Goal: Task Accomplishment & Management: Manage account settings

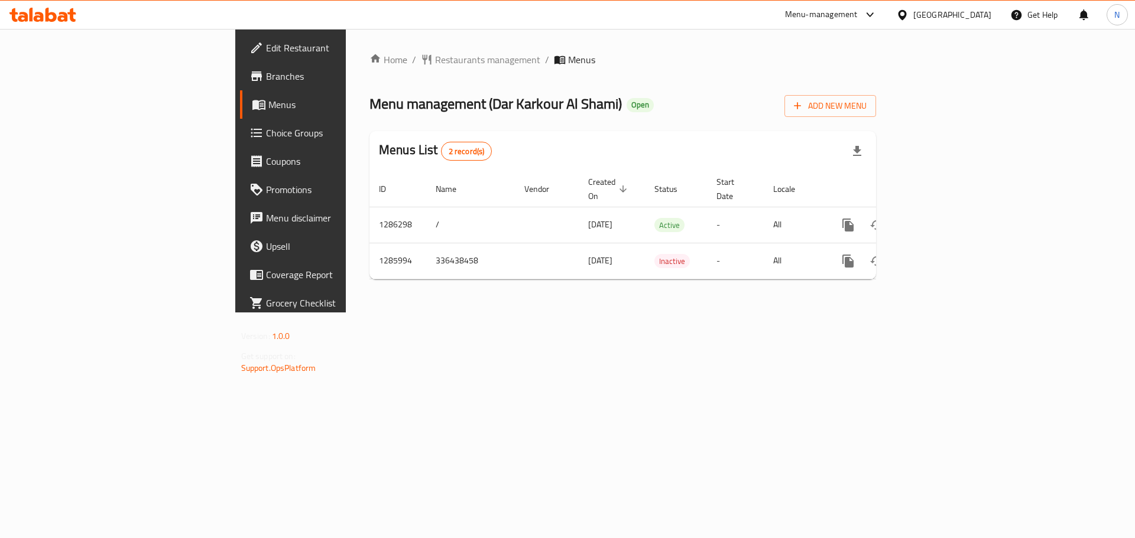
click at [558, 14] on div "[GEOGRAPHIC_DATA]" at bounding box center [952, 14] width 78 height 13
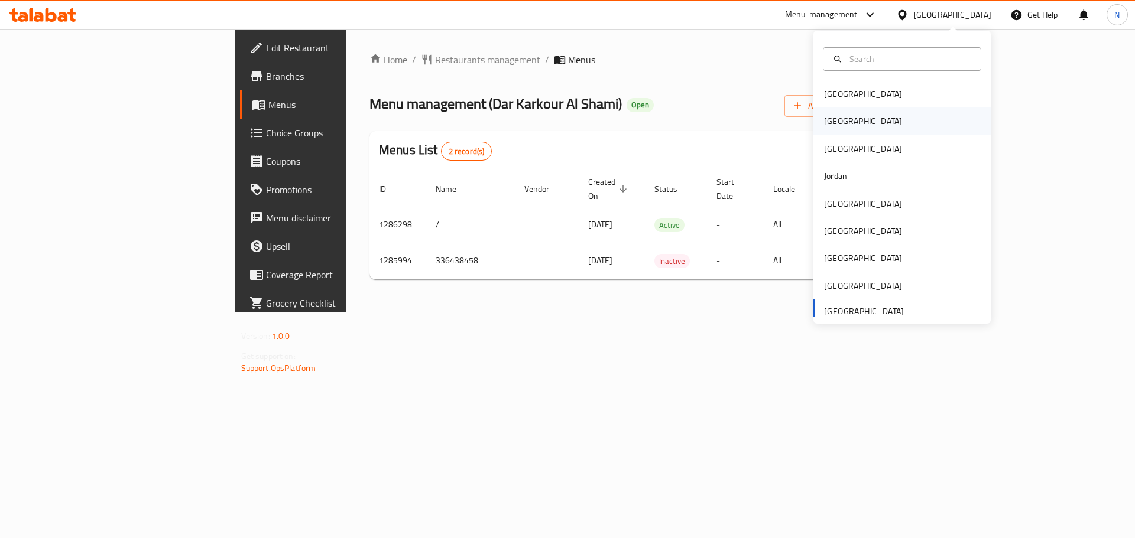
click at [558, 115] on div "[GEOGRAPHIC_DATA]" at bounding box center [863, 121] width 78 height 13
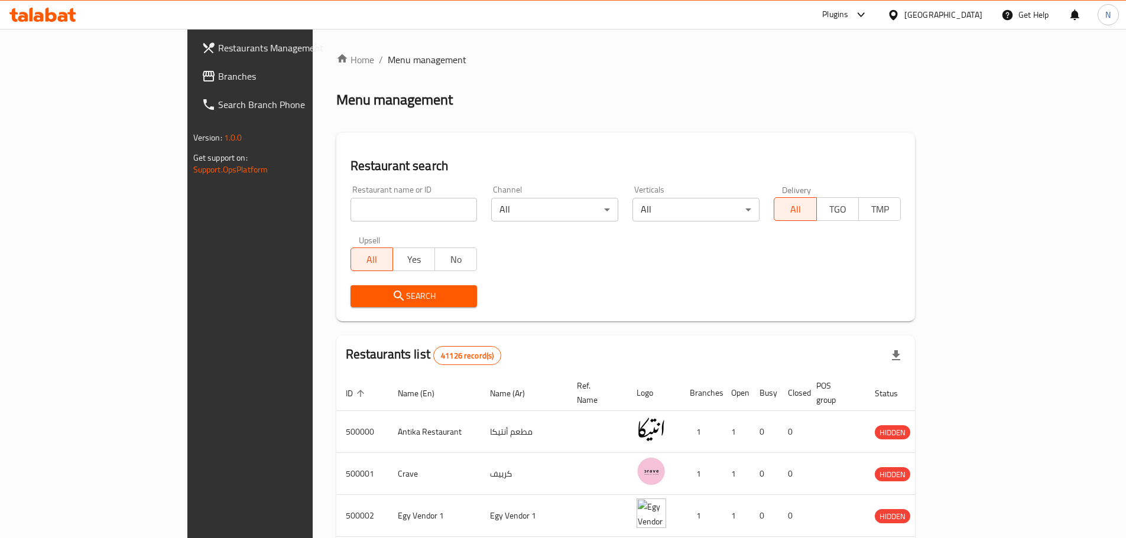
click at [218, 76] on span "Branches" at bounding box center [292, 76] width 148 height 14
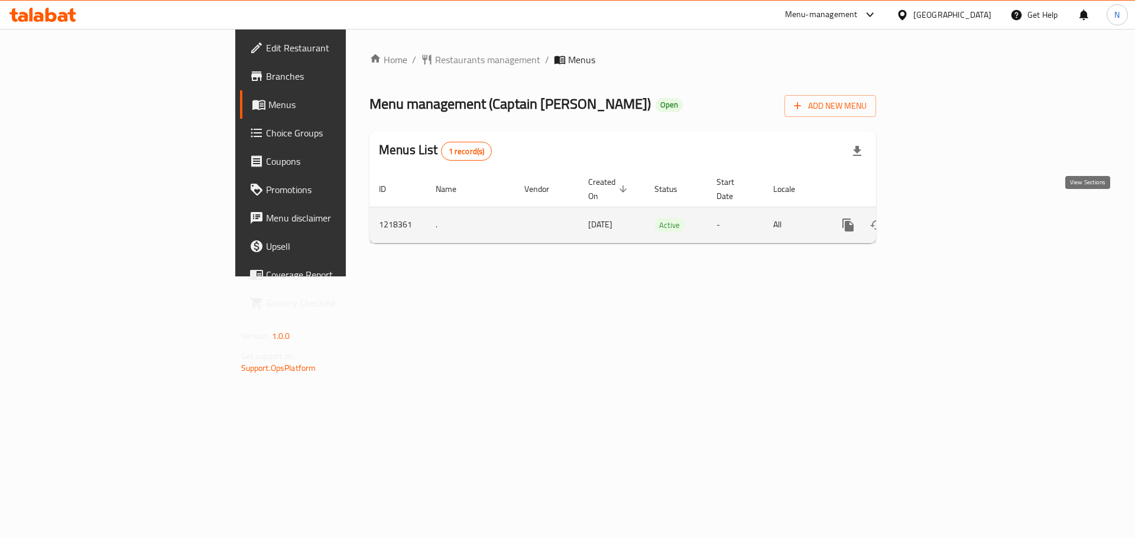
click at [940, 218] on icon "enhanced table" at bounding box center [933, 225] width 14 height 14
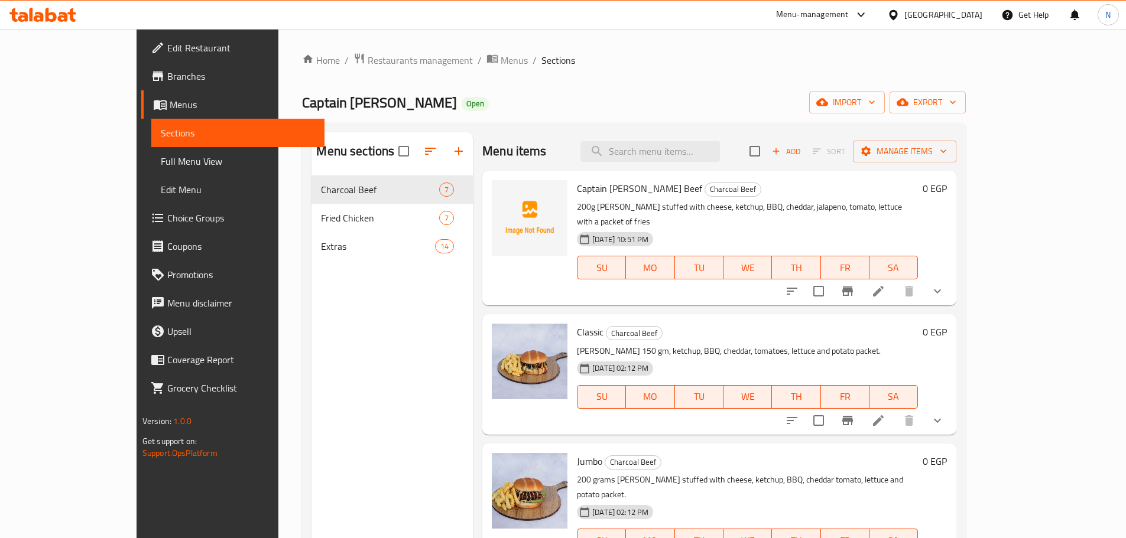
click at [971, 17] on div "[GEOGRAPHIC_DATA]" at bounding box center [943, 14] width 78 height 13
click at [167, 78] on span "Branches" at bounding box center [241, 76] width 148 height 14
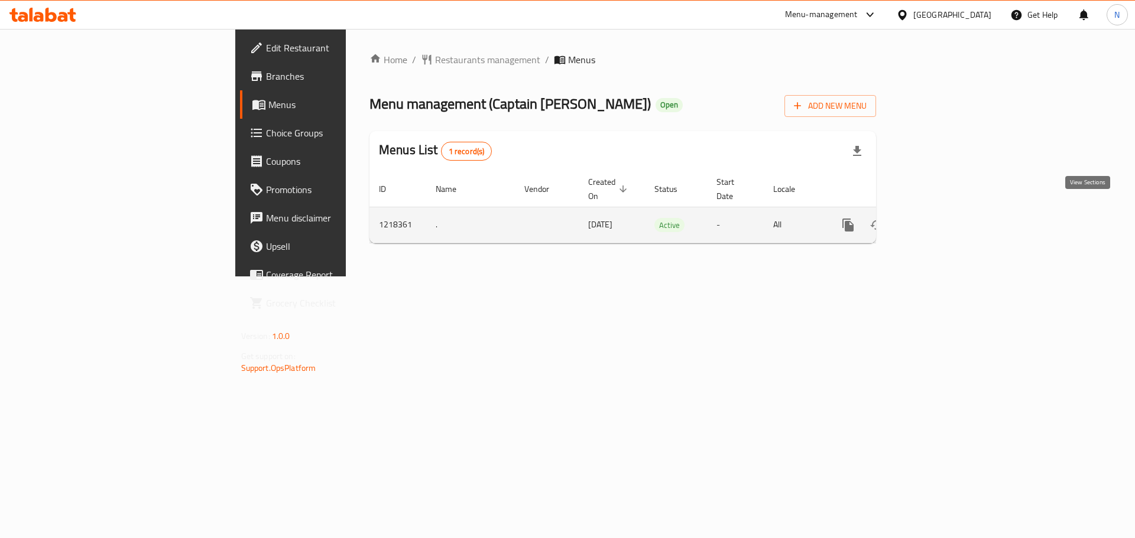
click at [940, 218] on icon "enhanced table" at bounding box center [933, 225] width 14 height 14
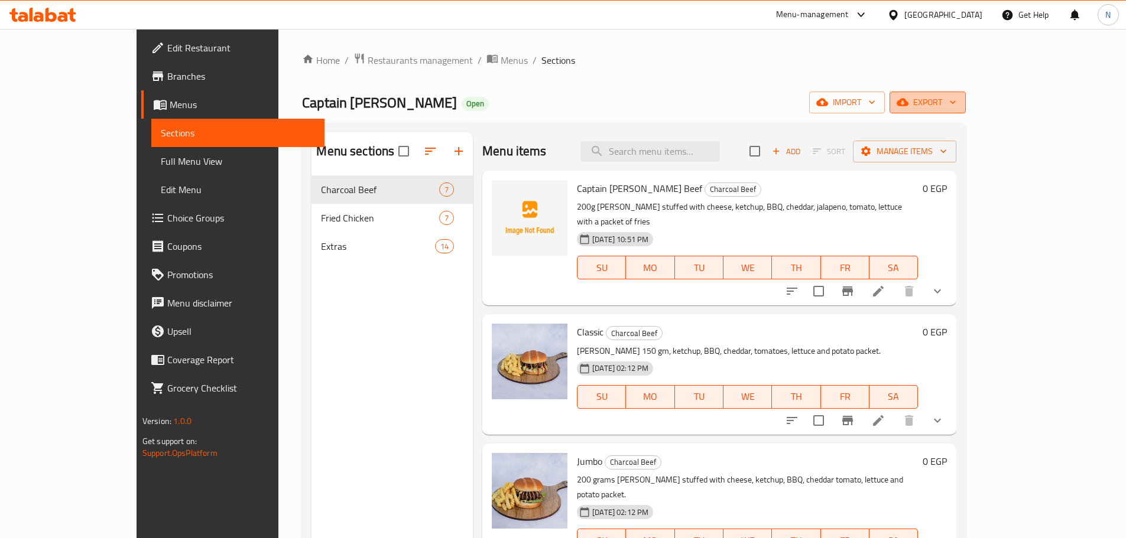
click at [966, 92] on button "export" at bounding box center [927, 103] width 76 height 22
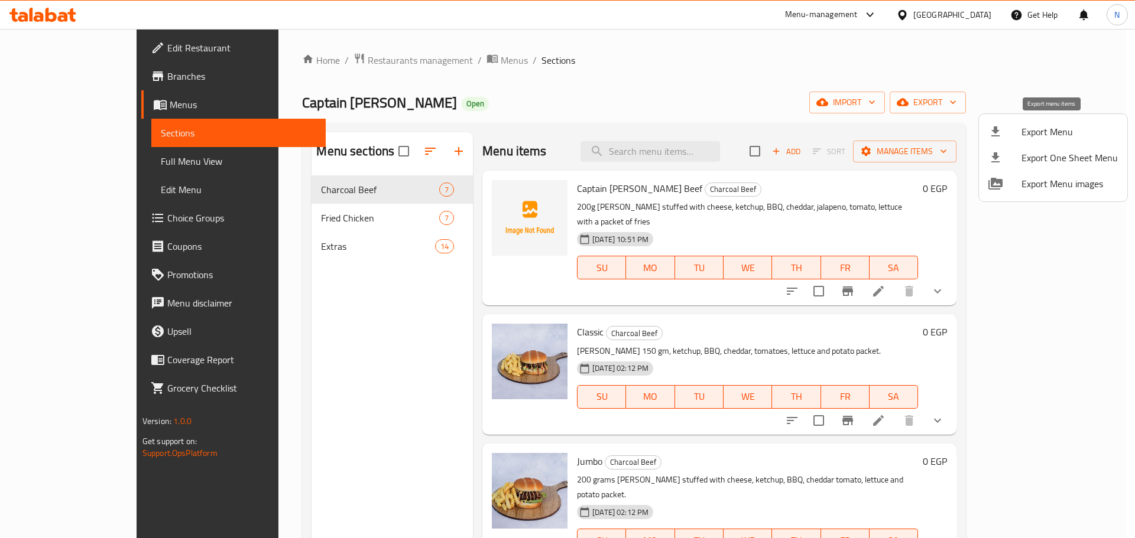
click at [1040, 135] on span "Export Menu" at bounding box center [1069, 132] width 96 height 14
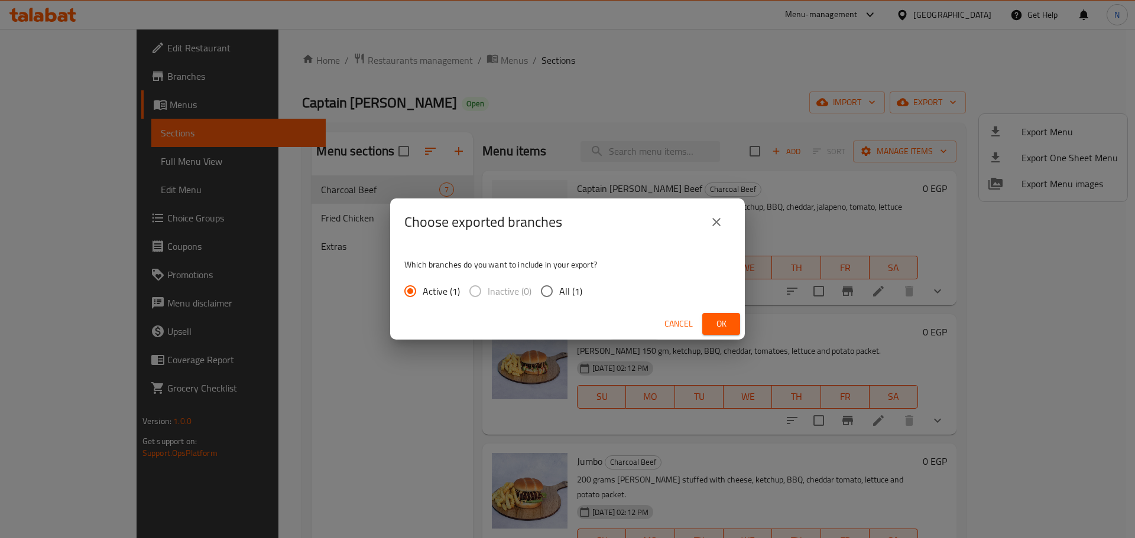
click at [717, 317] on span "Ok" at bounding box center [720, 324] width 19 height 15
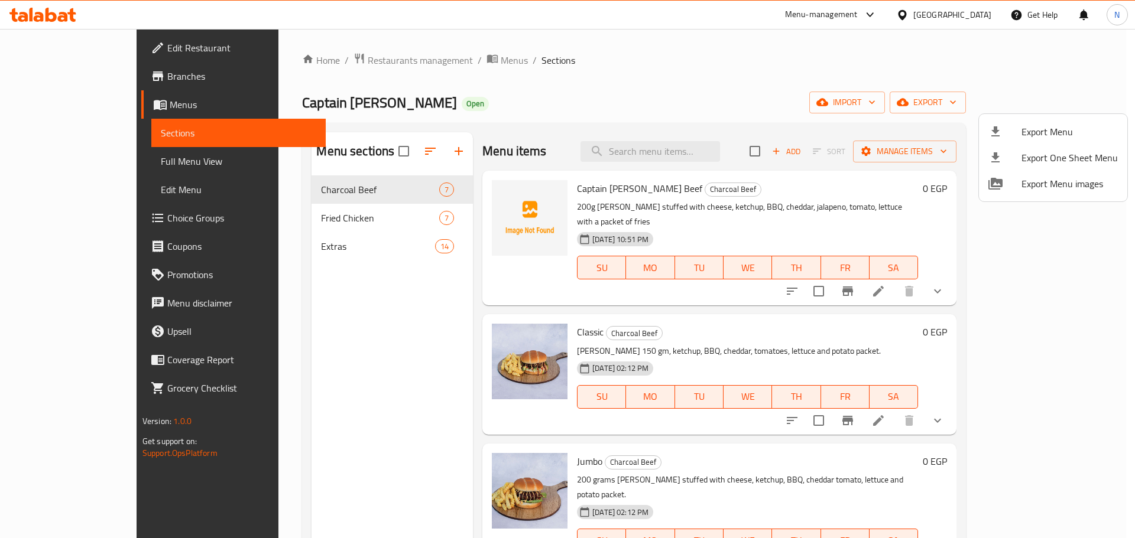
click at [102, 161] on div at bounding box center [567, 269] width 1135 height 538
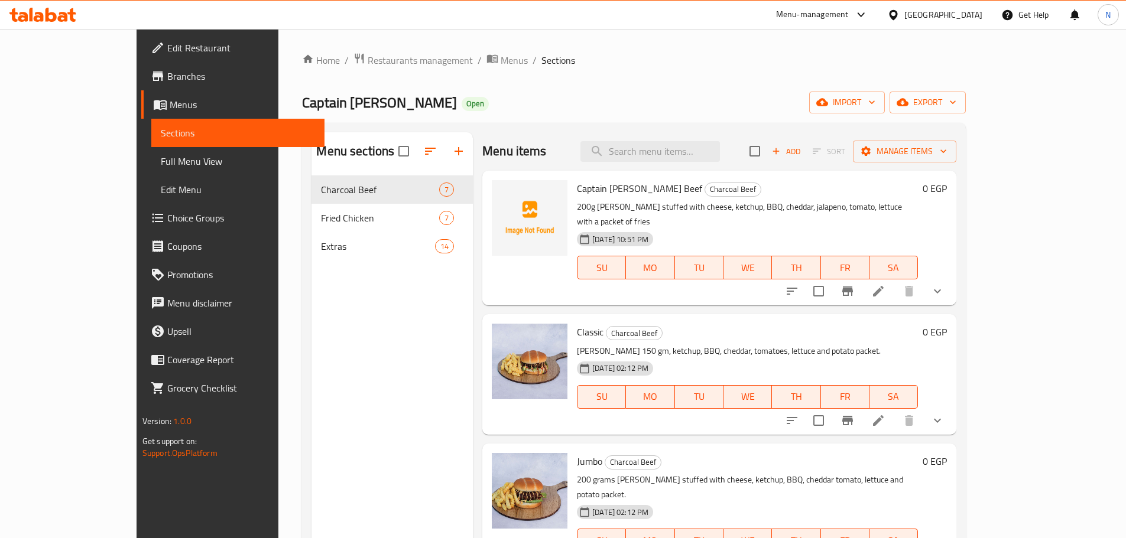
click at [161, 163] on span "Full Menu View" at bounding box center [238, 161] width 154 height 14
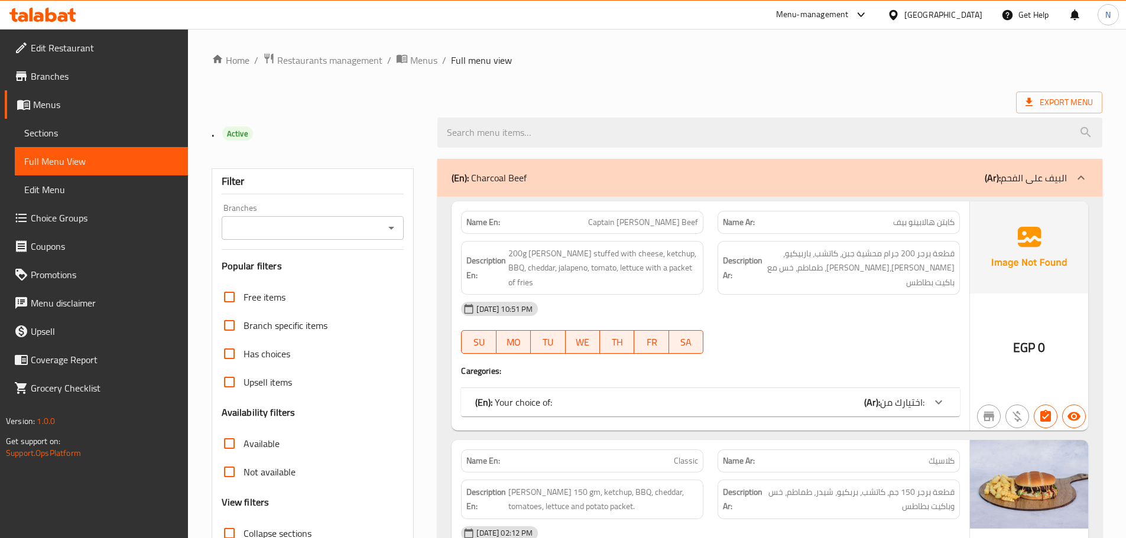
click at [291, 224] on input "Branches" at bounding box center [303, 228] width 156 height 17
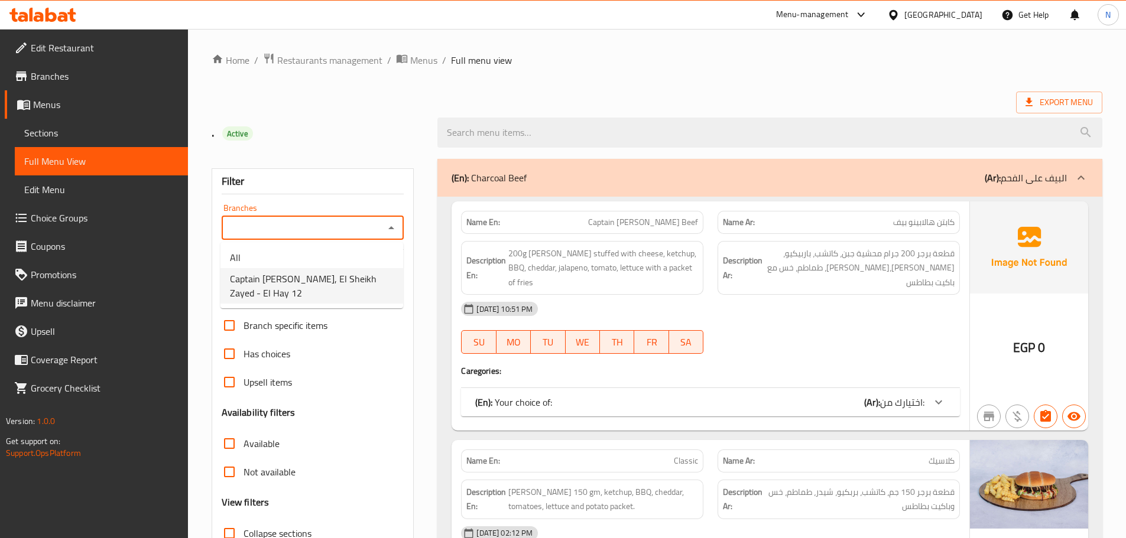
click at [311, 285] on span "Captain Burger, El Sheikh Zayed - El Hay 12" at bounding box center [312, 286] width 164 height 28
type input "Captain Burger, El Sheikh Zayed - El Hay 12"
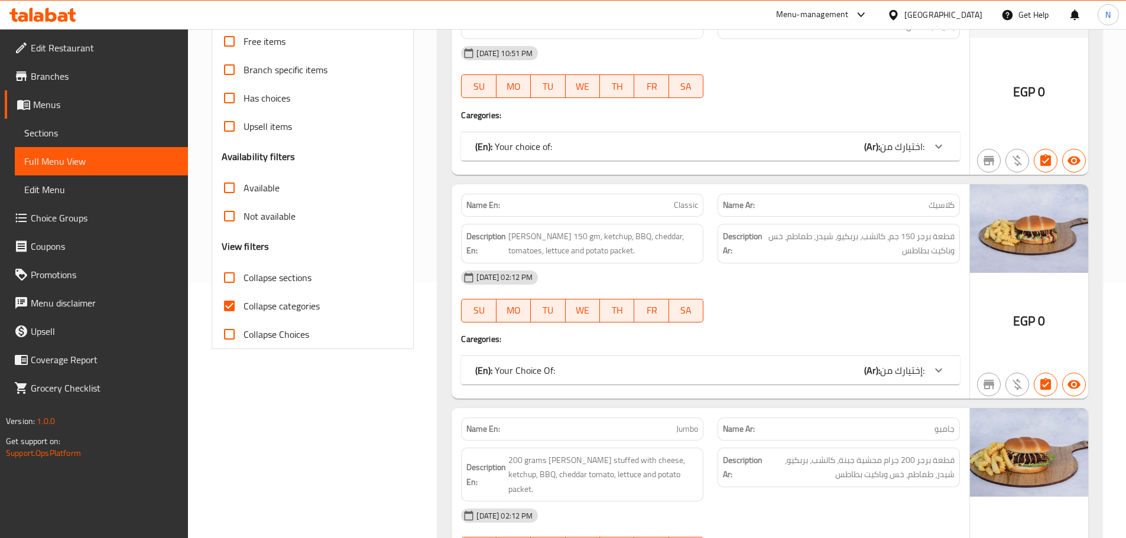
scroll to position [268, 0]
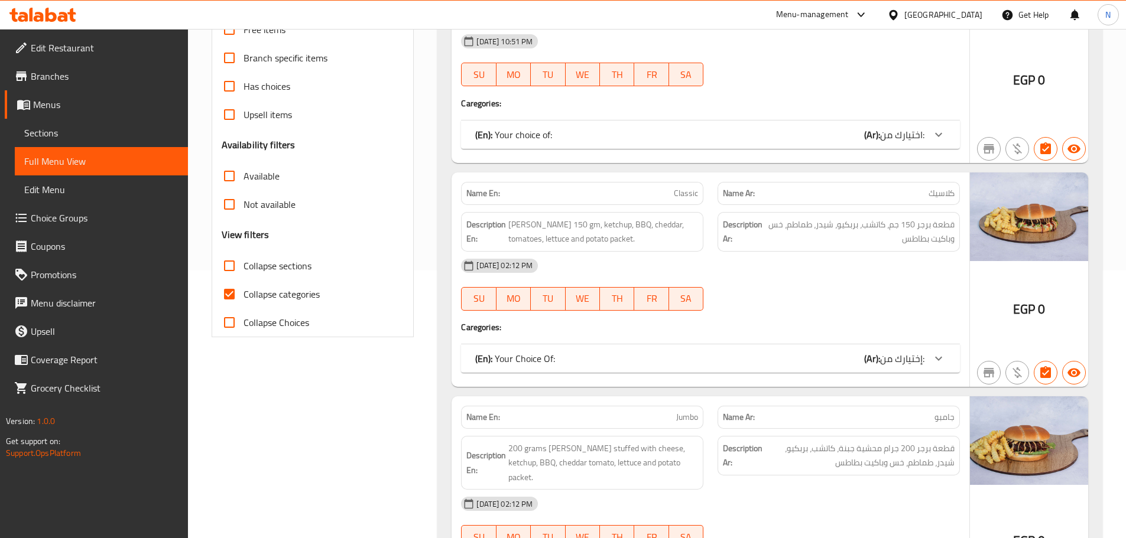
click at [252, 294] on span "Collapse categories" at bounding box center [281, 294] width 76 height 14
click at [243, 294] on input "Collapse categories" at bounding box center [229, 294] width 28 height 28
checkbox input "false"
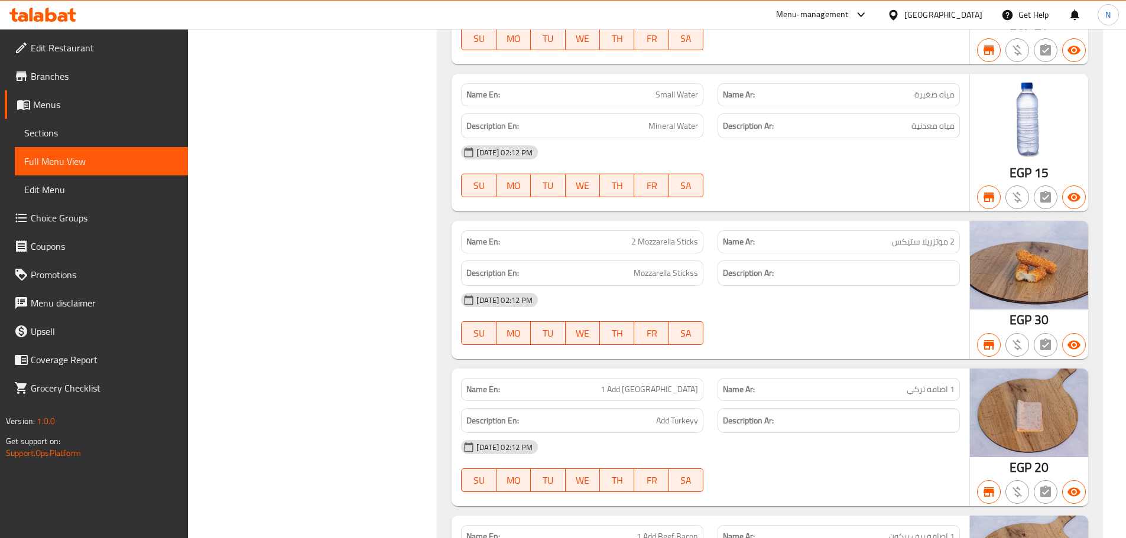
scroll to position [6669, 0]
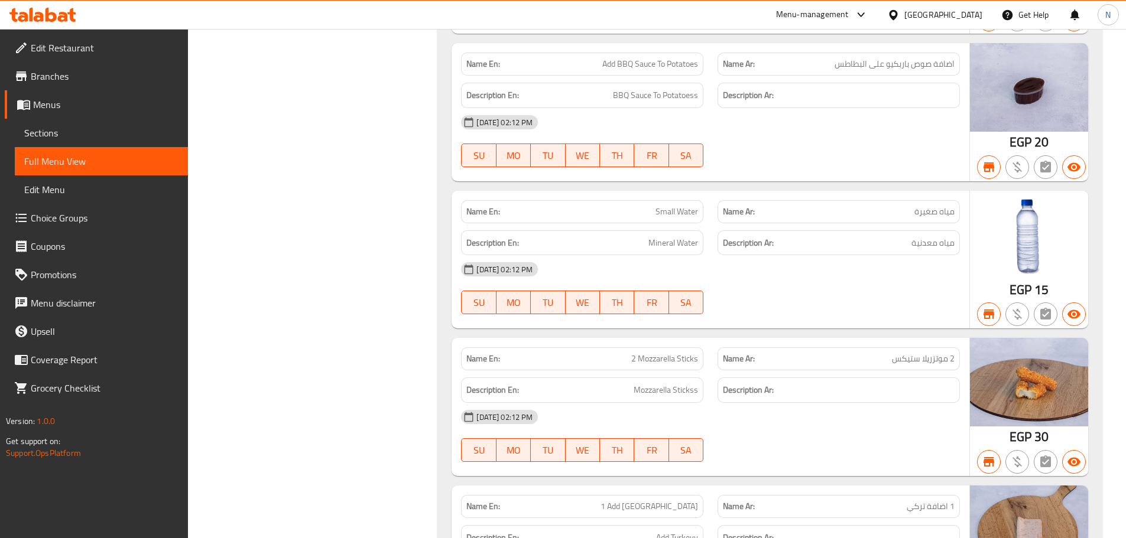
click at [47, 109] on span "Menus" at bounding box center [105, 104] width 145 height 14
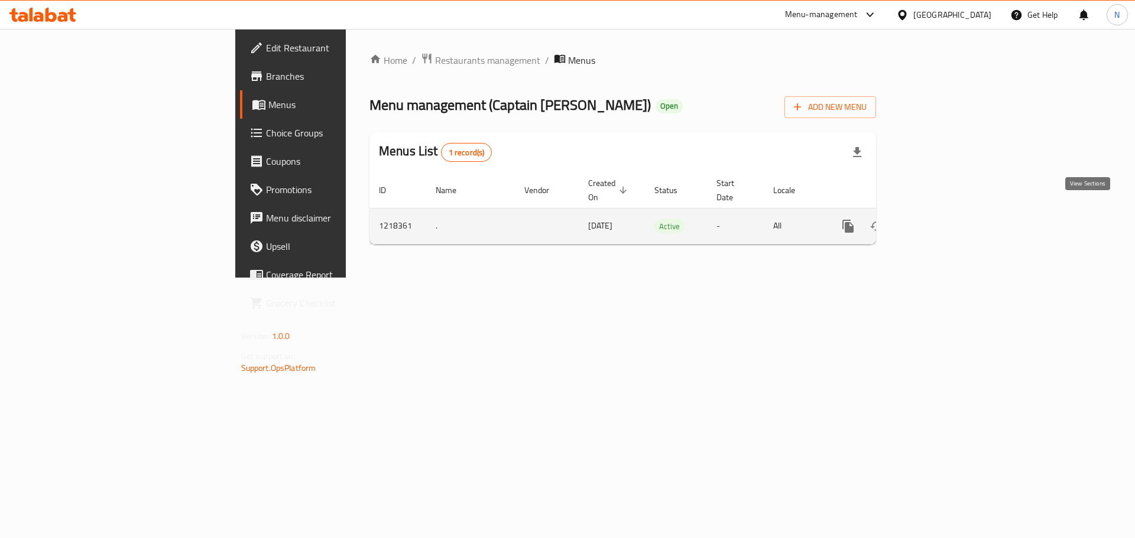
click at [940, 219] on icon "enhanced table" at bounding box center [933, 226] width 14 height 14
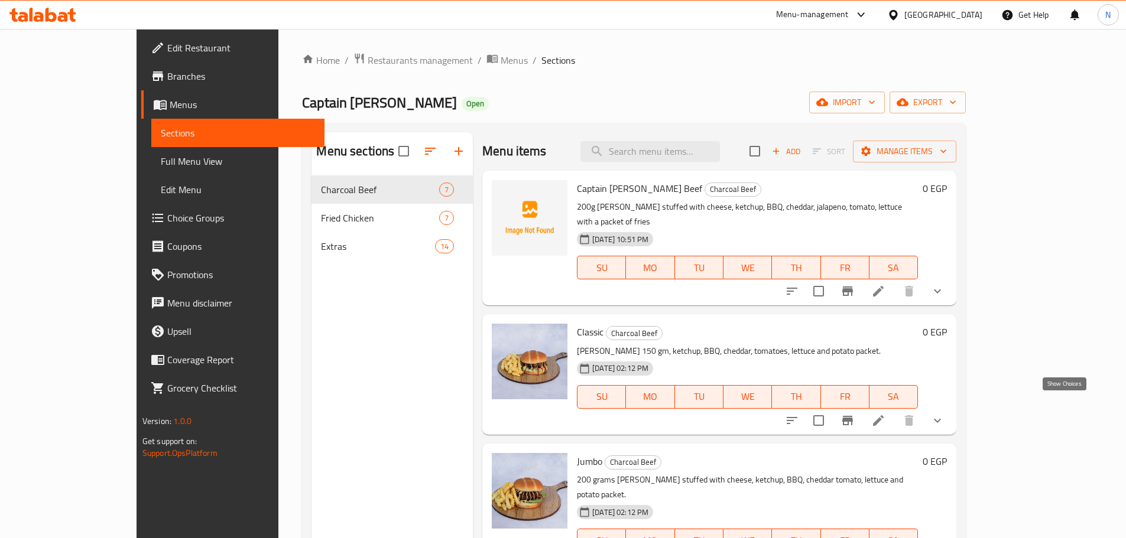
click at [944, 414] on icon "show more" at bounding box center [937, 421] width 14 height 14
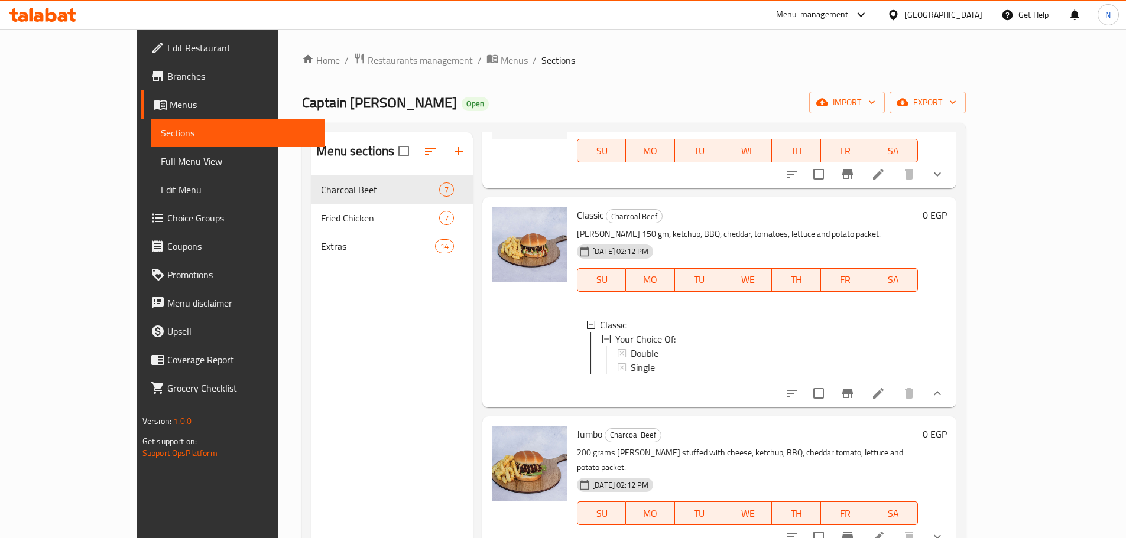
scroll to position [118, 0]
click at [630, 345] on div "Double" at bounding box center [769, 352] width 278 height 14
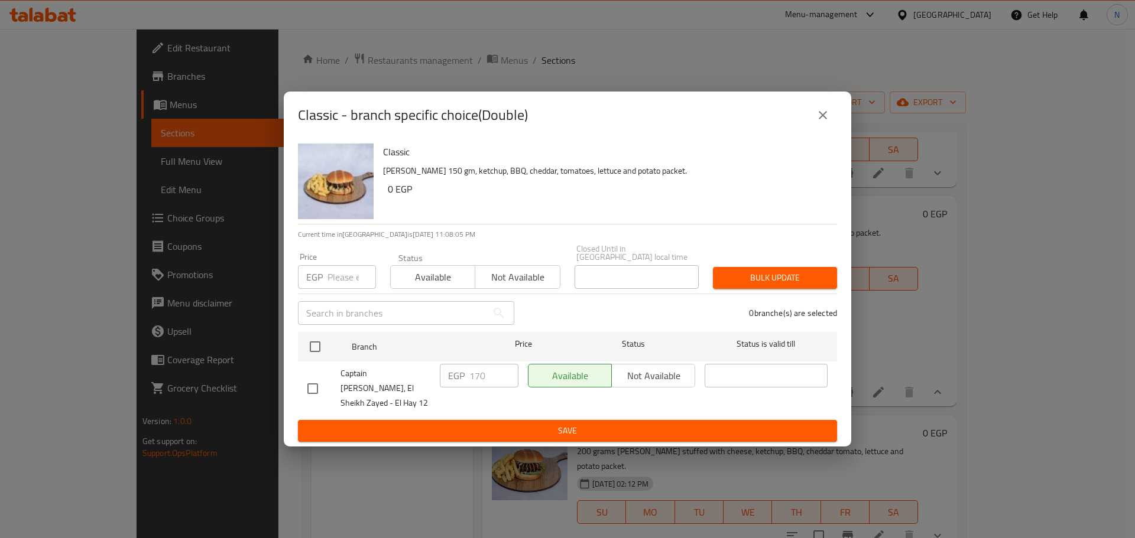
click at [326, 272] on div "EGP Price" at bounding box center [337, 277] width 78 height 24
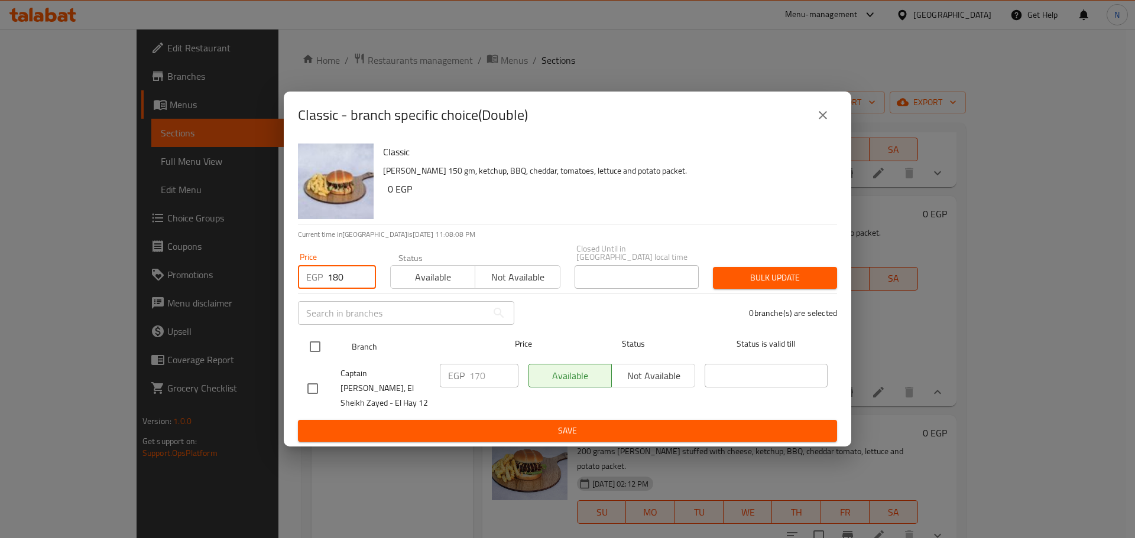
type input "180"
click at [307, 349] on input "checkbox" at bounding box center [315, 346] width 25 height 25
checkbox input "true"
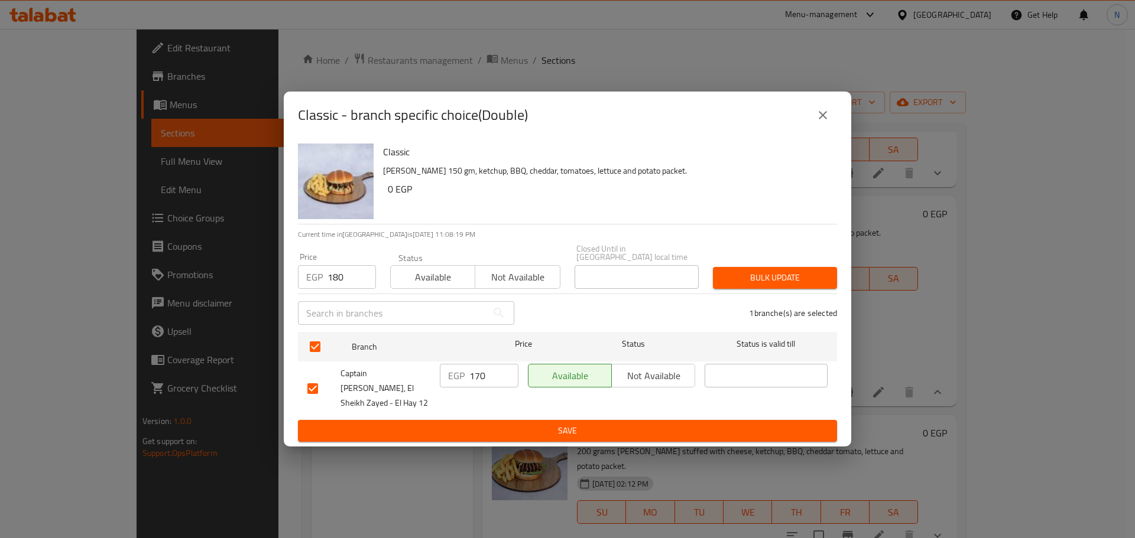
click at [748, 283] on span "Bulk update" at bounding box center [774, 278] width 105 height 15
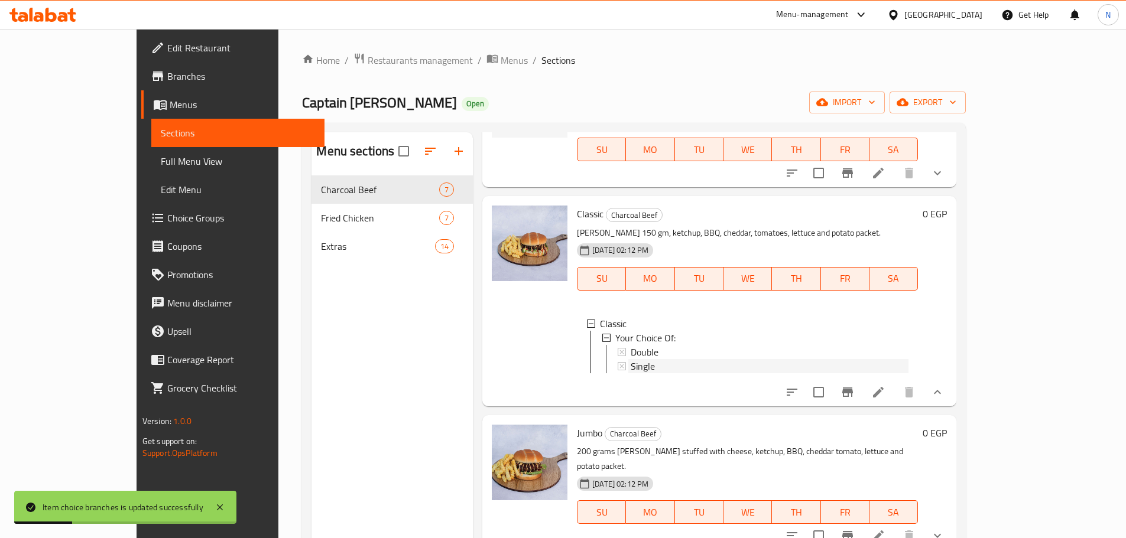
click at [660, 359] on div "Single" at bounding box center [769, 366] width 278 height 14
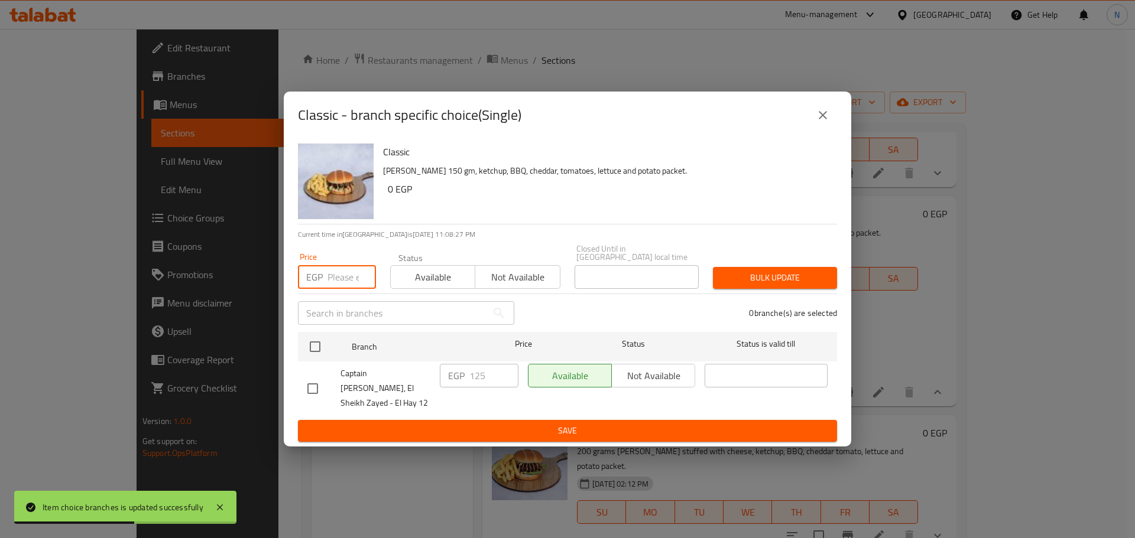
click at [332, 278] on input "number" at bounding box center [351, 277] width 48 height 24
type input "135"
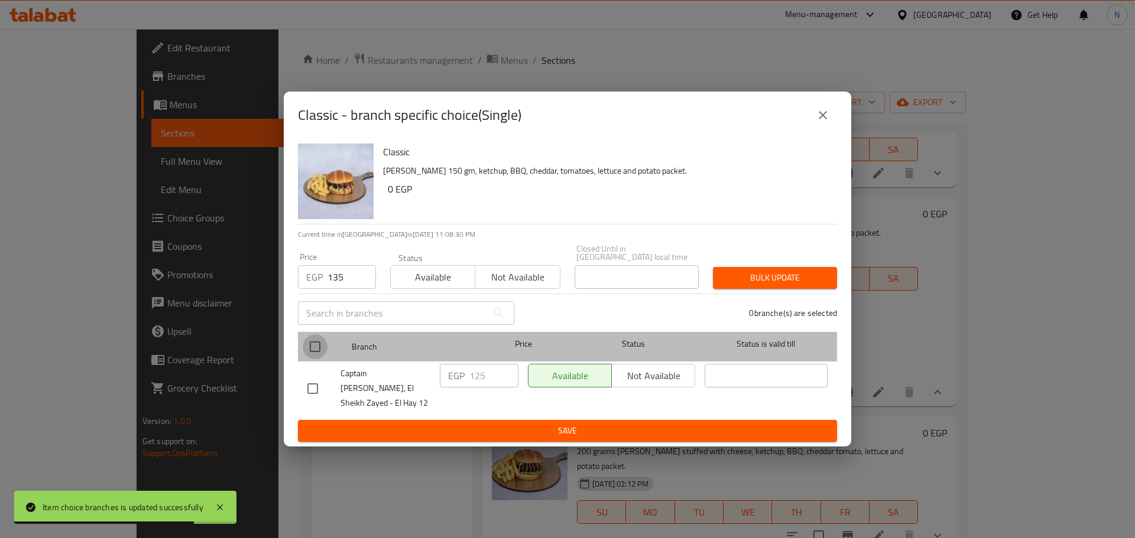
click at [314, 350] on input "checkbox" at bounding box center [315, 346] width 25 height 25
checkbox input "true"
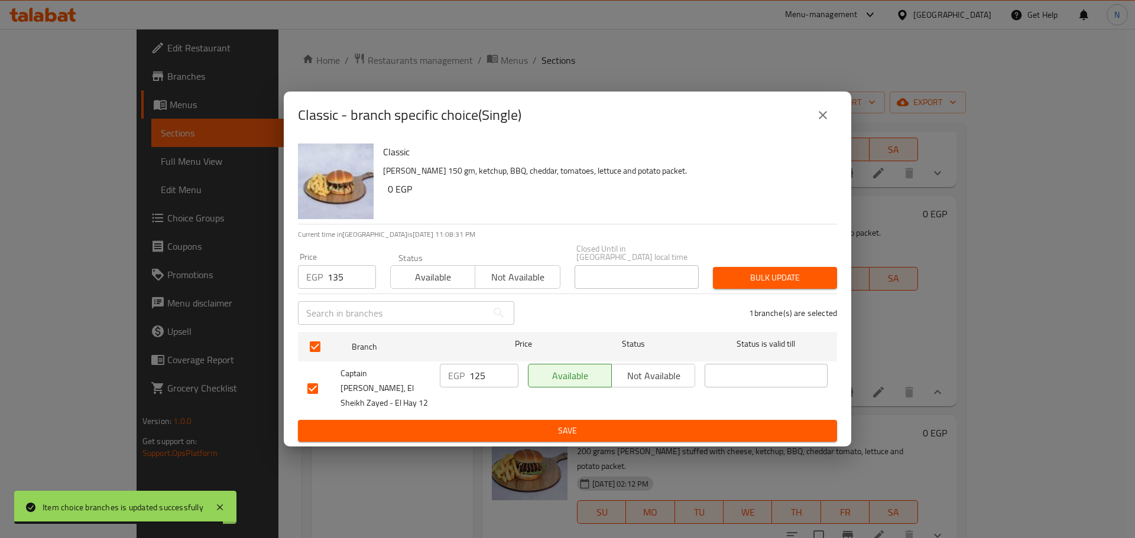
click at [735, 282] on span "Bulk update" at bounding box center [774, 278] width 105 height 15
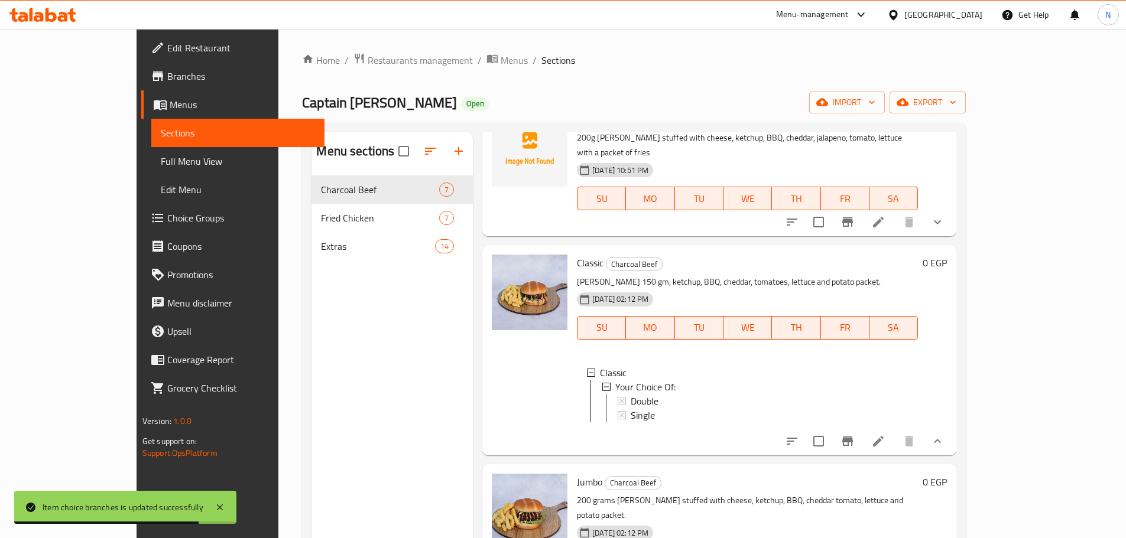
scroll to position [177, 0]
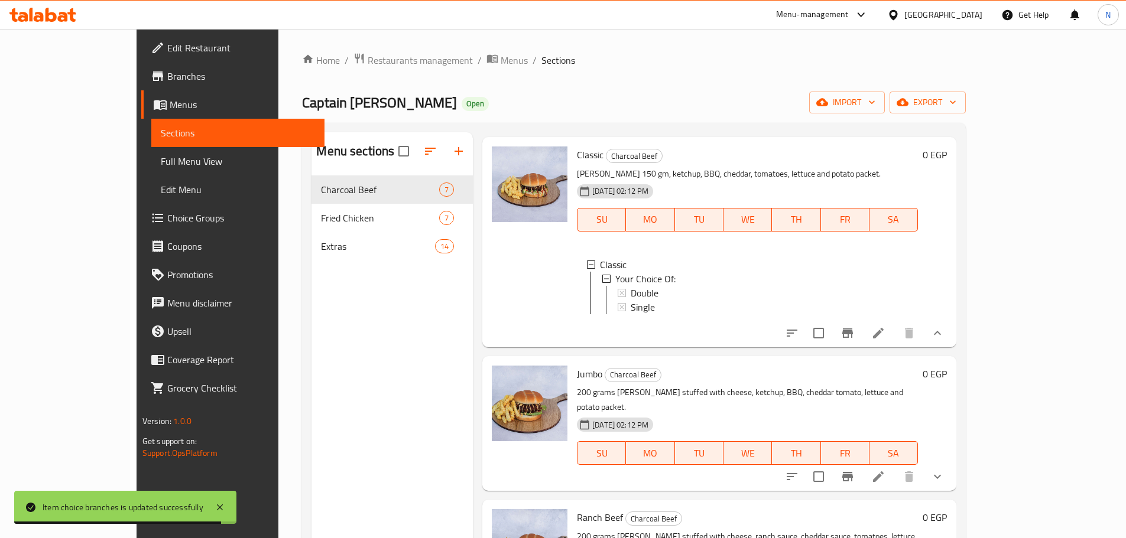
click at [908, 300] on div "Single" at bounding box center [769, 307] width 278 height 14
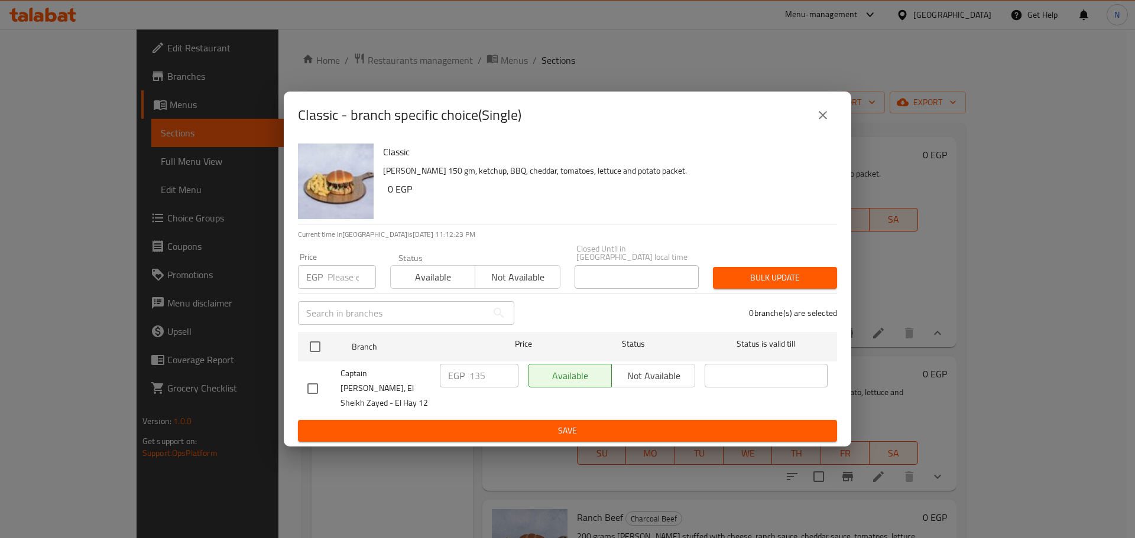
click at [821, 122] on icon "close" at bounding box center [822, 115] width 14 height 14
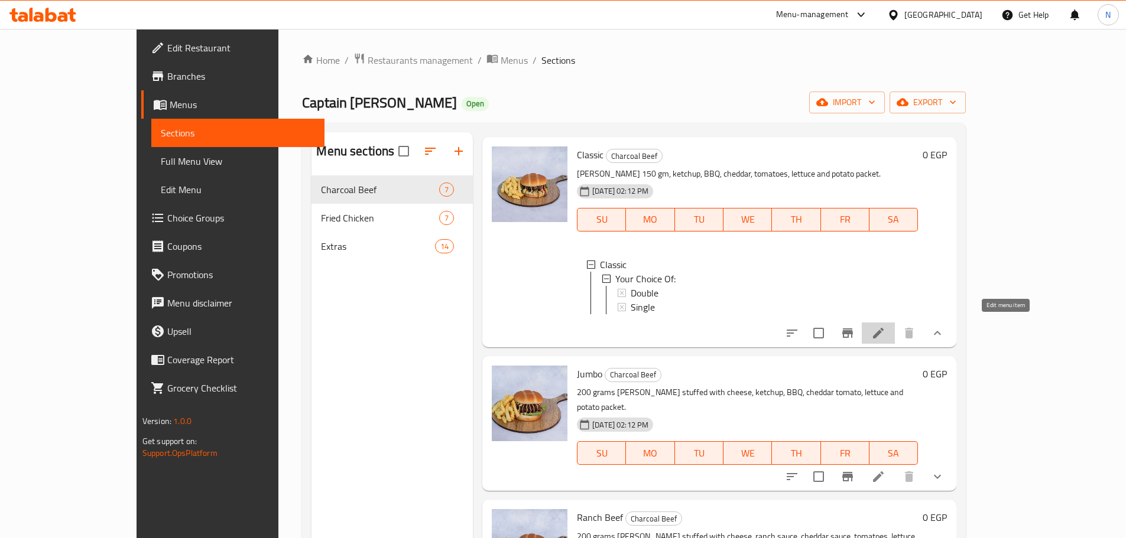
click at [885, 326] on icon at bounding box center [878, 333] width 14 height 14
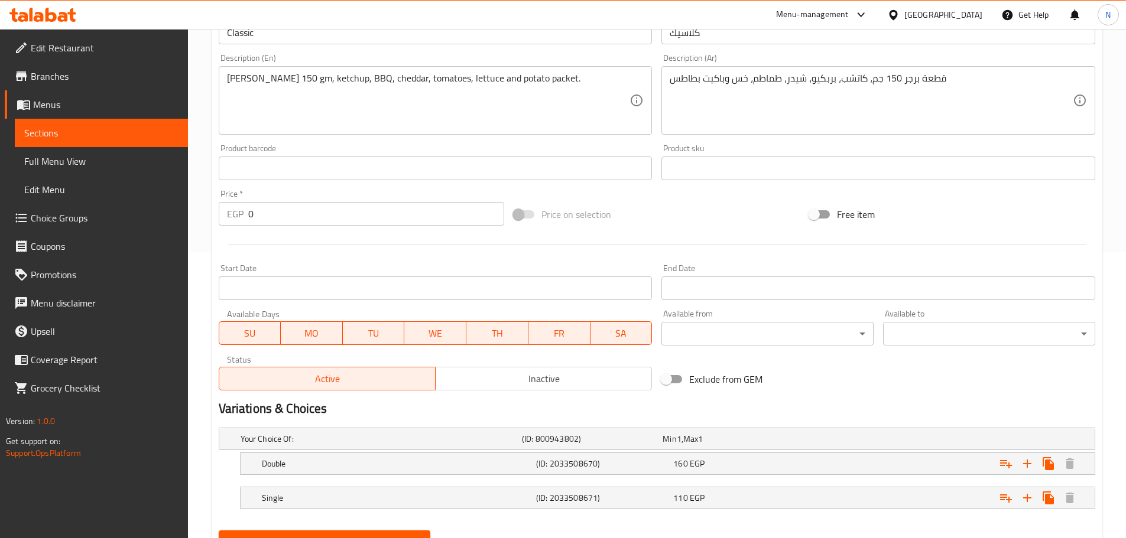
scroll to position [340, 0]
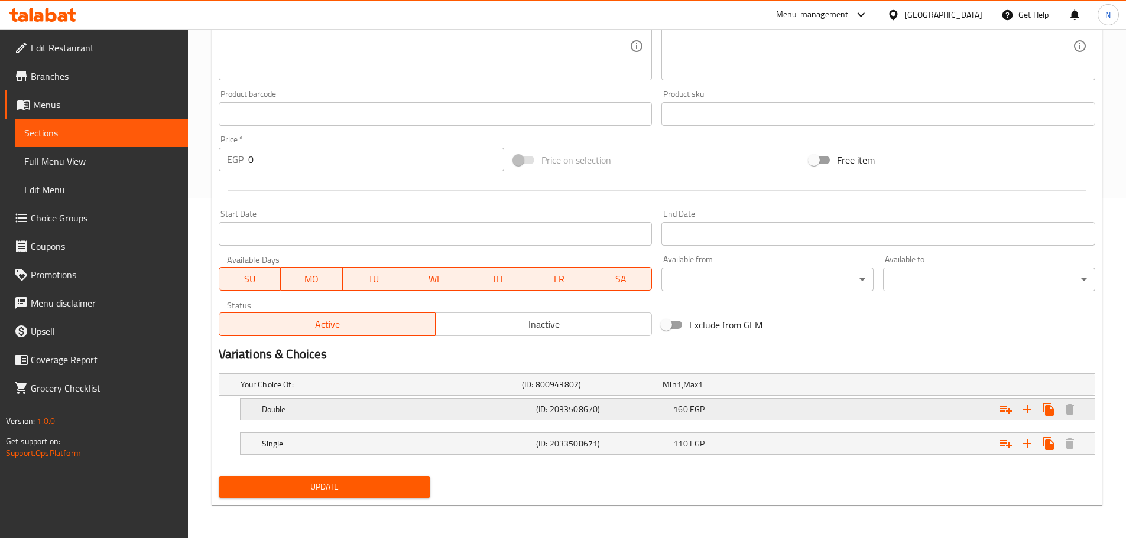
click at [963, 411] on div "Expand" at bounding box center [945, 409] width 274 height 26
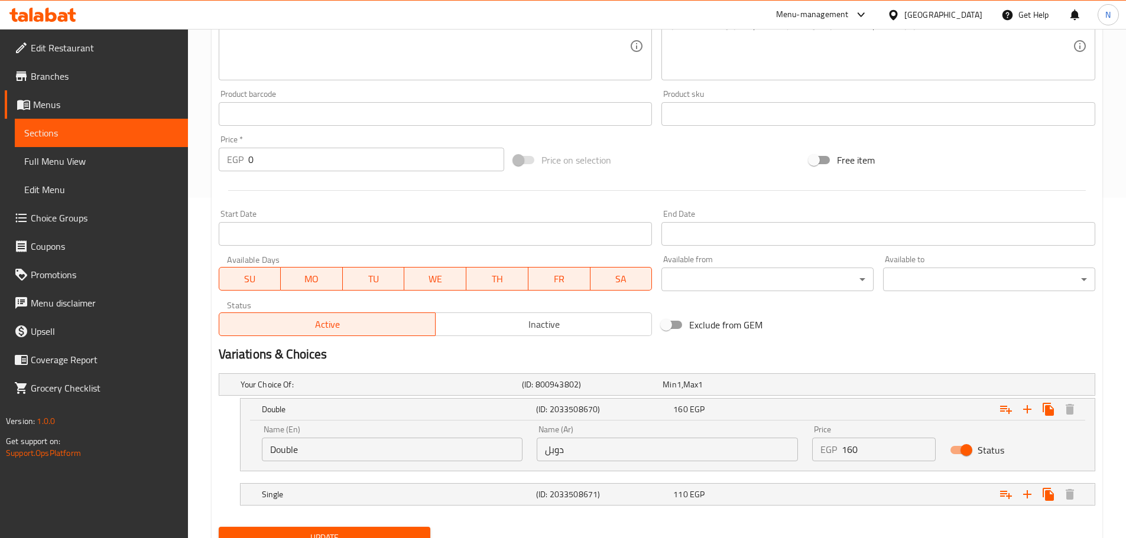
click at [854, 452] on input "160" at bounding box center [888, 450] width 94 height 24
type input "180"
click at [925, 500] on div "Expand" at bounding box center [945, 495] width 274 height 26
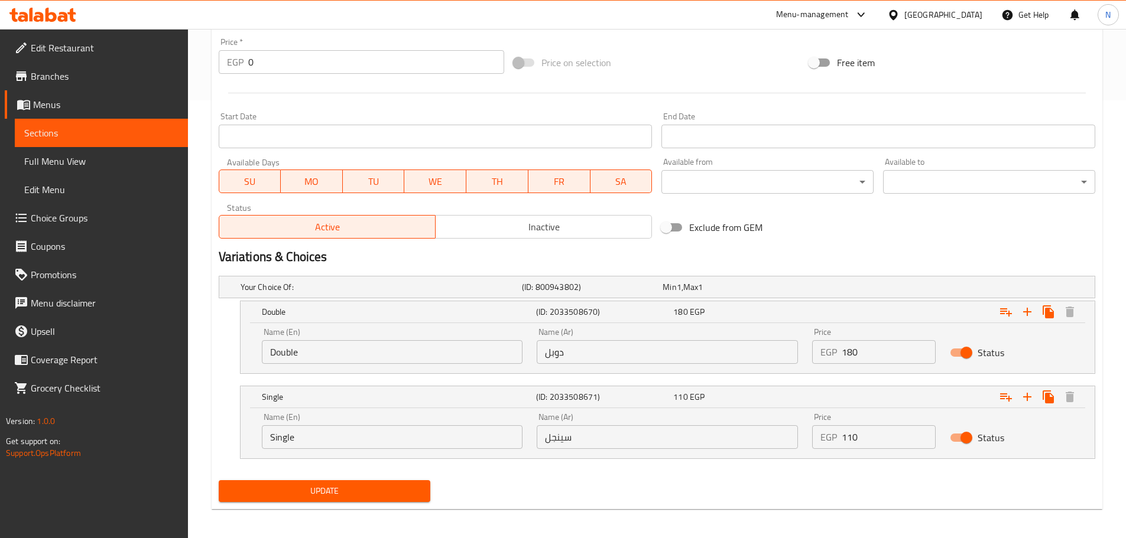
scroll to position [442, 0]
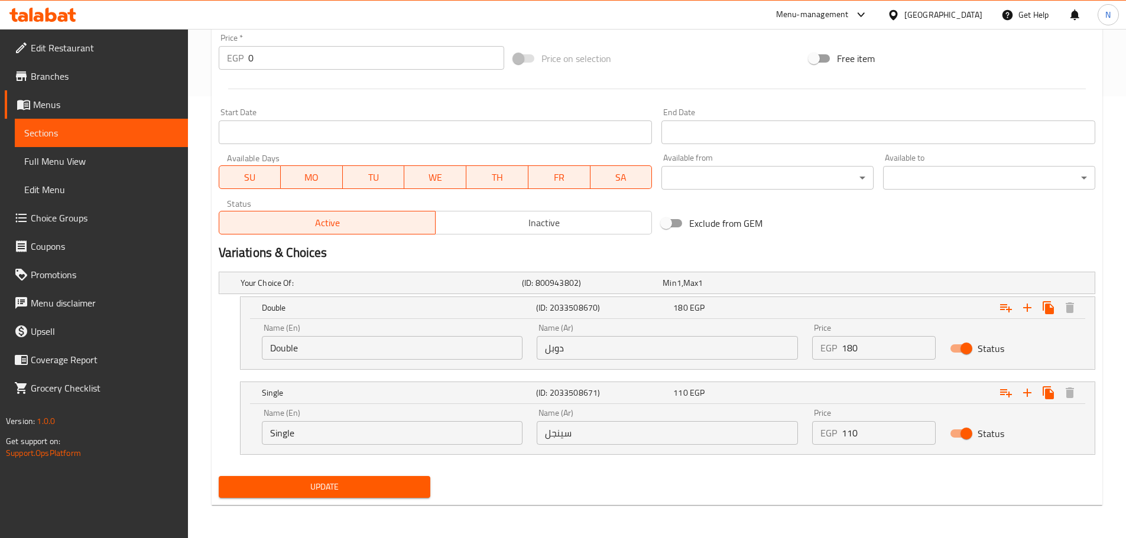
click at [880, 432] on input "110" at bounding box center [888, 433] width 94 height 24
click at [879, 432] on input "110" at bounding box center [888, 433] width 94 height 24
click at [863, 442] on input "110135" at bounding box center [888, 433] width 94 height 24
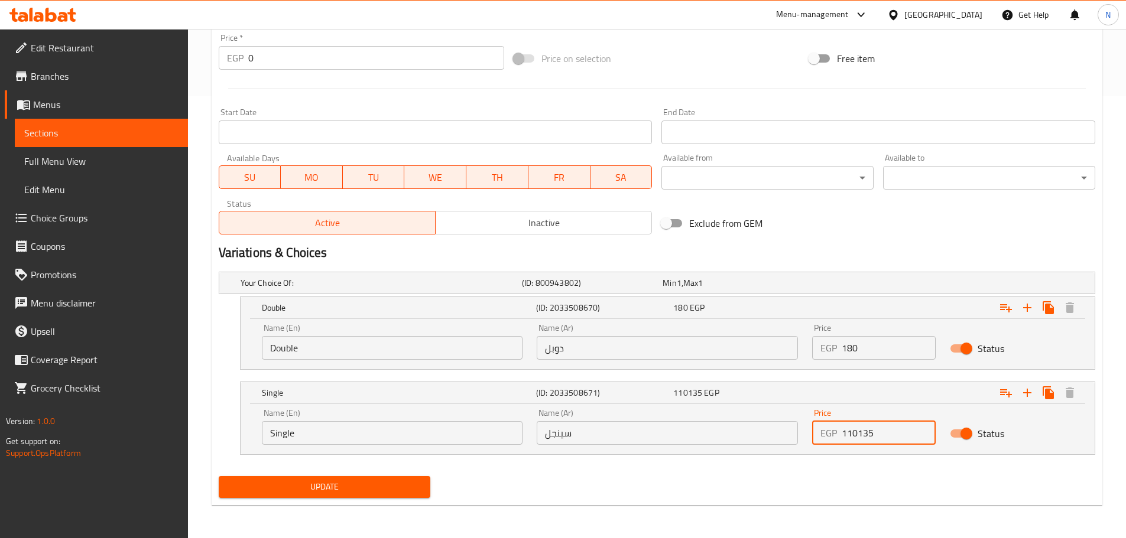
click at [863, 442] on input "110135" at bounding box center [888, 433] width 94 height 24
type input "135"
drag, startPoint x: 634, startPoint y: 483, endPoint x: 594, endPoint y: 488, distance: 39.9
click at [633, 484] on div "Update" at bounding box center [657, 487] width 886 height 31
click at [314, 488] on span "Update" at bounding box center [324, 487] width 193 height 15
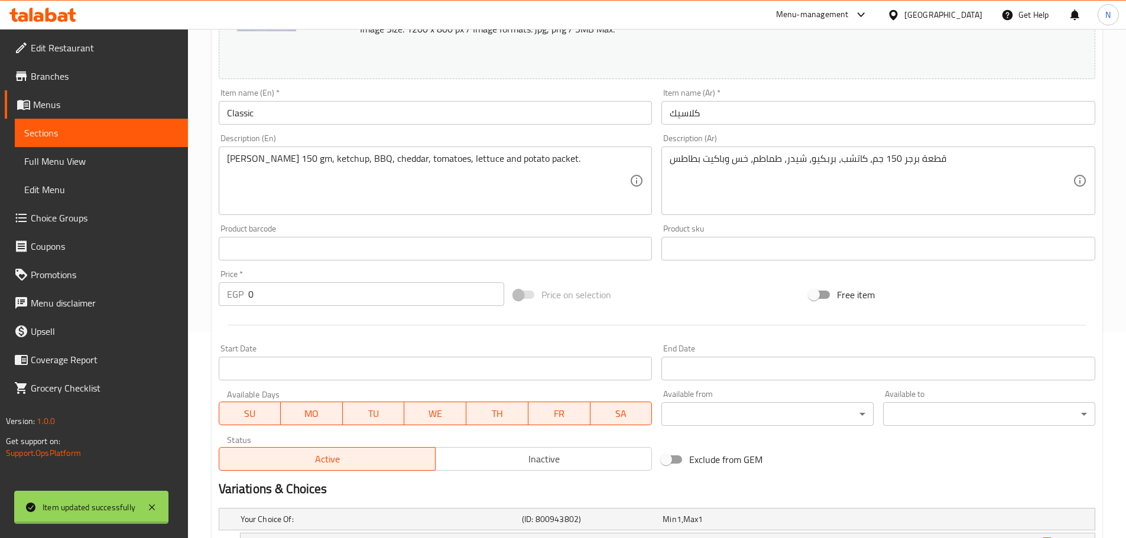
scroll to position [0, 0]
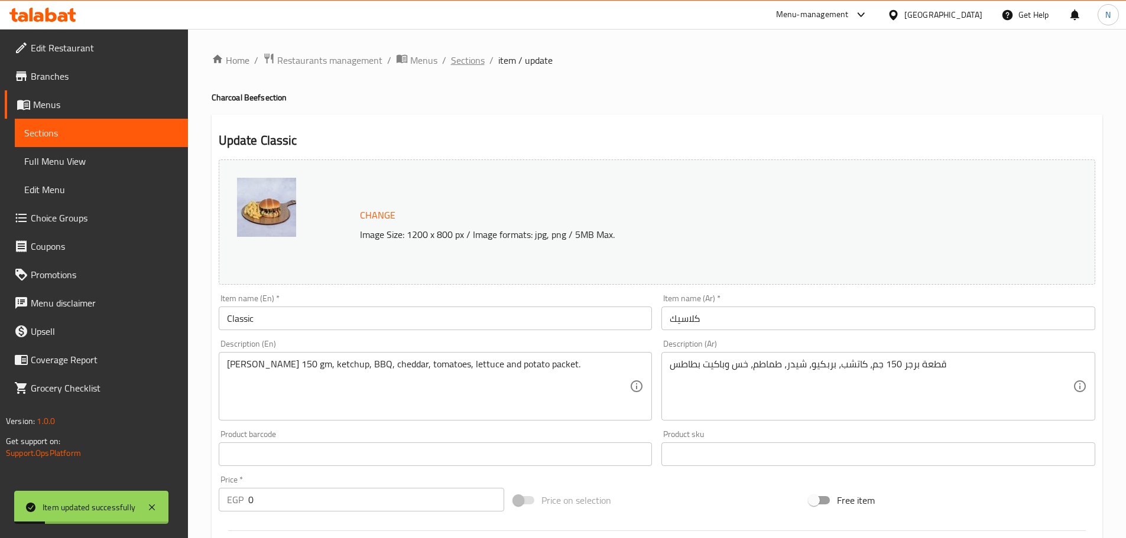
click at [472, 61] on span "Sections" at bounding box center [468, 60] width 34 height 14
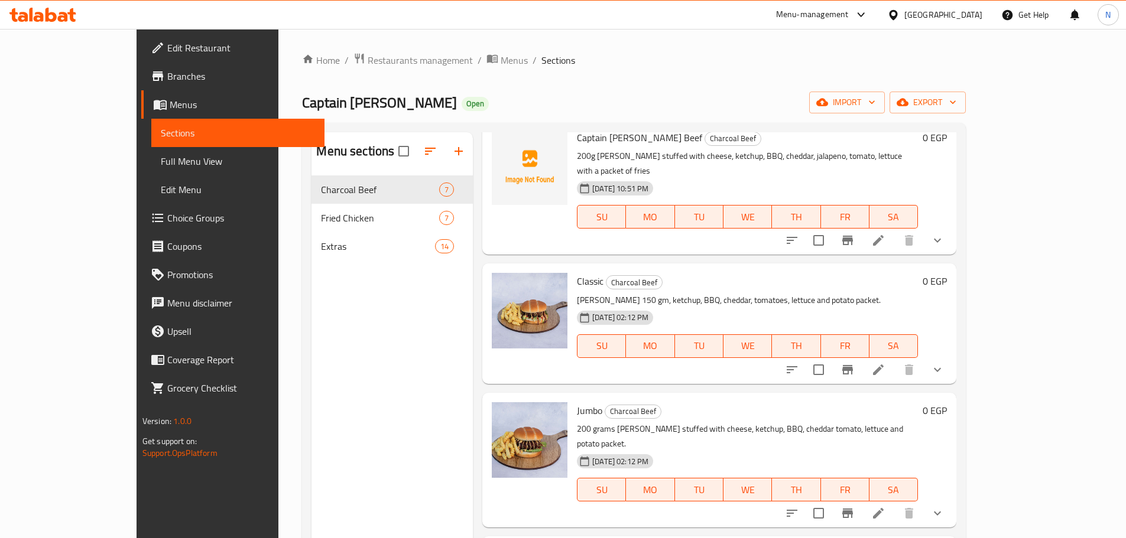
scroll to position [118, 0]
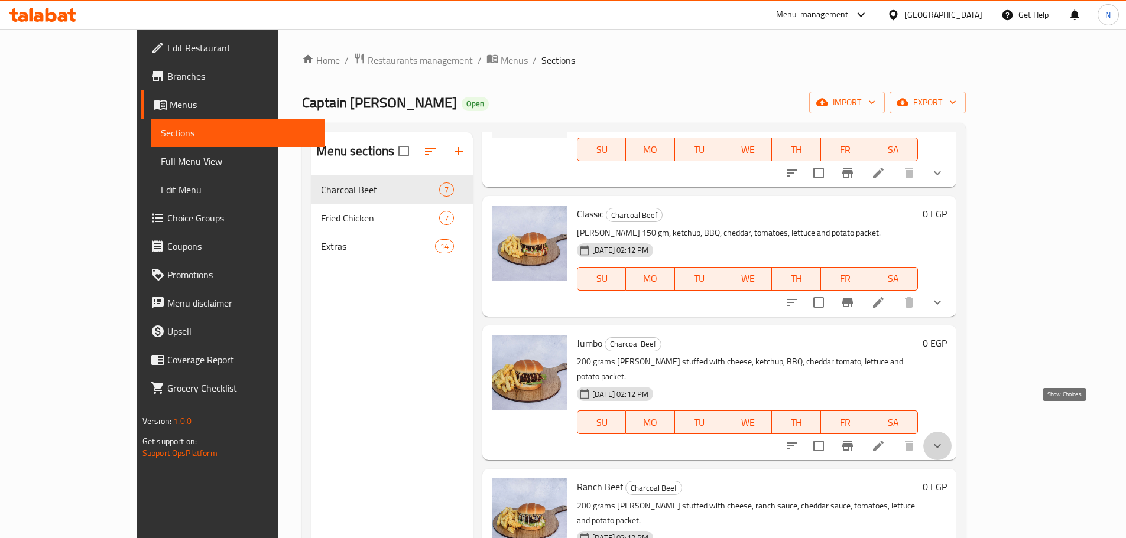
click at [944, 439] on icon "show more" at bounding box center [937, 446] width 14 height 14
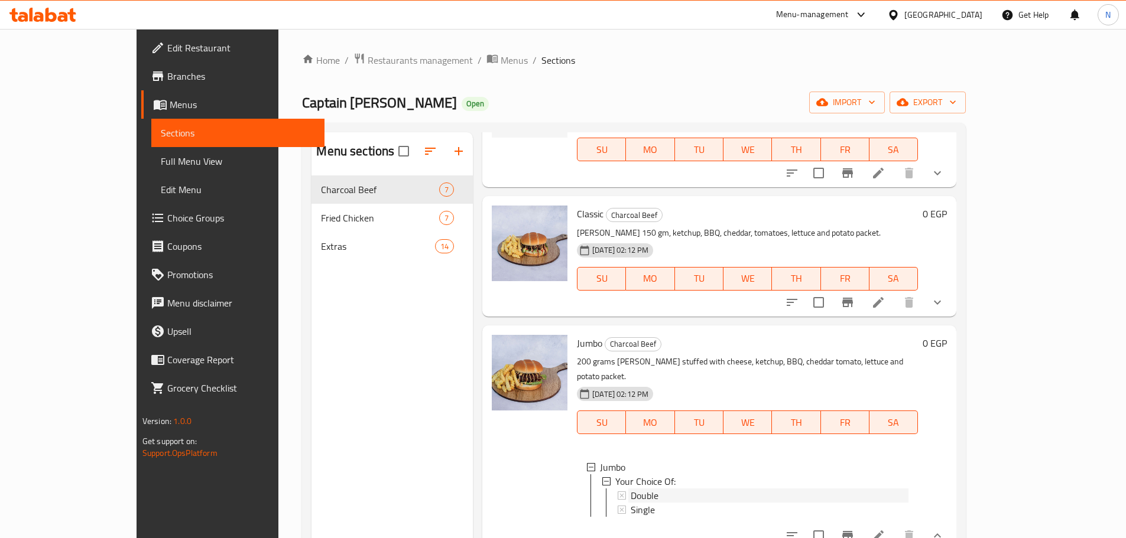
click at [667, 489] on div "Double" at bounding box center [769, 496] width 278 height 14
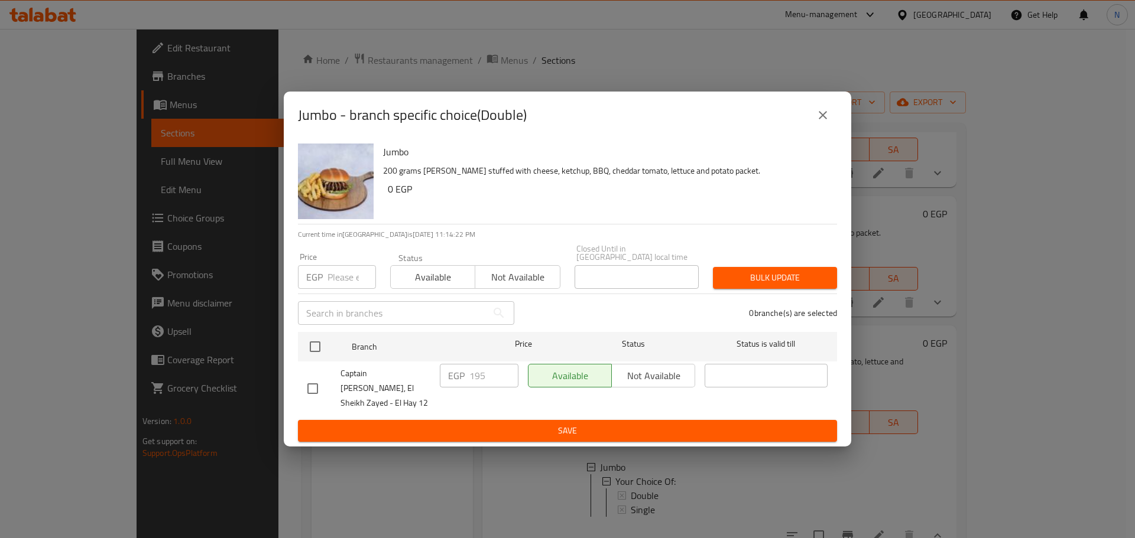
click at [342, 287] on input "number" at bounding box center [351, 277] width 48 height 24
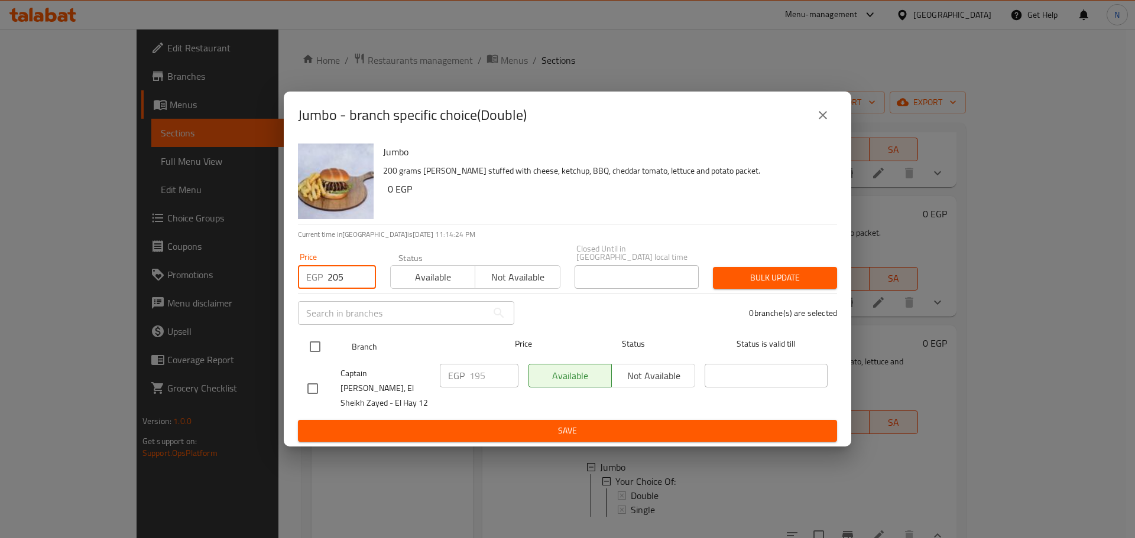
type input "205"
click at [314, 350] on input "checkbox" at bounding box center [315, 346] width 25 height 25
checkbox input "true"
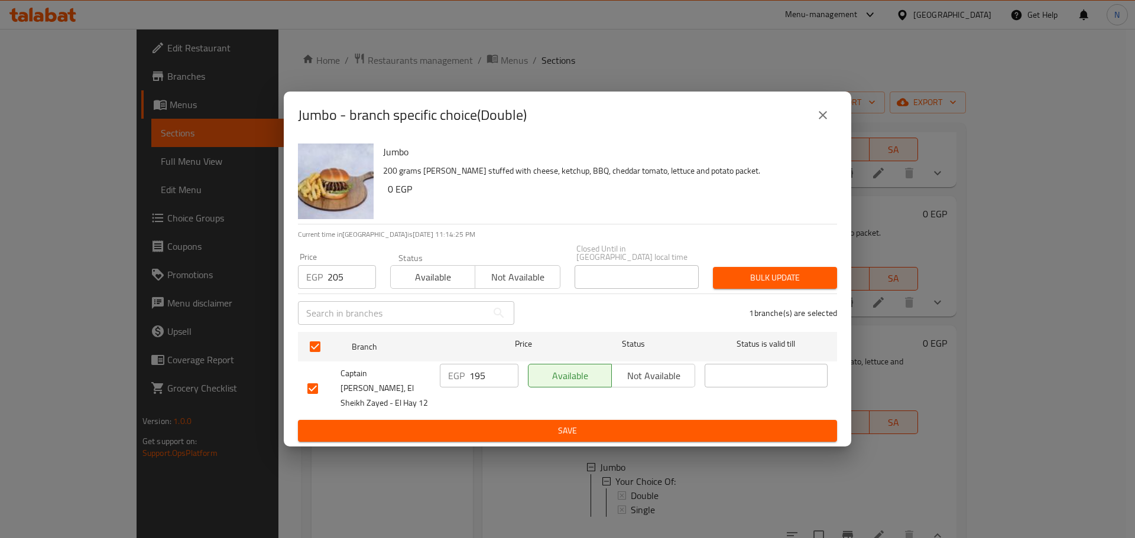
click at [777, 278] on span "Bulk update" at bounding box center [774, 278] width 105 height 15
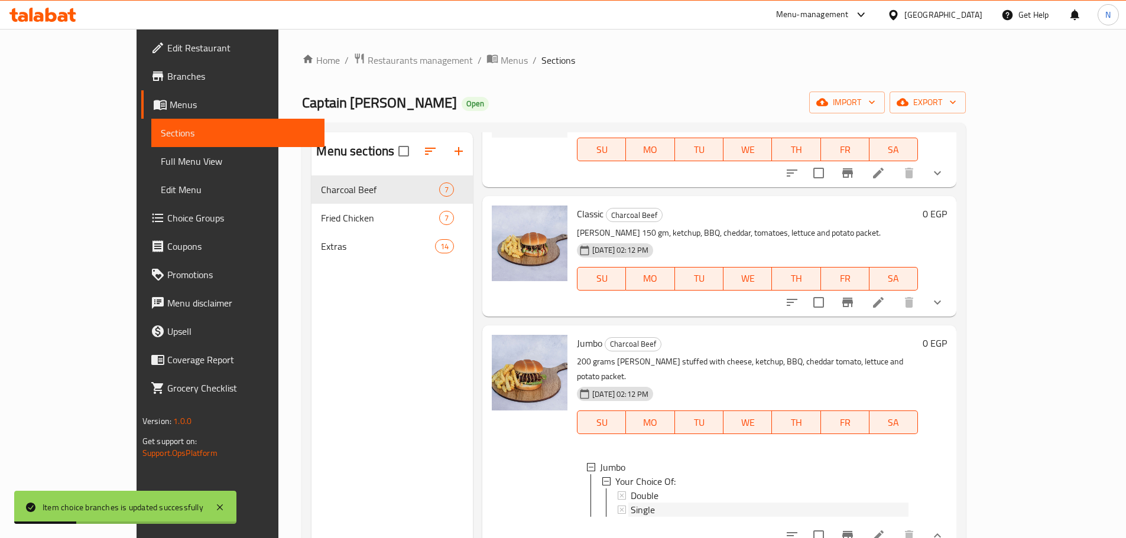
click at [630, 503] on span "Single" at bounding box center [642, 510] width 24 height 14
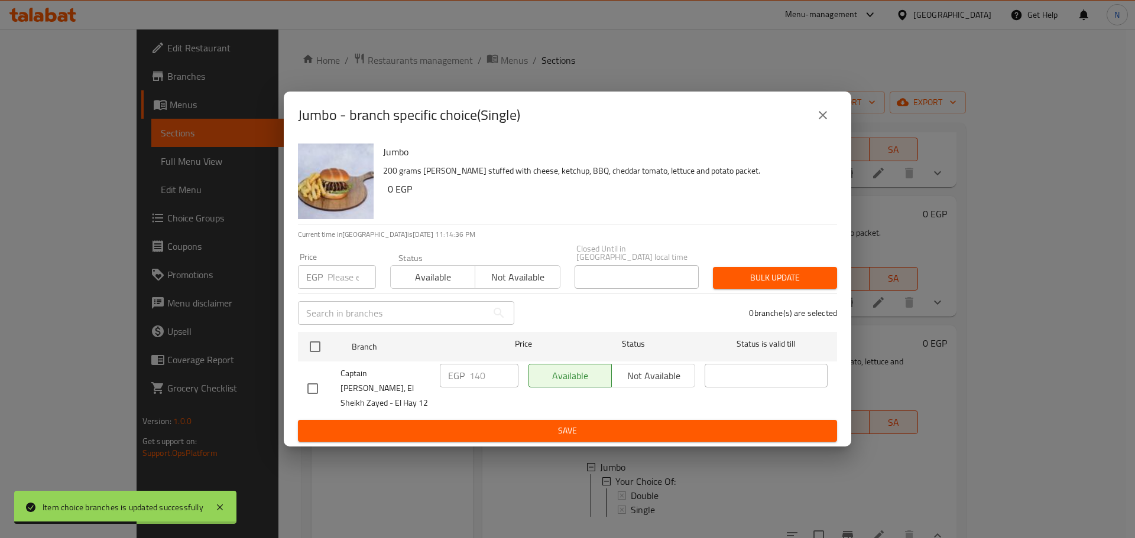
click at [325, 284] on div "EGP Price" at bounding box center [337, 277] width 78 height 24
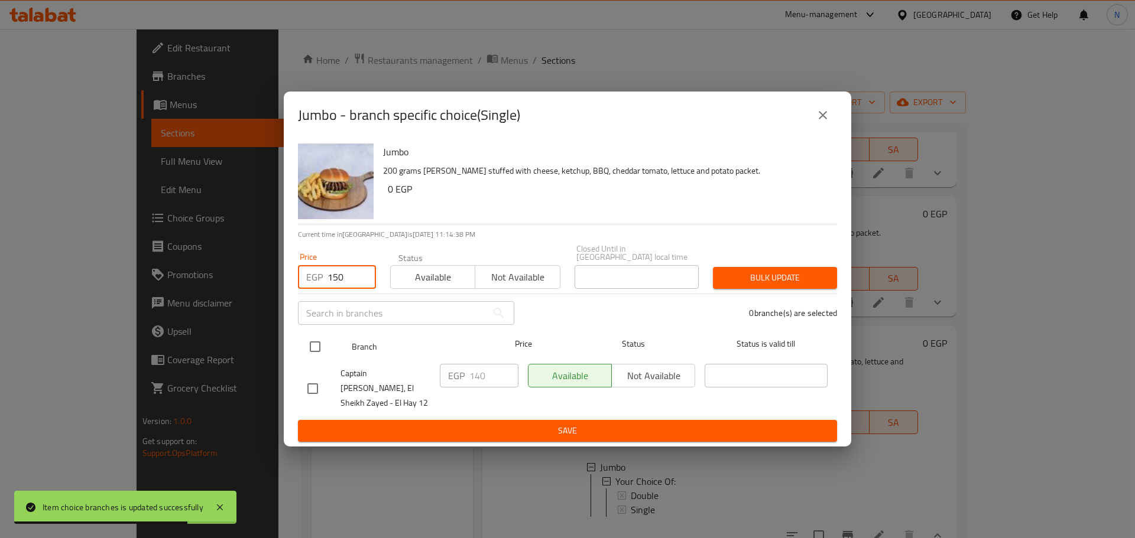
type input "150"
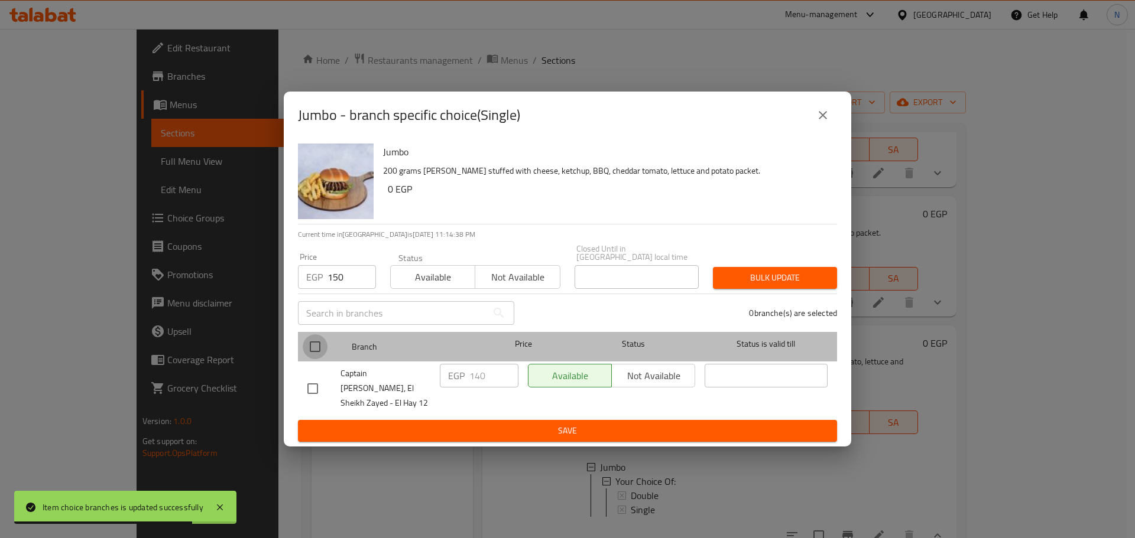
click at [309, 347] on input "checkbox" at bounding box center [315, 346] width 25 height 25
checkbox input "true"
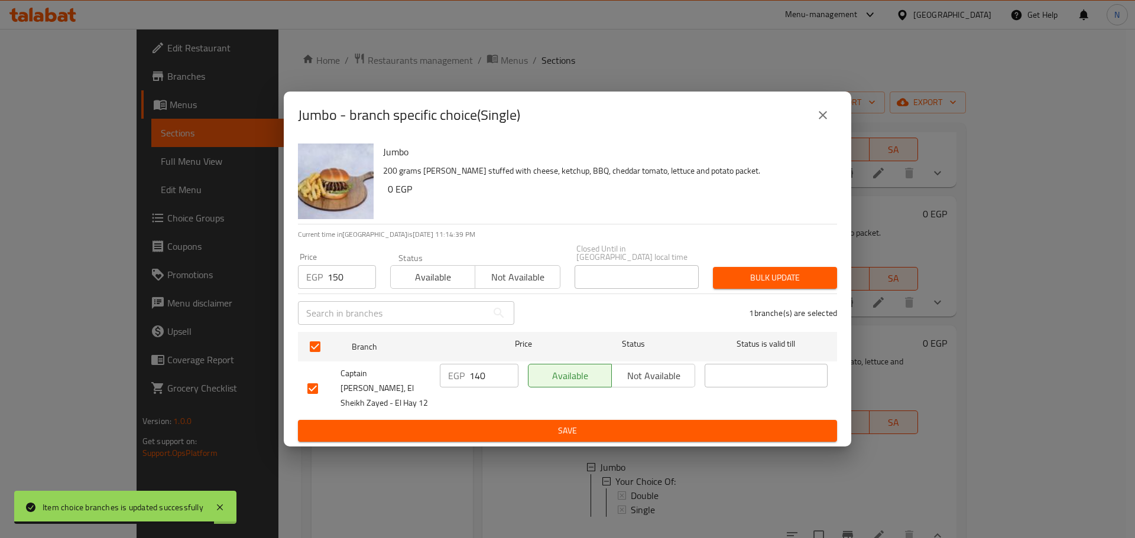
click at [729, 277] on span "Bulk update" at bounding box center [774, 278] width 105 height 15
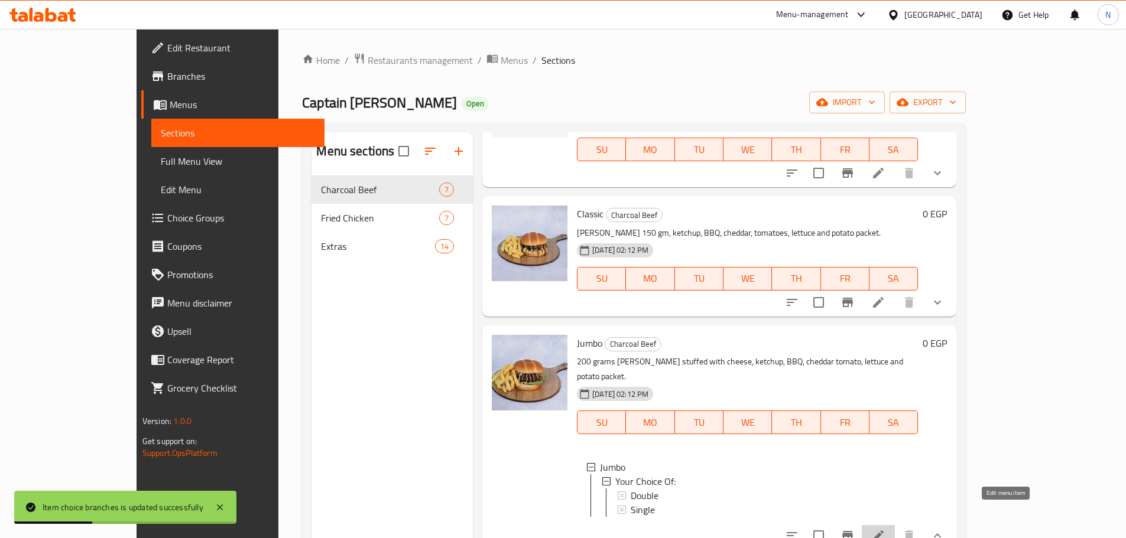
click at [883, 531] on icon at bounding box center [878, 536] width 11 height 11
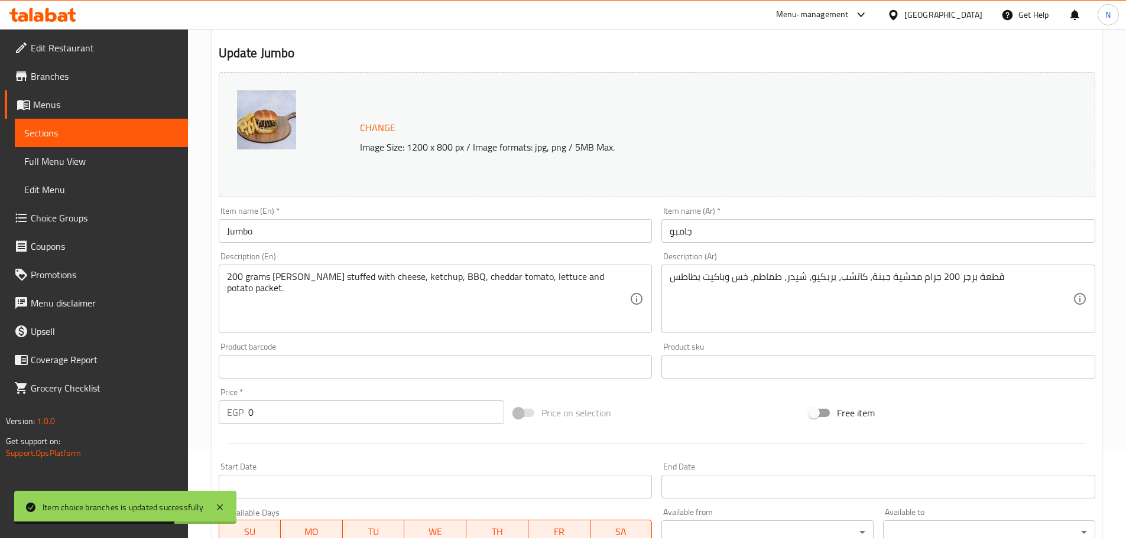
scroll to position [340, 0]
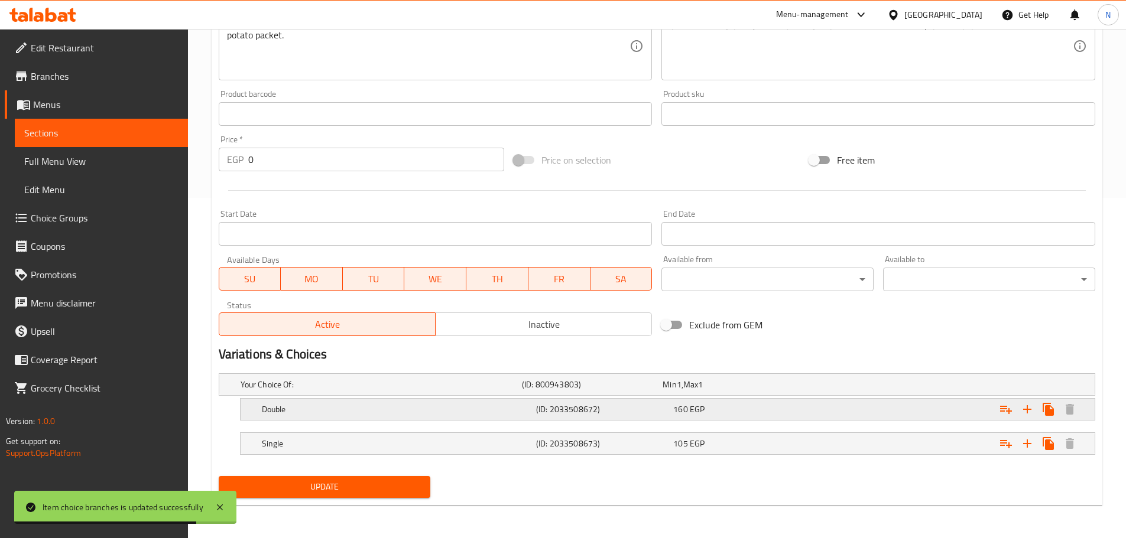
click at [943, 416] on div "Expand" at bounding box center [945, 409] width 274 height 26
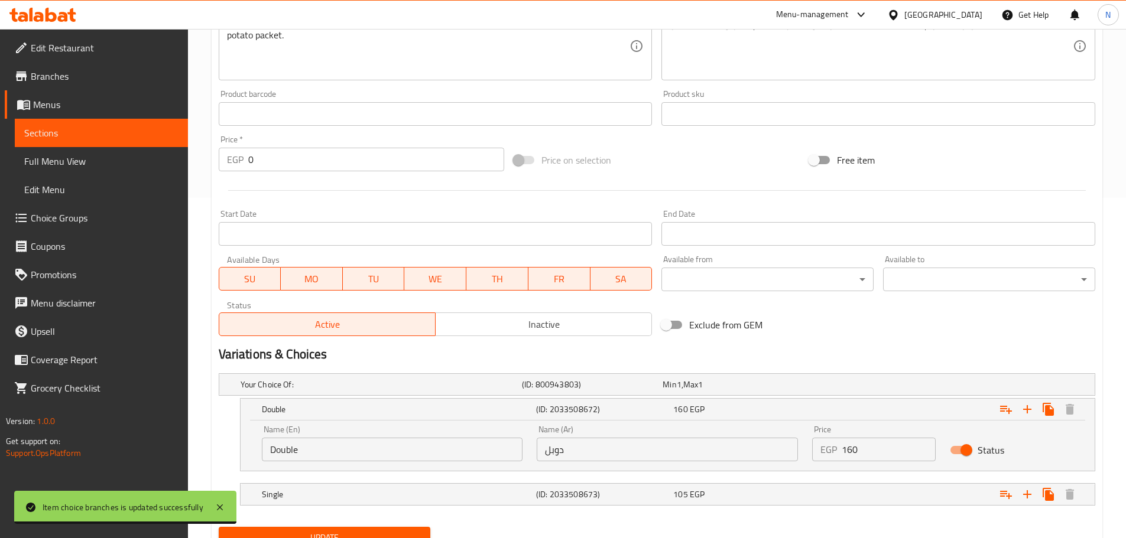
click at [853, 454] on input "160" at bounding box center [888, 450] width 94 height 24
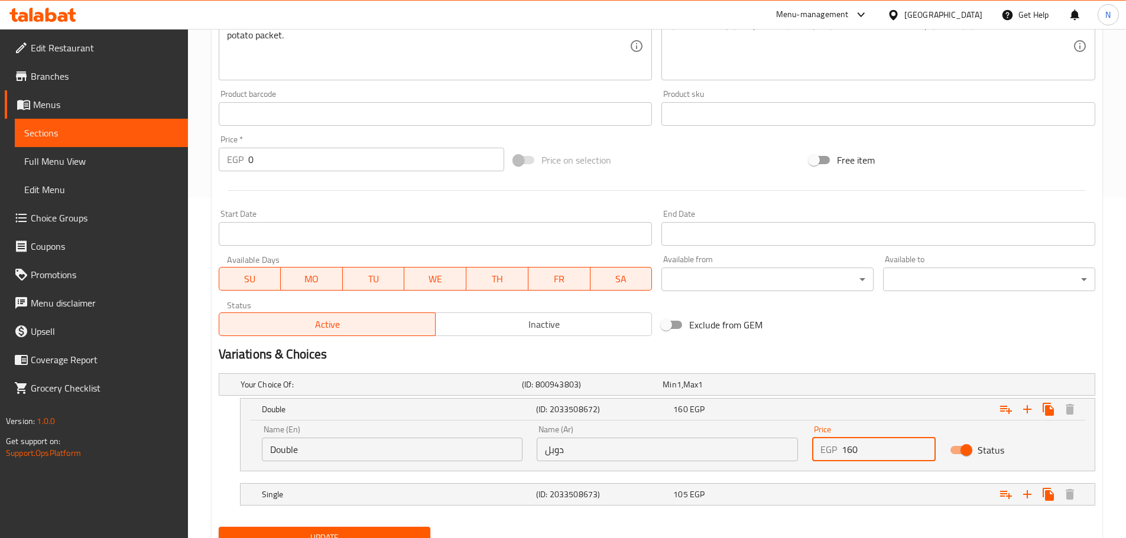
click at [853, 454] on input "160" at bounding box center [888, 450] width 94 height 24
type input "205"
click at [819, 343] on div "Variations & Choices" at bounding box center [657, 354] width 886 height 27
click at [916, 488] on div "Expand" at bounding box center [945, 495] width 274 height 26
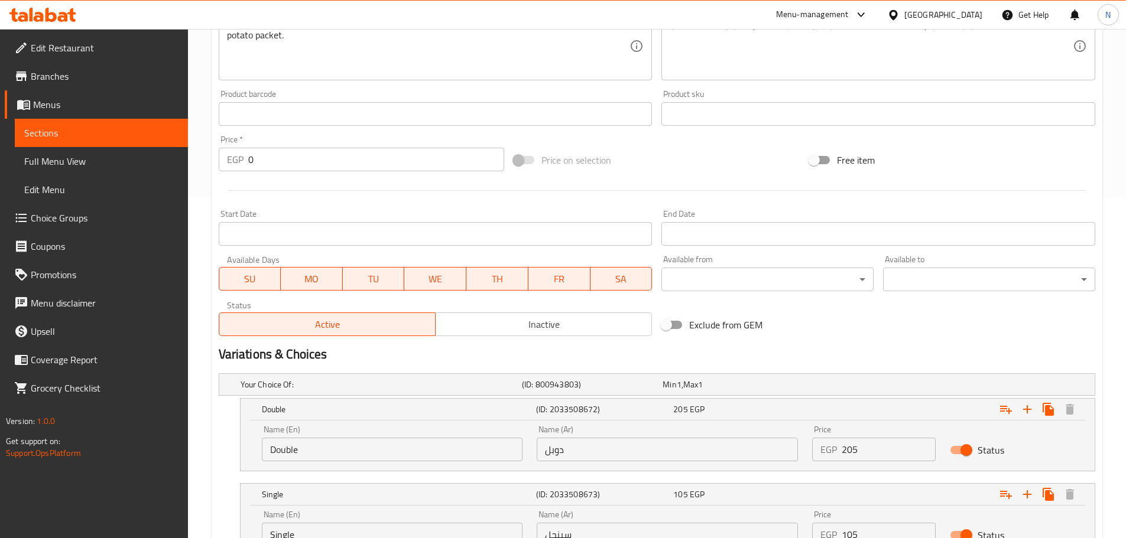
click at [870, 344] on div "Variations & Choices" at bounding box center [657, 354] width 886 height 27
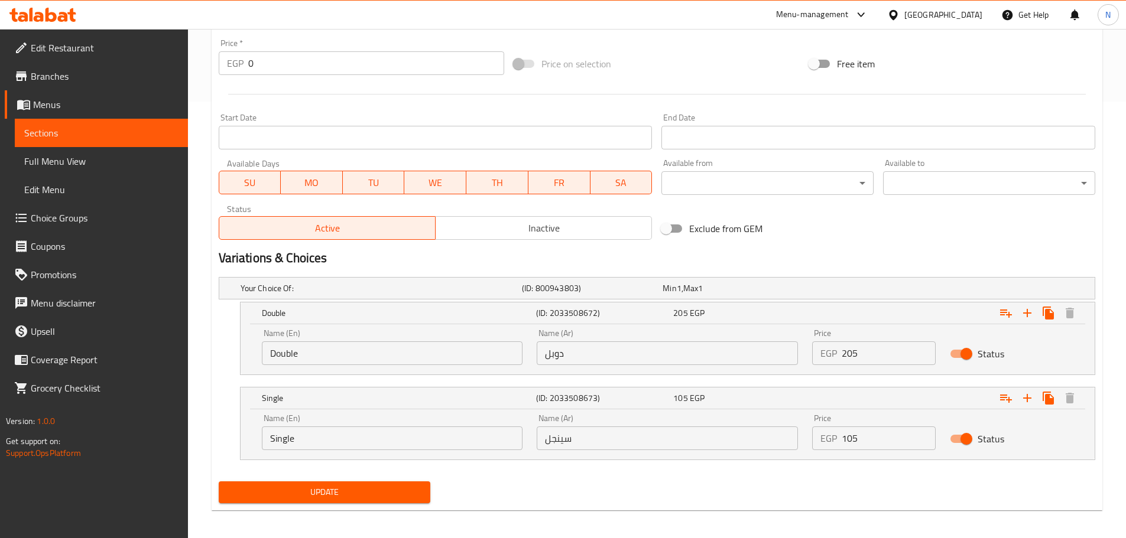
scroll to position [442, 0]
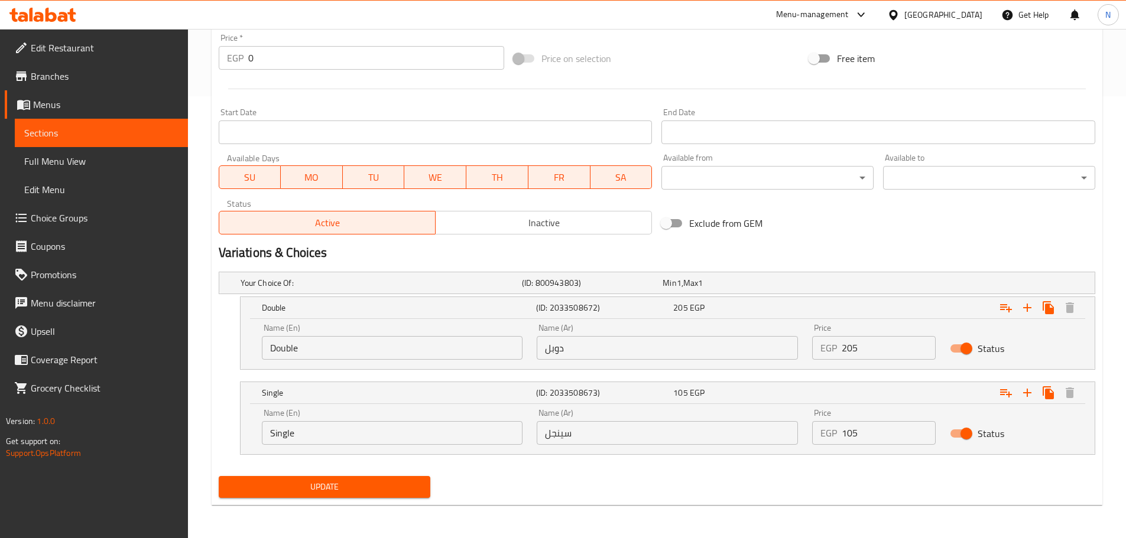
click at [391, 495] on button "Update" at bounding box center [325, 487] width 212 height 22
click at [379, 481] on span "Update" at bounding box center [324, 487] width 193 height 15
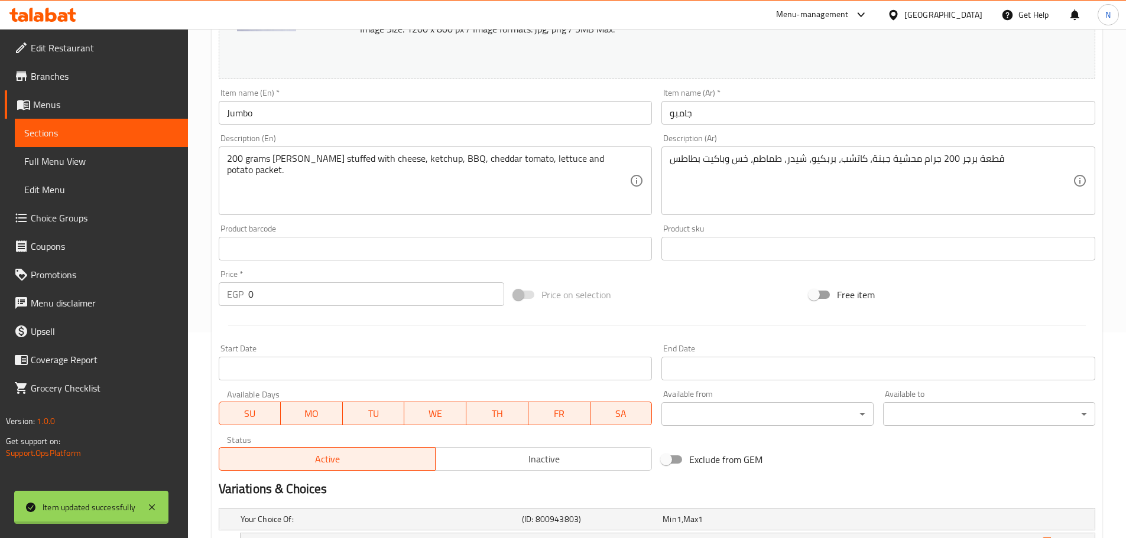
scroll to position [0, 0]
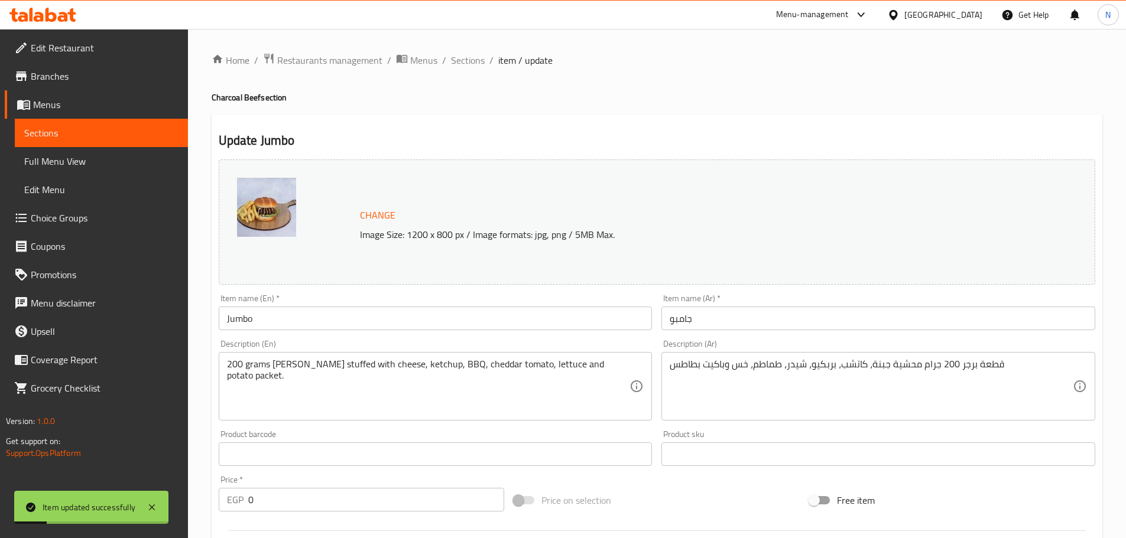
click at [477, 58] on span "Sections" at bounding box center [468, 60] width 34 height 14
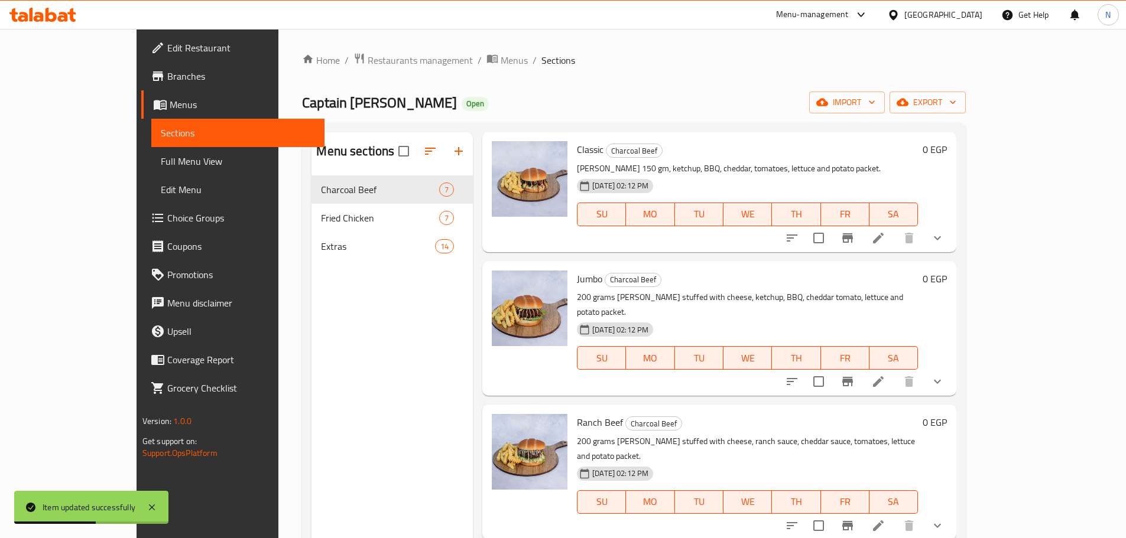
scroll to position [236, 0]
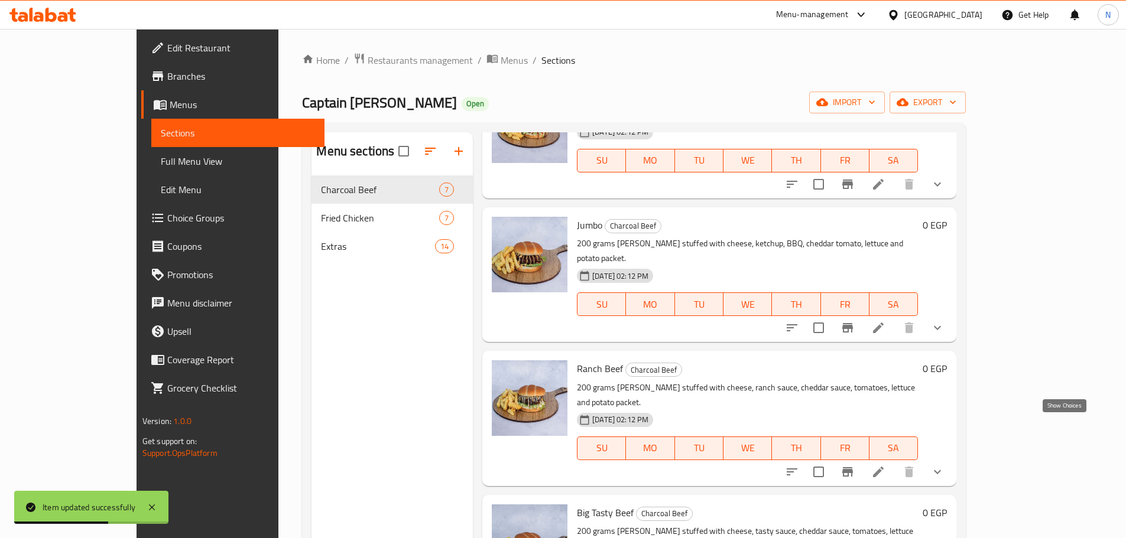
click at [944, 465] on icon "show more" at bounding box center [937, 472] width 14 height 14
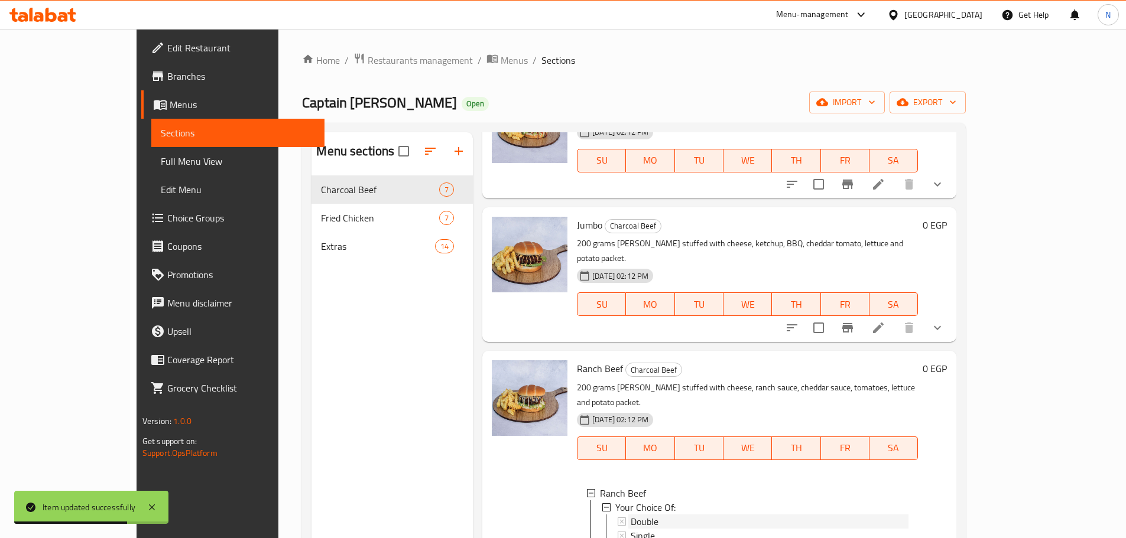
click at [630, 515] on span "Double" at bounding box center [644, 522] width 28 height 14
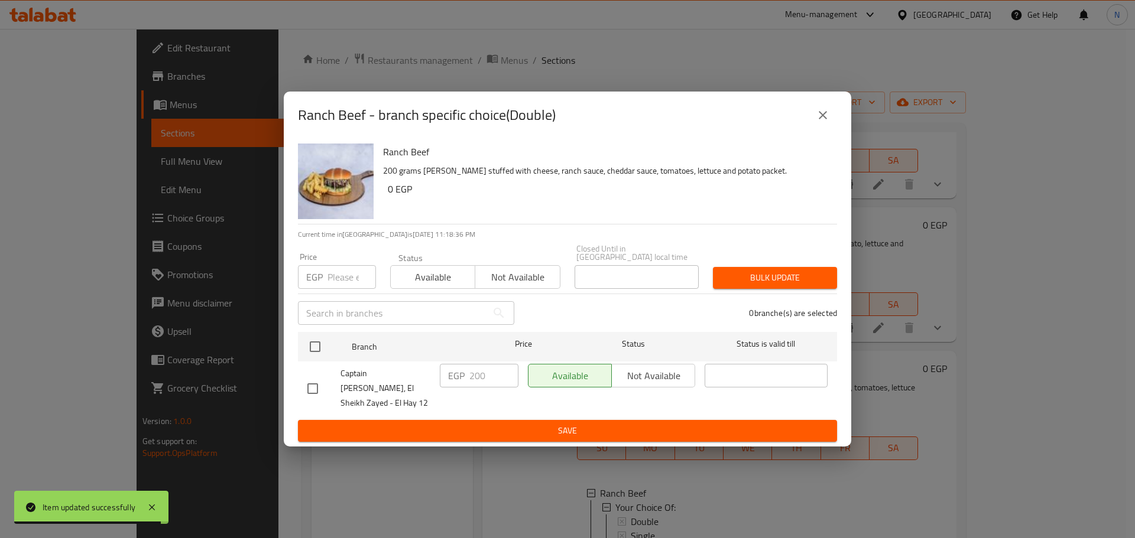
click at [345, 282] on input "number" at bounding box center [351, 277] width 48 height 24
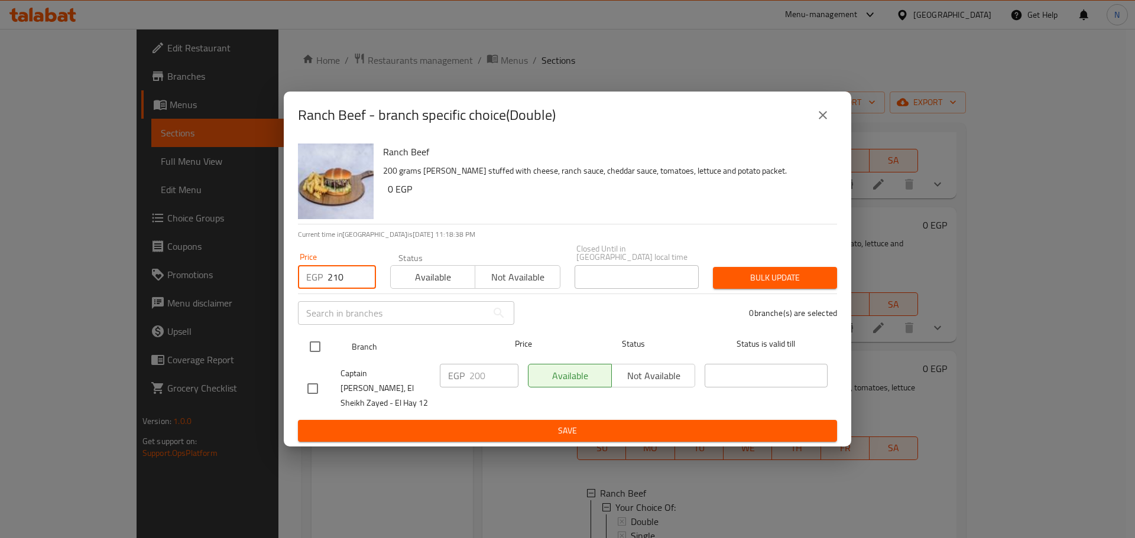
type input "210"
click at [315, 352] on input "checkbox" at bounding box center [315, 346] width 25 height 25
checkbox input "true"
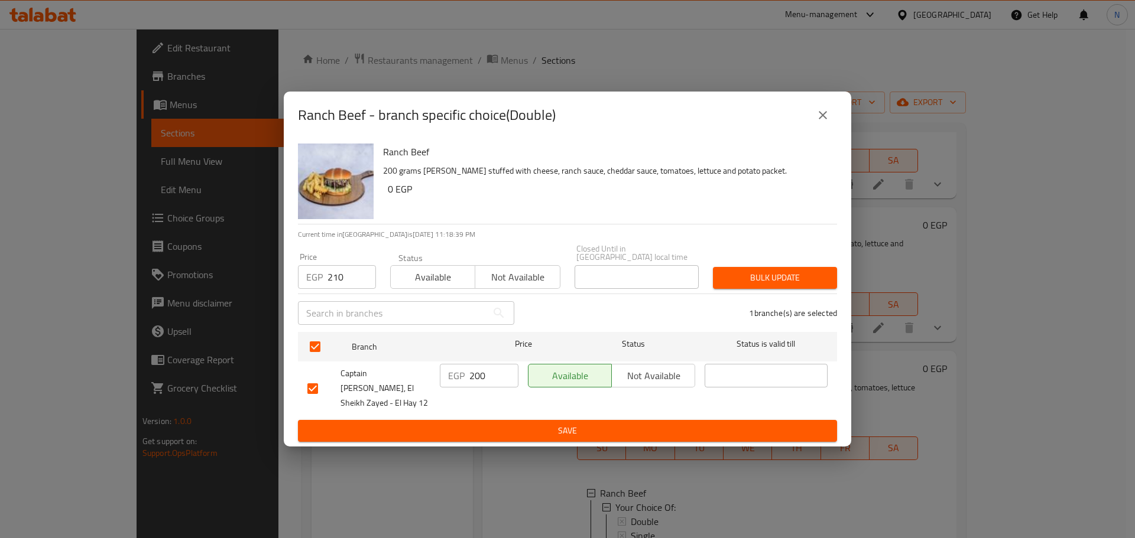
click at [743, 280] on span "Bulk update" at bounding box center [774, 278] width 105 height 15
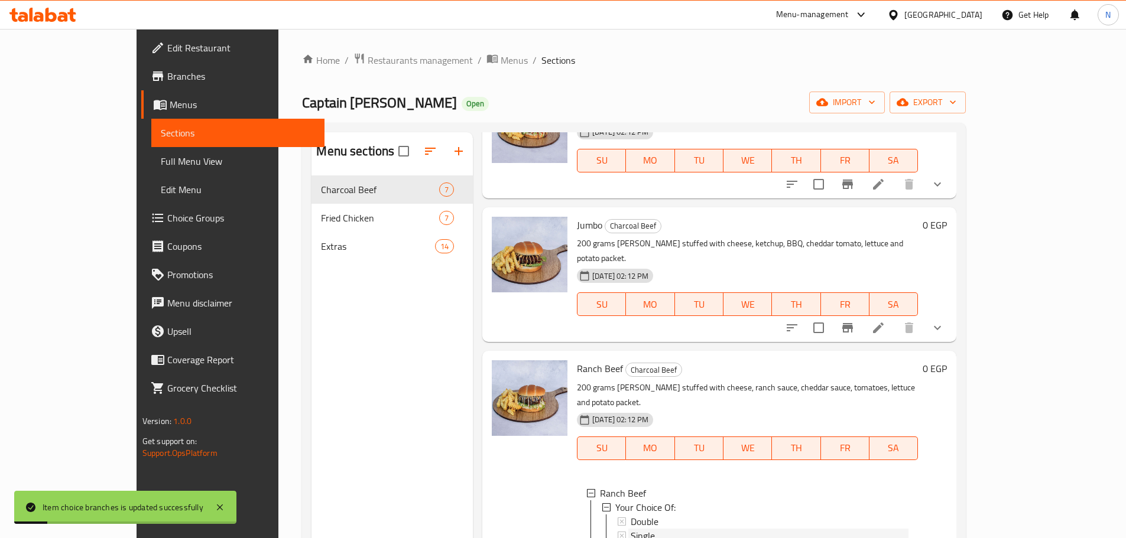
click at [630, 529] on span "Single" at bounding box center [642, 536] width 24 height 14
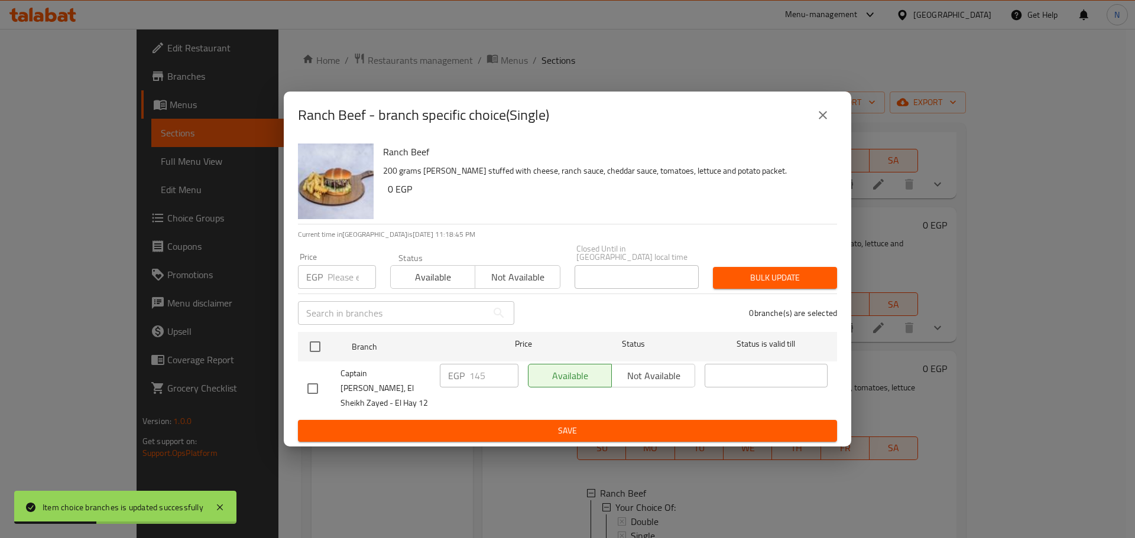
click at [333, 284] on input "number" at bounding box center [351, 277] width 48 height 24
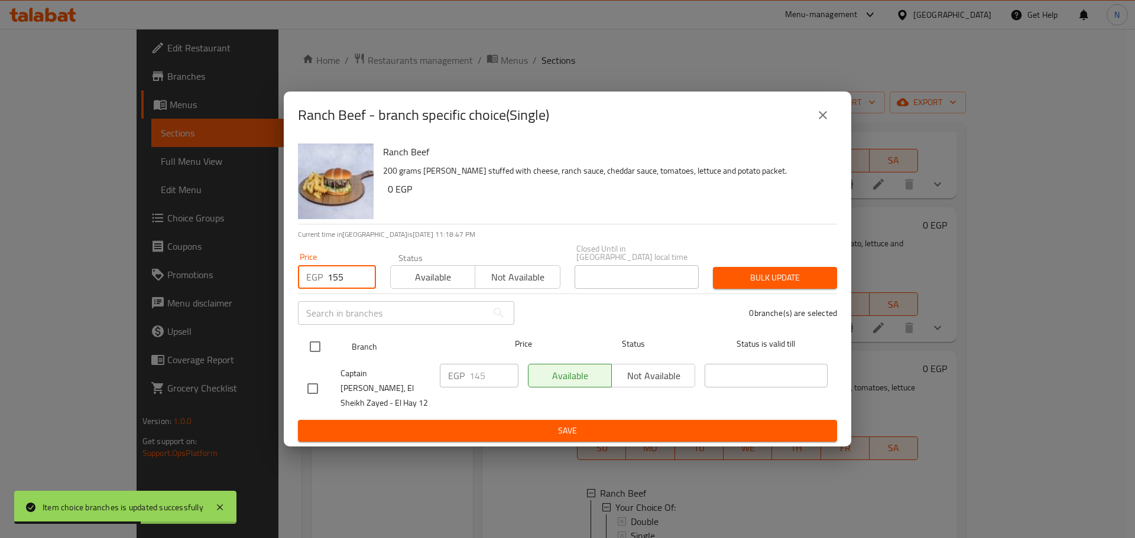
type input "155"
click at [315, 354] on input "checkbox" at bounding box center [315, 346] width 25 height 25
checkbox input "true"
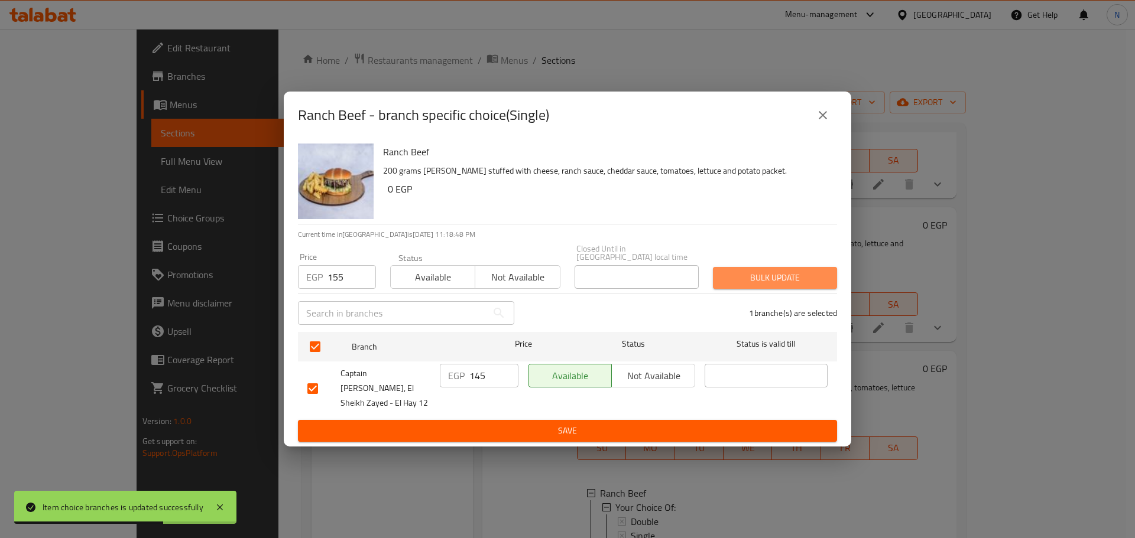
click at [754, 280] on span "Bulk update" at bounding box center [774, 278] width 105 height 15
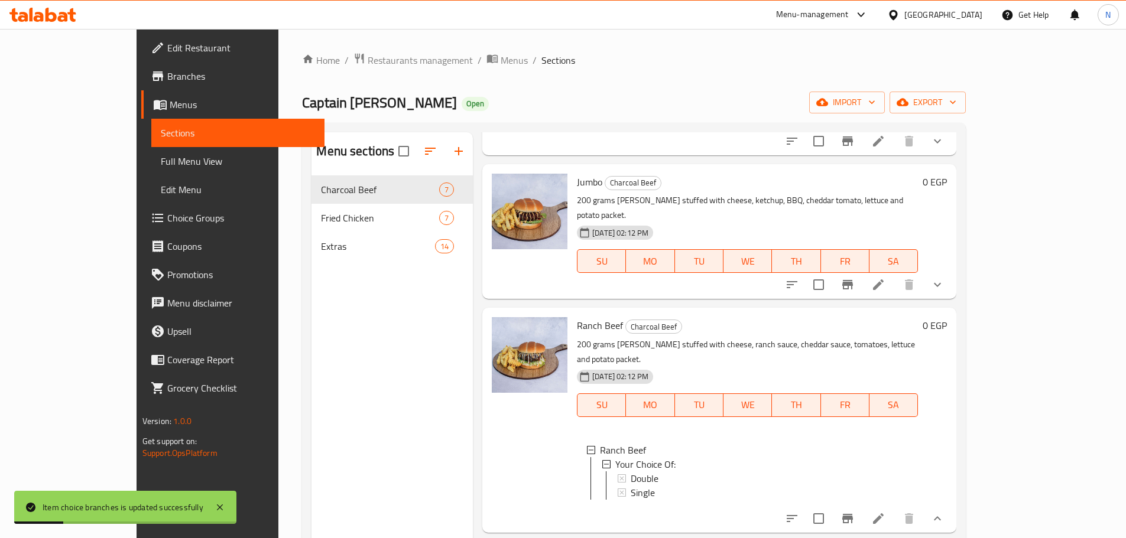
scroll to position [295, 0]
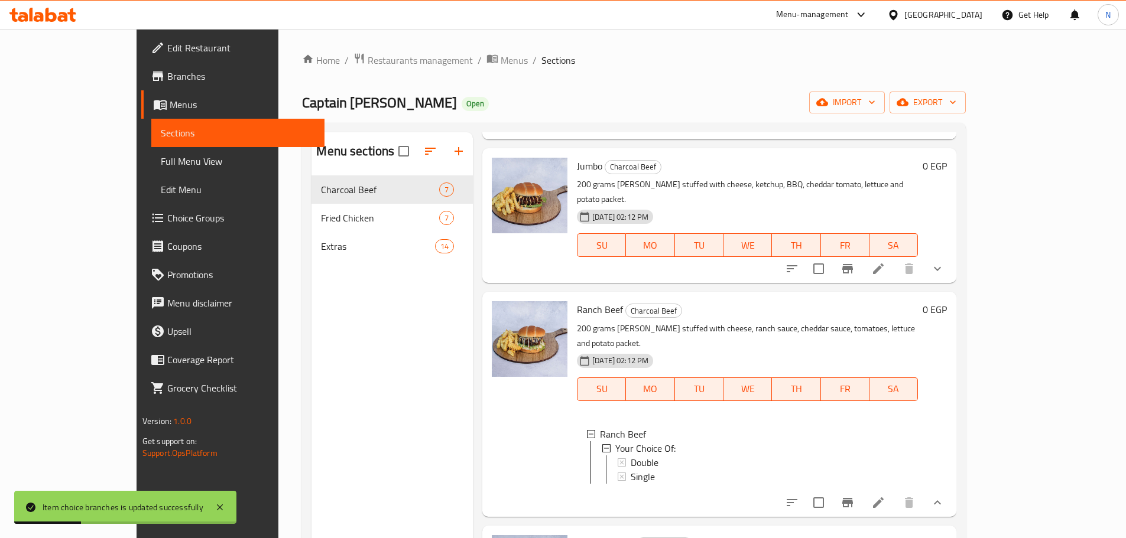
click at [908, 470] on div "Single" at bounding box center [769, 477] width 278 height 14
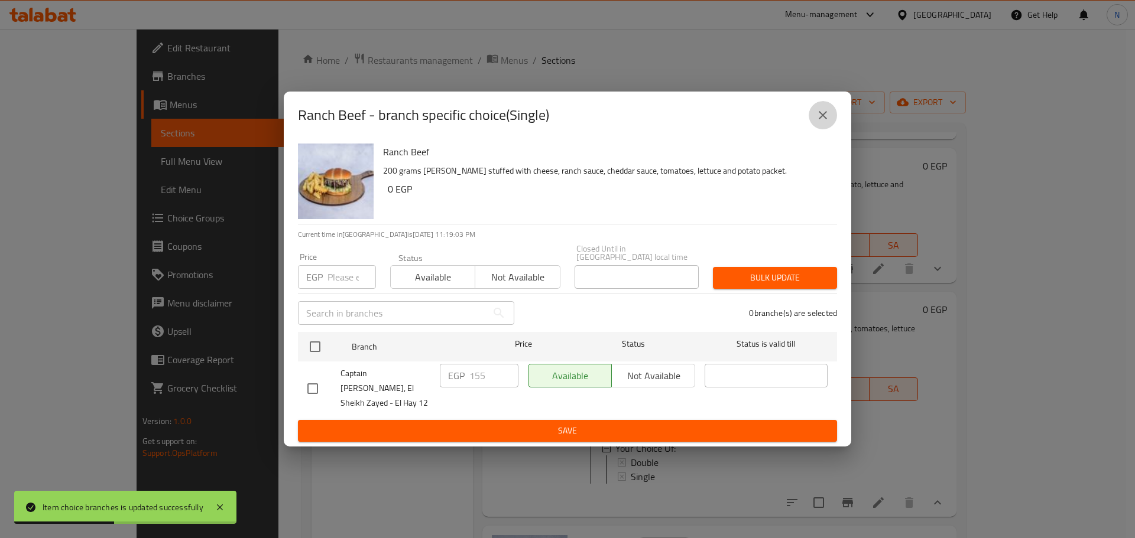
click at [824, 119] on icon "close" at bounding box center [822, 115] width 8 height 8
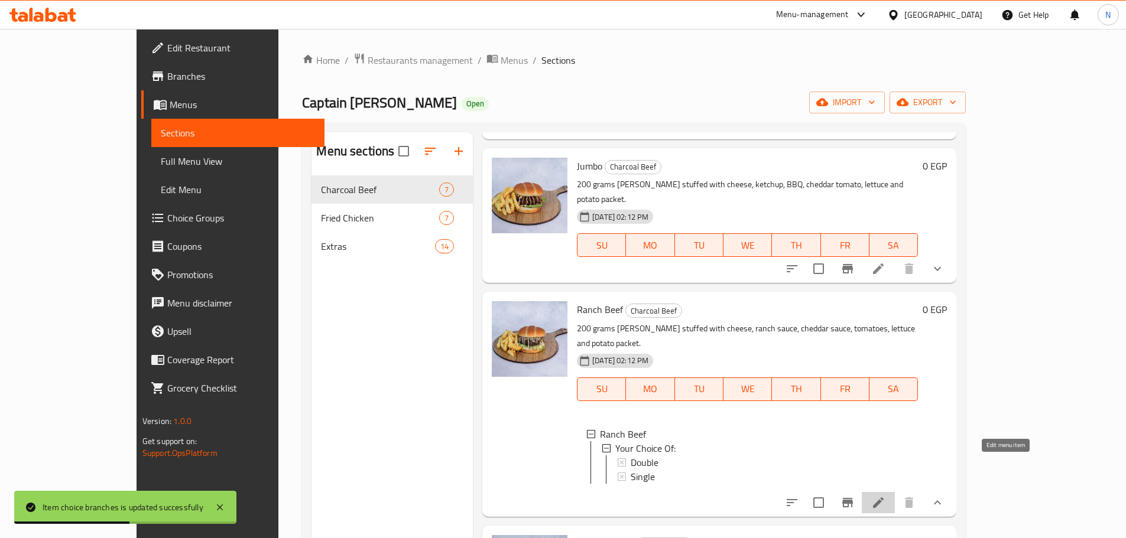
click at [885, 496] on icon at bounding box center [878, 503] width 14 height 14
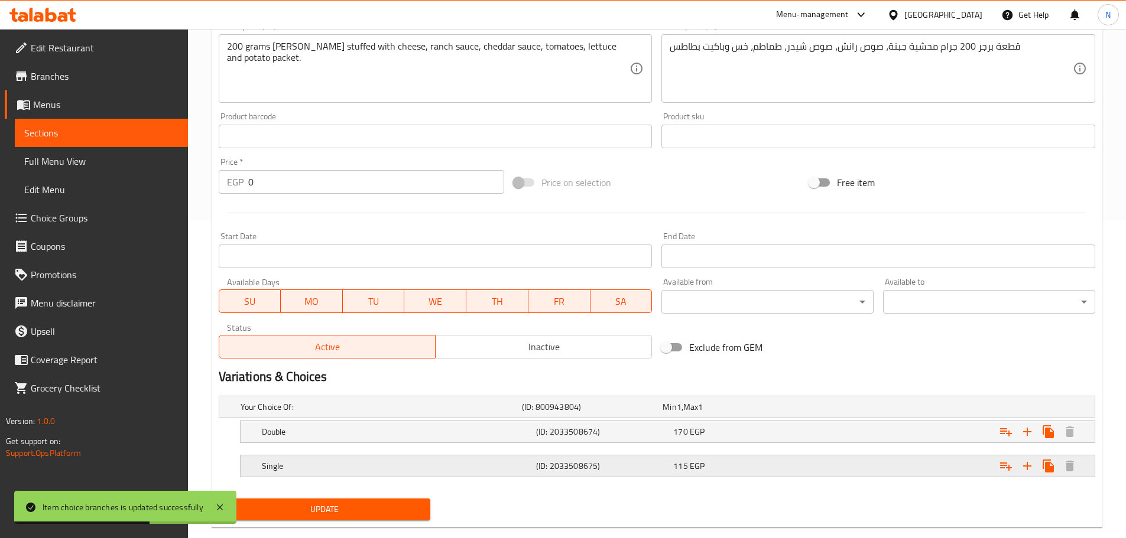
scroll to position [340, 0]
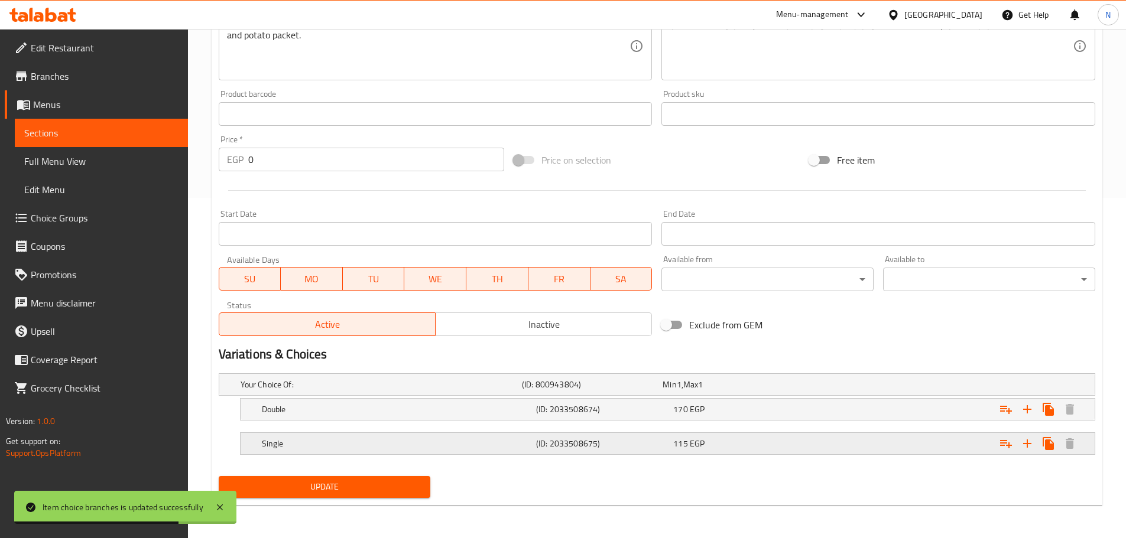
click at [865, 435] on div "Expand" at bounding box center [945, 444] width 274 height 26
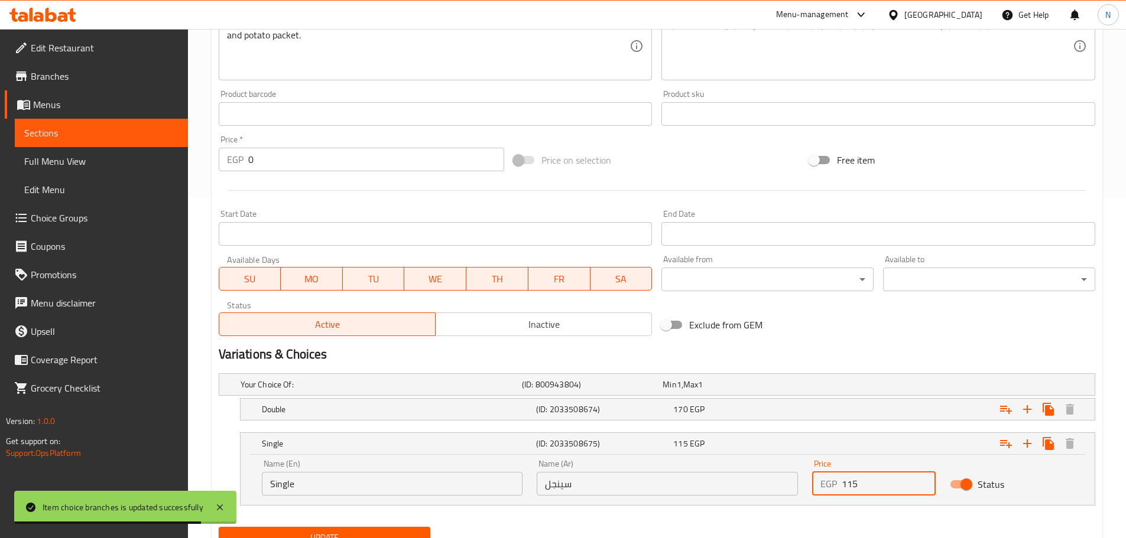
click at [850, 482] on input "115" at bounding box center [888, 484] width 94 height 24
type input "155"
click at [892, 418] on div "Expand" at bounding box center [945, 409] width 274 height 26
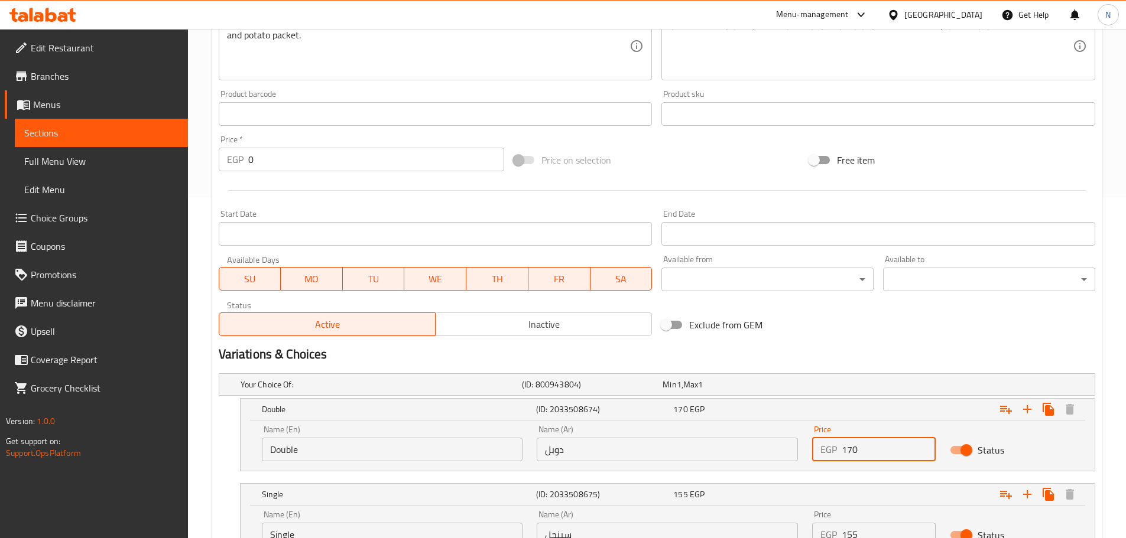
click at [853, 453] on input "170" at bounding box center [888, 450] width 94 height 24
type input "210"
click at [809, 347] on h2 "Variations & Choices" at bounding box center [657, 355] width 876 height 18
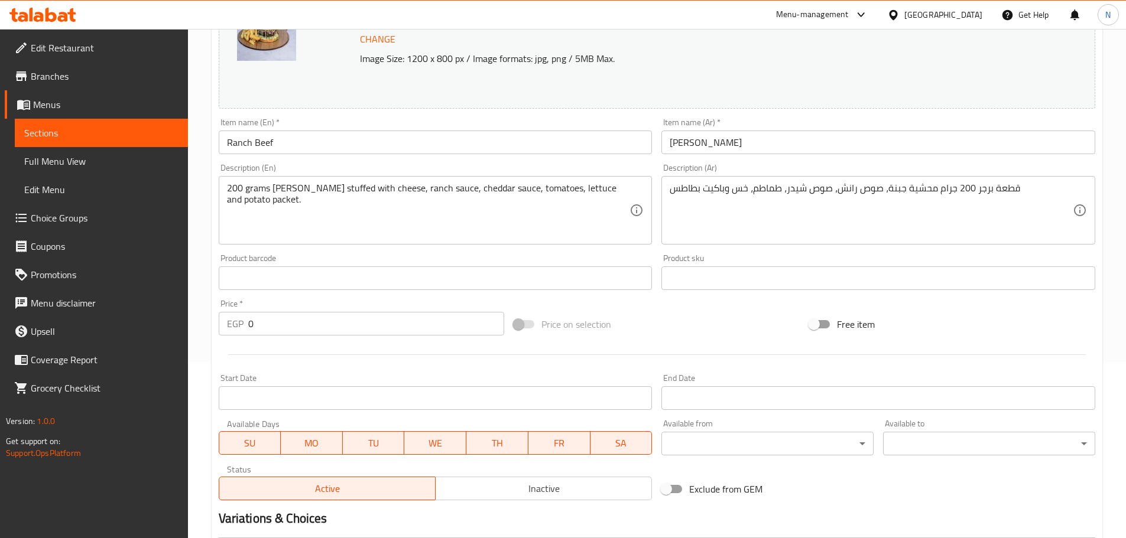
scroll to position [442, 0]
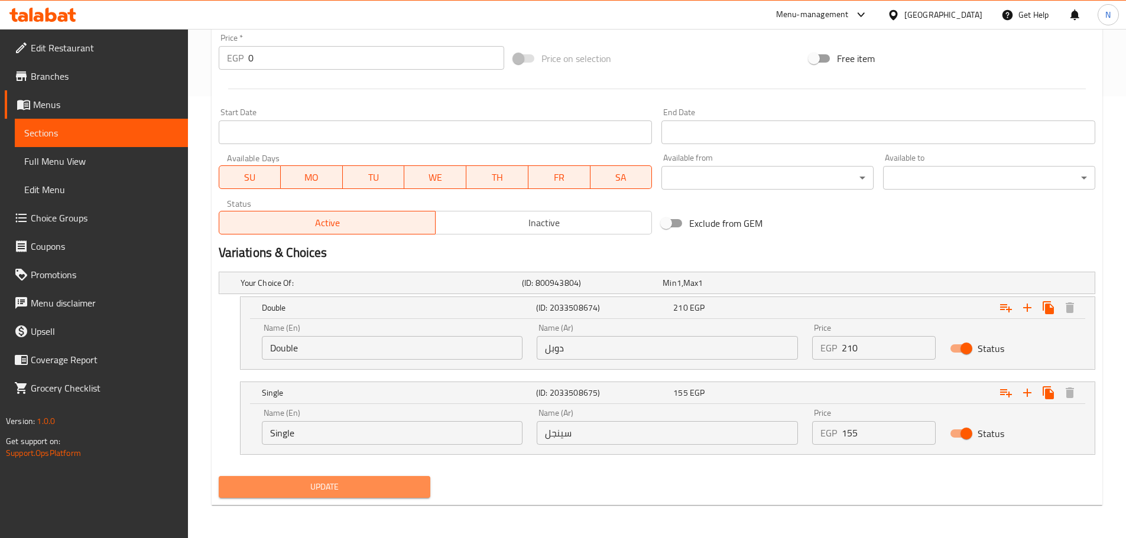
click at [341, 486] on span "Update" at bounding box center [324, 487] width 193 height 15
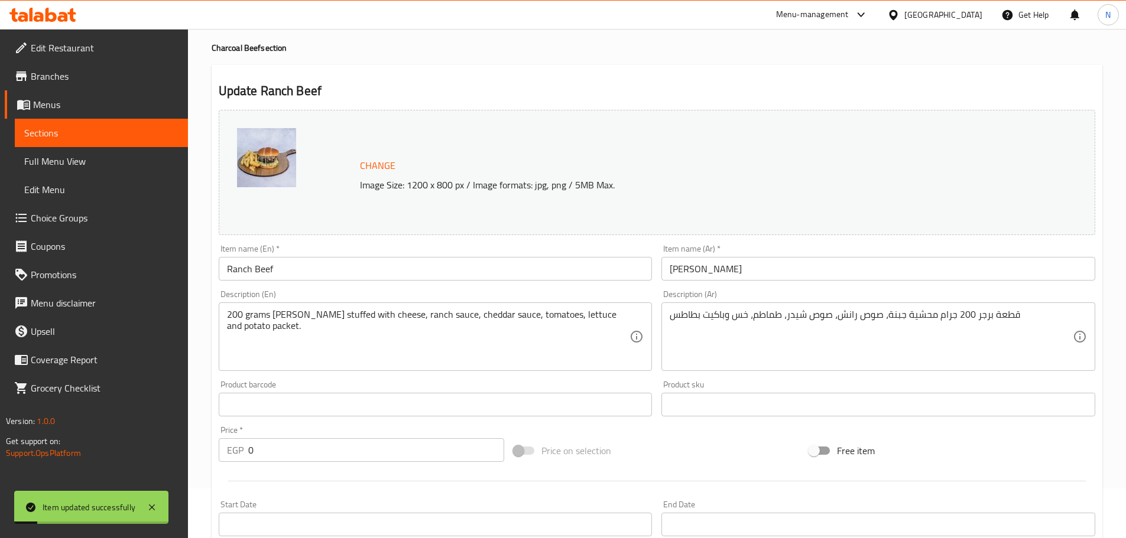
scroll to position [0, 0]
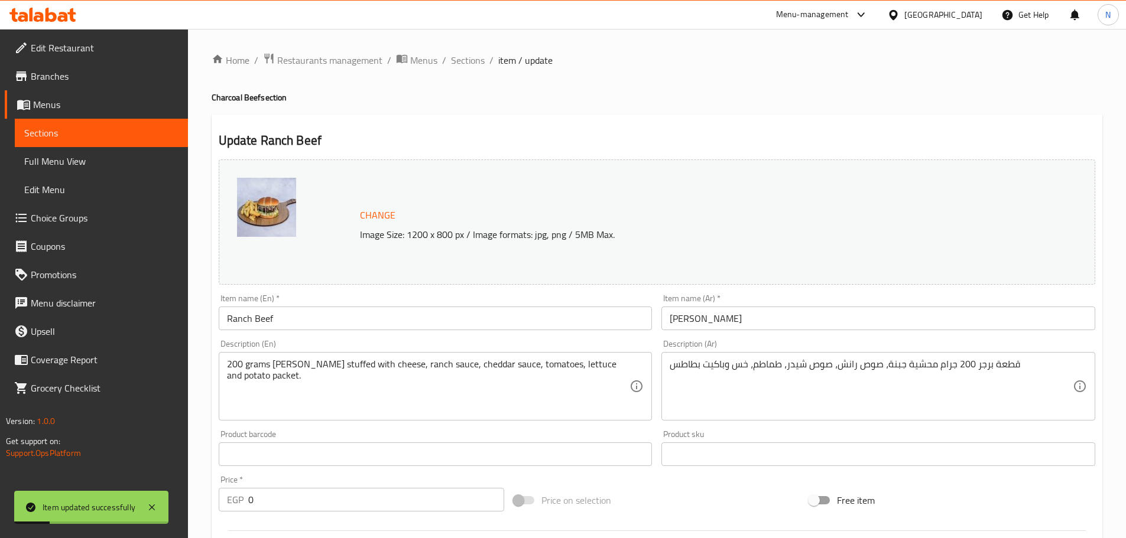
drag, startPoint x: 469, startPoint y: 60, endPoint x: 474, endPoint y: 82, distance: 21.9
click at [469, 60] on span "Sections" at bounding box center [468, 60] width 34 height 14
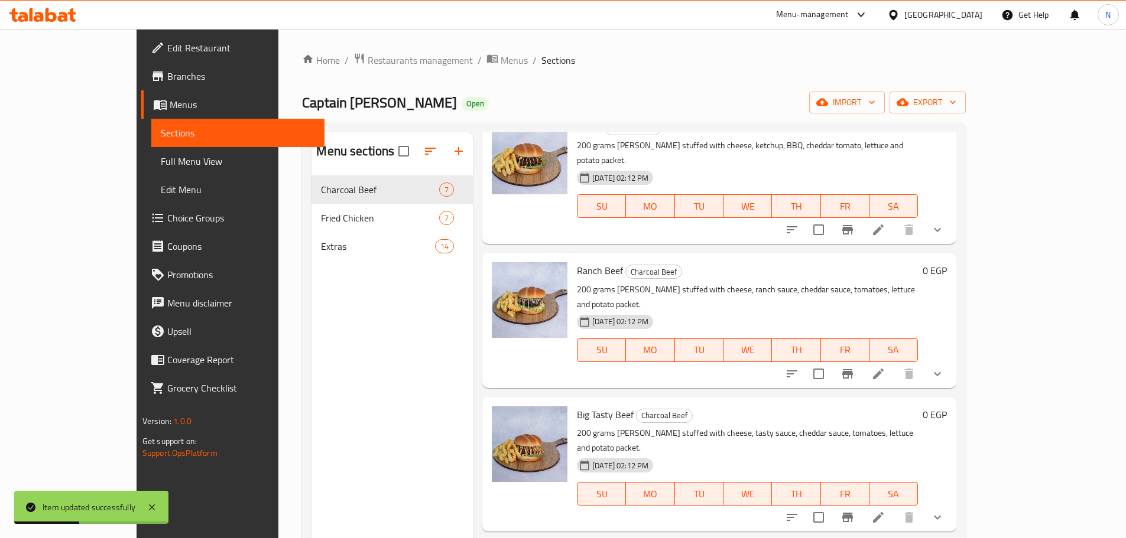
scroll to position [355, 0]
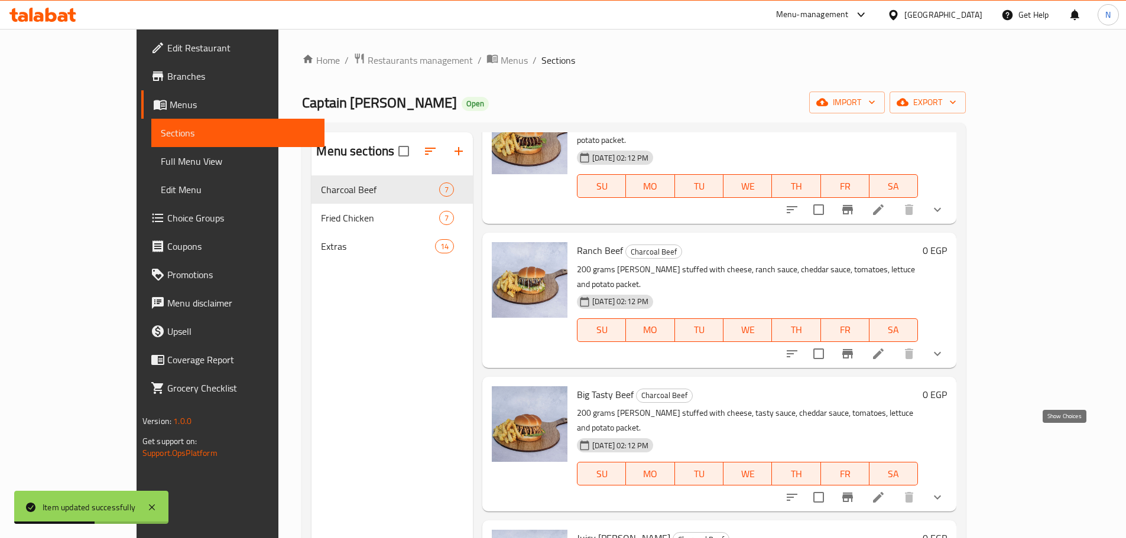
click at [944, 490] on icon "show more" at bounding box center [937, 497] width 14 height 14
click at [671, 538] on div "Double" at bounding box center [769, 547] width 278 height 14
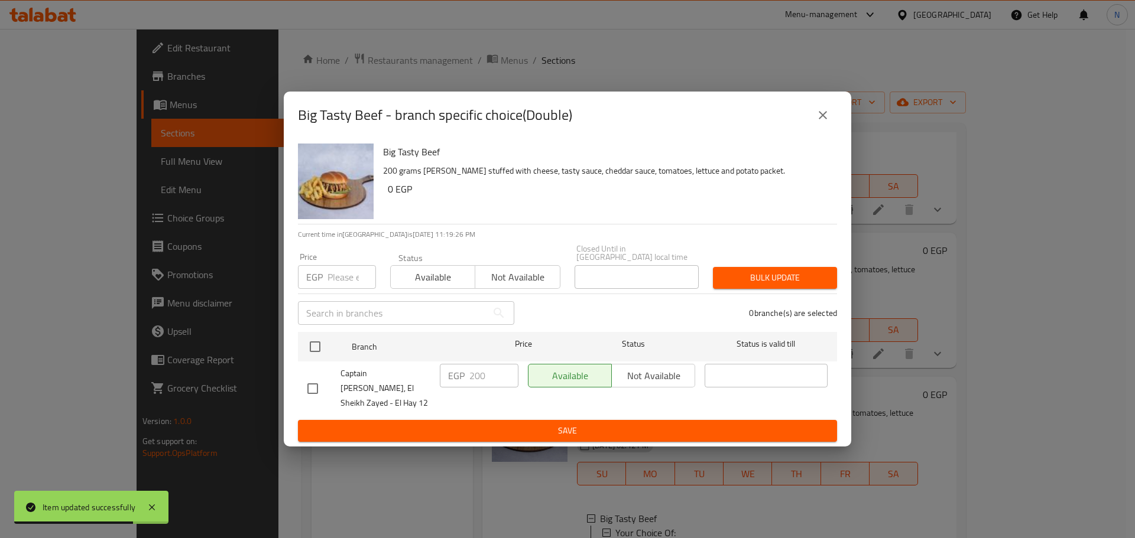
click at [337, 281] on input "number" at bounding box center [351, 277] width 48 height 24
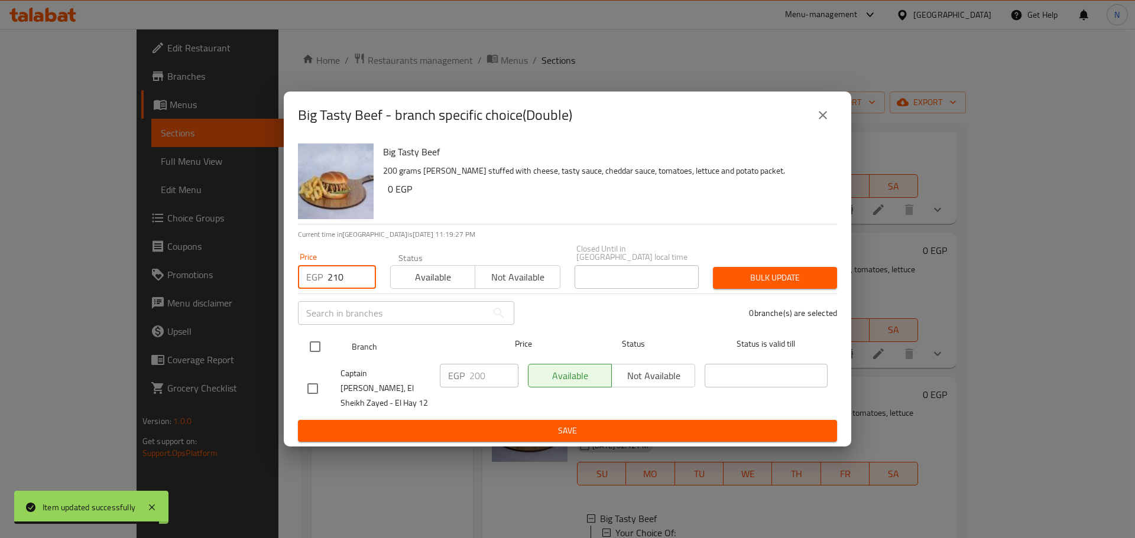
type input "210"
click at [312, 343] on input "checkbox" at bounding box center [315, 346] width 25 height 25
checkbox input "true"
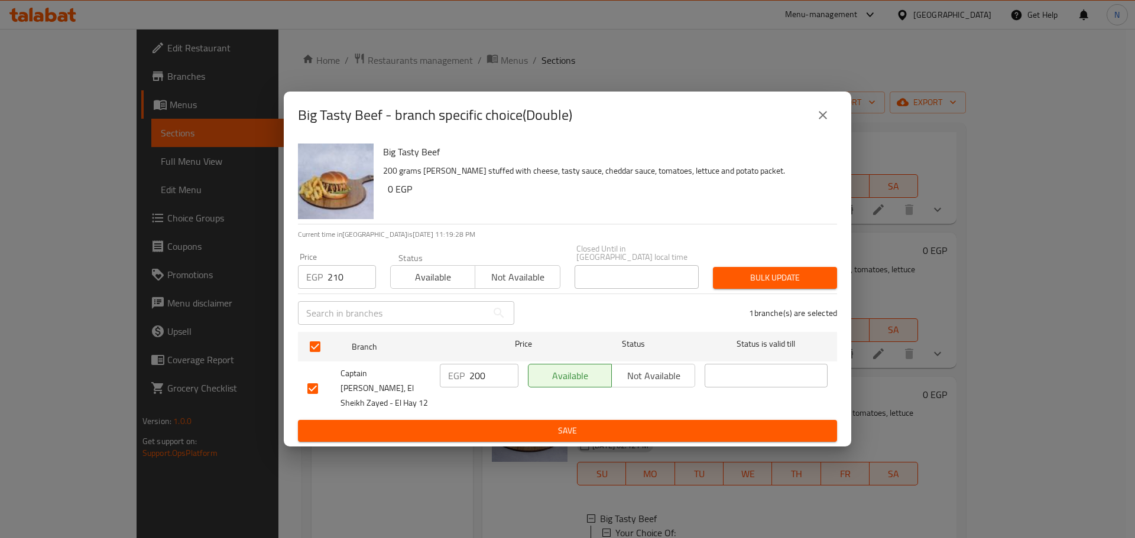
click at [745, 278] on span "Bulk update" at bounding box center [774, 278] width 105 height 15
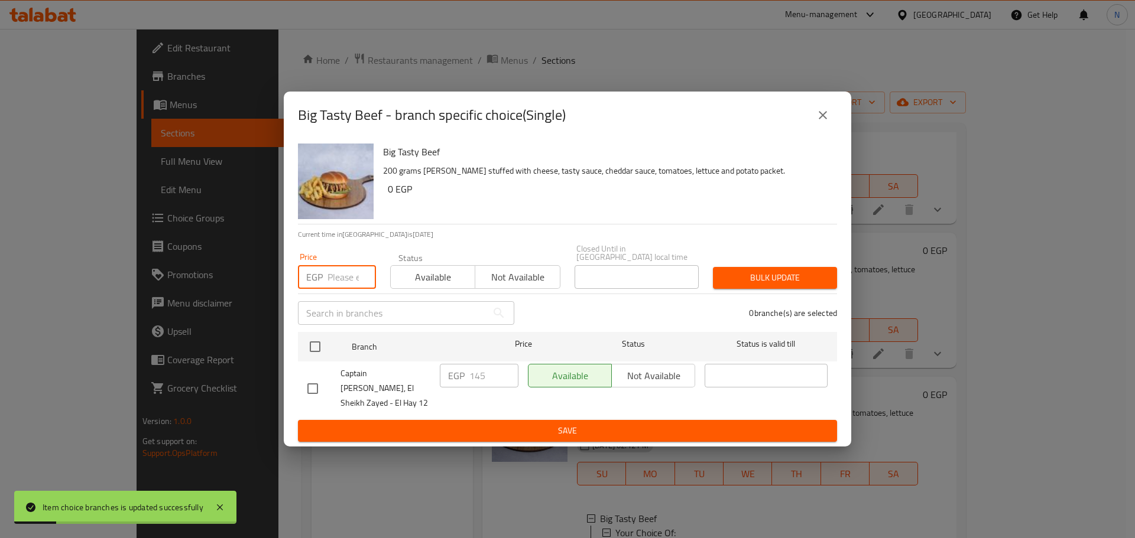
click at [340, 282] on input "number" at bounding box center [351, 277] width 48 height 24
type input "155"
click at [311, 352] on input "checkbox" at bounding box center [315, 346] width 25 height 25
checkbox input "true"
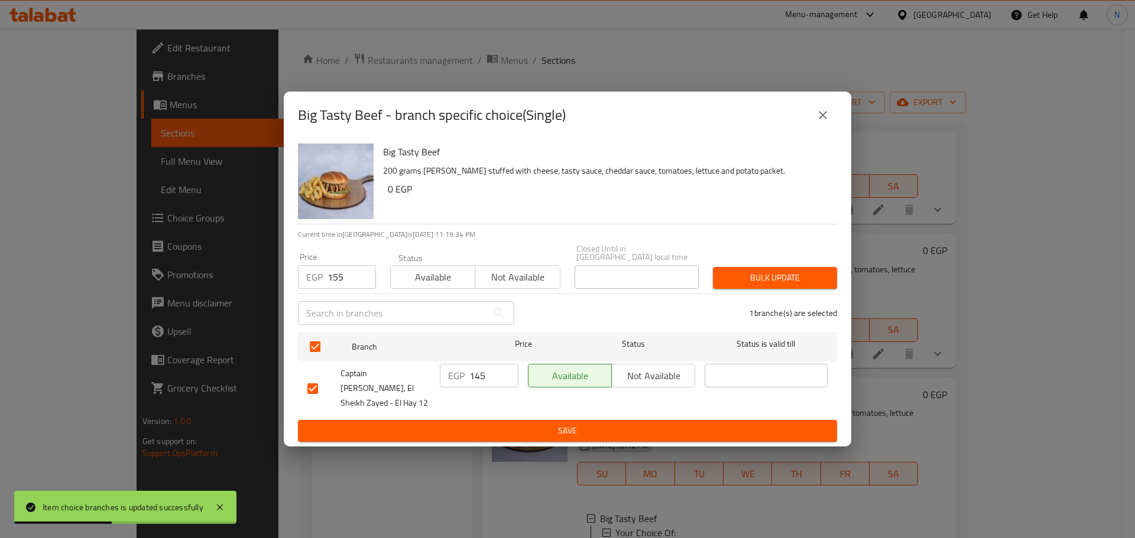
click at [762, 280] on span "Bulk update" at bounding box center [774, 278] width 105 height 15
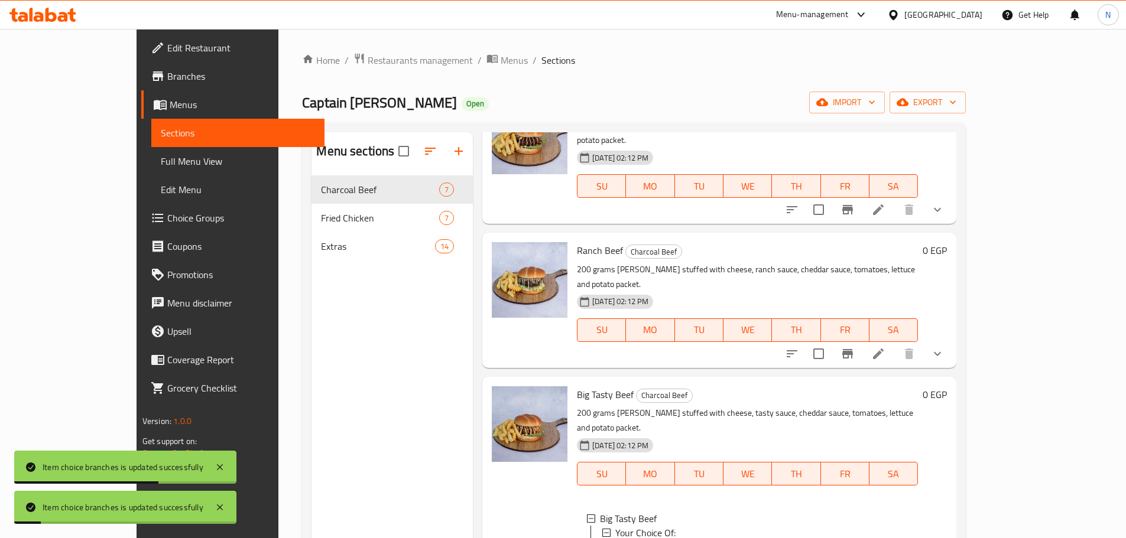
scroll to position [473, 0]
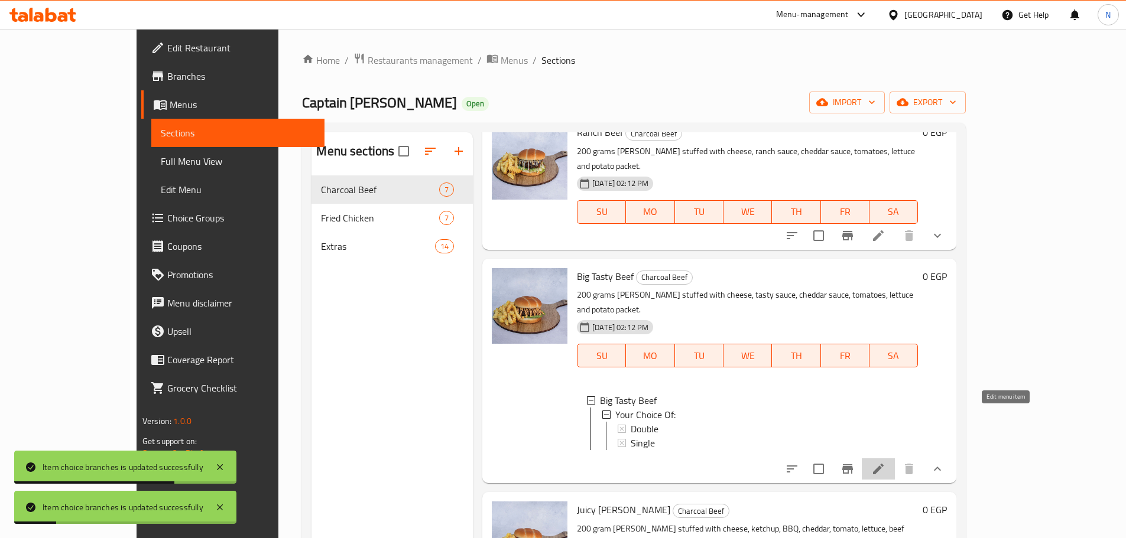
click at [885, 462] on icon at bounding box center [878, 469] width 14 height 14
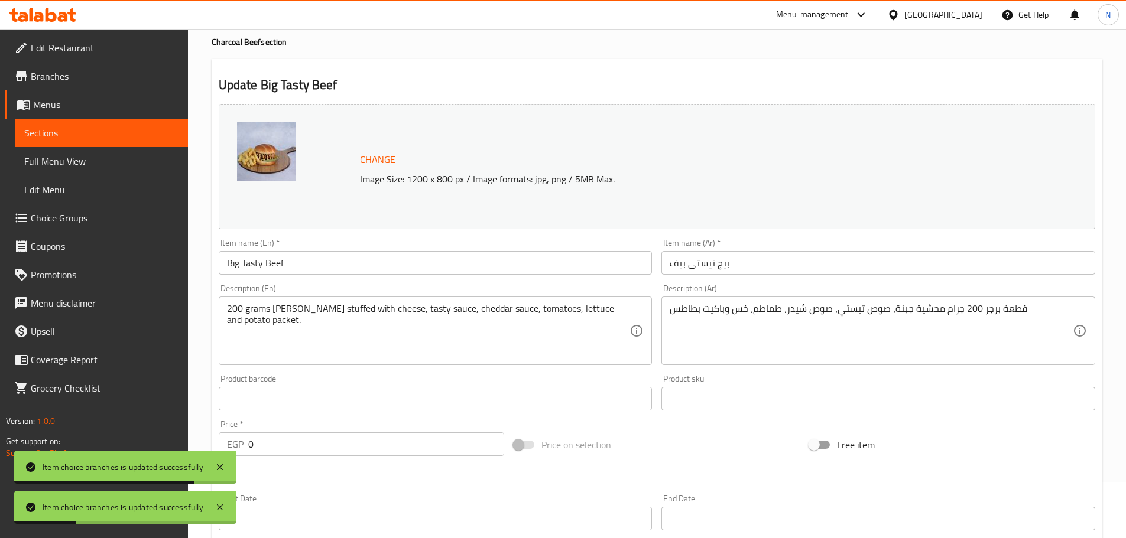
scroll to position [340, 0]
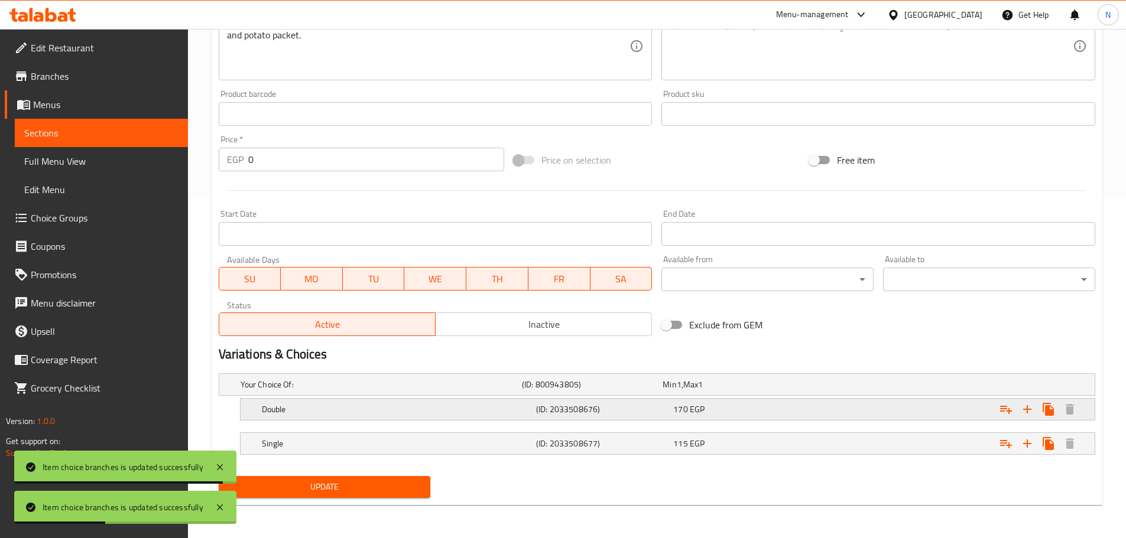
click at [871, 407] on div "Expand" at bounding box center [945, 409] width 274 height 26
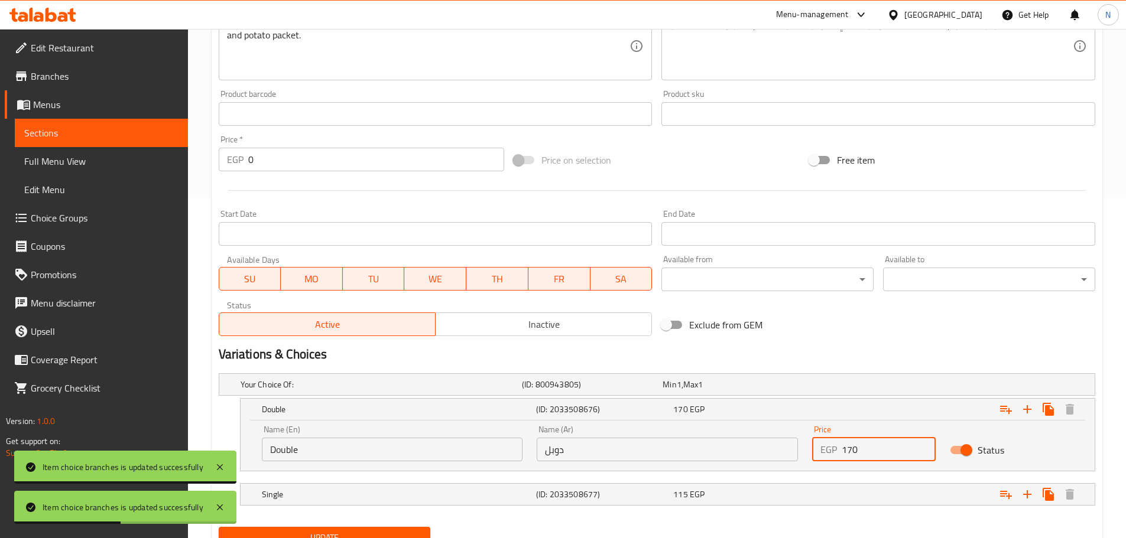
click at [864, 448] on input "170" at bounding box center [888, 450] width 94 height 24
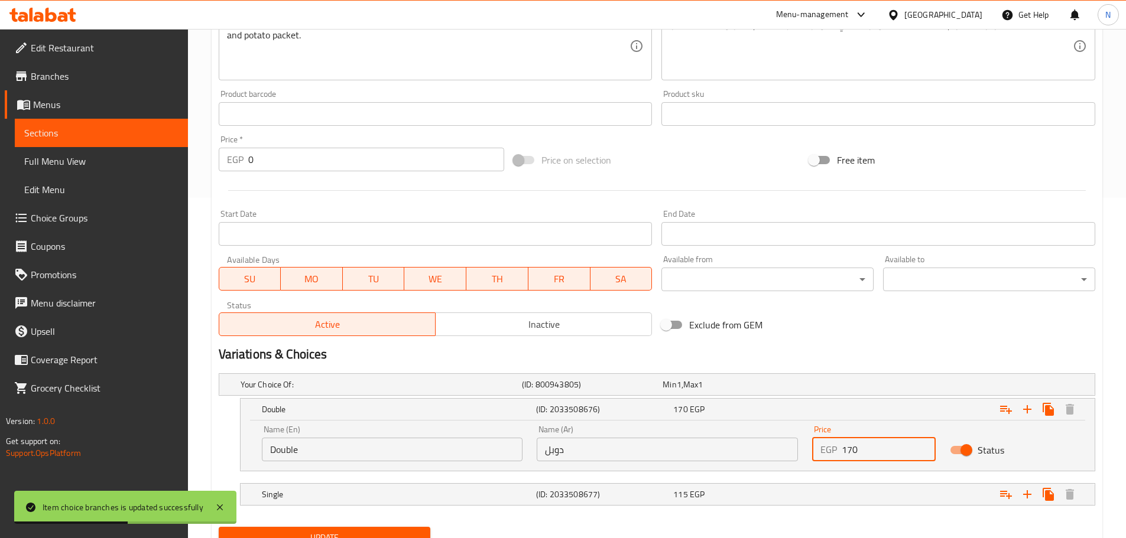
click at [864, 448] on input "170" at bounding box center [888, 450] width 94 height 24
type input "210"
click at [850, 493] on div "Expand" at bounding box center [945, 495] width 274 height 26
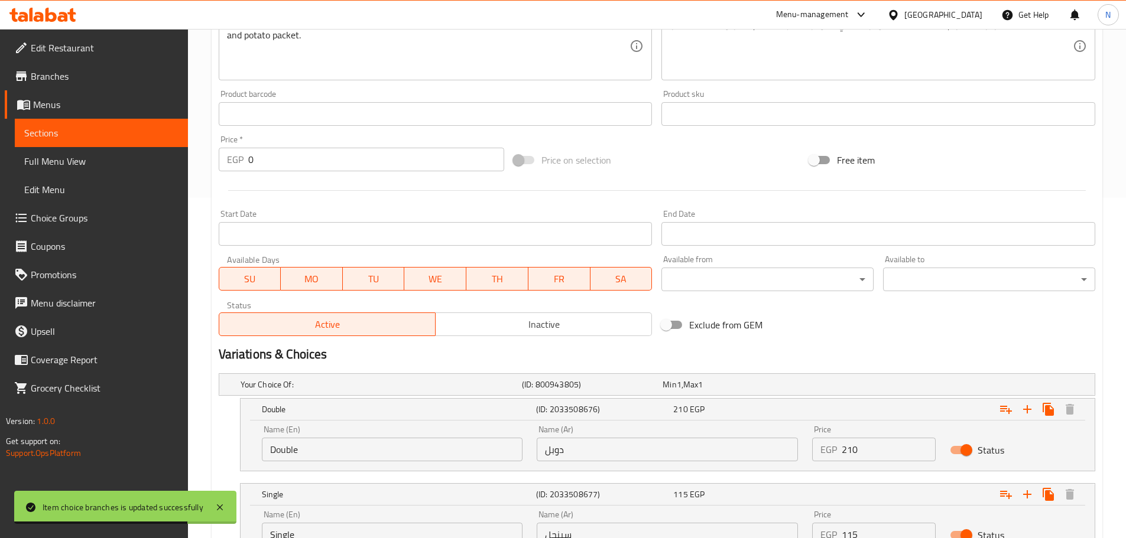
click at [848, 537] on input "115" at bounding box center [888, 535] width 94 height 24
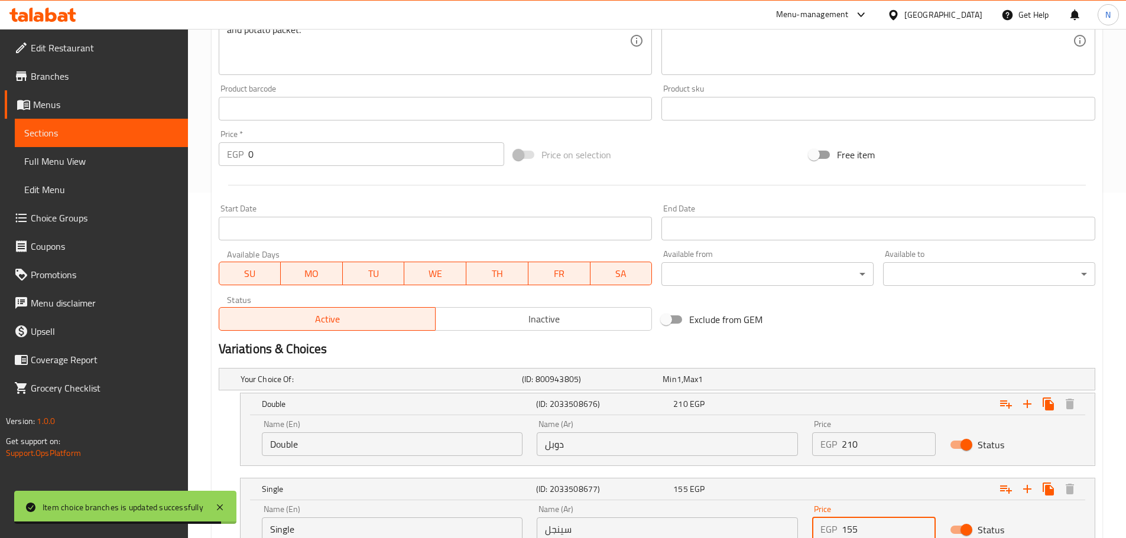
type input "155"
click at [870, 313] on div "Exclude from GEM" at bounding box center [803, 320] width 295 height 32
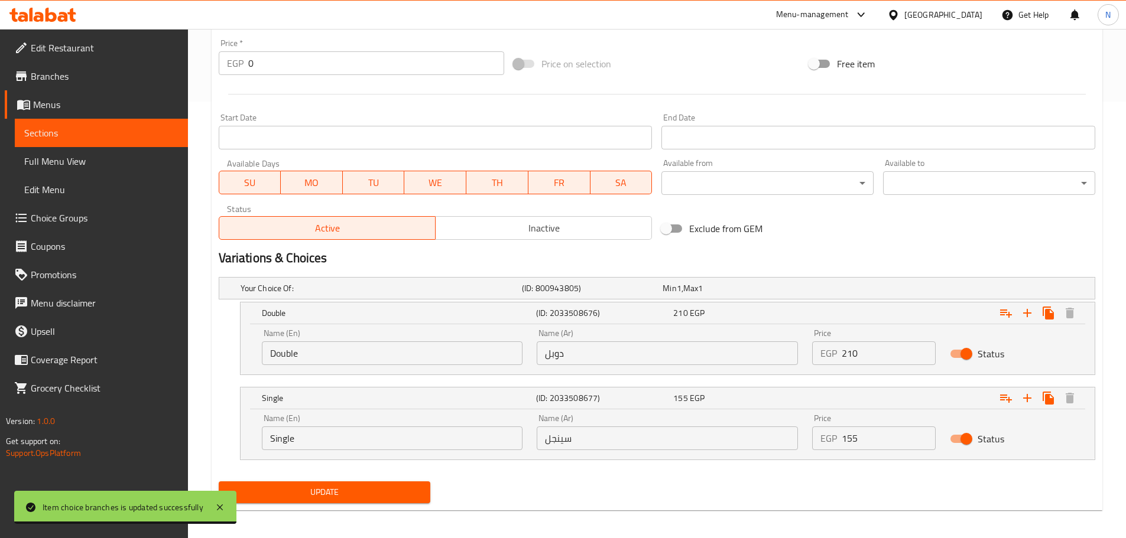
scroll to position [442, 0]
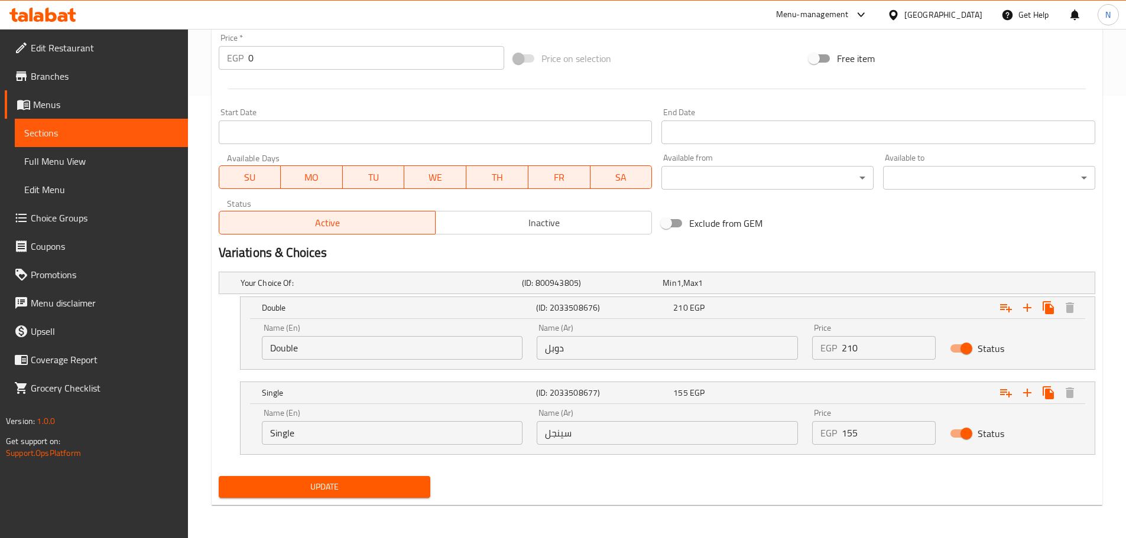
click at [425, 486] on button "Update" at bounding box center [325, 487] width 212 height 22
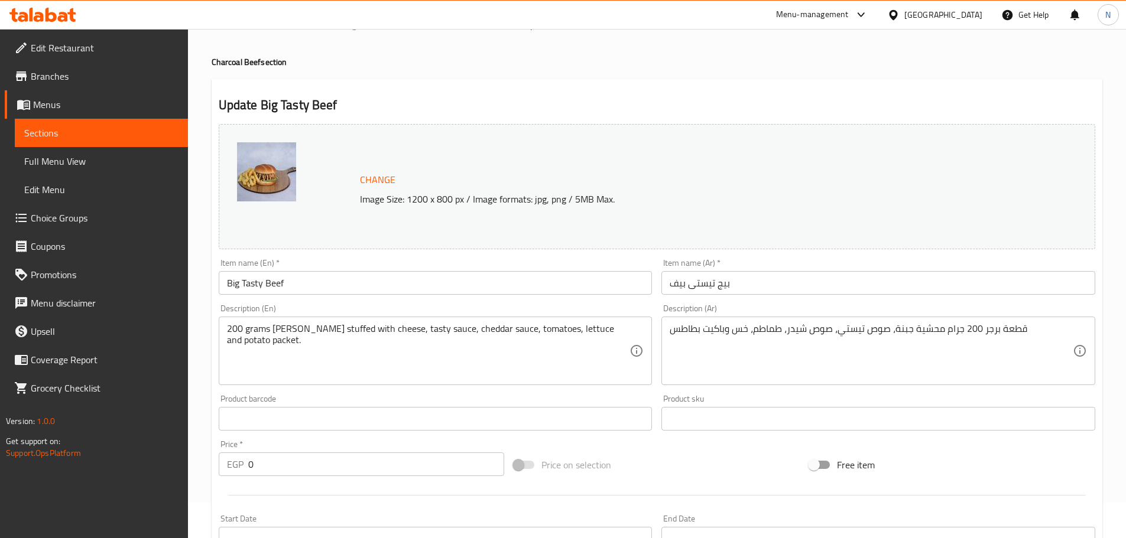
scroll to position [28, 0]
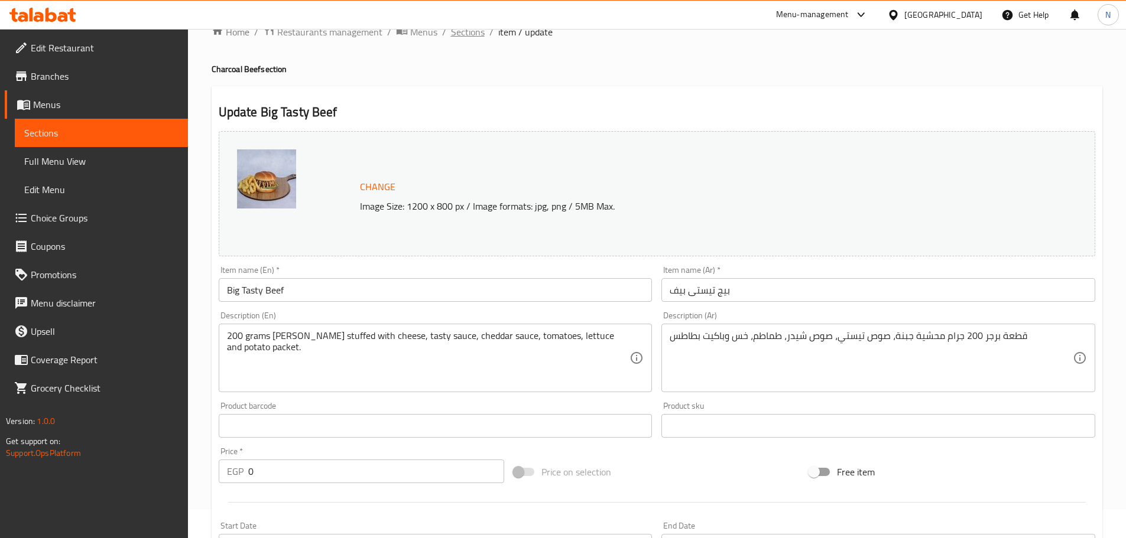
click at [476, 29] on div at bounding box center [563, 29] width 1126 height 1
click at [476, 31] on span "Sections" at bounding box center [468, 32] width 34 height 14
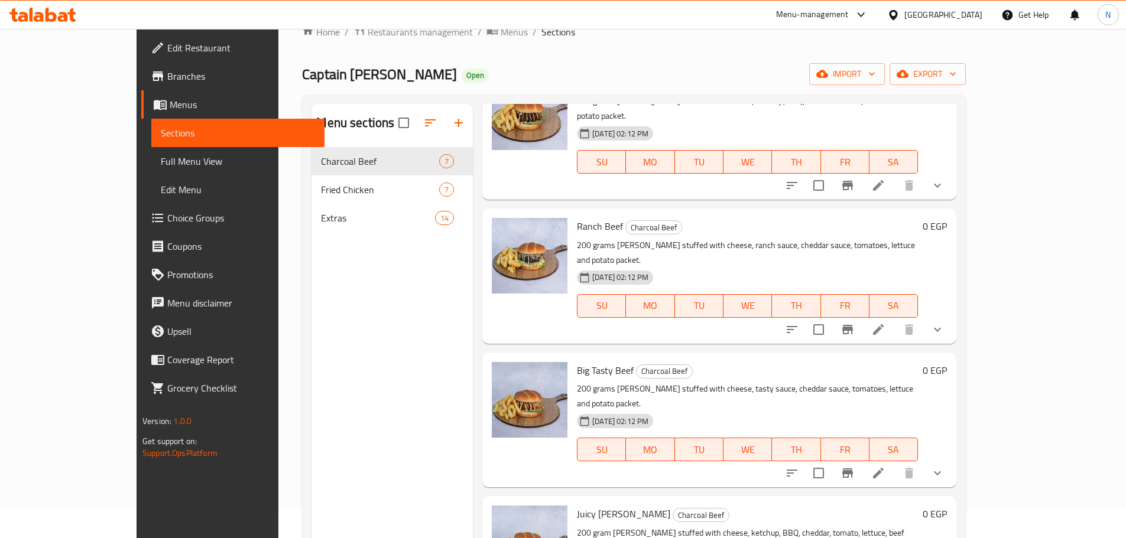
scroll to position [355, 0]
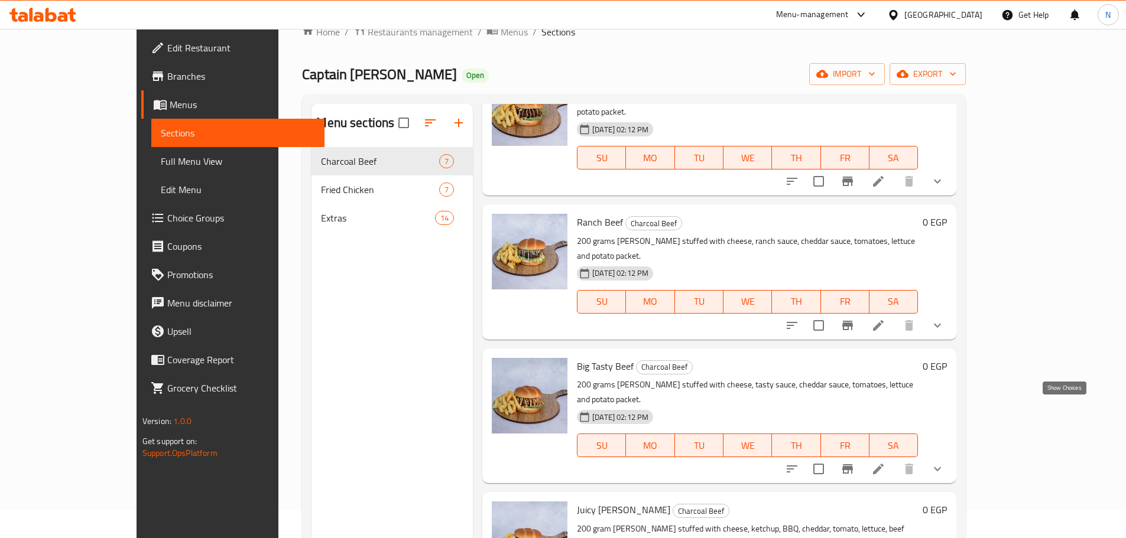
click at [944, 462] on icon "show more" at bounding box center [937, 469] width 14 height 14
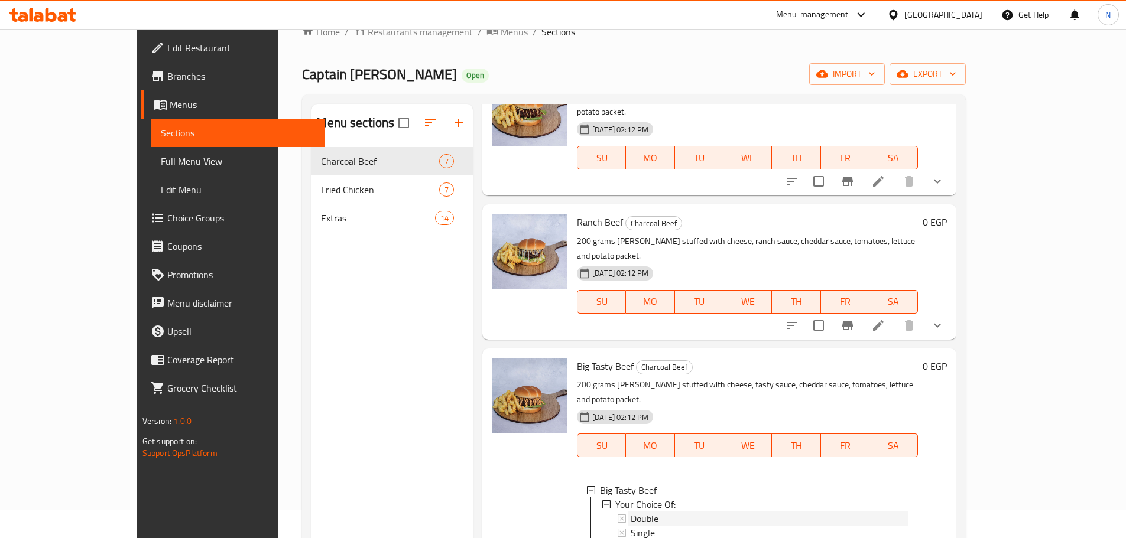
click at [634, 512] on div "Double" at bounding box center [769, 519] width 278 height 14
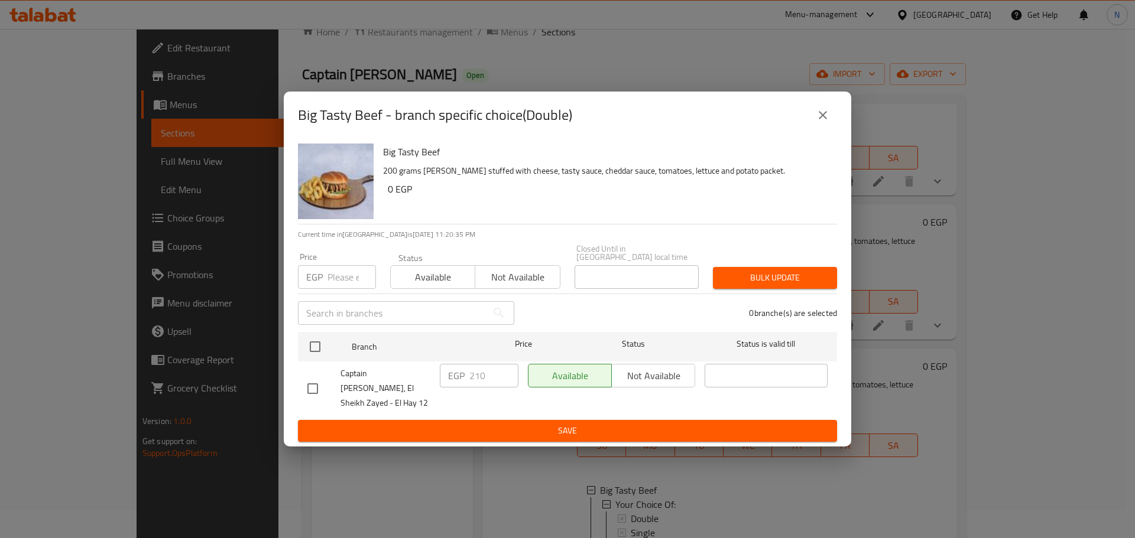
click at [824, 122] on icon "close" at bounding box center [822, 115] width 14 height 14
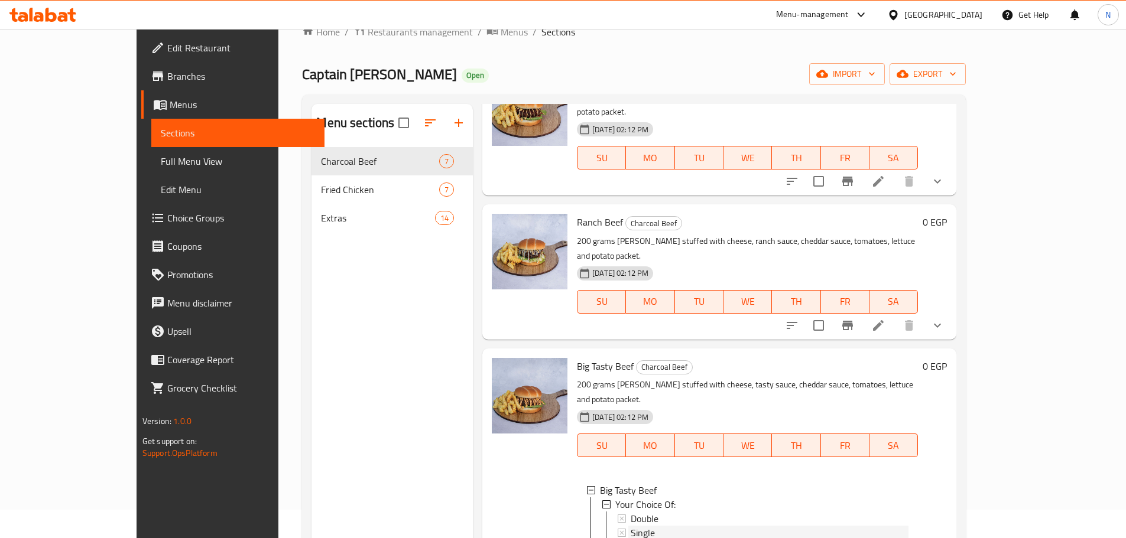
click at [634, 526] on div "Single" at bounding box center [769, 533] width 278 height 14
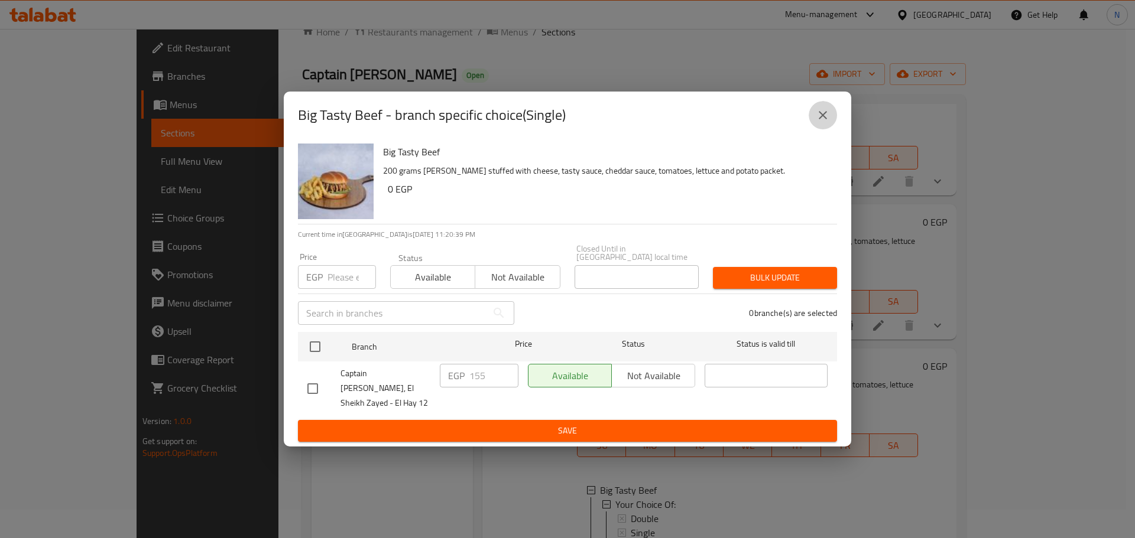
click at [823, 129] on button "close" at bounding box center [822, 115] width 28 height 28
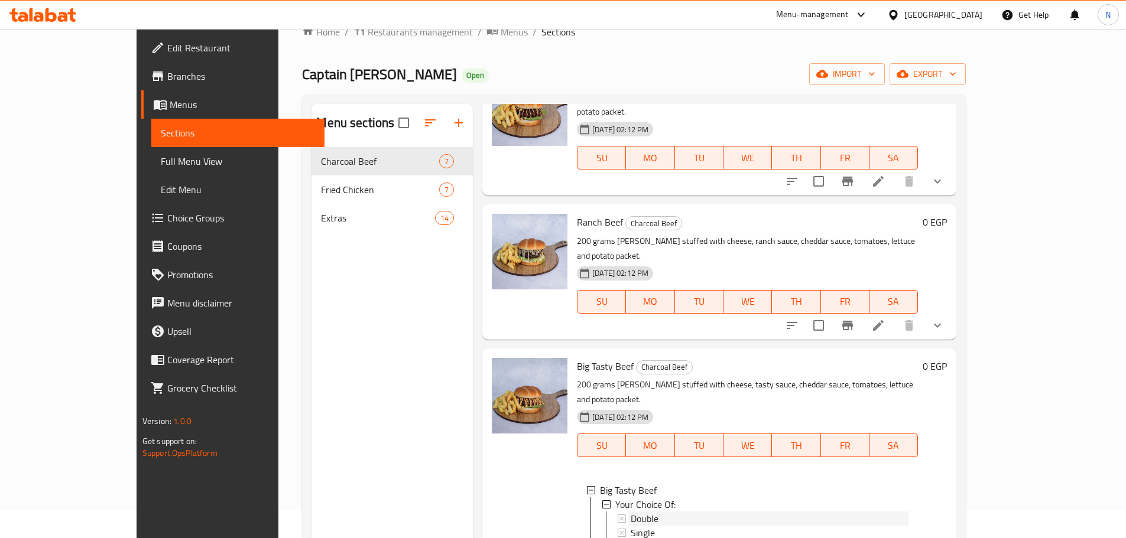
click at [655, 512] on div "Double" at bounding box center [769, 519] width 278 height 14
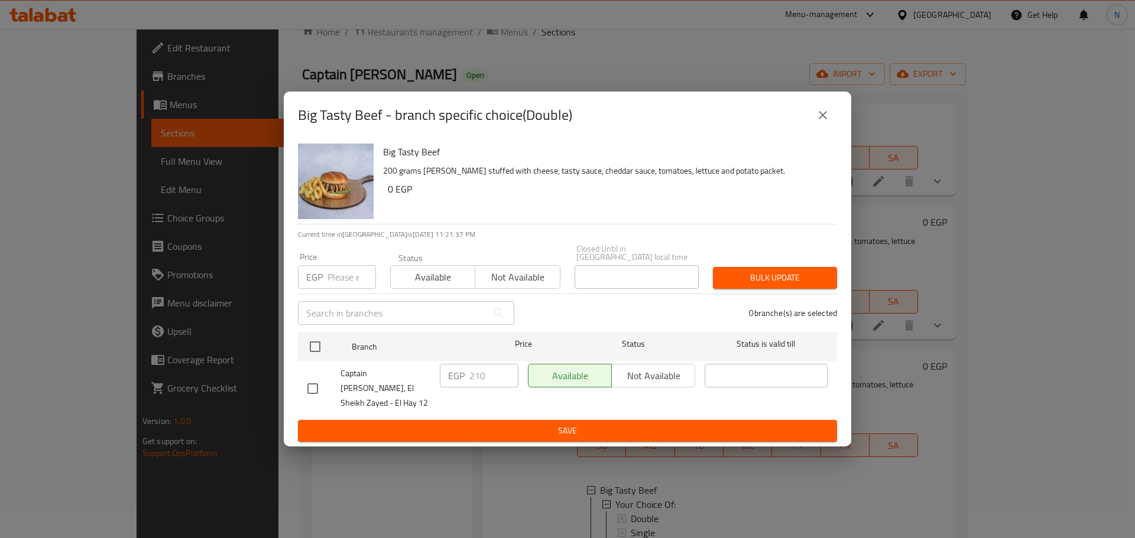
click at [818, 122] on icon "close" at bounding box center [822, 115] width 14 height 14
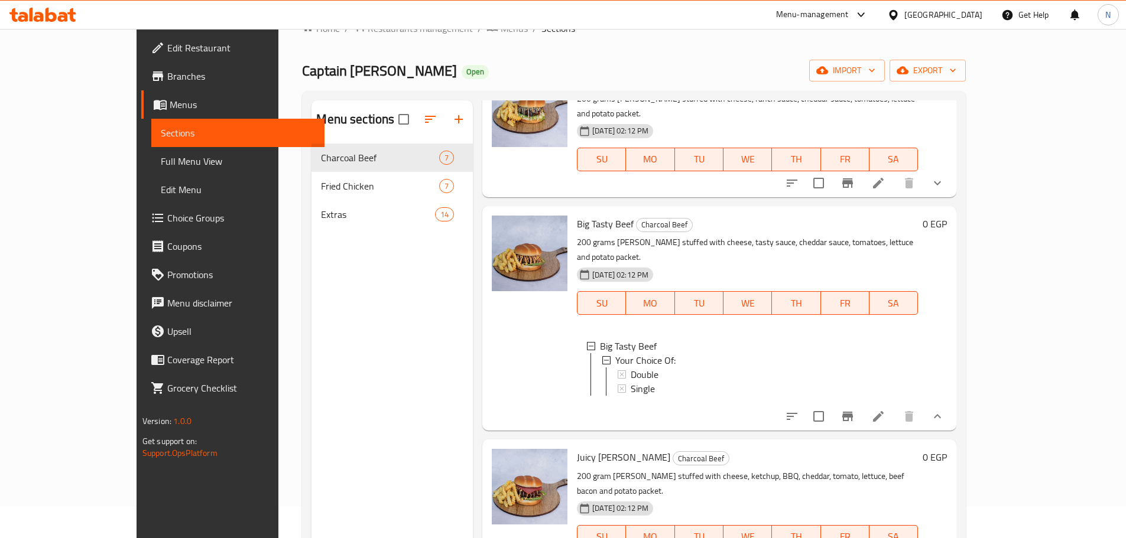
scroll to position [87, 0]
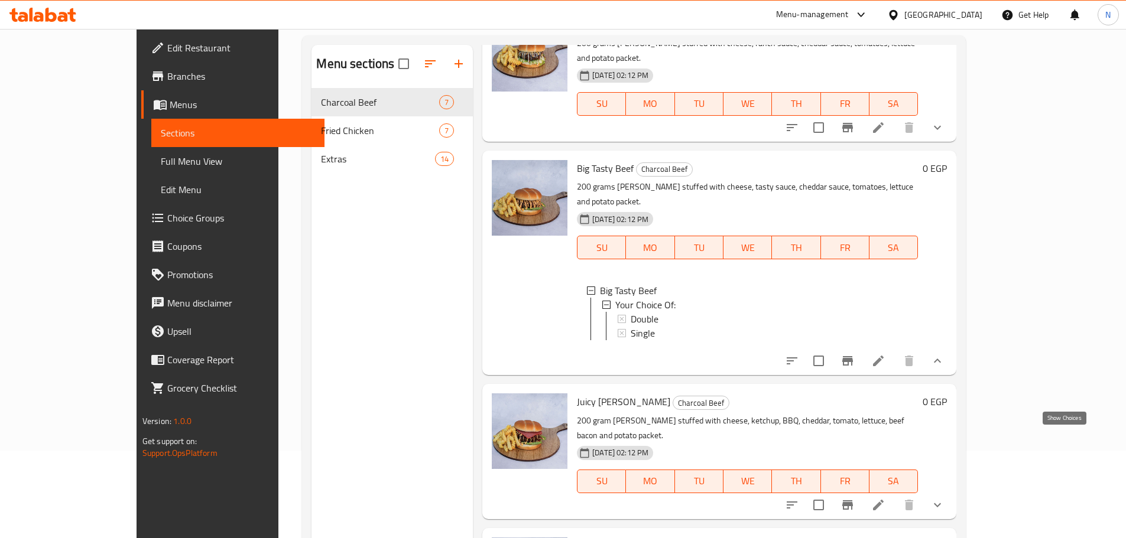
click at [944, 498] on icon "show more" at bounding box center [937, 505] width 14 height 14
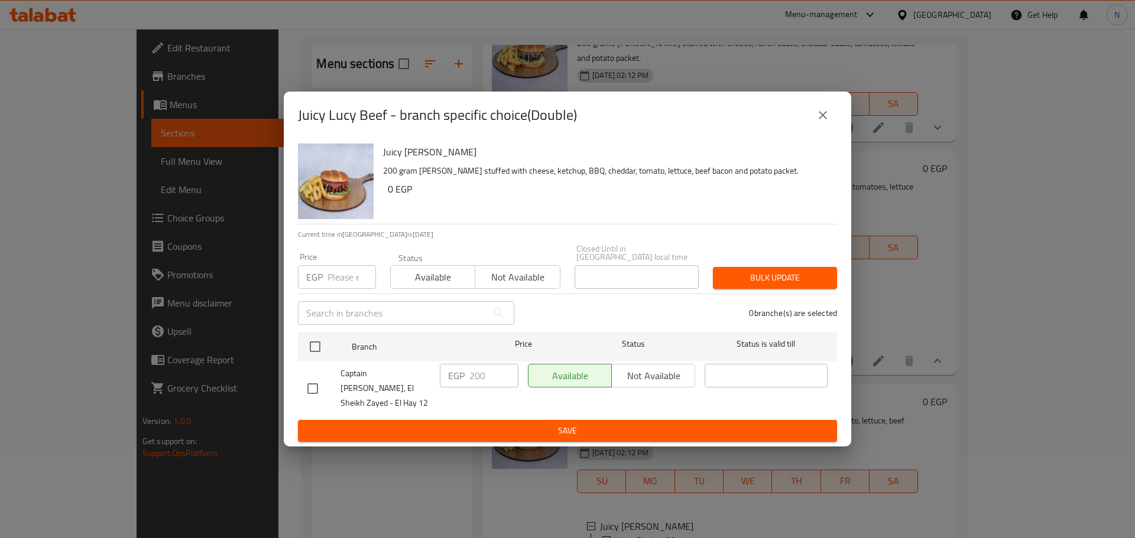
click at [355, 279] on input "number" at bounding box center [351, 277] width 48 height 24
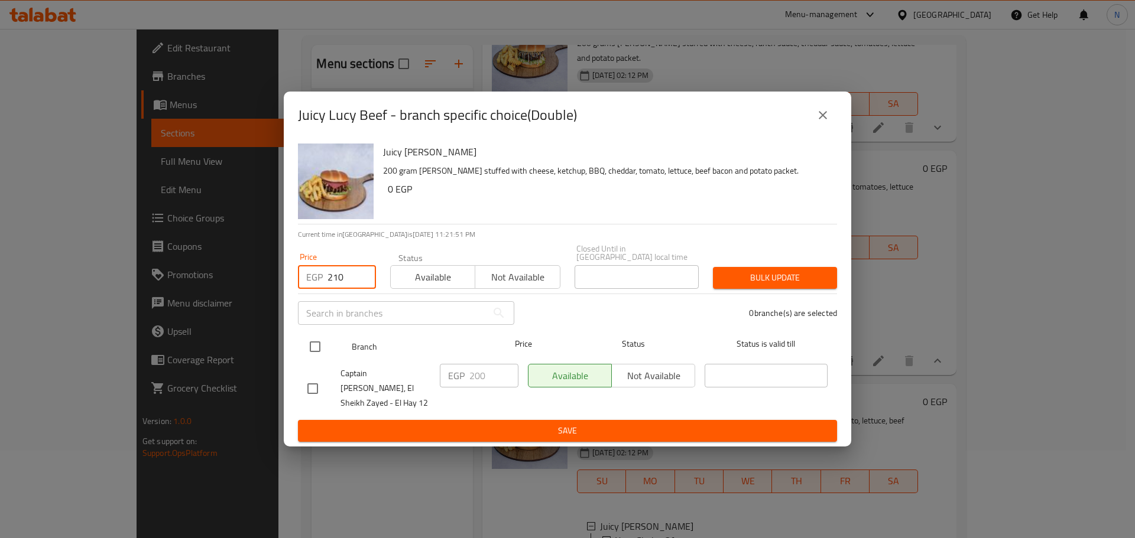
type input "210"
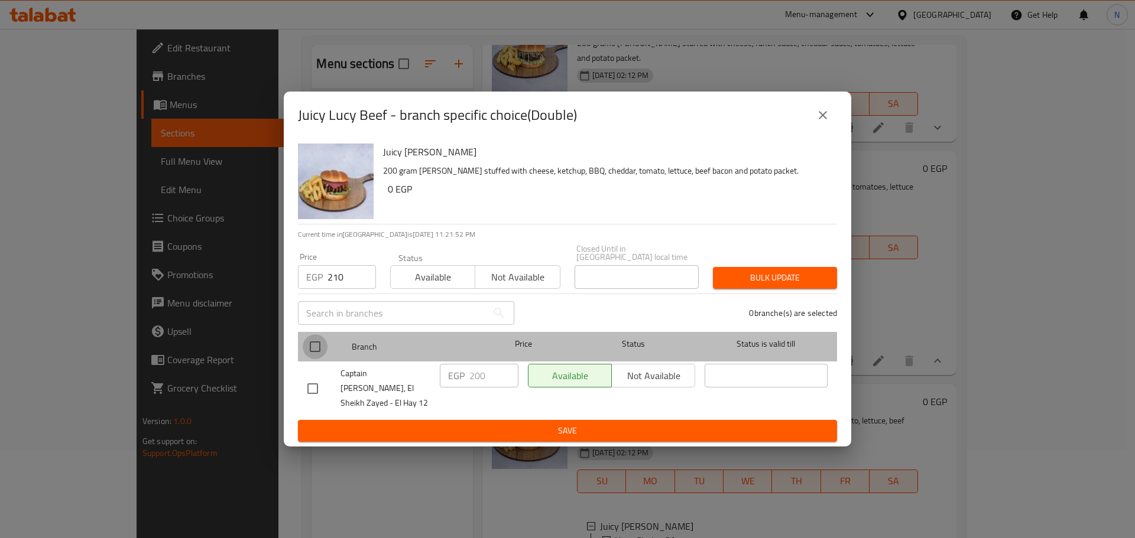
click at [315, 352] on input "checkbox" at bounding box center [315, 346] width 25 height 25
checkbox input "true"
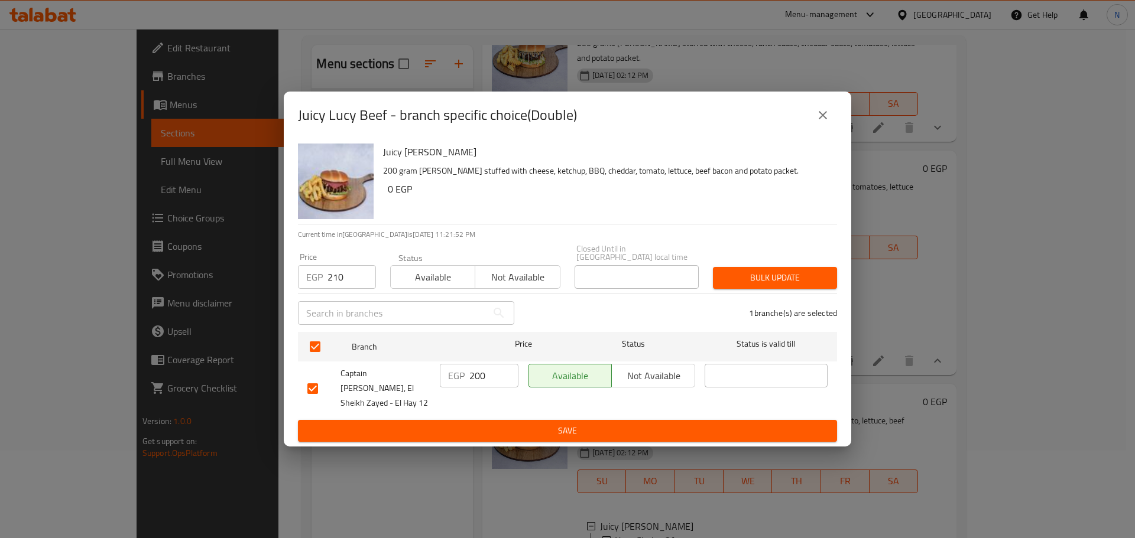
click at [779, 274] on span "Bulk update" at bounding box center [774, 278] width 105 height 15
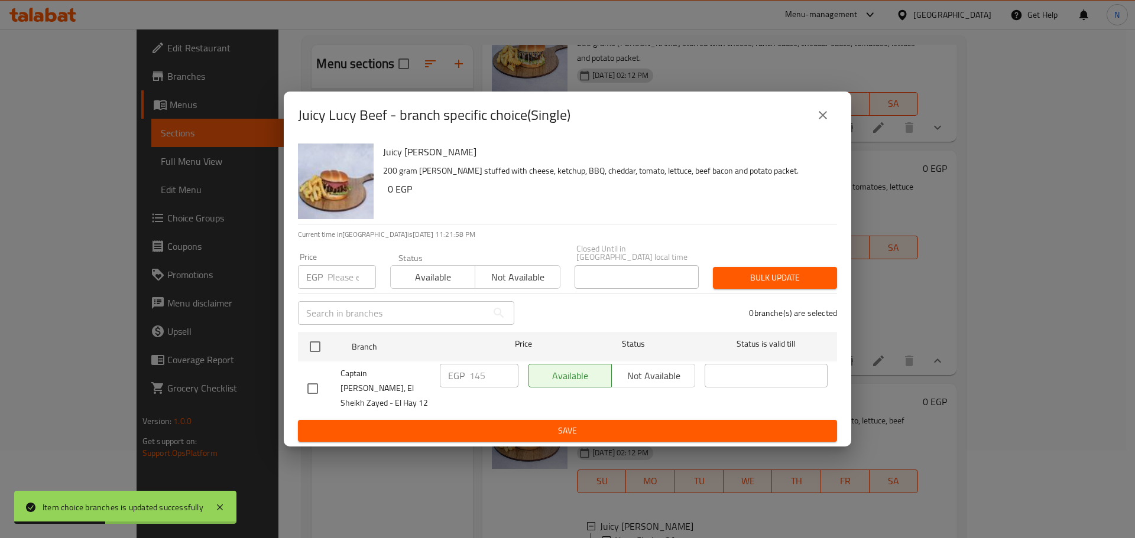
click at [342, 274] on input "number" at bounding box center [351, 277] width 48 height 24
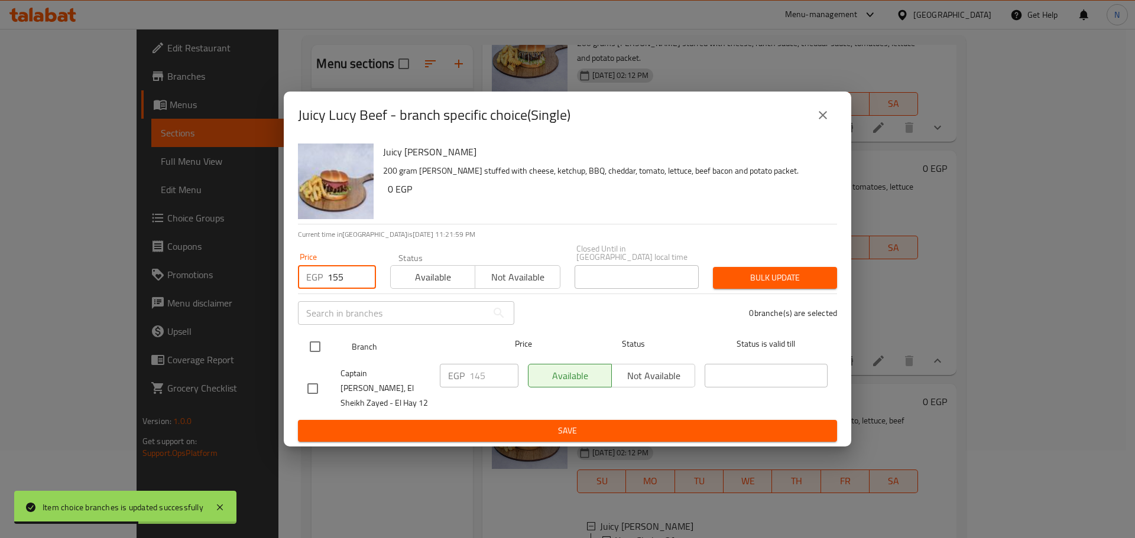
type input "155"
click at [321, 346] on input "checkbox" at bounding box center [315, 346] width 25 height 25
checkbox input "true"
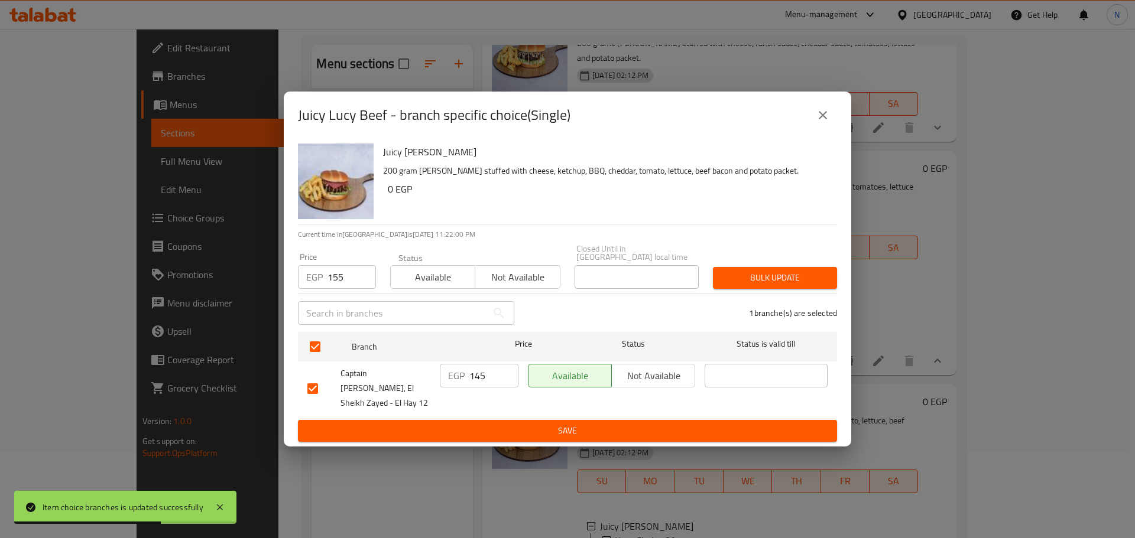
click at [768, 289] on button "Bulk update" at bounding box center [775, 278] width 124 height 22
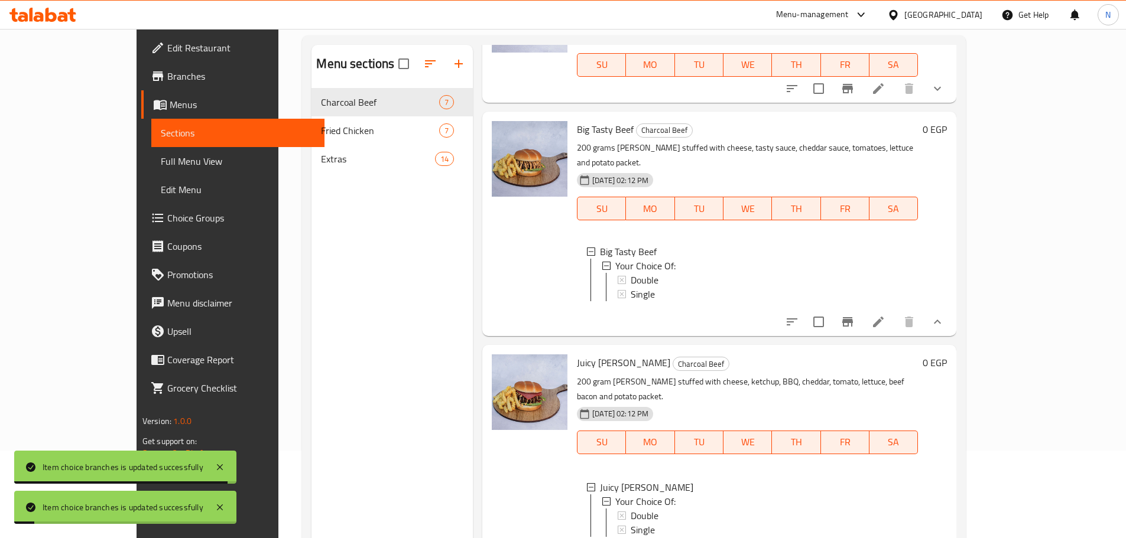
scroll to position [552, 0]
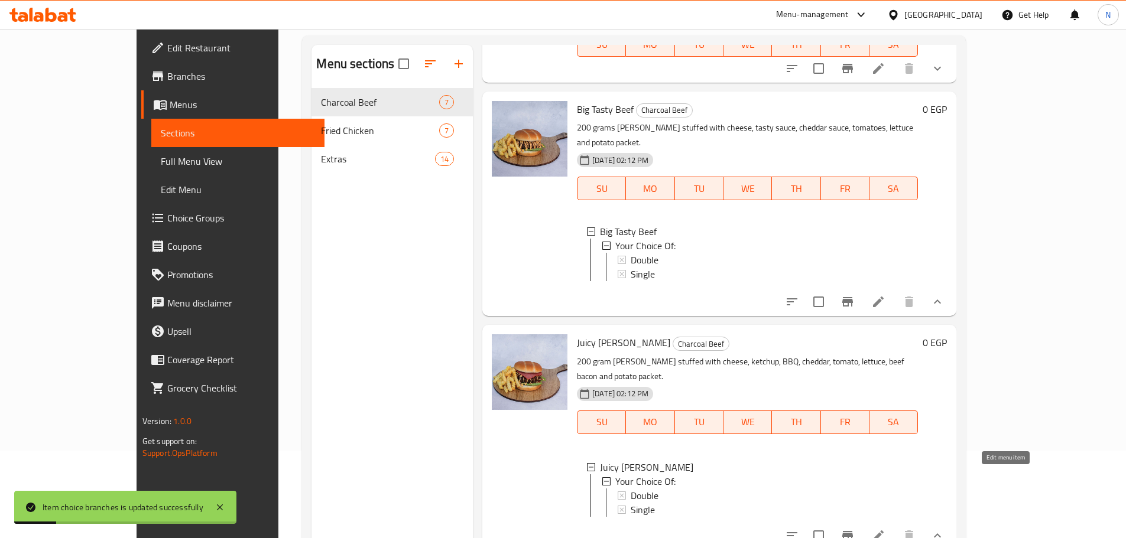
click at [885, 529] on icon at bounding box center [878, 536] width 14 height 14
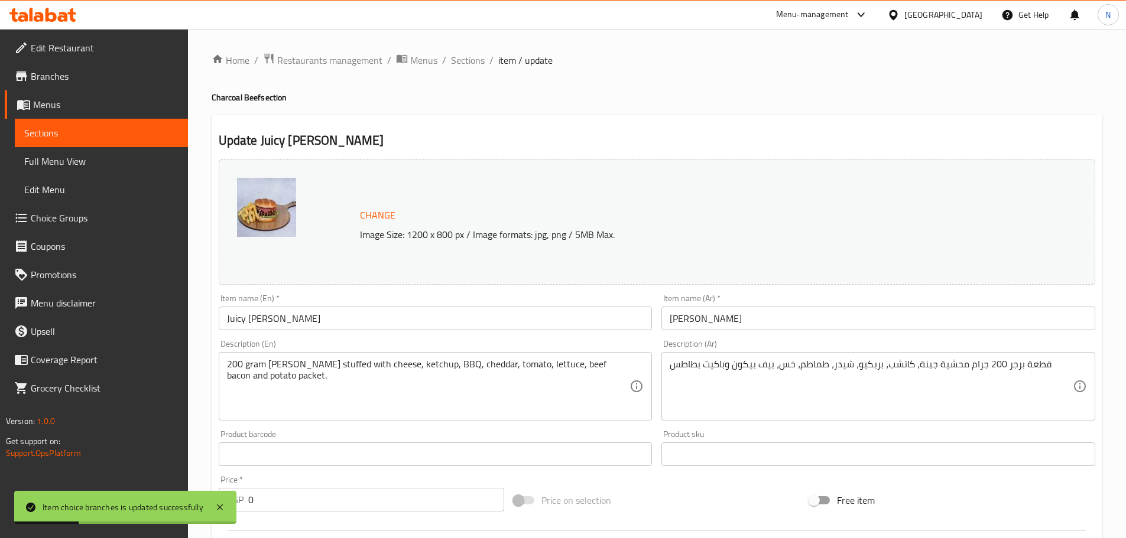
scroll to position [340, 0]
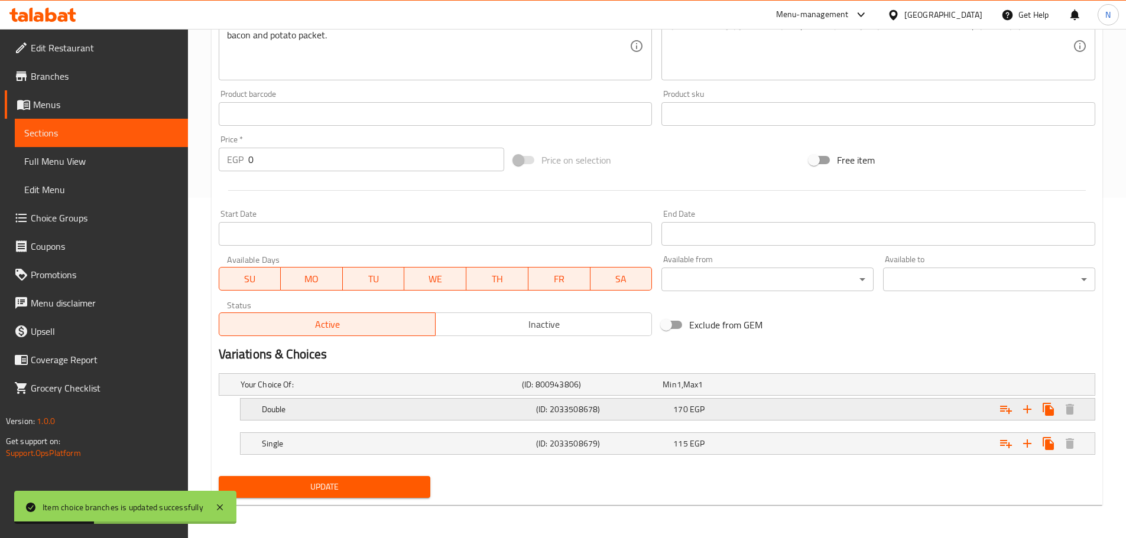
click at [843, 402] on div "Expand" at bounding box center [945, 409] width 274 height 26
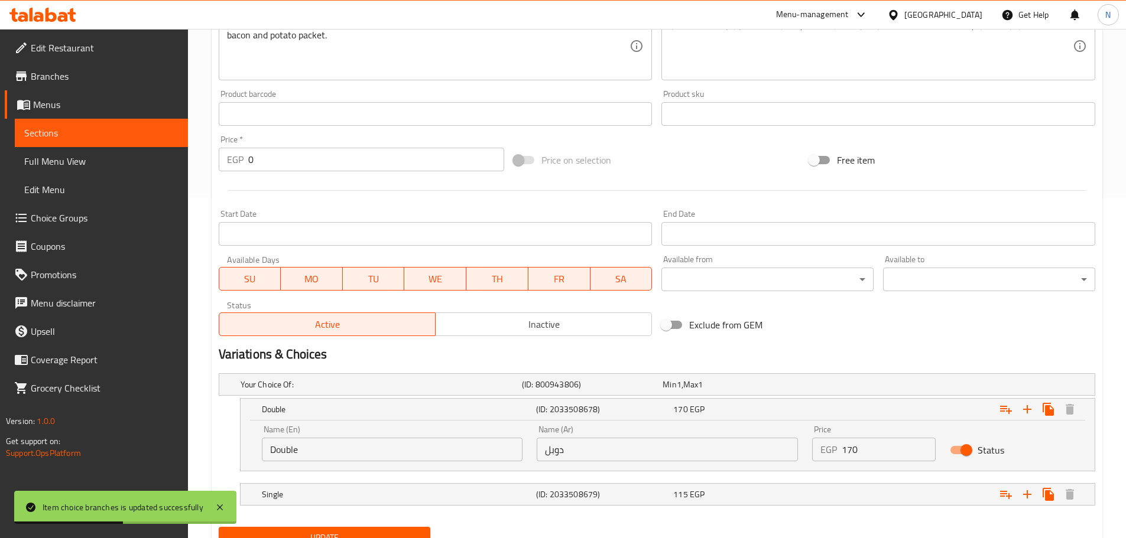
click at [842, 451] on input "170" at bounding box center [888, 450] width 94 height 24
type input "210"
click at [851, 496] on div "Expand" at bounding box center [945, 495] width 274 height 26
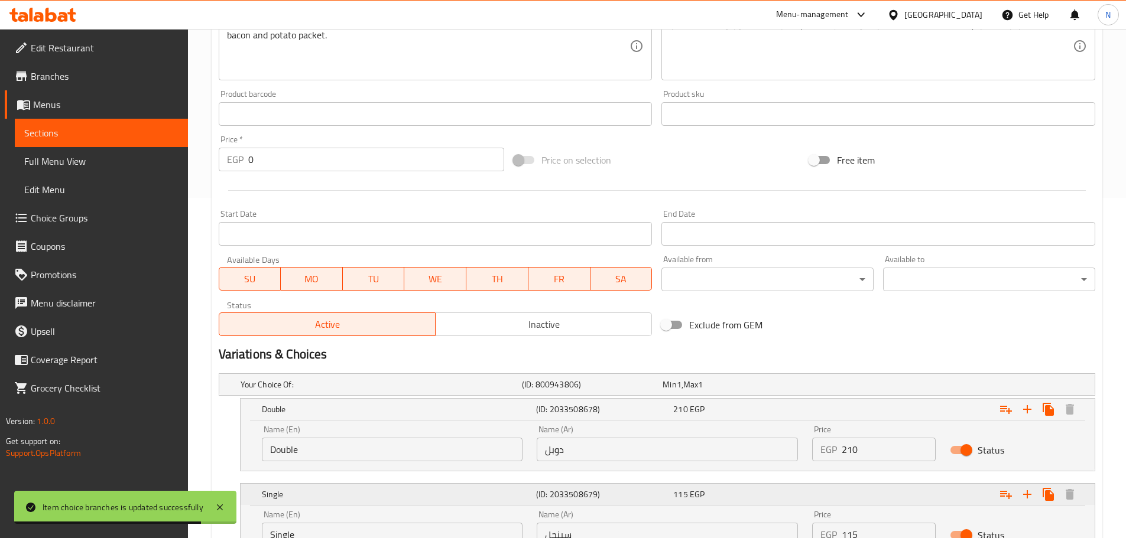
scroll to position [442, 0]
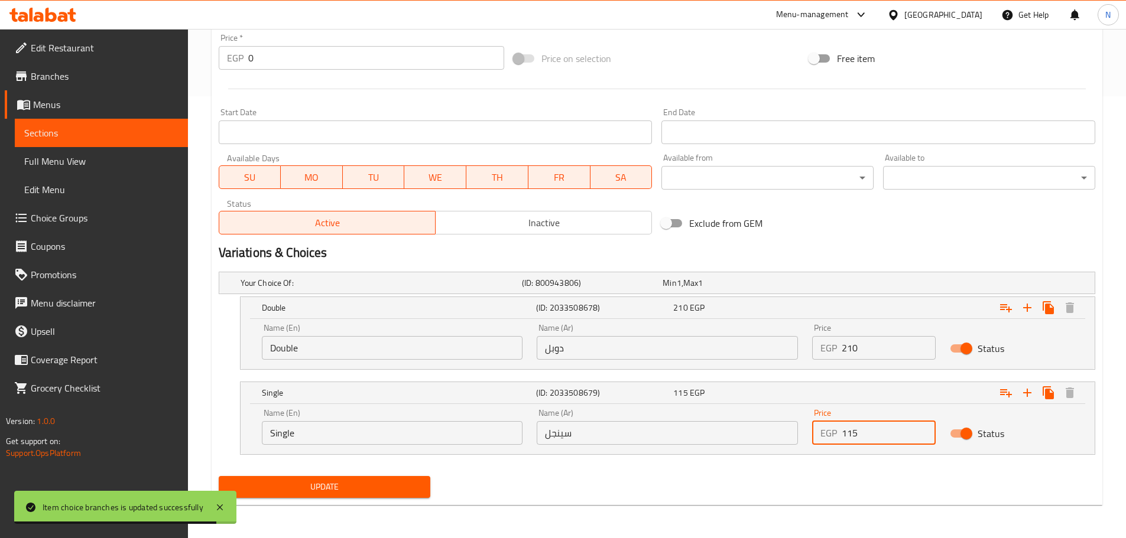
click at [851, 433] on input "115" at bounding box center [888, 433] width 94 height 24
type input "155"
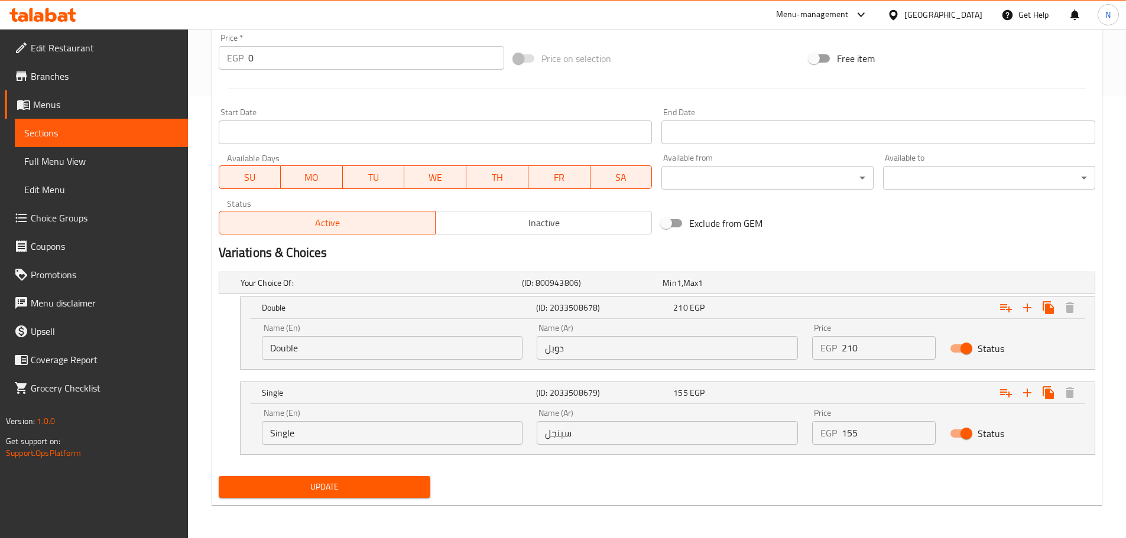
drag, startPoint x: 827, startPoint y: 485, endPoint x: 804, endPoint y: 488, distance: 23.2
click at [826, 486] on div "Update" at bounding box center [657, 487] width 886 height 31
click at [417, 487] on span "Update" at bounding box center [324, 487] width 193 height 15
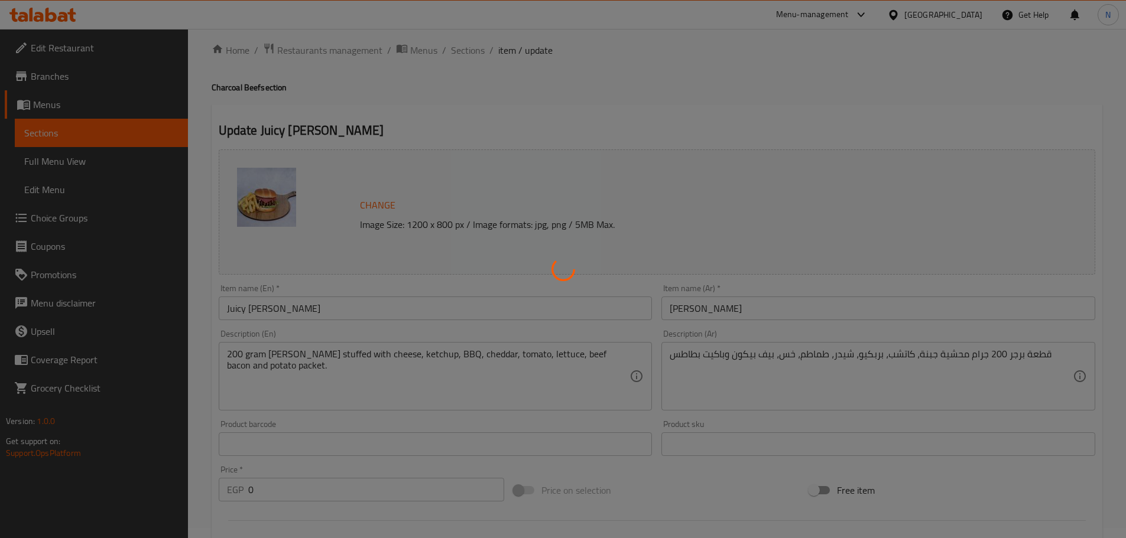
scroll to position [0, 0]
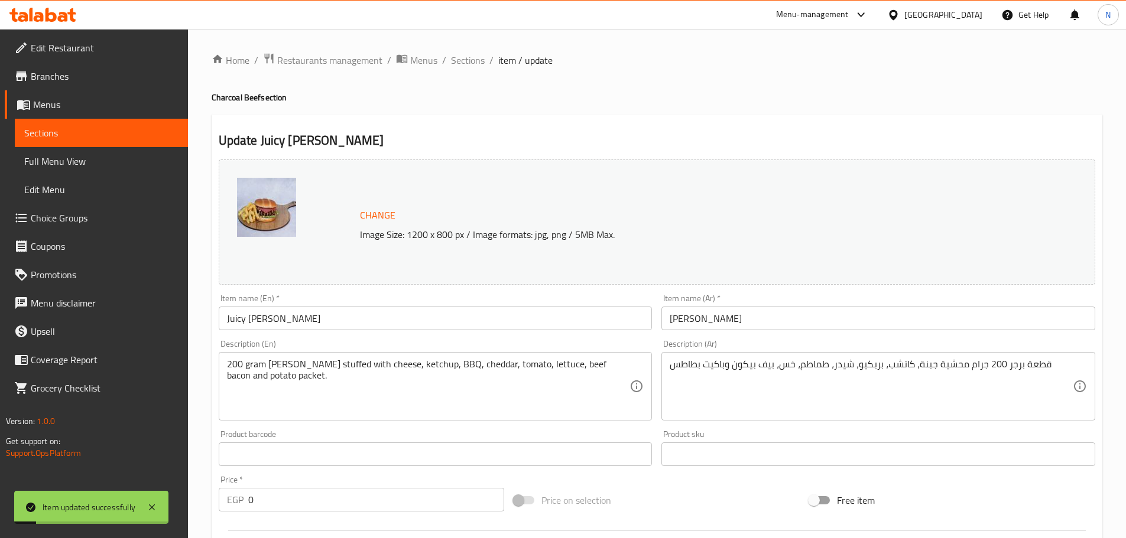
drag, startPoint x: 463, startPoint y: 58, endPoint x: 498, endPoint y: 91, distance: 48.1
click at [463, 58] on span "Sections" at bounding box center [468, 60] width 34 height 14
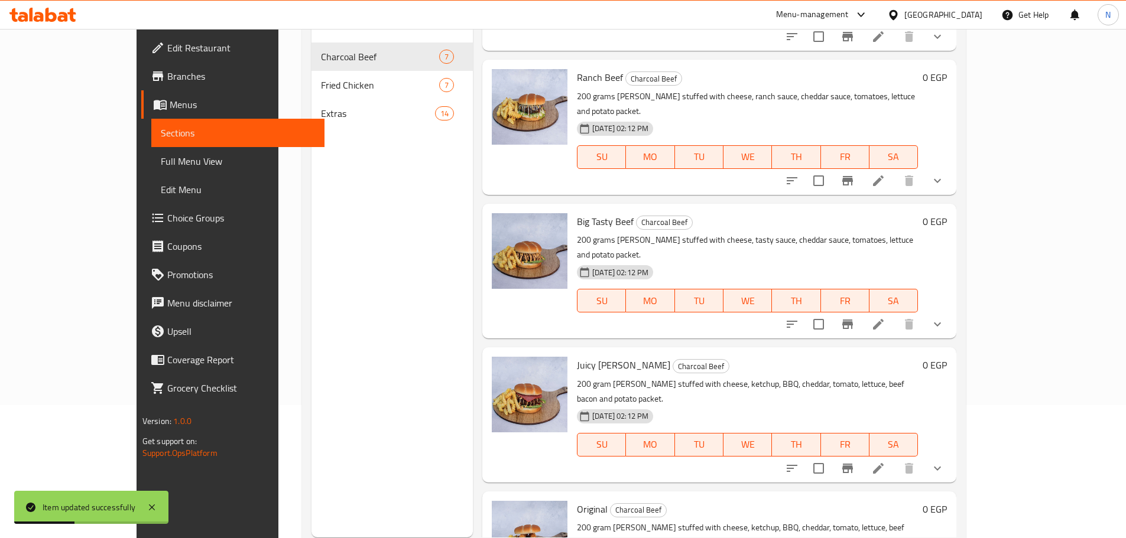
scroll to position [165, 0]
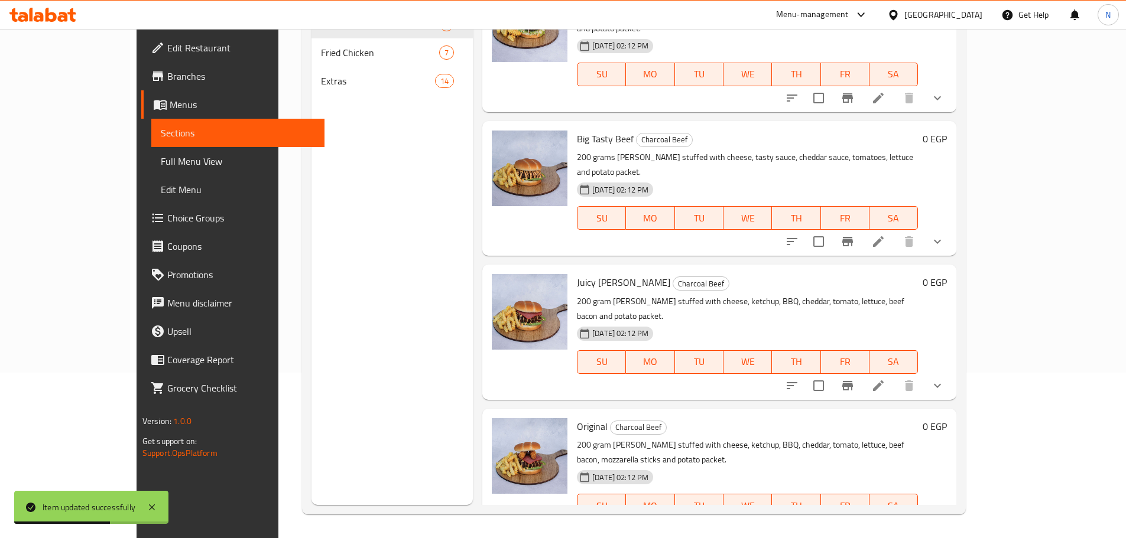
scroll to position [493, 0]
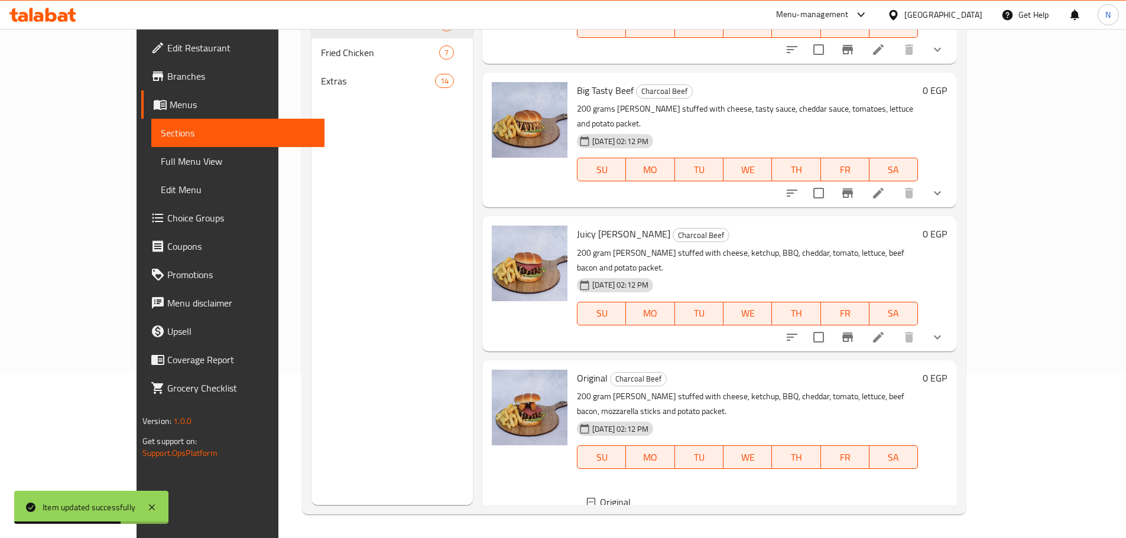
click at [632, 524] on div "Double" at bounding box center [769, 531] width 278 height 14
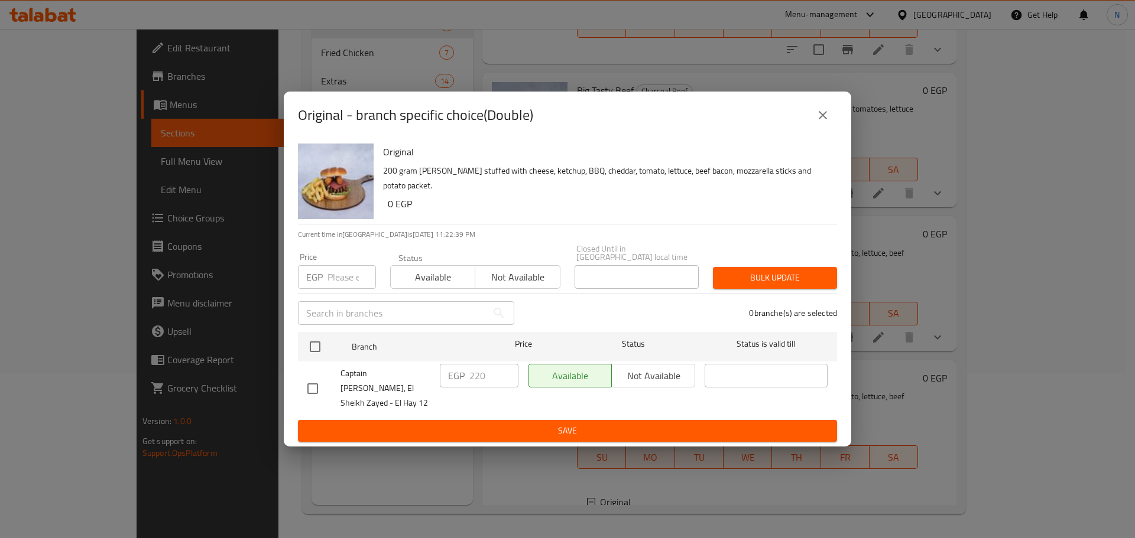
click at [339, 282] on input "number" at bounding box center [351, 277] width 48 height 24
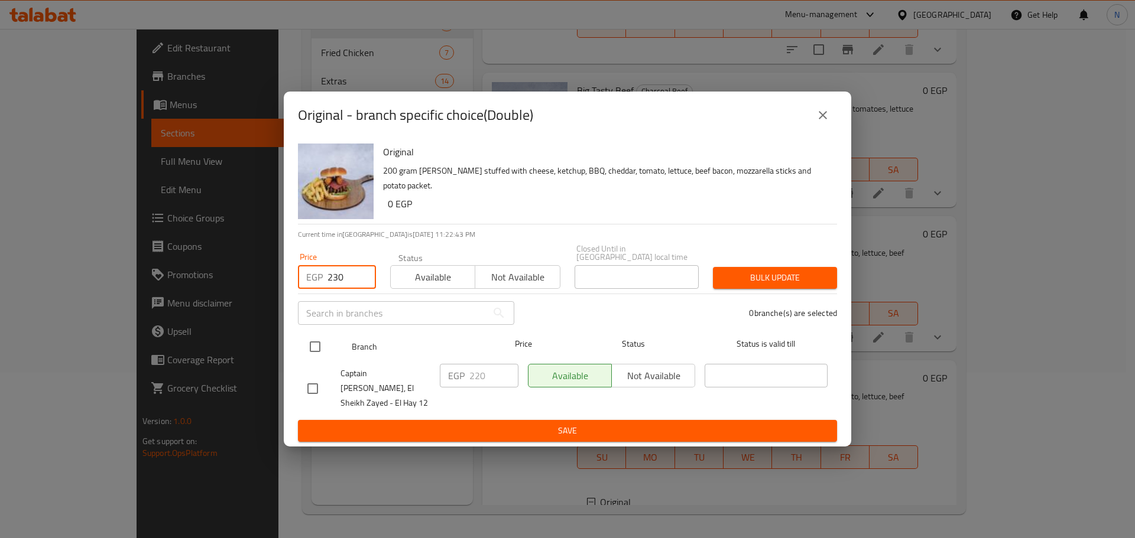
type input "230"
click at [314, 345] on input "checkbox" at bounding box center [315, 346] width 25 height 25
checkbox input "true"
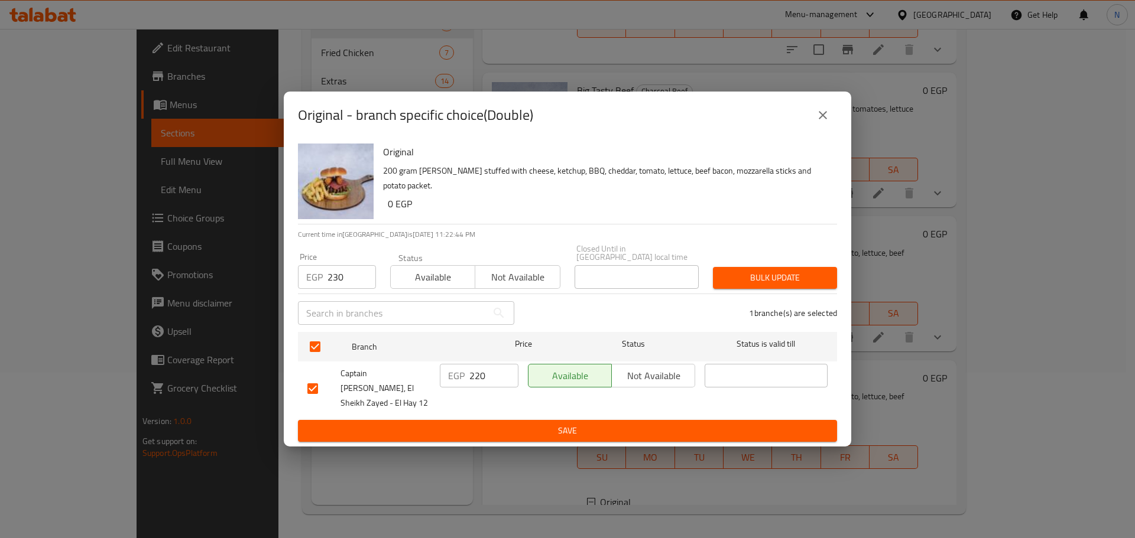
click at [746, 285] on span "Bulk update" at bounding box center [774, 278] width 105 height 15
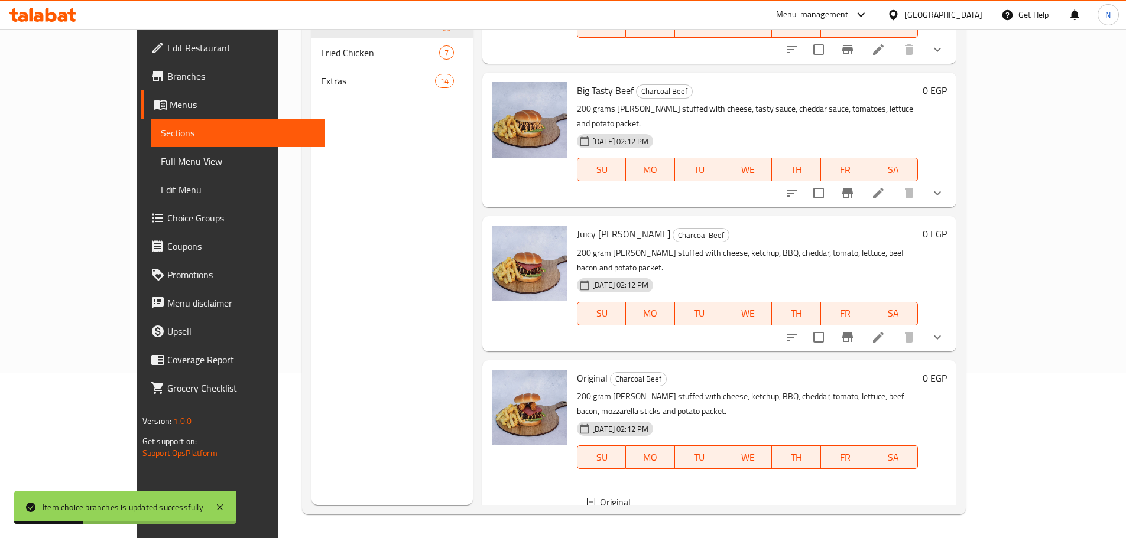
click at [630, 524] on span "Double" at bounding box center [644, 531] width 28 height 14
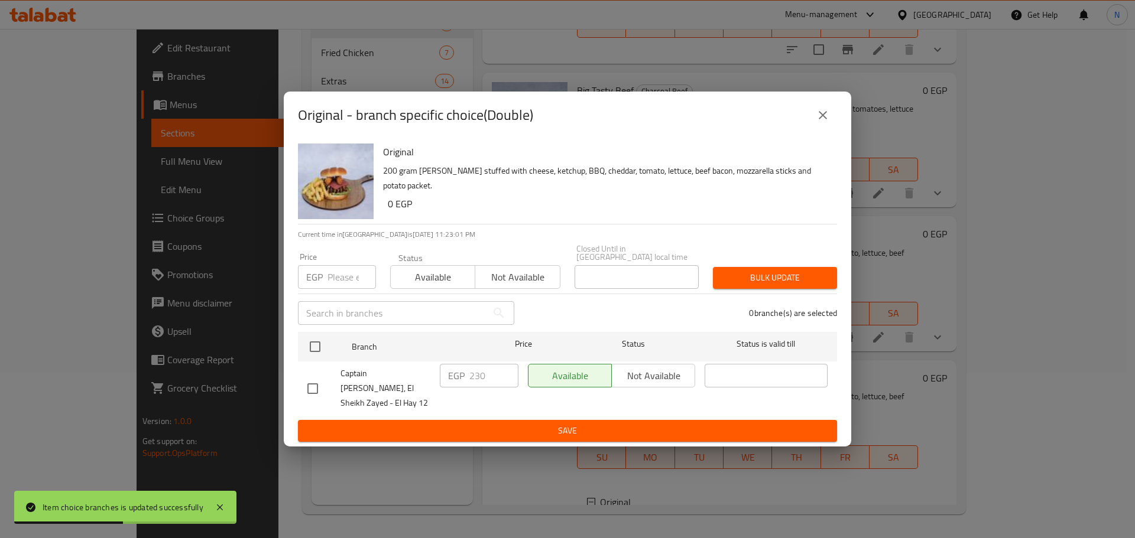
click at [833, 129] on button "close" at bounding box center [822, 115] width 28 height 28
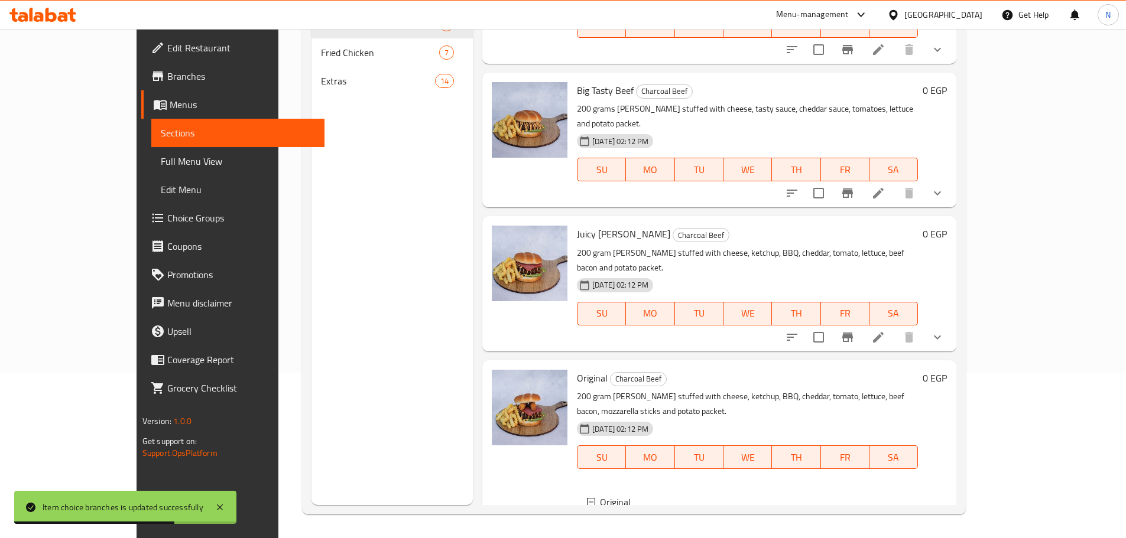
click at [640, 538] on div "Single" at bounding box center [769, 545] width 278 height 14
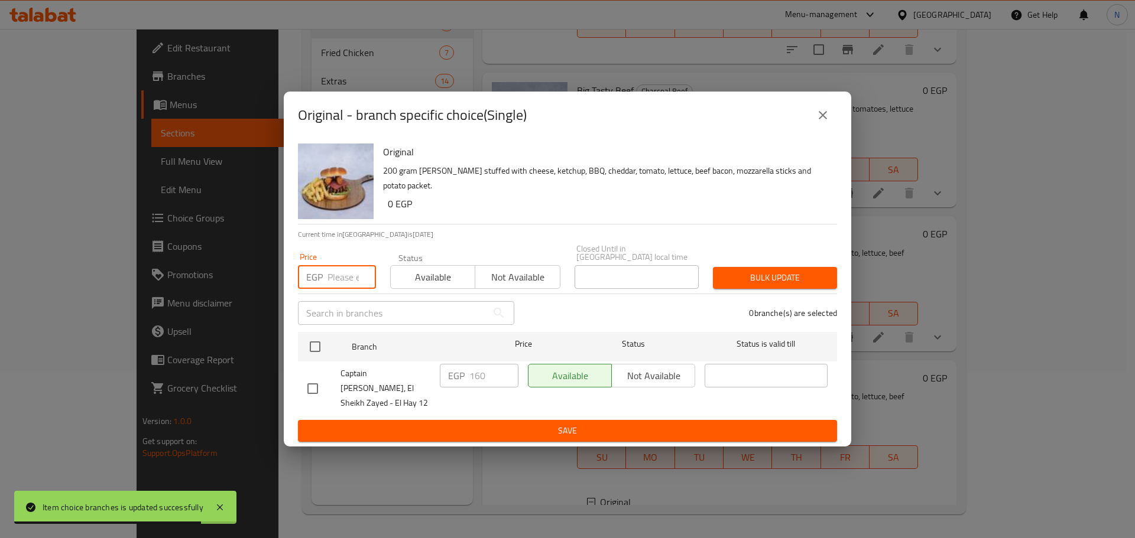
click at [339, 282] on input "number" at bounding box center [351, 277] width 48 height 24
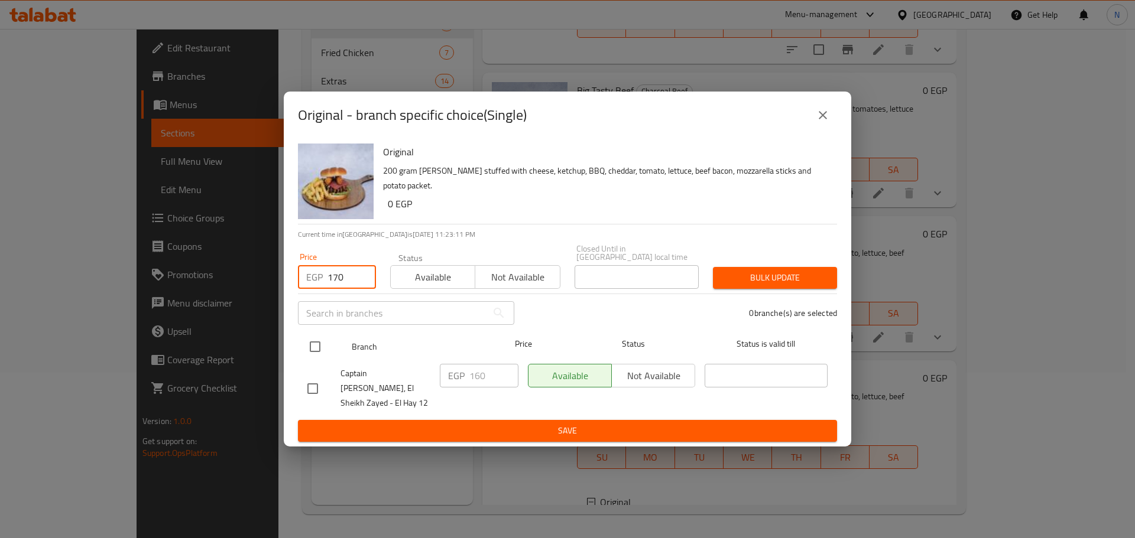
type input "170"
click at [316, 344] on input "checkbox" at bounding box center [315, 346] width 25 height 25
checkbox input "true"
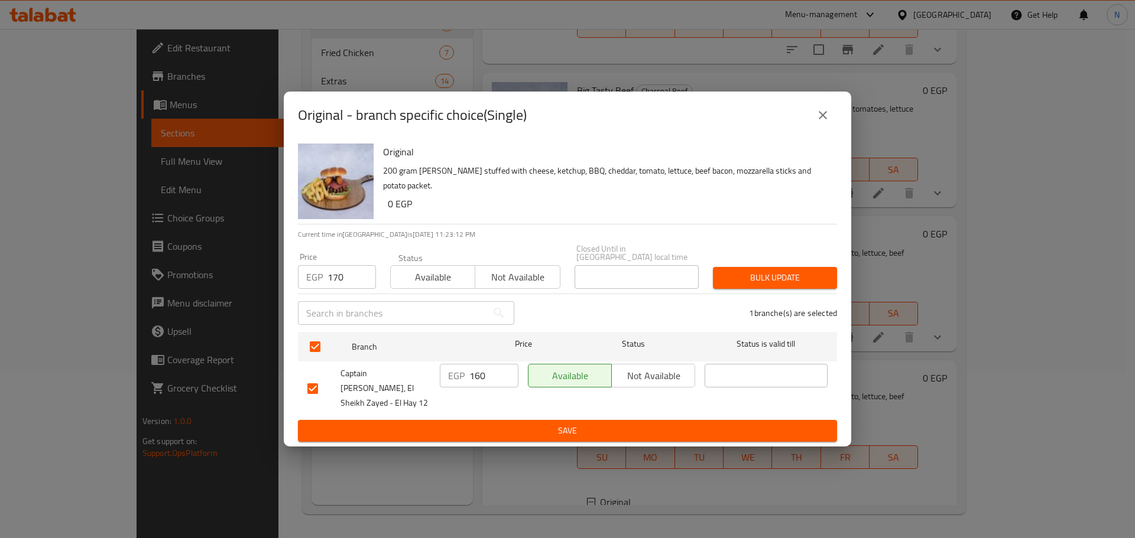
click at [762, 285] on span "Bulk update" at bounding box center [774, 278] width 105 height 15
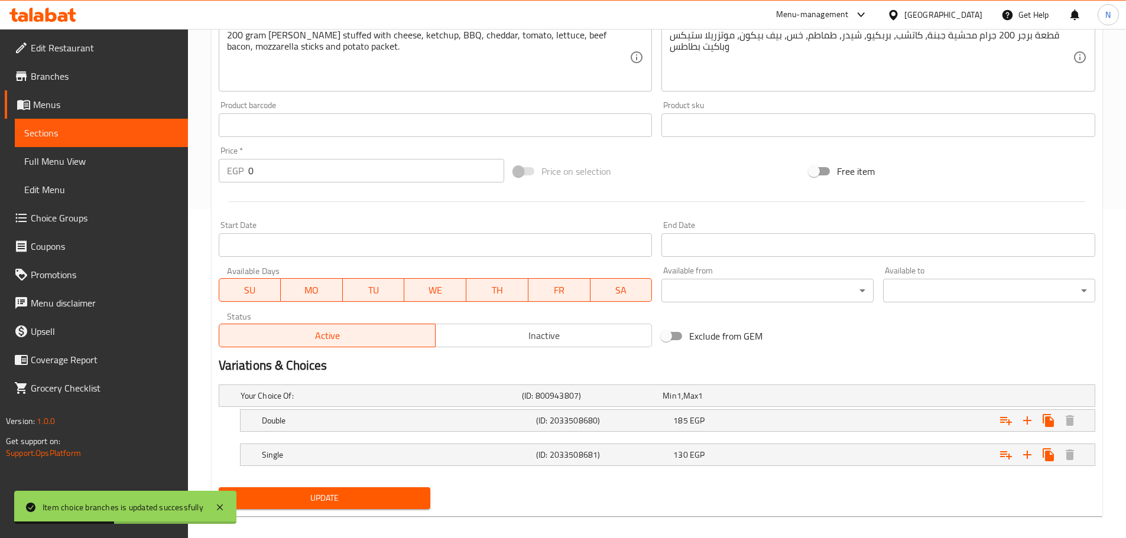
scroll to position [340, 0]
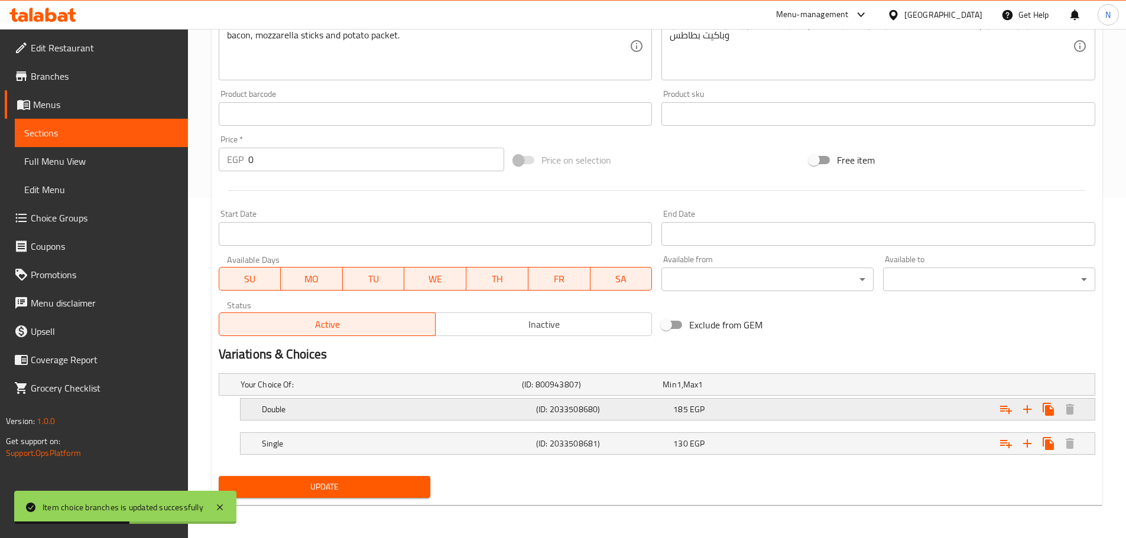
click at [850, 408] on div "Expand" at bounding box center [945, 409] width 274 height 26
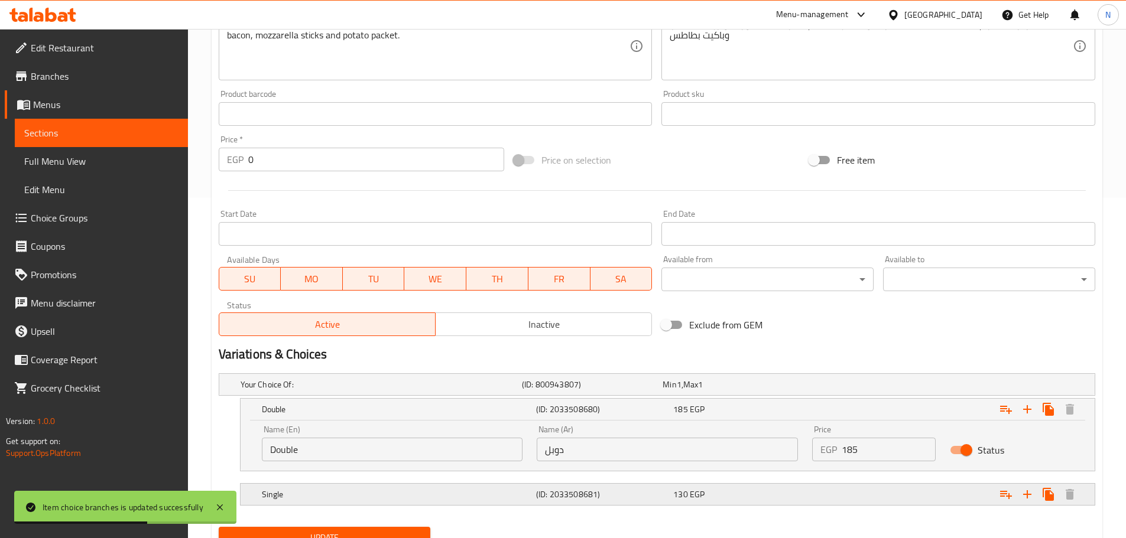
click at [867, 486] on div "Expand" at bounding box center [945, 495] width 274 height 26
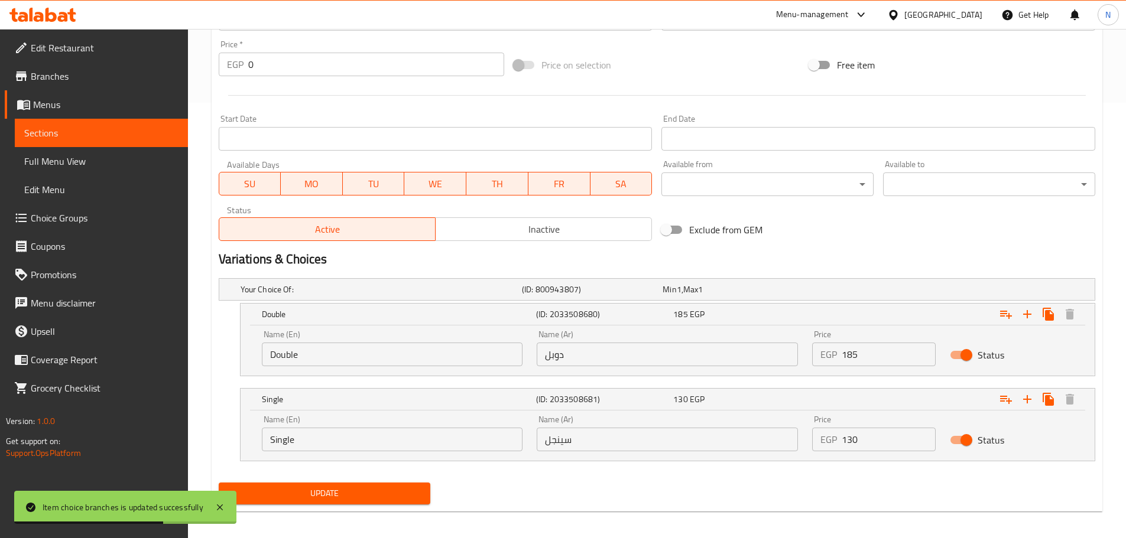
scroll to position [442, 0]
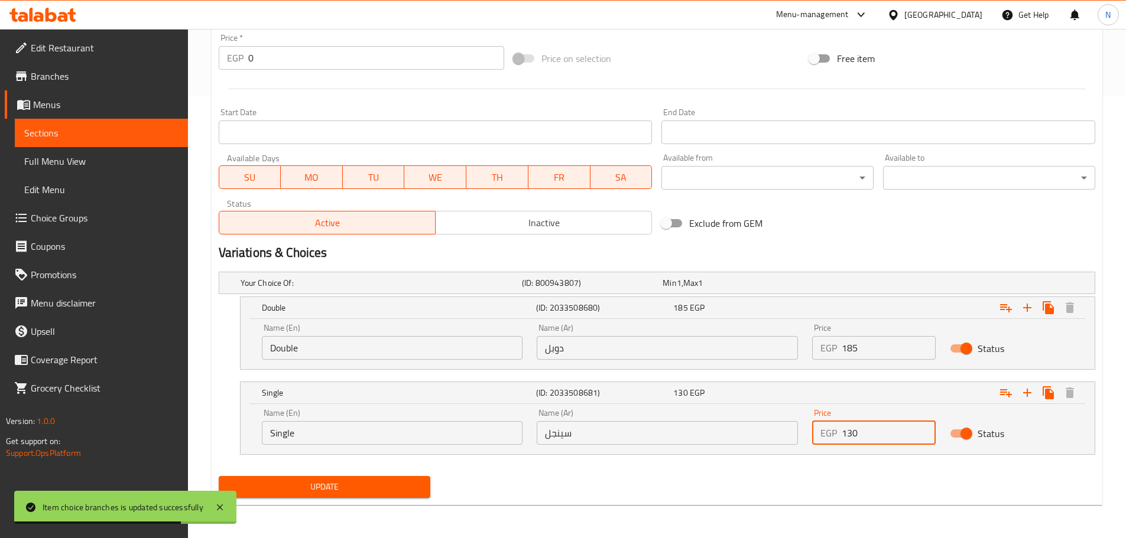
click at [853, 434] on input "130" at bounding box center [888, 433] width 94 height 24
type input "170"
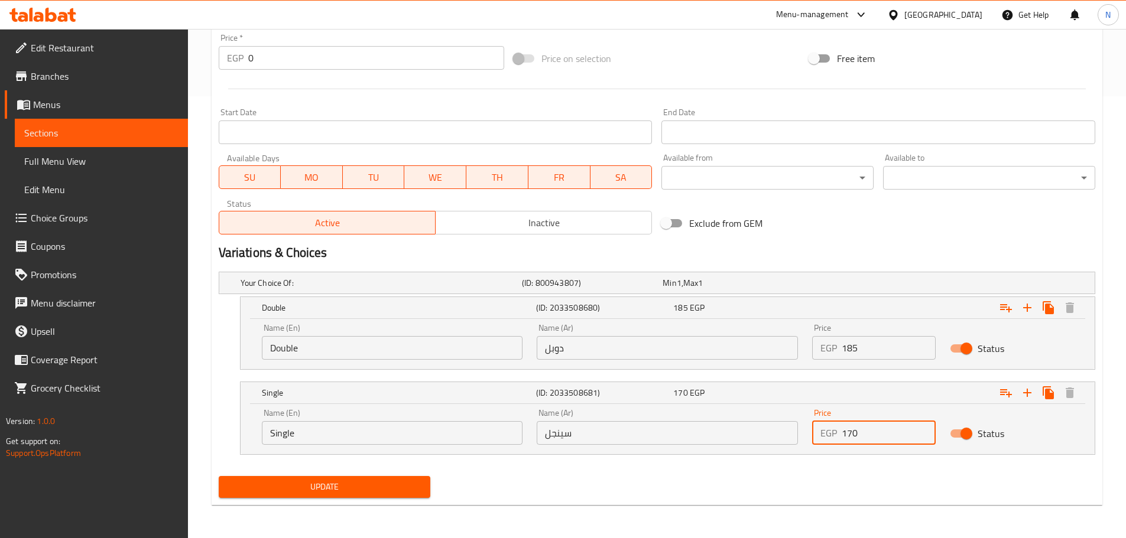
click at [869, 346] on input "185" at bounding box center [888, 348] width 94 height 24
type input "230"
click at [390, 481] on span "Update" at bounding box center [324, 487] width 193 height 15
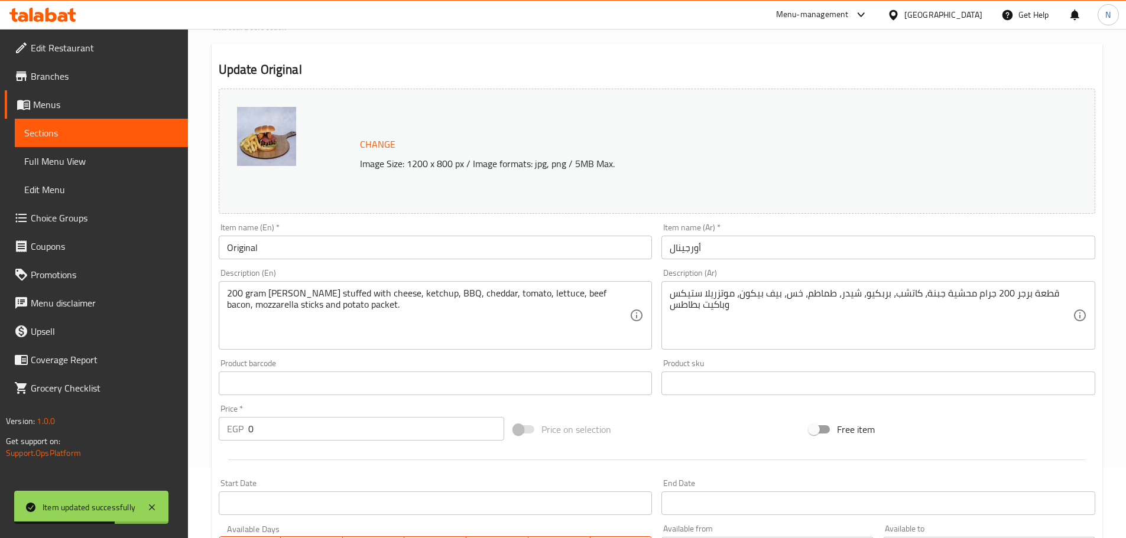
scroll to position [0, 0]
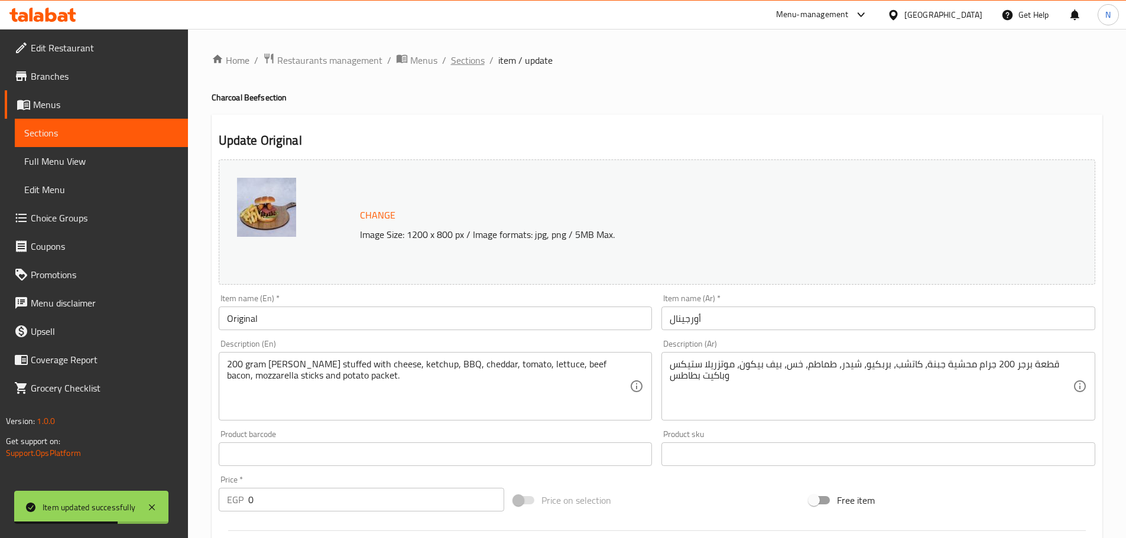
click at [457, 55] on span "Sections" at bounding box center [468, 60] width 34 height 14
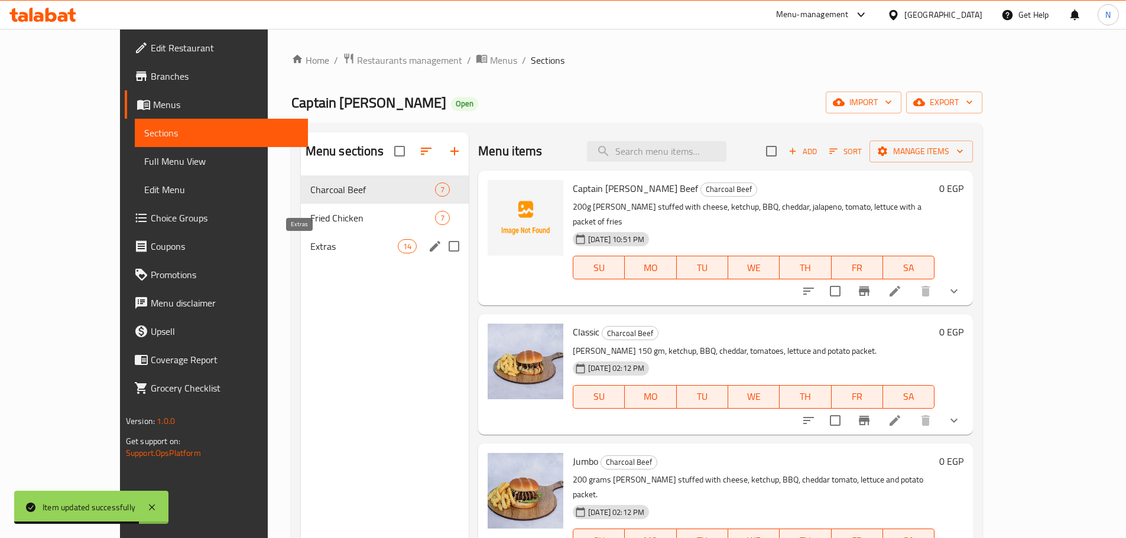
click at [310, 250] on span "Extras" at bounding box center [353, 246] width 87 height 14
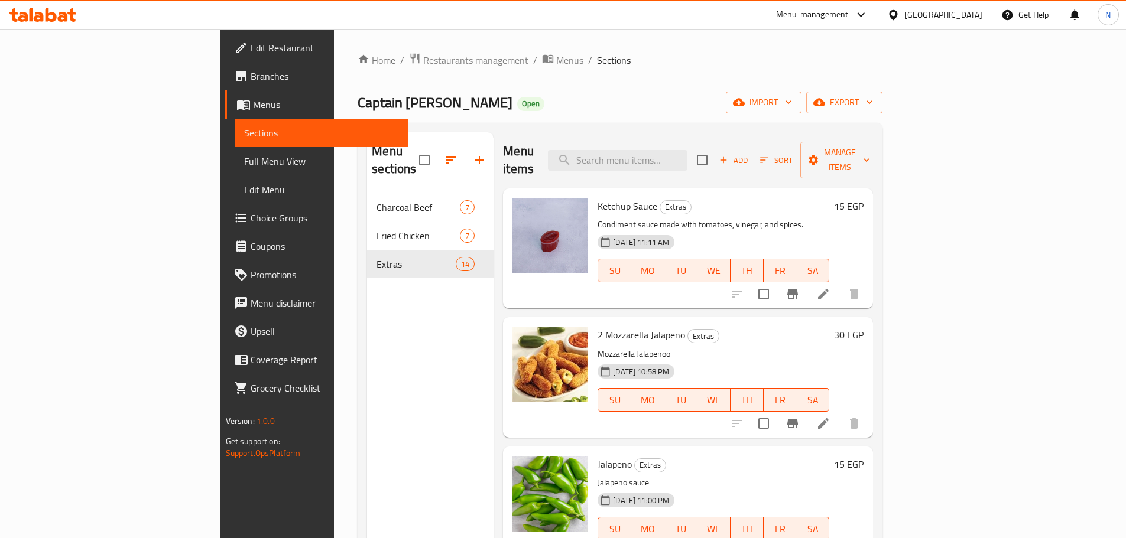
click at [798, 419] on icon "Branch-specific-item" at bounding box center [792, 423] width 11 height 9
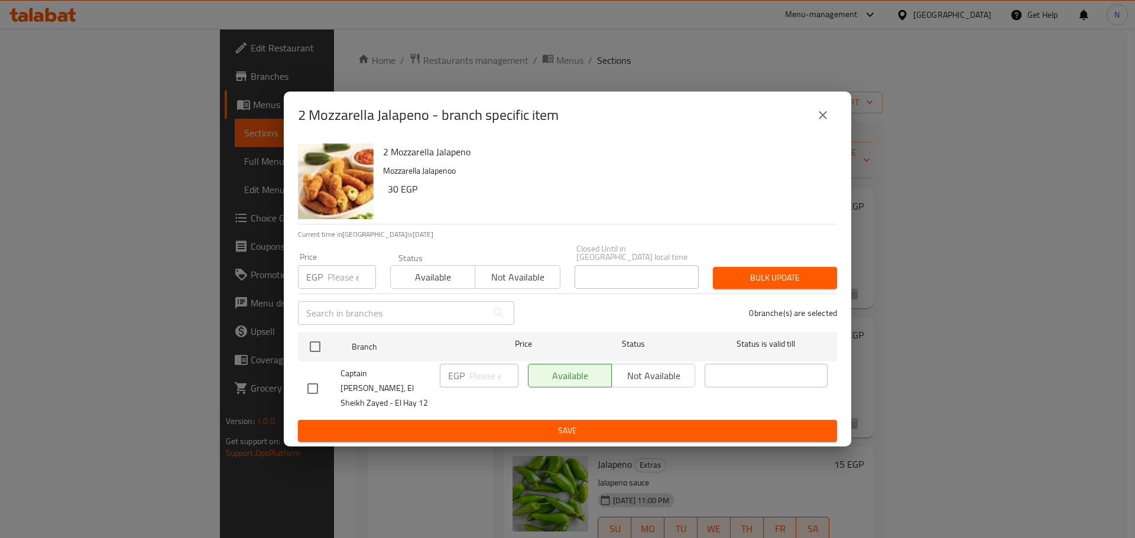
click at [344, 287] on input "number" at bounding box center [351, 277] width 48 height 24
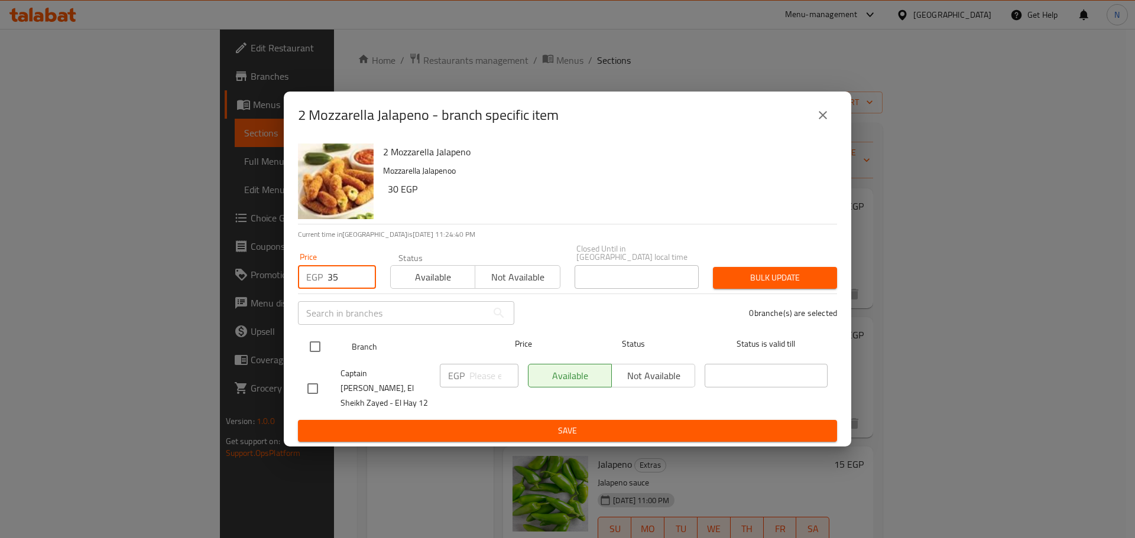
type input "35"
click at [313, 354] on input "checkbox" at bounding box center [315, 346] width 25 height 25
checkbox input "true"
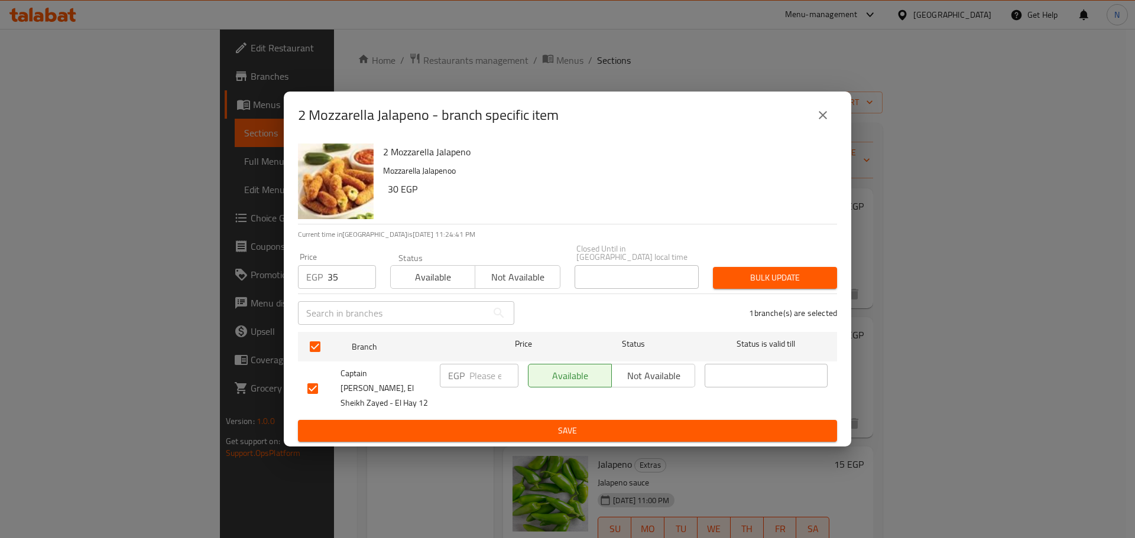
click at [740, 277] on span "Bulk update" at bounding box center [774, 278] width 105 height 15
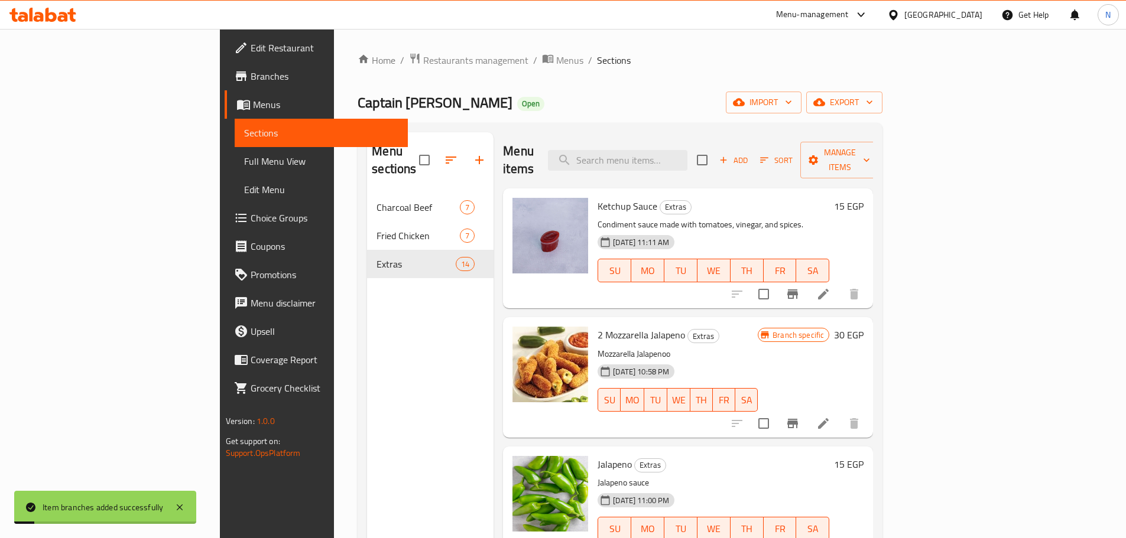
click at [863, 327] on h6 "30 EGP" at bounding box center [849, 335] width 30 height 17
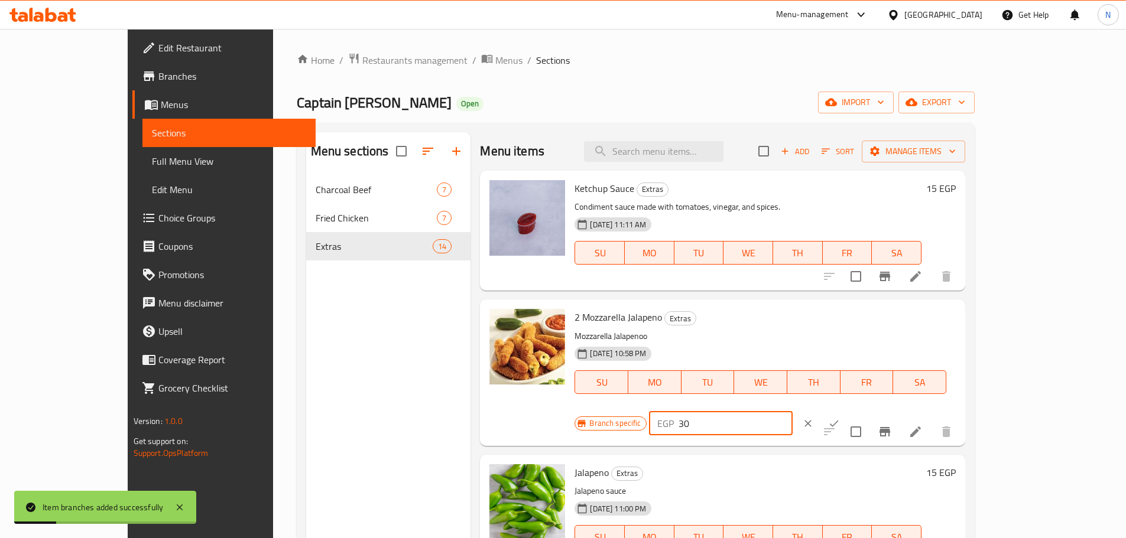
drag, startPoint x: 928, startPoint y: 328, endPoint x: 908, endPoint y: 329, distance: 20.1
click at [792, 412] on div "EGP 30 ​" at bounding box center [721, 424] width 144 height 24
type input "35"
click at [840, 418] on icon "ok" at bounding box center [834, 424] width 12 height 12
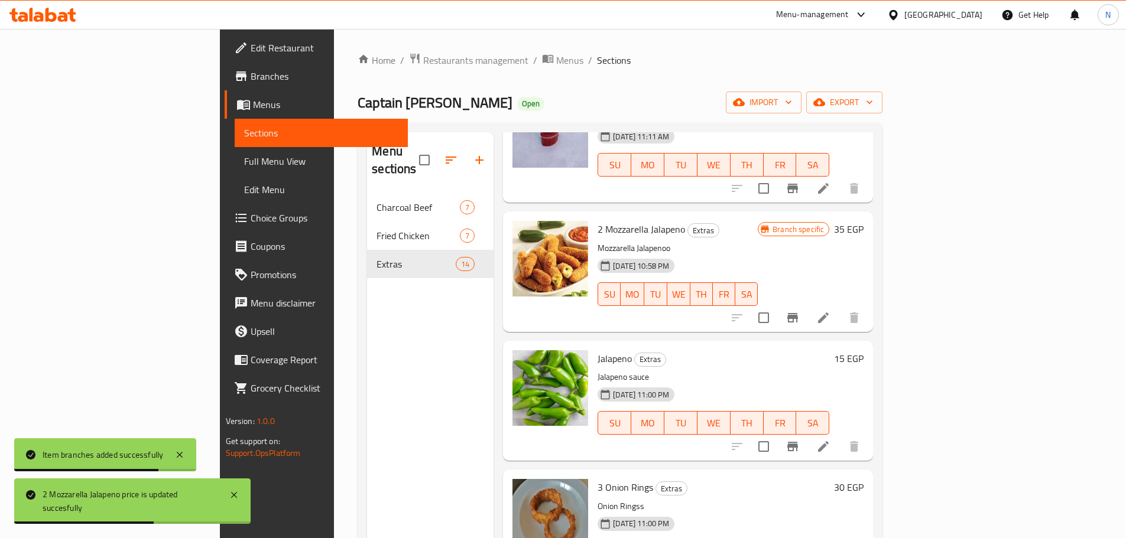
scroll to position [118, 0]
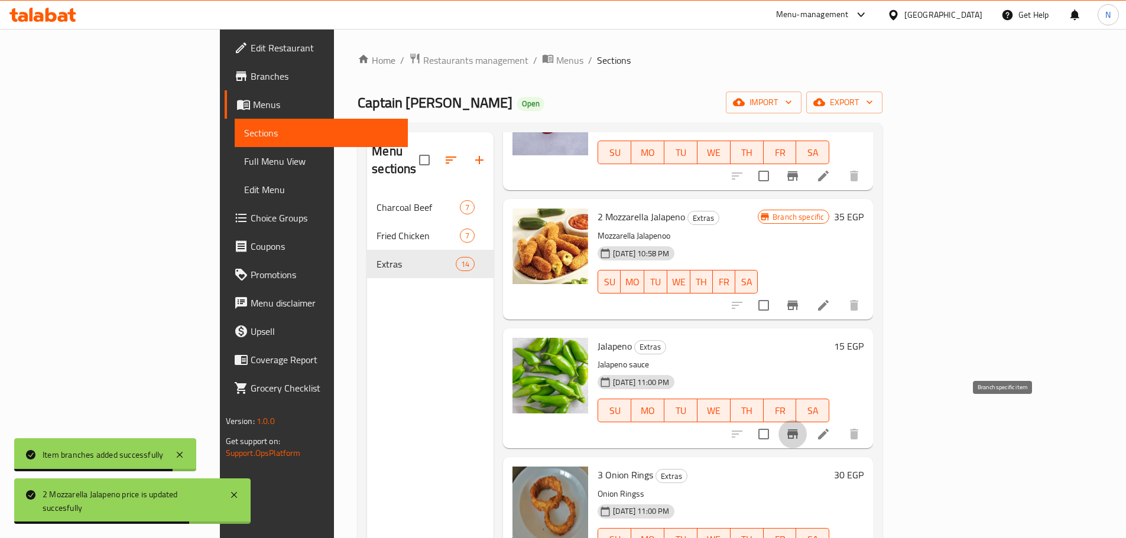
click at [799, 427] on icon "Branch-specific-item" at bounding box center [792, 434] width 14 height 14
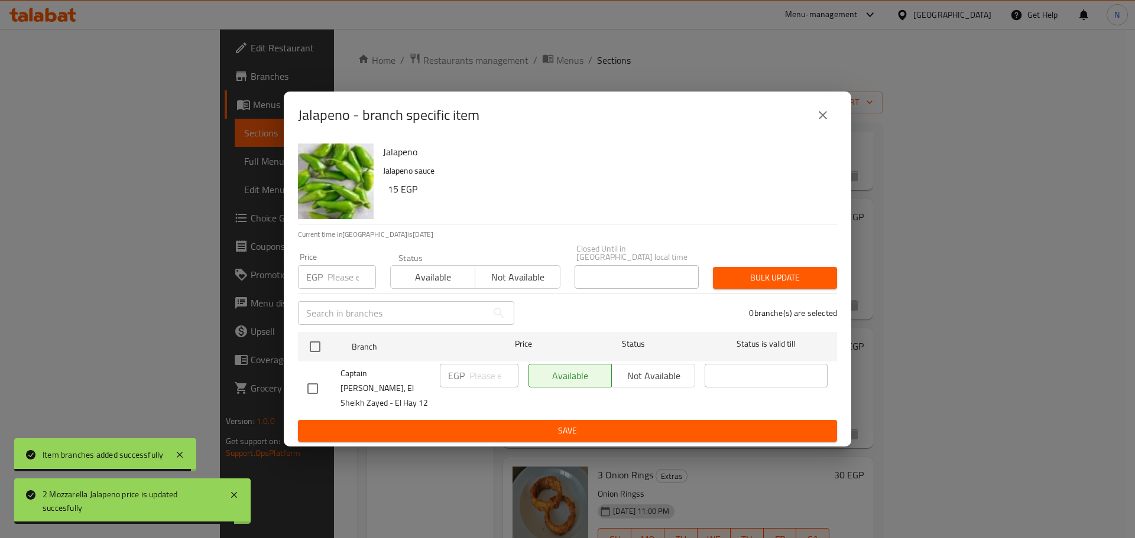
click at [339, 281] on input "number" at bounding box center [351, 277] width 48 height 24
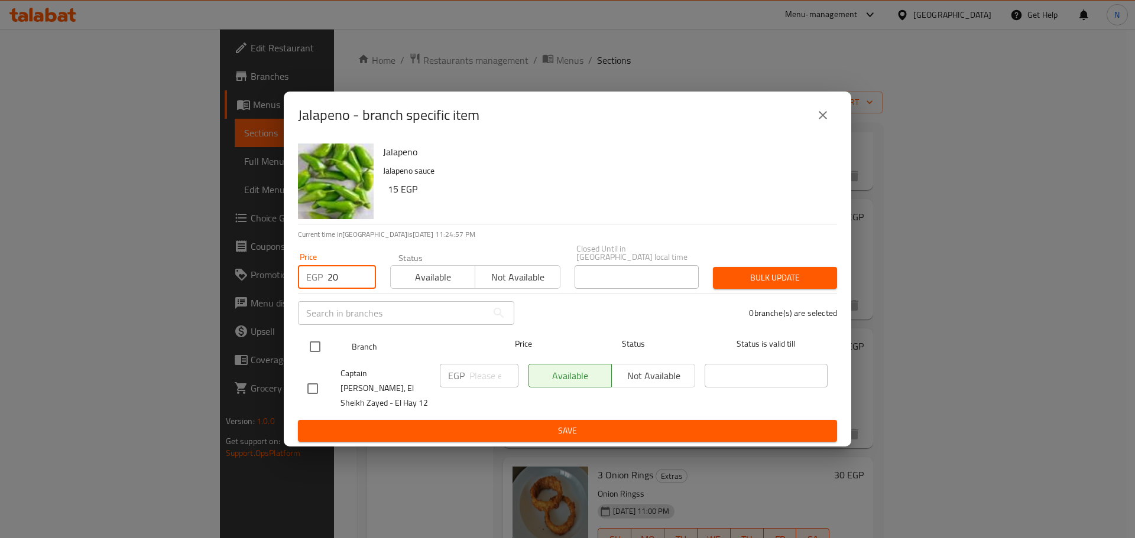
type input "20"
drag, startPoint x: 310, startPoint y: 333, endPoint x: 324, endPoint y: 355, distance: 25.9
click at [310, 334] on div at bounding box center [325, 347] width 44 height 34
click at [325, 356] on input "checkbox" at bounding box center [315, 346] width 25 height 25
checkbox input "true"
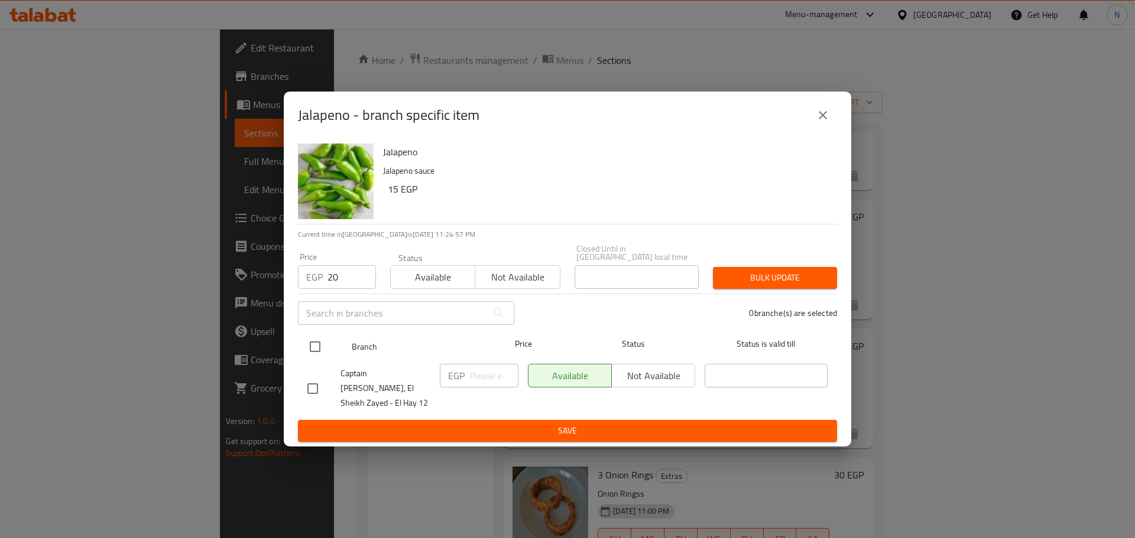
checkbox input "true"
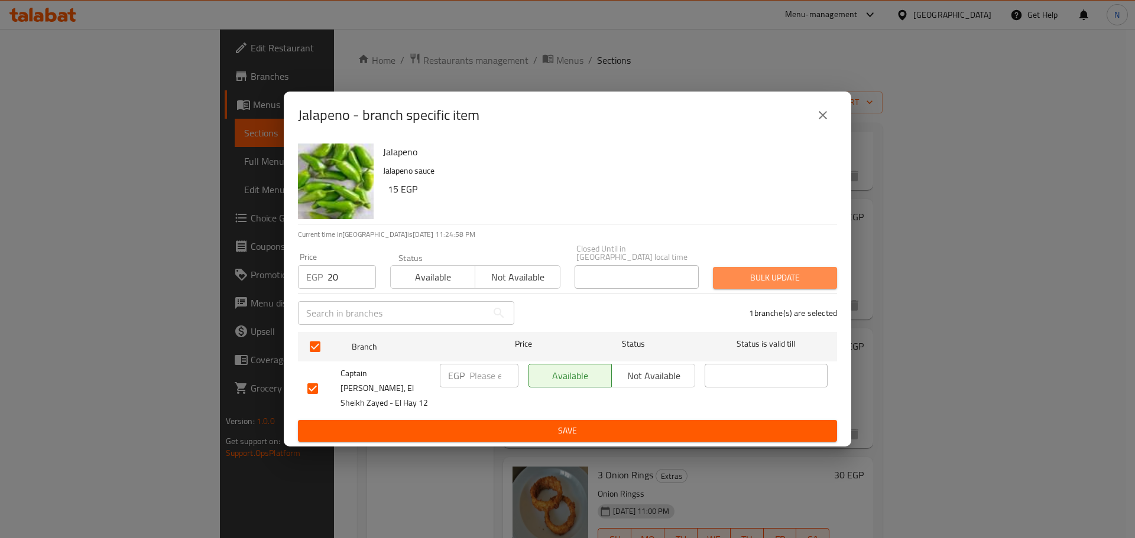
click at [808, 279] on span "Bulk update" at bounding box center [774, 278] width 105 height 15
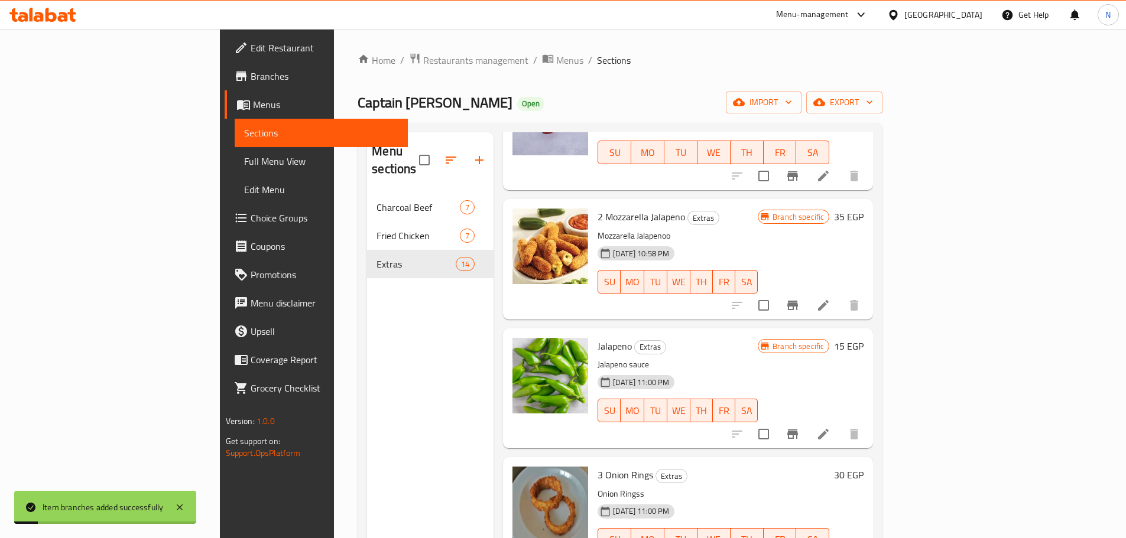
click at [863, 338] on h6 "15 EGP" at bounding box center [849, 346] width 30 height 17
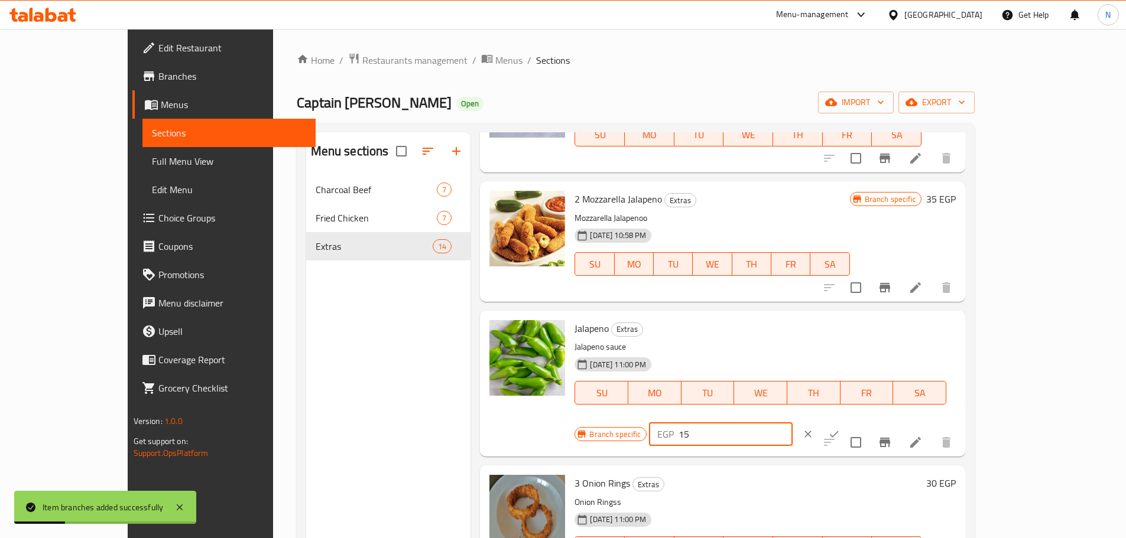
drag, startPoint x: 932, startPoint y: 337, endPoint x: 906, endPoint y: 332, distance: 27.0
click at [792, 422] on div "EGP 15 ​" at bounding box center [721, 434] width 144 height 24
type input "20"
click at [847, 421] on button "ok" at bounding box center [834, 434] width 26 height 26
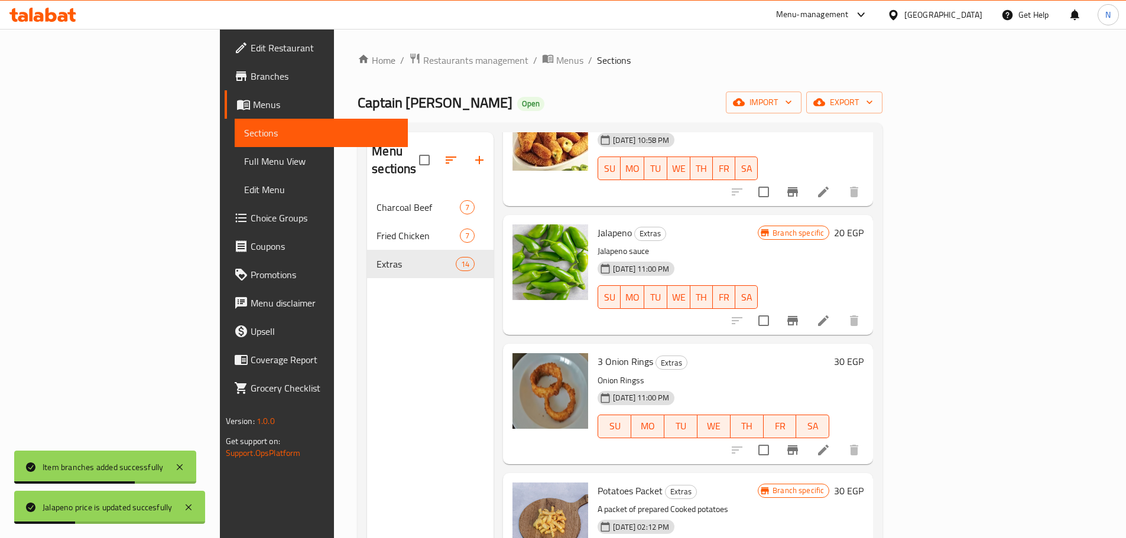
scroll to position [236, 0]
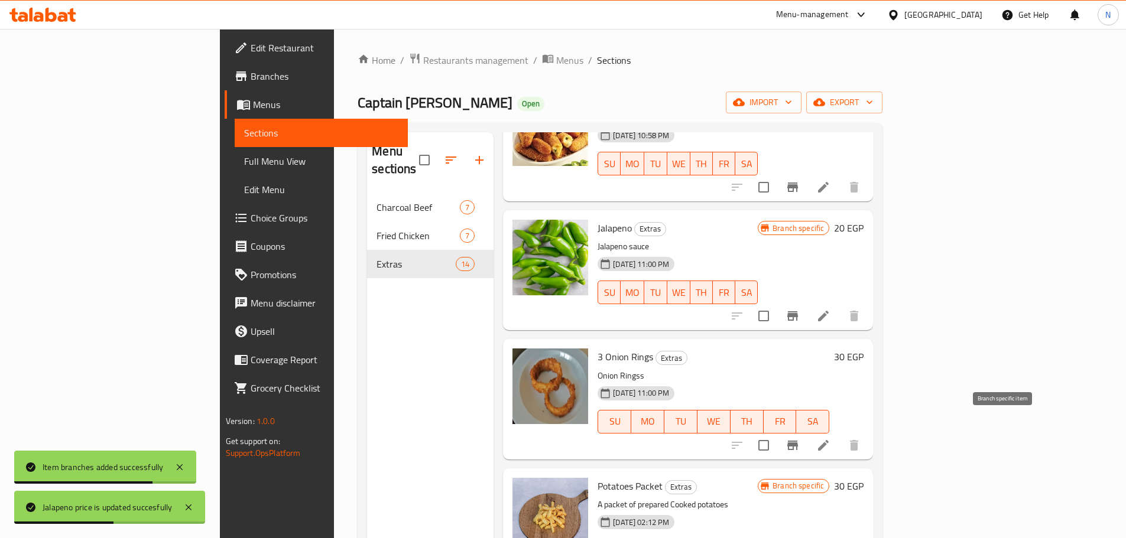
click at [798, 441] on icon "Branch-specific-item" at bounding box center [792, 445] width 11 height 9
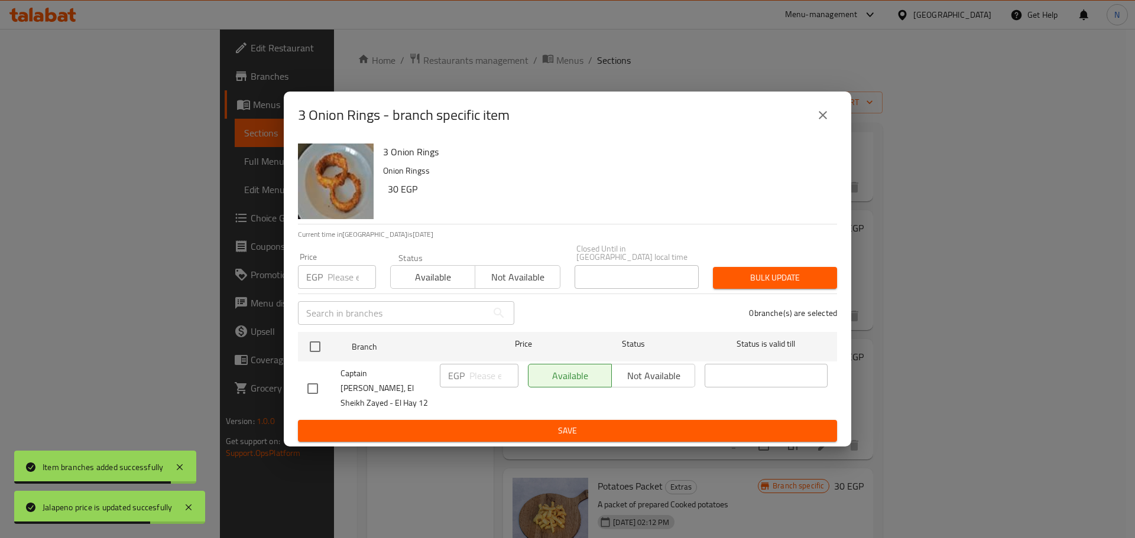
click at [349, 282] on input "number" at bounding box center [351, 277] width 48 height 24
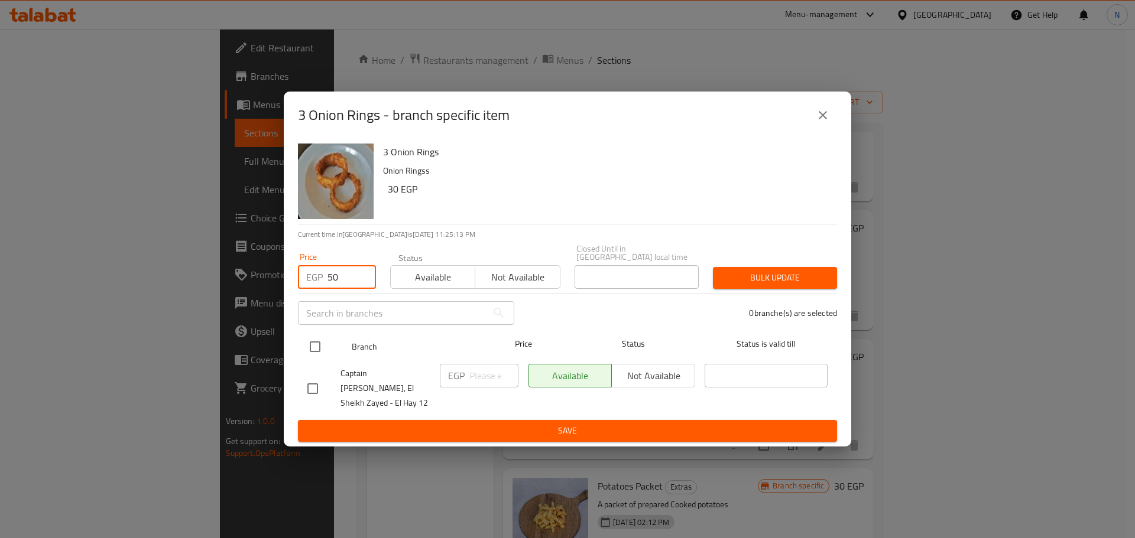
type input "50"
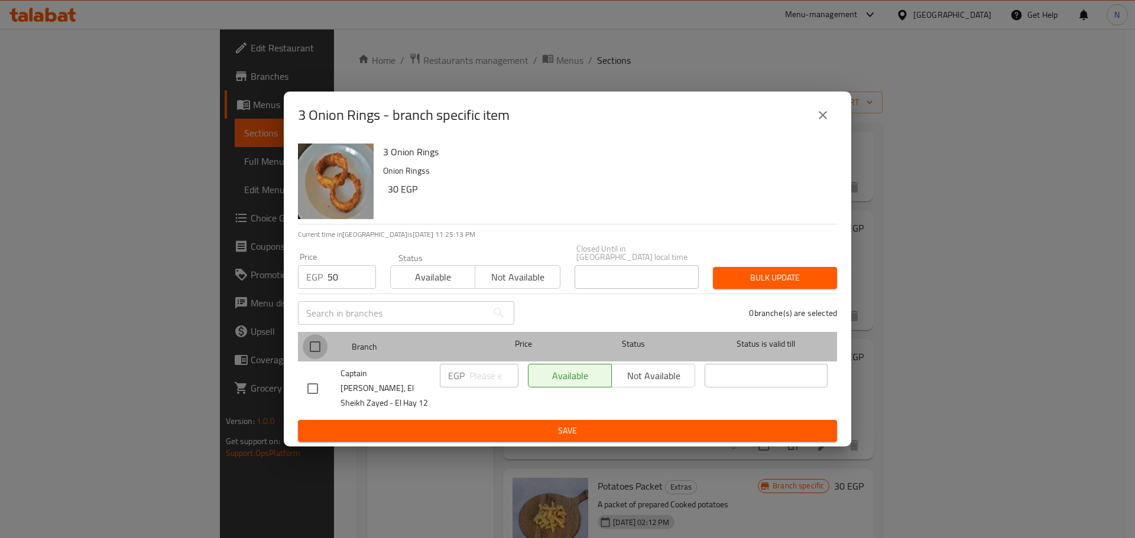
drag, startPoint x: 318, startPoint y: 350, endPoint x: 350, endPoint y: 337, distance: 33.7
click at [318, 350] on input "checkbox" at bounding box center [315, 346] width 25 height 25
checkbox input "true"
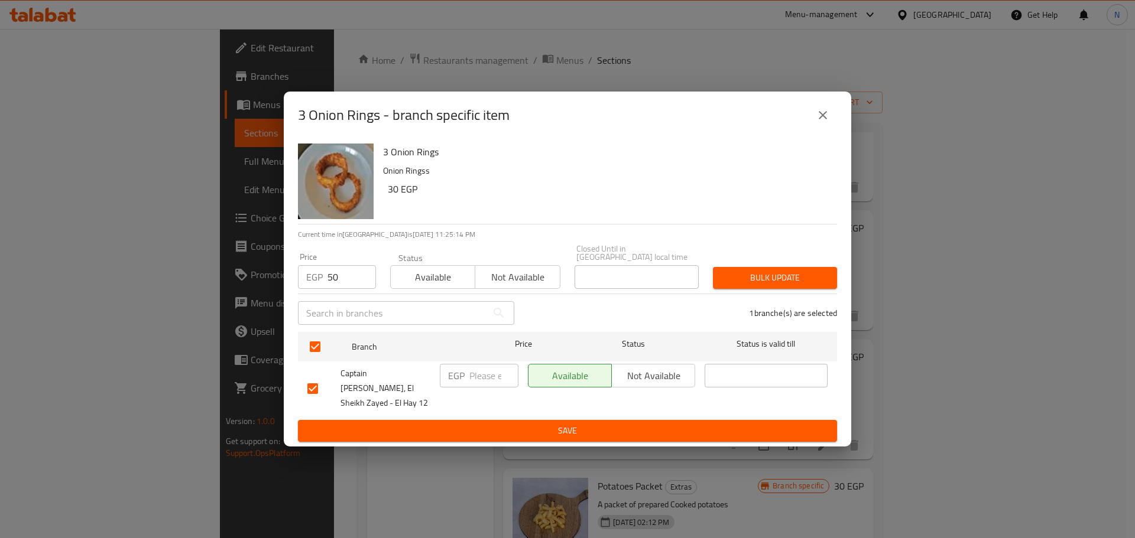
click at [728, 284] on span "Bulk update" at bounding box center [774, 278] width 105 height 15
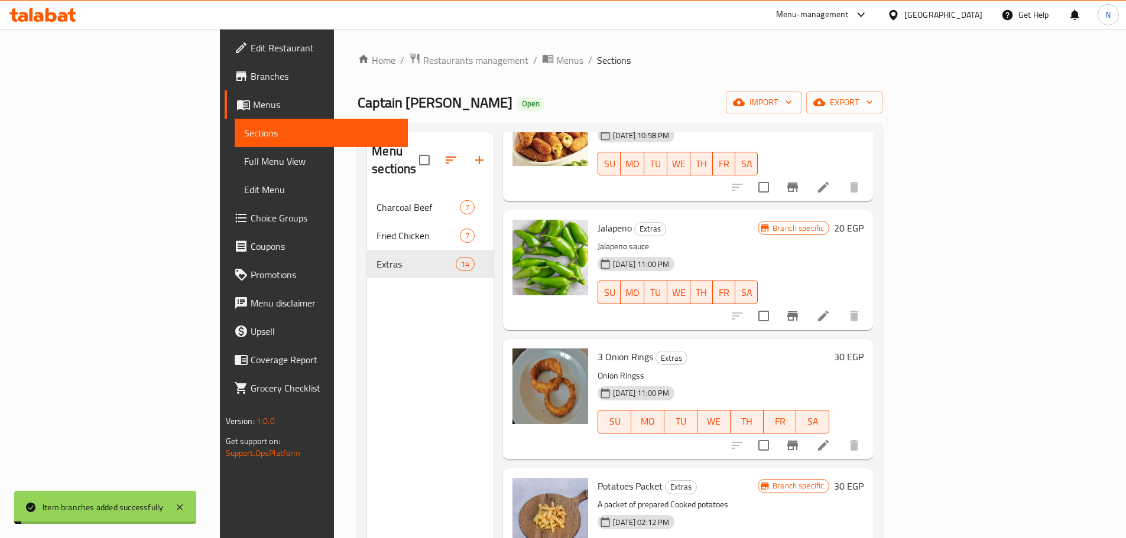
click at [863, 349] on h6 "30 EGP" at bounding box center [849, 357] width 30 height 17
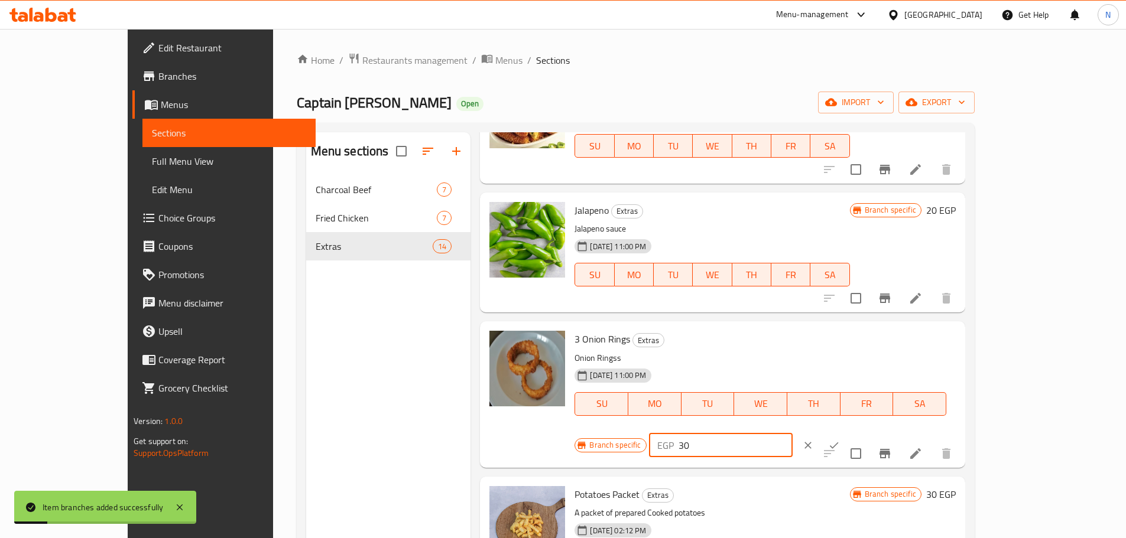
drag, startPoint x: 918, startPoint y: 350, endPoint x: 908, endPoint y: 349, distance: 10.1
click at [792, 434] on div "EGP 30 ​" at bounding box center [721, 446] width 144 height 24
type input "50"
click at [847, 433] on button "ok" at bounding box center [834, 446] width 26 height 26
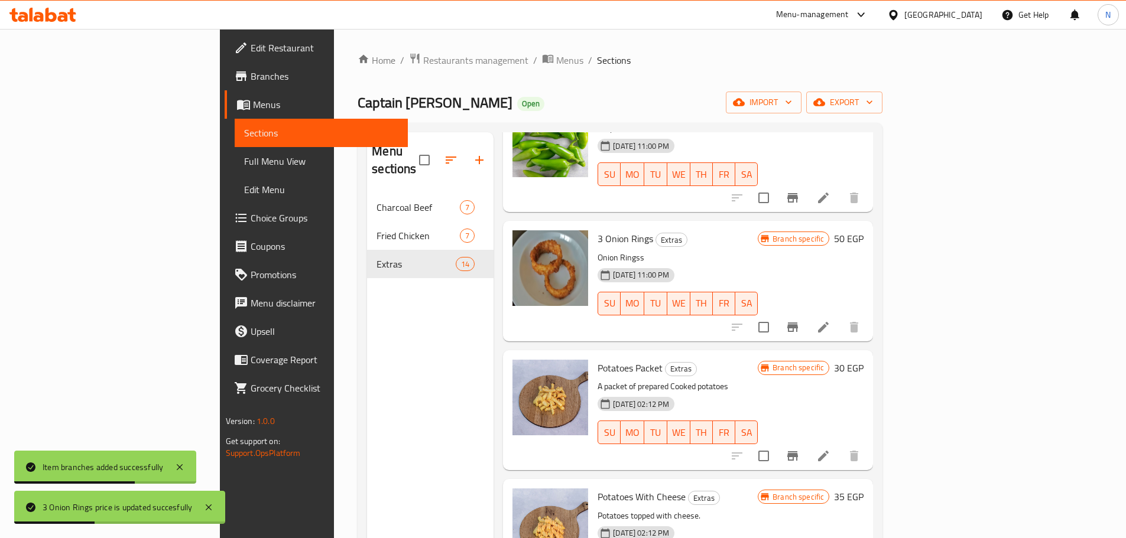
scroll to position [414, 0]
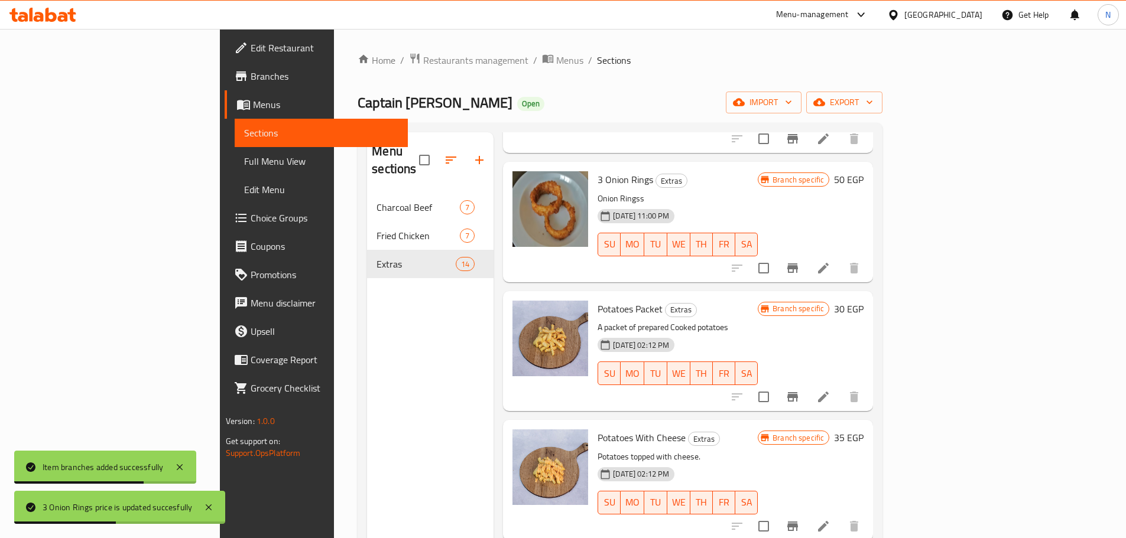
click at [799, 390] on icon "Branch-specific-item" at bounding box center [792, 397] width 14 height 14
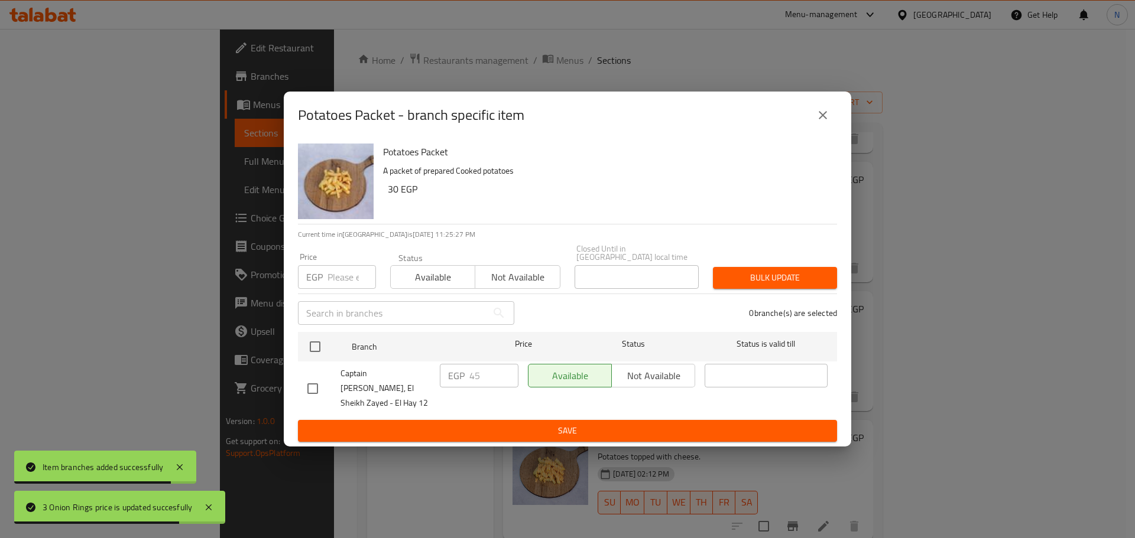
click at [342, 288] on input "number" at bounding box center [351, 277] width 48 height 24
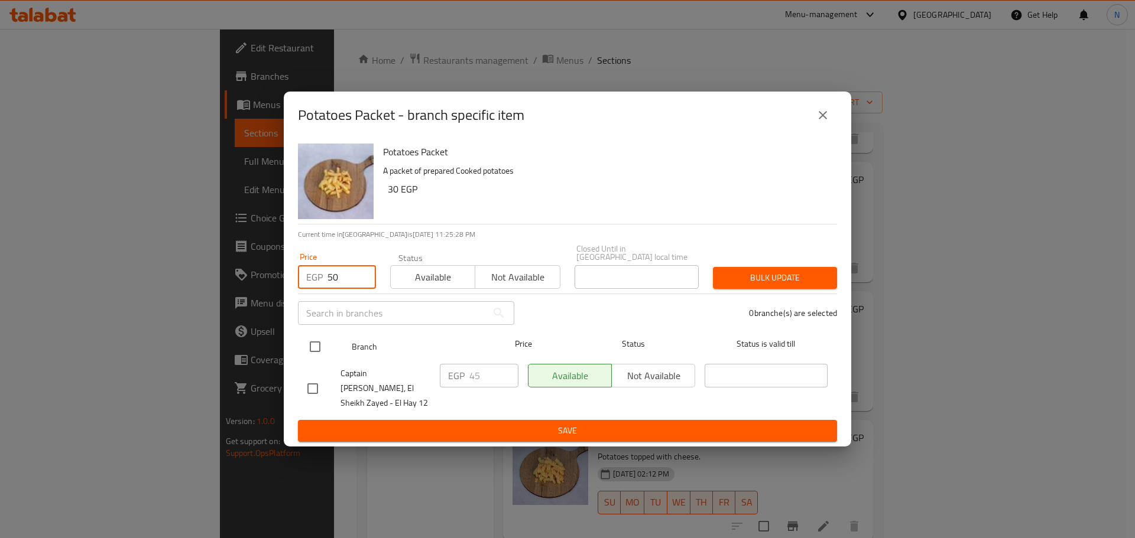
type input "50"
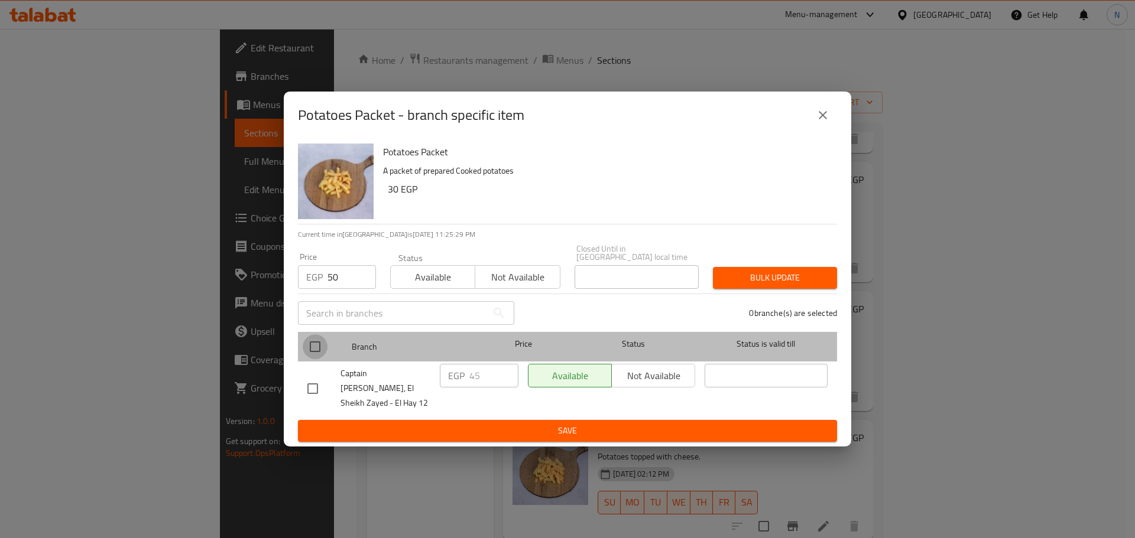
click at [308, 353] on input "checkbox" at bounding box center [315, 346] width 25 height 25
checkbox input "true"
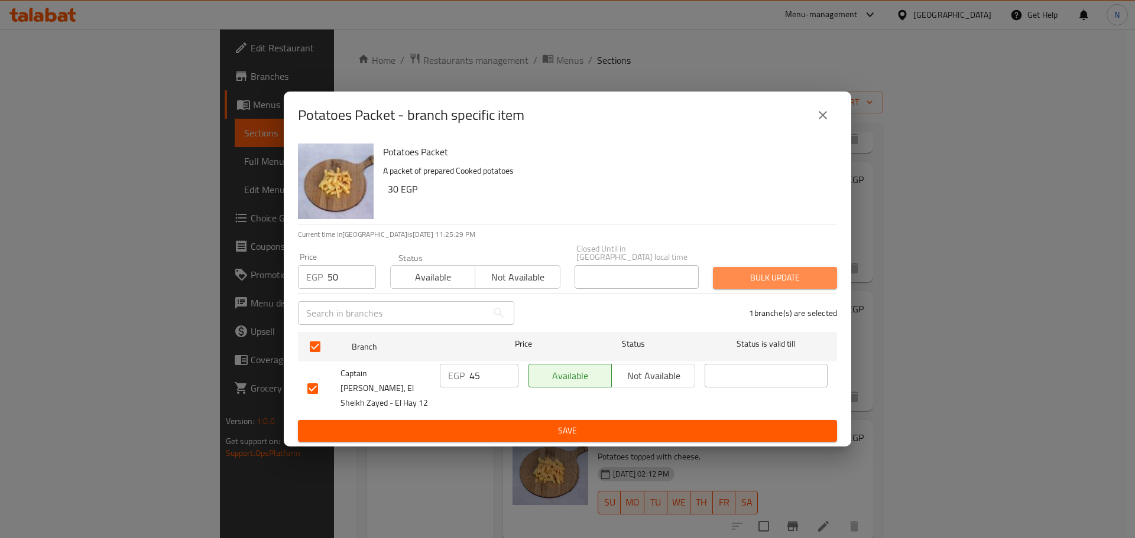
click at [765, 285] on span "Bulk update" at bounding box center [774, 278] width 105 height 15
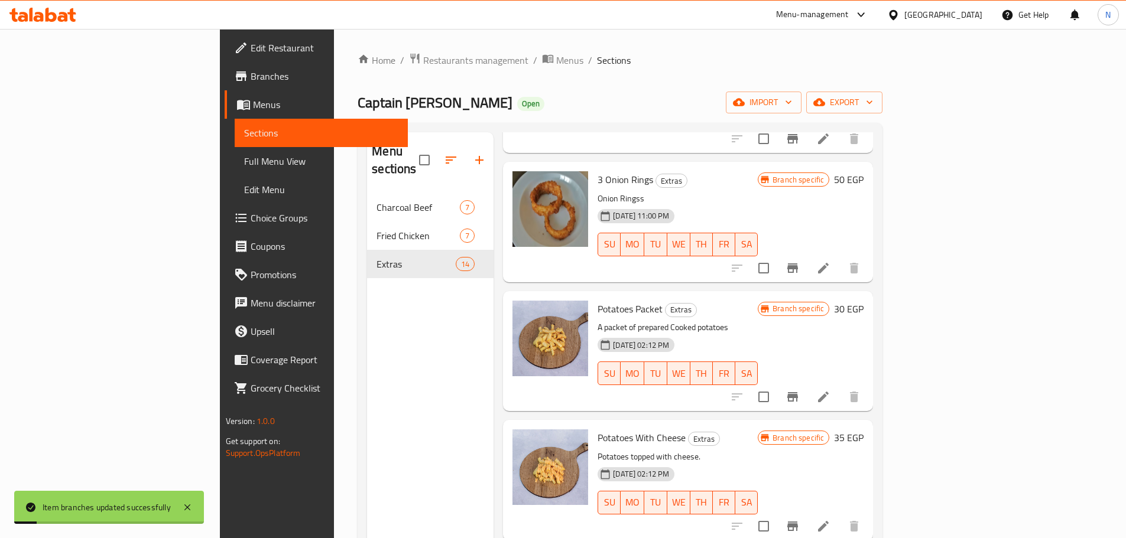
click at [863, 301] on h6 "30 EGP" at bounding box center [849, 309] width 30 height 17
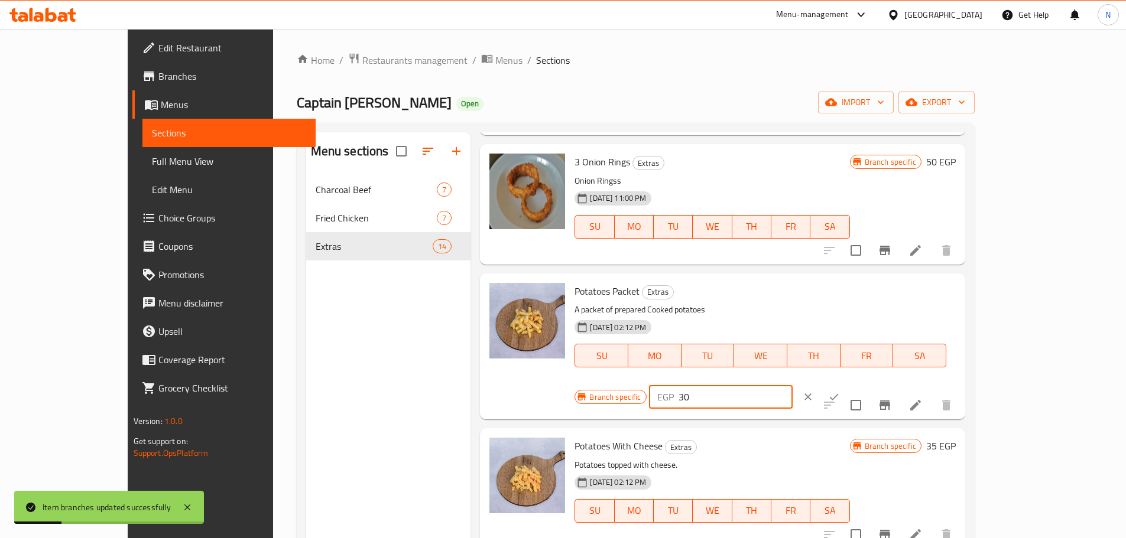
drag, startPoint x: 926, startPoint y: 300, endPoint x: 914, endPoint y: 297, distance: 12.8
click at [792, 385] on input "30" at bounding box center [735, 397] width 114 height 24
type input "50"
click at [847, 384] on button "ok" at bounding box center [834, 397] width 26 height 26
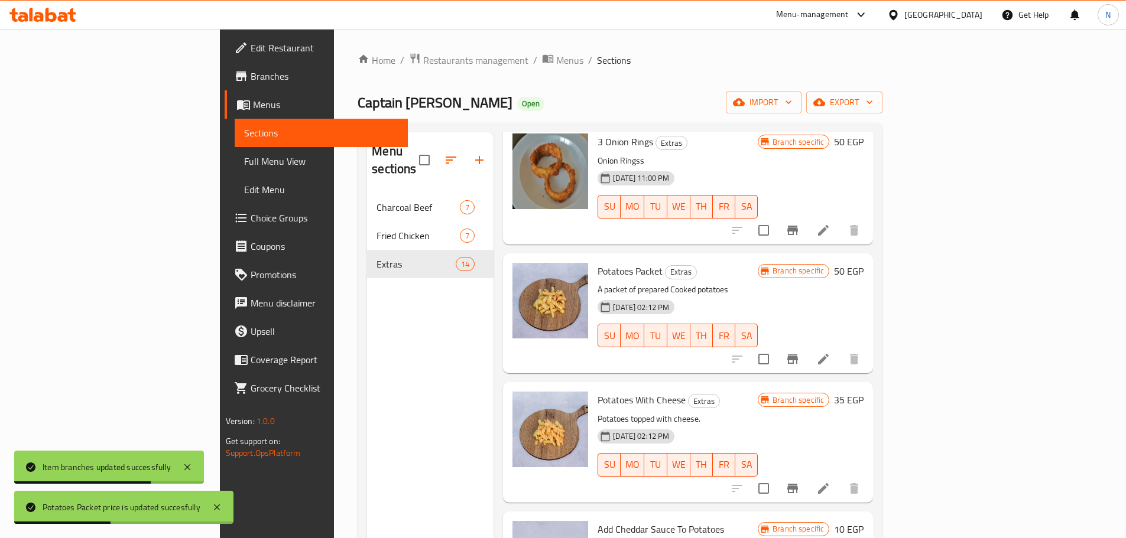
scroll to position [473, 0]
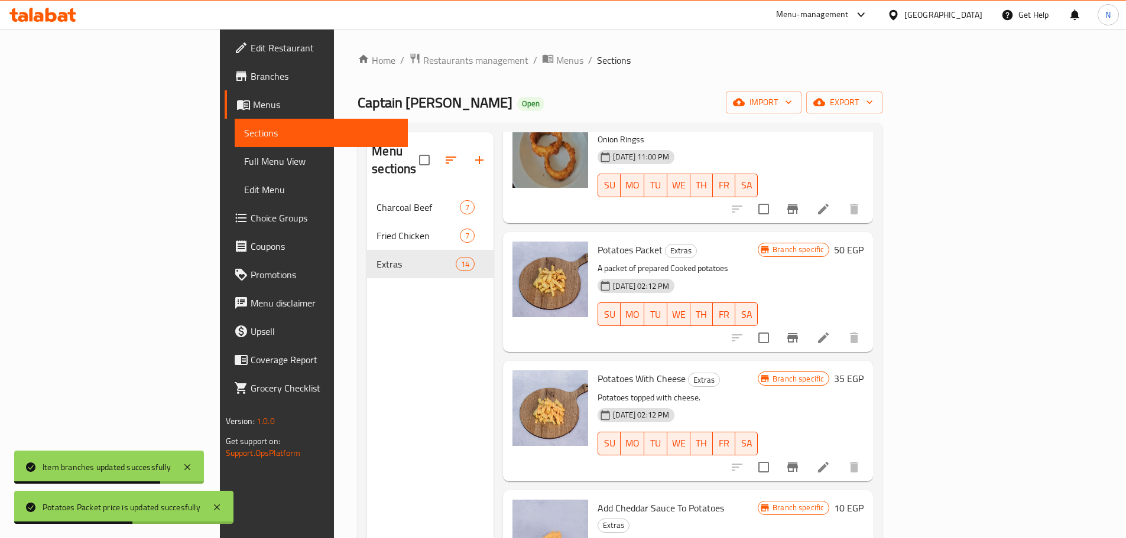
click at [798, 463] on icon "Branch-specific-item" at bounding box center [792, 467] width 11 height 9
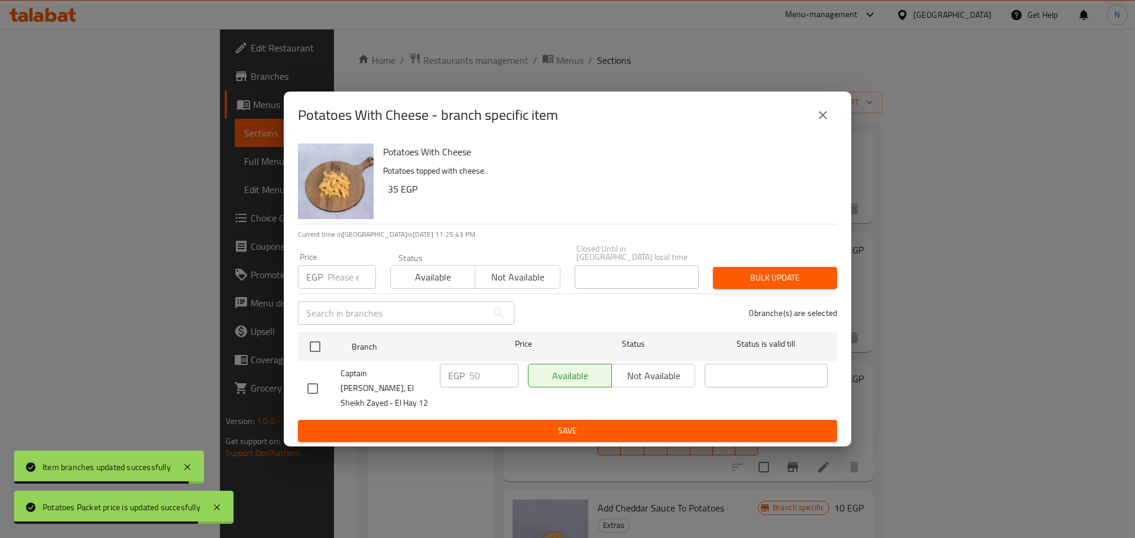
click at [331, 289] on input "number" at bounding box center [351, 277] width 48 height 24
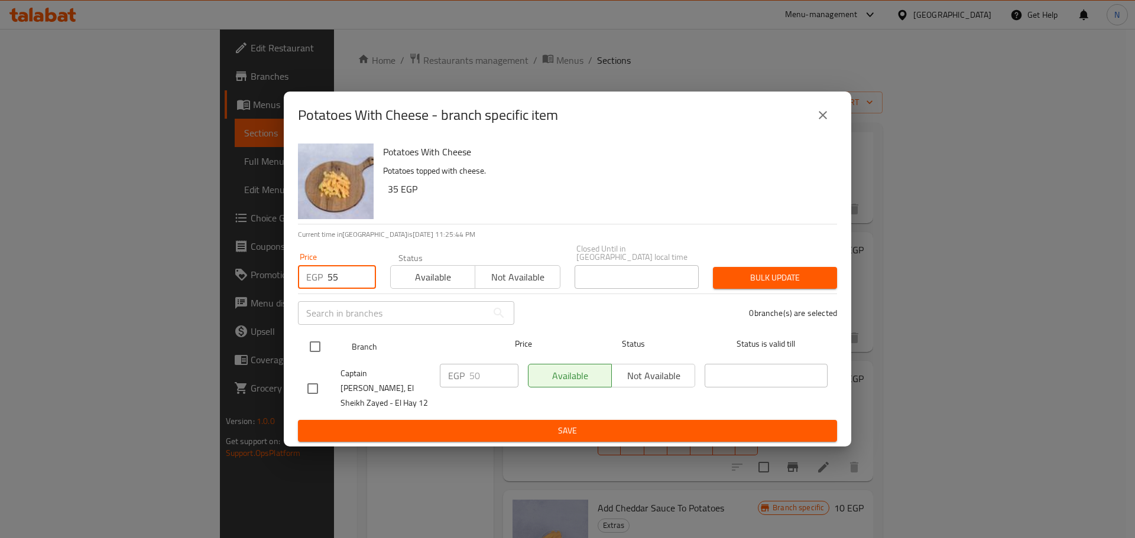
type input "55"
click at [316, 352] on input "checkbox" at bounding box center [315, 346] width 25 height 25
checkbox input "true"
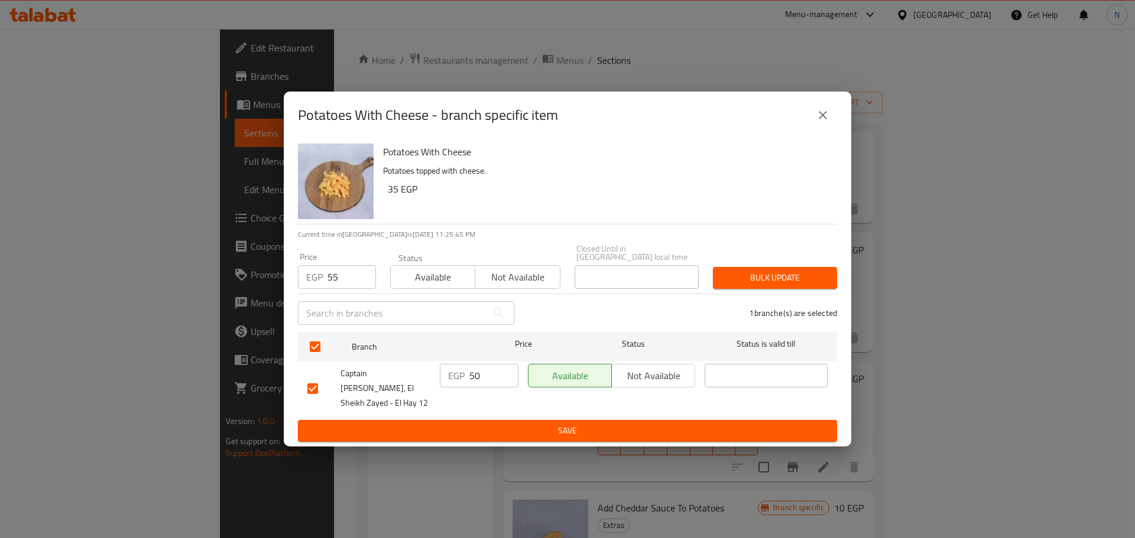
click at [739, 278] on span "Bulk update" at bounding box center [774, 278] width 105 height 15
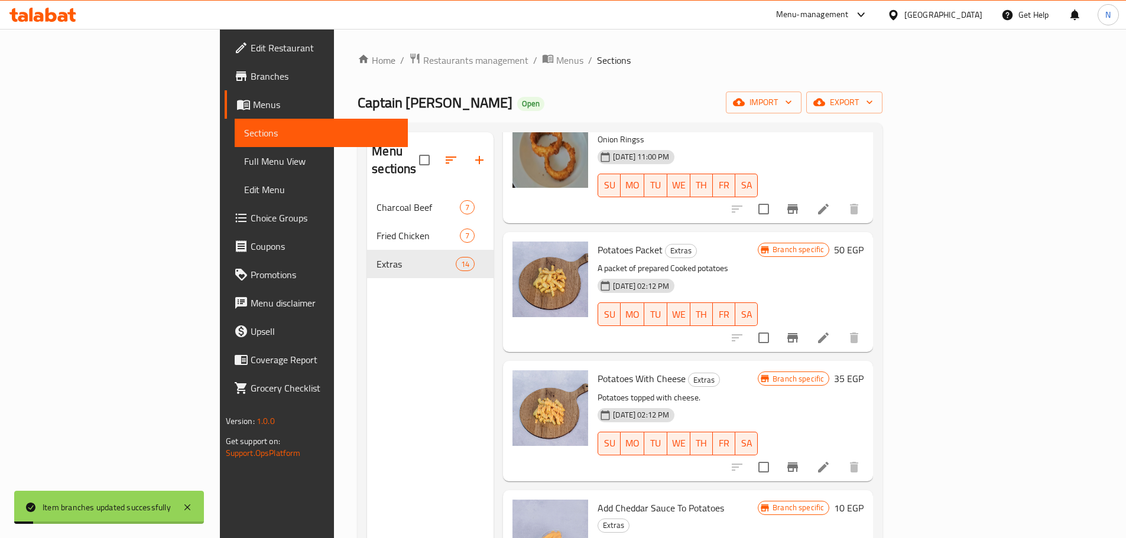
click at [863, 370] on h6 "35 EGP" at bounding box center [849, 378] width 30 height 17
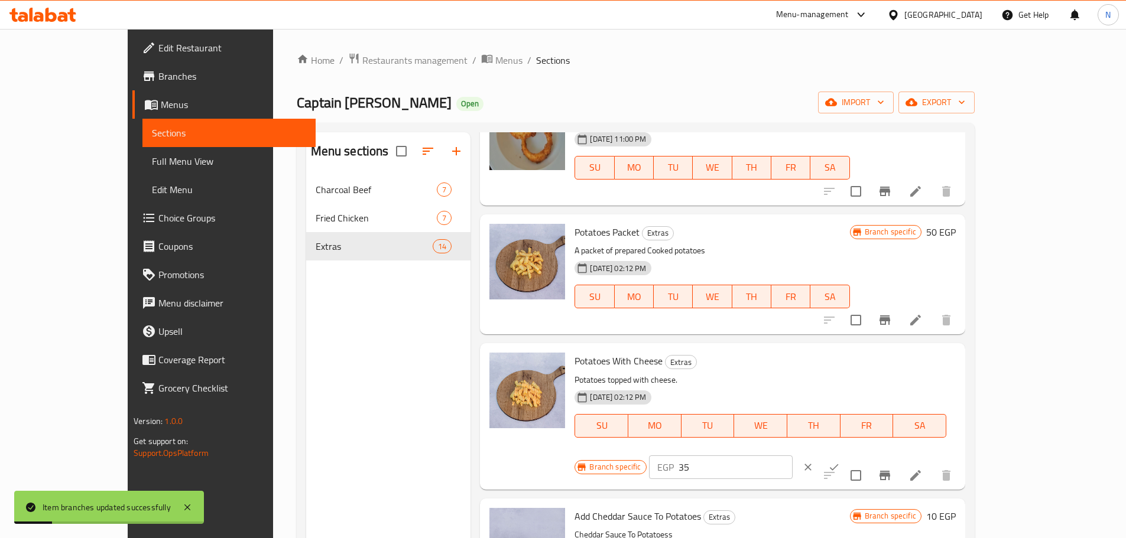
click at [792, 456] on div "EGP 35 ​" at bounding box center [721, 468] width 144 height 24
click at [792, 456] on input "35" at bounding box center [735, 468] width 114 height 24
type input "55"
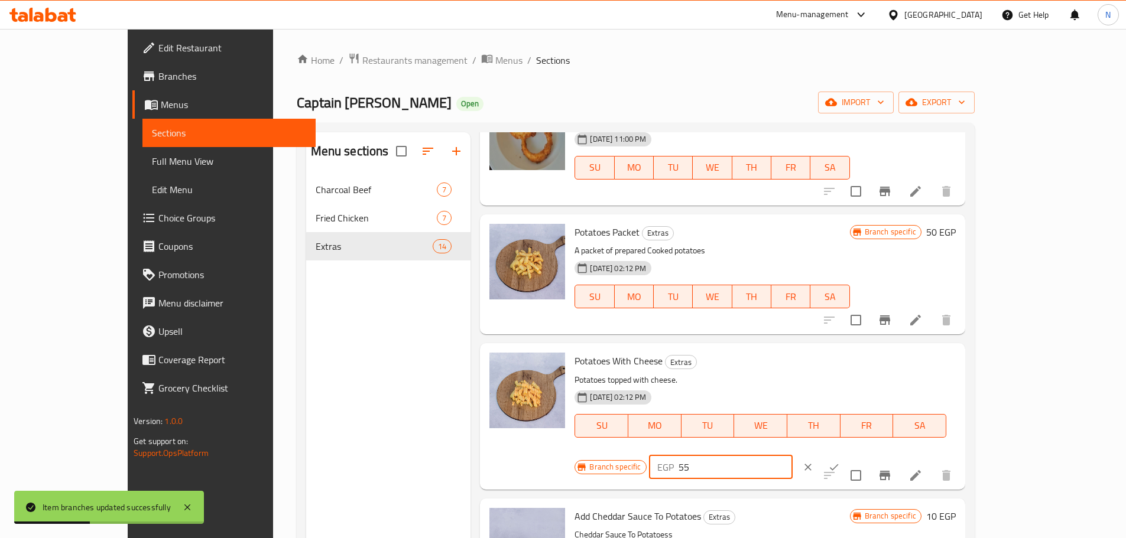
click at [840, 461] on icon "ok" at bounding box center [834, 467] width 12 height 12
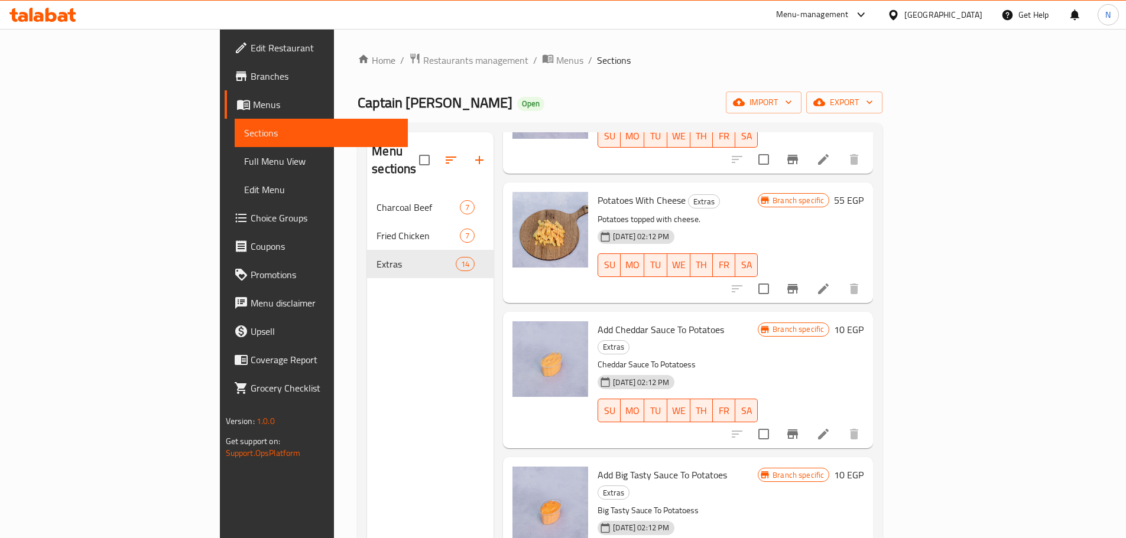
scroll to position [650, 0]
click at [799, 428] on icon "Branch-specific-item" at bounding box center [792, 435] width 14 height 14
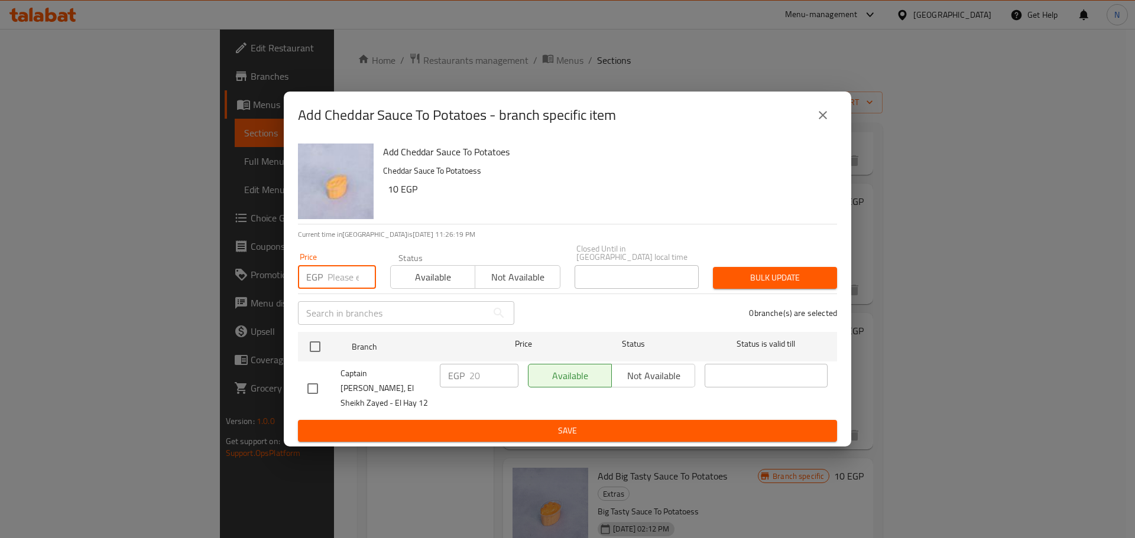
click at [350, 287] on input "number" at bounding box center [351, 277] width 48 height 24
type input "25"
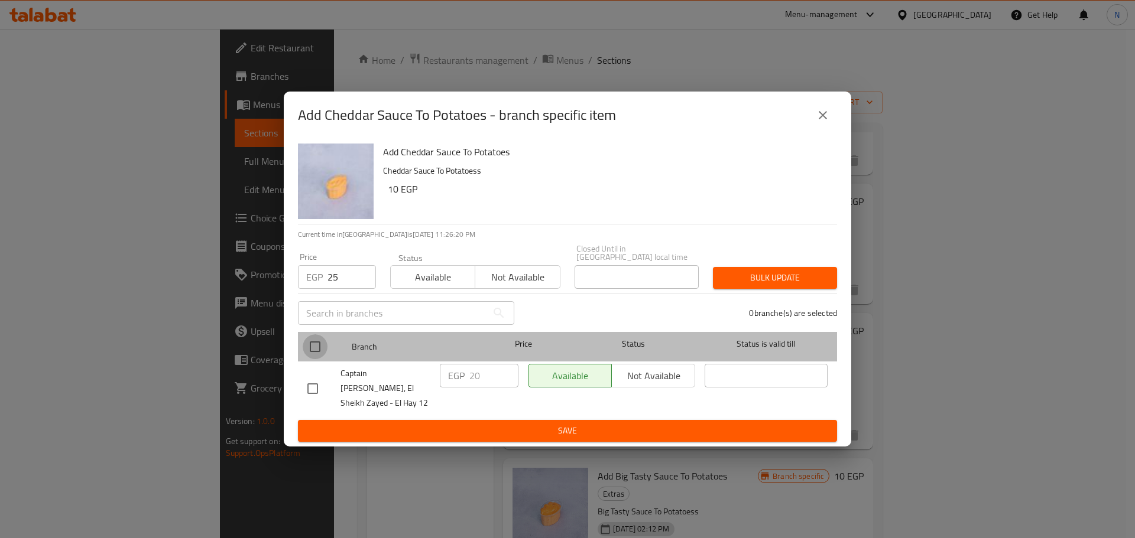
click at [315, 353] on input "checkbox" at bounding box center [315, 346] width 25 height 25
checkbox input "true"
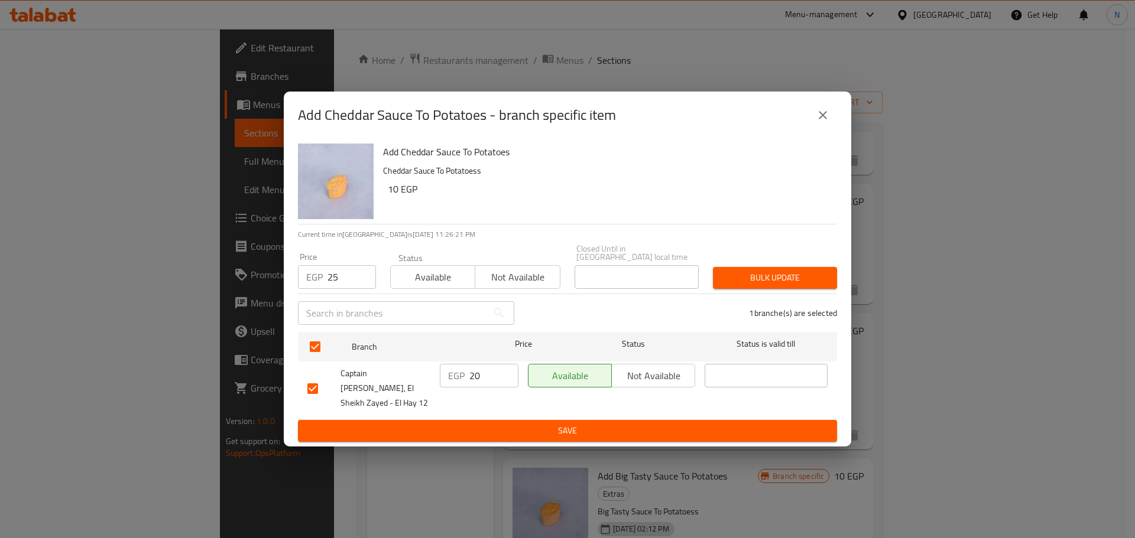
click at [736, 278] on span "Bulk update" at bounding box center [774, 278] width 105 height 15
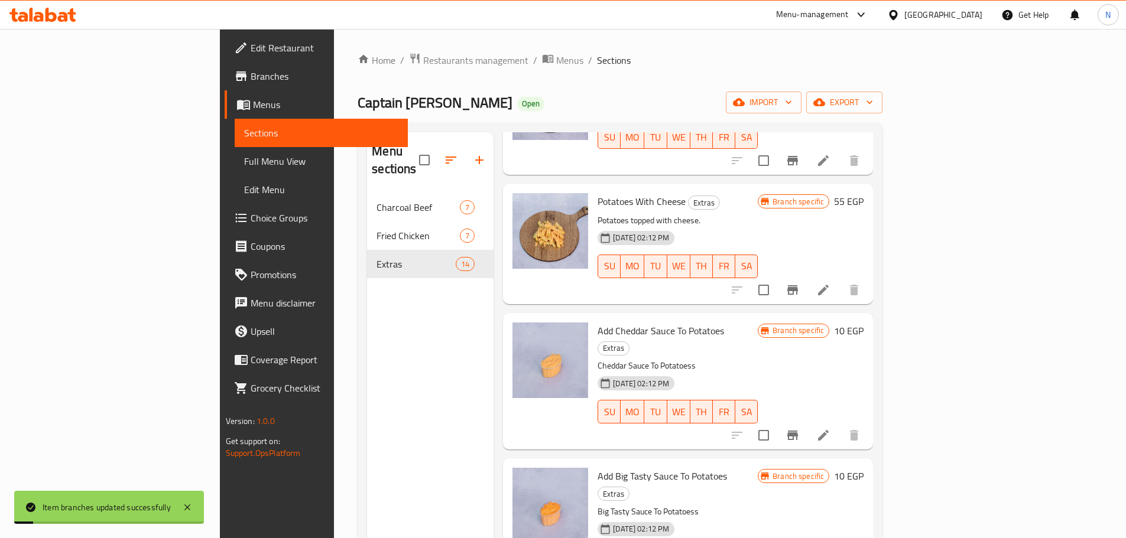
click at [863, 323] on h6 "10 EGP" at bounding box center [849, 331] width 30 height 17
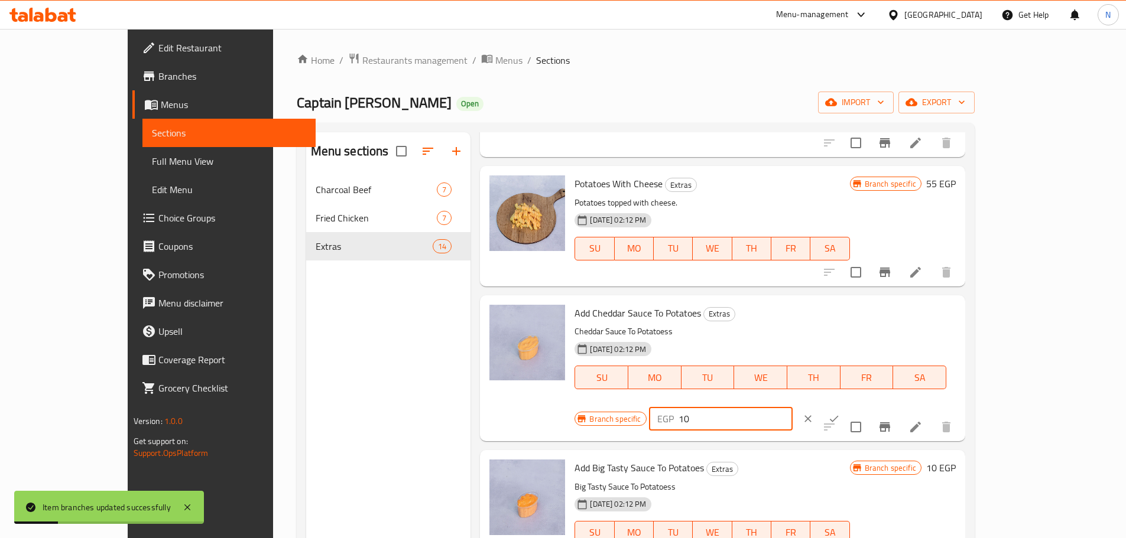
drag, startPoint x: 936, startPoint y: 320, endPoint x: 908, endPoint y: 320, distance: 27.8
click at [792, 407] on div "EGP 10 ​" at bounding box center [721, 419] width 144 height 24
type input "25"
click at [840, 413] on icon "ok" at bounding box center [834, 419] width 12 height 12
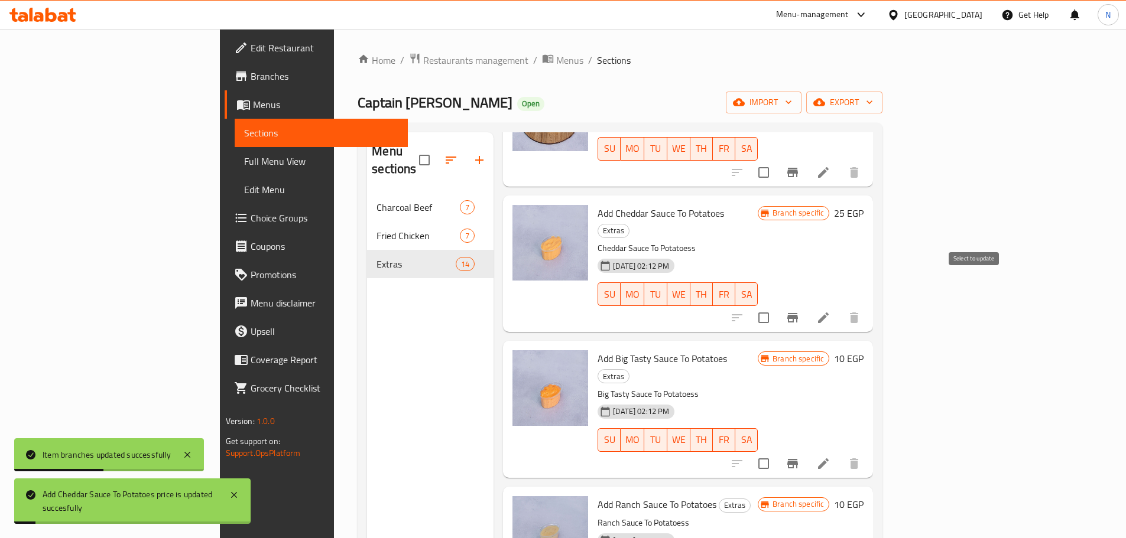
scroll to position [768, 0]
click at [799, 456] on icon "Branch-specific-item" at bounding box center [792, 463] width 14 height 14
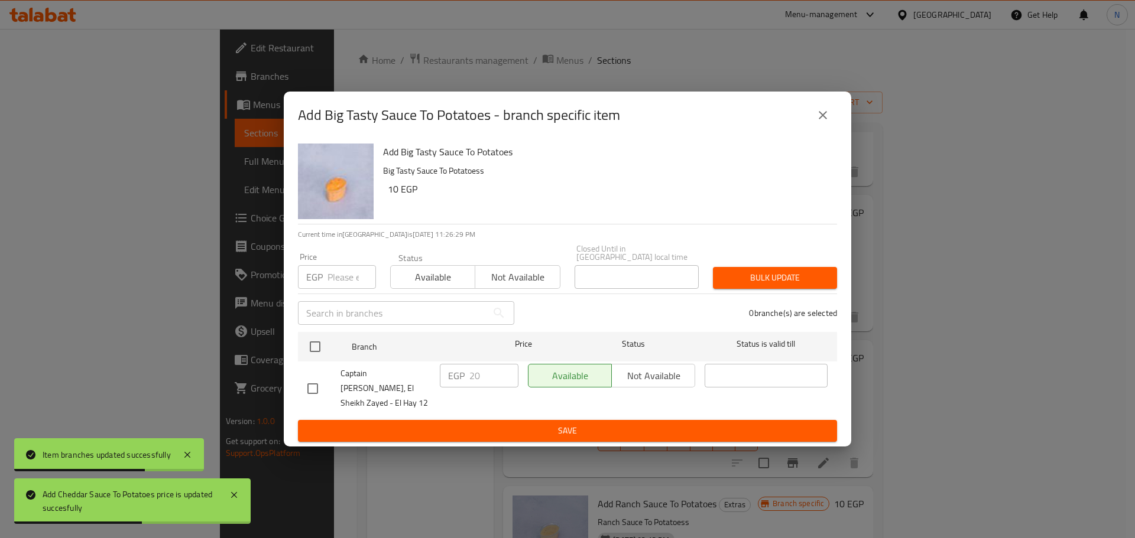
click at [318, 283] on p "EGP" at bounding box center [314, 277] width 17 height 14
click at [316, 344] on input "checkbox" at bounding box center [315, 346] width 25 height 25
checkbox input "true"
click at [337, 281] on input "number" at bounding box center [351, 277] width 48 height 24
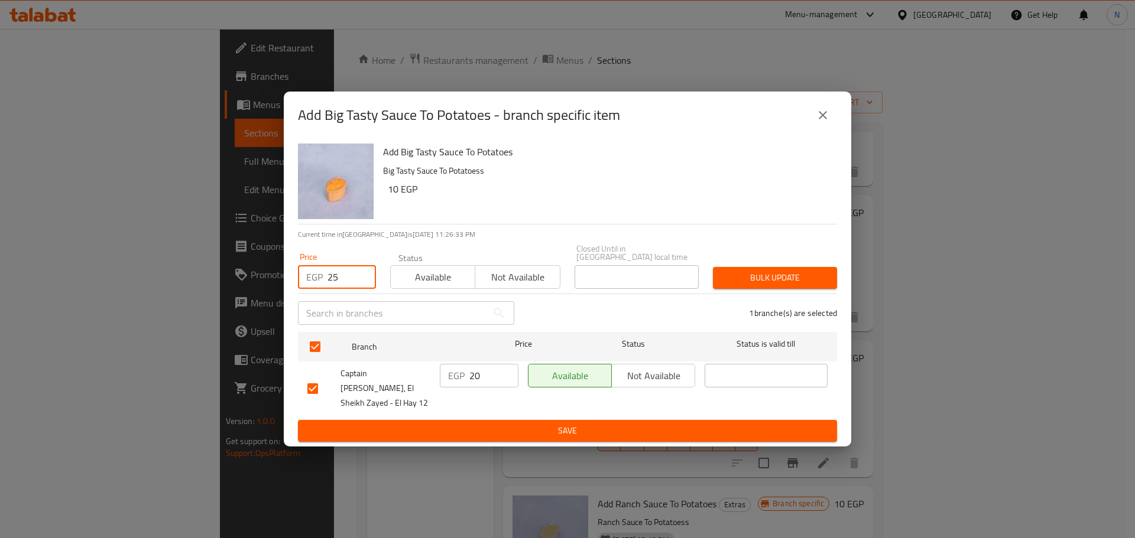
type input "25"
click at [799, 275] on span "Bulk update" at bounding box center [774, 278] width 105 height 15
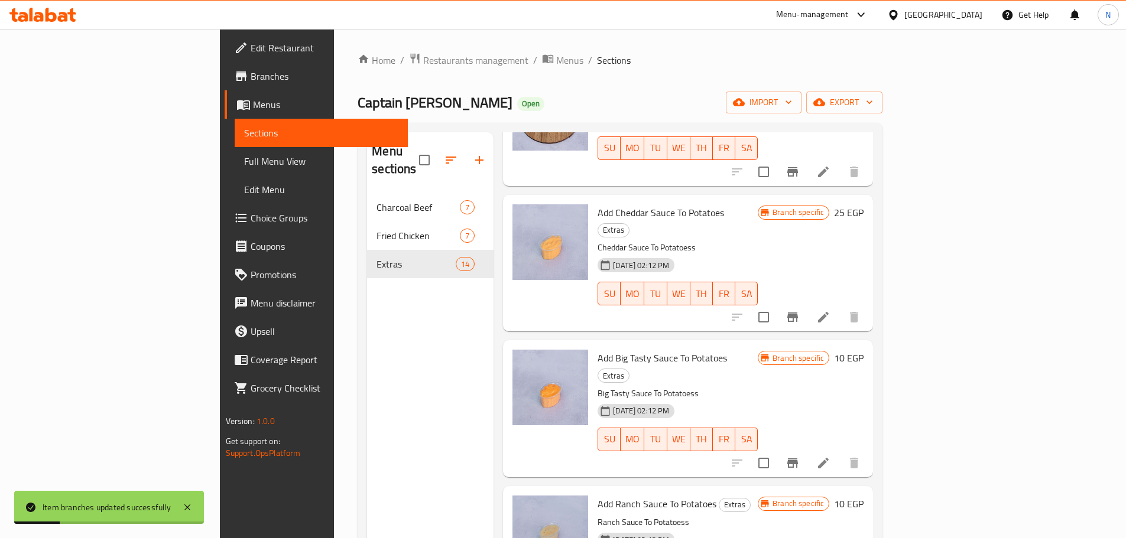
click at [863, 350] on h6 "10 EGP" at bounding box center [849, 358] width 30 height 17
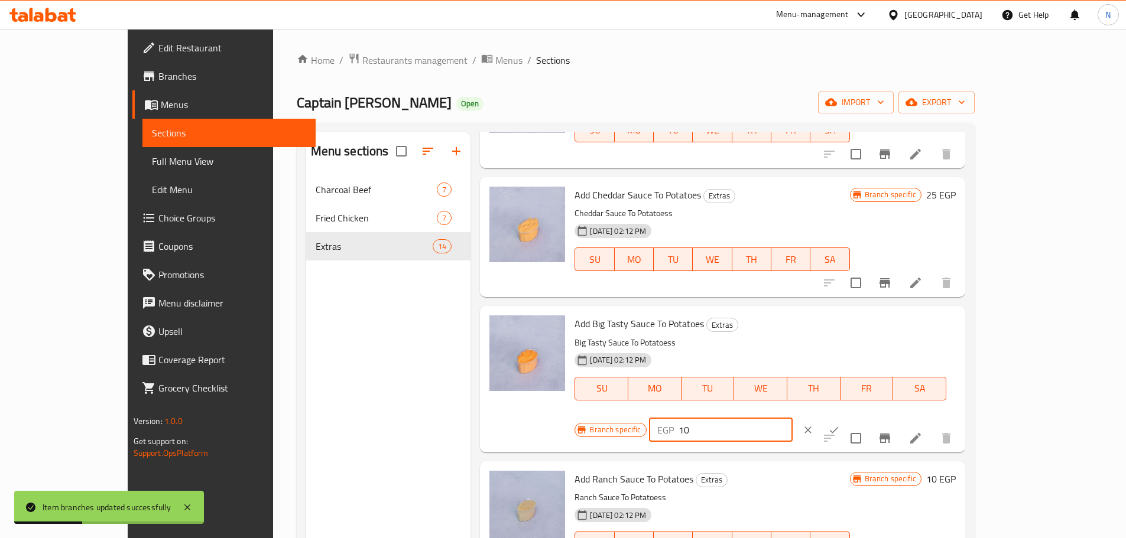
drag, startPoint x: 932, startPoint y: 337, endPoint x: 913, endPoint y: 338, distance: 18.9
click at [792, 418] on input "10" at bounding box center [735, 430] width 114 height 24
type input "25"
click at [840, 424] on icon "ok" at bounding box center [834, 430] width 12 height 12
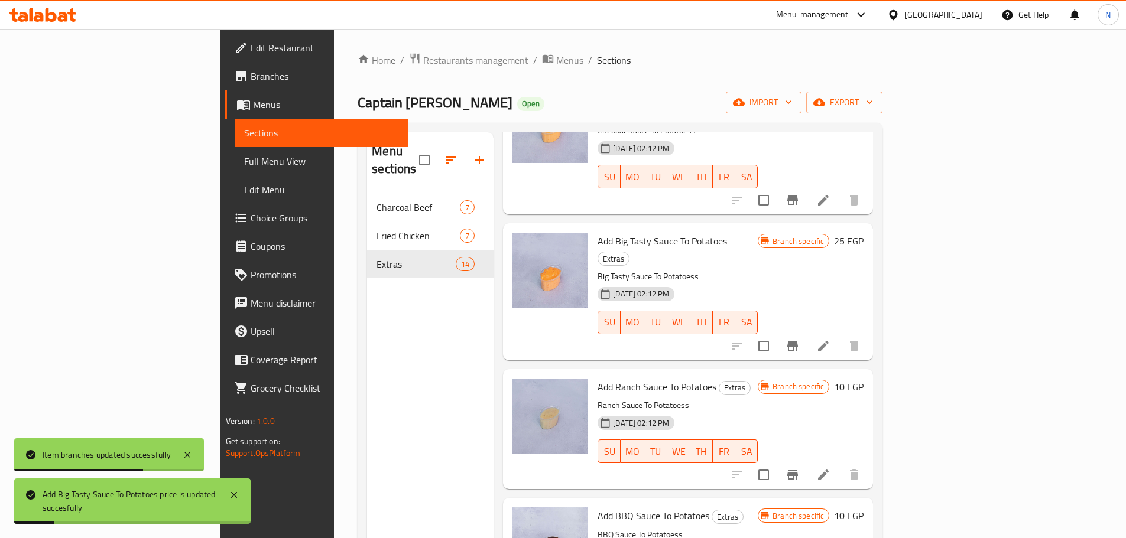
scroll to position [886, 0]
click at [798, 469] on icon "Branch-specific-item" at bounding box center [792, 473] width 11 height 9
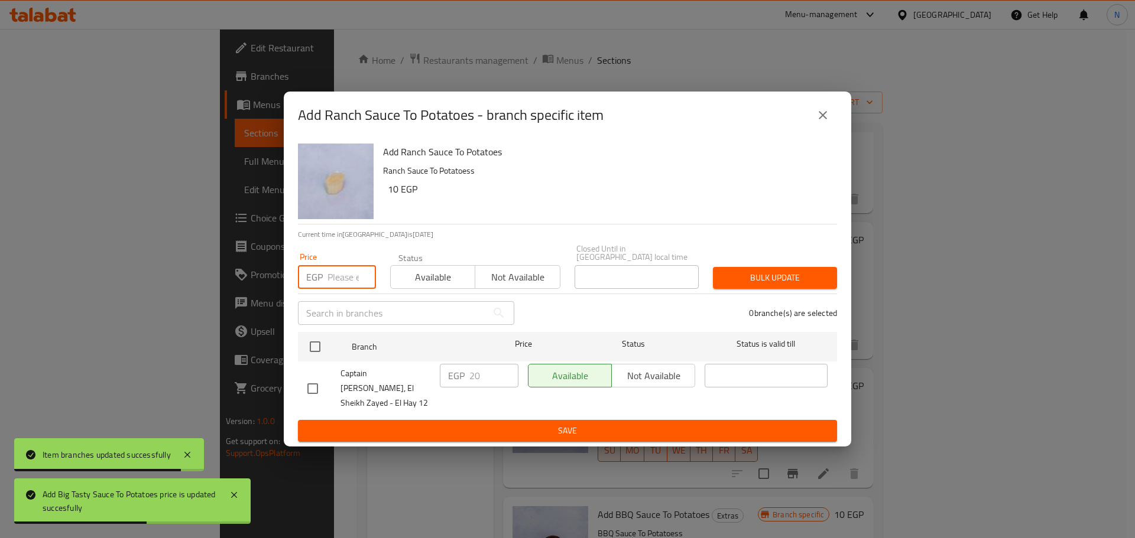
click at [346, 289] on input "number" at bounding box center [351, 277] width 48 height 24
type input "25"
click at [311, 351] on input "checkbox" at bounding box center [315, 346] width 25 height 25
checkbox input "true"
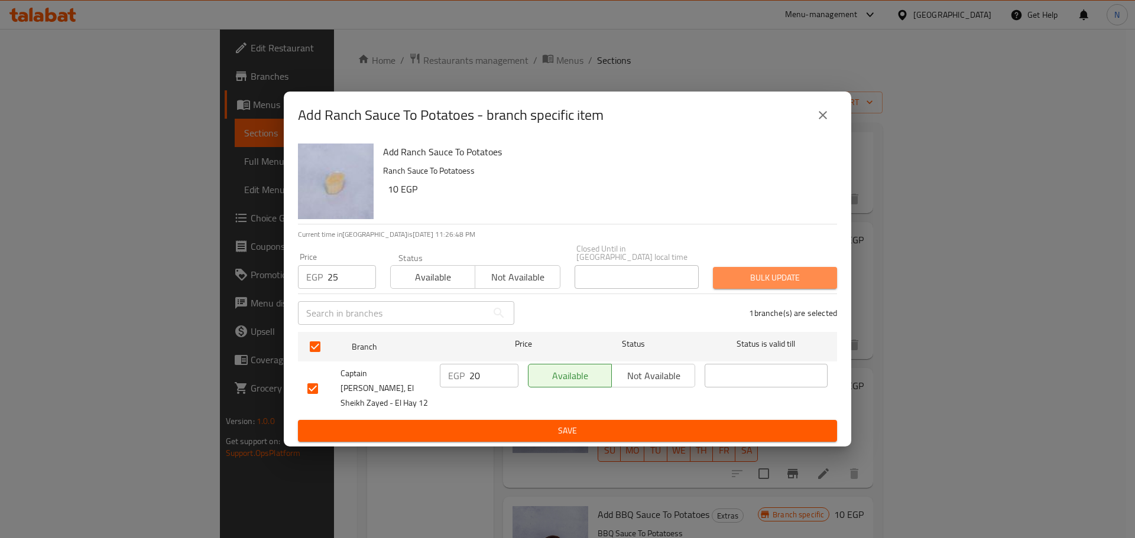
click at [746, 279] on span "Bulk update" at bounding box center [774, 278] width 105 height 15
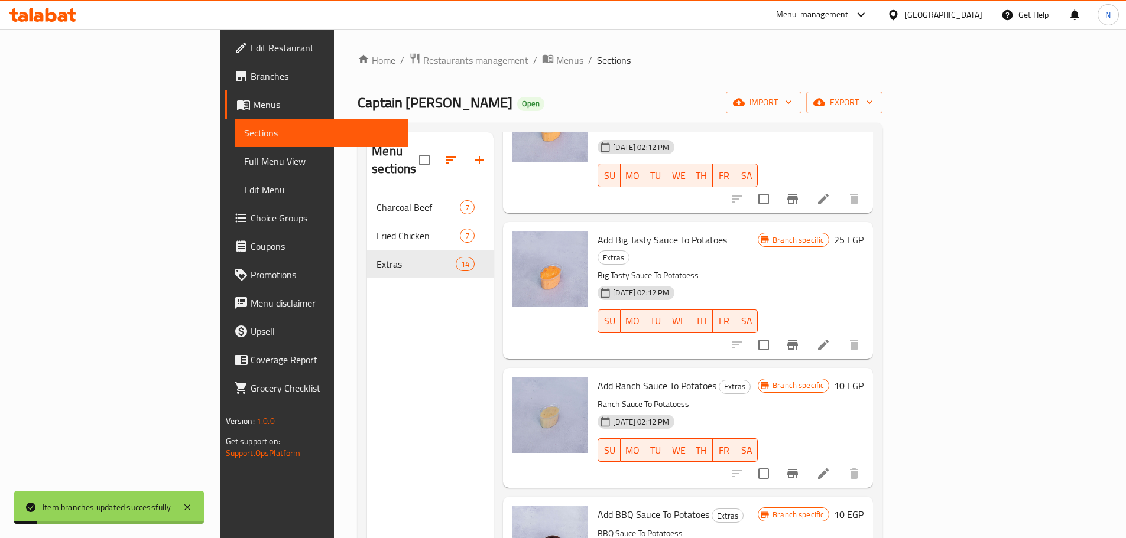
click at [863, 378] on h6 "10 EGP" at bounding box center [849, 386] width 30 height 17
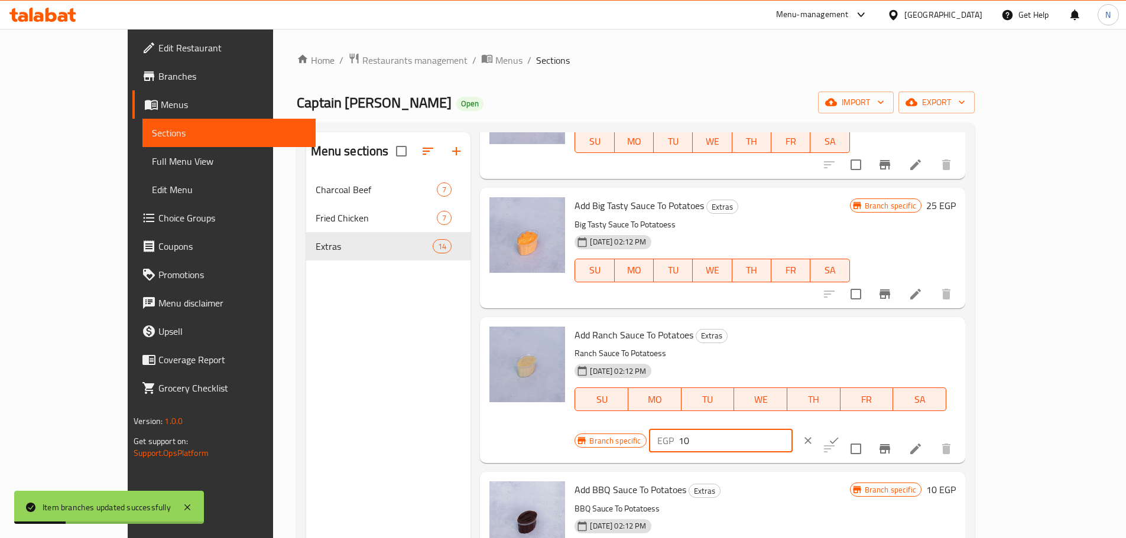
click at [792, 429] on input "10" at bounding box center [735, 441] width 114 height 24
type input "25"
click at [840, 435] on icon "ok" at bounding box center [834, 441] width 12 height 12
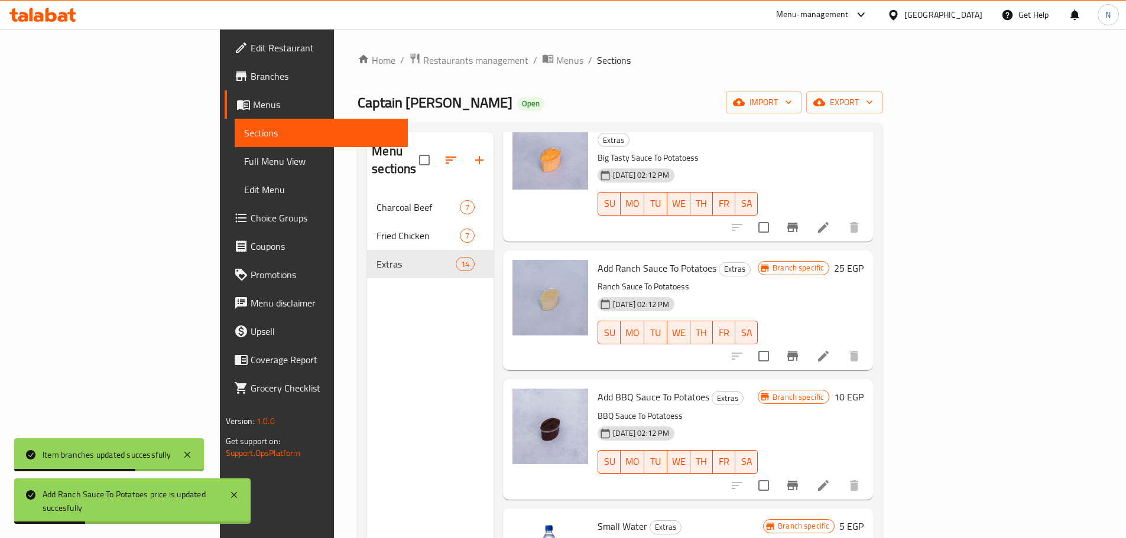
scroll to position [1005, 0]
click at [798, 480] on icon "Branch-specific-item" at bounding box center [792, 484] width 11 height 9
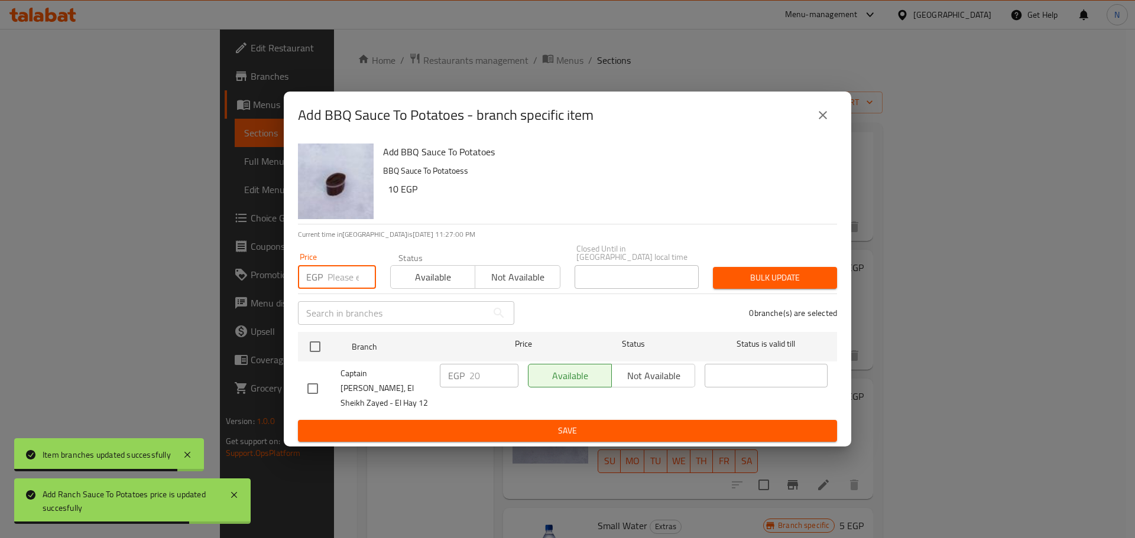
click at [349, 282] on input "number" at bounding box center [351, 277] width 48 height 24
type input "25"
click at [325, 351] on input "checkbox" at bounding box center [315, 346] width 25 height 25
checkbox input "true"
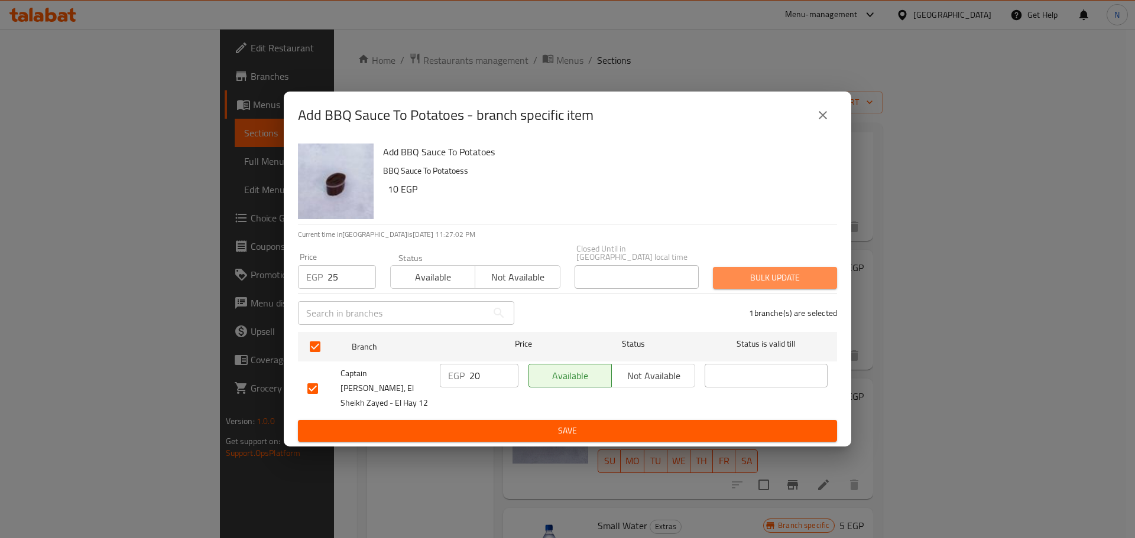
click at [749, 285] on span "Bulk update" at bounding box center [774, 278] width 105 height 15
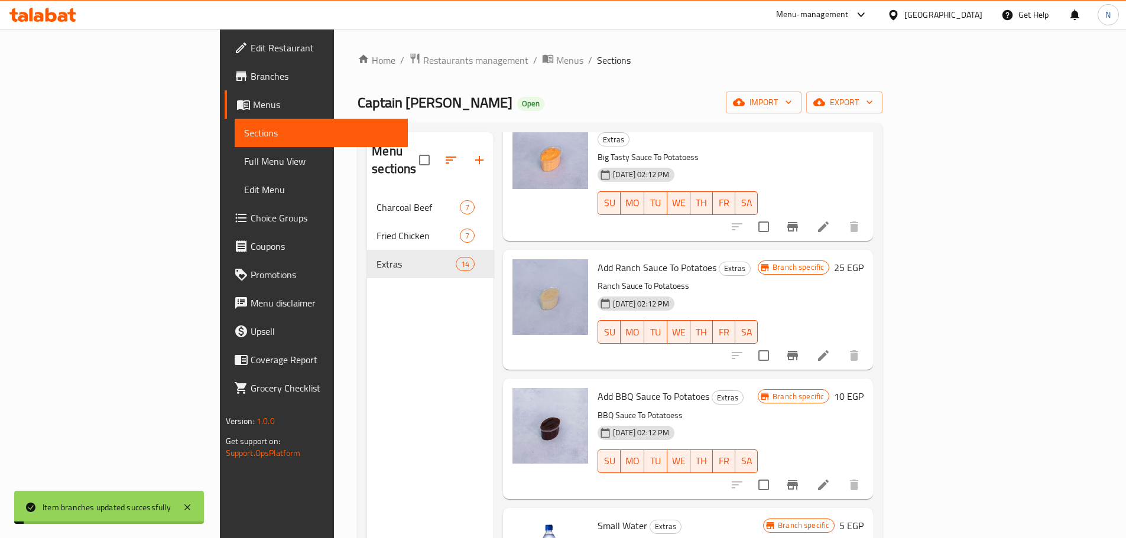
click at [863, 388] on h6 "10 EGP" at bounding box center [849, 396] width 30 height 17
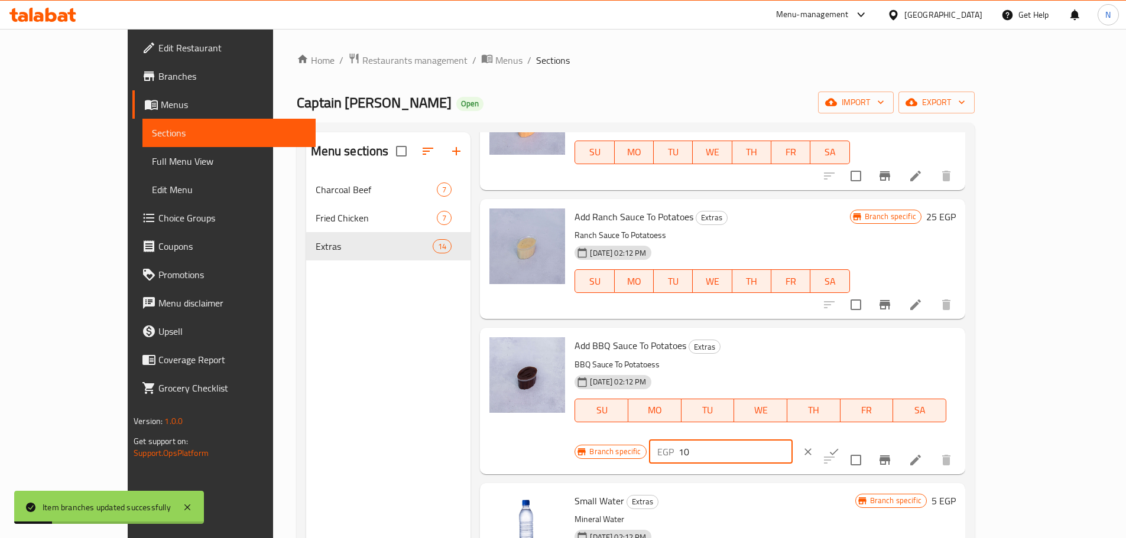
click at [792, 440] on input "10" at bounding box center [735, 452] width 114 height 24
type input "25"
click at [840, 446] on icon "ok" at bounding box center [834, 452] width 12 height 12
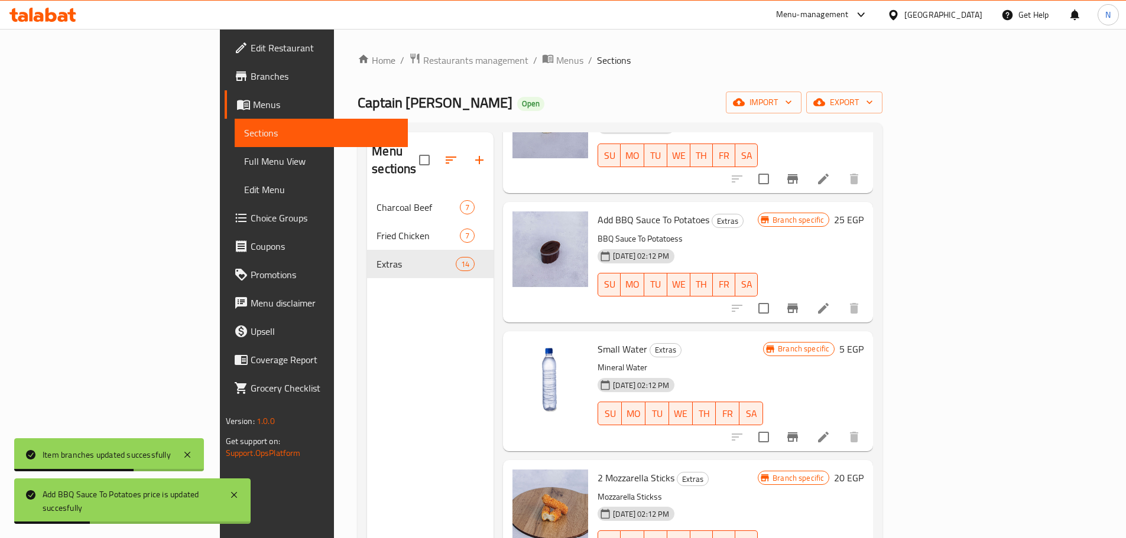
scroll to position [1182, 0]
click at [798, 432] on icon "Branch-specific-item" at bounding box center [792, 436] width 11 height 9
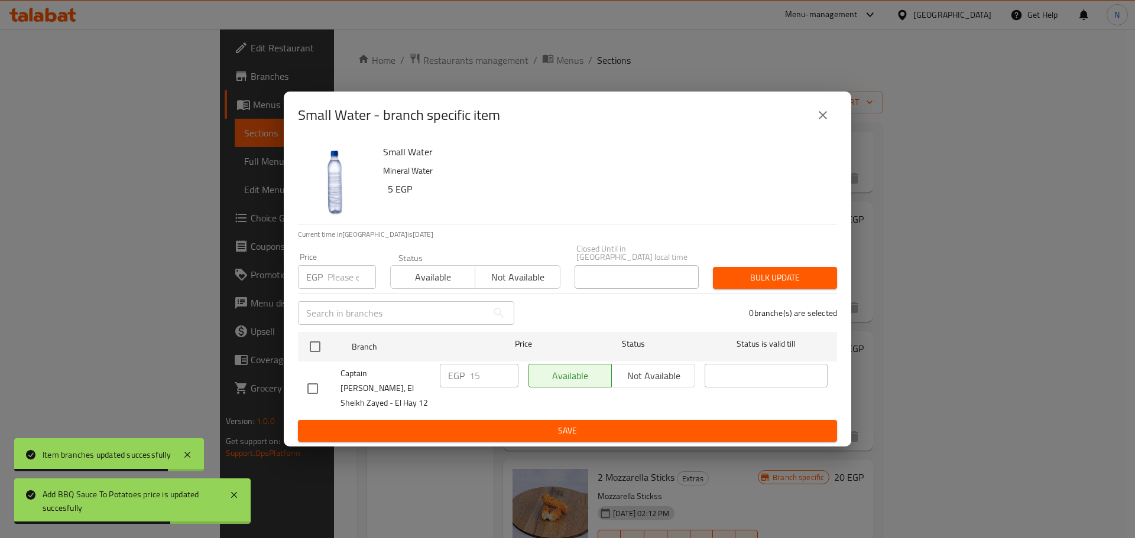
click at [349, 283] on input "number" at bounding box center [351, 277] width 48 height 24
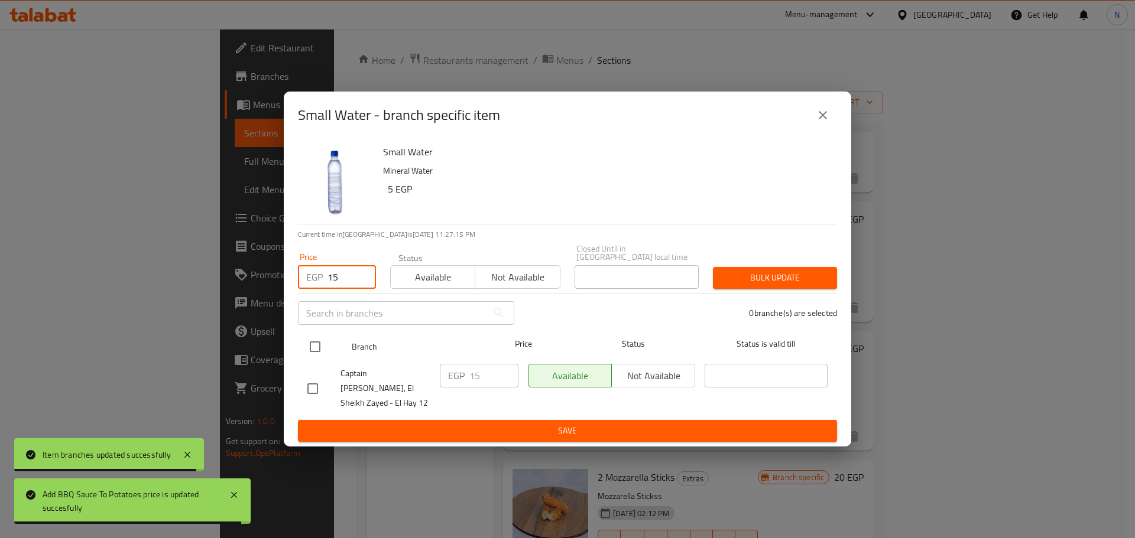
type input "15"
click at [311, 351] on input "checkbox" at bounding box center [315, 346] width 25 height 25
checkbox input "true"
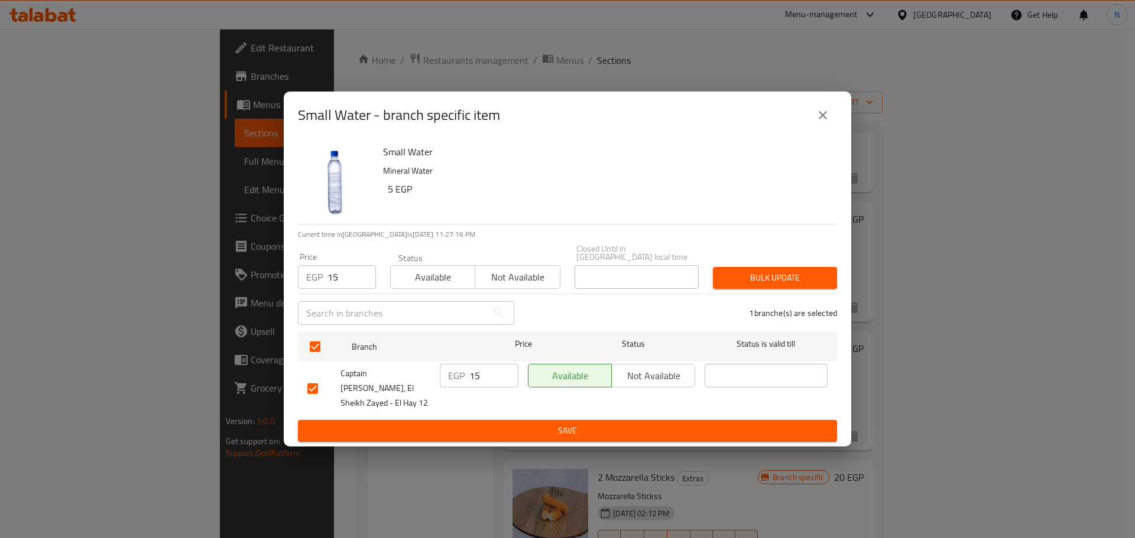
click at [776, 277] on span "Bulk update" at bounding box center [774, 278] width 105 height 15
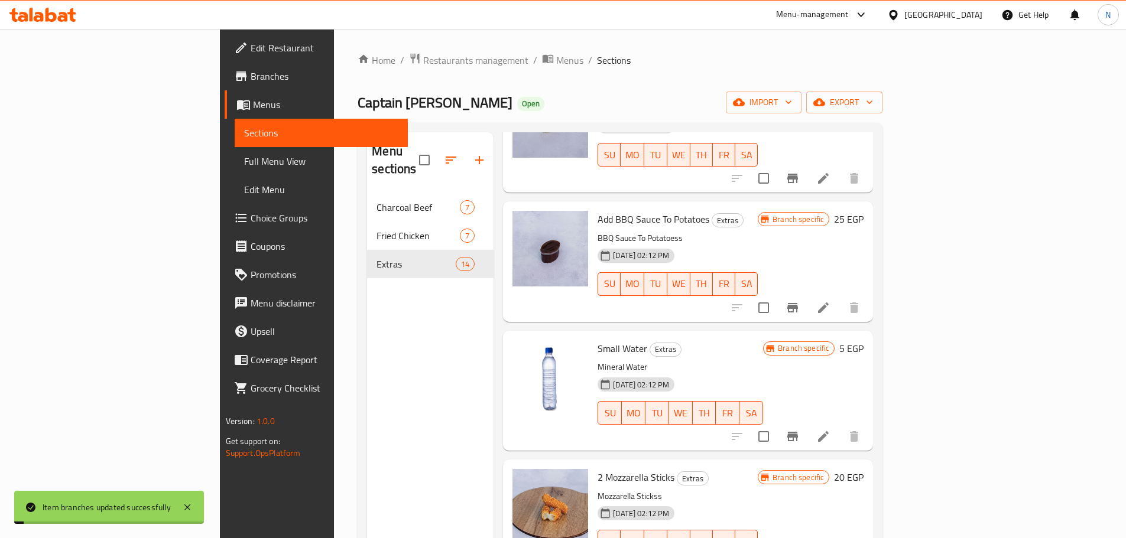
click at [863, 340] on div "Branch specific 5 EGP" at bounding box center [813, 348] width 100 height 17
click at [863, 340] on h6 "5 EGP" at bounding box center [851, 348] width 24 height 17
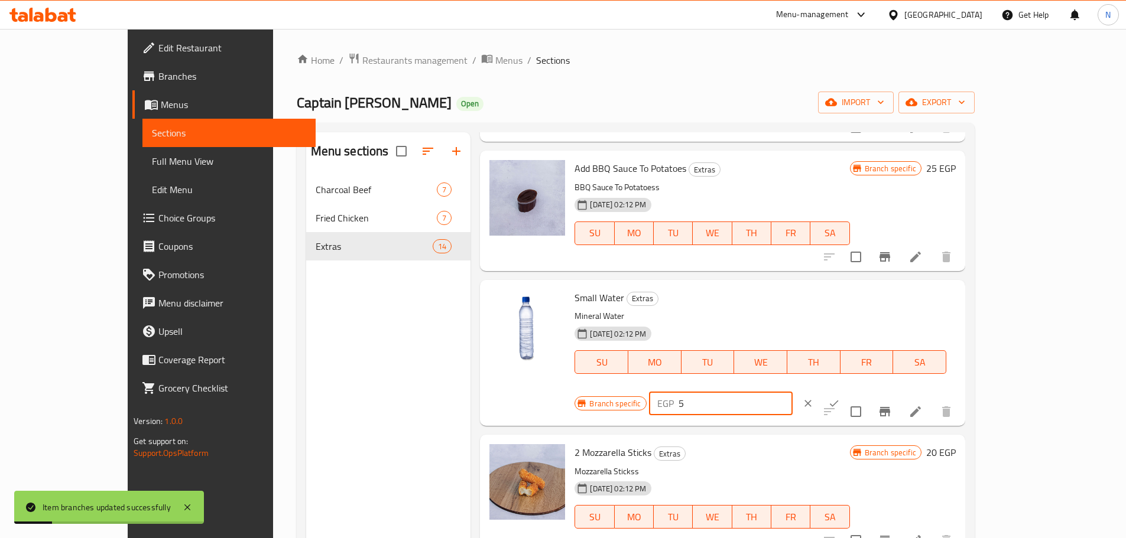
drag, startPoint x: 928, startPoint y: 308, endPoint x: 906, endPoint y: 301, distance: 23.2
click at [792, 392] on div "EGP 5 ​" at bounding box center [721, 404] width 144 height 24
type input "15"
click at [840, 398] on icon "ok" at bounding box center [834, 404] width 12 height 12
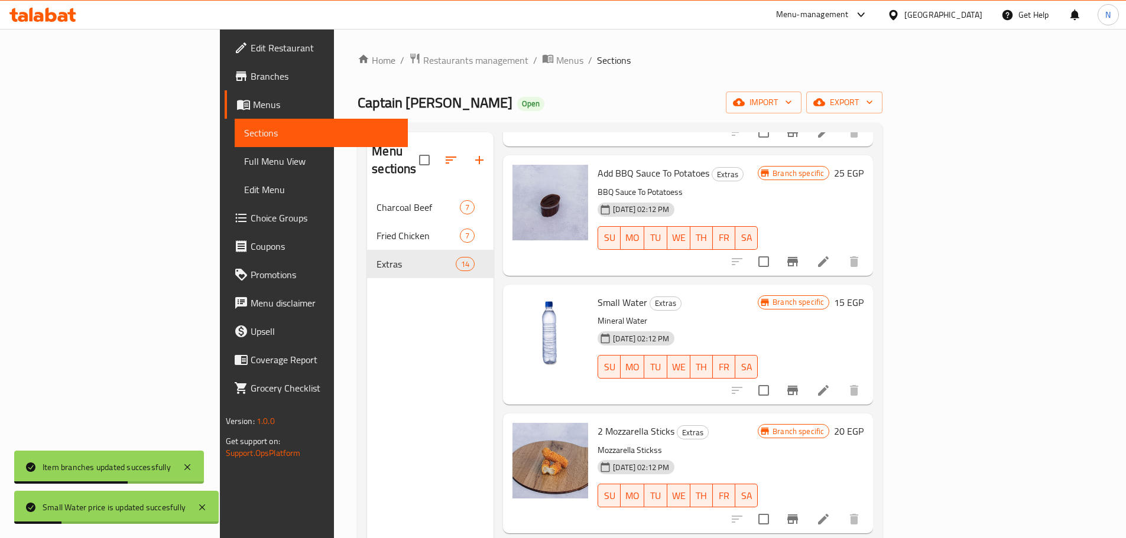
scroll to position [1298, 0]
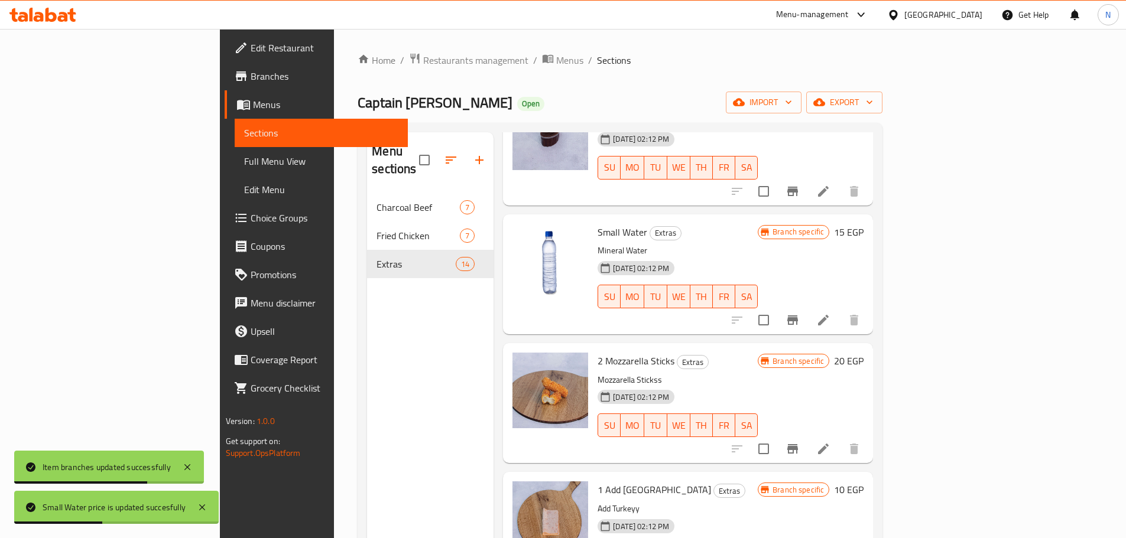
click at [798, 444] on icon "Branch-specific-item" at bounding box center [792, 448] width 11 height 9
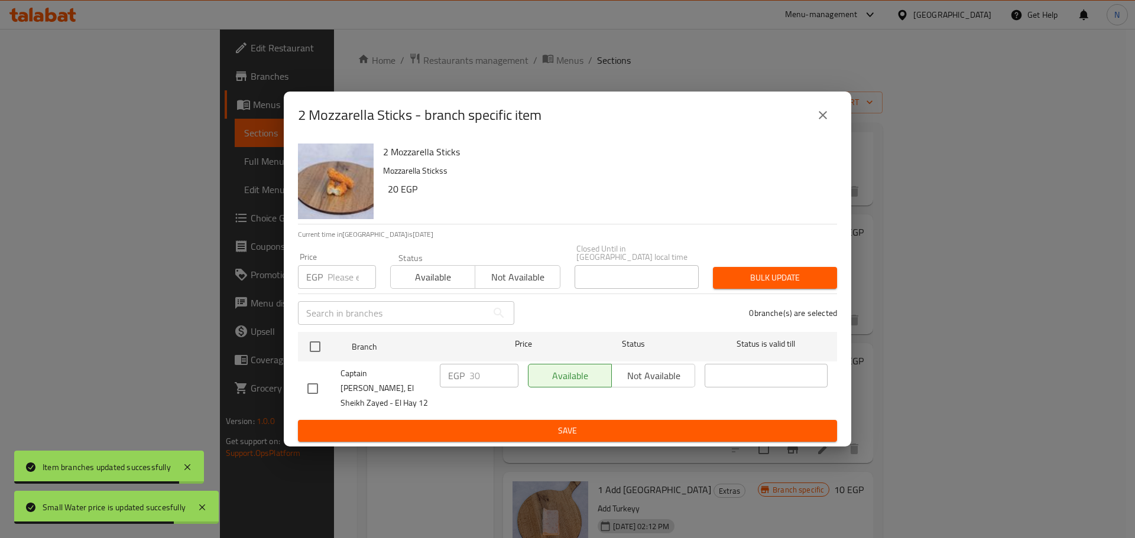
click at [357, 277] on input "number" at bounding box center [351, 277] width 48 height 24
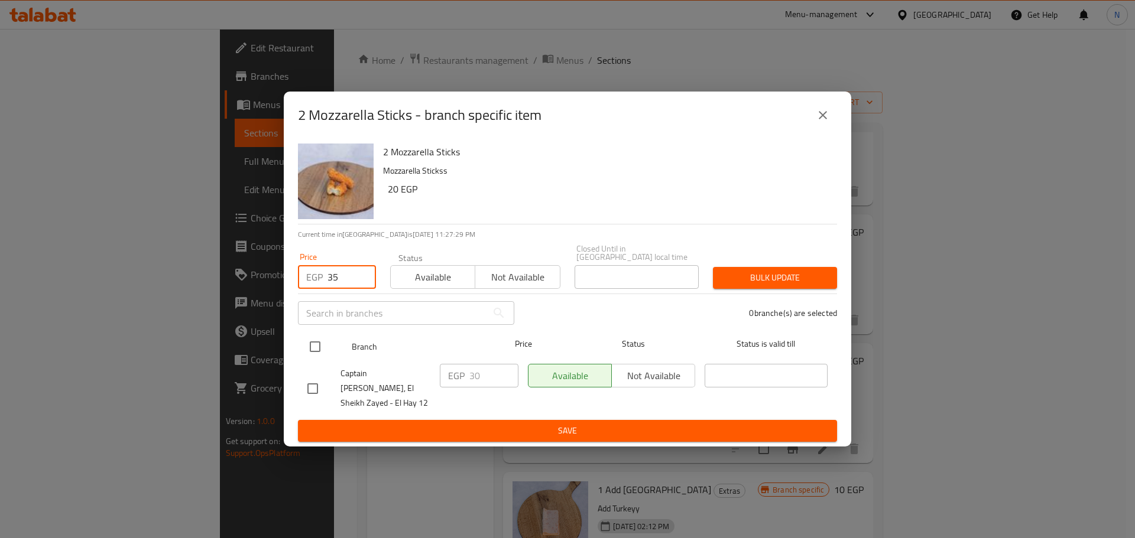
type input "35"
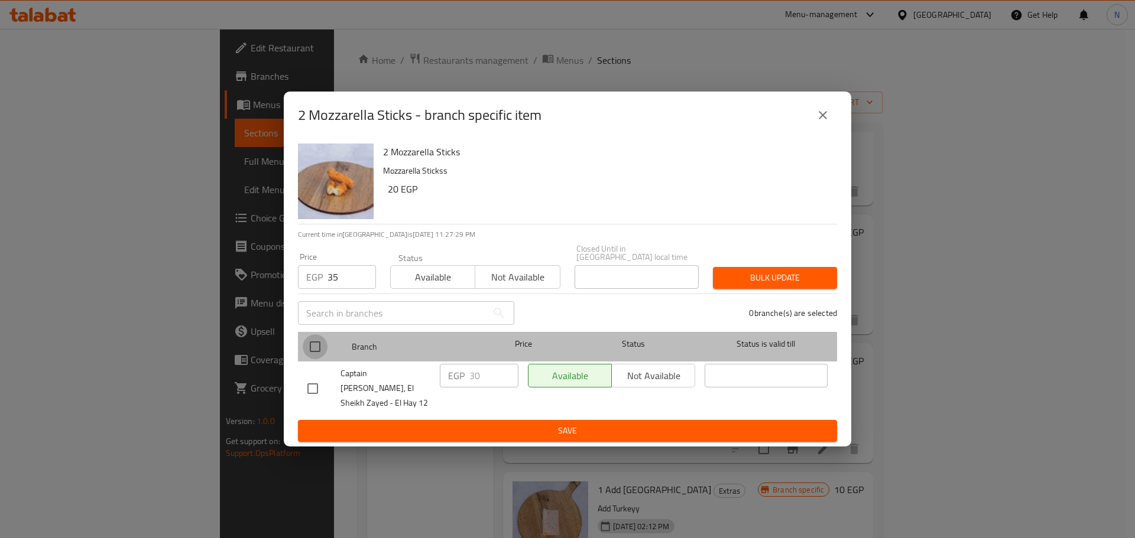
click at [323, 347] on input "checkbox" at bounding box center [315, 346] width 25 height 25
checkbox input "true"
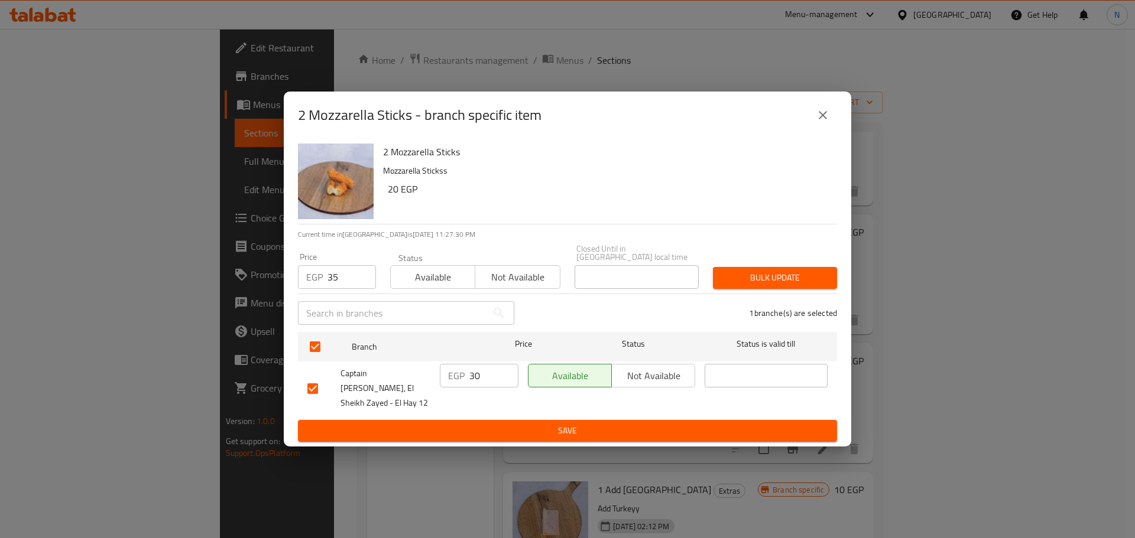
click at [739, 281] on span "Bulk update" at bounding box center [774, 278] width 105 height 15
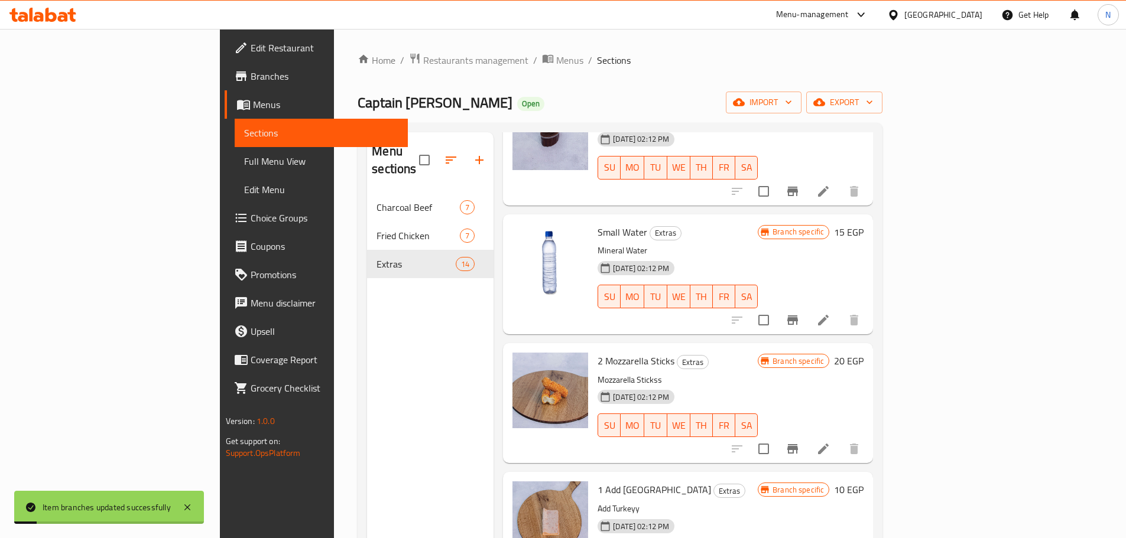
click at [863, 353] on h6 "20 EGP" at bounding box center [849, 361] width 30 height 17
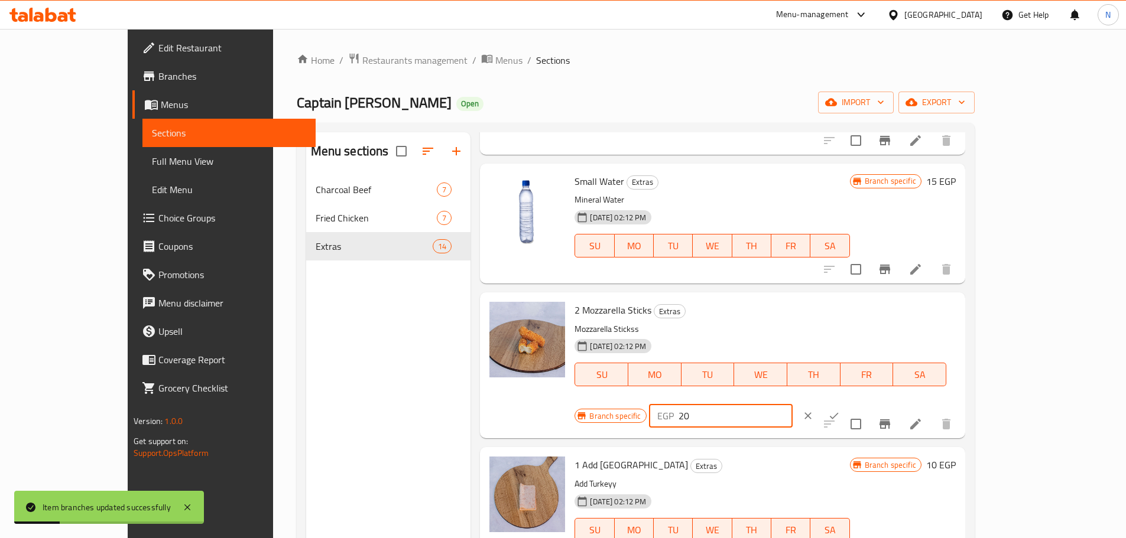
click at [792, 404] on input "20" at bounding box center [735, 416] width 114 height 24
type input "35"
click at [840, 410] on icon "ok" at bounding box center [834, 416] width 12 height 12
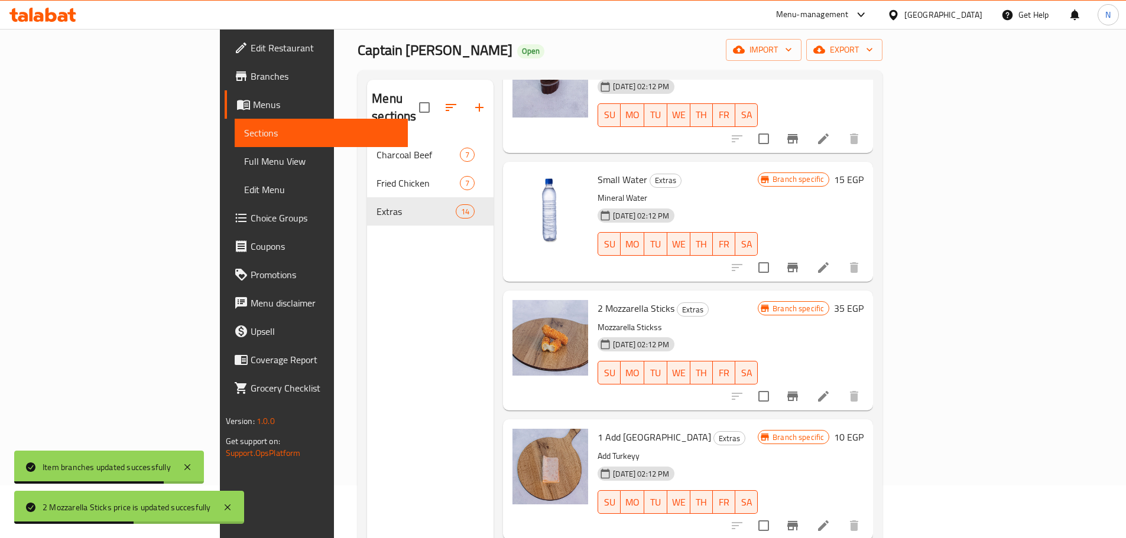
scroll to position [118, 0]
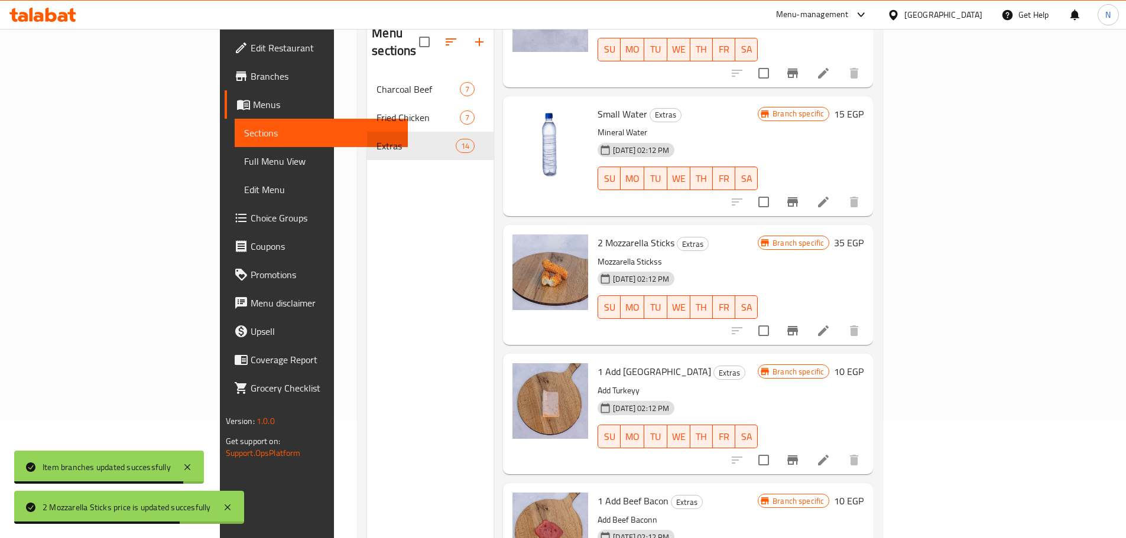
click at [799, 453] on icon "Branch-specific-item" at bounding box center [792, 460] width 14 height 14
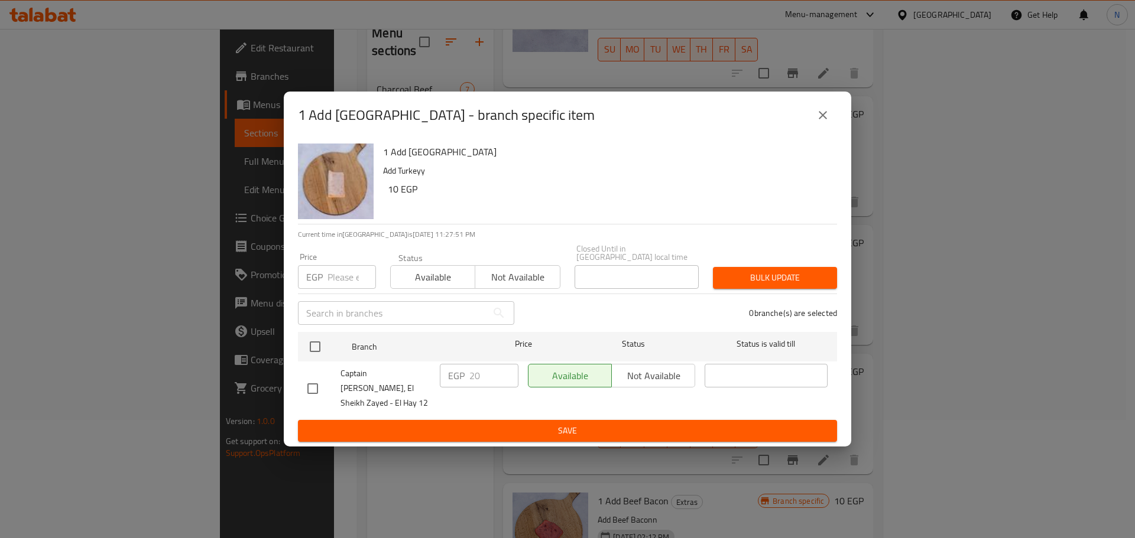
click at [339, 280] on input "number" at bounding box center [351, 277] width 48 height 24
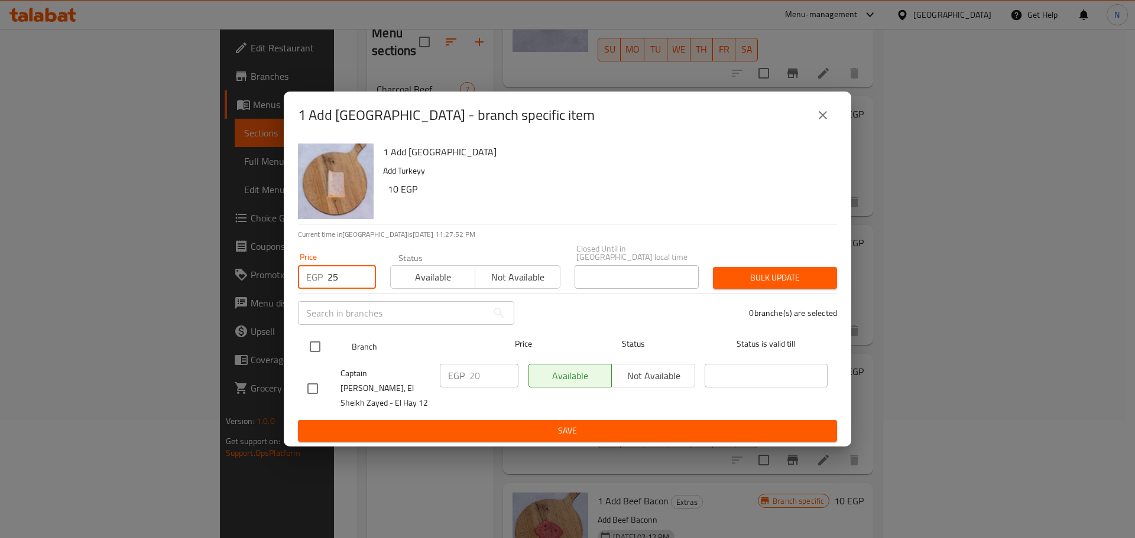
type input "25"
click at [322, 357] on input "checkbox" at bounding box center [315, 346] width 25 height 25
checkbox input "true"
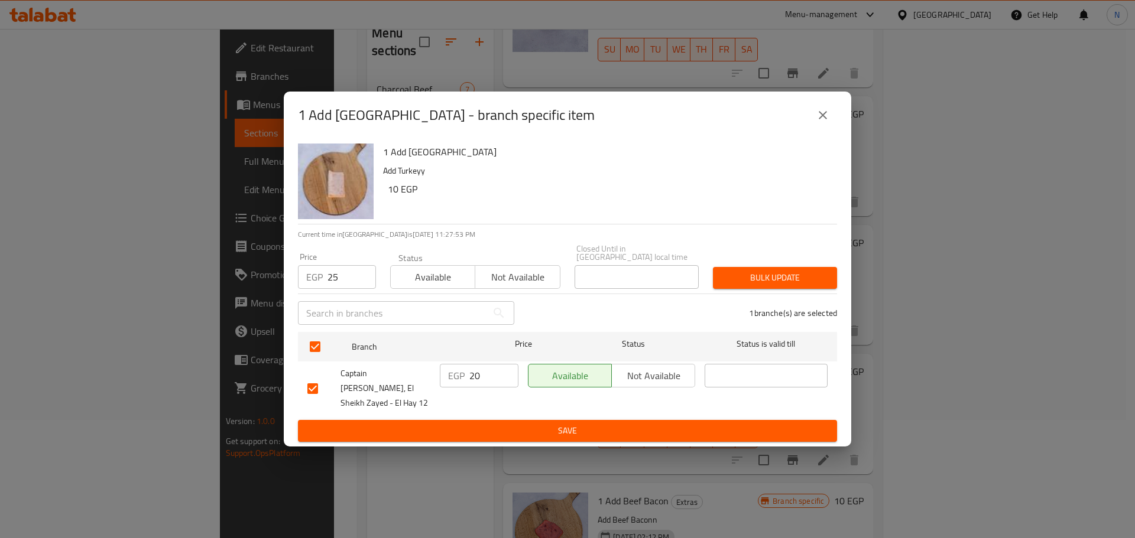
click at [723, 281] on span "Bulk update" at bounding box center [774, 278] width 105 height 15
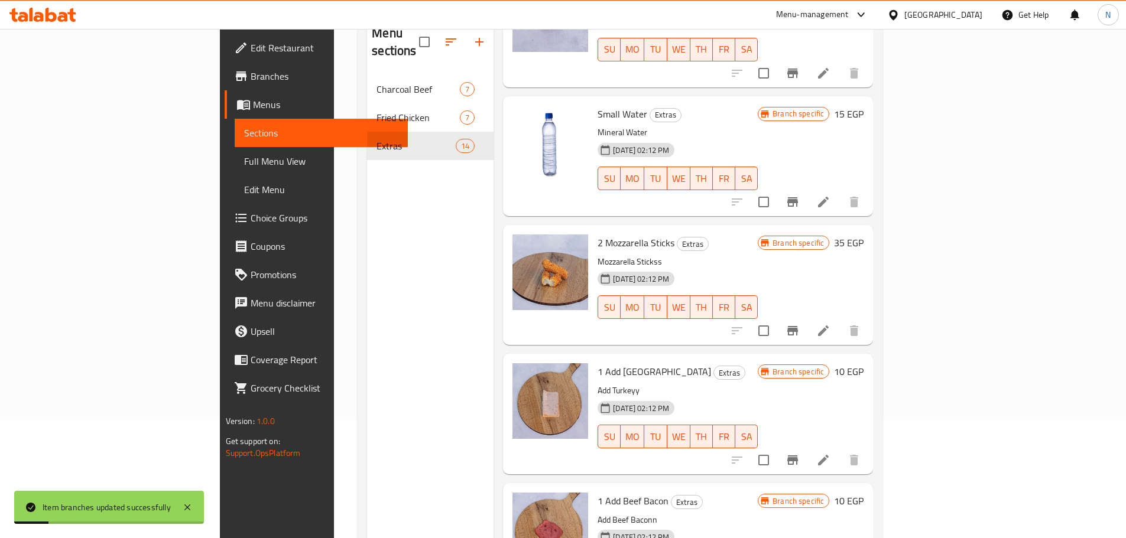
click at [863, 363] on h6 "10 EGP" at bounding box center [849, 371] width 30 height 17
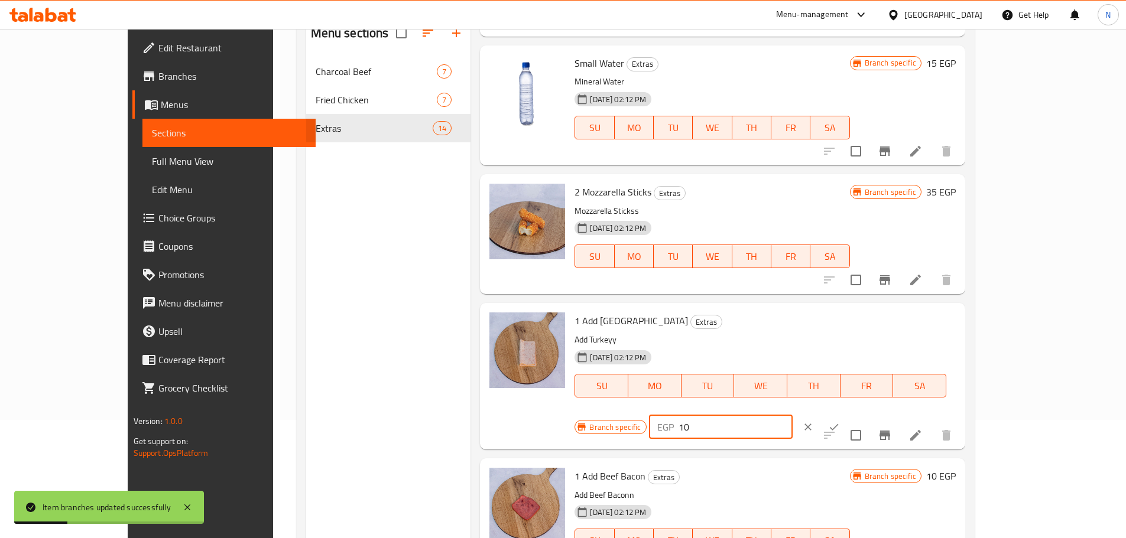
drag, startPoint x: 938, startPoint y: 328, endPoint x: 902, endPoint y: 325, distance: 36.8
click at [792, 415] on div "EGP 10 ​" at bounding box center [721, 427] width 144 height 24
type input "25"
click at [847, 414] on button "ok" at bounding box center [834, 427] width 26 height 26
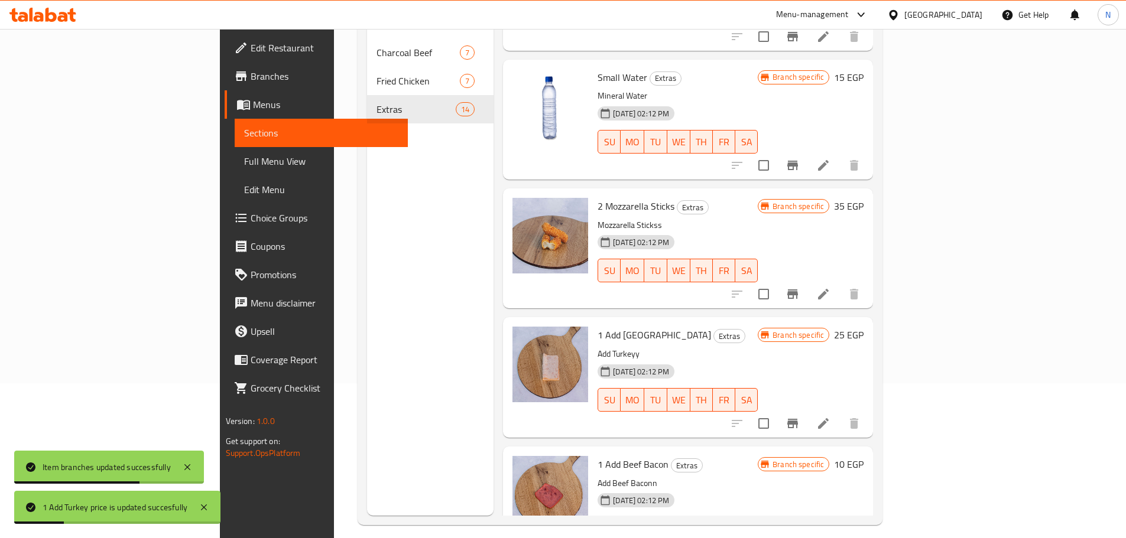
scroll to position [165, 0]
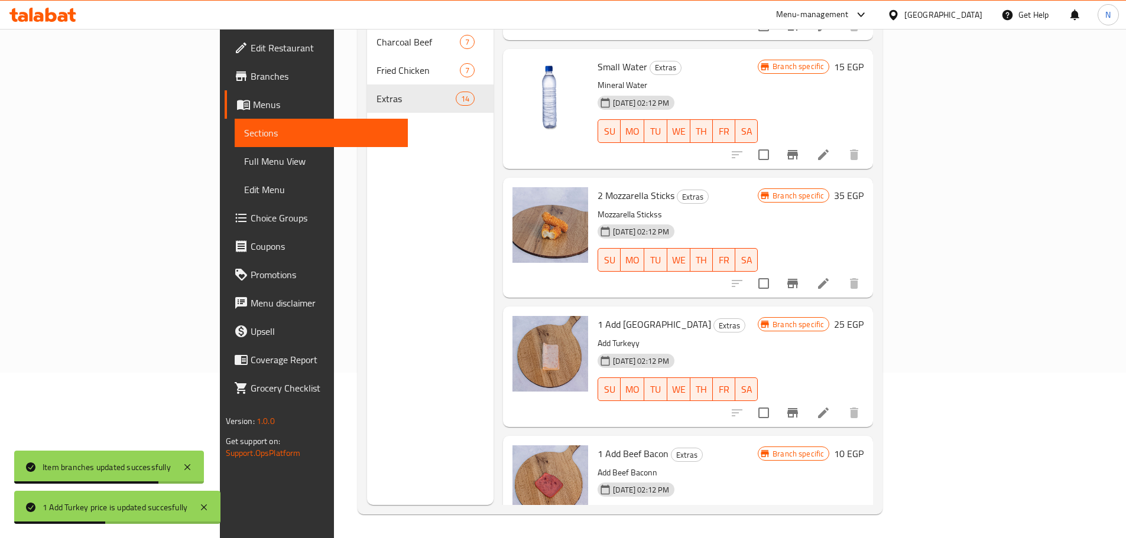
click at [798, 537] on icon "Branch-specific-item" at bounding box center [792, 541] width 11 height 9
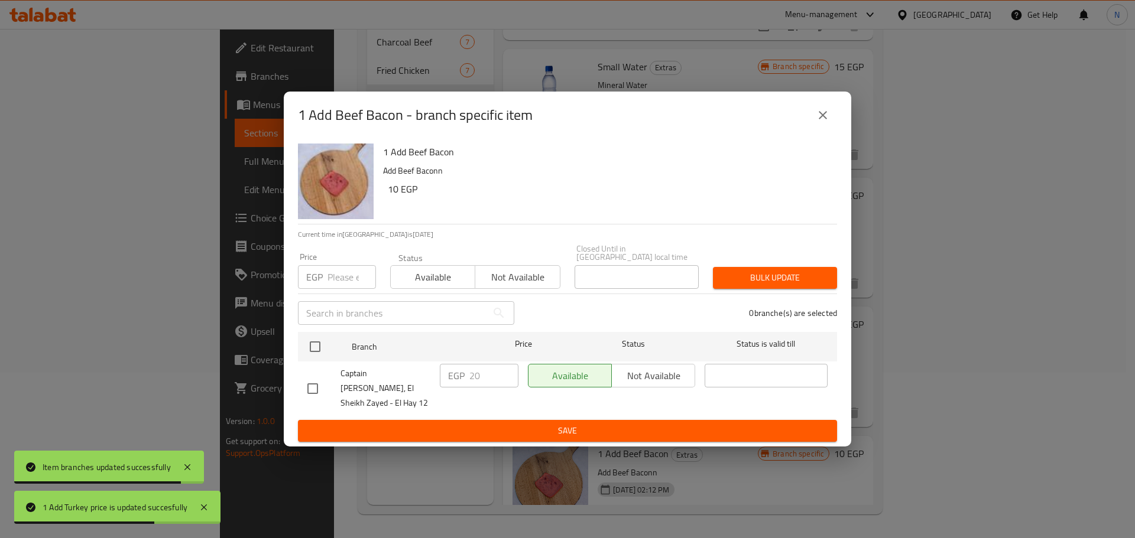
click at [343, 282] on input "number" at bounding box center [351, 277] width 48 height 24
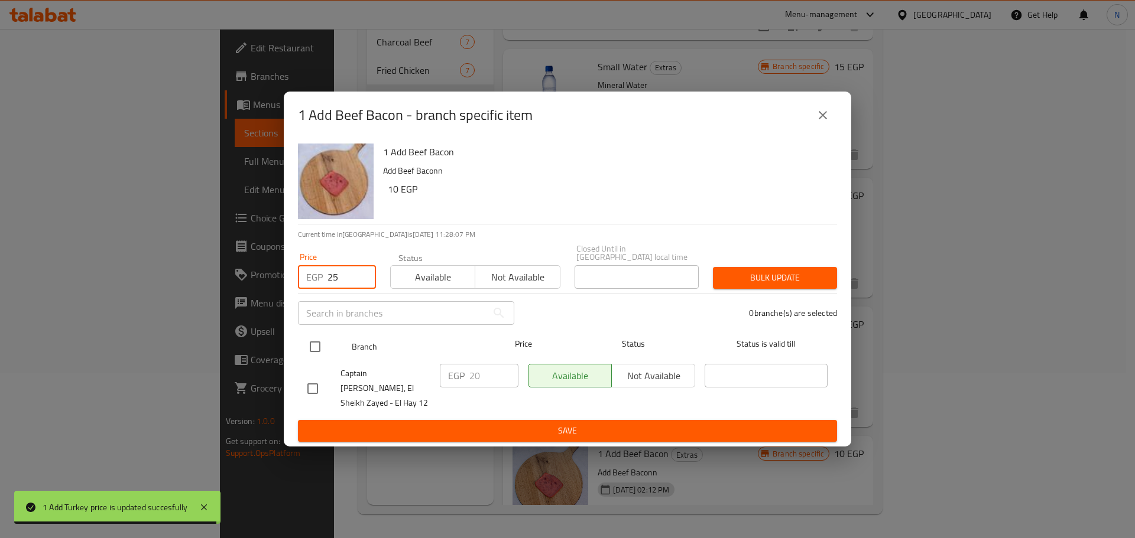
type input "25"
click at [310, 355] on input "checkbox" at bounding box center [315, 346] width 25 height 25
checkbox input "true"
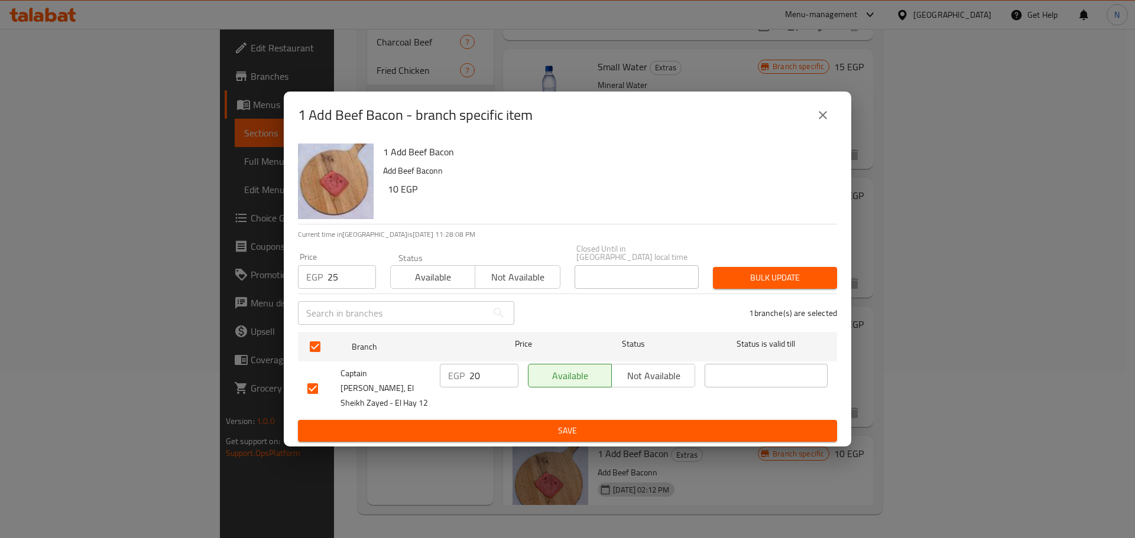
click at [803, 276] on span "Bulk update" at bounding box center [774, 278] width 105 height 15
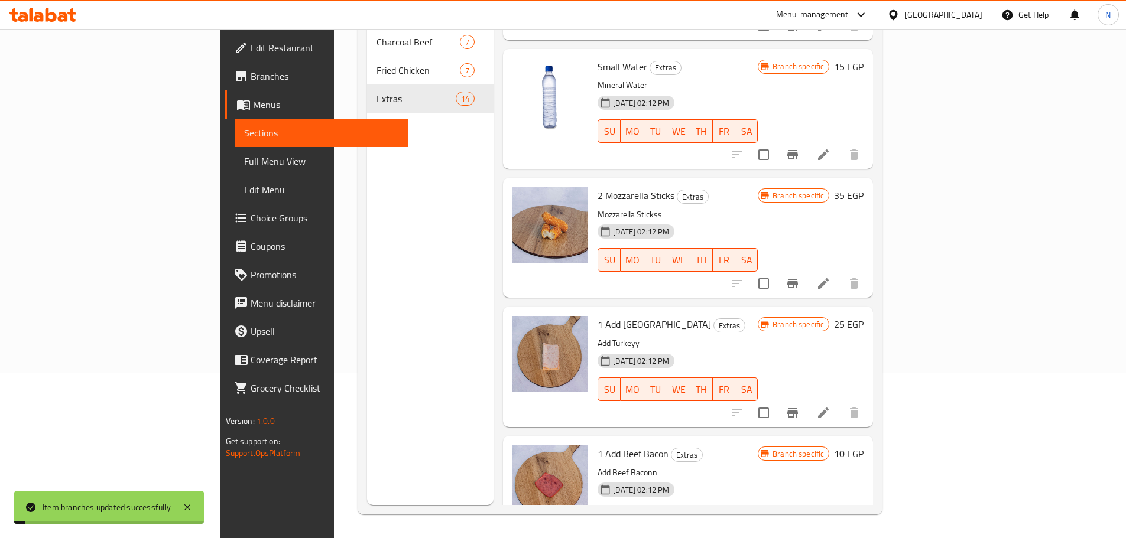
click at [863, 446] on h6 "10 EGP" at bounding box center [849, 454] width 30 height 17
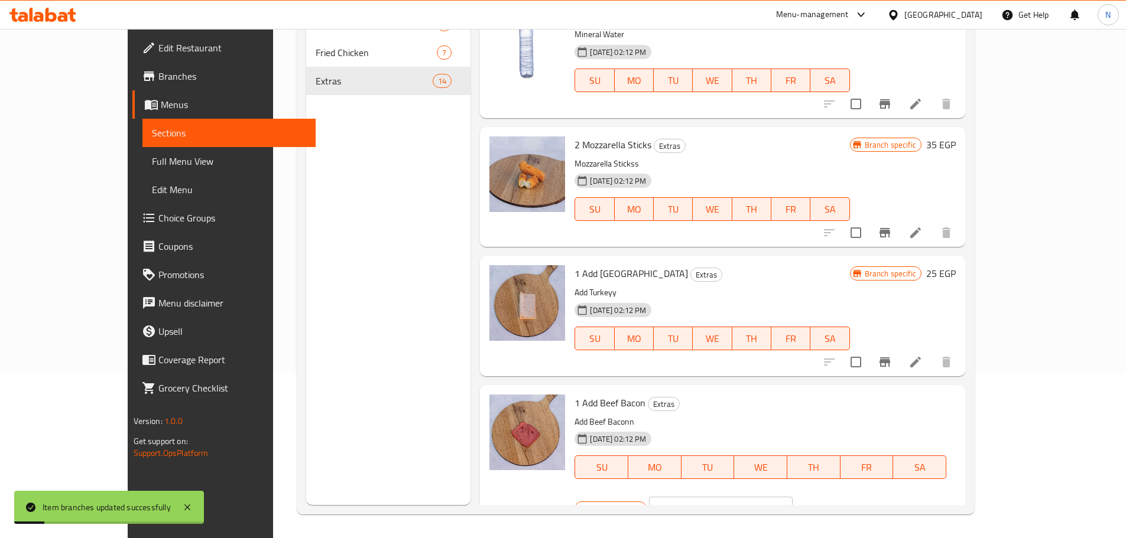
click at [792, 497] on div "EGP 10 ​" at bounding box center [721, 509] width 144 height 24
click at [792, 497] on input "10" at bounding box center [735, 509] width 114 height 24
type input "25"
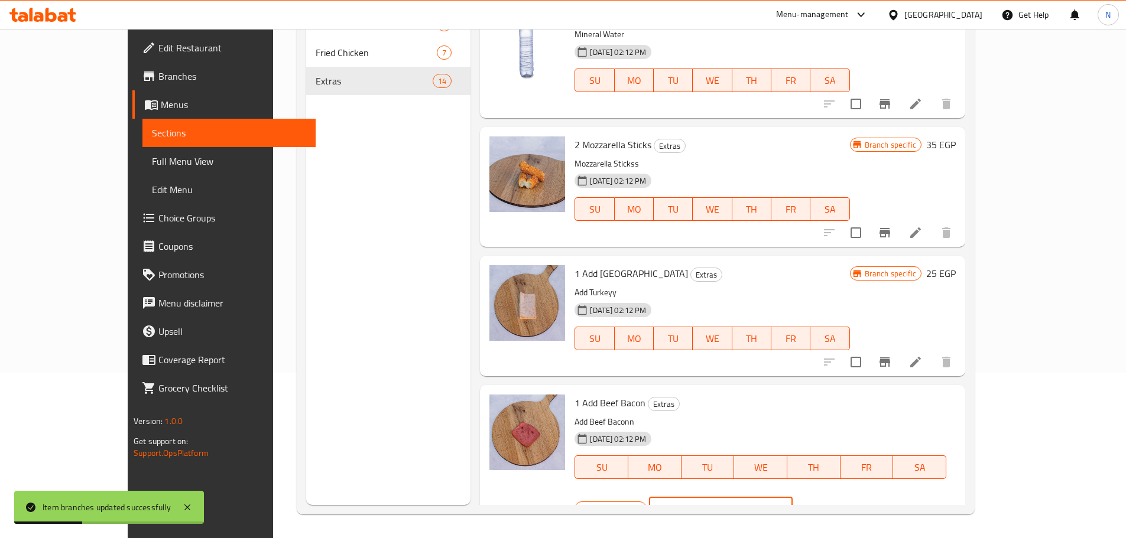
click at [840, 503] on icon "ok" at bounding box center [834, 509] width 12 height 12
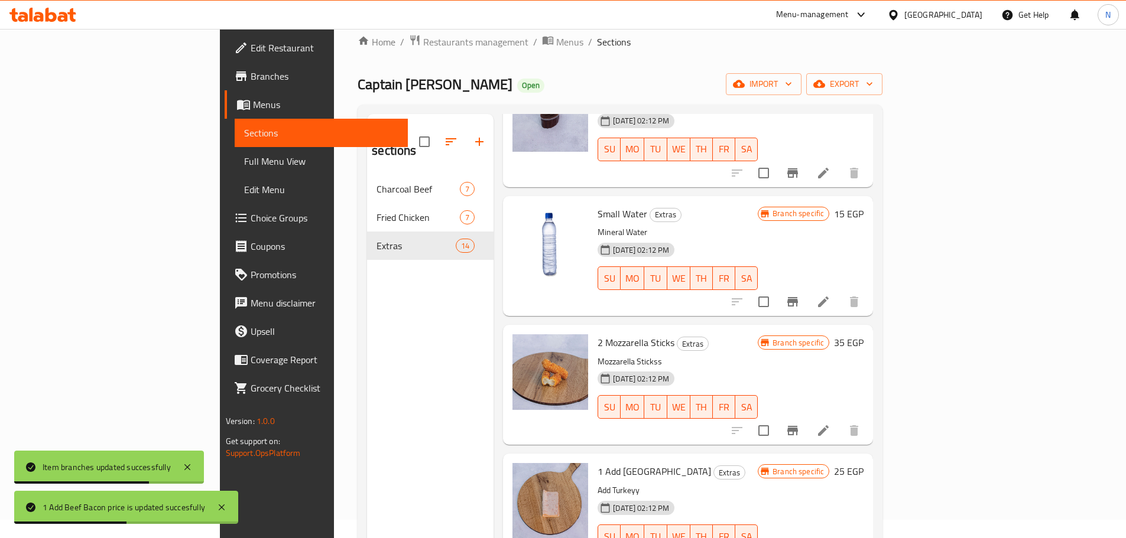
scroll to position [0, 0]
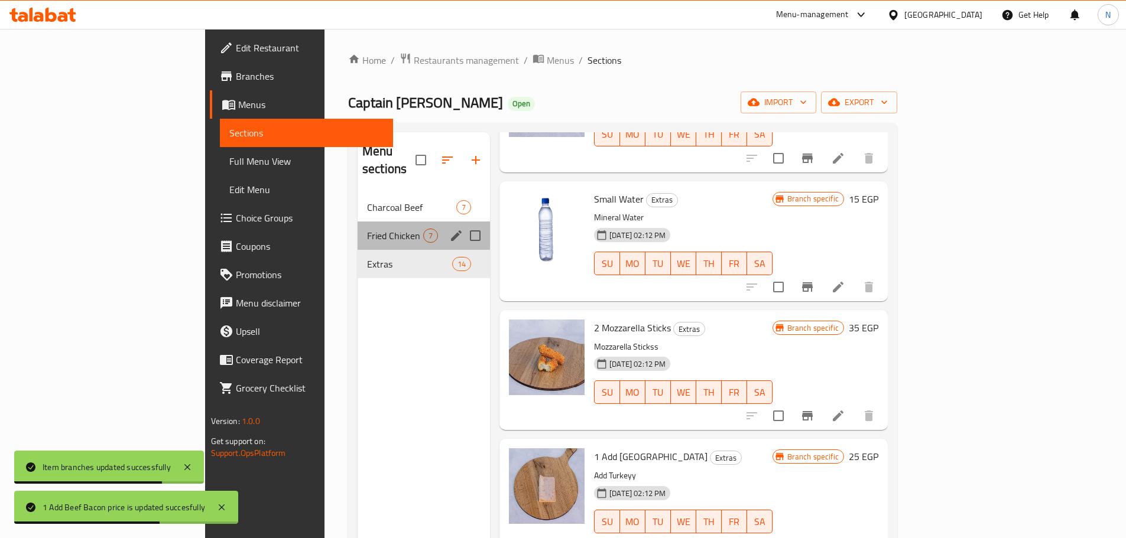
click at [357, 227] on div "Fried Chicken 7" at bounding box center [423, 236] width 132 height 28
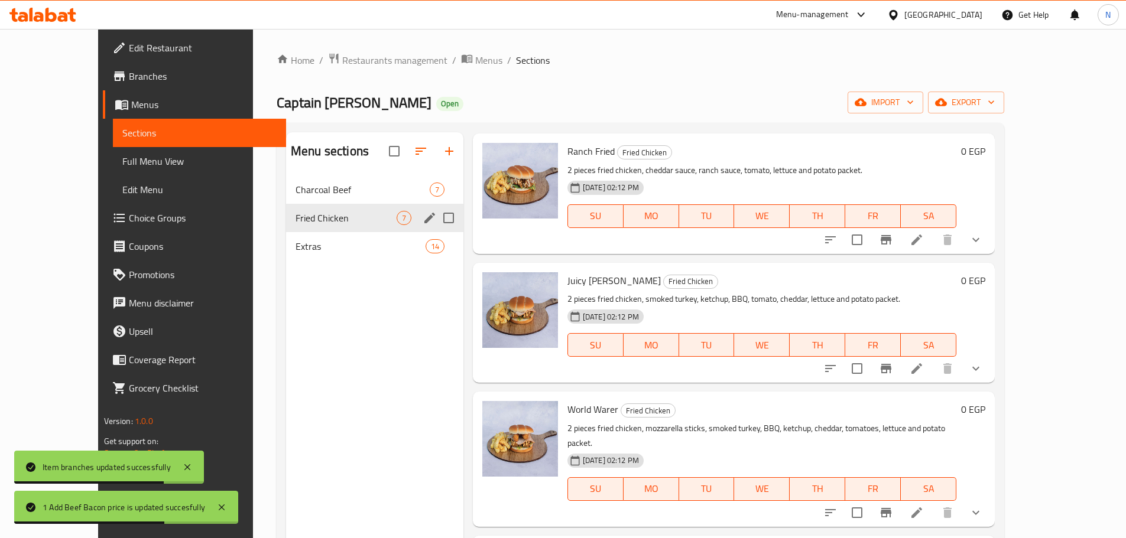
scroll to position [409, 0]
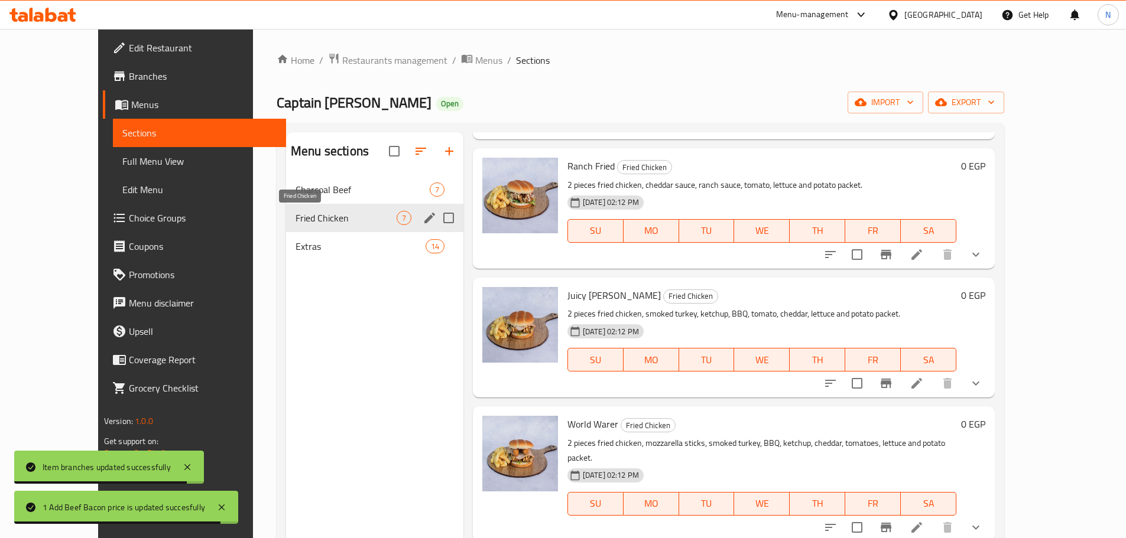
click at [342, 216] on span "Fried Chicken" at bounding box center [345, 218] width 101 height 14
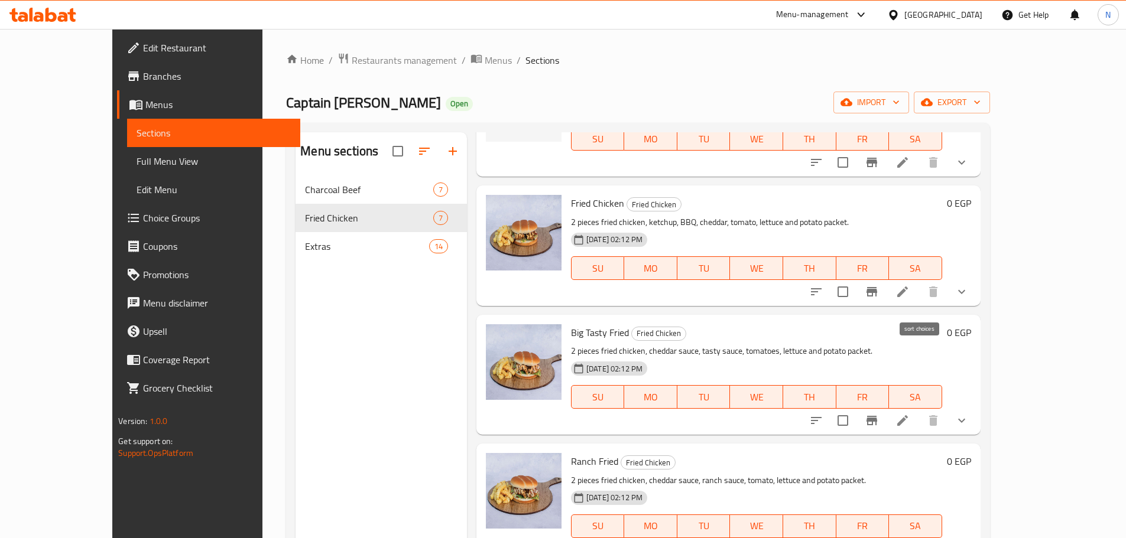
scroll to position [0, 0]
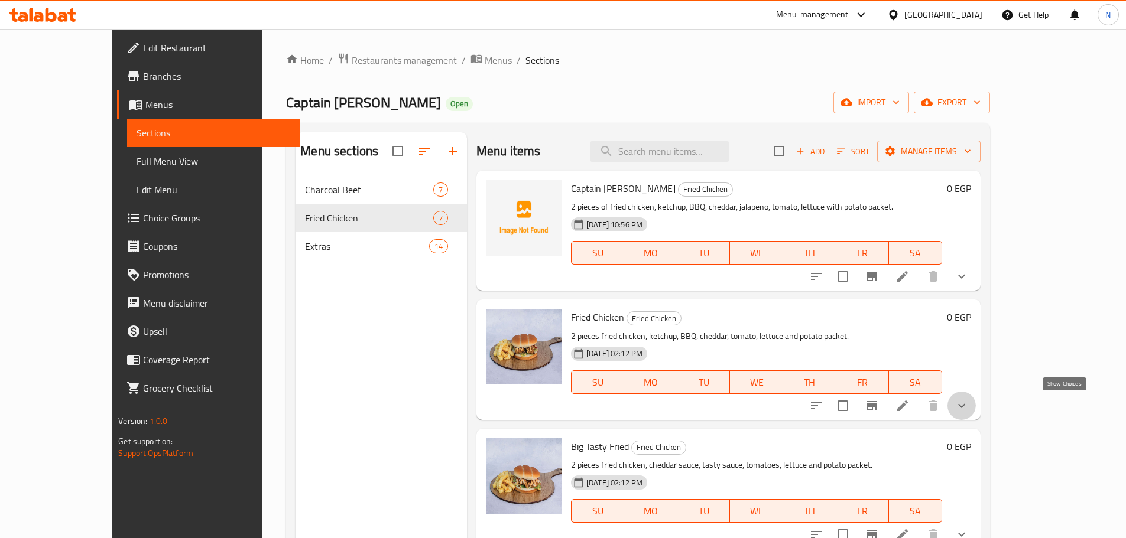
click at [968, 401] on icon "show more" at bounding box center [961, 406] width 14 height 14
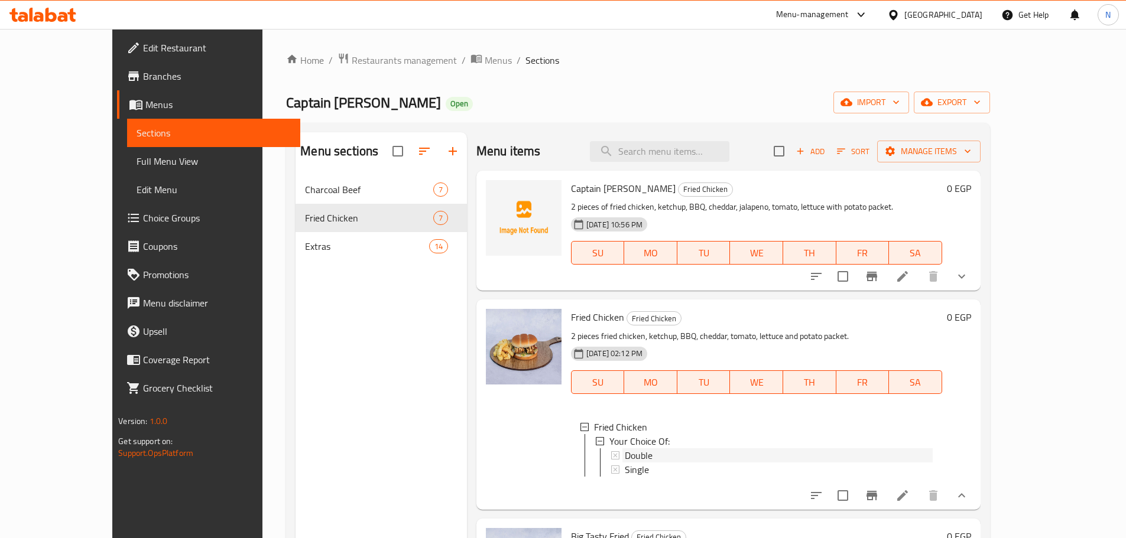
click at [685, 451] on div "Double" at bounding box center [779, 455] width 308 height 14
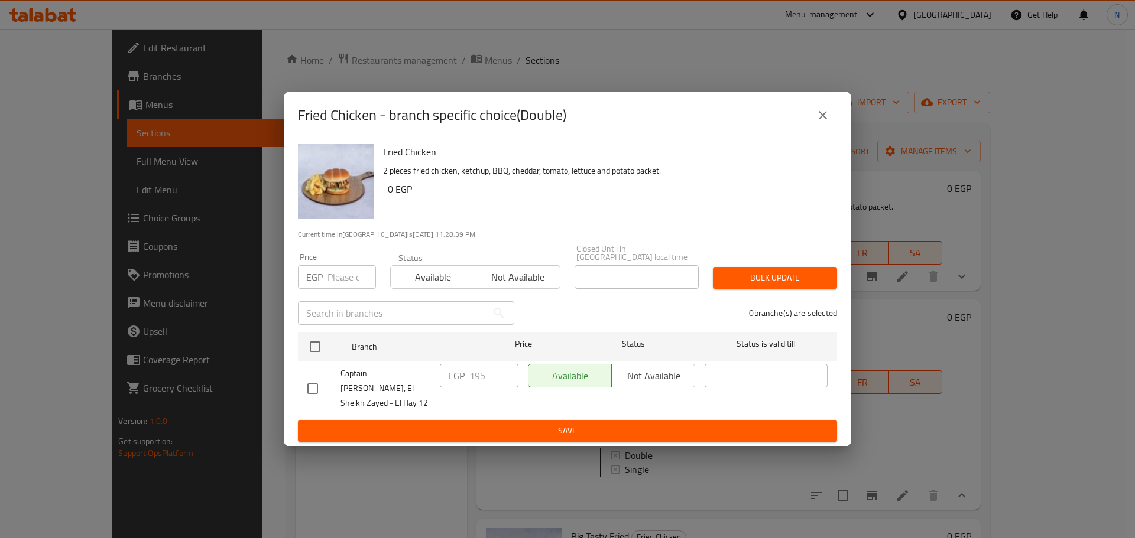
click at [333, 285] on input "number" at bounding box center [351, 277] width 48 height 24
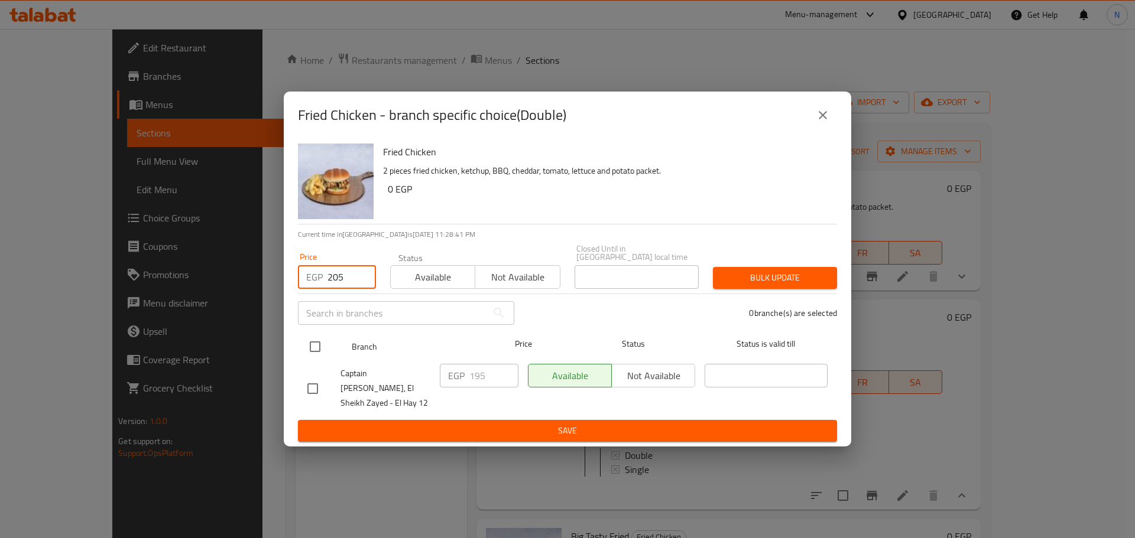
type input "205"
click at [320, 344] on input "checkbox" at bounding box center [315, 346] width 25 height 25
checkbox input "true"
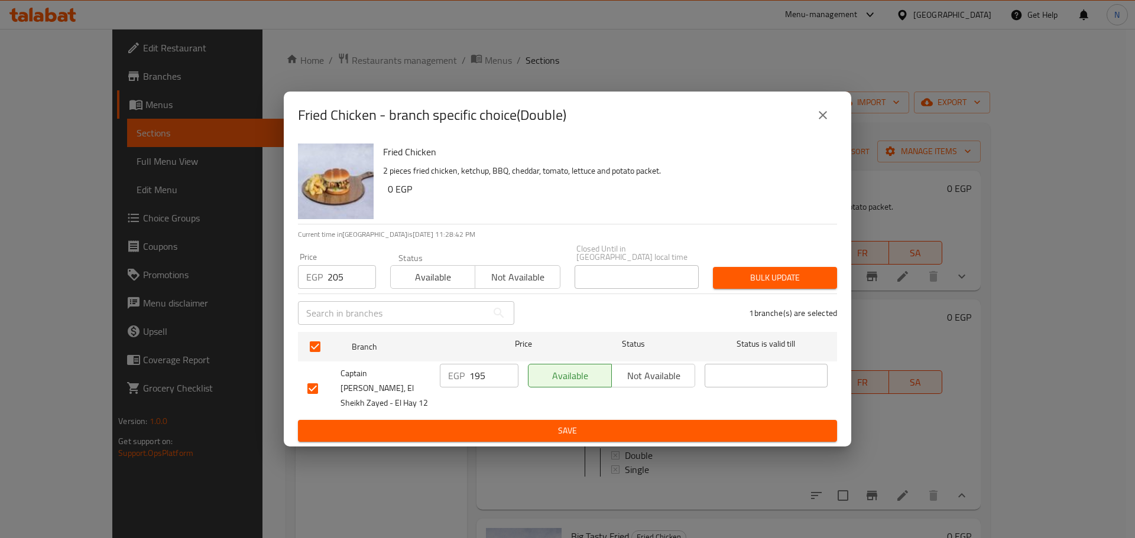
click at [758, 281] on span "Bulk update" at bounding box center [774, 278] width 105 height 15
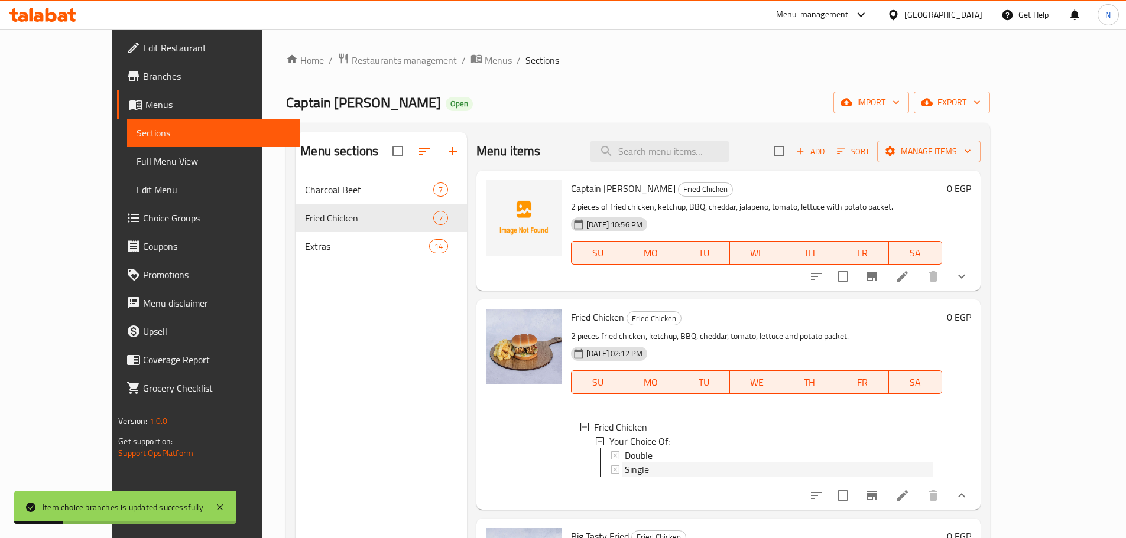
click at [625, 469] on span "Single" at bounding box center [637, 470] width 24 height 14
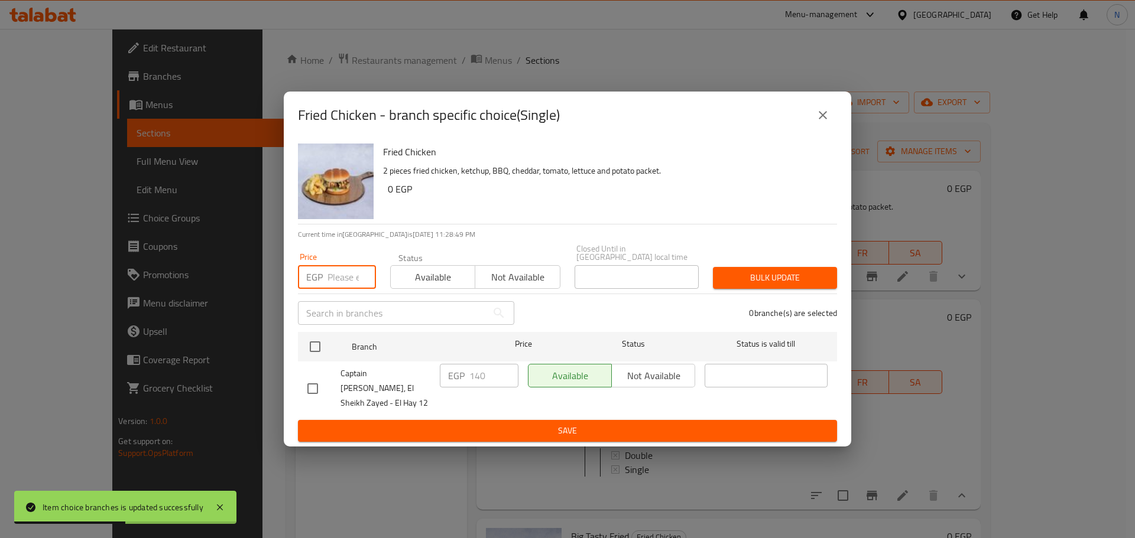
click at [346, 282] on input "number" at bounding box center [351, 277] width 48 height 24
type input "150"
click at [309, 355] on input "checkbox" at bounding box center [315, 346] width 25 height 25
checkbox input "true"
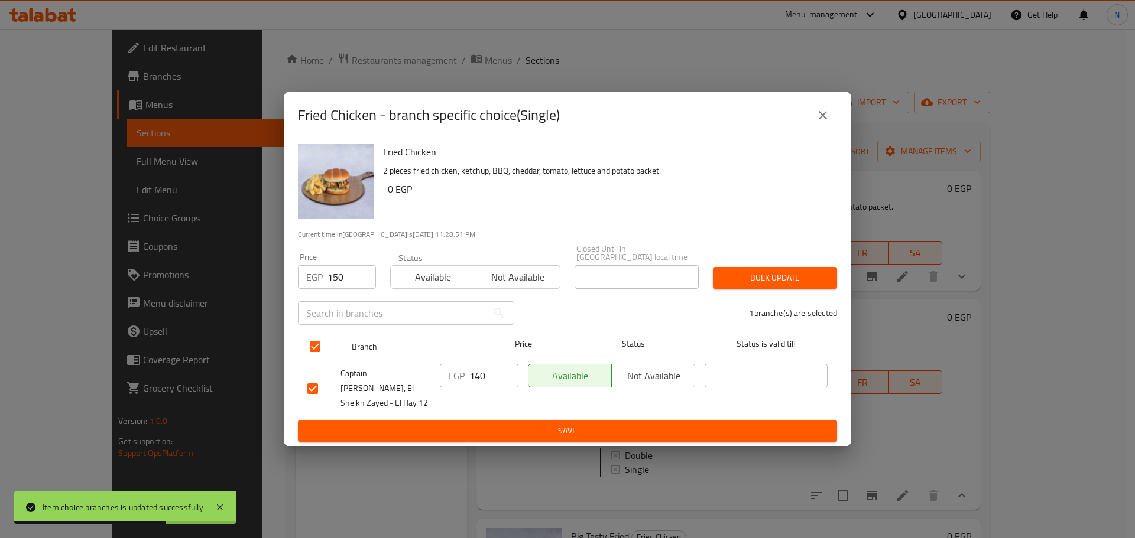
checkbox input "true"
click at [781, 284] on span "Bulk update" at bounding box center [774, 278] width 105 height 15
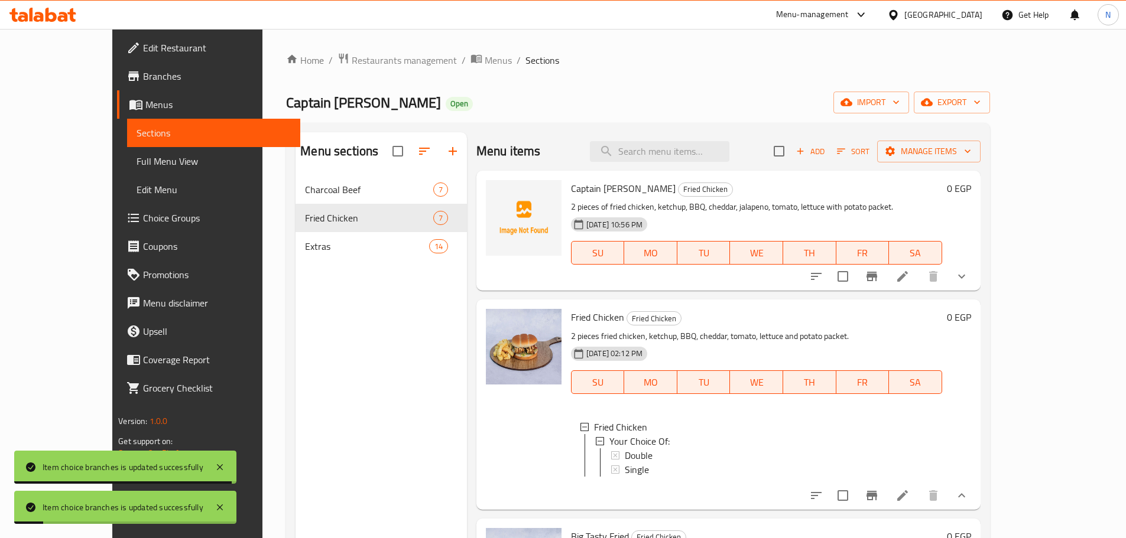
scroll to position [118, 0]
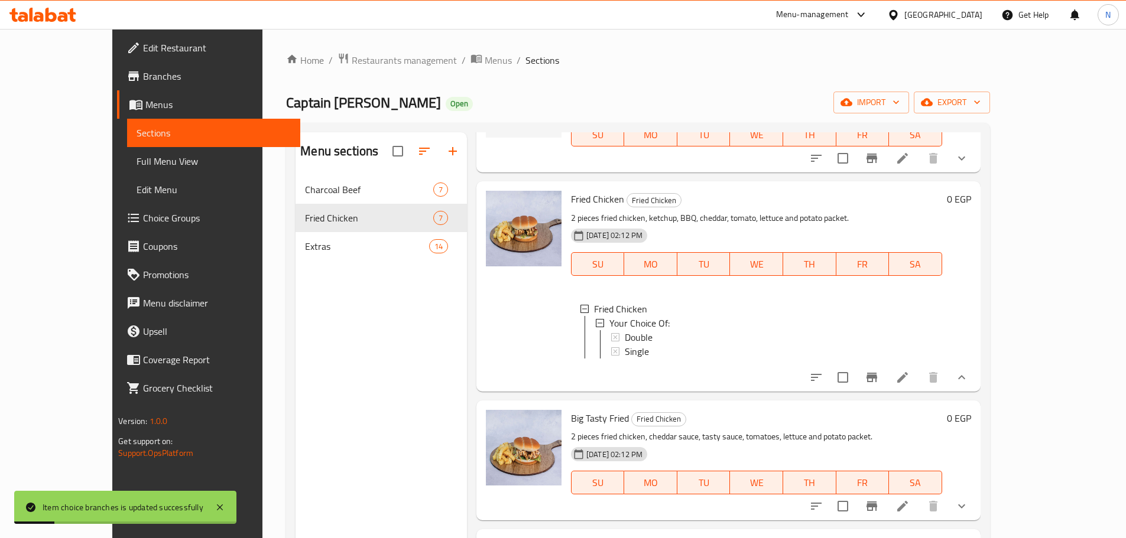
click at [919, 388] on li at bounding box center [902, 377] width 33 height 21
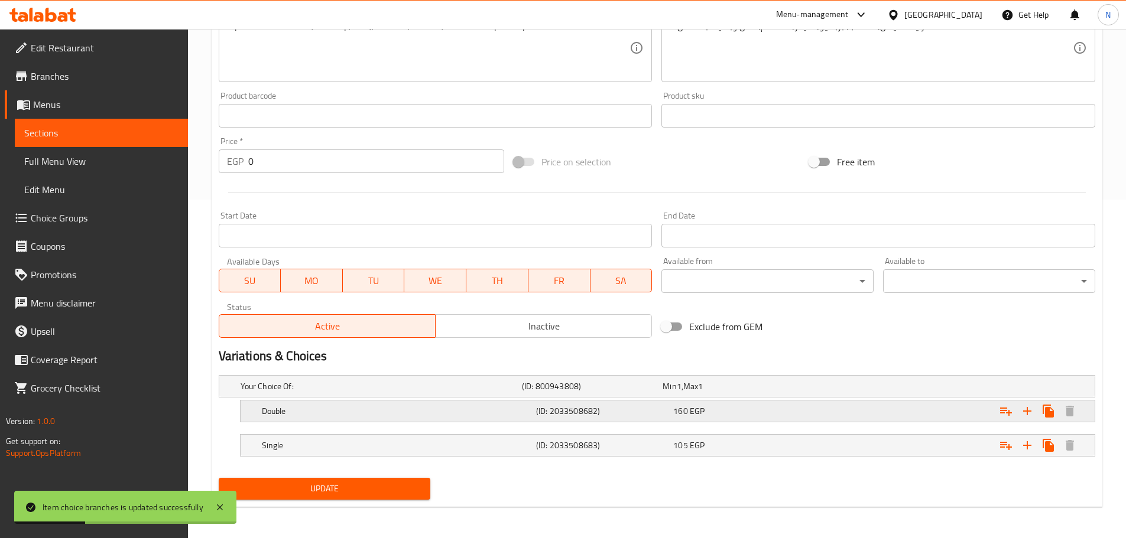
scroll to position [340, 0]
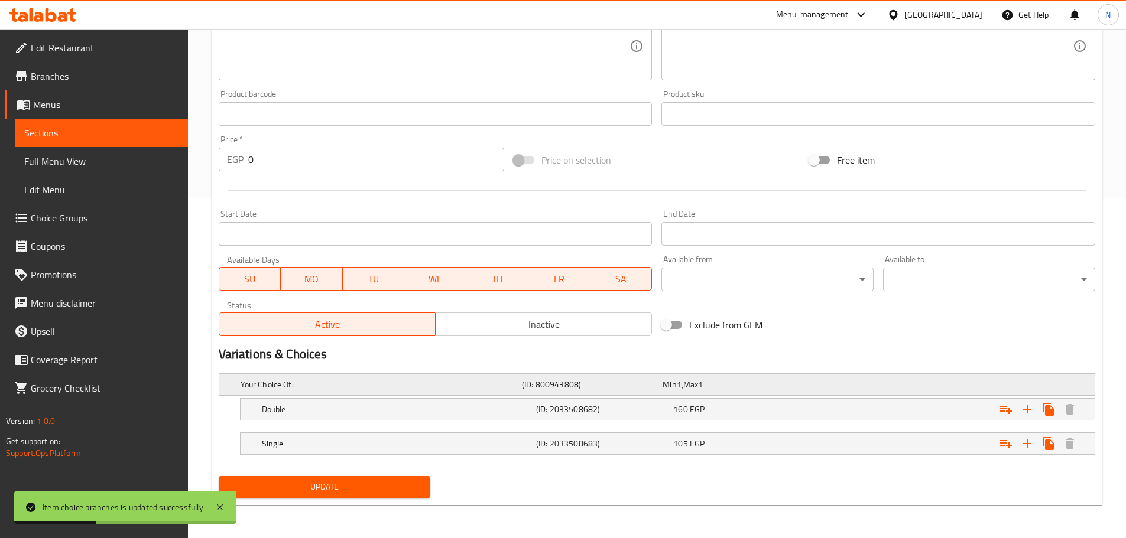
click at [877, 386] on div "Expand" at bounding box center [941, 384] width 281 height 5
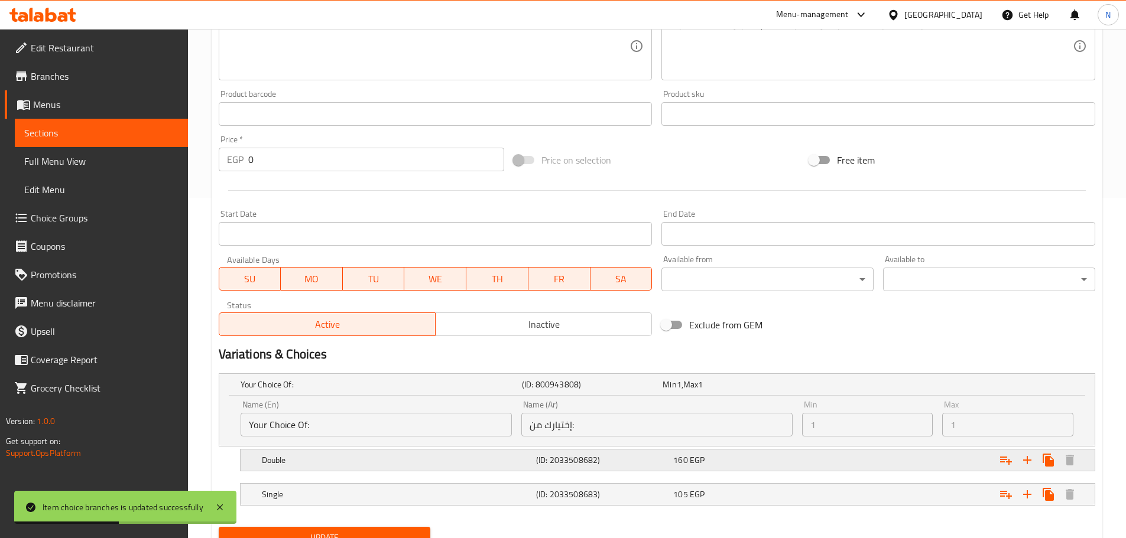
click at [846, 456] on div "Expand" at bounding box center [945, 460] width 274 height 26
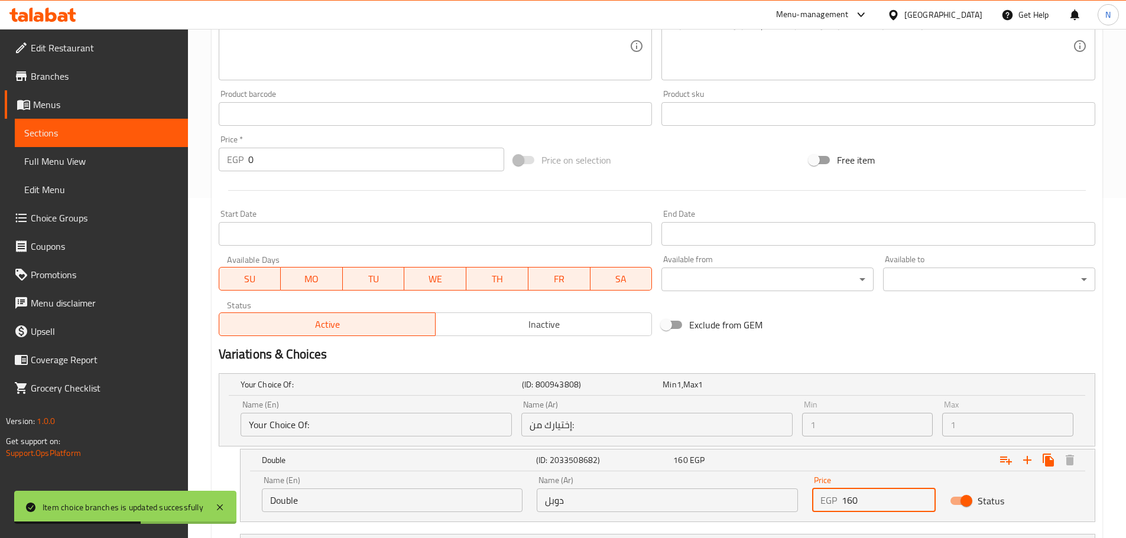
click at [852, 495] on input "160" at bounding box center [888, 501] width 94 height 24
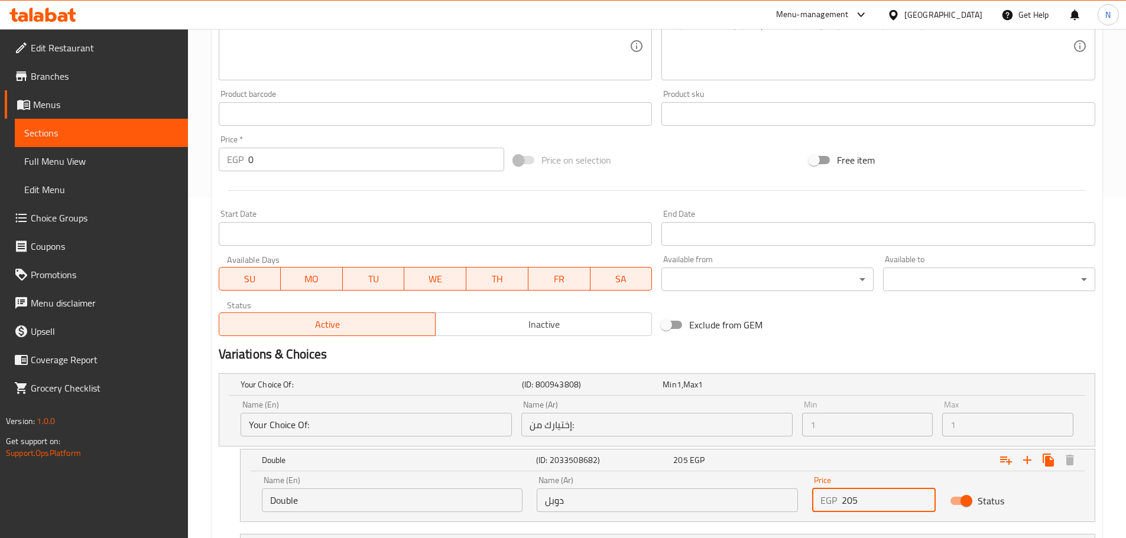
type input "205"
click at [859, 358] on h2 "Variations & Choices" at bounding box center [657, 355] width 876 height 18
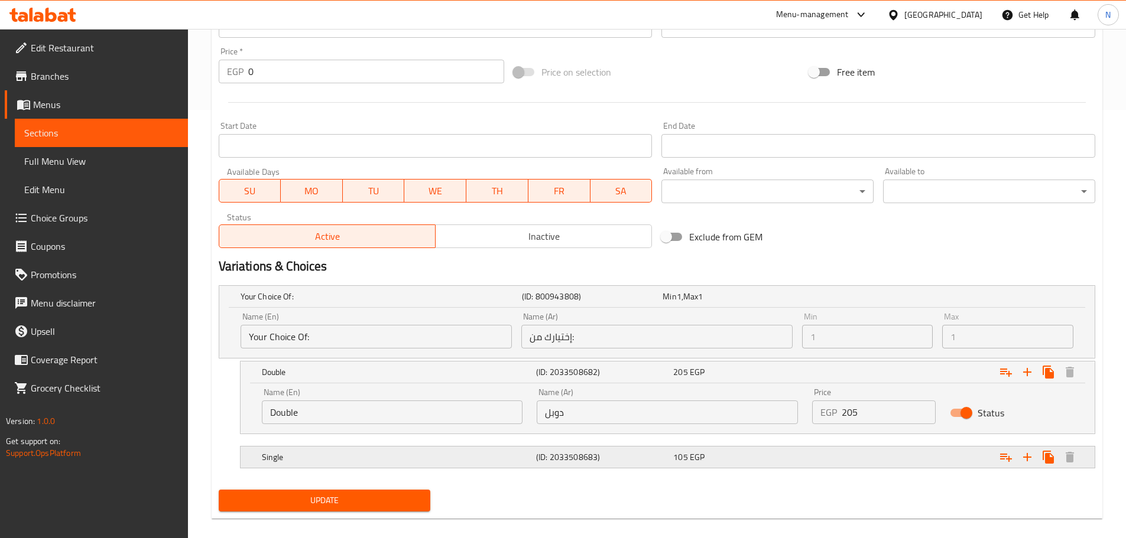
scroll to position [442, 0]
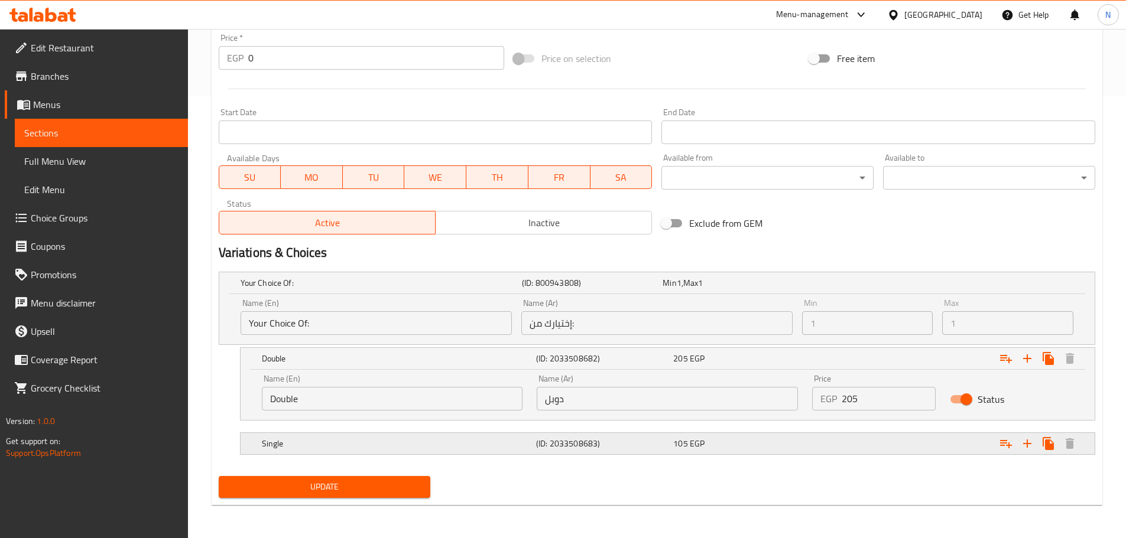
click at [832, 445] on div "Expand" at bounding box center [945, 444] width 274 height 26
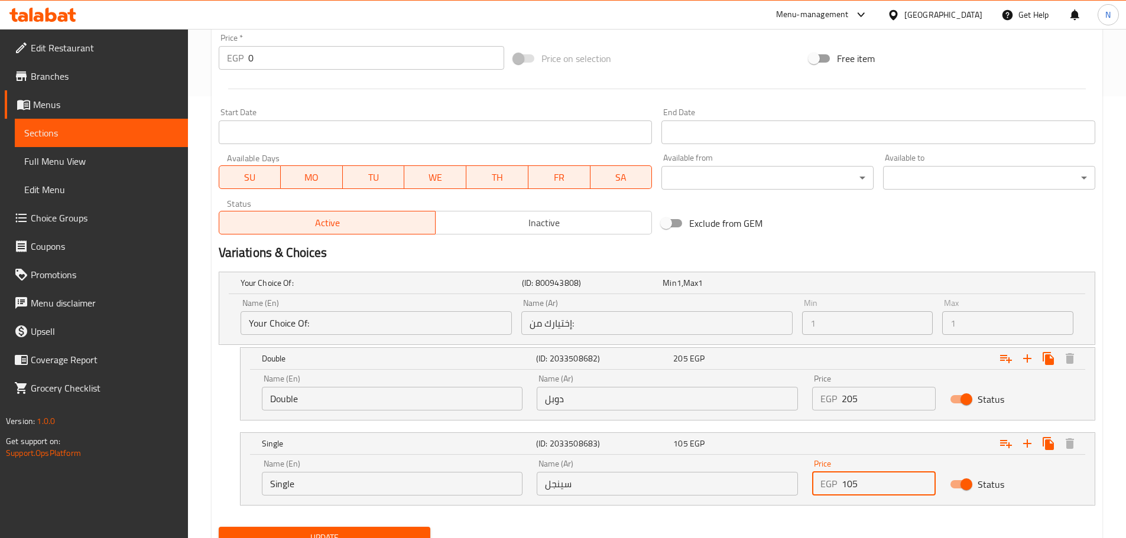
click at [847, 482] on input "105" at bounding box center [888, 484] width 94 height 24
type input "150"
click at [875, 249] on h2 "Variations & Choices" at bounding box center [657, 253] width 876 height 18
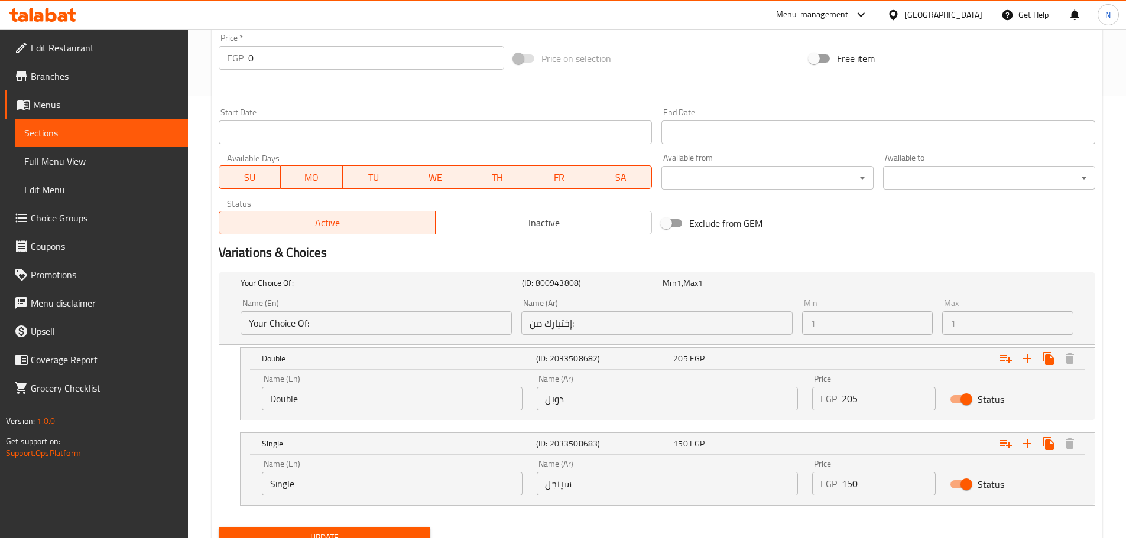
click at [326, 532] on span "Update" at bounding box center [324, 538] width 193 height 15
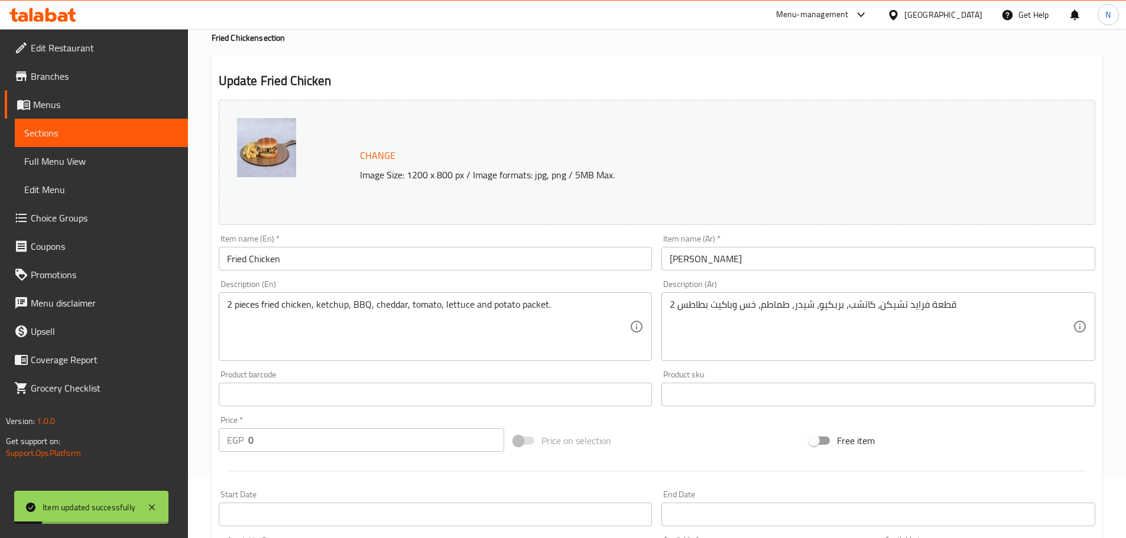
scroll to position [0, 0]
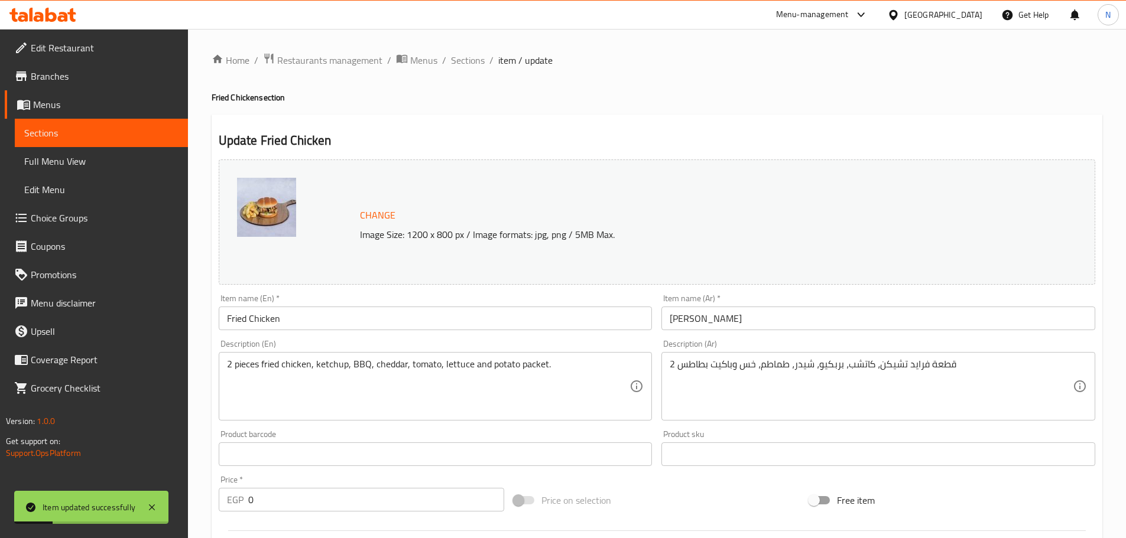
drag, startPoint x: 467, startPoint y: 58, endPoint x: 364, endPoint y: 10, distance: 113.4
click at [467, 58] on span "Sections" at bounding box center [468, 60] width 34 height 14
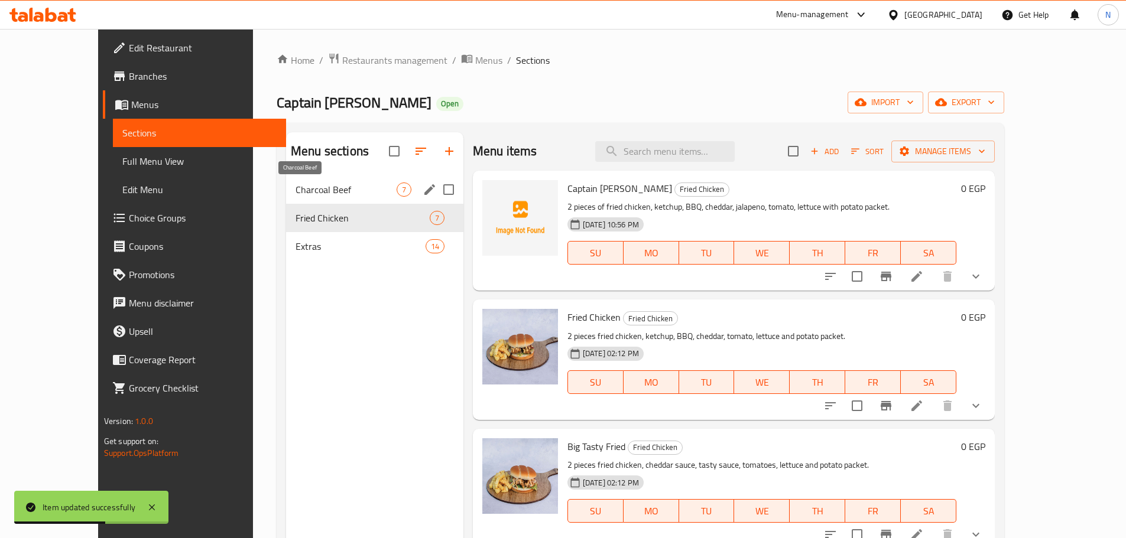
click at [333, 194] on span "Charcoal Beef" at bounding box center [345, 190] width 101 height 14
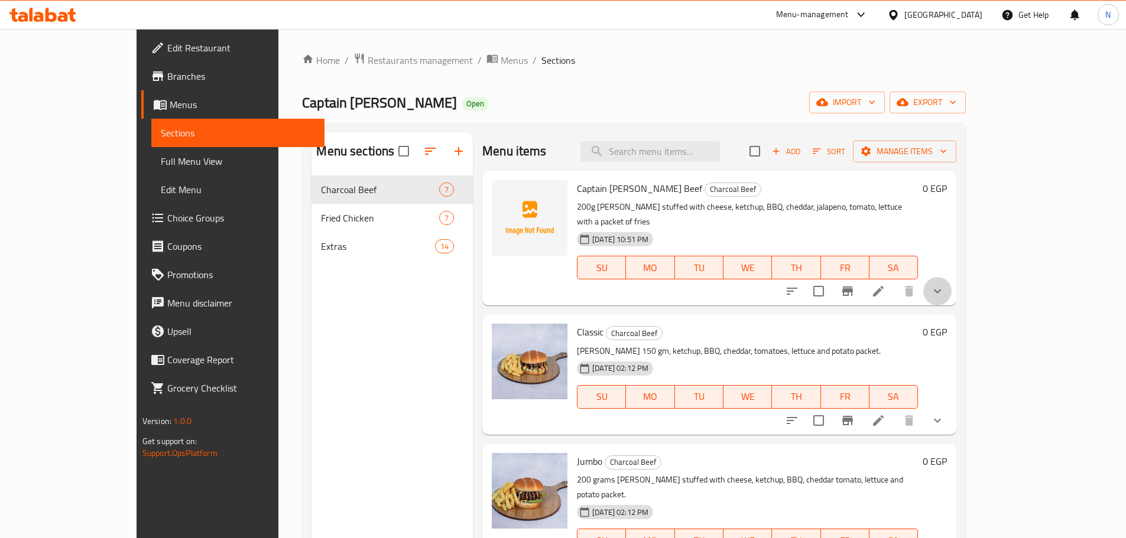
click at [944, 284] on icon "show more" at bounding box center [937, 291] width 14 height 14
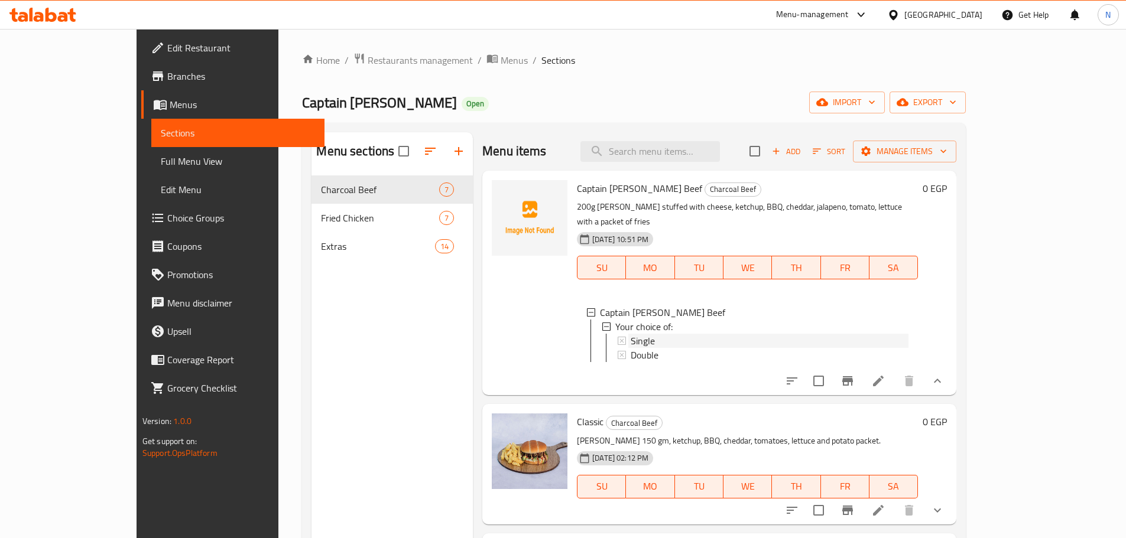
click at [634, 334] on div "Single" at bounding box center [769, 341] width 278 height 14
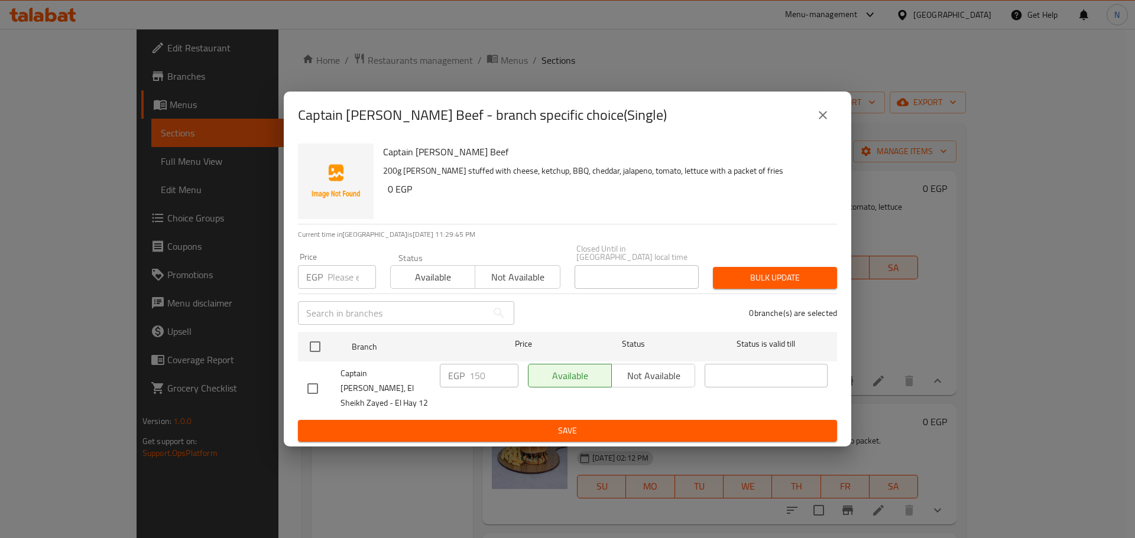
click at [336, 277] on input "number" at bounding box center [351, 277] width 48 height 24
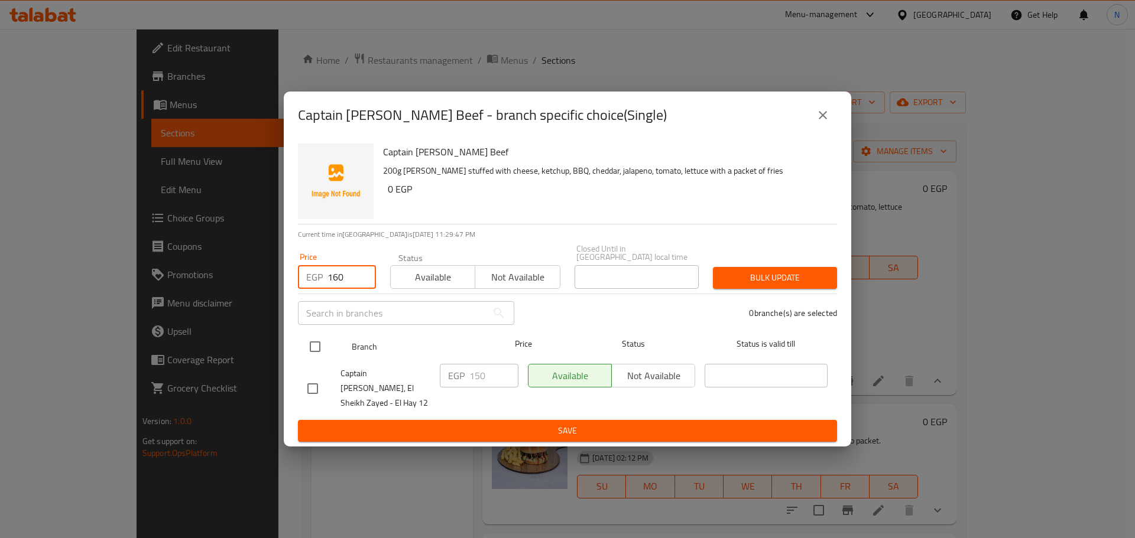
type input "160"
click at [320, 345] on input "checkbox" at bounding box center [315, 346] width 25 height 25
checkbox input "true"
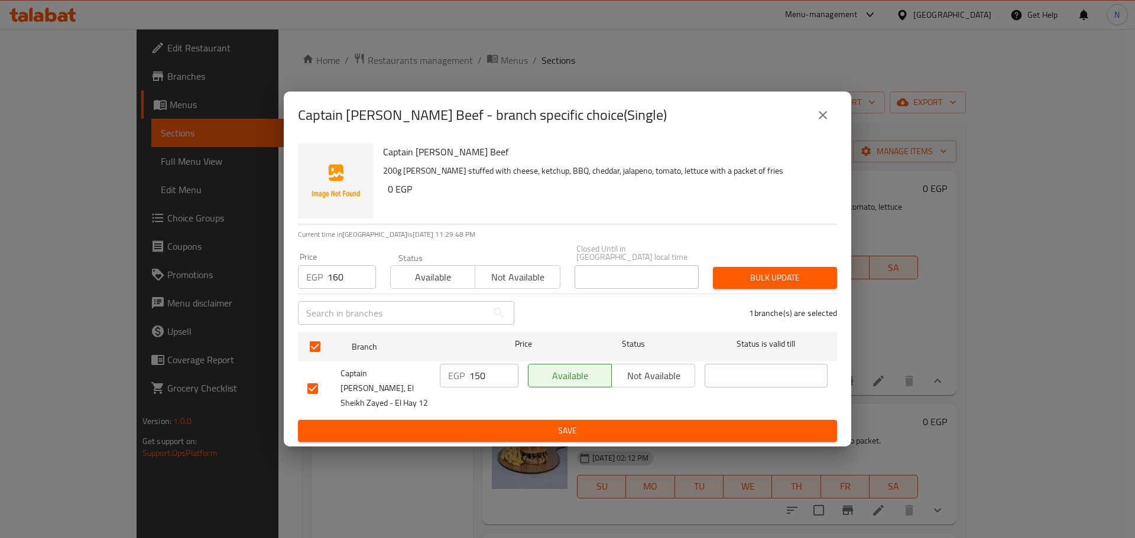
click at [794, 273] on button "Bulk update" at bounding box center [775, 278] width 124 height 22
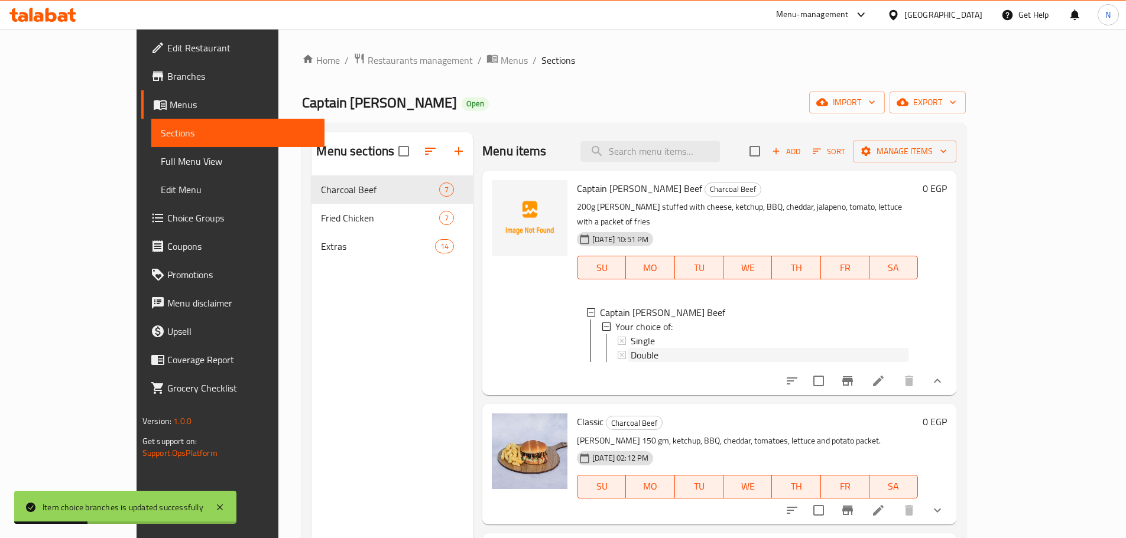
click at [630, 348] on span "Double" at bounding box center [644, 355] width 28 height 14
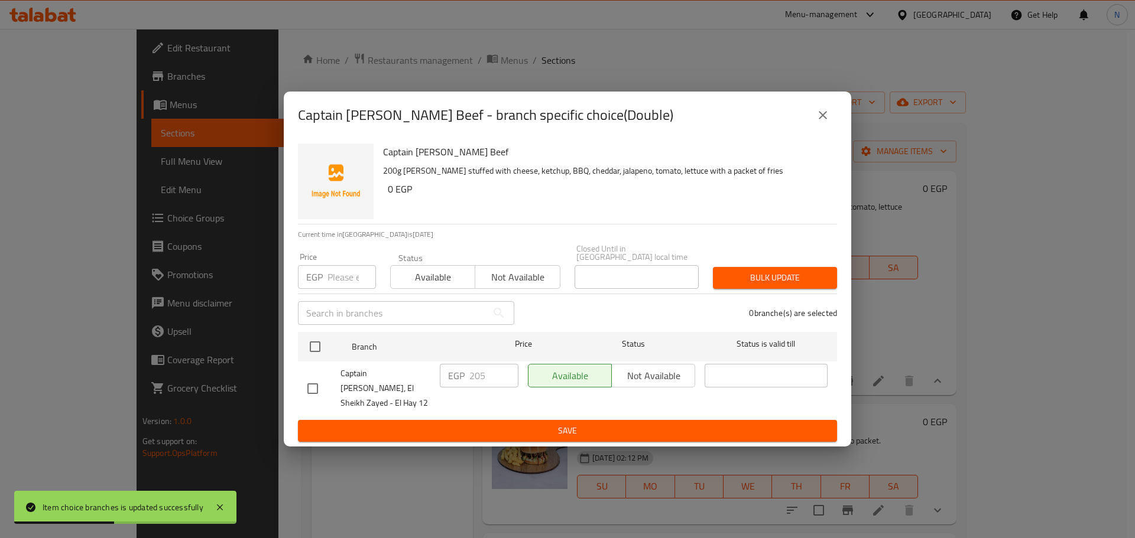
click at [349, 283] on input "number" at bounding box center [351, 277] width 48 height 24
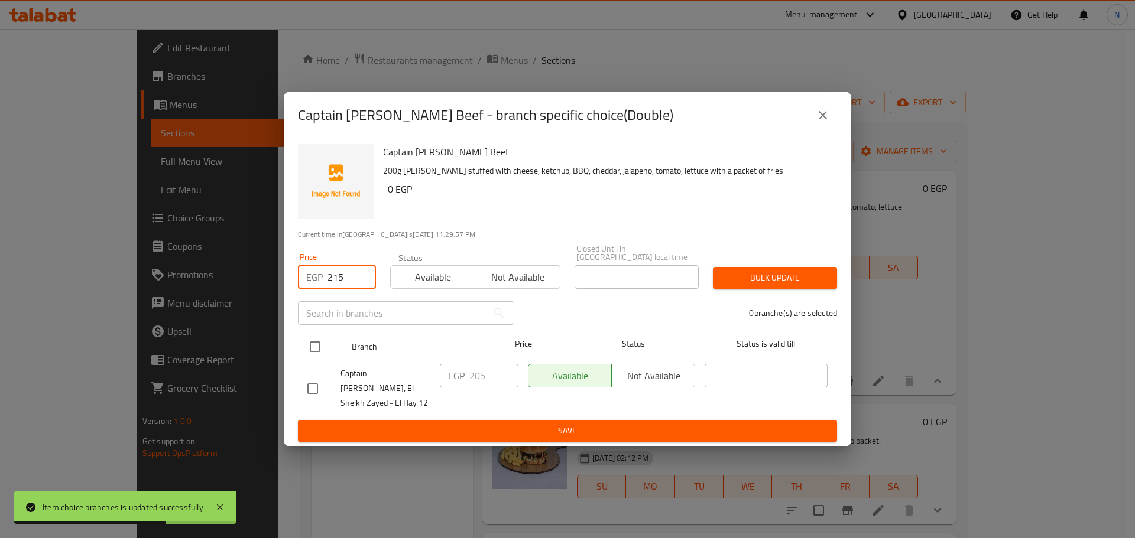
type input "215"
click at [312, 358] on input "checkbox" at bounding box center [315, 346] width 25 height 25
checkbox input "true"
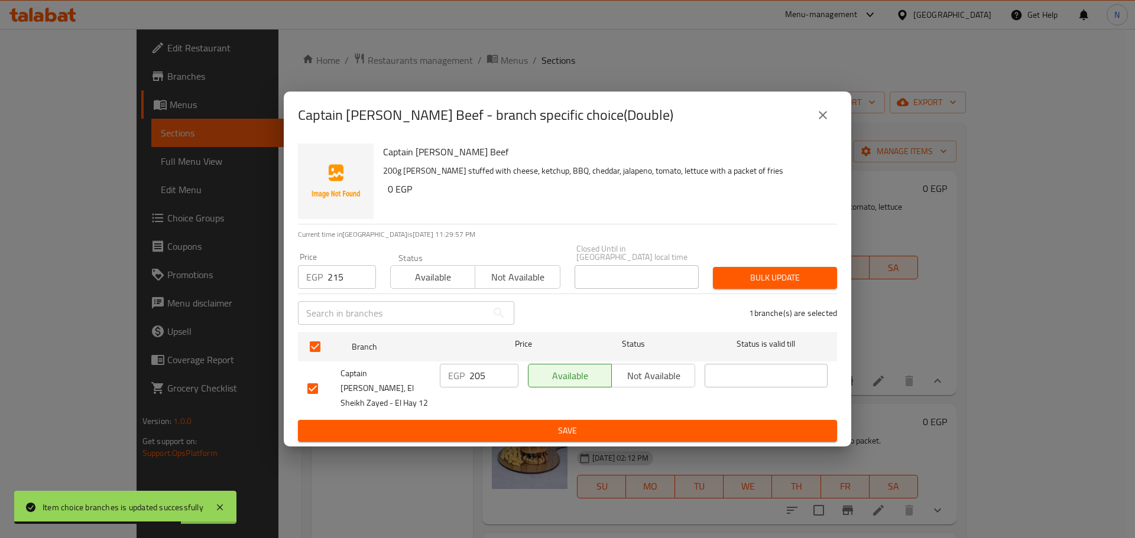
click at [784, 279] on span "Bulk update" at bounding box center [774, 278] width 105 height 15
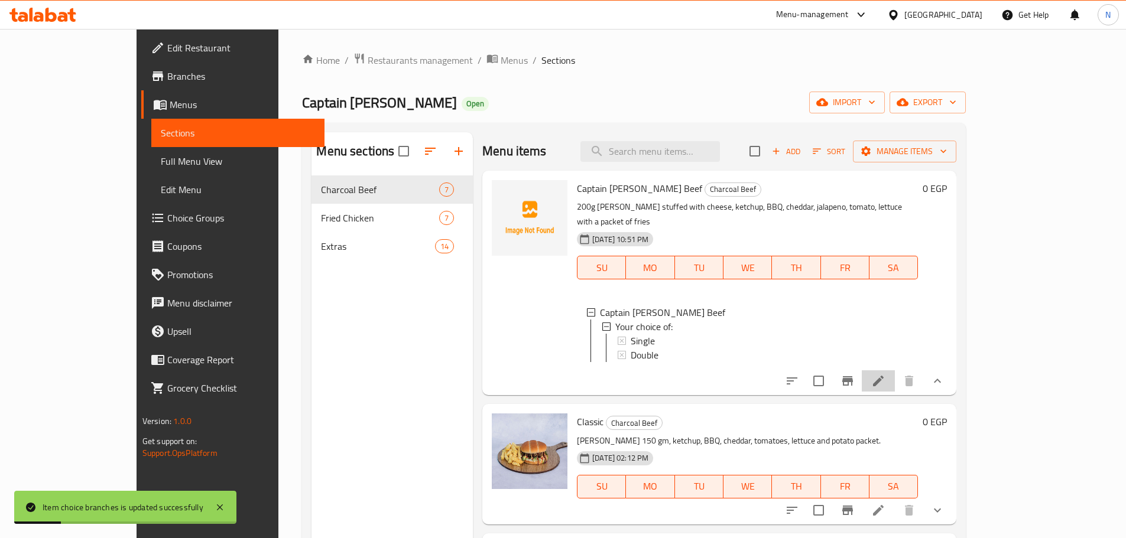
click at [895, 377] on li at bounding box center [878, 380] width 33 height 21
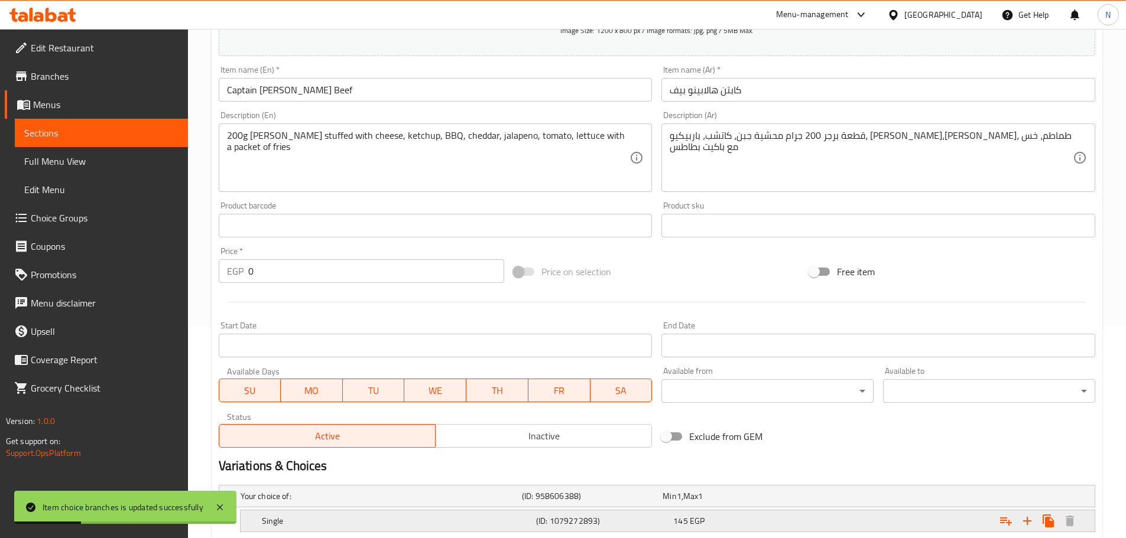
scroll to position [323, 0]
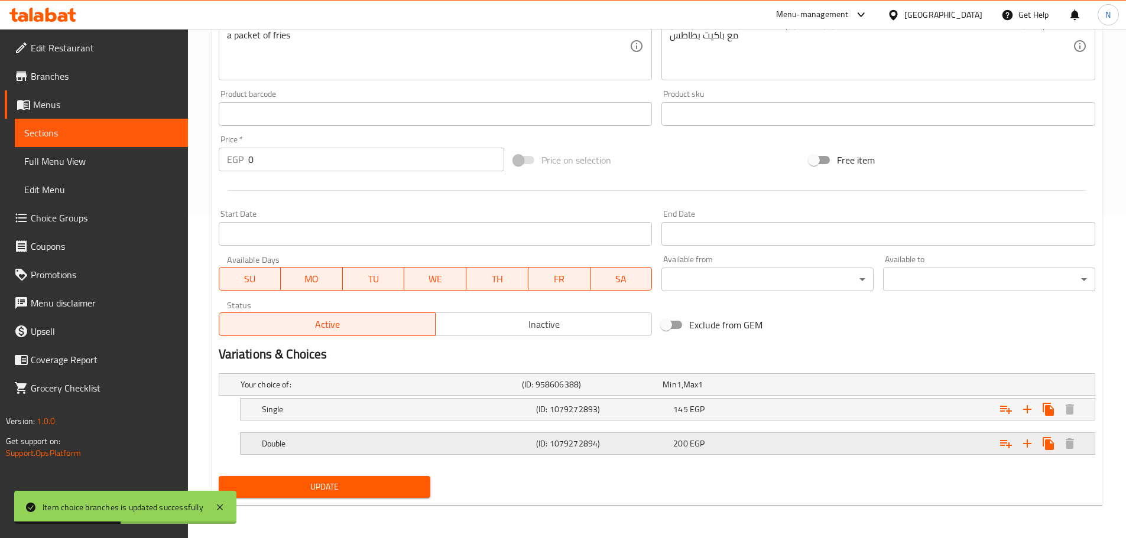
click at [864, 446] on div "Expand" at bounding box center [945, 444] width 274 height 26
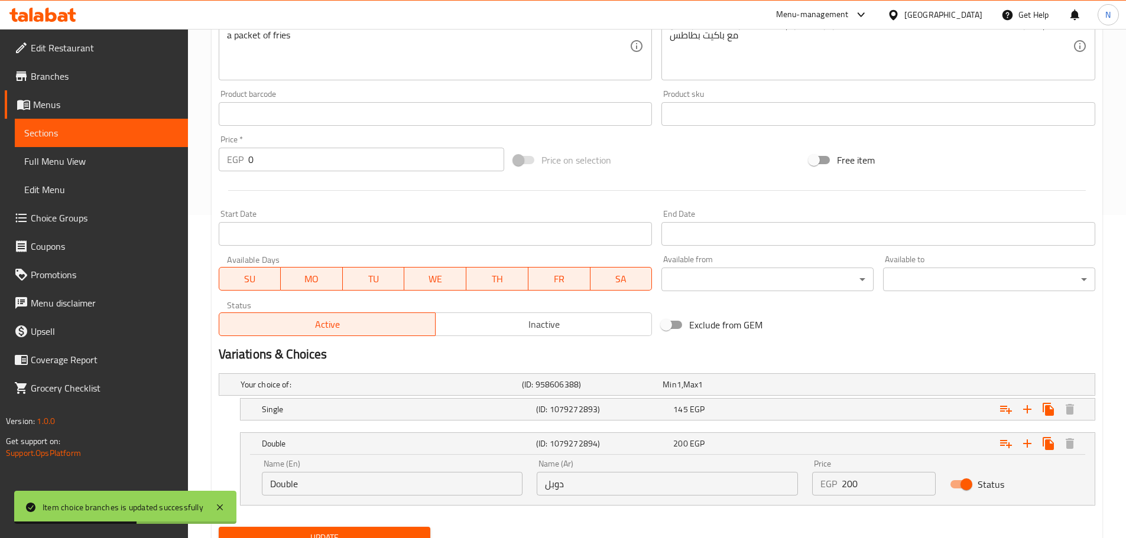
click at [848, 479] on input "200" at bounding box center [888, 484] width 94 height 24
type input "215"
click at [859, 415] on div "Expand" at bounding box center [945, 409] width 274 height 26
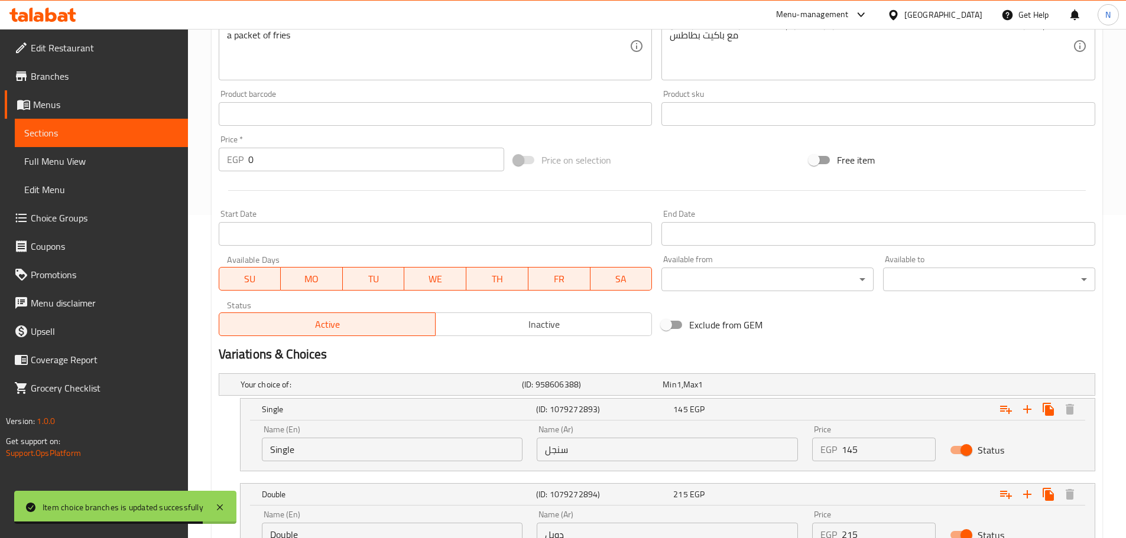
click at [849, 451] on input "145" at bounding box center [888, 450] width 94 height 24
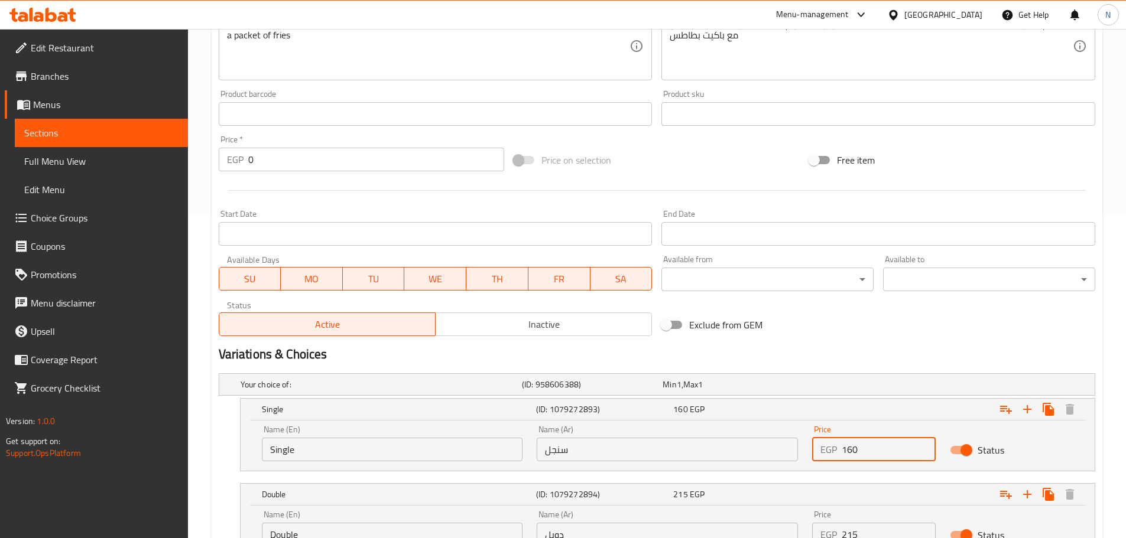
type input "160"
click at [841, 366] on div "Variations & Choices" at bounding box center [657, 354] width 886 height 27
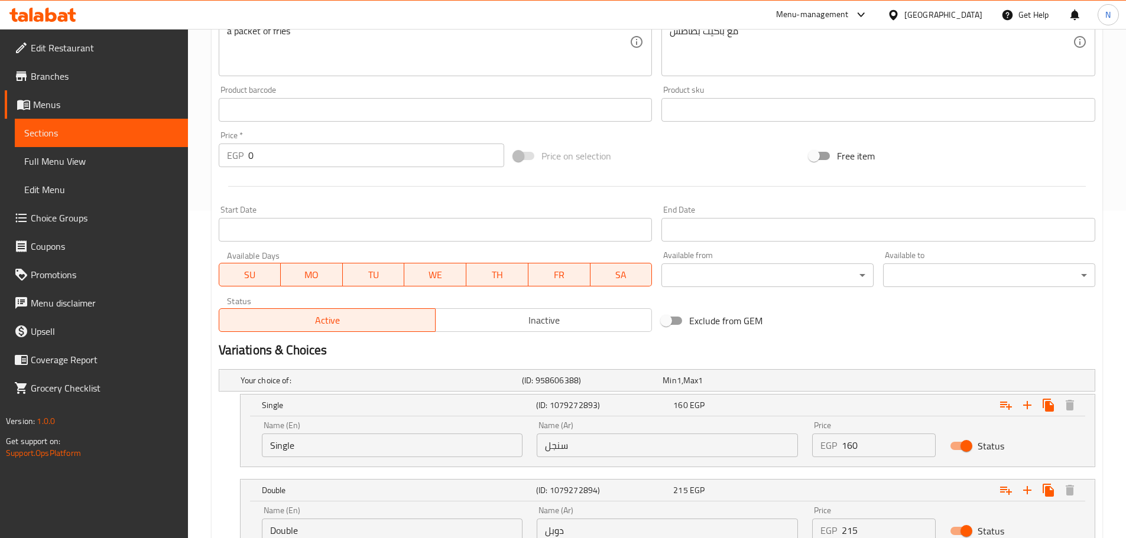
scroll to position [425, 0]
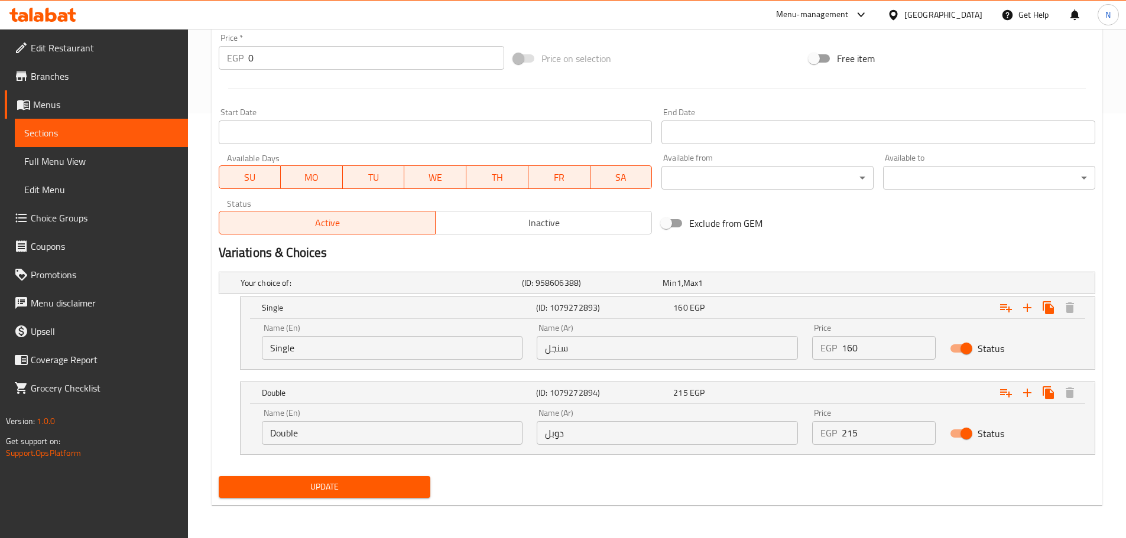
click at [409, 484] on span "Update" at bounding box center [324, 487] width 193 height 15
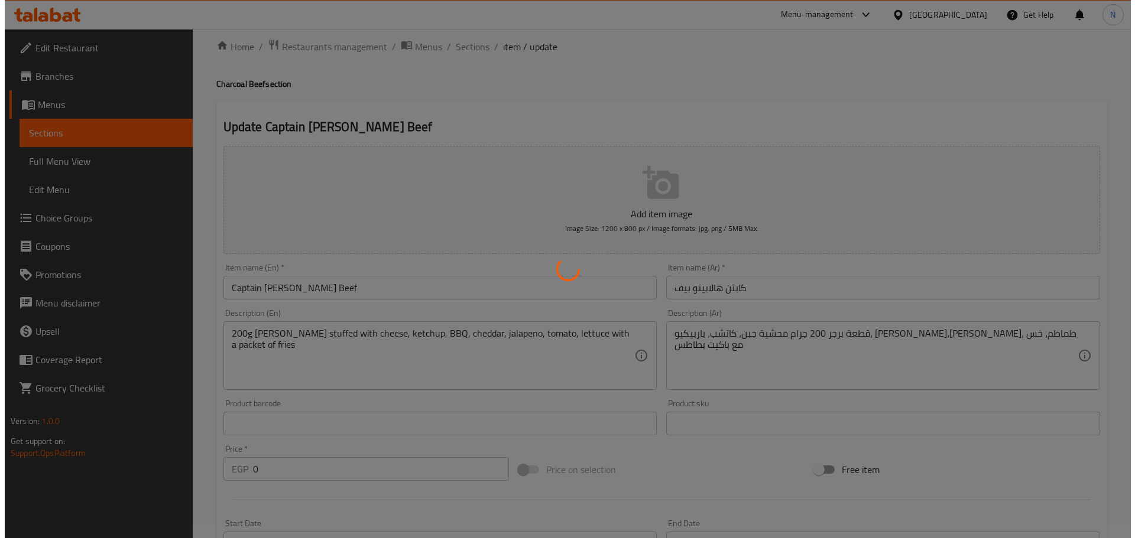
scroll to position [0, 0]
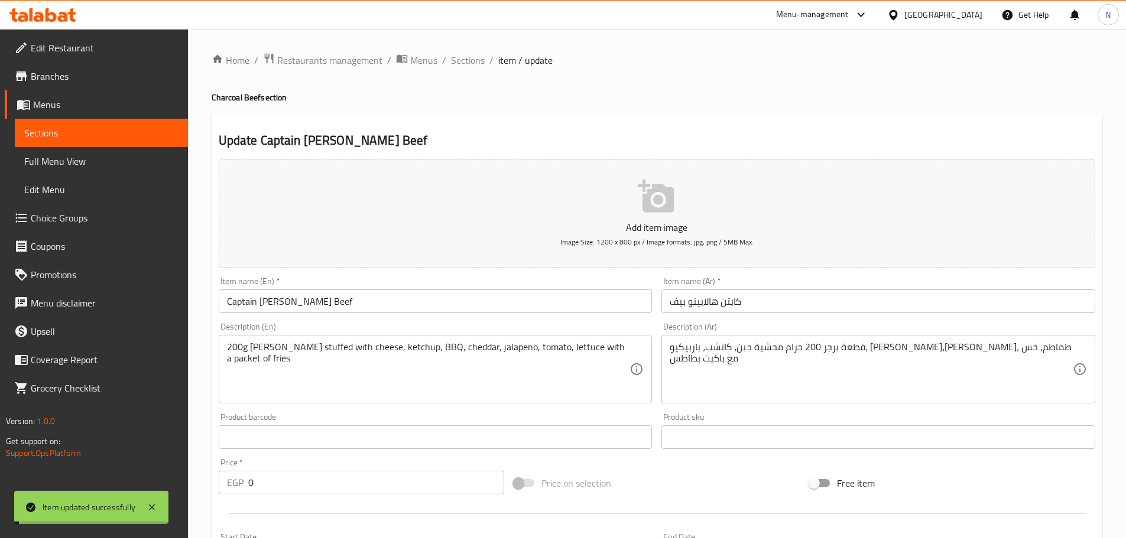
drag, startPoint x: 456, startPoint y: 61, endPoint x: 454, endPoint y: 73, distance: 11.4
click at [456, 61] on span "Sections" at bounding box center [468, 60] width 34 height 14
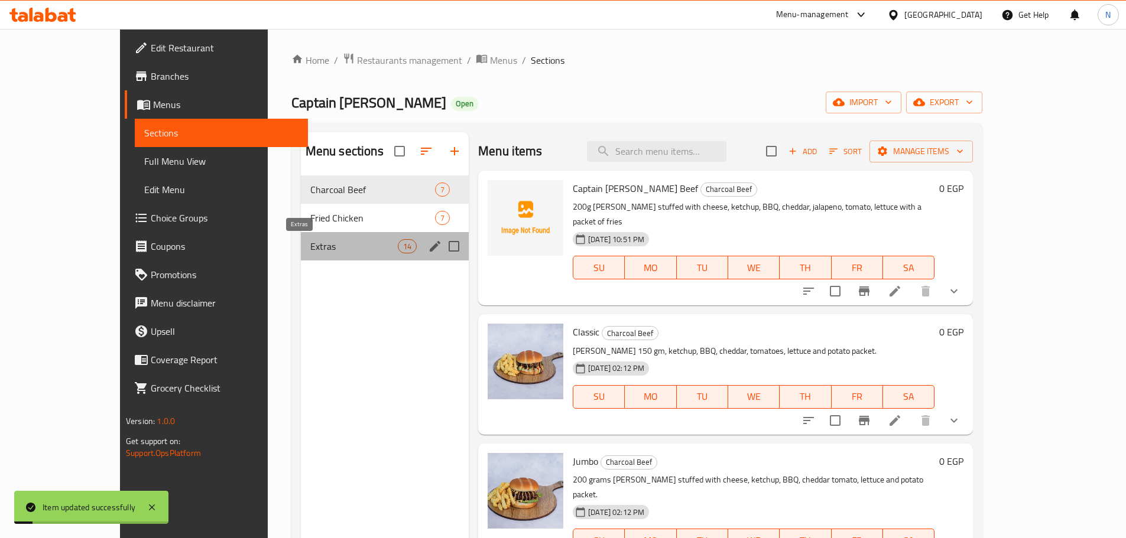
click at [310, 249] on span "Extras" at bounding box center [353, 246] width 87 height 14
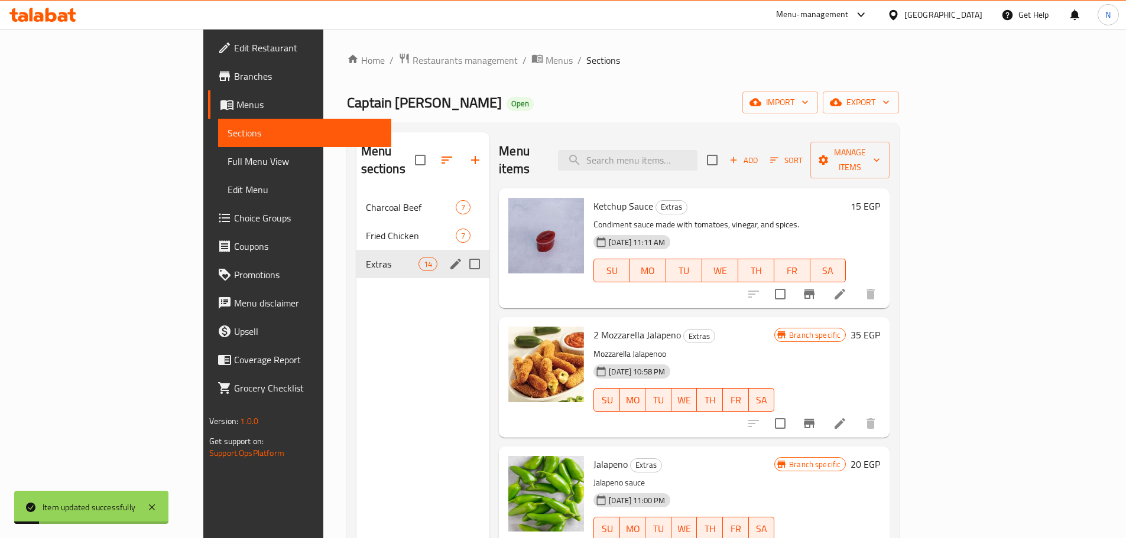
click at [366, 229] on span "Fried Chicken" at bounding box center [411, 236] width 90 height 14
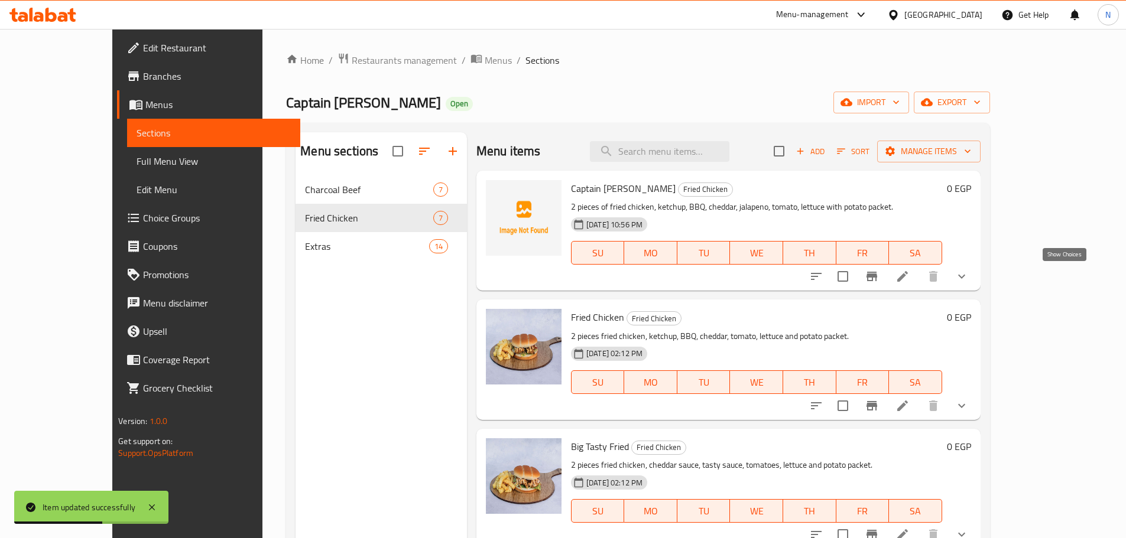
click at [968, 274] on icon "show more" at bounding box center [961, 276] width 14 height 14
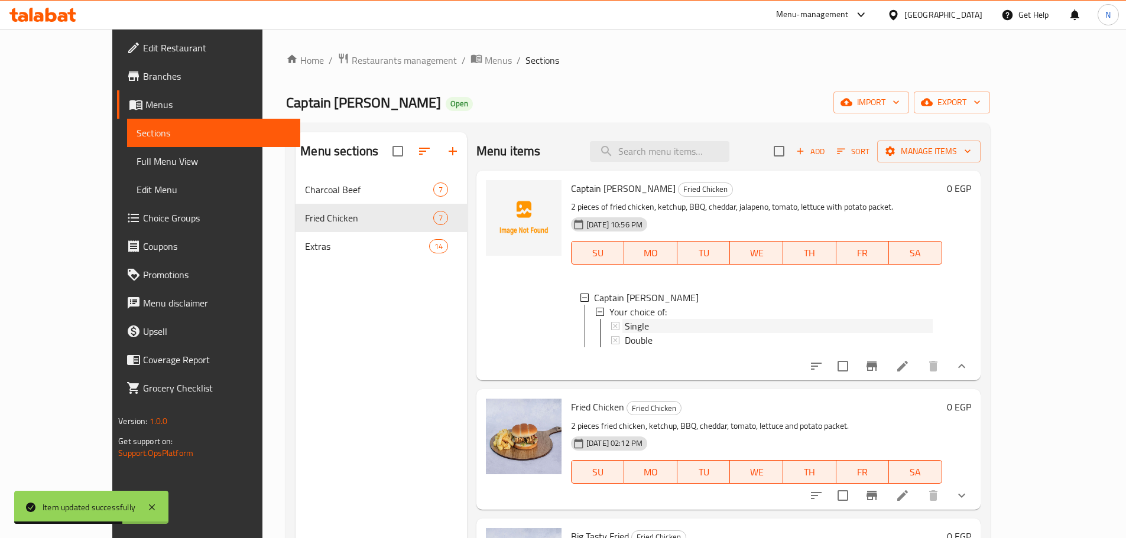
click at [688, 324] on div "Single" at bounding box center [779, 326] width 308 height 14
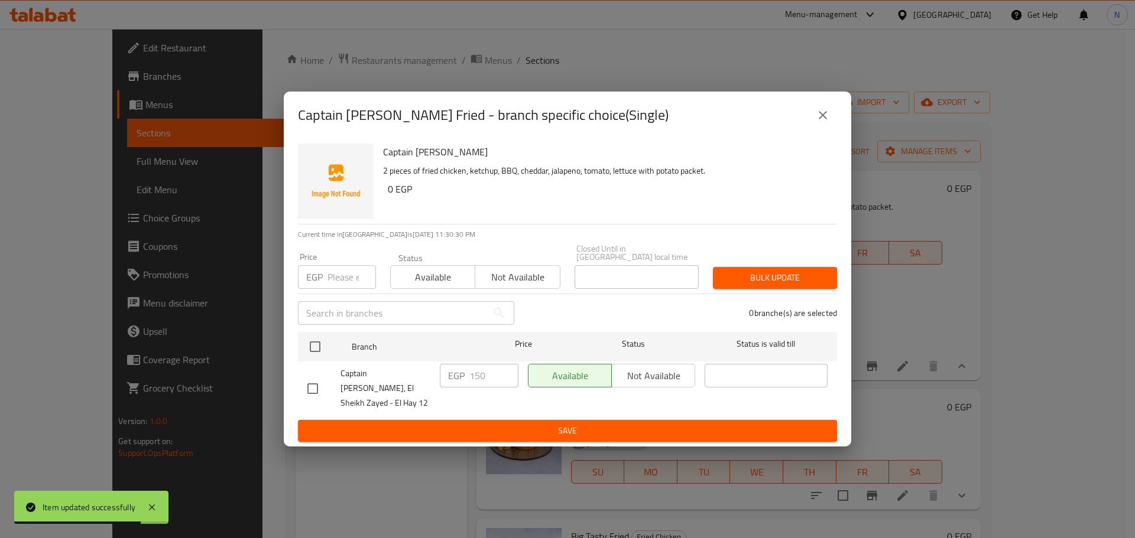
click at [334, 277] on input "number" at bounding box center [351, 277] width 48 height 24
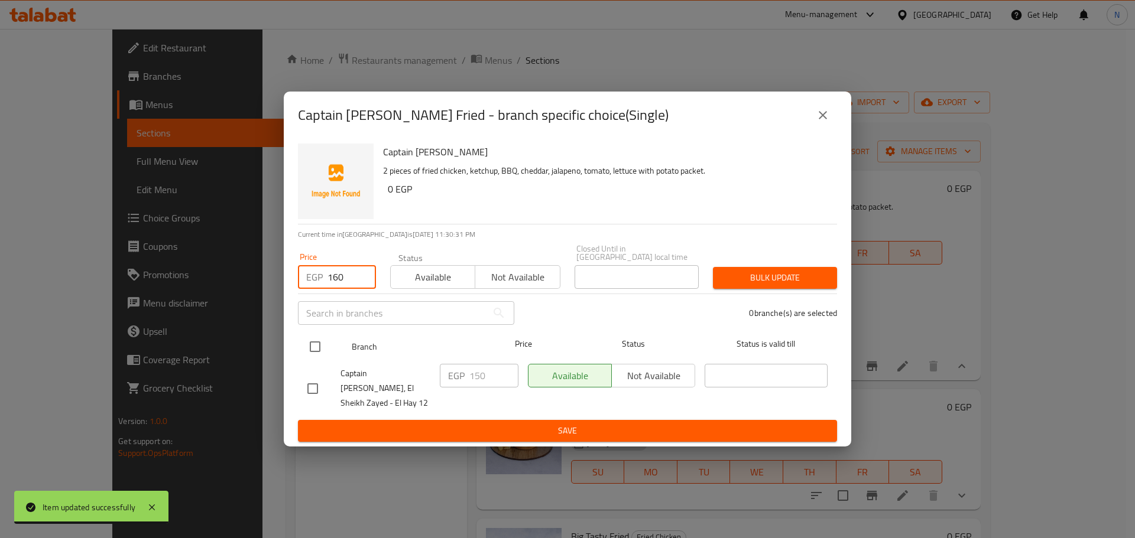
type input "160"
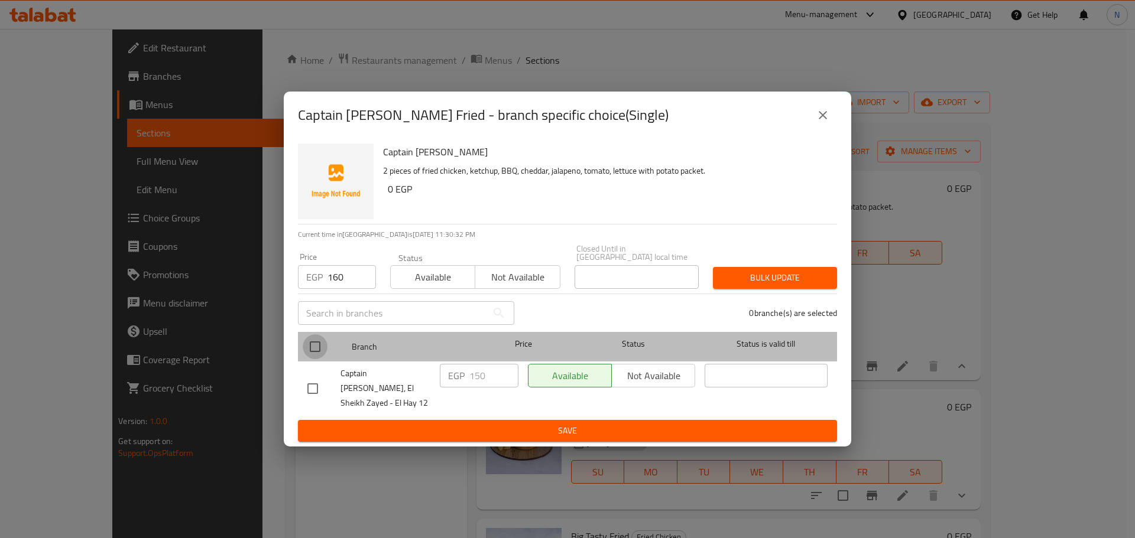
click at [316, 352] on input "checkbox" at bounding box center [315, 346] width 25 height 25
checkbox input "true"
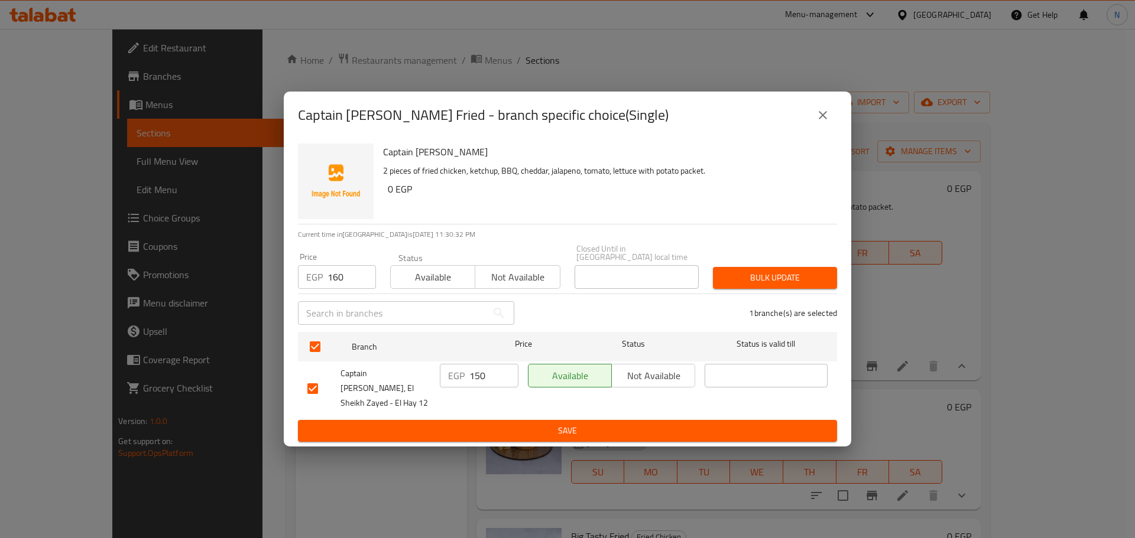
click at [732, 285] on span "Bulk update" at bounding box center [774, 278] width 105 height 15
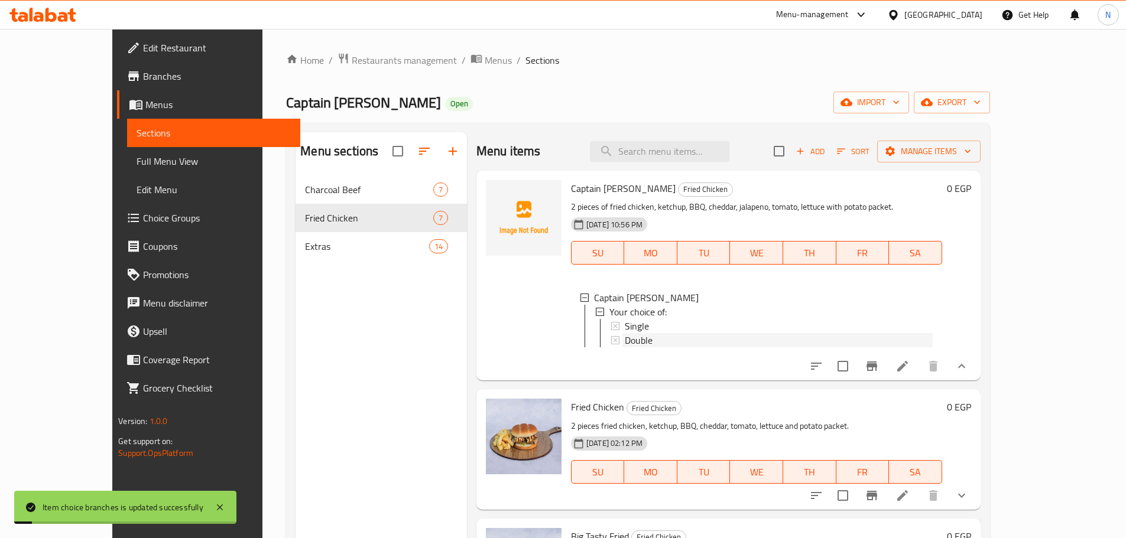
click at [625, 339] on span "Double" at bounding box center [639, 340] width 28 height 14
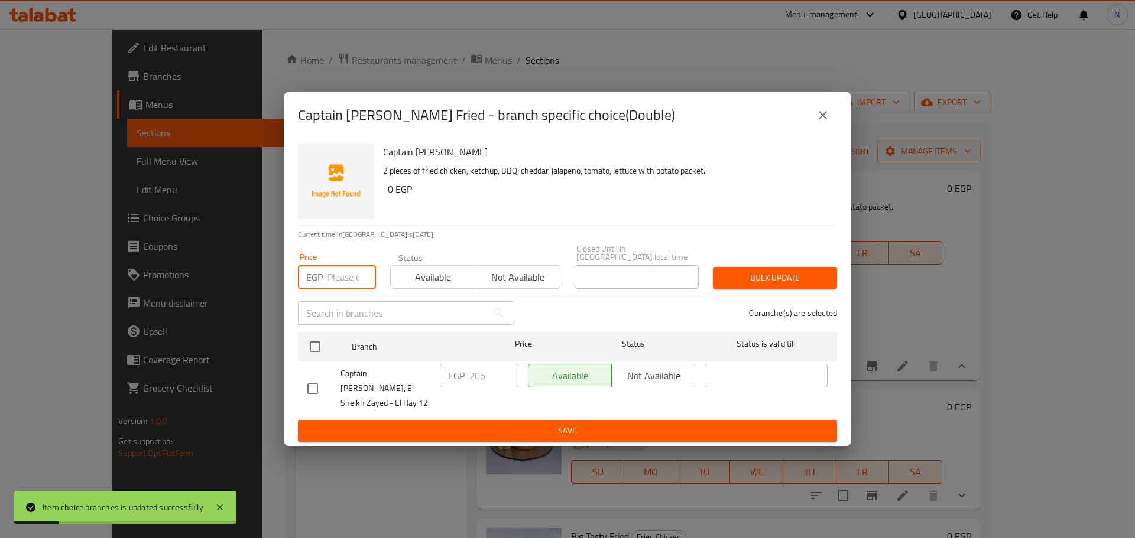
click at [344, 288] on input "number" at bounding box center [351, 277] width 48 height 24
type input "215"
click at [314, 356] on input "checkbox" at bounding box center [315, 346] width 25 height 25
checkbox input "true"
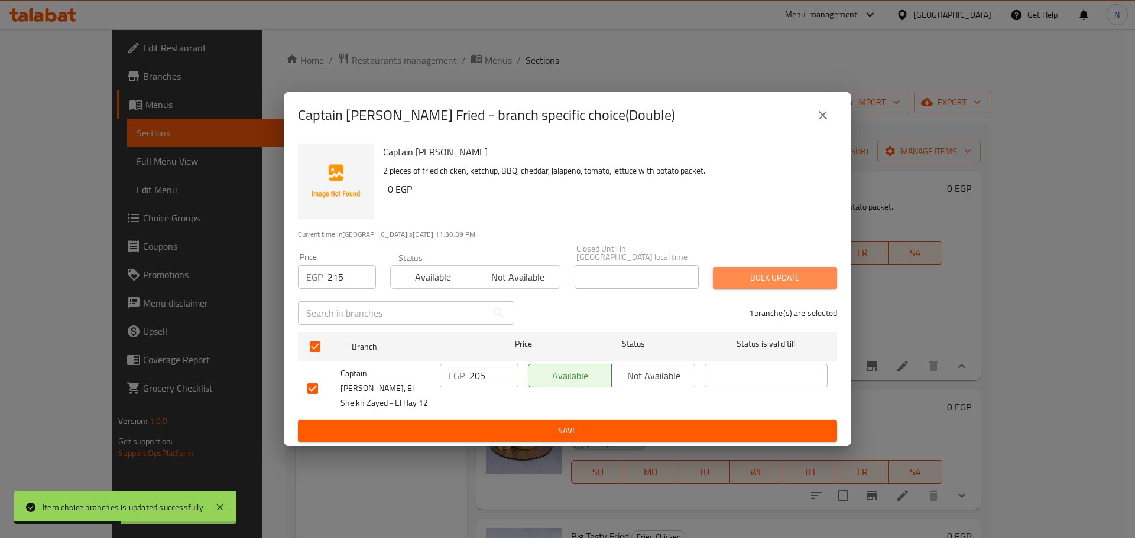
click at [742, 282] on span "Bulk update" at bounding box center [774, 278] width 105 height 15
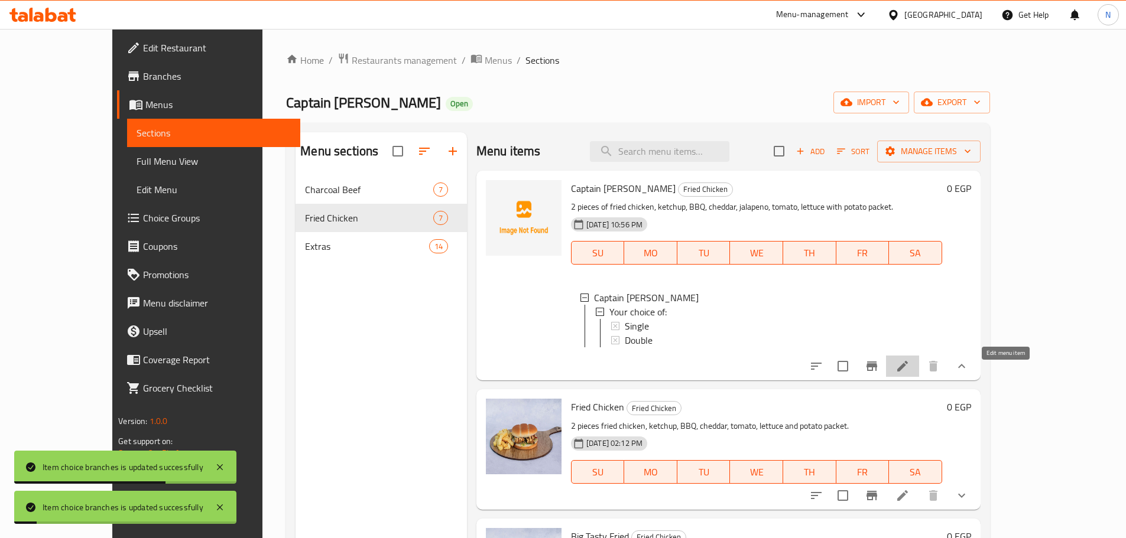
click at [909, 373] on icon at bounding box center [902, 366] width 14 height 14
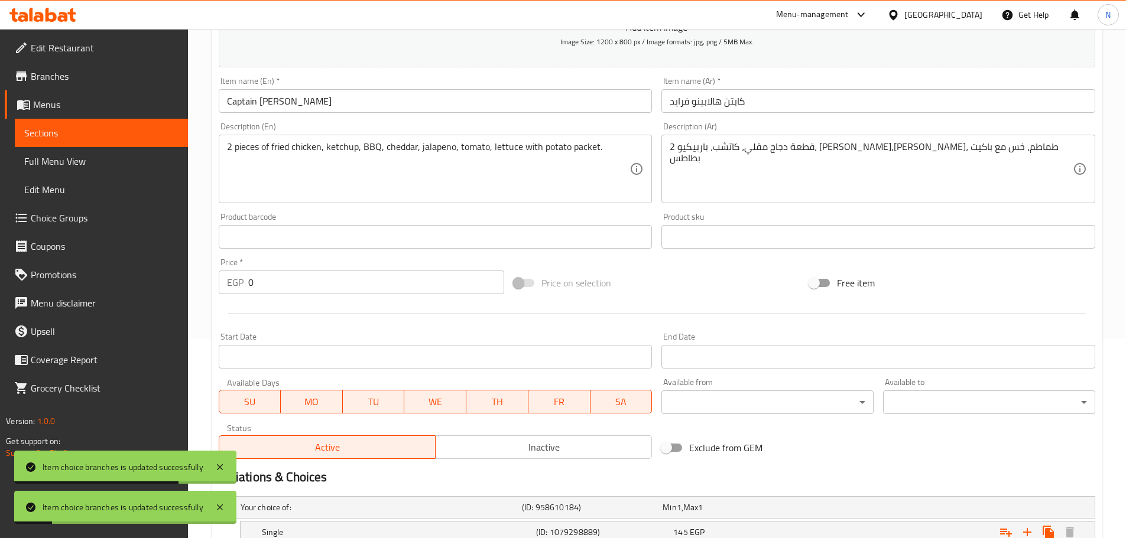
scroll to position [323, 0]
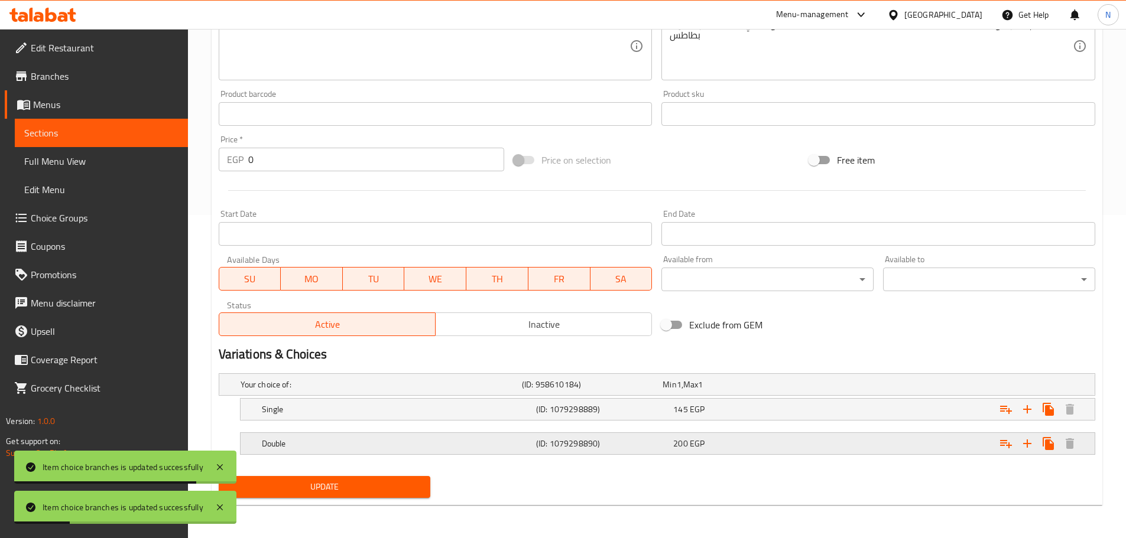
click at [882, 437] on div "Expand" at bounding box center [945, 444] width 274 height 26
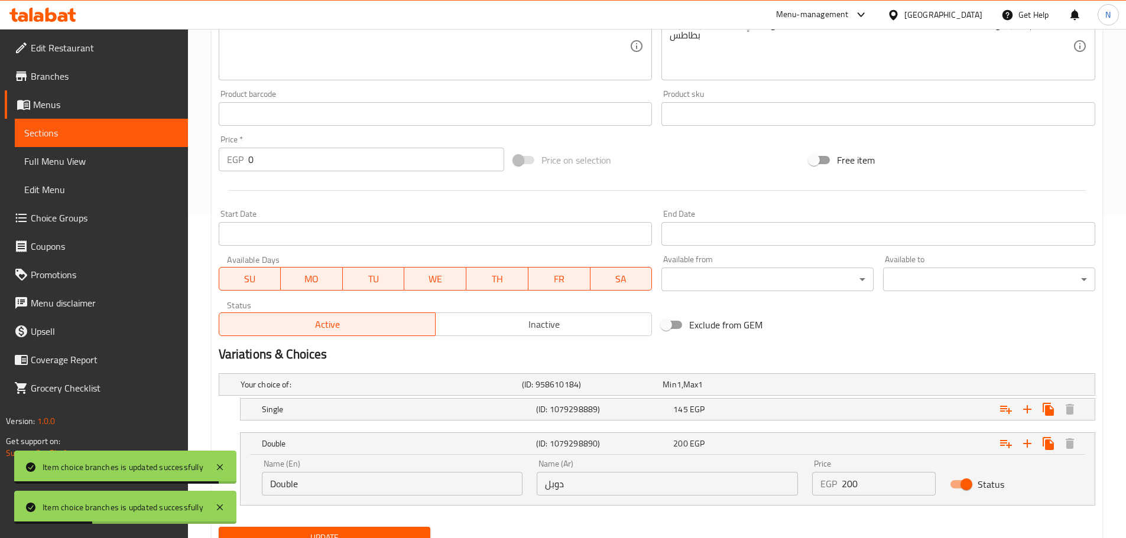
click at [849, 480] on input "200" at bounding box center [888, 484] width 94 height 24
click at [848, 480] on input "200" at bounding box center [888, 484] width 94 height 24
type input "1"
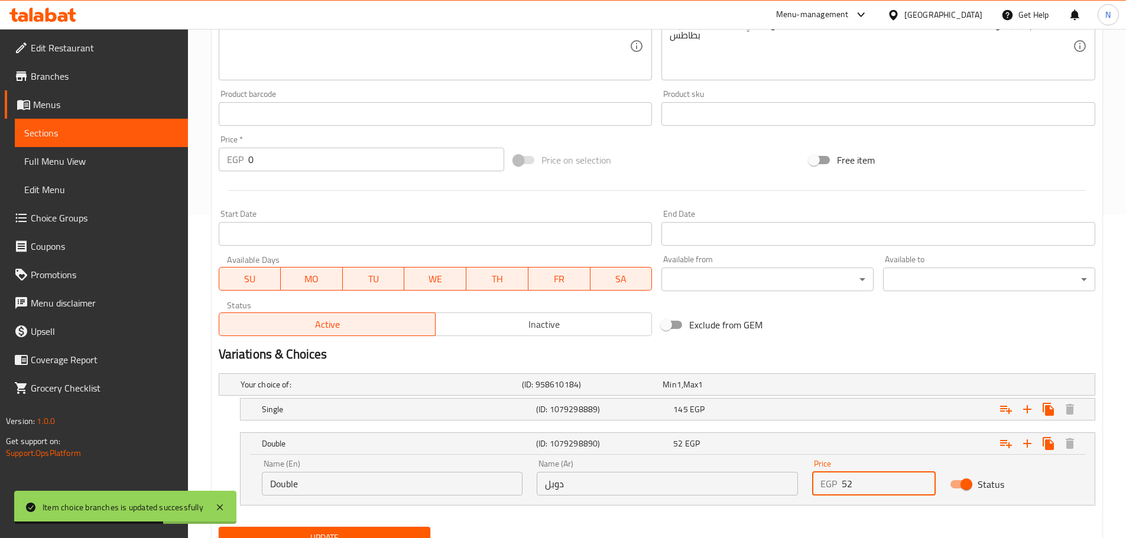
click at [845, 485] on input "52" at bounding box center [888, 484] width 94 height 24
type input "215"
click at [876, 405] on div "Expand" at bounding box center [945, 409] width 274 height 26
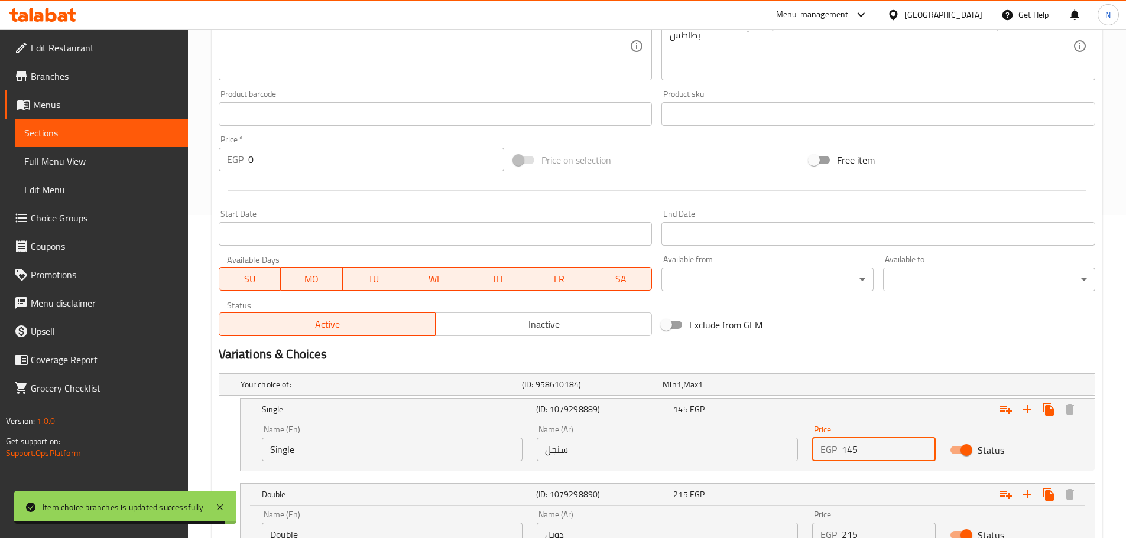
click at [854, 449] on input "145" at bounding box center [888, 450] width 94 height 24
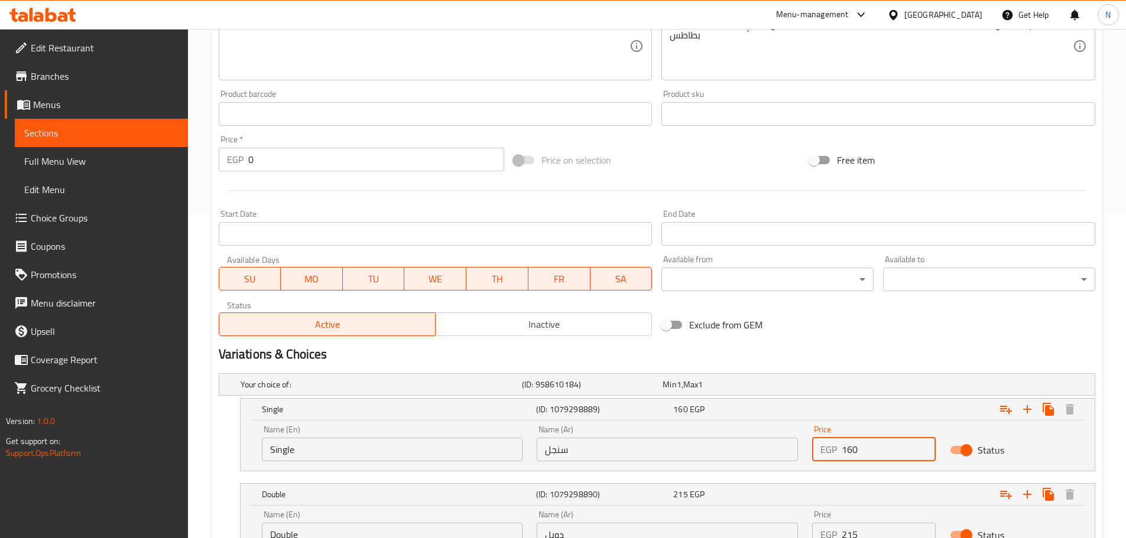
type input "160"
click at [851, 334] on div "Exclude from GEM" at bounding box center [803, 325] width 295 height 32
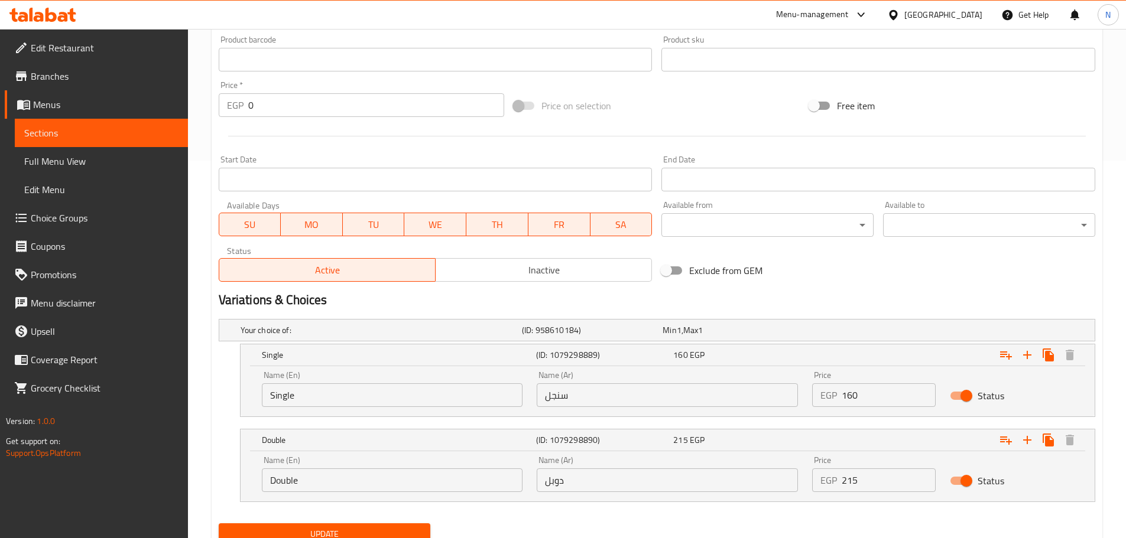
scroll to position [425, 0]
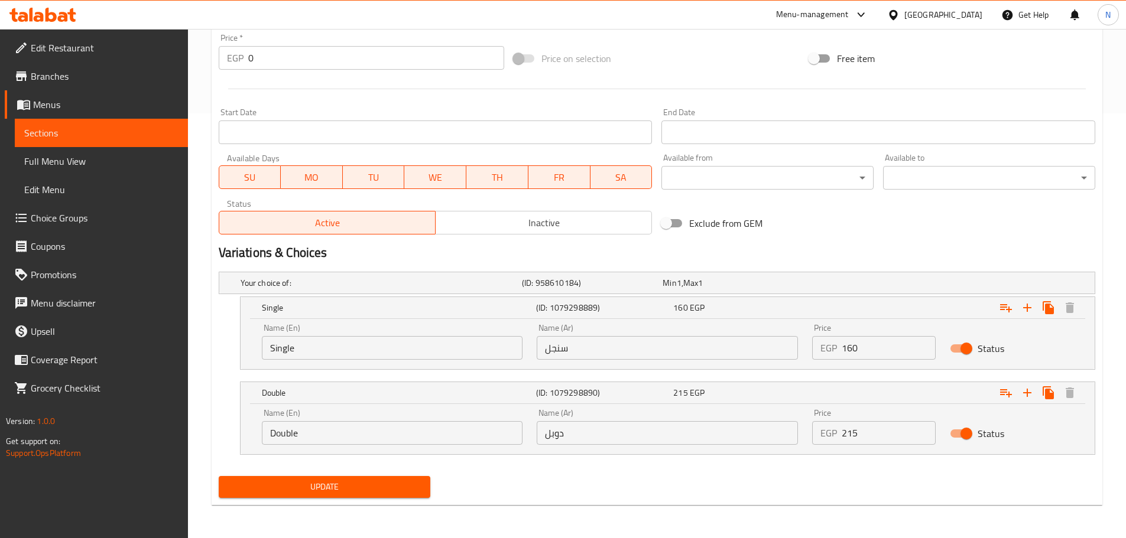
click at [415, 487] on span "Update" at bounding box center [324, 487] width 193 height 15
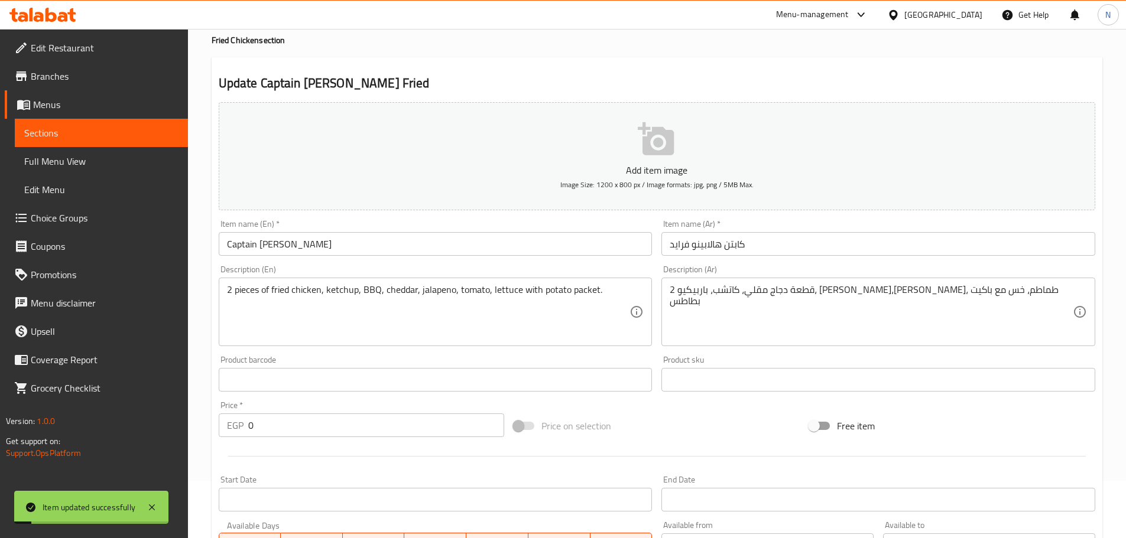
scroll to position [0, 0]
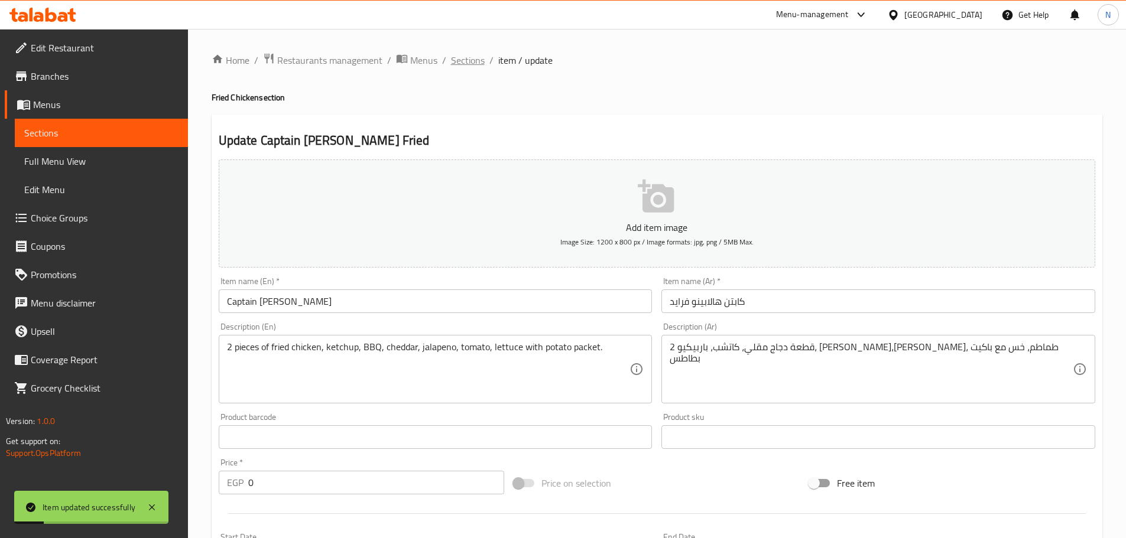
click at [459, 59] on span "Sections" at bounding box center [468, 60] width 34 height 14
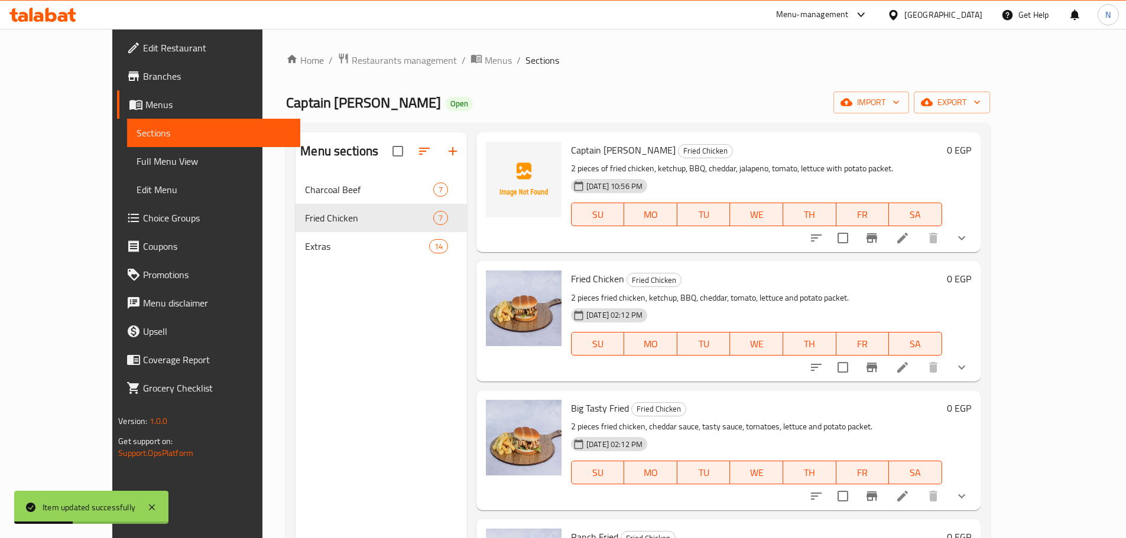
scroll to position [59, 0]
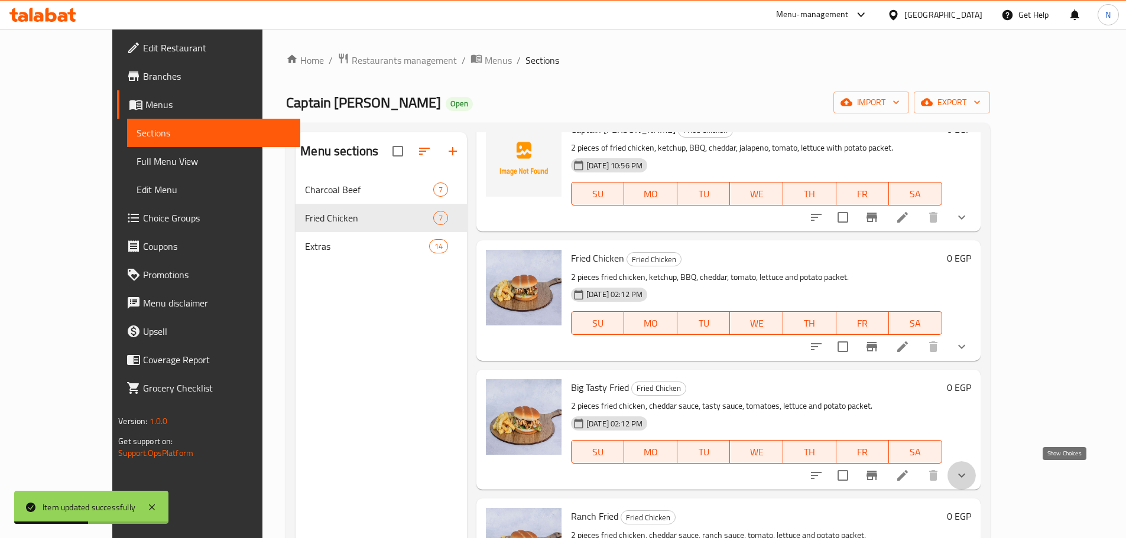
click at [968, 475] on icon "show more" at bounding box center [961, 476] width 14 height 14
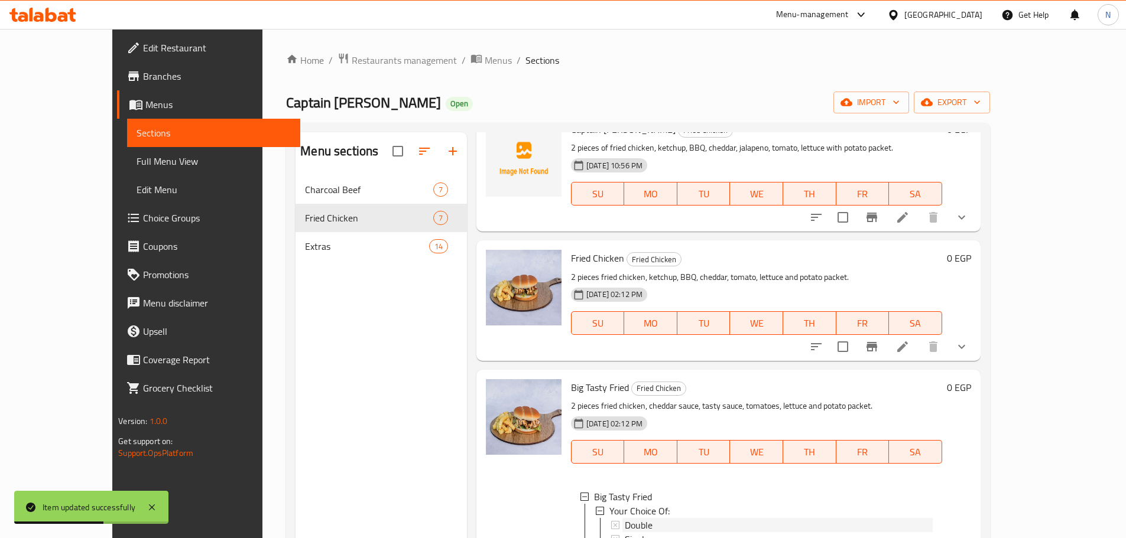
click at [659, 529] on div "Double" at bounding box center [779, 525] width 308 height 14
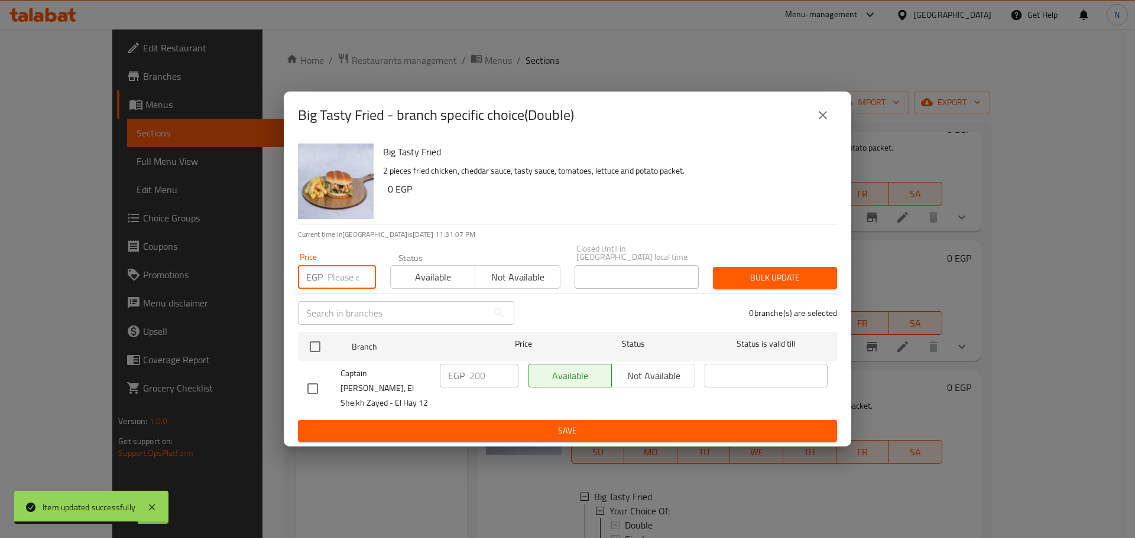
click at [337, 288] on input "number" at bounding box center [351, 277] width 48 height 24
type input "155"
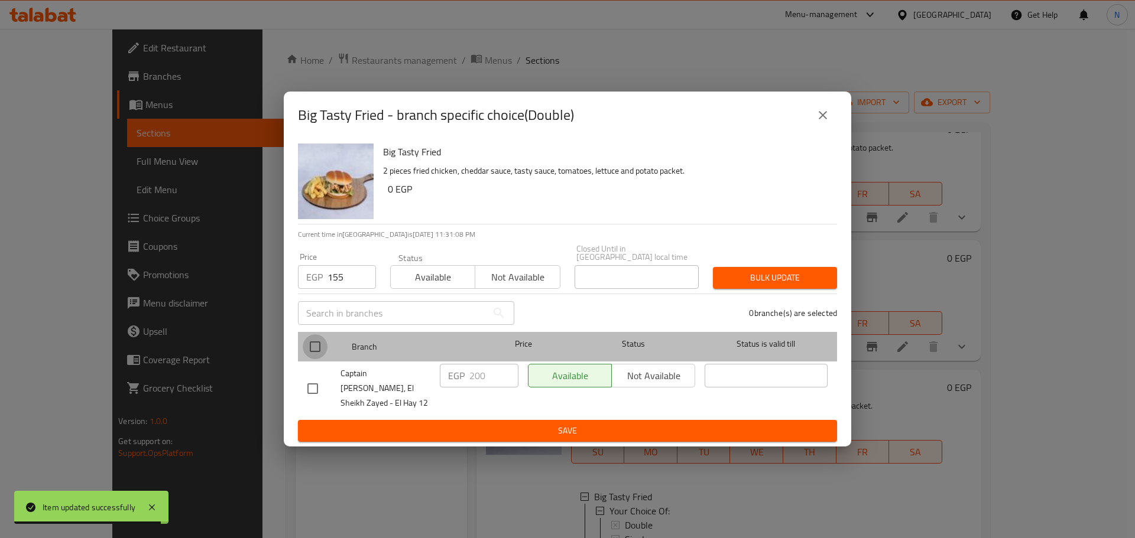
click at [321, 350] on input "checkbox" at bounding box center [315, 346] width 25 height 25
checkbox input "true"
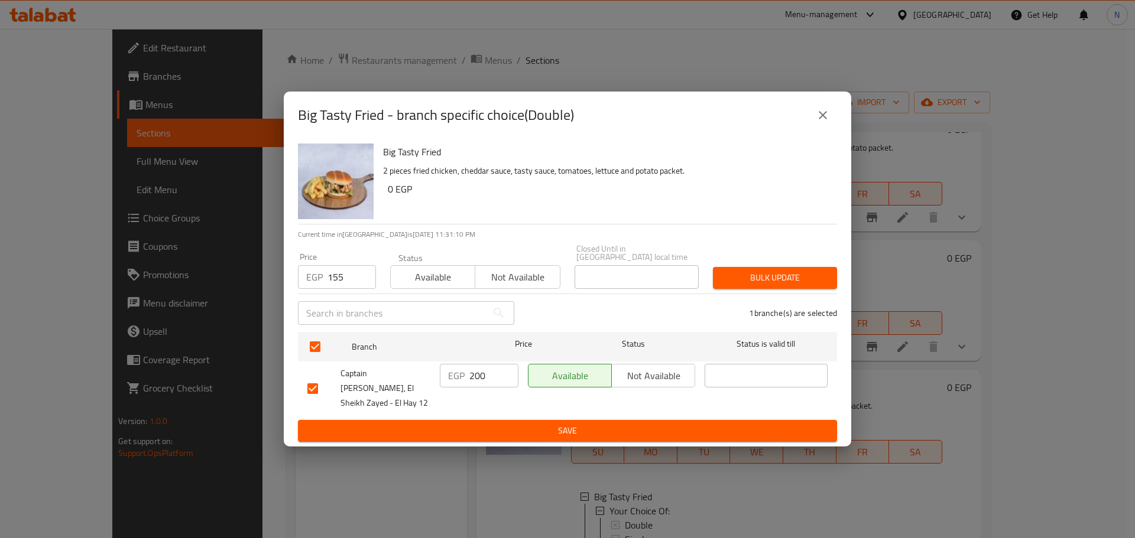
click at [791, 271] on button "Bulk update" at bounding box center [775, 278] width 124 height 22
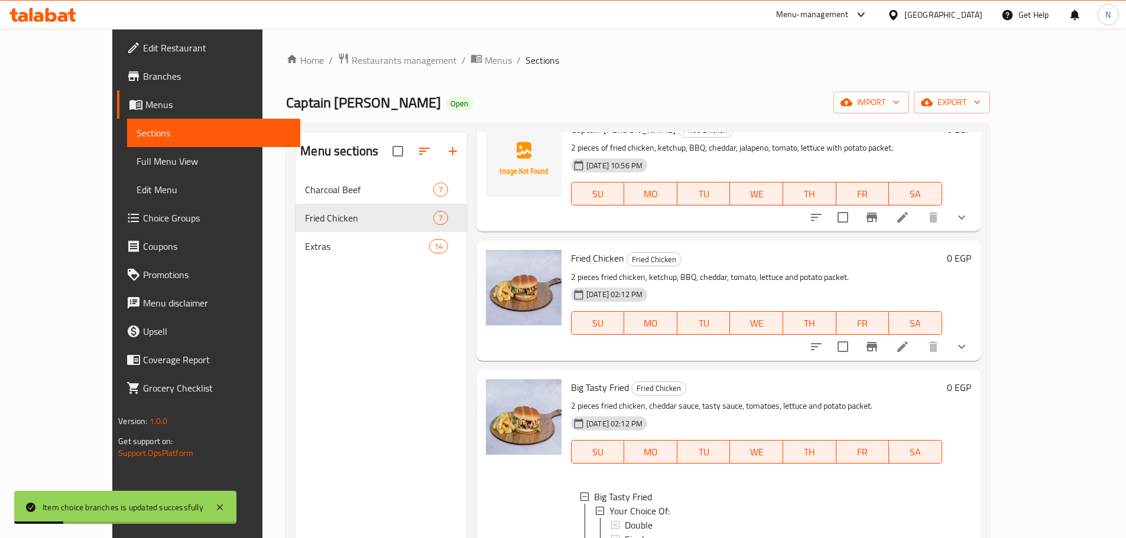
click at [634, 522] on div "Double" at bounding box center [779, 525] width 308 height 14
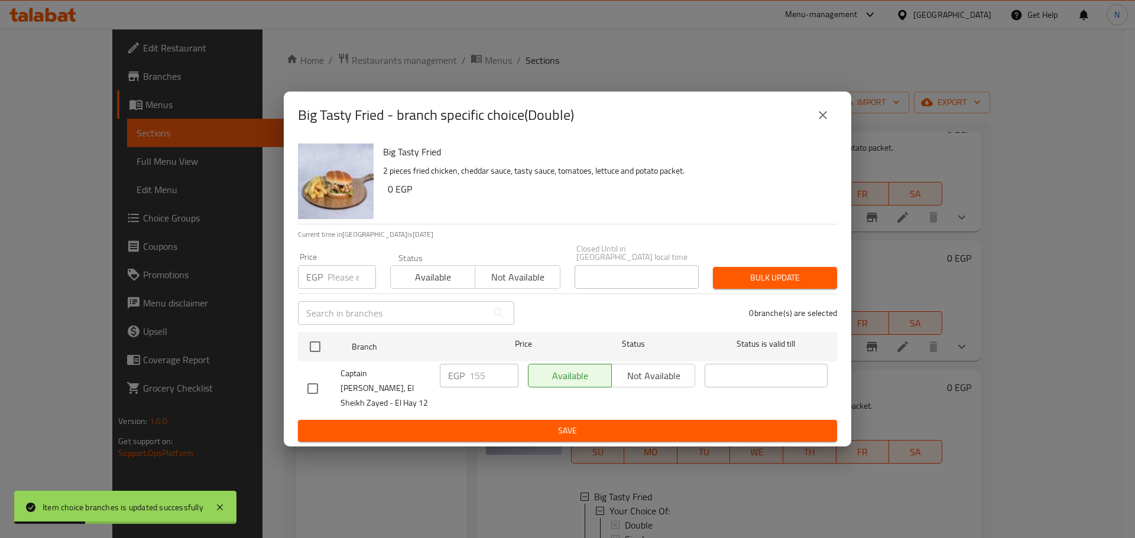
click at [327, 275] on div "EGP Price" at bounding box center [337, 277] width 78 height 24
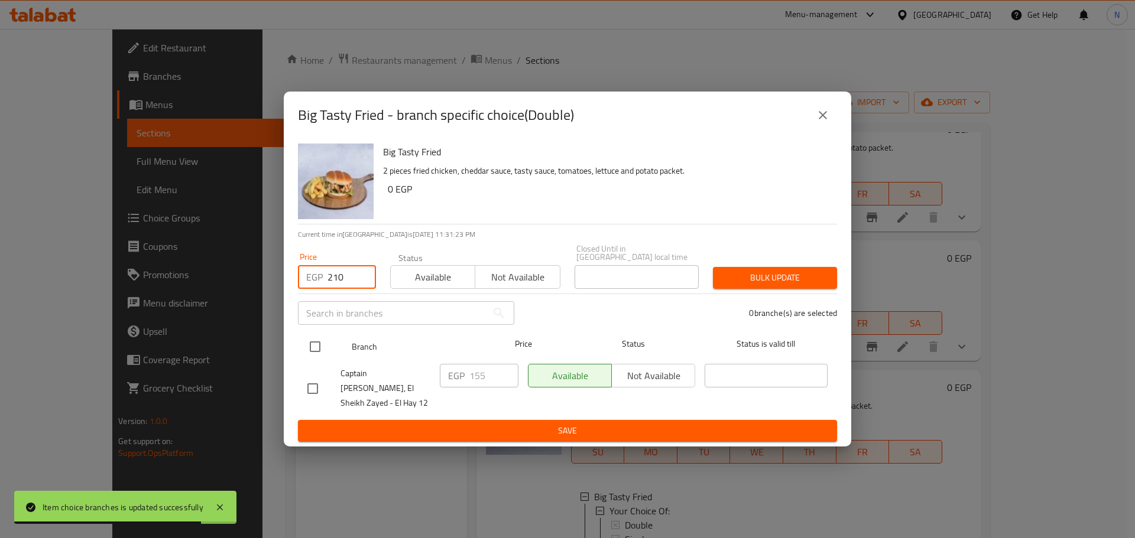
type input "210"
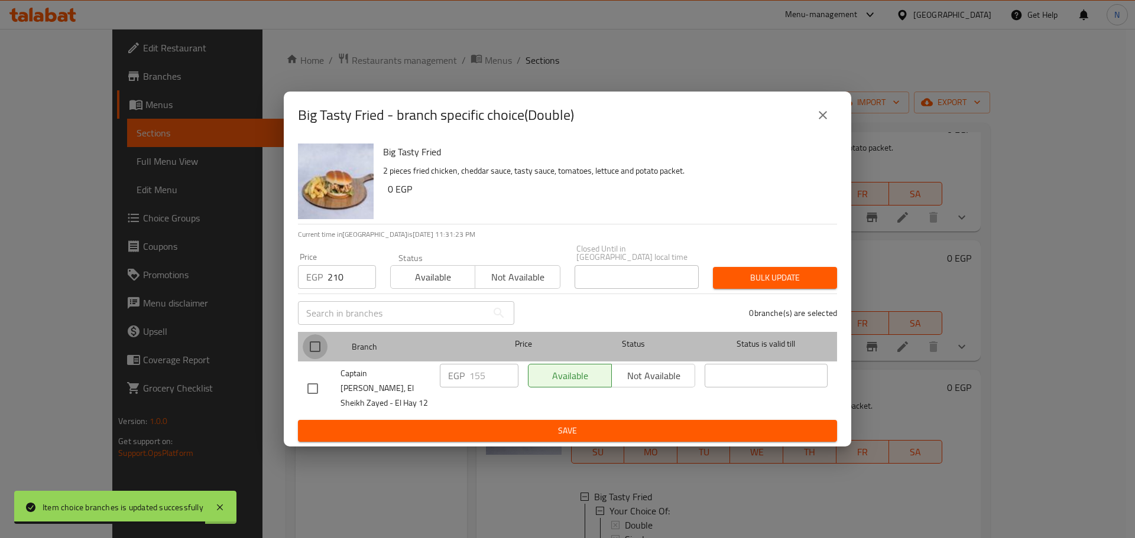
click at [309, 352] on input "checkbox" at bounding box center [315, 346] width 25 height 25
checkbox input "true"
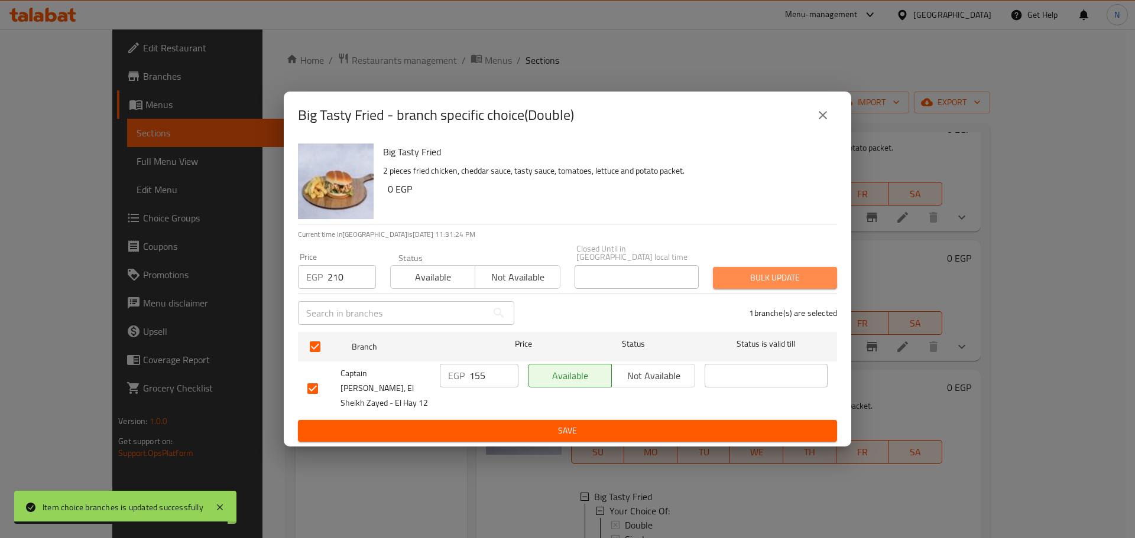
click at [755, 289] on button "Bulk update" at bounding box center [775, 278] width 124 height 22
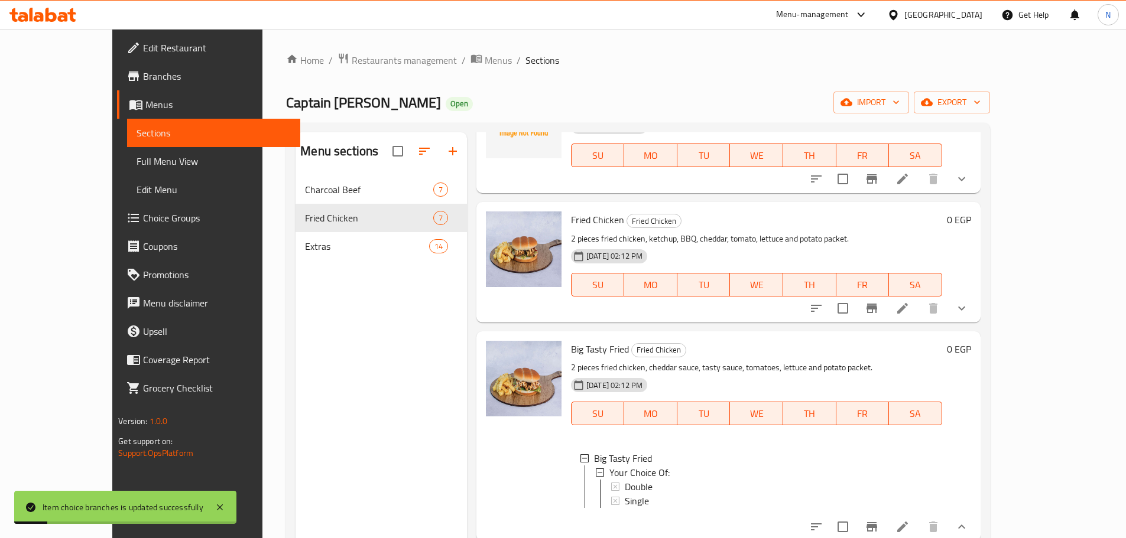
scroll to position [118, 0]
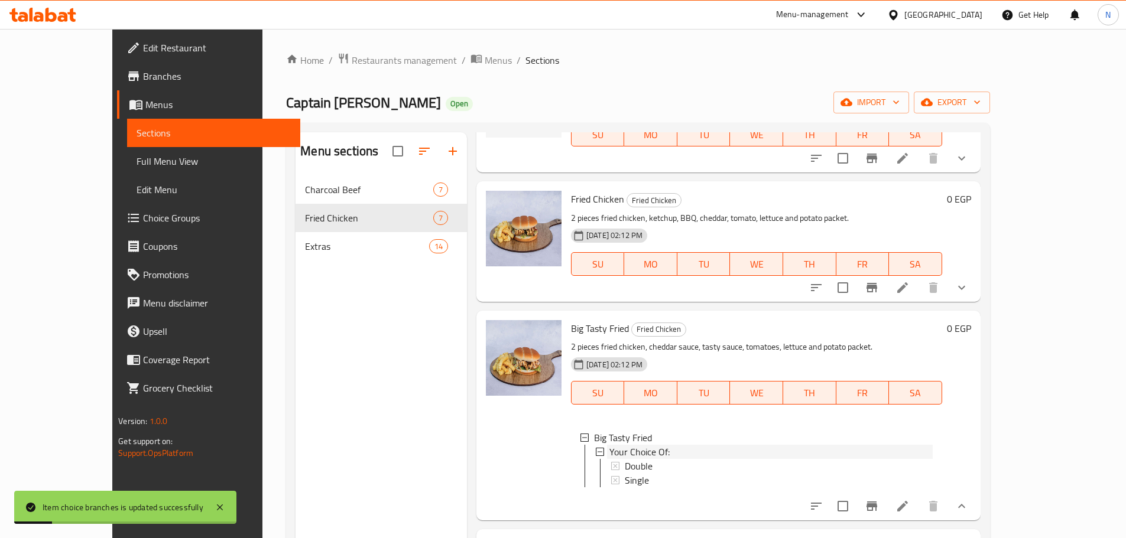
click at [638, 458] on span "Your Choice Of:" at bounding box center [639, 452] width 60 height 14
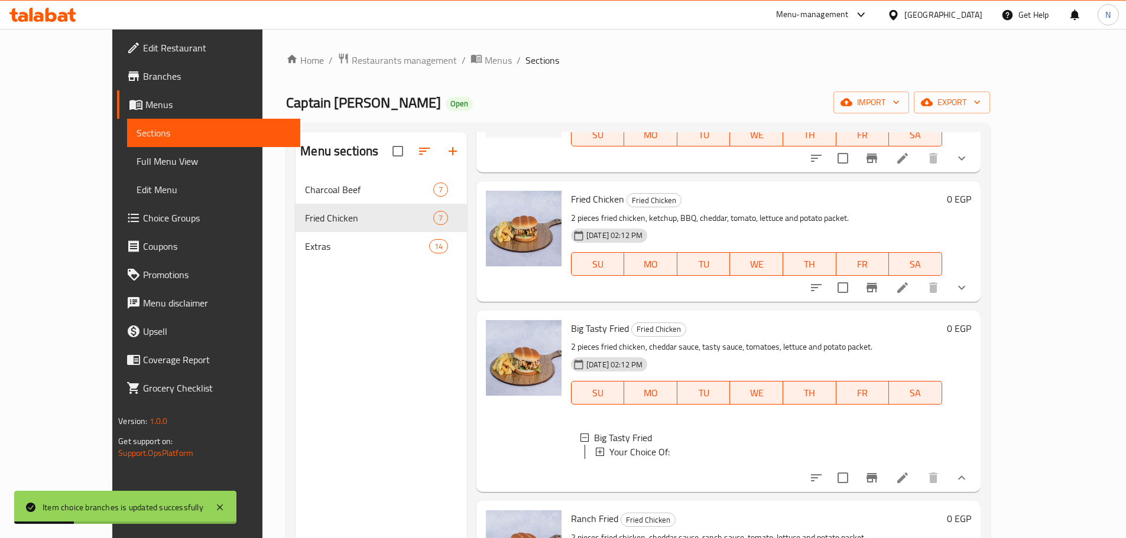
click at [641, 453] on div "Your Choice Of:" at bounding box center [770, 452] width 323 height 14
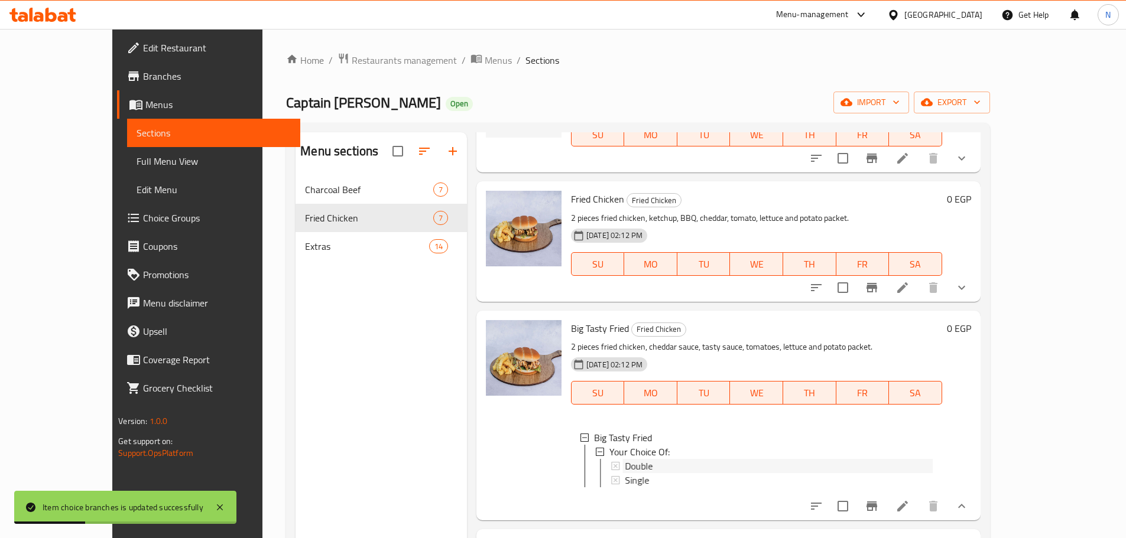
click at [636, 469] on div "Double" at bounding box center [779, 466] width 308 height 14
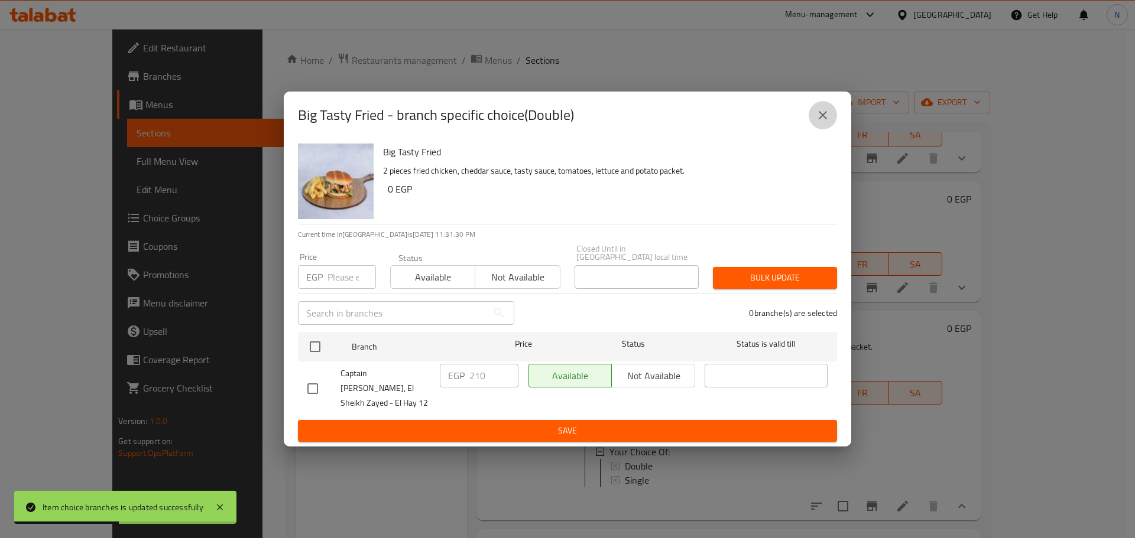
click at [815, 121] on button "close" at bounding box center [822, 115] width 28 height 28
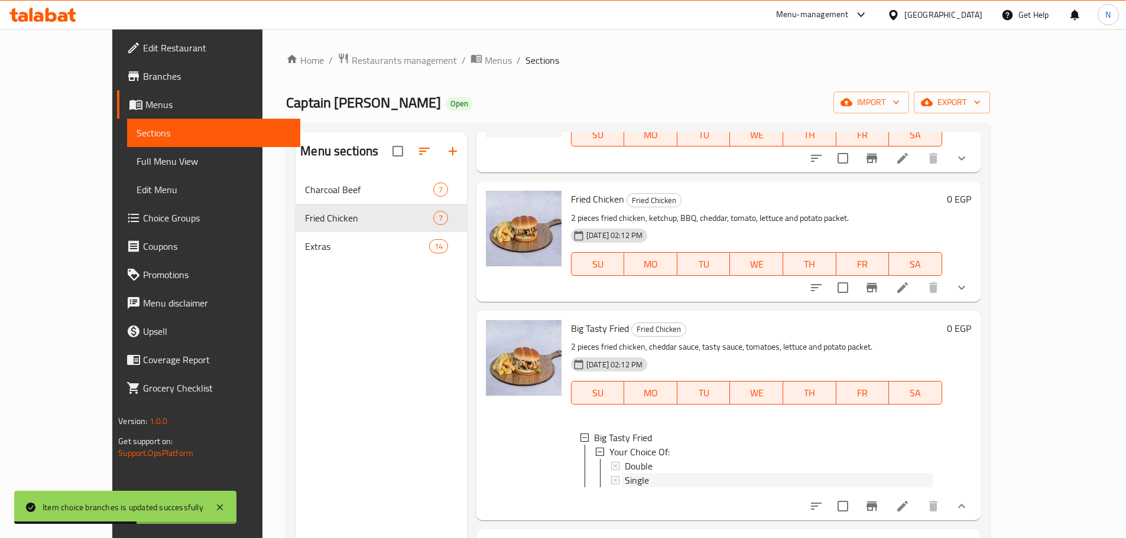
click at [644, 482] on div "Single" at bounding box center [779, 480] width 308 height 14
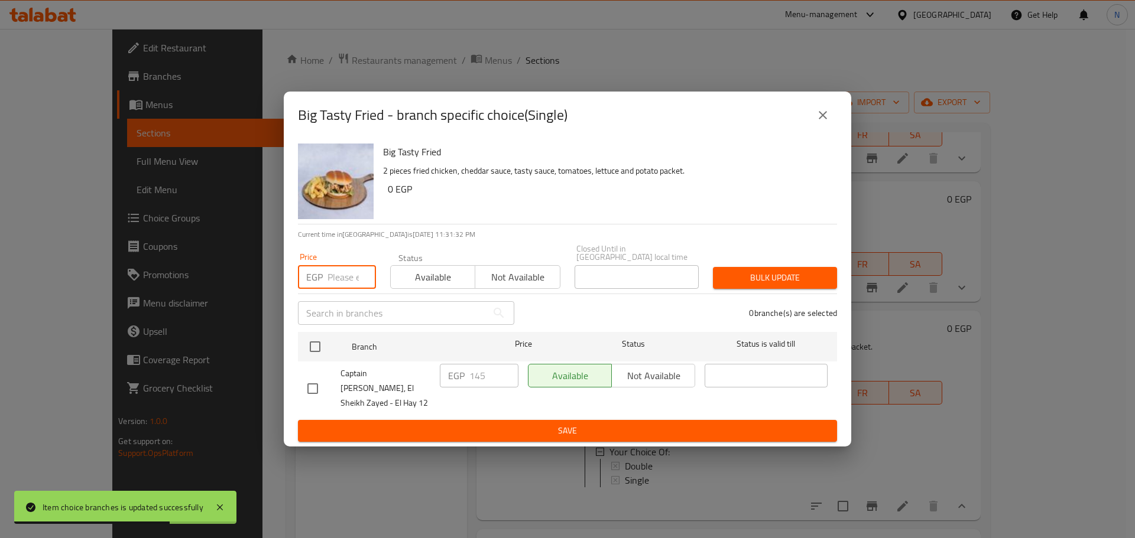
click at [342, 276] on input "number" at bounding box center [351, 277] width 48 height 24
type input "155"
click at [321, 357] on input "checkbox" at bounding box center [315, 346] width 25 height 25
checkbox input "true"
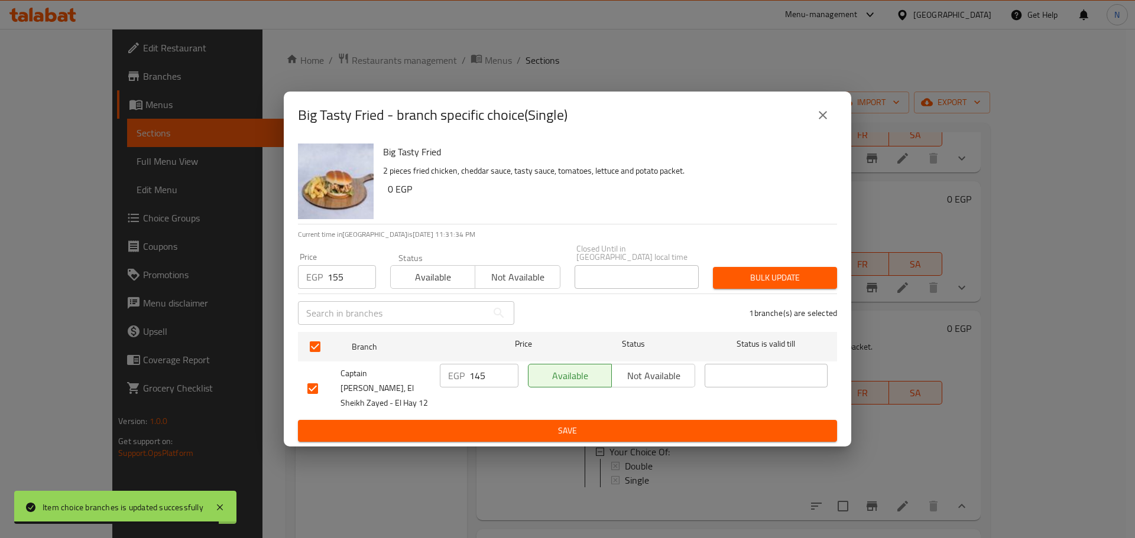
click at [752, 281] on span "Bulk update" at bounding box center [774, 278] width 105 height 15
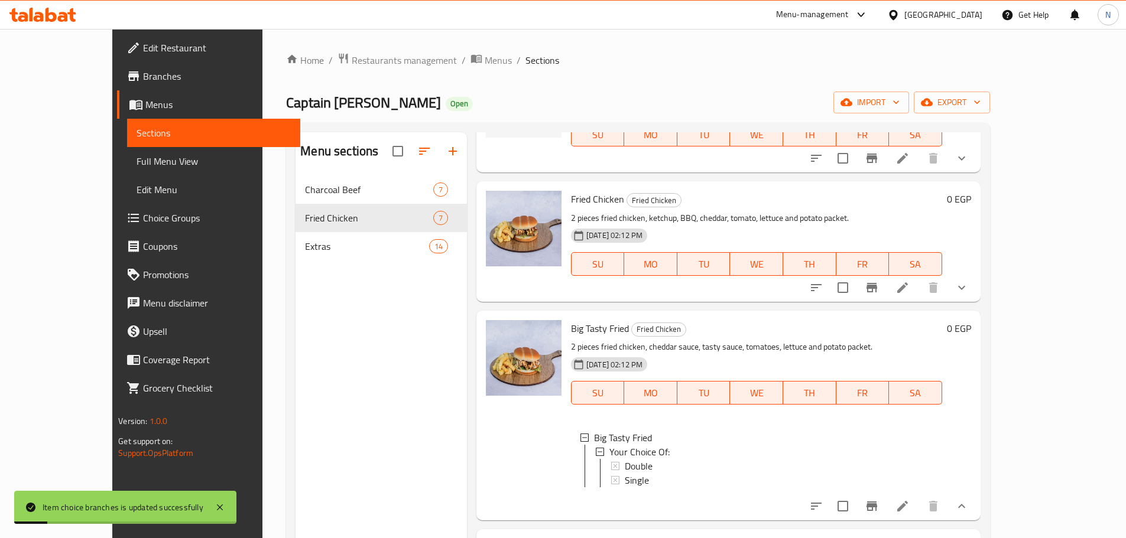
click at [909, 513] on icon at bounding box center [902, 506] width 14 height 14
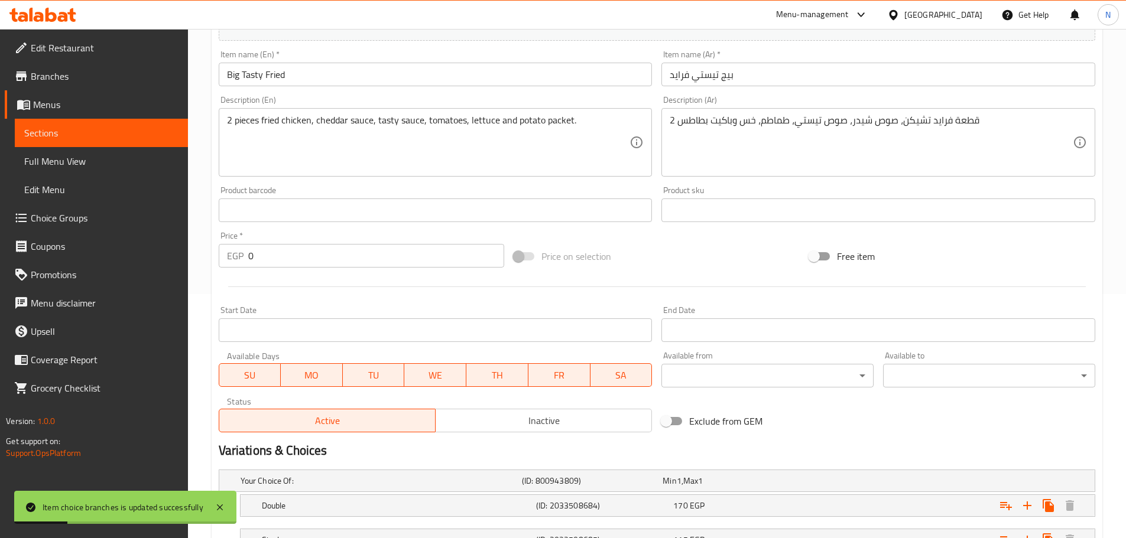
scroll to position [340, 0]
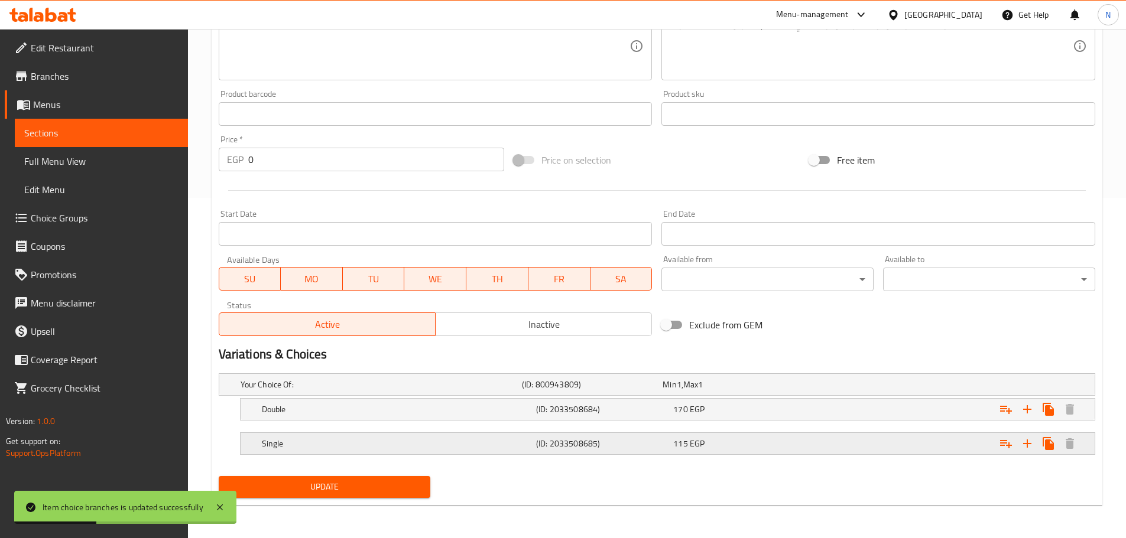
click at [864, 437] on div "Expand" at bounding box center [945, 444] width 274 height 26
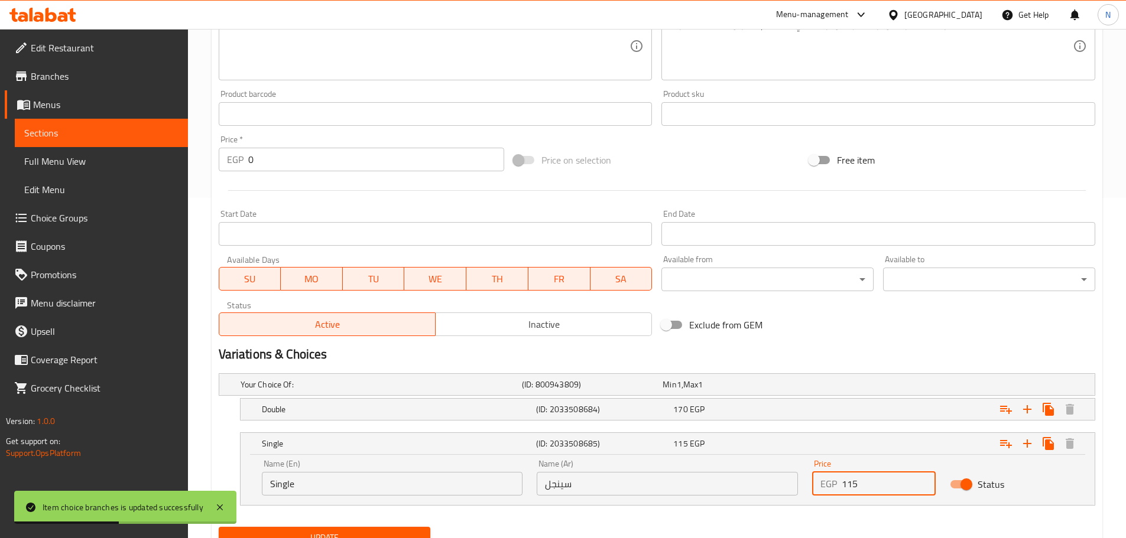
click at [850, 485] on input "115" at bounding box center [888, 484] width 94 height 24
type input "155"
click at [840, 415] on div "Expand" at bounding box center [945, 409] width 274 height 26
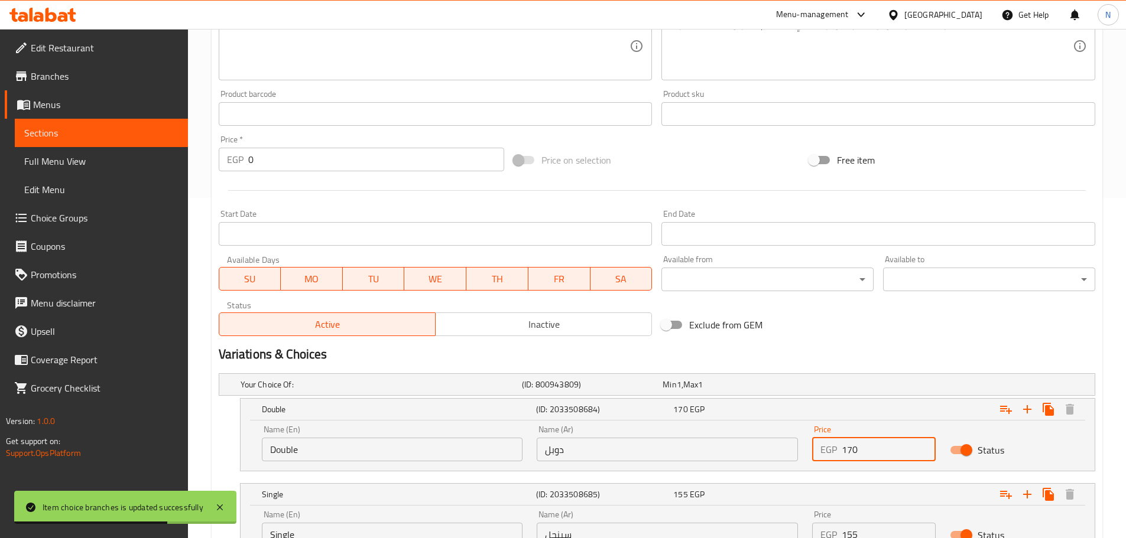
click at [846, 453] on input "170" at bounding box center [888, 450] width 94 height 24
type input "210"
click at [834, 347] on h2 "Variations & Choices" at bounding box center [657, 355] width 876 height 18
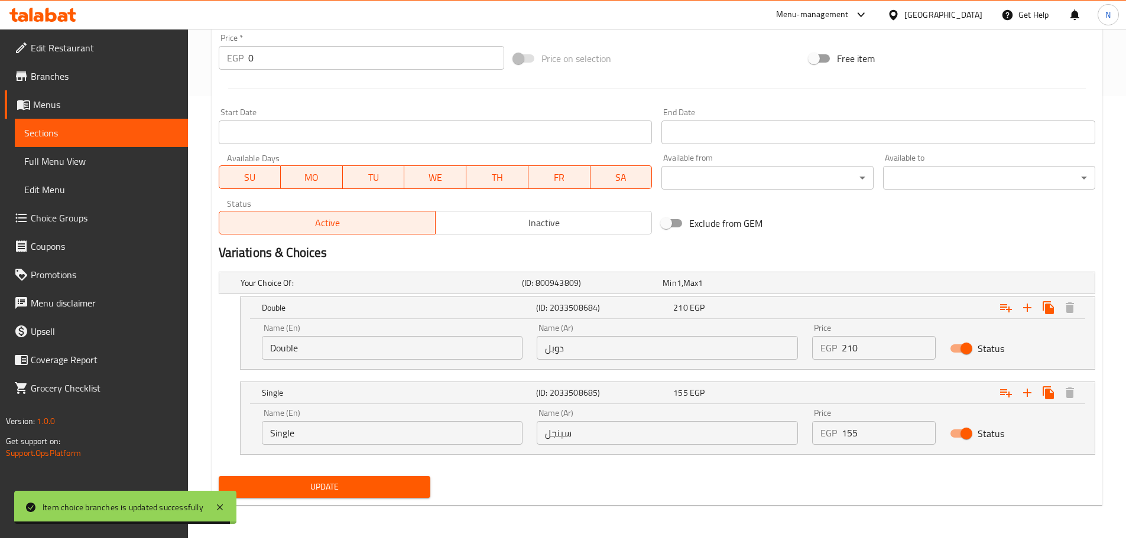
click at [398, 487] on span "Update" at bounding box center [324, 487] width 193 height 15
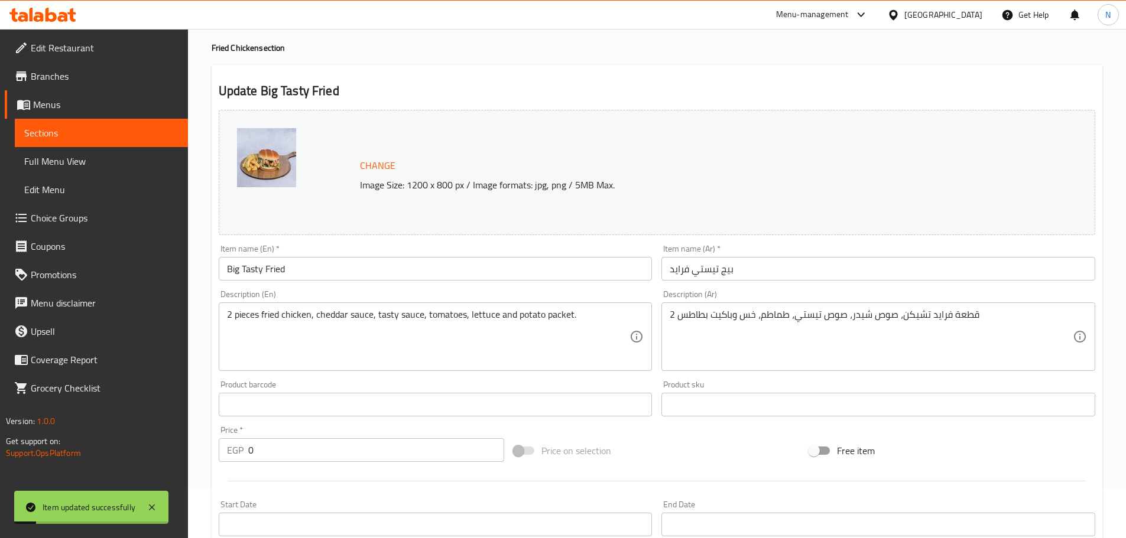
scroll to position [0, 0]
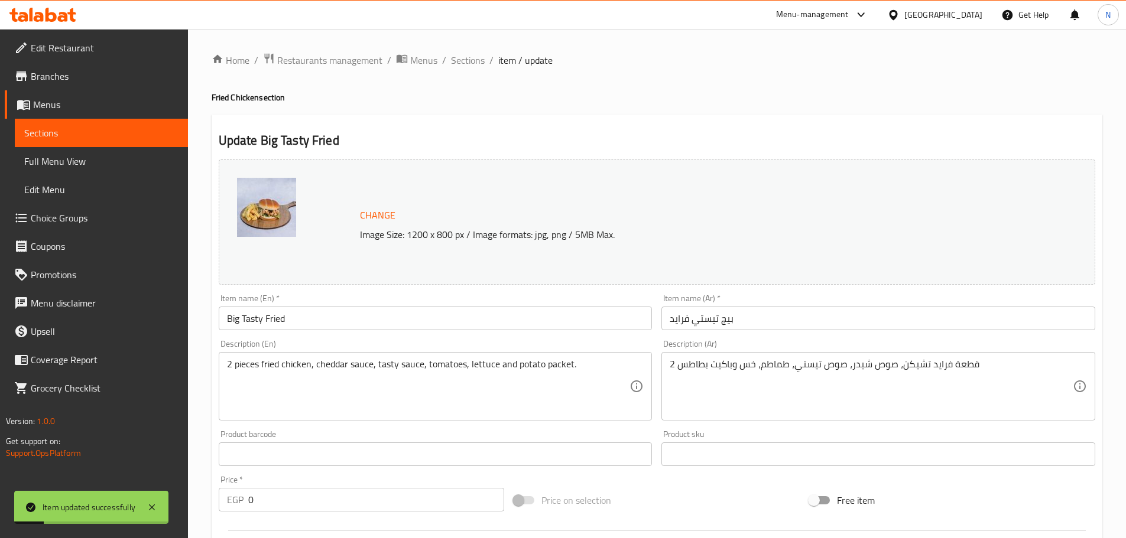
drag, startPoint x: 477, startPoint y: 64, endPoint x: 479, endPoint y: 71, distance: 6.7
click at [477, 64] on span "Sections" at bounding box center [468, 60] width 34 height 14
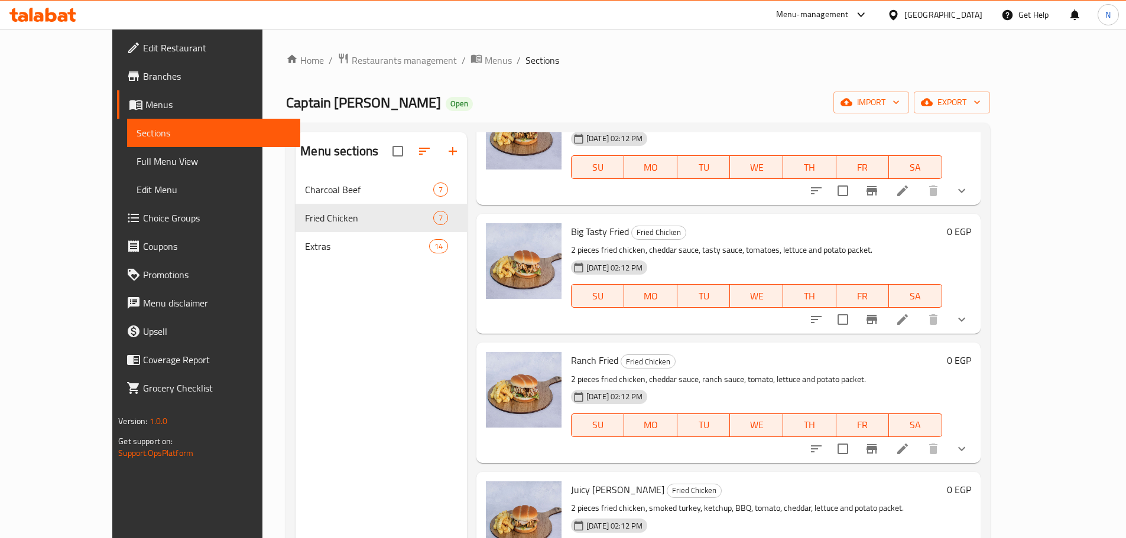
scroll to position [236, 0]
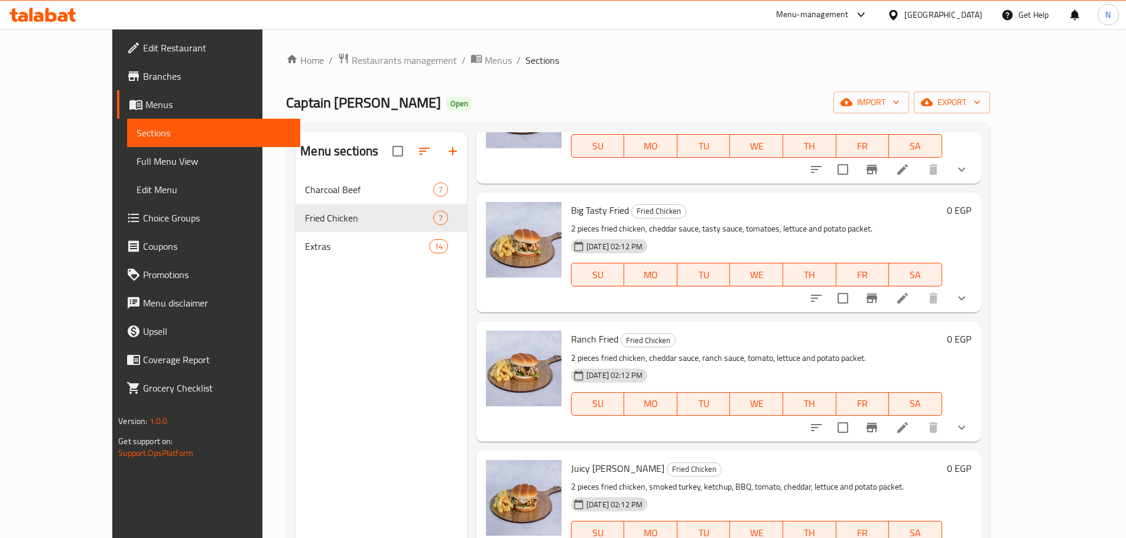
click at [976, 299] on button "show more" at bounding box center [961, 298] width 28 height 28
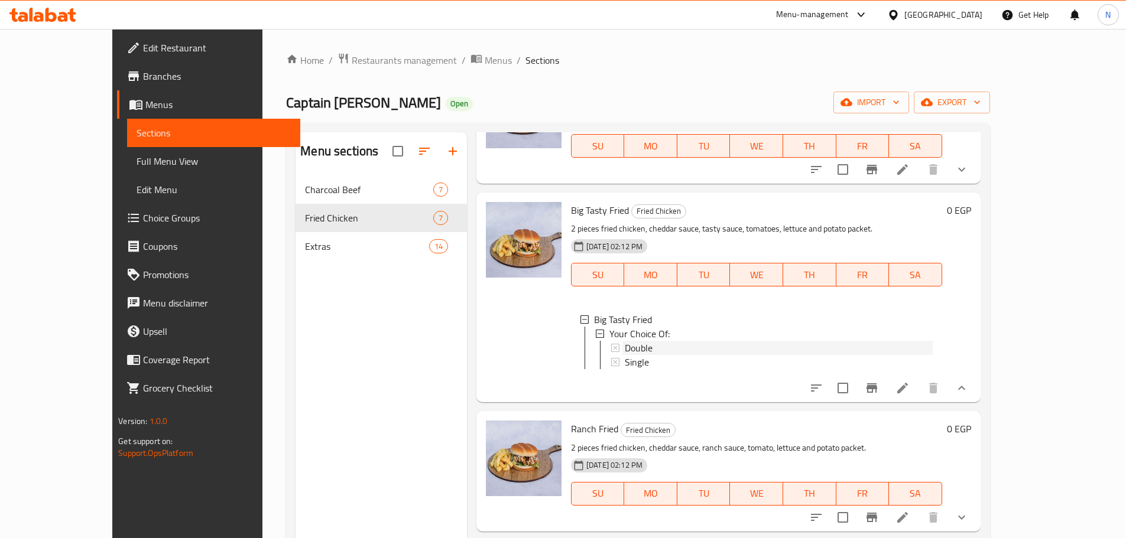
click at [699, 344] on div "Double" at bounding box center [779, 348] width 308 height 14
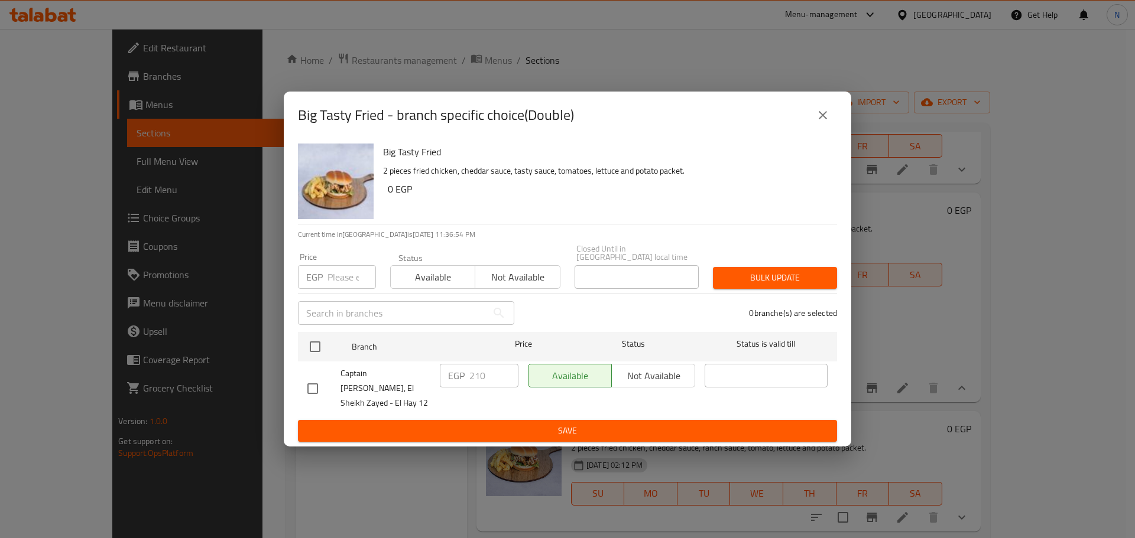
click at [823, 122] on icon "close" at bounding box center [822, 115] width 14 height 14
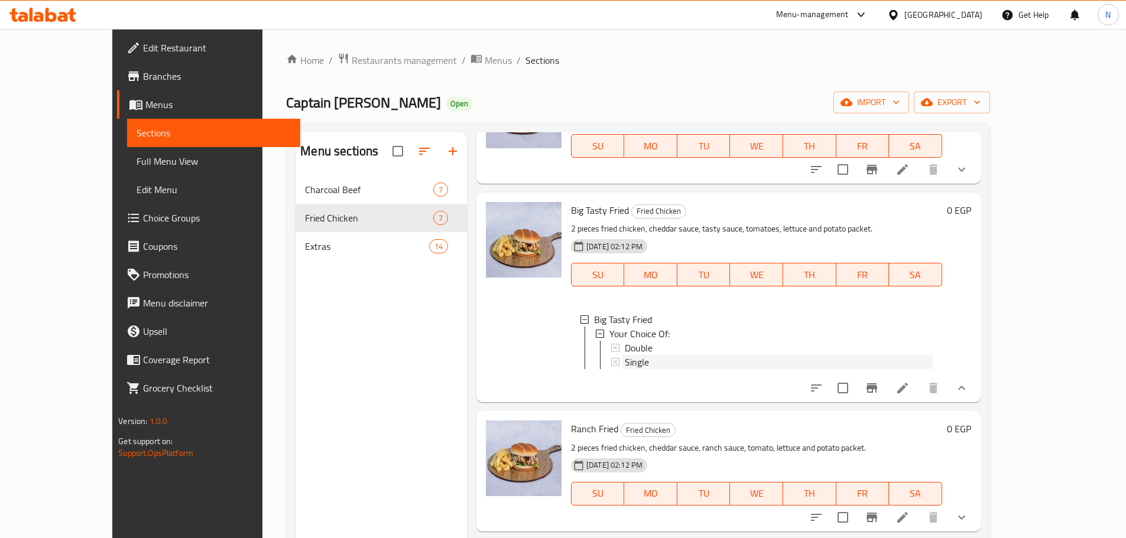
click at [667, 359] on div "Single" at bounding box center [779, 362] width 308 height 14
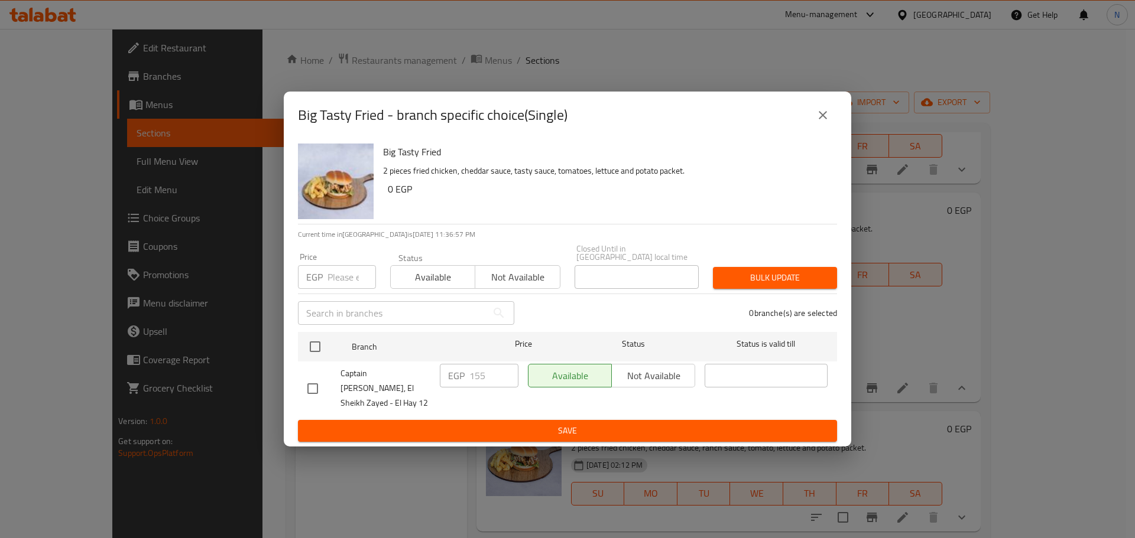
click at [816, 119] on button "close" at bounding box center [822, 115] width 28 height 28
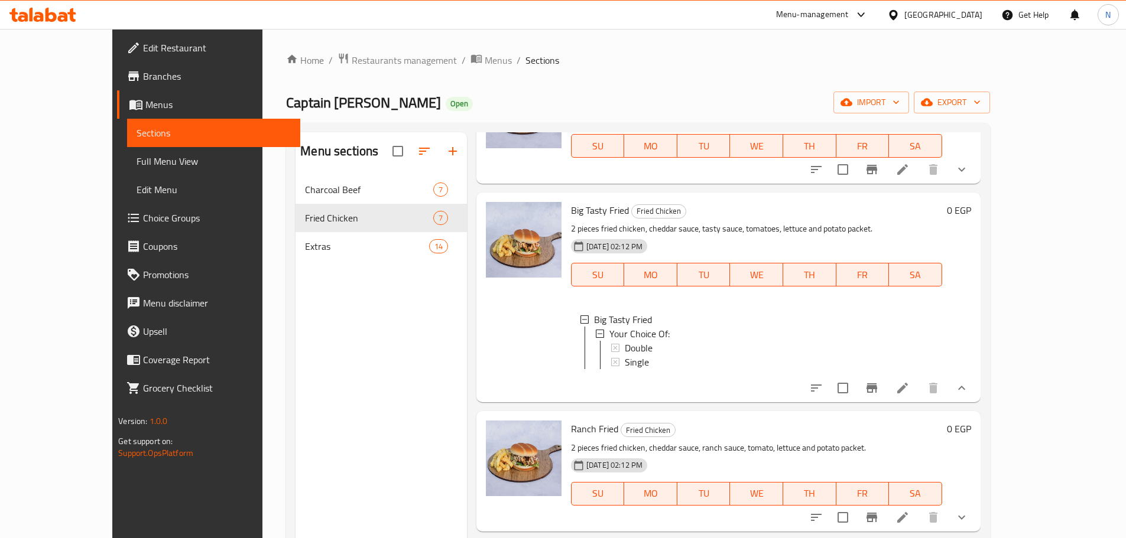
click at [909, 395] on icon at bounding box center [902, 388] width 14 height 14
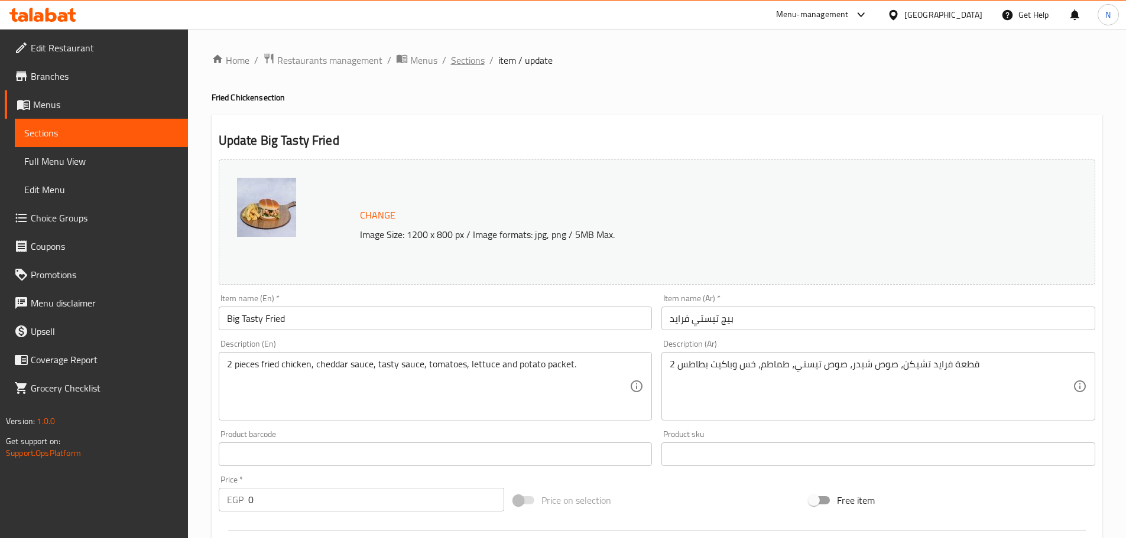
click at [456, 62] on span "Sections" at bounding box center [468, 60] width 34 height 14
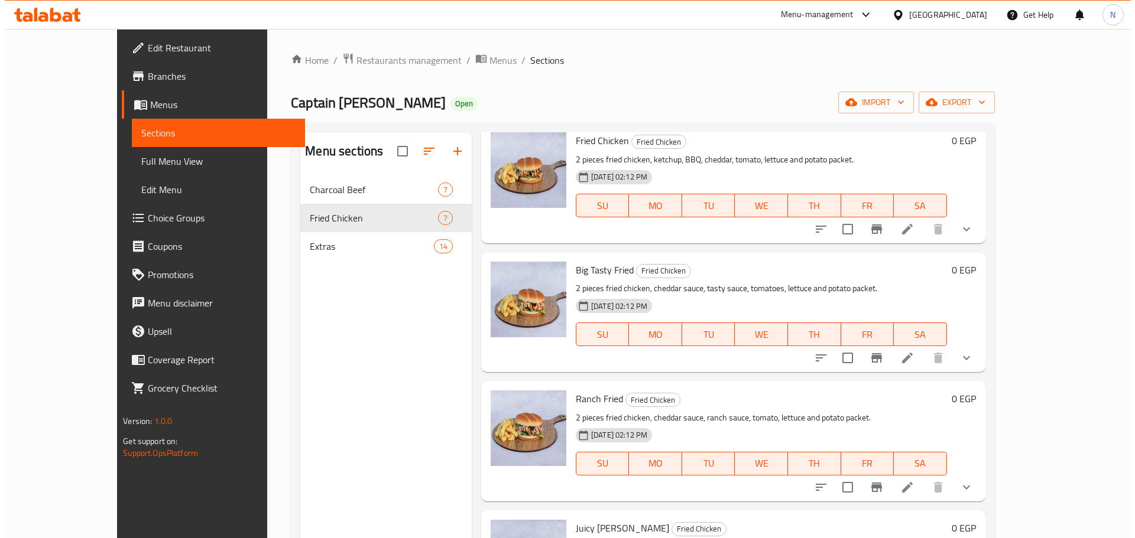
scroll to position [177, 0]
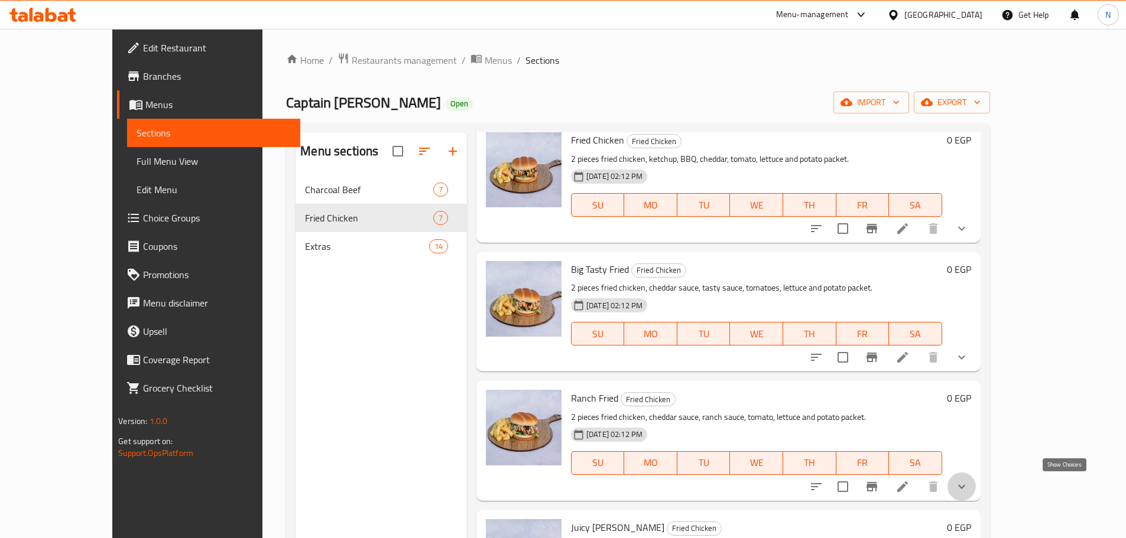
click at [968, 489] on icon "show more" at bounding box center [961, 487] width 14 height 14
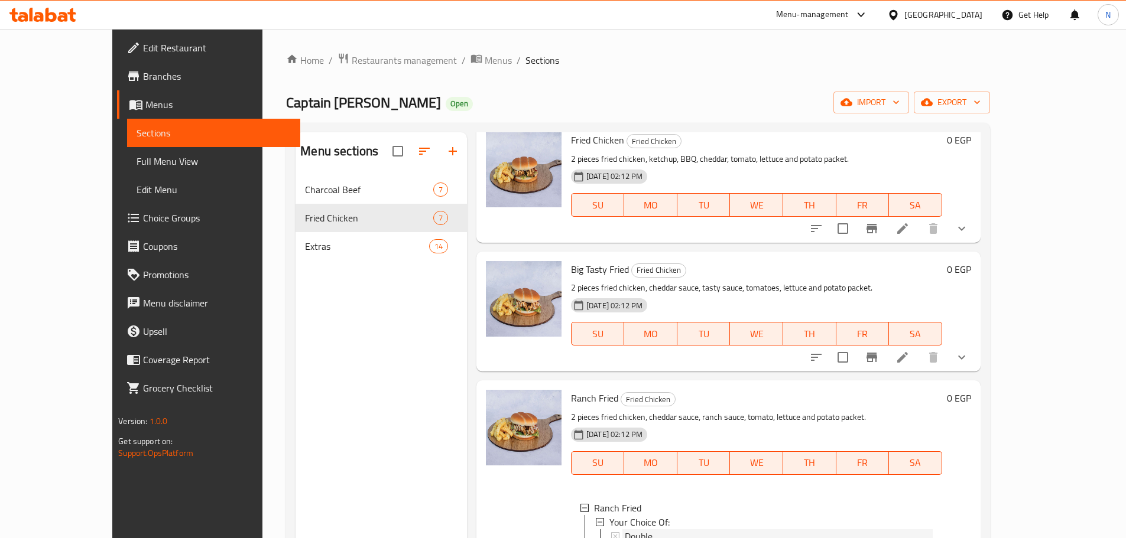
click at [633, 531] on div "Double" at bounding box center [779, 536] width 308 height 14
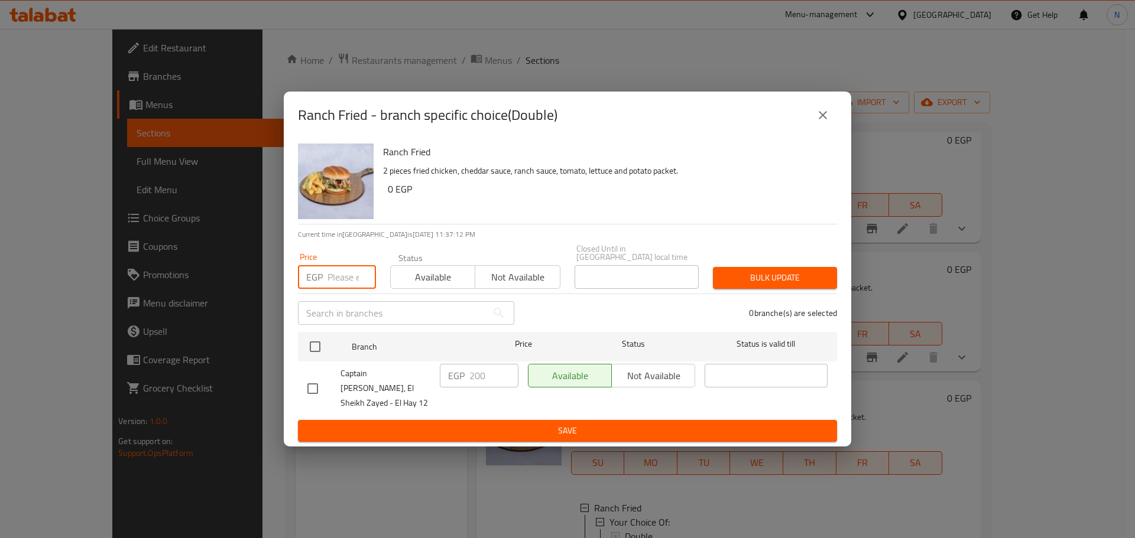
click at [331, 282] on input "number" at bounding box center [351, 277] width 48 height 24
type input "210"
click at [316, 352] on input "checkbox" at bounding box center [315, 346] width 25 height 25
checkbox input "true"
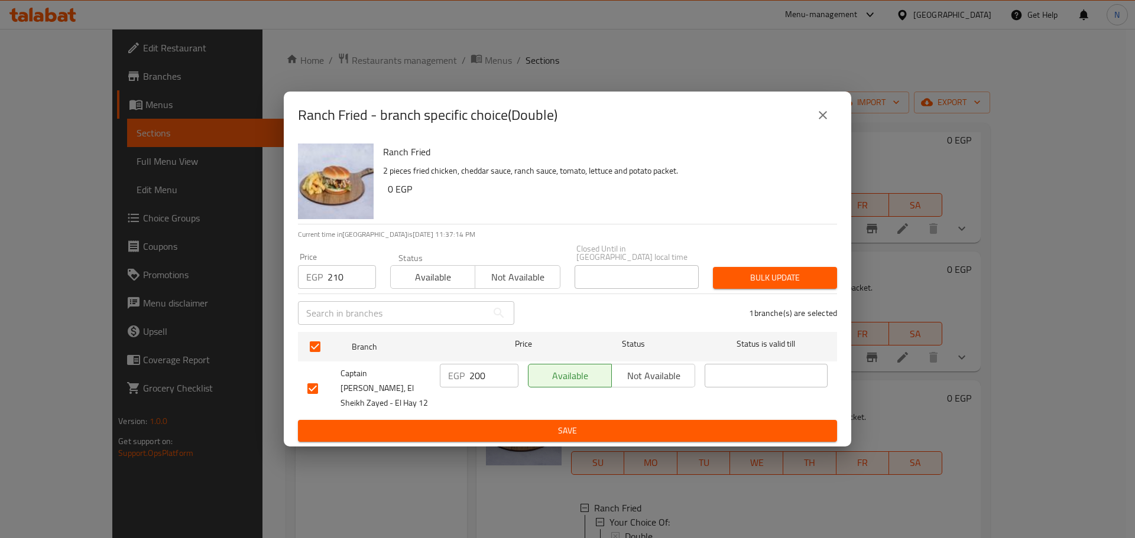
click at [797, 285] on span "Bulk update" at bounding box center [774, 278] width 105 height 15
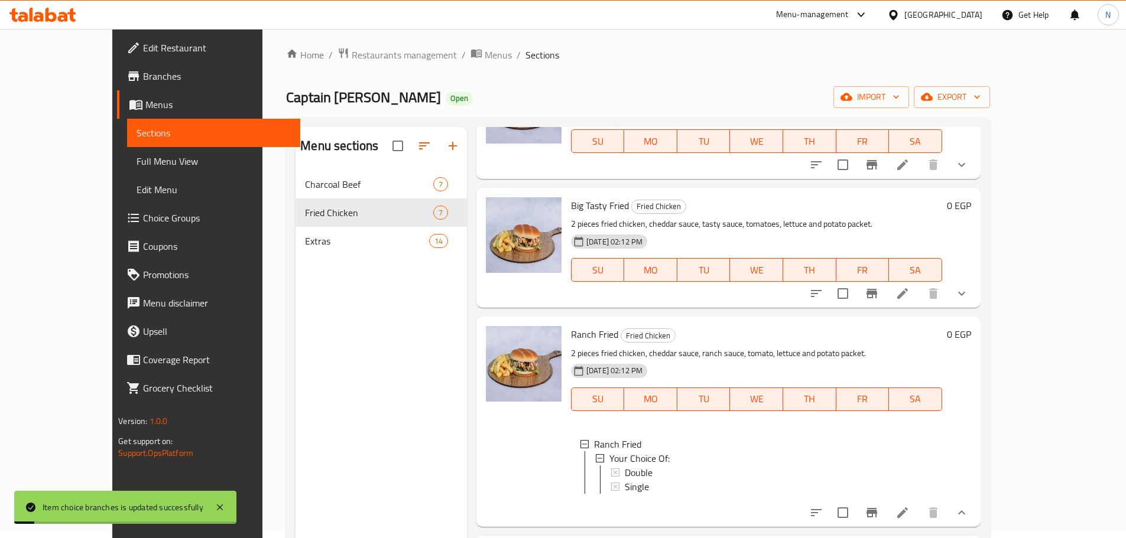
scroll to position [236, 0]
click at [641, 492] on div "Single" at bounding box center [779, 486] width 308 height 14
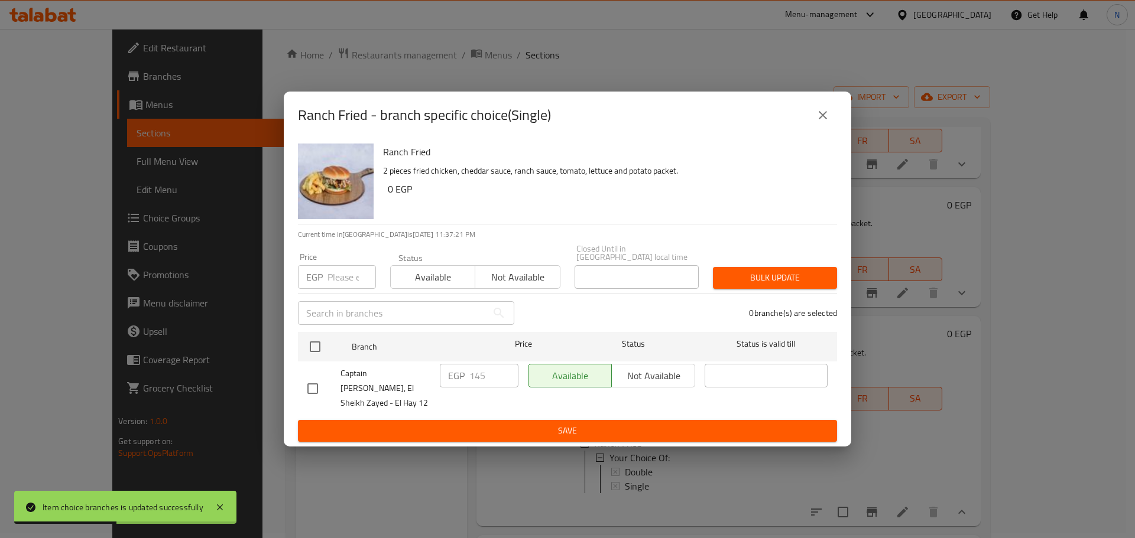
click at [332, 283] on input "number" at bounding box center [351, 277] width 48 height 24
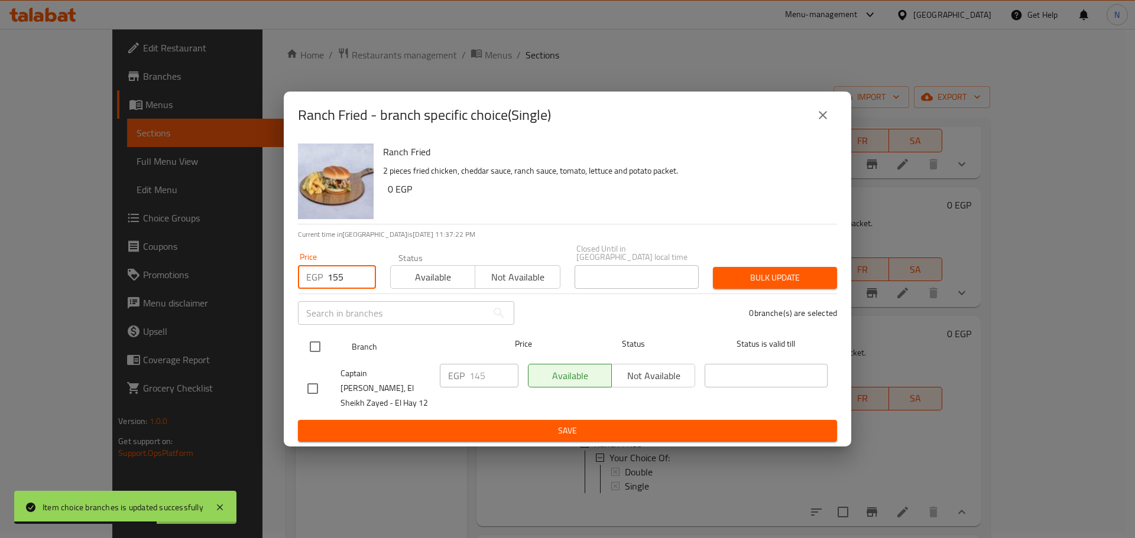
type input "155"
click at [313, 345] on input "checkbox" at bounding box center [315, 346] width 25 height 25
checkbox input "true"
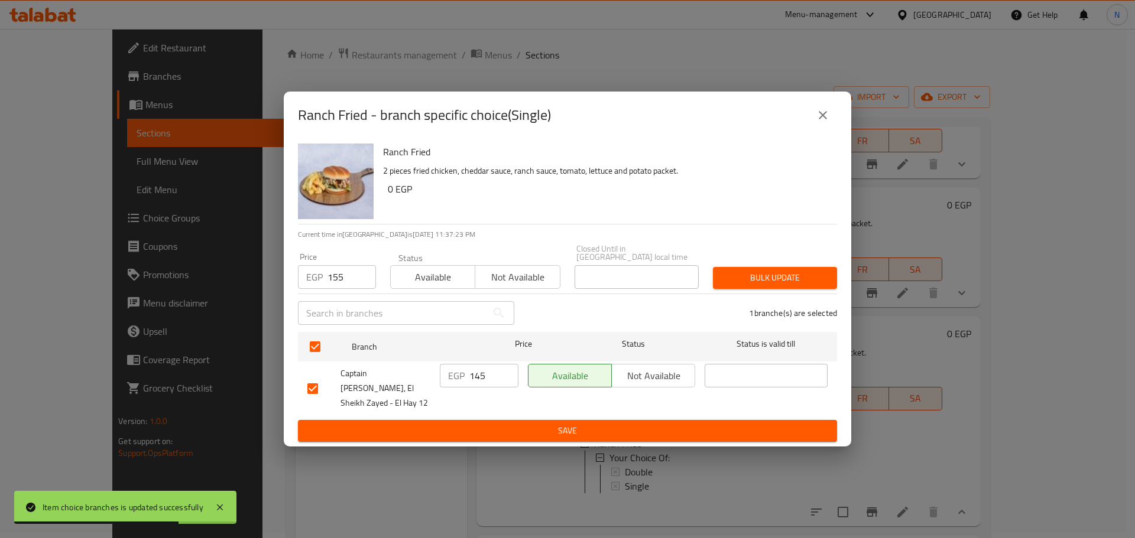
click at [762, 279] on span "Bulk update" at bounding box center [774, 278] width 105 height 15
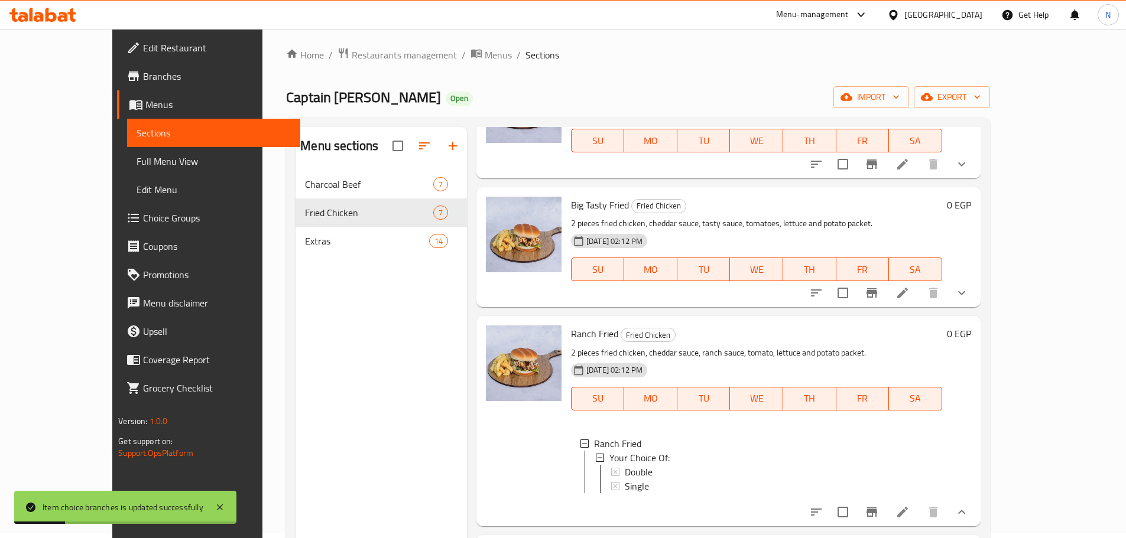
scroll to position [295, 0]
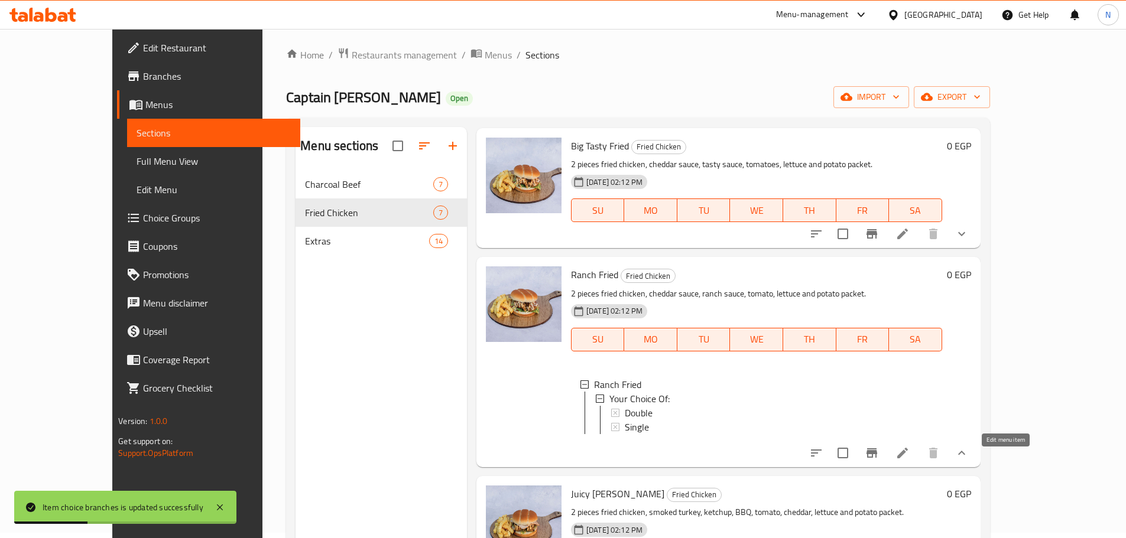
click at [909, 459] on icon at bounding box center [902, 453] width 14 height 14
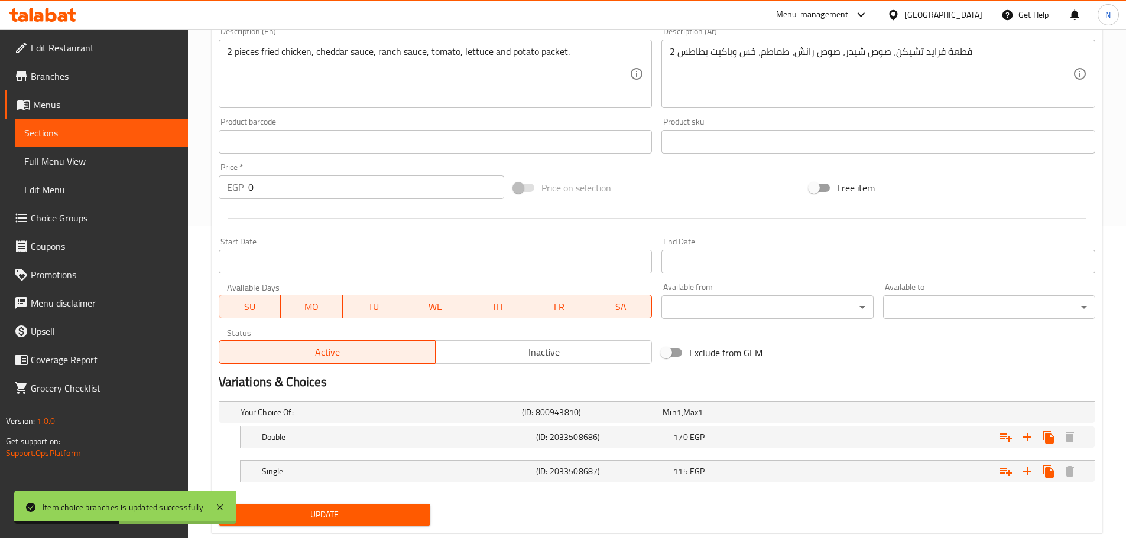
scroll to position [340, 0]
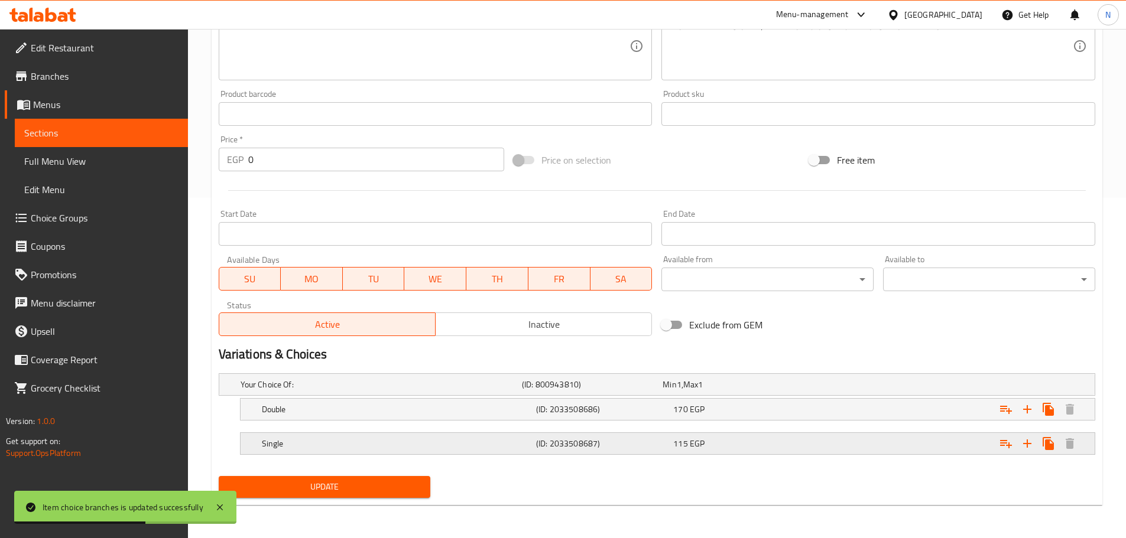
click at [872, 441] on div "Expand" at bounding box center [945, 444] width 274 height 26
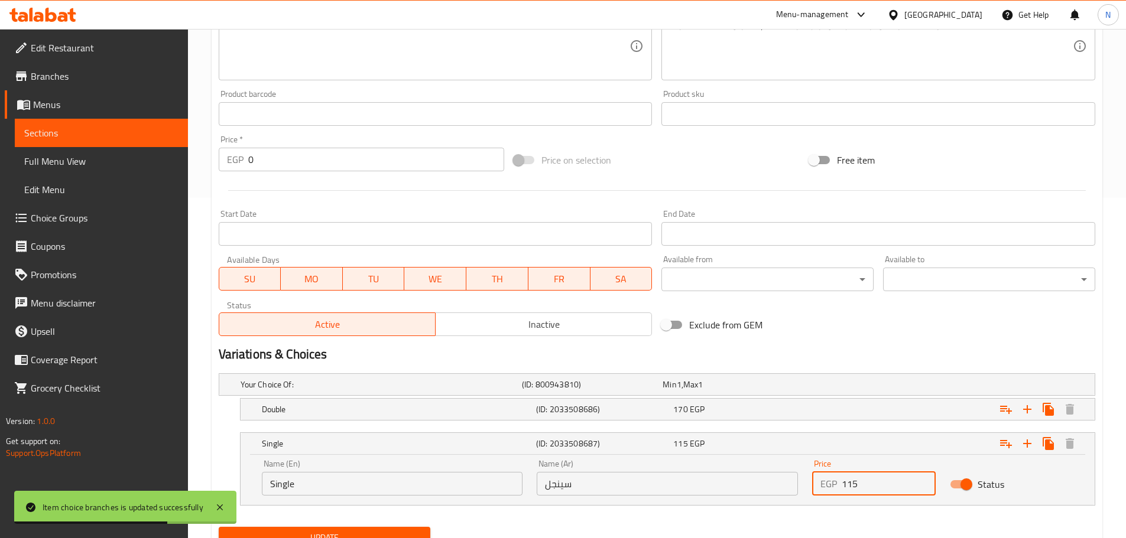
click at [851, 487] on input "115" at bounding box center [888, 484] width 94 height 24
type input "155"
click at [885, 409] on div "Expand" at bounding box center [945, 409] width 274 height 26
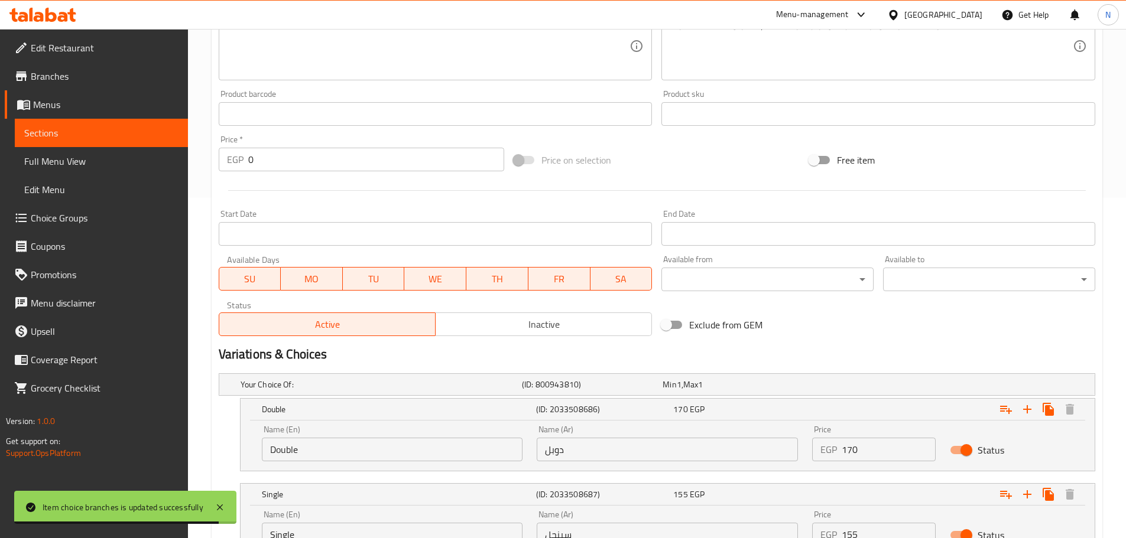
click at [853, 451] on input "170" at bounding box center [888, 450] width 94 height 24
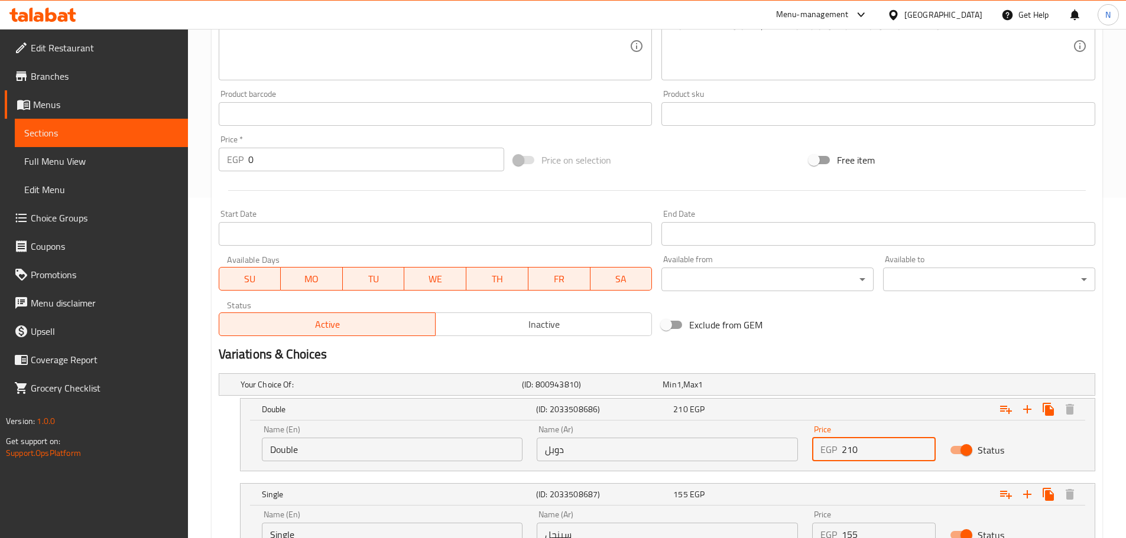
type input "210"
click at [886, 345] on div "Variations & Choices" at bounding box center [657, 354] width 886 height 27
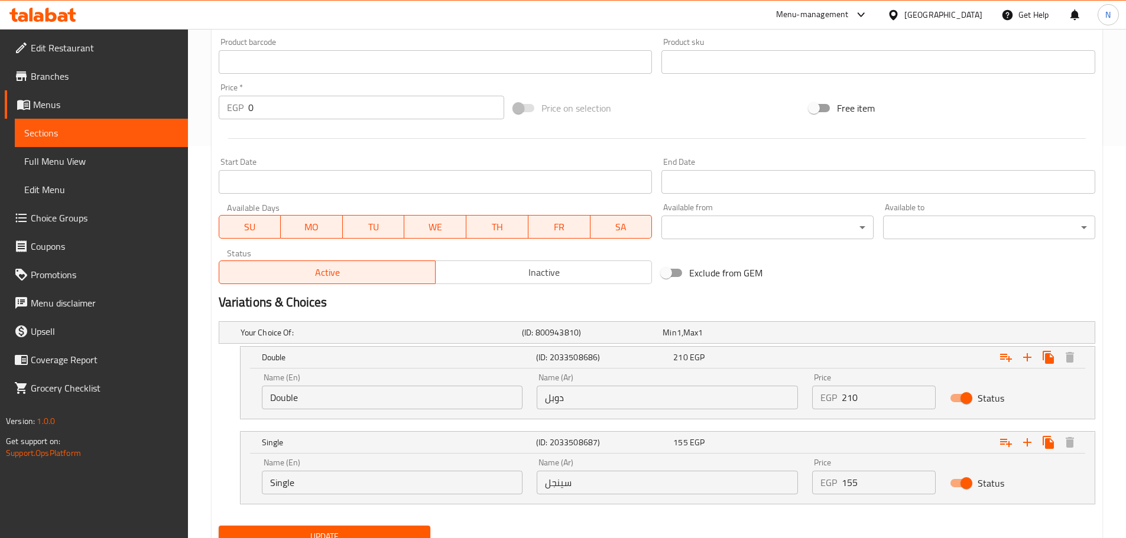
scroll to position [442, 0]
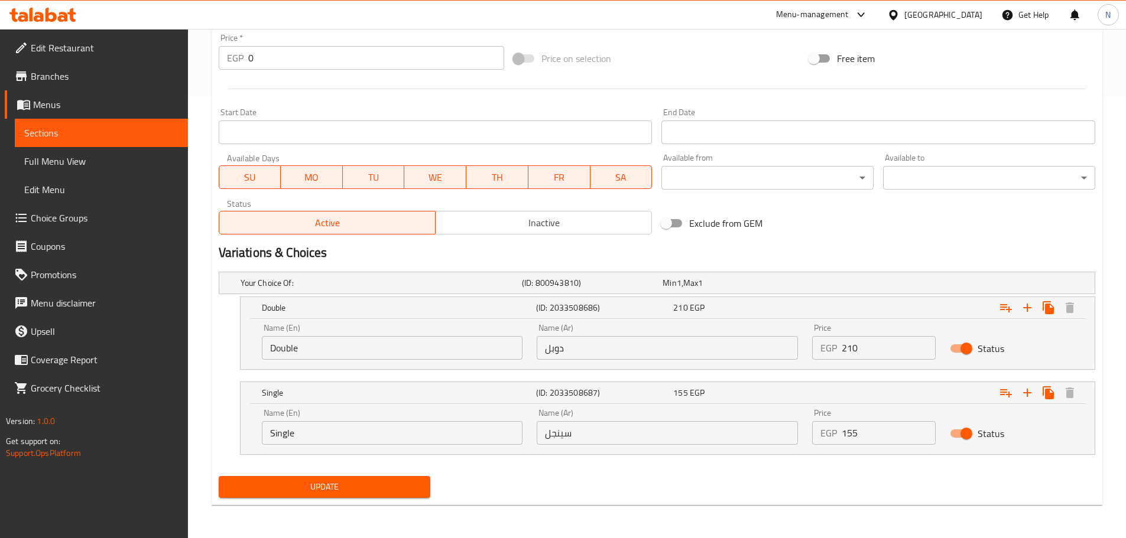
click at [375, 490] on span "Update" at bounding box center [324, 487] width 193 height 15
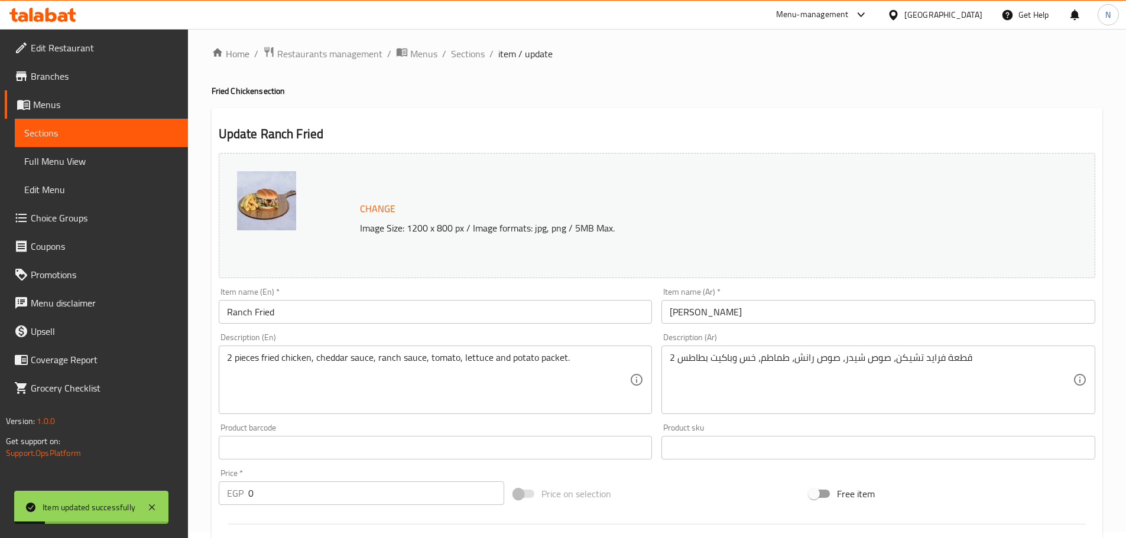
scroll to position [0, 0]
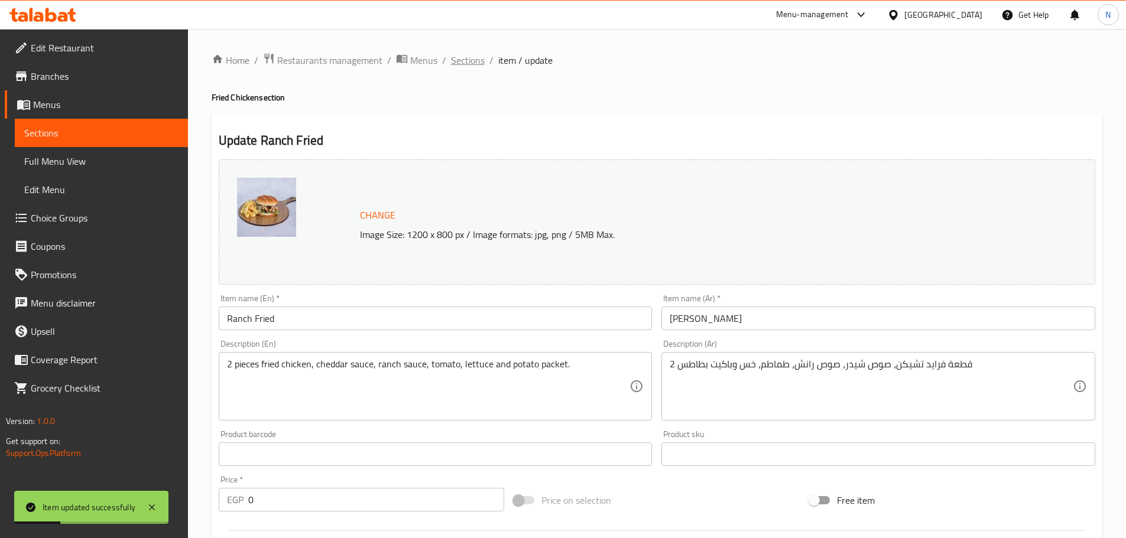
click at [464, 53] on span "Sections" at bounding box center [468, 60] width 34 height 14
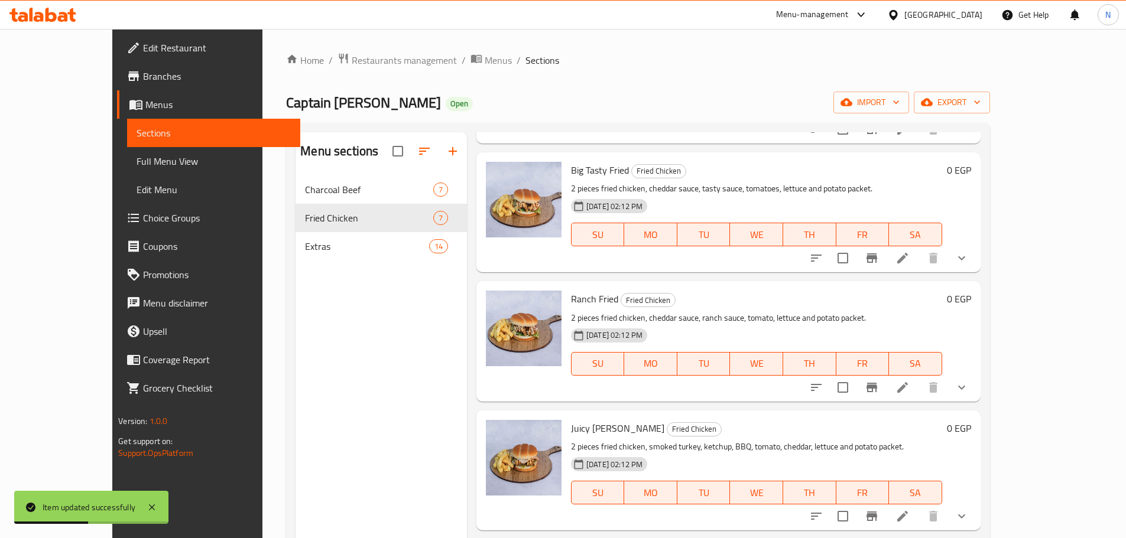
scroll to position [355, 0]
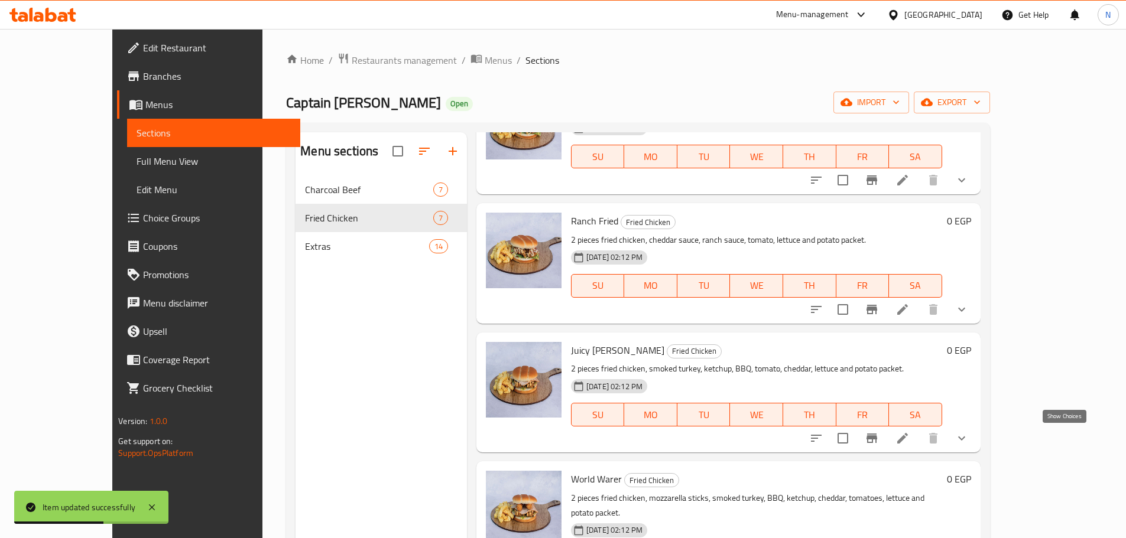
click at [968, 438] on icon "show more" at bounding box center [961, 438] width 14 height 14
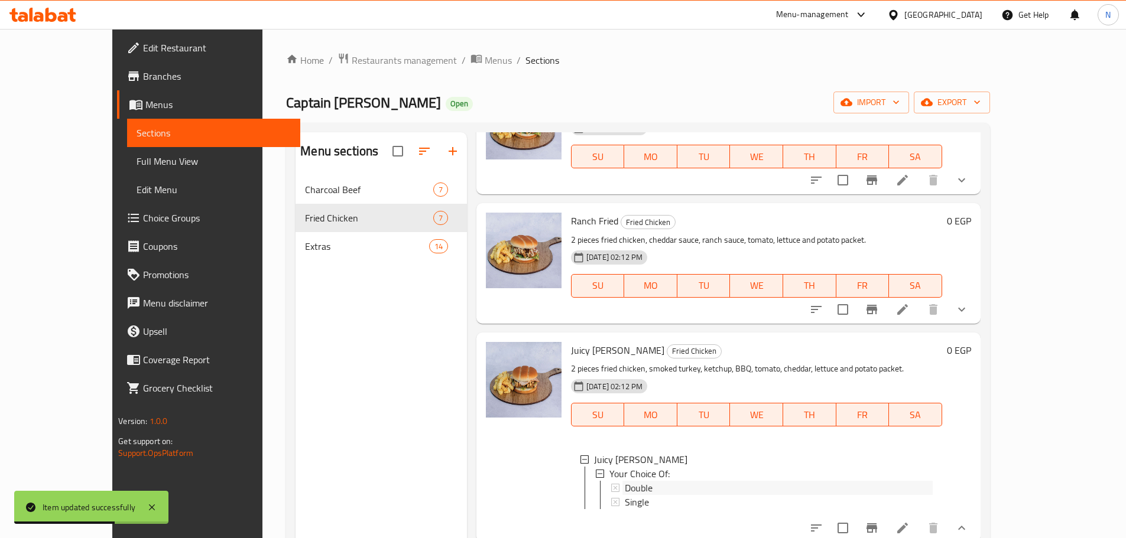
click at [635, 485] on div "Double" at bounding box center [779, 488] width 308 height 14
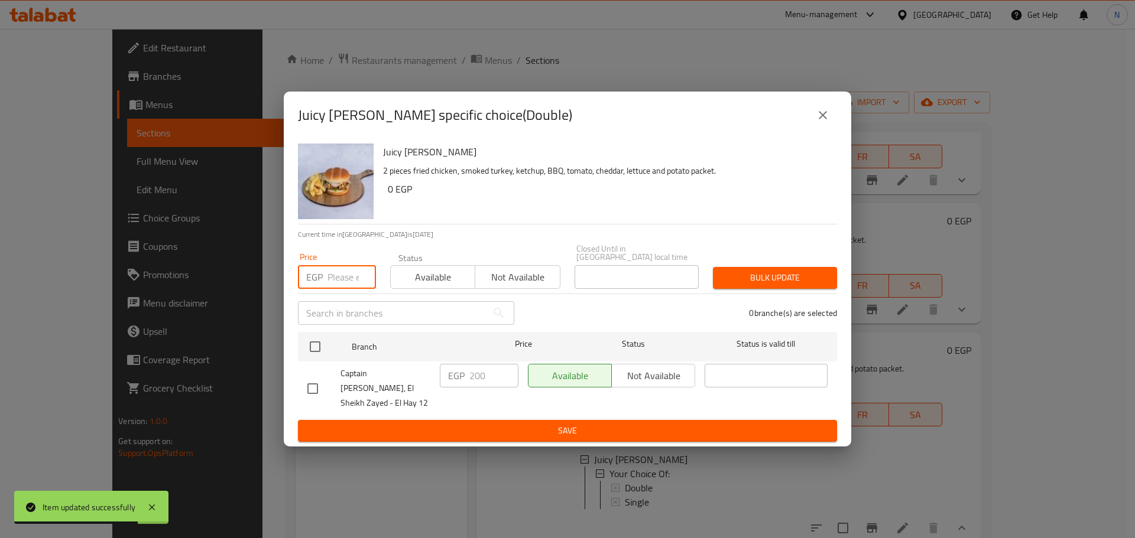
click at [331, 277] on input "number" at bounding box center [351, 277] width 48 height 24
type input "210"
click at [317, 353] on input "checkbox" at bounding box center [315, 346] width 25 height 25
checkbox input "true"
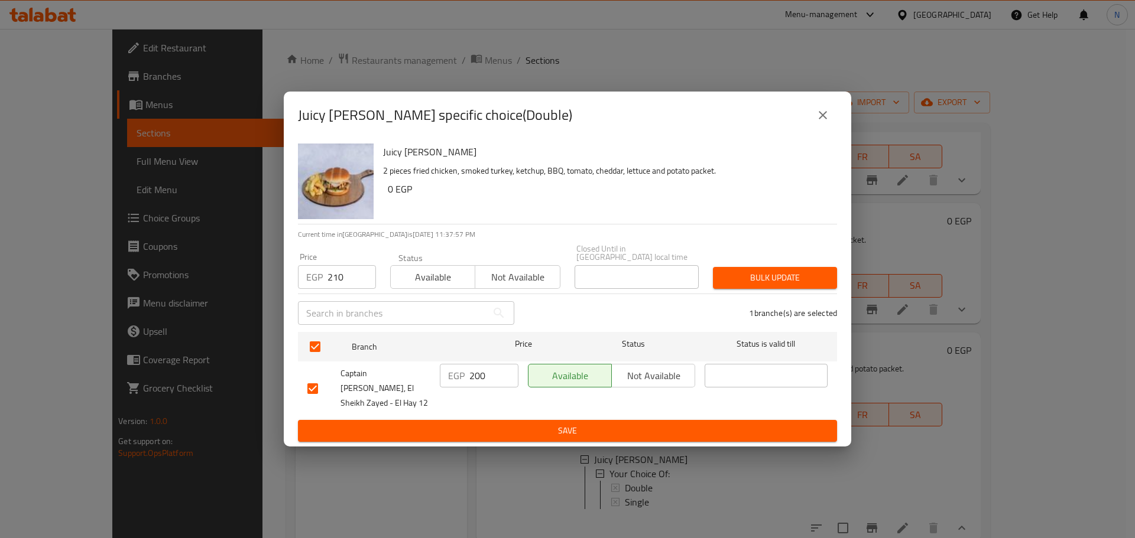
click at [779, 285] on span "Bulk update" at bounding box center [774, 278] width 105 height 15
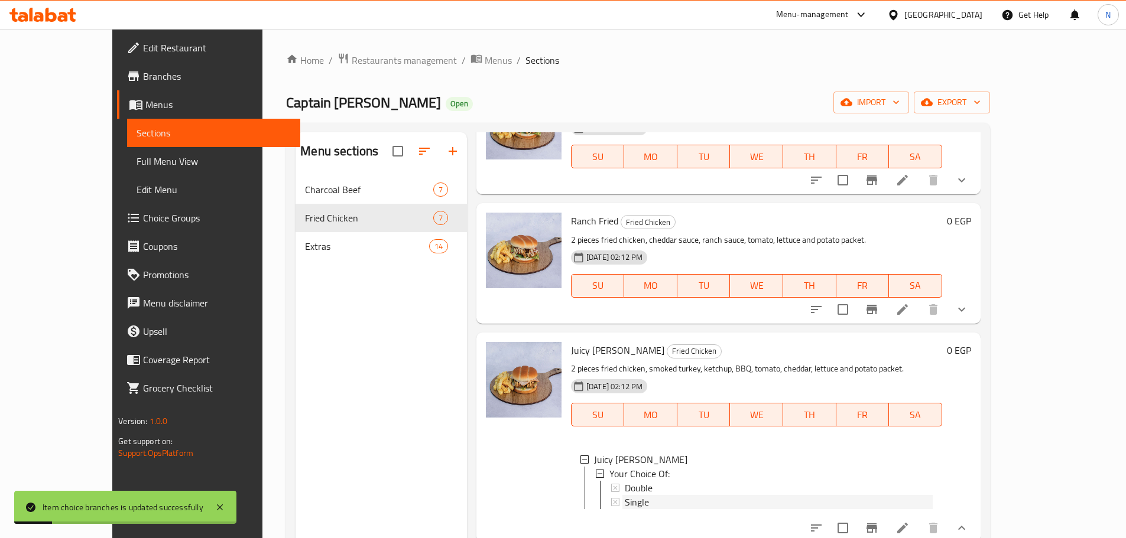
click at [625, 507] on span "Single" at bounding box center [637, 502] width 24 height 14
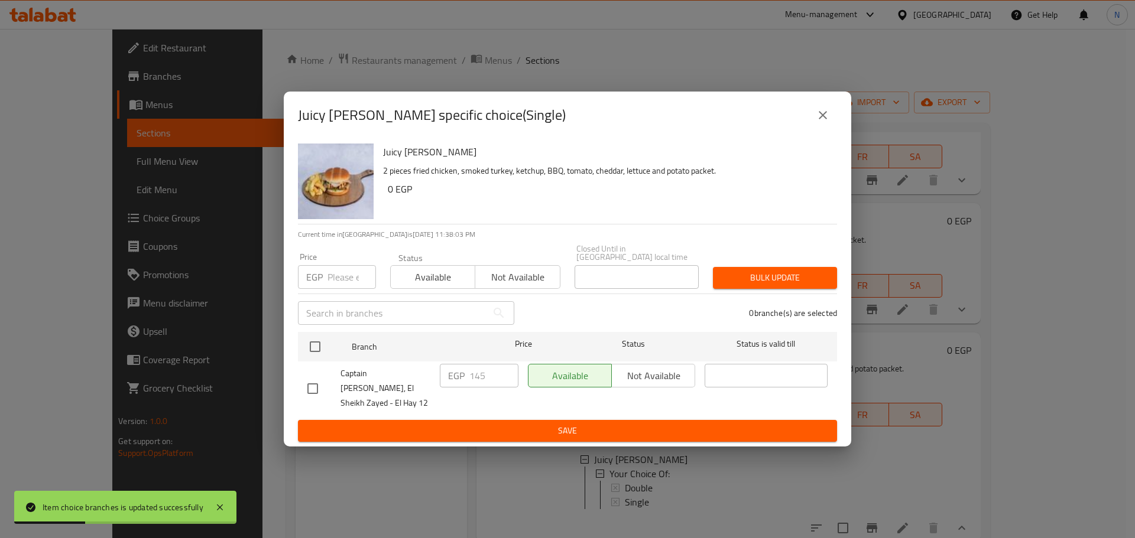
click at [336, 284] on input "number" at bounding box center [351, 277] width 48 height 24
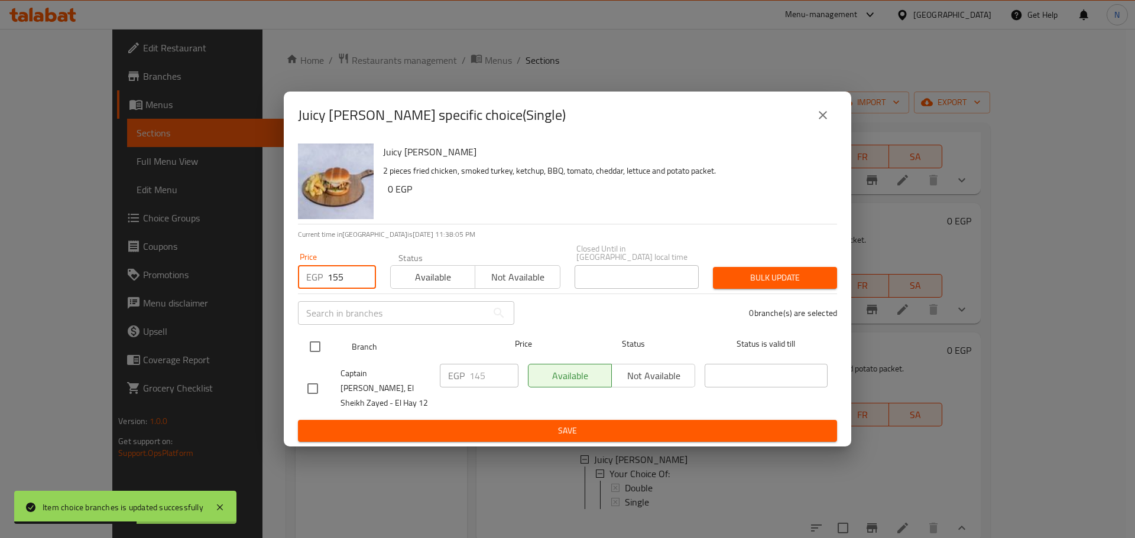
type input "155"
drag, startPoint x: 307, startPoint y: 347, endPoint x: 316, endPoint y: 347, distance: 8.3
click at [307, 347] on input "checkbox" at bounding box center [315, 346] width 25 height 25
checkbox input "true"
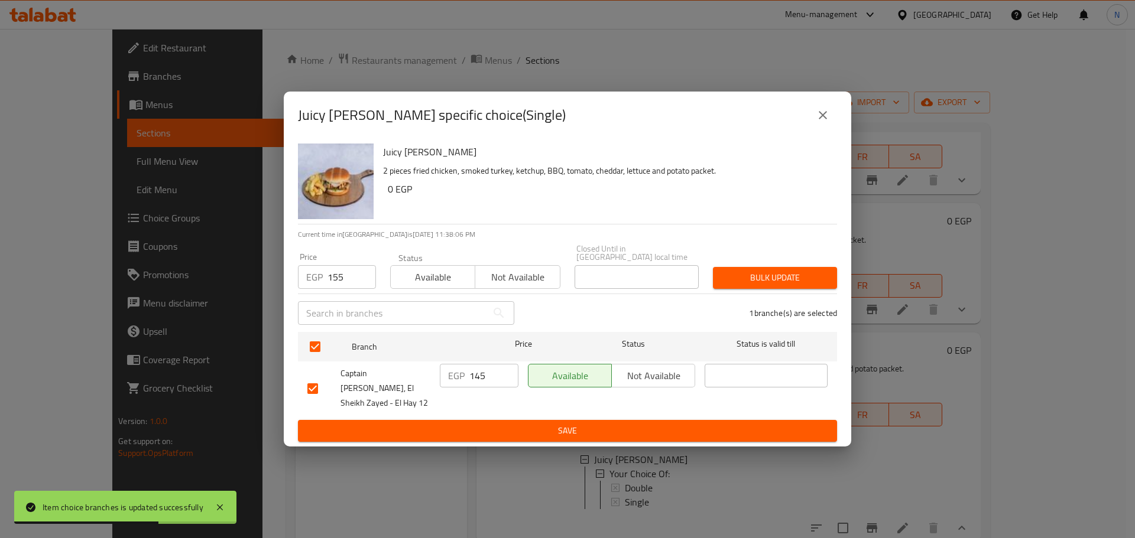
click at [756, 285] on span "Bulk update" at bounding box center [774, 278] width 105 height 15
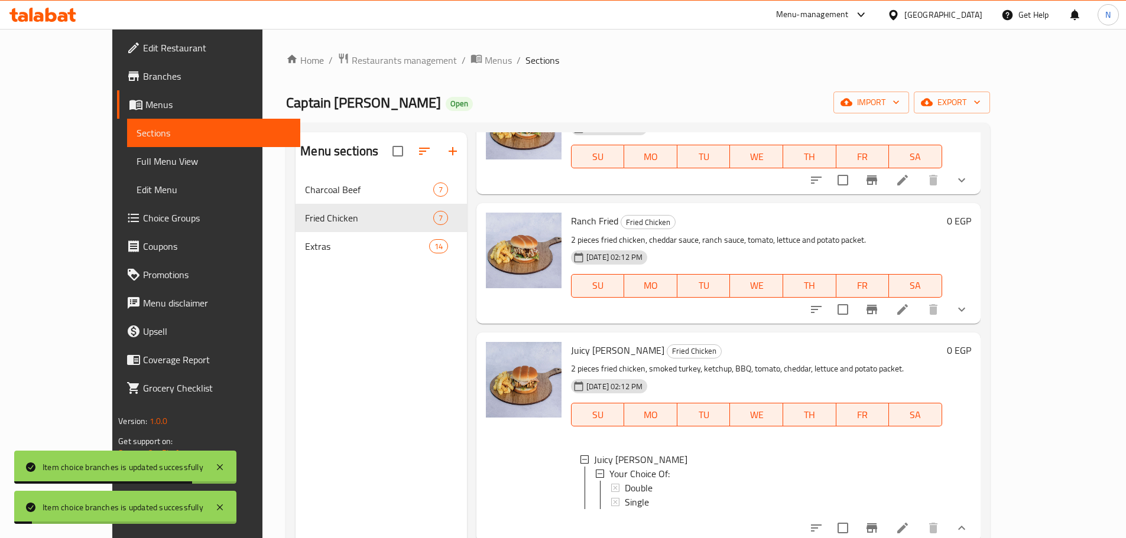
scroll to position [2, 0]
click at [919, 529] on li at bounding box center [902, 528] width 33 height 21
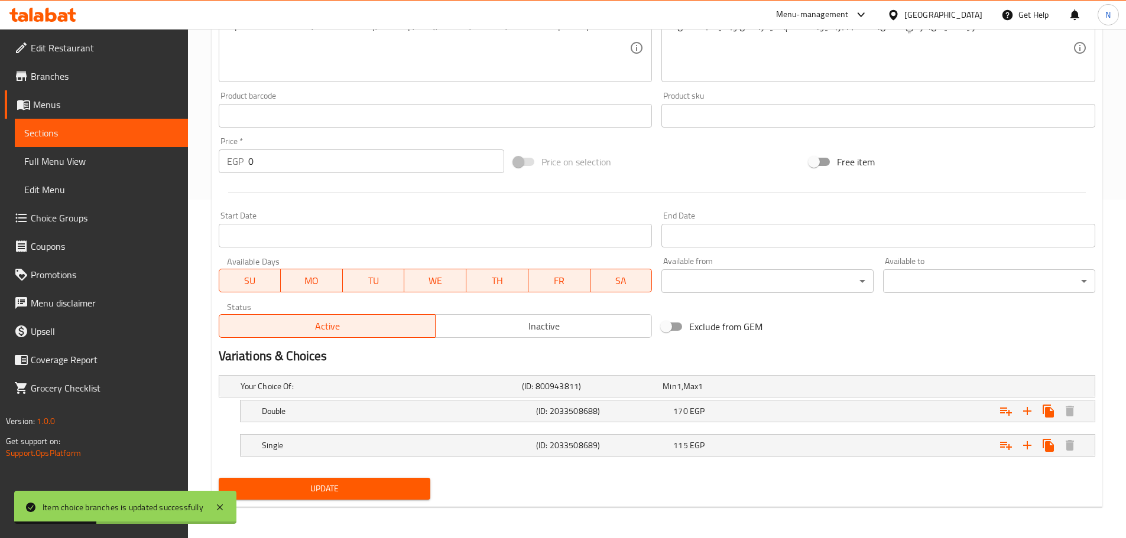
scroll to position [340, 0]
click at [797, 413] on div "170 EGP" at bounding box center [739, 410] width 132 height 12
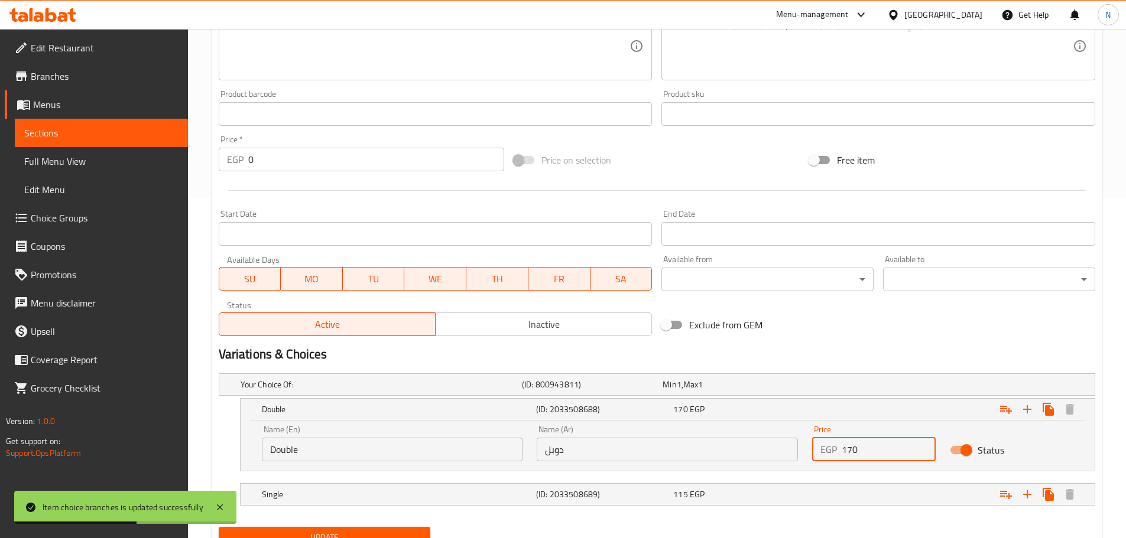
click at [850, 453] on input "170" at bounding box center [888, 450] width 94 height 24
type input "210"
click at [853, 491] on div "Expand" at bounding box center [945, 495] width 274 height 26
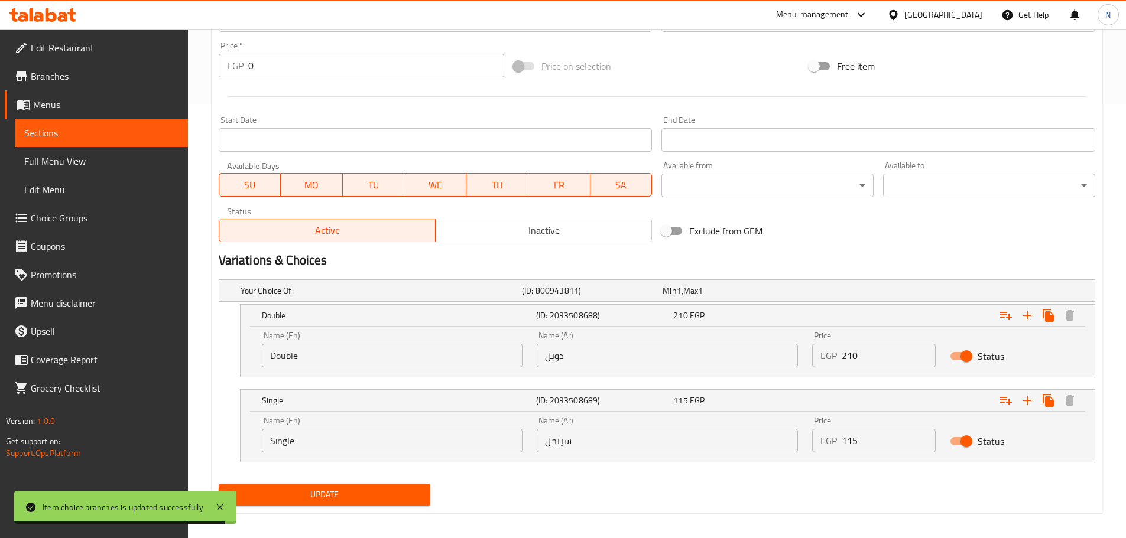
scroll to position [442, 0]
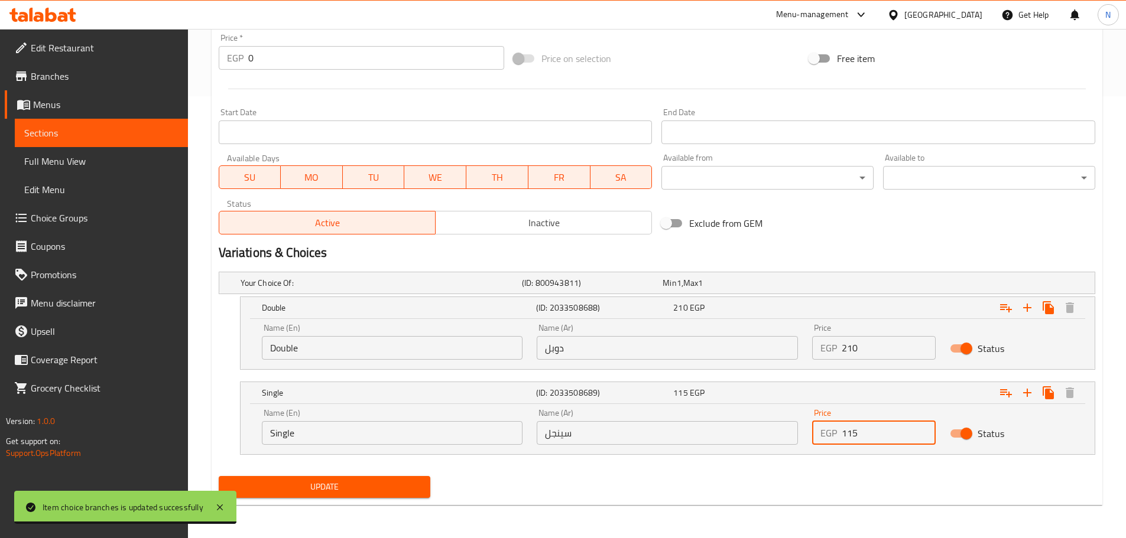
click at [846, 431] on input "115" at bounding box center [888, 433] width 94 height 24
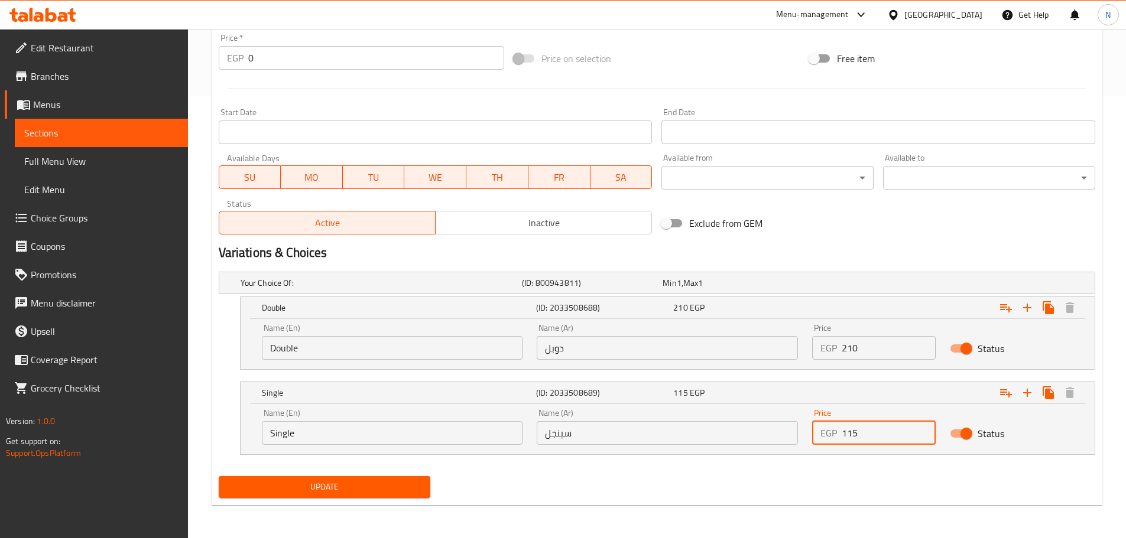
click at [847, 433] on input "115" at bounding box center [888, 433] width 94 height 24
type input "155"
drag, startPoint x: 823, startPoint y: 475, endPoint x: 577, endPoint y: 465, distance: 246.0
click at [821, 476] on div "Update" at bounding box center [657, 487] width 886 height 31
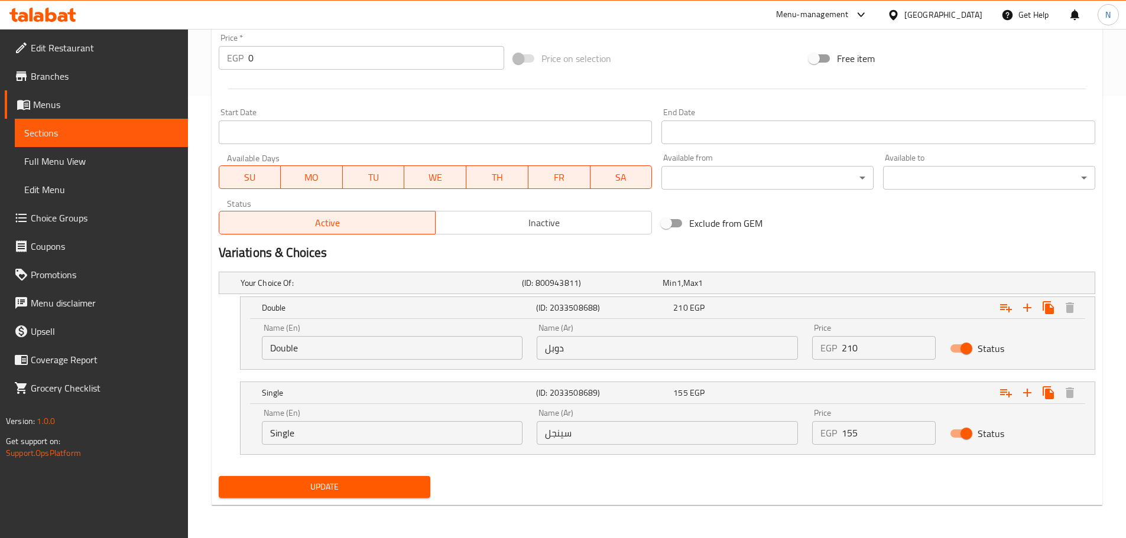
click at [369, 484] on span "Update" at bounding box center [324, 487] width 193 height 15
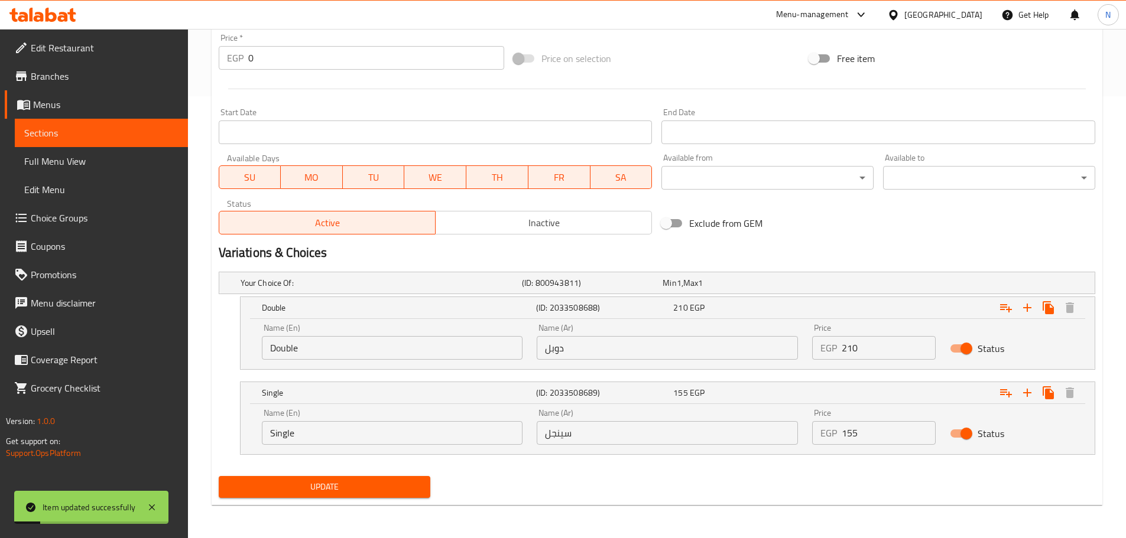
click at [841, 234] on div "Exclude from GEM" at bounding box center [803, 223] width 295 height 32
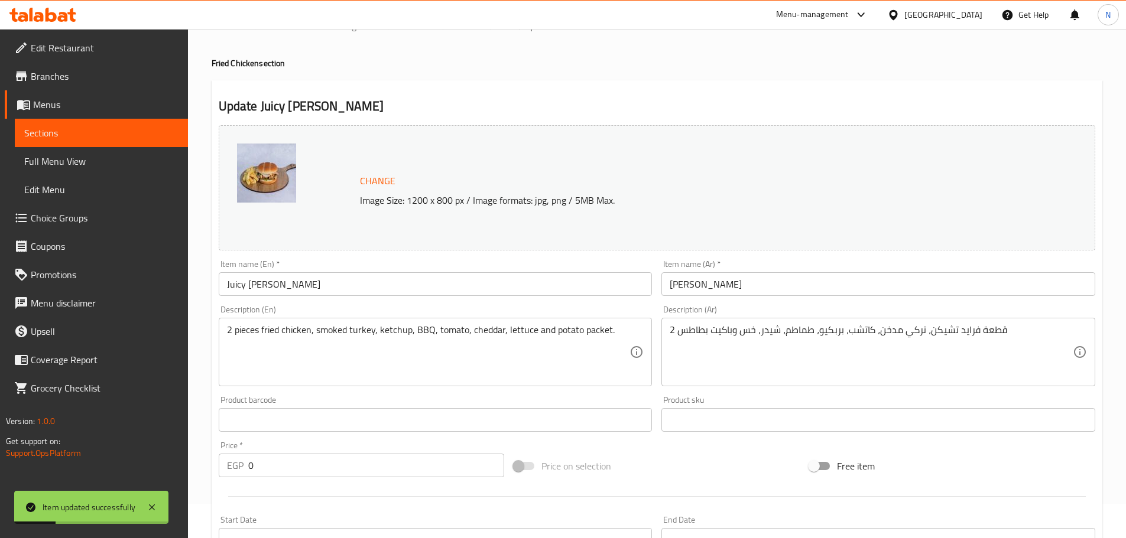
scroll to position [0, 0]
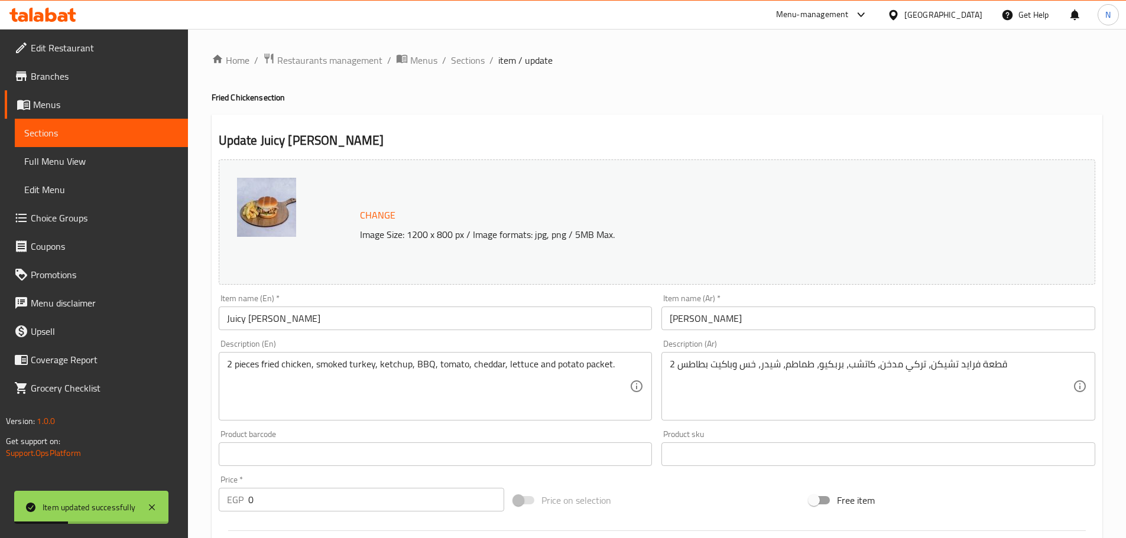
click at [476, 67] on span "Sections" at bounding box center [468, 60] width 34 height 14
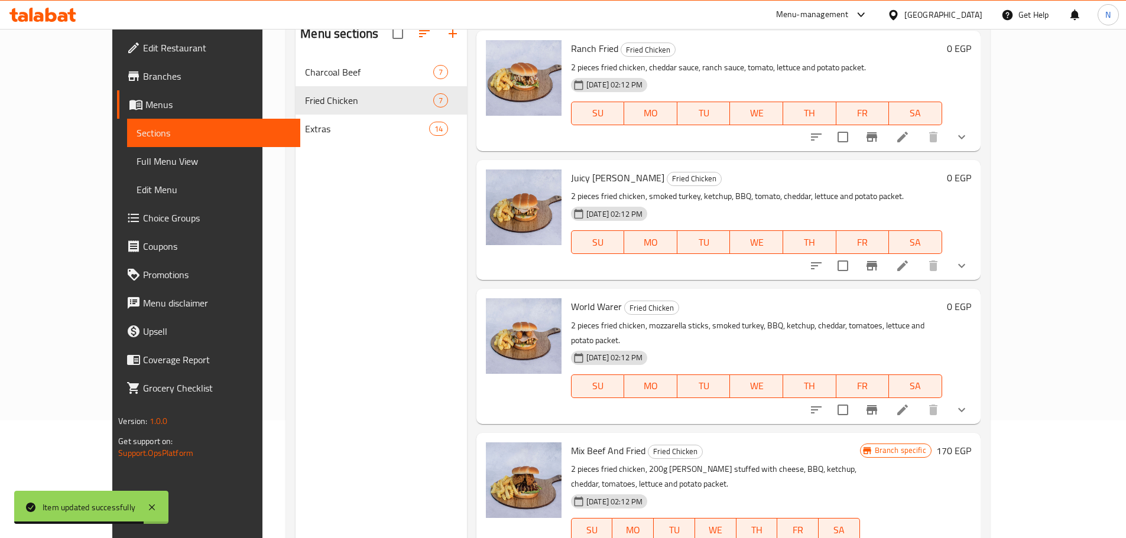
scroll to position [118, 0]
click at [968, 402] on icon "show more" at bounding box center [961, 409] width 14 height 14
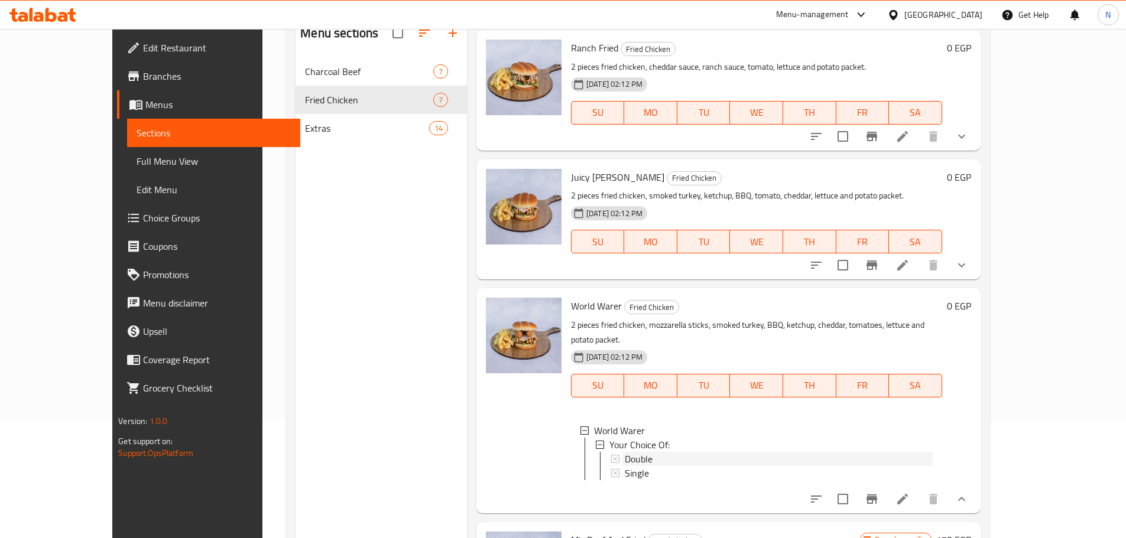
click at [648, 452] on div "Double" at bounding box center [779, 459] width 308 height 14
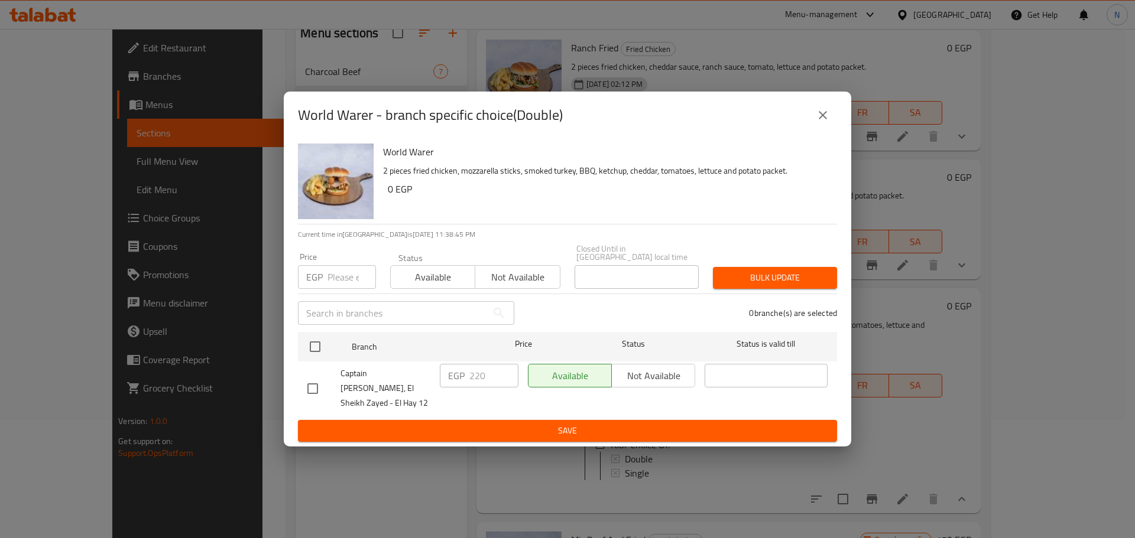
click at [336, 278] on input "number" at bounding box center [351, 277] width 48 height 24
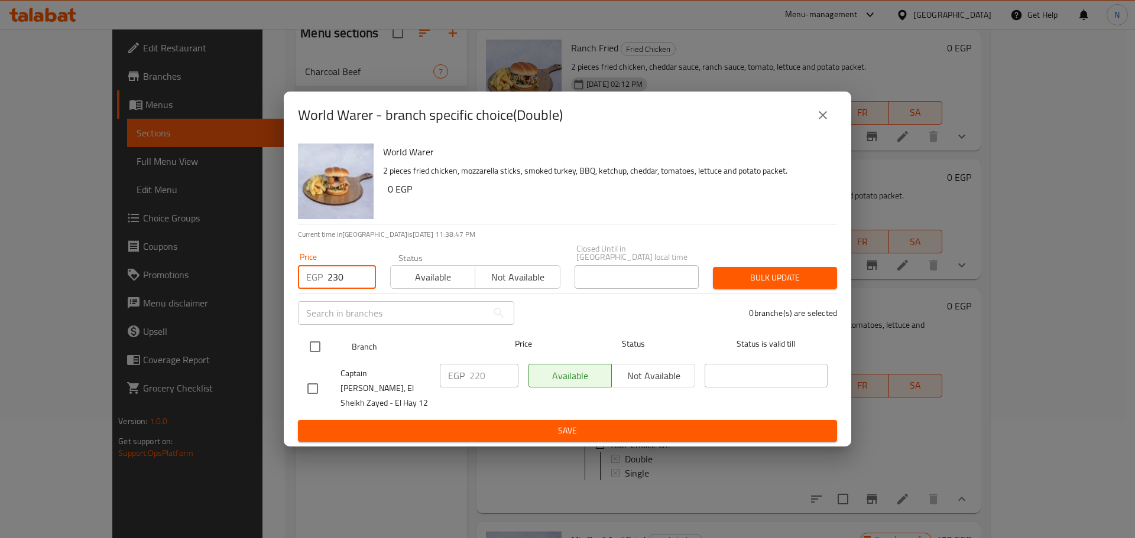
type input "230"
click at [317, 355] on input "checkbox" at bounding box center [315, 346] width 25 height 25
checkbox input "true"
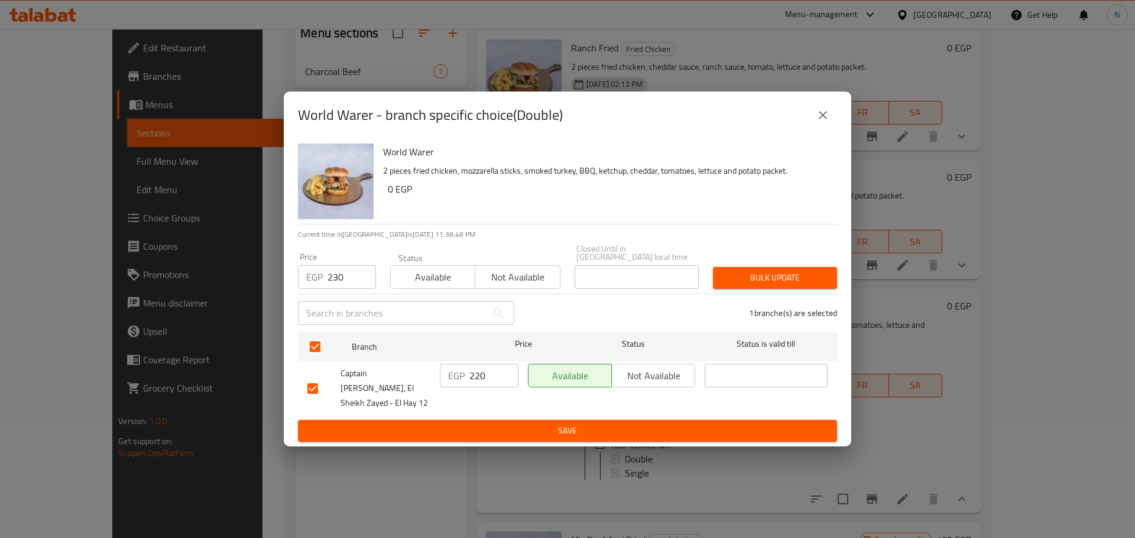
click at [747, 275] on span "Bulk update" at bounding box center [774, 278] width 105 height 15
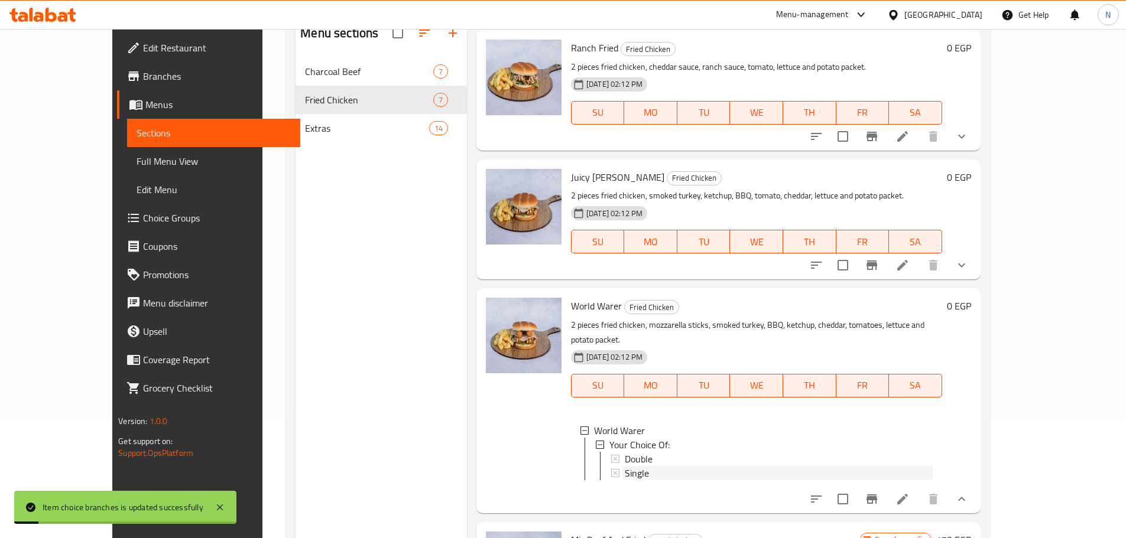
click at [631, 466] on div "Single" at bounding box center [779, 473] width 308 height 14
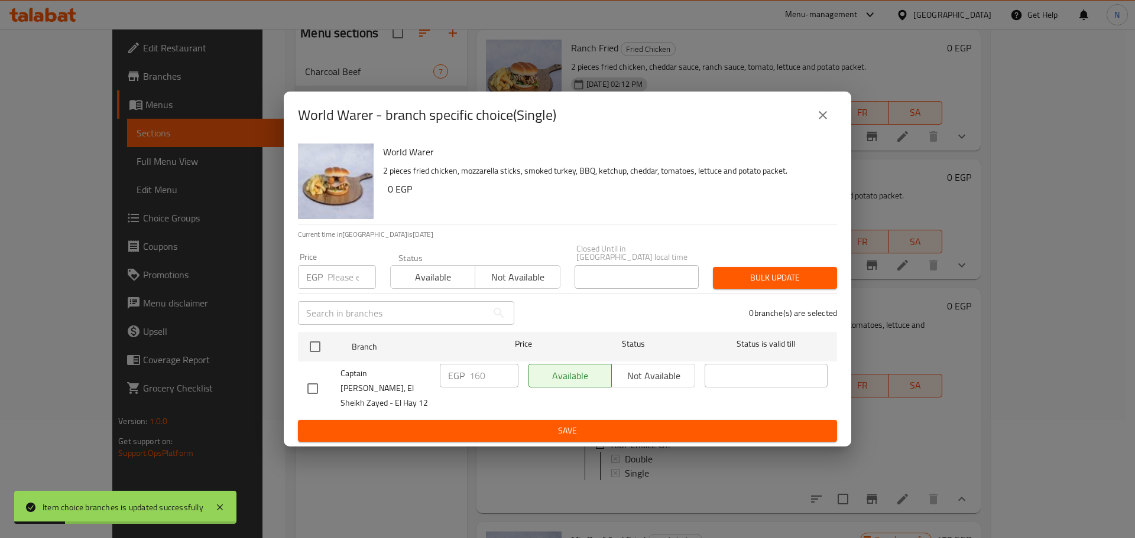
click at [338, 269] on input "number" at bounding box center [351, 277] width 48 height 24
click at [340, 281] on input "number" at bounding box center [351, 277] width 48 height 24
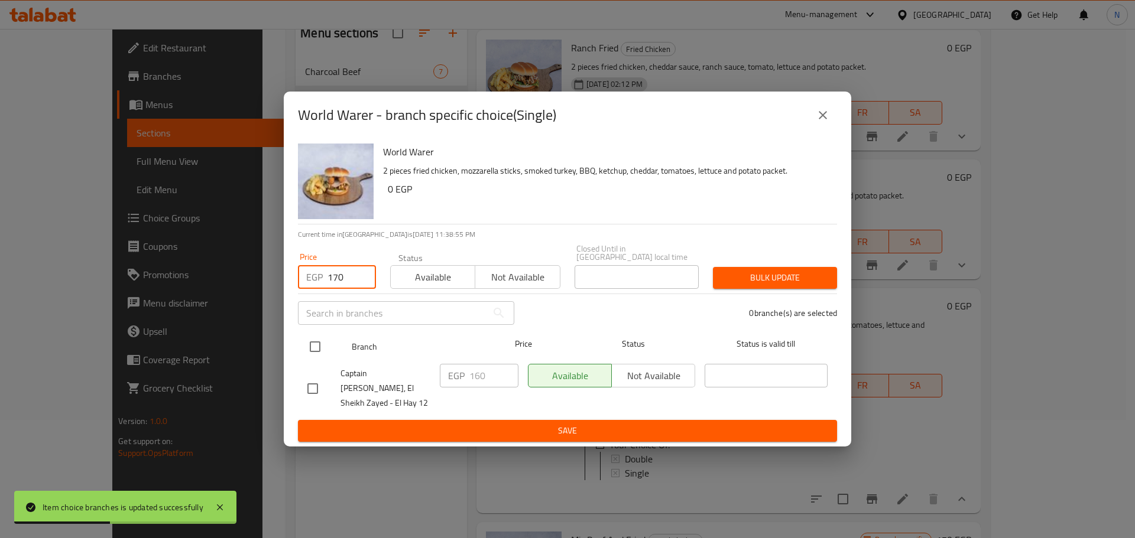
type input "170"
click at [311, 355] on input "checkbox" at bounding box center [315, 346] width 25 height 25
checkbox input "true"
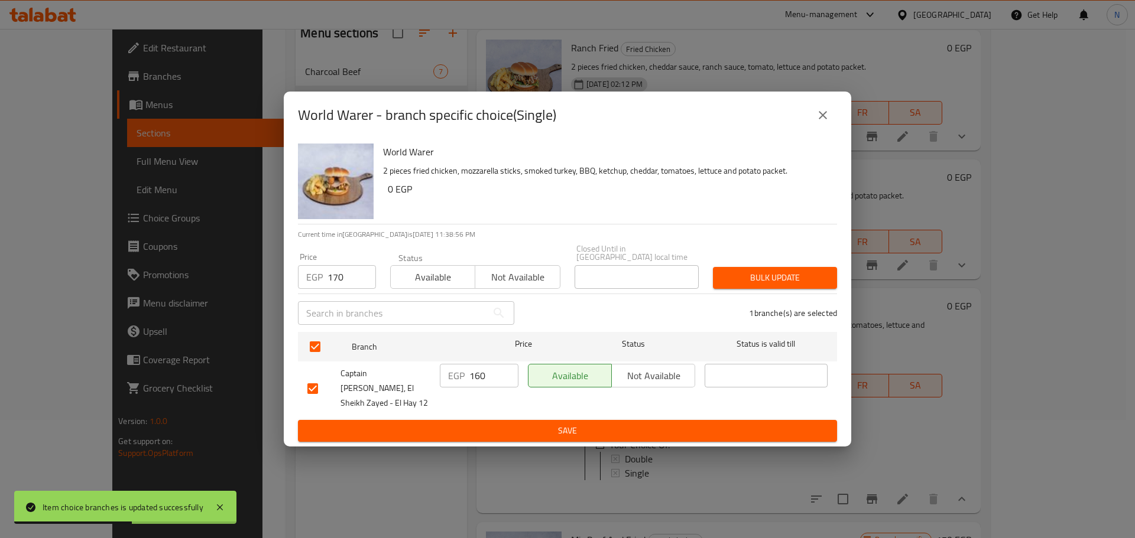
click at [763, 284] on span "Bulk update" at bounding box center [774, 278] width 105 height 15
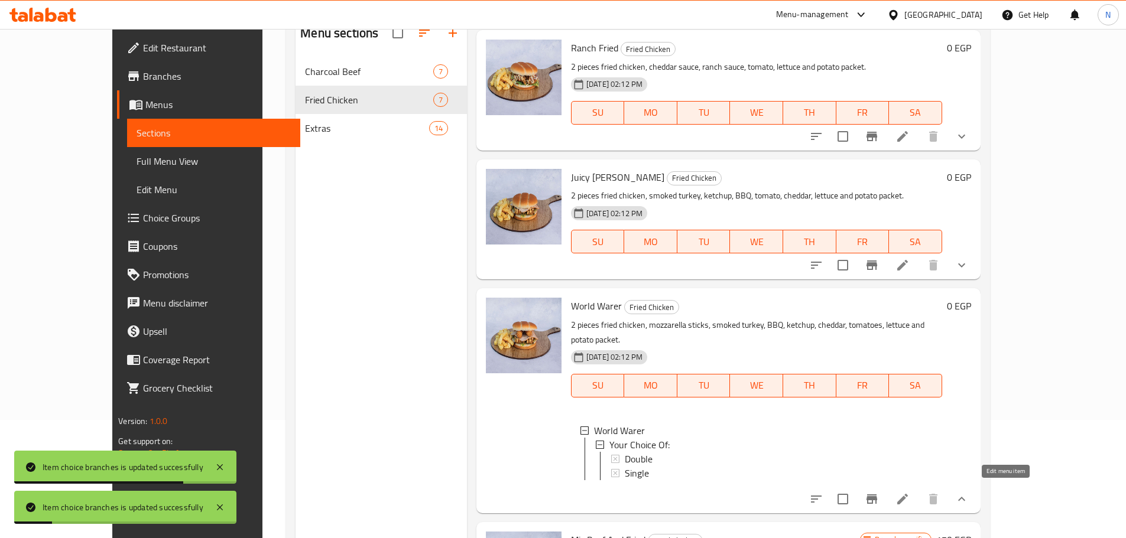
click at [909, 492] on icon at bounding box center [902, 499] width 14 height 14
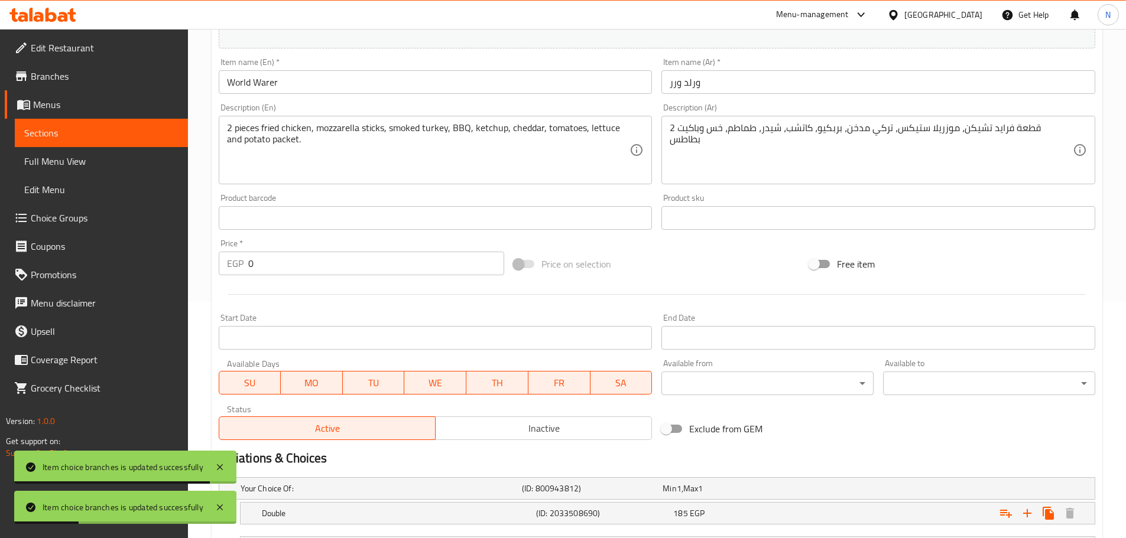
scroll to position [340, 0]
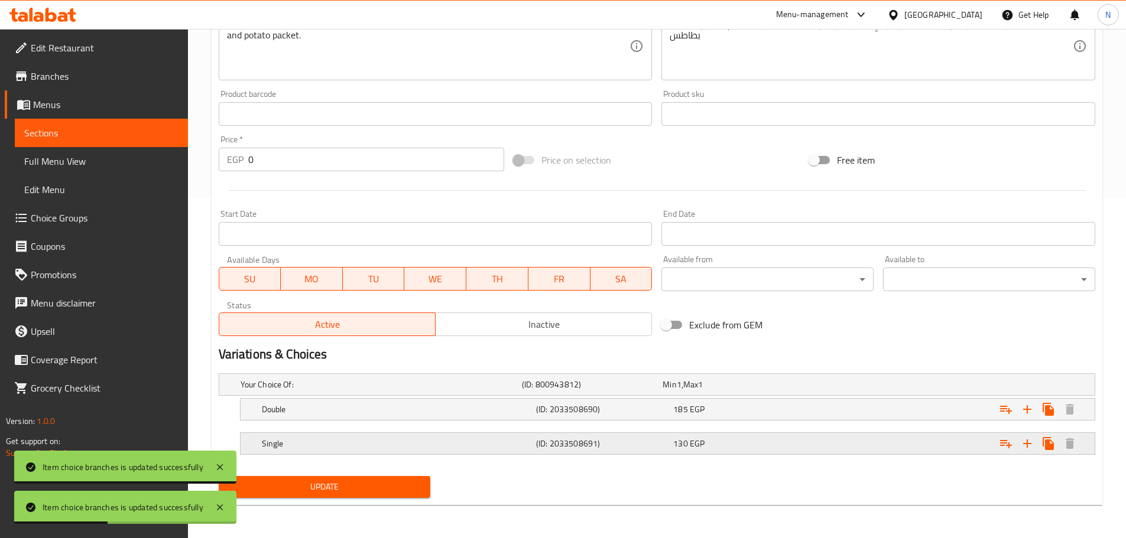
click at [856, 448] on div "Expand" at bounding box center [945, 444] width 274 height 26
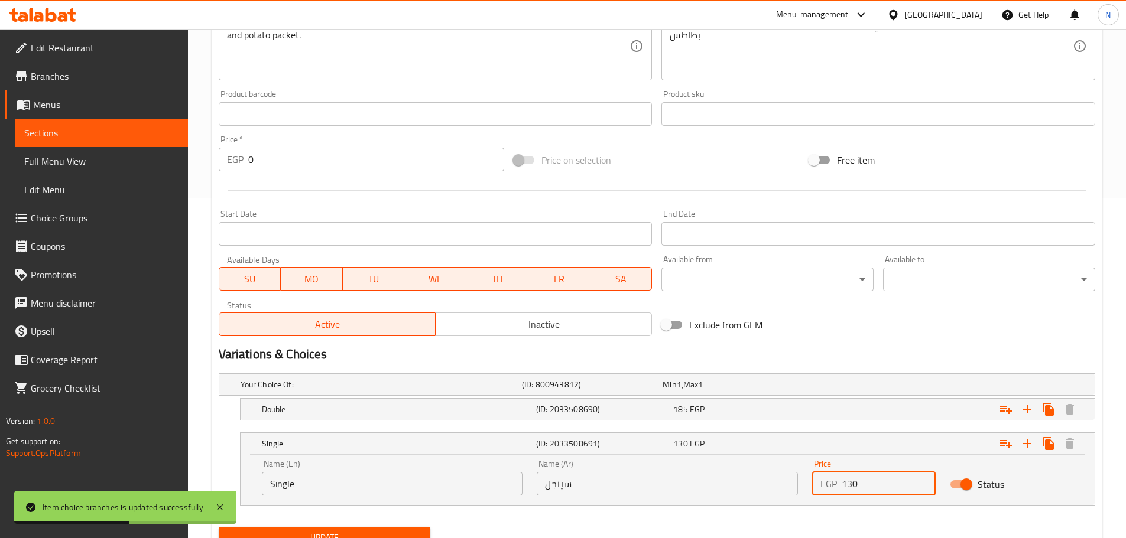
click at [847, 481] on input "130" at bounding box center [888, 484] width 94 height 24
type input "170"
click at [853, 418] on div "Expand" at bounding box center [945, 409] width 274 height 26
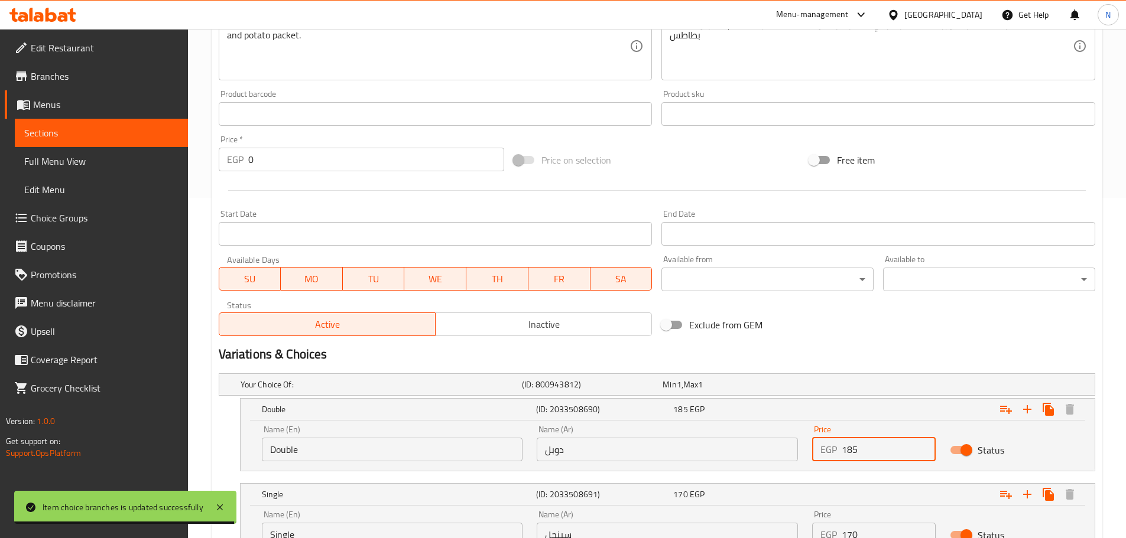
click at [849, 453] on input "185" at bounding box center [888, 450] width 94 height 24
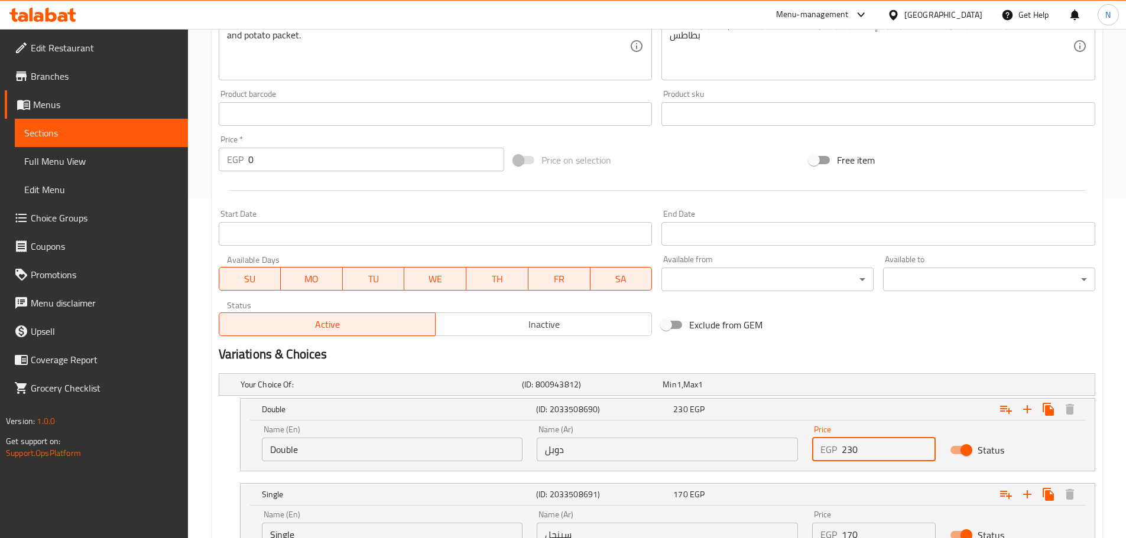
type input "230"
click at [807, 330] on div "Exclude from GEM" at bounding box center [803, 325] width 295 height 32
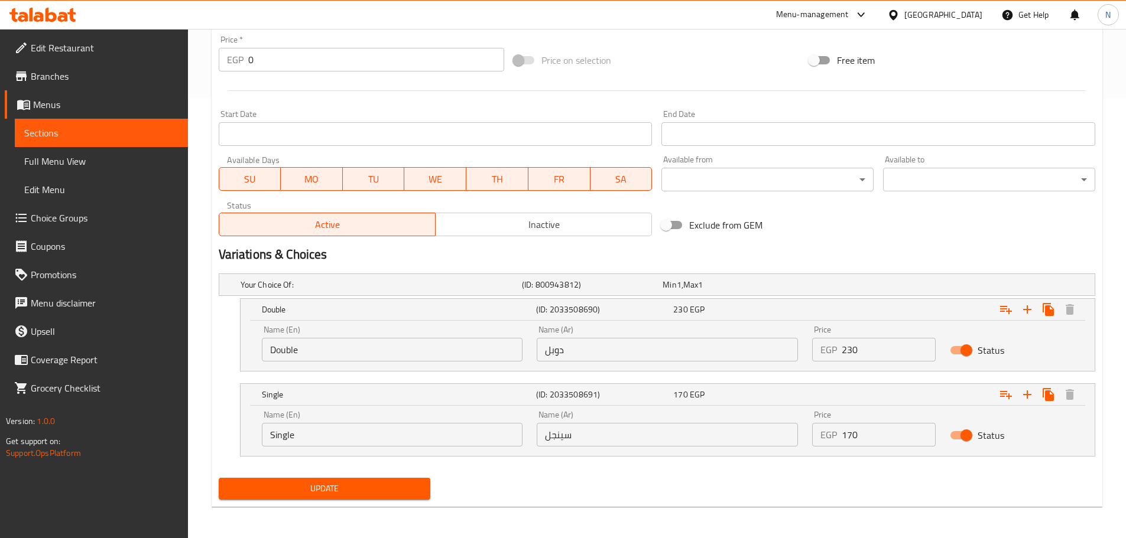
scroll to position [442, 0]
click at [334, 486] on span "Update" at bounding box center [324, 487] width 193 height 15
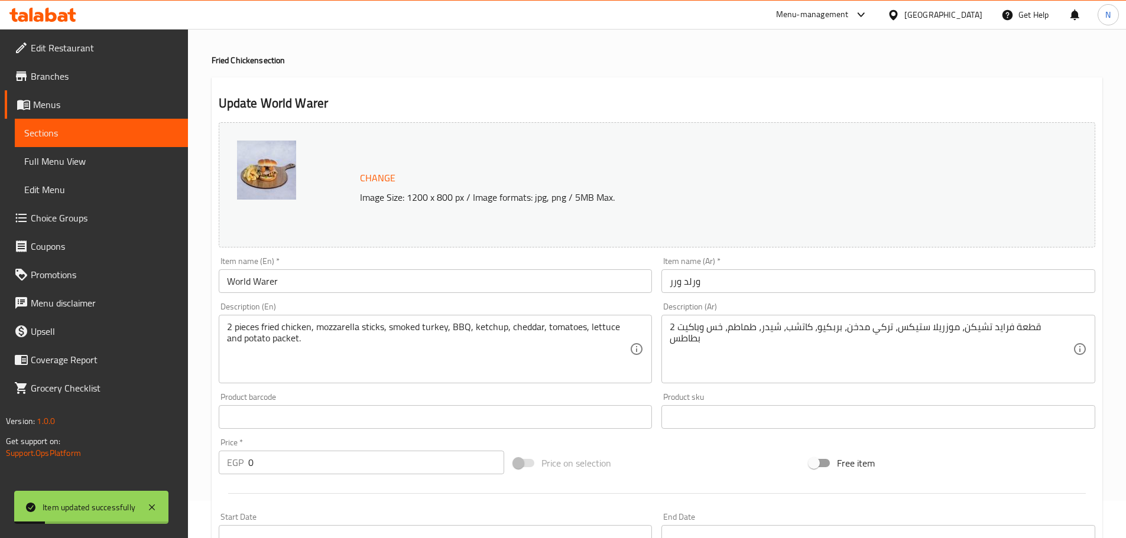
scroll to position [0, 0]
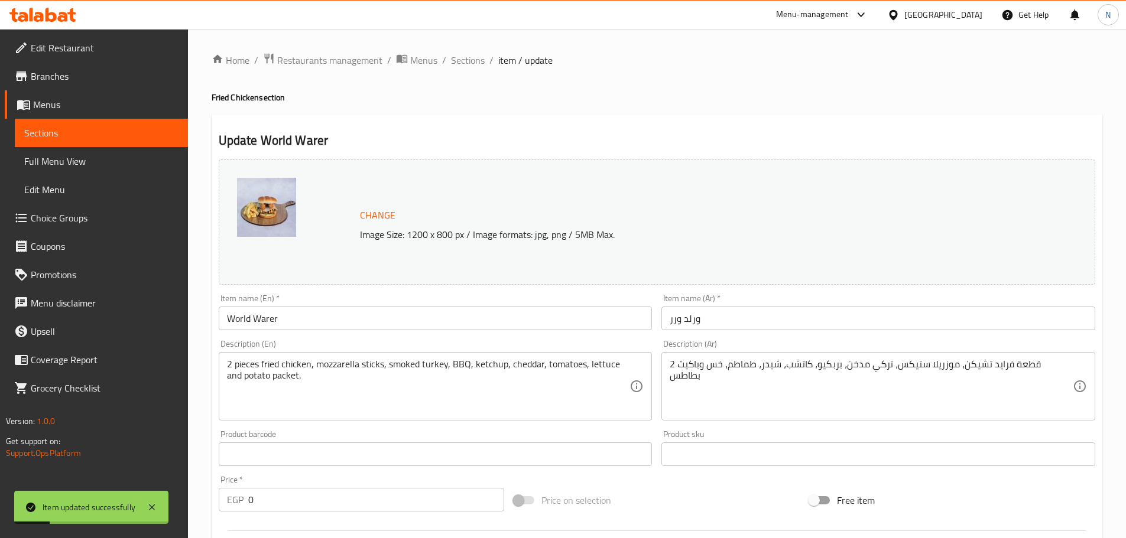
drag, startPoint x: 470, startPoint y: 68, endPoint x: 474, endPoint y: 79, distance: 12.0
click at [470, 67] on span "Sections" at bounding box center [468, 60] width 34 height 14
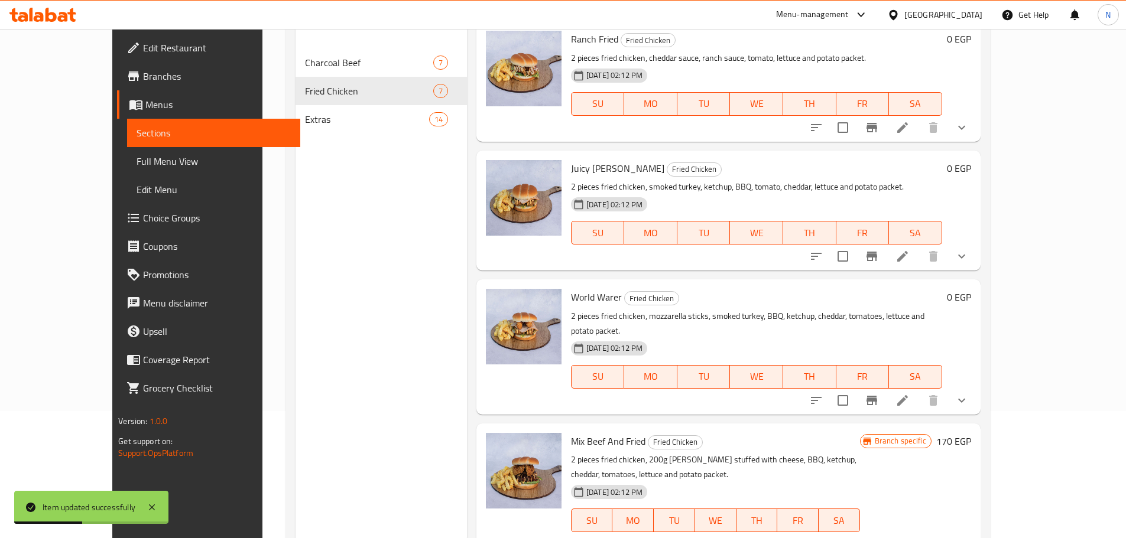
scroll to position [165, 0]
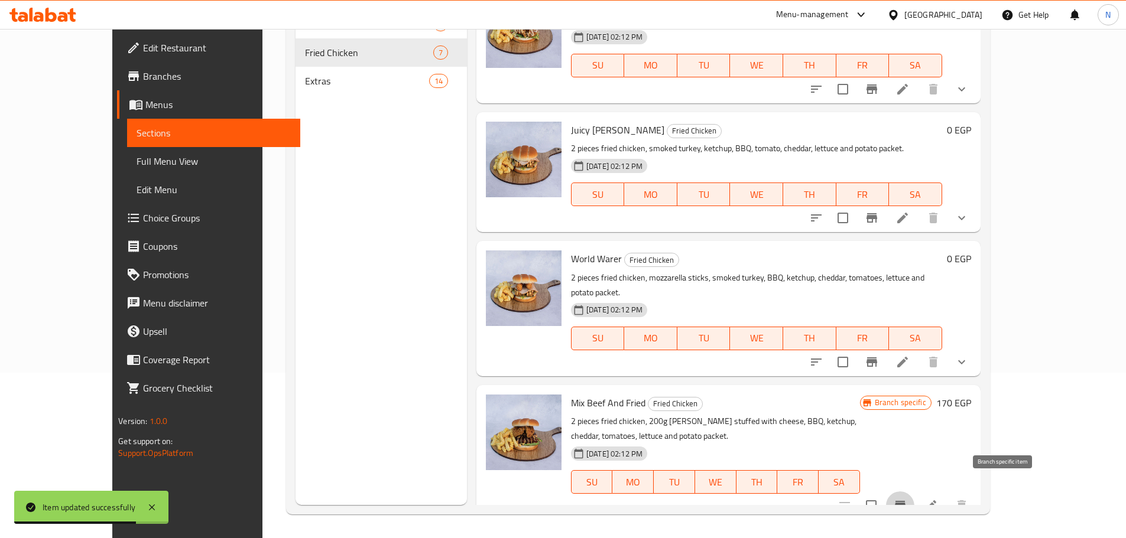
click at [905, 501] on icon "Branch-specific-item" at bounding box center [900, 505] width 11 height 9
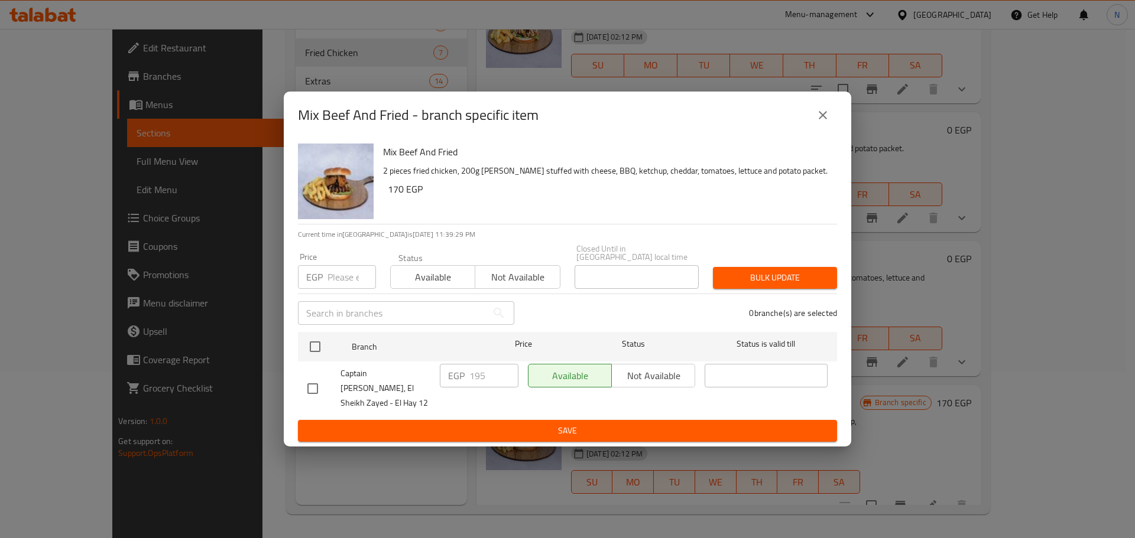
click at [344, 282] on input "number" at bounding box center [351, 277] width 48 height 24
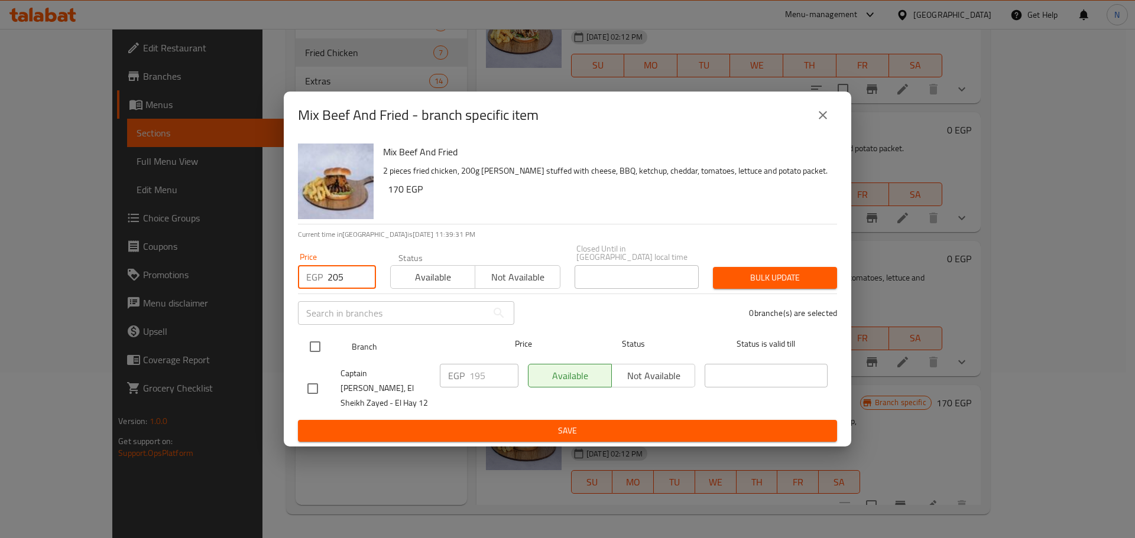
type input "205"
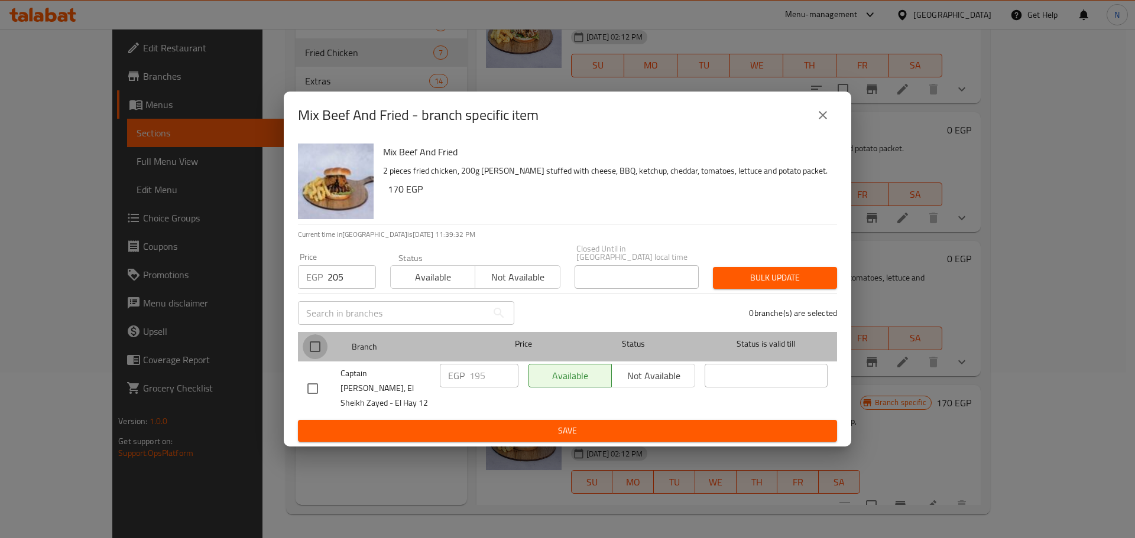
click at [315, 344] on input "checkbox" at bounding box center [315, 346] width 25 height 25
checkbox input "true"
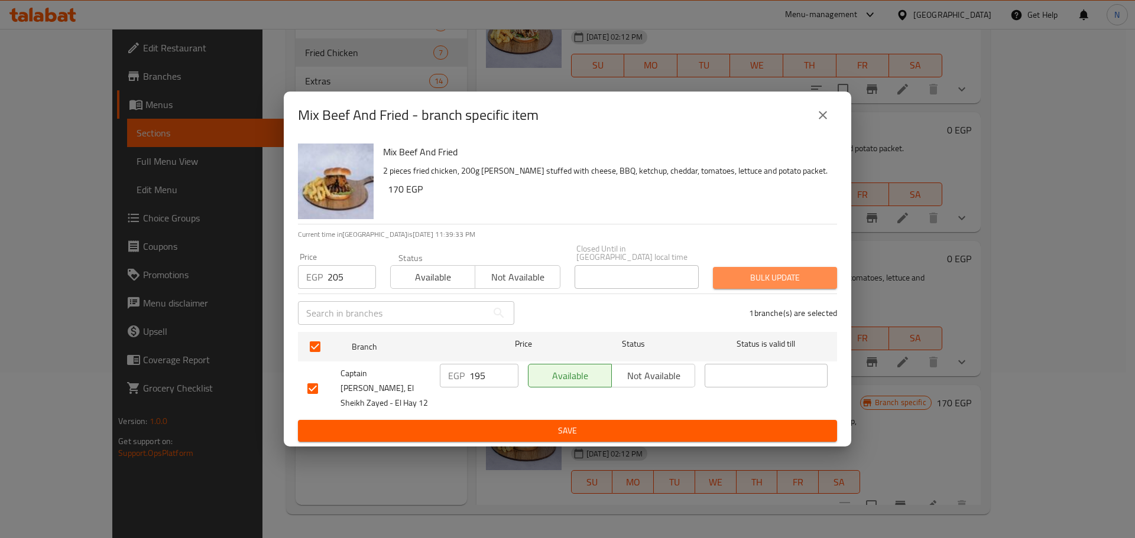
click at [741, 285] on span "Bulk update" at bounding box center [774, 278] width 105 height 15
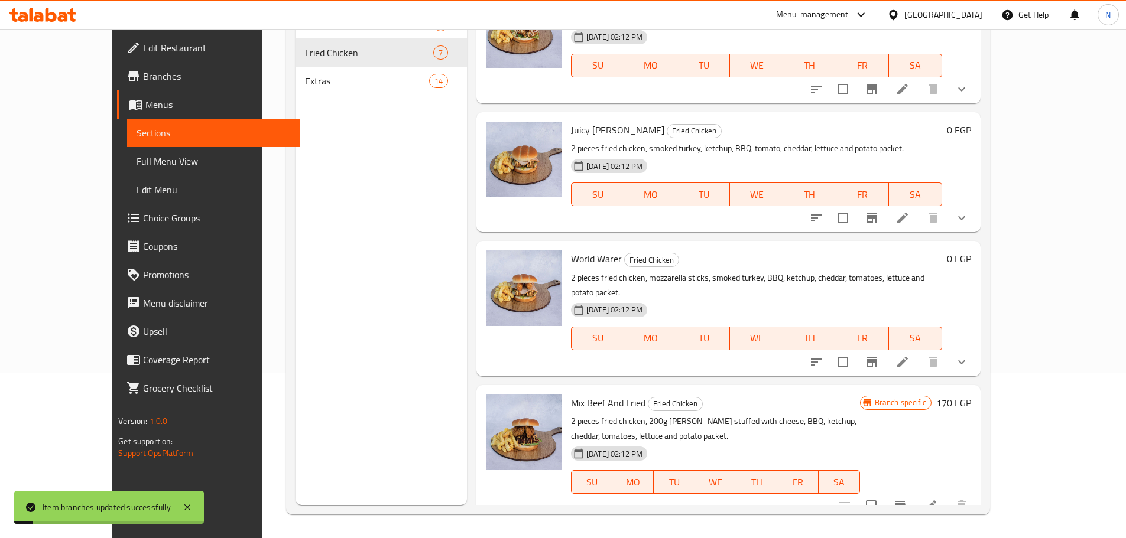
click at [971, 395] on h6 "170 EGP" at bounding box center [953, 403] width 35 height 17
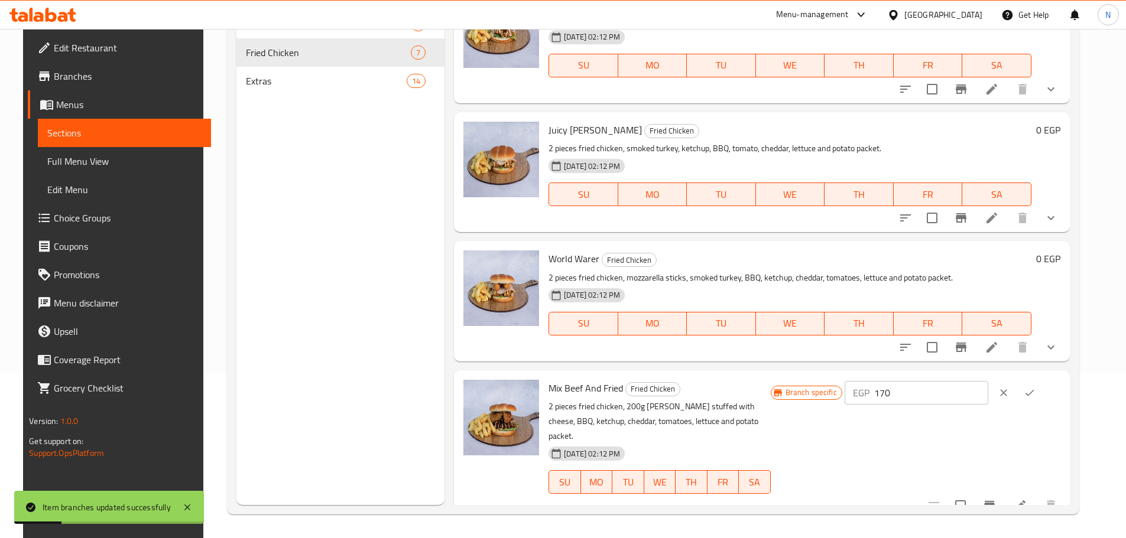
click at [924, 400] on input "170" at bounding box center [931, 393] width 114 height 24
type input "205"
click at [1035, 396] on icon "ok" at bounding box center [1029, 393] width 12 height 12
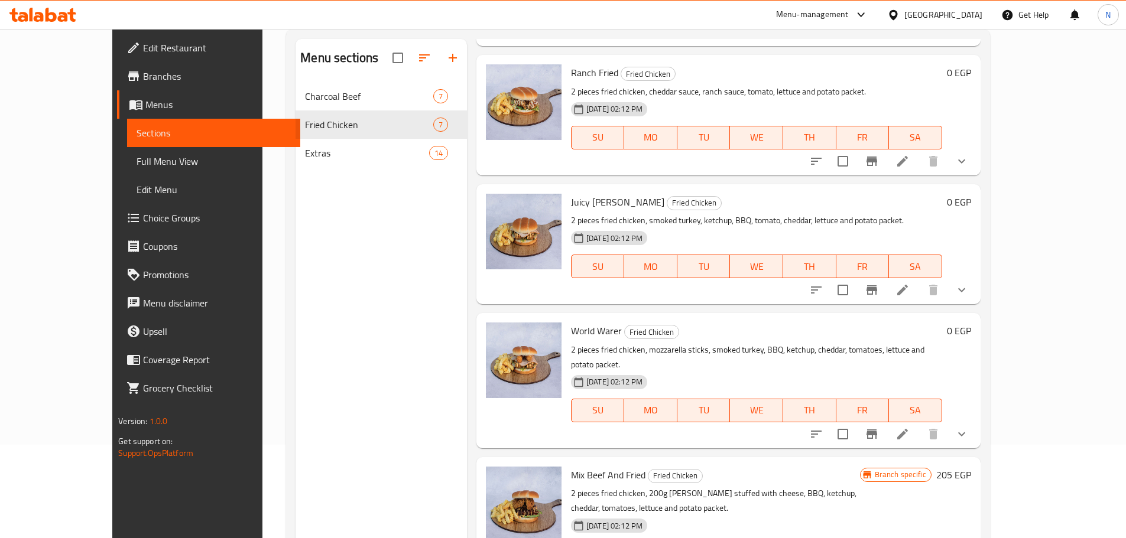
scroll to position [0, 0]
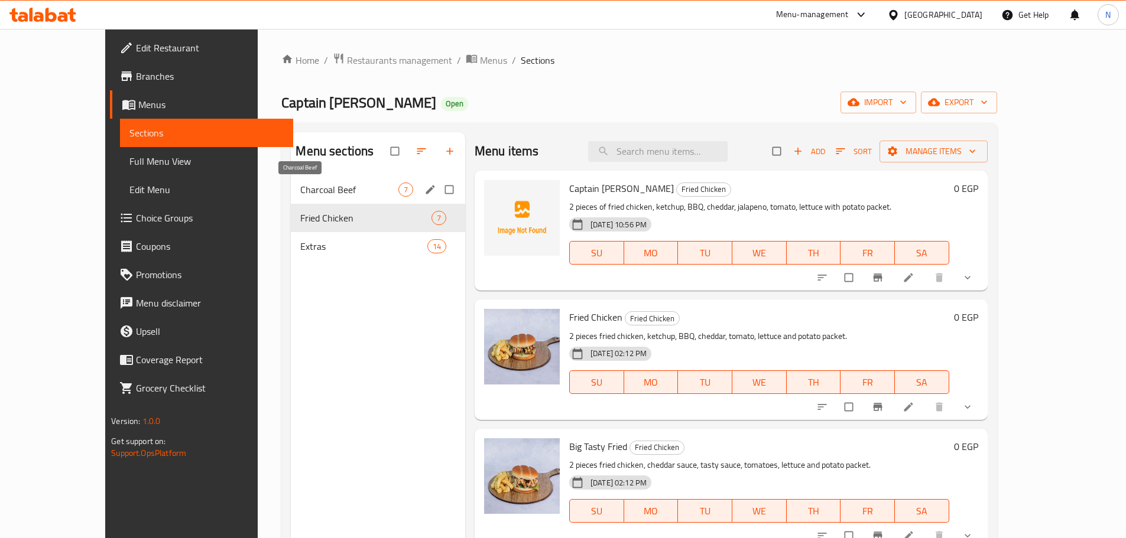
click at [303, 193] on span "Charcoal Beef" at bounding box center [348, 190] width 97 height 14
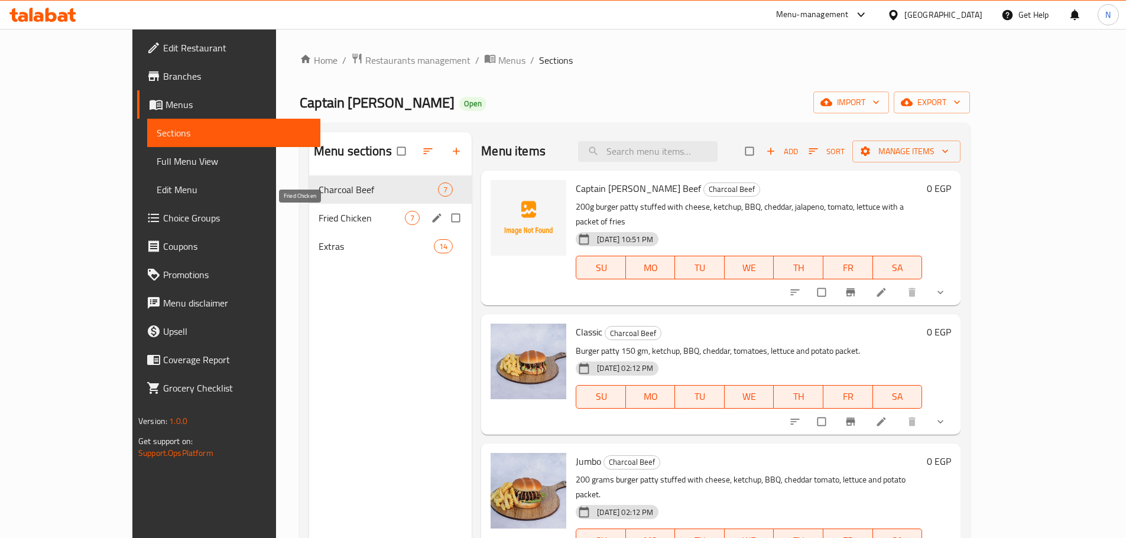
click at [318, 222] on span "Fried Chicken" at bounding box center [361, 218] width 86 height 14
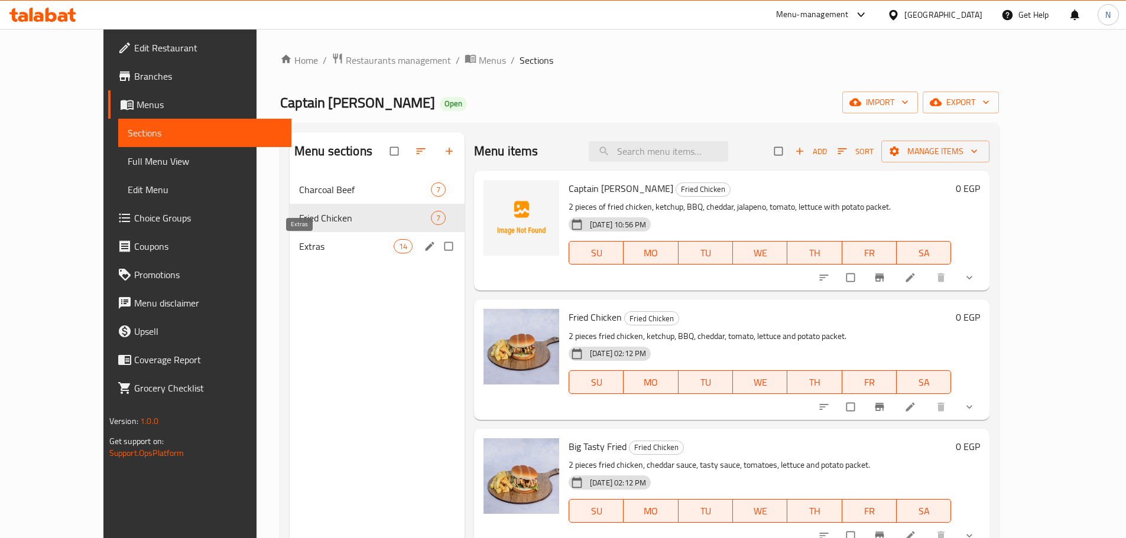
click at [299, 243] on span "Extras" at bounding box center [346, 246] width 95 height 14
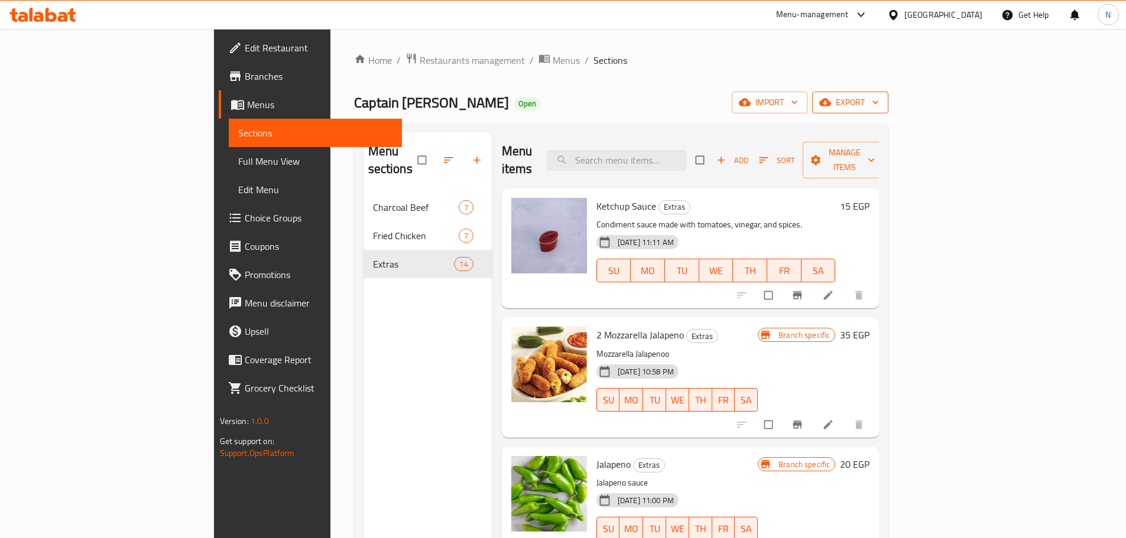
click at [879, 102] on span "export" at bounding box center [849, 102] width 57 height 15
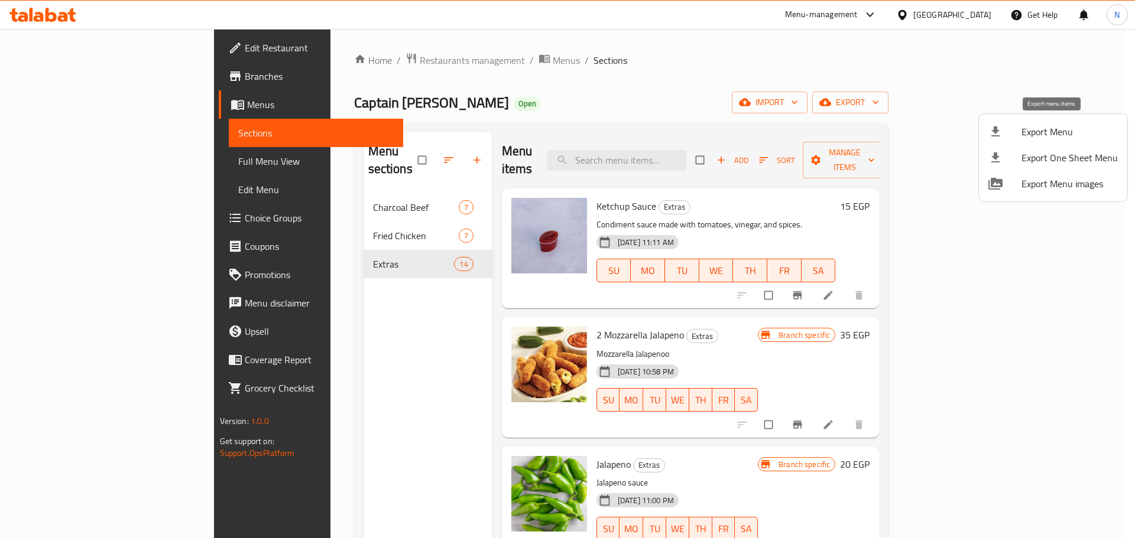
click at [1032, 136] on span "Export Menu" at bounding box center [1069, 132] width 96 height 14
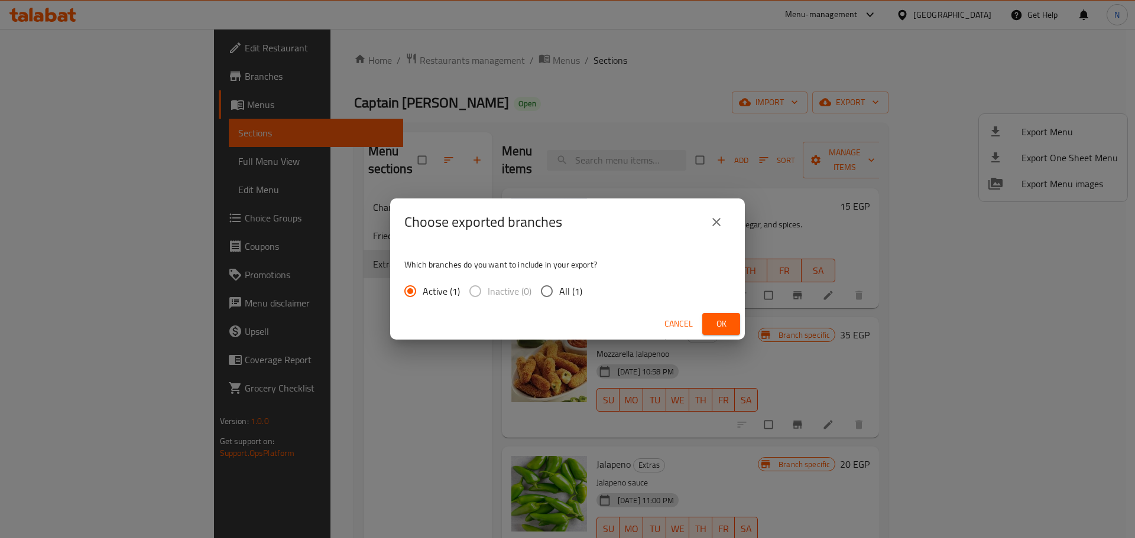
click at [724, 326] on span "Ok" at bounding box center [720, 324] width 19 height 15
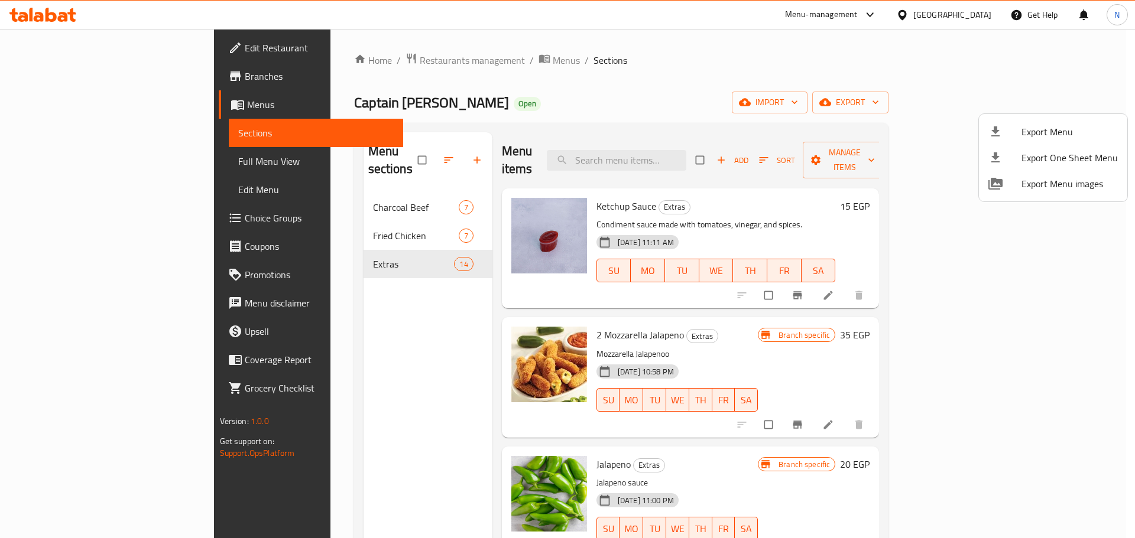
click at [56, 162] on div at bounding box center [567, 269] width 1135 height 538
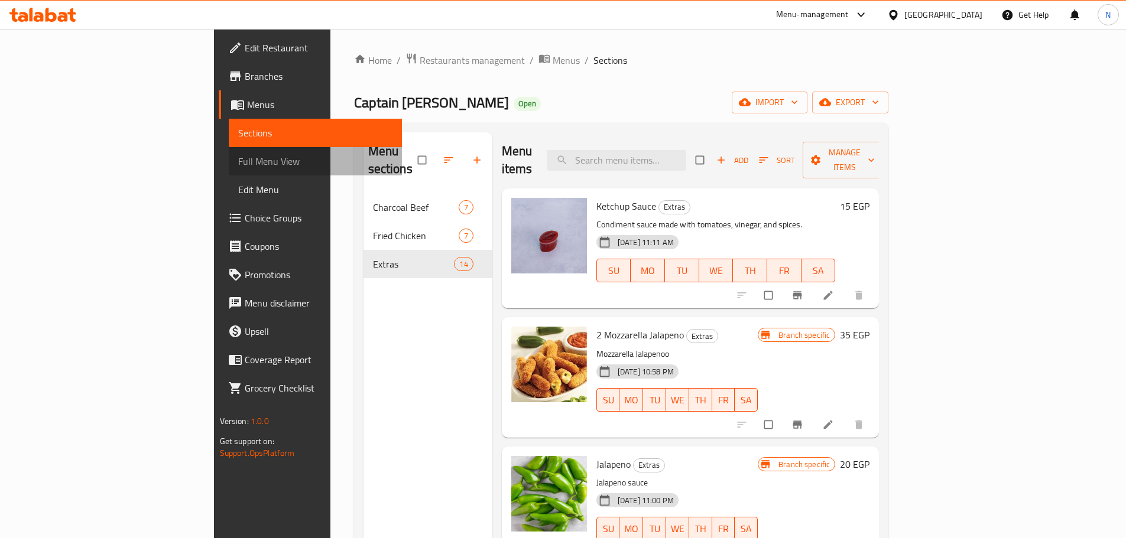
click at [238, 165] on span "Full Menu View" at bounding box center [315, 161] width 154 height 14
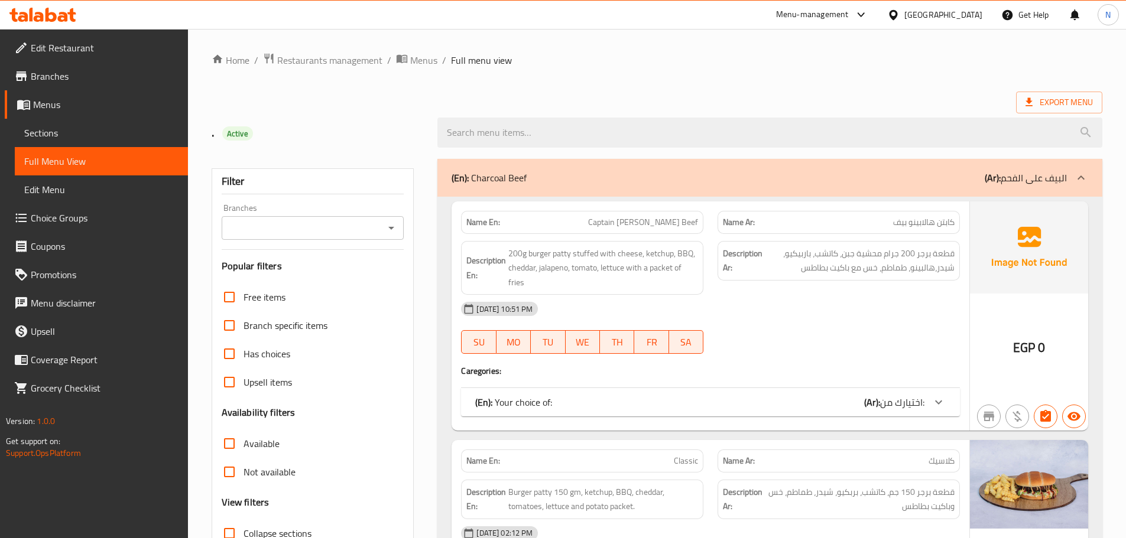
click at [265, 236] on input "Branches" at bounding box center [303, 228] width 156 height 17
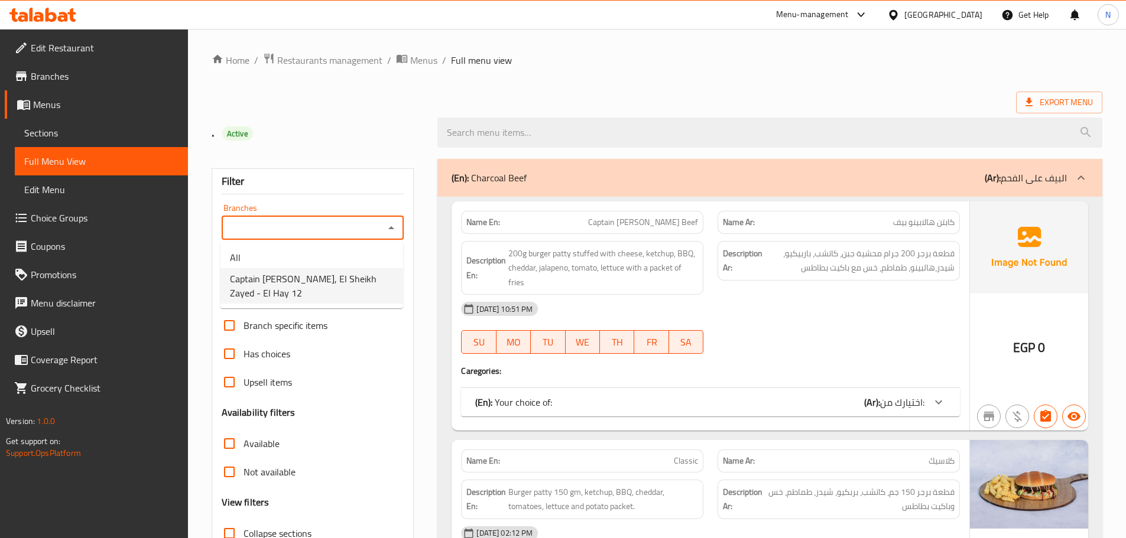
click at [290, 283] on span "Captain Burger, El Sheikh Zayed - El Hay 12" at bounding box center [312, 286] width 164 height 28
type input "Captain Burger, El Sheikh Zayed - El Hay 12"
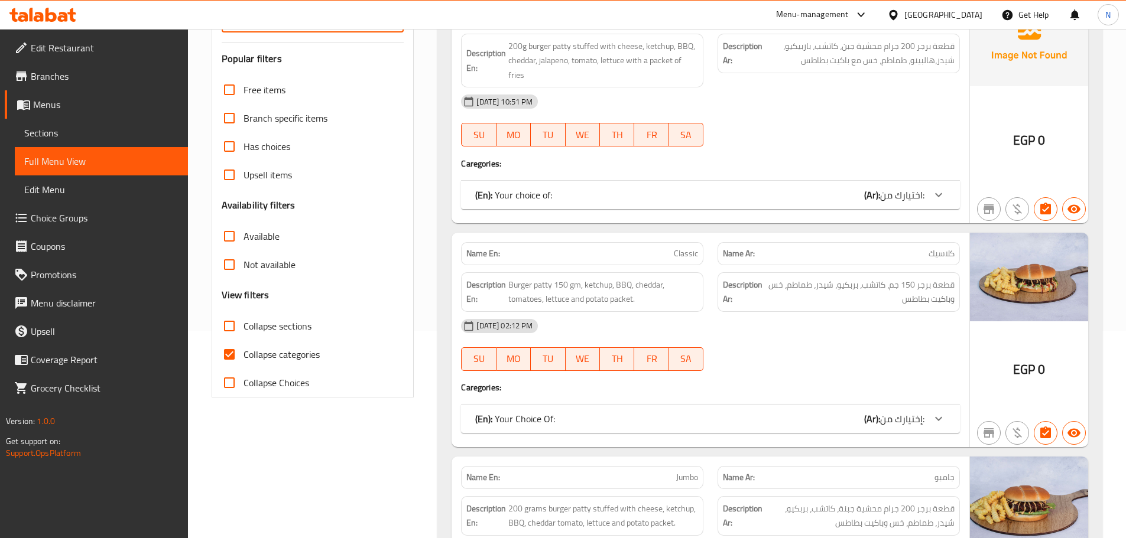
scroll to position [209, 0]
click at [249, 353] on span "Collapse categories" at bounding box center [281, 353] width 76 height 14
click at [243, 353] on input "Collapse categories" at bounding box center [229, 353] width 28 height 28
checkbox input "false"
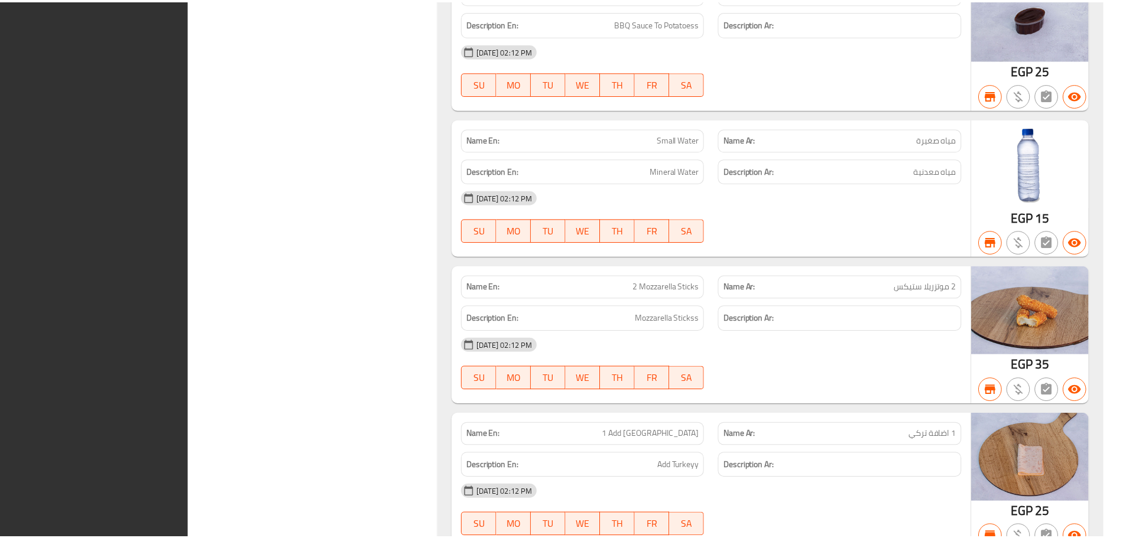
scroll to position [6906, 0]
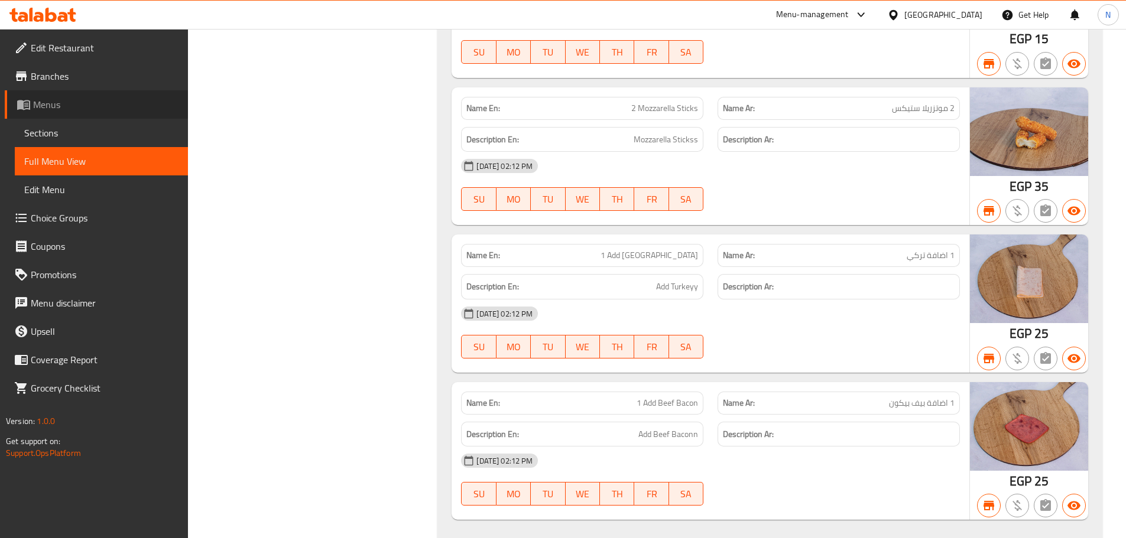
click at [47, 91] on link "Menus" at bounding box center [96, 104] width 183 height 28
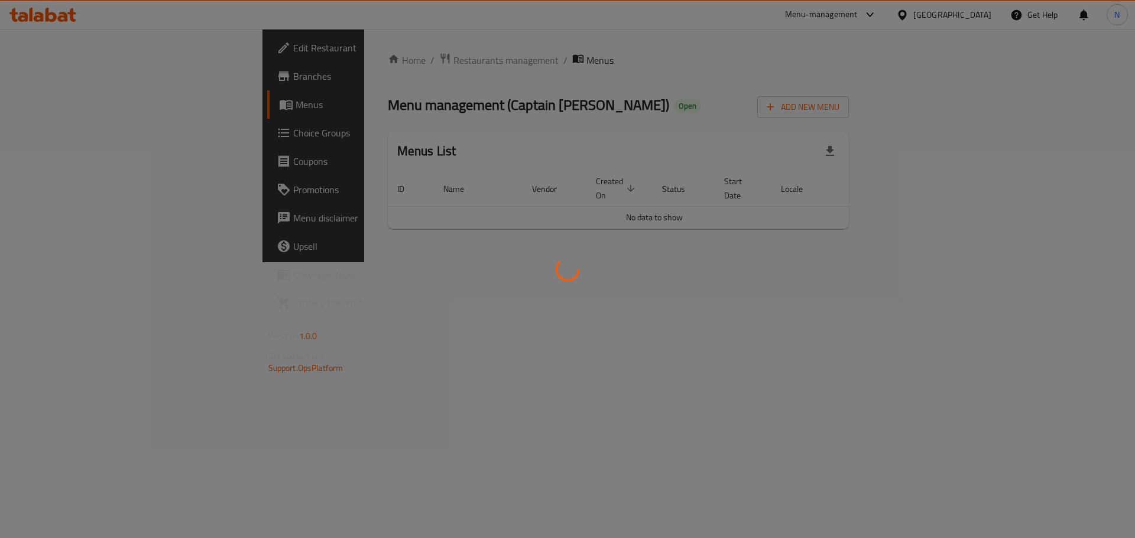
click at [56, 80] on div at bounding box center [567, 269] width 1135 height 538
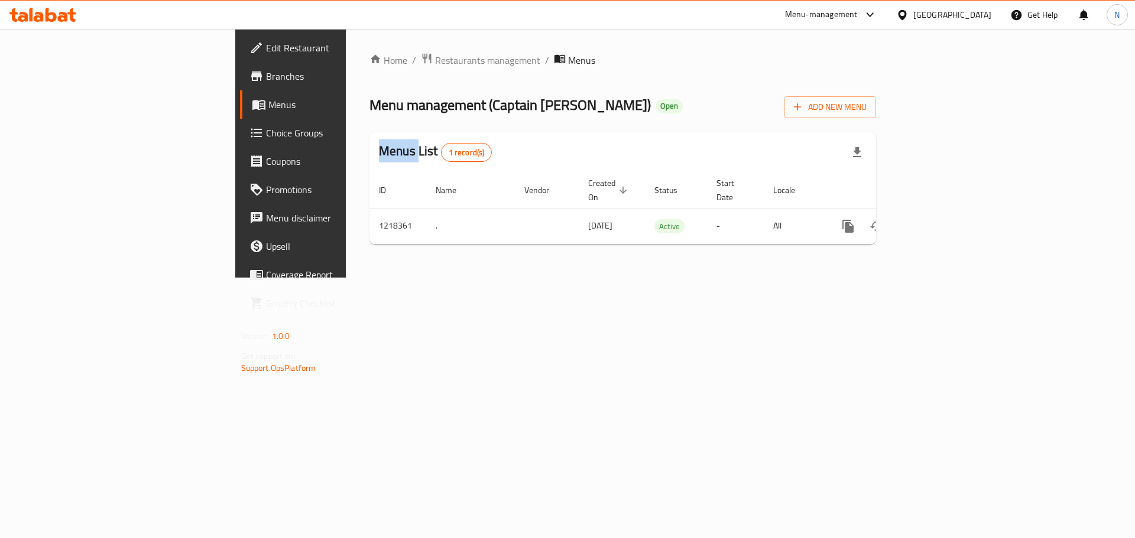
click at [55, 79] on div at bounding box center [567, 269] width 1135 height 538
click at [266, 78] on span "Branches" at bounding box center [340, 76] width 149 height 14
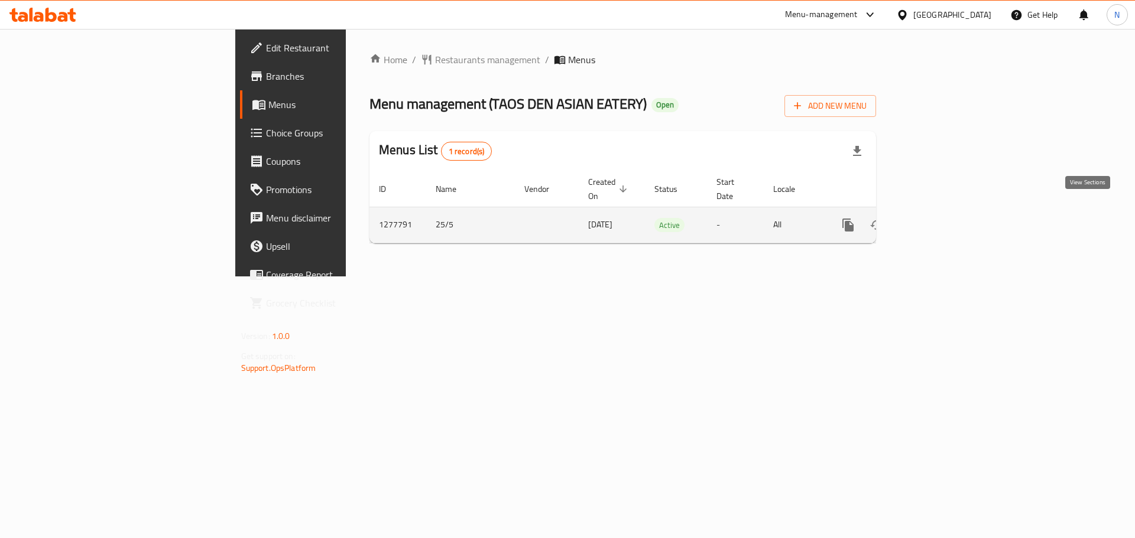
click at [938, 220] on icon "enhanced table" at bounding box center [933, 225] width 11 height 11
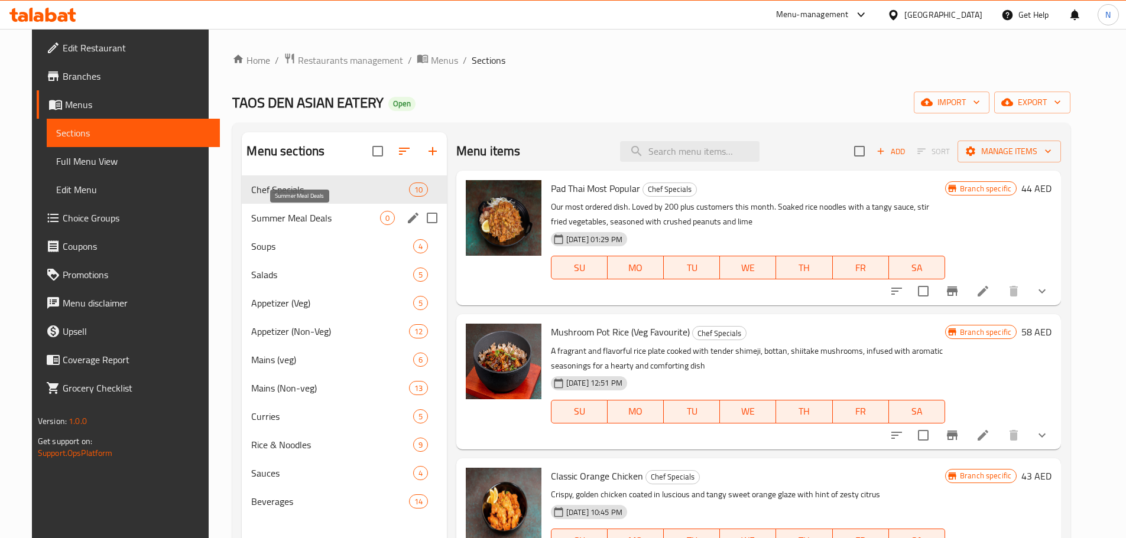
click at [289, 212] on span "Summer Meal Deals" at bounding box center [315, 218] width 128 height 14
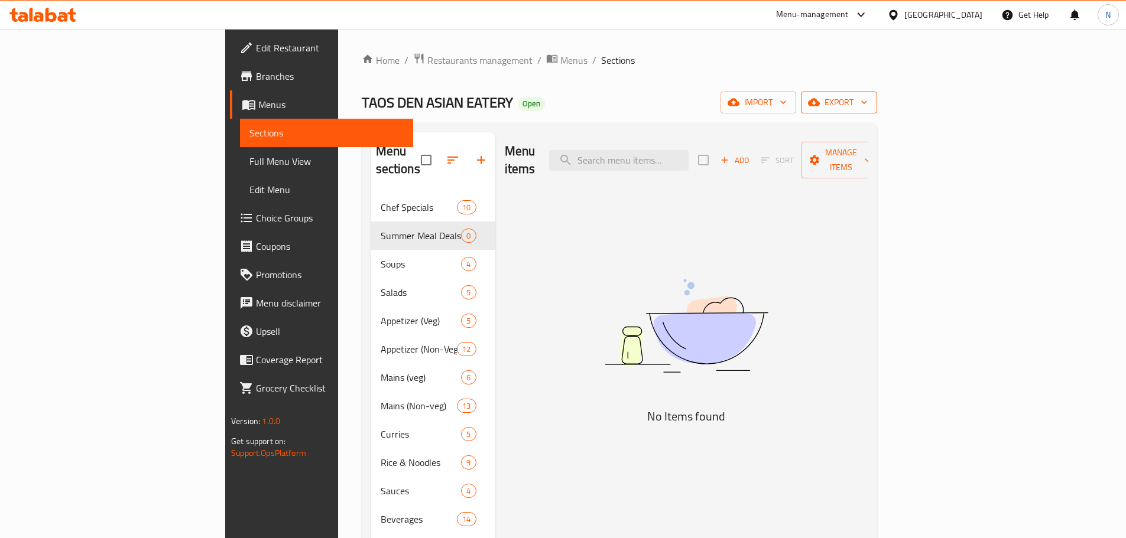
click at [820, 96] on icon "button" at bounding box center [814, 102] width 12 height 12
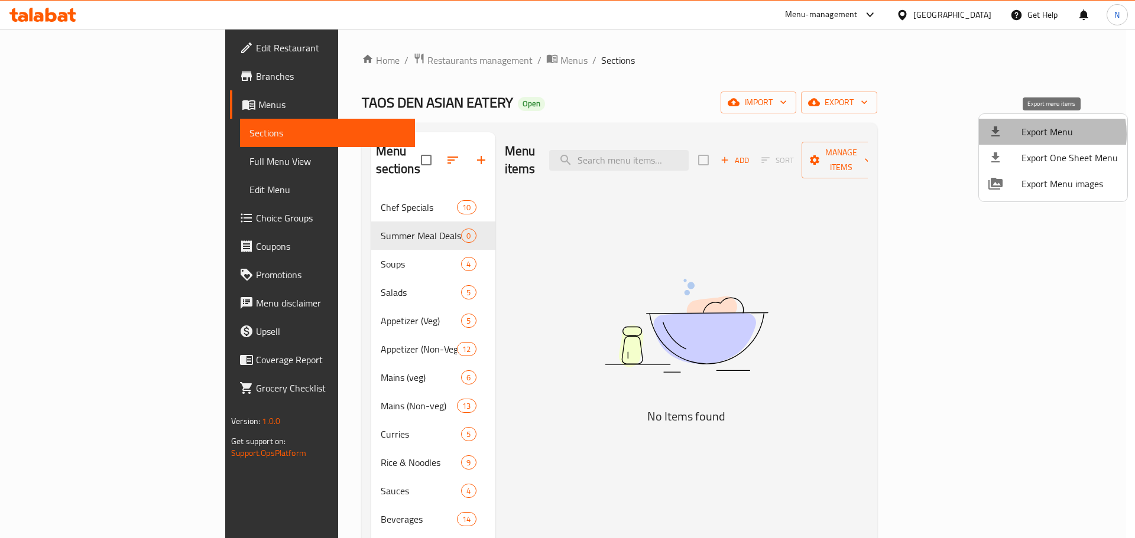
click at [1038, 134] on span "Export Menu" at bounding box center [1069, 132] width 96 height 14
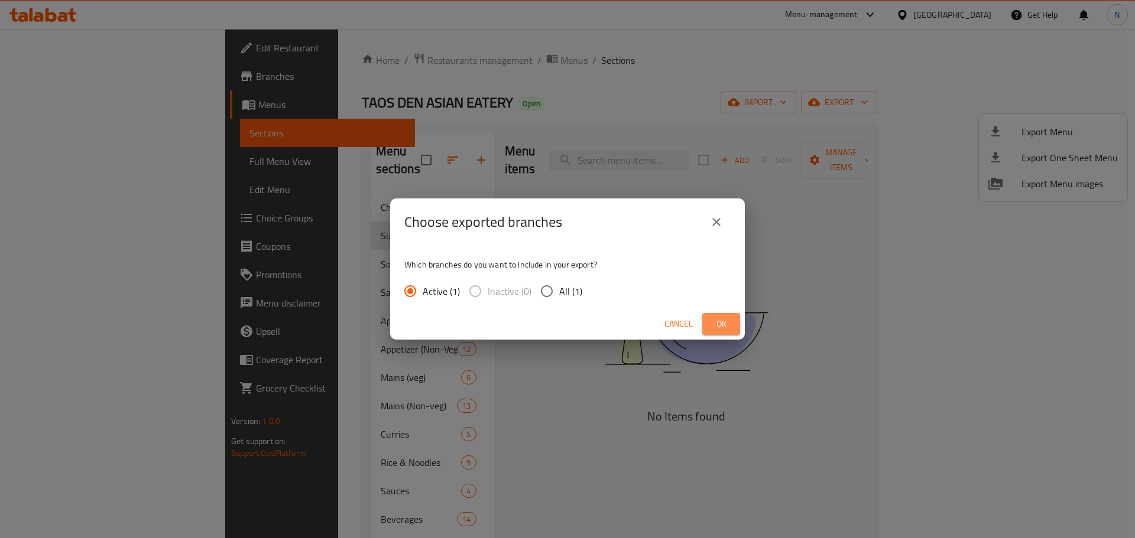
click at [715, 326] on span "Ok" at bounding box center [720, 324] width 19 height 15
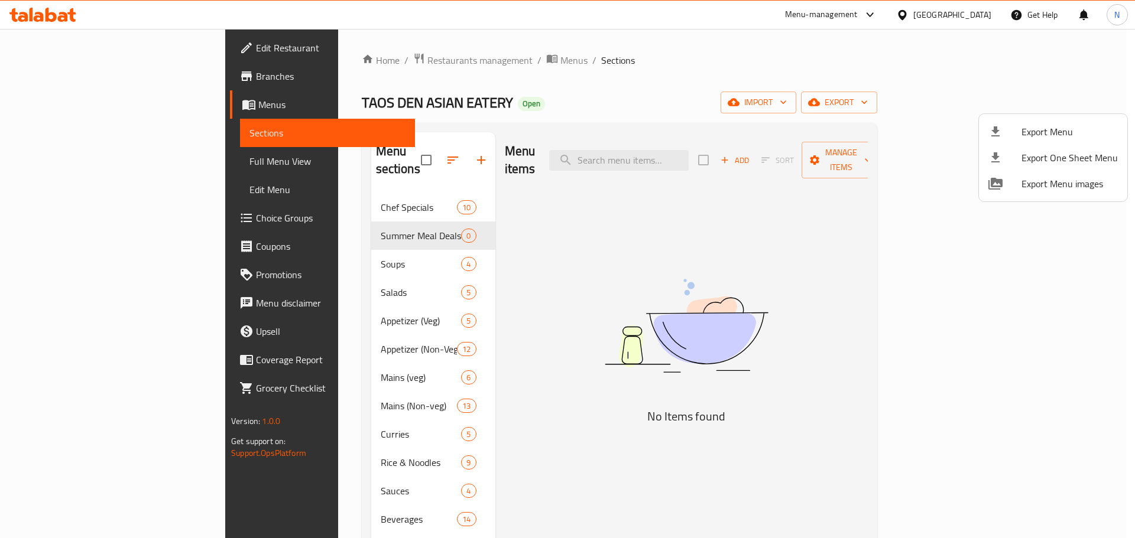
click at [811, 73] on div at bounding box center [567, 269] width 1135 height 538
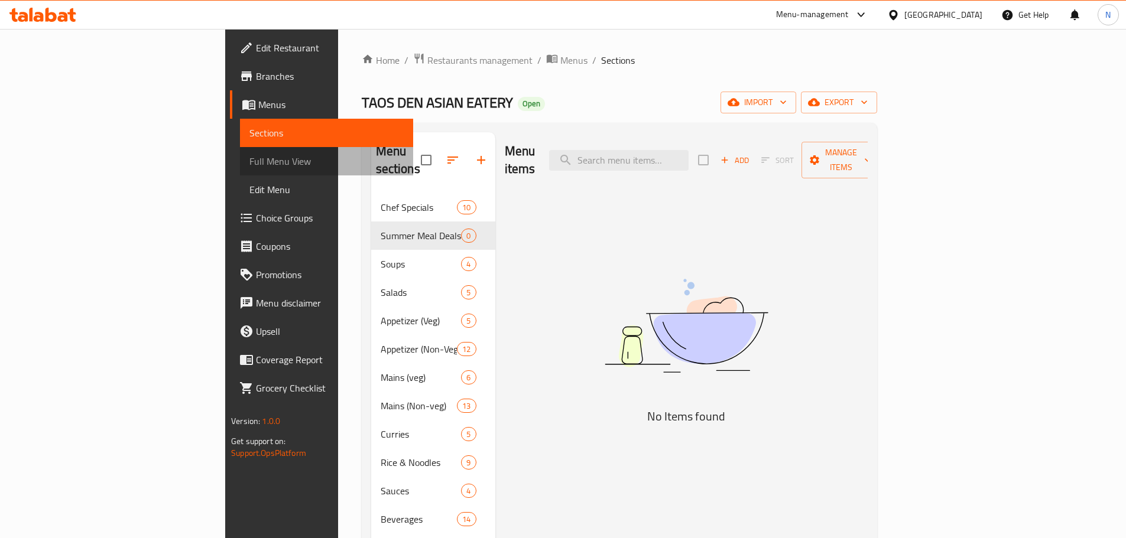
click at [249, 160] on span "Full Menu View" at bounding box center [326, 161] width 154 height 14
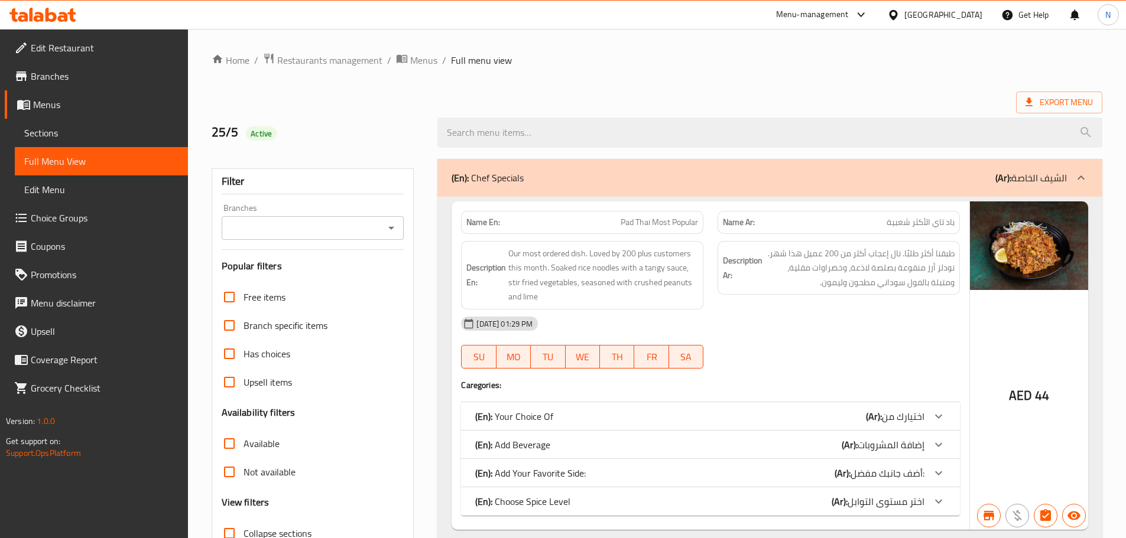
click at [285, 229] on input "Branches" at bounding box center [303, 228] width 156 height 17
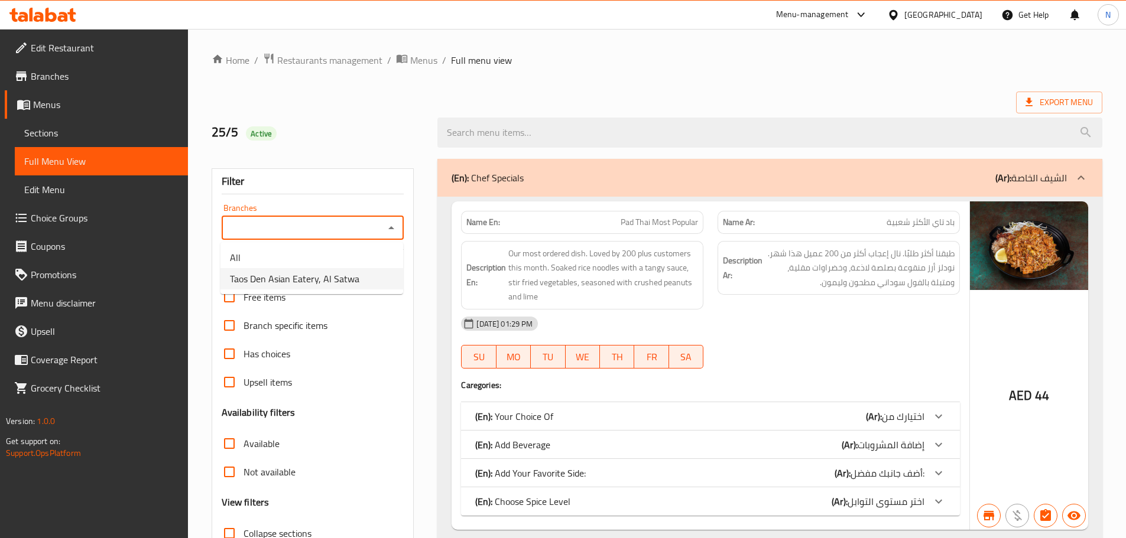
click at [304, 275] on span "Taos Den Asian Eatery, Al Satwa" at bounding box center [294, 279] width 129 height 14
type input "Taos Den Asian Eatery, Al Satwa"
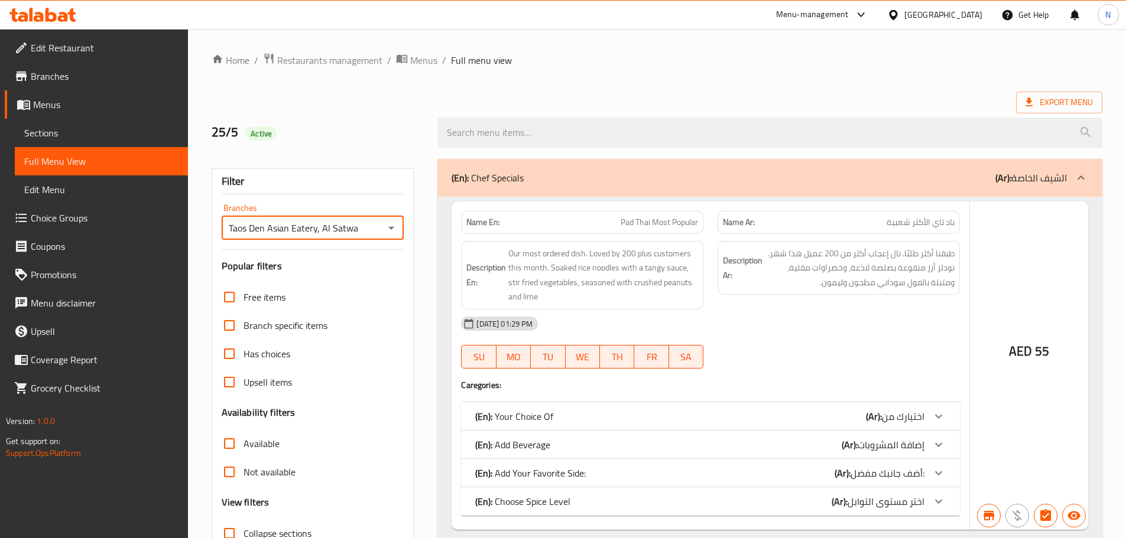
click at [229, 147] on div at bounding box center [563, 269] width 1126 height 538
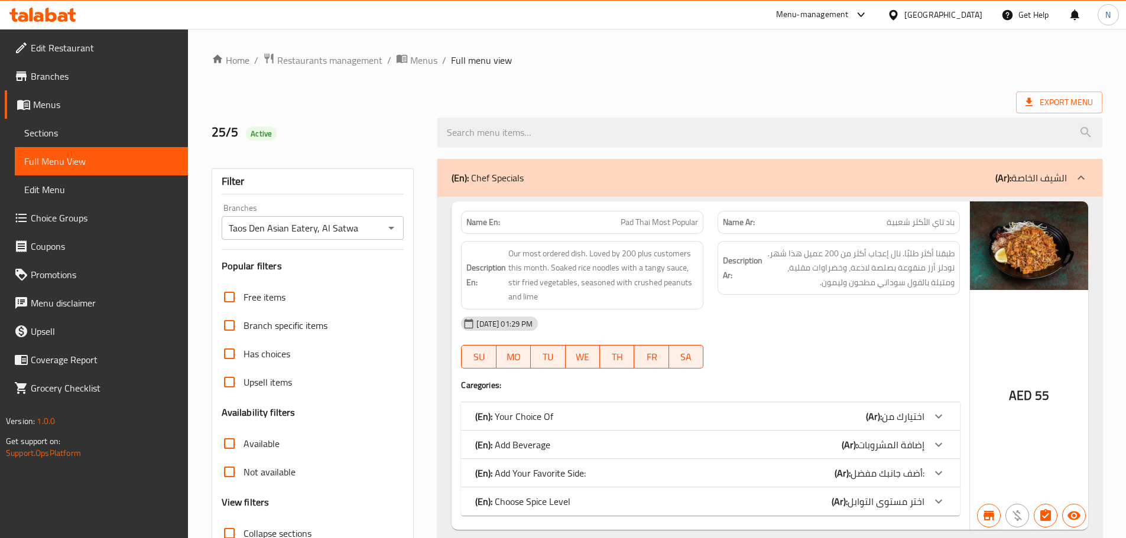
scroll to position [414, 0]
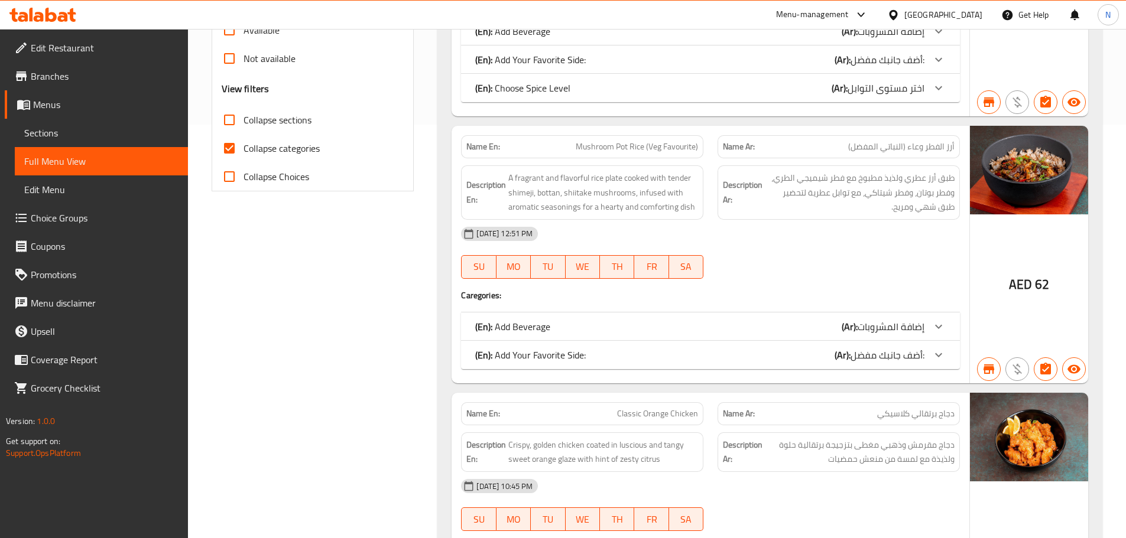
click at [229, 148] on input "Collapse categories" at bounding box center [229, 148] width 28 height 28
checkbox input "false"
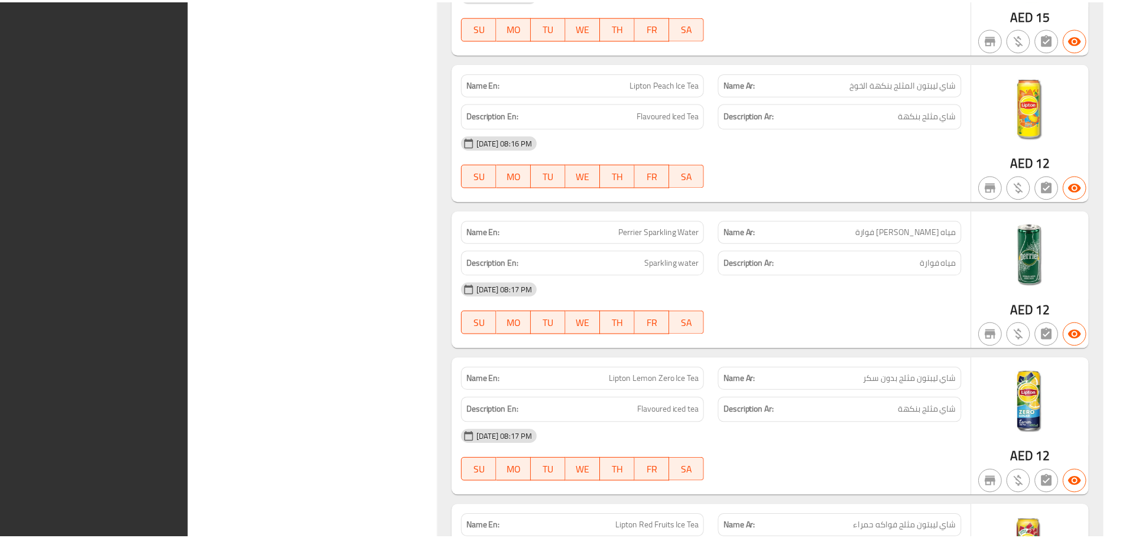
scroll to position [54914, 0]
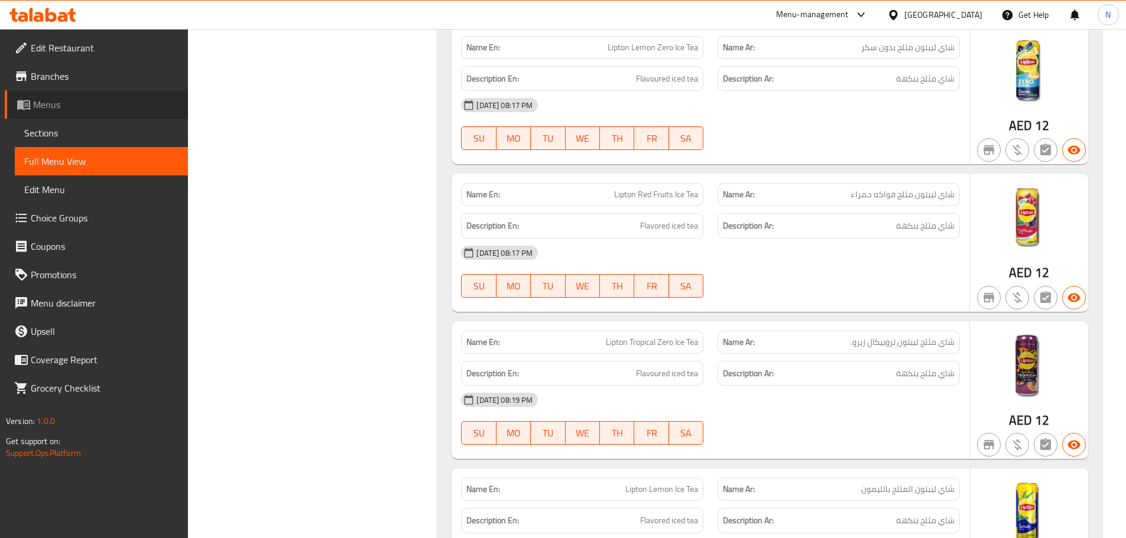
click at [64, 104] on span "Menus" at bounding box center [105, 104] width 145 height 14
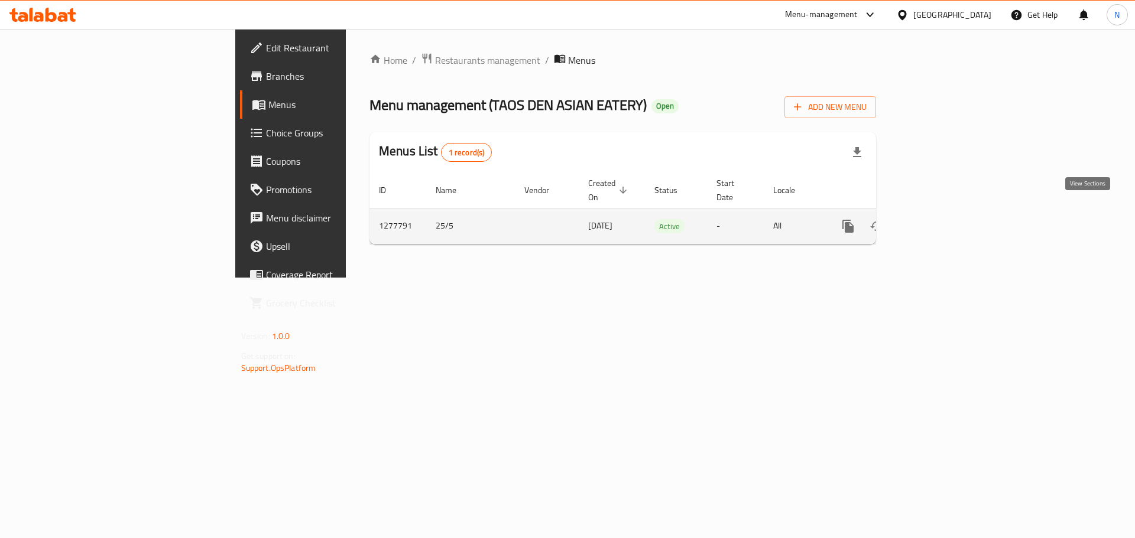
click at [940, 219] on icon "enhanced table" at bounding box center [933, 226] width 14 height 14
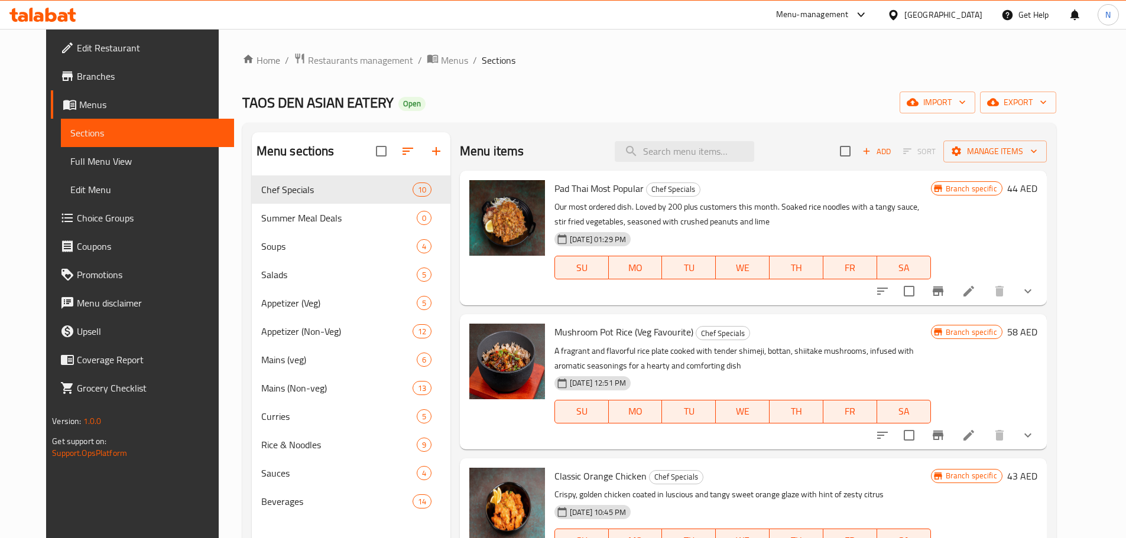
click at [430, 155] on icon "button" at bounding box center [436, 151] width 14 height 14
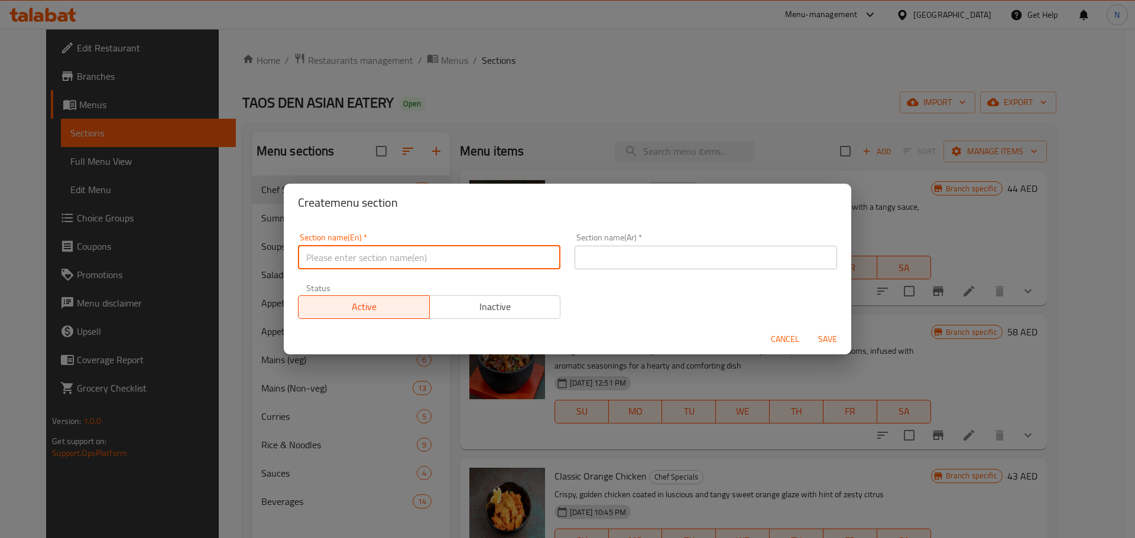
click at [375, 258] on input "text" at bounding box center [429, 258] width 262 height 24
paste input "Back to School Meal Deals"
click at [331, 261] on input "Back to School Meal Deals" at bounding box center [429, 258] width 262 height 24
click at [372, 258] on input "Back To School Meal Deals" at bounding box center [429, 258] width 262 height 24
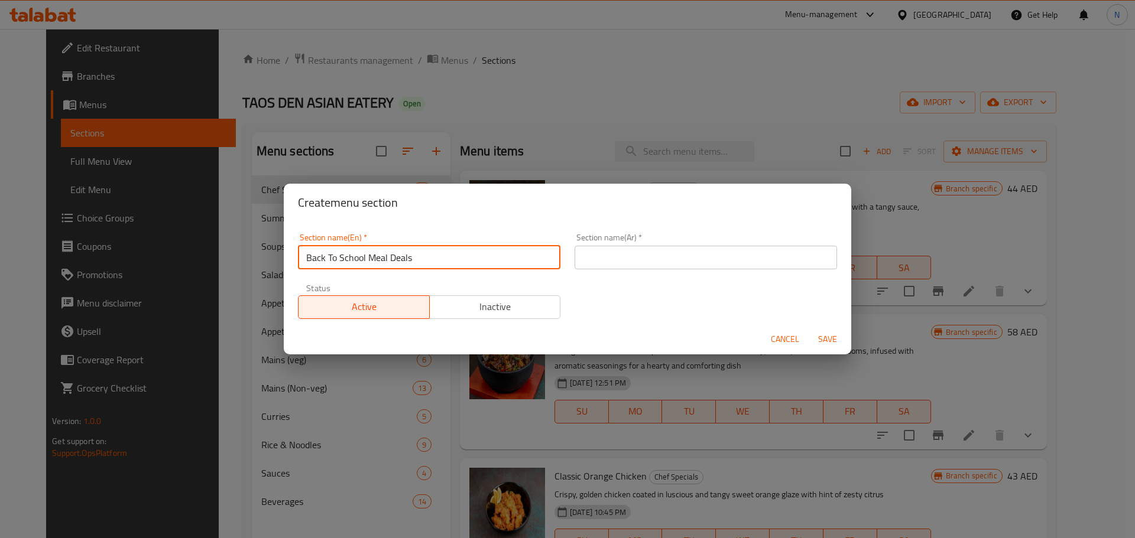
click at [372, 258] on input "Back To School Meal Deals" at bounding box center [429, 258] width 262 height 24
type input "Back To School Meal Deals"
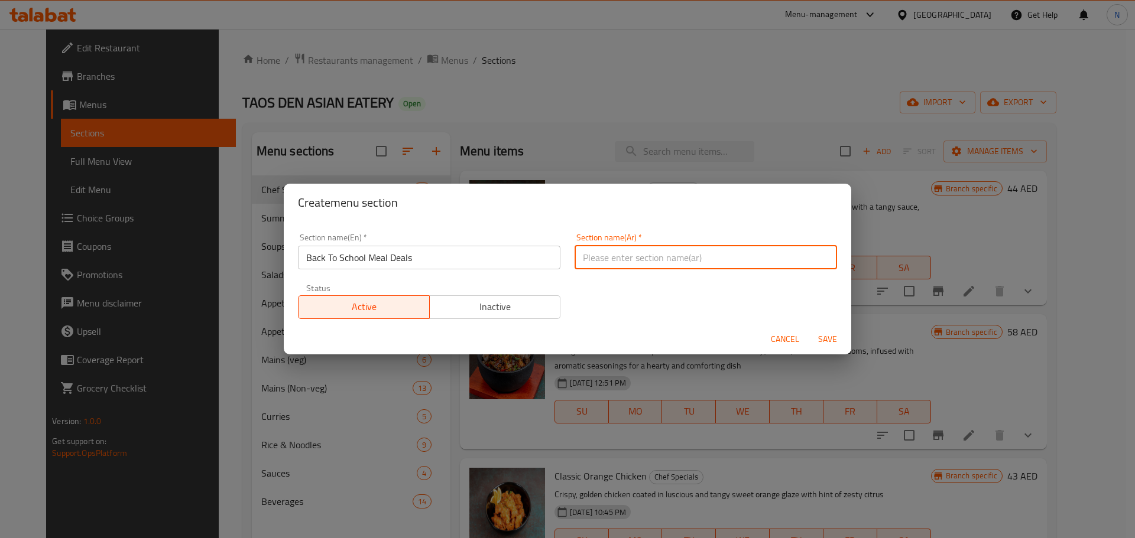
click at [734, 255] on input "text" at bounding box center [705, 258] width 262 height 24
paste input "عروض وجبات العودة إلى المدرسة"
type input "عروض وجبات العودة إلى المدرسة"
click at [836, 342] on span "Save" at bounding box center [827, 339] width 28 height 15
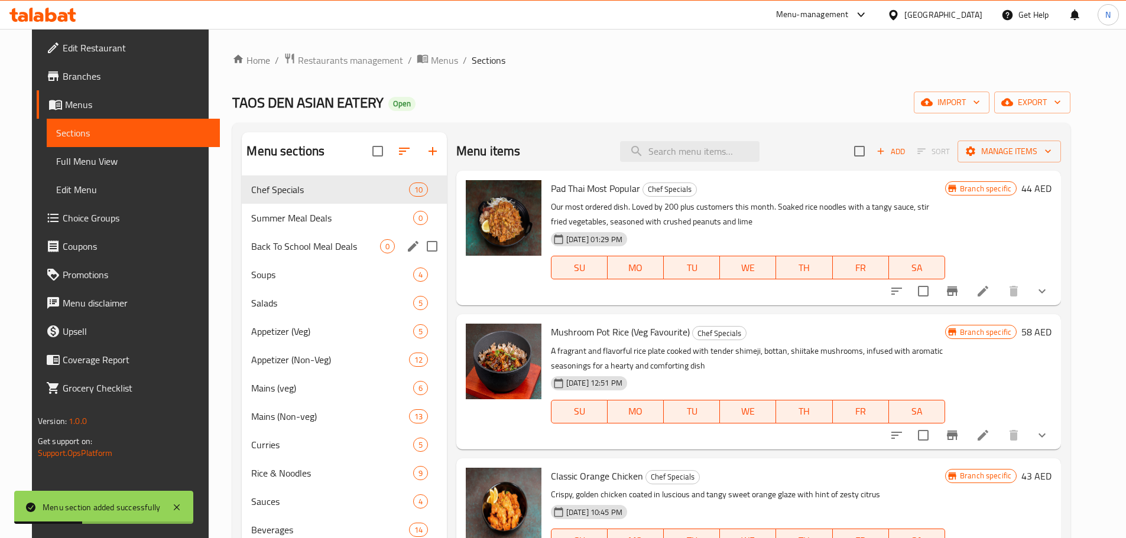
click at [260, 256] on div "Back To School Meal Deals 0" at bounding box center [344, 246] width 204 height 28
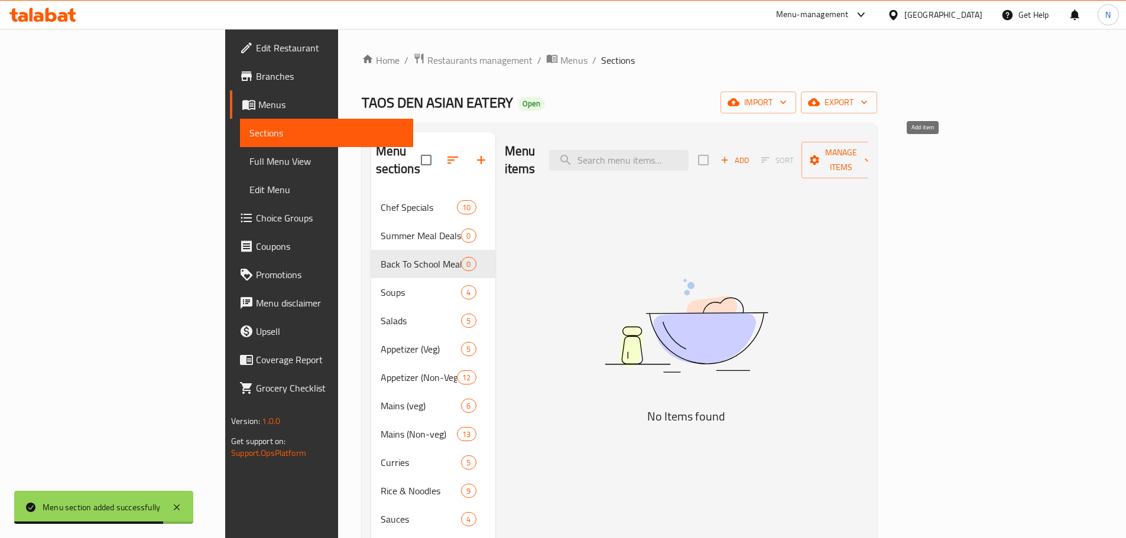
click at [730, 155] on icon "button" at bounding box center [724, 160] width 11 height 11
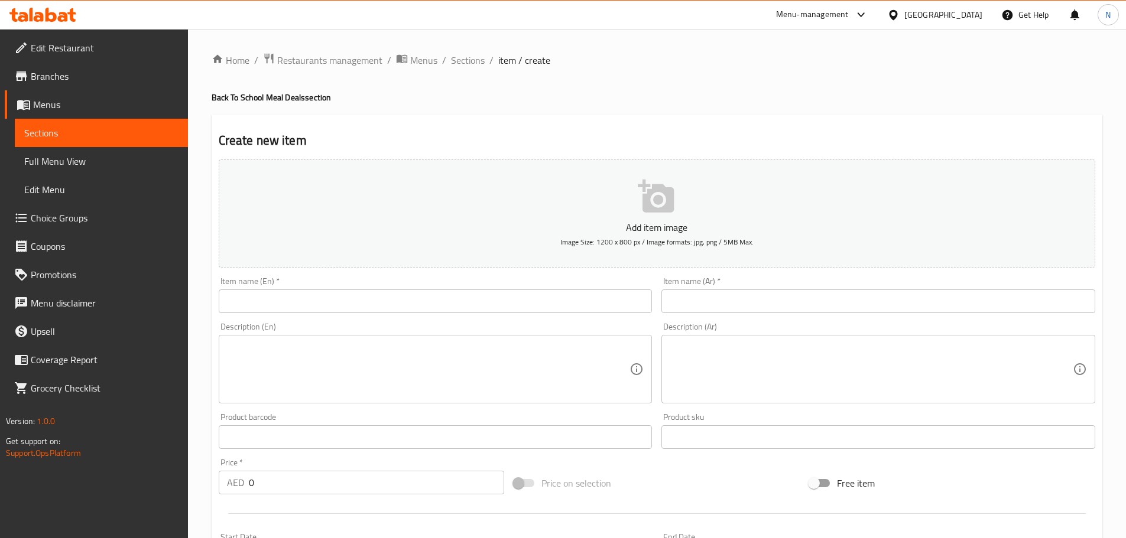
click at [372, 313] on input "text" at bounding box center [436, 302] width 434 height 24
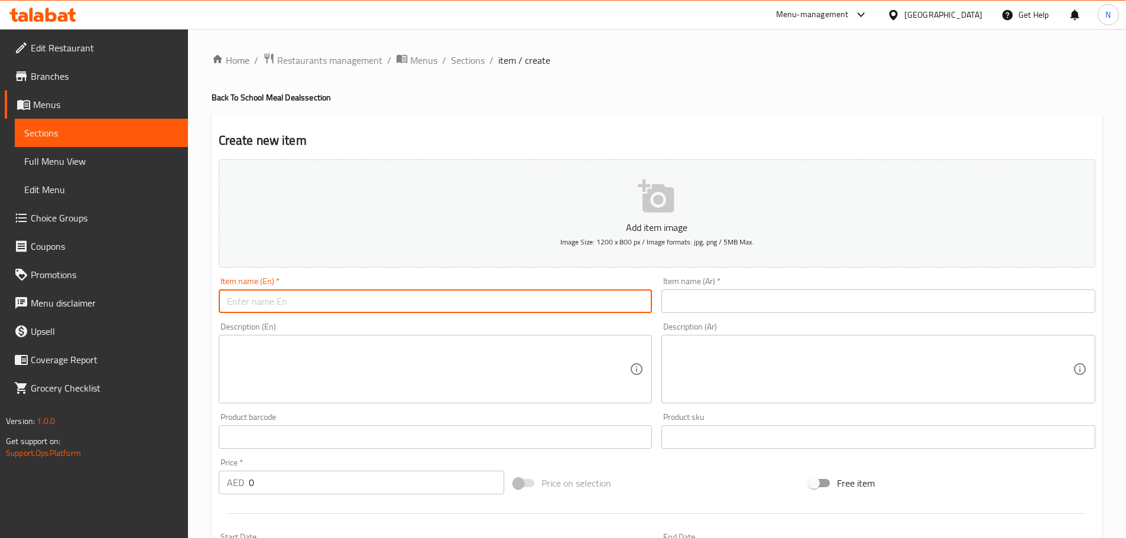
paste input "Meal Deal (3 People)"
click at [268, 301] on input "Meal Deal (3 People" at bounding box center [436, 302] width 434 height 24
click at [270, 304] on input "Meal Deal(3 People" at bounding box center [436, 302] width 434 height 24
click at [276, 305] on input "Meal Deal 3 People" at bounding box center [436, 302] width 434 height 24
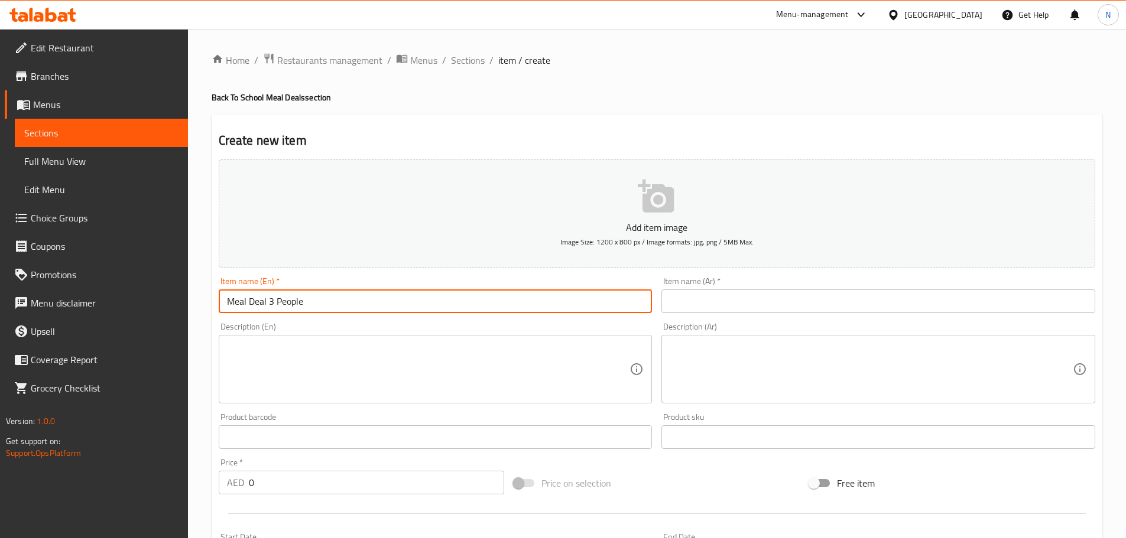
click at [276, 305] on input "Meal Deal 3 People" at bounding box center [436, 302] width 434 height 24
type input "Meal Deal 3 People"
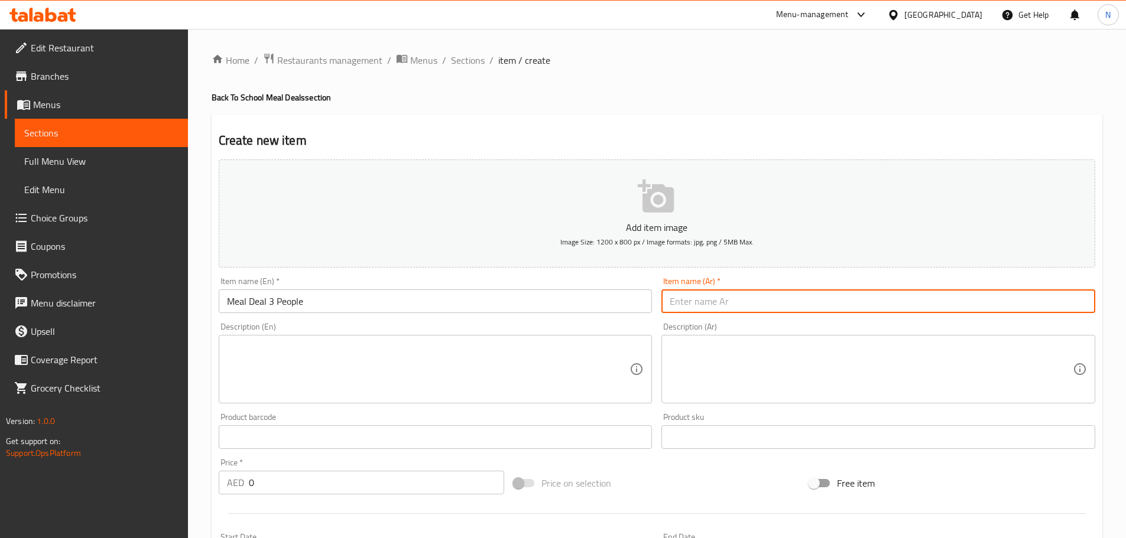
click at [675, 311] on input "text" at bounding box center [878, 302] width 434 height 24
paste input "عرض وجبة لثلاثة أشخاص"
click at [260, 308] on input "Meal Deal 3 People" at bounding box center [436, 302] width 434 height 24
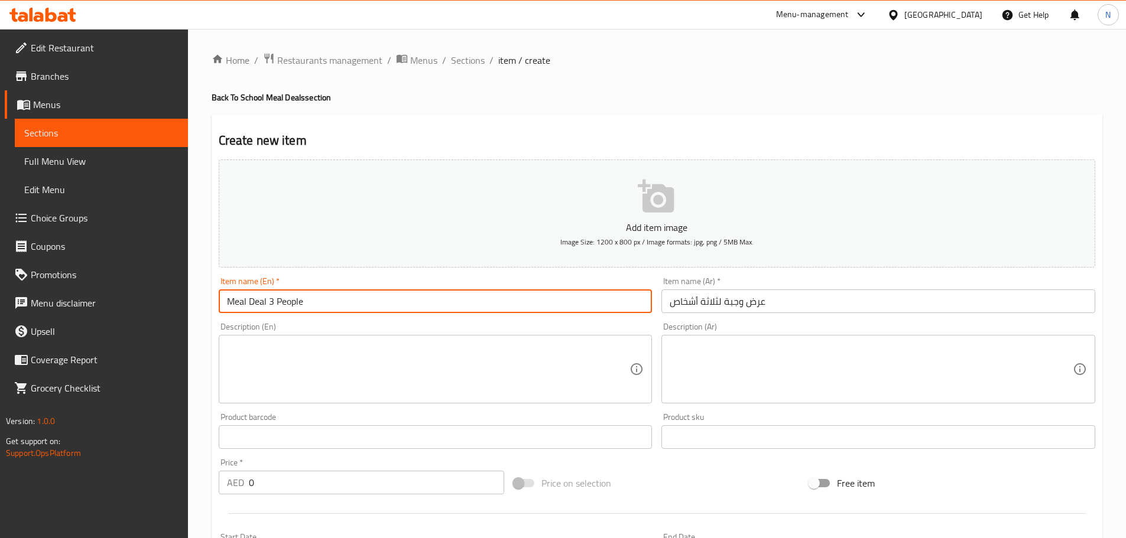
click at [260, 308] on input "Meal Deal 3 People" at bounding box center [436, 302] width 434 height 24
click at [708, 303] on input "عرض وجبة لثلاثة أشخاص" at bounding box center [878, 302] width 434 height 24
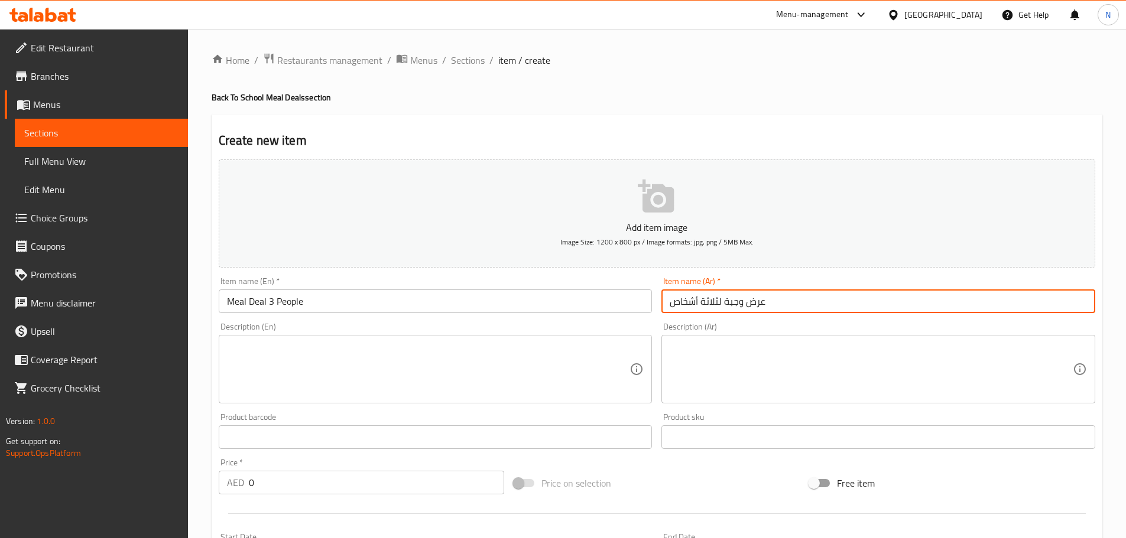
click at [708, 303] on input "عرض وجبة لثلاثة أشخاص" at bounding box center [878, 302] width 434 height 24
type input "عرض وجبة 3 أشخاص"
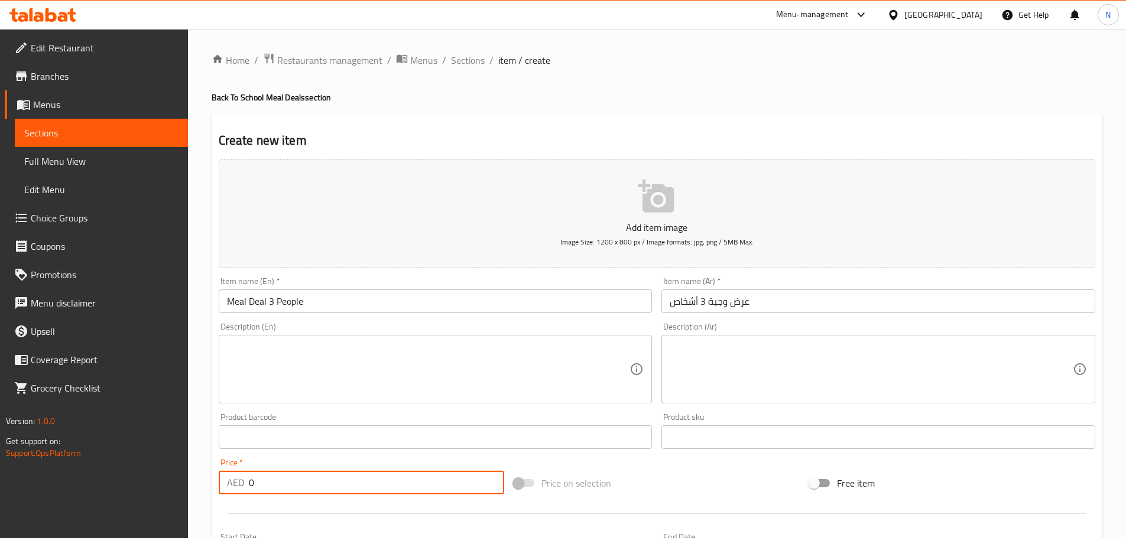
drag, startPoint x: 270, startPoint y: 483, endPoint x: 240, endPoint y: 487, distance: 30.4
click at [240, 487] on div "AED 0 Price *" at bounding box center [362, 483] width 286 height 24
type input "130"
click at [417, 394] on textarea at bounding box center [428, 370] width 403 height 56
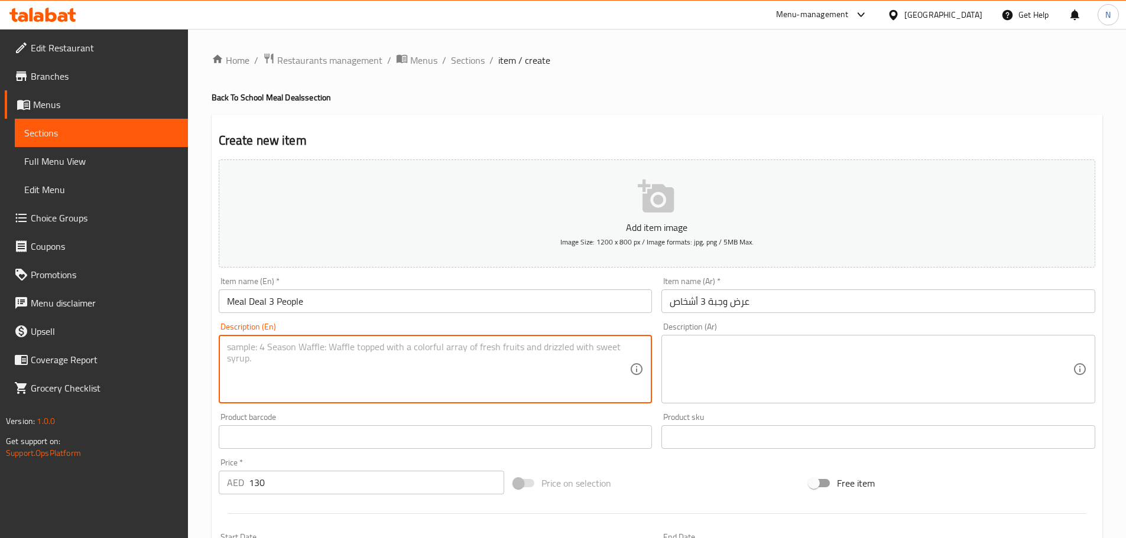
paste textarea "Choose any 2 appetizer 1 Veg and 1 Non-Vegetarian, 1 rice or Noodles,"
click at [548, 342] on textarea "Choose any 2 appetizer 1 Veg and 1 Non-Vegetarian, 1 rice or Noodles," at bounding box center [428, 370] width 403 height 56
paste textarea "1 main dish: veg or non-veg"
click at [522, 346] on textarea "Choose any 2 appetizer 1 Veg and 1 Non-Vegetarian, 1 rice or Noodles, 1 main di…" at bounding box center [428, 370] width 403 height 56
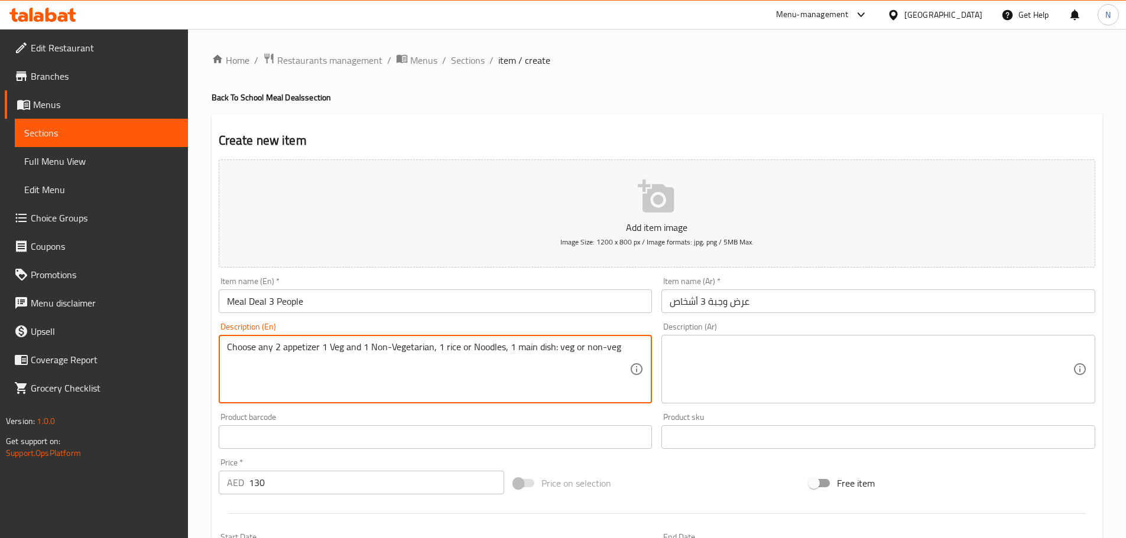
click at [522, 346] on textarea "Choose any 2 appetizer 1 Veg and 1 Non-Vegetarian, 1 rice or Noodles, 1 main di…" at bounding box center [428, 370] width 403 height 56
type textarea "Choose any 2 appetizer 1 Veg and 1 Non-Vegetarian, 1 rice or Noodles, 1 main di…"
click at [711, 351] on textarea at bounding box center [870, 370] width 403 height 56
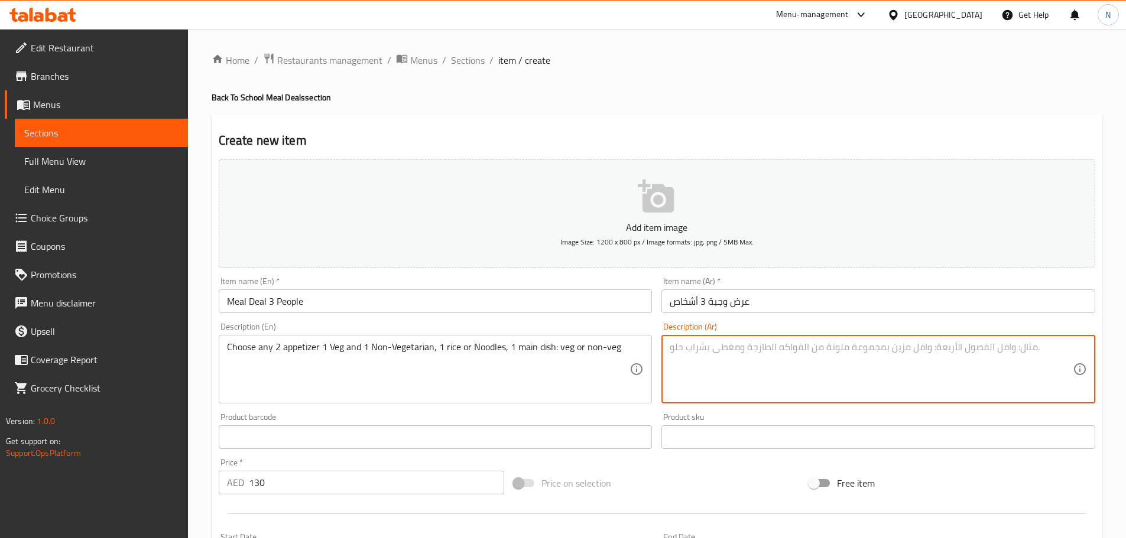
paste textarea "اختر أي نوعين من المقبلات: 1 نباتي و1 غير نباتي، 1 أرز أو نودلز، 1 طبق رئيسي: ن…"
type textarea "اختر أي نوعين من المقبلات: 1 نباتي و1 غير نباتي، 1 أرز أو نودلز، 1 طبق رئيسي: ن…"
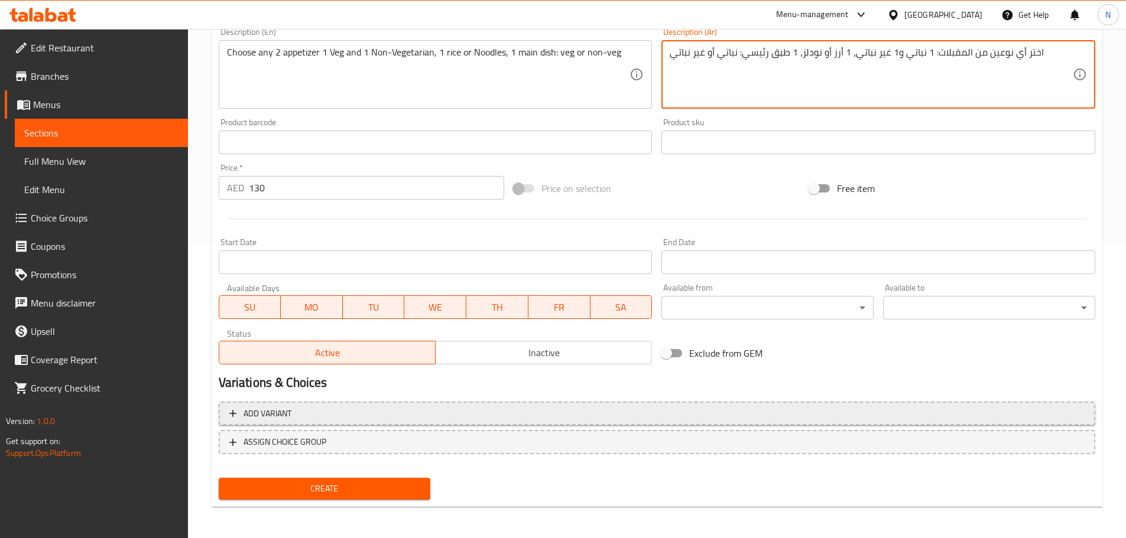
scroll to position [295, 0]
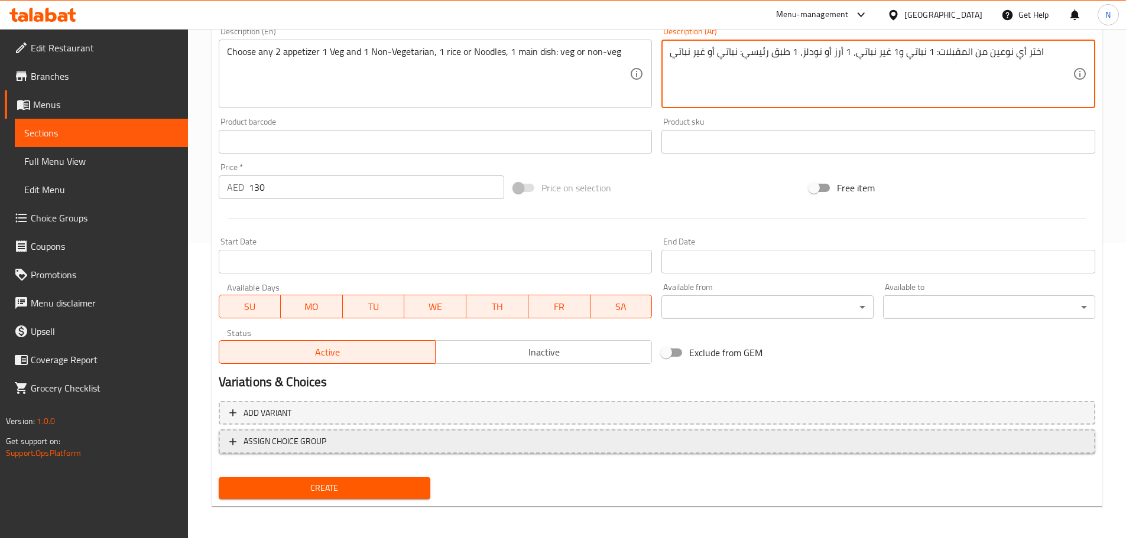
click at [440, 440] on span "ASSIGN CHOICE GROUP" at bounding box center [656, 441] width 855 height 15
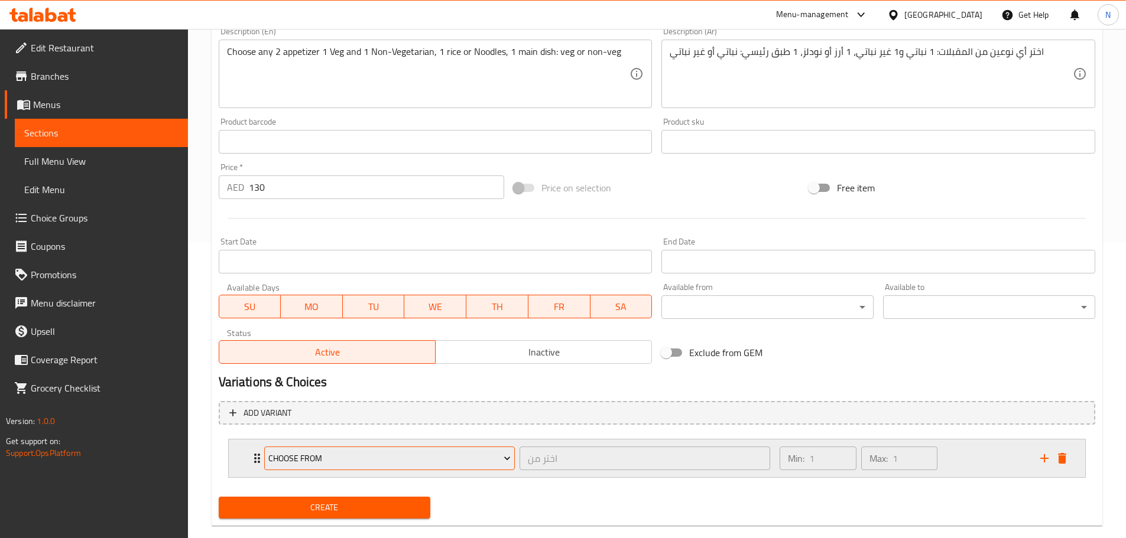
click at [337, 460] on span "Choose From" at bounding box center [389, 458] width 242 height 15
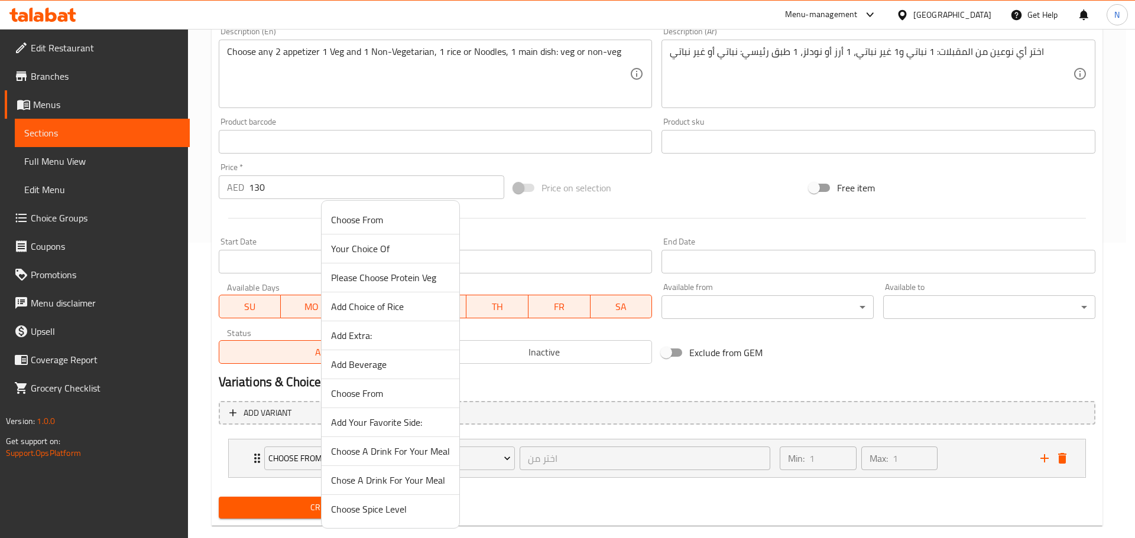
click at [483, 358] on div at bounding box center [567, 269] width 1135 height 538
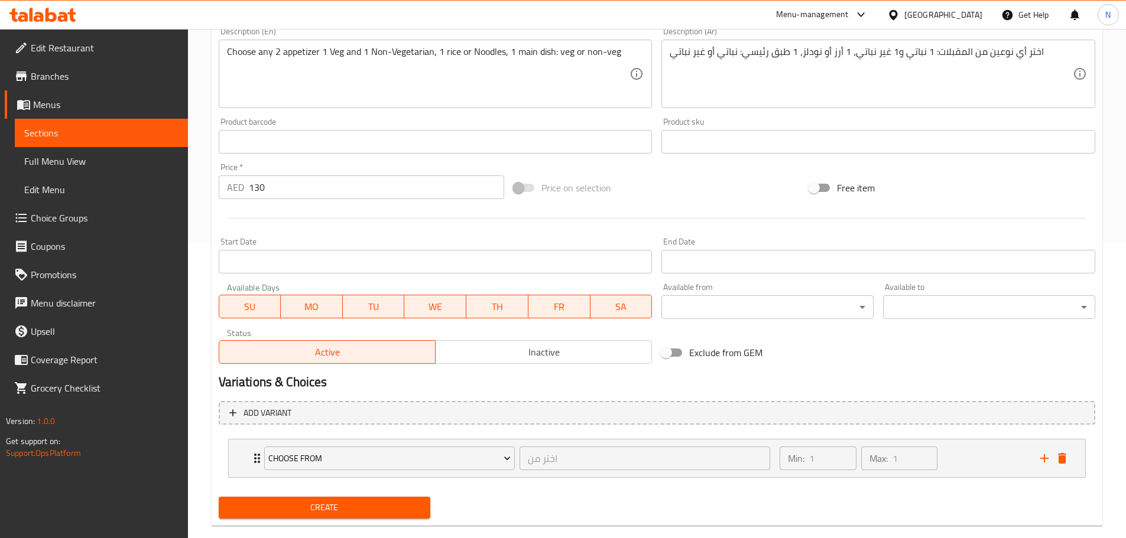
click at [483, 358] on span "Inactive" at bounding box center [543, 352] width 207 height 17
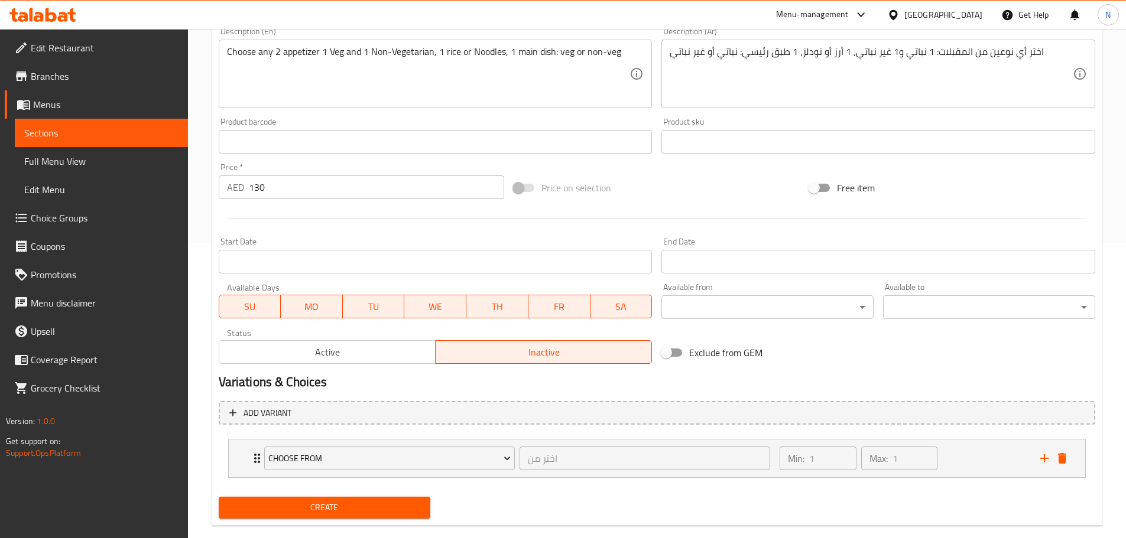
click at [366, 506] on span "Create" at bounding box center [324, 507] width 193 height 15
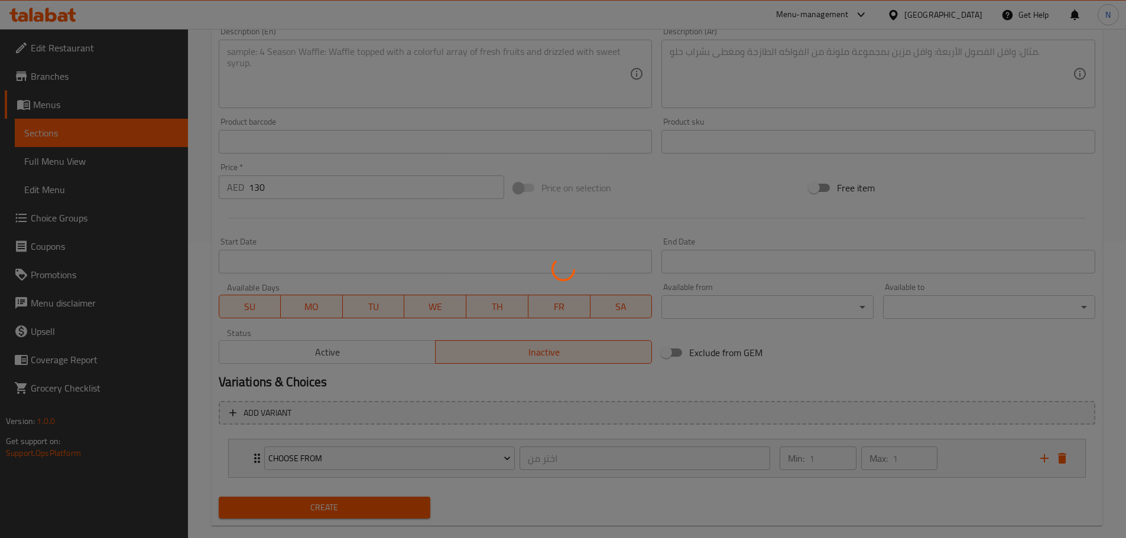
type input "0"
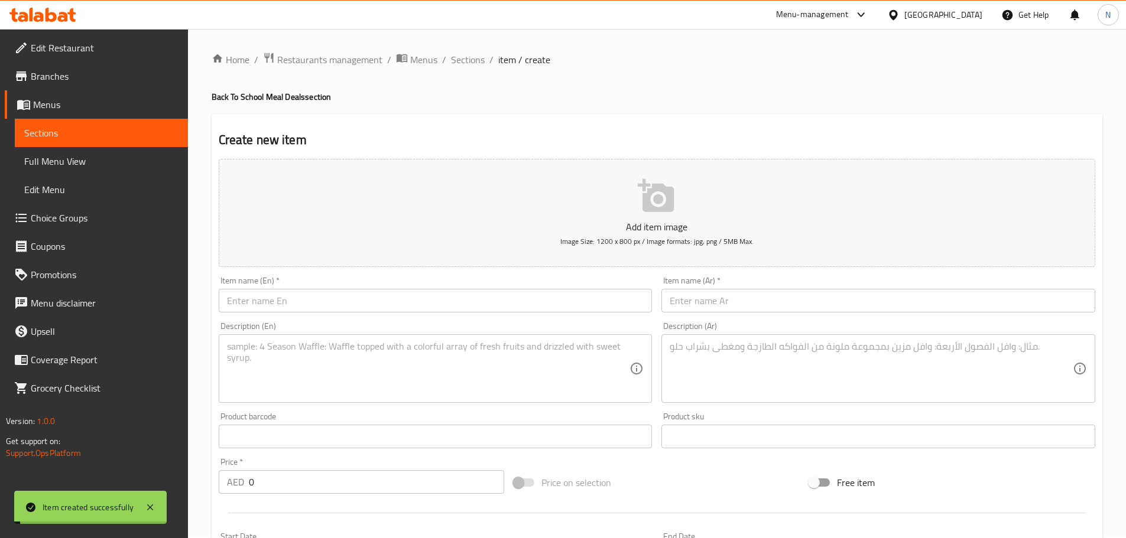
scroll to position [0, 0]
click at [448, 54] on ol "Home / Restaurants management / Menus / Sections / item / create" at bounding box center [657, 60] width 890 height 15
click at [459, 62] on span "Sections" at bounding box center [468, 60] width 34 height 14
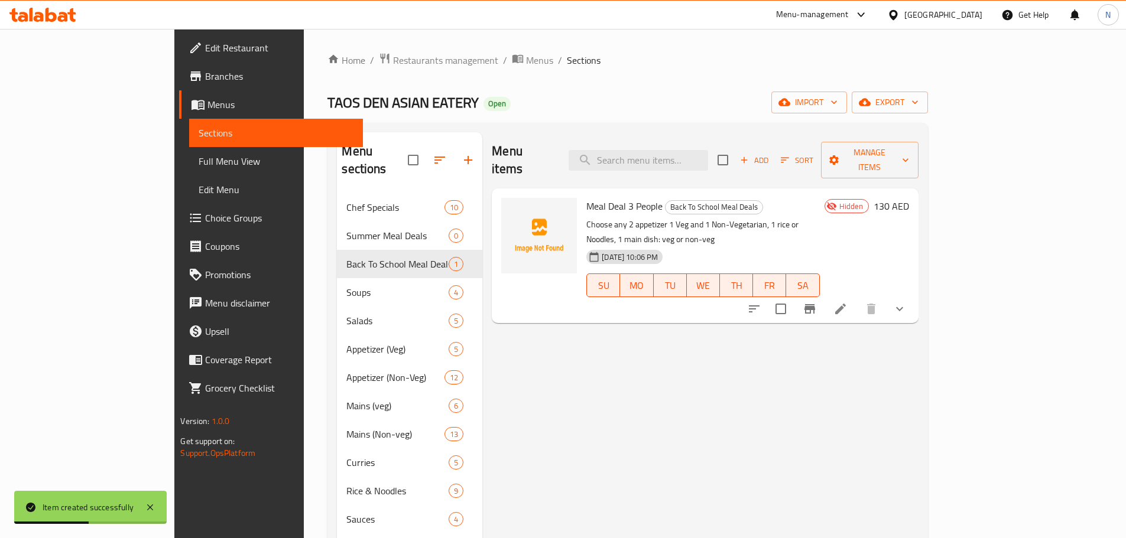
click at [857, 298] on li at bounding box center [840, 308] width 33 height 21
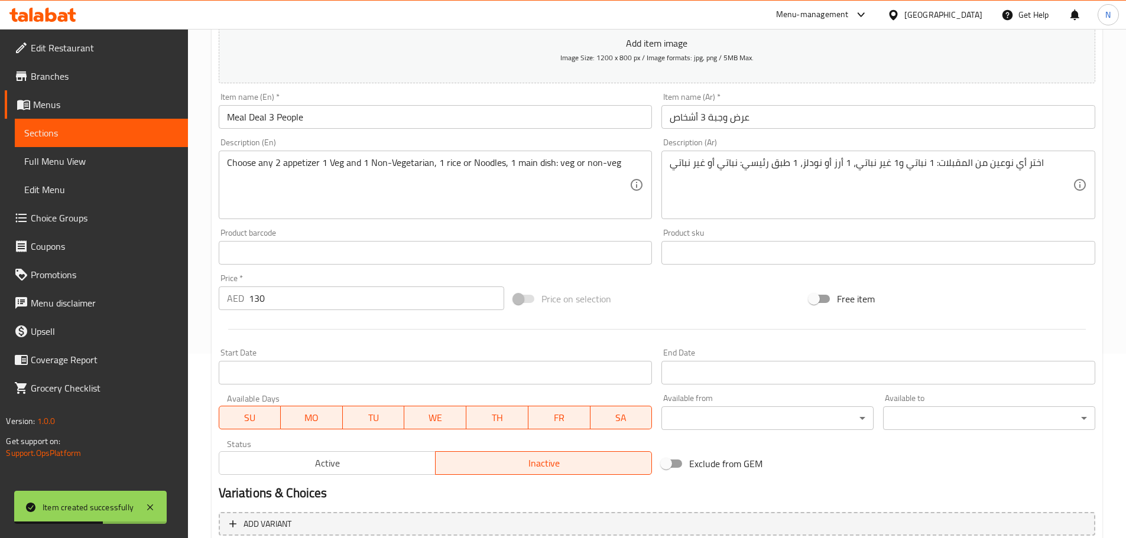
scroll to position [316, 0]
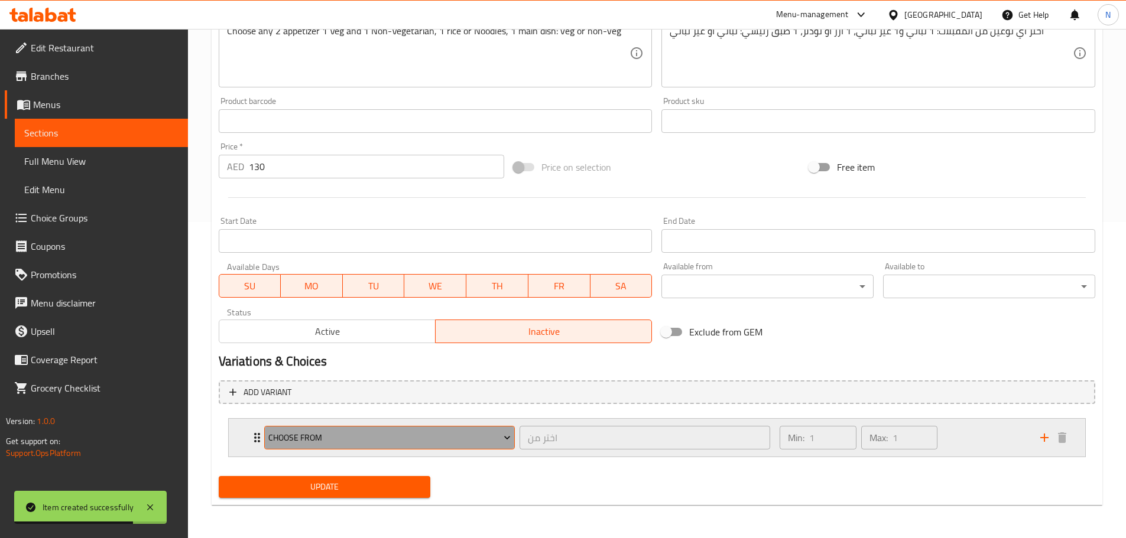
click at [392, 442] on span "Choose From" at bounding box center [389, 438] width 242 height 15
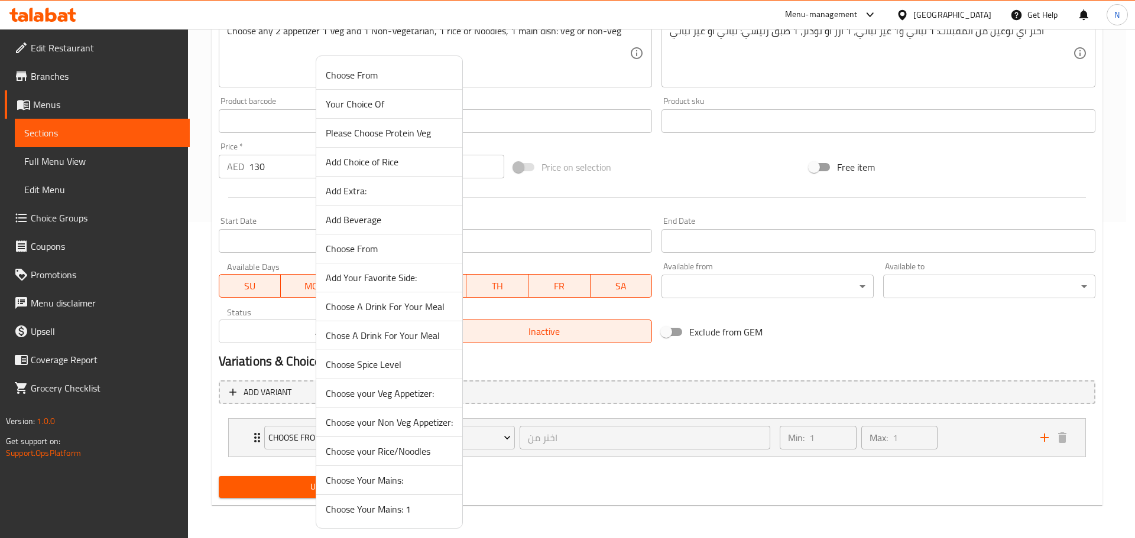
click at [407, 395] on span "Choose your Veg Appetizer:" at bounding box center [389, 393] width 127 height 14
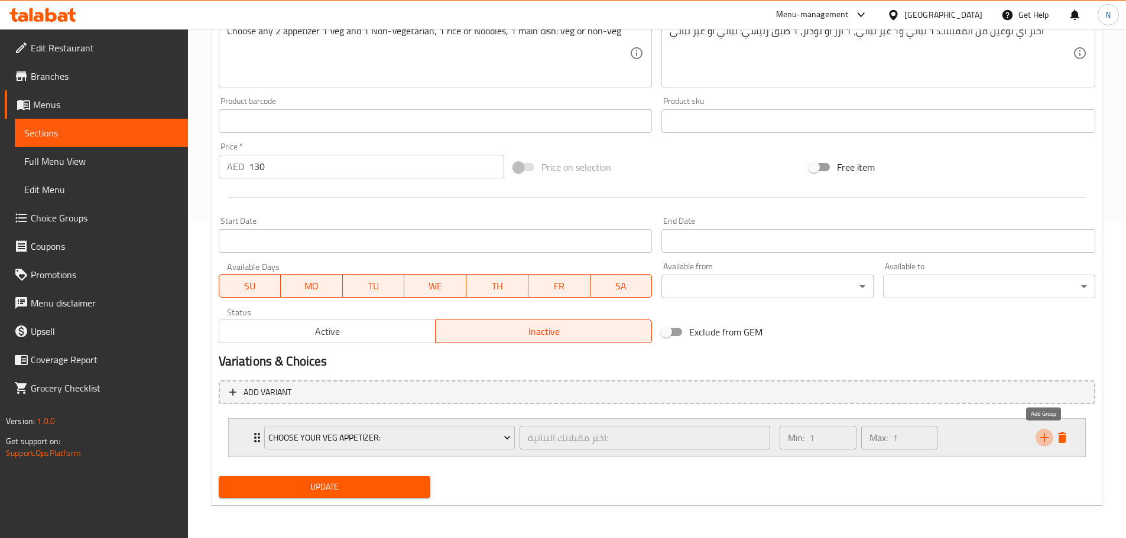
click at [1036, 435] on button "add" at bounding box center [1044, 438] width 18 height 18
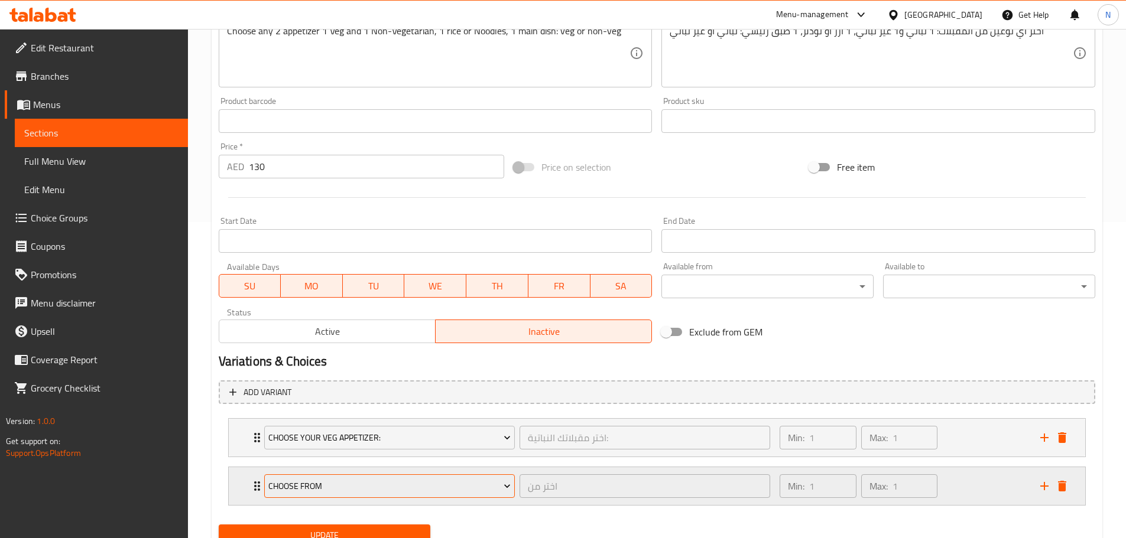
click at [430, 492] on span "Choose From" at bounding box center [389, 486] width 242 height 15
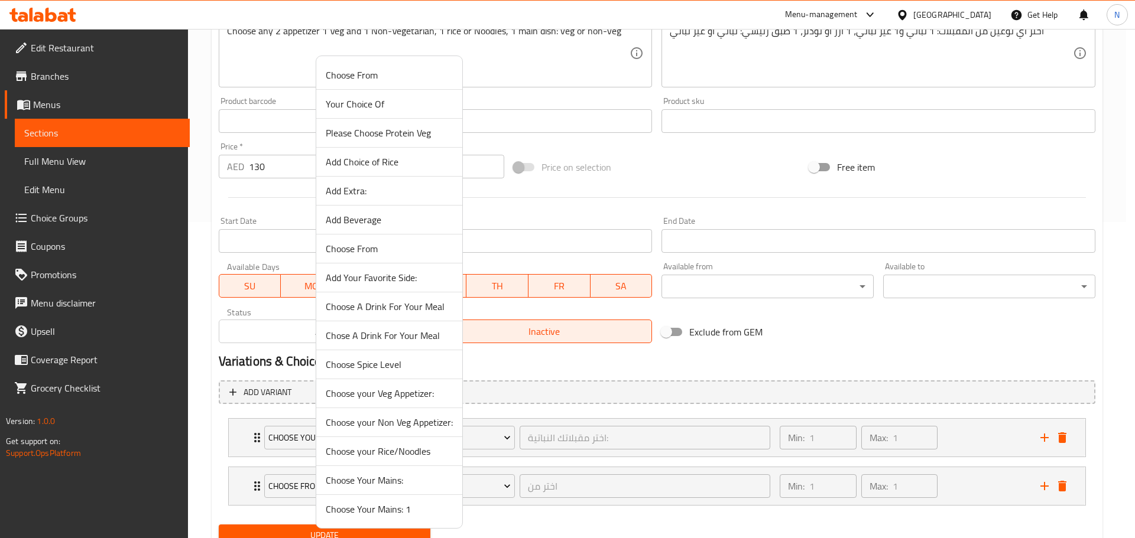
click at [394, 415] on span "Choose your Non Veg Appetizer:" at bounding box center [389, 422] width 127 height 14
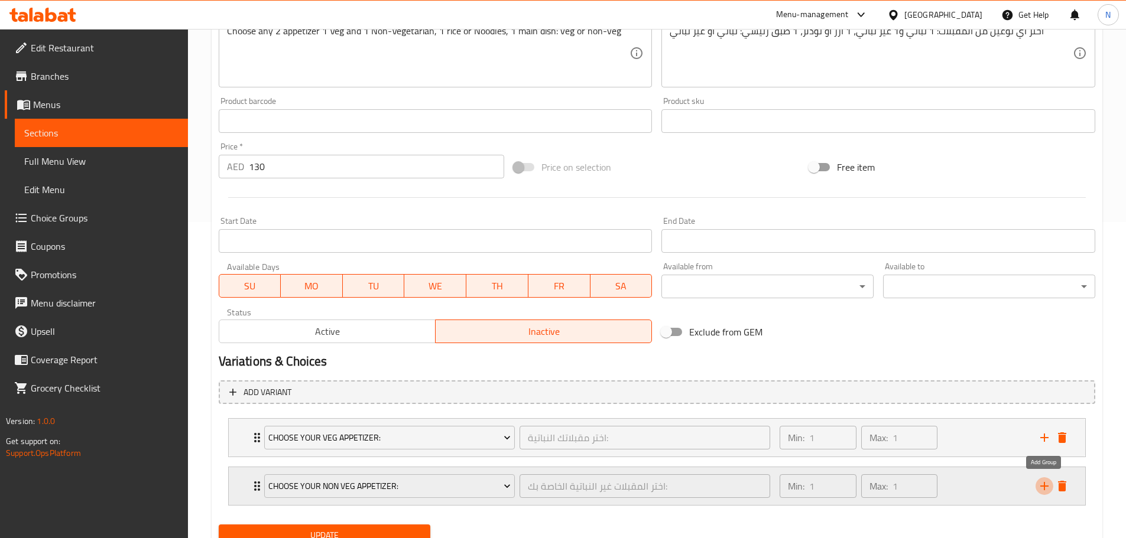
click at [1045, 490] on icon "add" at bounding box center [1044, 486] width 14 height 14
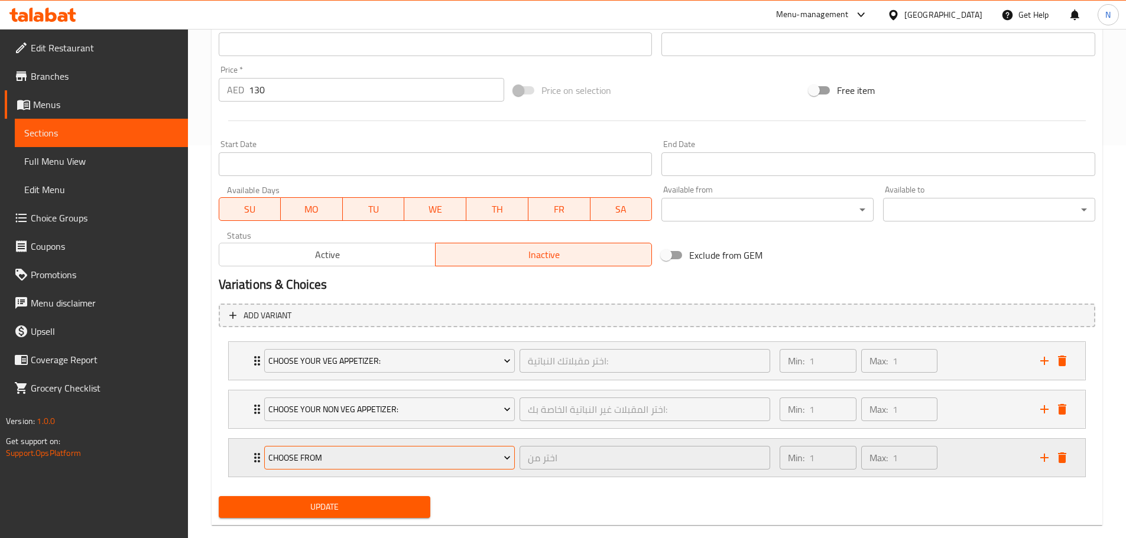
scroll to position [413, 0]
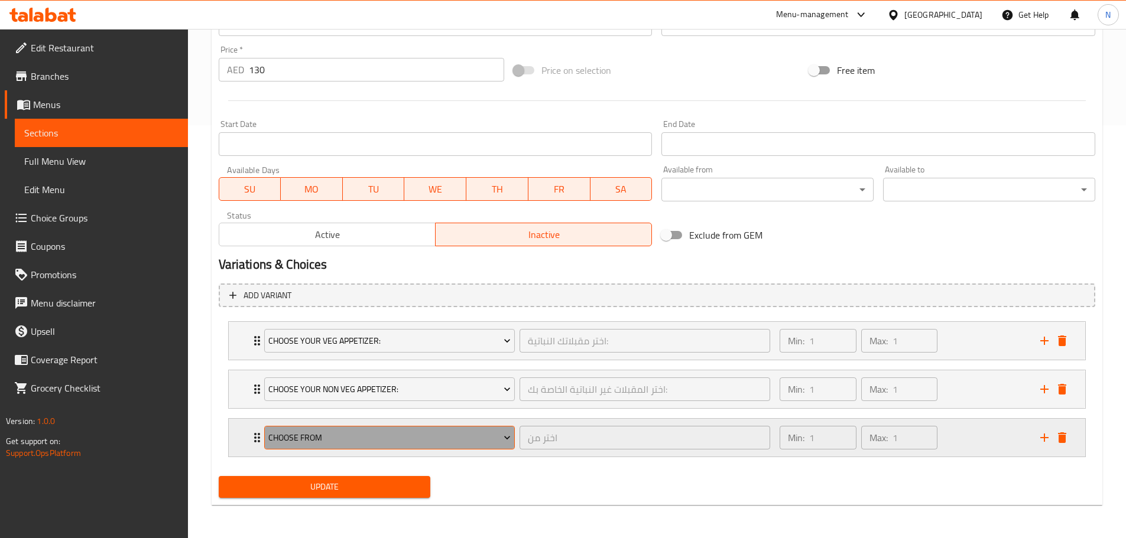
click at [343, 434] on span "Choose From" at bounding box center [389, 438] width 242 height 15
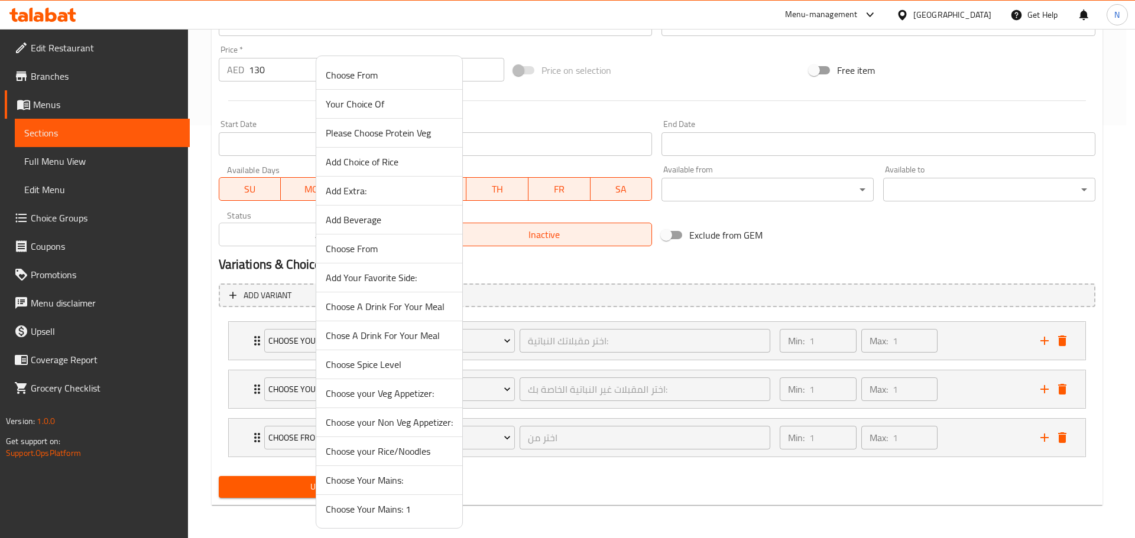
click at [583, 256] on div at bounding box center [567, 269] width 1135 height 538
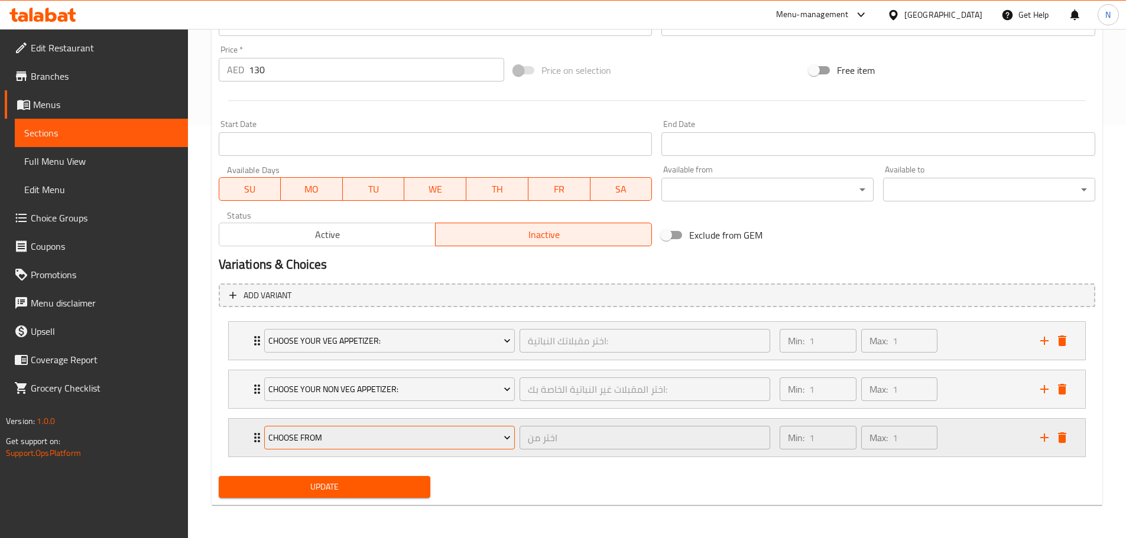
click at [401, 435] on span "Choose From" at bounding box center [389, 438] width 242 height 15
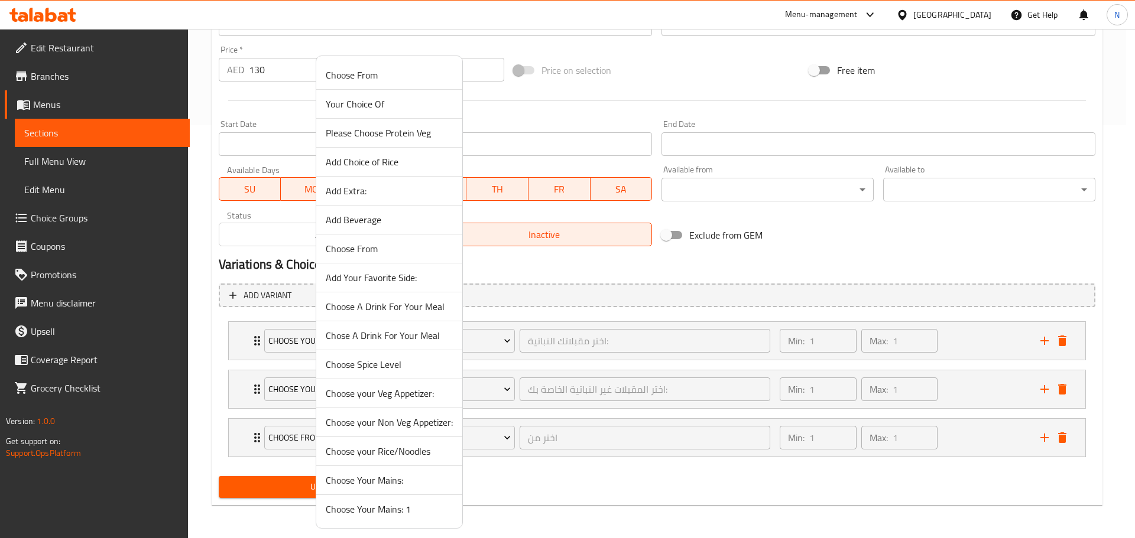
click at [402, 452] on span "Choose your Rice/Noodles" at bounding box center [389, 451] width 127 height 14
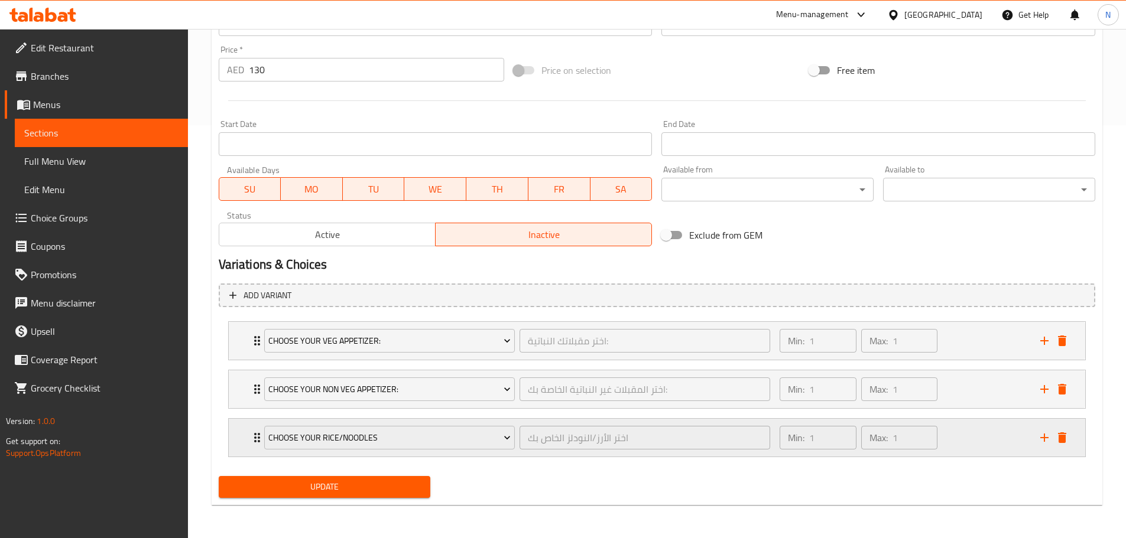
click at [1041, 443] on icon "add" at bounding box center [1044, 438] width 14 height 14
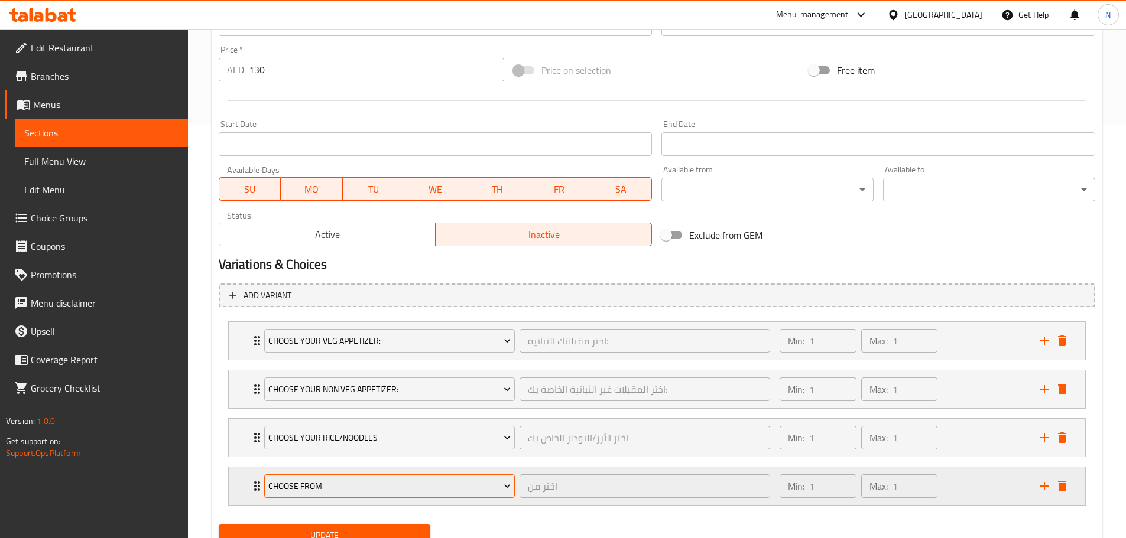
click at [506, 487] on icon "Expand" at bounding box center [507, 487] width 6 height 4
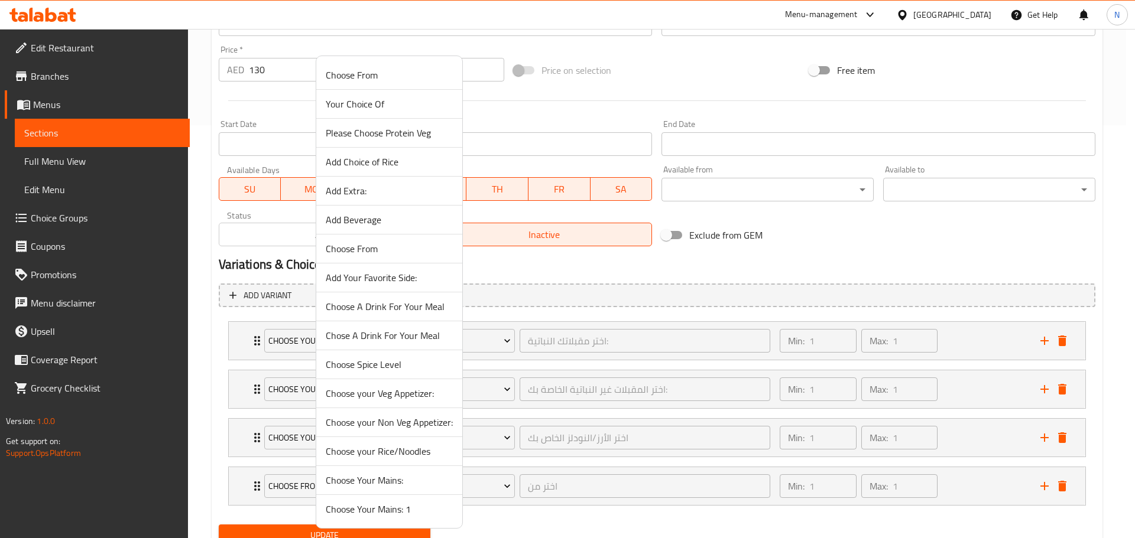
click at [378, 483] on span "Choose Your Mains:" at bounding box center [389, 480] width 127 height 14
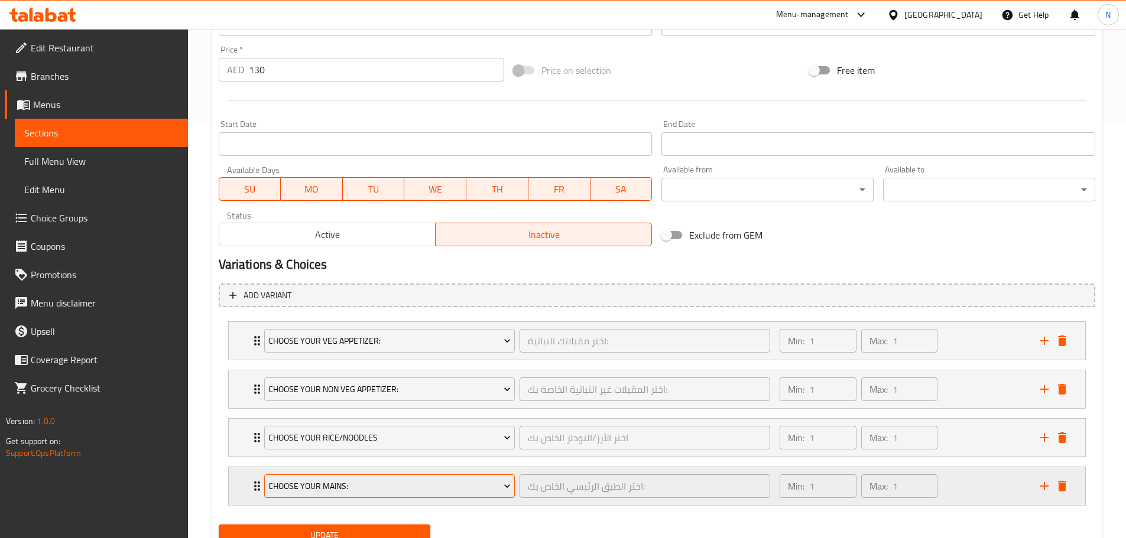
scroll to position [461, 0]
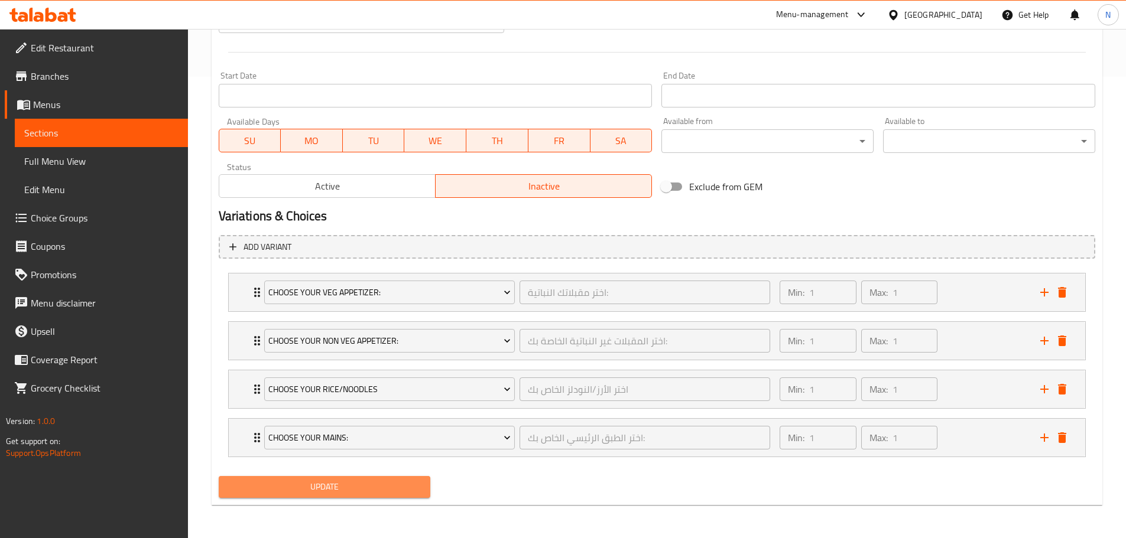
click at [362, 479] on button "Update" at bounding box center [325, 487] width 212 height 22
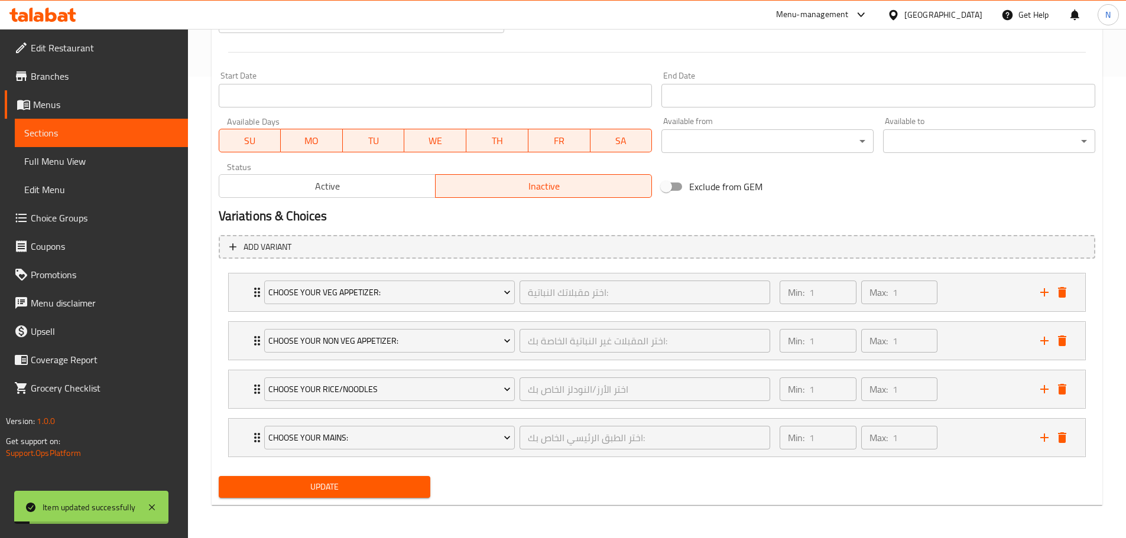
click at [347, 185] on span "Active" at bounding box center [327, 186] width 207 height 17
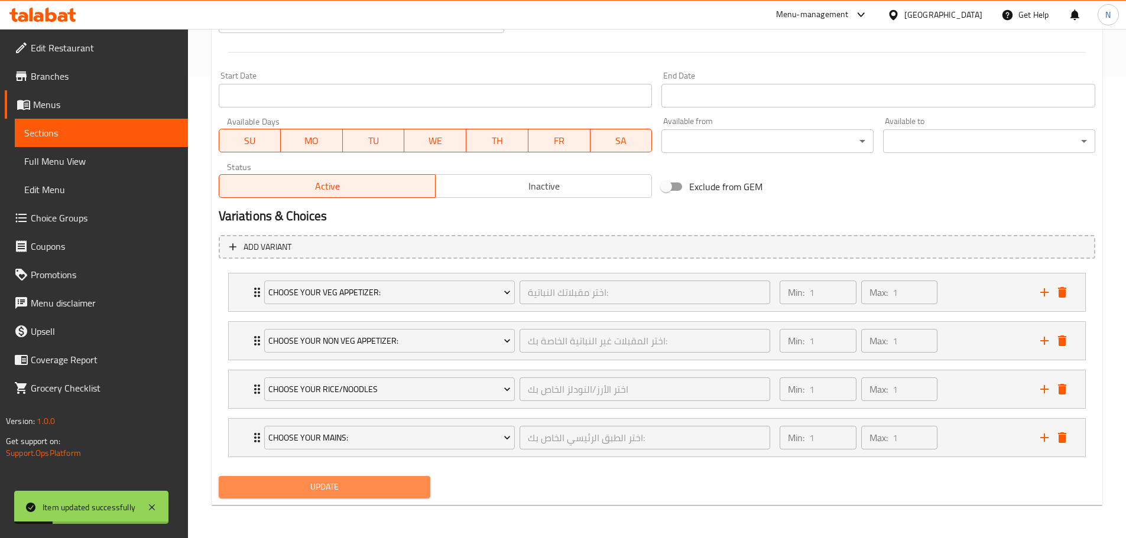
drag, startPoint x: 345, startPoint y: 482, endPoint x: 342, endPoint y: 461, distance: 21.6
click at [344, 483] on span "Update" at bounding box center [324, 487] width 193 height 15
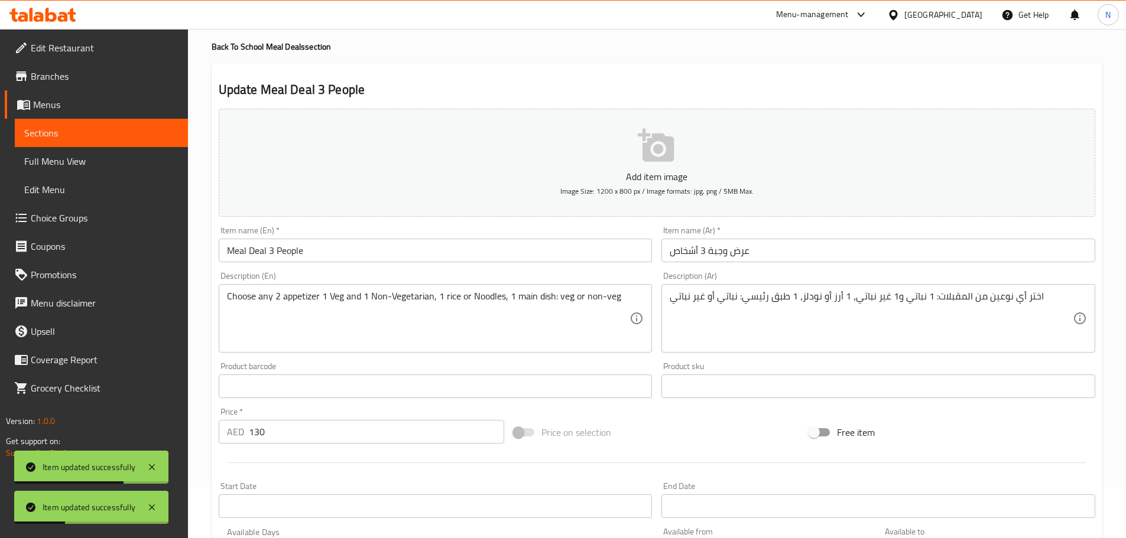
scroll to position [0, 0]
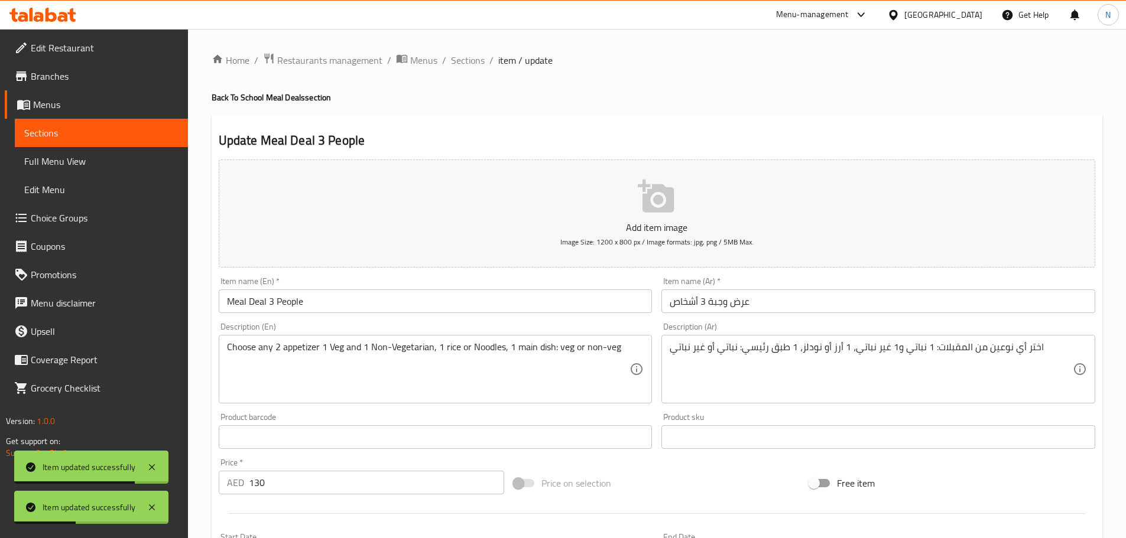
click at [466, 62] on span "Sections" at bounding box center [468, 60] width 34 height 14
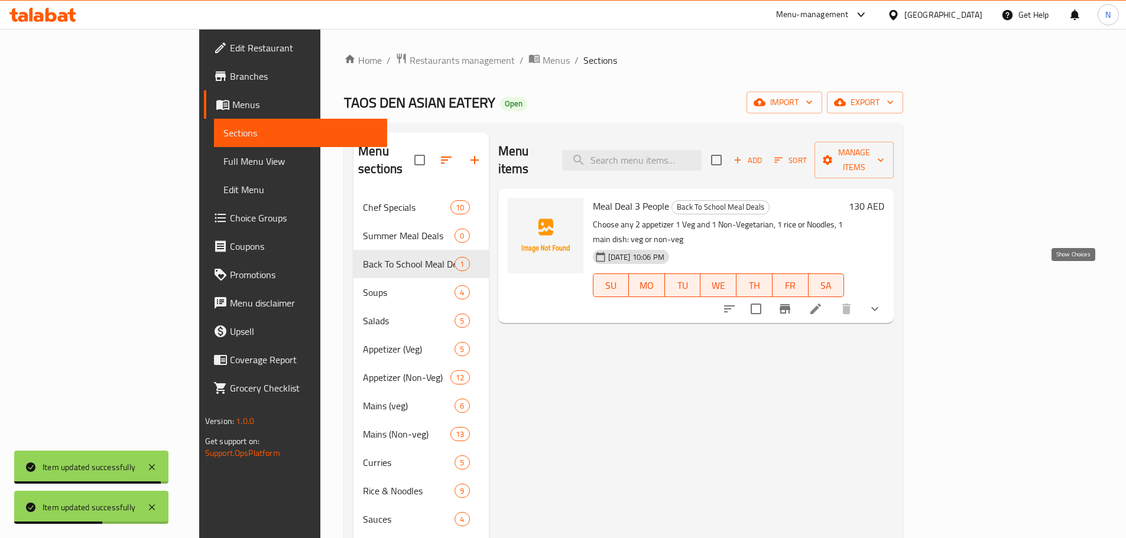
click at [882, 302] on icon "show more" at bounding box center [874, 309] width 14 height 14
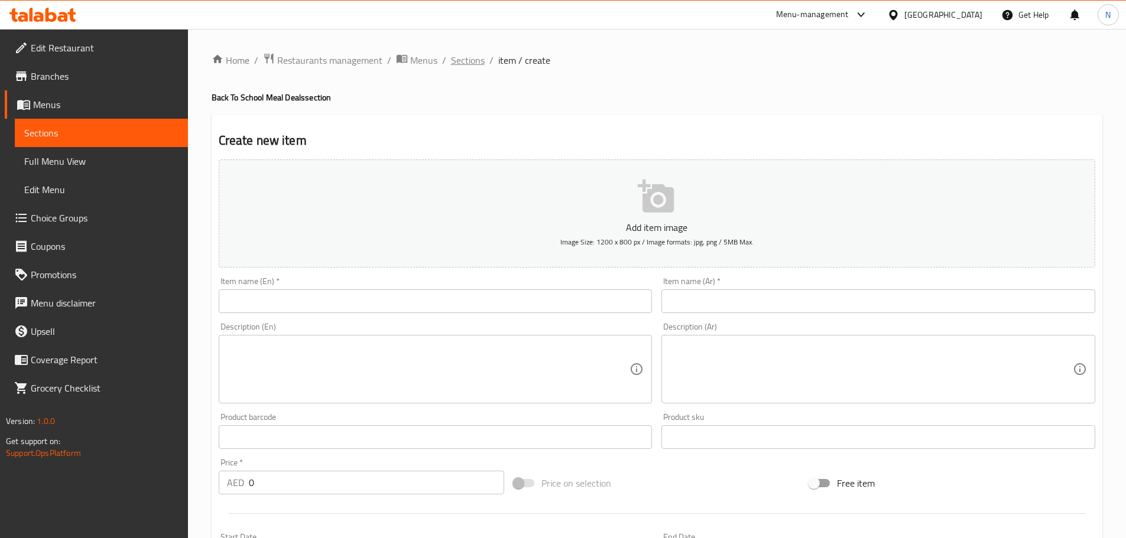
click at [458, 61] on span "Sections" at bounding box center [468, 60] width 34 height 14
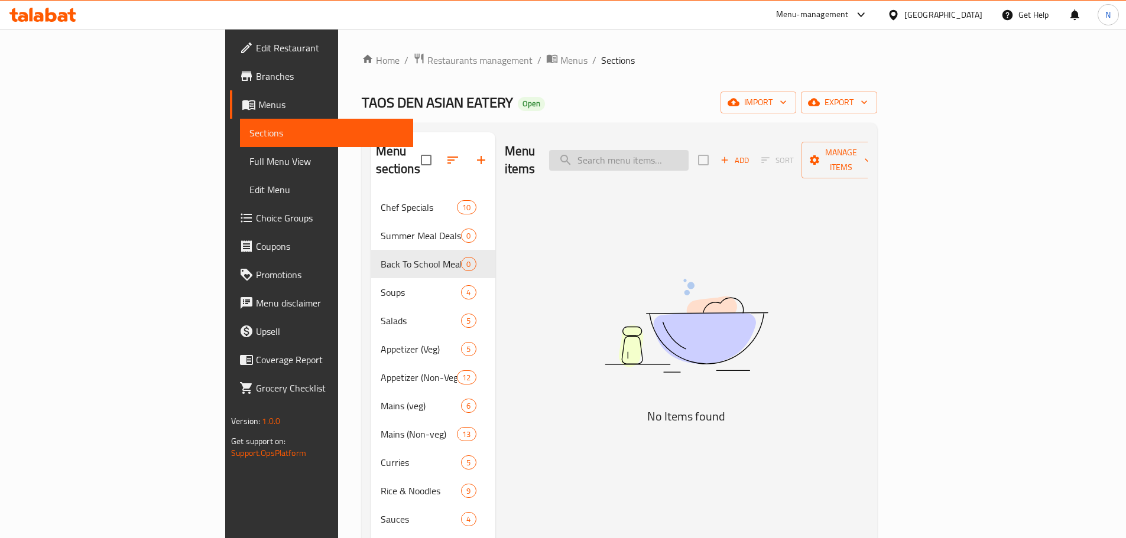
click at [662, 155] on input "search" at bounding box center [618, 160] width 139 height 21
paste input "Deal"
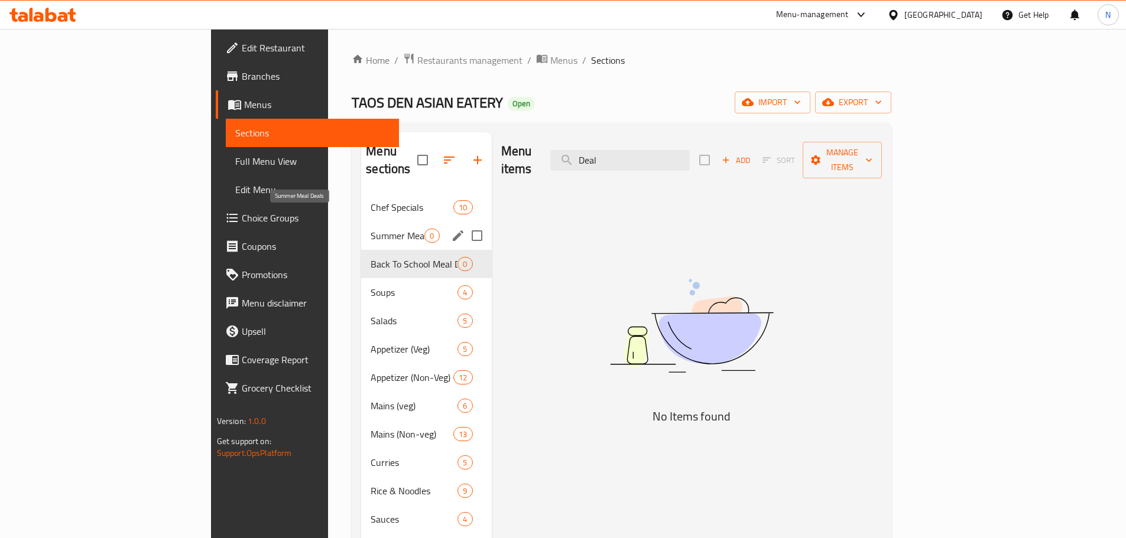
type input "Deal"
click at [370, 229] on span "Summer Meal Deals" at bounding box center [397, 236] width 54 height 14
click at [451, 229] on icon "edit" at bounding box center [458, 236] width 14 height 14
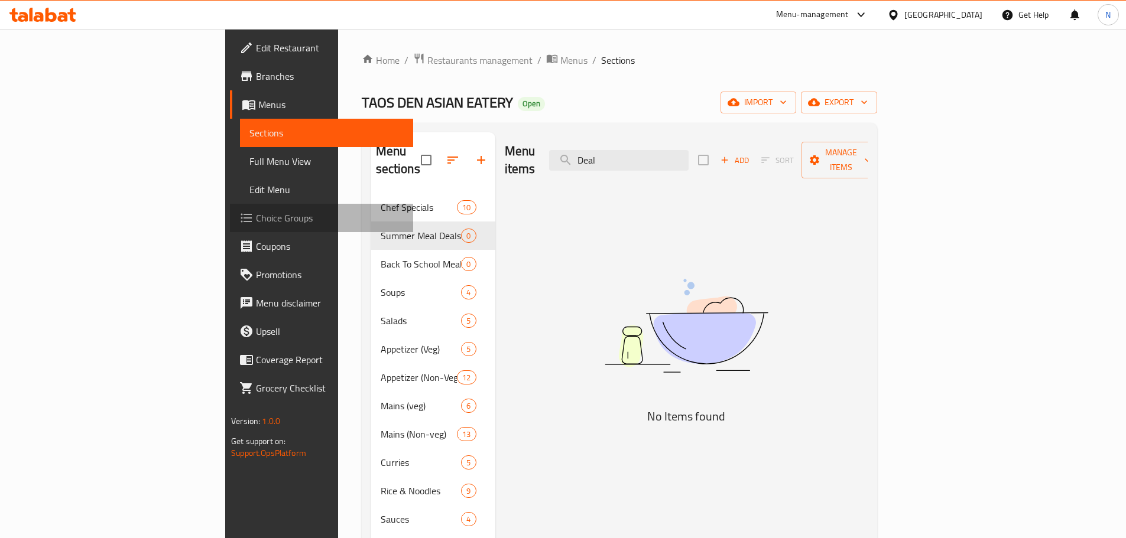
click at [256, 225] on span "Choice Groups" at bounding box center [330, 218] width 148 height 14
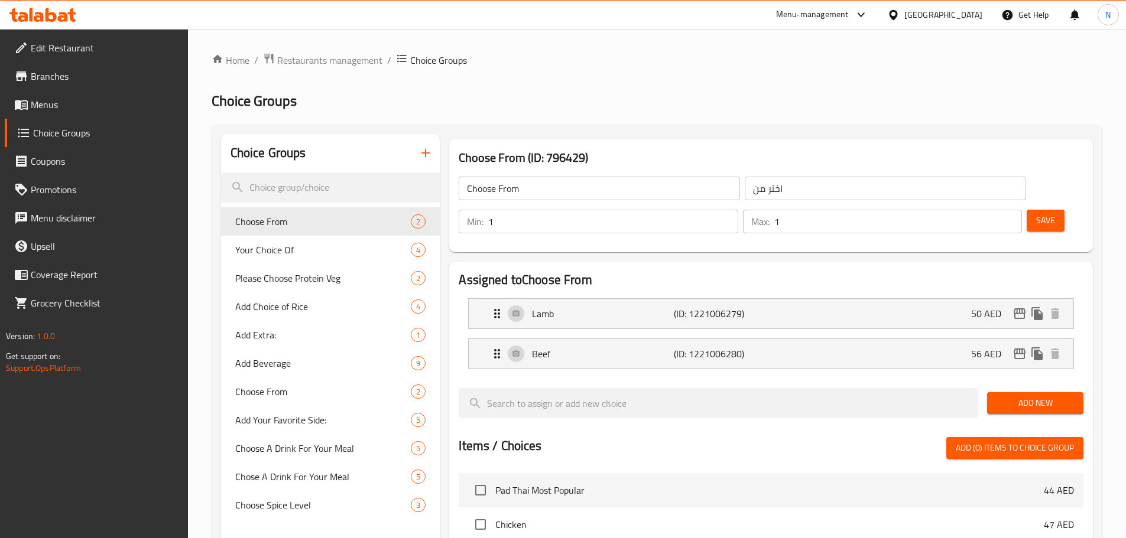
click at [427, 157] on icon "button" at bounding box center [425, 153] width 14 height 14
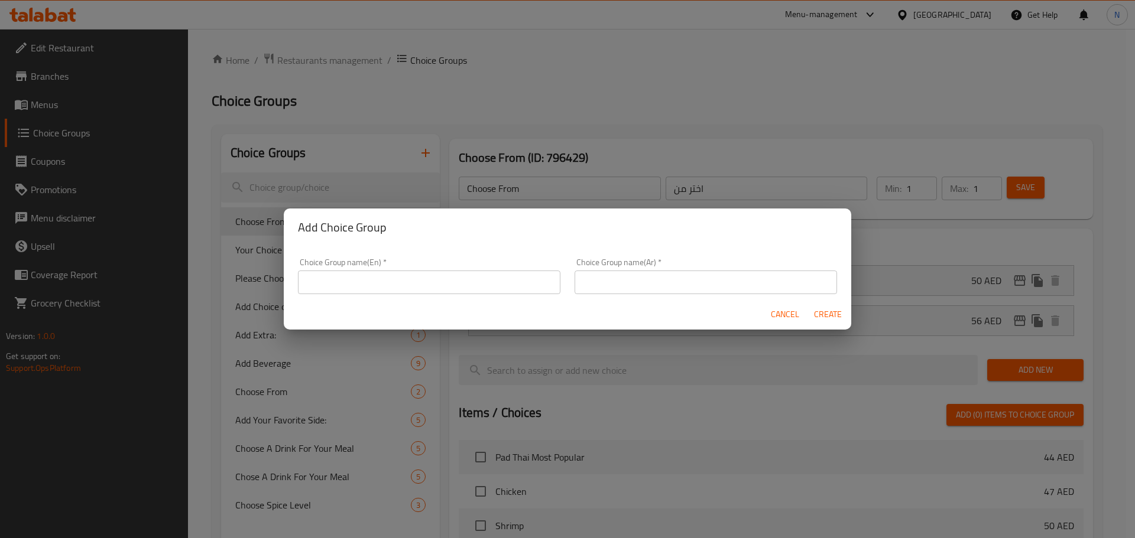
click at [466, 288] on input "text" at bounding box center [429, 283] width 262 height 24
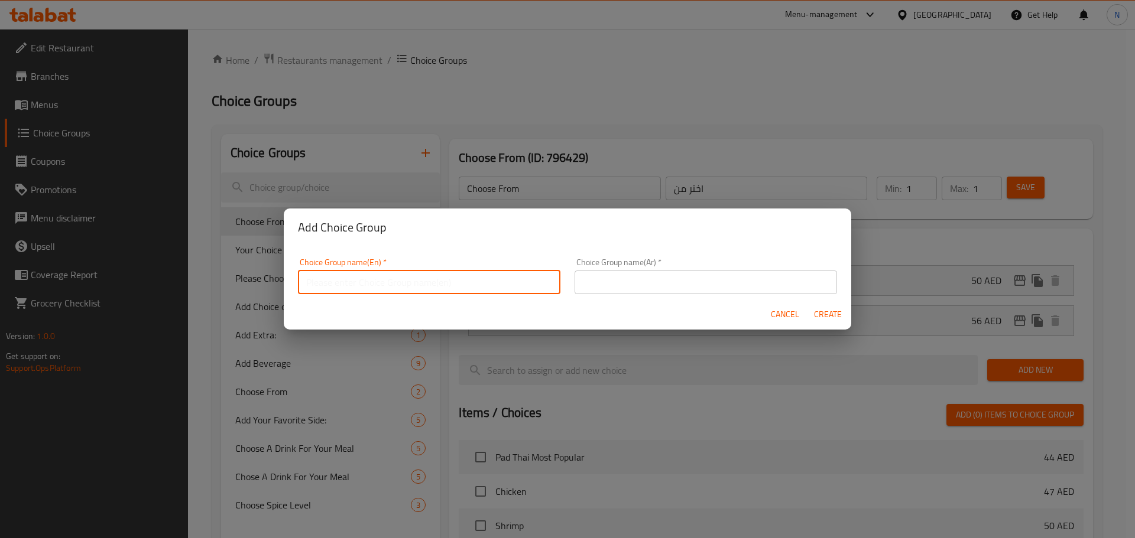
paste input "Choose your Veg Appetizer:"
type input "Choose your Veg Appetizer:"
click at [638, 287] on input "text" at bounding box center [705, 283] width 262 height 24
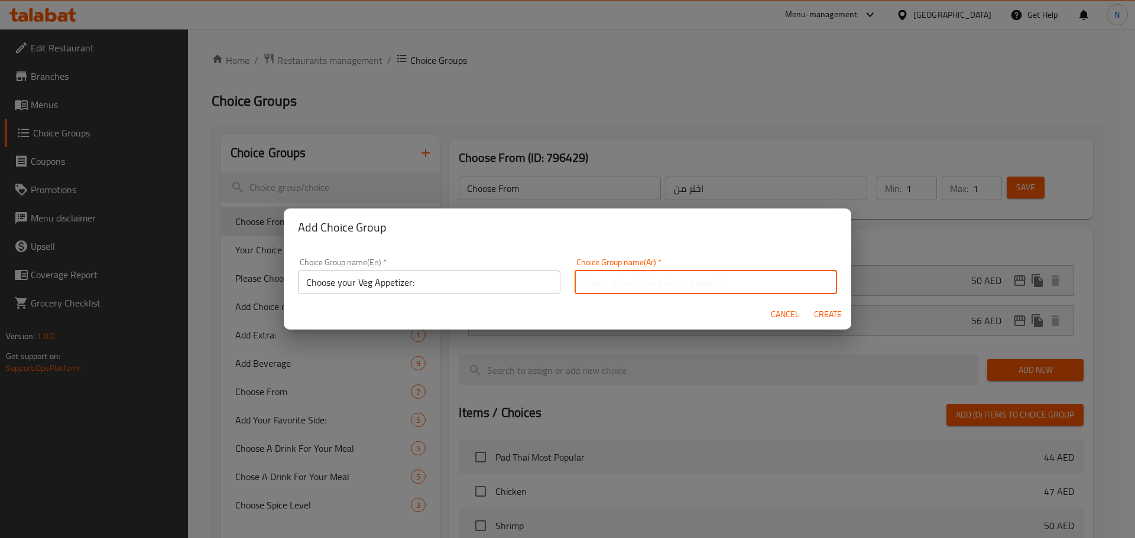
paste input "اختر مقبلاتك النباتية:"
type input "اختر مقبلاتك النباتية:"
click at [824, 319] on span "Create" at bounding box center [827, 314] width 28 height 15
type input "Choose your Veg Appetizer:"
type input "اختر مقبلاتك النباتية:"
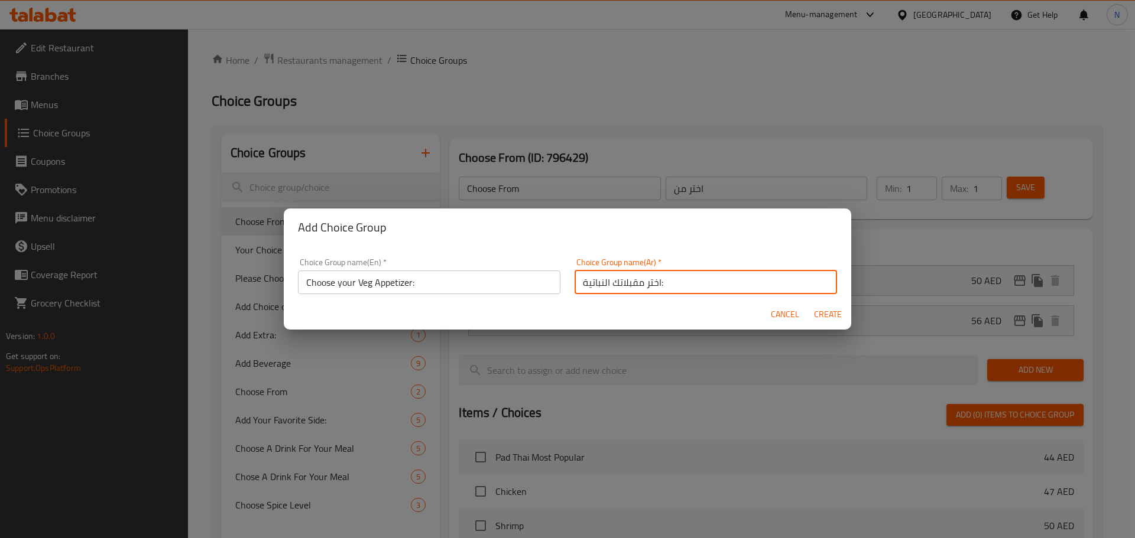
type input "0"
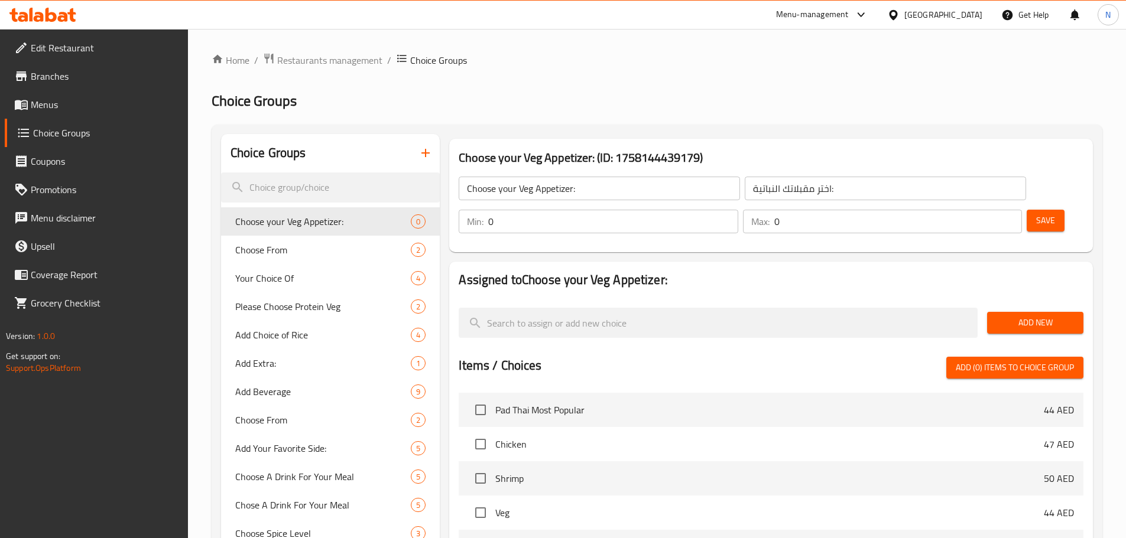
click at [1048, 316] on span "Add New" at bounding box center [1034, 323] width 77 height 15
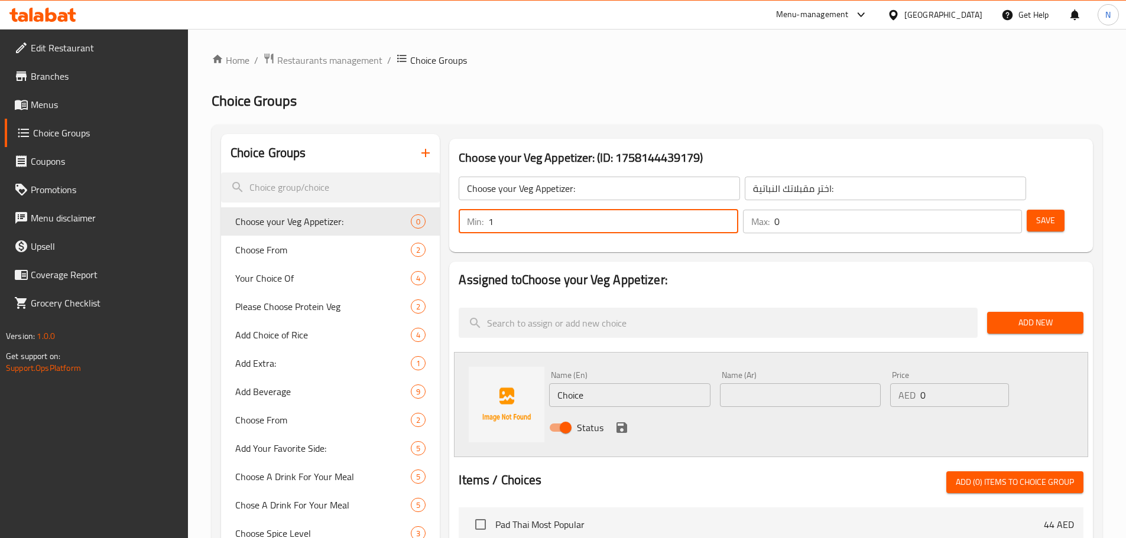
type input "1"
click at [737, 210] on input "1" at bounding box center [612, 222] width 249 height 24
type input "1"
click at [989, 210] on input "1" at bounding box center [898, 222] width 248 height 24
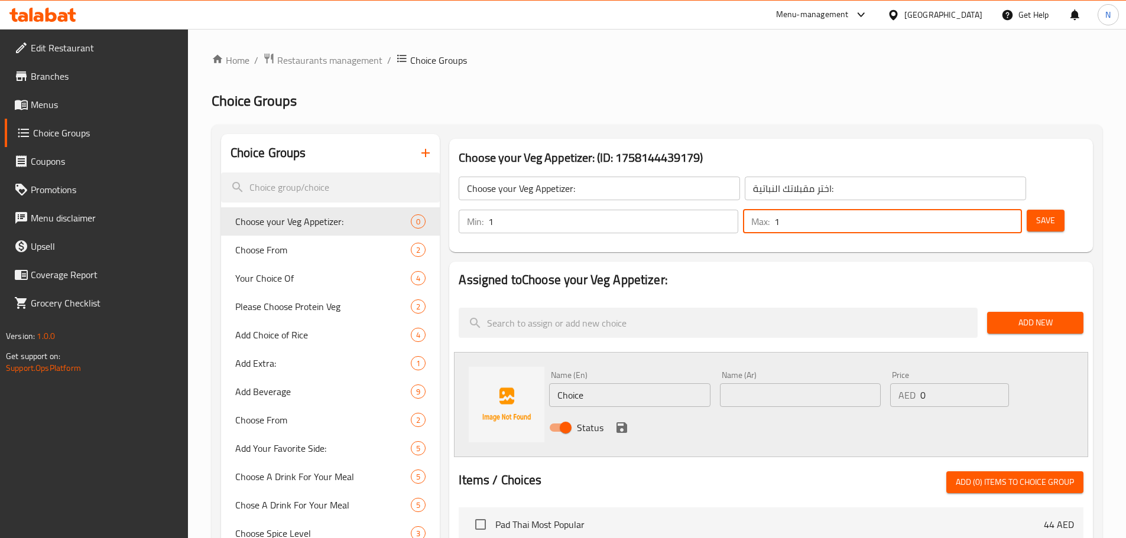
click at [599, 383] on input "Choice" at bounding box center [629, 395] width 161 height 24
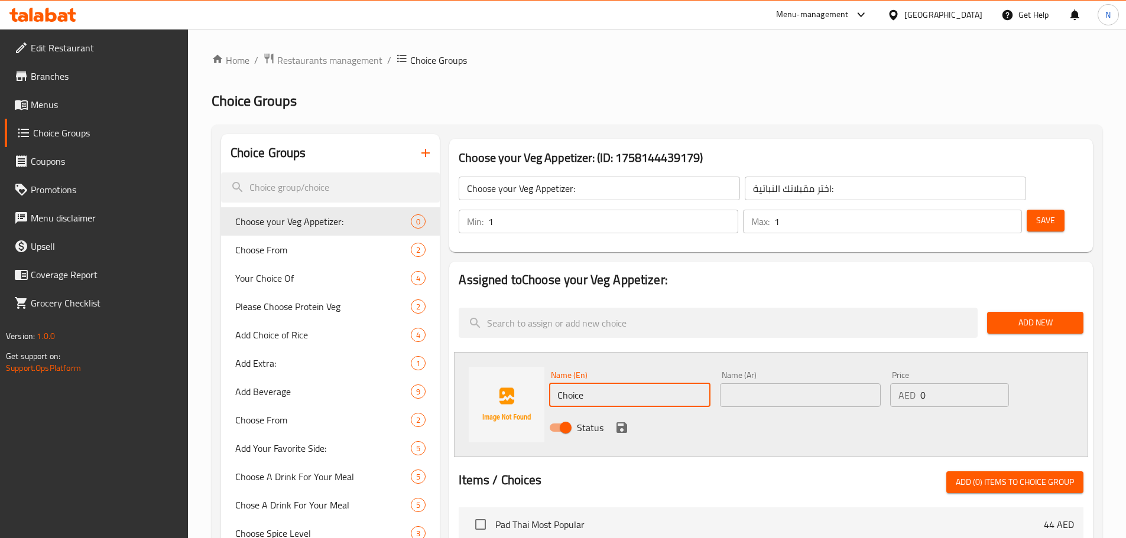
click at [599, 383] on input "Choice" at bounding box center [629, 395] width 161 height 24
click at [621, 383] on input "Choice" at bounding box center [629, 395] width 161 height 24
paste input "Spring Rolls"
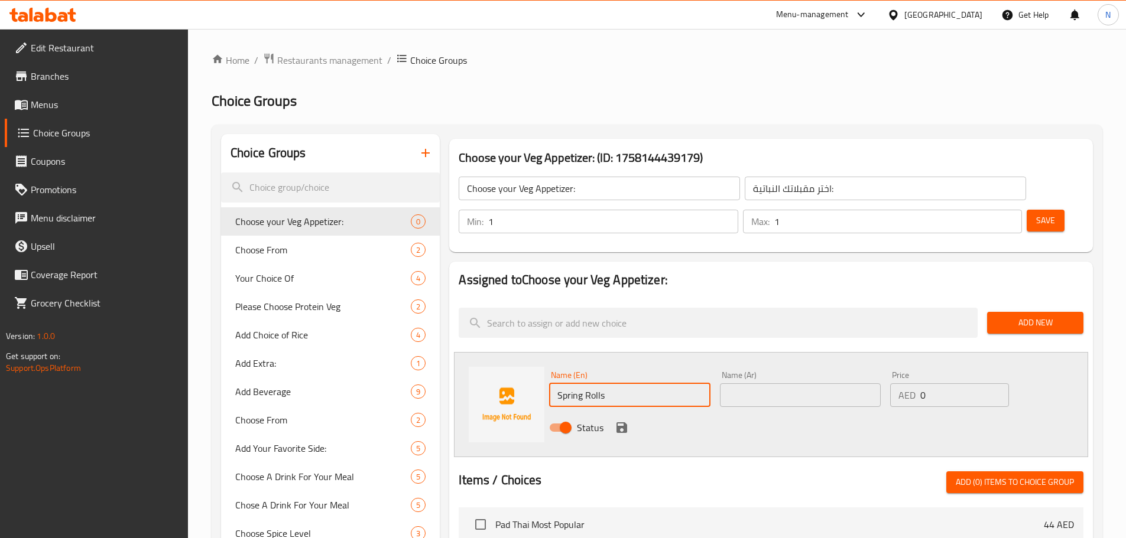
type input "Spring Rolls"
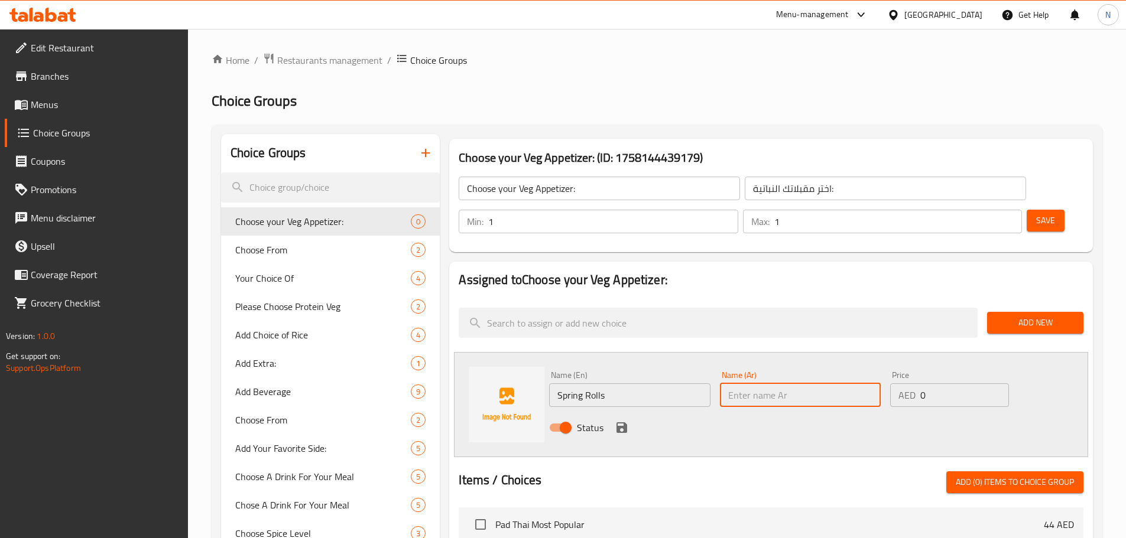
click at [745, 383] on input "text" at bounding box center [800, 395] width 161 height 24
paste input "سبرينج رولز"
type input "سبرينج رولز"
drag, startPoint x: 619, startPoint y: 392, endPoint x: 714, endPoint y: 391, distance: 95.1
click at [619, 421] on icon "save" at bounding box center [622, 428] width 14 height 14
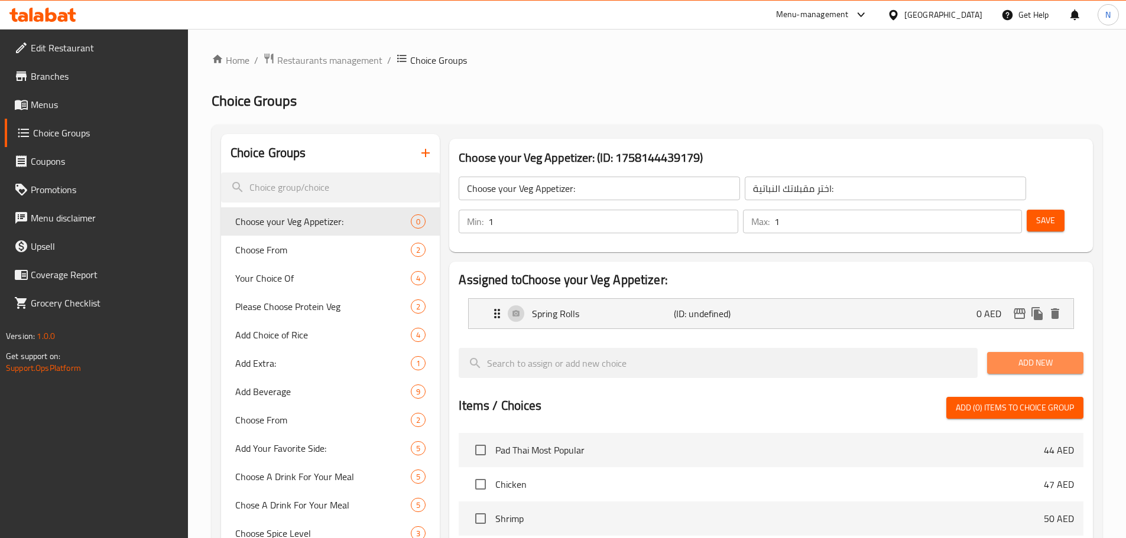
click at [1025, 356] on span "Add New" at bounding box center [1034, 363] width 77 height 15
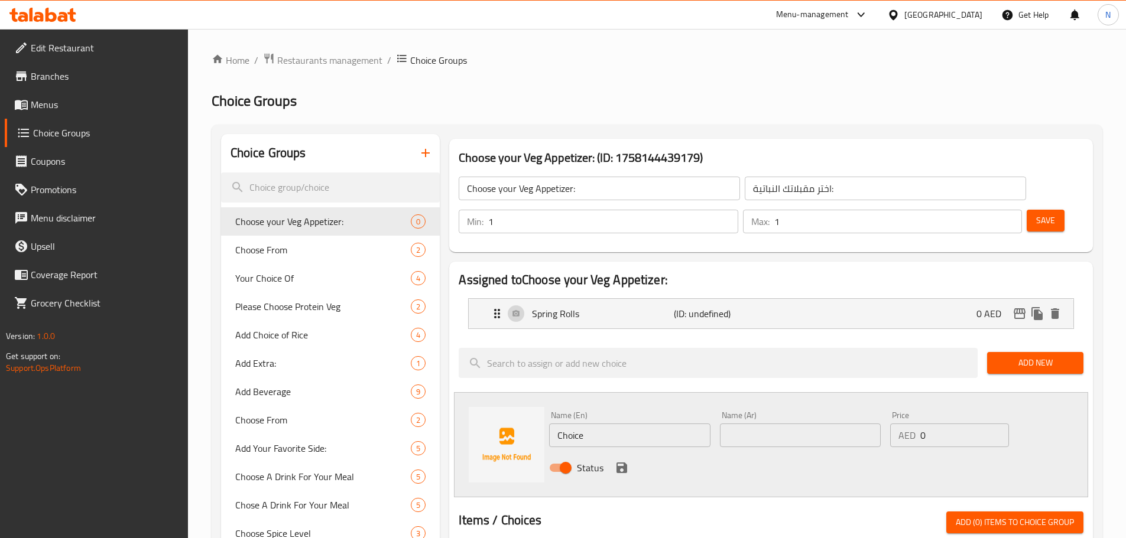
click at [586, 424] on input "Choice" at bounding box center [629, 436] width 161 height 24
paste input "rispy Corn with Water Chestnut"
click at [611, 424] on input "Crispy Corn with Water Chestnut" at bounding box center [629, 436] width 161 height 24
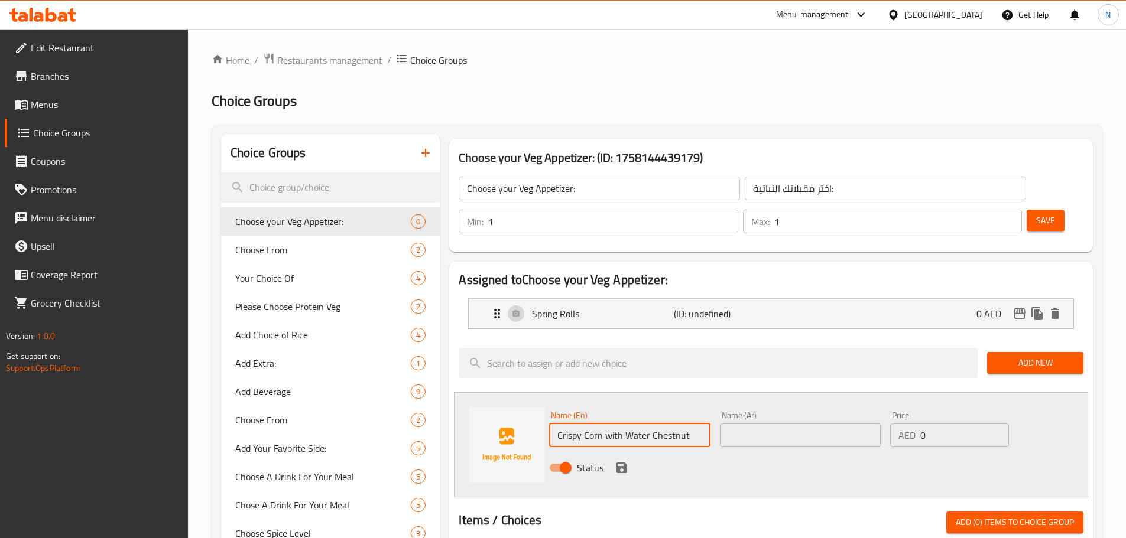
click at [611, 424] on input "Crispy Corn with Water Chestnut" at bounding box center [629, 436] width 161 height 24
click at [610, 424] on input "Crispy Corn with Water Chestnut" at bounding box center [629, 436] width 161 height 24
click at [642, 424] on input "Crispy Corn With Water Chestnut" at bounding box center [629, 436] width 161 height 24
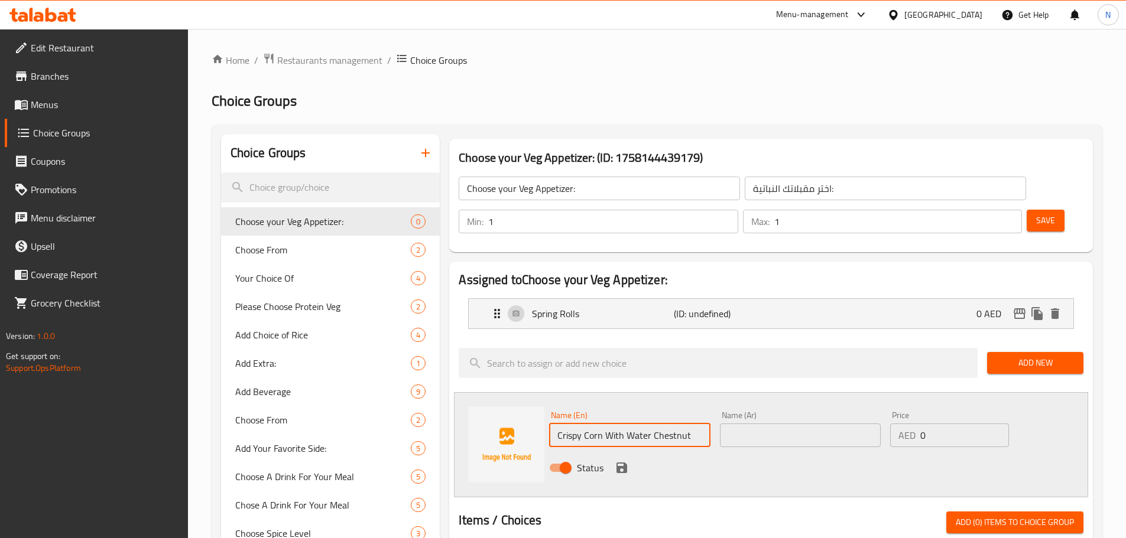
click at [642, 424] on input "Crispy Corn With Water Chestnut" at bounding box center [629, 436] width 161 height 24
type input "Crispy Corn With Water Chestnut"
click at [747, 424] on input "text" at bounding box center [800, 436] width 161 height 24
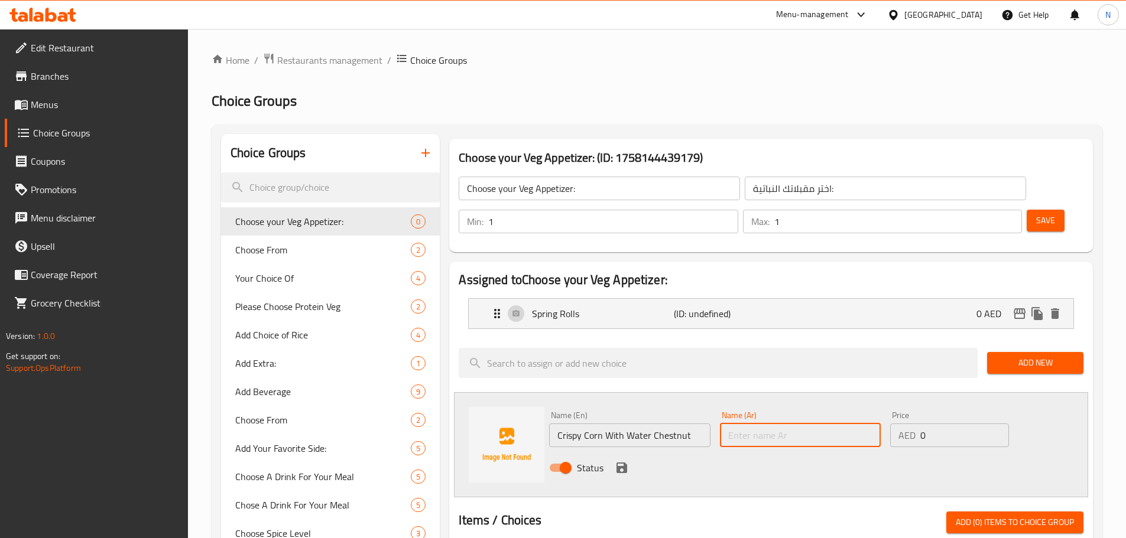
paste input "ذرة مقرمشة مع كستناء الماء"
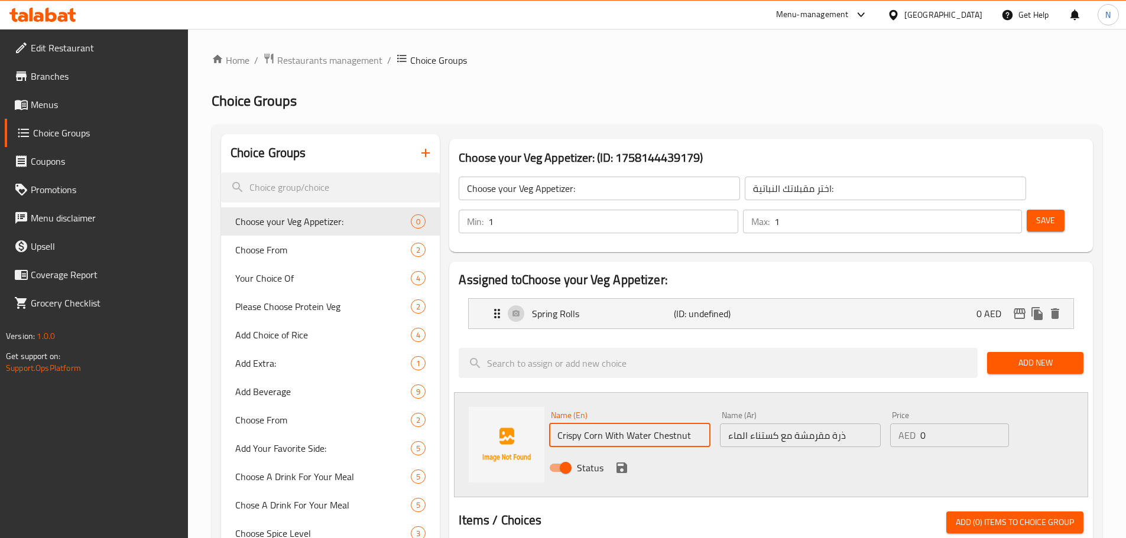
click at [678, 424] on input "Crispy Corn With Water Chestnut" at bounding box center [629, 436] width 161 height 24
click at [659, 424] on input "Crispy Corn With Water Chestnut" at bounding box center [629, 436] width 161 height 24
click at [788, 424] on input "ذرة مقرمشة مع كستناء الماء" at bounding box center [800, 436] width 161 height 24
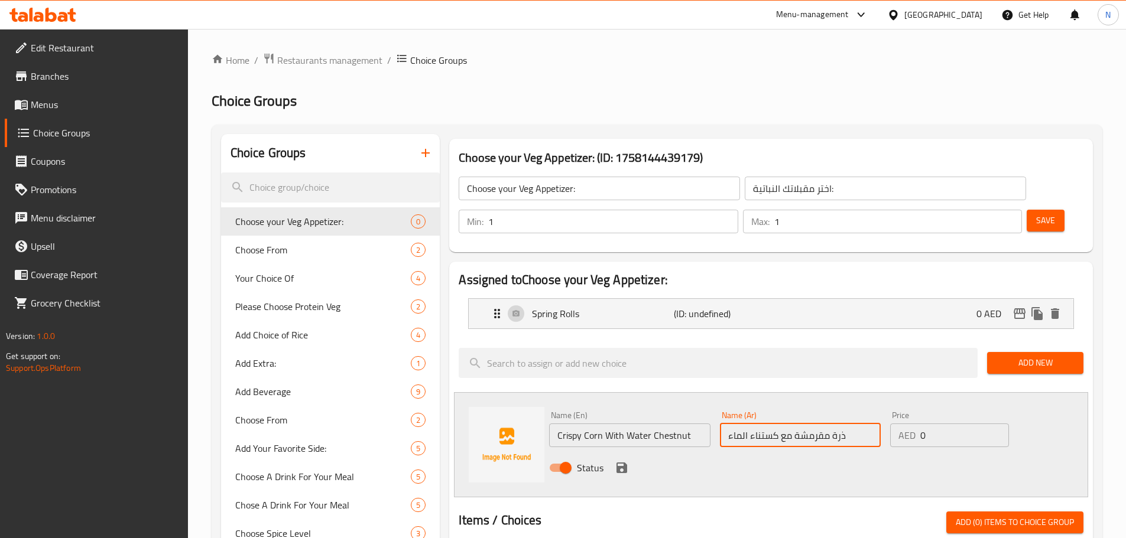
click at [788, 424] on input "ذرة مقرمشة مع كستناء الماء" at bounding box center [800, 436] width 161 height 24
paste input "الكستناء المائية"
click at [749, 424] on input "ذرة مقرمشة مع الكستناء المائية" at bounding box center [800, 436] width 161 height 24
click at [778, 424] on input "ذرة مقرمشة مع الكستناء مائية" at bounding box center [800, 436] width 161 height 24
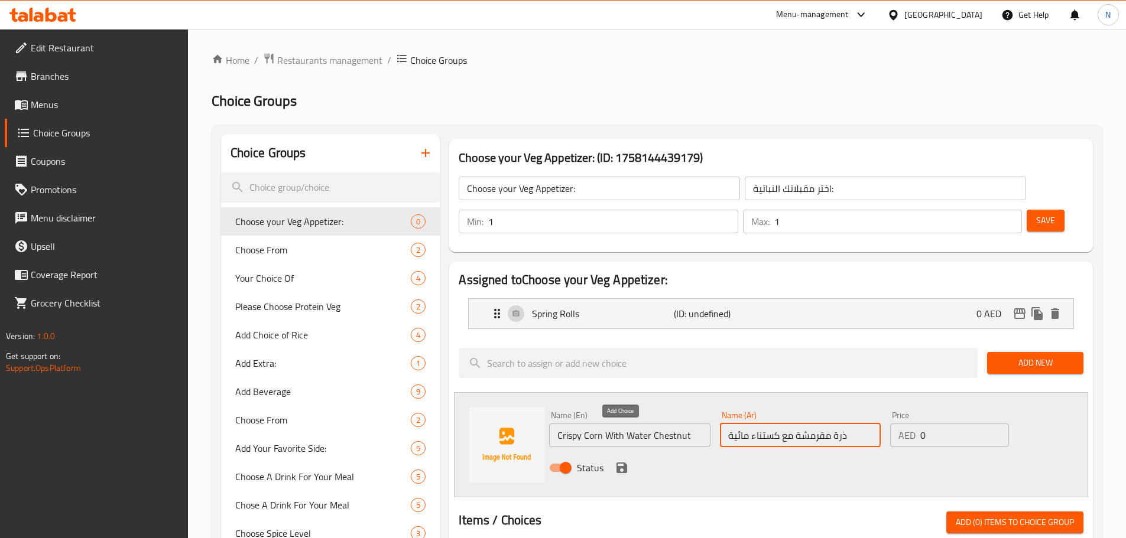
type input "ذرة مقرمشة مع كستناء مائية"
click at [620, 461] on icon "save" at bounding box center [622, 468] width 14 height 14
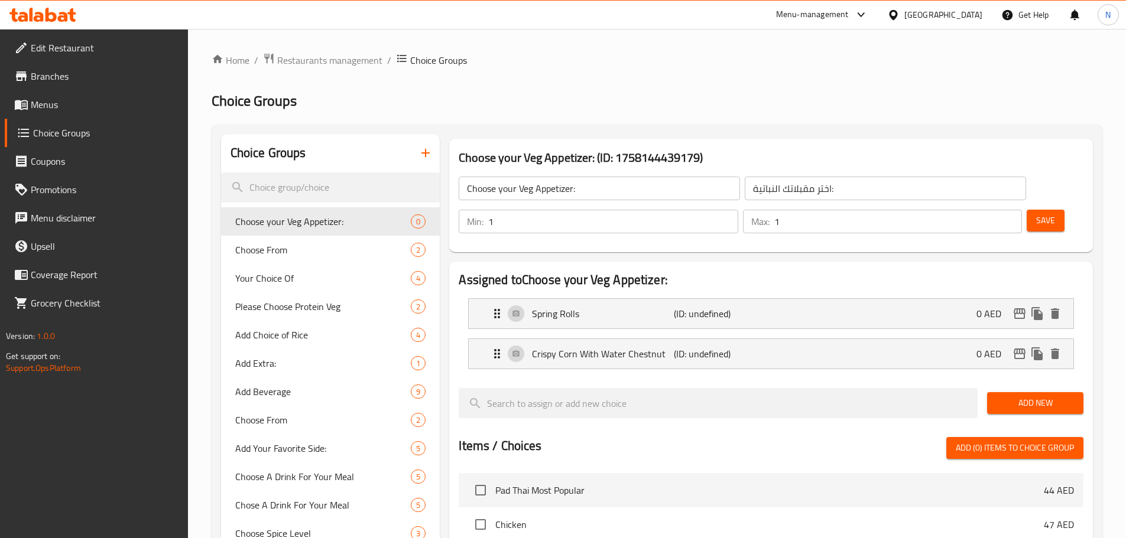
click at [1019, 396] on span "Add New" at bounding box center [1034, 403] width 77 height 15
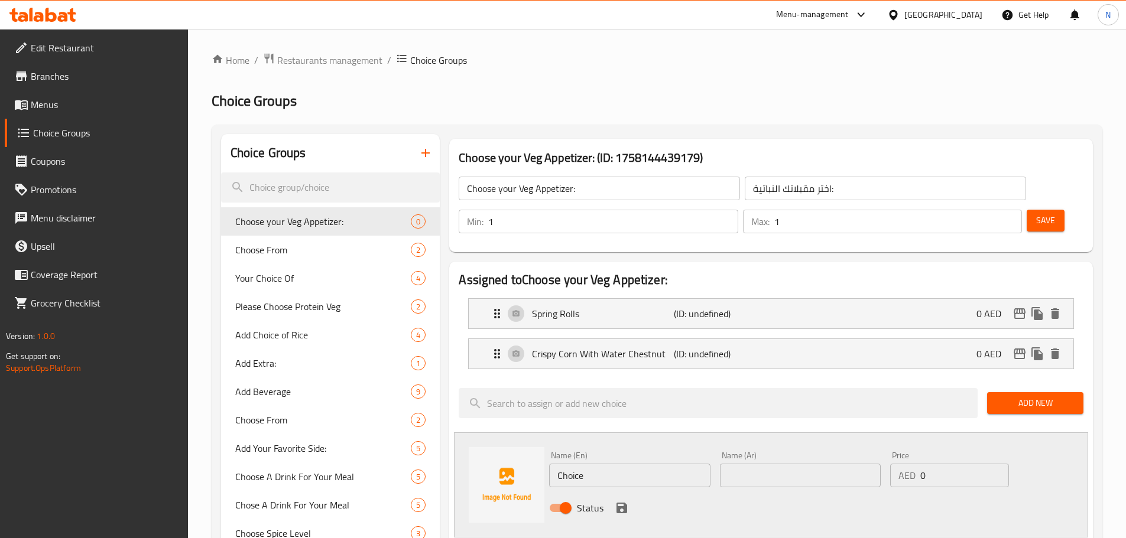
click at [641, 464] on input "Choice" at bounding box center [629, 476] width 161 height 24
paste input "Sichuan Chili Cottage Chees"
type input "Sichuan Chili Cottage Cheese"
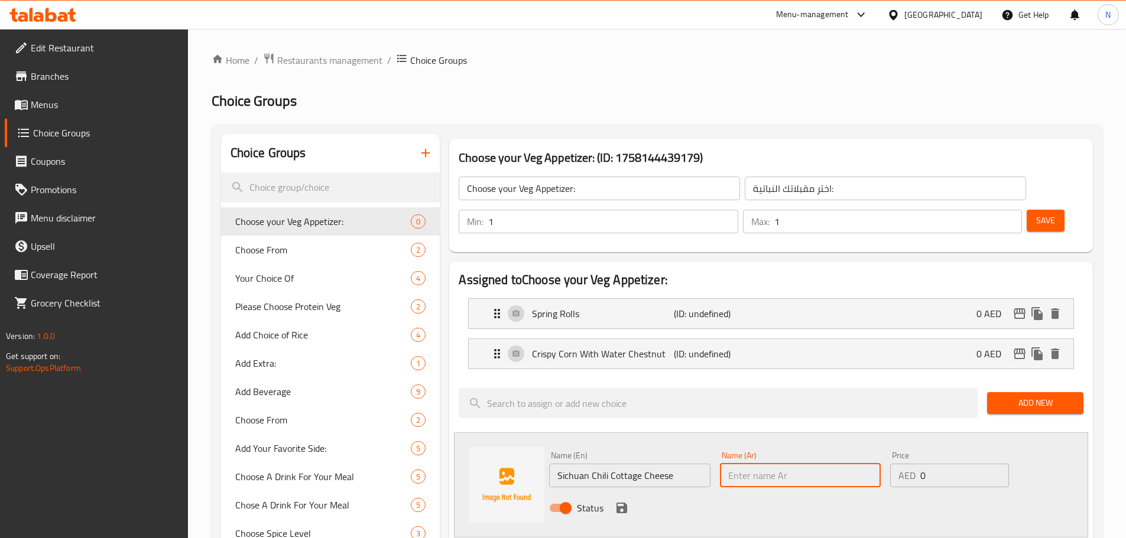
click at [781, 464] on input "text" at bounding box center [800, 476] width 161 height 24
paste input "جبنة [PERSON_NAME]"
type input "جبنة [PERSON_NAME]"
click at [615, 501] on icon "save" at bounding box center [622, 508] width 14 height 14
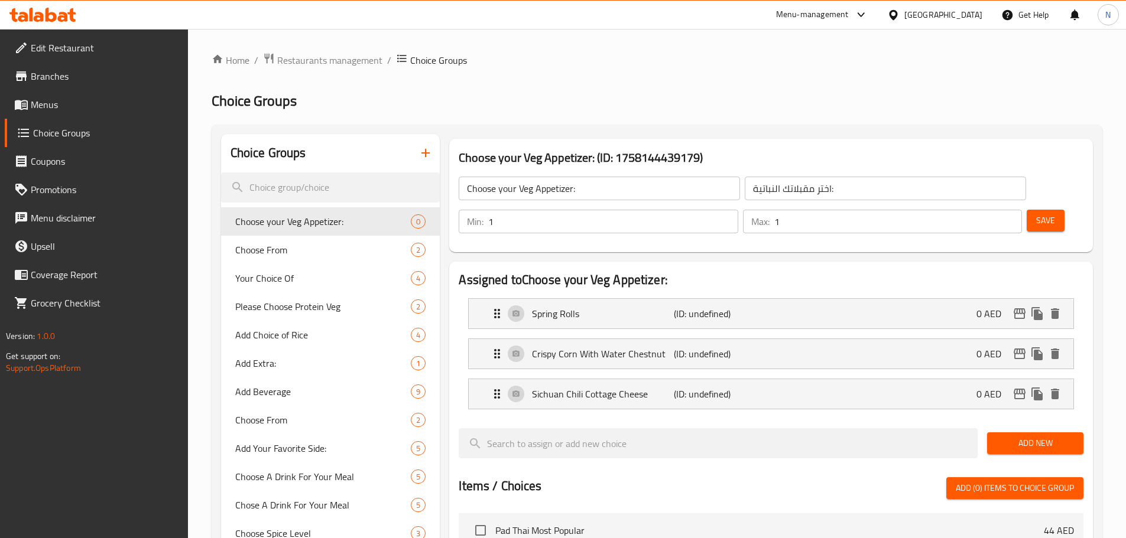
click at [1035, 210] on button "Save" at bounding box center [1045, 221] width 38 height 22
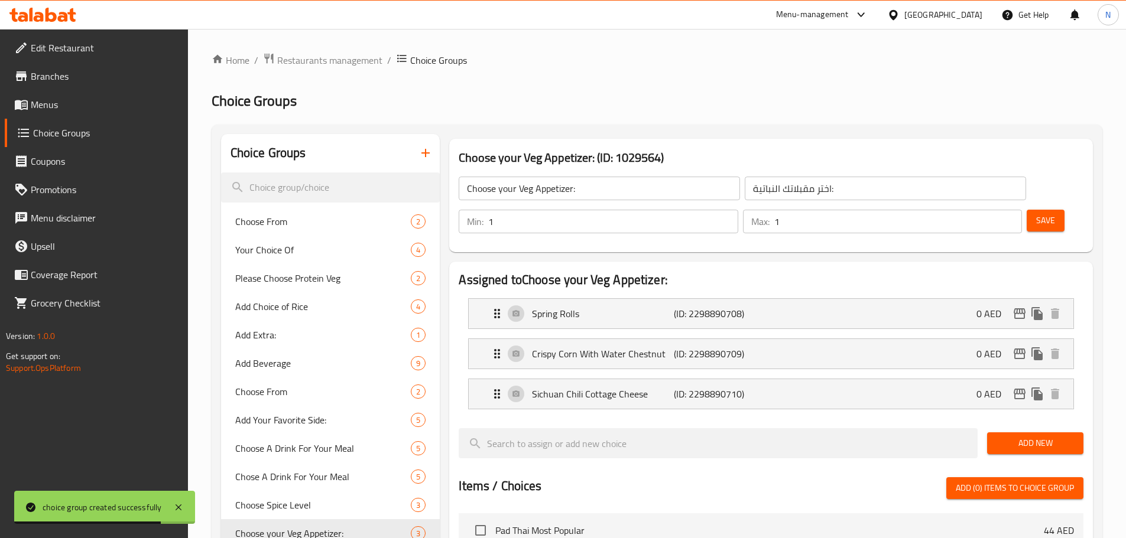
click at [424, 153] on icon "button" at bounding box center [425, 153] width 8 height 8
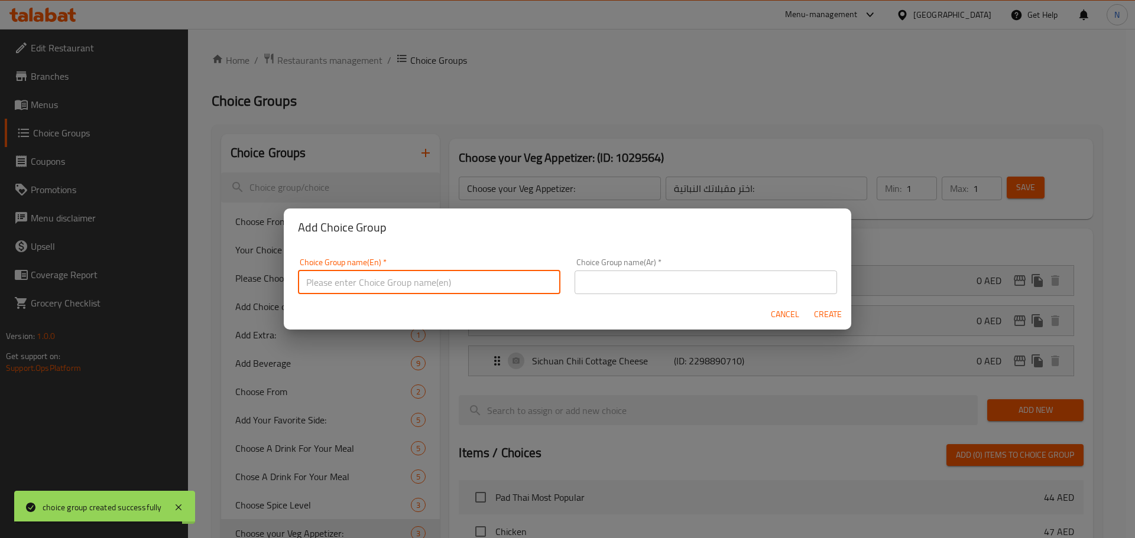
click at [399, 287] on input "text" at bounding box center [429, 283] width 262 height 24
paste input "Choose your Non Veg Appetizer:"
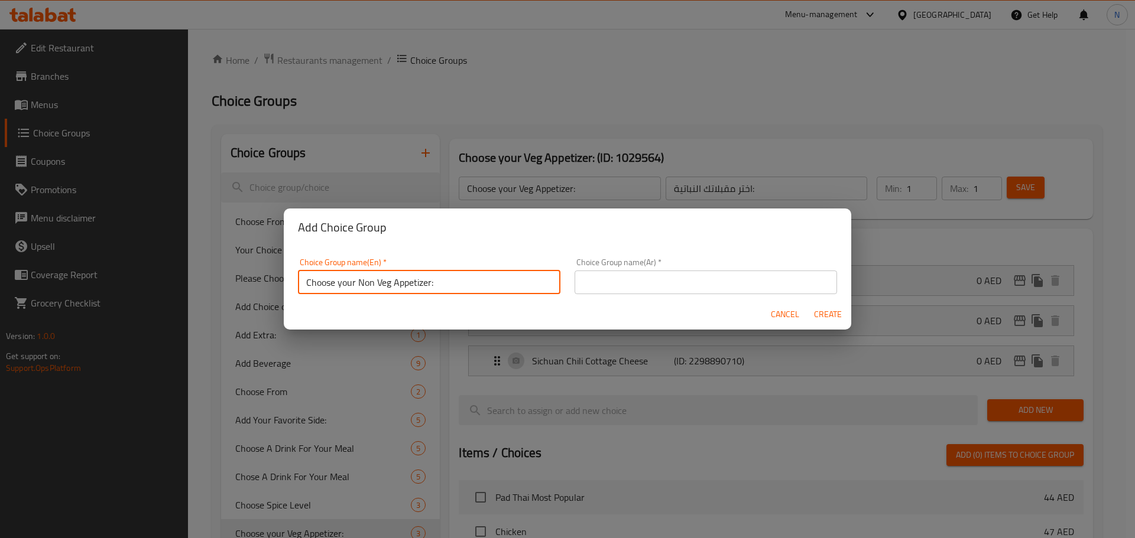
type input "Choose your Non Veg Appetizer:"
click at [656, 293] on input "text" at bounding box center [705, 283] width 262 height 24
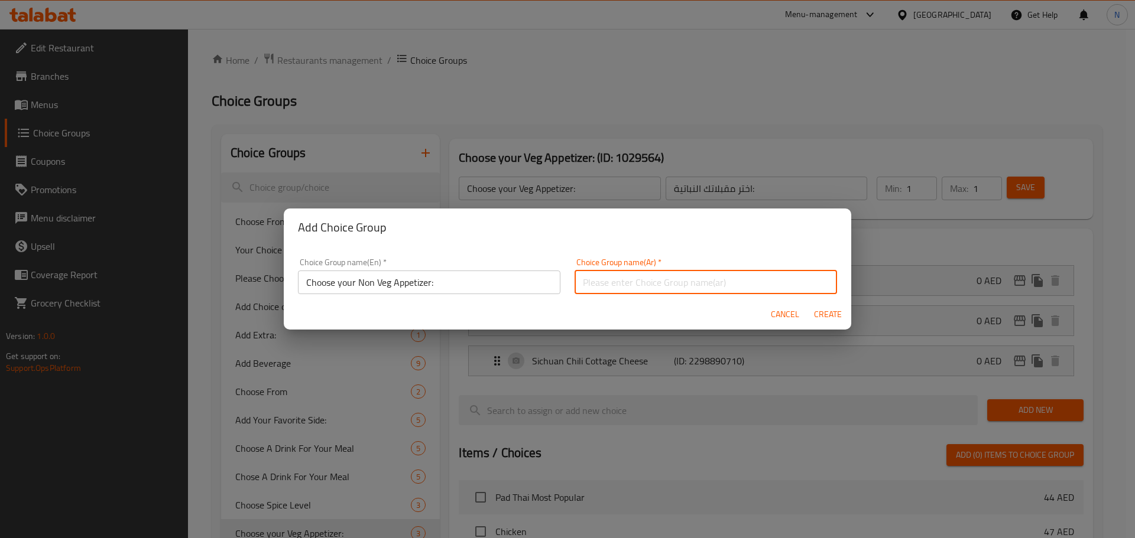
paste input "اختر المقبلات غير النباتية الخاصة بك:"
type input "اختر المقبلات غير النباتية الخاصة بك:"
click at [834, 312] on span "Create" at bounding box center [827, 314] width 28 height 15
type input "Choose your Non Veg Appetizer:"
type input "اختر المقبلات غير النباتية الخاصة بك:"
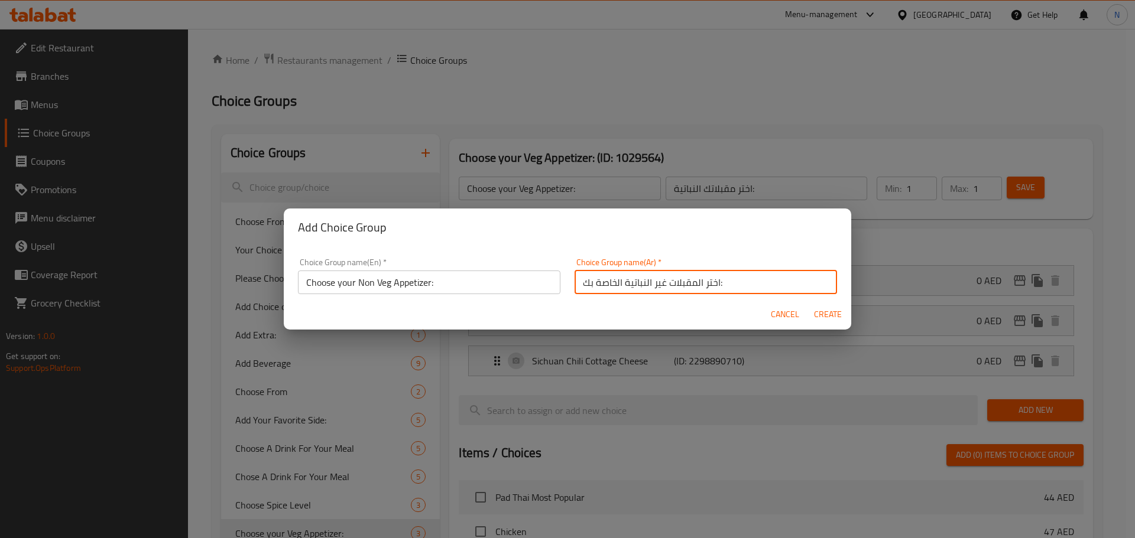
type input "0"
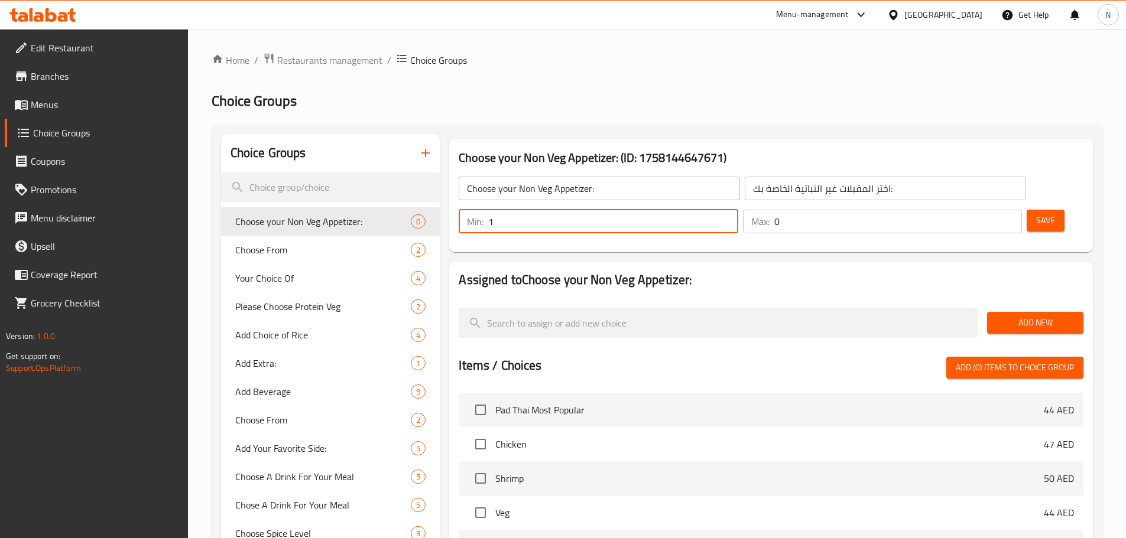
type input "1"
click at [737, 210] on input "1" at bounding box center [612, 222] width 249 height 24
type input "1"
click at [990, 210] on input "1" at bounding box center [898, 222] width 248 height 24
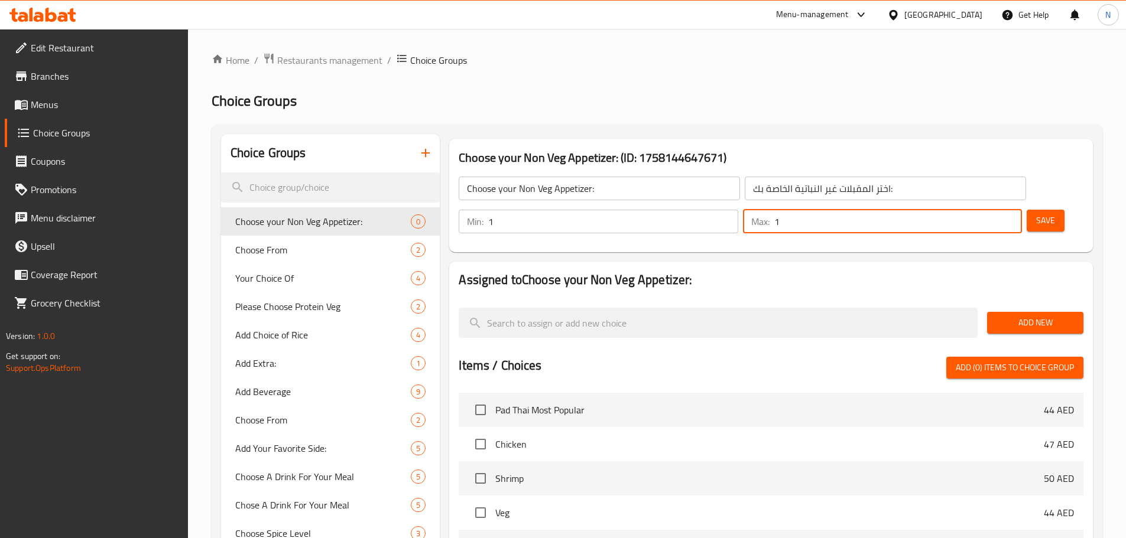
click at [1017, 316] on span "Add New" at bounding box center [1034, 323] width 77 height 15
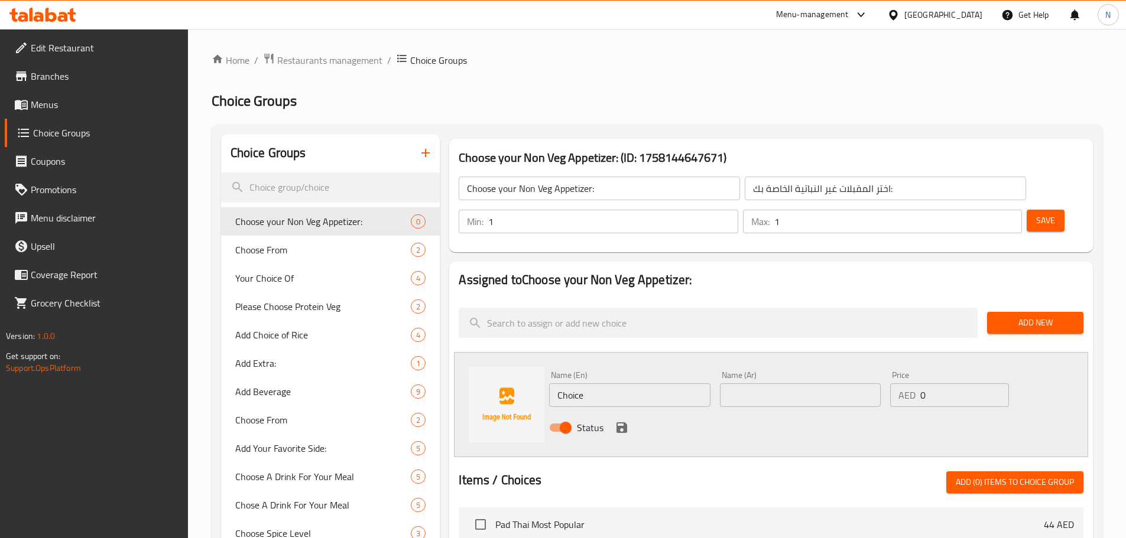
click at [560, 383] on input "Choice" at bounding box center [629, 395] width 161 height 24
paste input "Five Spiced Chili Chicken"
type input "Five Spiced Chili Chicken"
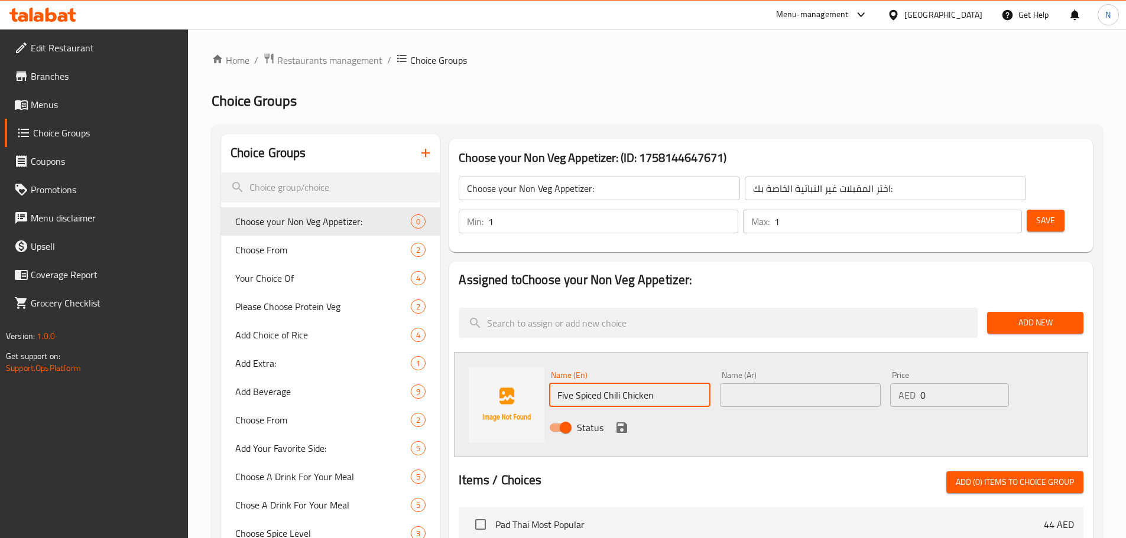
click at [843, 383] on input "text" at bounding box center [800, 395] width 161 height 24
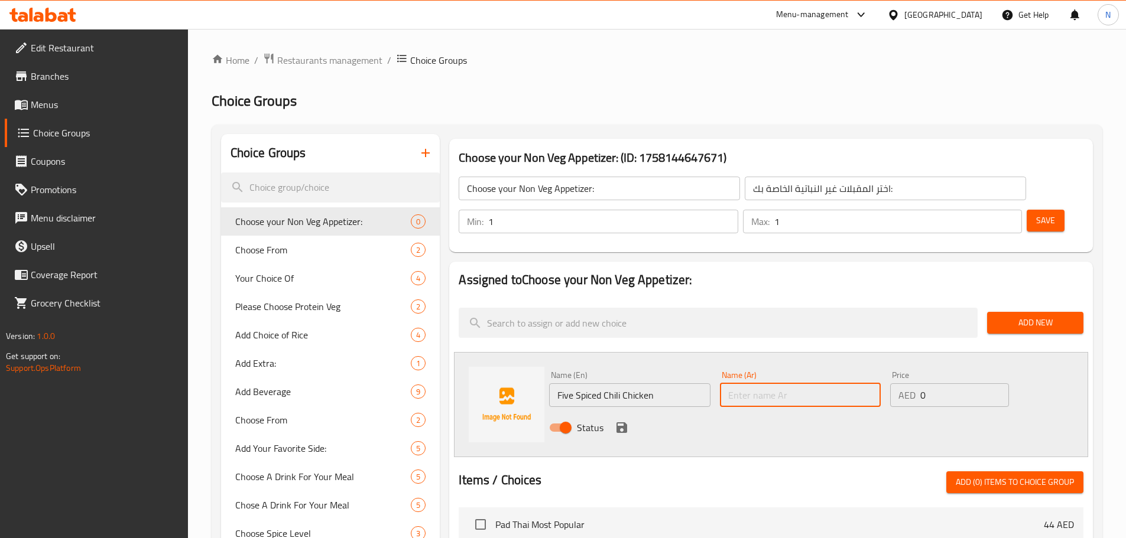
paste input "دجاج بالفلفل الحار بخمسة توابل"
click at [792, 383] on input "دجاج بالفلفل الحار بخمسة توابل" at bounding box center [800, 395] width 161 height 24
type input "دجاج بالفلفل الحار بخمسة توابل"
click at [619, 422] on icon "save" at bounding box center [621, 427] width 11 height 11
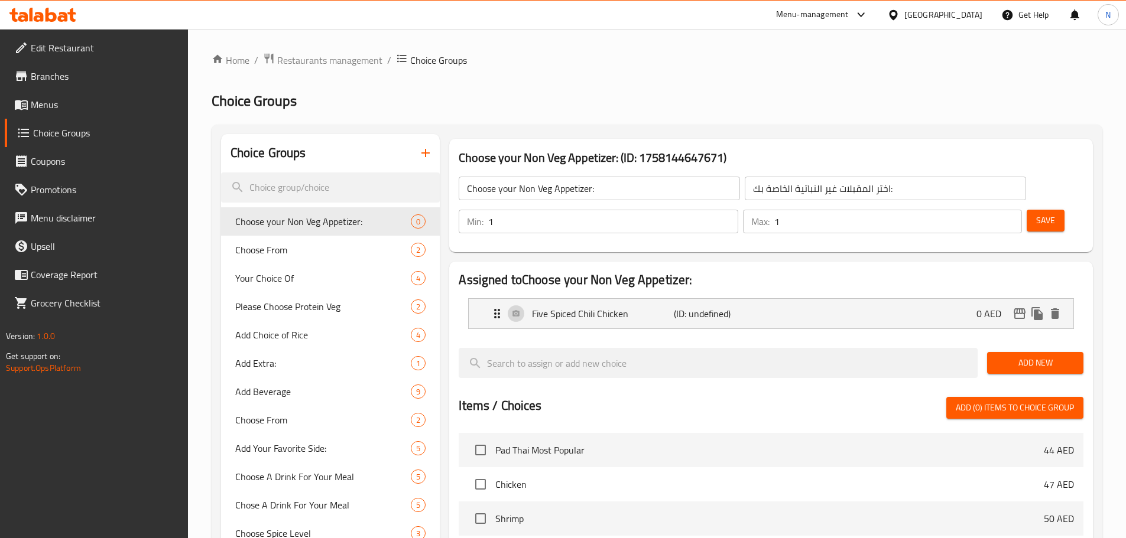
click at [1015, 356] on span "Add New" at bounding box center [1034, 363] width 77 height 15
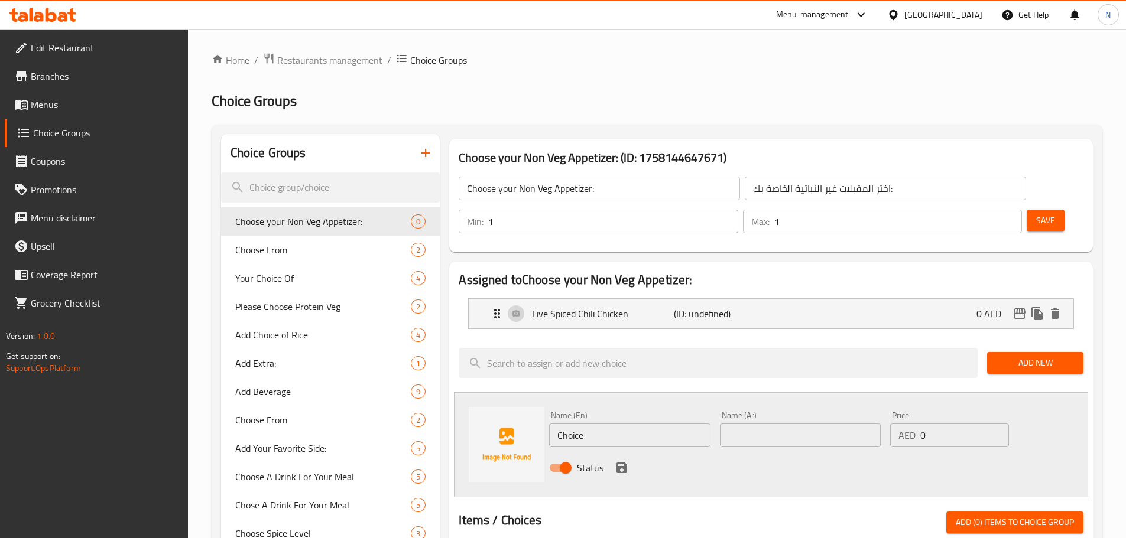
click at [590, 424] on input "Choice" at bounding box center [629, 436] width 161 height 24
paste input "Den's Signature Chicken Crisps"
type input "Den's Signature Chicken Crisps"
click at [763, 424] on input "text" at bounding box center [800, 436] width 161 height 24
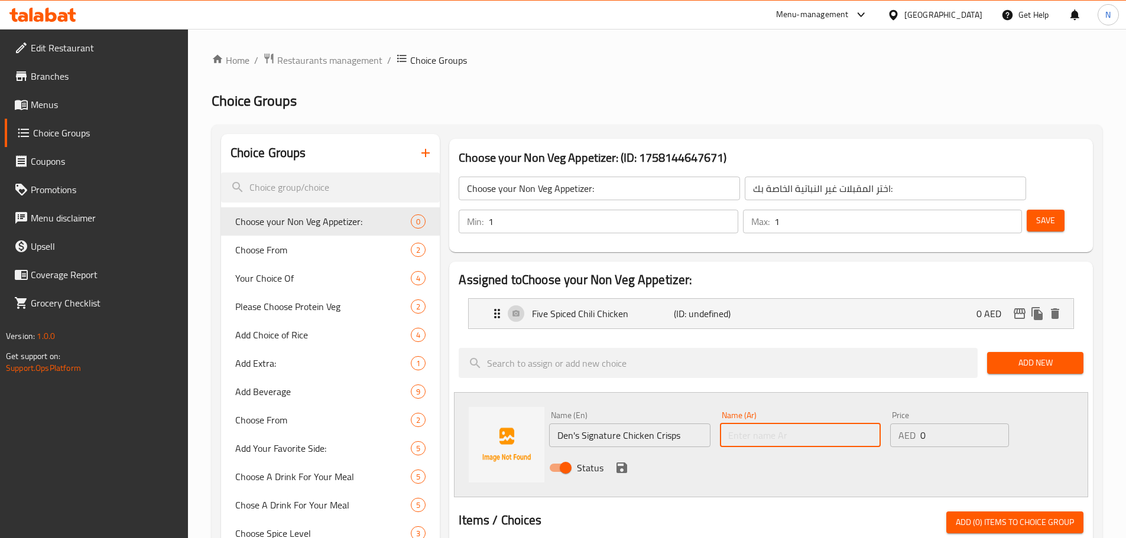
paste input "رقائق الدجاج المميزة من دين"
click at [670, 424] on input "Den's Signature Chicken Crisps" at bounding box center [629, 436] width 161 height 24
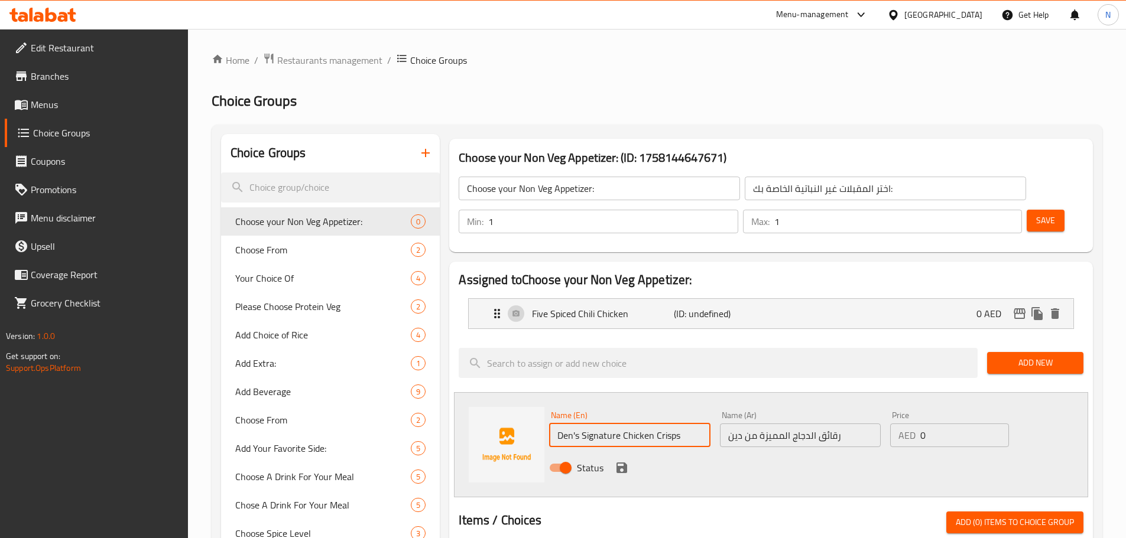
click at [670, 424] on input "Den's Signature Chicken Crisps" at bounding box center [629, 436] width 161 height 24
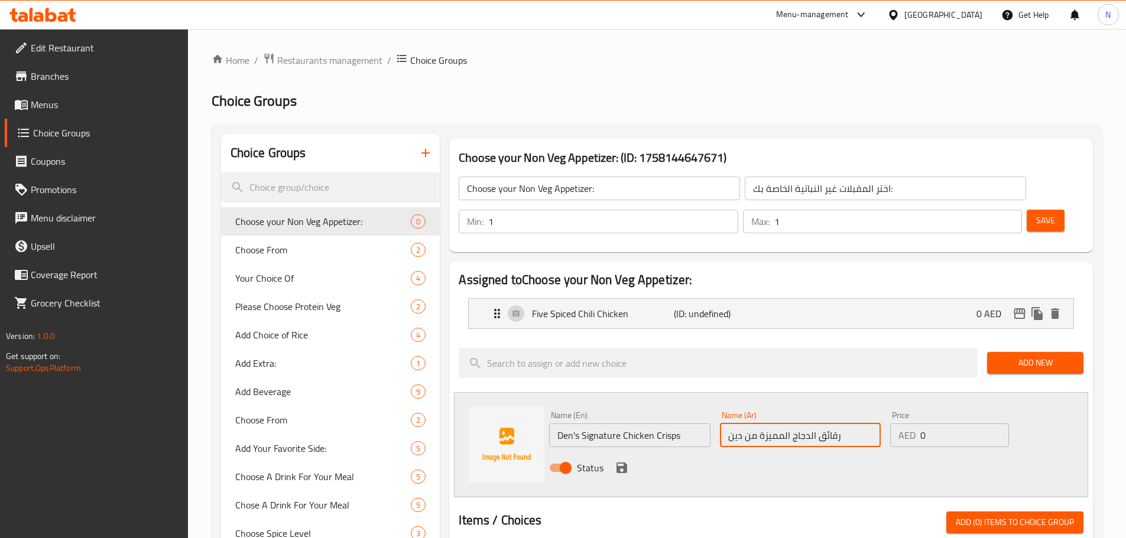
click at [807, 424] on input "رقائق الدجاج المميزة من دين" at bounding box center [800, 436] width 161 height 24
click at [783, 424] on input "رقائق دجاج المميزة من دين" at bounding box center [800, 436] width 161 height 24
click at [746, 424] on input "رقائق دجاج مميزة من دين" at bounding box center [800, 436] width 161 height 24
click at [748, 424] on input "رقائق دجاج مميزة من دين" at bounding box center [800, 436] width 161 height 24
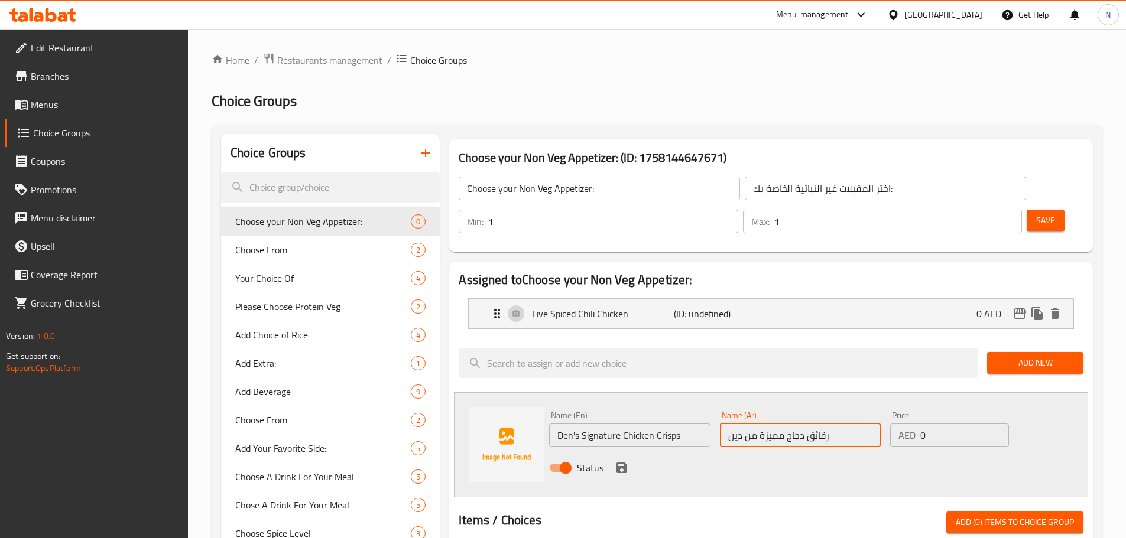
click at [748, 424] on input "رقائق دجاج مميزة من دين" at bounding box center [800, 436] width 161 height 24
click at [816, 424] on input "رقائق دجاج مميزة دين" at bounding box center [800, 436] width 161 height 24
type input "رقائق دجاج مميزة دينز"
click at [615, 461] on icon "save" at bounding box center [622, 468] width 14 height 14
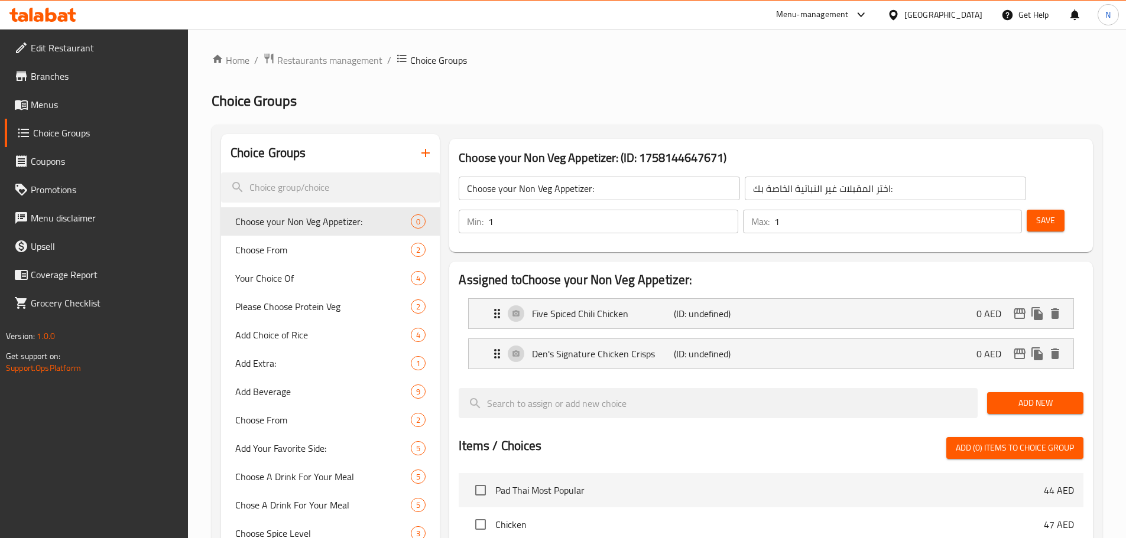
click at [1000, 396] on span "Add New" at bounding box center [1034, 403] width 77 height 15
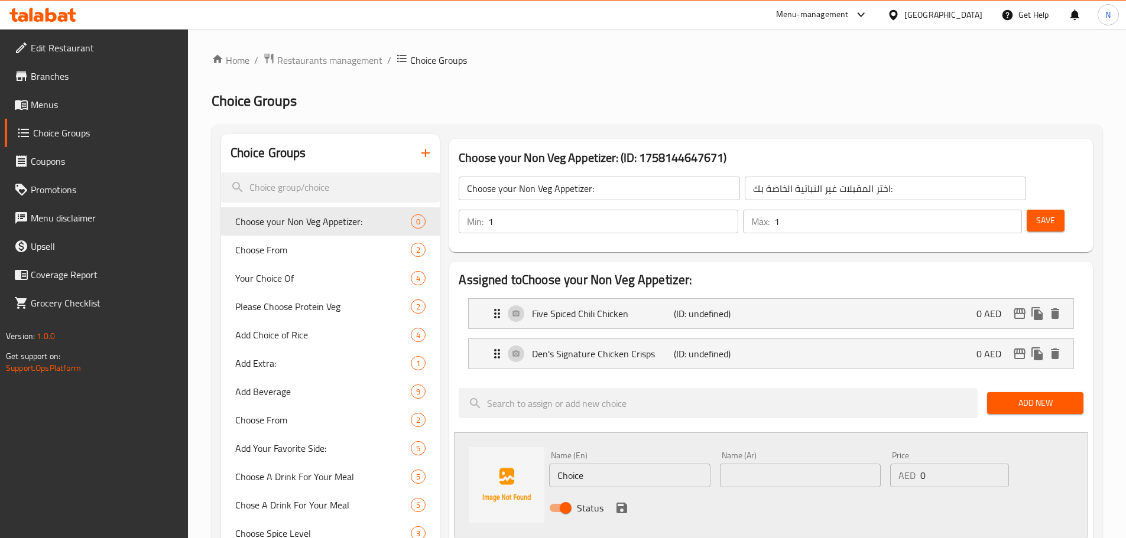
click at [602, 454] on div "Name (En) Choice Name (En)" at bounding box center [629, 469] width 170 height 45
click at [602, 464] on input "Choice" at bounding box center [629, 476] width 161 height 24
paste input "Honey Siracha Chicken"
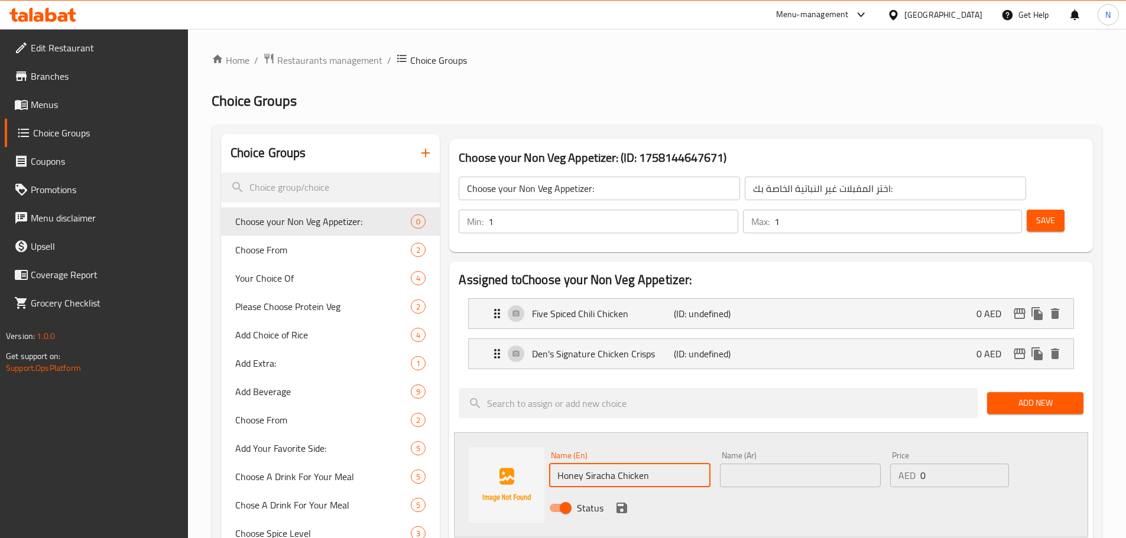
type input "Honey Siracha Chicken"
click at [739, 464] on input "text" at bounding box center [800, 476] width 161 height 24
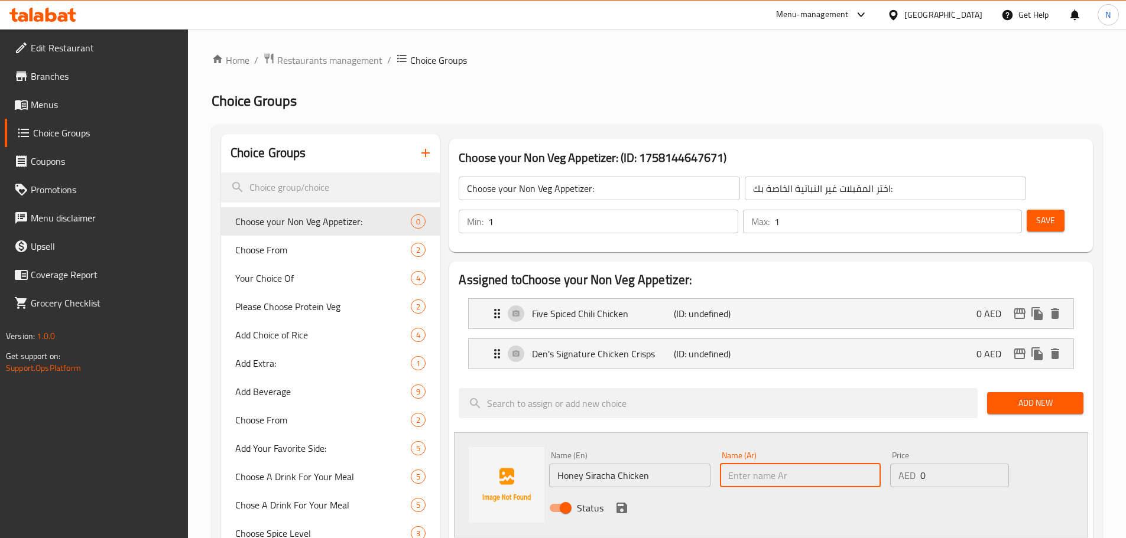
paste input "دجاج سريراتشا بالعسل"
type input "دجاج سريراتشا بالعسل"
click at [619, 503] on icon "save" at bounding box center [621, 508] width 11 height 11
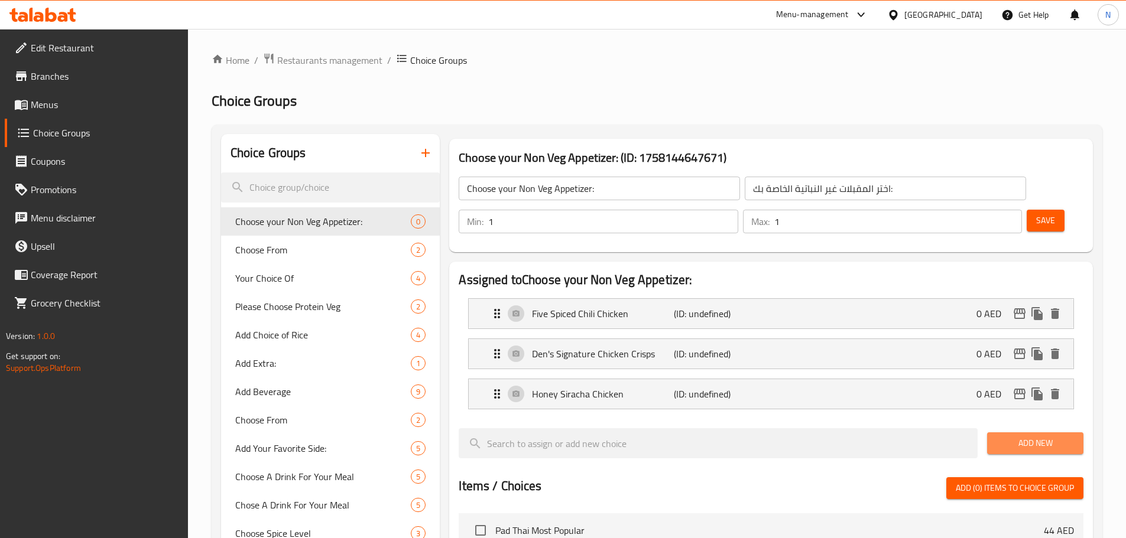
click at [1022, 436] on span "Add New" at bounding box center [1034, 443] width 77 height 15
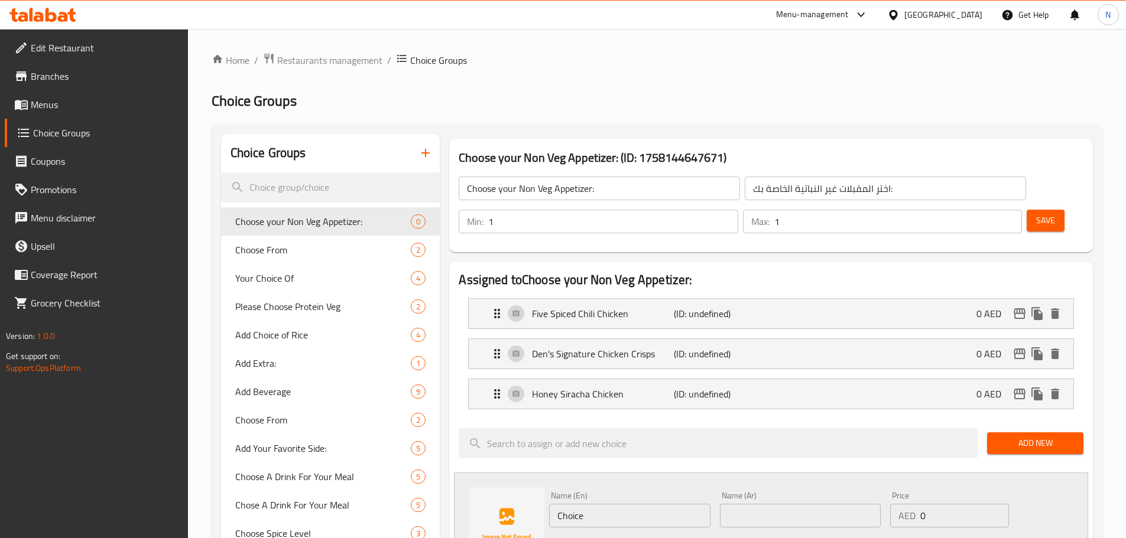
click at [581, 504] on input "Choice" at bounding box center [629, 516] width 161 height 24
paste input "Dynamite Prawns"
type input "Dynamite Prawns"
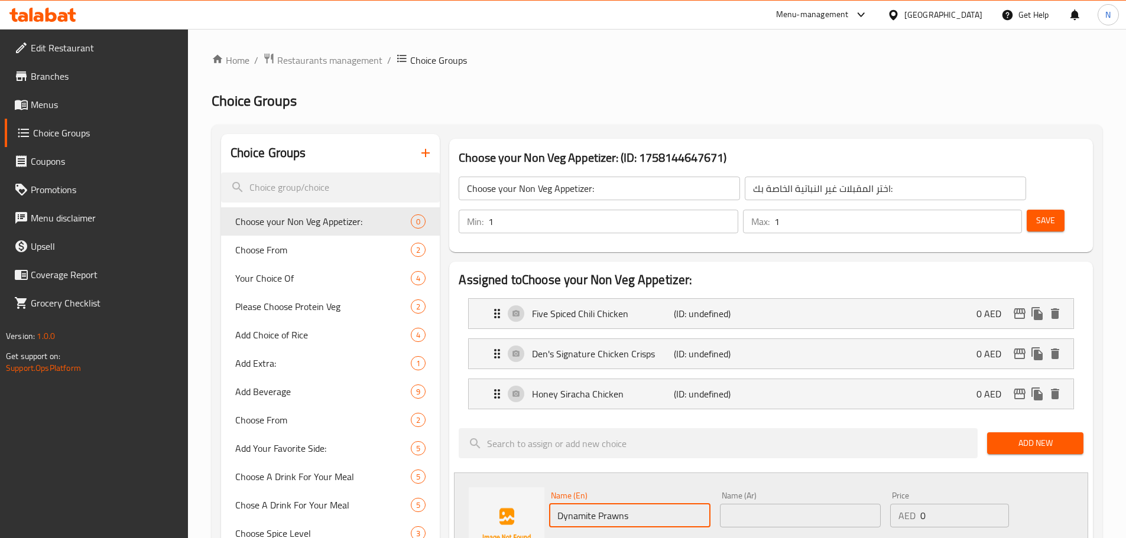
click at [742, 492] on div "Name (Ar) Name (Ar)" at bounding box center [800, 510] width 161 height 36
click at [758, 504] on input "text" at bounding box center [800, 516] width 161 height 24
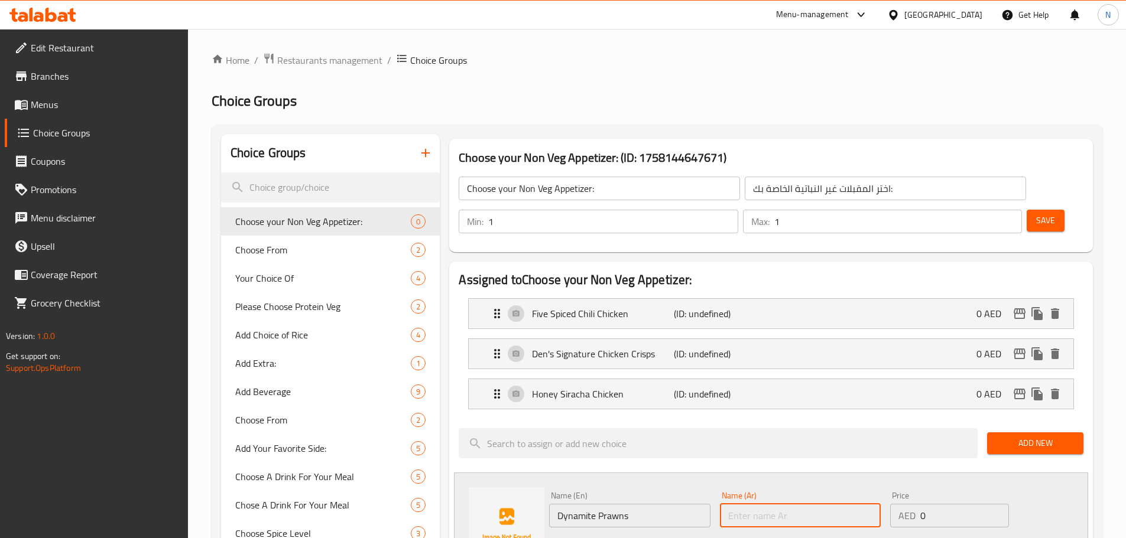
paste input "روبيان ديناميت"
type input "روبيان ديناميت"
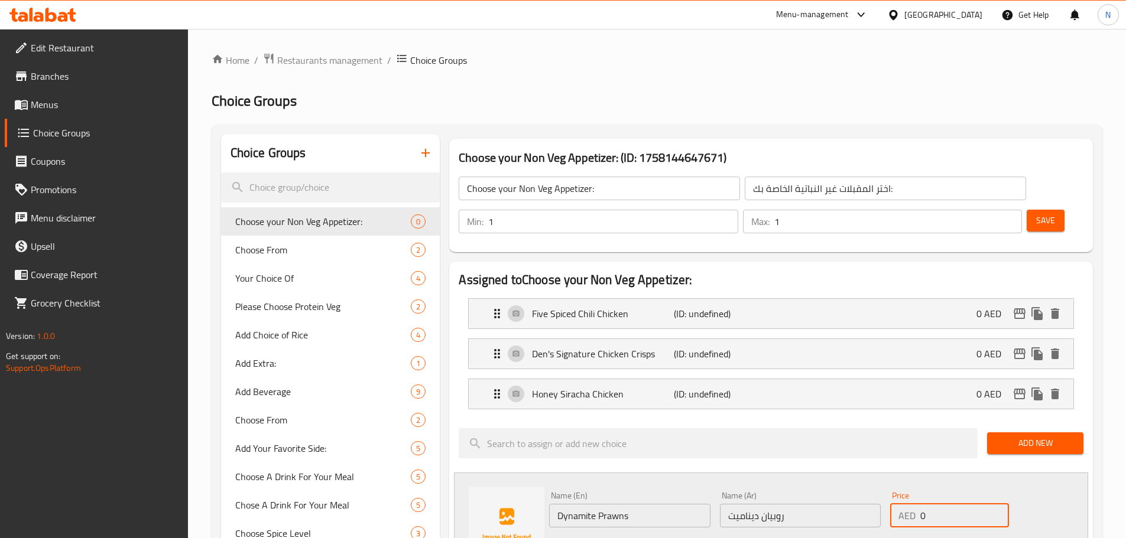
drag, startPoint x: 944, startPoint y: 469, endPoint x: 919, endPoint y: 485, distance: 29.5
click at [919, 492] on div "Price AED 0 Price" at bounding box center [949, 510] width 118 height 36
type input "4"
click at [851, 532] on div "Status" at bounding box center [800, 548] width 512 height 32
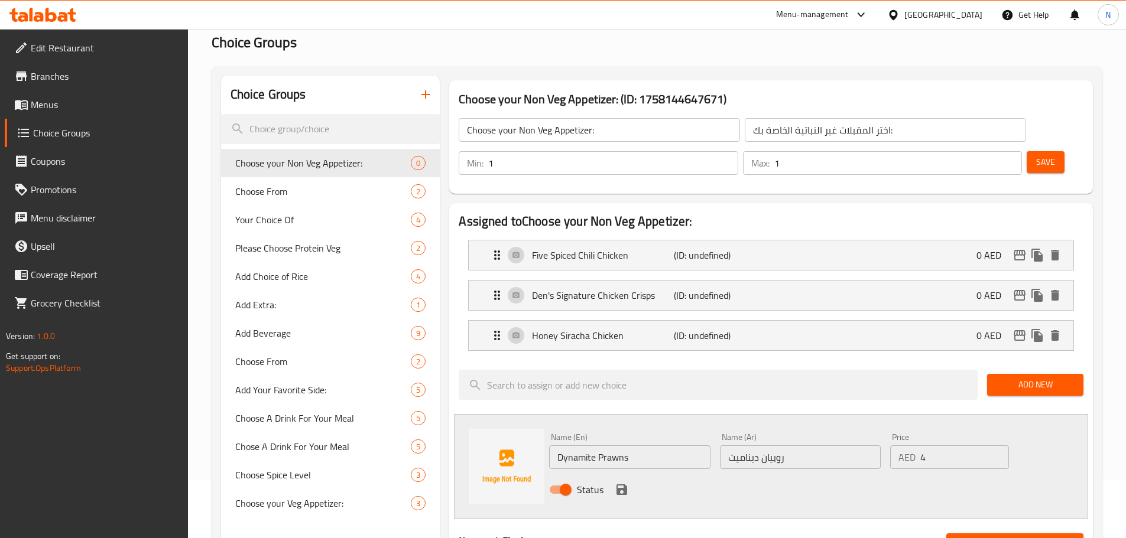
scroll to position [59, 0]
click at [613, 480] on button "save" at bounding box center [622, 489] width 18 height 18
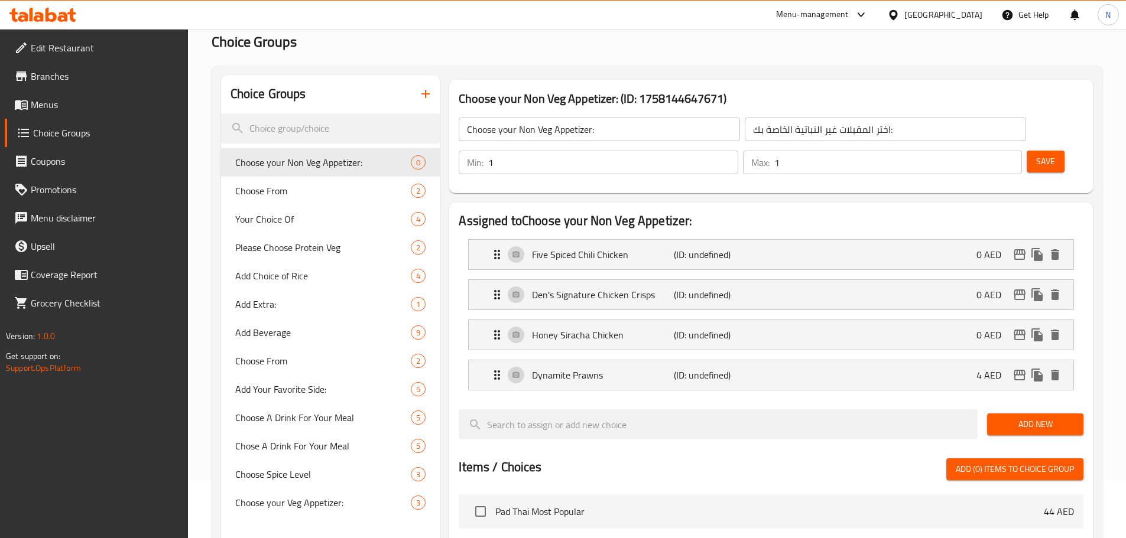
click at [1015, 417] on span "Add New" at bounding box center [1034, 424] width 77 height 15
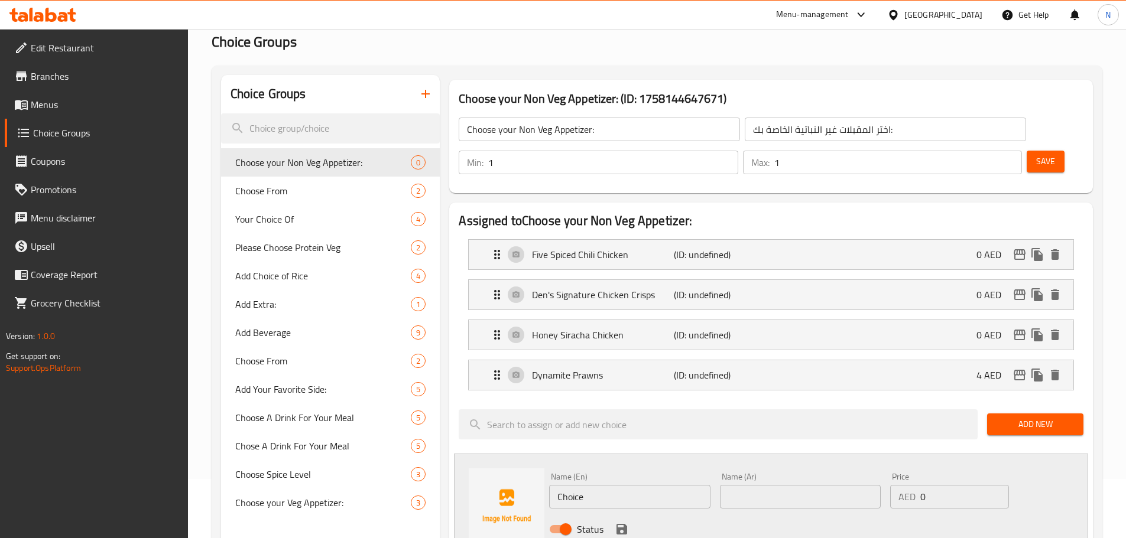
click at [574, 485] on input "Choice" at bounding box center [629, 497] width 161 height 24
paste input "runchy Chili Beef"
type input "Crunchy Chili Beef"
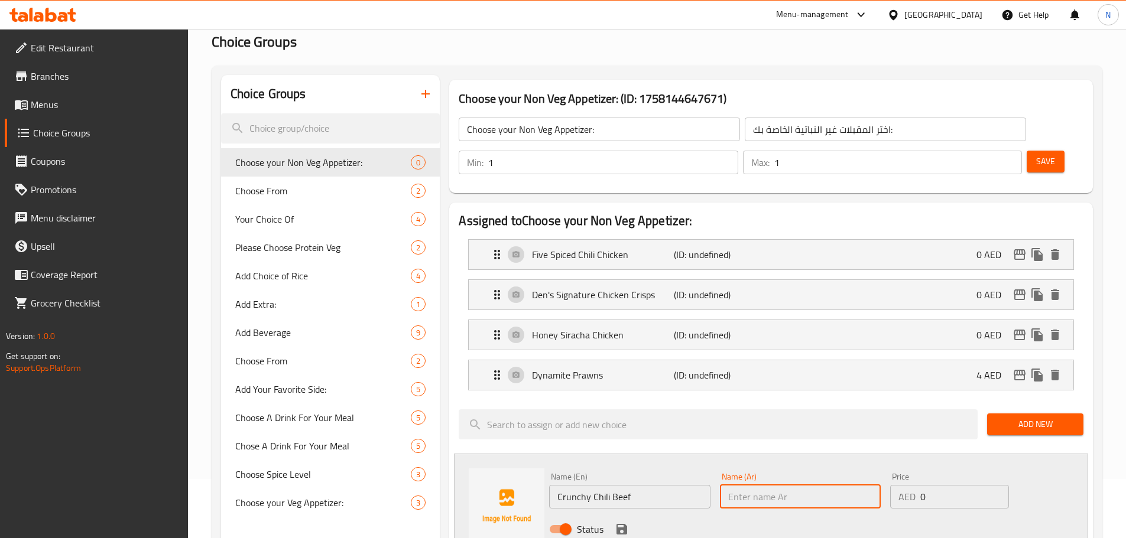
click at [786, 485] on input "text" at bounding box center [800, 497] width 161 height 24
paste input "لحم بقري مقرمش بالفلفل الحار"
type input "لحم بقري مقرمش بالفلفل الحار"
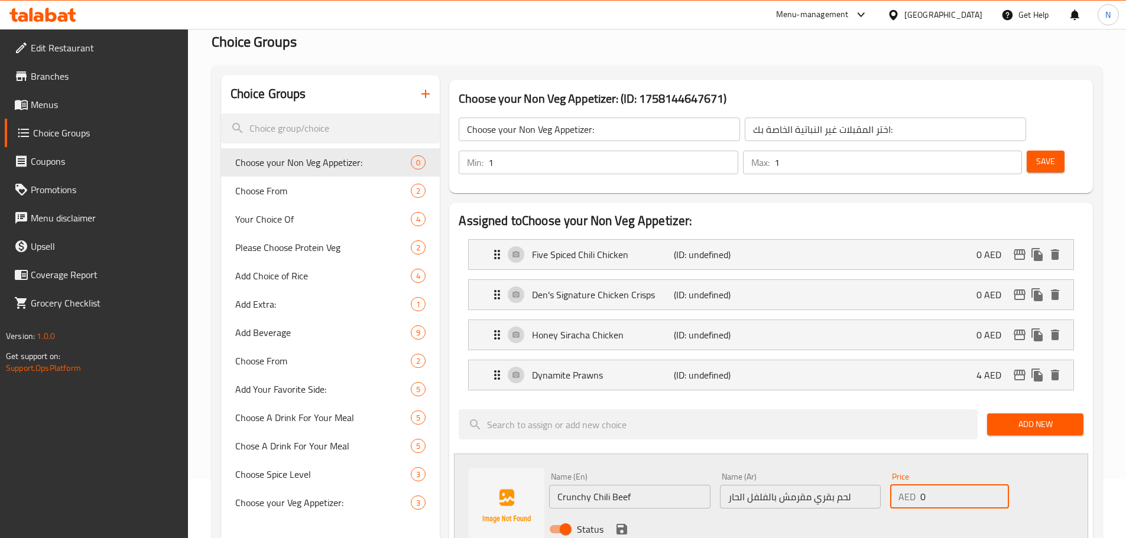
drag, startPoint x: 935, startPoint y: 469, endPoint x: 919, endPoint y: 470, distance: 16.1
click at [919, 485] on div "AED 0 Price" at bounding box center [949, 497] width 118 height 24
type input "5"
click at [617, 524] on icon "save" at bounding box center [621, 529] width 11 height 11
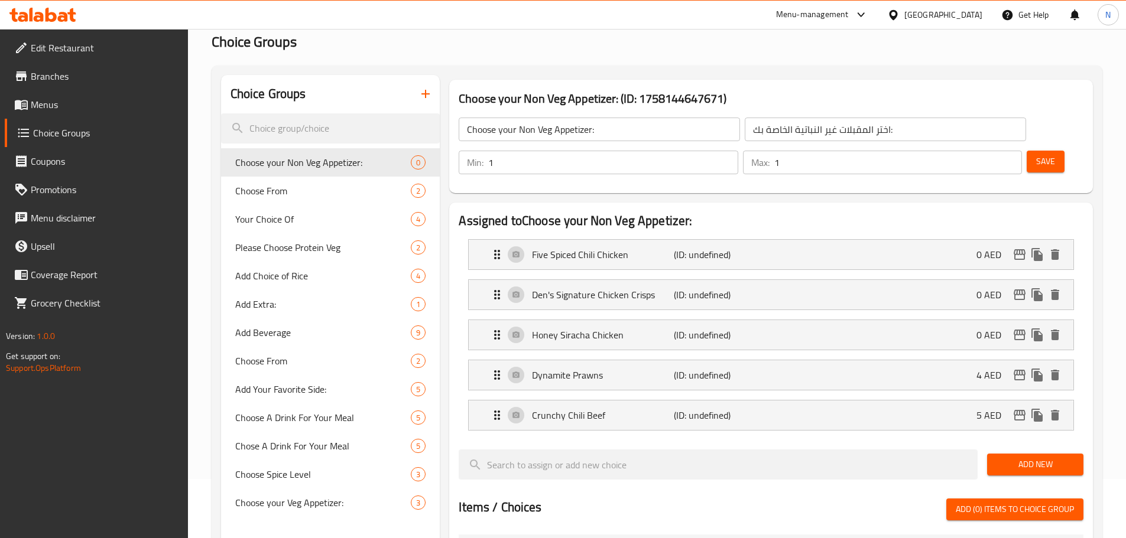
click at [1038, 457] on span "Add New" at bounding box center [1034, 464] width 77 height 15
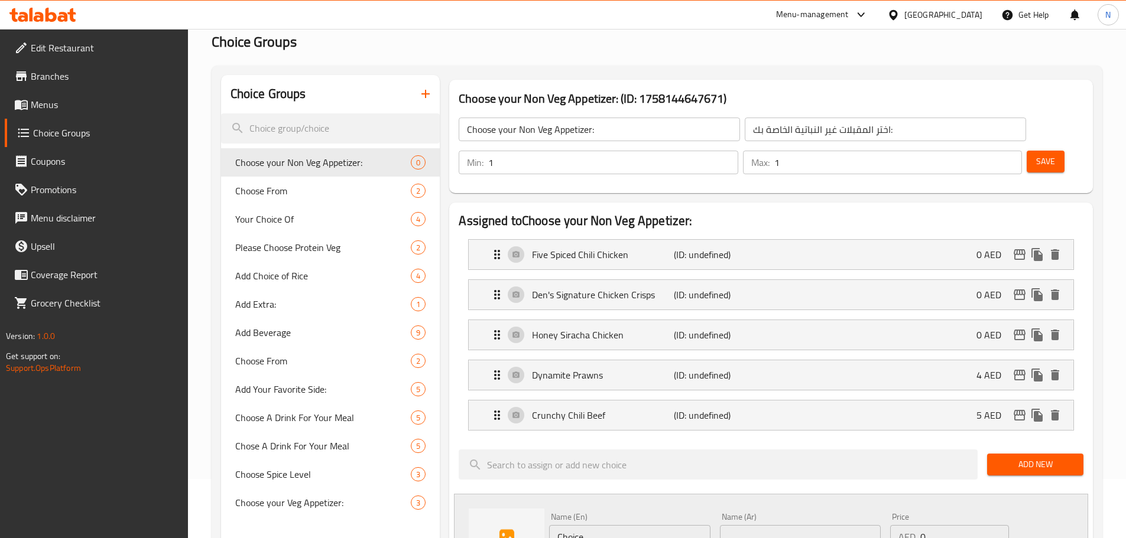
click at [604, 525] on input "Choice" at bounding box center [629, 537] width 161 height 24
paste input "Salt & Pepper Lamb"
click at [579, 525] on input "Salt & Pepper Lamb" at bounding box center [629, 537] width 161 height 24
click at [615, 525] on input "Salt And Pepper Lamb" at bounding box center [629, 537] width 161 height 24
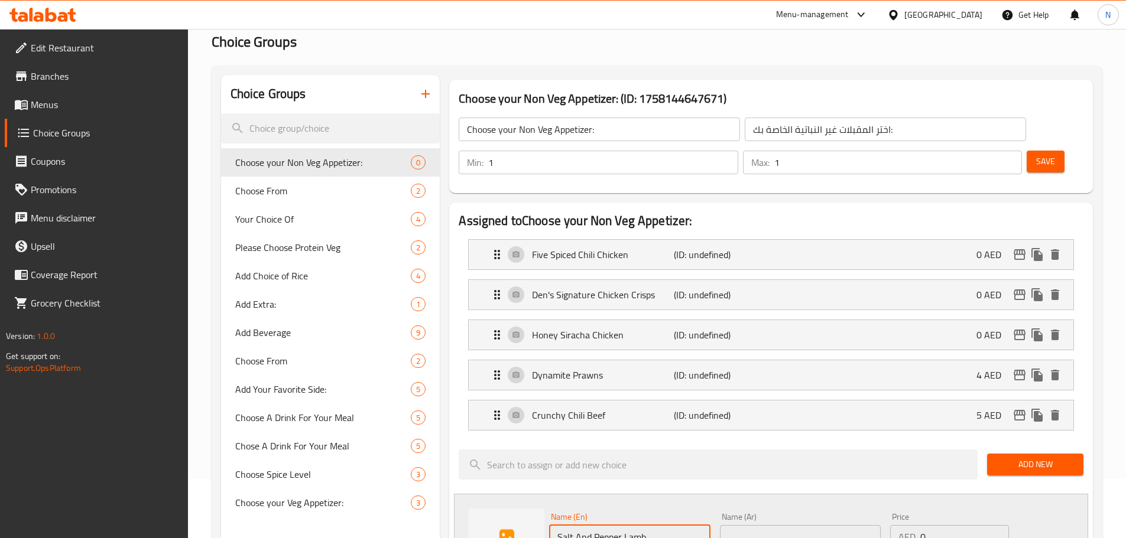
click at [615, 525] on input "Salt And Pepper Lamb" at bounding box center [629, 537] width 161 height 24
type input "Salt And Pepper Lamb"
click at [733, 525] on input "text" at bounding box center [800, 537] width 161 height 24
paste input "لحم الضأن بالملح والفلفل"
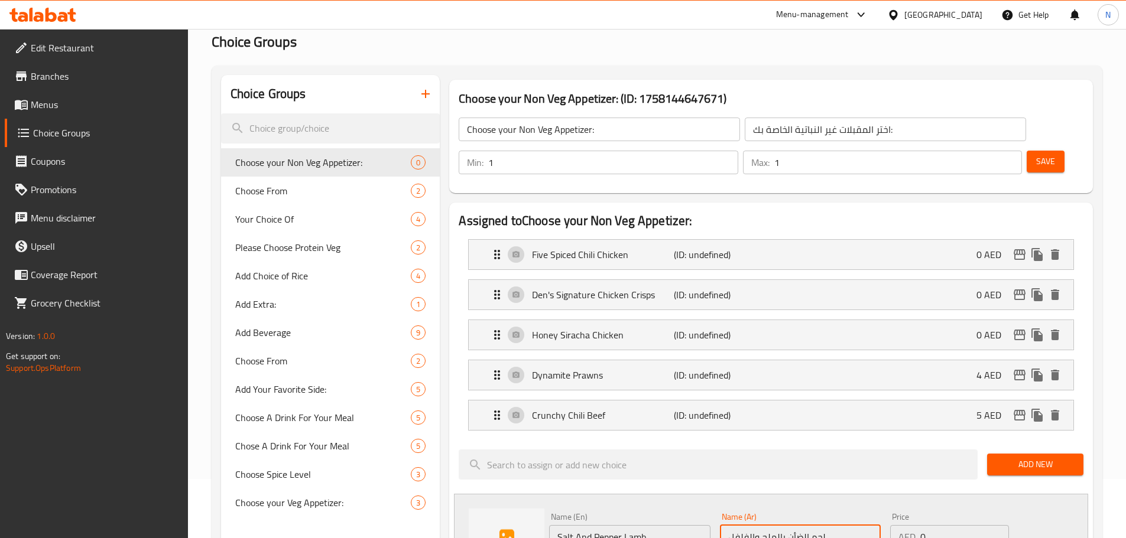
click at [750, 525] on input "لحم الضأن بالملح والفلفل" at bounding box center [800, 537] width 161 height 24
type input "لحم الضأن بالملح وفلفل"
drag, startPoint x: 927, startPoint y: 504, endPoint x: 921, endPoint y: 505, distance: 5.9
click at [921, 525] on input "0" at bounding box center [964, 537] width 88 height 24
type input "5"
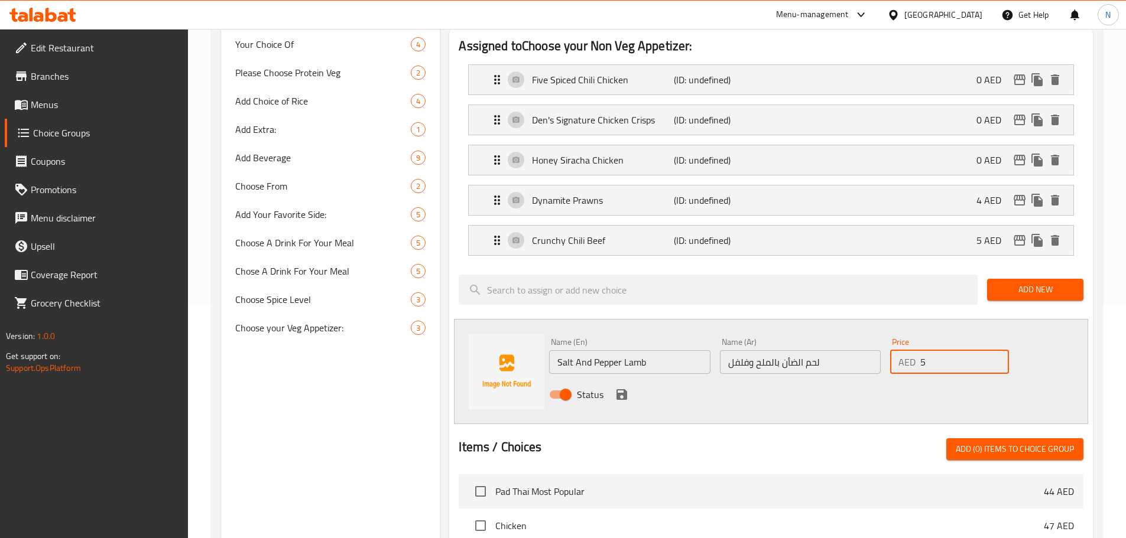
scroll to position [236, 0]
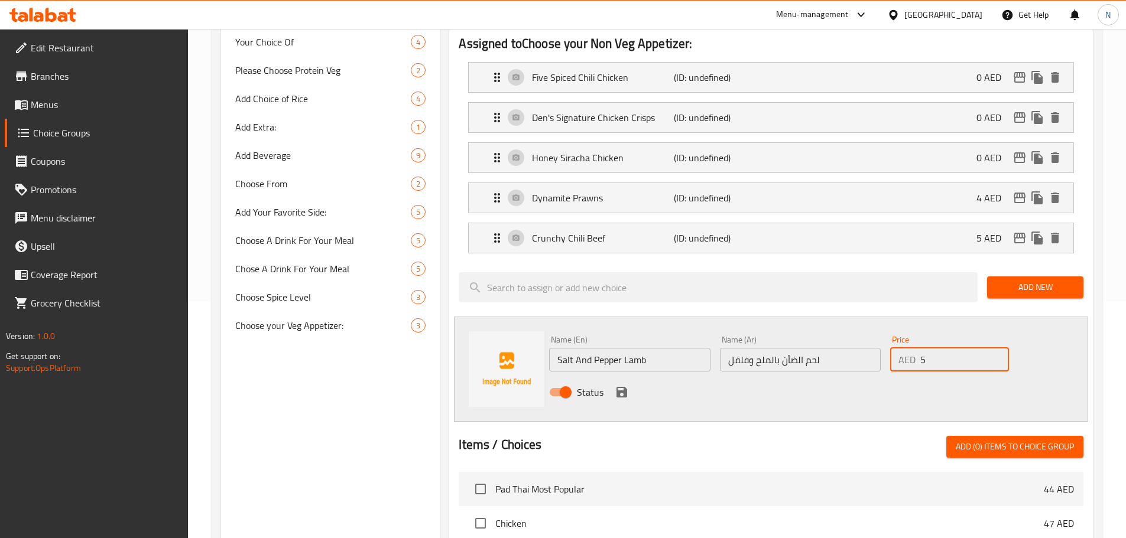
click at [618, 387] on icon "save" at bounding box center [621, 392] width 11 height 11
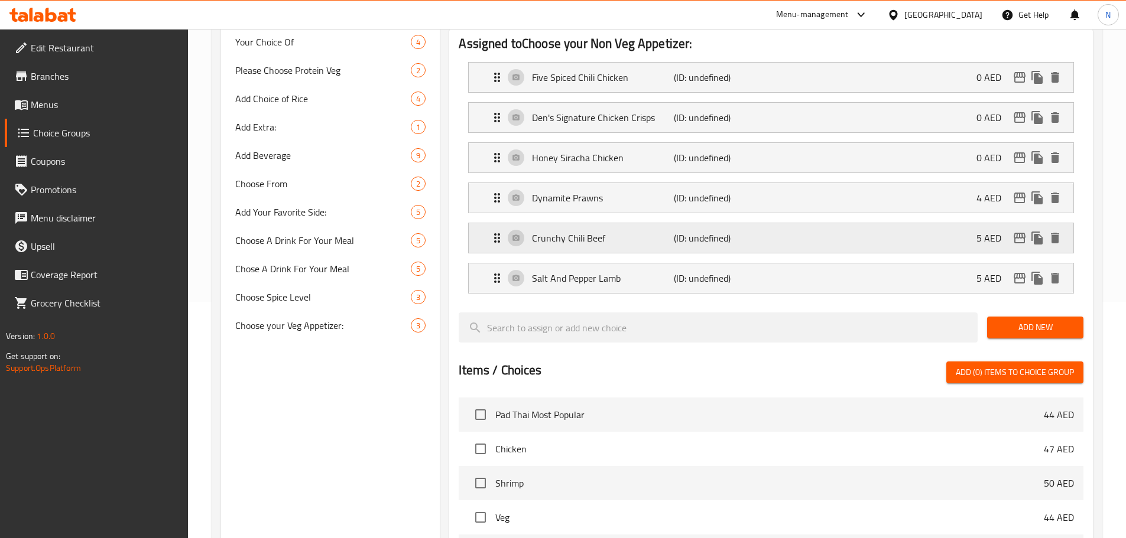
click at [945, 223] on div "Crunchy Chili Beef (ID: undefined) 5 AED" at bounding box center [774, 238] width 569 height 30
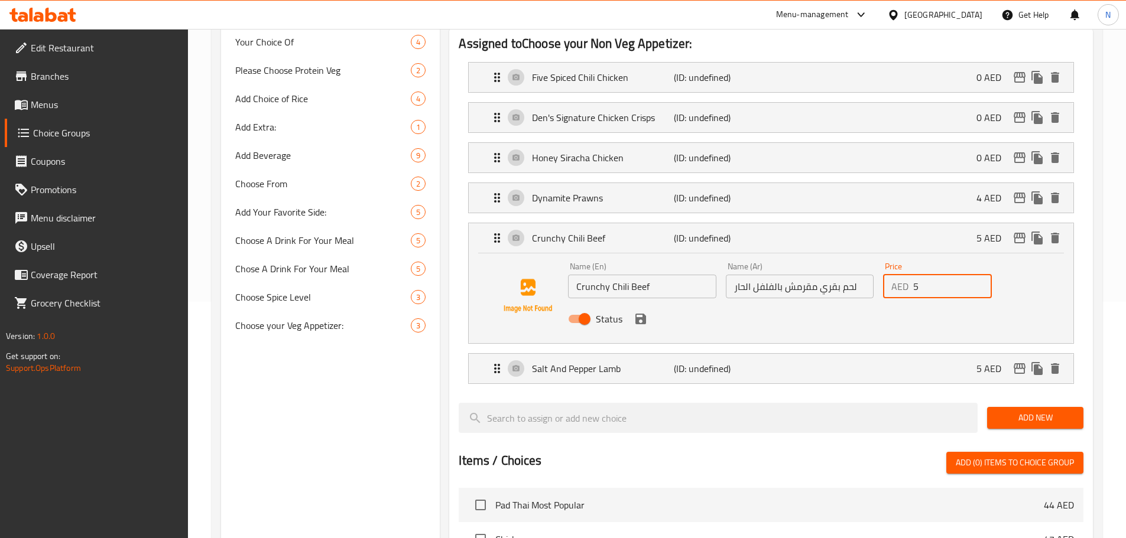
drag, startPoint x: 944, startPoint y: 247, endPoint x: 903, endPoint y: 252, distance: 41.1
click at [903, 275] on div "AED 5 Price" at bounding box center [937, 287] width 109 height 24
click at [643, 314] on icon "save" at bounding box center [640, 319] width 11 height 11
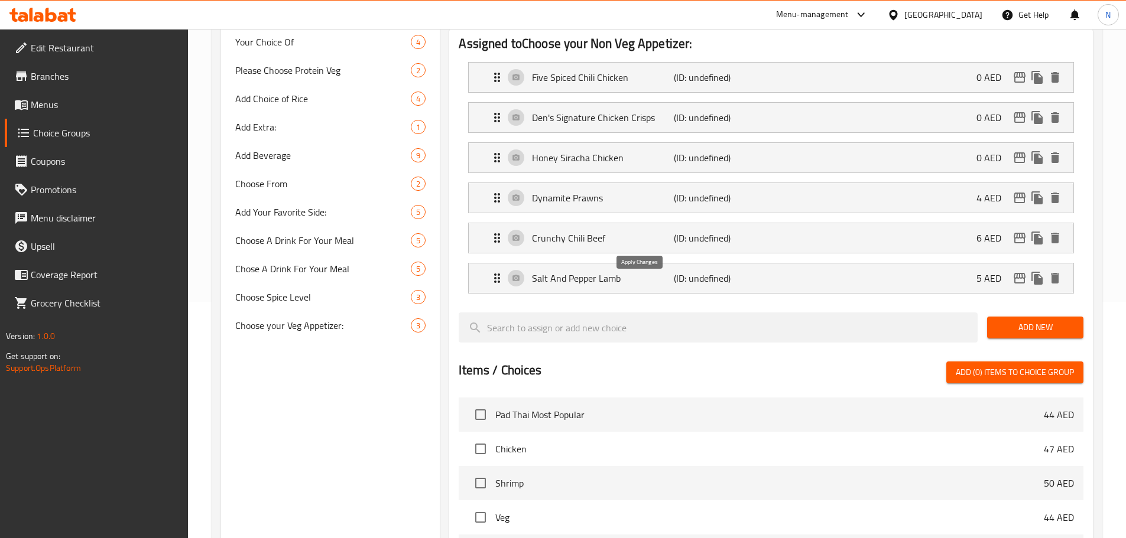
type input "6"
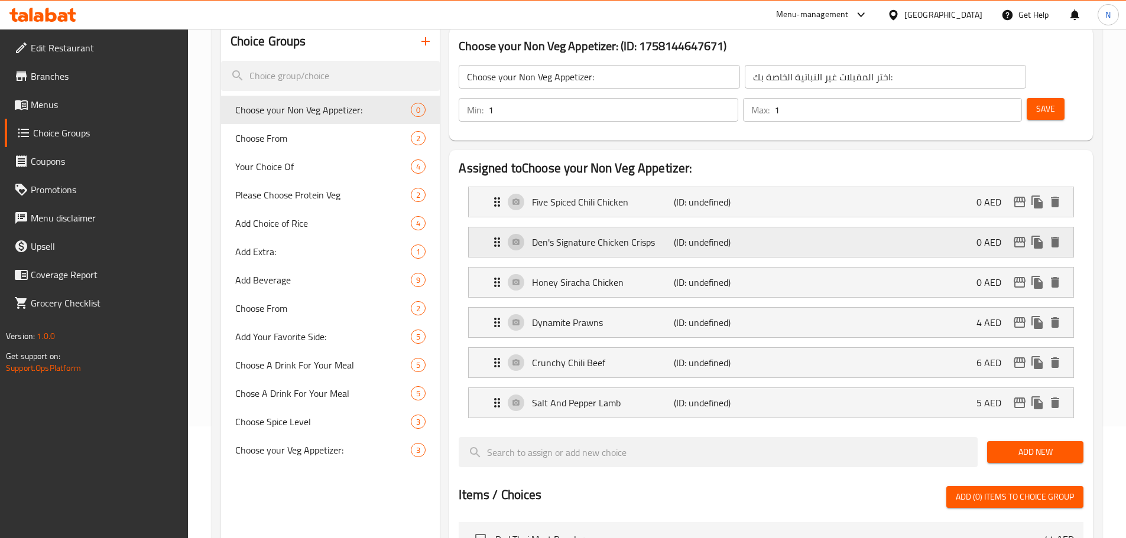
scroll to position [0, 0]
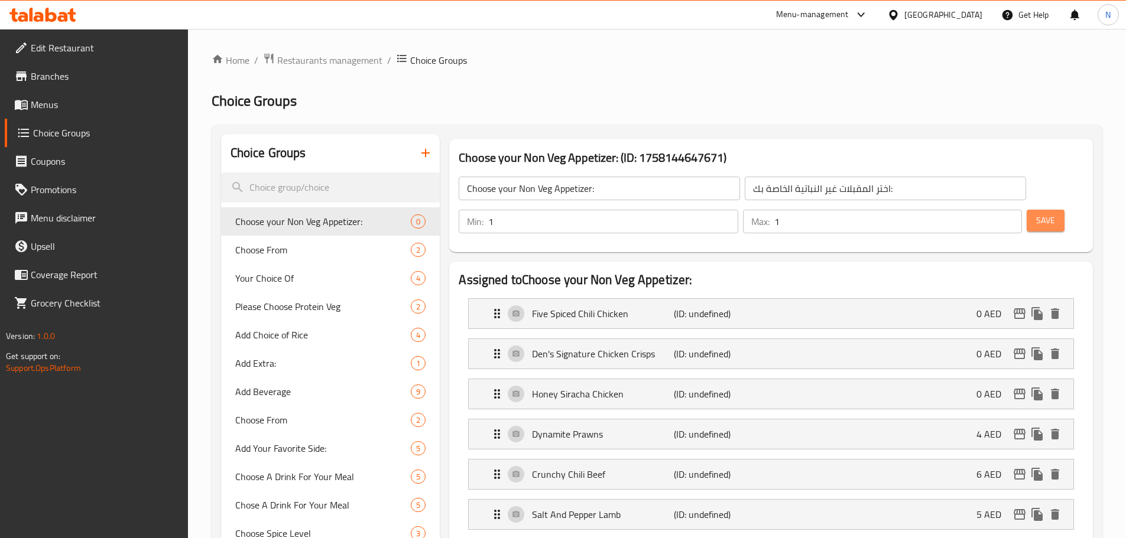
drag, startPoint x: 1024, startPoint y: 181, endPoint x: 919, endPoint y: 203, distance: 107.3
click at [1036, 213] on span "Save" at bounding box center [1045, 220] width 19 height 15
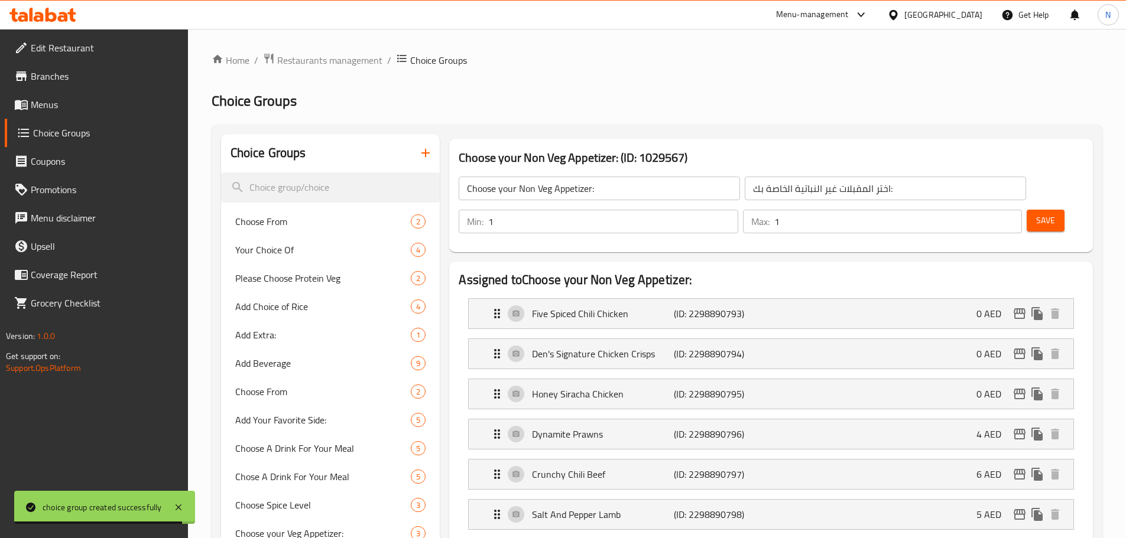
click at [1036, 213] on span "Save" at bounding box center [1045, 220] width 19 height 15
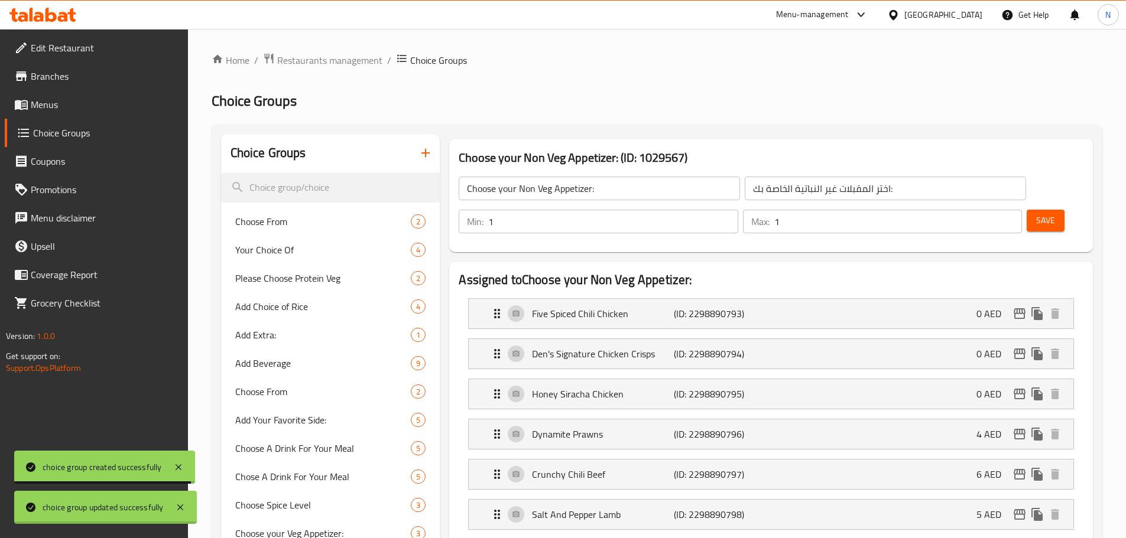
click at [427, 155] on div at bounding box center [563, 269] width 1126 height 538
click at [424, 152] on icon "button" at bounding box center [425, 153] width 14 height 14
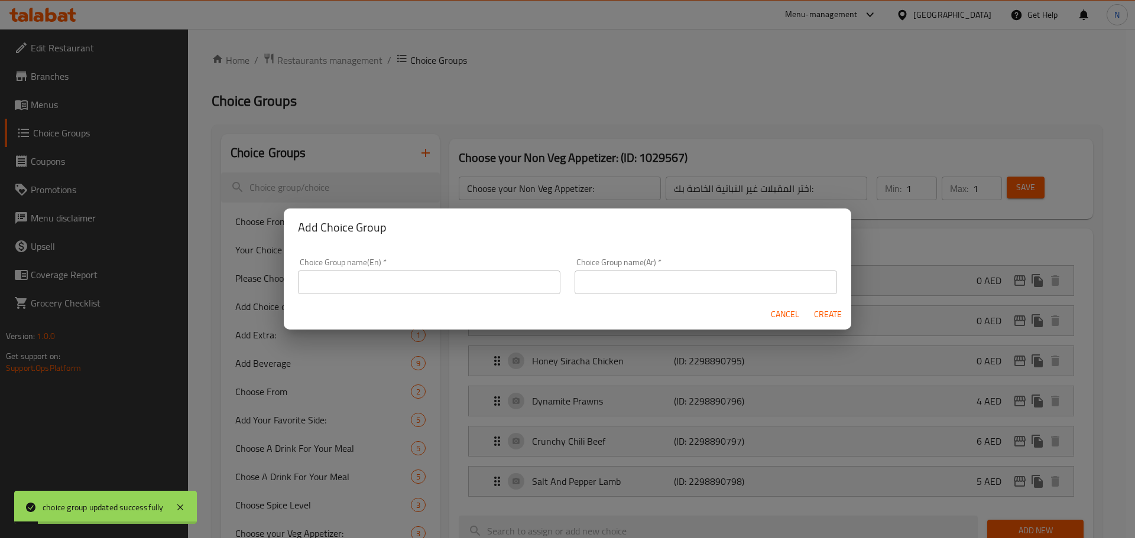
click at [413, 286] on input "text" at bounding box center [429, 283] width 262 height 24
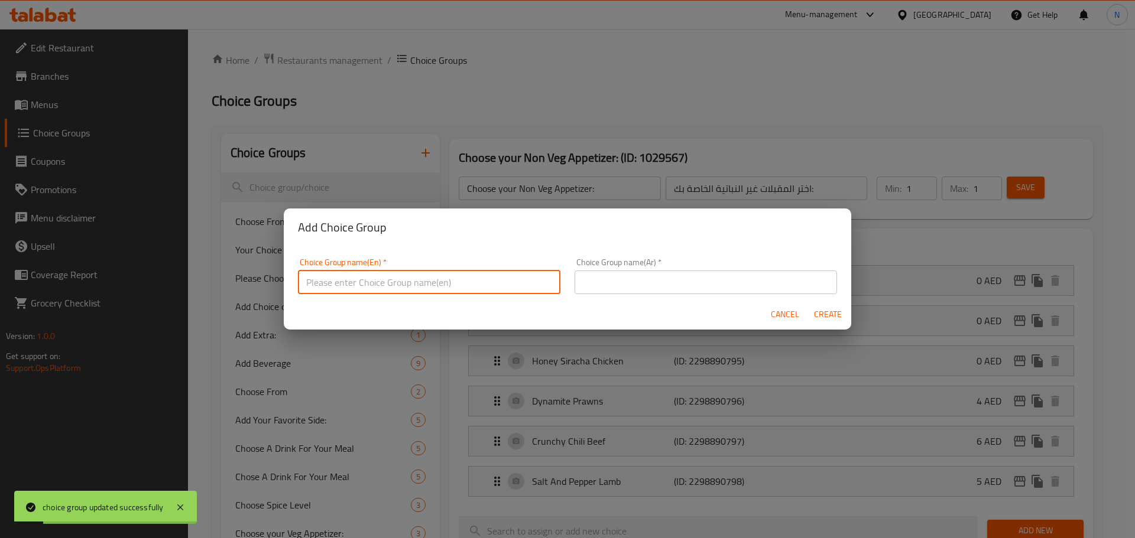
paste input "Choose your Rice/Noodles"
type input "Choose your Rice/Noodles"
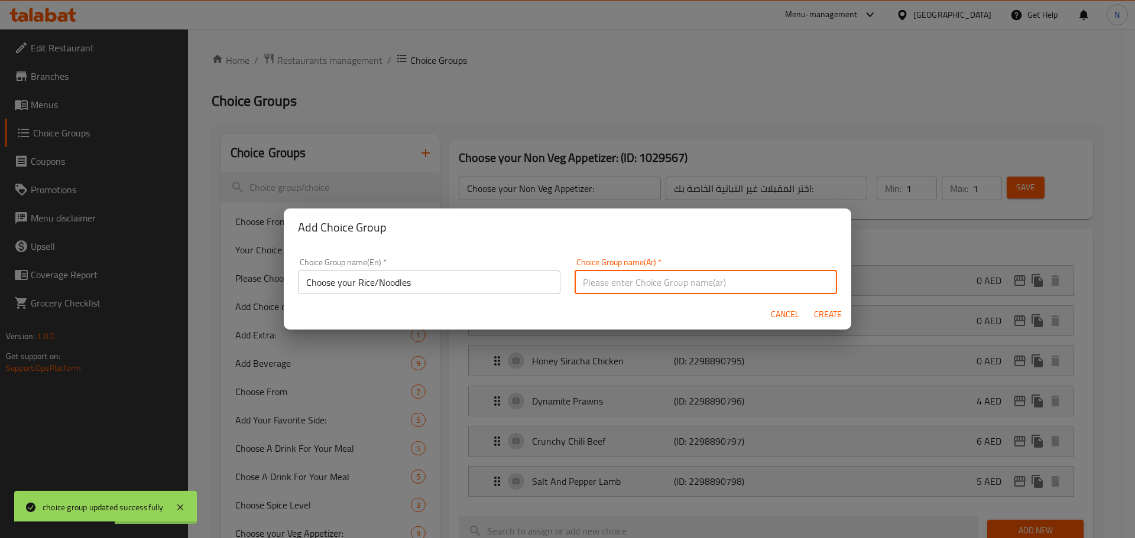
click at [692, 284] on input "text" at bounding box center [705, 283] width 262 height 24
paste input "اختر الأرز/النودلز الخاص بك"
type input "اختر الأرز/النودلز الخاص بك"
click at [825, 321] on span "Create" at bounding box center [827, 314] width 28 height 15
type input "Choose your Rice/Noodles"
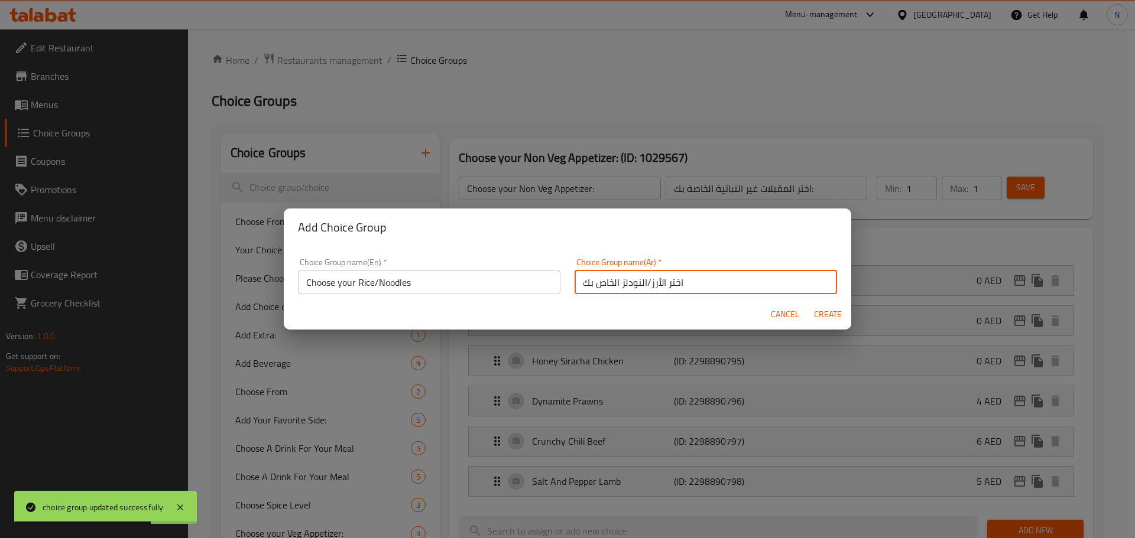
type input "اختر الأرز/النودلز الخاص بك"
type input "0"
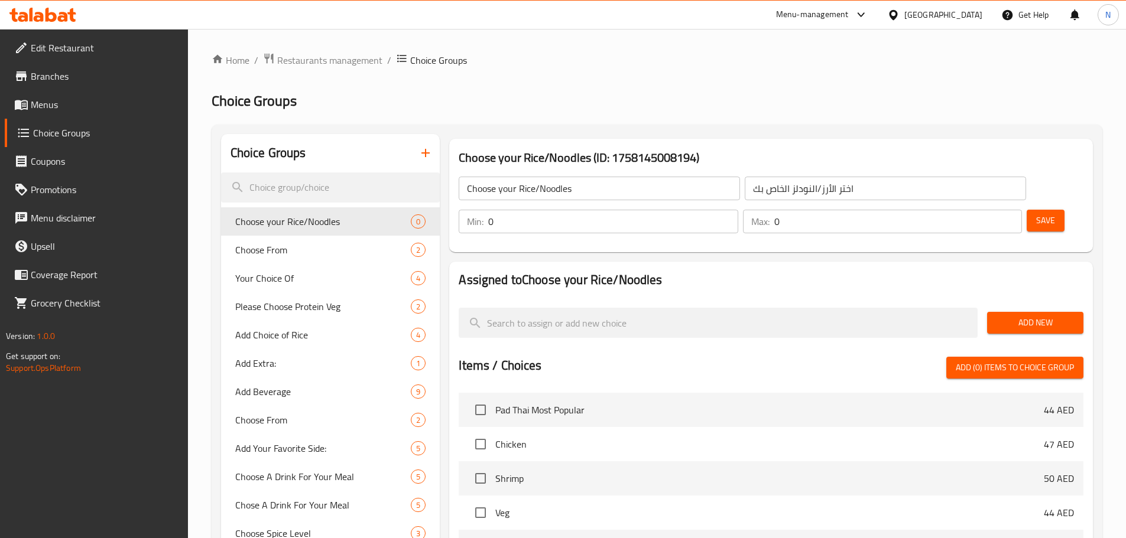
click at [1025, 316] on span "Add New" at bounding box center [1034, 323] width 77 height 15
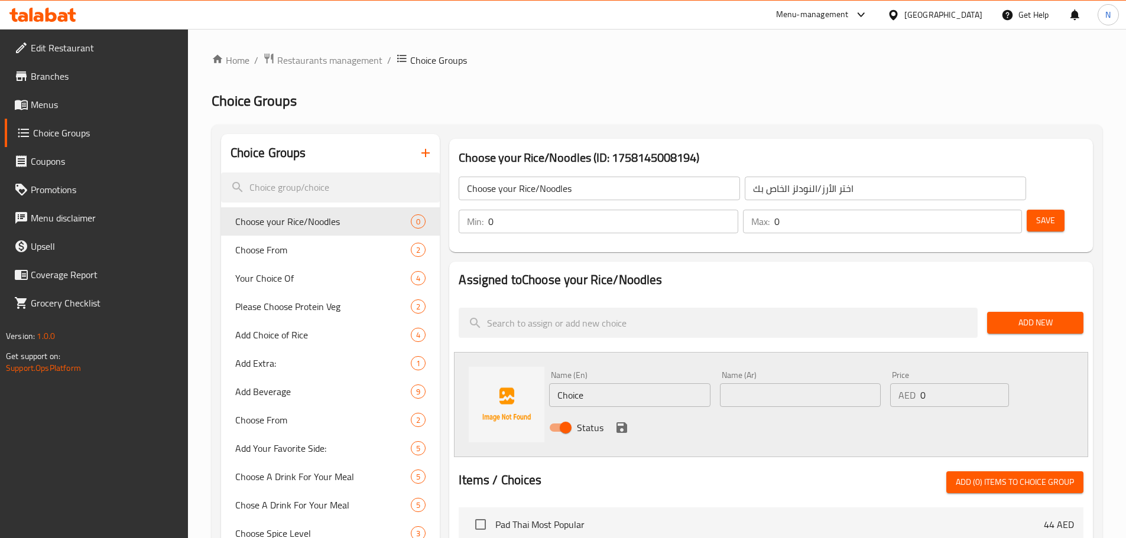
click at [583, 383] on input "Choice" at bounding box center [629, 395] width 161 height 24
paste input "Wok Tossed Noodles with Chicken"
click at [644, 383] on input "Wok Tossed Noodles with Chicken" at bounding box center [629, 395] width 161 height 24
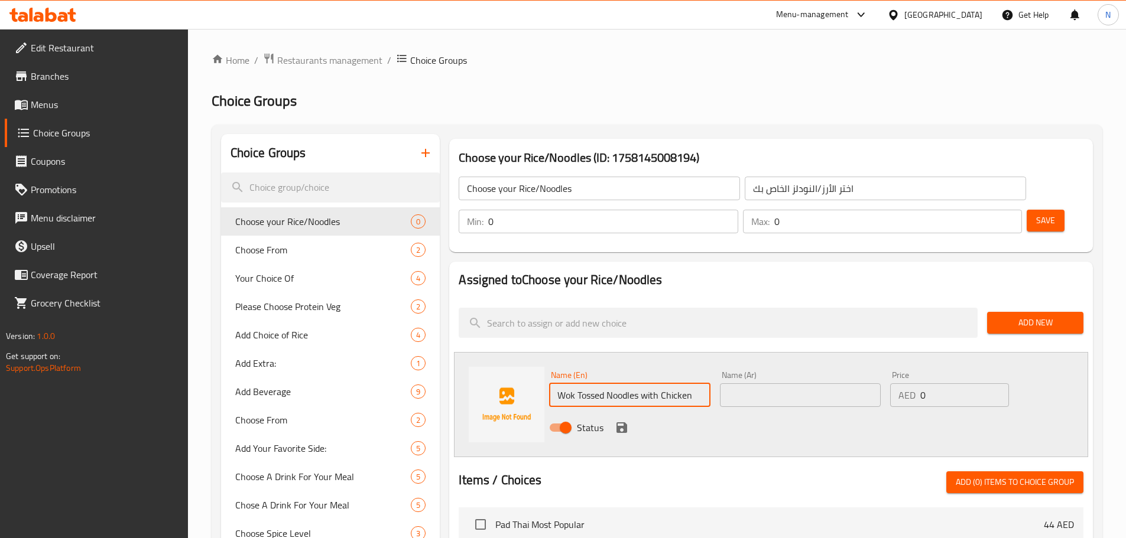
click at [644, 383] on input "Wok Tossed Noodles with Chicken" at bounding box center [629, 395] width 161 height 24
click at [616, 383] on input "Wok Tossed Noodles With Chicken" at bounding box center [629, 395] width 161 height 24
type input "Wok Tossed Noodles With Chicken"
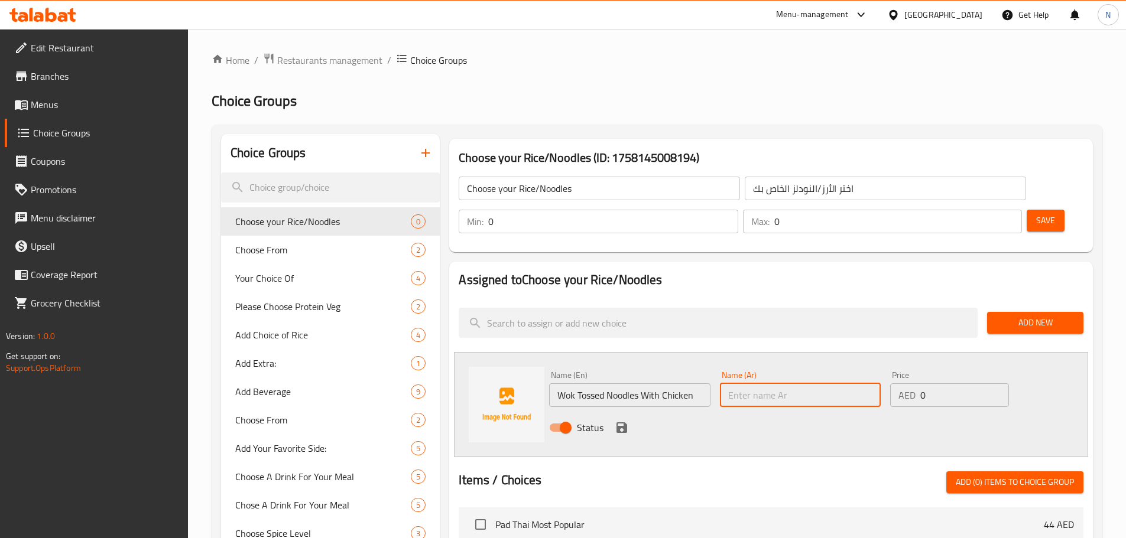
click at [750, 383] on input "text" at bounding box center [800, 395] width 161 height 24
paste input "نودلز مقلية مع الدجاج"
click at [727, 383] on input "نودلز مقلية مع الدجاج" at bounding box center [800, 395] width 161 height 24
click at [563, 383] on input "Wok Tossed Noodles With Chicken" at bounding box center [629, 395] width 161 height 24
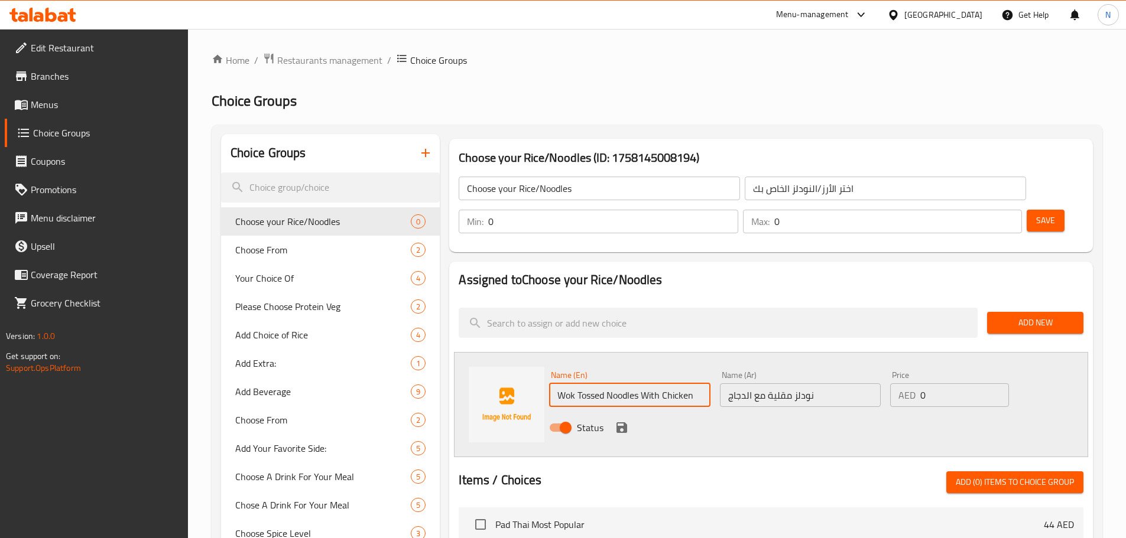
click at [563, 383] on input "Wok Tossed Noodles With Chicken" at bounding box center [629, 395] width 161 height 24
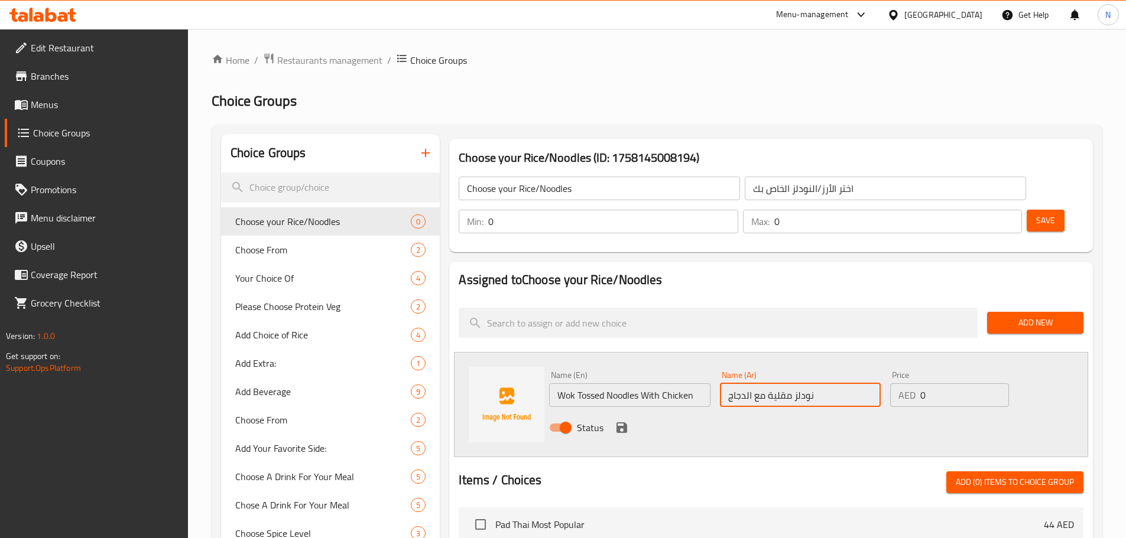
click at [723, 383] on input "نودلز مقلية مع الدجاج" at bounding box center [800, 395] width 161 height 24
paste input "ووك"
click at [824, 383] on input "ووك نودلز مقلية مع الدجاج" at bounding box center [800, 395] width 161 height 24
click at [821, 383] on input "وك نودلز مقلية مع الدجاج" at bounding box center [800, 395] width 161 height 24
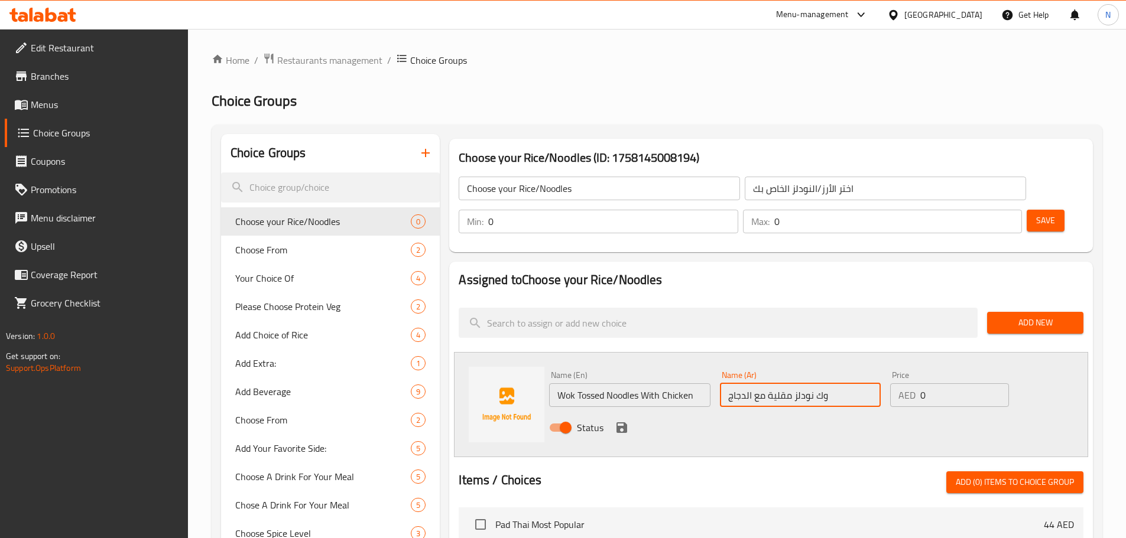
paste input "ك"
click at [747, 383] on input "ووك نودلز مقلية مع الدجاج" at bounding box center [800, 395] width 161 height 24
type input "ووك نودلز مقلية مع دجاج"
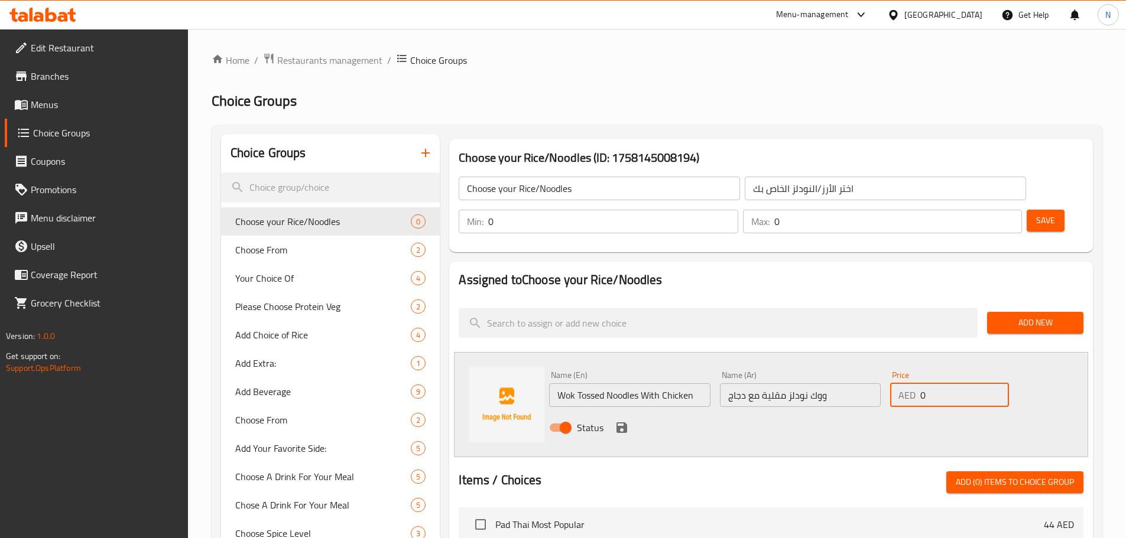
drag, startPoint x: 938, startPoint y: 361, endPoint x: 908, endPoint y: 358, distance: 30.9
click at [908, 383] on div "AED 0 Price" at bounding box center [949, 395] width 118 height 24
type input "4"
click at [613, 419] on button "save" at bounding box center [622, 428] width 18 height 18
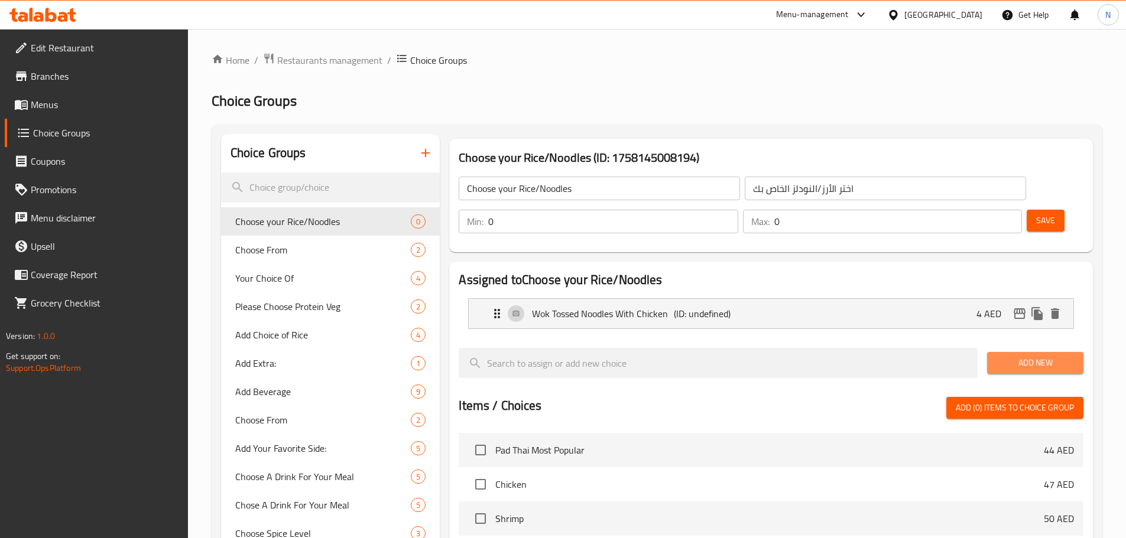
click at [1016, 356] on span "Add New" at bounding box center [1034, 363] width 77 height 15
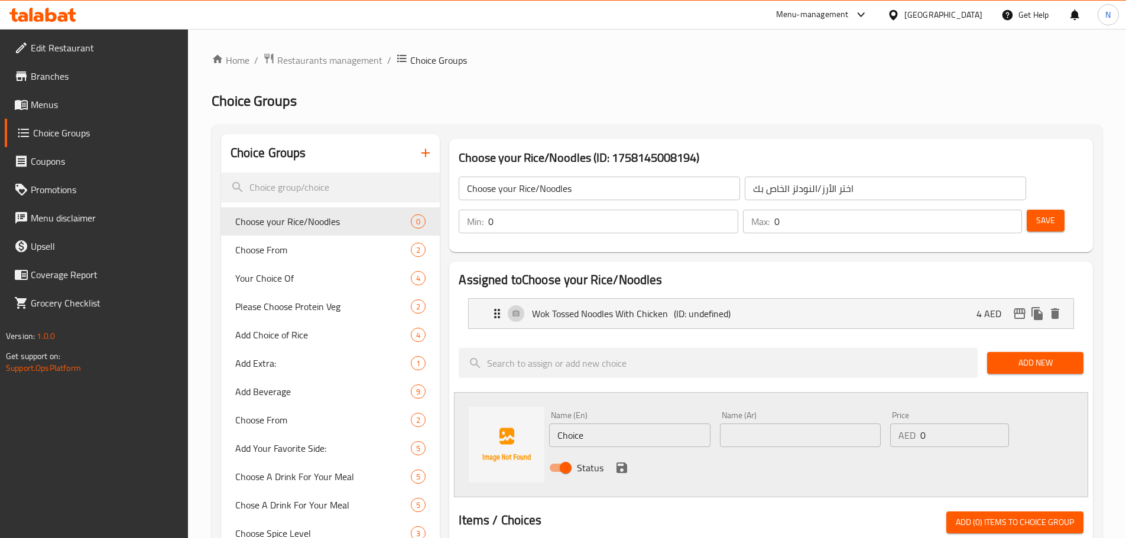
click at [616, 424] on input "Choice" at bounding box center [629, 436] width 161 height 24
paste input "Wok Tossed Noodles (Veg)"
click at [646, 424] on input "Wok Tossed Noodles (Veg" at bounding box center [629, 436] width 161 height 24
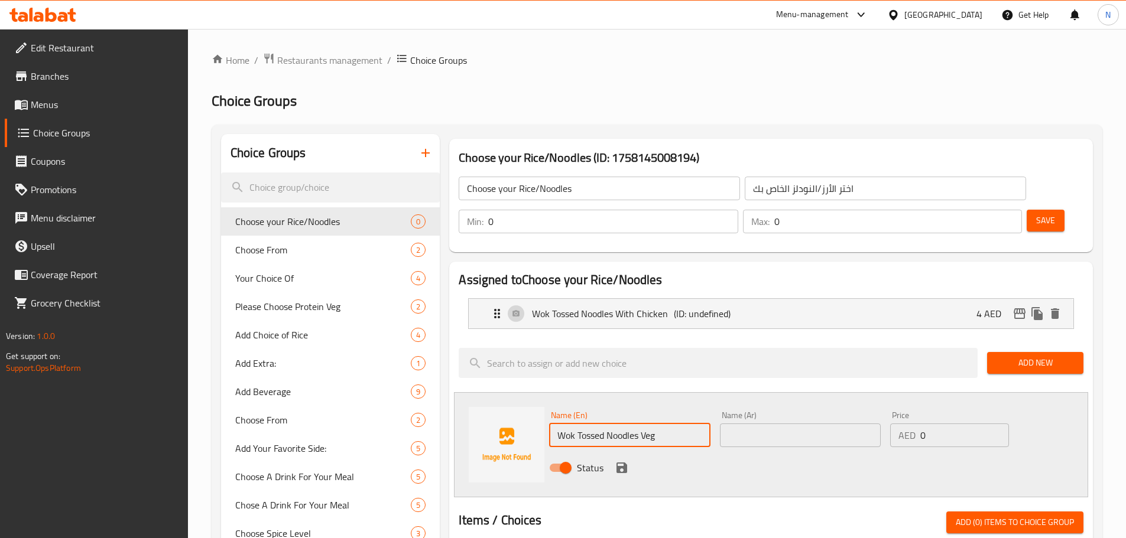
click at [646, 424] on input "Wok Tossed Noodles Veg" at bounding box center [629, 436] width 161 height 24
type input "Wok Tossed Noodles Veg"
click at [805, 424] on input "text" at bounding box center [800, 436] width 161 height 24
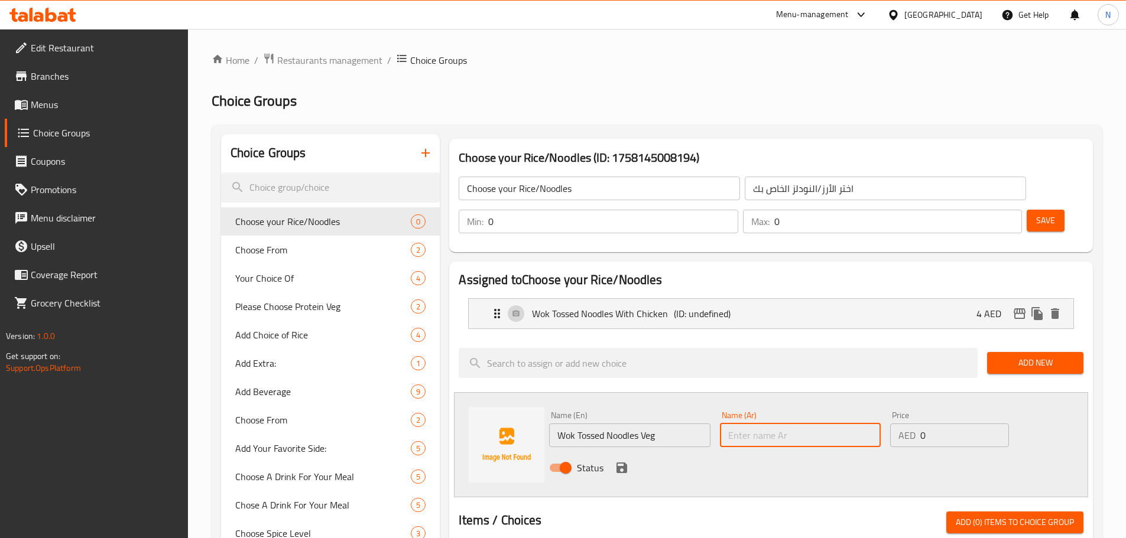
paste input "نودلز ووك بالخضار"
type input "نودلز ووك بالخضار"
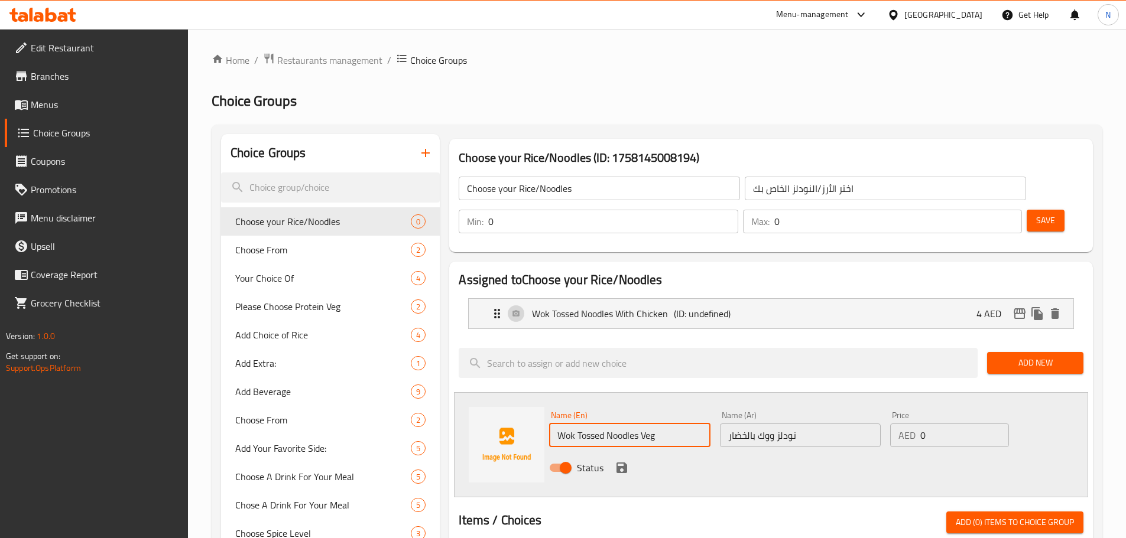
click at [587, 424] on input "Wok Tossed Noodles Veg" at bounding box center [629, 436] width 161 height 24
click at [615, 461] on icon "save" at bounding box center [622, 468] width 14 height 14
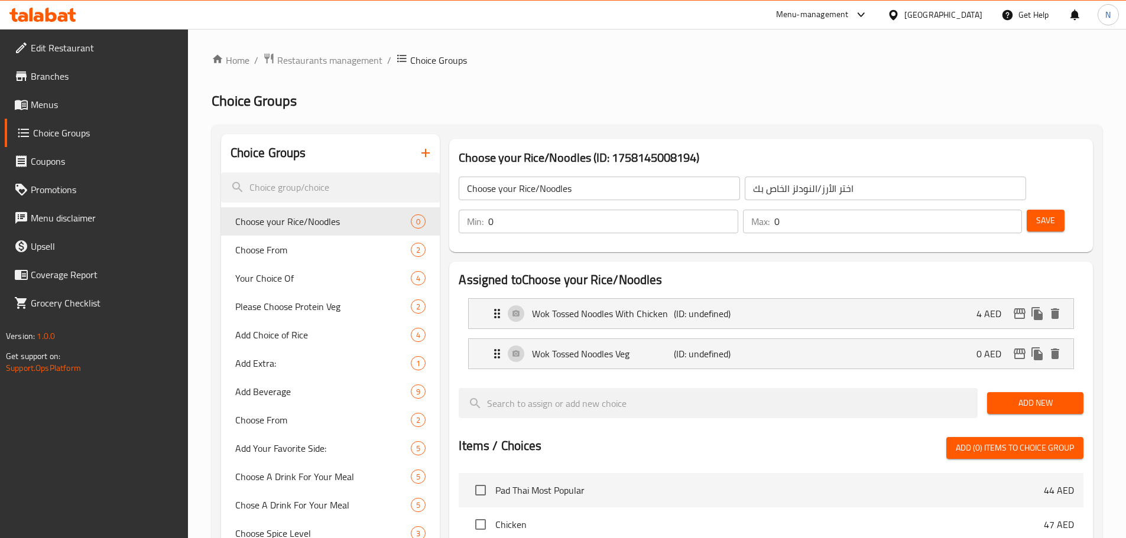
click at [1010, 396] on span "Add New" at bounding box center [1034, 403] width 77 height 15
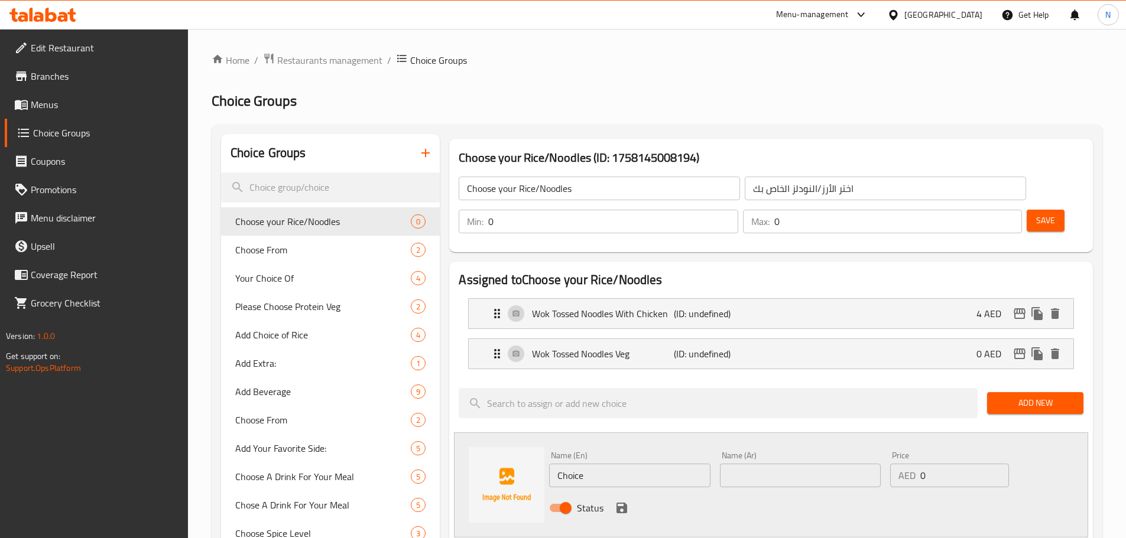
click at [651, 464] on input "Choice" at bounding box center [629, 476] width 161 height 24
paste input "Lo Mein Noodles"
type input "Lo Mein Noodles"
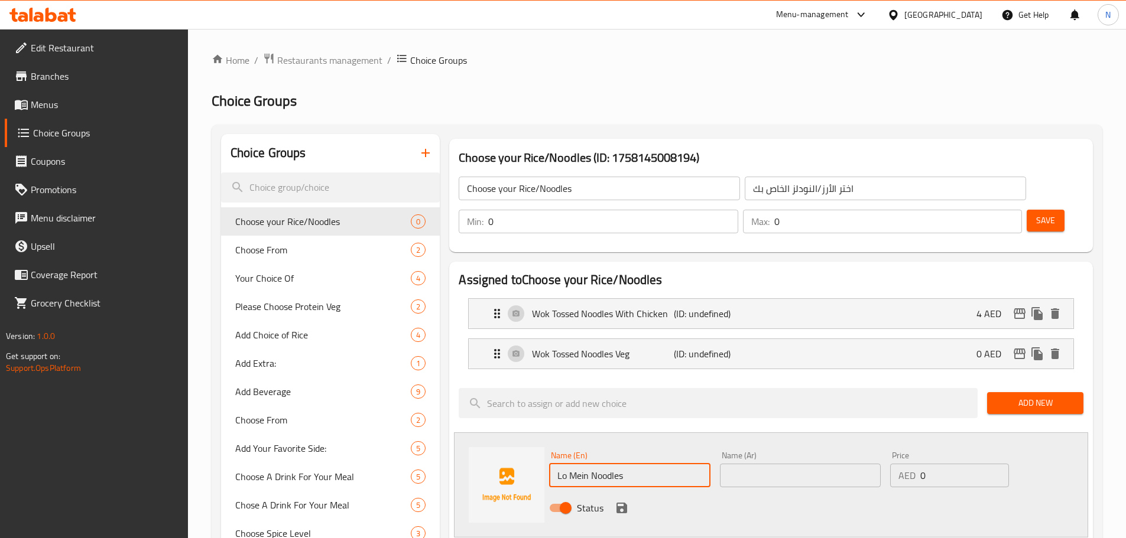
click at [772, 464] on input "text" at bounding box center [800, 476] width 161 height 24
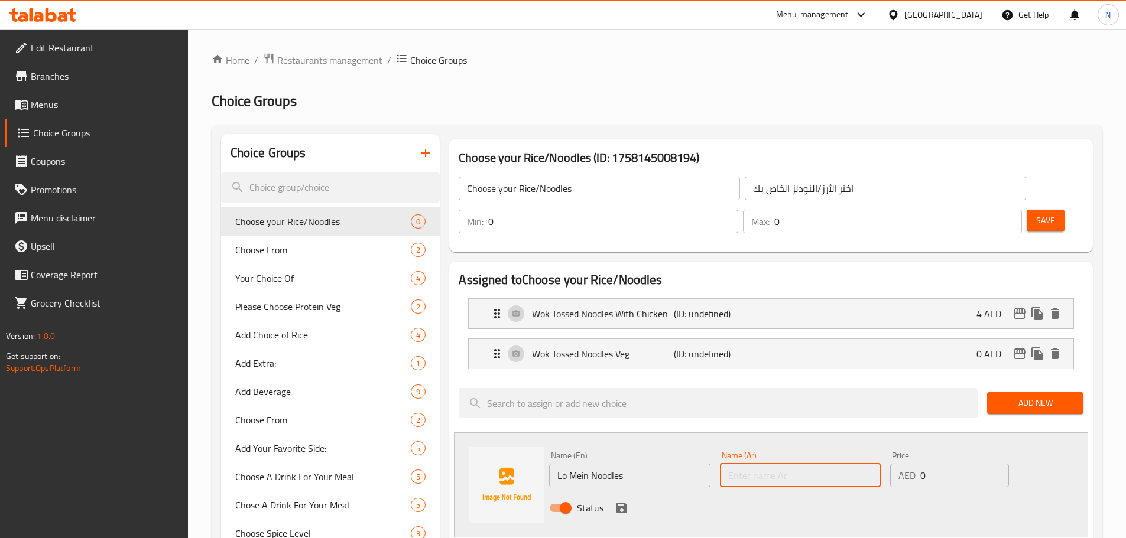
paste input "نودلز لو مين"
type input "نودلز لو مين"
click at [623, 503] on icon "save" at bounding box center [621, 508] width 11 height 11
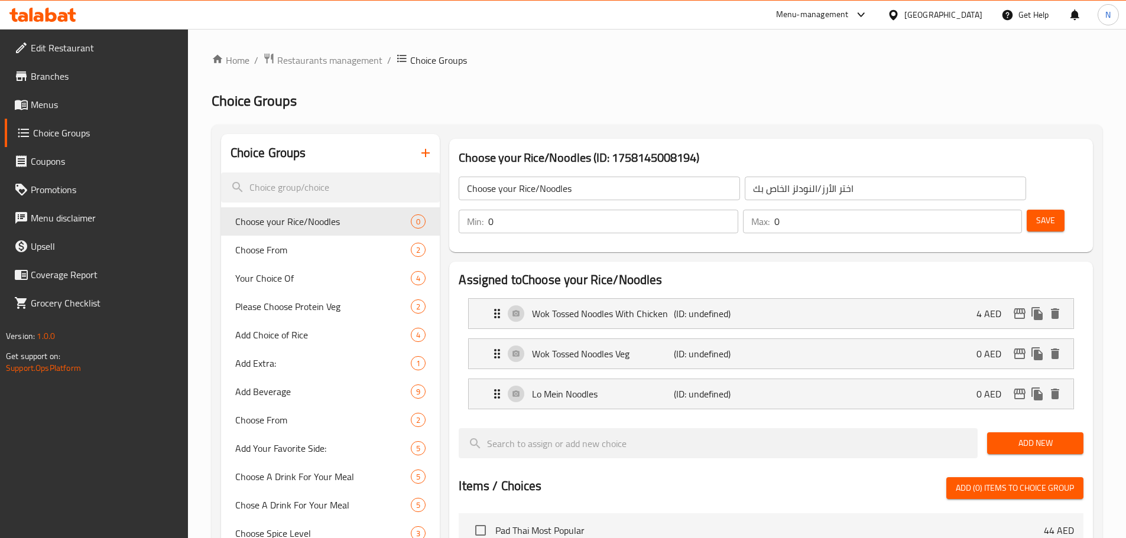
click at [1006, 436] on span "Add New" at bounding box center [1034, 443] width 77 height 15
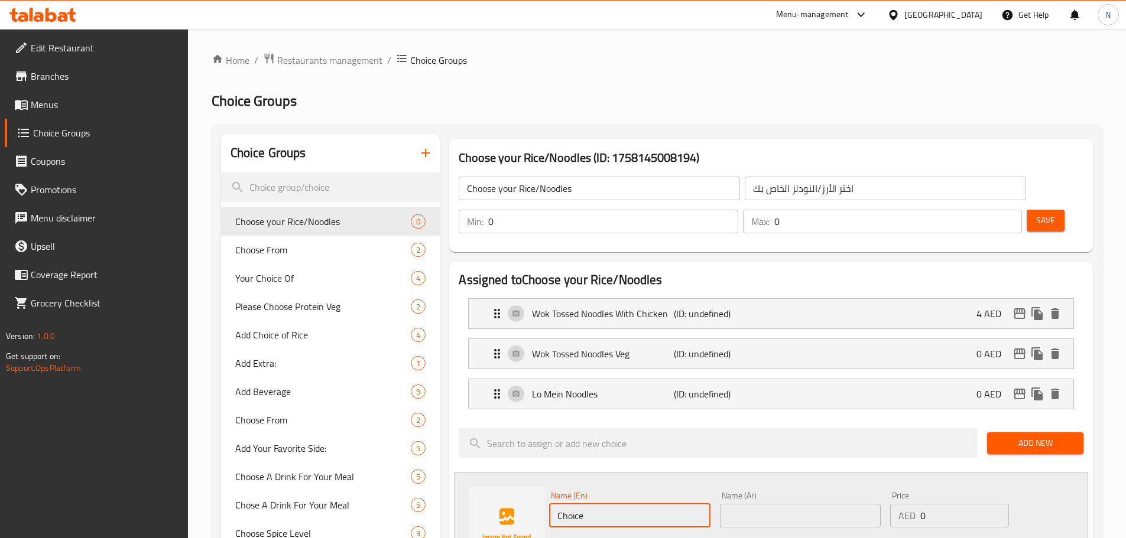
click at [672, 504] on input "Choice" at bounding box center [629, 516] width 161 height 24
paste input "E Fu Noodles with Sweet Bean Sau"
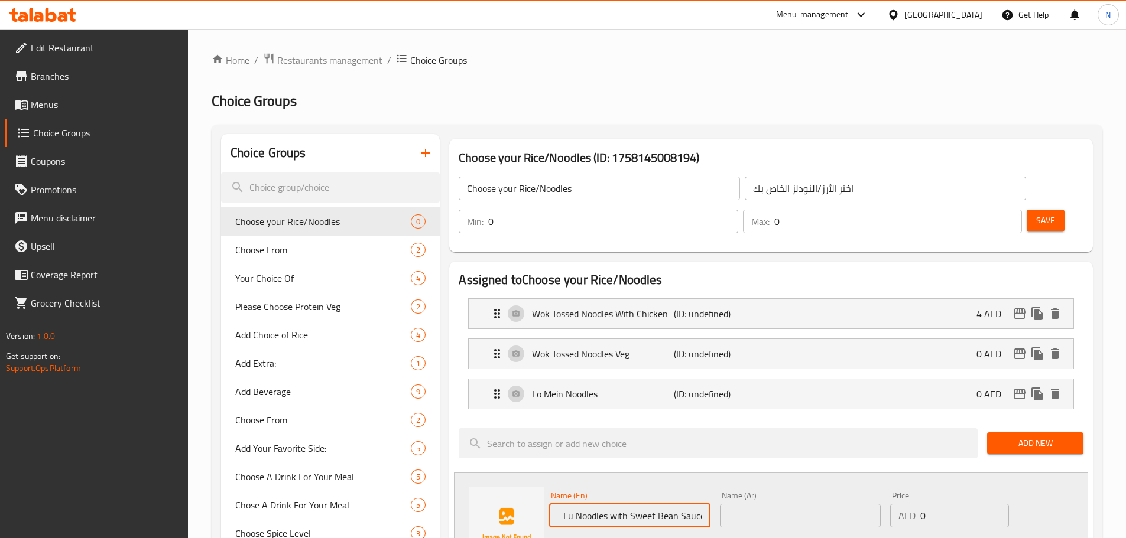
type input "E Fu Noodles with Sweet Bean Sauce"
click at [790, 504] on input "text" at bounding box center [800, 516] width 161 height 24
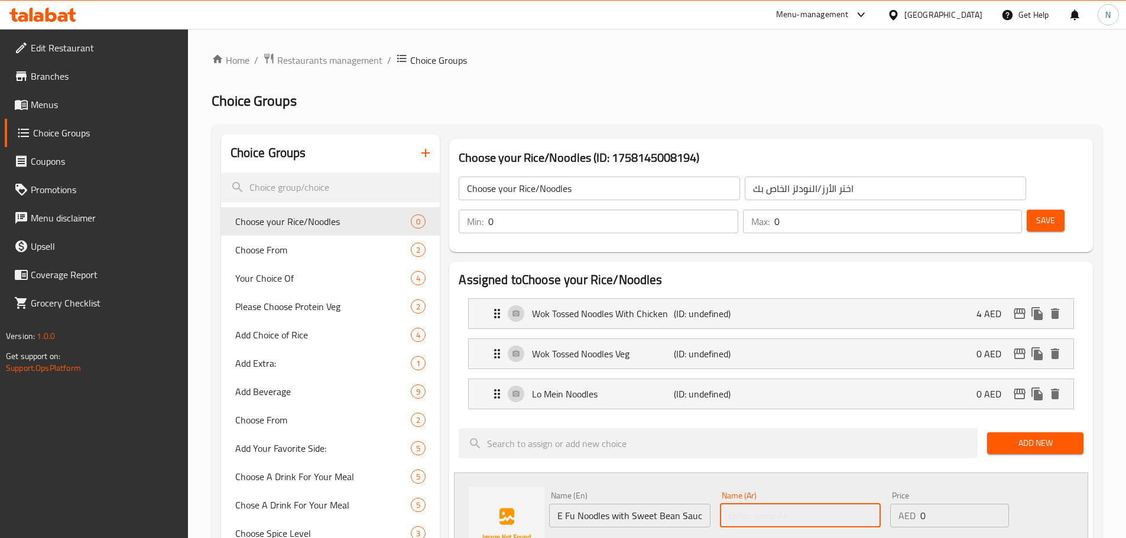
paste input "نودلز إي فو مع صلصة الفاصوليا الحلوة"
click at [779, 504] on input "نودلز إي فو مع صلصة الفاصوليا الحلوة" at bounding box center [800, 516] width 161 height 24
click at [744, 504] on input "نودلز إي فو مع صلصة فاصوليا الحلوة" at bounding box center [800, 516] width 161 height 24
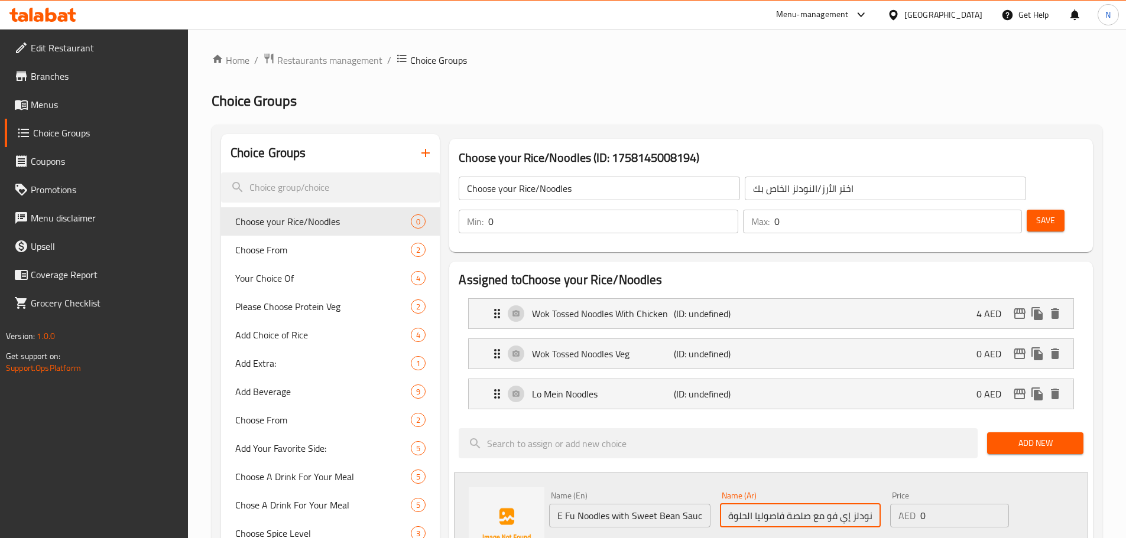
click at [746, 504] on input "نودلز إي فو مع صلصة فاصوليا الحلوة" at bounding box center [800, 516] width 161 height 24
type input "نودلز إي فو مع صلصة فاصوليا حلوة"
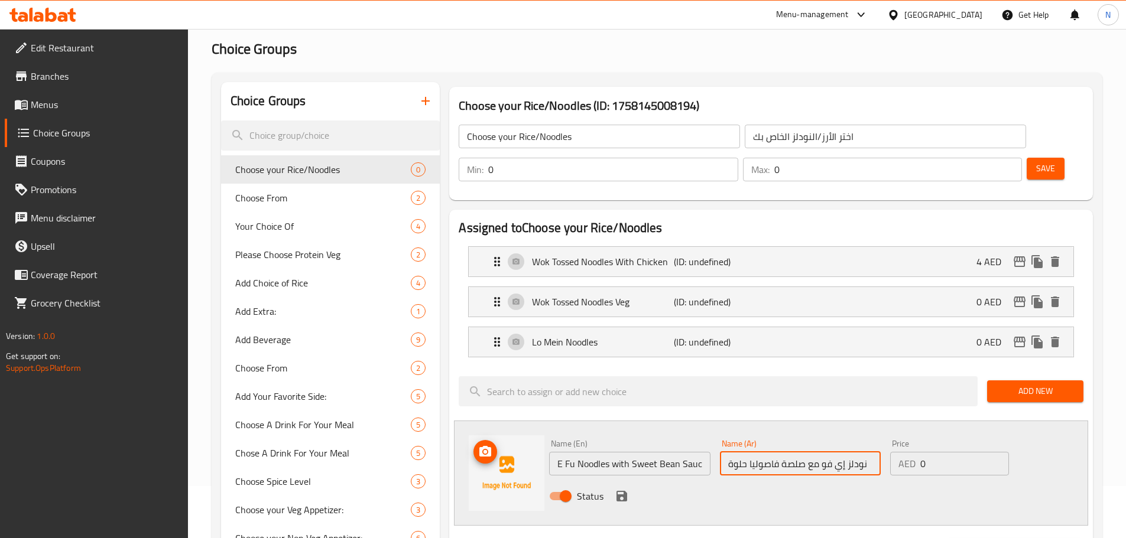
scroll to position [118, 0]
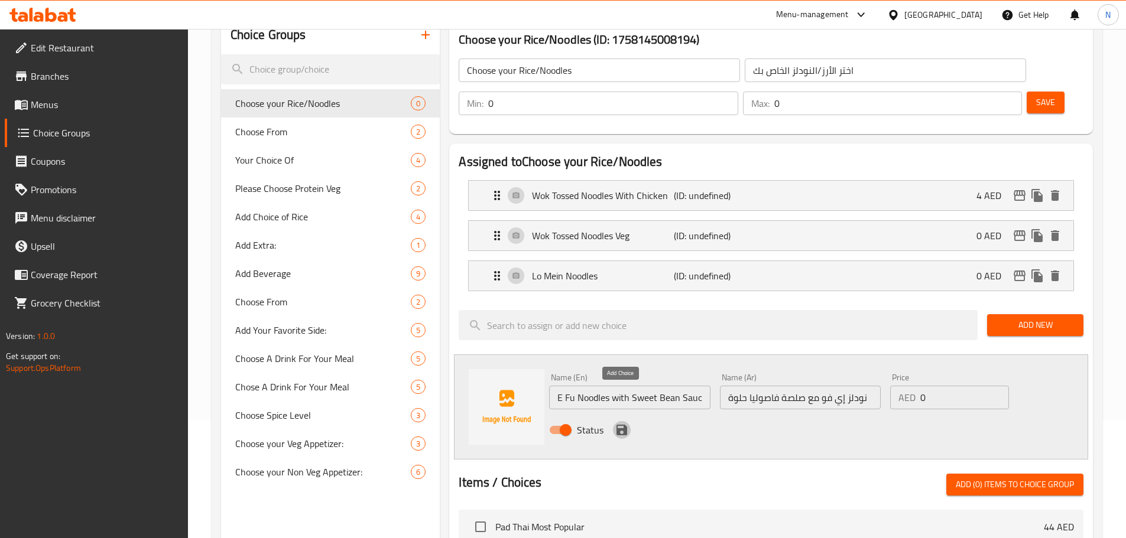
click at [622, 423] on icon "save" at bounding box center [622, 430] width 14 height 14
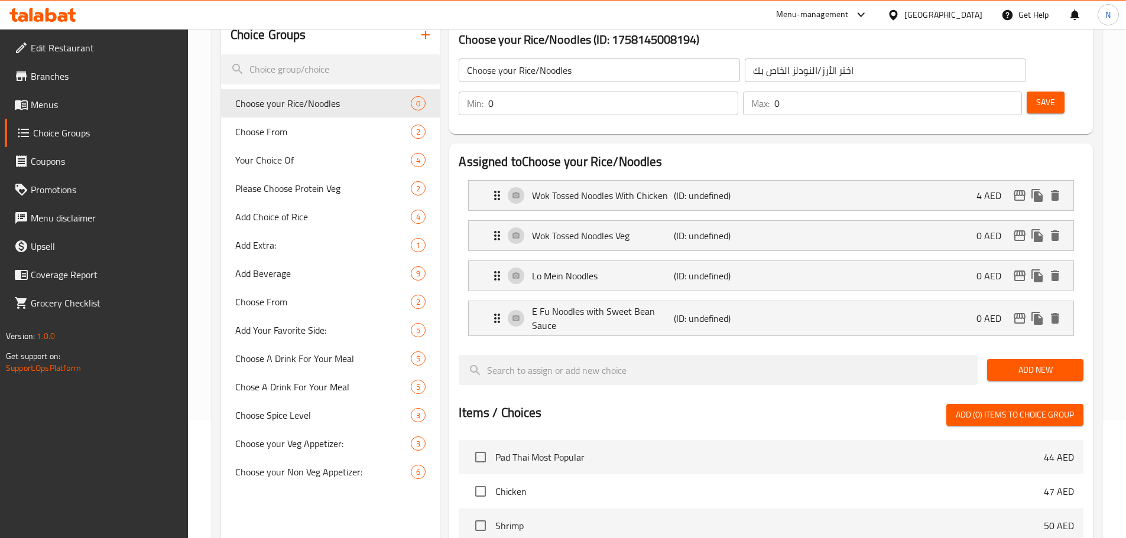
click at [1006, 363] on span "Add New" at bounding box center [1034, 370] width 77 height 15
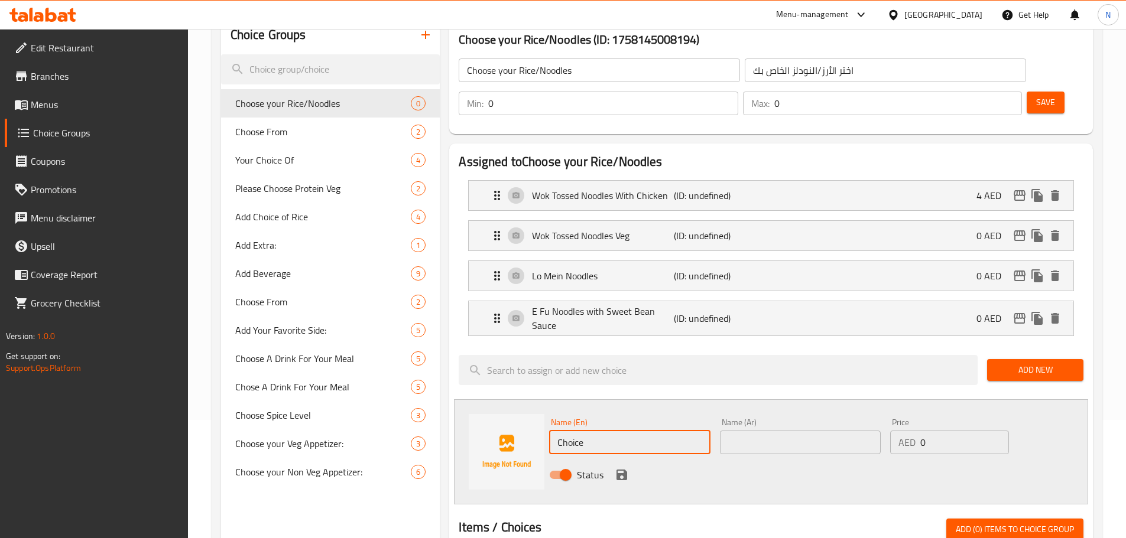
click at [574, 431] on input "Choice" at bounding box center [629, 443] width 161 height 24
paste input "Wok Fried Rice (Veg)"
click at [620, 431] on input "Wok Fried Rice (Veg" at bounding box center [629, 443] width 161 height 24
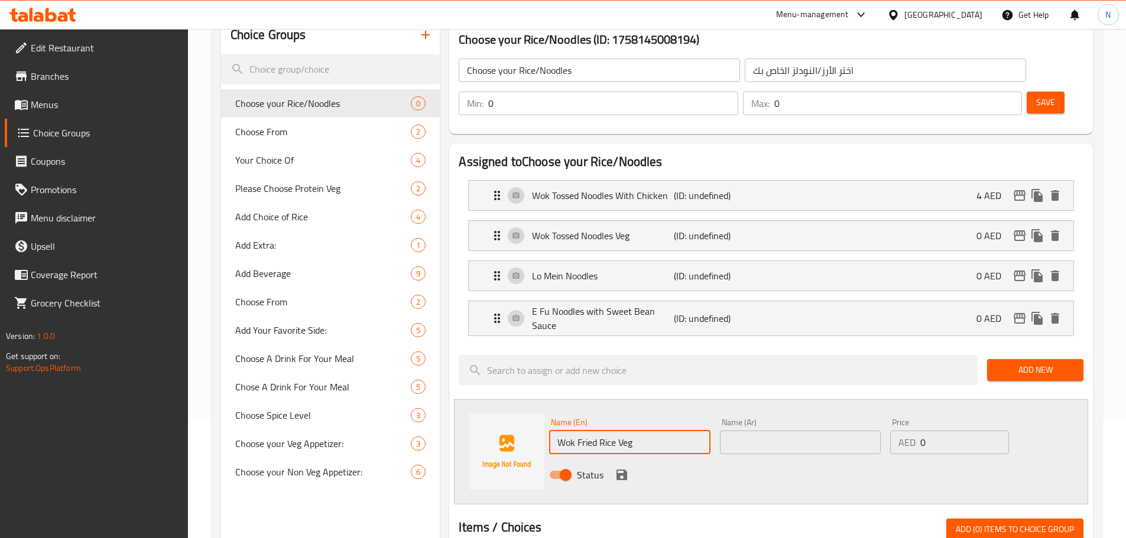
click at [620, 431] on input "Wok Fried Rice Veg" at bounding box center [629, 443] width 161 height 24
type input "Wok Fried Rice Veg"
click at [742, 431] on input "text" at bounding box center [800, 443] width 161 height 24
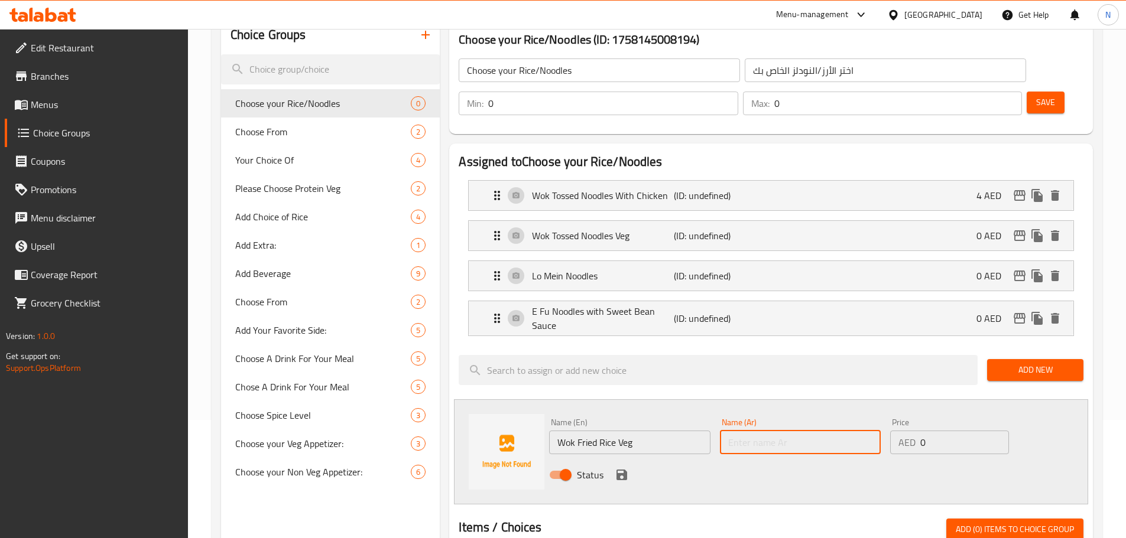
paste input "أرز مقلي بالخضار في مقلاة ووك"
click at [804, 431] on input "أرز مقلي بالخضار في مقلاة ووك" at bounding box center [800, 443] width 161 height 24
click at [788, 431] on input "أرز مقلي نباتى في مقلاة ووك" at bounding box center [800, 443] width 161 height 24
drag, startPoint x: 746, startPoint y: 415, endPoint x: 788, endPoint y: 411, distance: 42.8
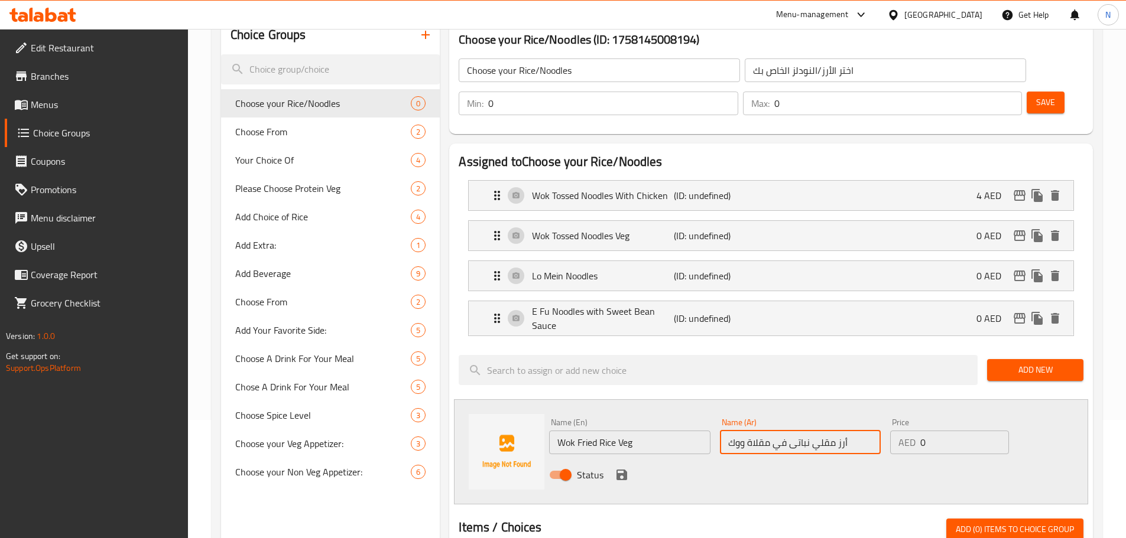
click at [788, 431] on input "أرز مقلي نباتى في مقلاة ووك" at bounding box center [800, 443] width 161 height 24
type input "أرز مقلي نباتى ووك"
click at [623, 470] on icon "save" at bounding box center [621, 475] width 11 height 11
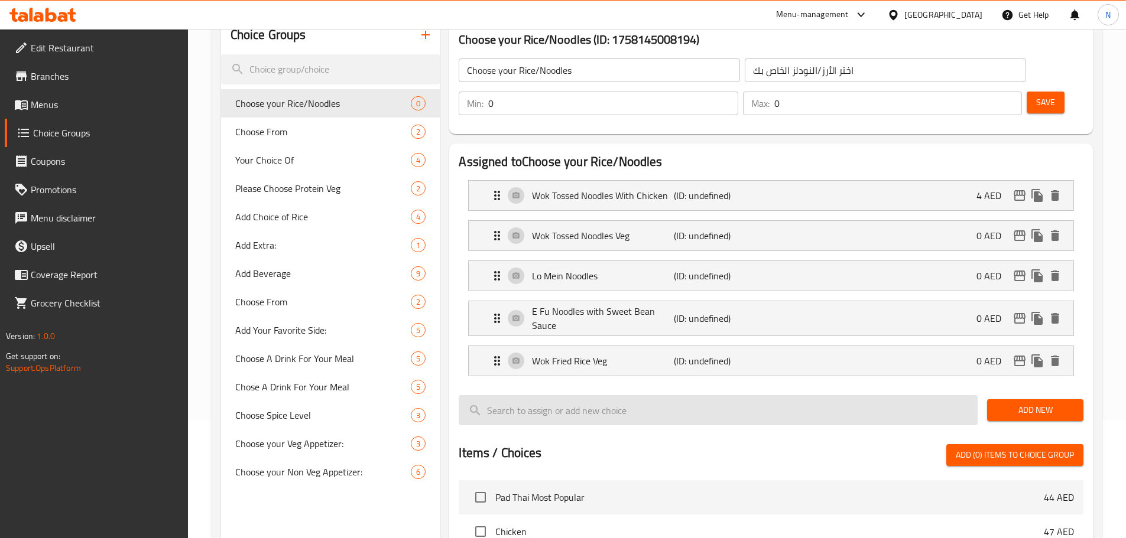
click at [996, 399] on button "Add New" at bounding box center [1035, 410] width 96 height 22
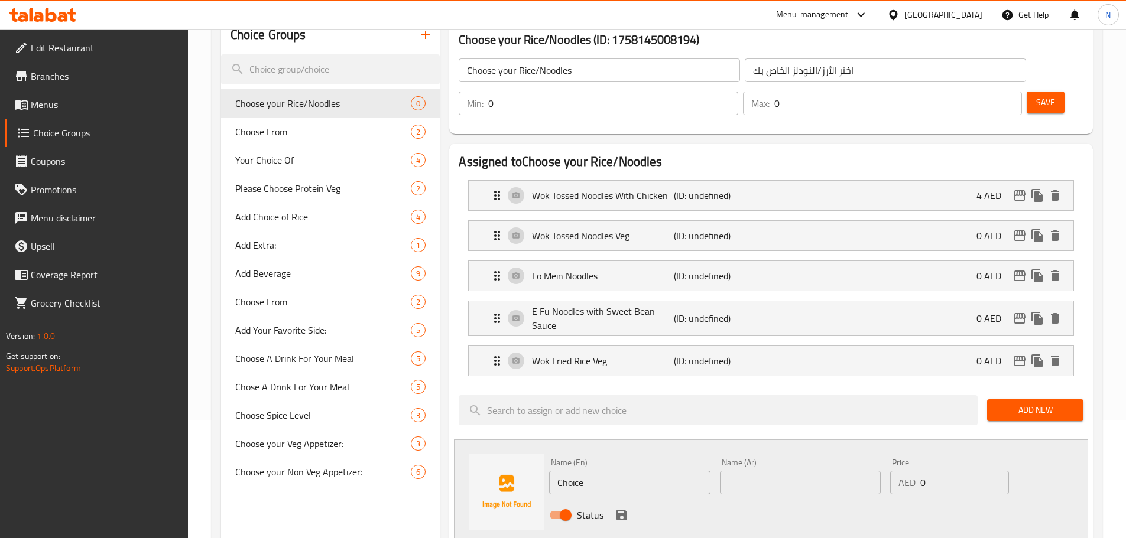
click at [596, 471] on input "Choice" at bounding box center [629, 483] width 161 height 24
paste input "Wok Fried Rice with Egg"
type input "Wok Fried Rice with Egg"
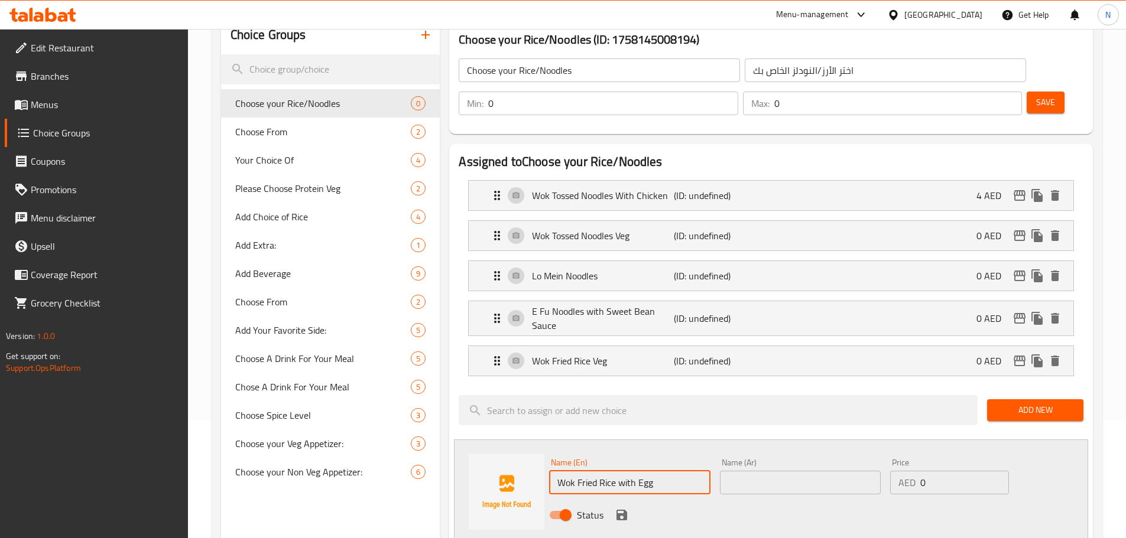
click at [818, 463] on div "Name (Ar) Name (Ar)" at bounding box center [800, 476] width 170 height 45
click at [815, 471] on input "text" at bounding box center [800, 483] width 161 height 24
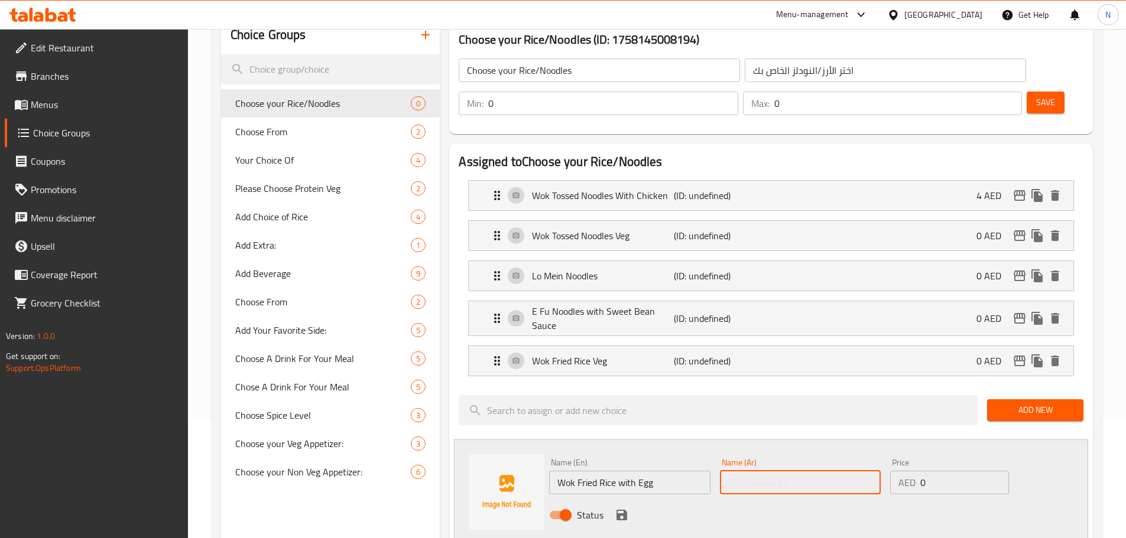
paste input "أرز مقلي مع بيض"
click at [742, 354] on p "(ID: undefined)" at bounding box center [721, 361] width 95 height 14
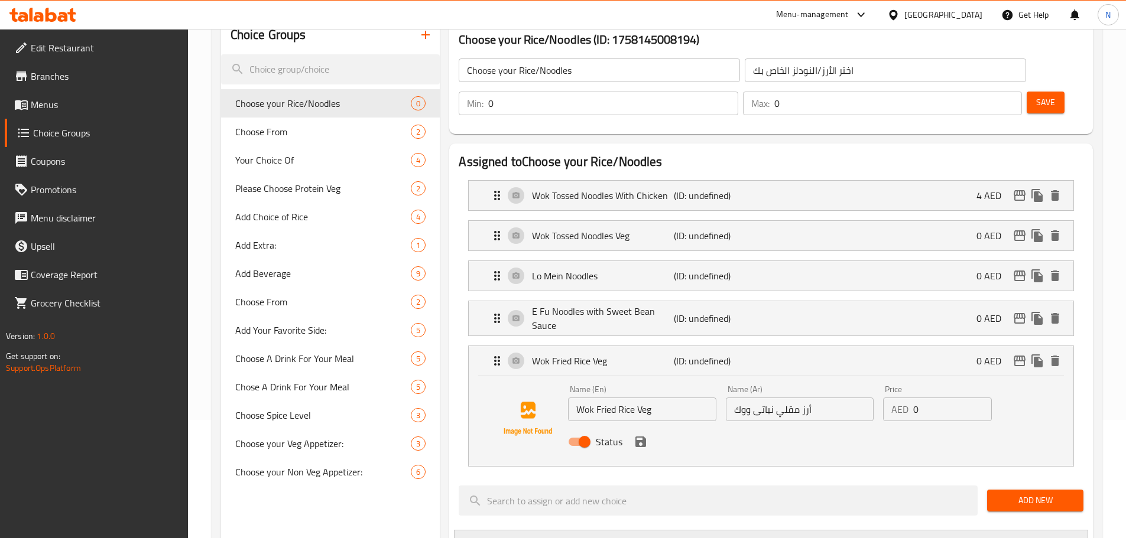
click at [742, 398] on input "أرز مقلي نباتى ووك" at bounding box center [800, 410] width 148 height 24
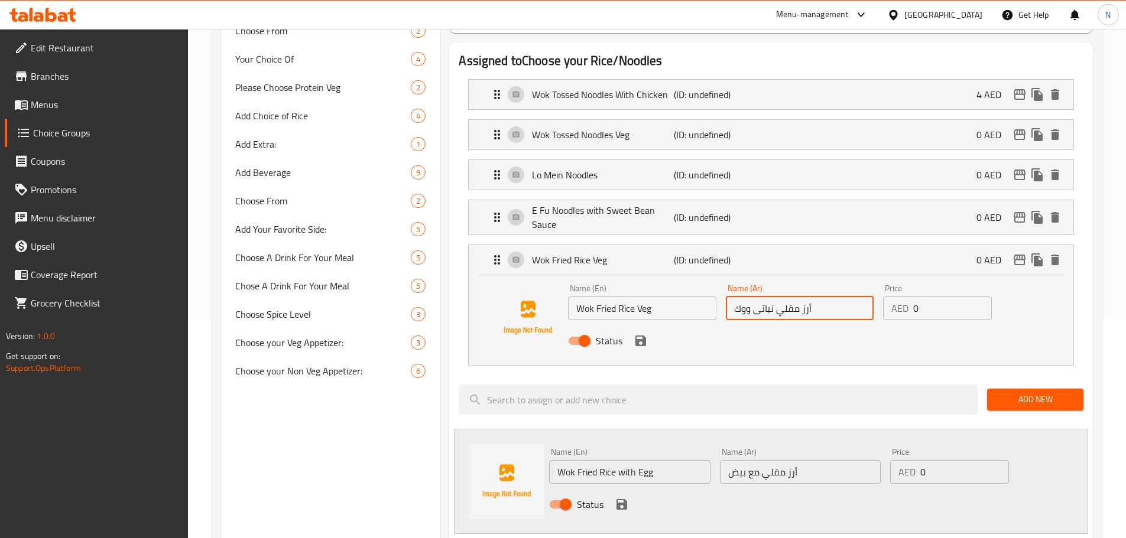
scroll to position [355, 0]
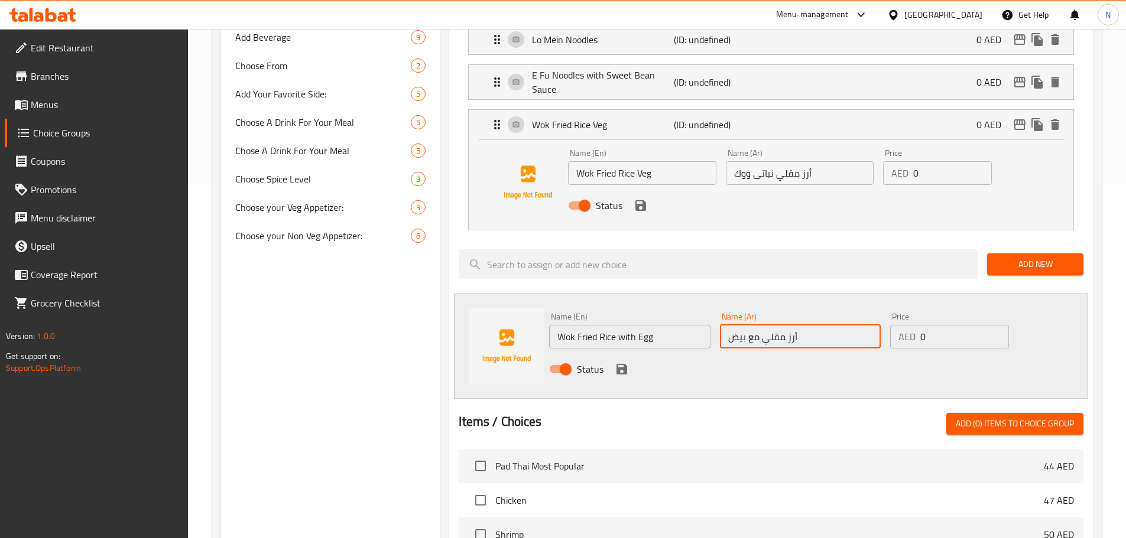
click at [723, 325] on input "أرز مقلي مع بيض" at bounding box center [800, 337] width 161 height 24
click at [809, 325] on input "أرز مقلي مع بيض" at bounding box center [800, 337] width 161 height 24
paste input "ووك"
click at [741, 325] on input "أرز مقلي مع بيض ووك" at bounding box center [800, 337] width 161 height 24
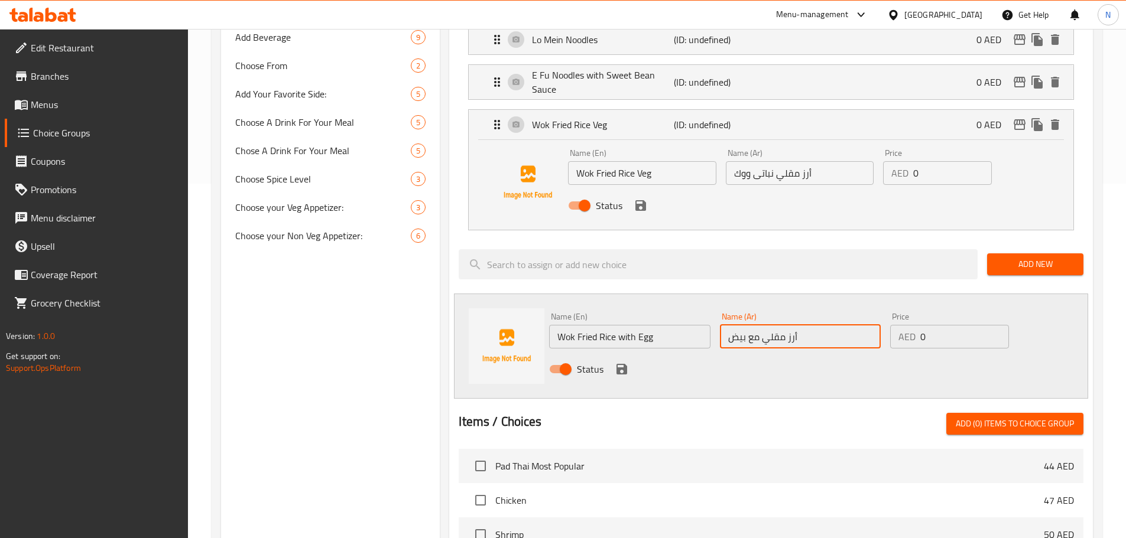
click at [725, 325] on input "أرز مقلي مع بيض" at bounding box center [800, 337] width 161 height 24
paste input "ووك"
click at [809, 325] on input "ووك أرز مقلي مع بيض" at bounding box center [800, 337] width 161 height 24
click at [821, 325] on input "أرز مقلي مع بيض" at bounding box center [800, 337] width 161 height 24
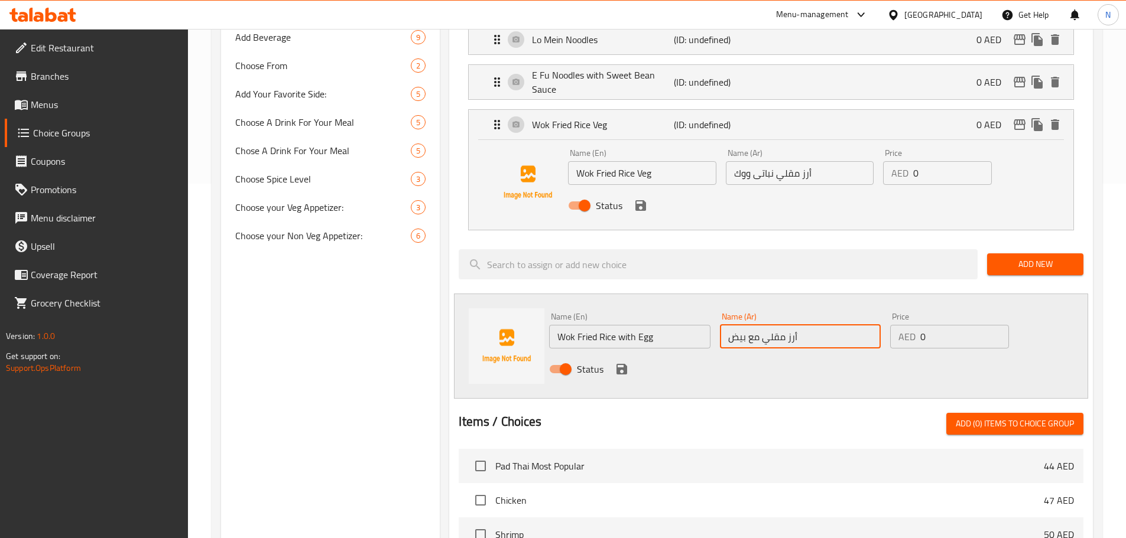
paste input "ووك"
type input "أرز مقلي مع بيض ووك"
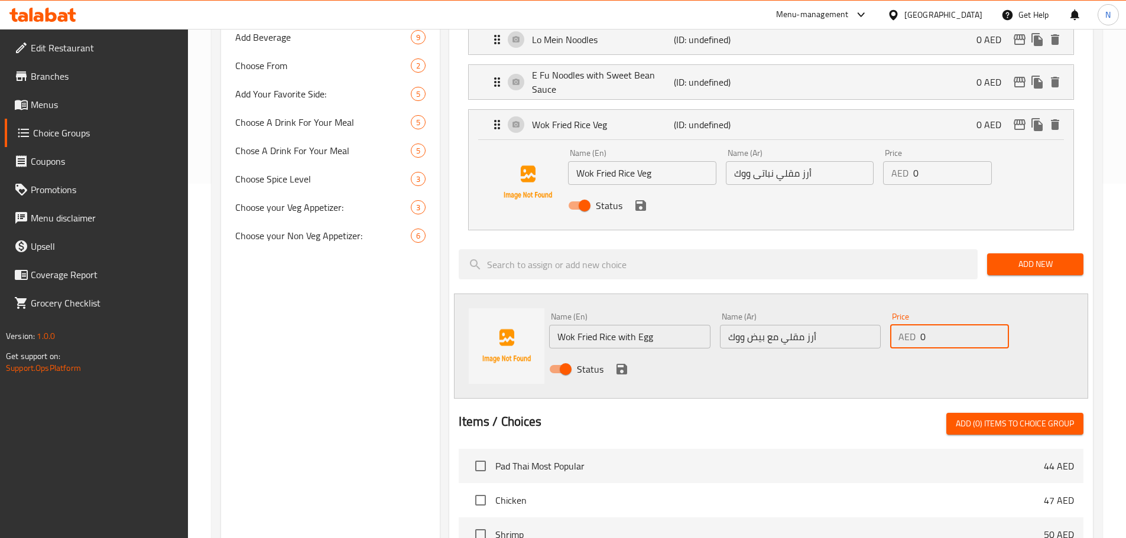
drag, startPoint x: 922, startPoint y: 308, endPoint x: 929, endPoint y: 306, distance: 6.7
click at [929, 325] on input "0" at bounding box center [964, 337] width 88 height 24
type input "3"
click at [895, 353] on div "Status" at bounding box center [800, 369] width 512 height 32
click at [625, 364] on icon "save" at bounding box center [621, 369] width 11 height 11
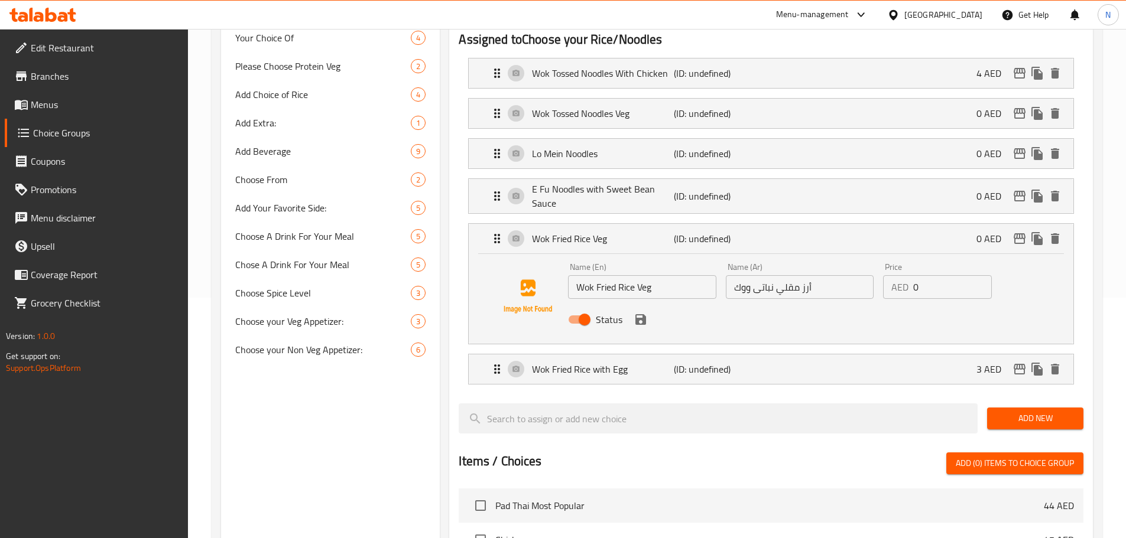
scroll to position [236, 0]
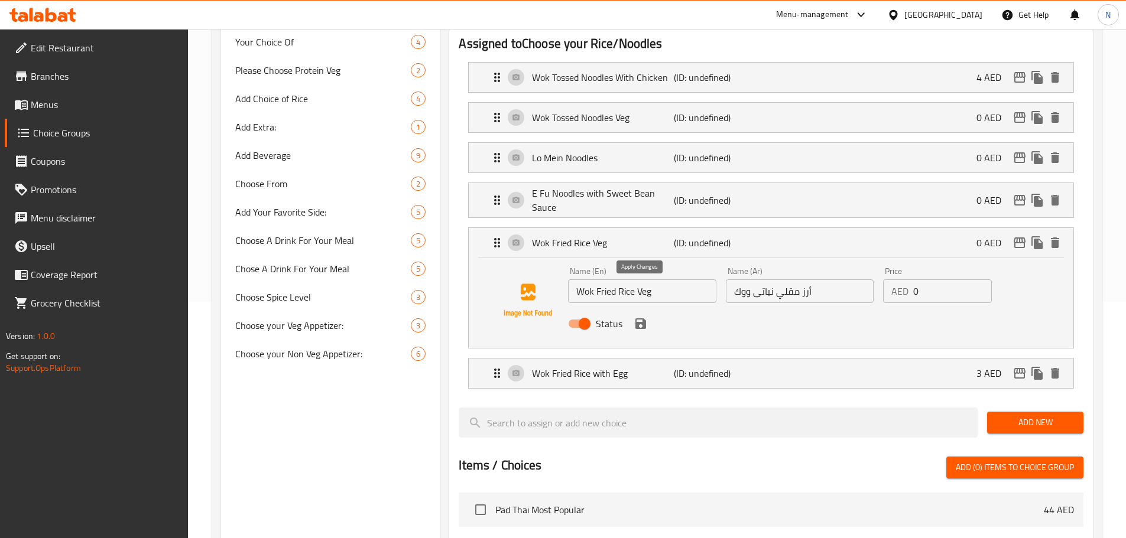
click at [641, 318] on icon "save" at bounding box center [640, 323] width 11 height 11
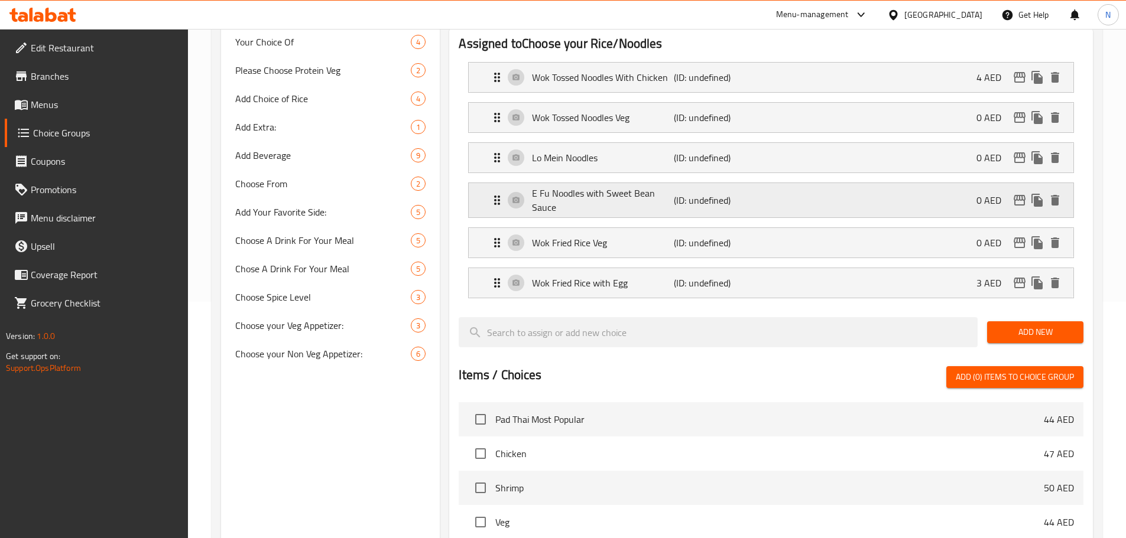
click at [772, 183] on div "E Fu Noodles with Sweet Bean Sauce (ID: undefined) 0 AED" at bounding box center [774, 200] width 569 height 34
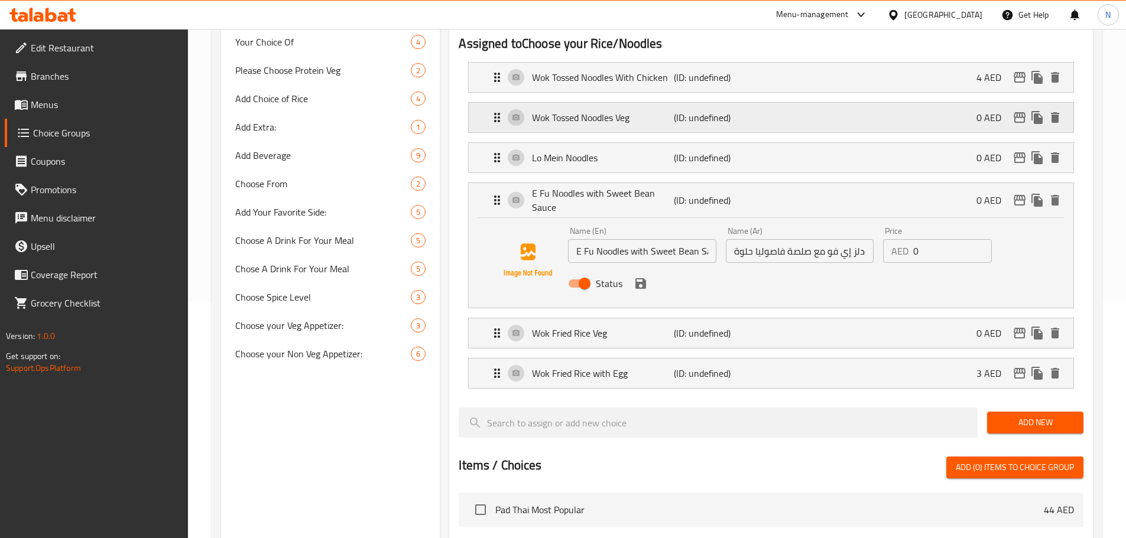
click at [787, 103] on div "Wok Tossed Noodles Veg (ID: undefined) 0 AED" at bounding box center [774, 118] width 569 height 30
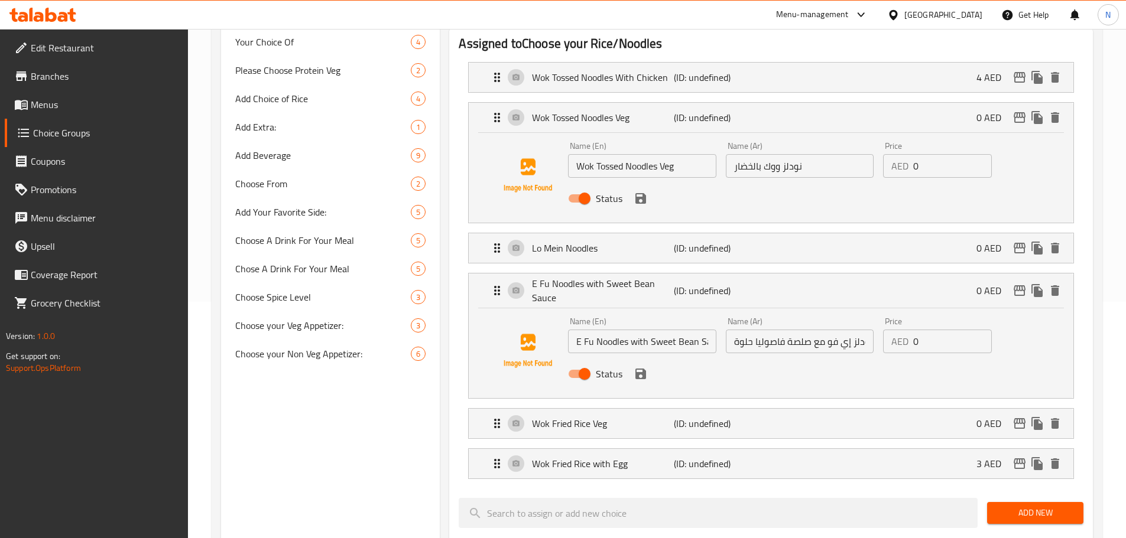
click at [753, 154] on input "نودلز ووك بالخضار" at bounding box center [800, 166] width 148 height 24
click at [649, 183] on div "Status" at bounding box center [799, 199] width 472 height 32
click at [643, 193] on icon "save" at bounding box center [640, 198] width 11 height 11
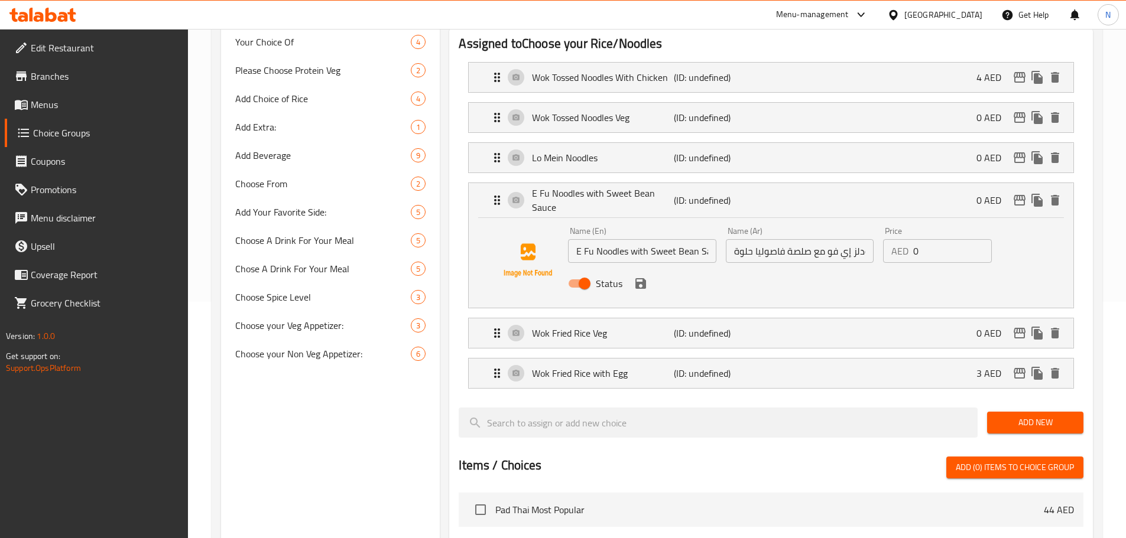
type input "نودلز ووك نباتى"
click at [636, 277] on icon "save" at bounding box center [640, 284] width 14 height 14
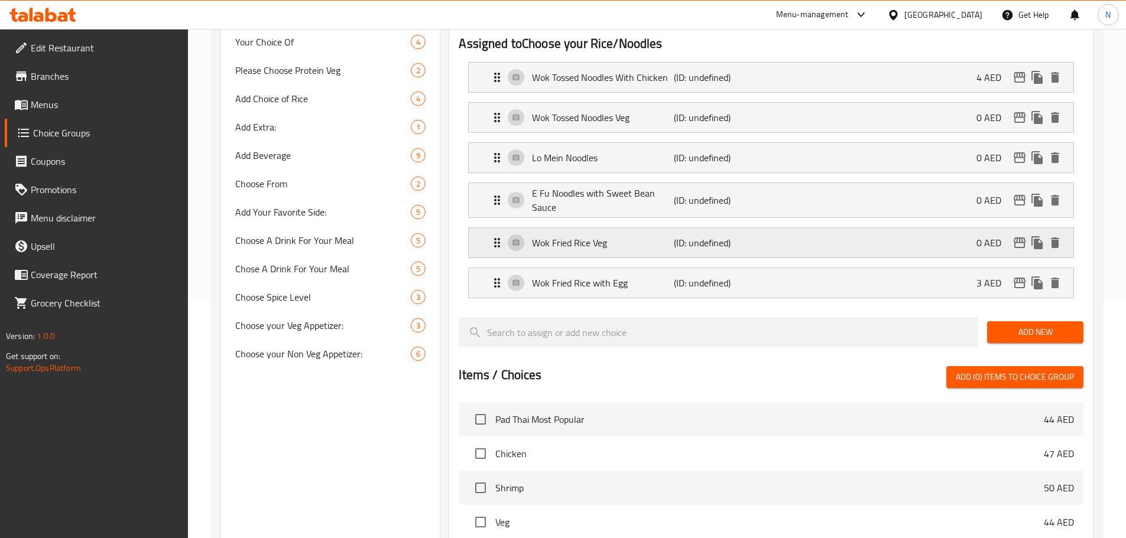
scroll to position [118, 0]
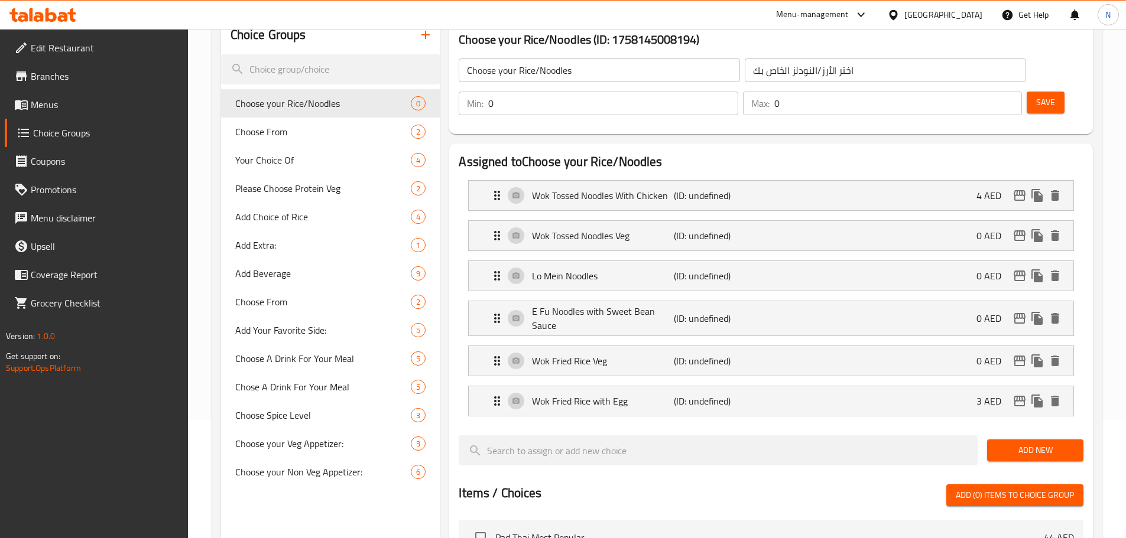
click at [1026, 92] on button "Save" at bounding box center [1045, 103] width 38 height 22
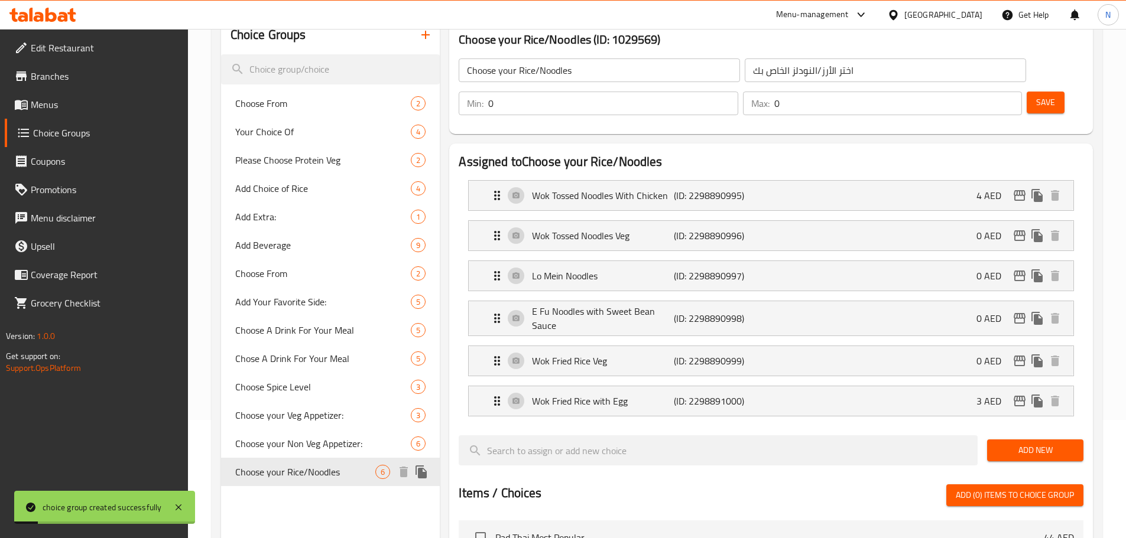
click at [297, 476] on span "Choose your Rice/Noodles" at bounding box center [305, 472] width 141 height 14
type input "1"
click at [737, 92] on input "1" at bounding box center [612, 104] width 249 height 24
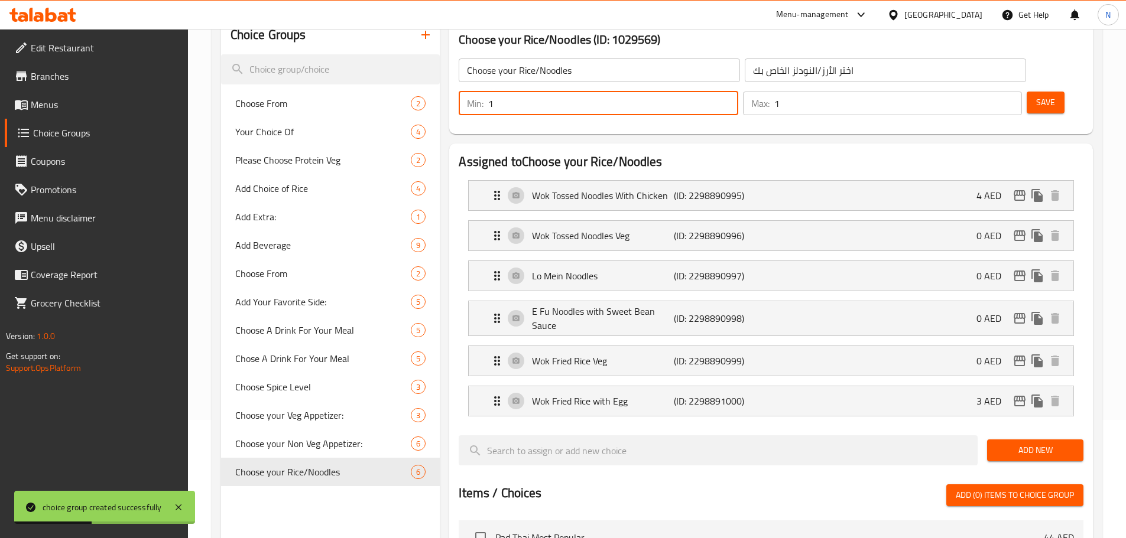
type input "1"
click at [993, 92] on input "1" at bounding box center [898, 104] width 248 height 24
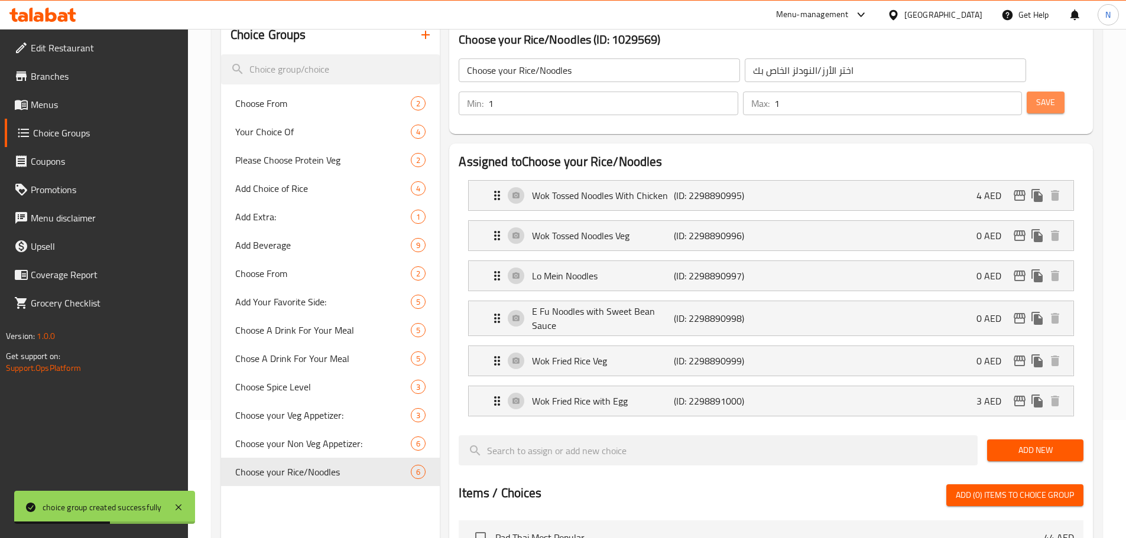
click at [1026, 92] on button "Save" at bounding box center [1045, 103] width 38 height 22
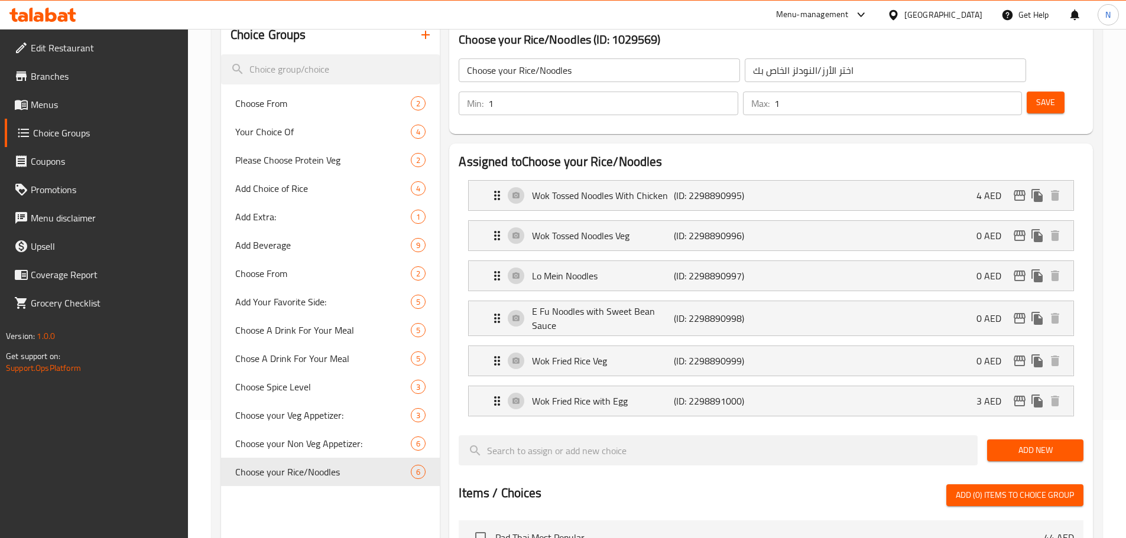
click at [424, 35] on icon "button" at bounding box center [425, 35] width 8 height 8
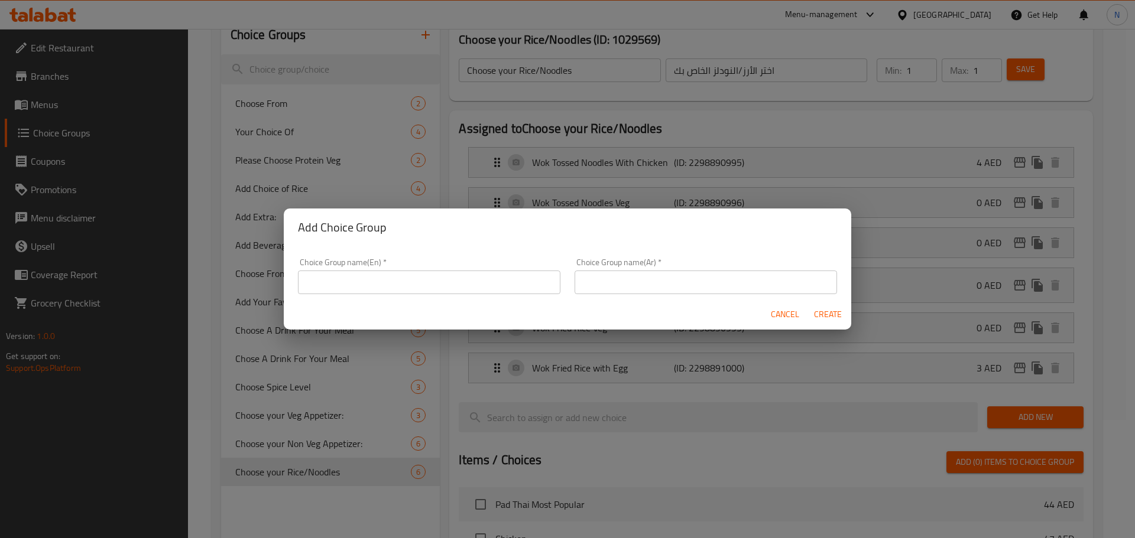
click at [428, 287] on input "text" at bounding box center [429, 283] width 262 height 24
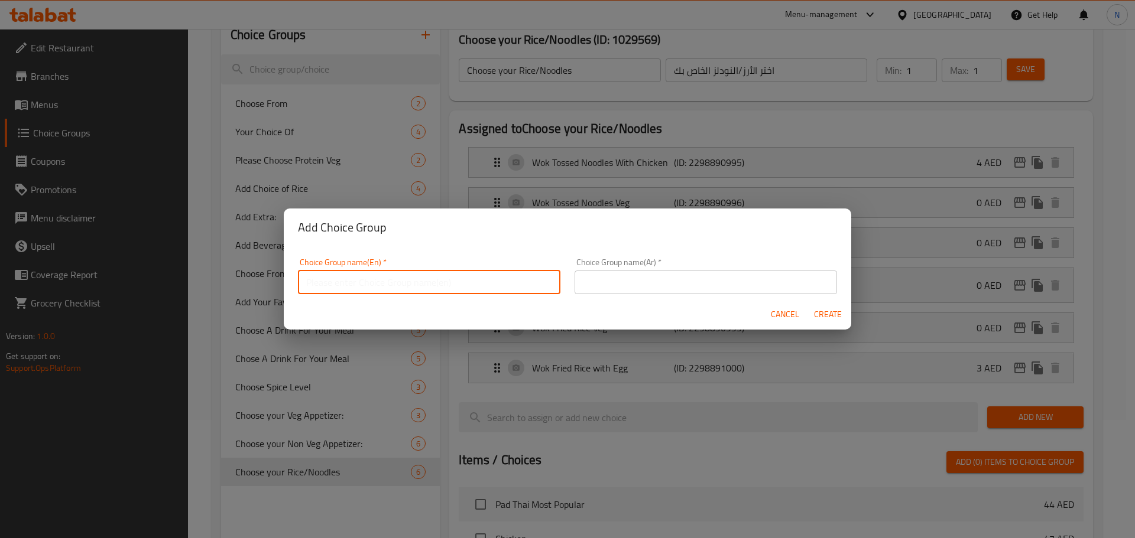
paste input "Choose your mains:"
click at [371, 291] on input "Choose your mains:" at bounding box center [429, 283] width 262 height 24
type input "Choose Your Mains:"
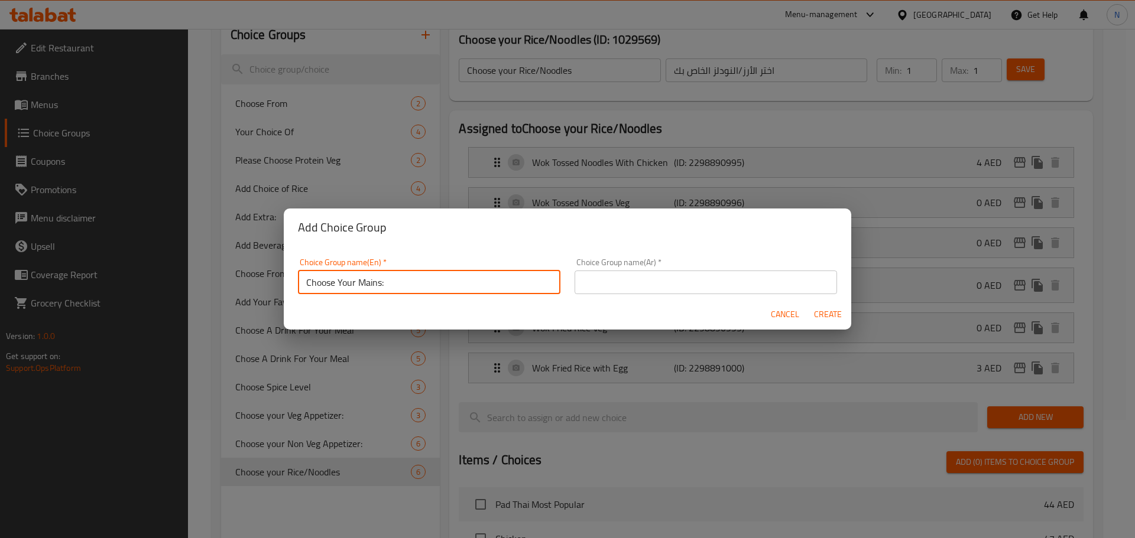
click at [733, 300] on div "Cancel Create" at bounding box center [567, 314] width 567 height 31
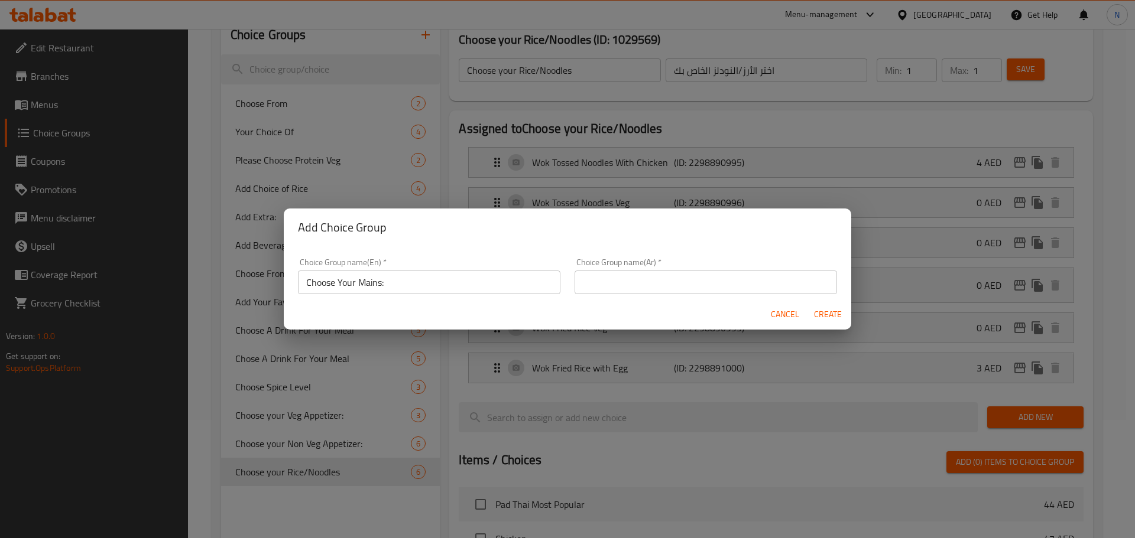
click at [733, 287] on input "text" at bounding box center [705, 283] width 262 height 24
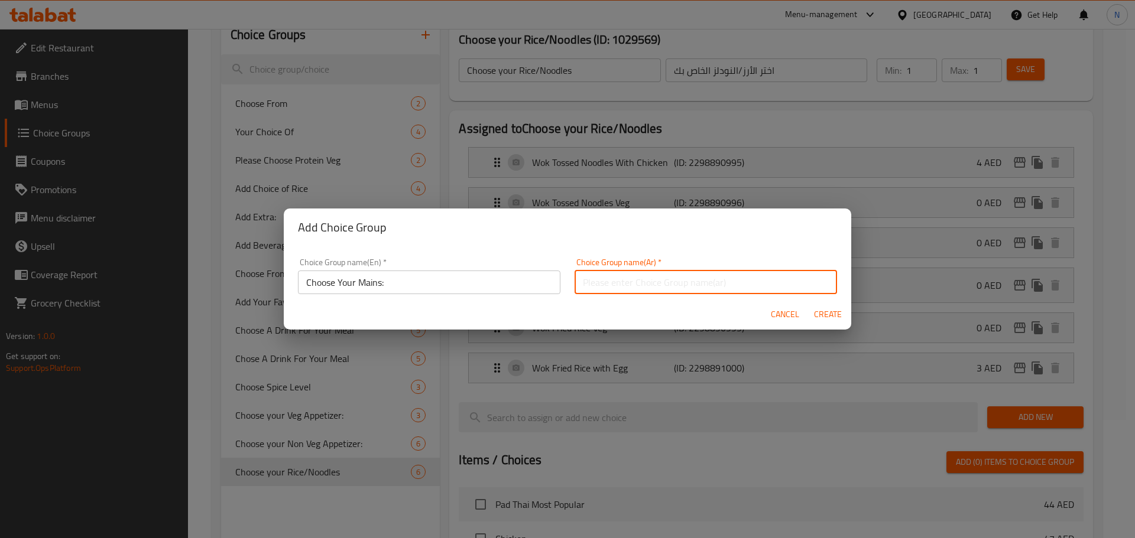
paste input "اختر الطبق الرئيسي الخاص بك:"
type input "اختر الطبق الرئيسي الخاص بك:"
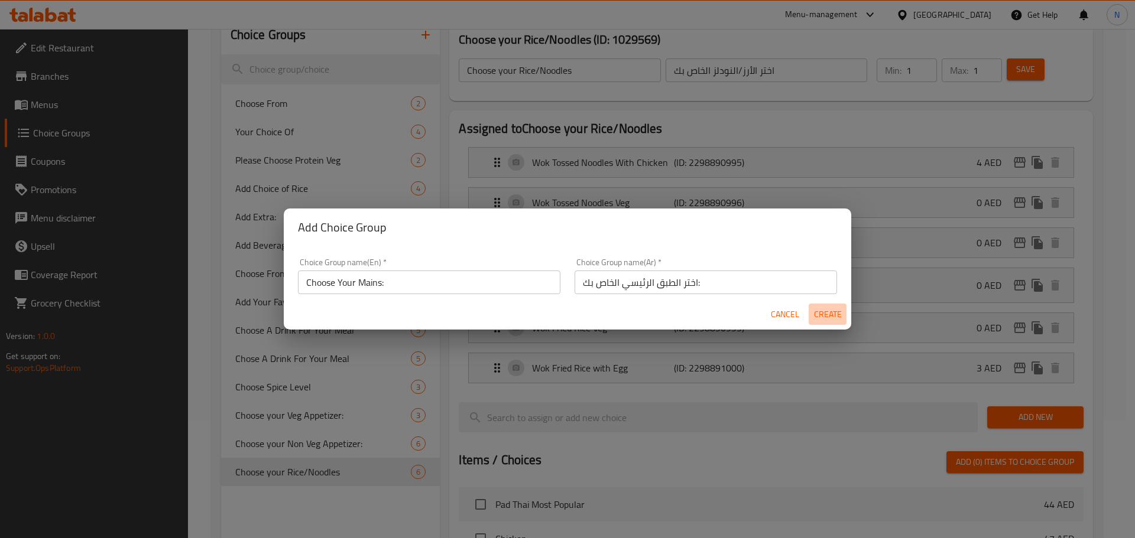
click at [838, 314] on span "Create" at bounding box center [827, 314] width 28 height 15
type input "Choose Your Mains:"
type input "اختر الطبق الرئيسي الخاص بك:"
type input "0"
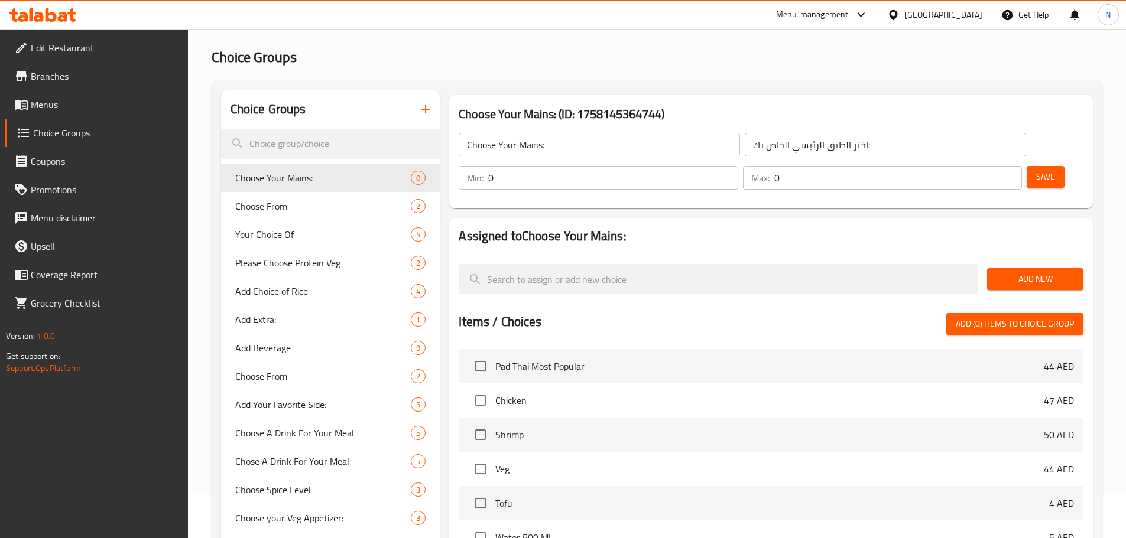
scroll to position [0, 0]
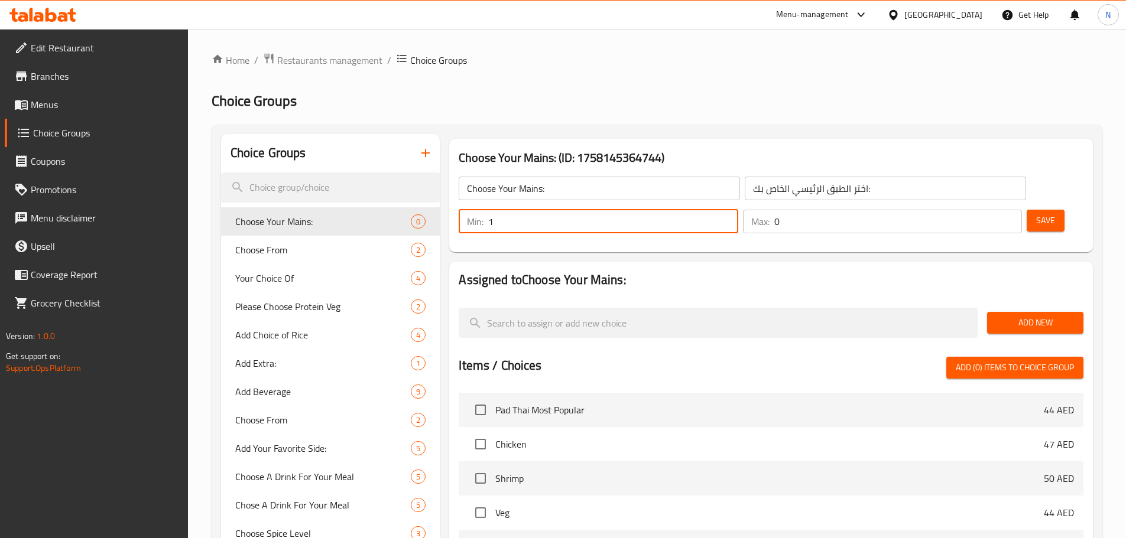
type input "1"
click at [737, 210] on input "1" at bounding box center [612, 222] width 249 height 24
type input "1"
click at [988, 210] on input "1" at bounding box center [898, 222] width 248 height 24
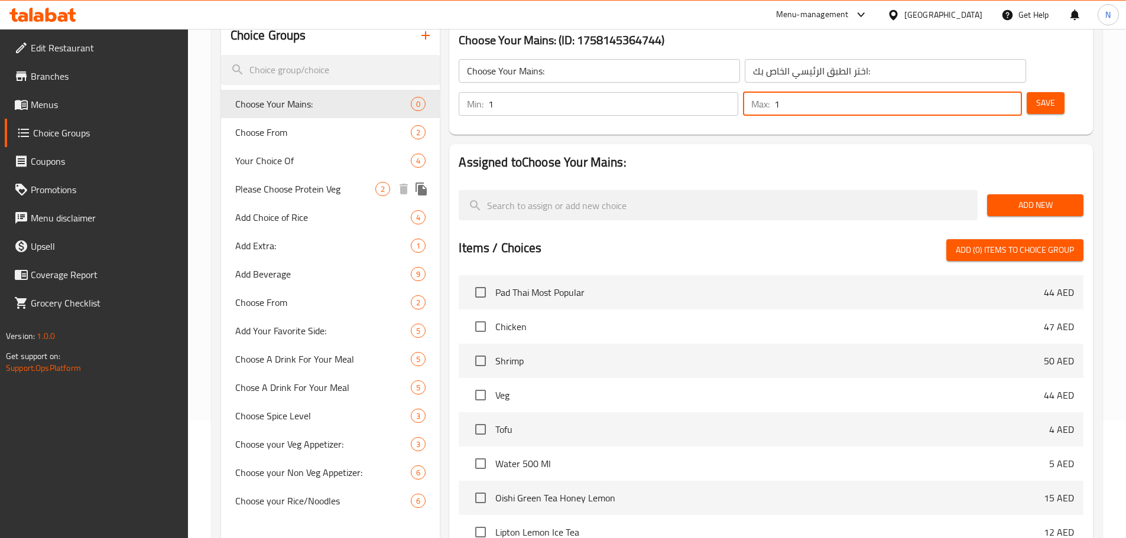
scroll to position [118, 0]
click at [1054, 197] on span "Add New" at bounding box center [1034, 204] width 77 height 15
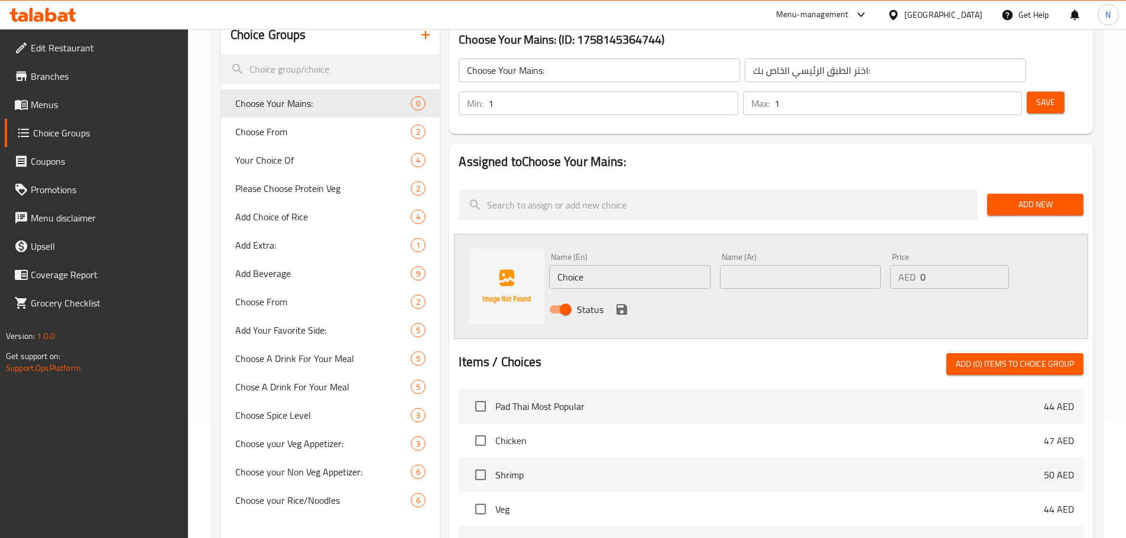
click at [610, 256] on div "Name (En) Choice Name (En)" at bounding box center [629, 270] width 170 height 45
click at [607, 265] on input "Choice" at bounding box center [629, 277] width 161 height 24
paste input "Kung Pao Chicken"
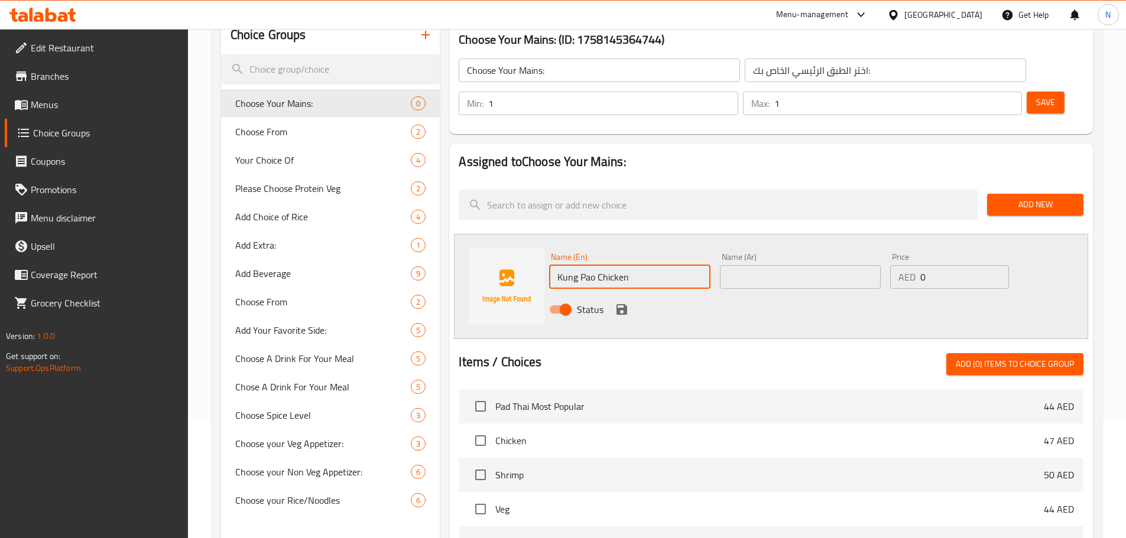
type input "Kung Pao Chicken"
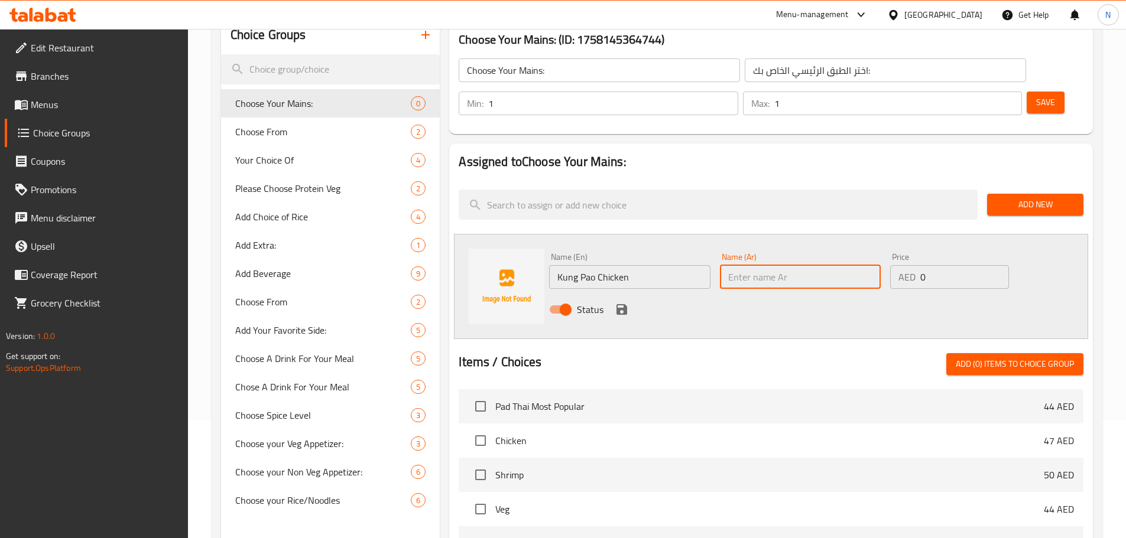
click at [788, 265] on input "text" at bounding box center [800, 277] width 161 height 24
paste input "دجاج كونغ باو"
type input "دجاج كونغ باو"
click at [619, 303] on icon "save" at bounding box center [622, 310] width 14 height 14
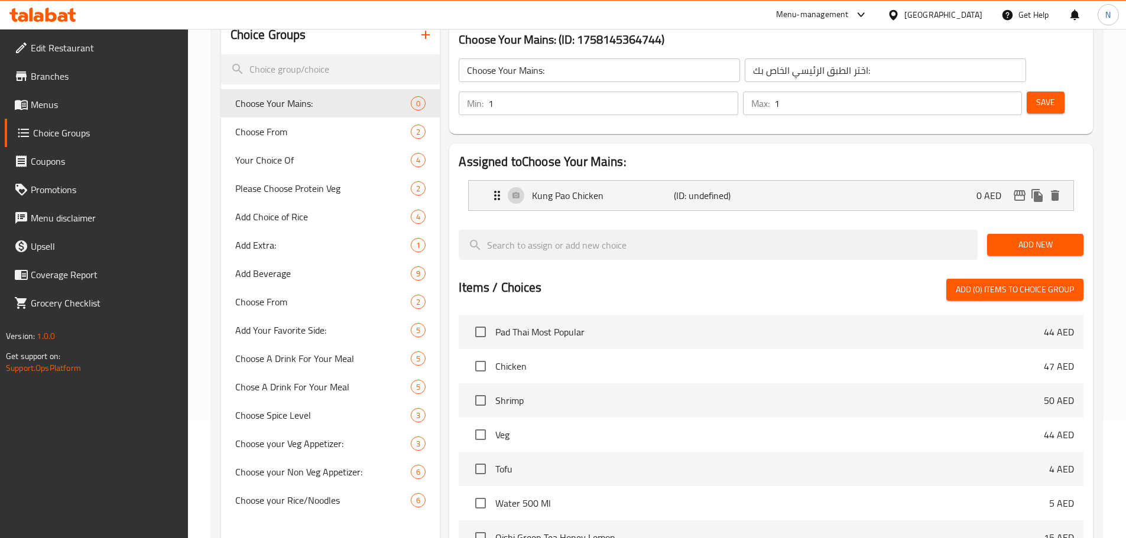
click at [1007, 238] on span "Add New" at bounding box center [1034, 245] width 77 height 15
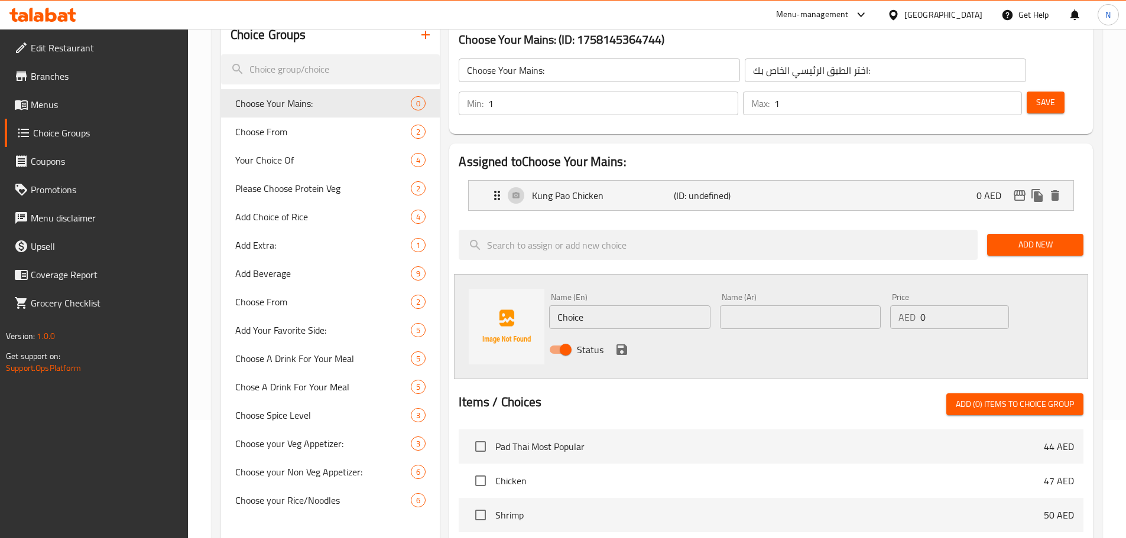
click at [613, 305] on input "Choice" at bounding box center [629, 317] width 161 height 24
paste input "ashew Chicken"
type input "Cashew Chicken"
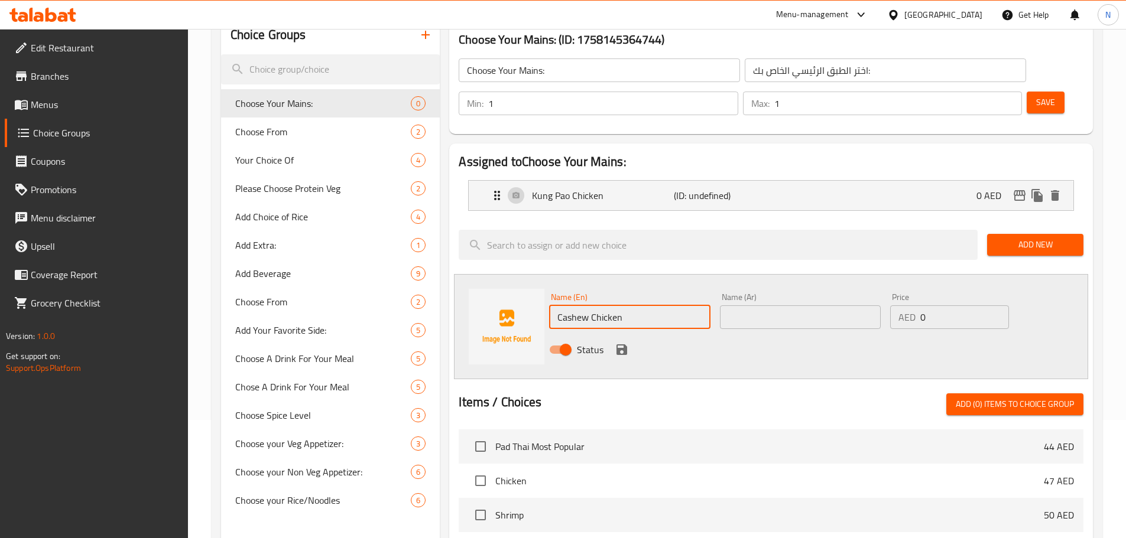
click at [765, 305] on input "text" at bounding box center [800, 317] width 161 height 24
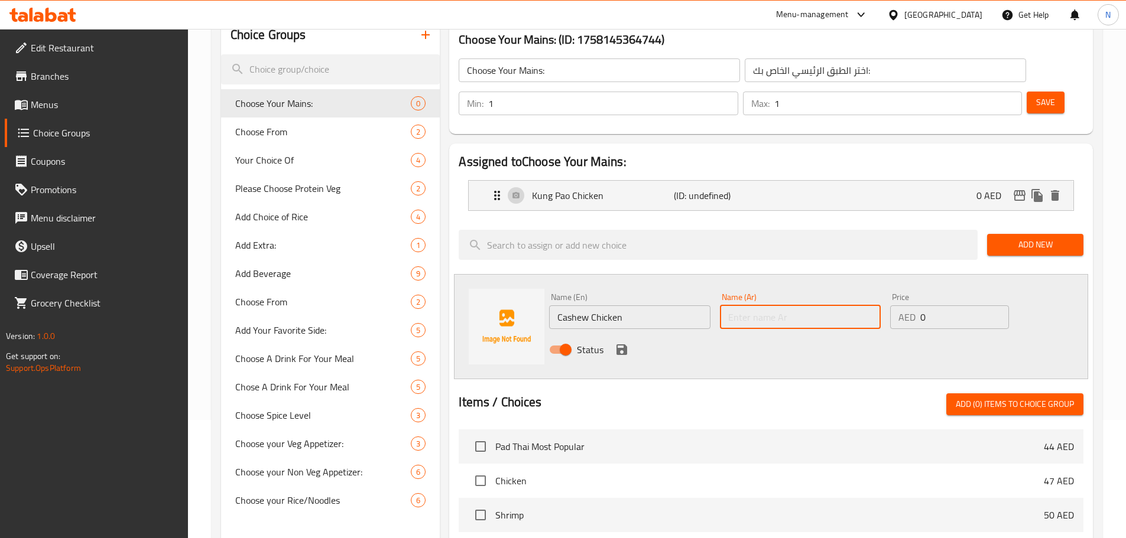
paste input "دجاج الكاجو"
click at [745, 305] on input "دجاج الكاجو" at bounding box center [800, 317] width 161 height 24
type input "دجاج كاجو"
click at [625, 344] on icon "save" at bounding box center [621, 349] width 11 height 11
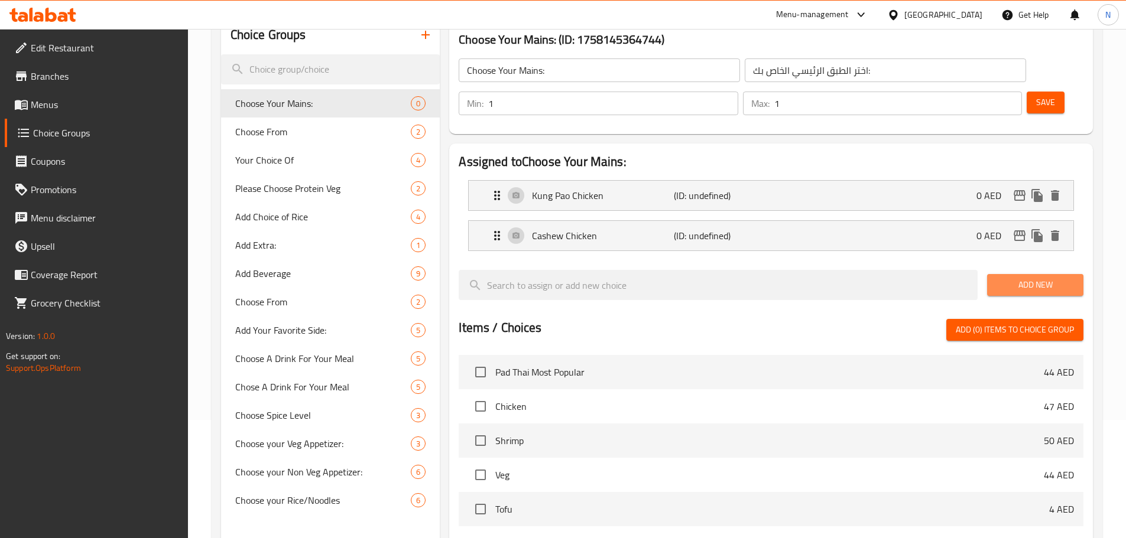
click at [1020, 274] on button "Add New" at bounding box center [1035, 285] width 96 height 22
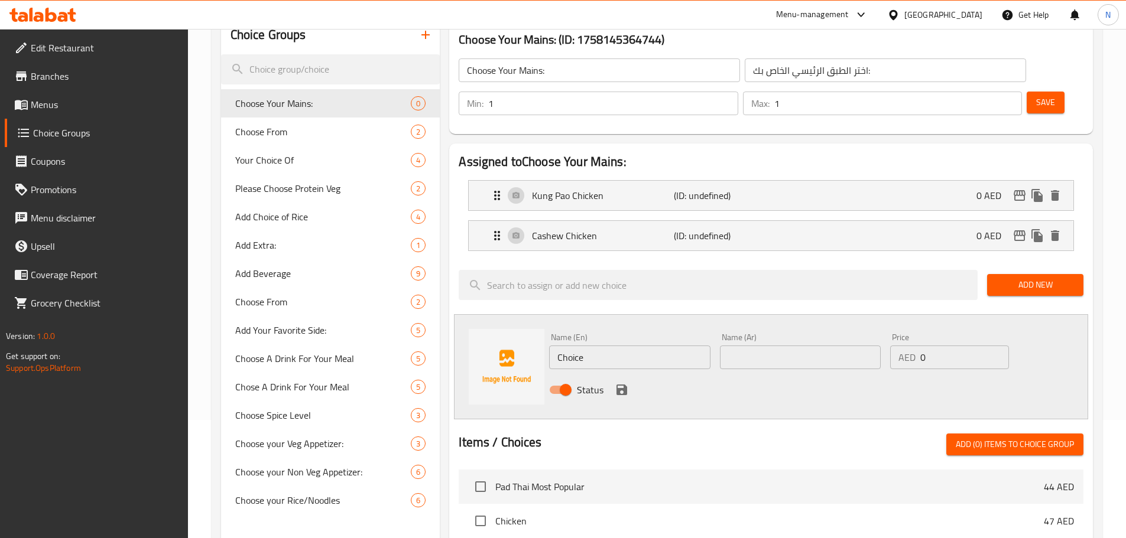
drag, startPoint x: 725, startPoint y: 325, endPoint x: 734, endPoint y: 327, distance: 9.2
click at [725, 346] on input "text" at bounding box center [800, 358] width 161 height 24
click at [654, 346] on input "Choice" at bounding box center [629, 358] width 161 height 24
click at [653, 346] on input "Choice" at bounding box center [629, 358] width 161 height 24
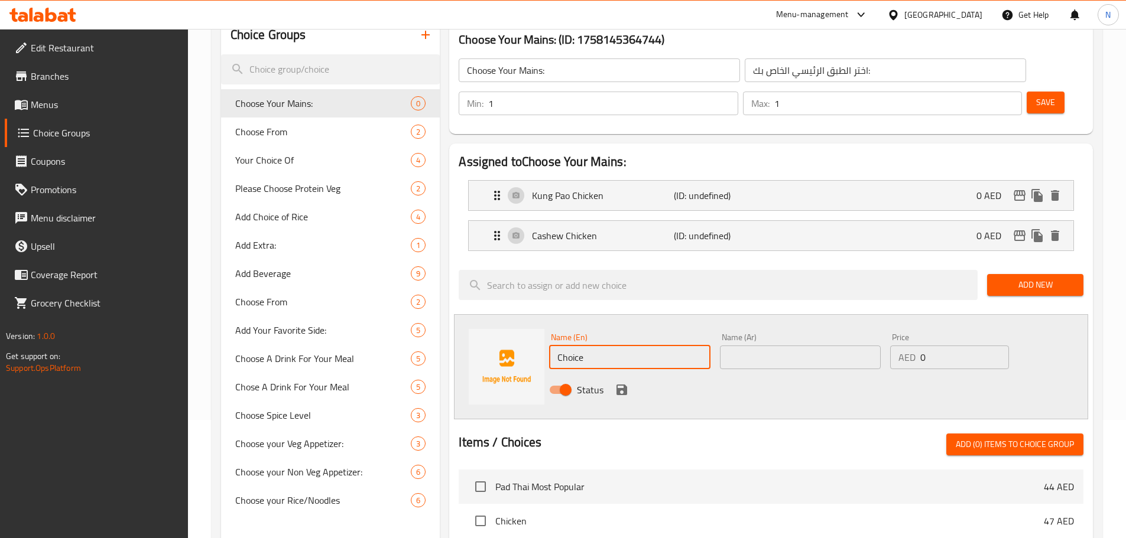
paste input "Sesame Chicken"
type input "Sesame Chicken"
click at [820, 346] on input "text" at bounding box center [800, 358] width 161 height 24
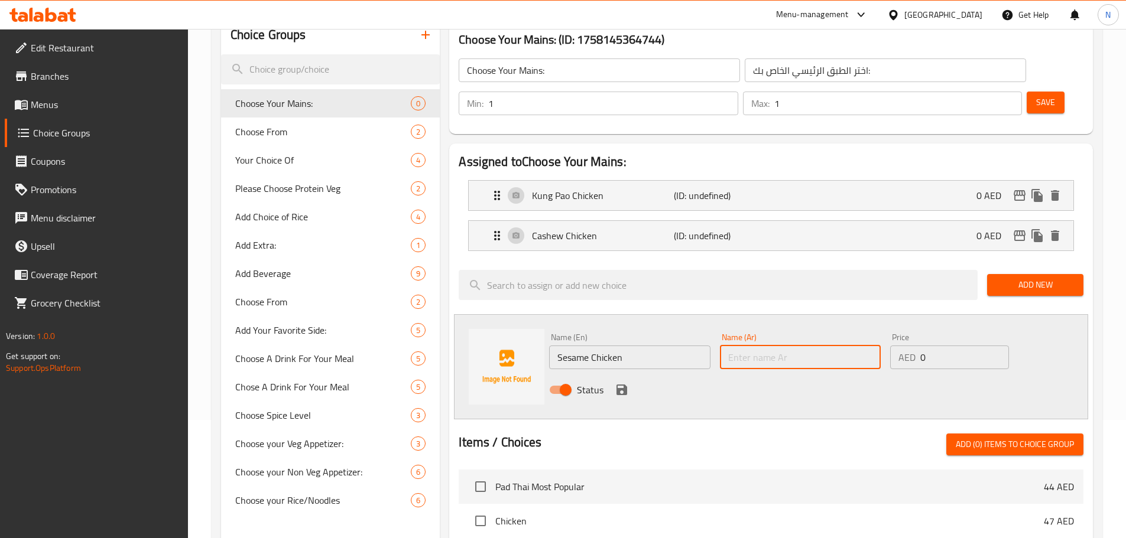
paste input "دجاج بالسمسم"
type input "دجاج بالسمسم"
drag, startPoint x: 926, startPoint y: 318, endPoint x: 920, endPoint y: 321, distance: 6.6
click at [920, 346] on input "0" at bounding box center [964, 358] width 88 height 24
type input "4"
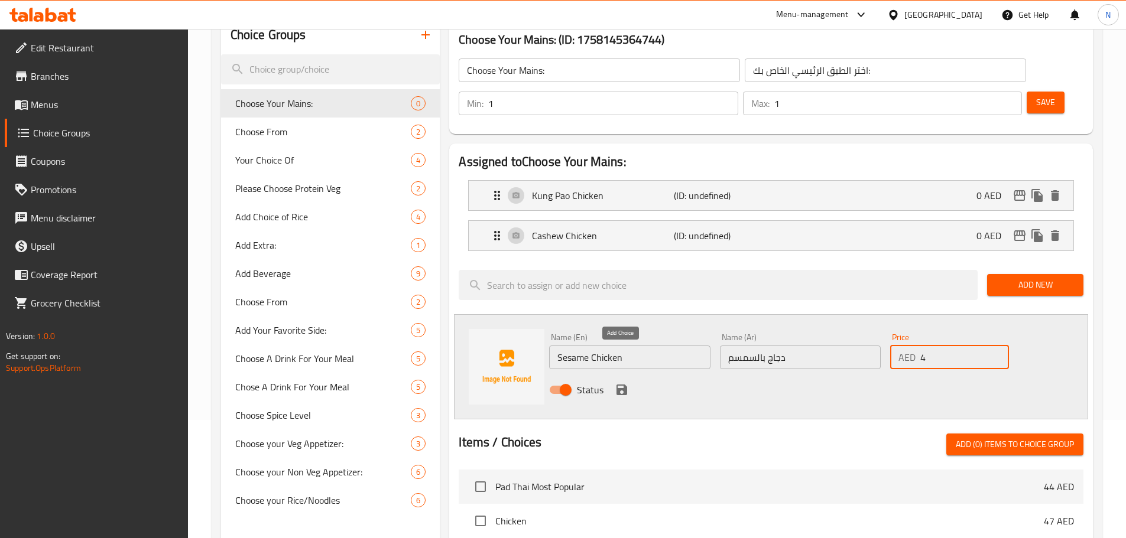
click at [620, 385] on icon "save" at bounding box center [621, 390] width 11 height 11
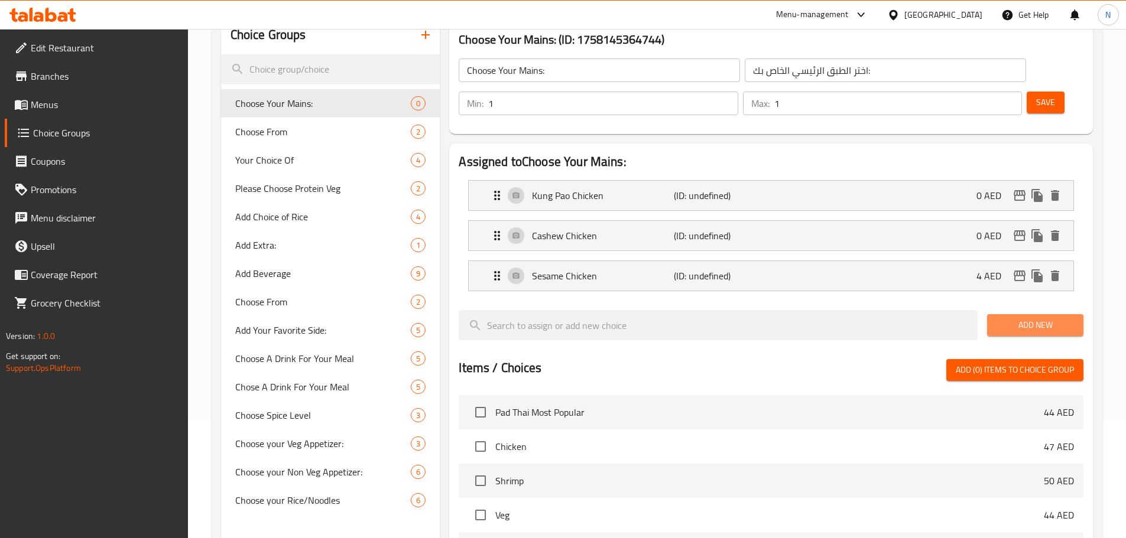
click at [1024, 314] on button "Add New" at bounding box center [1035, 325] width 96 height 22
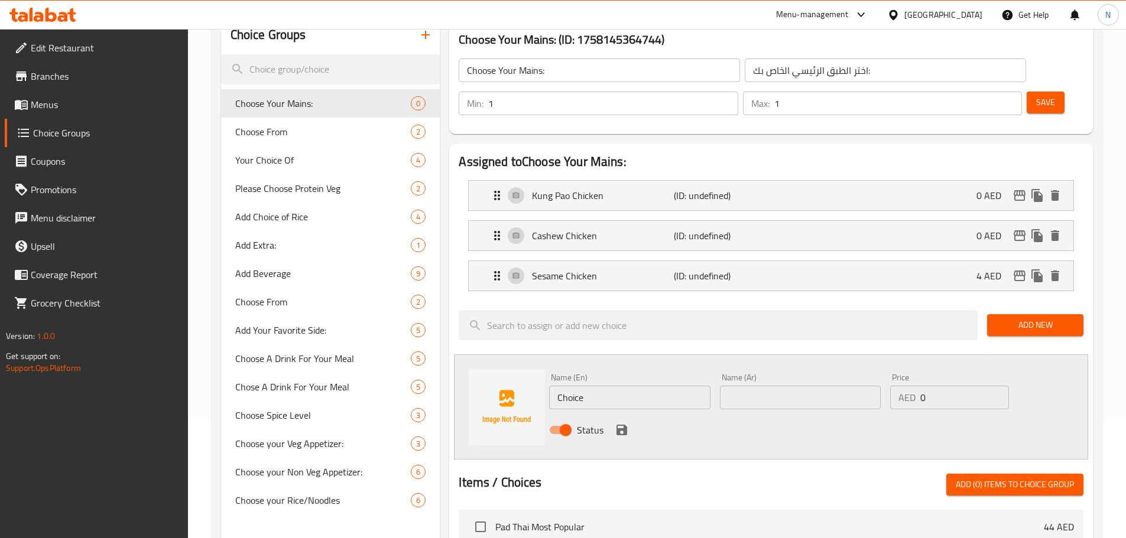
click at [696, 386] on input "Choice" at bounding box center [629, 398] width 161 height 24
paste input "Thai Basil Vegetables"
type input "Thai Basil Vegetables"
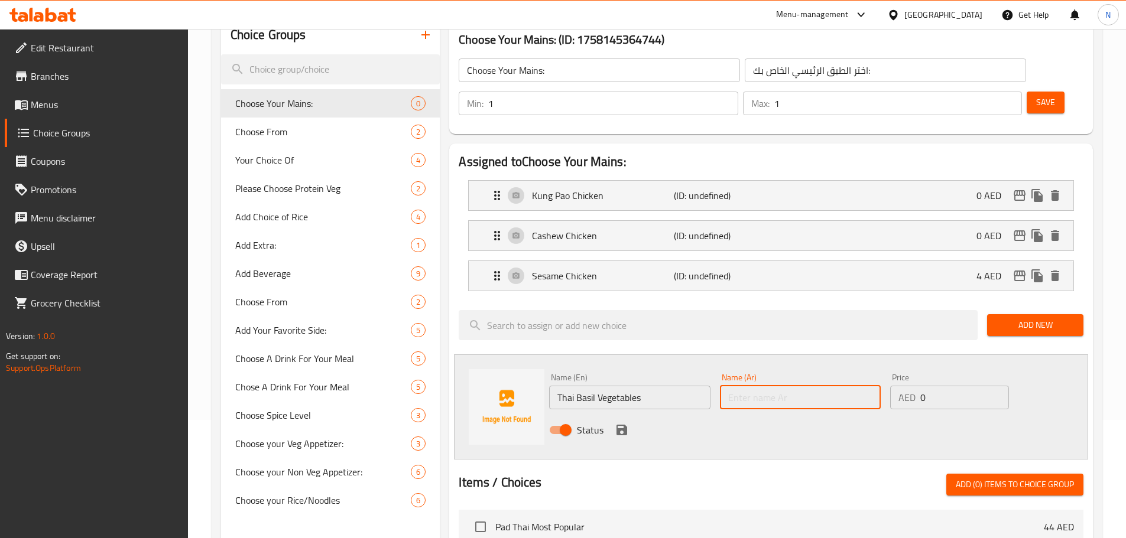
click at [764, 386] on input "text" at bounding box center [800, 398] width 161 height 24
paste input "خضراوات الريحان التايلاندي"
click at [788, 386] on input "خضراوات الريحان التايلاندي" at bounding box center [800, 398] width 161 height 24
click at [787, 386] on input "خضراوات الريحان التايلاندي" at bounding box center [800, 398] width 161 height 24
click at [759, 386] on input "خضراوات ريحان التايلاندي" at bounding box center [800, 398] width 161 height 24
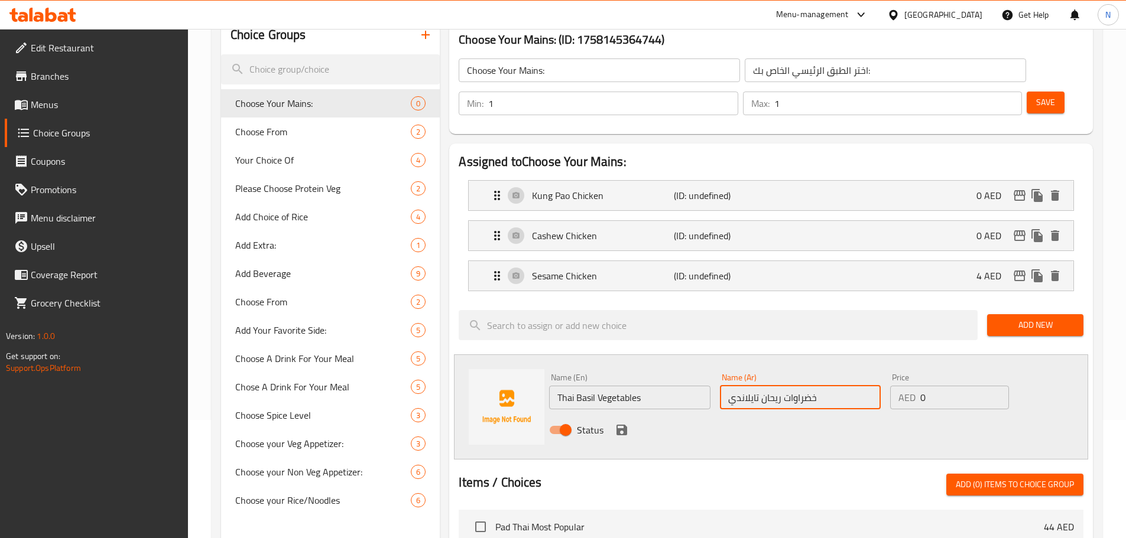
type input "خضراوات ريحان تايلاندي"
click at [616, 423] on icon "save" at bounding box center [622, 430] width 14 height 14
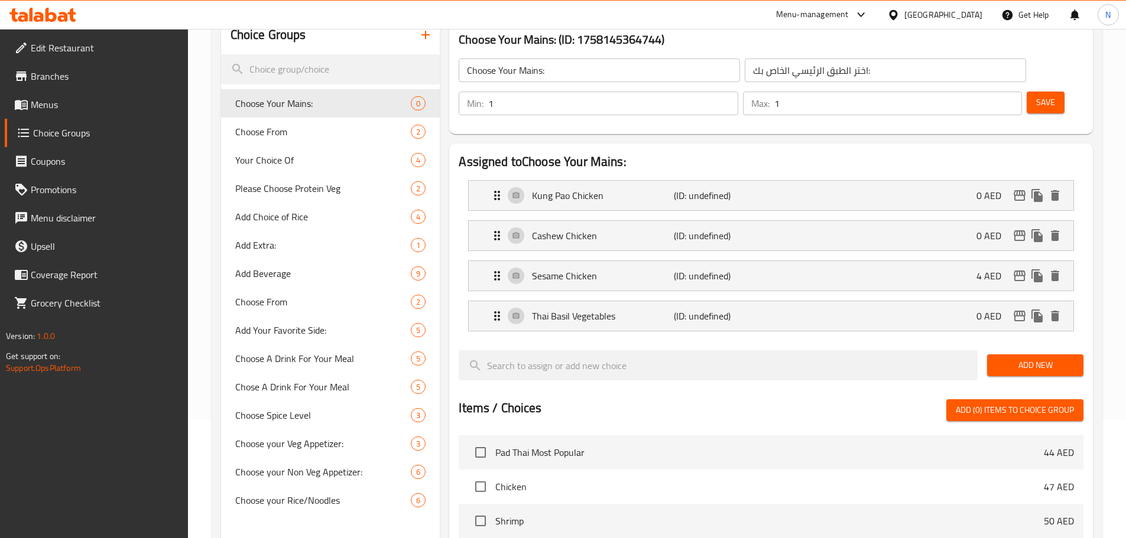
click at [993, 355] on button "Add New" at bounding box center [1035, 366] width 96 height 22
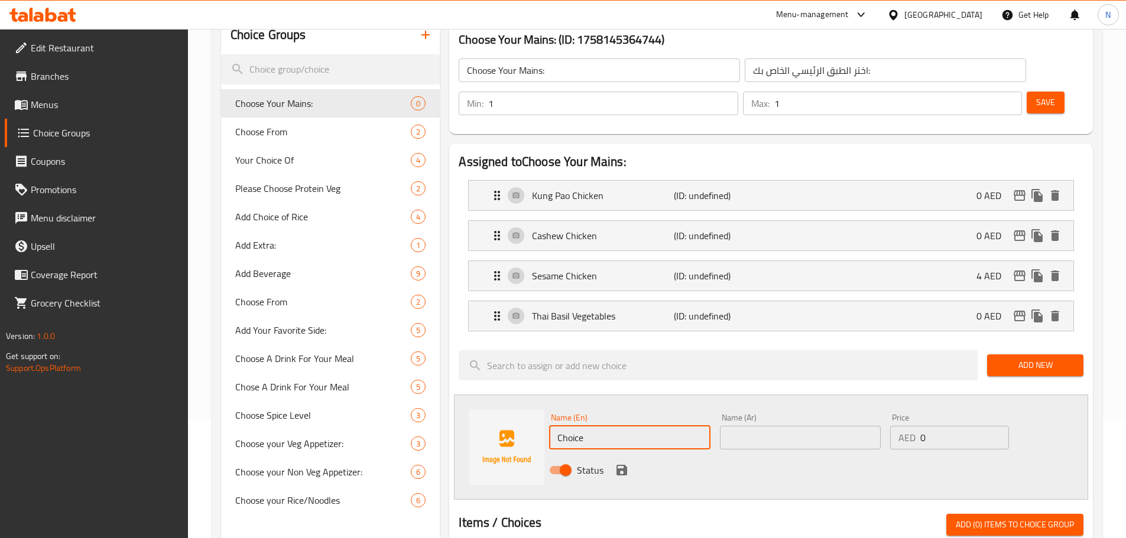
click at [701, 426] on input "Choice" at bounding box center [629, 438] width 161 height 24
paste input "Steamed Chinese Vegetables with Tofu in Ginger Sau"
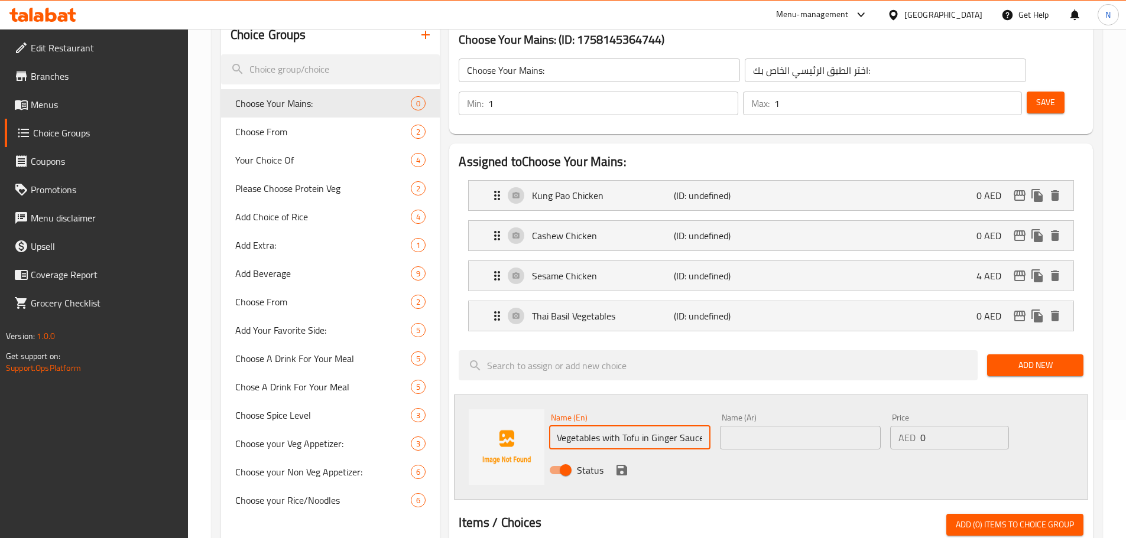
click at [607, 426] on input "Steamed Chinese Vegetables with Tofu in Ginger Sauce" at bounding box center [629, 438] width 161 height 24
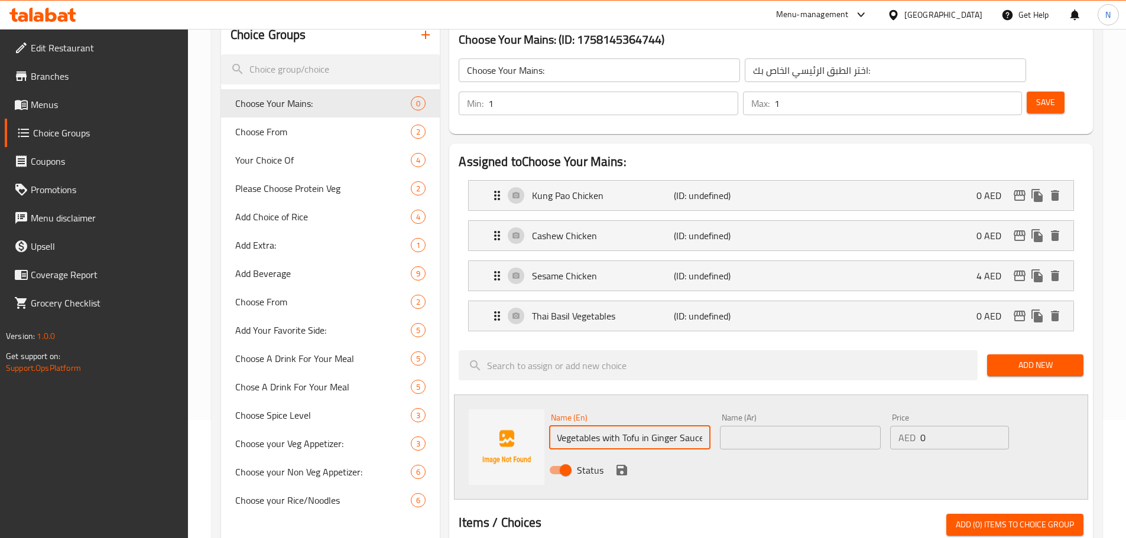
click at [612, 426] on input "Steamed Chinese Vegetables with Tofu in Ginger Sauce" at bounding box center [629, 438] width 161 height 24
click at [647, 426] on input "Steamed Chinese Vegetables With Tofu in Ginger Sauce" at bounding box center [629, 438] width 161 height 24
click at [613, 426] on input "Steamed Chinese Vegetables With Tofu In Ginger Sauce" at bounding box center [629, 438] width 161 height 24
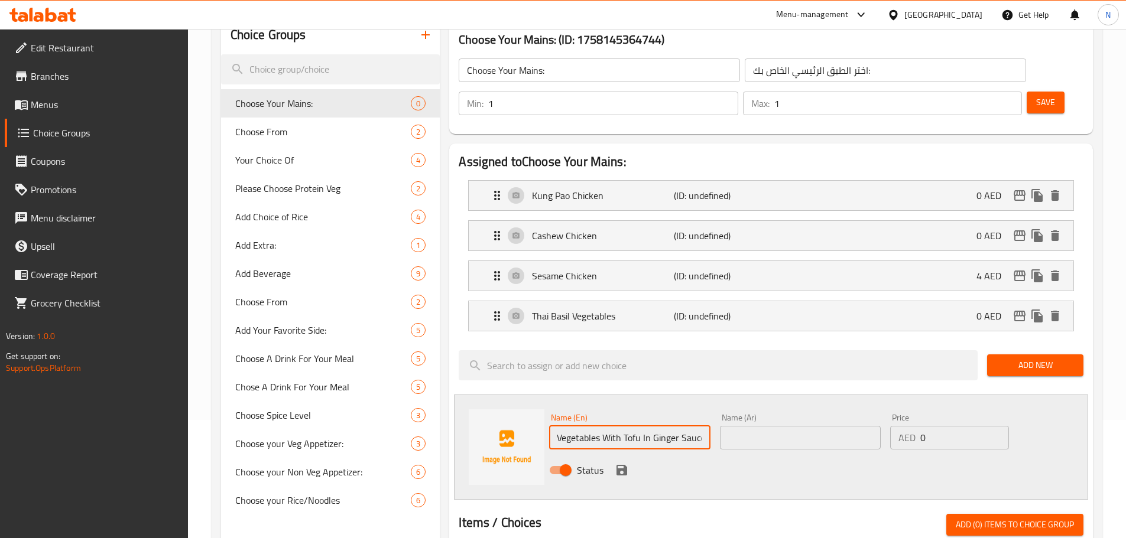
click at [613, 426] on input "Steamed Chinese Vegetables With Tofu In Ginger Sauce" at bounding box center [629, 438] width 161 height 24
type input "Steamed Chinese Vegetables With Tofu In Ginger Sauce"
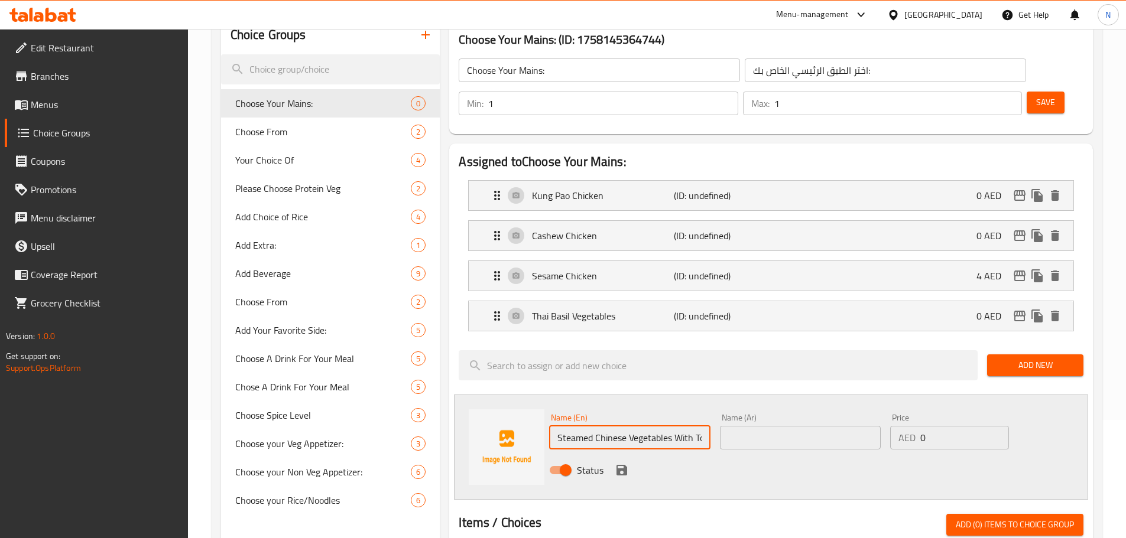
click at [815, 426] on input "text" at bounding box center [800, 438] width 161 height 24
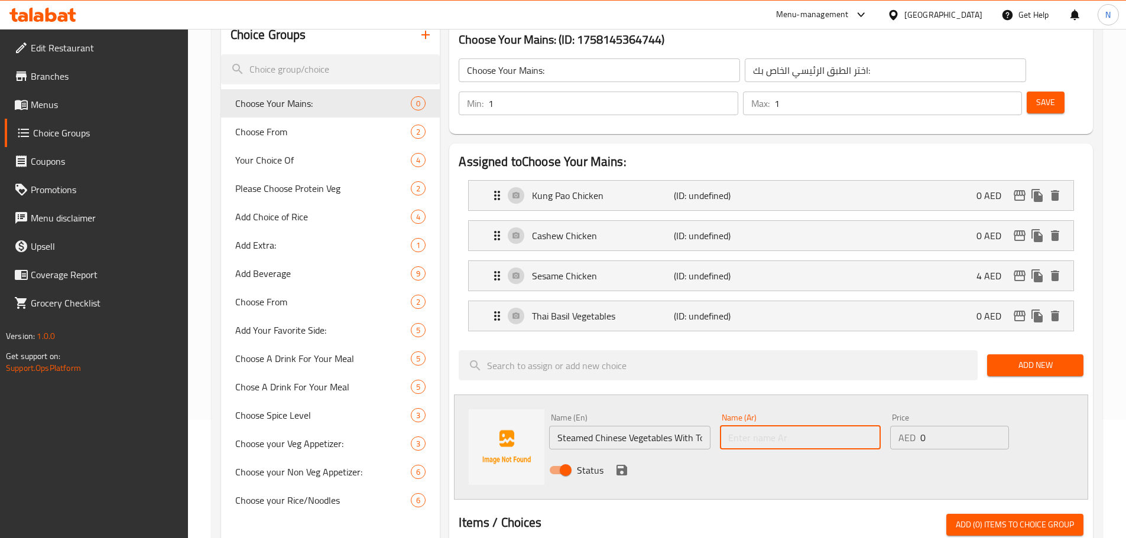
paste input "خضراوات صينية مطهوة على البخار مع التوفو وصلصة الزنجبيل"
click at [838, 426] on input "خضراوات صينية مطهوة على البخار مع التوفو وصلصة الزنجبيل" at bounding box center [800, 438] width 161 height 24
type input "خضراوات صينية مطهوة على البخار مع التوفو وصلصة الزنجبيل"
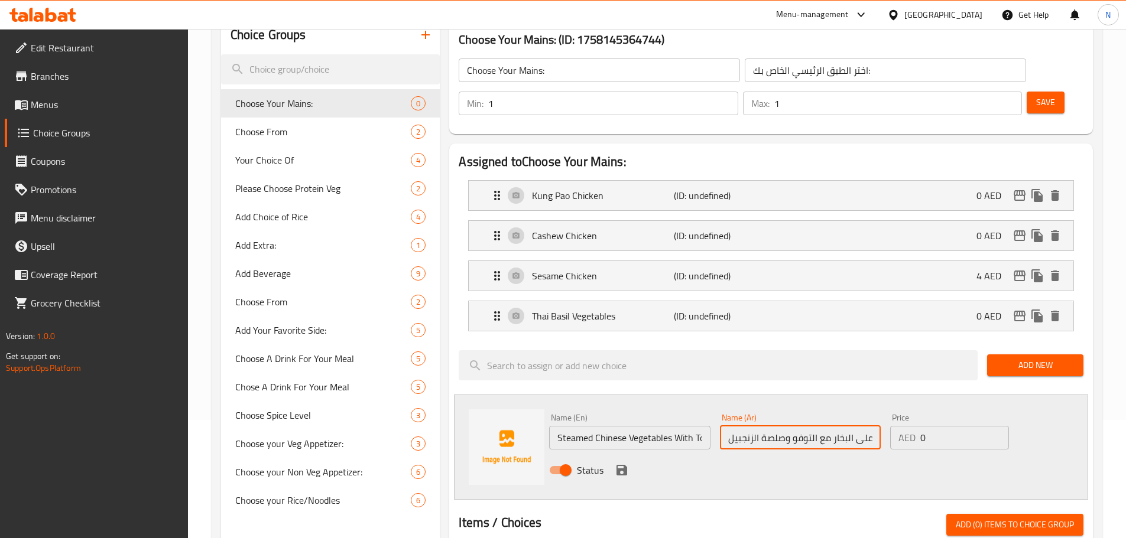
click at [623, 463] on icon "save" at bounding box center [622, 470] width 14 height 14
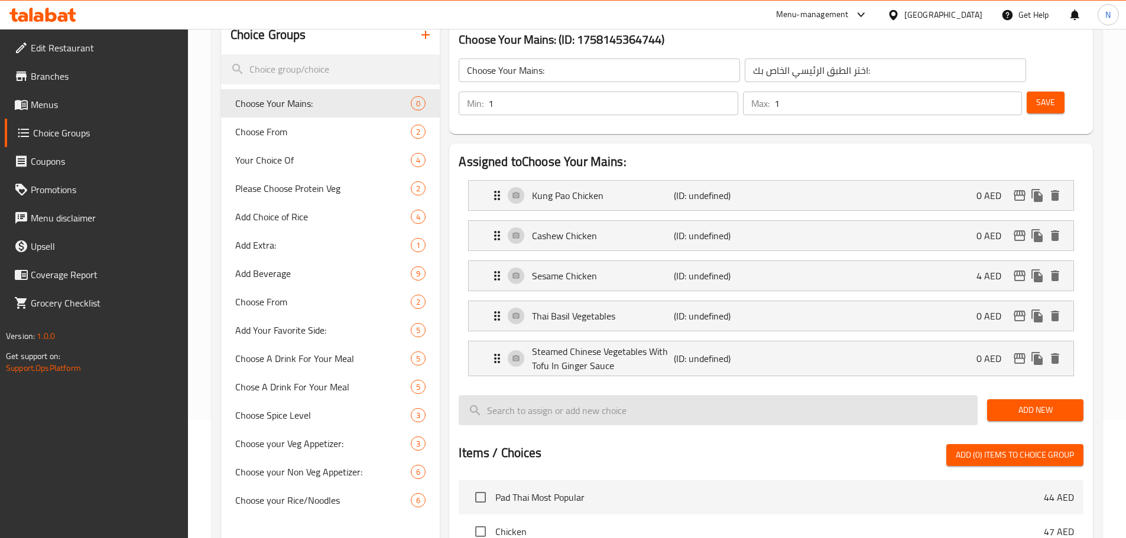
click at [1002, 403] on span "Add New" at bounding box center [1034, 410] width 77 height 15
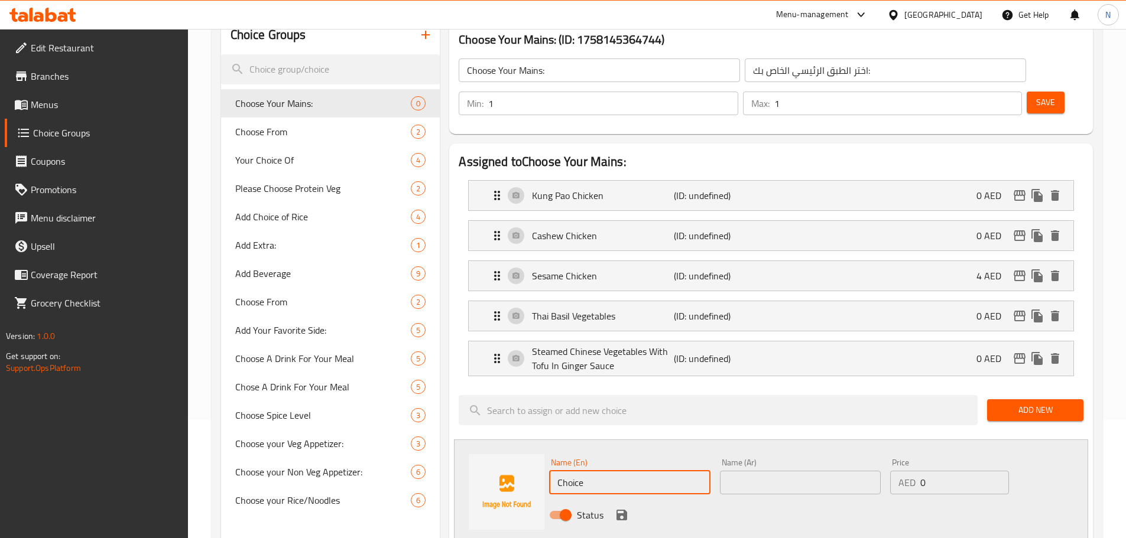
click at [670, 471] on input "Choice" at bounding box center [629, 483] width 161 height 24
paste input "Kung Pao Mushroom"
click at [670, 471] on input "Choice" at bounding box center [629, 483] width 161 height 24
type input "Kung Pao Mushroom"
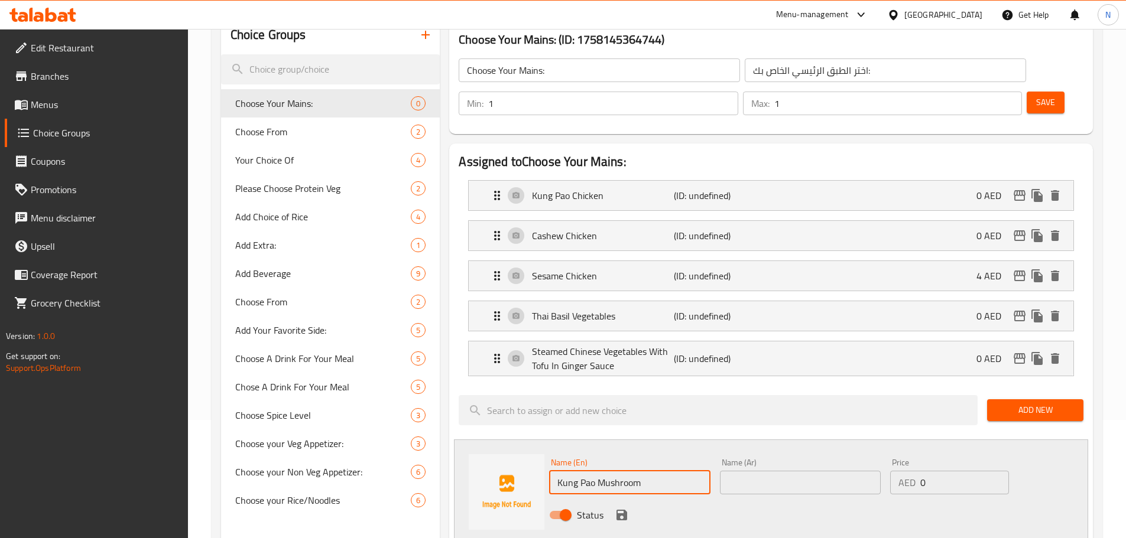
click at [786, 471] on input "text" at bounding box center [800, 483] width 161 height 24
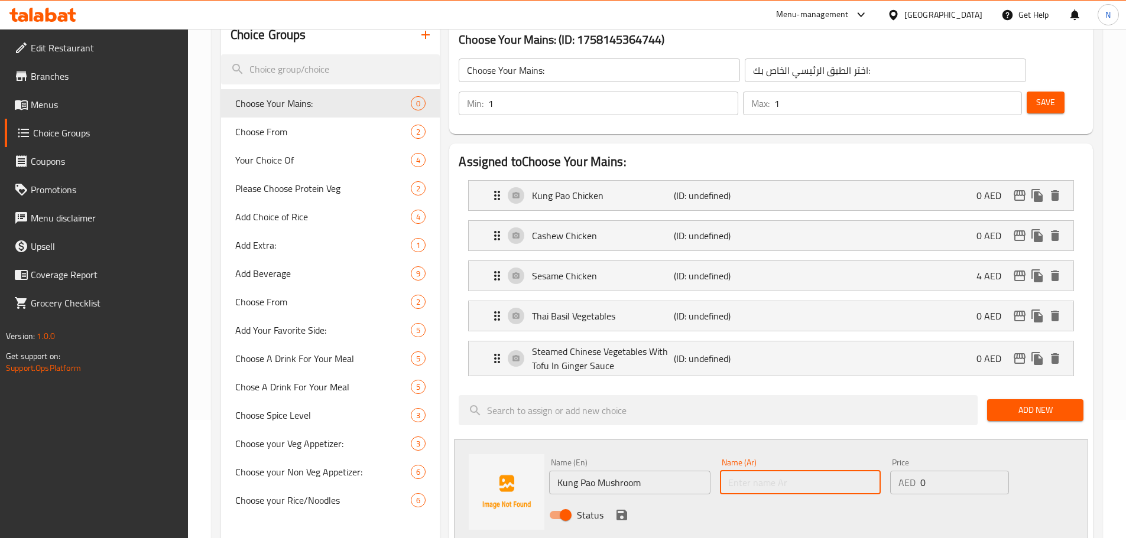
paste input "كنغ باو مشروم"
type input "كنغ باو مشروم"
click at [621, 508] on icon "save" at bounding box center [622, 515] width 14 height 14
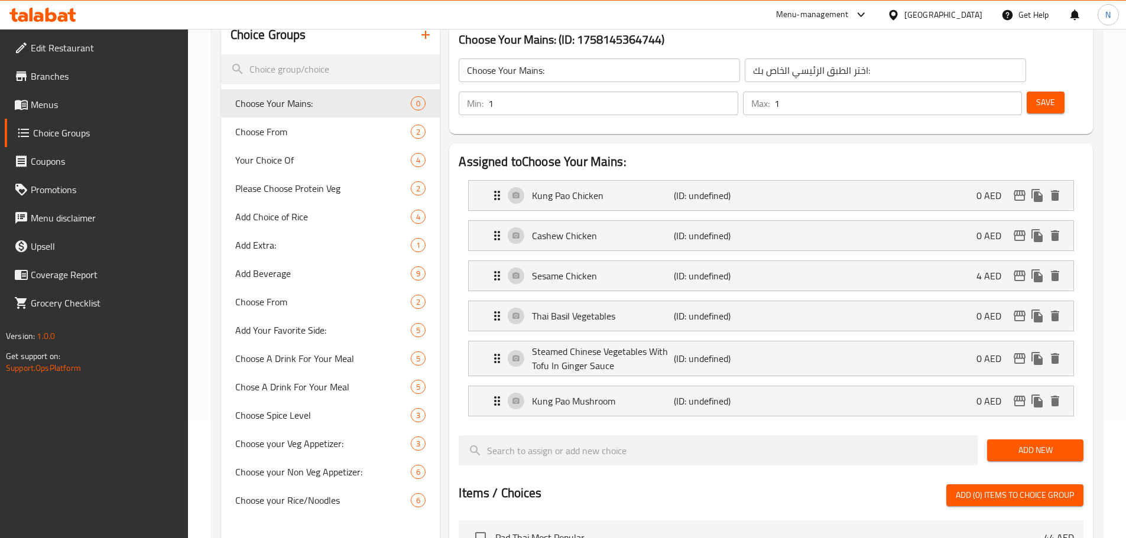
click at [1029, 443] on span "Add New" at bounding box center [1034, 450] width 77 height 15
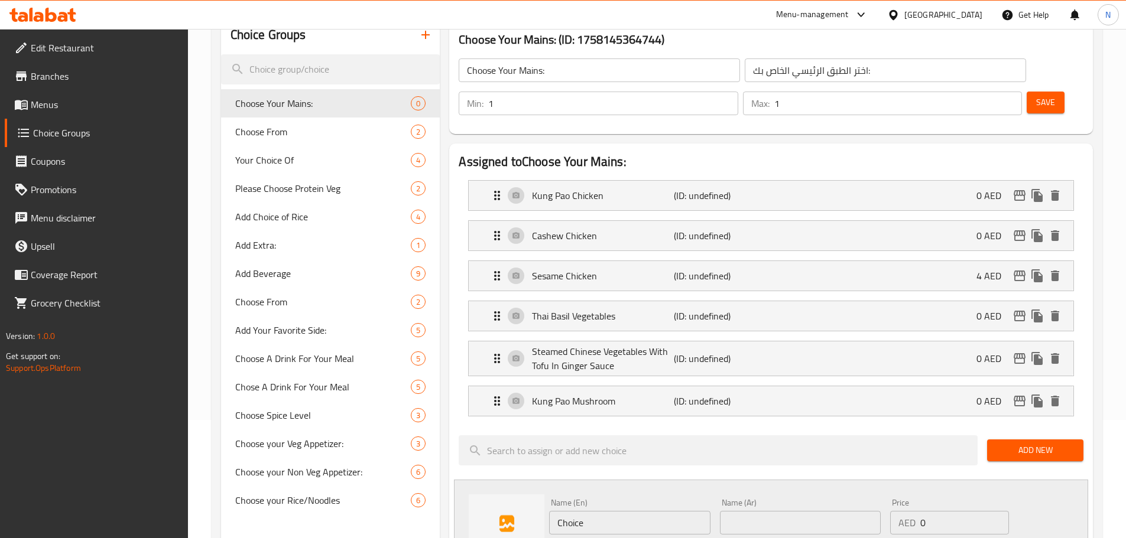
click at [612, 499] on div "Name (En) Choice Name (En)" at bounding box center [629, 517] width 161 height 36
click at [612, 511] on input "Choice" at bounding box center [629, 523] width 161 height 24
paste input "General [MEDICAL_DATA] Chicken"
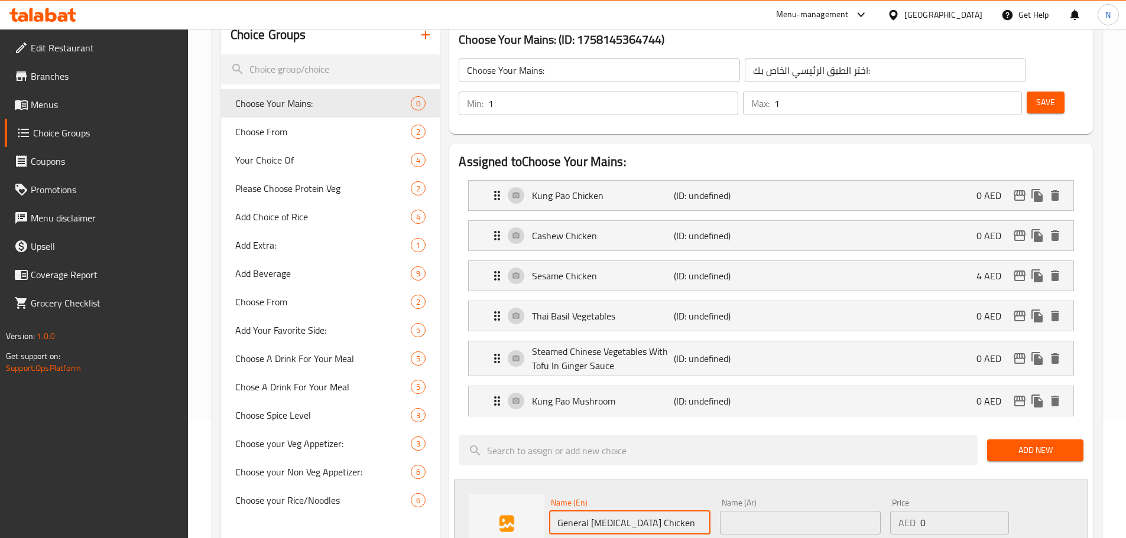
type input "General [MEDICAL_DATA] Chicken"
click at [732, 499] on div "Name (Ar) Name (Ar)" at bounding box center [800, 517] width 161 height 36
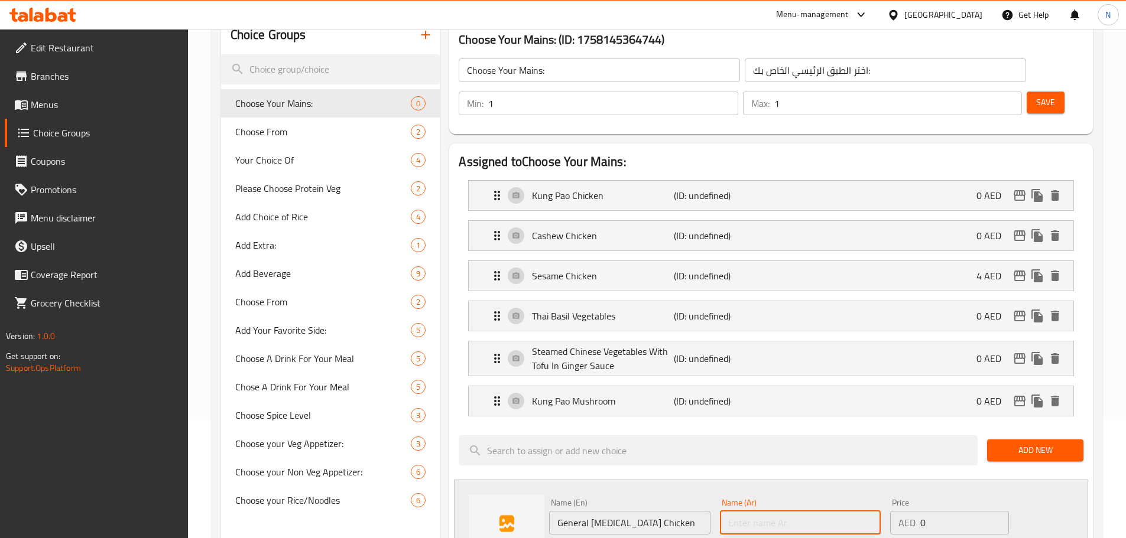
click at [733, 511] on input "text" at bounding box center [800, 523] width 161 height 24
paste input "دجاج جنرال تاو"
type input "دجاج جنرال تاو"
drag, startPoint x: 623, startPoint y: 518, endPoint x: 801, endPoint y: 474, distance: 183.2
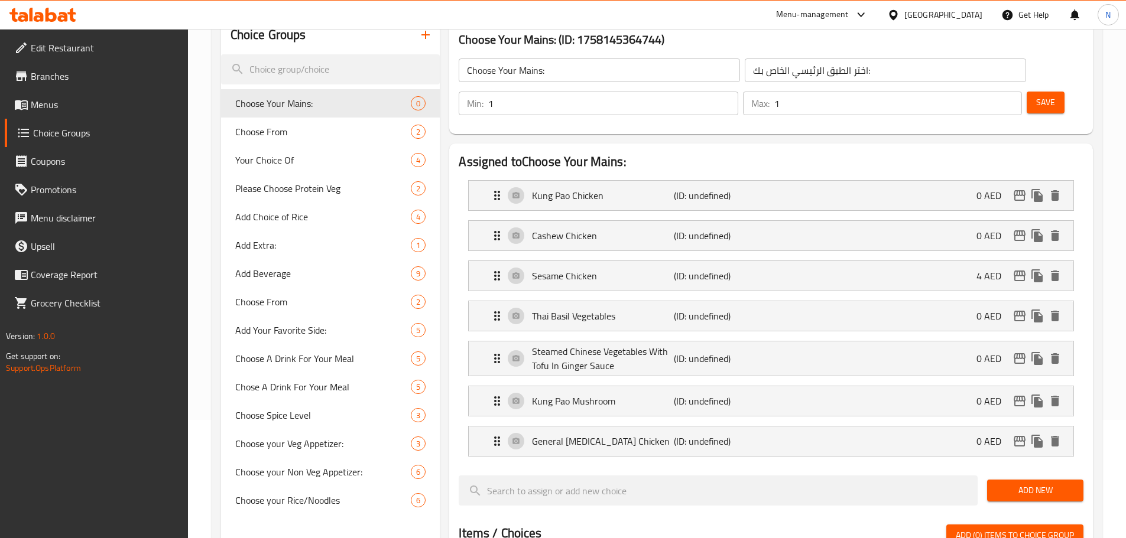
click at [1015, 483] on span "Add New" at bounding box center [1034, 490] width 77 height 15
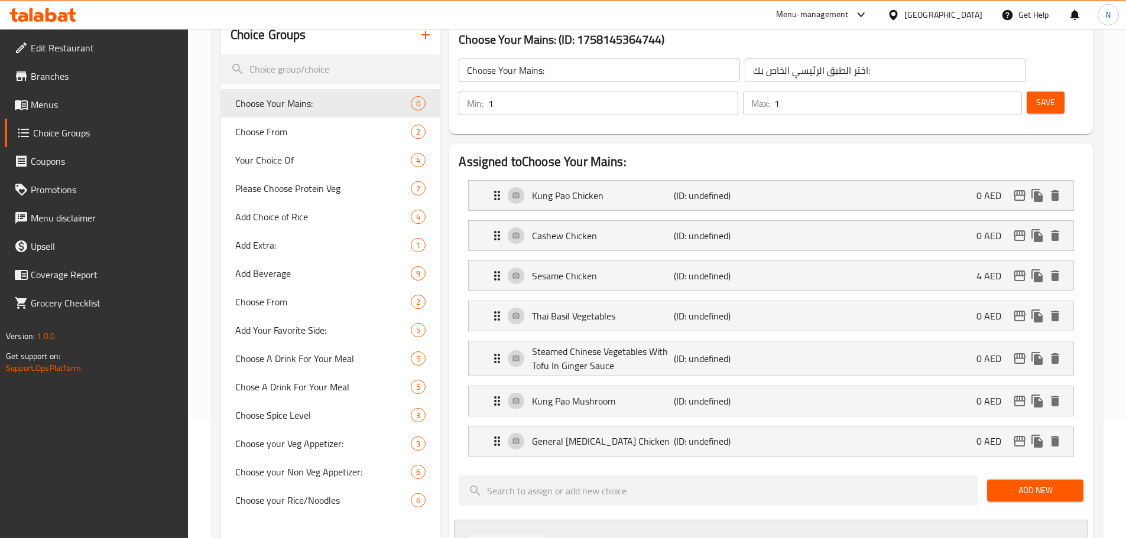
scroll to position [236, 0]
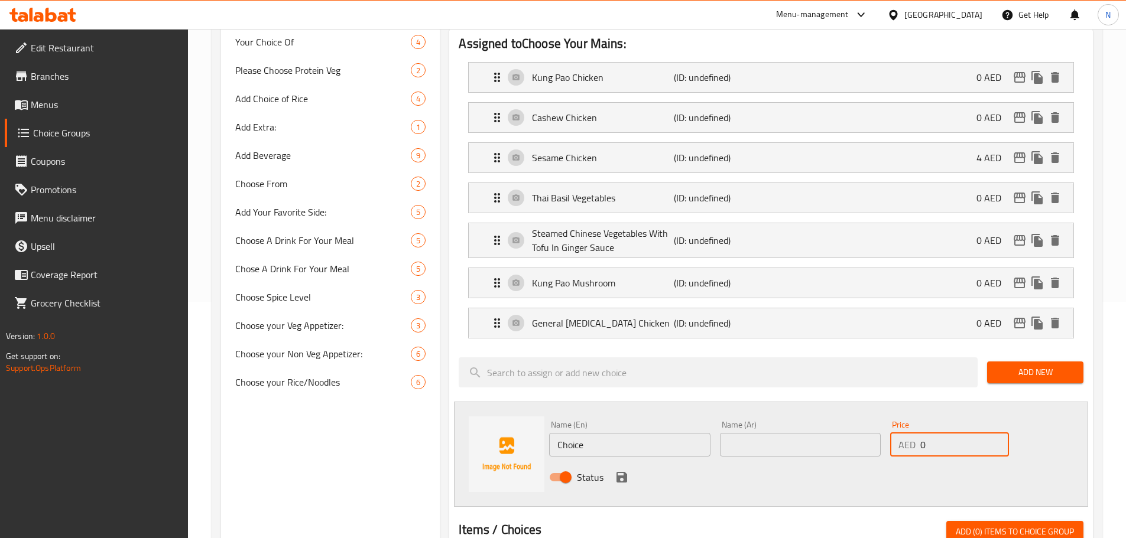
drag, startPoint x: 927, startPoint y: 413, endPoint x: 914, endPoint y: 416, distance: 13.3
click at [914, 433] on div "AED 0 Price" at bounding box center [949, 445] width 118 height 24
type input "4"
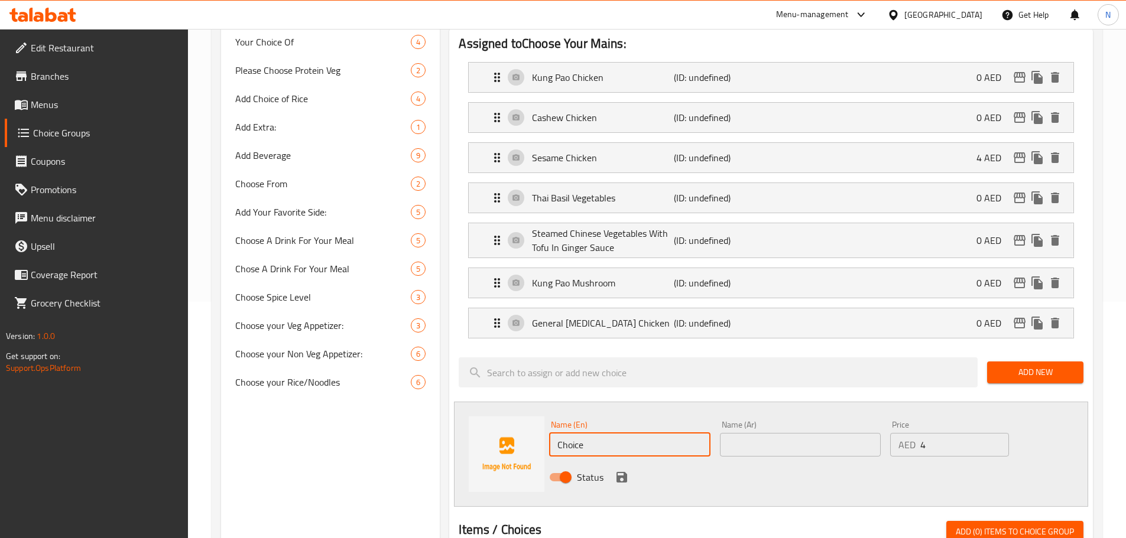
click at [664, 433] on input "Choice" at bounding box center [629, 445] width 161 height 24
paste input "lassic Orange Chicken"
type input "Classic Orange Chicken"
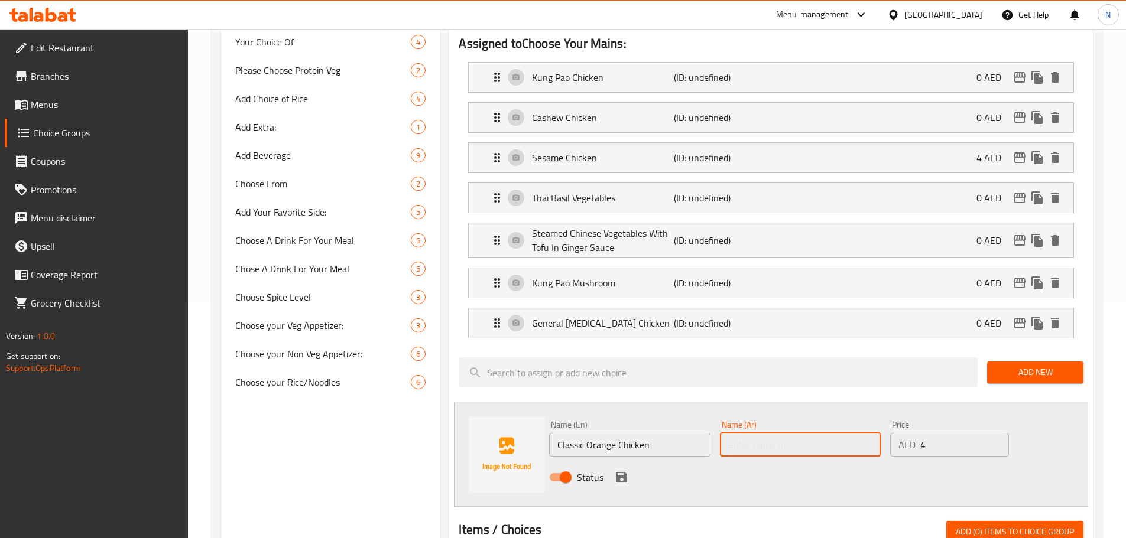
click at [789, 433] on input "text" at bounding box center [800, 445] width 161 height 24
paste input "دجاج بالبرتقال الكلاسيكي"
click at [798, 433] on input "دجاج بالبرتقال الكلاسيكي" at bounding box center [800, 445] width 161 height 24
click at [766, 433] on input "دجاج برتقال الكلاسيكي" at bounding box center [800, 445] width 161 height 24
type input "دجاج برتقال كلاسيكي"
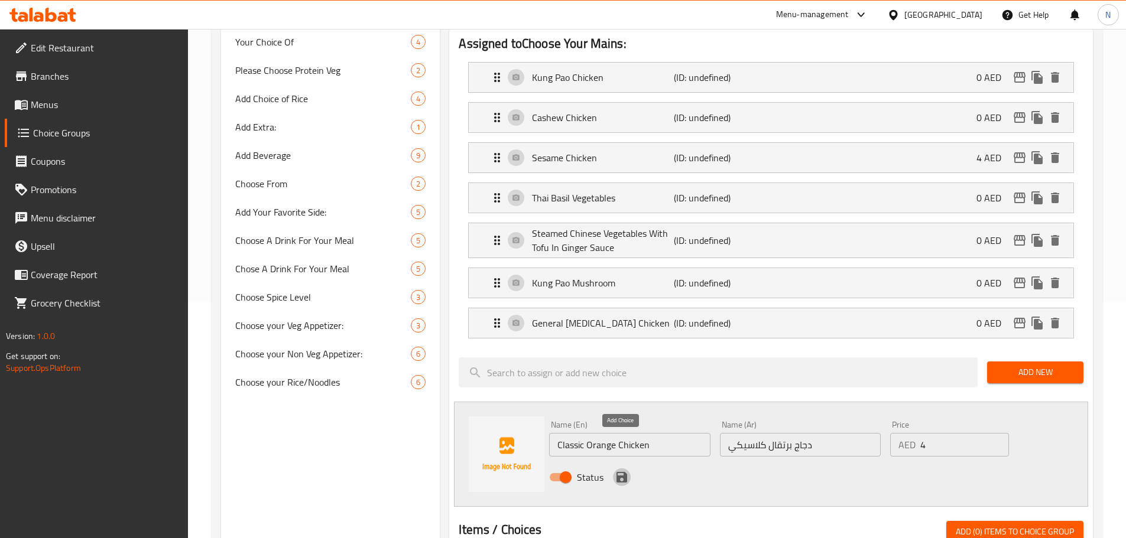
click at [624, 472] on icon "save" at bounding box center [621, 477] width 11 height 11
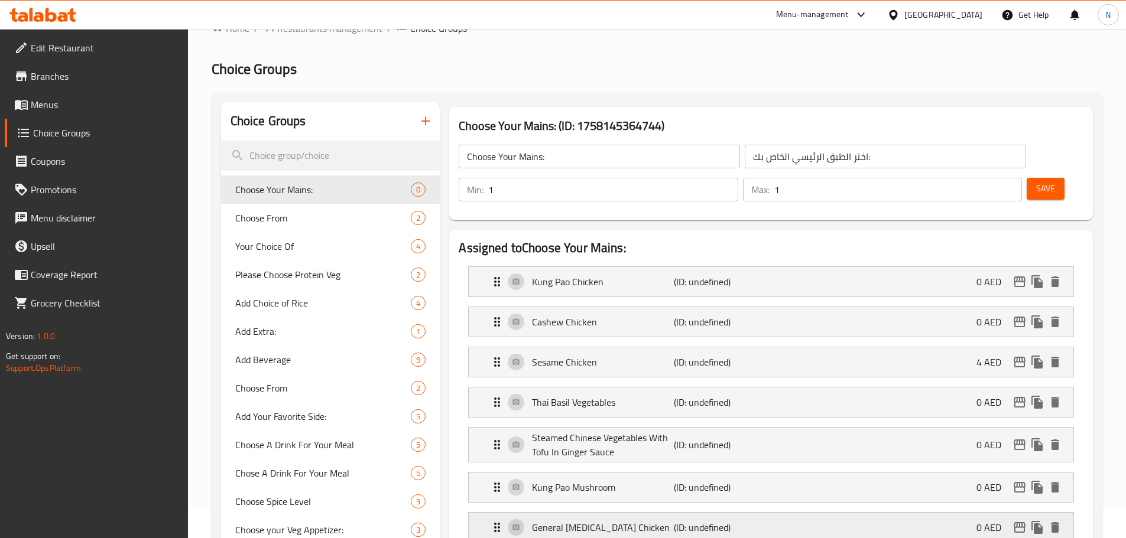
scroll to position [0, 0]
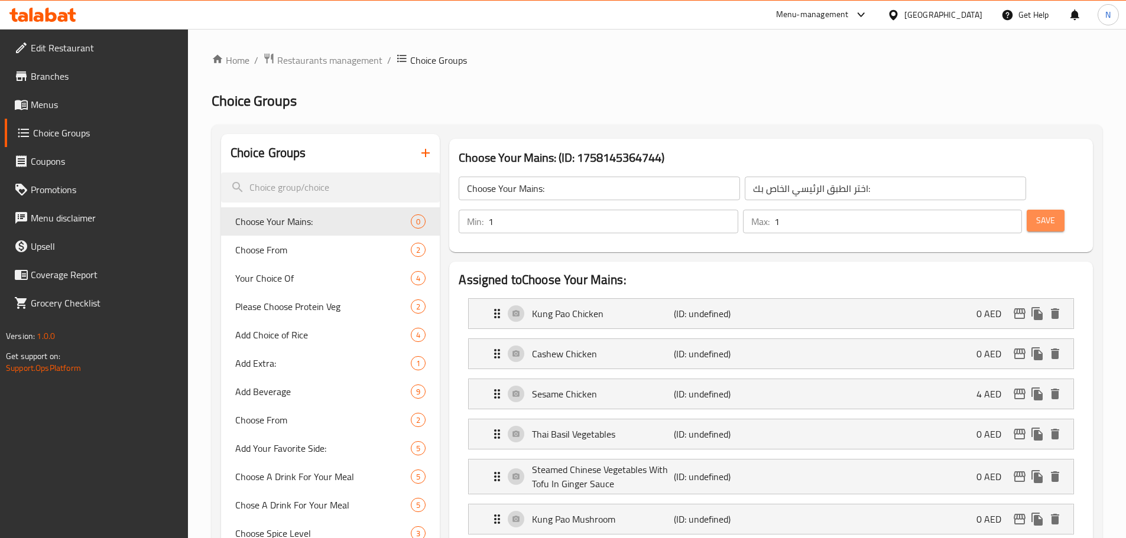
click at [1034, 210] on button "Save" at bounding box center [1045, 221] width 38 height 22
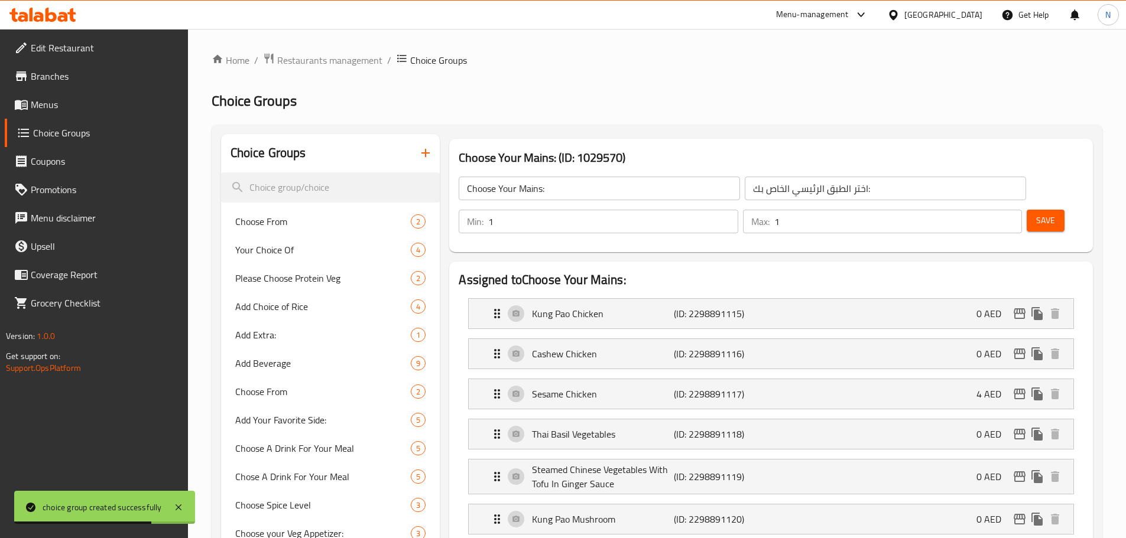
click at [1026, 210] on button "Save" at bounding box center [1045, 221] width 38 height 22
click at [416, 150] on button "button" at bounding box center [425, 153] width 28 height 28
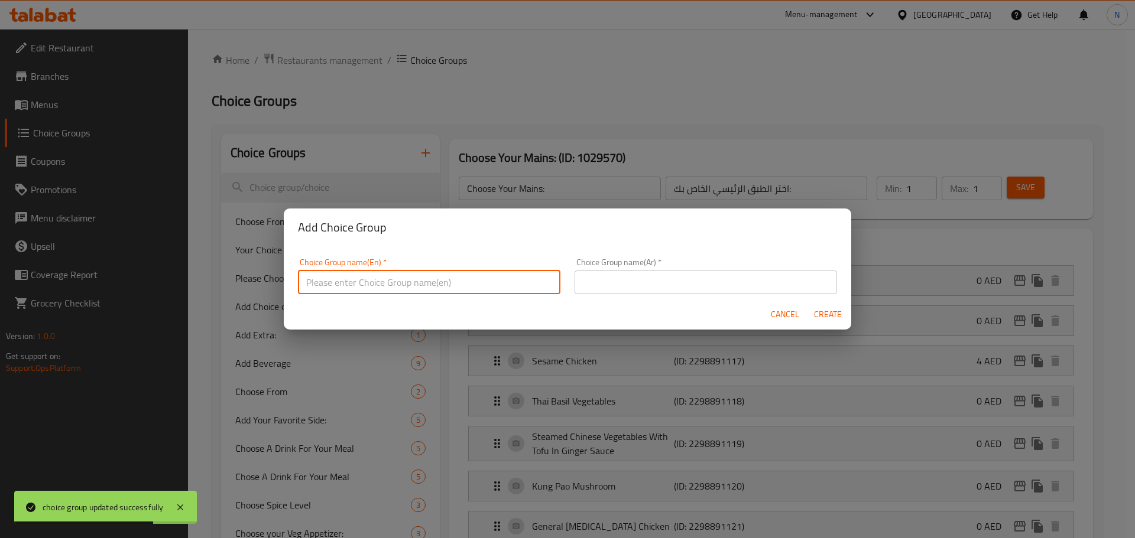
click at [365, 286] on input "text" at bounding box center [429, 283] width 262 height 24
paste input "Choose your appetizers:"
click at [379, 281] on input "Choose your appetizers:" at bounding box center [429, 283] width 262 height 24
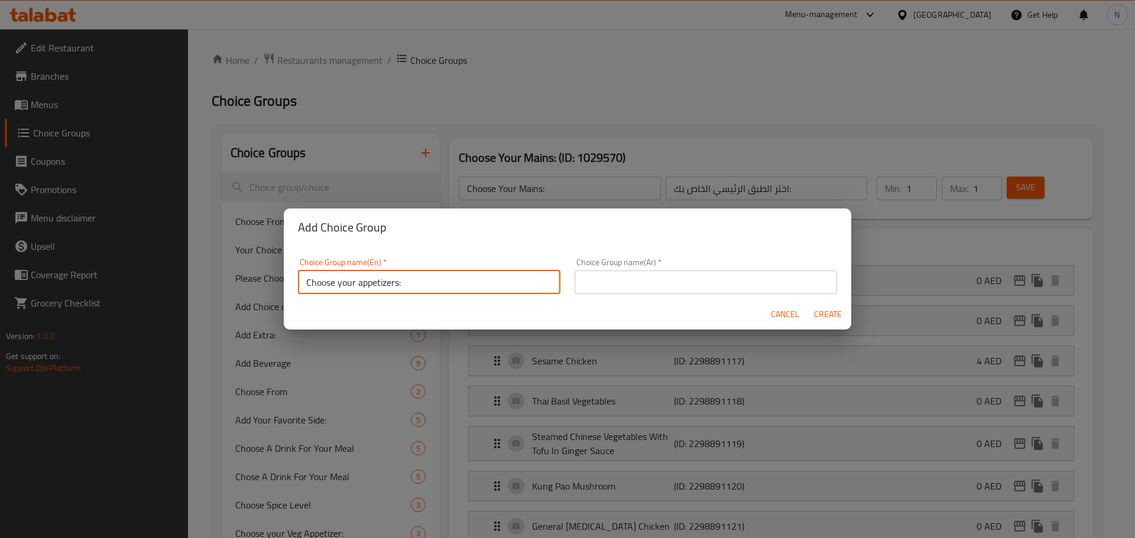
click at [379, 281] on input "Choose your appetizers:" at bounding box center [429, 283] width 262 height 24
type input "Choose Your Appetizers:"
click at [735, 282] on input "text" at bounding box center [705, 283] width 262 height 24
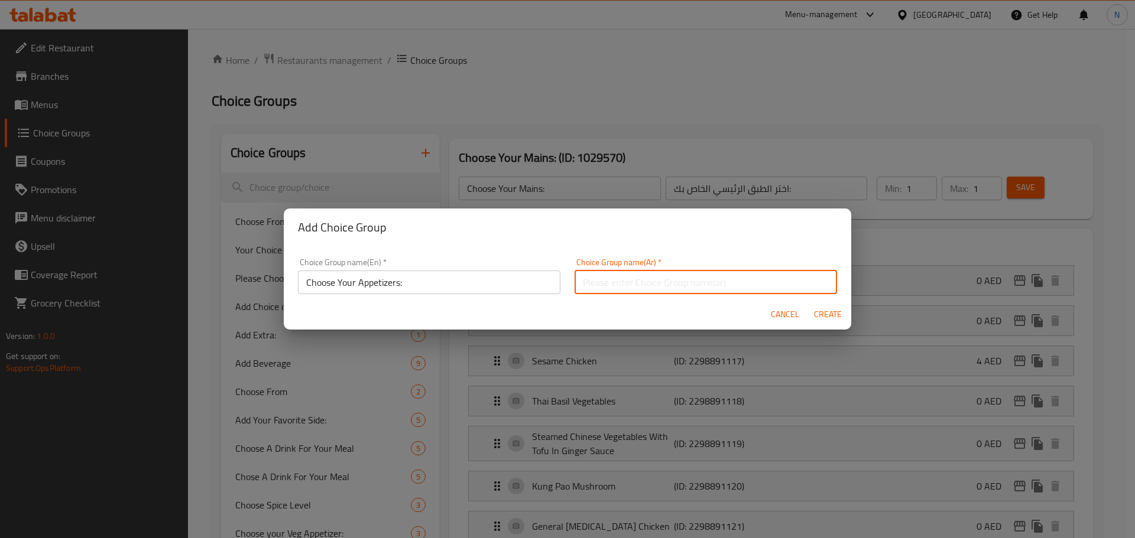
paste input "اختر المقبلات الخاصة بك:"
type input "اختر المقبلات الخاصة بك:"
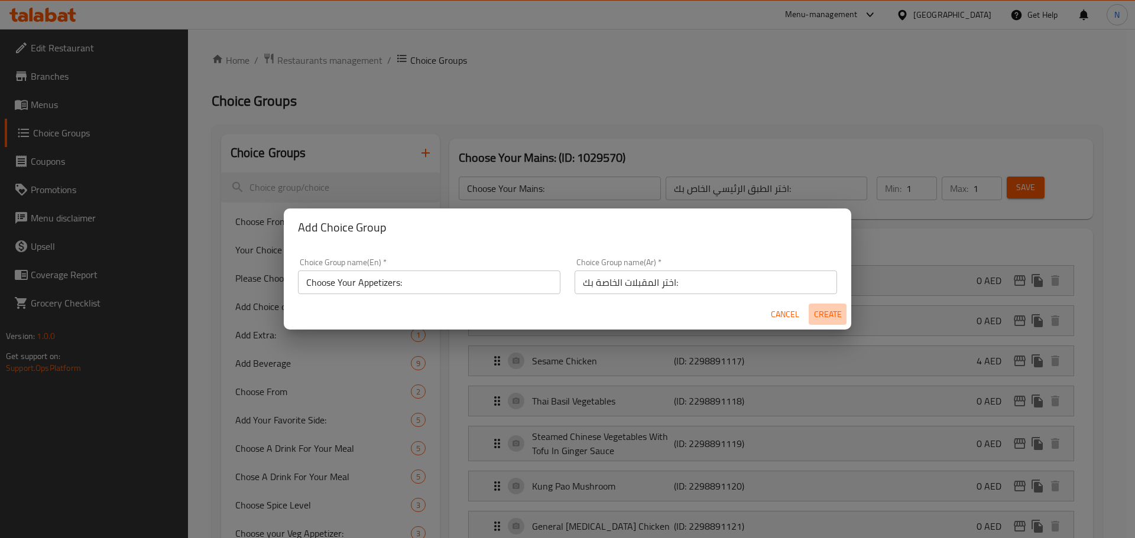
click at [829, 317] on span "Create" at bounding box center [827, 314] width 28 height 15
type input "Choose Your Appetizers:"
type input "اختر المقبلات الخاصة بك:"
type input "0"
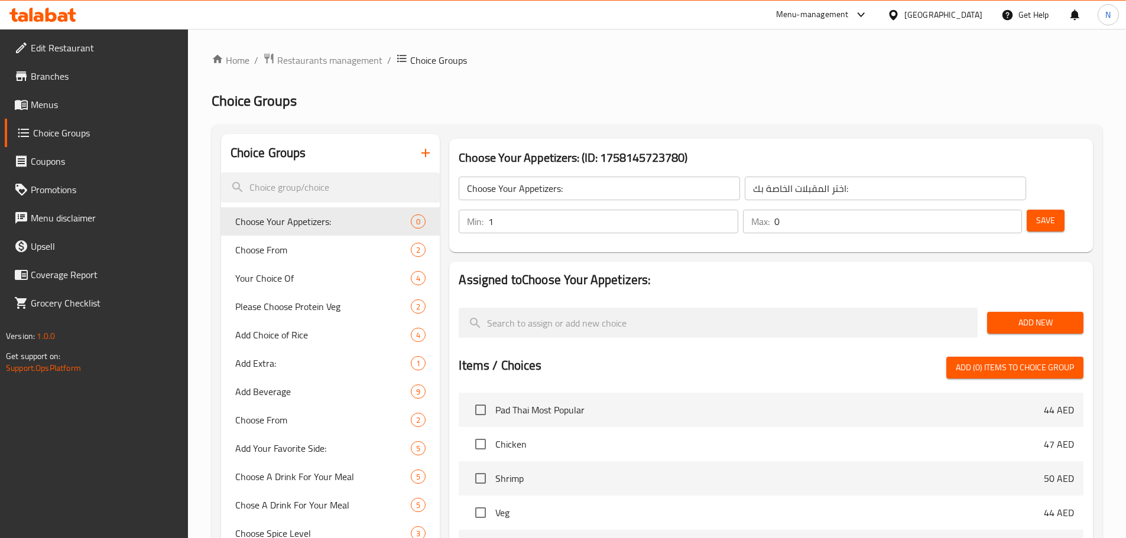
type input "1"
click at [737, 210] on input "1" at bounding box center [612, 222] width 249 height 24
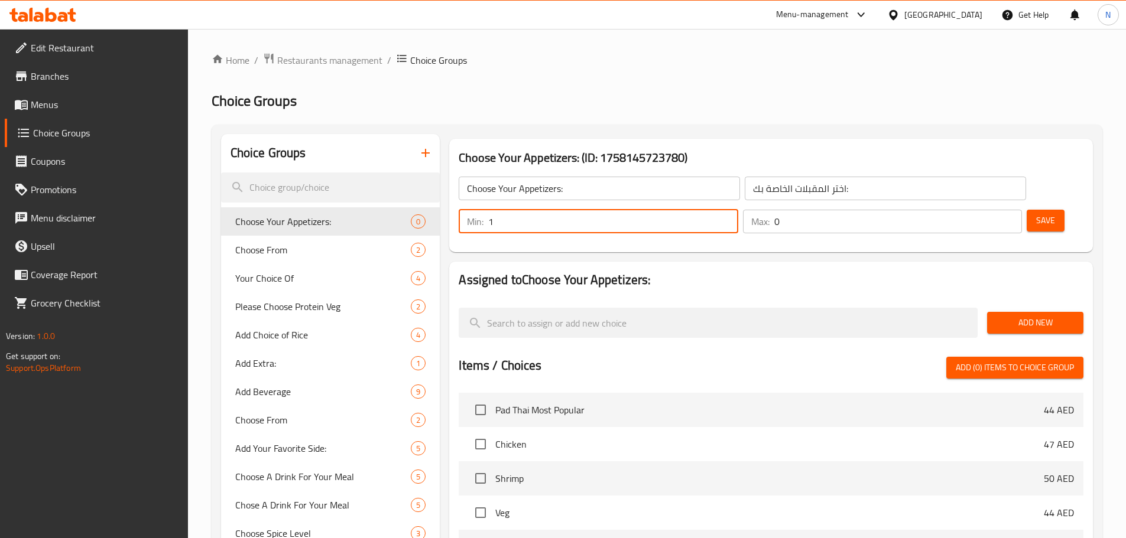
type input "1"
click at [987, 210] on input "1" at bounding box center [898, 222] width 248 height 24
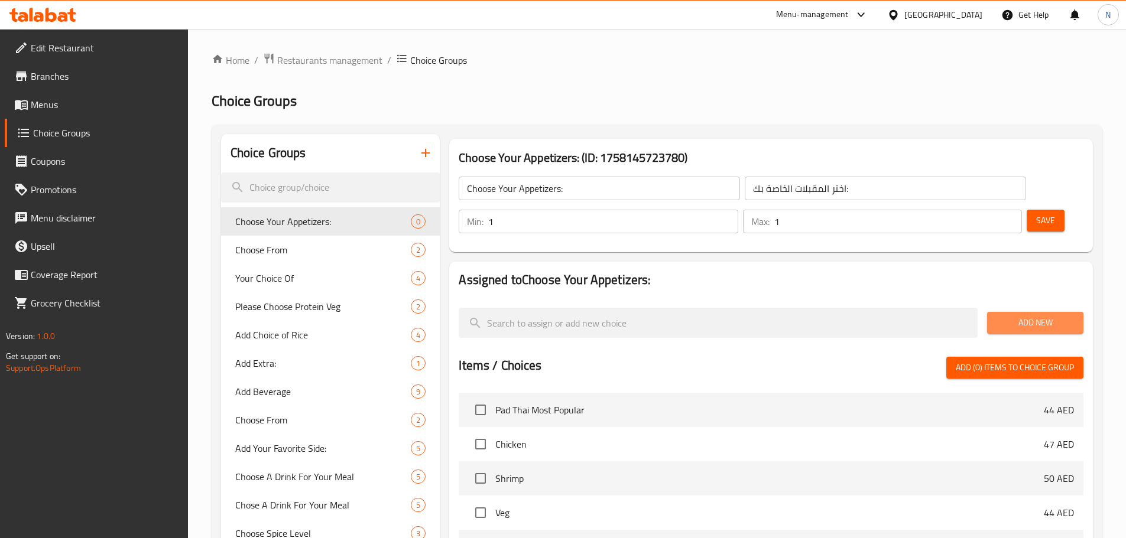
click at [1009, 316] on span "Add New" at bounding box center [1034, 323] width 77 height 15
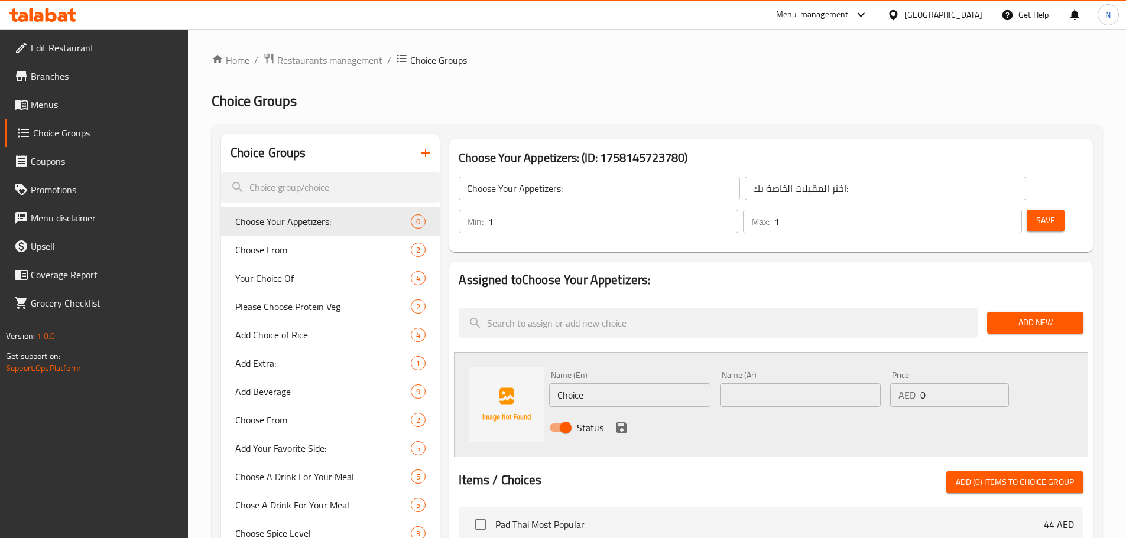
click at [590, 383] on input "Choice" at bounding box center [629, 395] width 161 height 24
paste input "Spring Rolls"
type input "Spring Rolls"
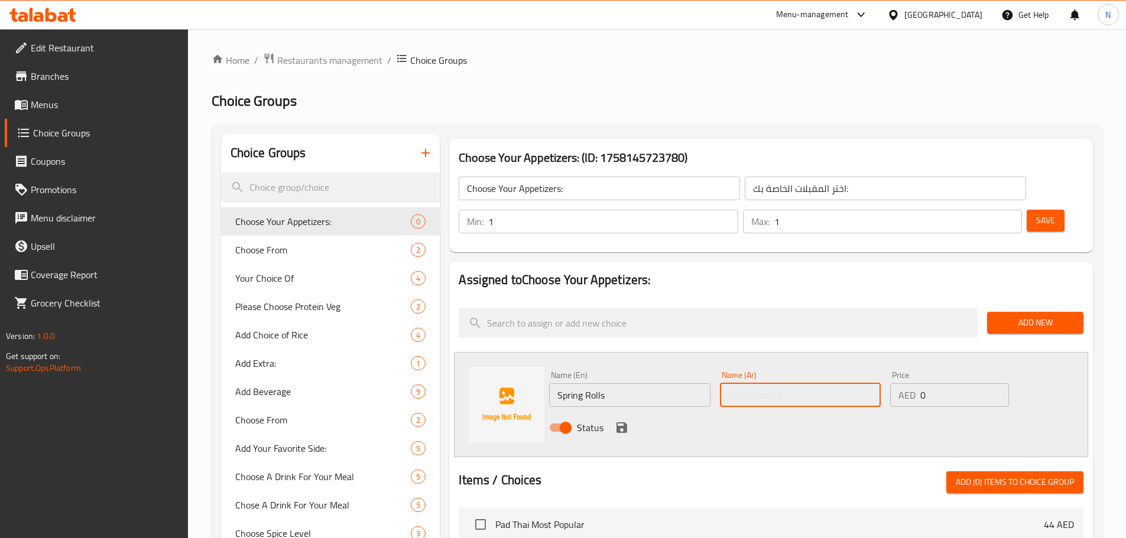
drag, startPoint x: 755, startPoint y: 352, endPoint x: 746, endPoint y: 356, distance: 10.3
click at [755, 383] on input "text" at bounding box center [800, 395] width 161 height 24
paste input "سبرينج رولز"
type input "سبرينج رولز"
drag, startPoint x: 622, startPoint y: 394, endPoint x: 1096, endPoint y: 321, distance: 479.5
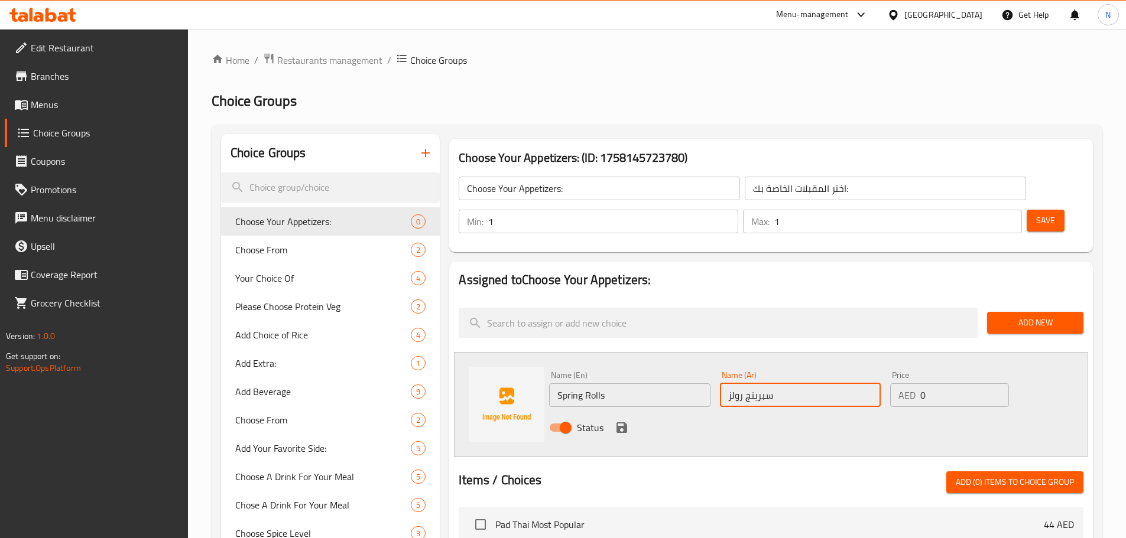
click at [622, 422] on icon "save" at bounding box center [621, 427] width 11 height 11
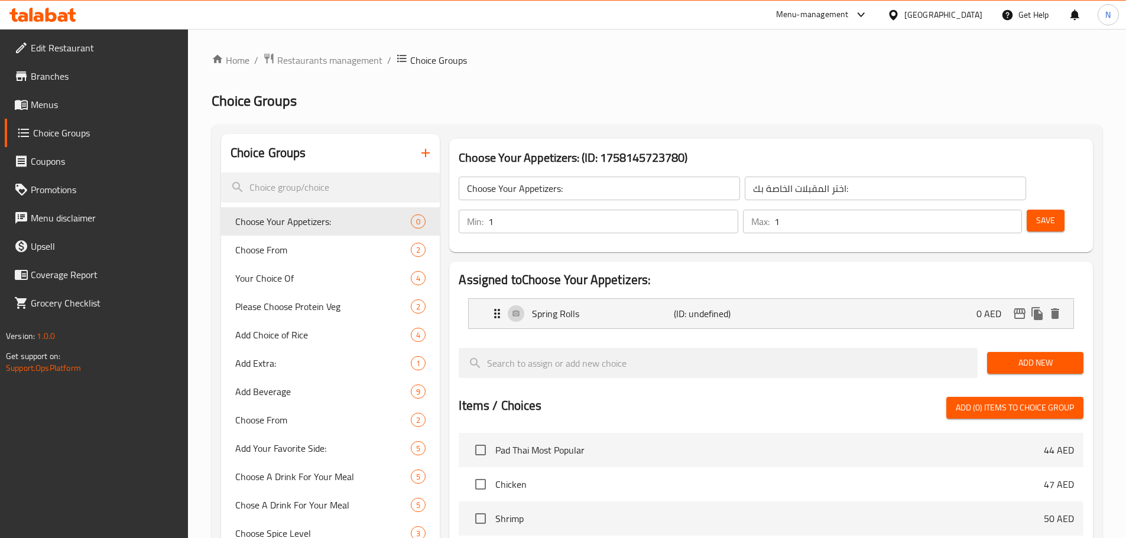
click at [1035, 356] on span "Add New" at bounding box center [1034, 363] width 77 height 15
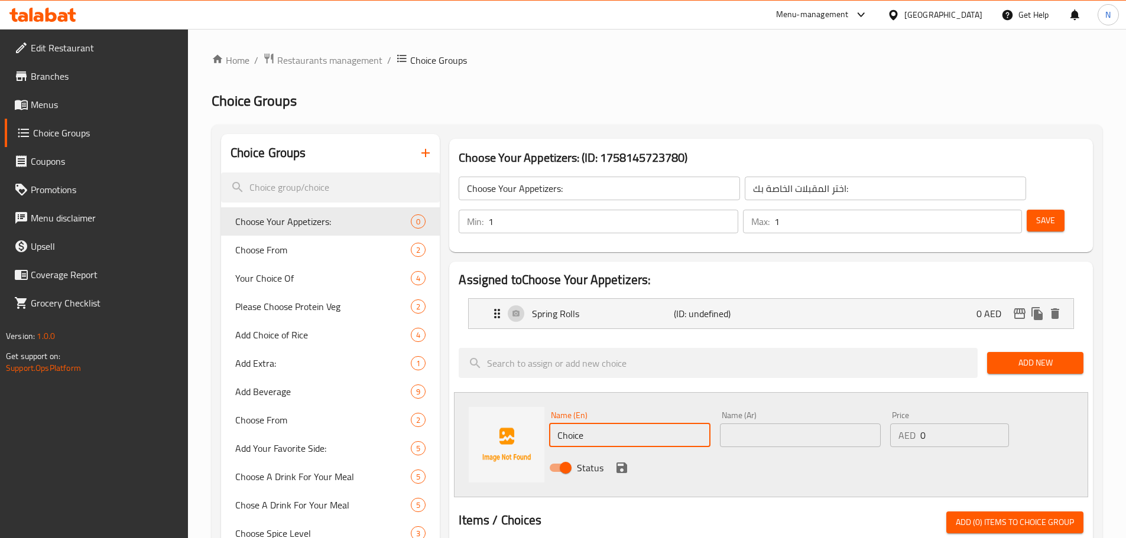
click at [581, 424] on input "Choice" at bounding box center [629, 436] width 161 height 24
paste input "rispy Corn With Water Chestnut"
type input "Crispy Corn With Water Chestnut"
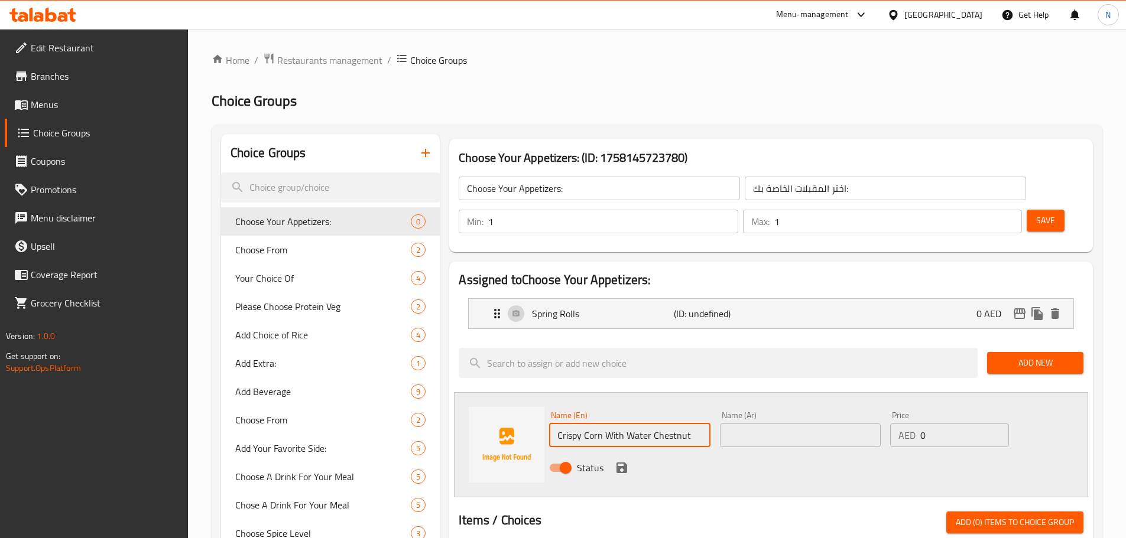
click at [776, 411] on div "Name (Ar) Name (Ar)" at bounding box center [800, 429] width 161 height 36
drag, startPoint x: 775, startPoint y: 401, endPoint x: 779, endPoint y: 407, distance: 7.2
click at [775, 424] on input "text" at bounding box center [800, 436] width 161 height 24
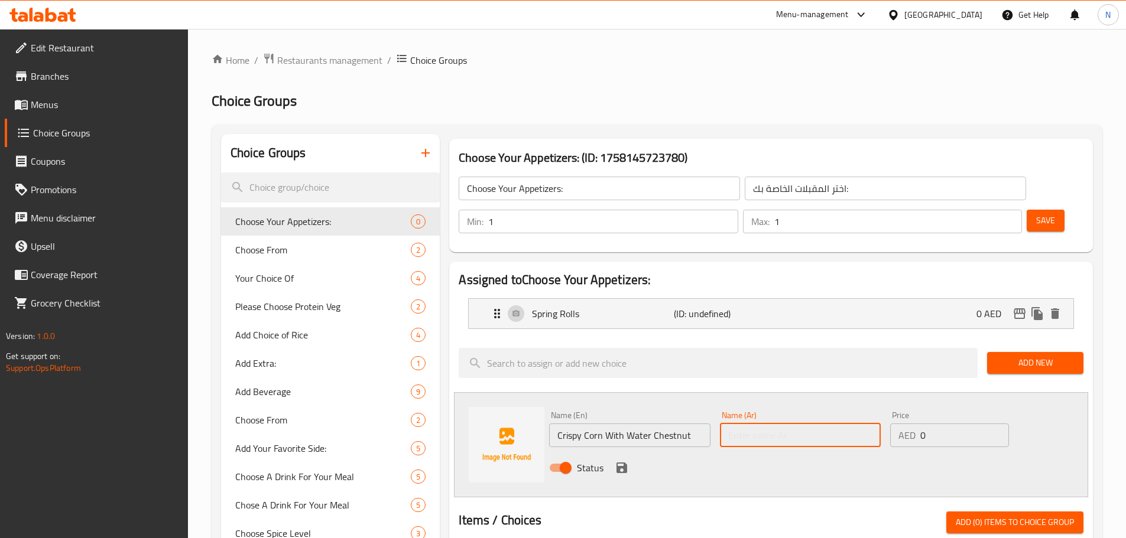
paste input "ذرة مقرمشة مع كستناء مائية"
type input "ذرة مقرمشة مع كستناء مائية"
click at [625, 463] on icon "save" at bounding box center [621, 468] width 11 height 11
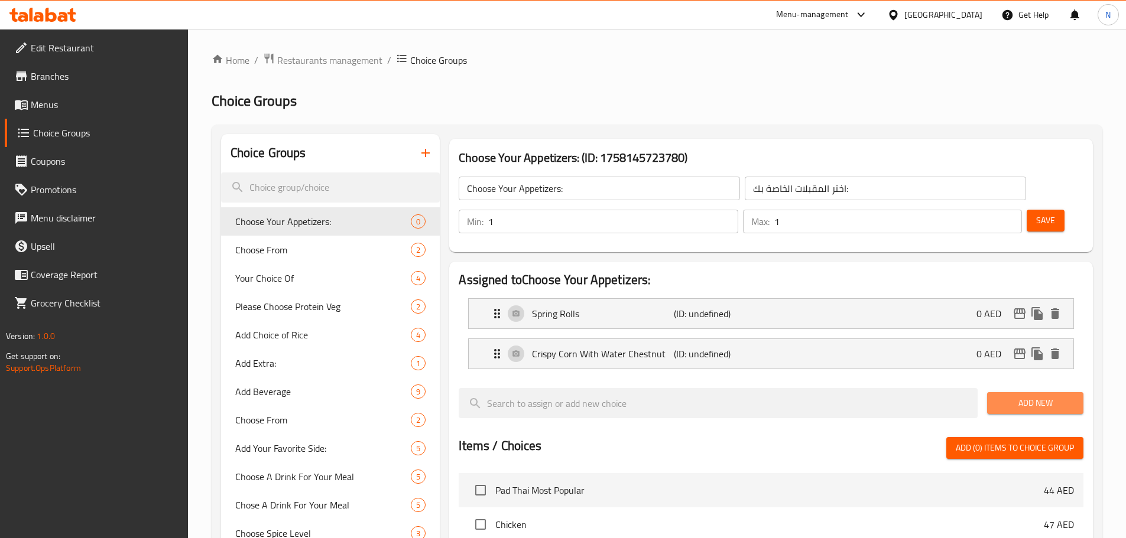
click at [1018, 396] on span "Add New" at bounding box center [1034, 403] width 77 height 15
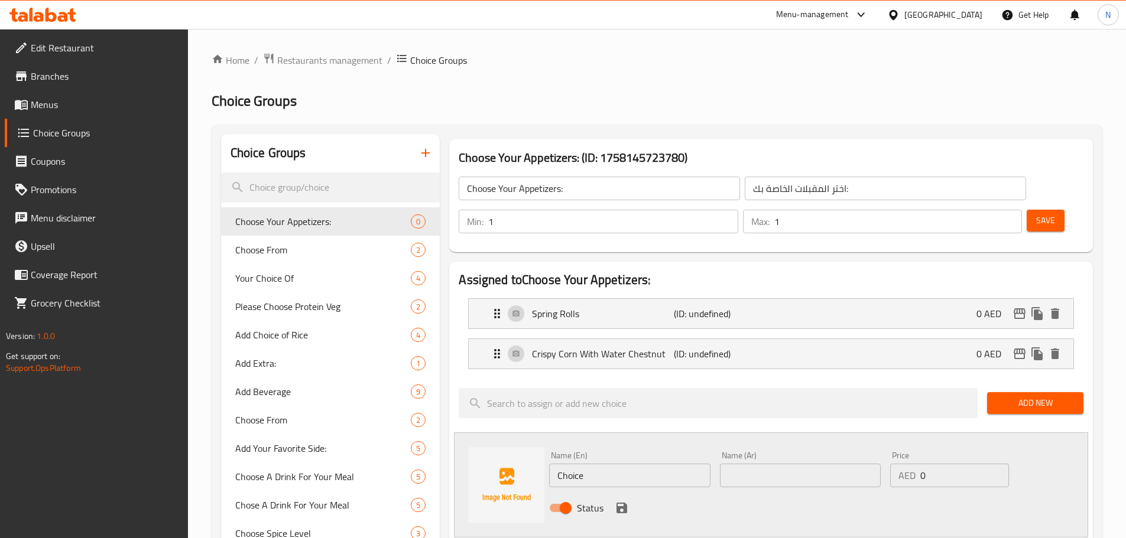
click at [626, 464] on input "Choice" at bounding box center [629, 476] width 161 height 24
paste input "Sichuan Chili Cottage Chees"
type input "Sichuan Chili Cottage Cheese"
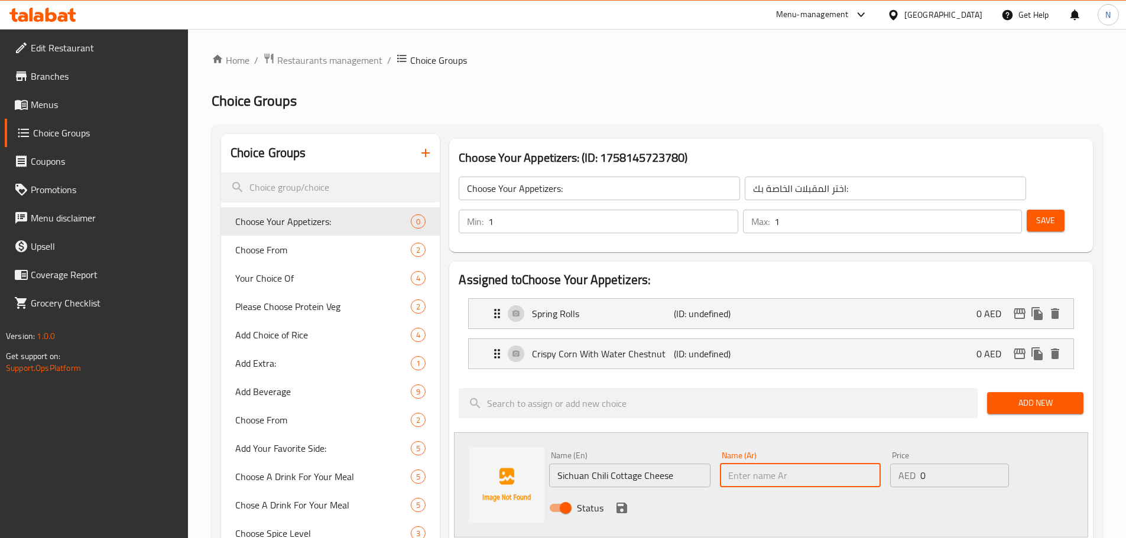
click at [752, 464] on input "text" at bounding box center [800, 476] width 161 height 24
paste input "جبنة [PERSON_NAME]"
type input "جبنة [PERSON_NAME]"
click at [619, 503] on icon "save" at bounding box center [621, 508] width 11 height 11
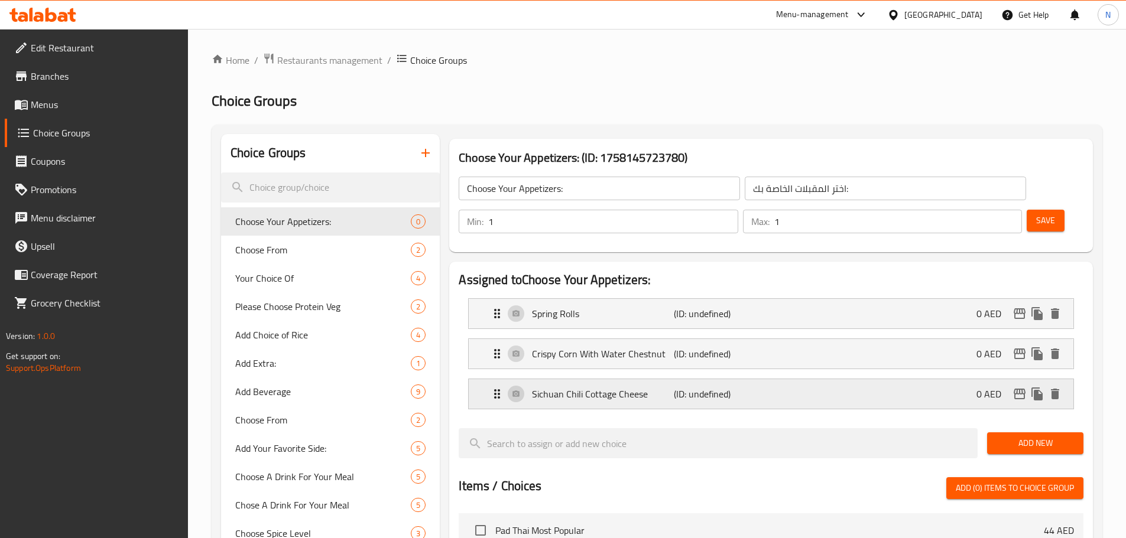
click at [889, 379] on div "Sichuan Chili Cottage Cheese (ID: undefined) 0 AED" at bounding box center [774, 394] width 569 height 30
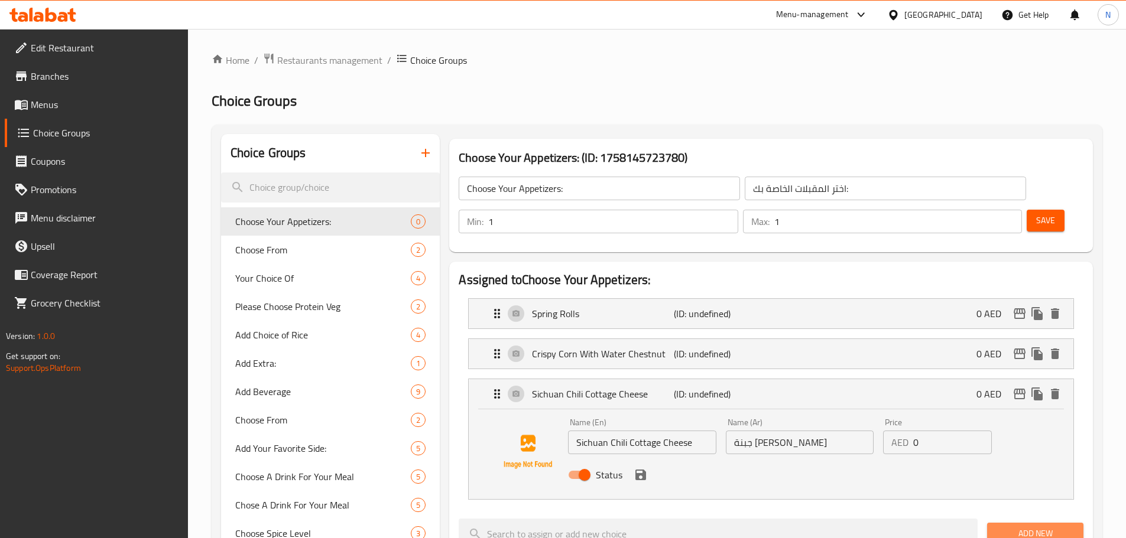
click at [1016, 526] on span "Add New" at bounding box center [1034, 533] width 77 height 15
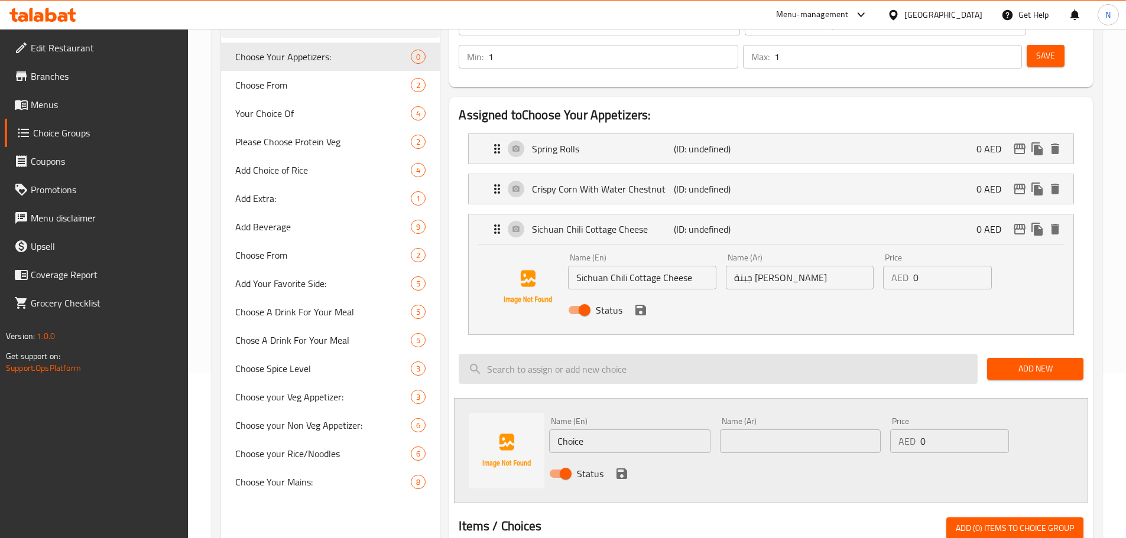
scroll to position [177, 0]
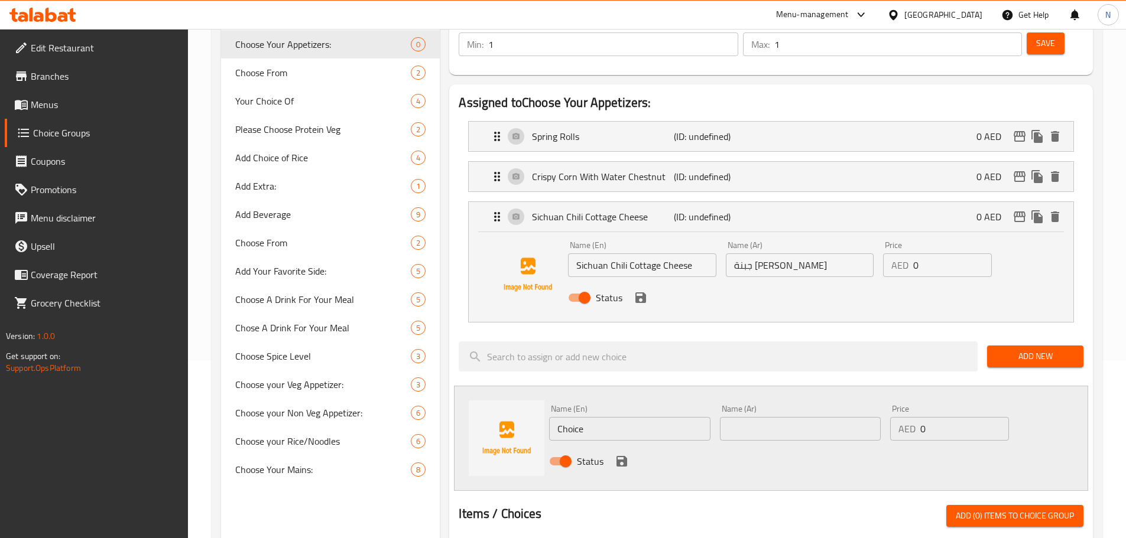
click at [639, 291] on icon "save" at bounding box center [640, 298] width 14 height 14
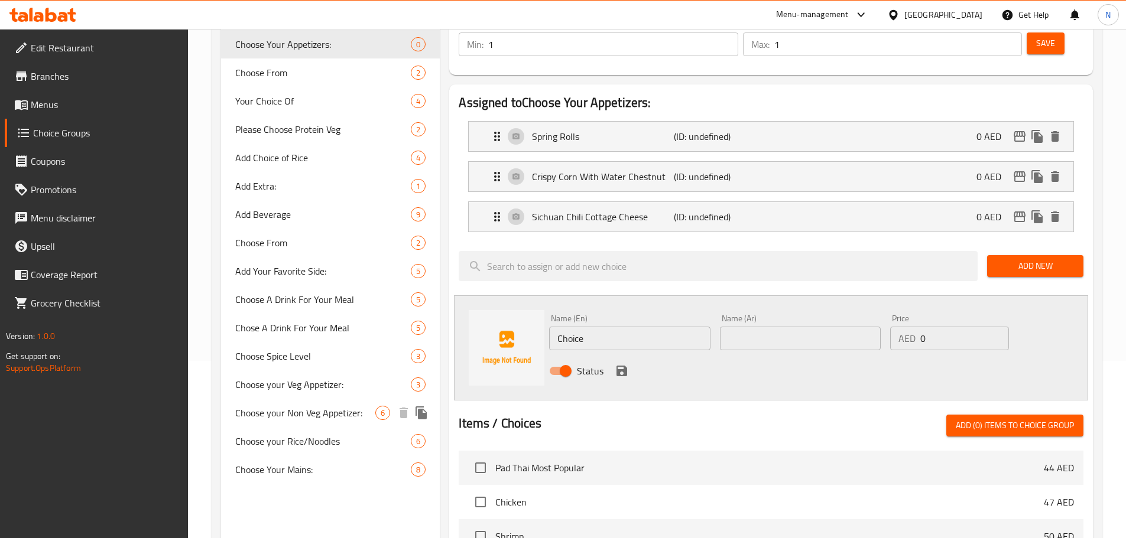
click at [291, 408] on span "Choose your Non Veg Appetizer:" at bounding box center [305, 413] width 141 height 14
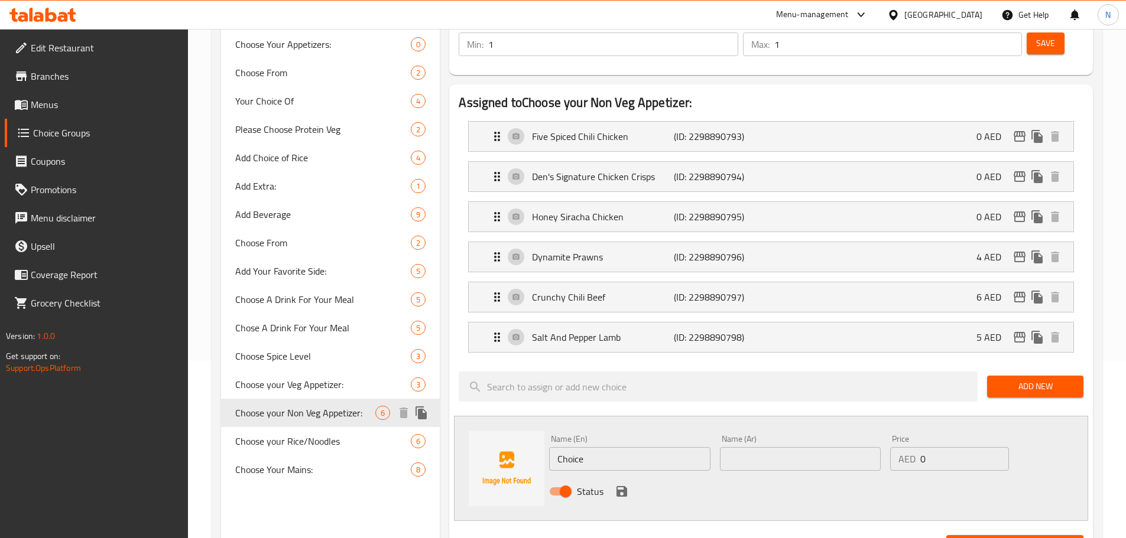
type input "Choose your Non Veg Appetizer:"
type input "اختر المقبلات غير النباتية الخاصة بك:"
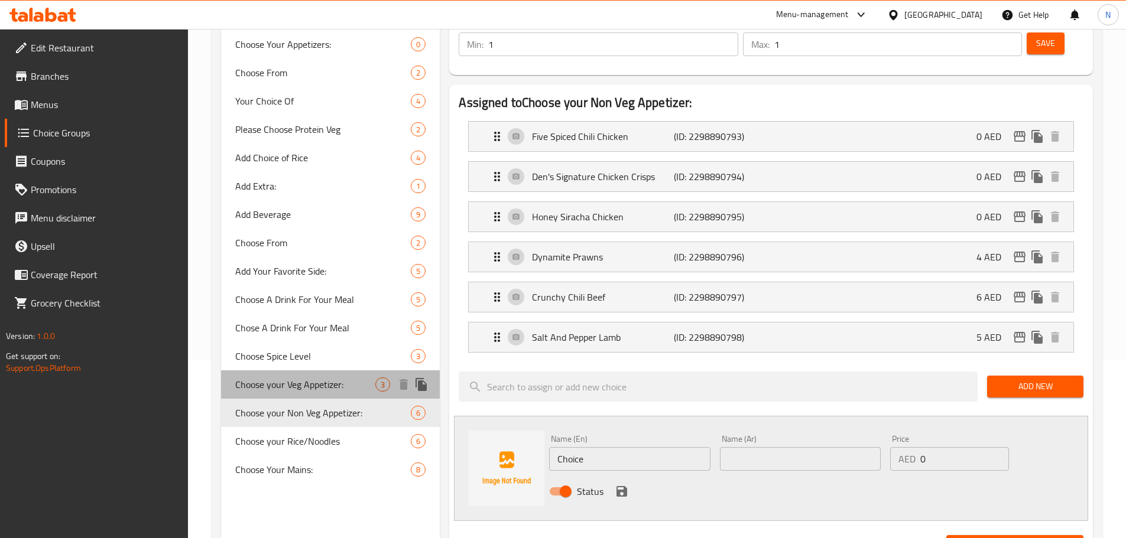
click at [300, 382] on span "Choose your Veg Appetizer:" at bounding box center [305, 385] width 141 height 14
type input "Choose your Veg Appetizer:"
type input "اختر مقبلاتك النباتية:"
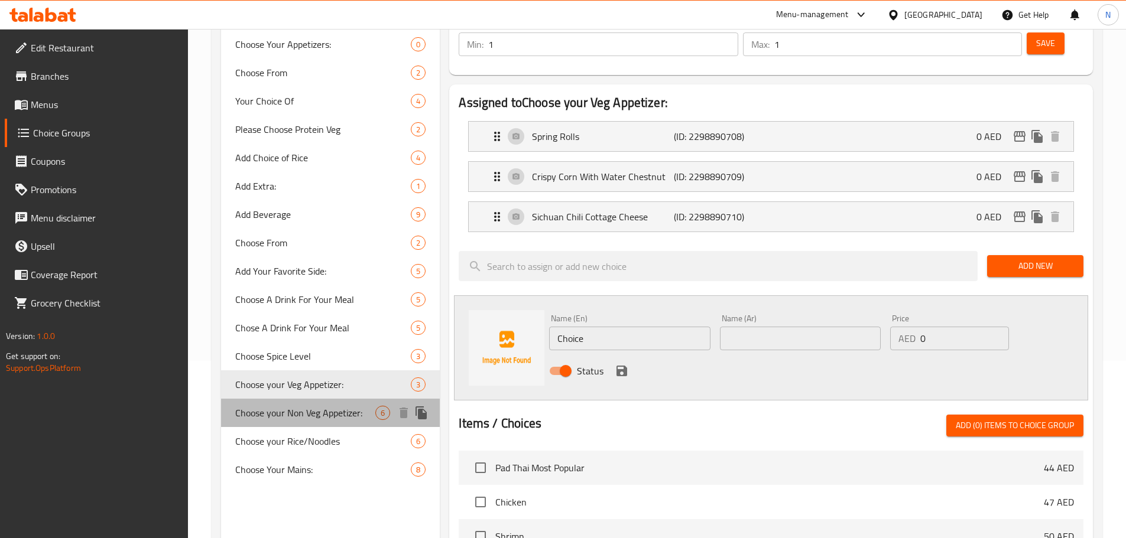
click at [295, 420] on span "Choose your Non Veg Appetizer:" at bounding box center [305, 413] width 141 height 14
type input "Choose your Non Veg Appetizer:"
type input "اختر المقبلات غير النباتية الخاصة بك:"
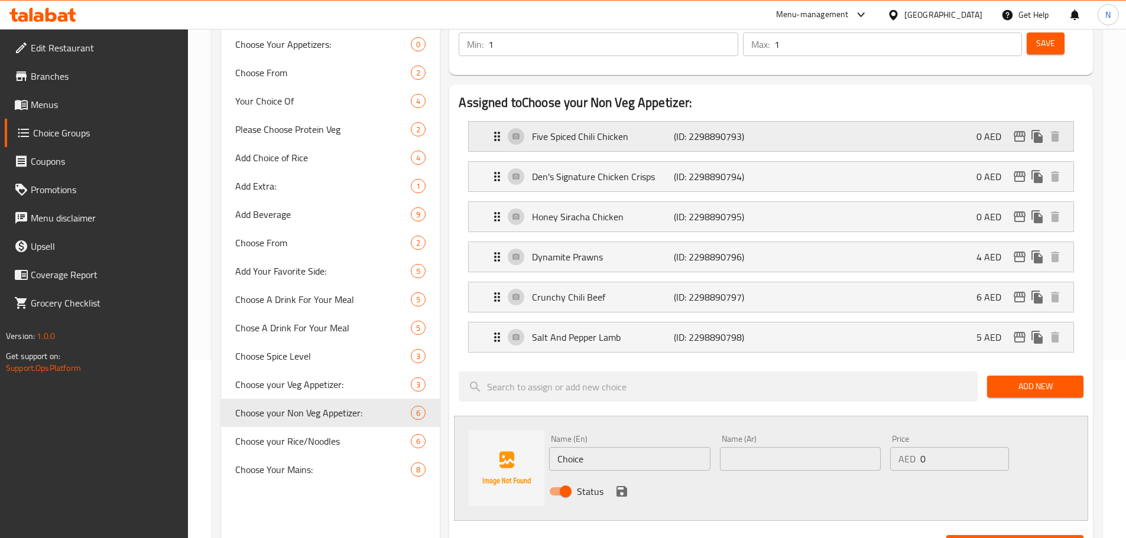
click at [898, 122] on div "Five Spiced Chili Chicken (ID: 2298890793) 0 AED" at bounding box center [774, 137] width 569 height 30
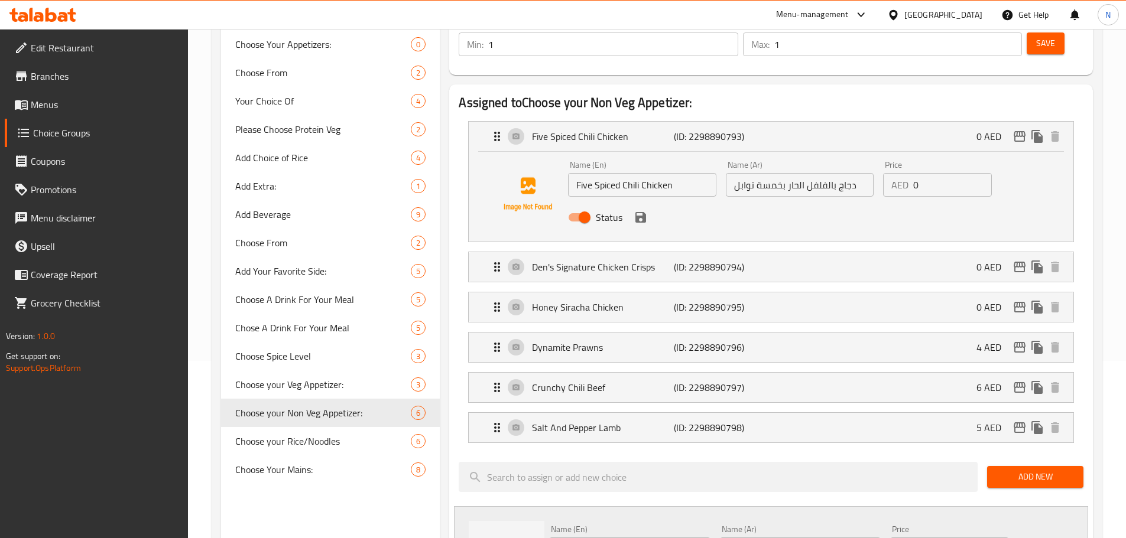
click at [617, 173] on input "Five Spiced Chili Chicken" at bounding box center [642, 185] width 148 height 24
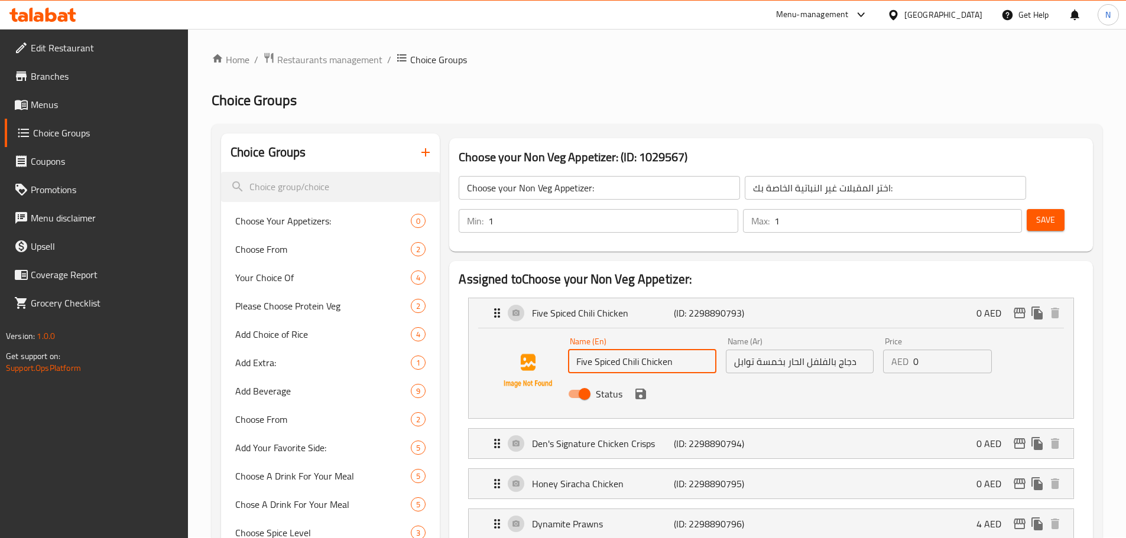
scroll to position [0, 0]
click at [786, 350] on input "دجاج بالفلفل الحار بخمسة توابل" at bounding box center [800, 362] width 148 height 24
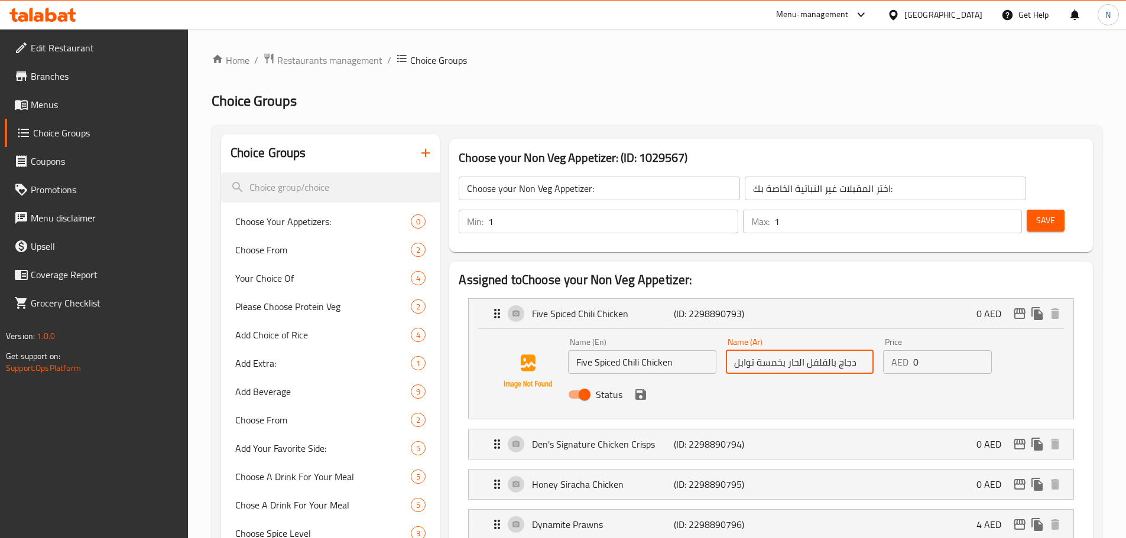
click at [786, 350] on input "دجاج بالفلفل الحار بخمسة توابل" at bounding box center [800, 362] width 148 height 24
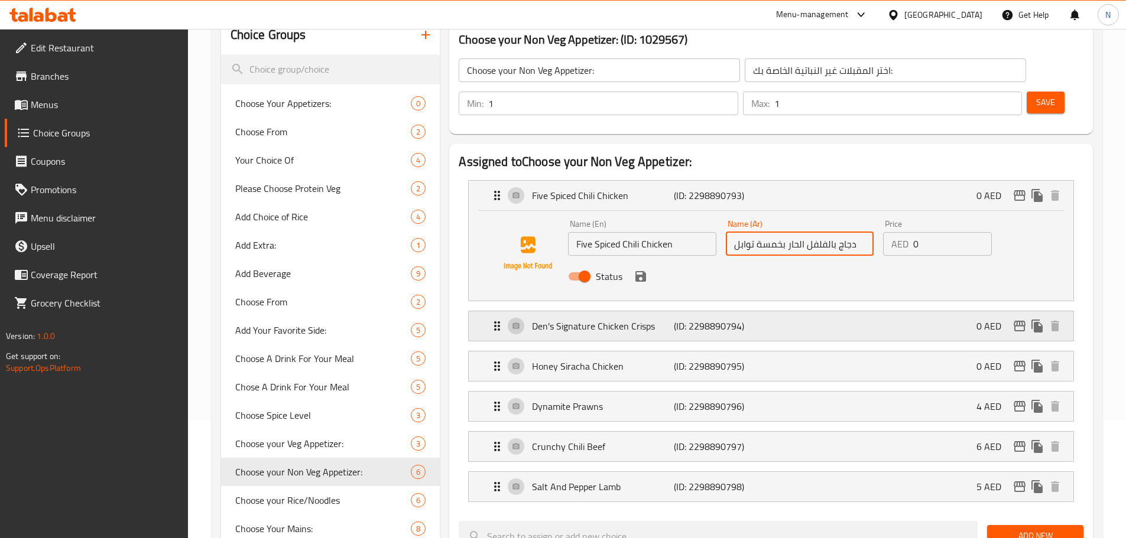
click at [803, 311] on div "Den's Signature Chicken Crisps (ID: 2298890794) 0 AED" at bounding box center [774, 326] width 569 height 30
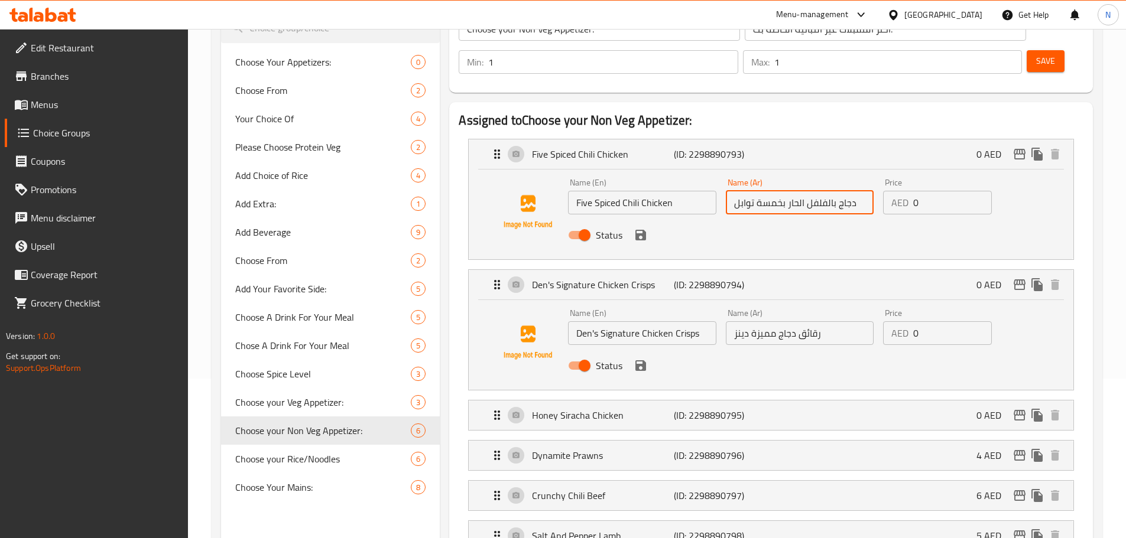
scroll to position [177, 0]
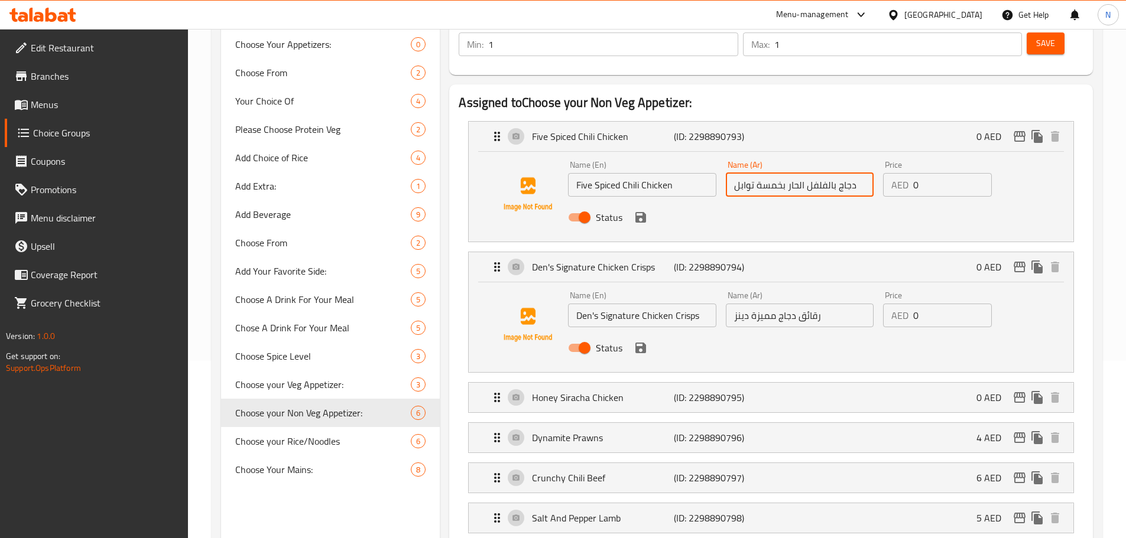
click at [639, 304] on input "Den's Signature Chicken Crisps" at bounding box center [642, 316] width 148 height 24
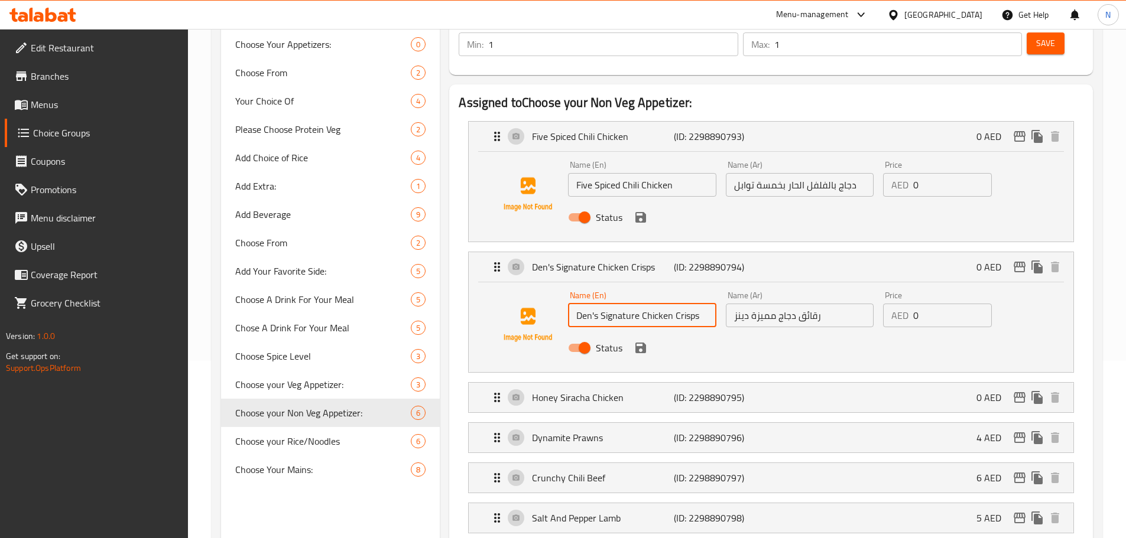
click at [639, 304] on input "Den's Signature Chicken Crisps" at bounding box center [642, 316] width 148 height 24
click at [778, 304] on input "رقائق دجاج مميزة دينز" at bounding box center [800, 316] width 148 height 24
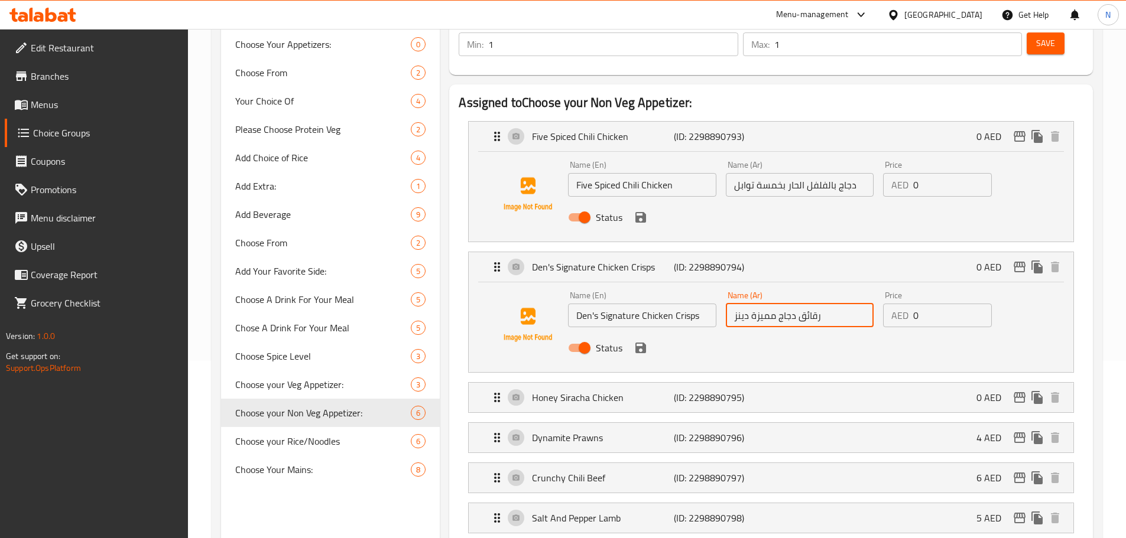
click at [778, 304] on input "رقائق دجاج مميزة دينز" at bounding box center [800, 316] width 148 height 24
click at [616, 391] on p "Honey Siracha Chicken" at bounding box center [602, 398] width 141 height 14
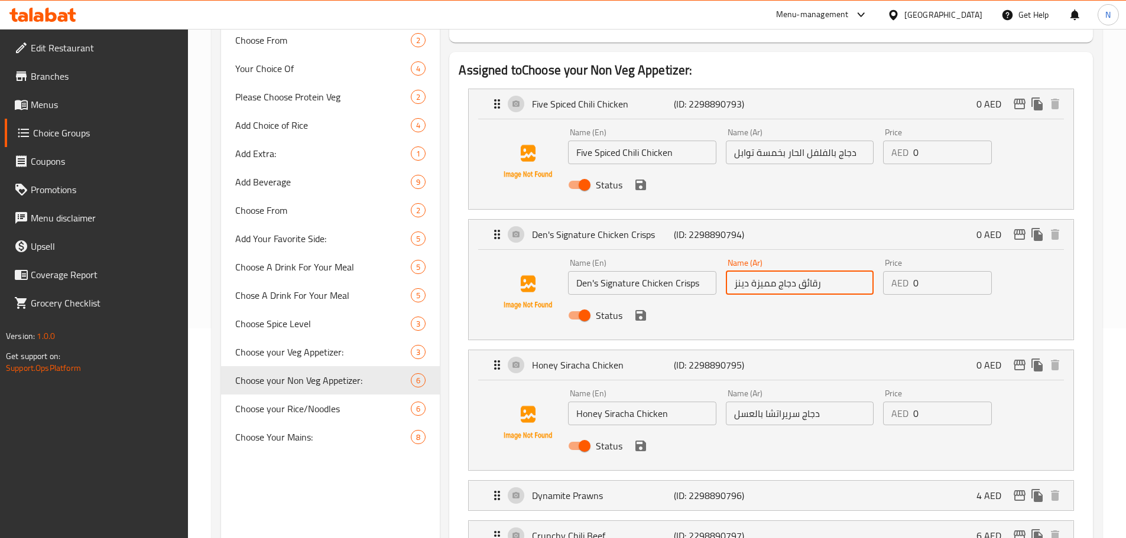
scroll to position [236, 0]
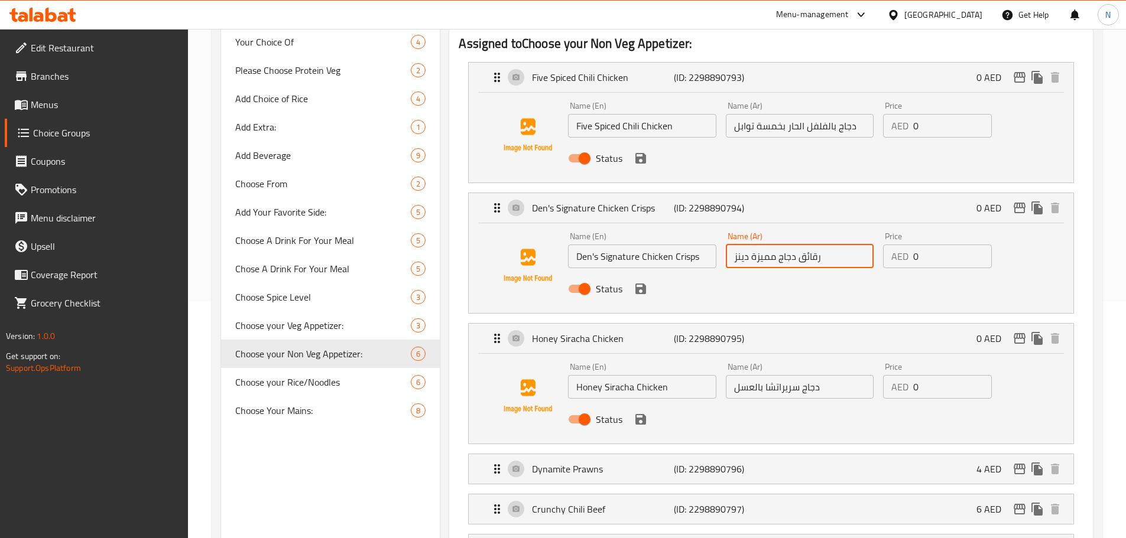
click at [608, 375] on input "Honey Siracha Chicken" at bounding box center [642, 387] width 148 height 24
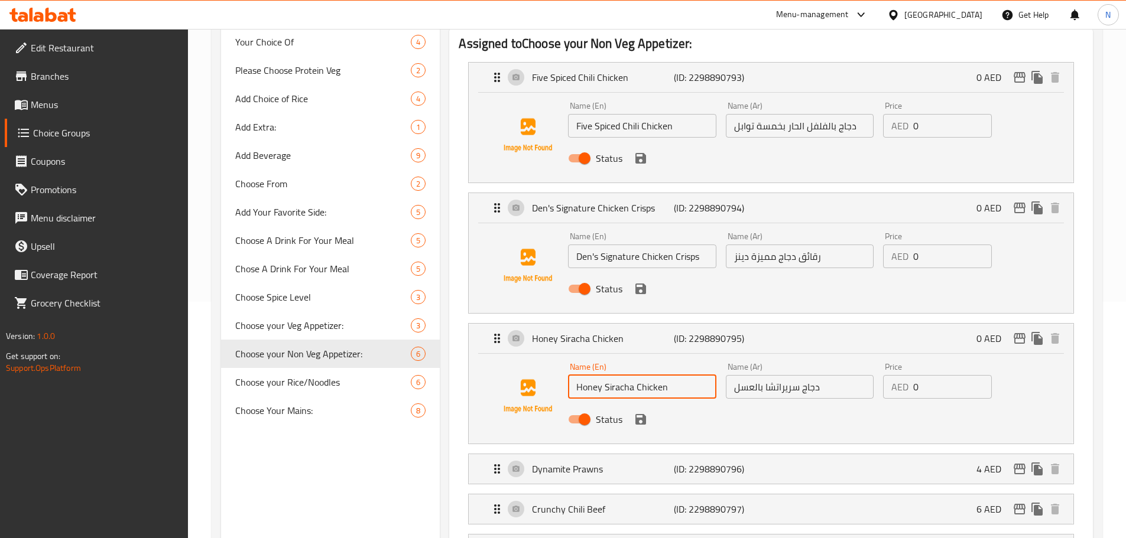
click at [608, 375] on input "Honey Siracha Chicken" at bounding box center [642, 387] width 148 height 24
click at [766, 375] on input "دجاج سريراتشا بالعسل" at bounding box center [800, 387] width 148 height 24
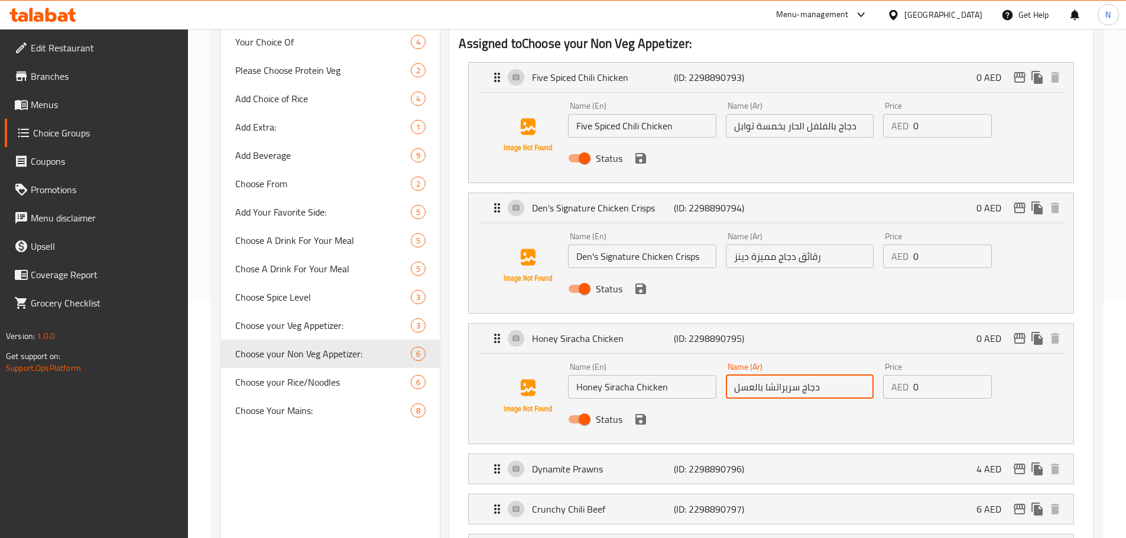
click at [766, 375] on input "دجاج سريراتشا بالعسل" at bounding box center [800, 387] width 148 height 24
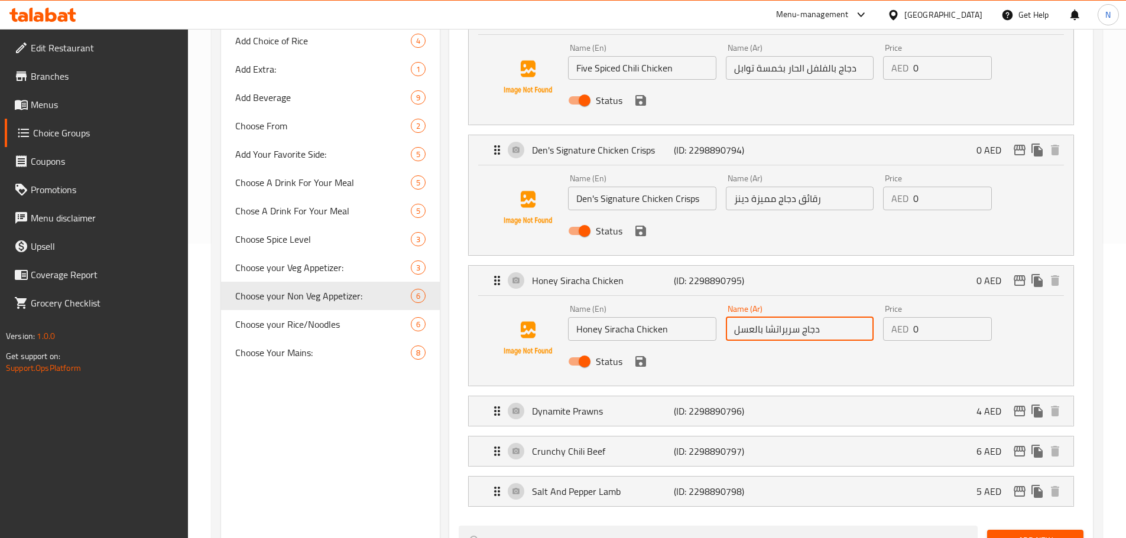
scroll to position [414, 0]
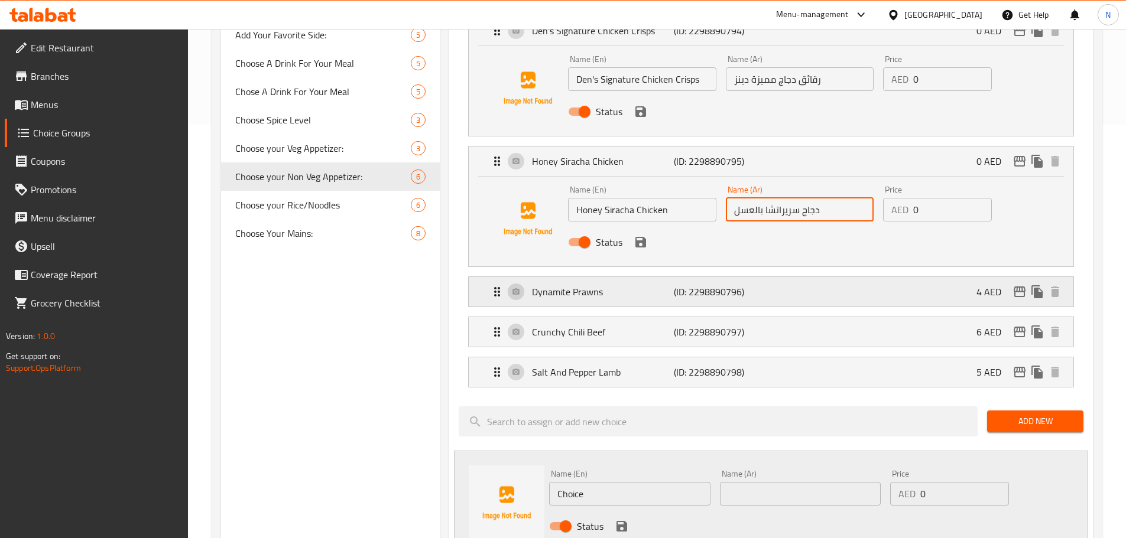
click at [828, 277] on div "Dynamite Prawns (ID: 2298890796) 4 AED" at bounding box center [774, 292] width 569 height 30
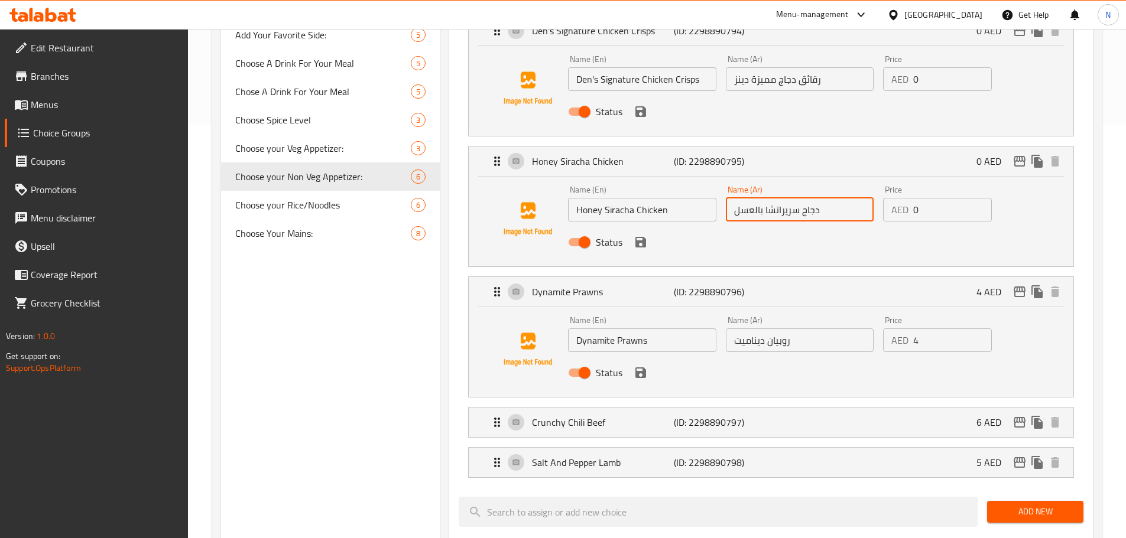
click at [755, 329] on input "روبيان ديناميت" at bounding box center [800, 341] width 148 height 24
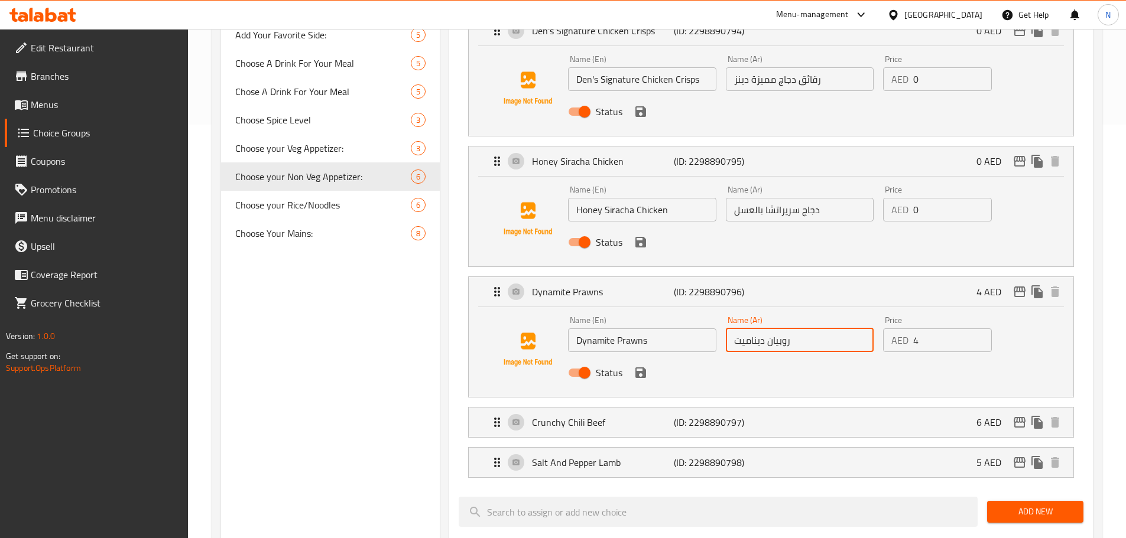
click at [755, 329] on input "روبيان ديناميت" at bounding box center [800, 341] width 148 height 24
click at [604, 415] on p "Crunchy Chili Beef" at bounding box center [602, 422] width 141 height 14
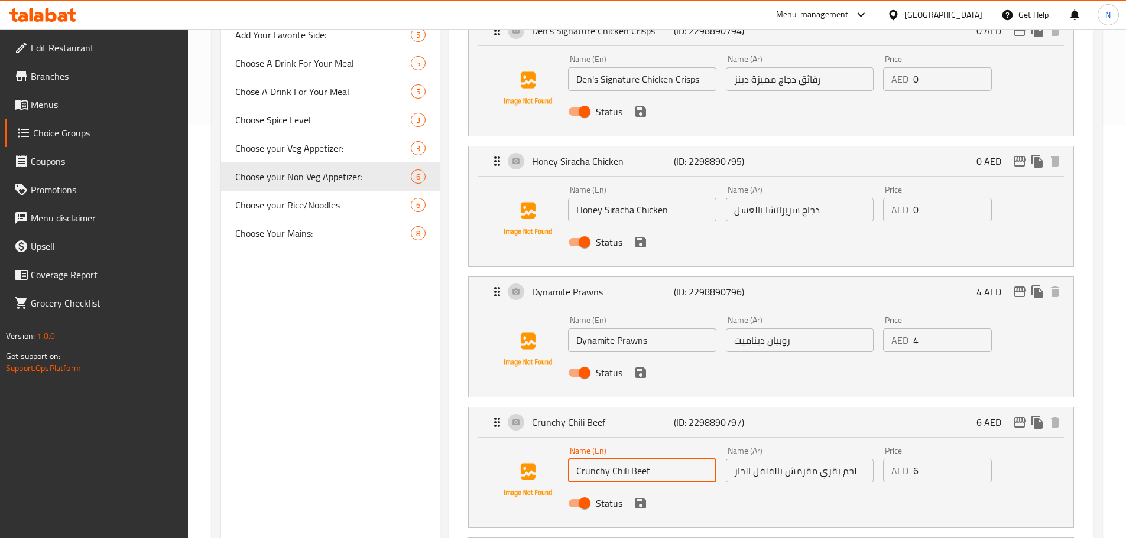
click at [605, 459] on input "Crunchy Chili Beef" at bounding box center [642, 471] width 148 height 24
click at [759, 459] on input "لحم بقري مقرمش بالفلفل الحار" at bounding box center [800, 471] width 148 height 24
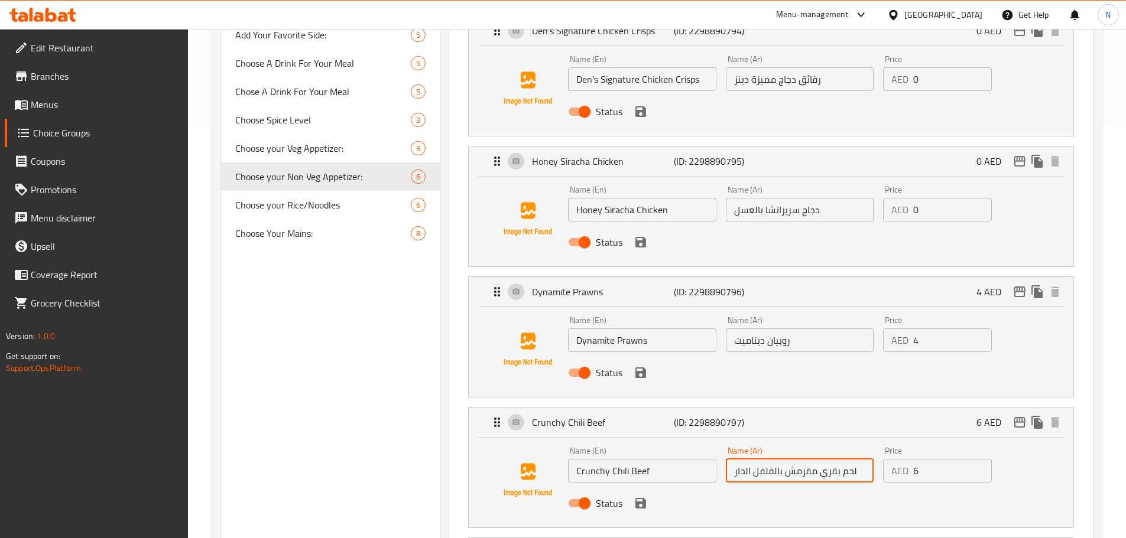
click at [758, 459] on input "لحم بقري مقرمش بالفلفل الحار" at bounding box center [800, 471] width 148 height 24
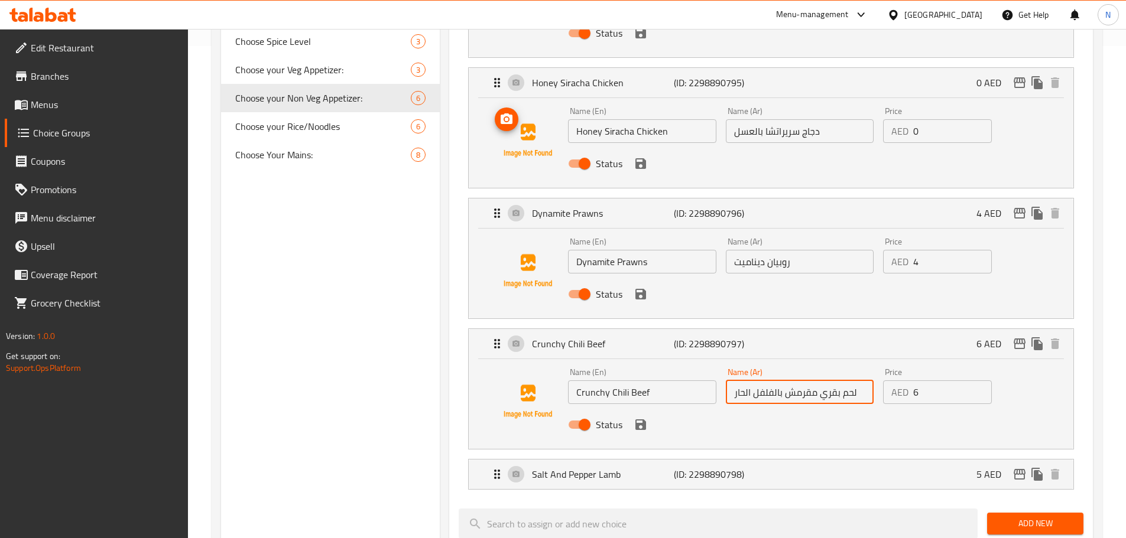
scroll to position [532, 0]
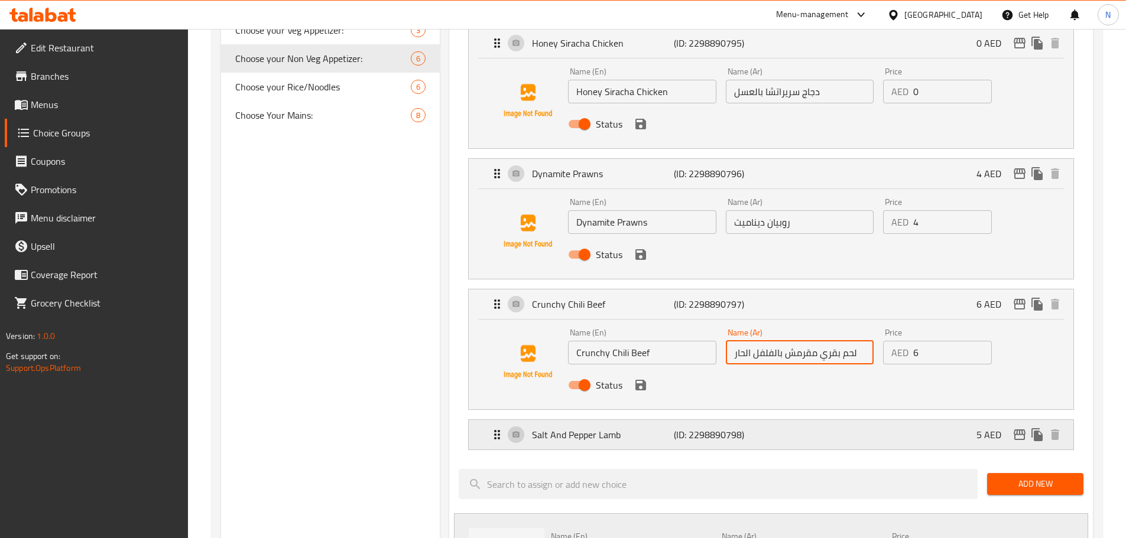
click at [789, 420] on div "Salt And Pepper Lamb (ID: 2298890798) 5 AED" at bounding box center [774, 435] width 569 height 30
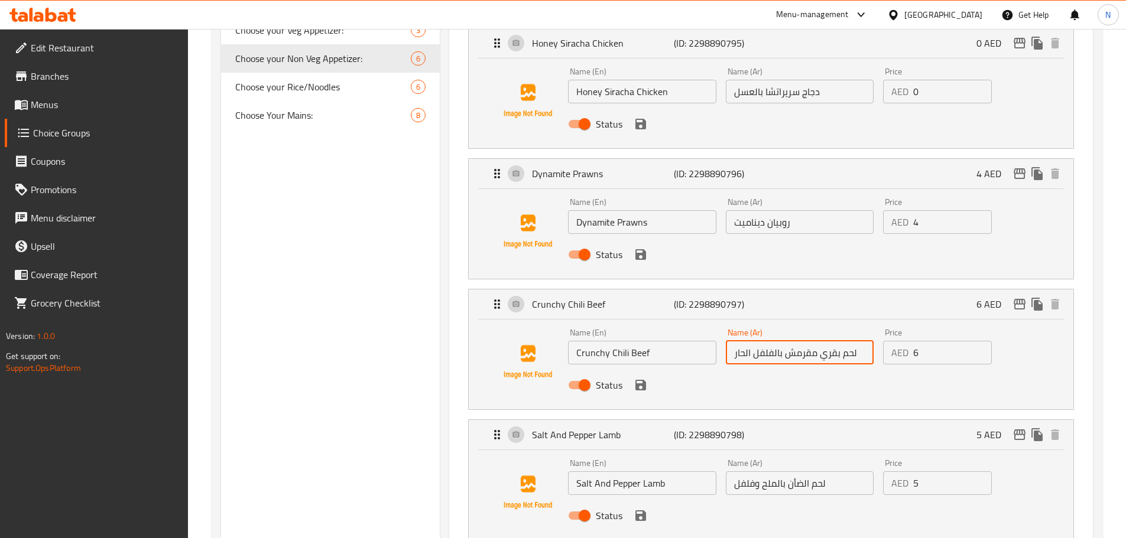
click at [604, 472] on input "Salt And Pepper Lamb" at bounding box center [642, 484] width 148 height 24
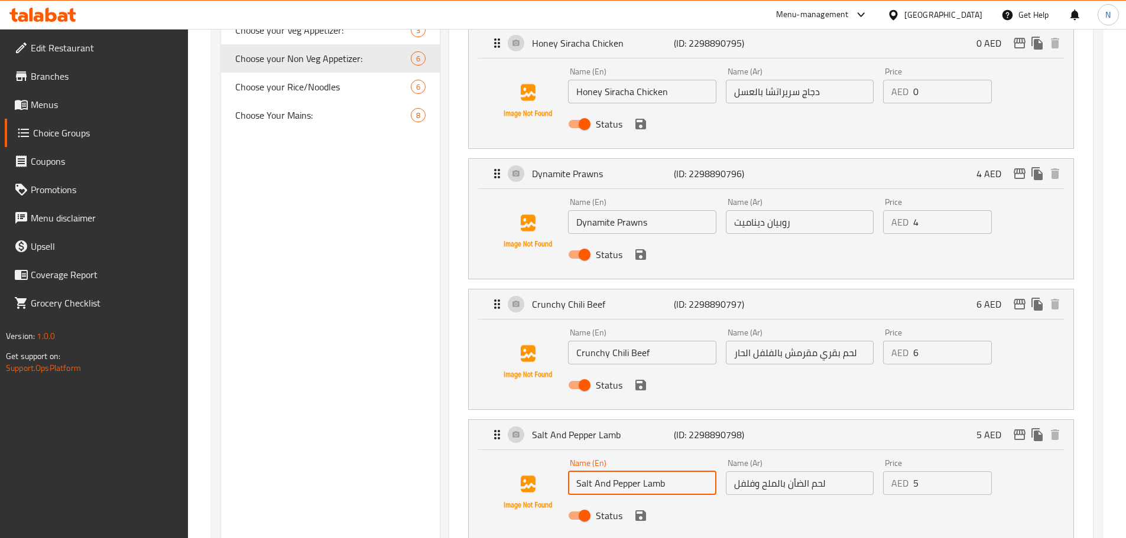
click at [604, 472] on input "Salt And Pepper Lamb" at bounding box center [642, 484] width 148 height 24
click at [739, 472] on input "لحم الضأن بالملح وفلفل" at bounding box center [800, 484] width 148 height 24
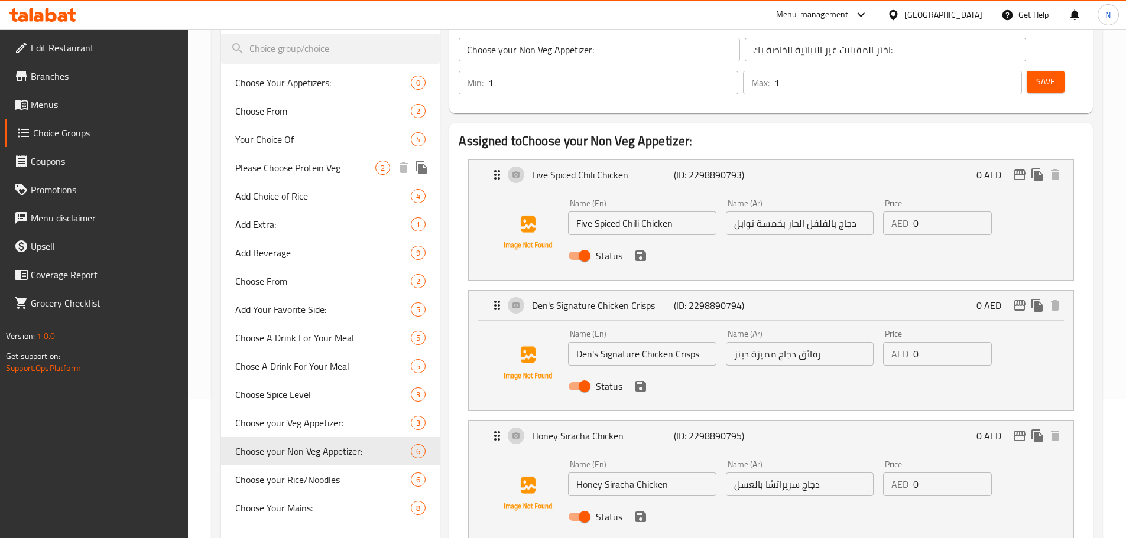
scroll to position [118, 0]
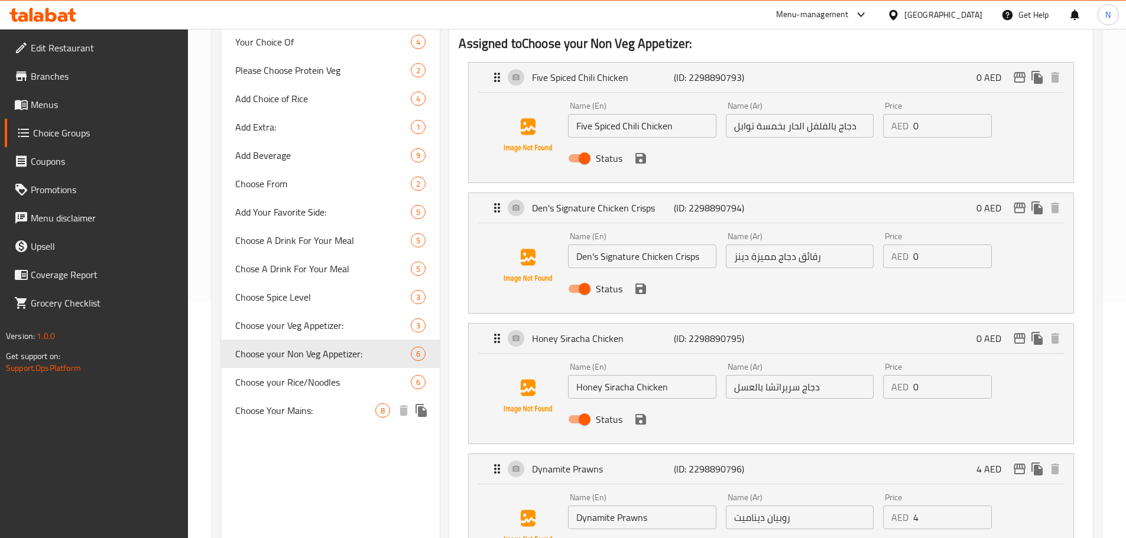
click at [288, 415] on span "Choose Your Mains:" at bounding box center [305, 411] width 141 height 14
type input "Choose Your Mains:"
type input "اختر الطبق الرئيسي الخاص بك:"
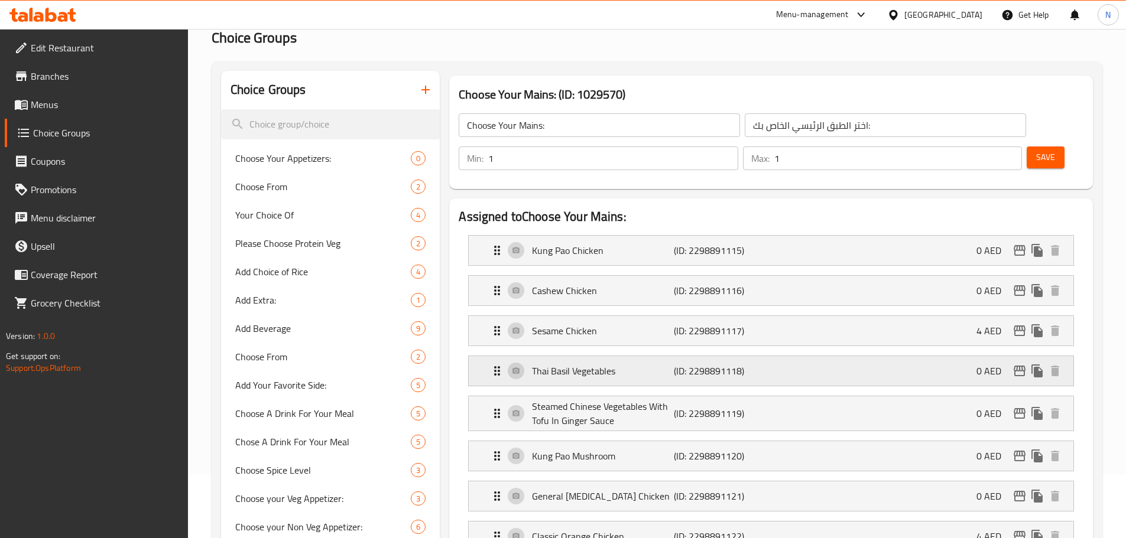
scroll to position [59, 0]
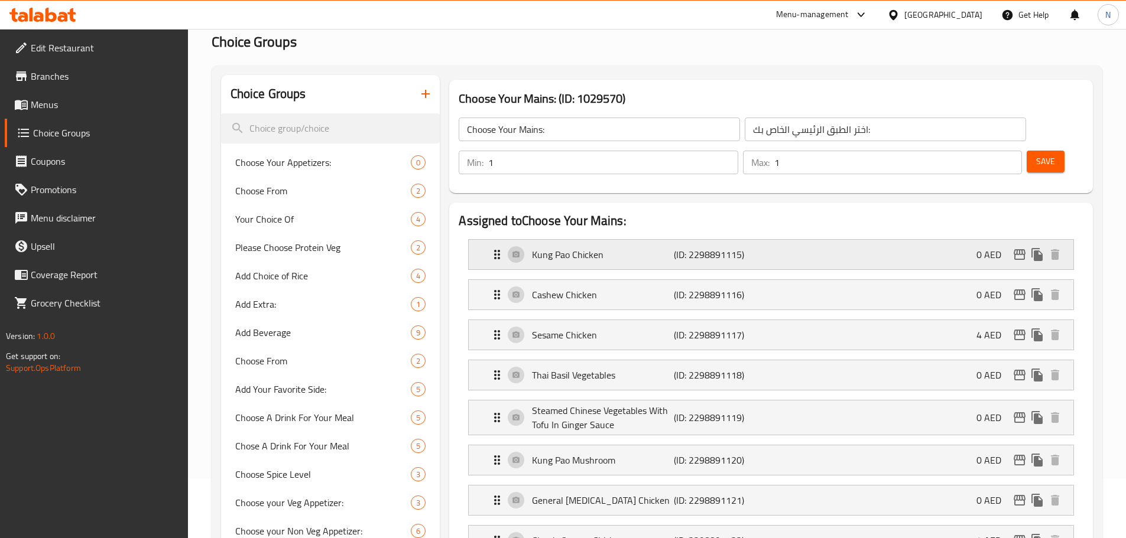
click at [833, 240] on div "Kung Pao Chicken (ID: 2298891115) 0 AED" at bounding box center [774, 255] width 569 height 30
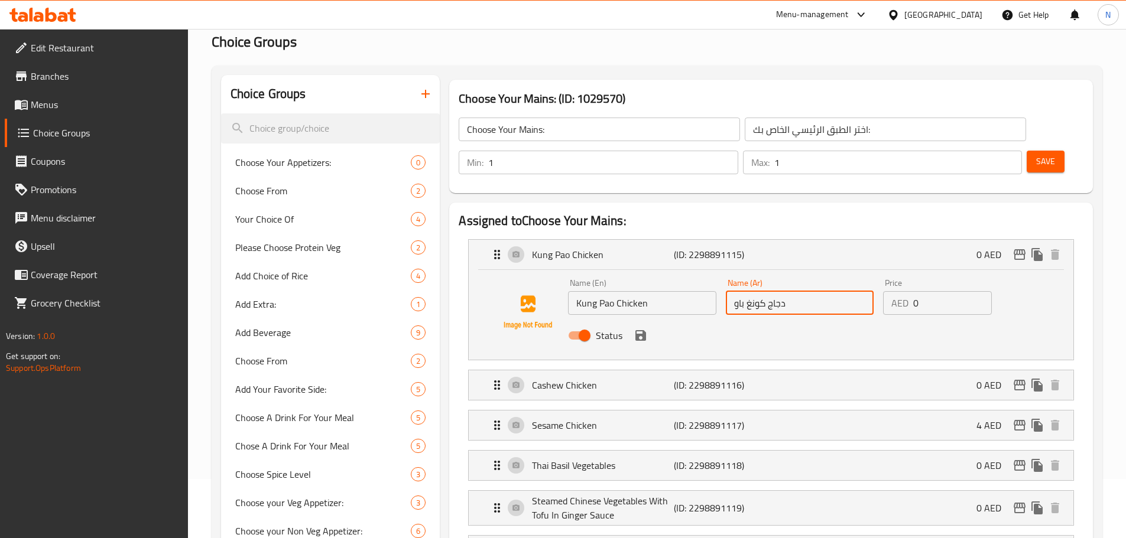
click at [766, 291] on input "دجاج كونغ باو" at bounding box center [800, 303] width 148 height 24
click at [589, 378] on p "Cashew Chicken" at bounding box center [602, 385] width 141 height 14
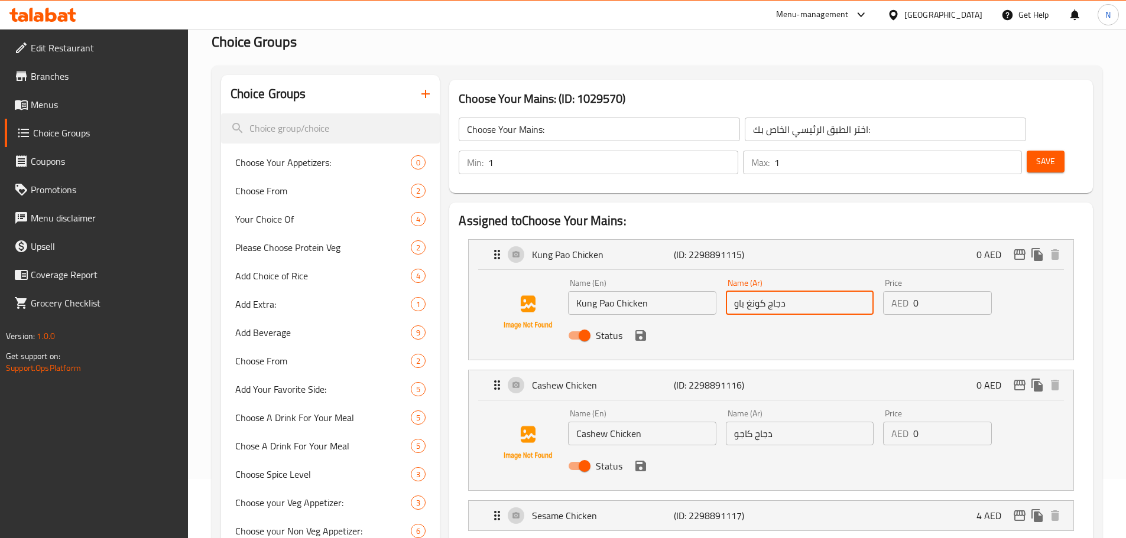
click at [620, 422] on input "Cashew Chicken" at bounding box center [642, 434] width 148 height 24
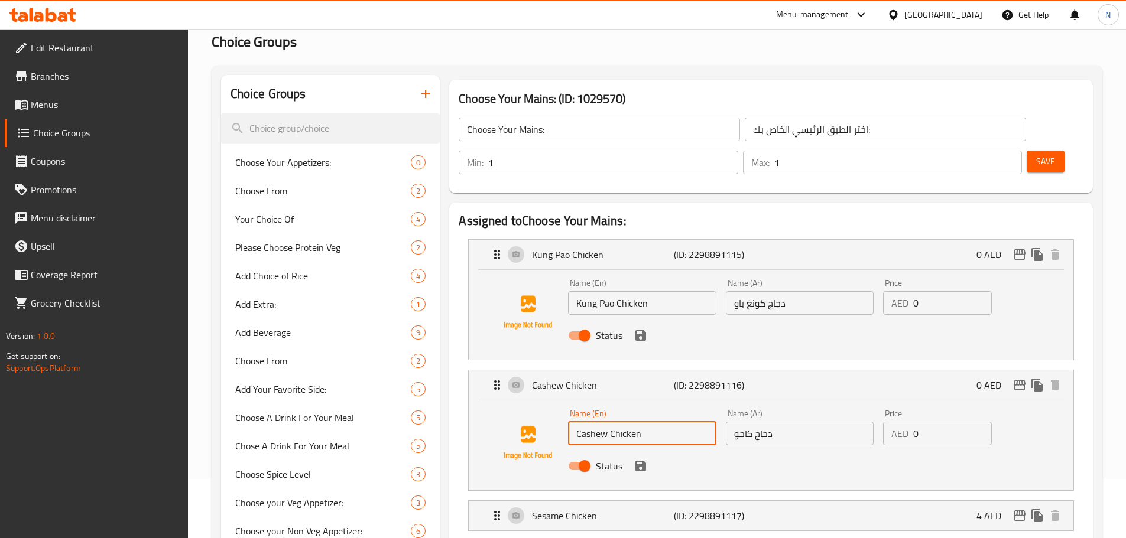
click at [620, 422] on input "Cashew Chicken" at bounding box center [642, 434] width 148 height 24
click at [747, 422] on input "دجاج كاجو" at bounding box center [800, 434] width 148 height 24
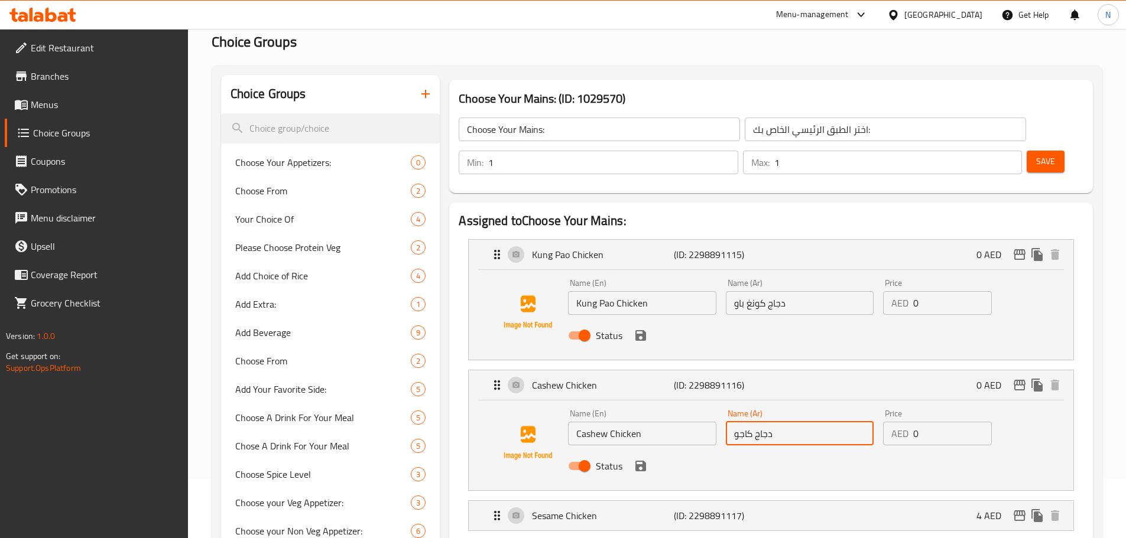
click at [747, 422] on input "دجاج كاجو" at bounding box center [800, 434] width 148 height 24
click at [610, 509] on p "Sesame Chicken" at bounding box center [602, 516] width 141 height 14
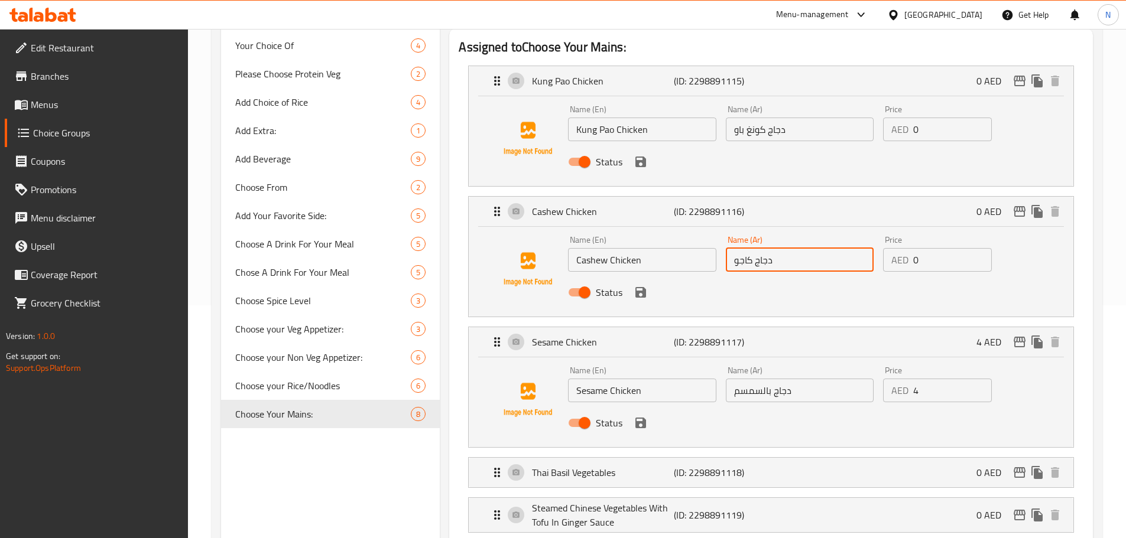
scroll to position [236, 0]
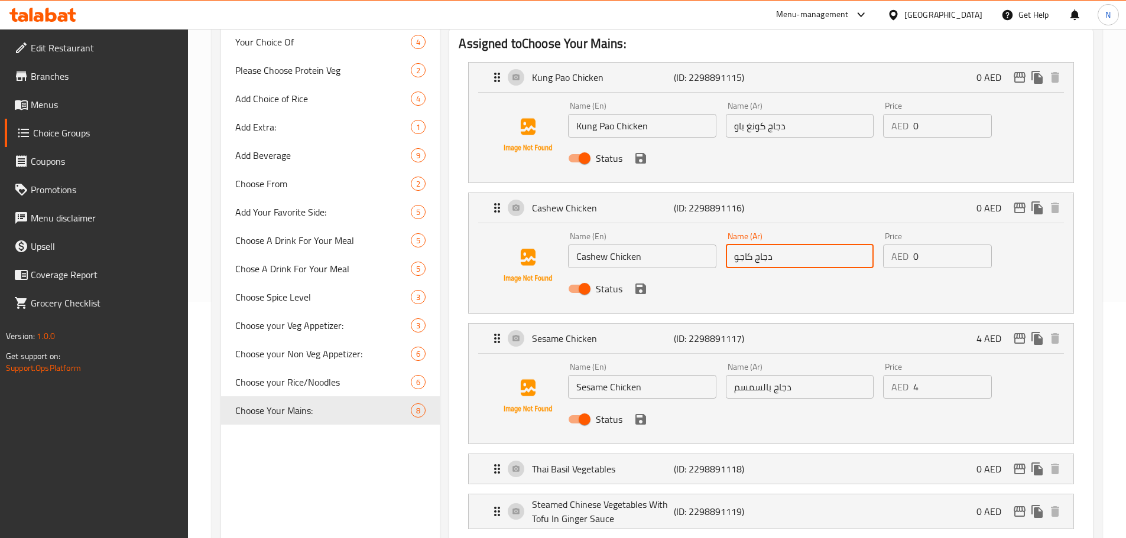
click at [615, 375] on input "Sesame Chicken" at bounding box center [642, 387] width 148 height 24
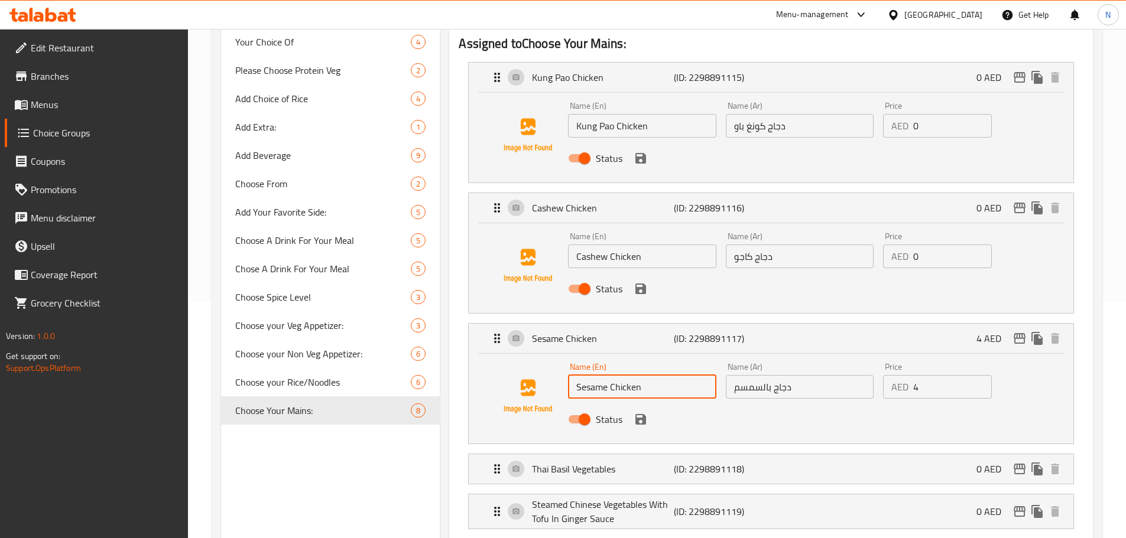
click at [615, 375] on input "Sesame Chicken" at bounding box center [642, 387] width 148 height 24
click at [765, 404] on div "Status" at bounding box center [799, 420] width 472 height 32
click at [759, 375] on input "دجاج بالسمسم" at bounding box center [800, 387] width 148 height 24
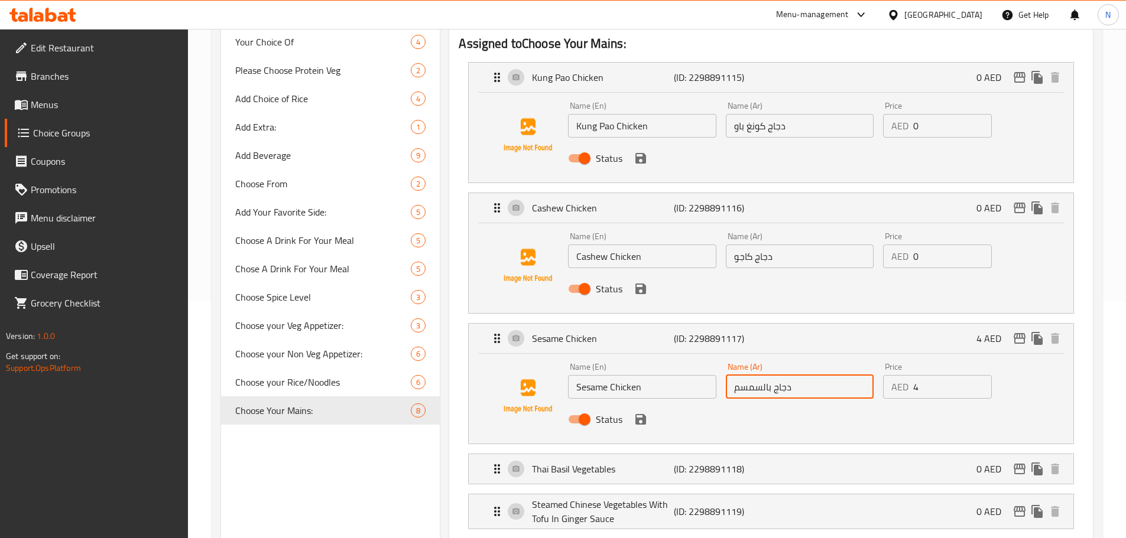
click at [759, 375] on input "دجاج بالسمسم" at bounding box center [800, 387] width 148 height 24
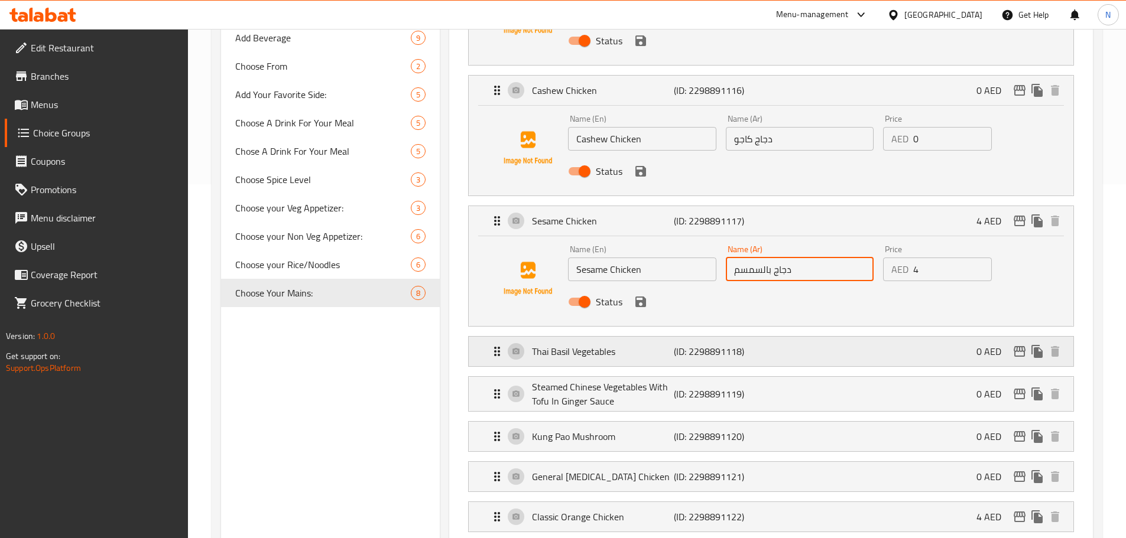
scroll to position [355, 0]
click at [810, 336] on div "Thai Basil Vegetables (ID: 2298891118) 0 AED" at bounding box center [774, 351] width 569 height 30
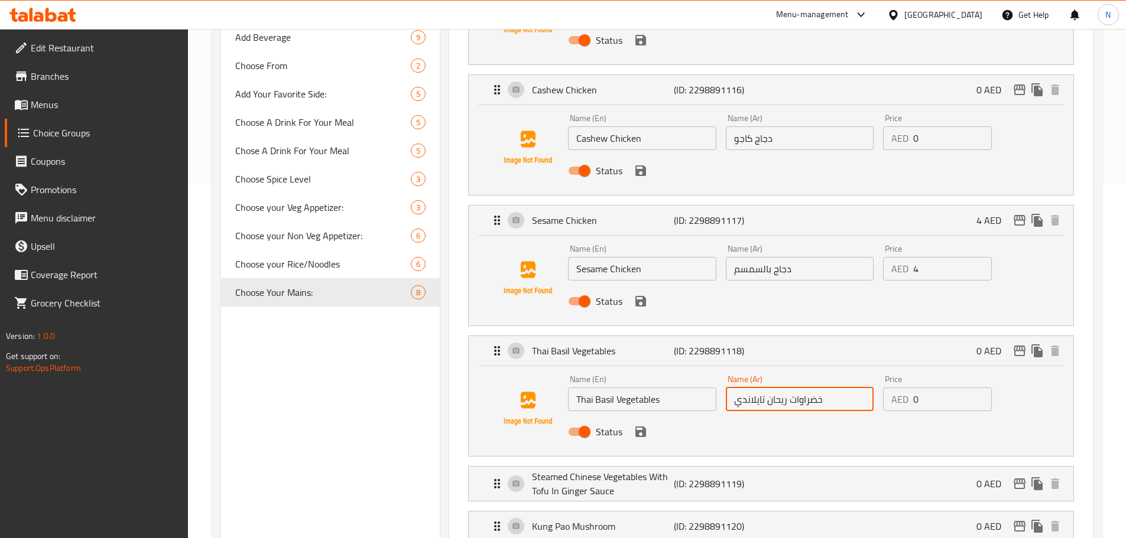
click at [785, 388] on input "خضراوات ريحان تايلاندي" at bounding box center [800, 400] width 148 height 24
click at [776, 467] on div "Steamed Chinese Vegetables With Tofu In Ginger Sauce (ID: 2298891119) 0 AED" at bounding box center [774, 484] width 569 height 34
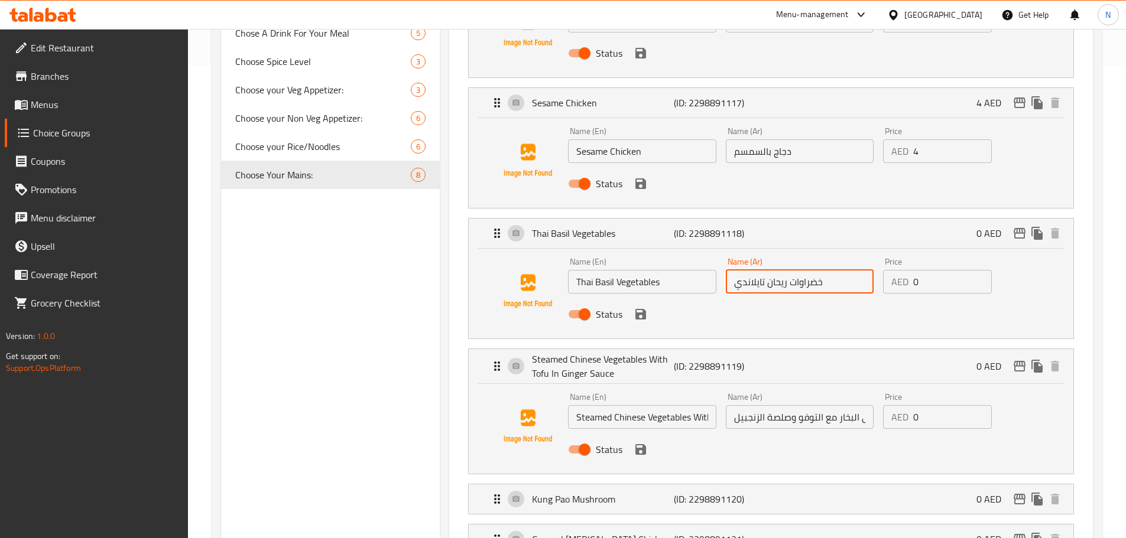
scroll to position [473, 0]
click at [635, 405] on input "Steamed Chinese Vegetables With Tofu In Ginger Sauce" at bounding box center [642, 417] width 148 height 24
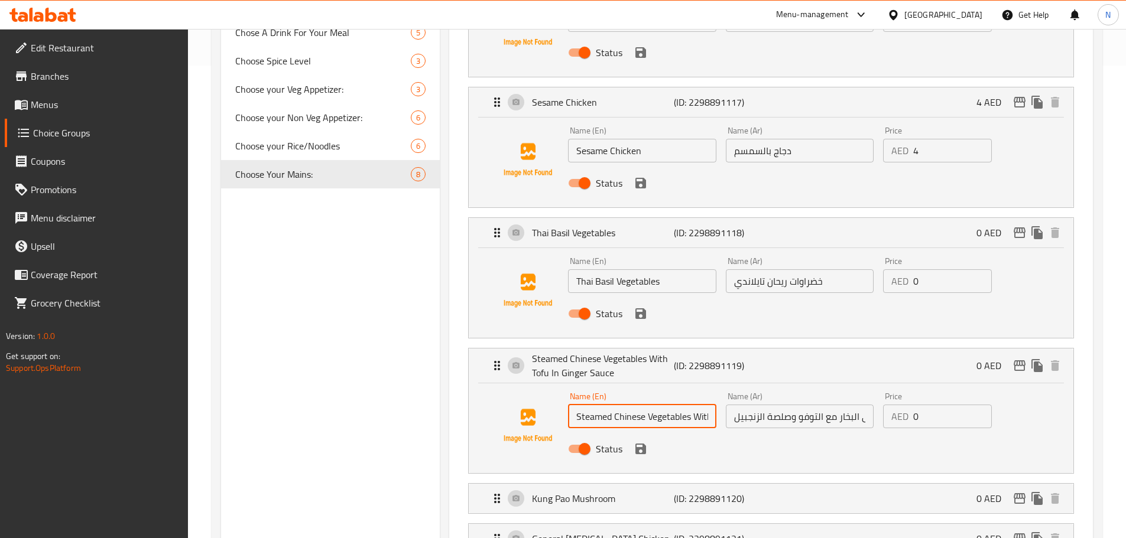
click at [635, 405] on input "Steamed Chinese Vegetables With Tofu In Ginger Sauce" at bounding box center [642, 417] width 148 height 24
click at [786, 399] on div "Name (Ar) خضراوات صينية مطهوة على البخار مع التوفو وصلصة الزنجبيل Name (Ar)" at bounding box center [799, 410] width 157 height 45
click at [783, 405] on input "خضراوات صينية مطهوة على البخار مع التوفو وصلصة الزنجبيل" at bounding box center [800, 417] width 148 height 24
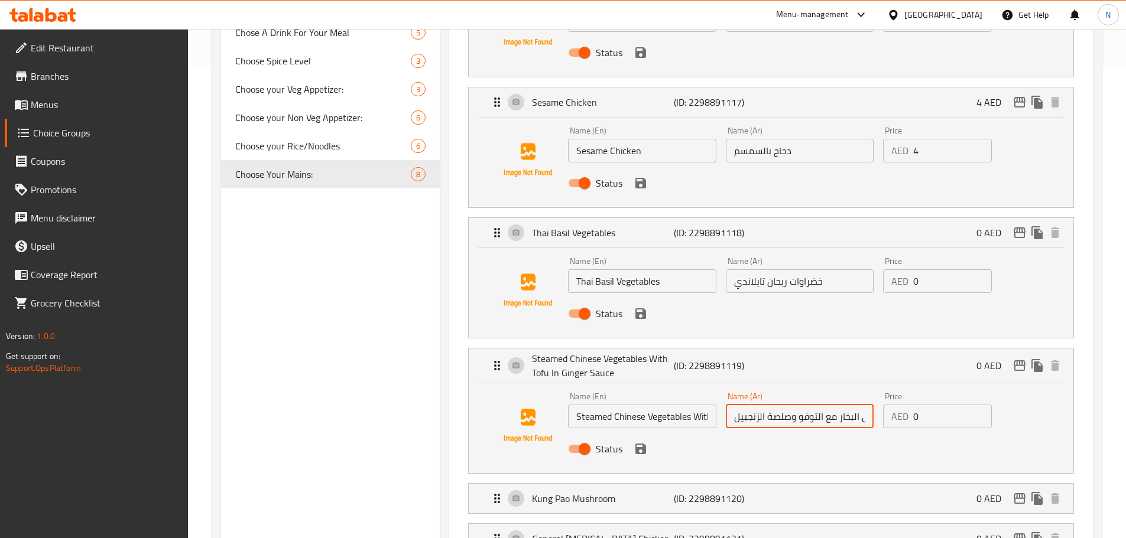
click at [783, 405] on input "خضراوات صينية مطهوة على البخار مع التوفو وصلصة الزنجبيل" at bounding box center [800, 417] width 148 height 24
click at [782, 405] on input "خضراوات صينية مطهوة على البخار مع التوفو وصلصة الزنجبيل" at bounding box center [800, 417] width 148 height 24
click at [759, 405] on input "خضراوات صينية مطهوة على البخار مع التوفو وصلصة الزنجبيل" at bounding box center [800, 417] width 148 height 24
click at [729, 433] on div "Status" at bounding box center [799, 449] width 472 height 32
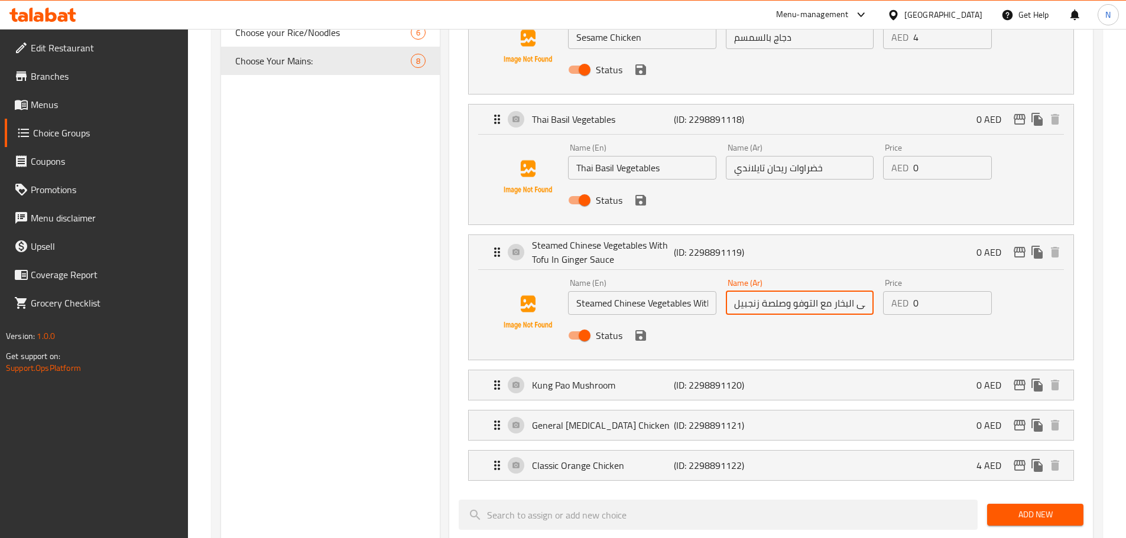
scroll to position [591, 0]
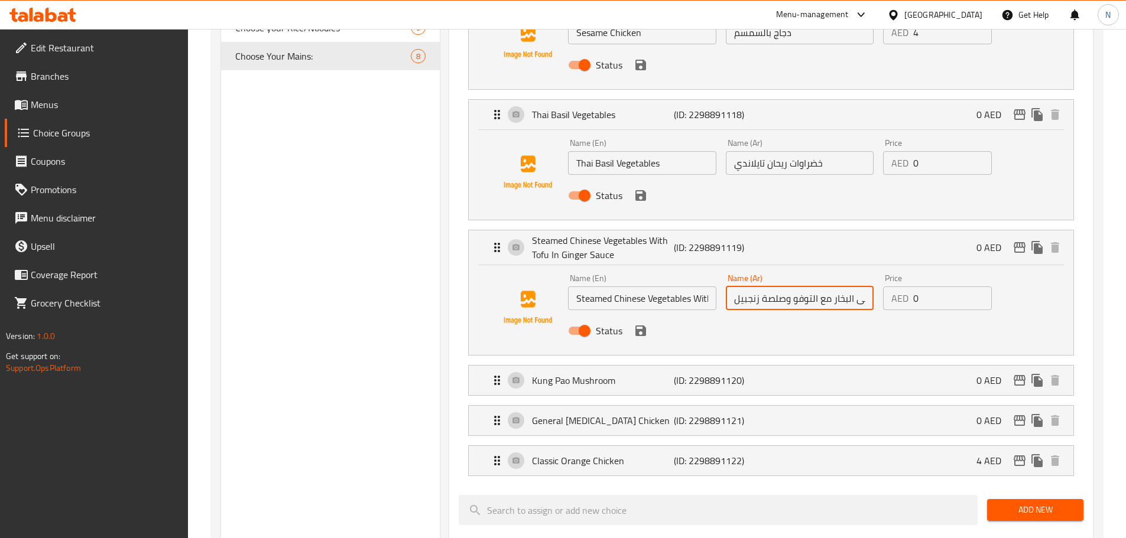
click at [810, 287] on input "خضراوات صينية مطهوة على البخار مع التوفو وصلصة زنجبيل" at bounding box center [800, 299] width 148 height 24
click at [640, 324] on icon "save" at bounding box center [640, 331] width 14 height 14
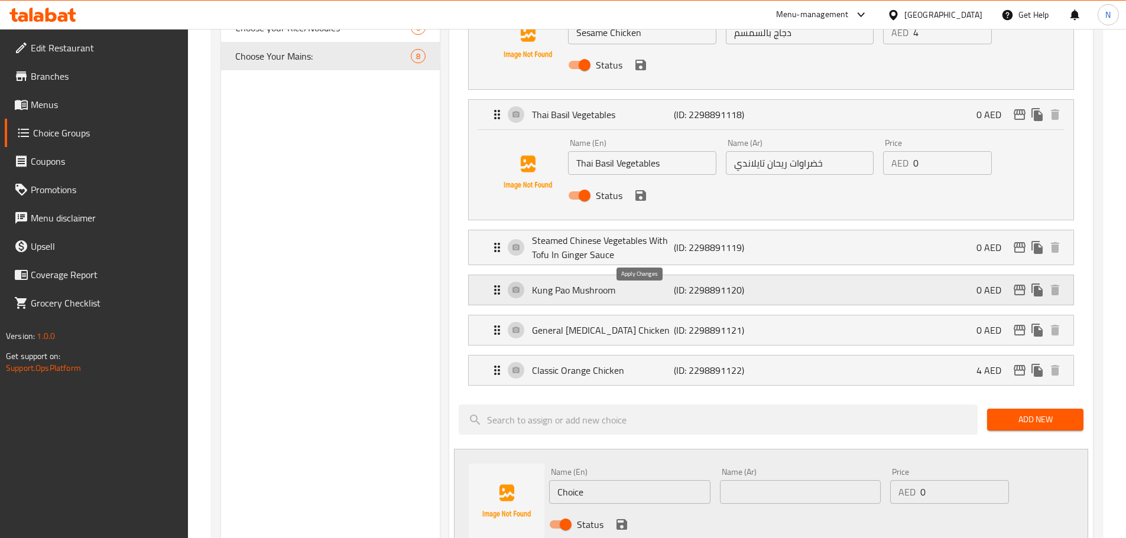
type input "خضراوات صينية مطهوة على البخار مع توفو وصلصة زنجبيل"
click at [635, 190] on icon "save" at bounding box center [640, 195] width 11 height 11
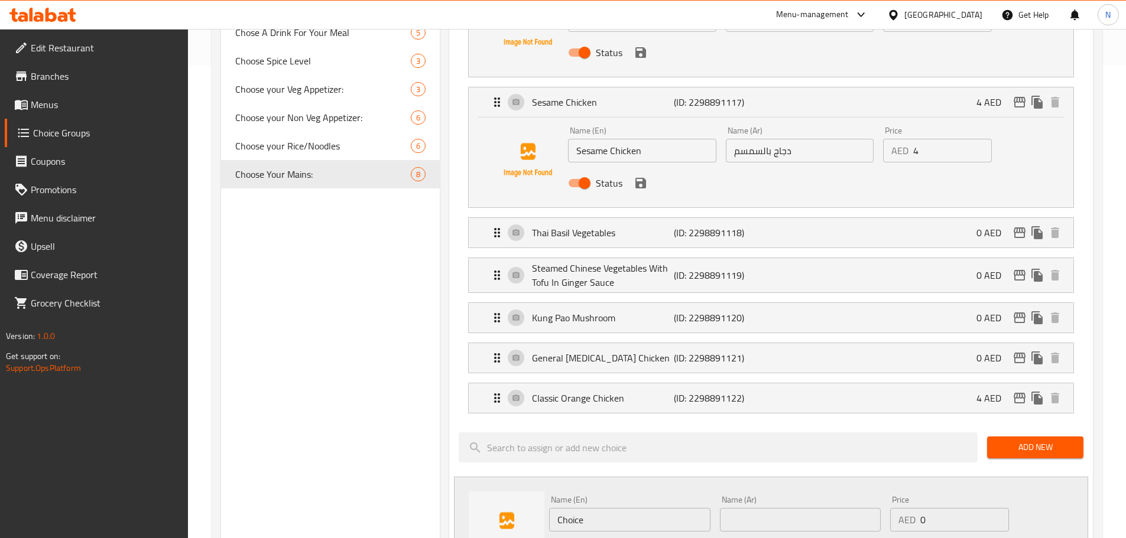
click at [642, 178] on icon "save" at bounding box center [640, 183] width 11 height 11
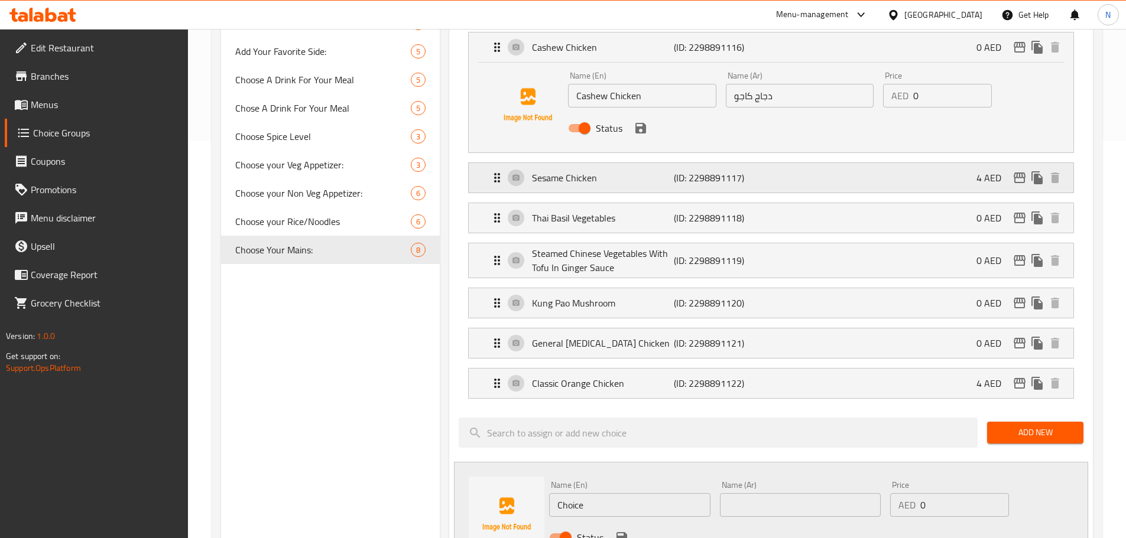
scroll to position [355, 0]
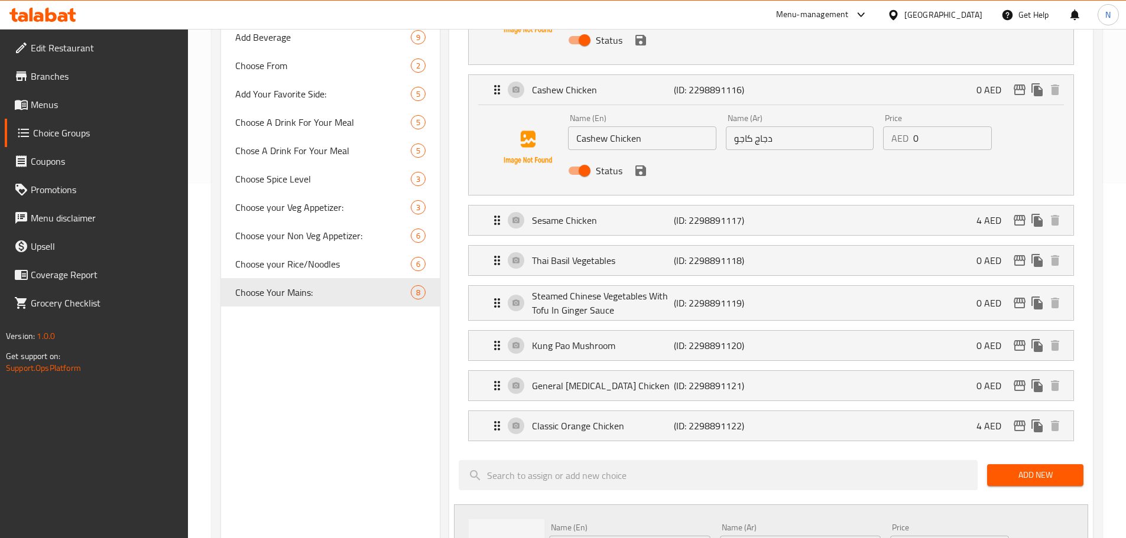
click at [642, 164] on icon "save" at bounding box center [640, 171] width 14 height 14
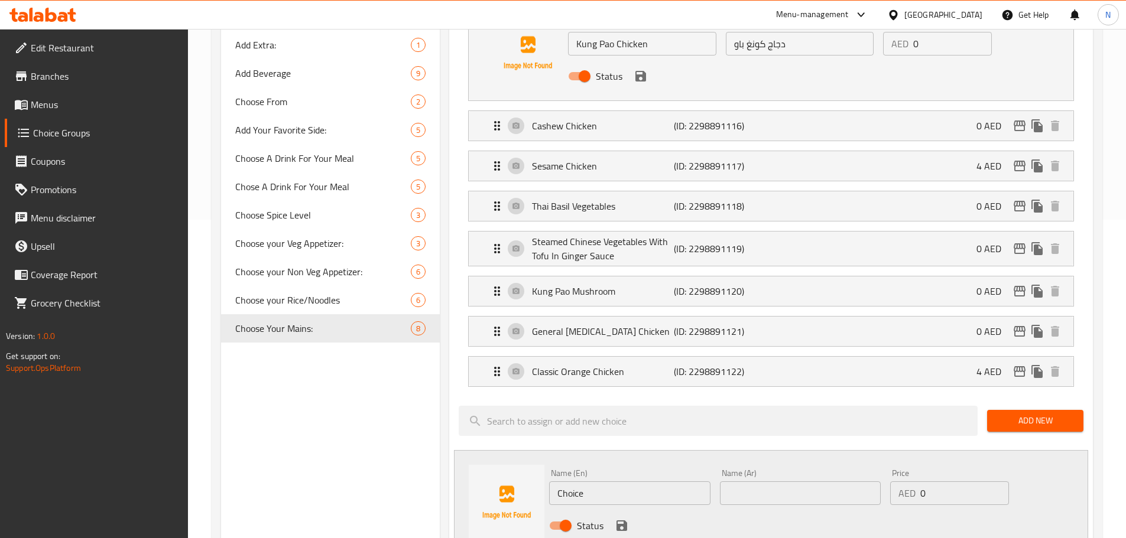
scroll to position [177, 0]
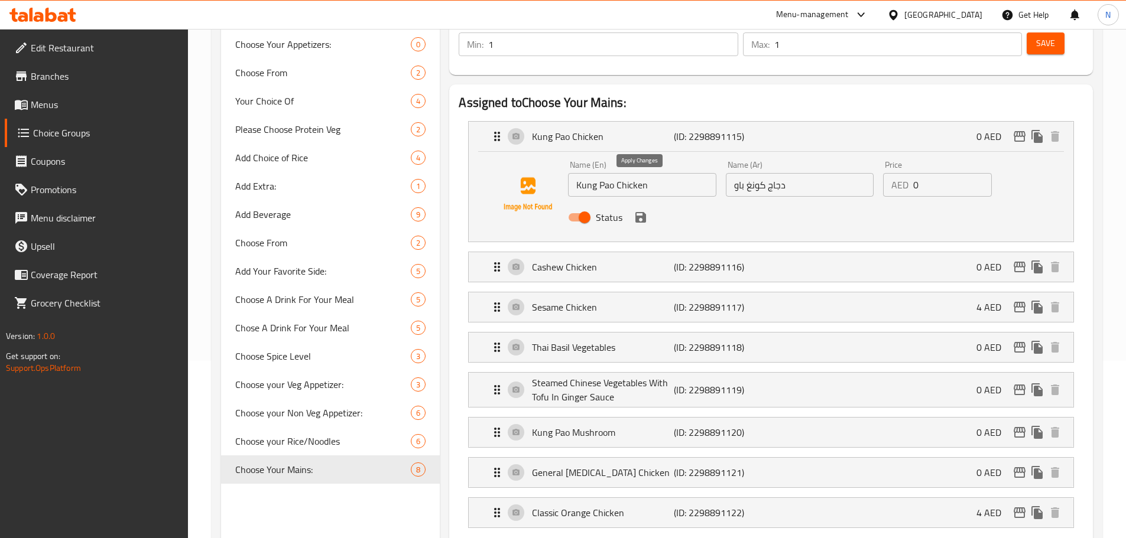
click at [646, 210] on icon "save" at bounding box center [640, 217] width 14 height 14
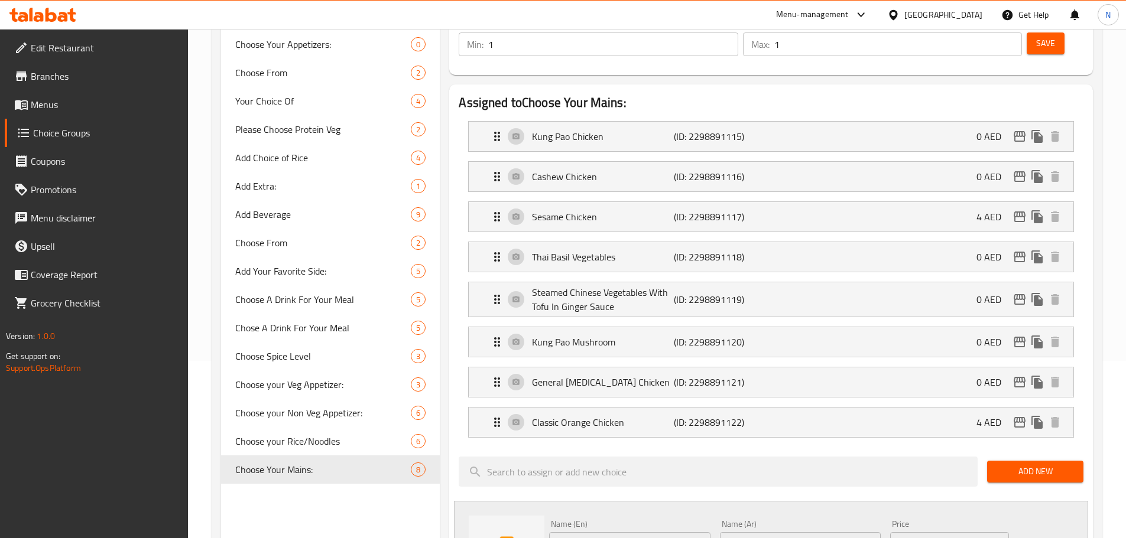
scroll to position [0, 0]
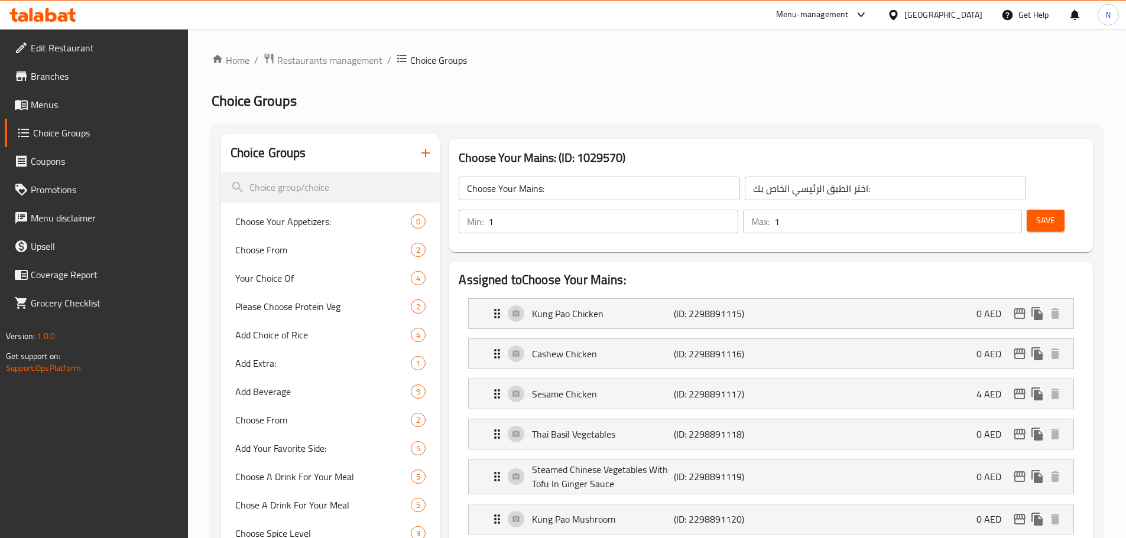
click at [1026, 210] on button "Save" at bounding box center [1045, 221] width 38 height 22
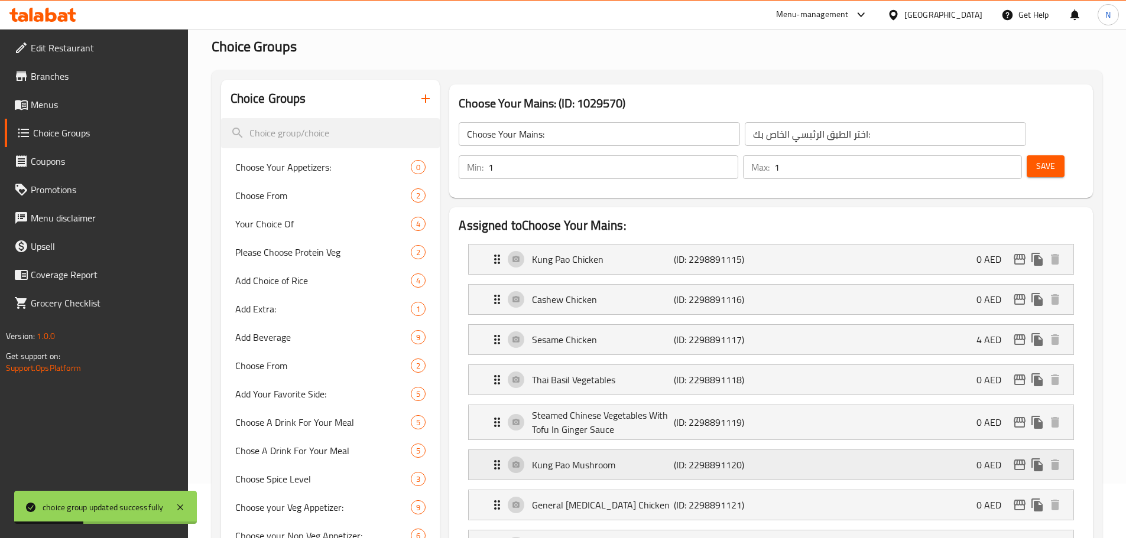
scroll to position [177, 0]
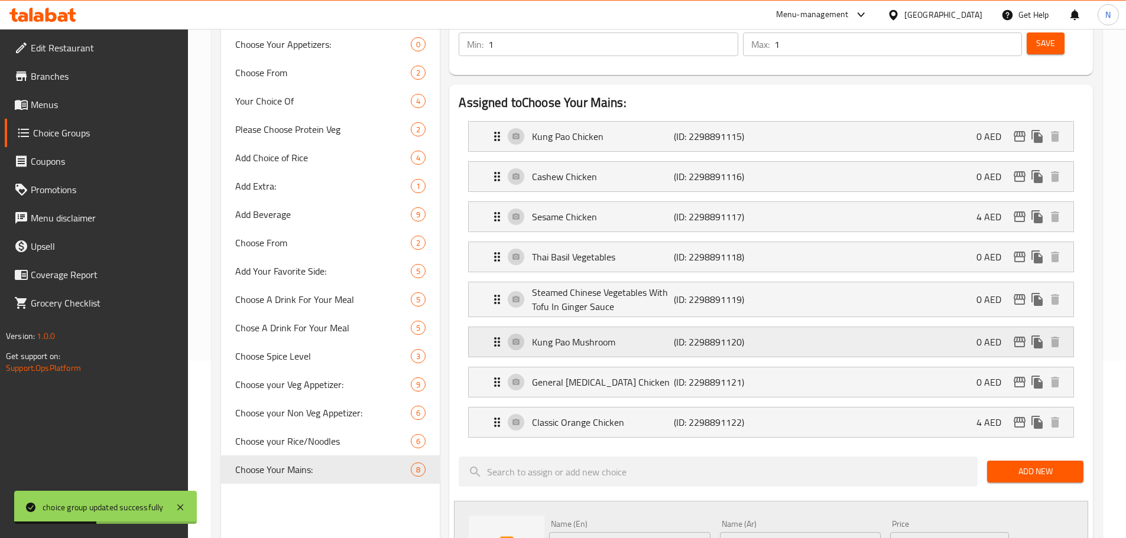
click at [828, 327] on div "Kung Pao Mushroom (ID: 2298891120) 0 AED" at bounding box center [774, 342] width 569 height 30
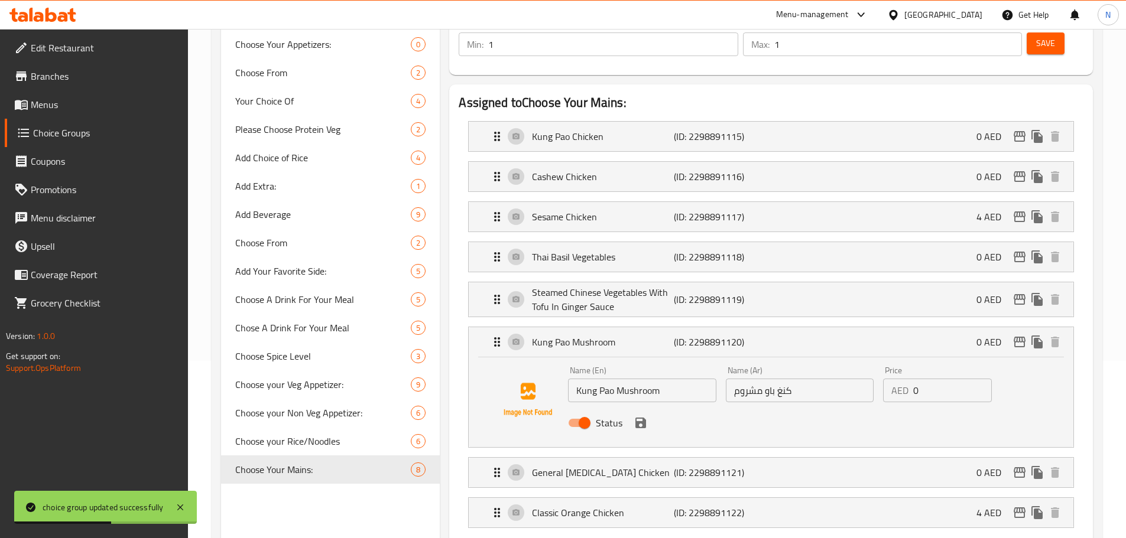
click at [773, 379] on input "كنغ باو مشروم" at bounding box center [800, 391] width 148 height 24
click at [864, 458] on div "General Tao Chicken (ID: 2298891121) 0 AED" at bounding box center [774, 473] width 569 height 30
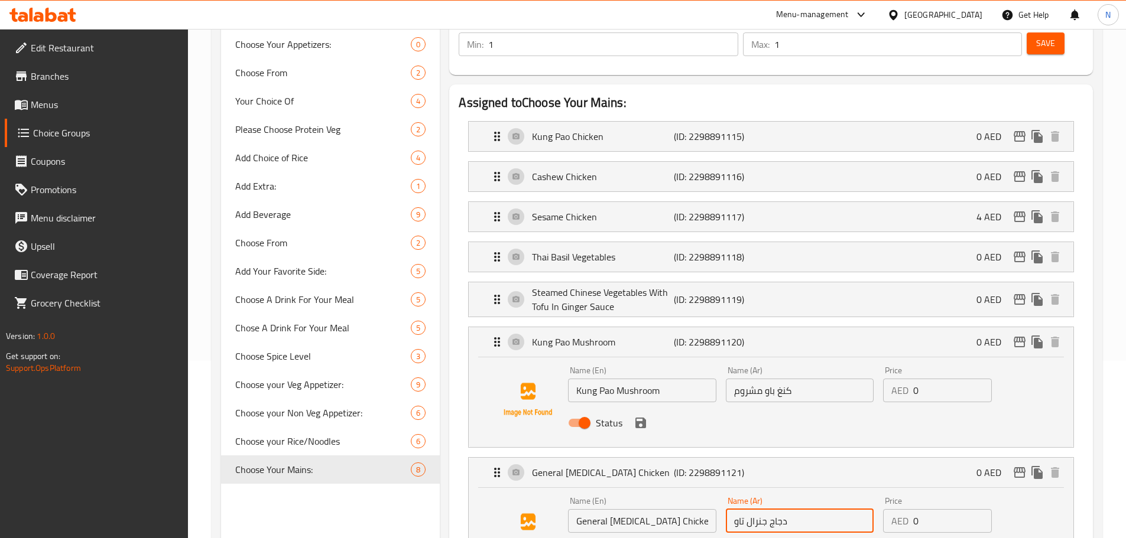
click at [756, 509] on input "دجاج جنرال تاو" at bounding box center [800, 521] width 148 height 24
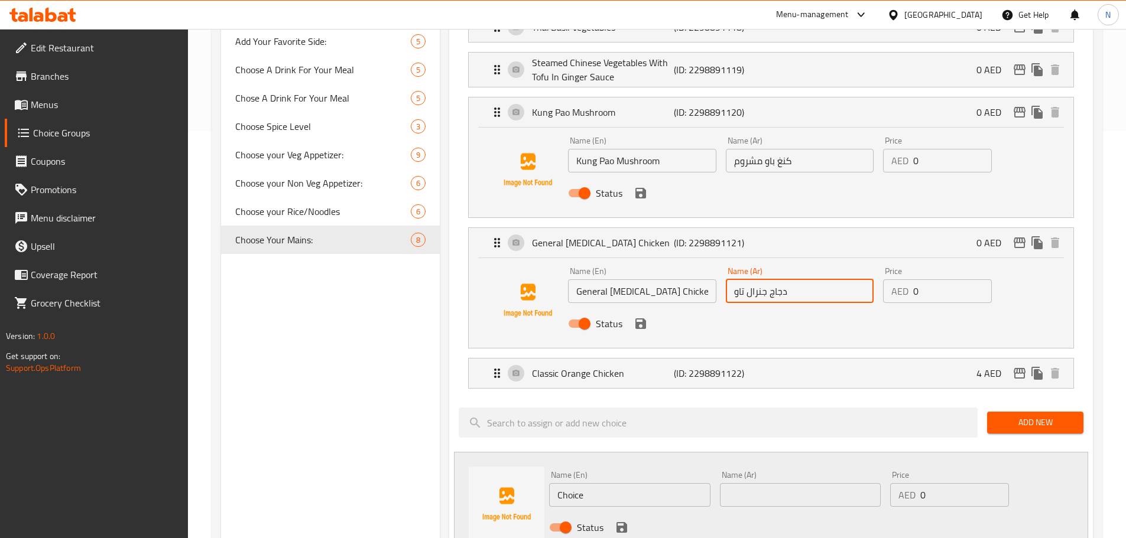
scroll to position [414, 0]
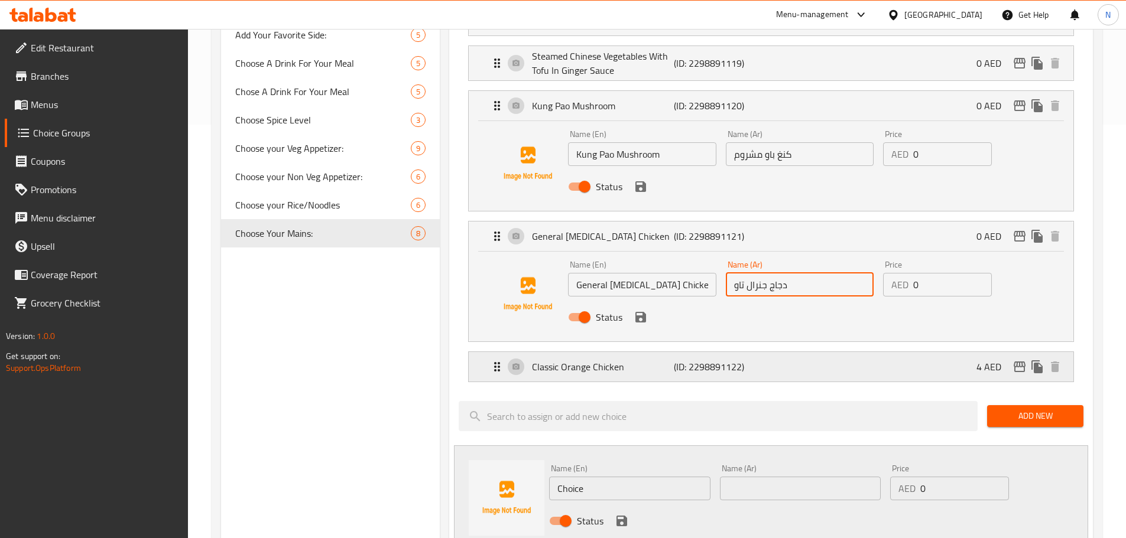
click at [713, 360] on p "(ID: 2298891122)" at bounding box center [721, 367] width 95 height 14
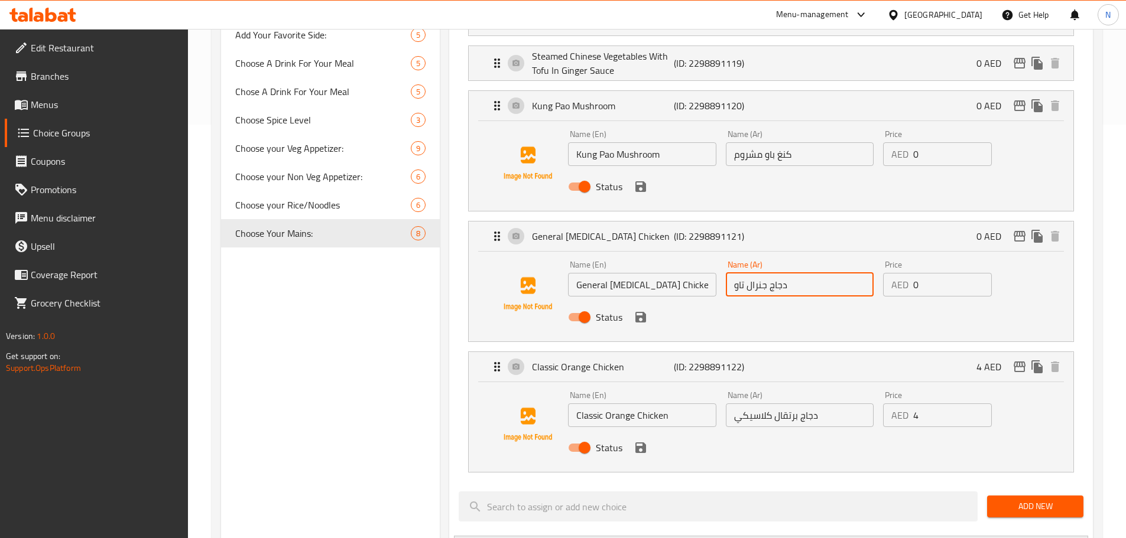
click at [786, 404] on input "دجاج برتقال كلاسيكي" at bounding box center [800, 416] width 148 height 24
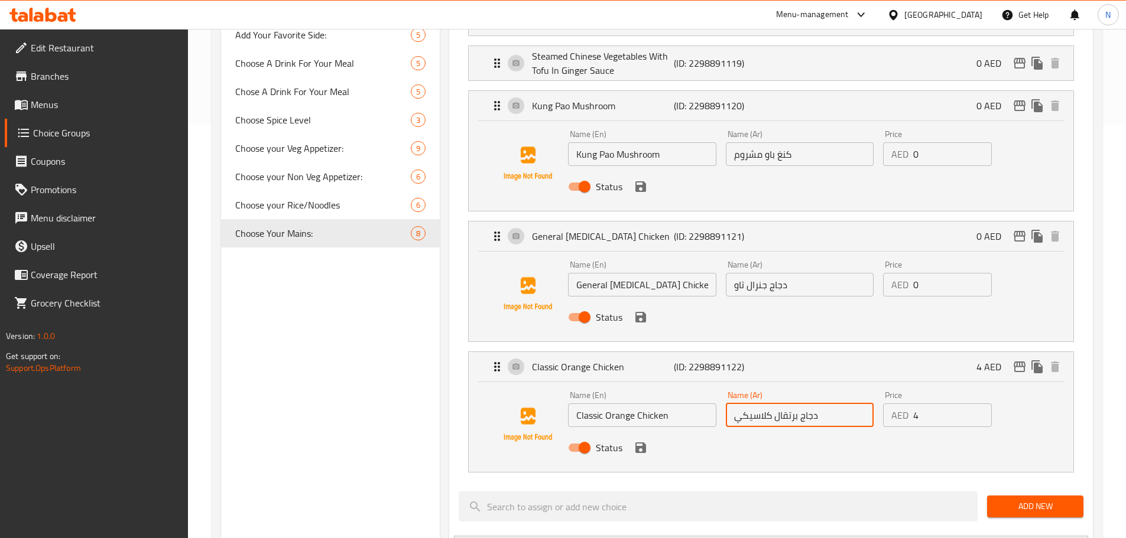
click at [786, 404] on input "دجاج برتقال كلاسيكي" at bounding box center [800, 416] width 148 height 24
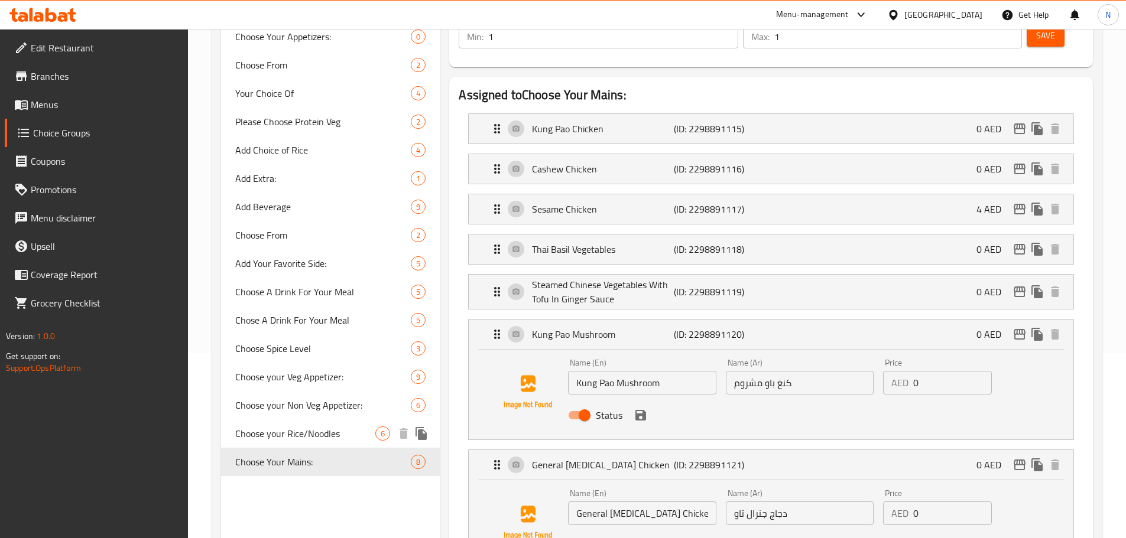
scroll to position [177, 0]
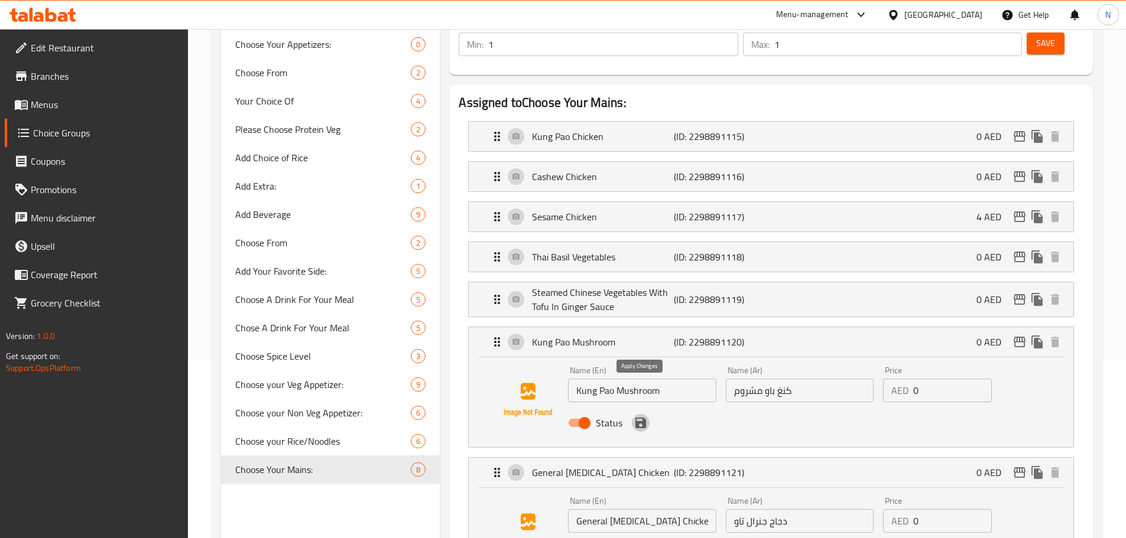
click at [642, 418] on icon "save" at bounding box center [640, 423] width 11 height 11
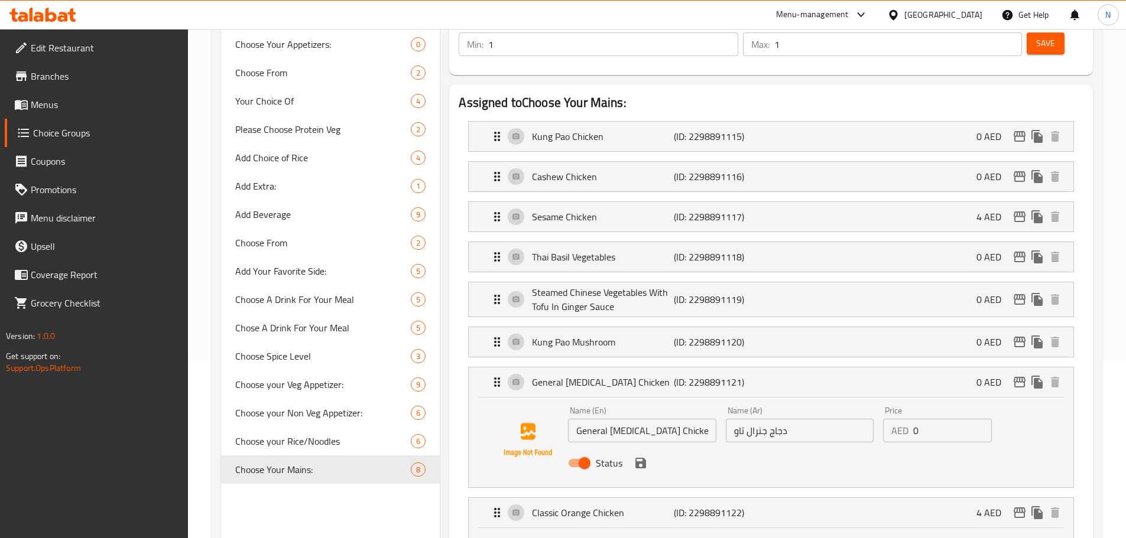
click at [632, 454] on button "save" at bounding box center [641, 463] width 18 height 18
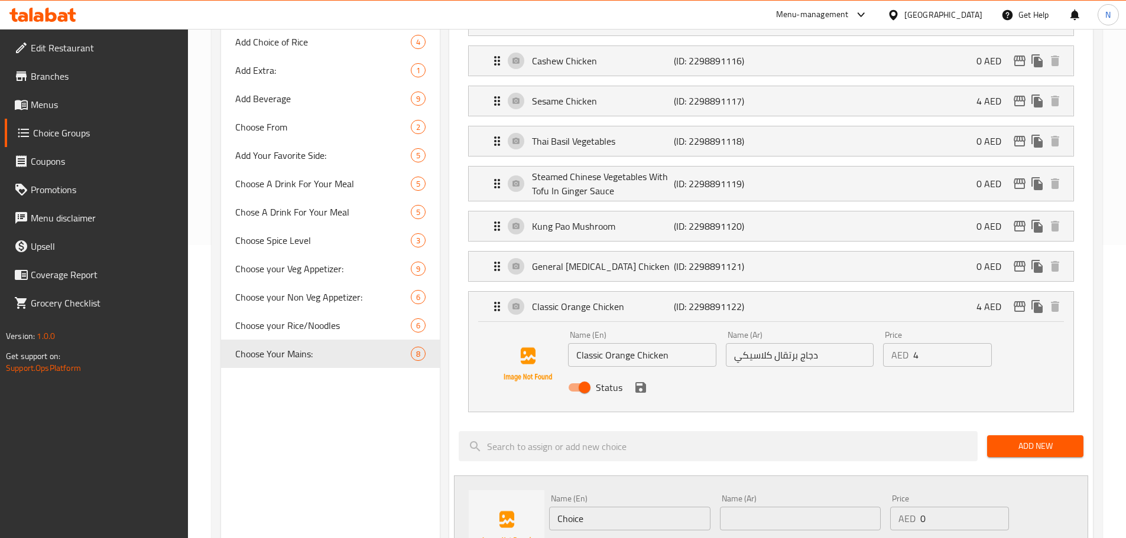
scroll to position [355, 0]
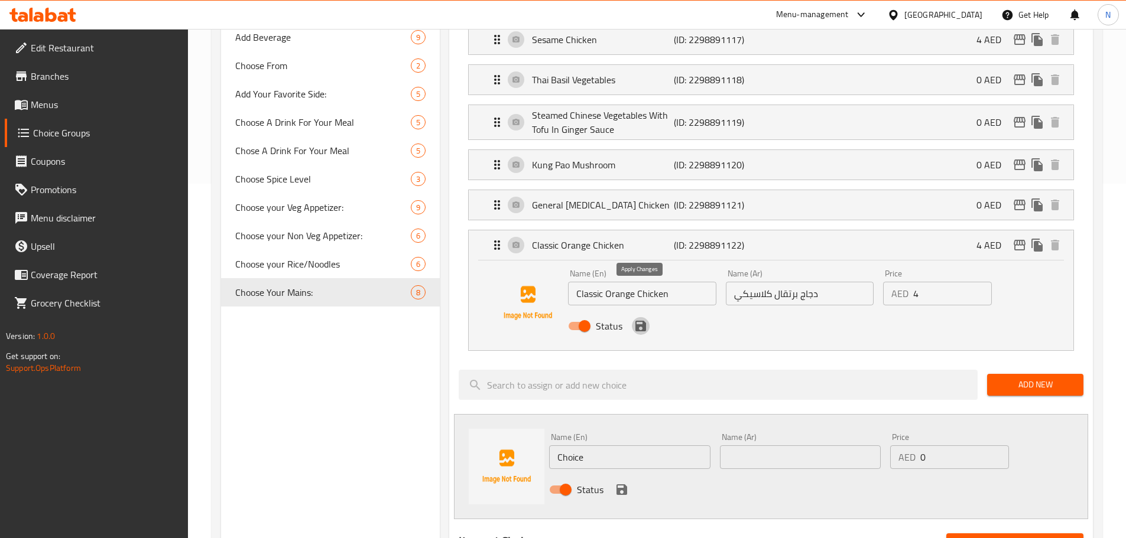
click at [642, 321] on icon "save" at bounding box center [640, 326] width 11 height 11
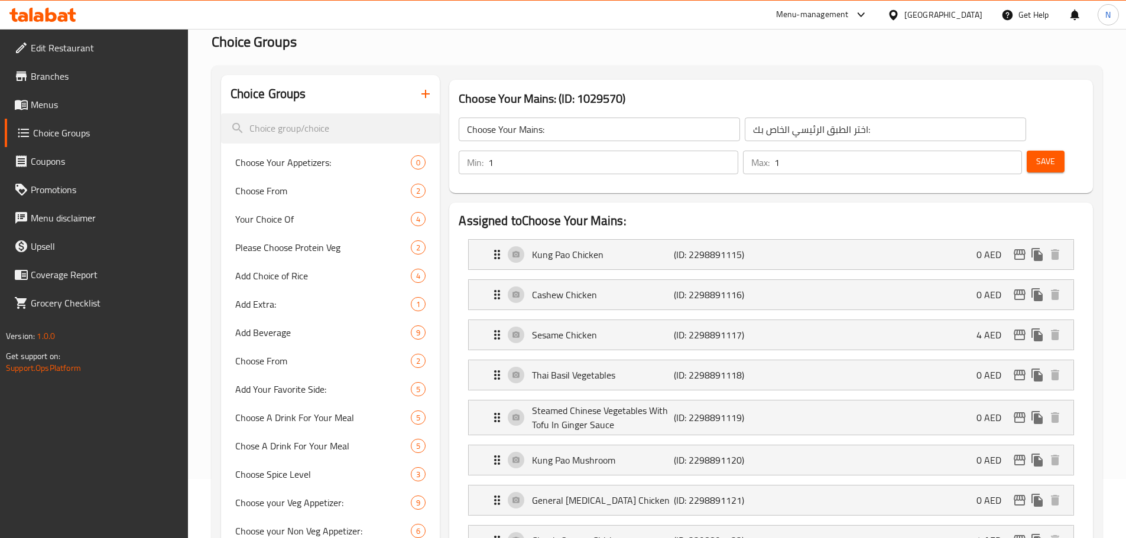
scroll to position [0, 0]
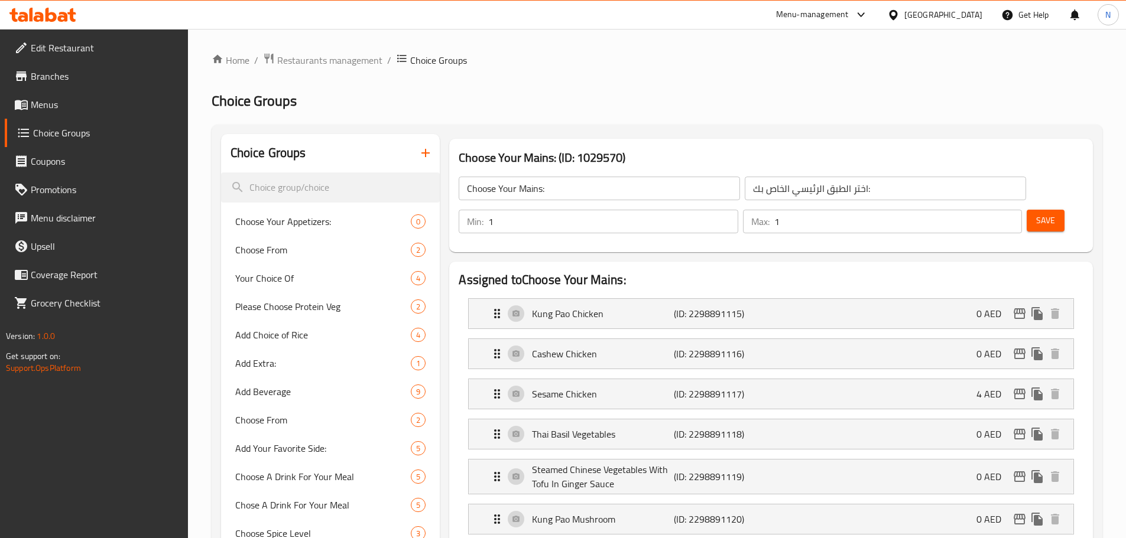
click at [1026, 210] on button "Save" at bounding box center [1045, 221] width 38 height 22
click at [520, 196] on input "Choose Your Mains:" at bounding box center [599, 189] width 281 height 24
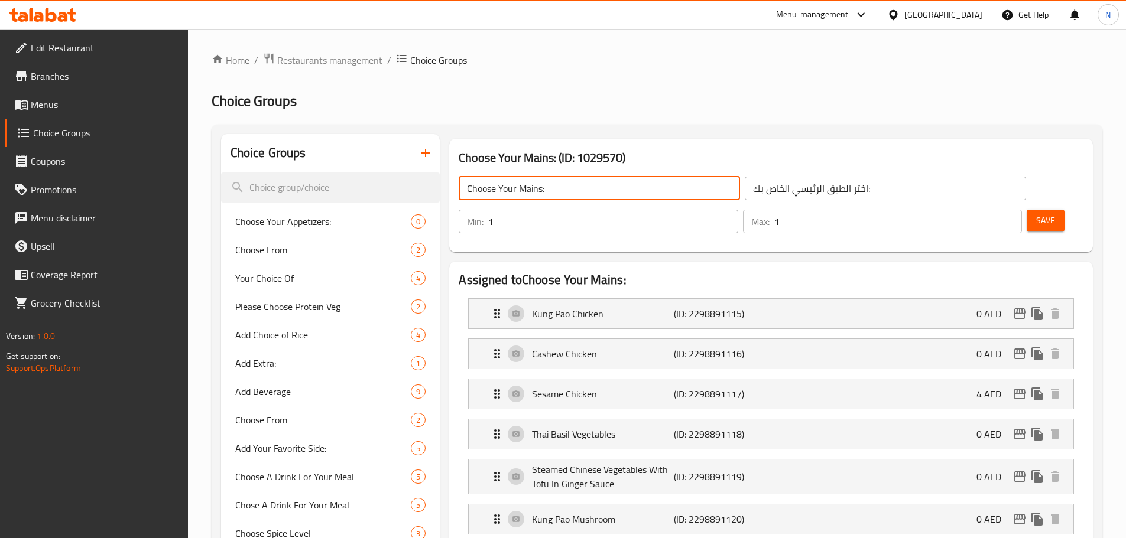
click at [520, 196] on input "Choose Your Mains:" at bounding box center [599, 189] width 281 height 24
click at [745, 191] on input "اختر الطبق الرئيسي الخاص بك:" at bounding box center [885, 189] width 281 height 24
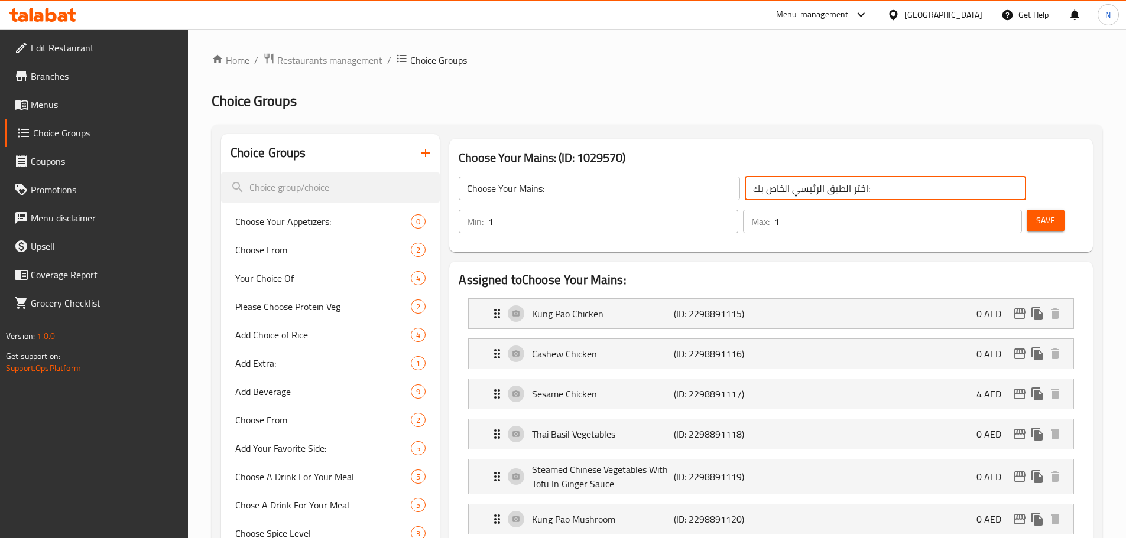
click at [745, 191] on input "اختر الطبق الرئيسي الخاص بك:" at bounding box center [885, 189] width 281 height 24
click at [626, 307] on p "Kung Pao Chicken" at bounding box center [602, 314] width 141 height 14
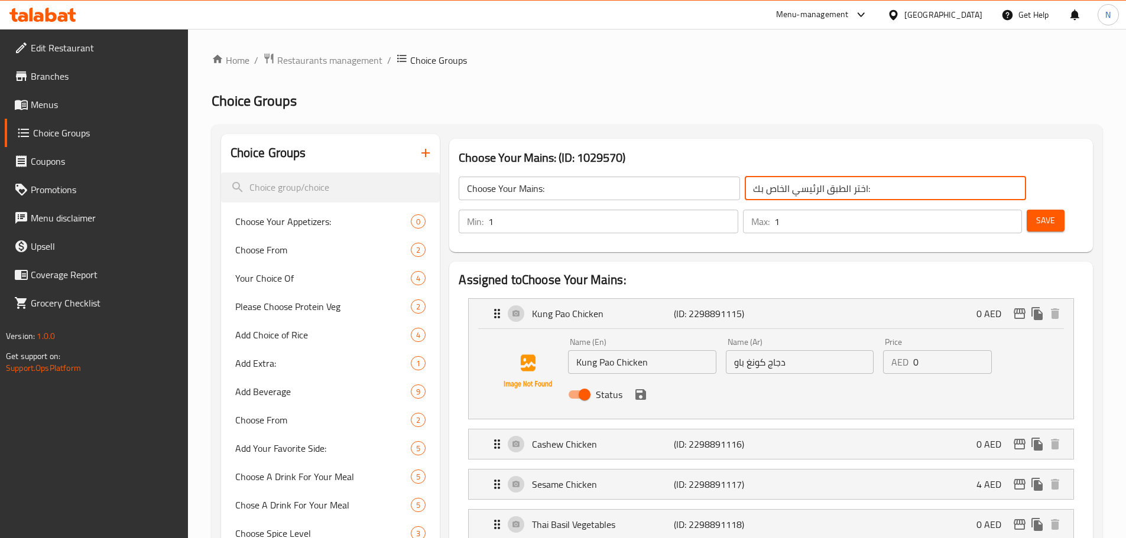
click at [589, 350] on input "Kung Pao Chicken" at bounding box center [642, 362] width 148 height 24
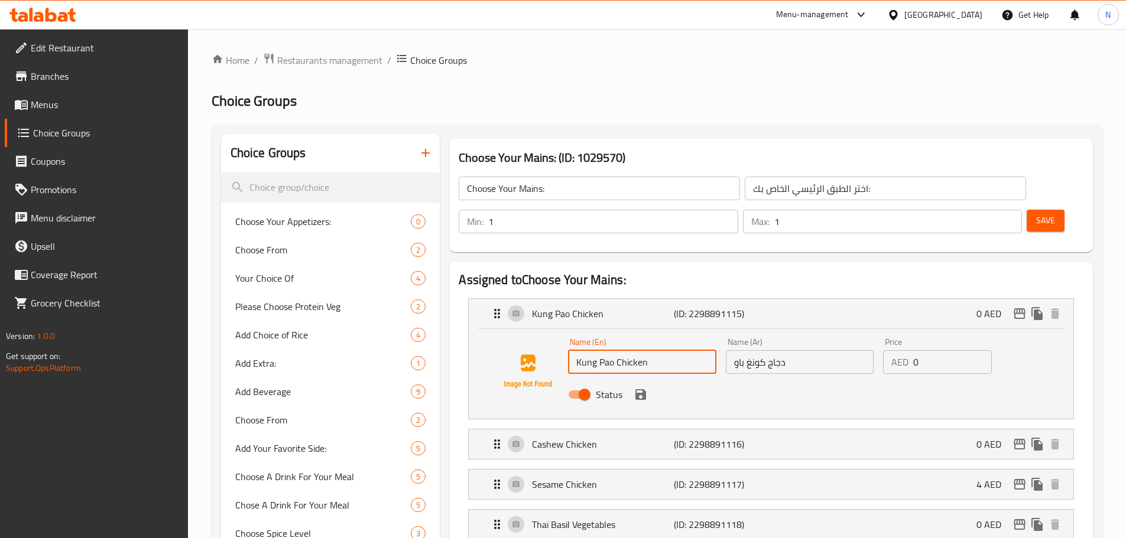
click at [589, 350] on input "Kung Pao Chicken" at bounding box center [642, 362] width 148 height 24
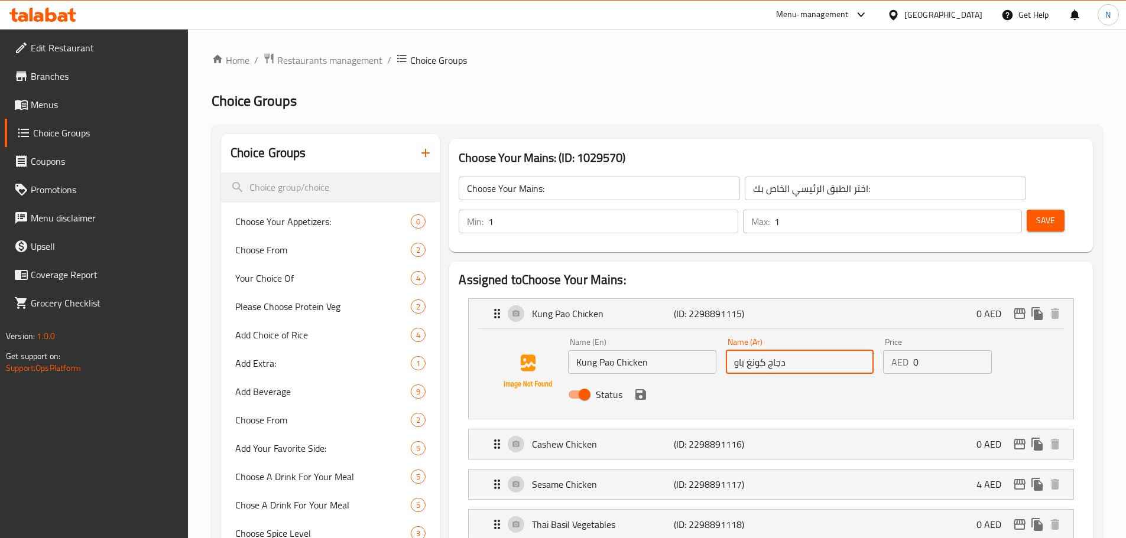
click at [758, 350] on input "دجاج كونغ باو" at bounding box center [800, 362] width 148 height 24
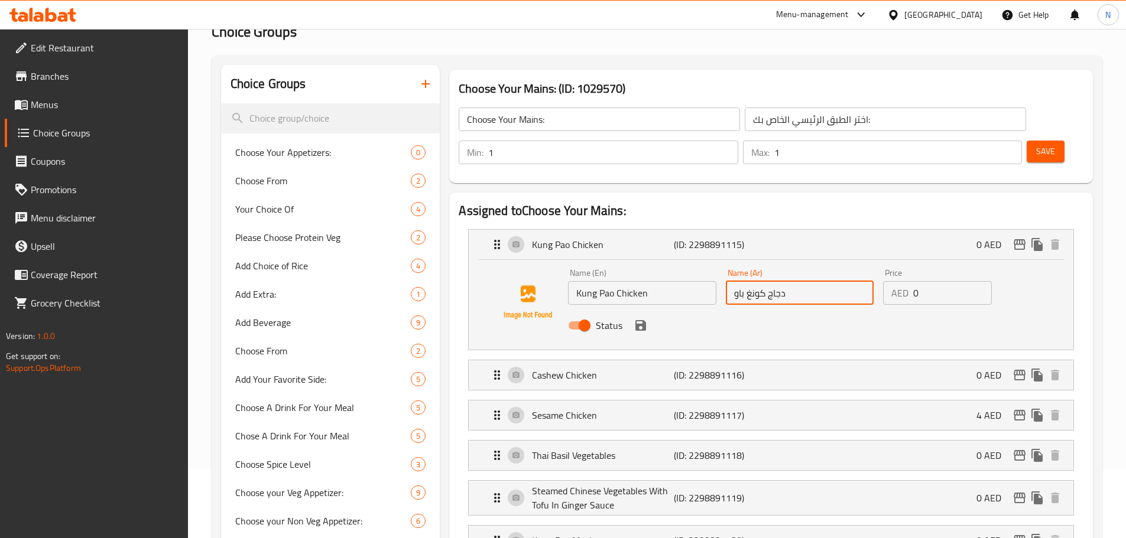
scroll to position [118, 0]
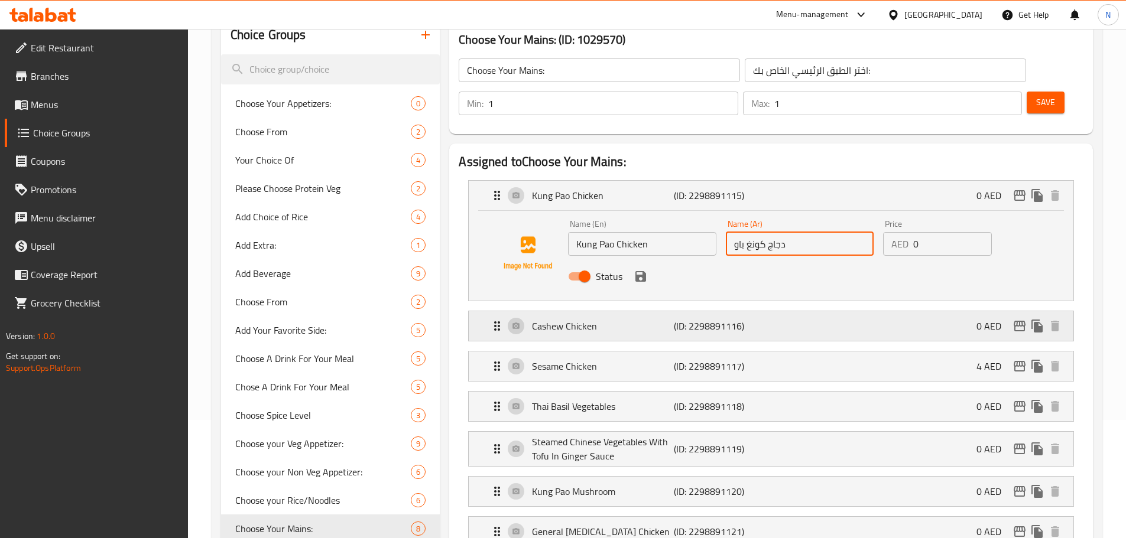
click at [631, 319] on p "Cashew Chicken" at bounding box center [602, 326] width 141 height 14
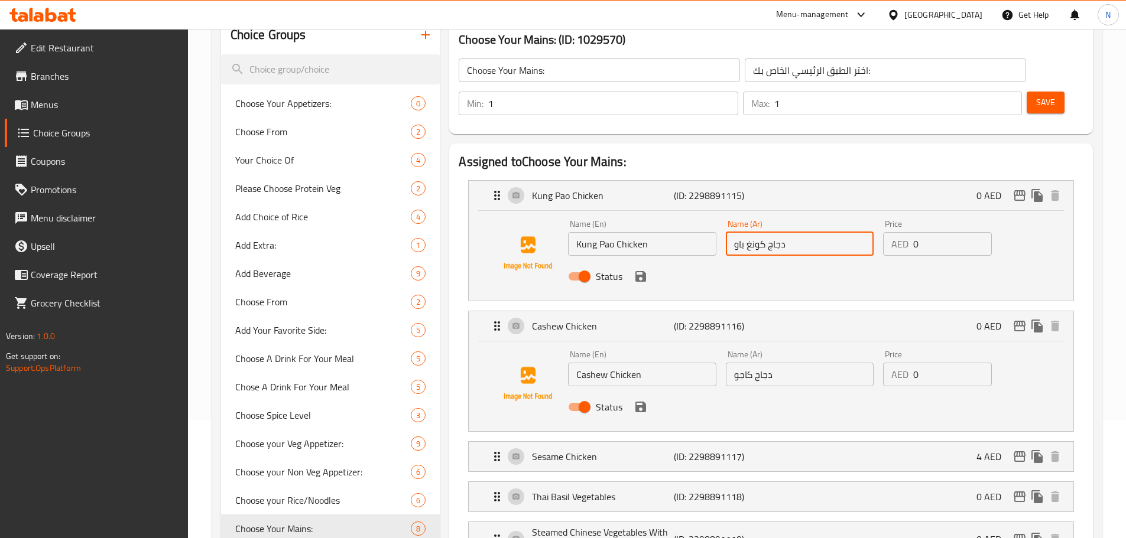
click at [611, 363] on input "Cashew Chicken" at bounding box center [642, 375] width 148 height 24
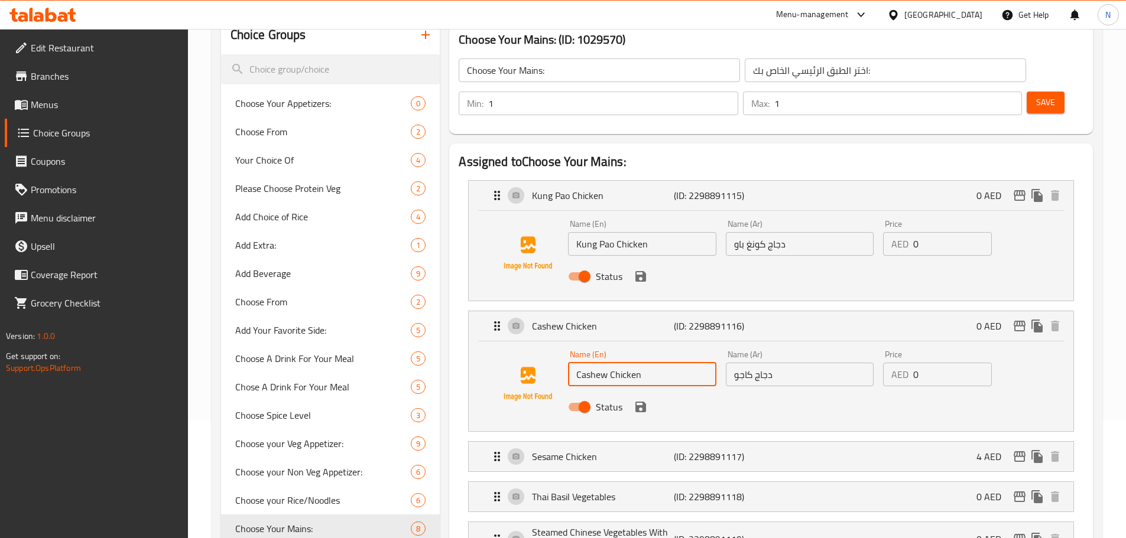
click at [611, 363] on input "Cashew Chicken" at bounding box center [642, 375] width 148 height 24
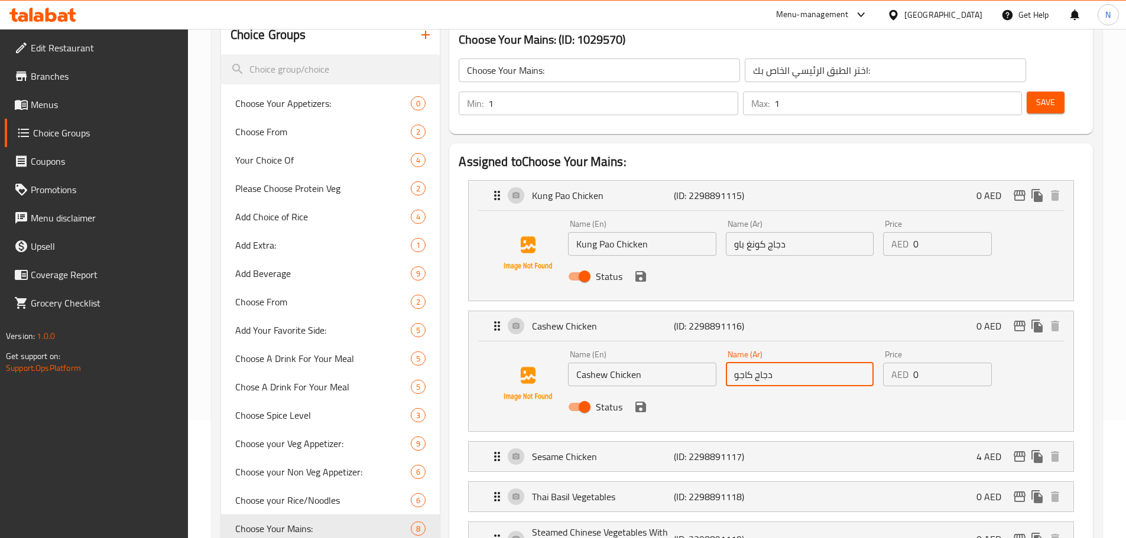
click at [752, 363] on input "دجاج كاجو" at bounding box center [800, 375] width 148 height 24
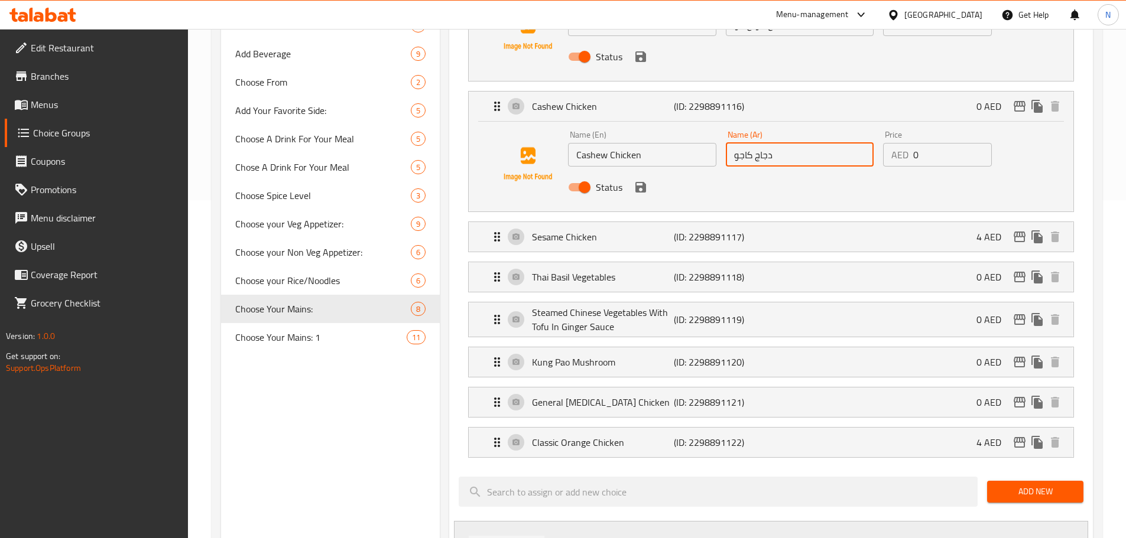
scroll to position [355, 0]
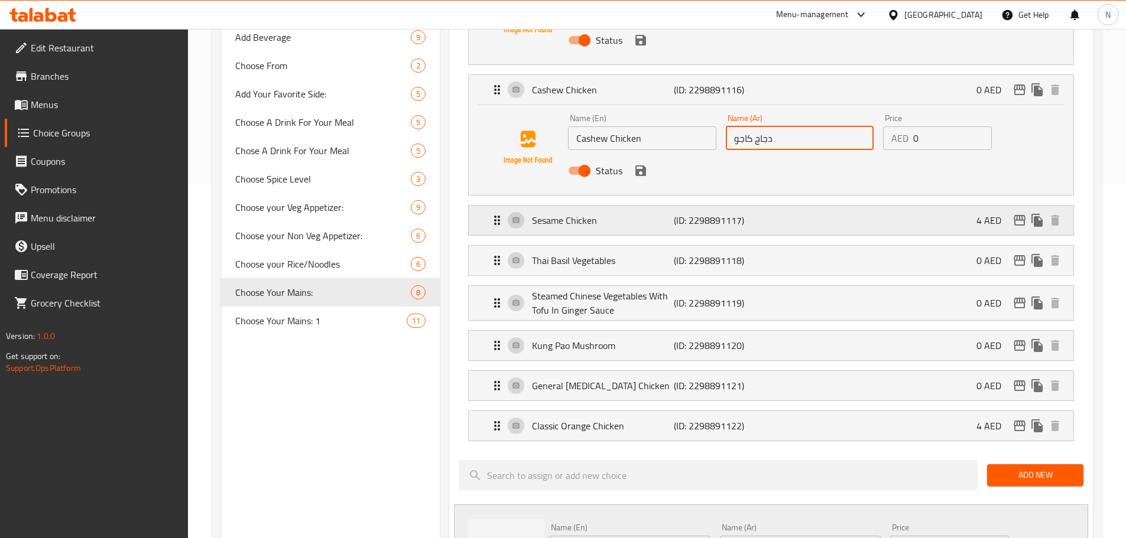
click at [622, 206] on div "Sesame Chicken (ID: 2298891117) 4 AED" at bounding box center [774, 221] width 569 height 30
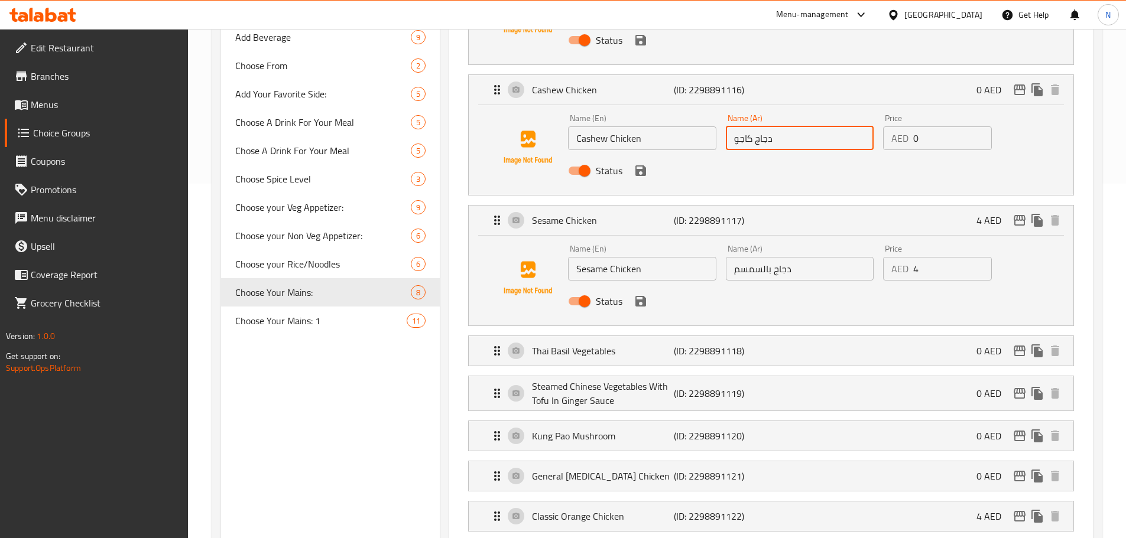
click at [597, 257] on input "Sesame Chicken" at bounding box center [642, 269] width 148 height 24
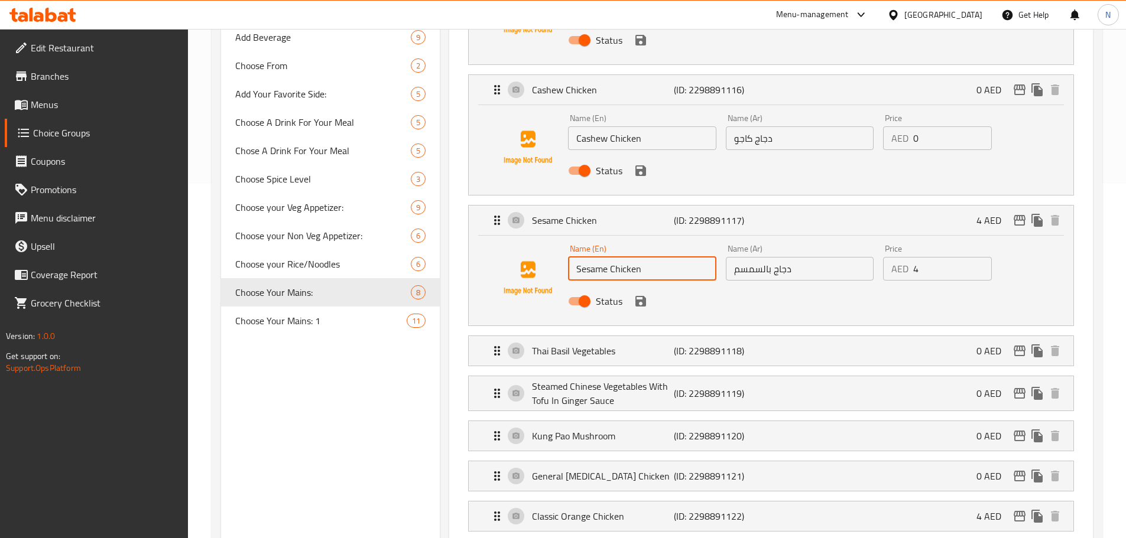
click at [597, 257] on input "Sesame Chicken" at bounding box center [642, 269] width 148 height 24
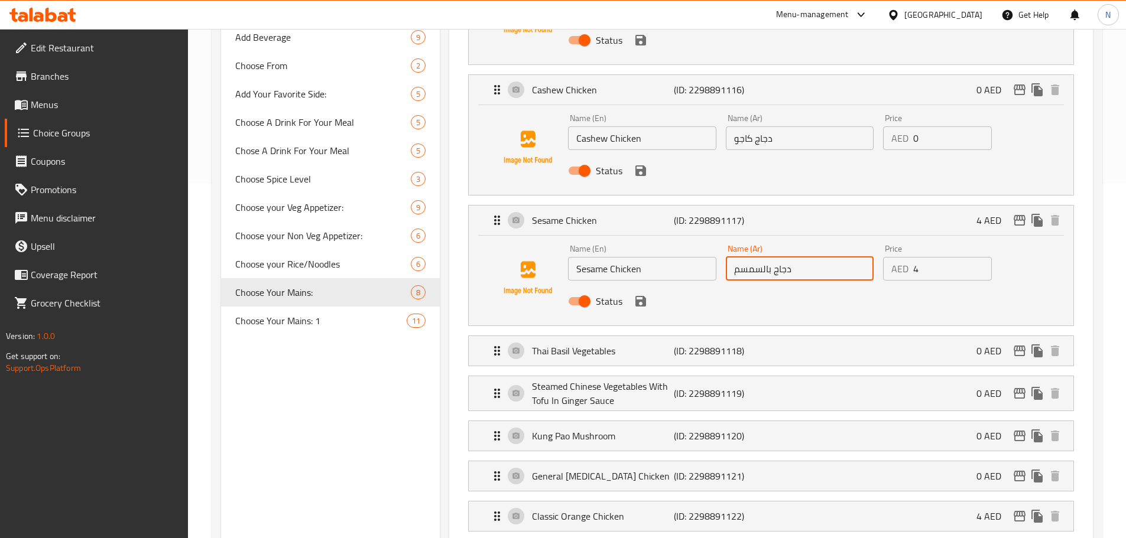
click at [769, 257] on input "دجاج بالسمسم" at bounding box center [800, 269] width 148 height 24
click at [636, 336] on div "Thai Basil Vegetables (ID: 2298891118) 0 AED" at bounding box center [774, 351] width 569 height 30
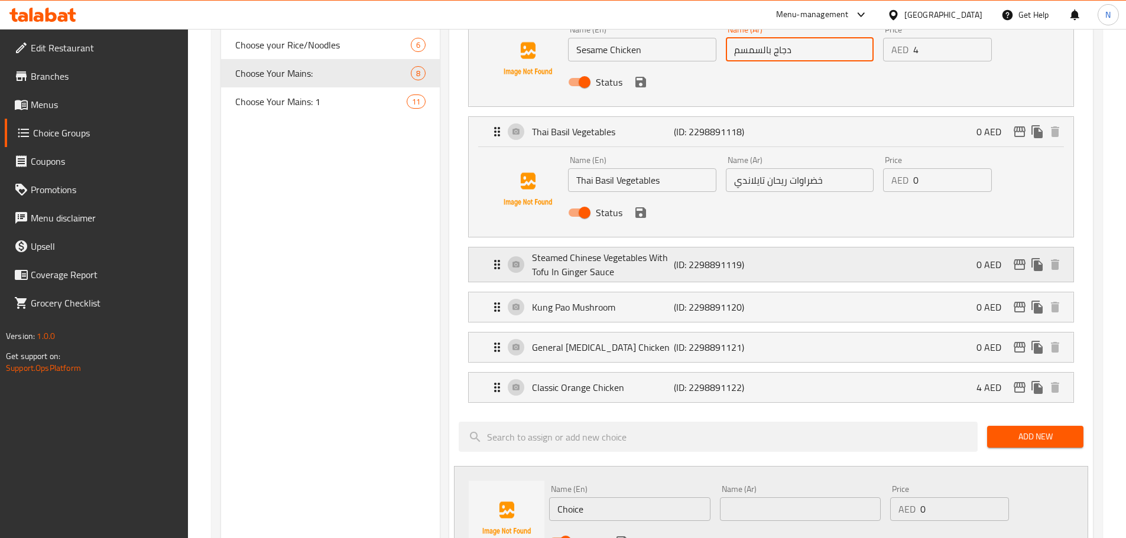
scroll to position [591, 0]
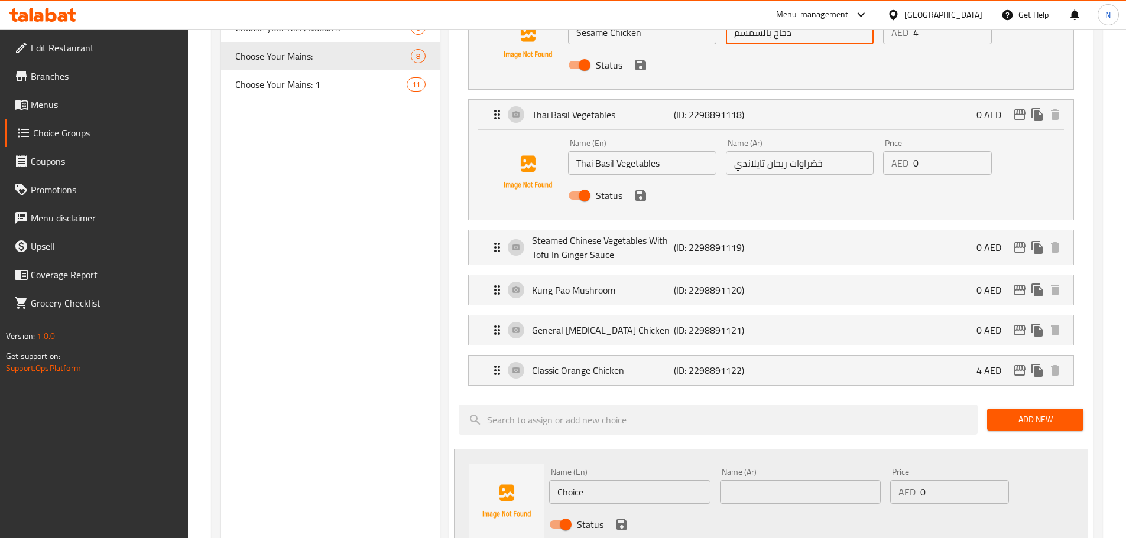
click at [590, 151] on input "Thai Basil Vegetables" at bounding box center [642, 163] width 148 height 24
click at [749, 151] on input "خضراوات ريحان تايلاندي" at bounding box center [800, 163] width 148 height 24
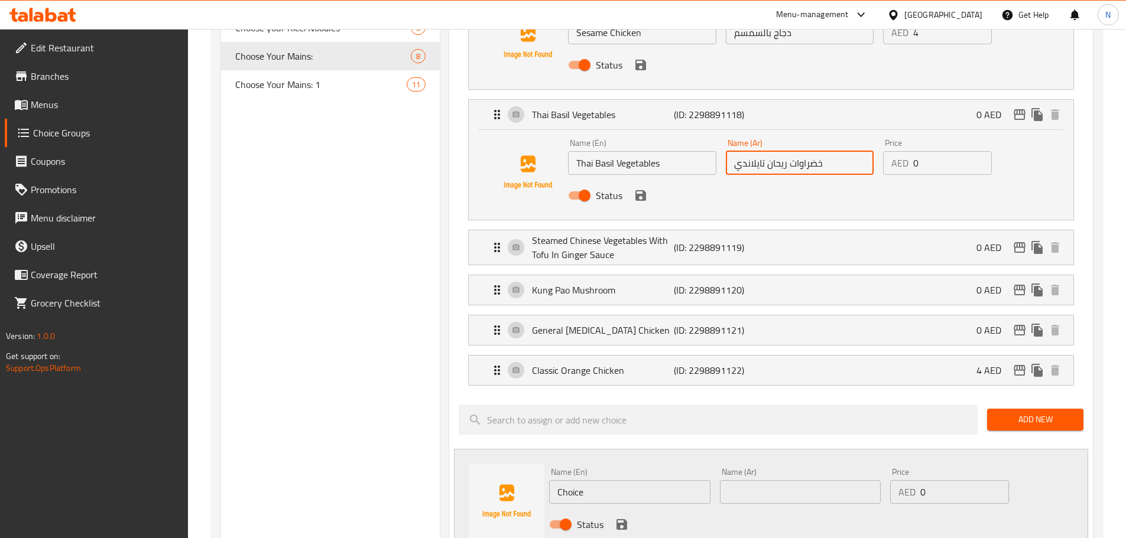
click at [749, 151] on input "خضراوات ريحان تايلاندي" at bounding box center [800, 163] width 148 height 24
click at [789, 230] on div "Steamed Chinese Vegetables With Tofu In Ginger Sauce (ID: 2298891119) 0 AED" at bounding box center [774, 247] width 569 height 34
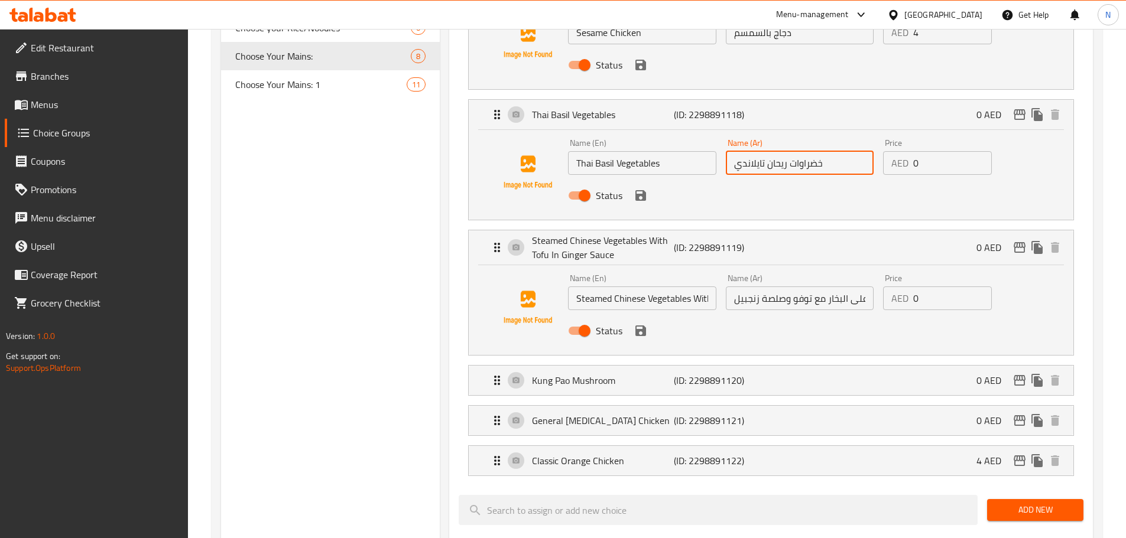
click at [626, 287] on input "Steamed Chinese Vegetables With Tofu In Ginger Sauce" at bounding box center [642, 299] width 148 height 24
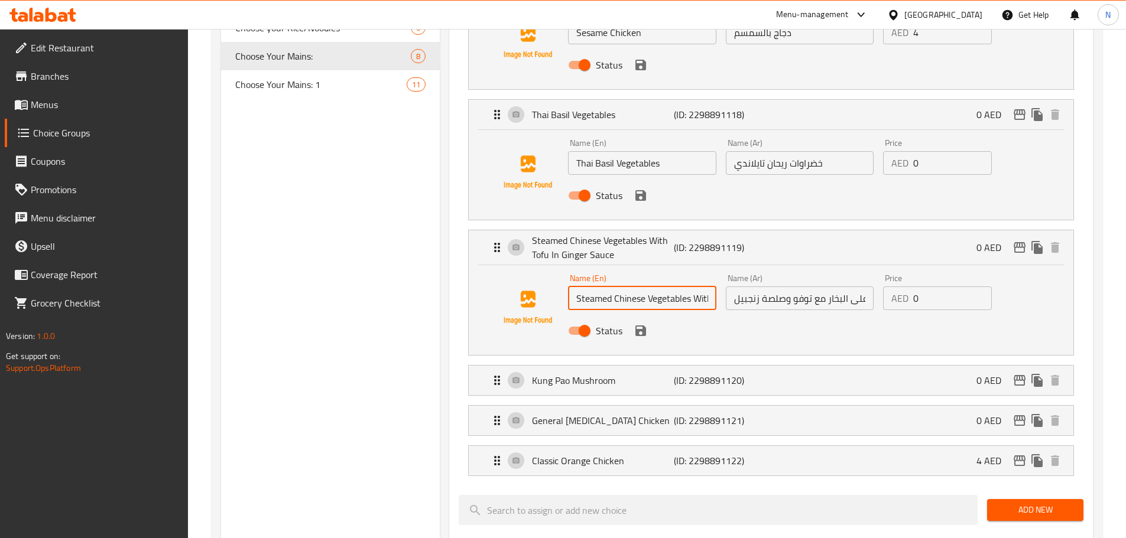
click at [626, 287] on input "Steamed Chinese Vegetables With Tofu In Ginger Sauce" at bounding box center [642, 299] width 148 height 24
click at [763, 287] on input "خضراوات صينية مطهوة على البخار مع توفو وصلصة زنجبيل" at bounding box center [800, 299] width 148 height 24
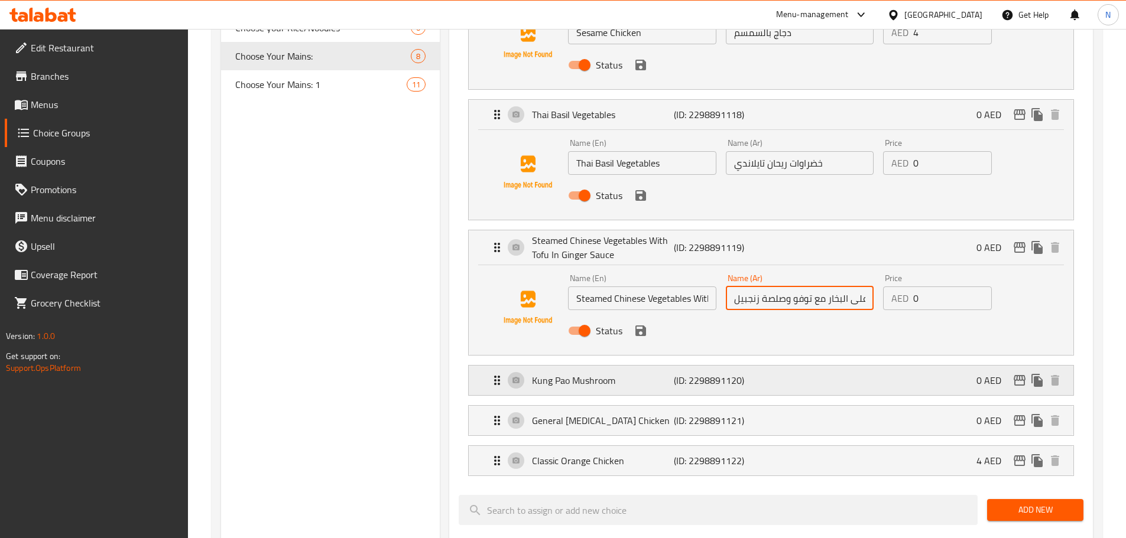
click at [589, 373] on p "Kung Pao Mushroom" at bounding box center [602, 380] width 141 height 14
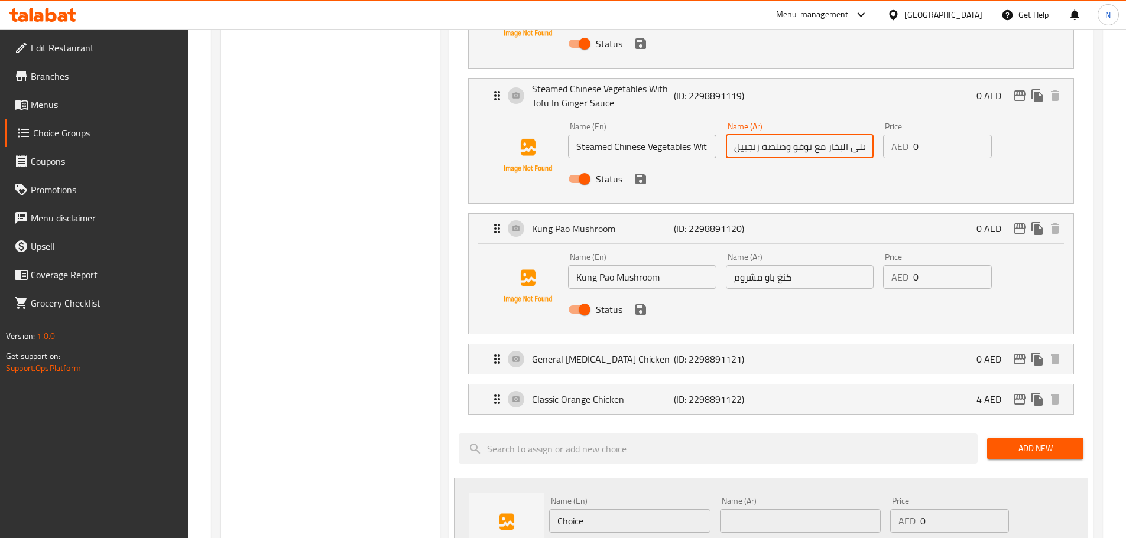
scroll to position [768, 0]
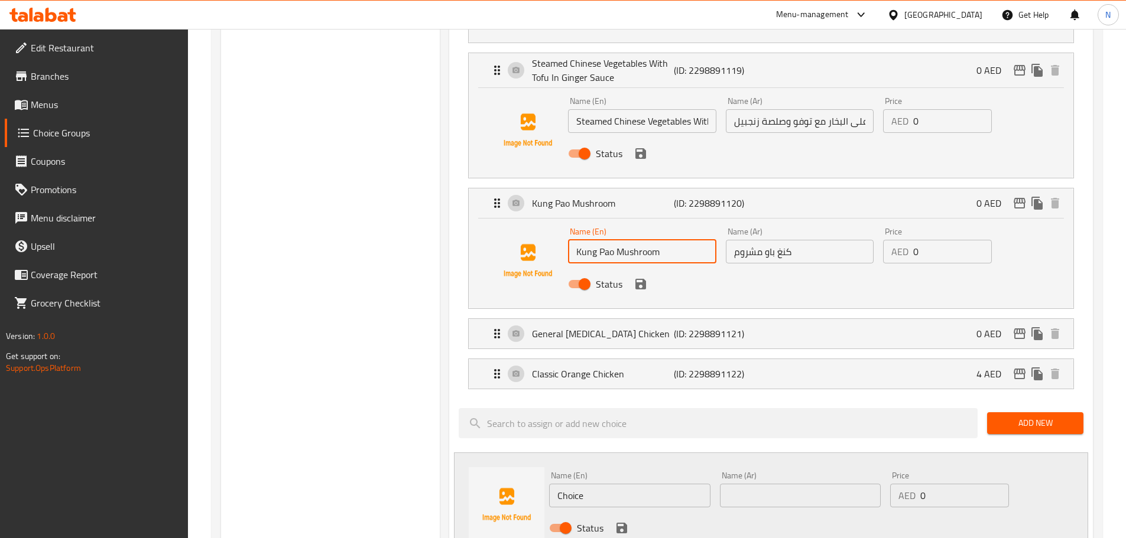
click at [603, 240] on input "Kung Pao Mushroom" at bounding box center [642, 252] width 148 height 24
click at [759, 240] on input "كنغ باو مشروم" at bounding box center [800, 252] width 148 height 24
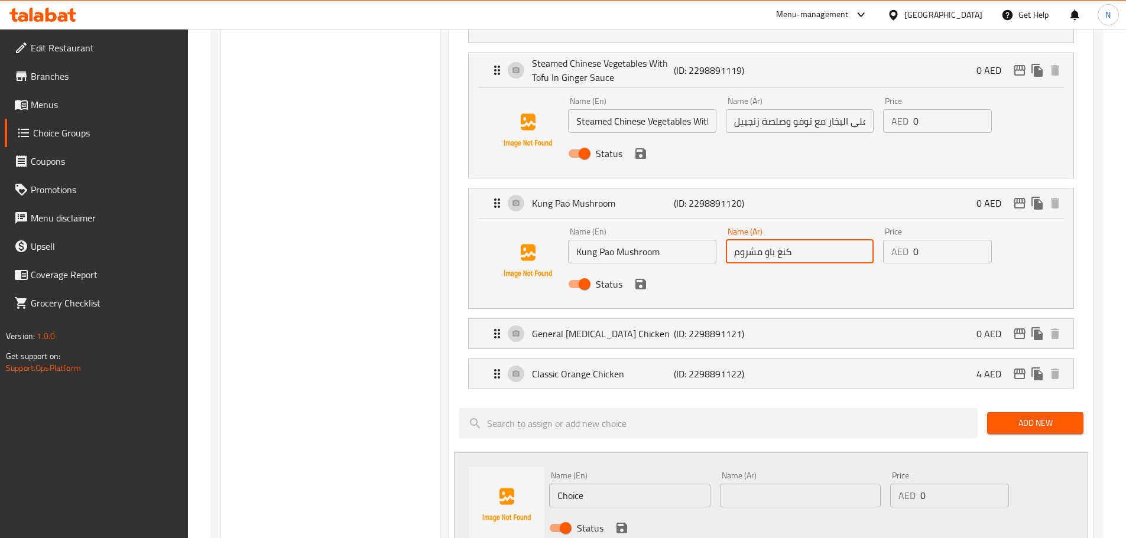
click at [759, 240] on input "كنغ باو مشروم" at bounding box center [800, 252] width 148 height 24
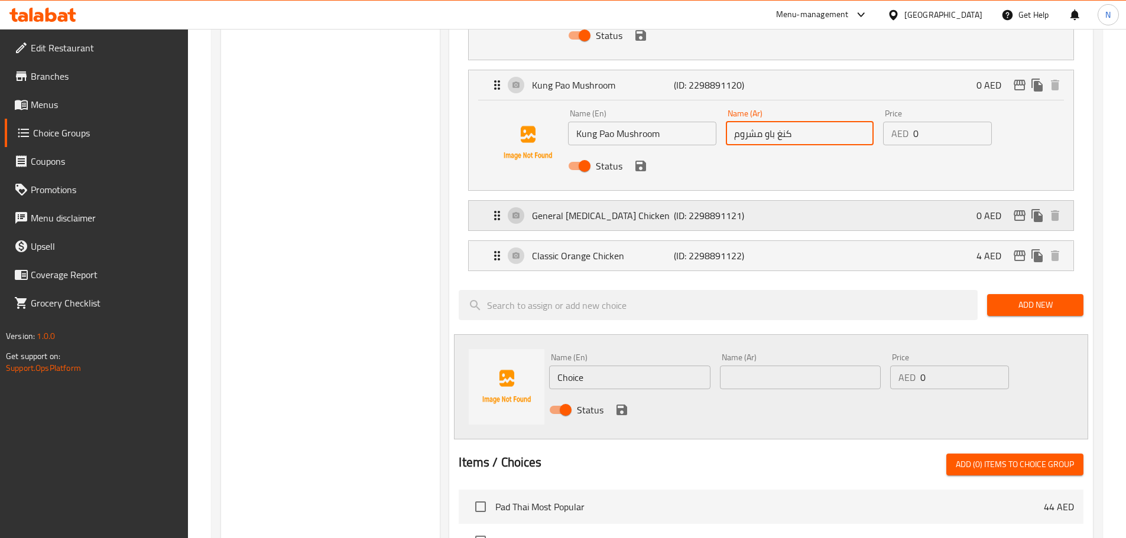
click at [634, 209] on p "General [MEDICAL_DATA] Chicken" at bounding box center [602, 216] width 141 height 14
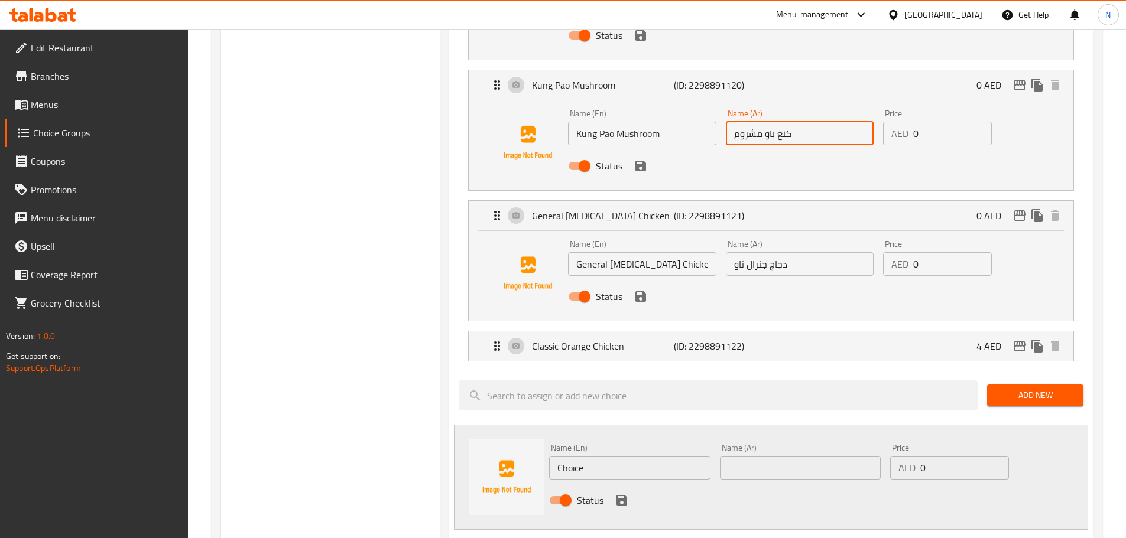
click at [619, 252] on input "General [MEDICAL_DATA] Chicken" at bounding box center [642, 264] width 148 height 24
paste input "كنغ باو مشروم"
click at [627, 252] on input "General [MEDICAL_DATA] Chicken" at bounding box center [642, 264] width 148 height 24
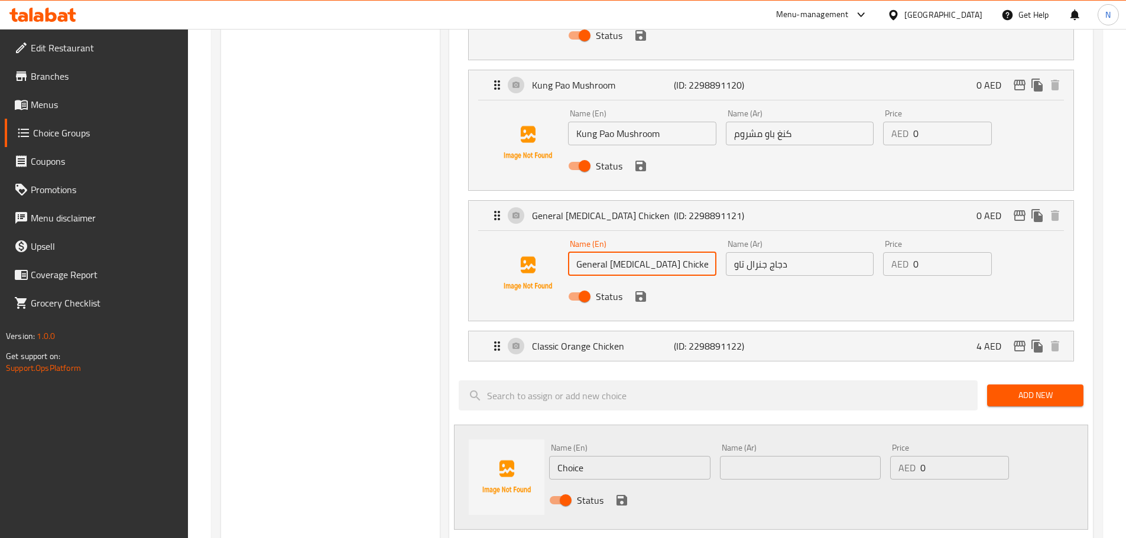
click at [627, 252] on input "General [MEDICAL_DATA] Chicken" at bounding box center [642, 264] width 148 height 24
type input "General [MEDICAL_DATA] Chicken"
click at [730, 252] on input "دجاج جنرال تاو" at bounding box center [800, 264] width 148 height 24
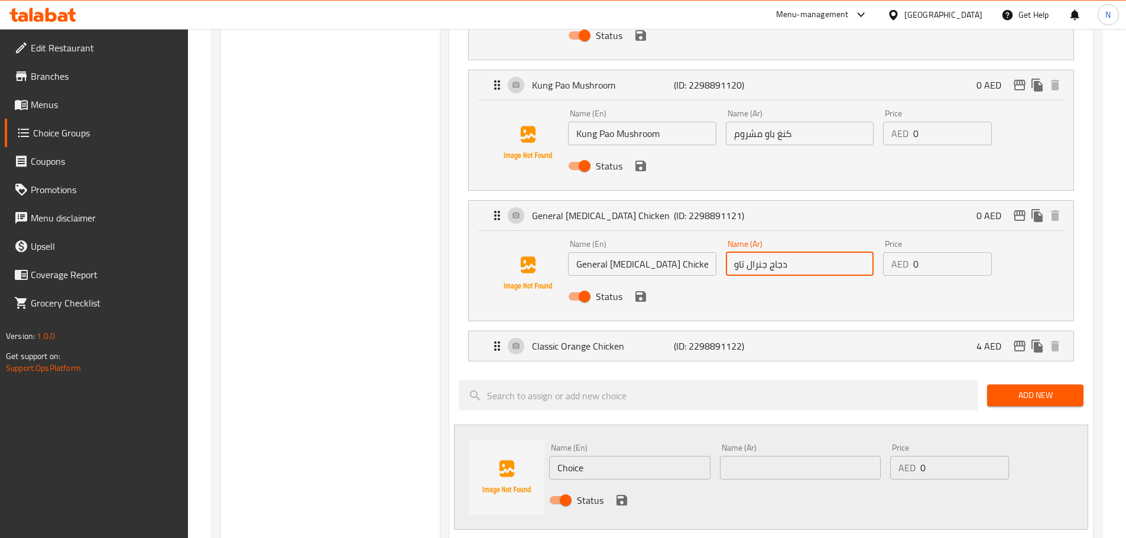
click at [737, 252] on input "دجاج جنرال تاو" at bounding box center [800, 264] width 148 height 24
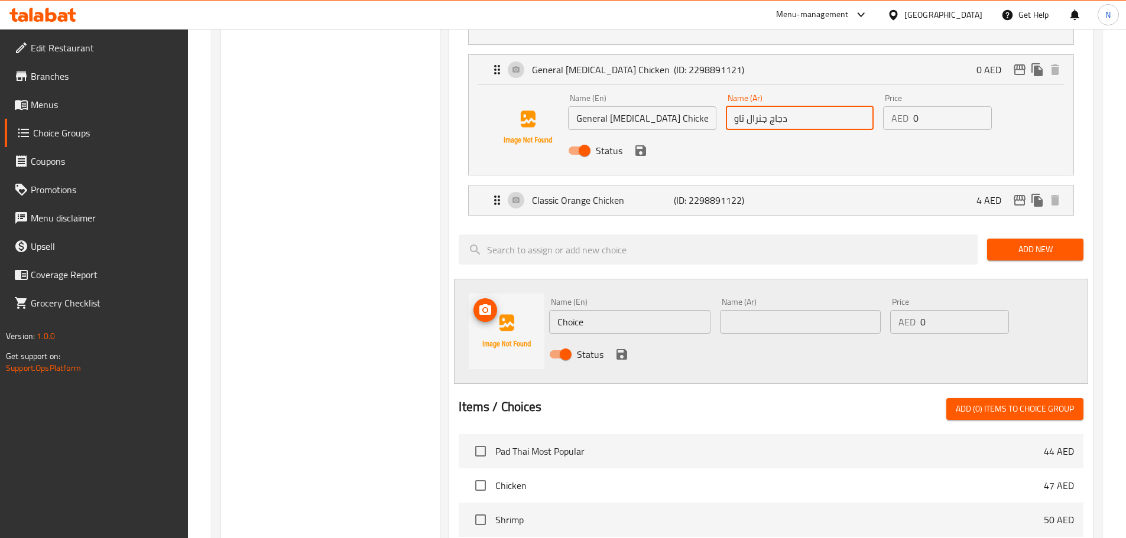
scroll to position [1064, 0]
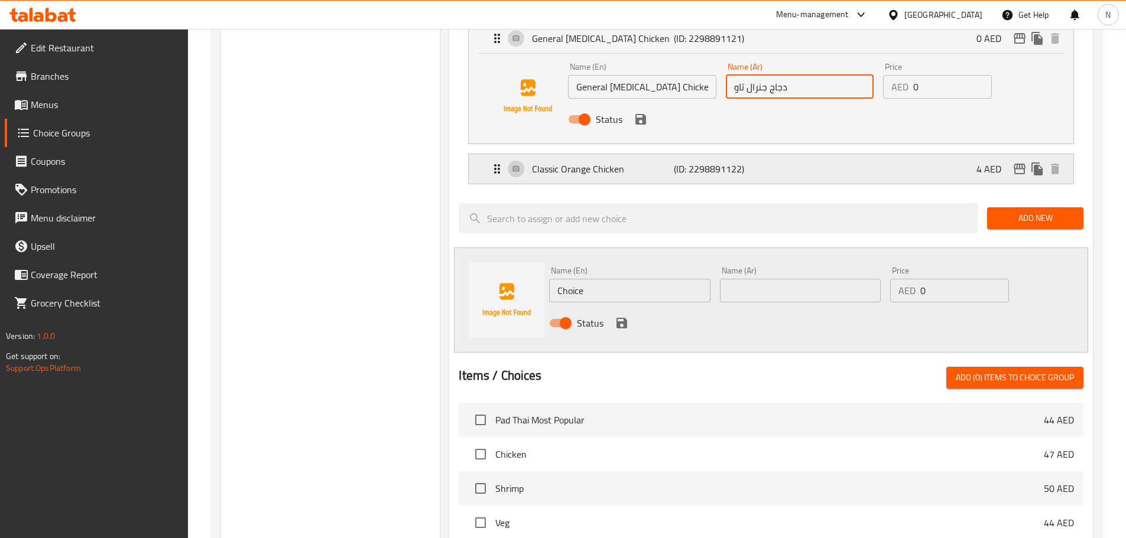
drag, startPoint x: 662, startPoint y: 140, endPoint x: 664, endPoint y: 148, distance: 8.4
click at [662, 162] on p "Classic Orange Chicken" at bounding box center [602, 169] width 141 height 14
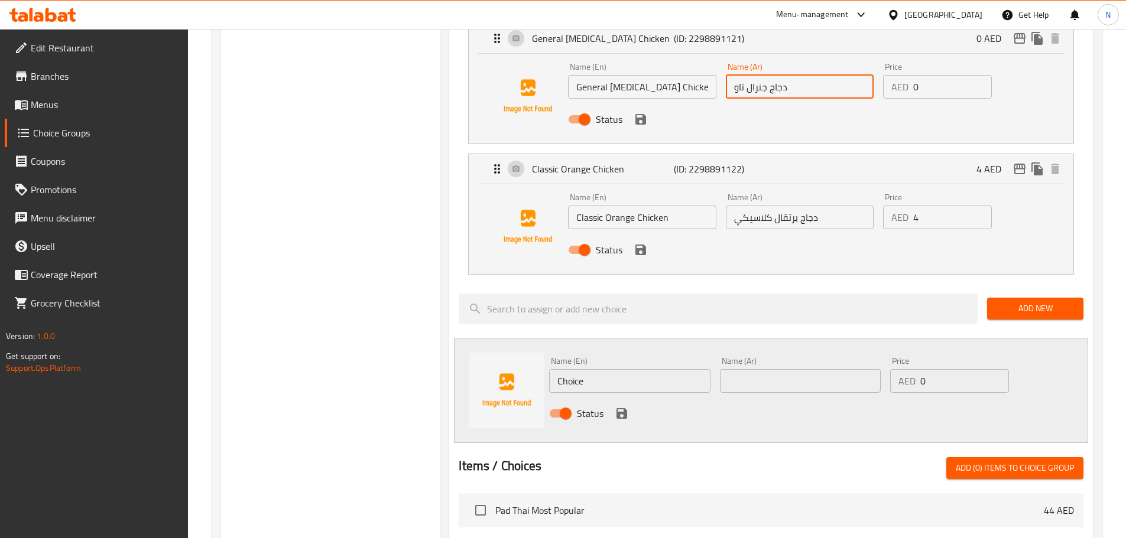
click at [628, 206] on input "Classic Orange Chicken" at bounding box center [642, 218] width 148 height 24
click at [770, 206] on input "دجاج برتقال كلاسيكي" at bounding box center [800, 218] width 148 height 24
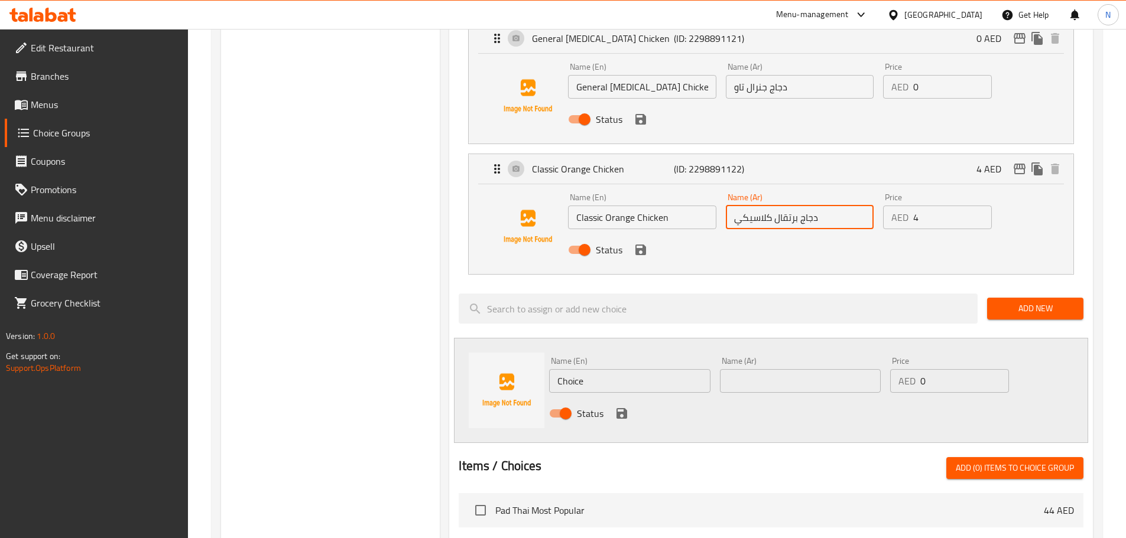
click at [770, 206] on input "دجاج برتقال كلاسيكي" at bounding box center [800, 218] width 148 height 24
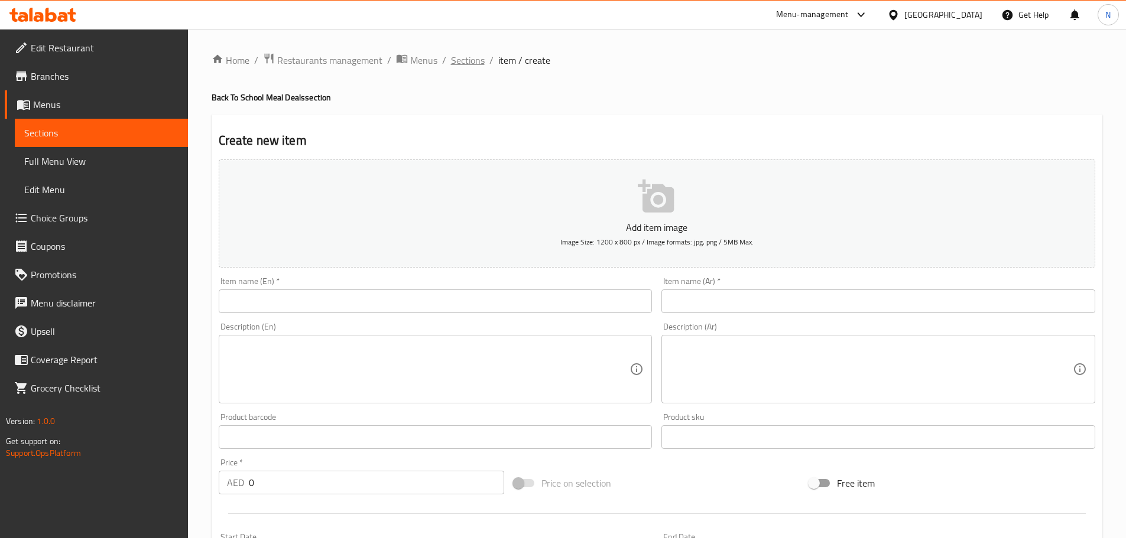
click at [459, 61] on span "Sections" at bounding box center [468, 60] width 34 height 14
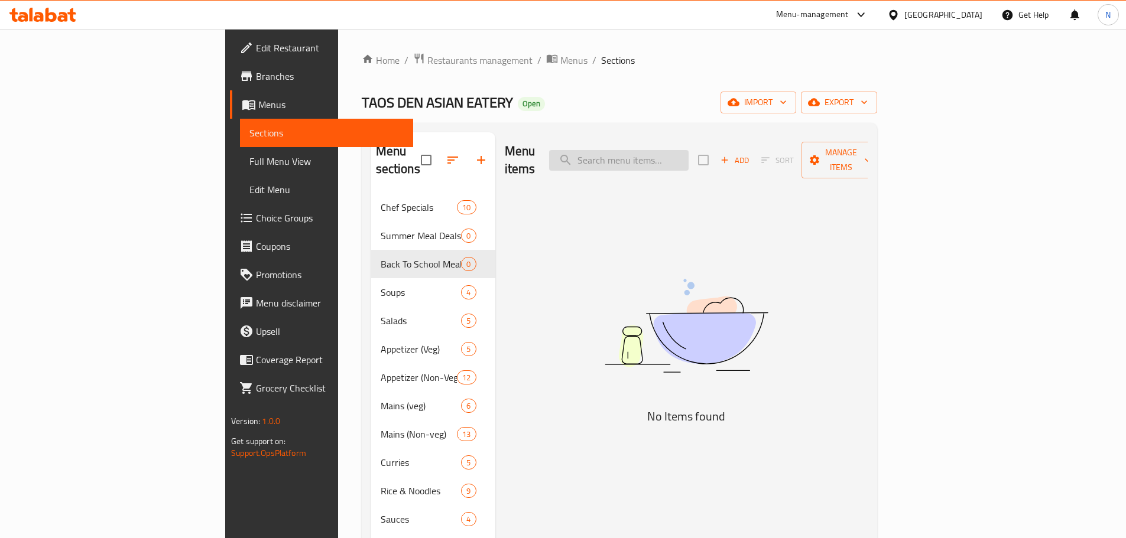
click at [659, 154] on input "search" at bounding box center [618, 160] width 139 height 21
paste input "Chestnut"
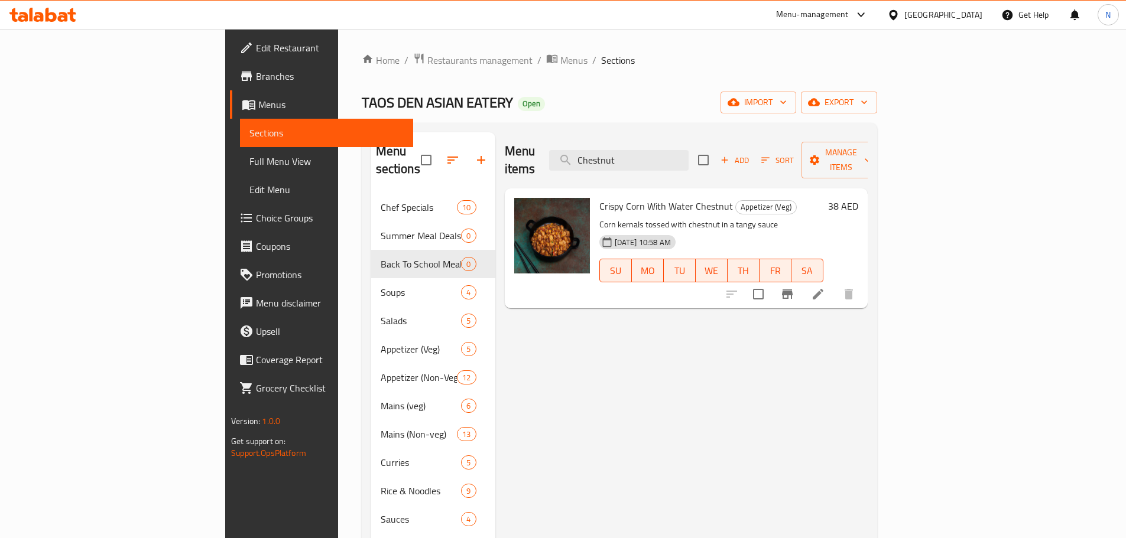
type input "Chestnut"
click at [825, 287] on icon at bounding box center [818, 294] width 14 height 14
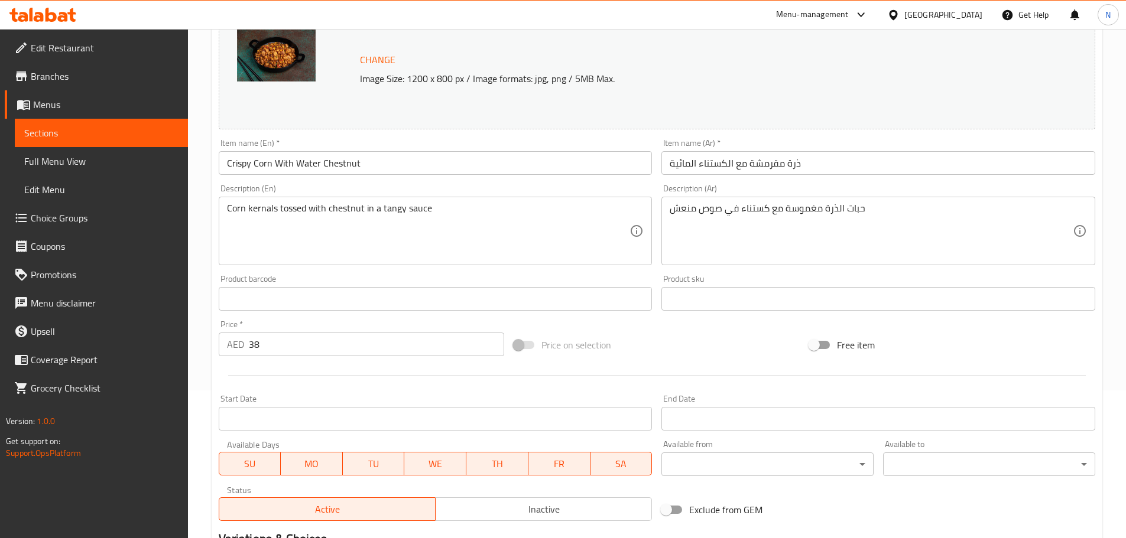
scroll to position [177, 0]
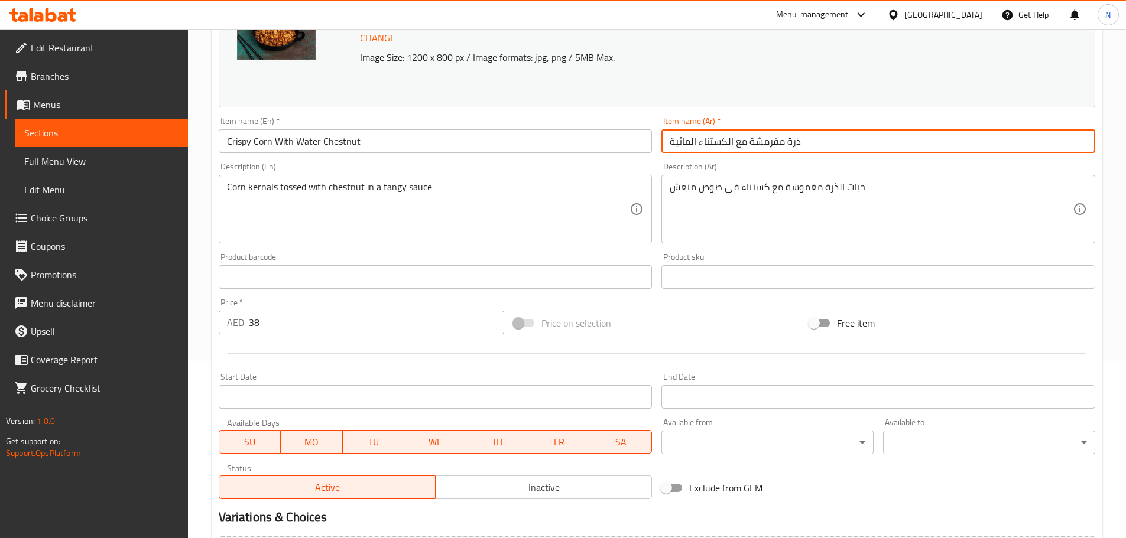
drag, startPoint x: 726, startPoint y: 141, endPoint x: 698, endPoint y: 145, distance: 28.6
click at [698, 145] on input "ذرة مقرمشة مع الكستناء المائية" at bounding box center [878, 141] width 434 height 24
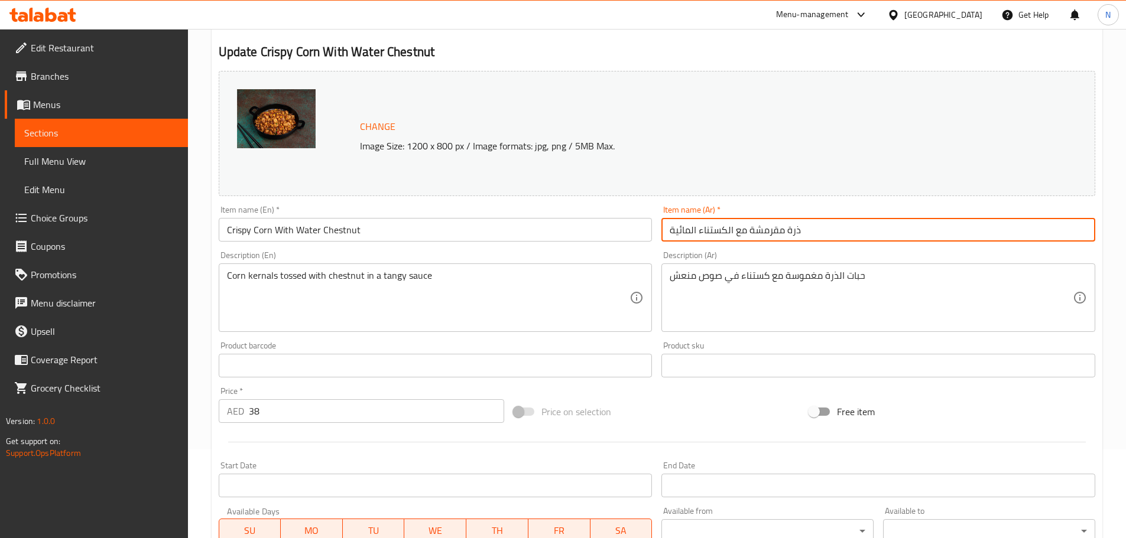
scroll to position [0, 0]
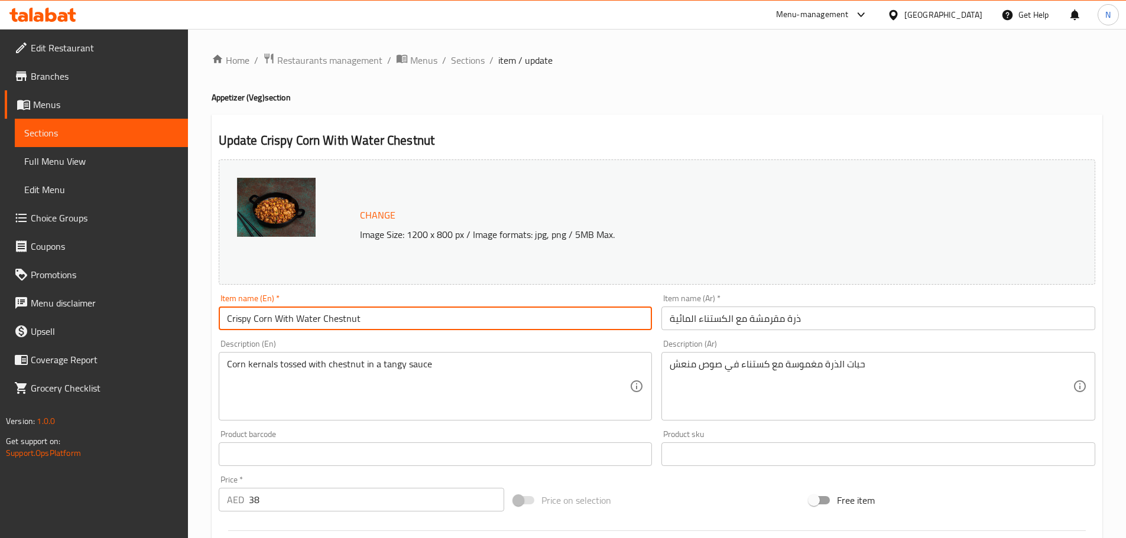
click at [317, 323] on input "Crispy Corn With Water Chestnut" at bounding box center [436, 319] width 434 height 24
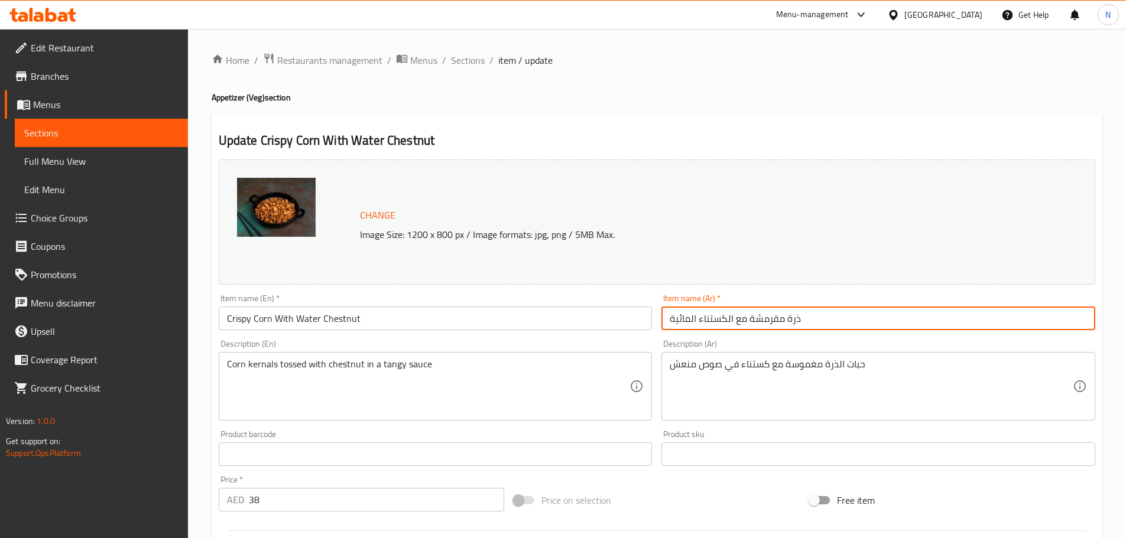
click at [732, 326] on input "ذرة مقرمشة مع الكستناء المائية" at bounding box center [878, 319] width 434 height 24
click at [469, 57] on span "Sections" at bounding box center [468, 60] width 34 height 14
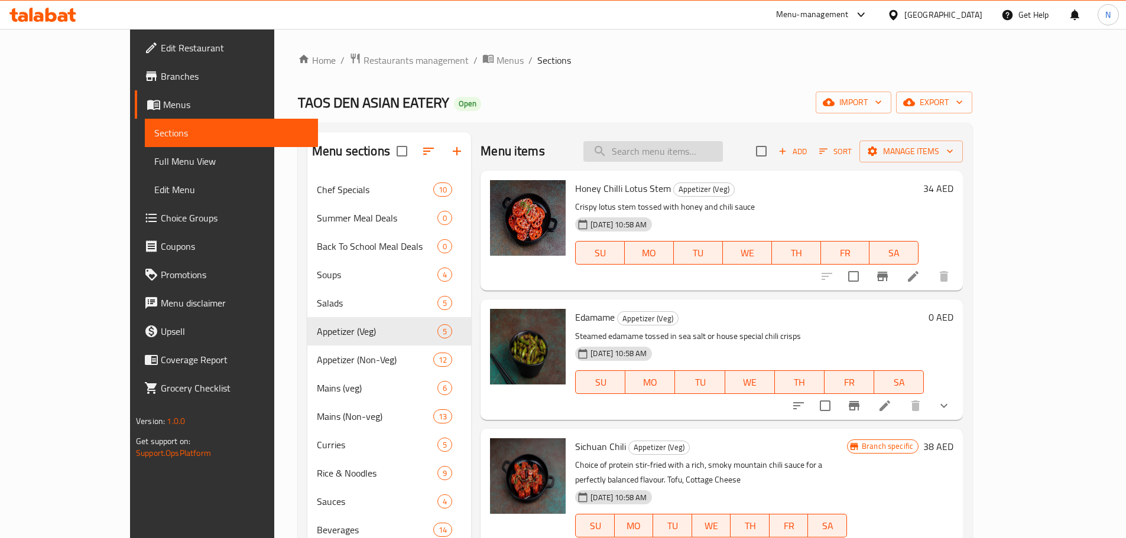
click at [688, 159] on input "search" at bounding box center [652, 151] width 139 height 21
paste input "Sichuan Chili Cottage Cheese"
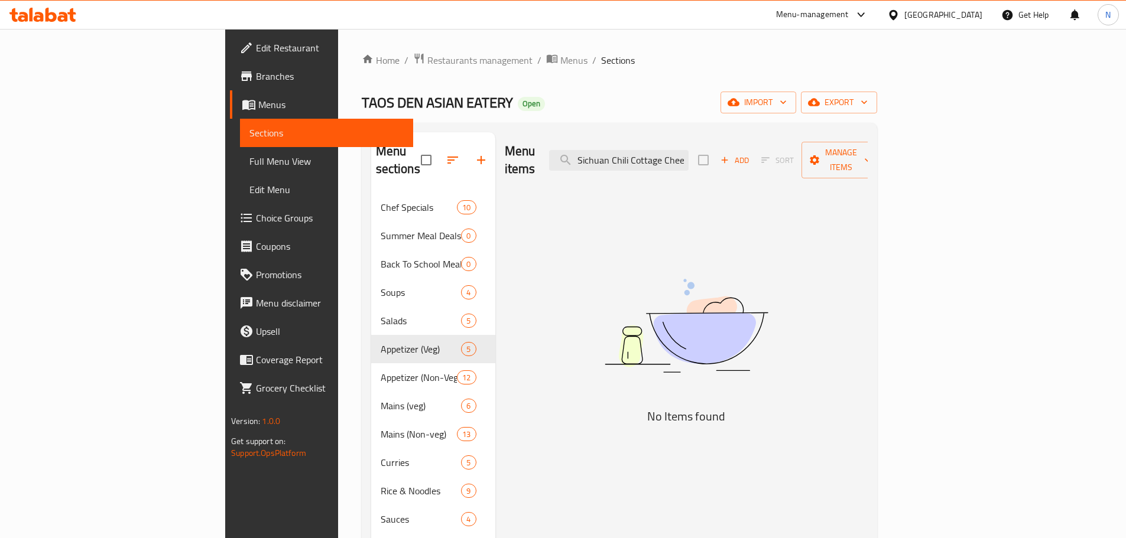
click at [696, 164] on div "Menu items Sichuan Chili Cottage Cheese Add Sort Manage items" at bounding box center [686, 160] width 363 height 56
click at [688, 158] on input "Sichuan Chili Cottage Cheese" at bounding box center [618, 160] width 139 height 21
paste input "Den's Signature Chicken Crisps"
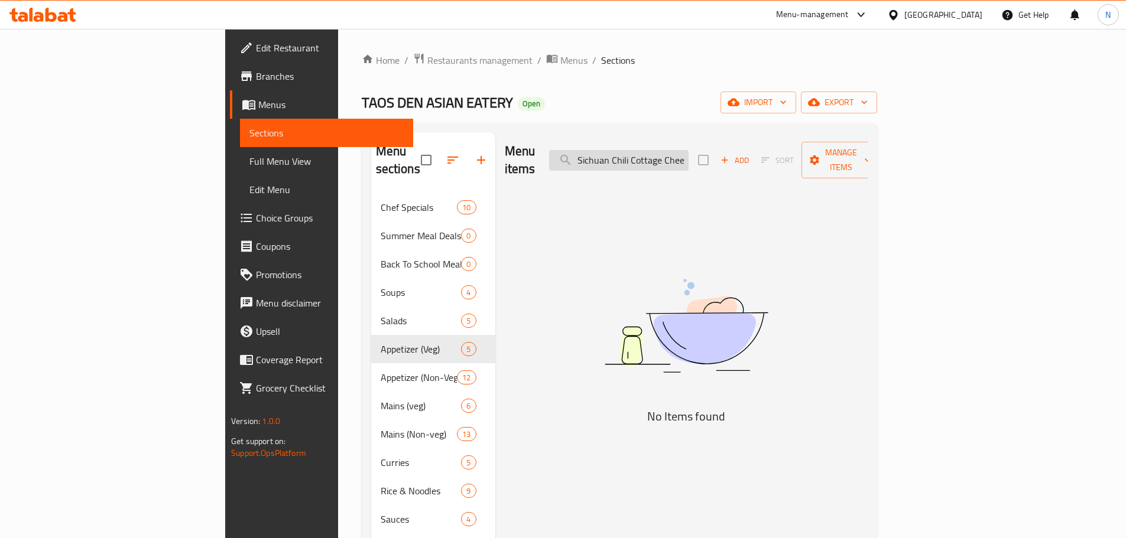
type input "Den's Signature Chicken Crisps"
click at [688, 152] on input "Den's Signature Chicken Crisps" at bounding box center [618, 160] width 139 height 21
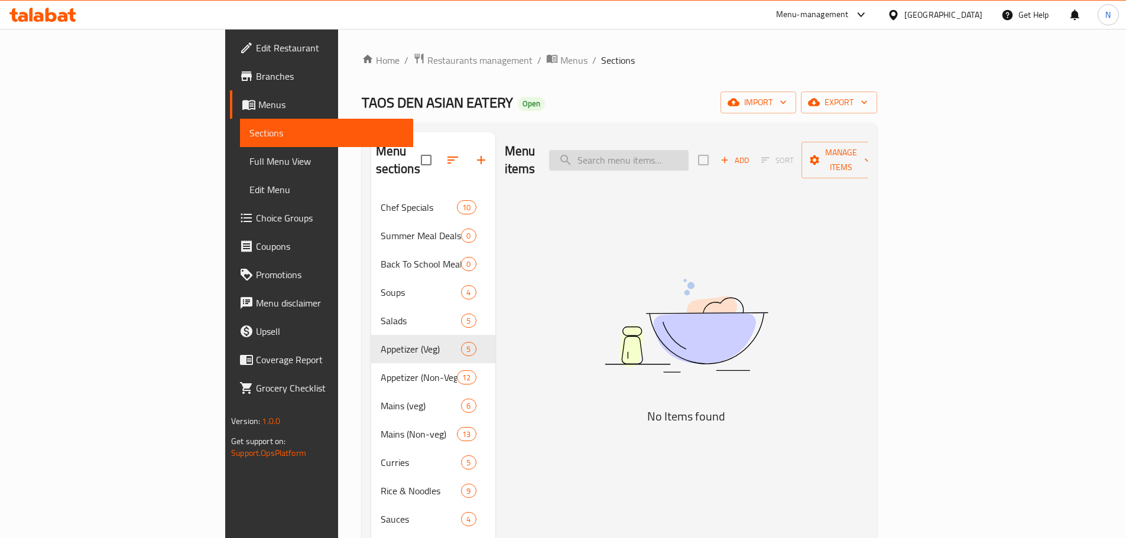
scroll to position [0, 0]
paste input "Den's Signature Chicken Crisps"
click at [664, 150] on input "Den's Signature Chicken Crisp" at bounding box center [618, 160] width 139 height 21
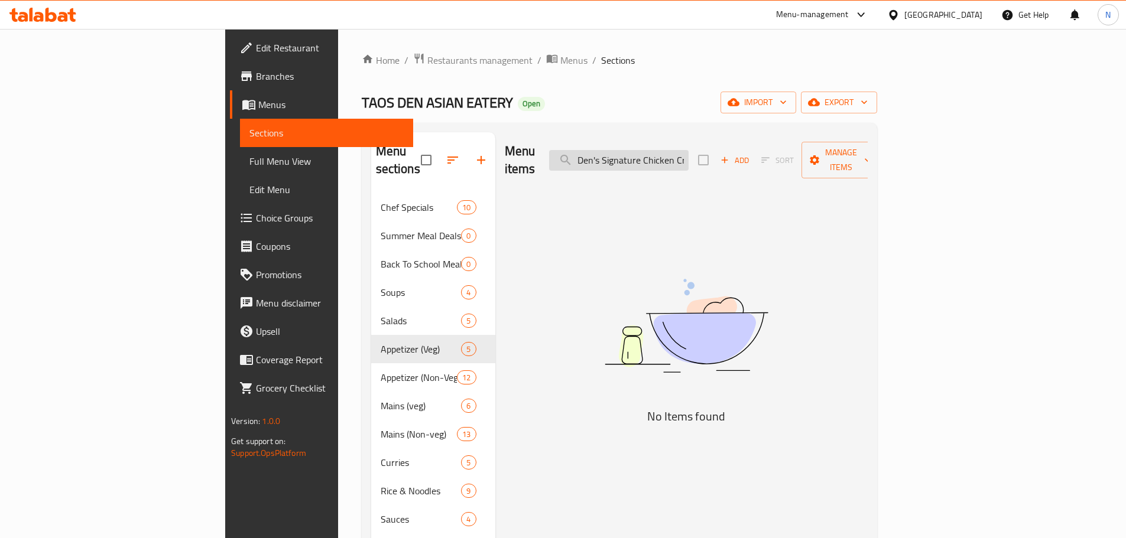
paste input "Wok"
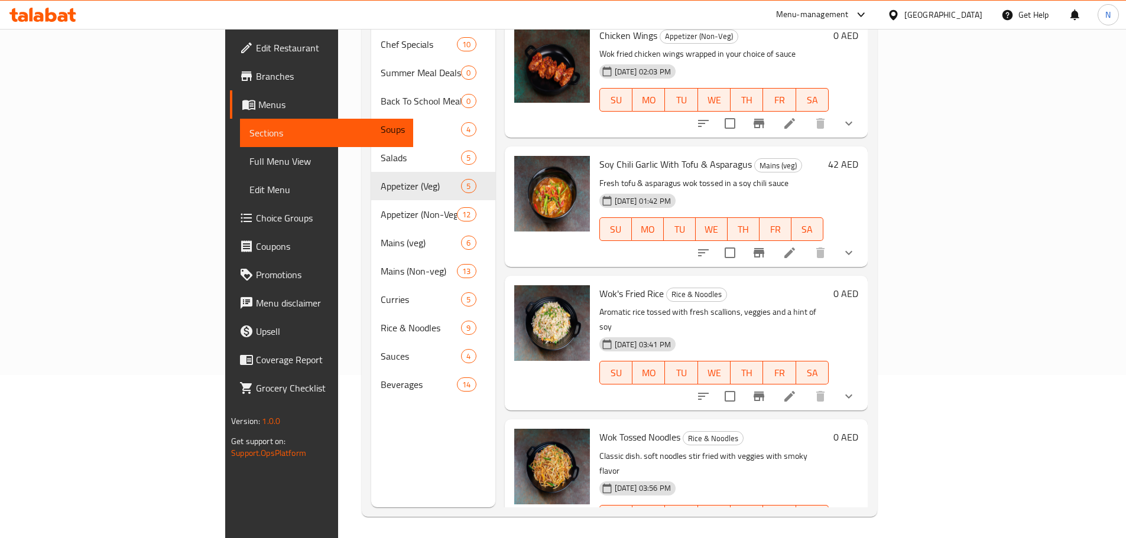
scroll to position [165, 0]
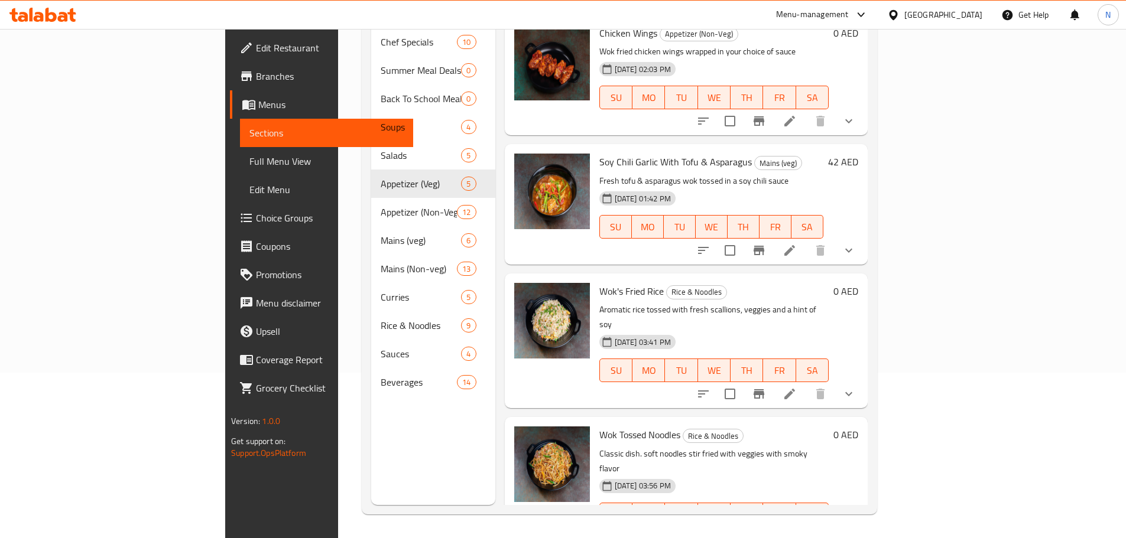
type input "Wok"
click at [797, 531] on icon at bounding box center [789, 538] width 14 height 14
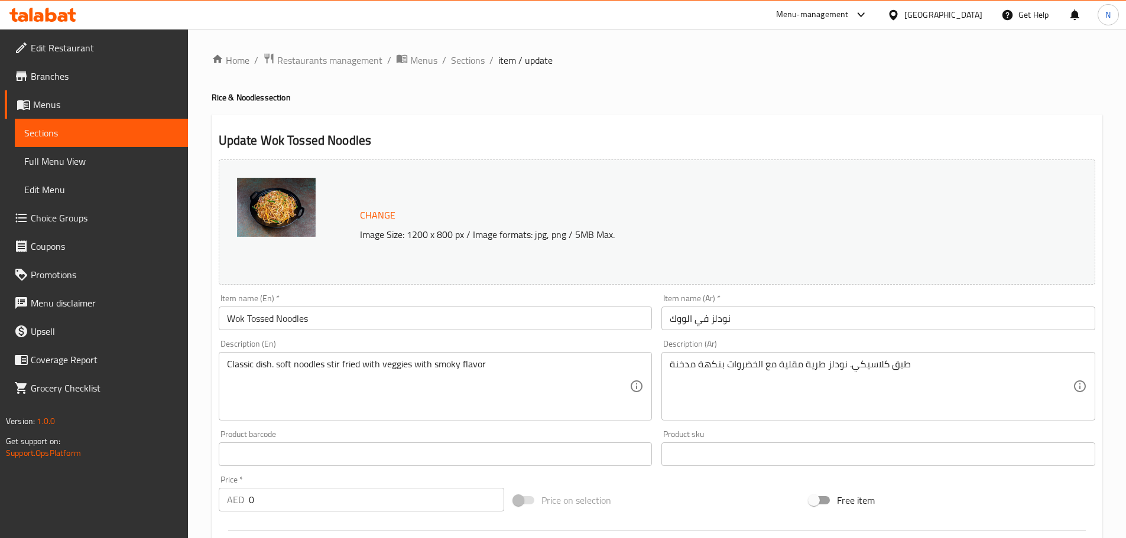
click at [681, 320] on input "نودلز في الووك" at bounding box center [878, 319] width 434 height 24
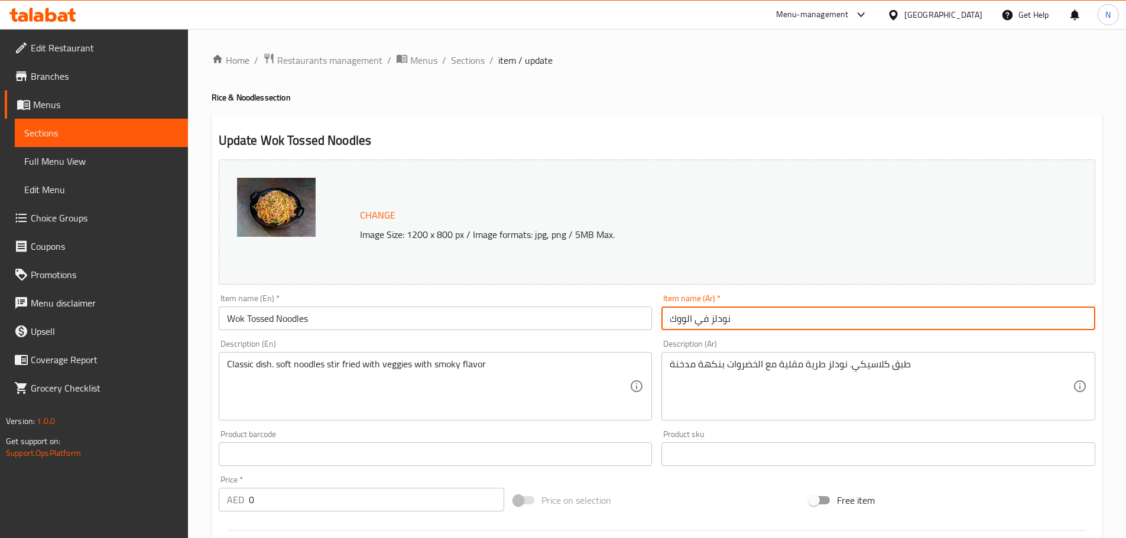
drag, startPoint x: 685, startPoint y: 320, endPoint x: 671, endPoint y: 317, distance: 14.4
click at [671, 317] on input "نودلز في الووك" at bounding box center [878, 319] width 434 height 24
drag, startPoint x: 470, startPoint y: 69, endPoint x: 499, endPoint y: 82, distance: 31.7
click at [470, 67] on span "Sections" at bounding box center [468, 60] width 34 height 14
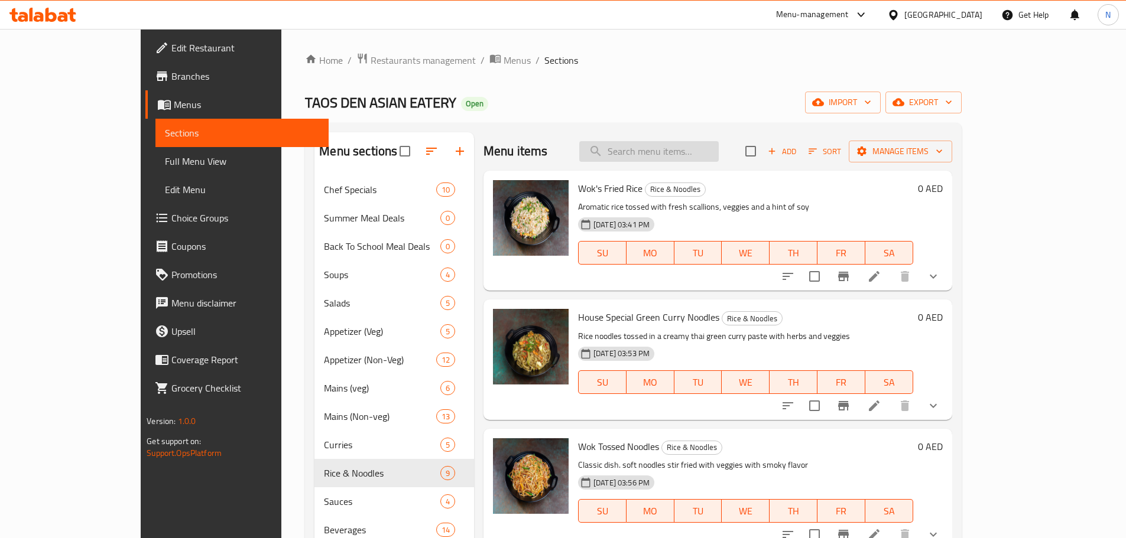
click at [645, 152] on input "search" at bounding box center [648, 151] width 139 height 21
paste input "Wok Tossed Noodles Veg"
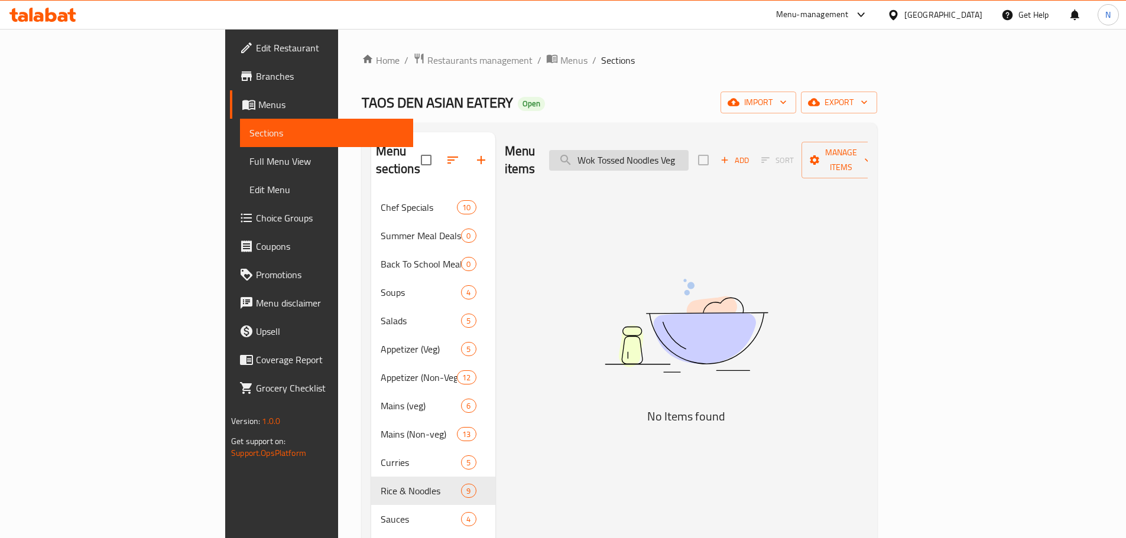
click at [688, 156] on input "Wok Tossed Noodles Veg" at bounding box center [618, 160] width 139 height 21
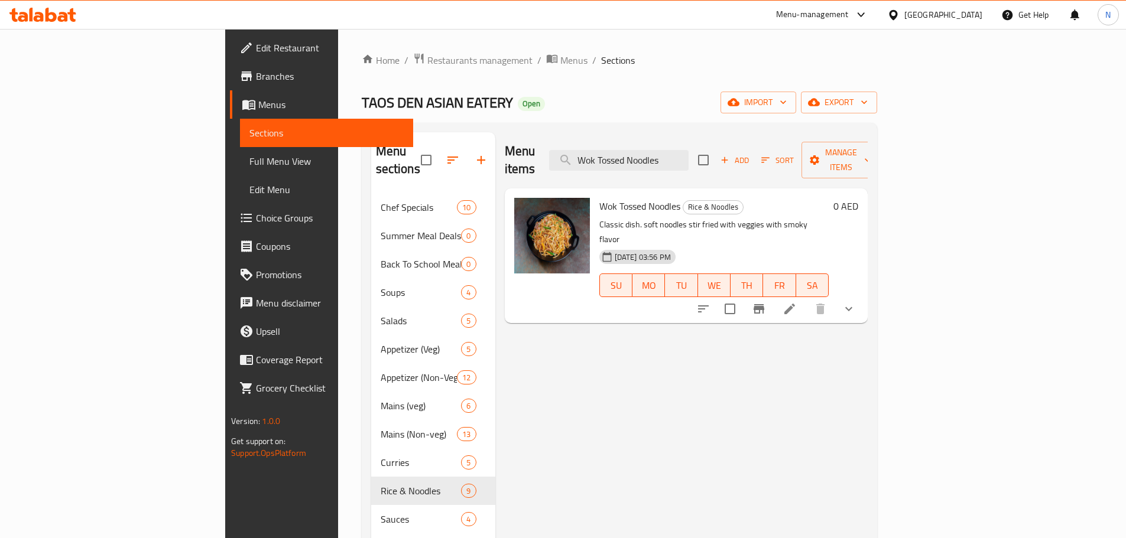
type input "Wok Tossed Noodles"
click at [797, 302] on icon at bounding box center [789, 309] width 14 height 14
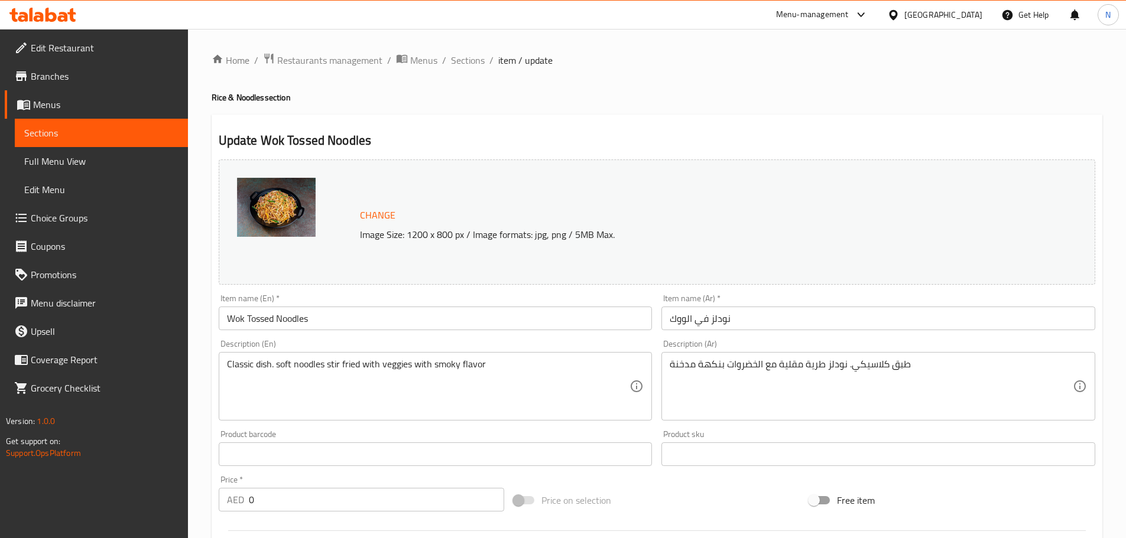
drag, startPoint x: 465, startPoint y: 54, endPoint x: 638, endPoint y: 116, distance: 183.2
click at [465, 54] on span "Sections" at bounding box center [468, 60] width 34 height 14
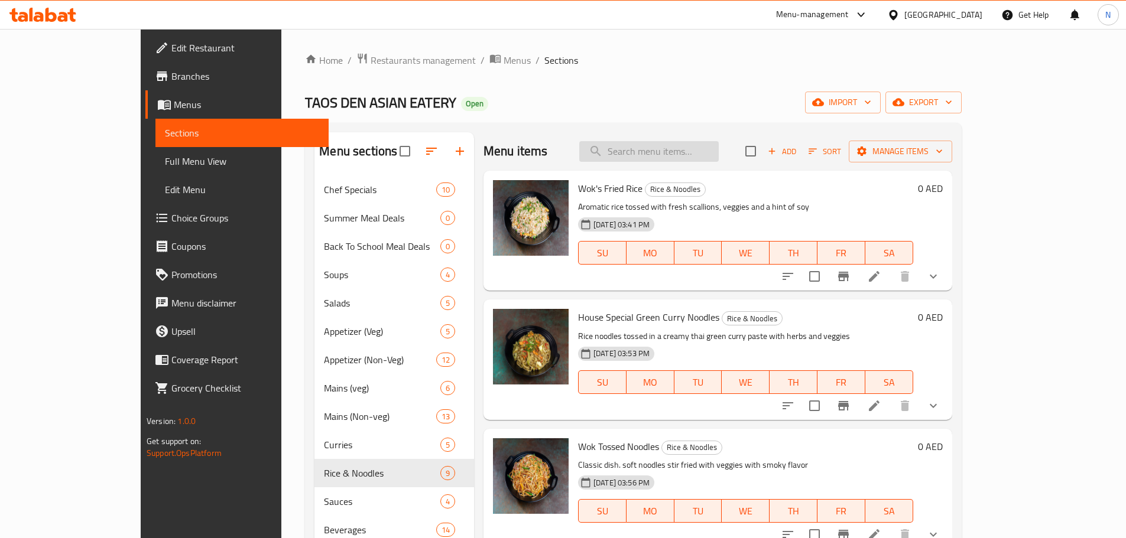
click at [673, 146] on input "search" at bounding box center [648, 151] width 139 height 21
paste input "Kung Pao Chicken"
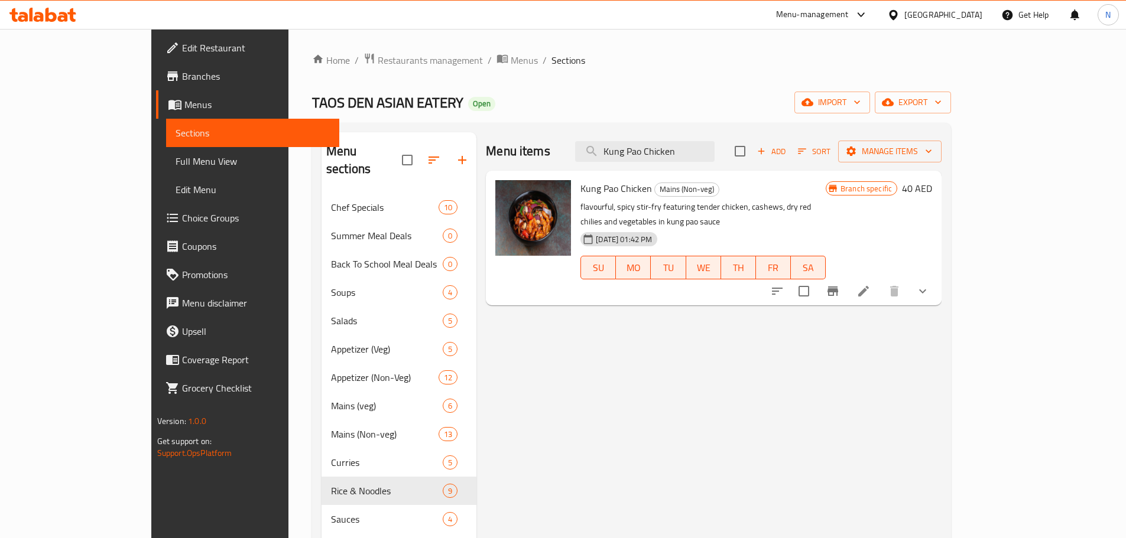
type input "Kung Pao Chicken"
click at [870, 284] on icon at bounding box center [863, 291] width 14 height 14
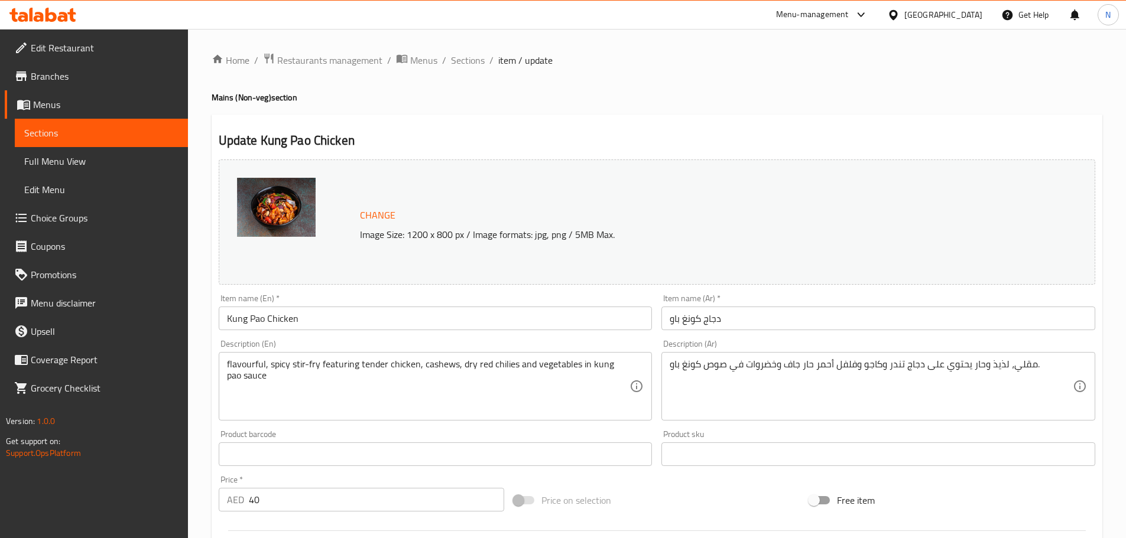
click at [692, 328] on input "دجاج كونغ باو" at bounding box center [878, 319] width 434 height 24
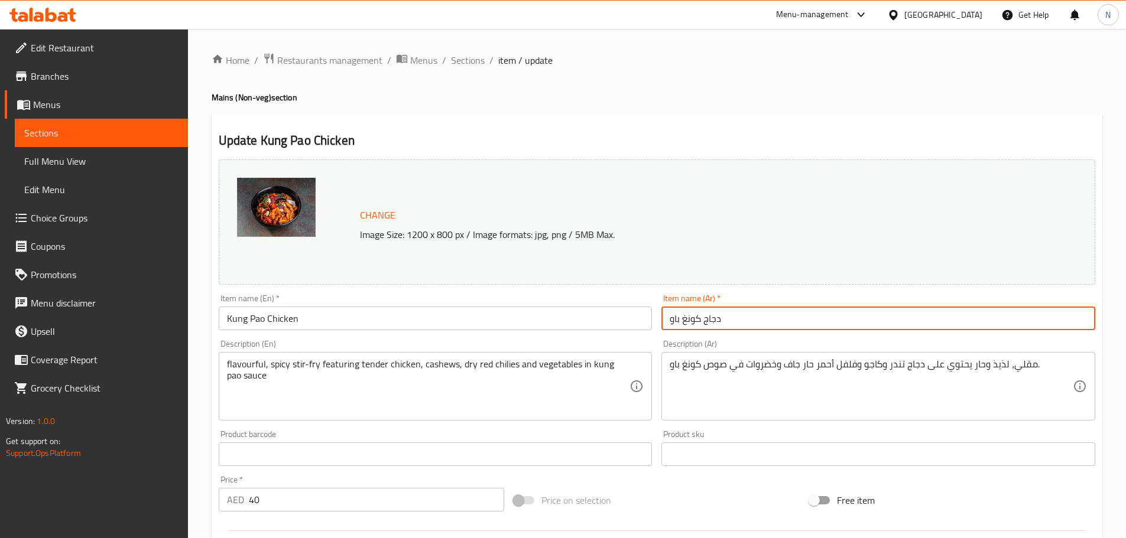
click at [692, 328] on input "دجاج كونغ باو" at bounding box center [878, 319] width 434 height 24
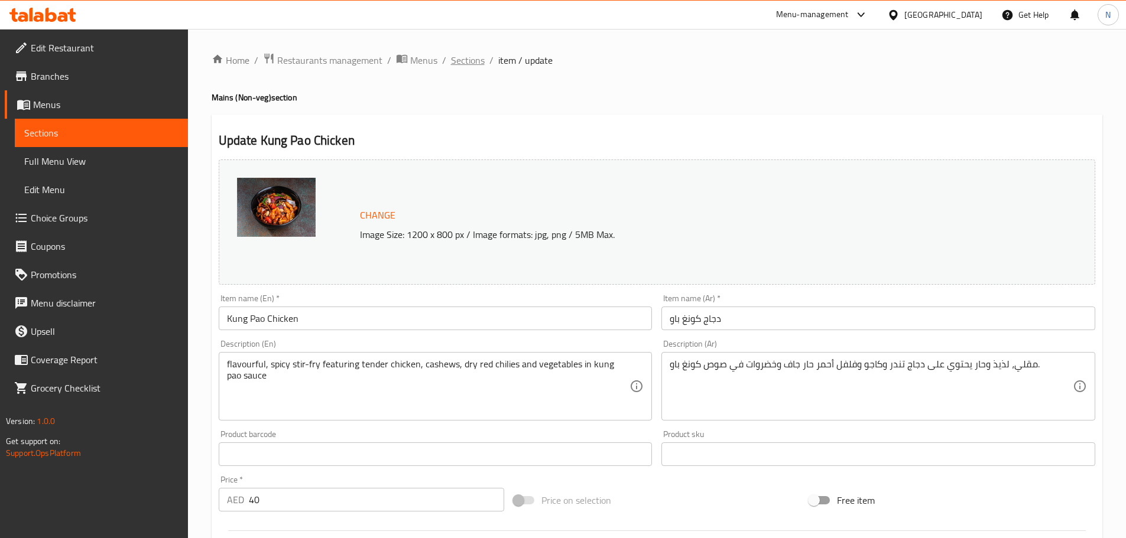
click at [472, 57] on span "Sections" at bounding box center [468, 60] width 34 height 14
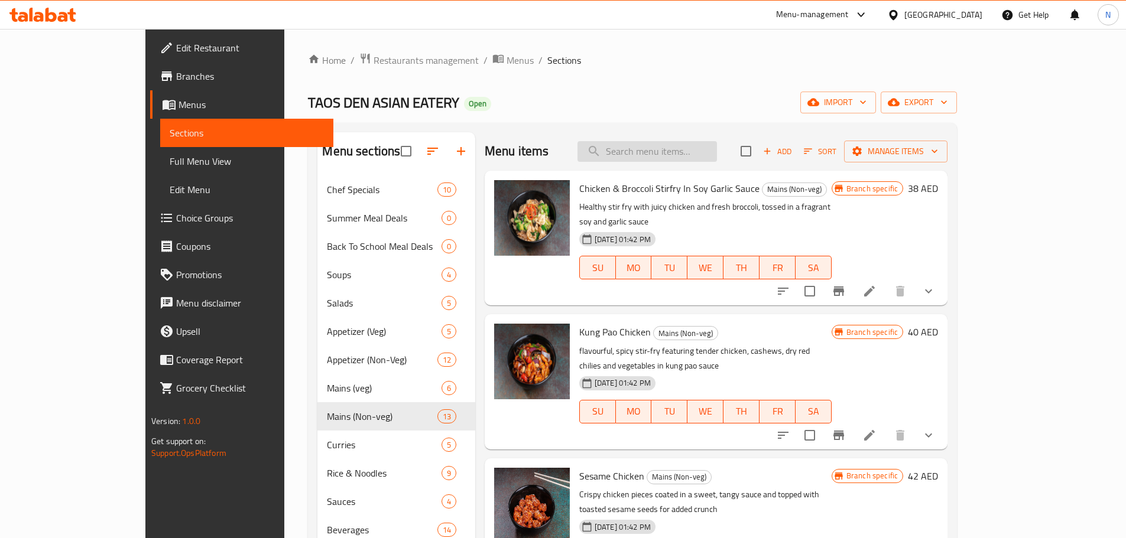
click at [668, 157] on input "search" at bounding box center [646, 151] width 139 height 21
paste input "Cashew Chicken"
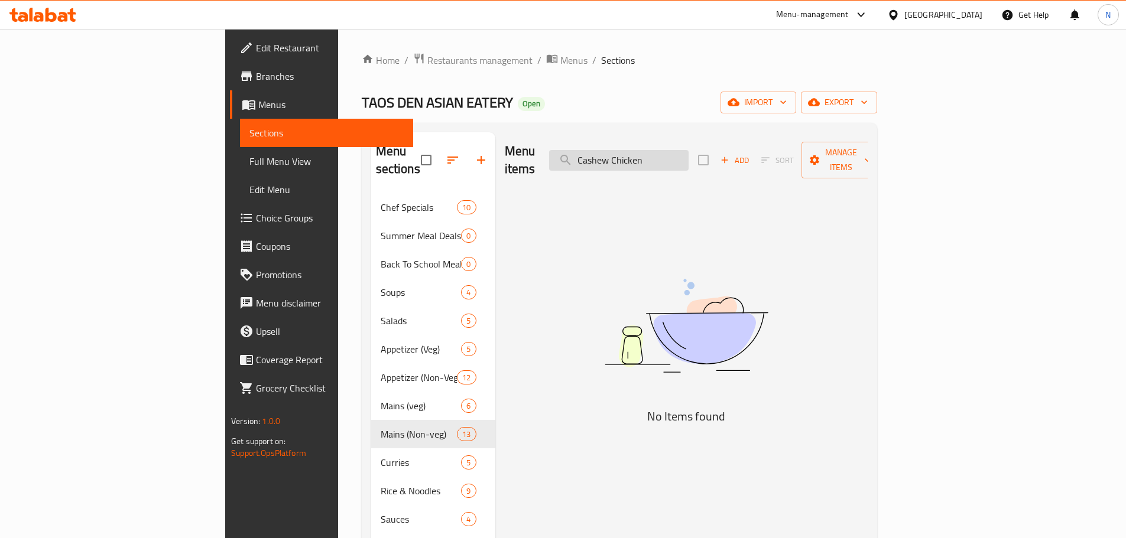
click at [649, 150] on input "Cashew Chicken" at bounding box center [618, 160] width 139 height 21
click at [650, 150] on input "Cashew Chicken" at bounding box center [618, 160] width 139 height 21
paste input "Kung Pao Mushroom"
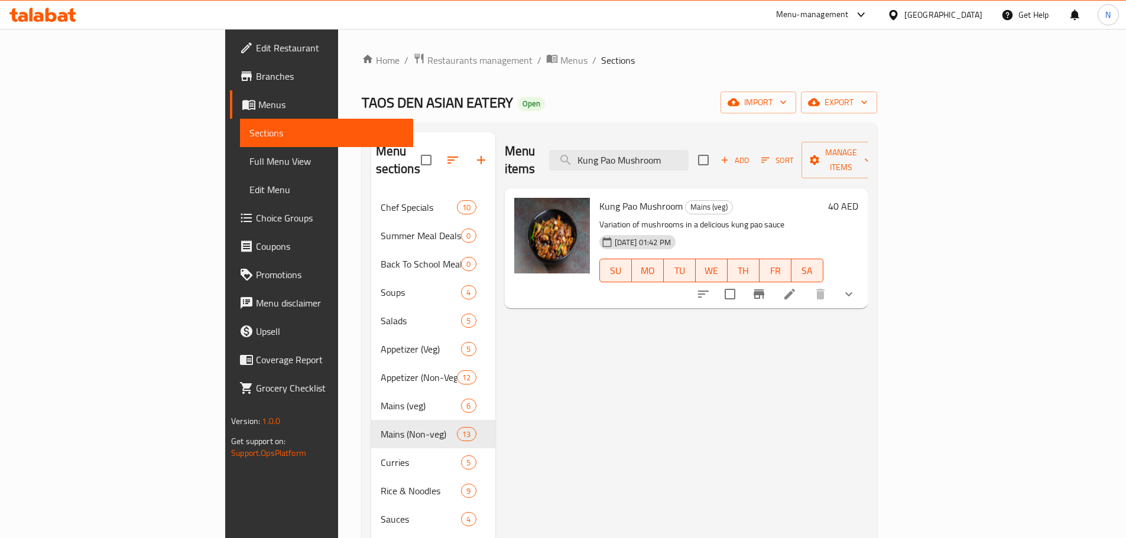
type input "Kung Pao Mushroom"
click at [806, 284] on li at bounding box center [789, 294] width 33 height 21
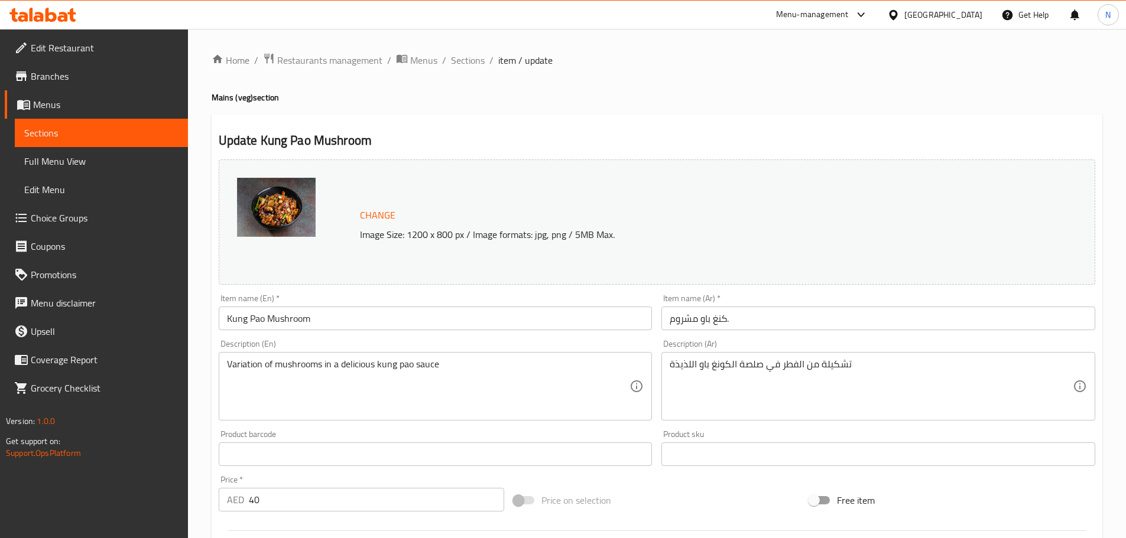
click at [690, 308] on input "كنغ باو مشروم." at bounding box center [878, 319] width 434 height 24
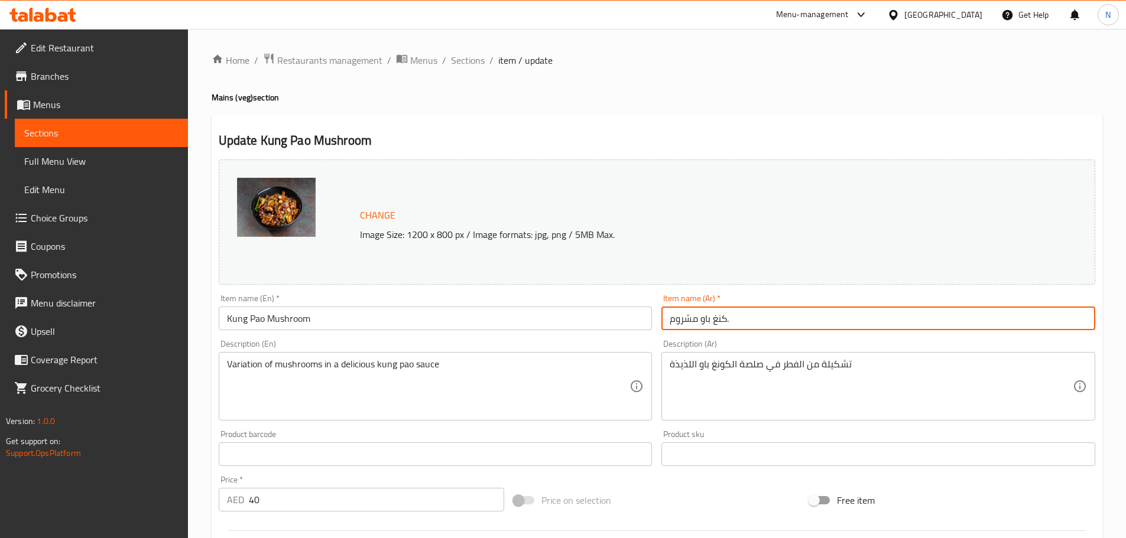
click at [690, 308] on input "كنغ باو مشروم." at bounding box center [878, 319] width 434 height 24
click at [800, 320] on input "كنغ باو مشروم." at bounding box center [878, 319] width 434 height 24
drag, startPoint x: 726, startPoint y: 318, endPoint x: 669, endPoint y: 326, distance: 57.2
click at [669, 326] on input "كنغ باو مشروم." at bounding box center [878, 319] width 434 height 24
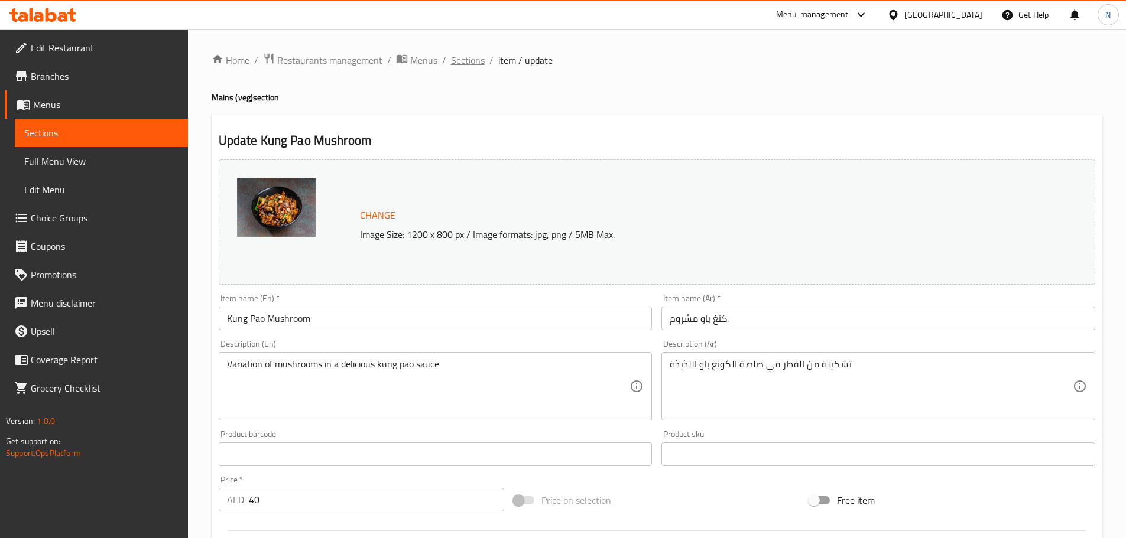
click at [458, 66] on span "Sections" at bounding box center [468, 60] width 34 height 14
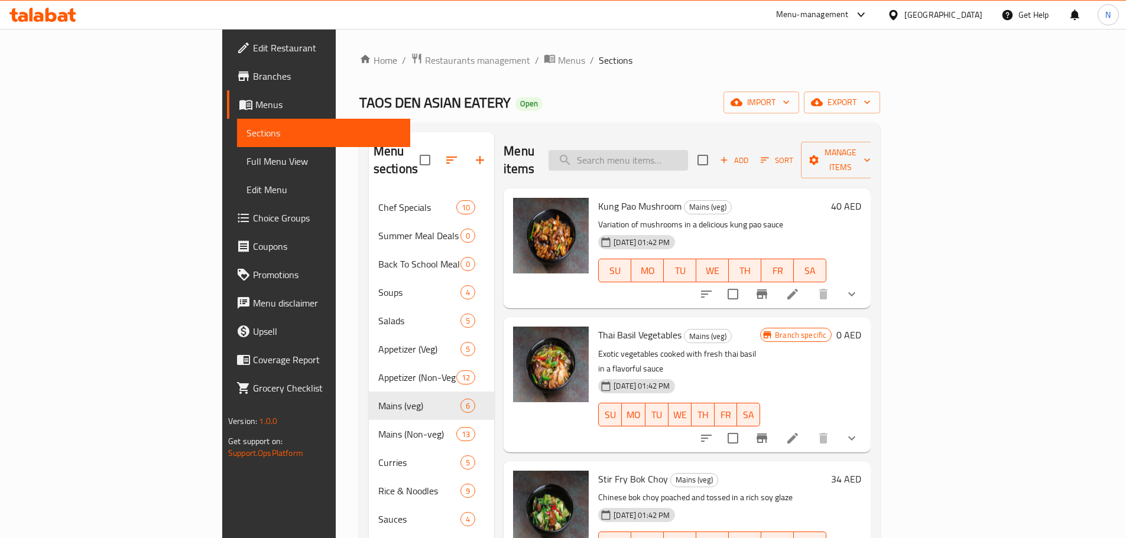
click at [669, 158] on input "search" at bounding box center [617, 160] width 139 height 21
paste input "General [MEDICAL_DATA] Chicken"
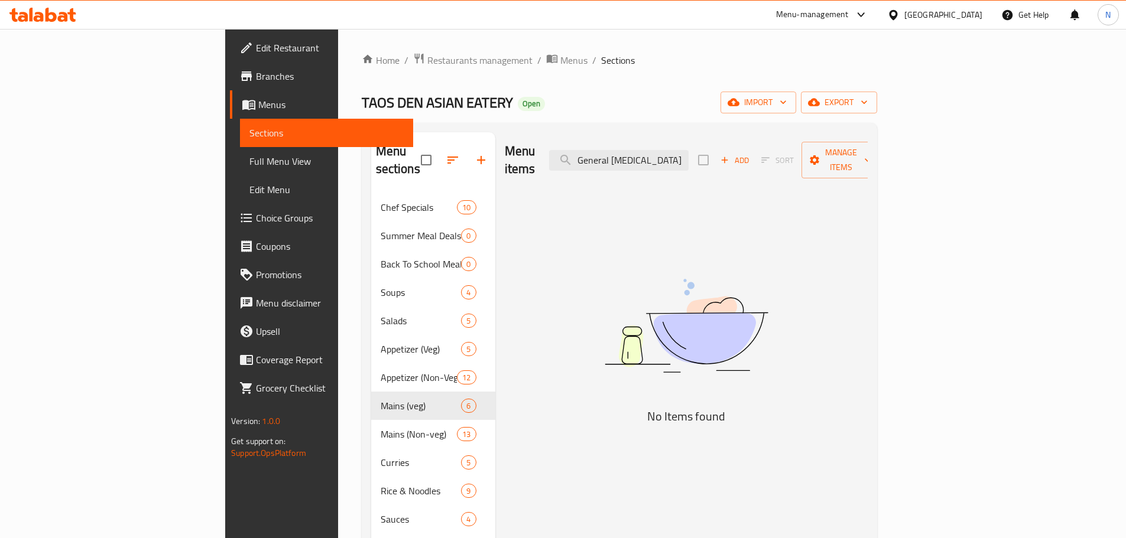
type input "General [MEDICAL_DATA] Chicken"
click at [256, 212] on span "Choice Groups" at bounding box center [330, 218] width 148 height 14
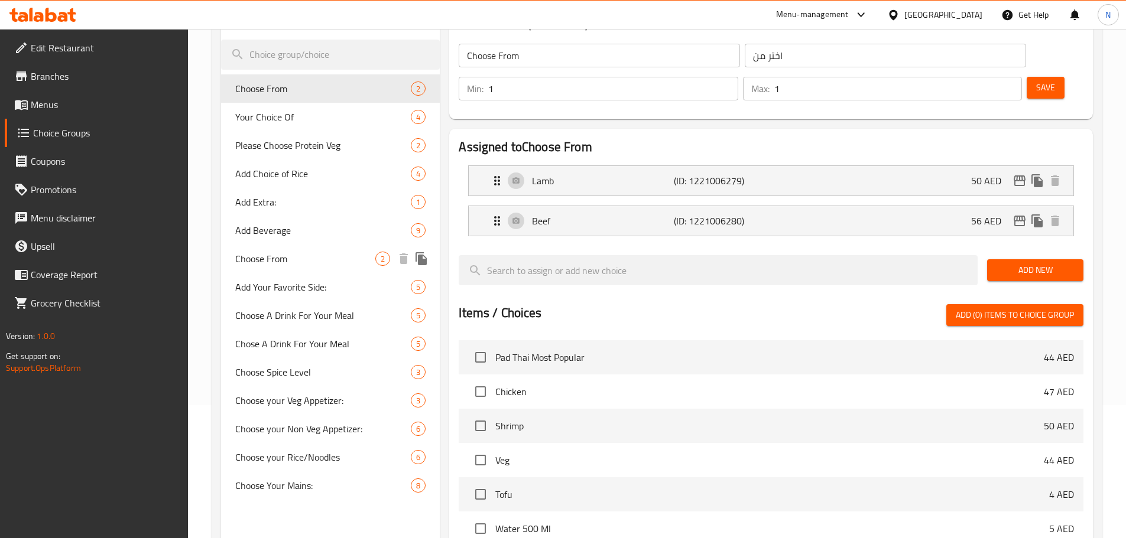
scroll to position [177, 0]
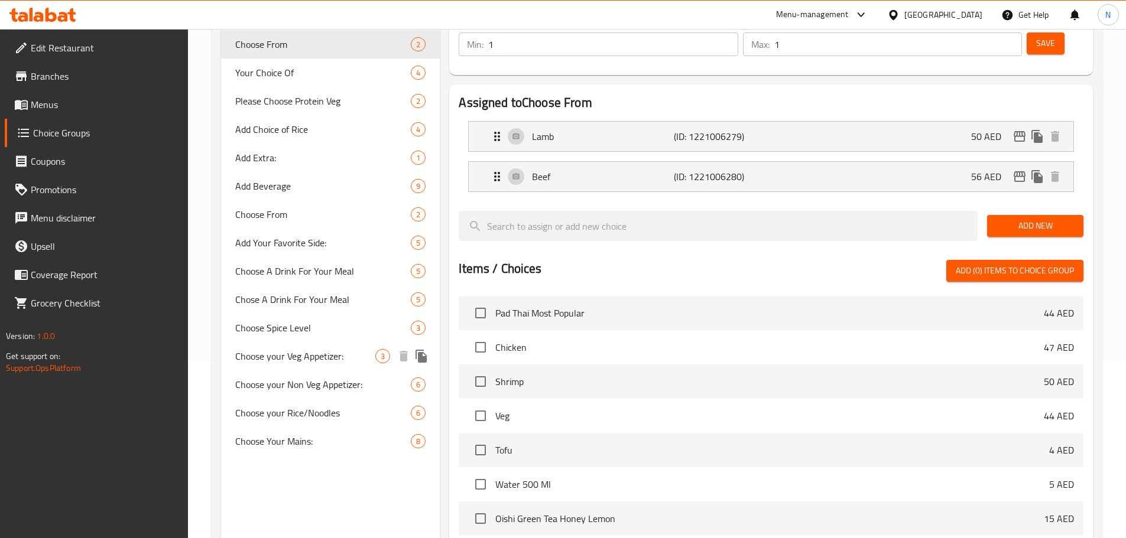
click at [311, 355] on span "Choose your Veg Appetizer:" at bounding box center [305, 356] width 141 height 14
type input "Choose your Veg Appetizer:"
type input "اختر مقبلاتك النباتية:"
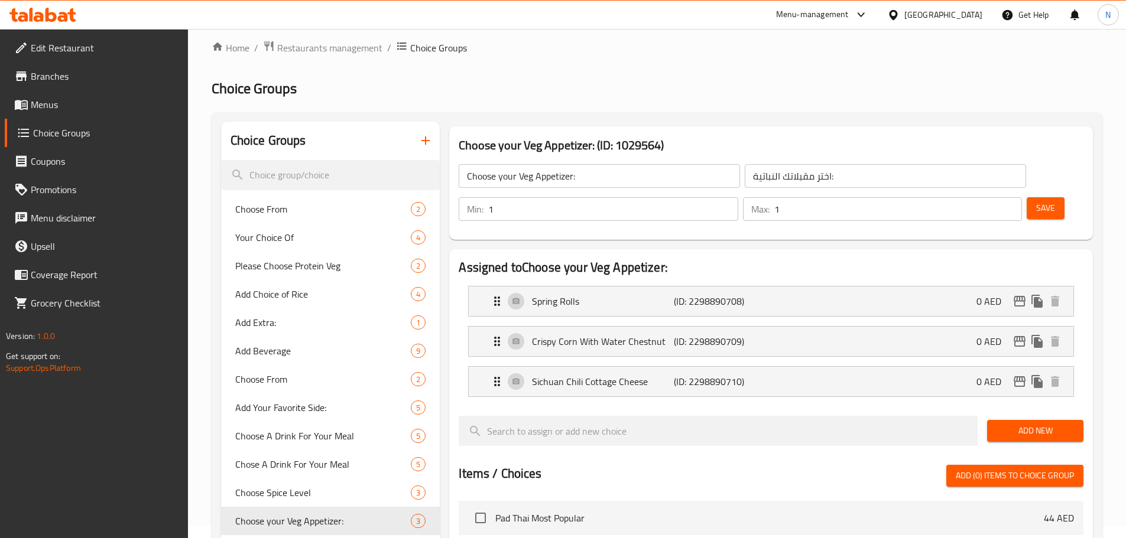
scroll to position [0, 0]
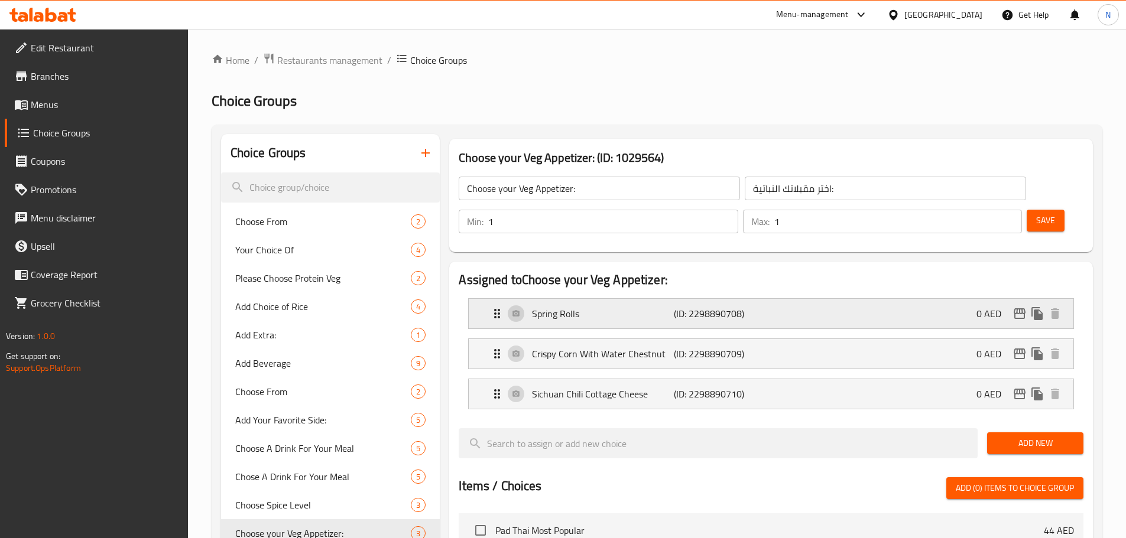
click at [776, 299] on div "Spring Rolls (ID: 2298890708) 0 AED" at bounding box center [774, 314] width 569 height 30
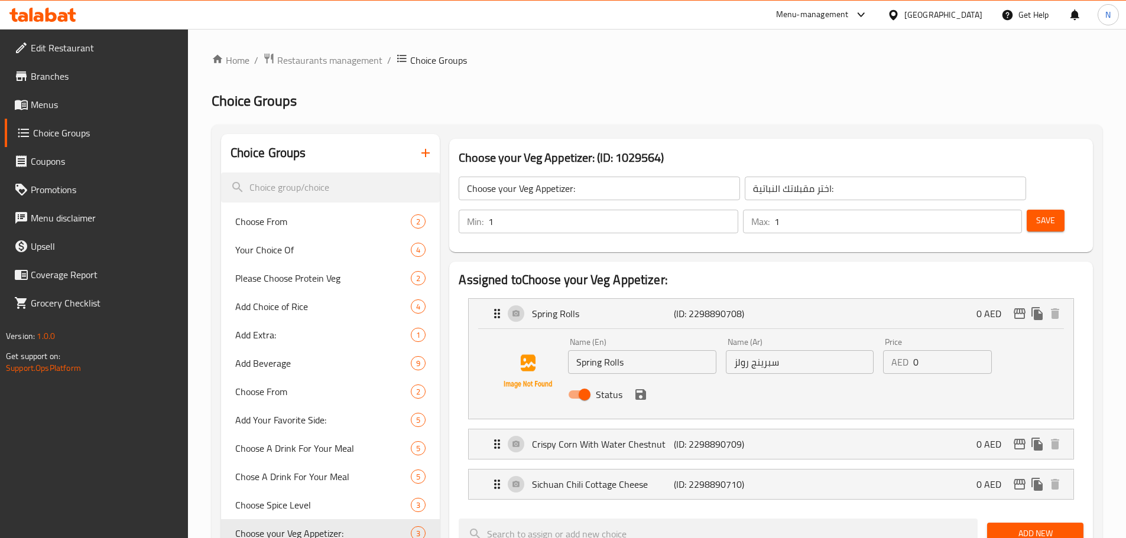
click at [768, 350] on input "سبرينج رولز" at bounding box center [800, 362] width 148 height 24
click at [752, 437] on p "(ID: 2298890709)" at bounding box center [721, 444] width 95 height 14
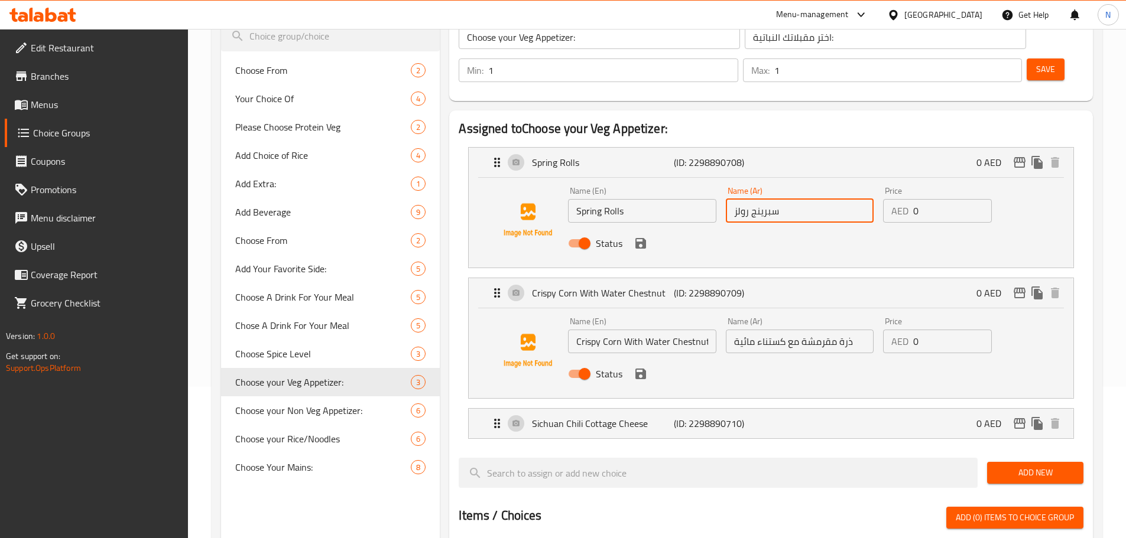
scroll to position [177, 0]
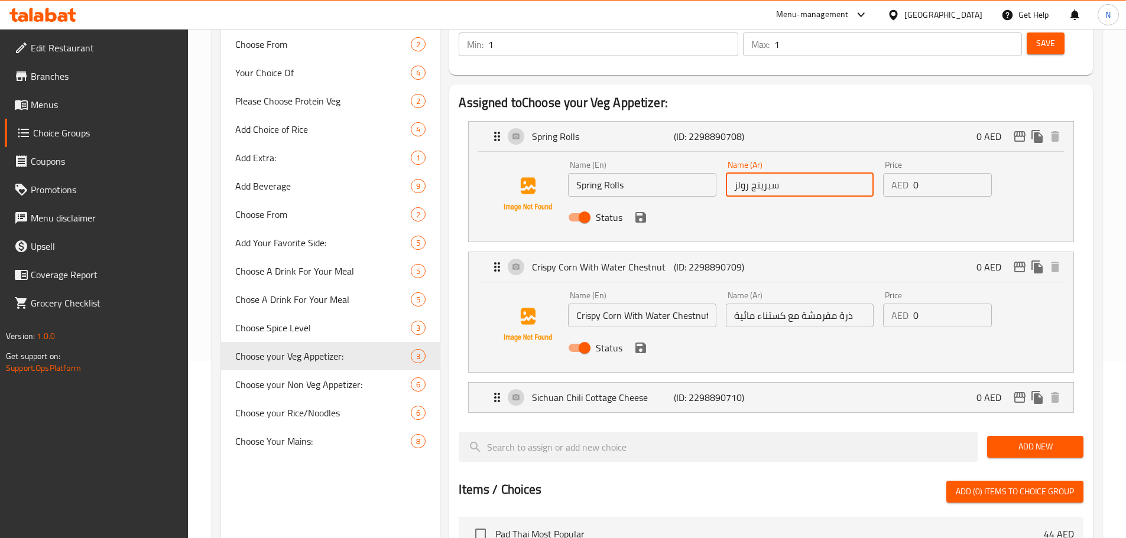
click at [658, 295] on div "Name (En) Crispy Corn With Water Chestnut Name (En)" at bounding box center [641, 309] width 157 height 45
click at [657, 304] on input "Crispy Corn With Water Chestnut" at bounding box center [642, 316] width 148 height 24
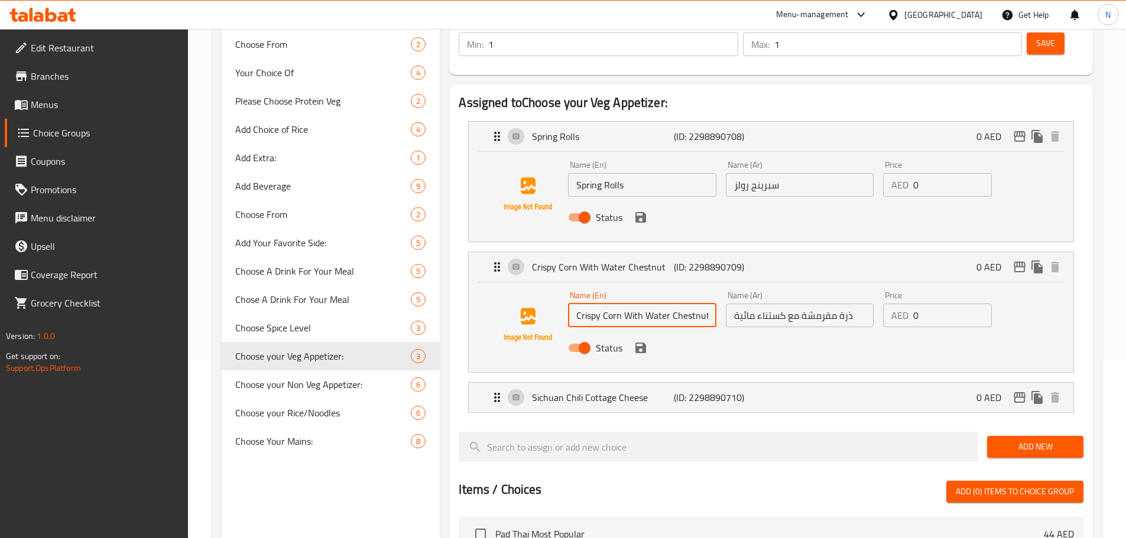
click at [657, 304] on input "Crispy Corn With Water Chestnut" at bounding box center [642, 316] width 148 height 24
click at [762, 304] on input "ذرة مقرمشة مع كستناء مائية" at bounding box center [800, 316] width 148 height 24
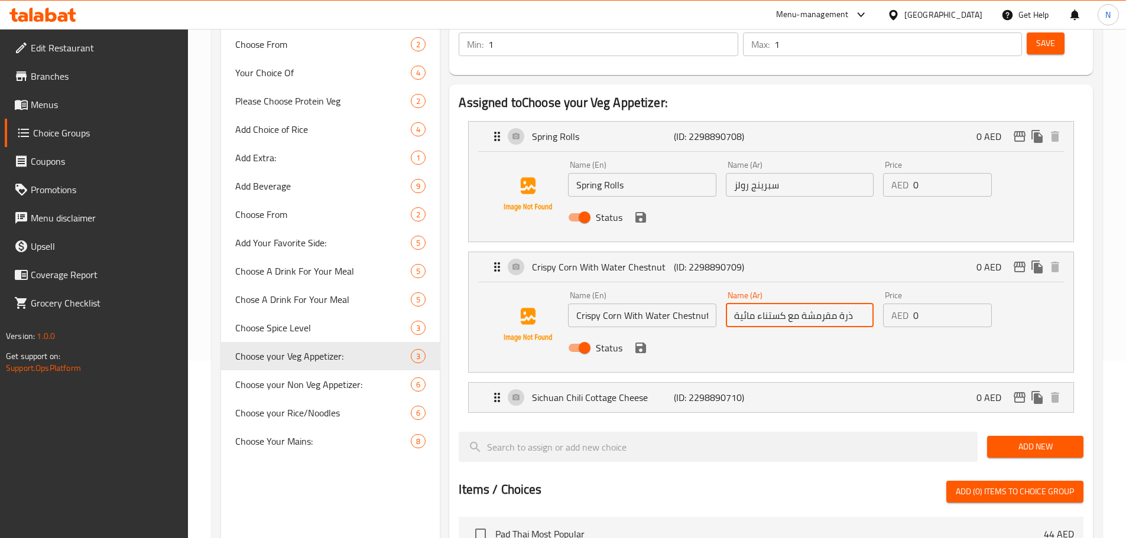
click at [762, 304] on input "ذرة مقرمشة مع كستناء مائية" at bounding box center [800, 316] width 148 height 24
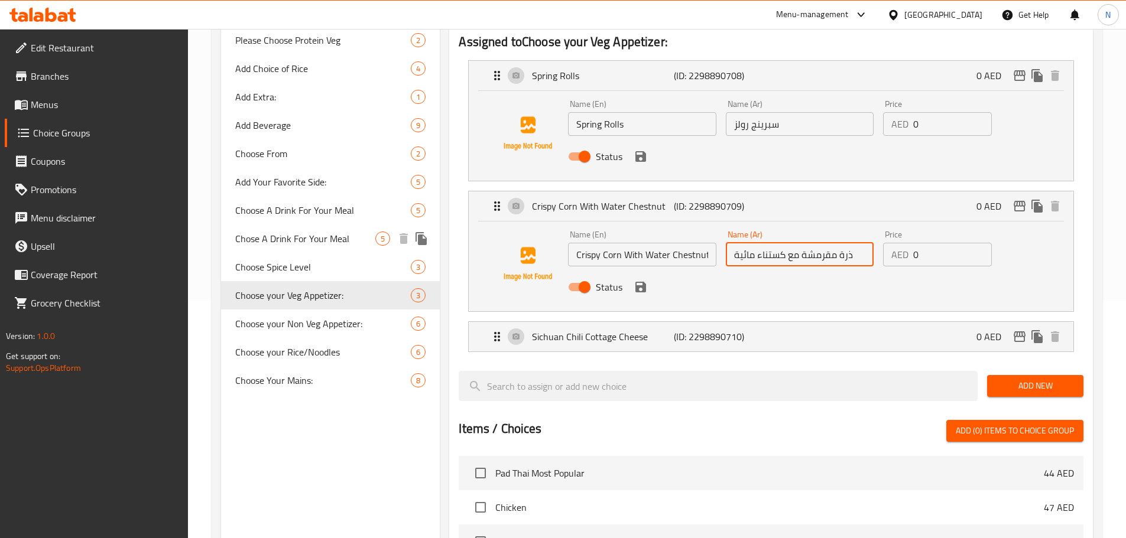
scroll to position [295, 0]
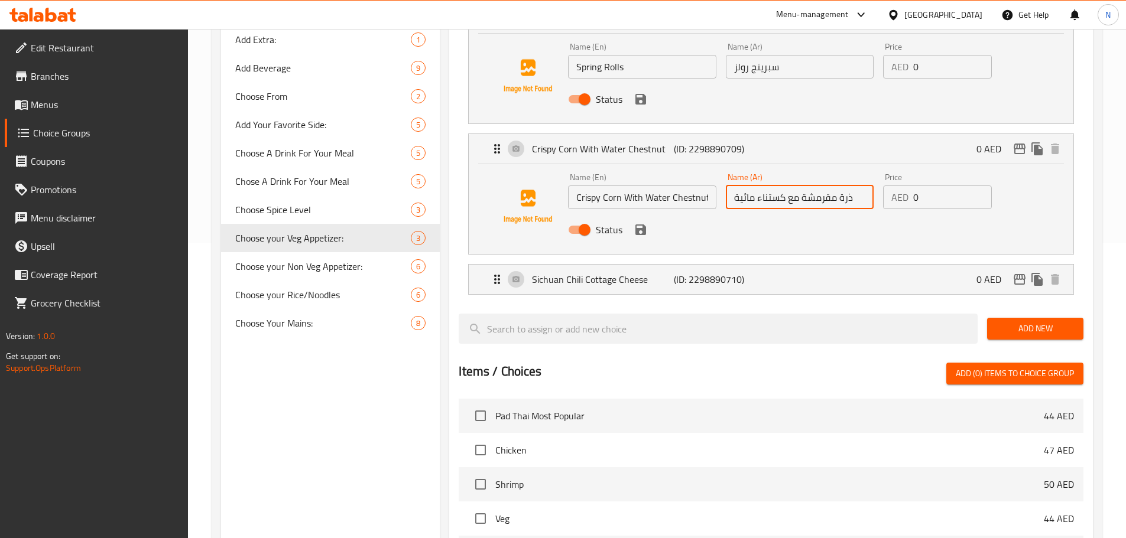
drag, startPoint x: 778, startPoint y: 252, endPoint x: 654, endPoint y: 278, distance: 126.8
click at [778, 265] on div "Sichuan Chili Cottage Cheese (ID: 2298890710) 0 AED" at bounding box center [774, 280] width 569 height 30
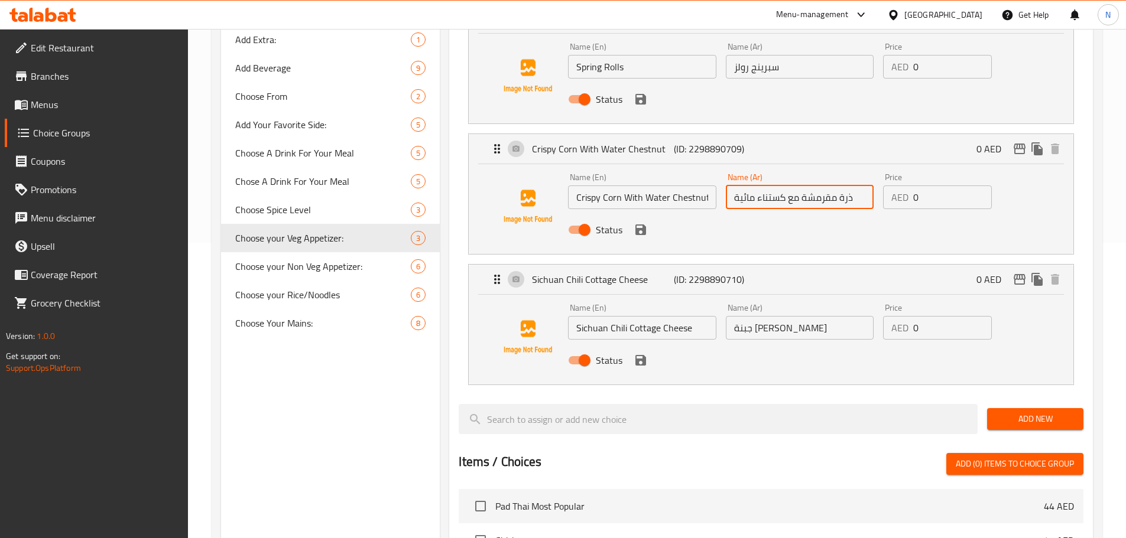
click at [604, 316] on input "Sichuan Chili Cottage Cheese" at bounding box center [642, 328] width 148 height 24
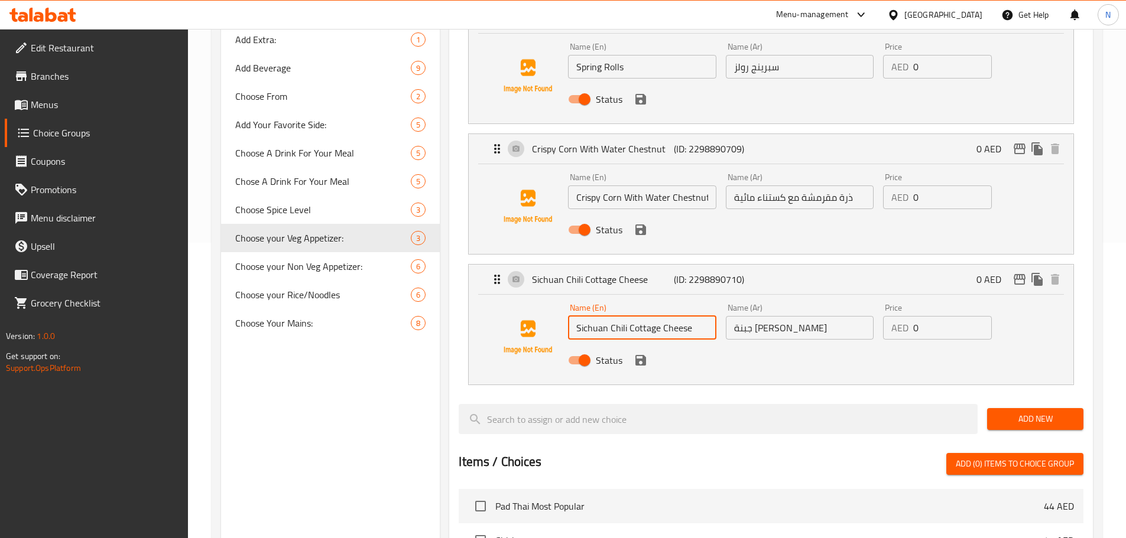
click at [604, 316] on input "Sichuan Chili Cottage Cheese" at bounding box center [642, 328] width 148 height 24
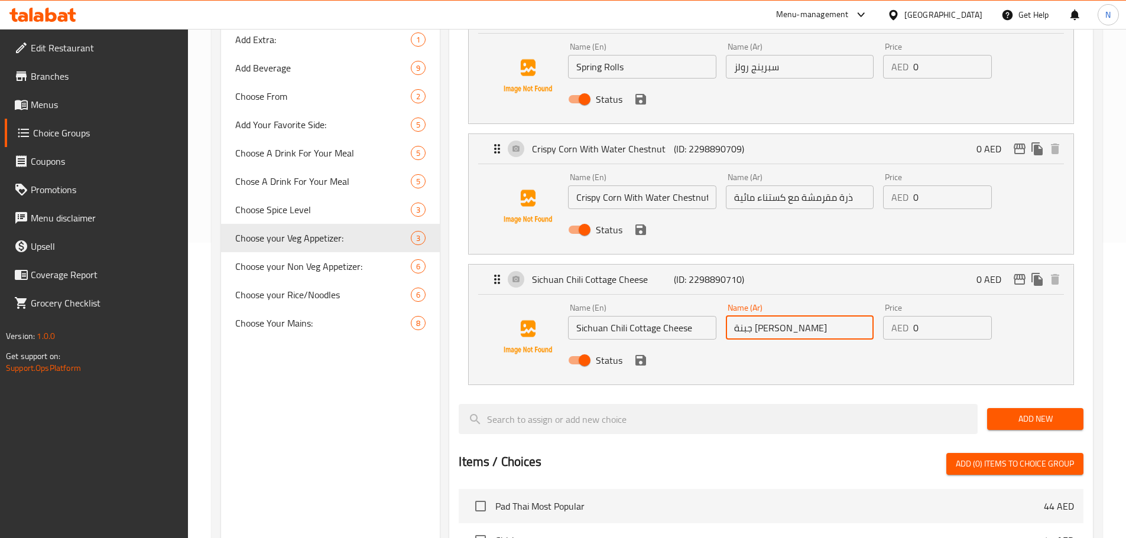
click at [765, 316] on input "جبنة [PERSON_NAME]" at bounding box center [800, 328] width 148 height 24
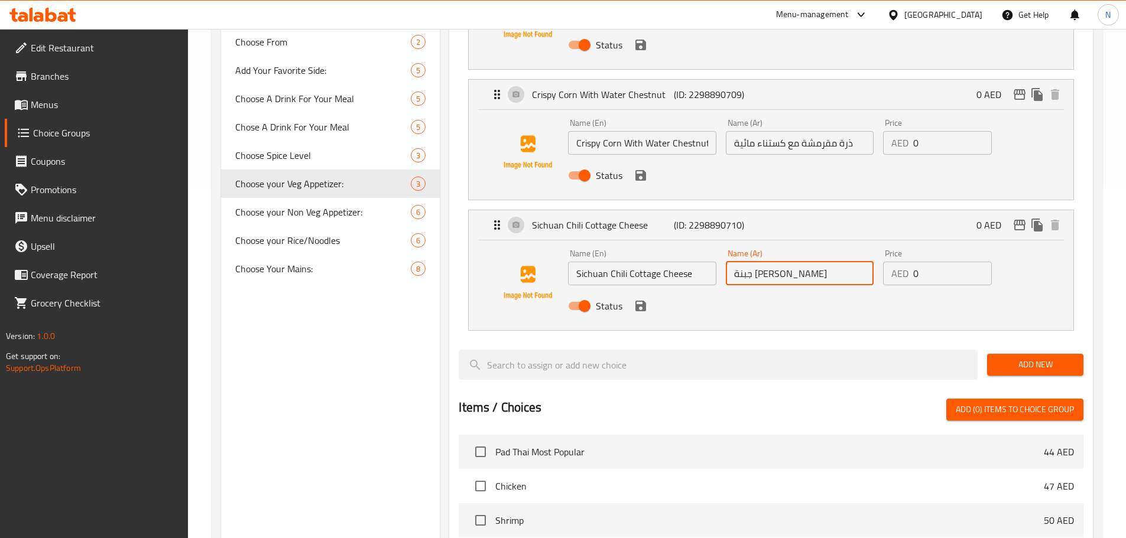
scroll to position [355, 0]
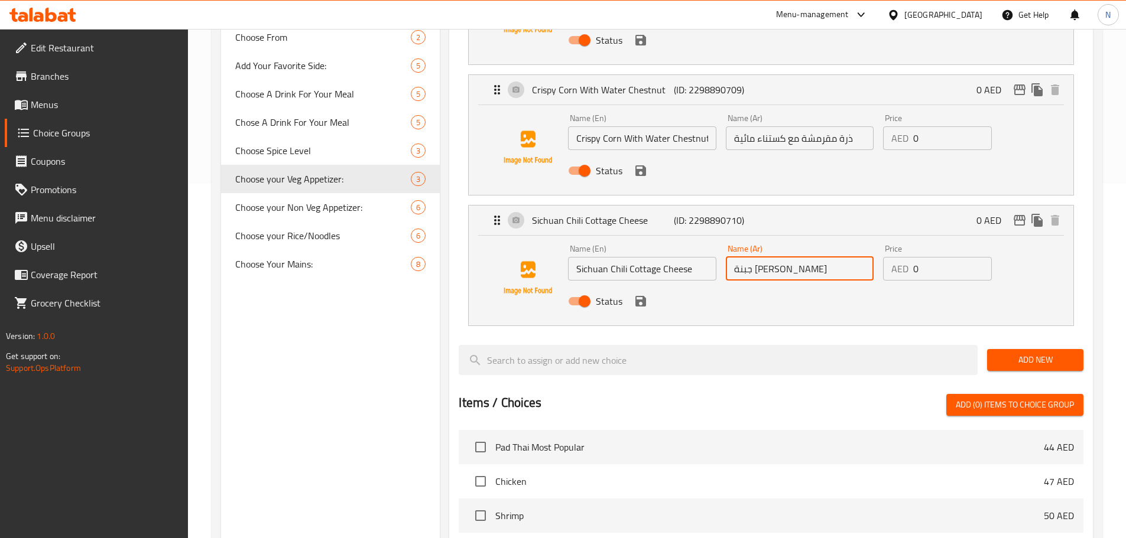
click at [690, 285] on div "Status" at bounding box center [799, 301] width 472 height 32
click at [994, 349] on button "Add New" at bounding box center [1035, 360] width 96 height 22
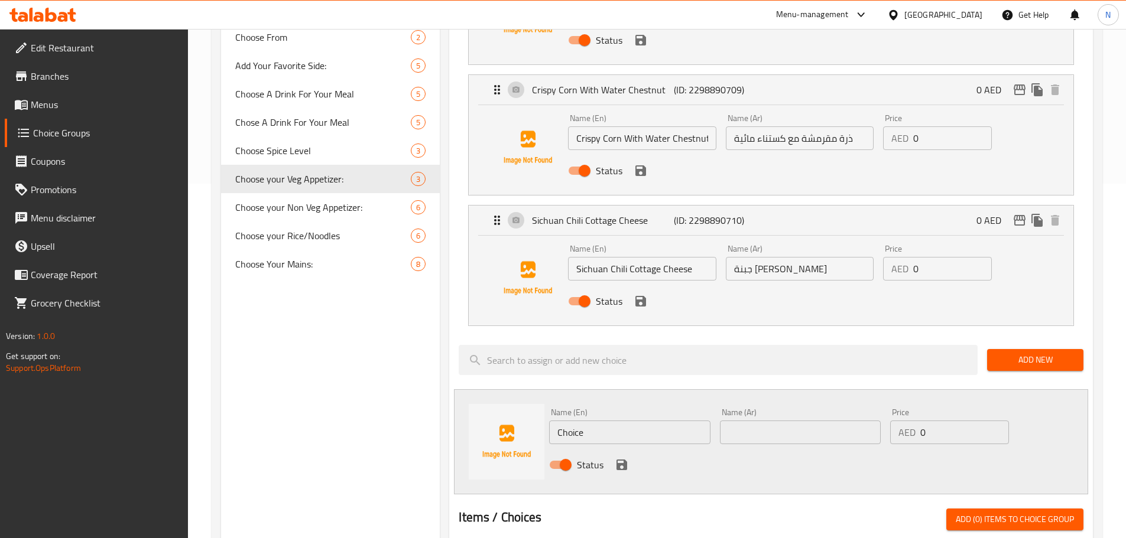
click at [612, 421] on input "Choice" at bounding box center [629, 433] width 161 height 24
paste input "Five Spiced Chili Chicken"
type input "Five Spiced Chili Chicken"
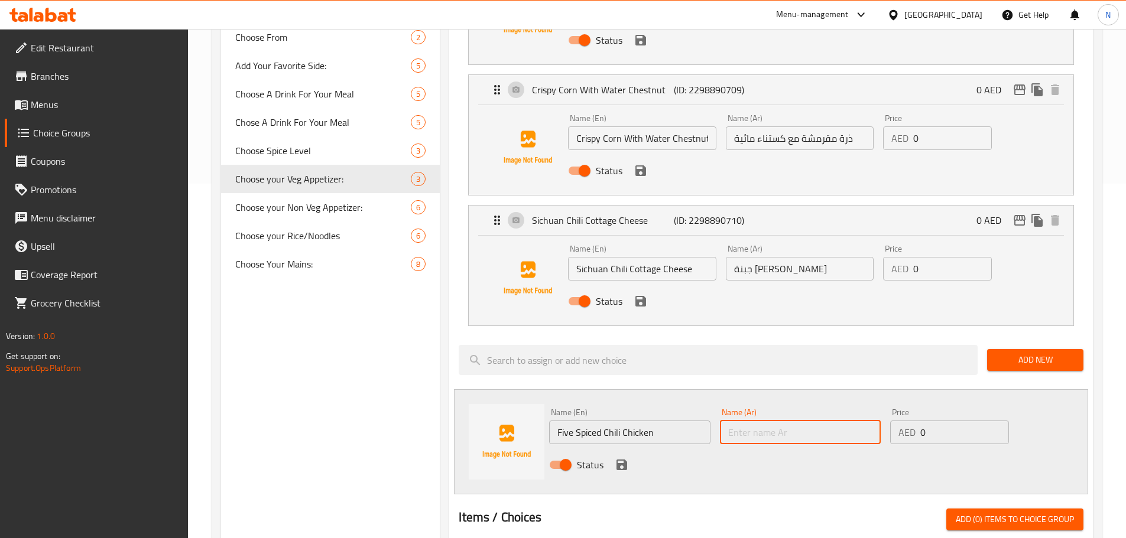
drag, startPoint x: 737, startPoint y: 401, endPoint x: 725, endPoint y: 396, distance: 12.5
click at [737, 421] on input "text" at bounding box center [800, 433] width 161 height 24
paste input "دجاج بالفلفل الحار بخمسة توابل"
type input "دجاج بالفلفل الحار بخمسة توابل"
click at [627, 458] on icon "save" at bounding box center [622, 465] width 14 height 14
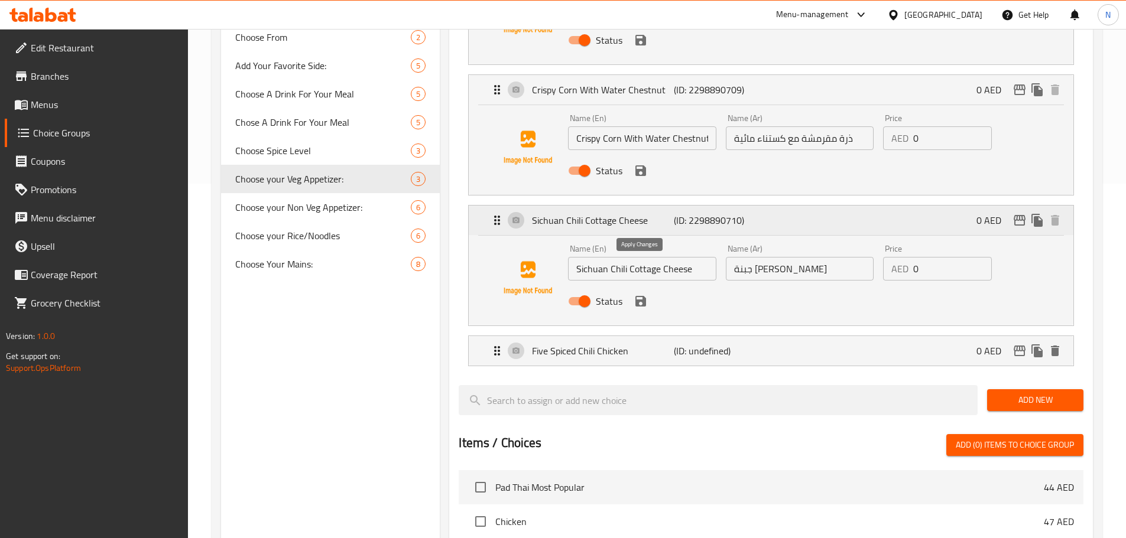
click at [641, 294] on icon "save" at bounding box center [640, 301] width 14 height 14
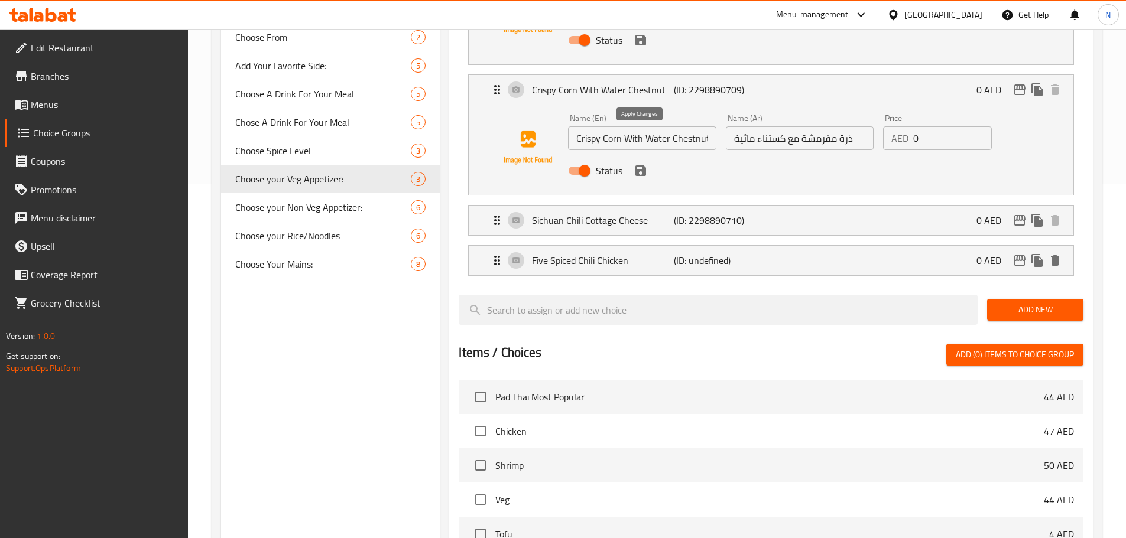
click at [640, 164] on icon "save" at bounding box center [640, 171] width 14 height 14
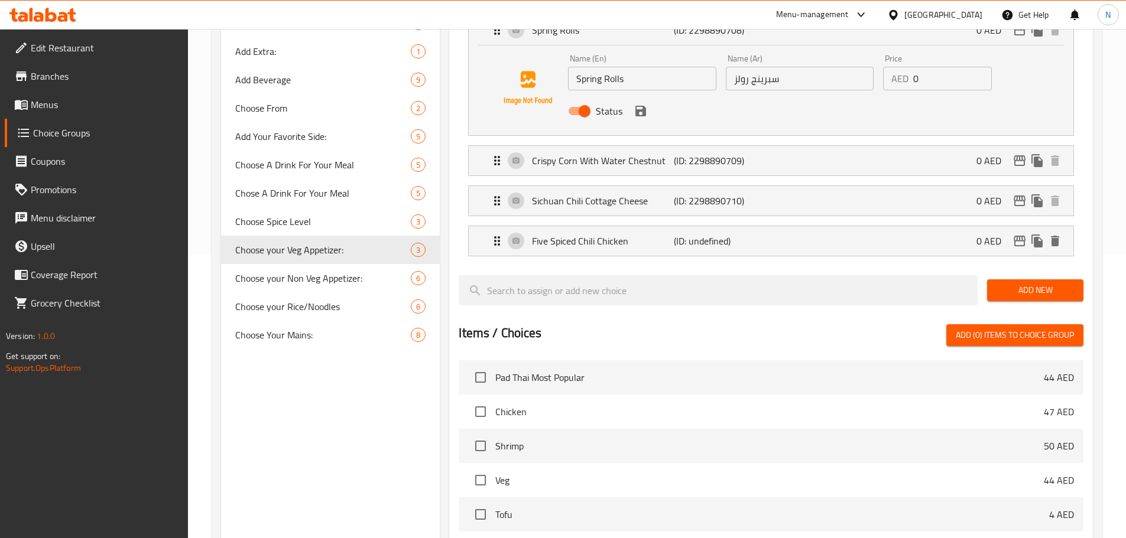
scroll to position [236, 0]
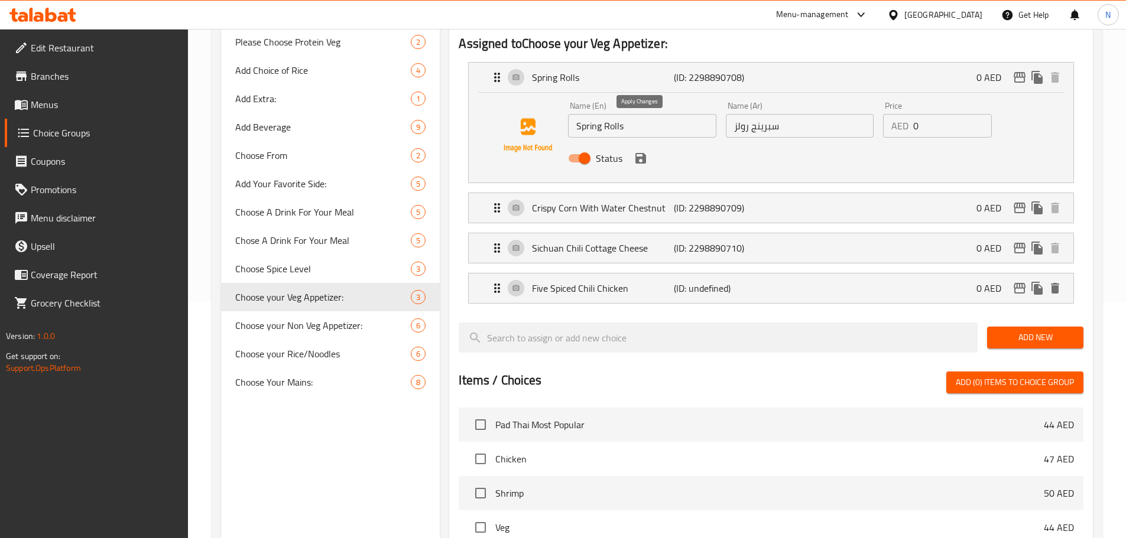
click at [638, 153] on icon "save" at bounding box center [640, 158] width 11 height 11
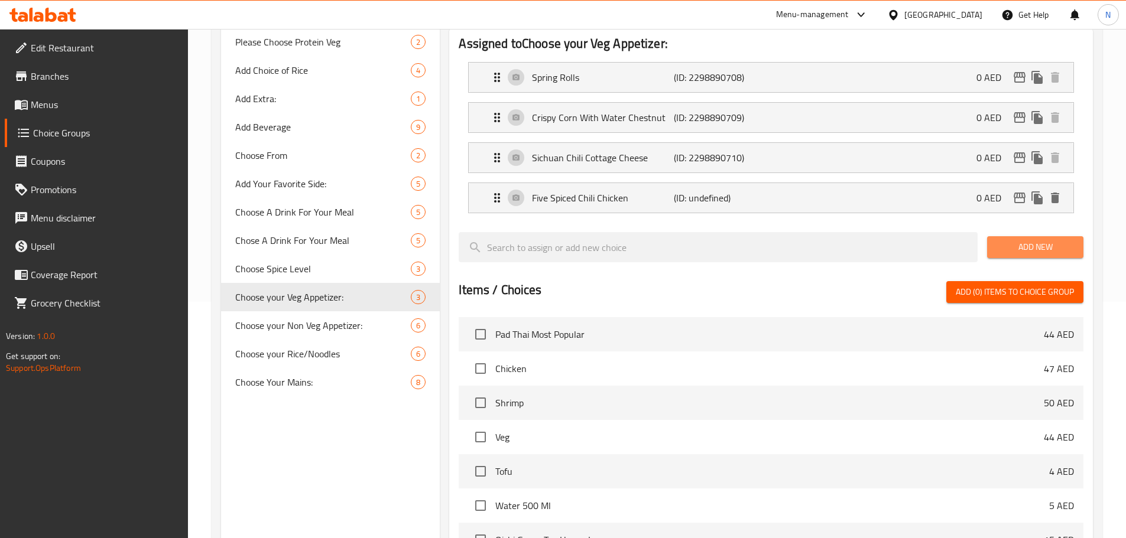
click at [1024, 240] on span "Add New" at bounding box center [1034, 247] width 77 height 15
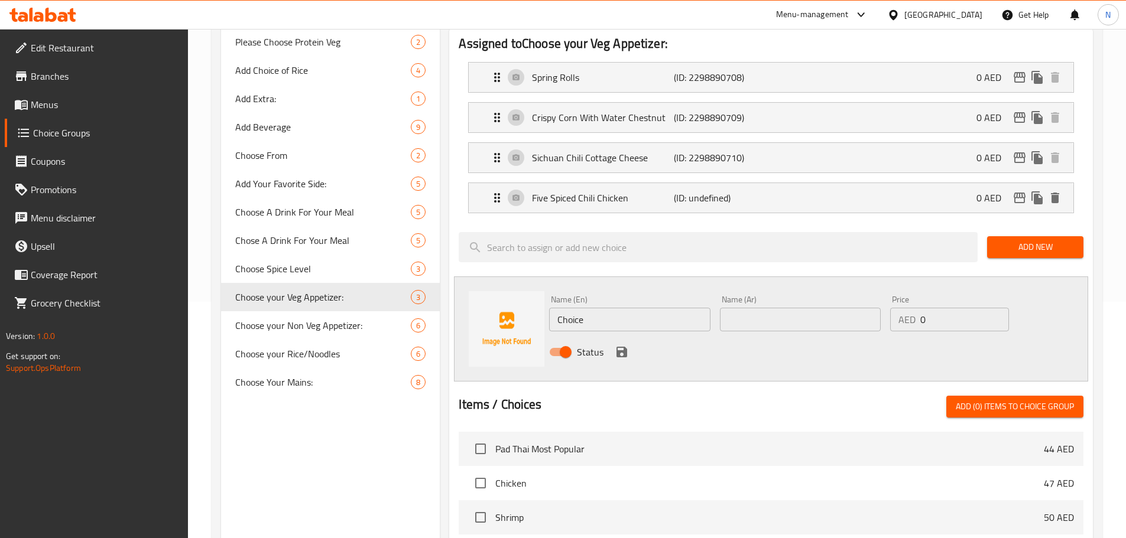
click at [623, 308] on input "Choice" at bounding box center [629, 320] width 161 height 24
paste input "Den's Signature Chicken Crisps"
type input "Den's Signature Chicken Crisps"
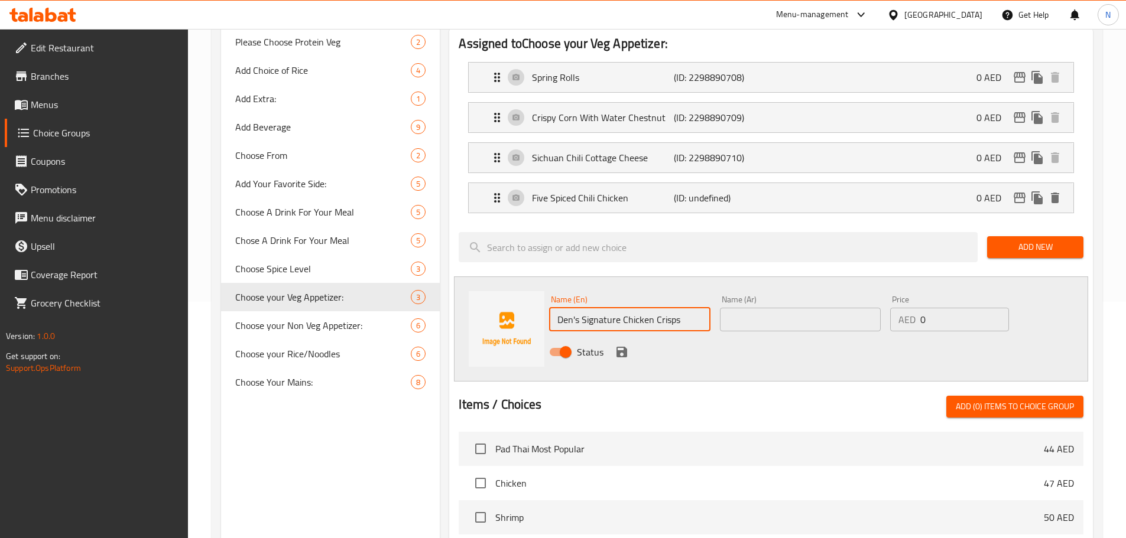
drag, startPoint x: 821, startPoint y: 307, endPoint x: 822, endPoint y: 300, distance: 7.1
click at [822, 336] on div "Status" at bounding box center [800, 352] width 512 height 32
click at [822, 300] on div "Name (Ar) Name (Ar)" at bounding box center [800, 313] width 170 height 45
click at [817, 308] on input "text" at bounding box center [800, 320] width 161 height 24
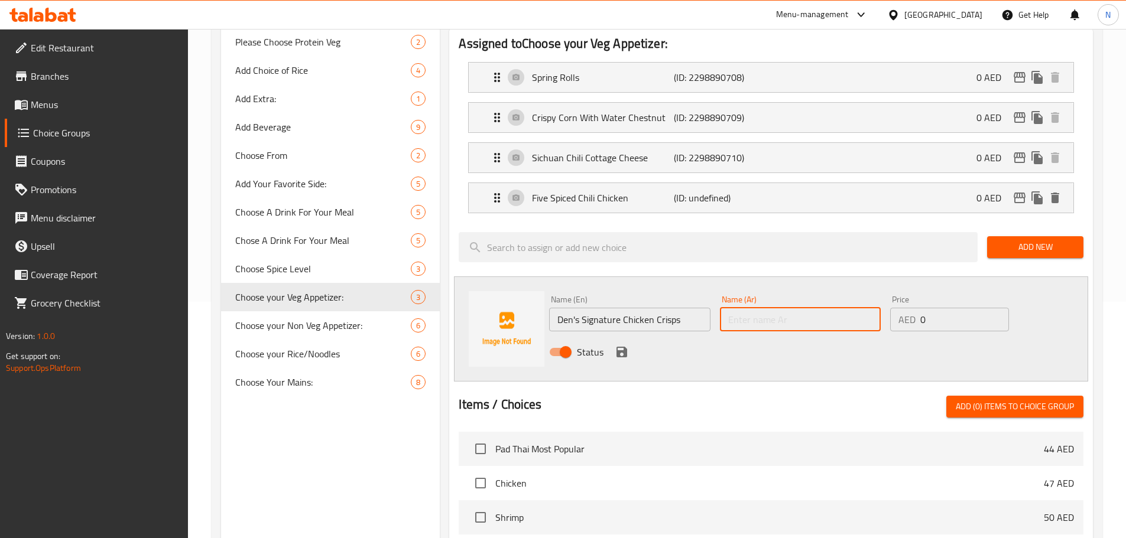
paste input "رقائق دجاج مميزة دينز"
type input "رقائق دجاج مميزة دينز"
click at [617, 347] on icon "save" at bounding box center [621, 352] width 11 height 11
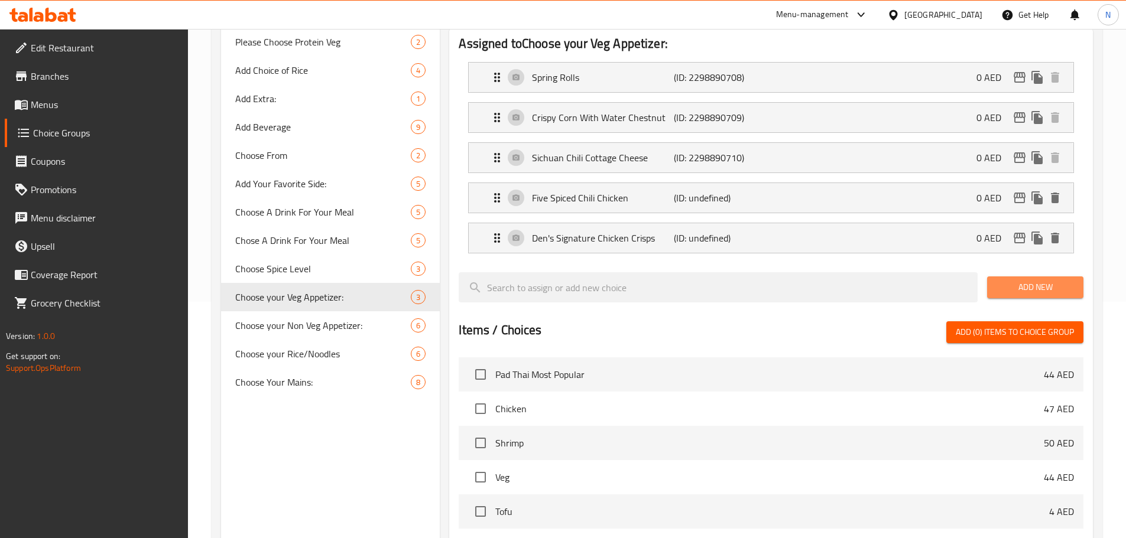
click at [1036, 280] on span "Add New" at bounding box center [1034, 287] width 77 height 15
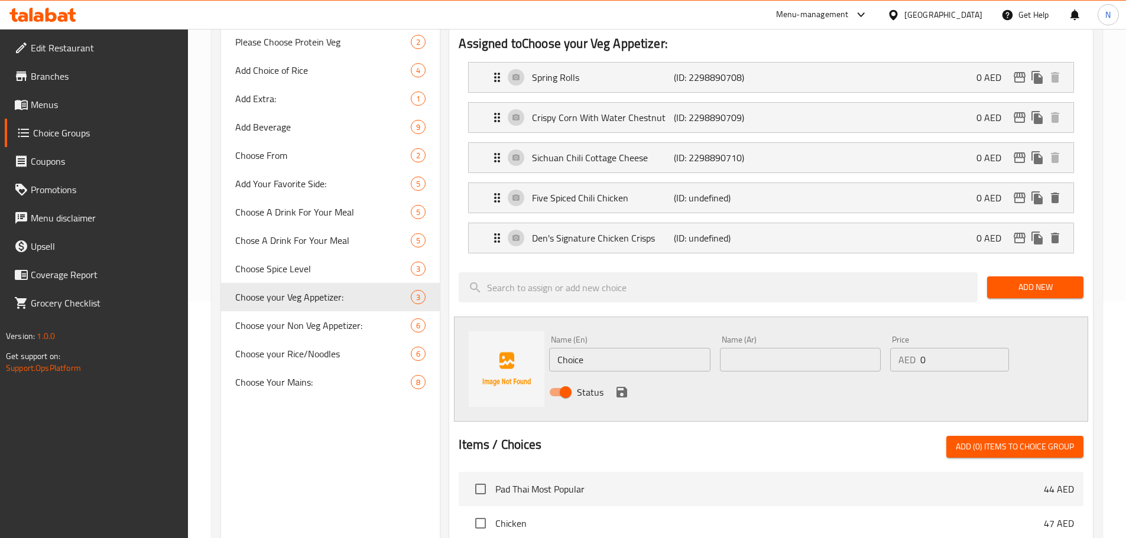
click at [617, 348] on input "Choice" at bounding box center [629, 360] width 161 height 24
paste input "Honey Siracha Chicken"
type input "Honey Siracha Chicken"
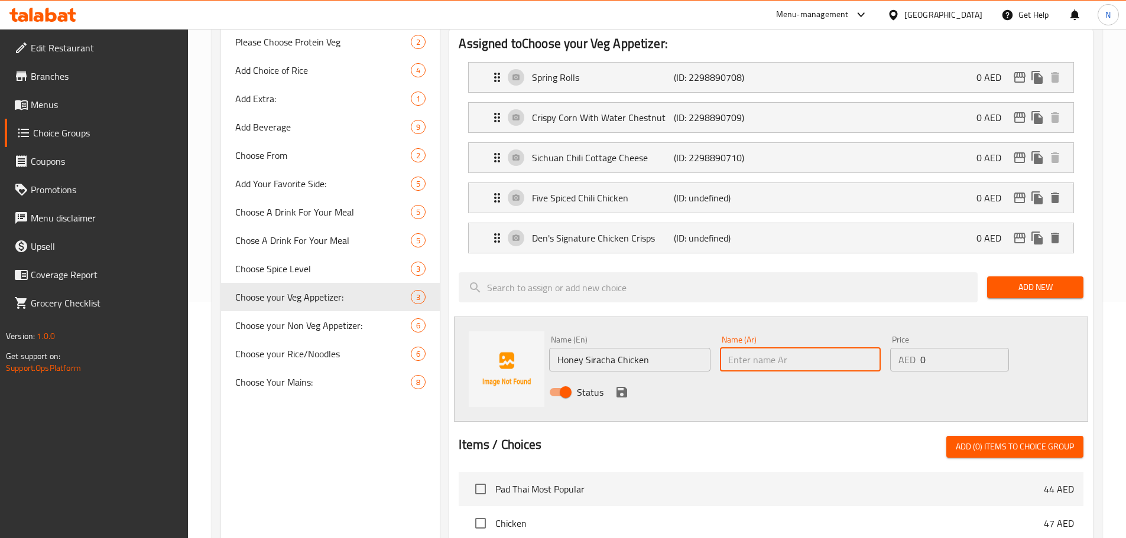
click at [748, 348] on input "text" at bounding box center [800, 360] width 161 height 24
paste input "دجاج سريراتشا بالعسل"
type input "دجاج سريراتشا بالعسل"
click at [622, 385] on icon "save" at bounding box center [622, 392] width 14 height 14
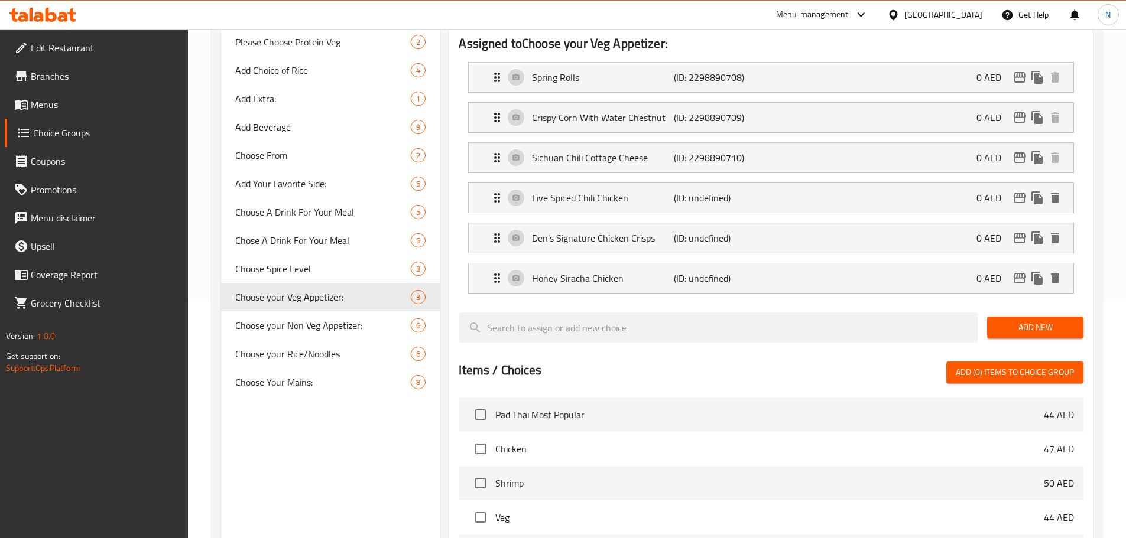
click at [780, 268] on nav "Spring Rolls (ID: 2298890708) 0 AED Name (En) Spring Rolls Name (En) Name (Ar) …" at bounding box center [771, 178] width 625 height 251
click at [784, 264] on div "Honey Siracha Chicken (ID: undefined) 0 AED" at bounding box center [774, 279] width 569 height 30
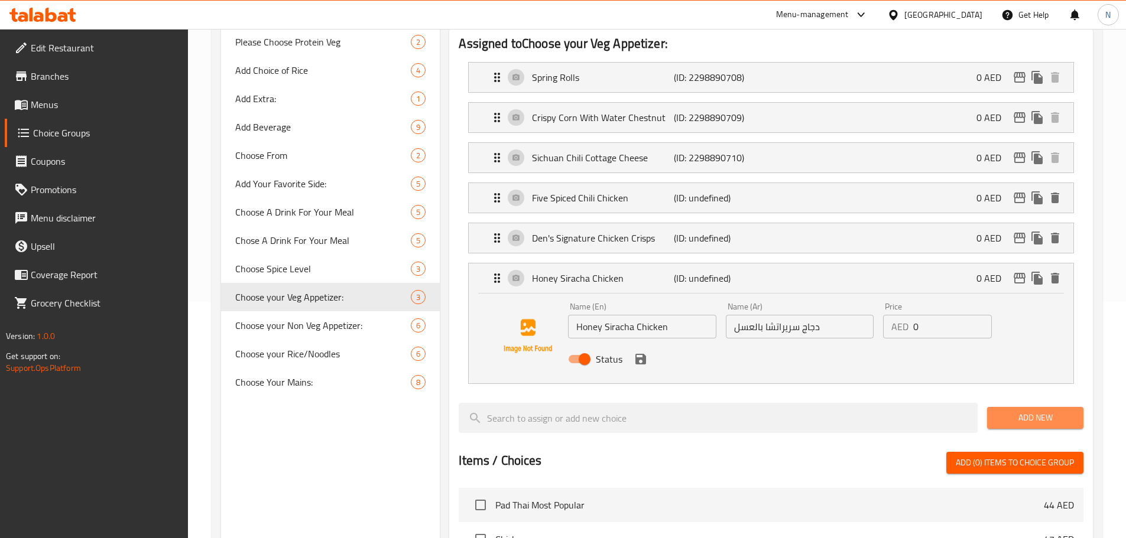
click at [1005, 411] on span "Add New" at bounding box center [1034, 418] width 77 height 15
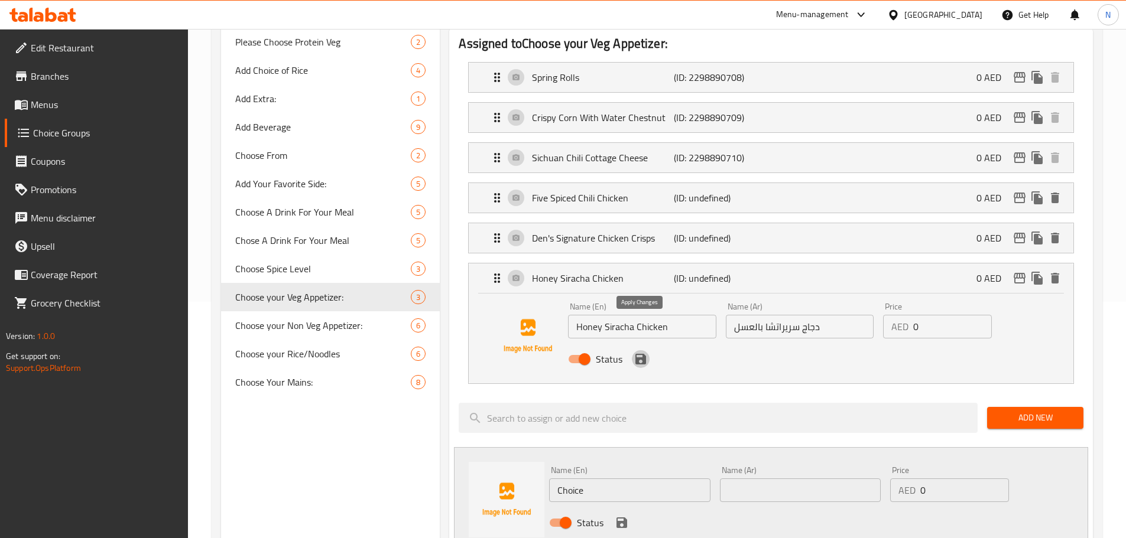
click at [642, 354] on icon "save" at bounding box center [640, 359] width 11 height 11
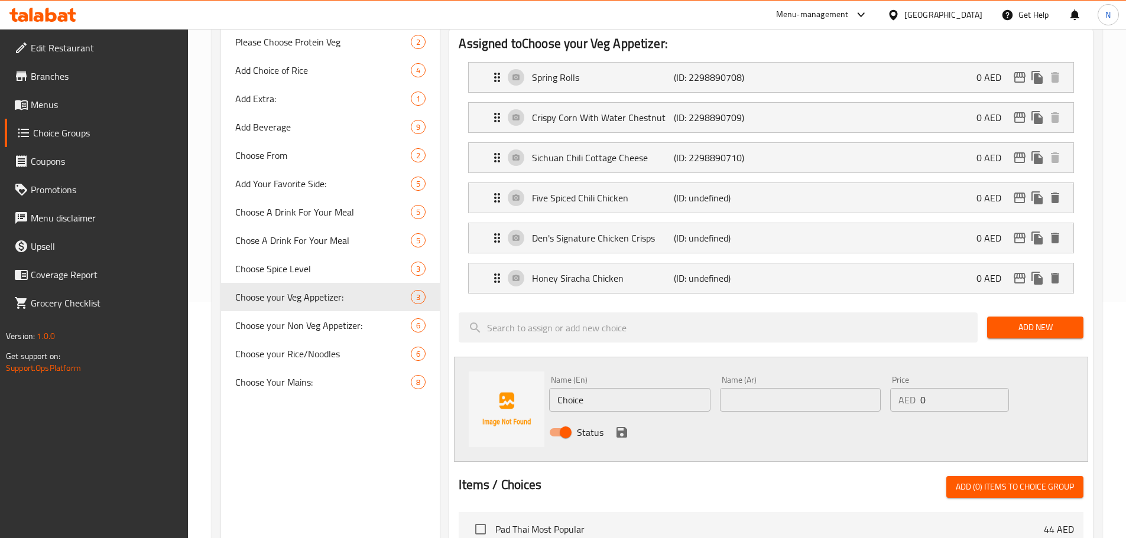
click at [599, 388] on input "Choice" at bounding box center [629, 400] width 161 height 24
paste input "Dynamite Prawns"
type input "Dynamite Prawns"
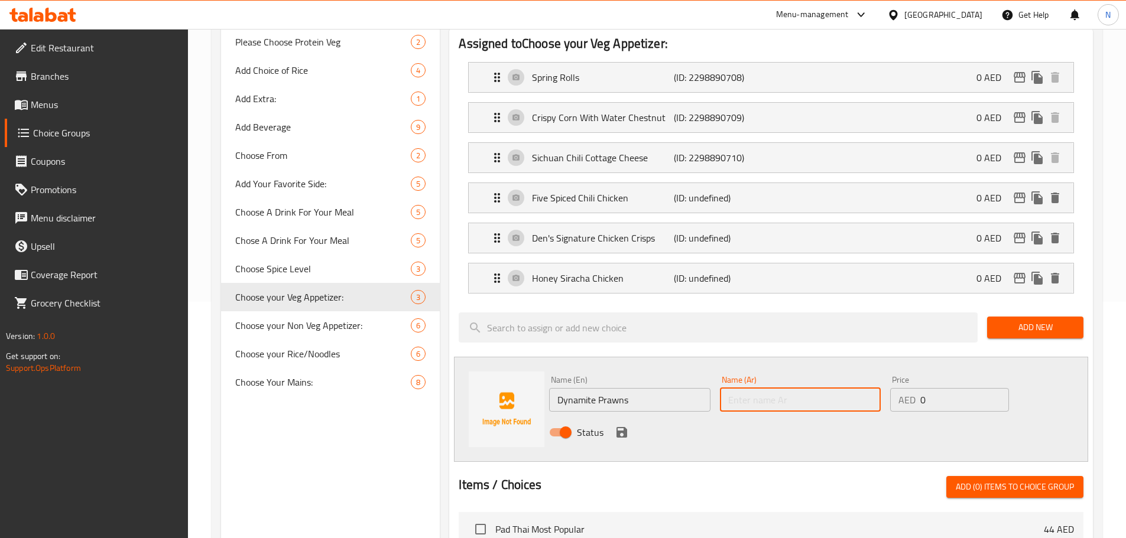
drag, startPoint x: 740, startPoint y: 363, endPoint x: 744, endPoint y: 369, distance: 6.7
click at [740, 388] on input "text" at bounding box center [800, 400] width 161 height 24
paste input "روبيان ديناميت"
type input "روبيان ديناميت"
drag, startPoint x: 928, startPoint y: 367, endPoint x: 916, endPoint y: 371, distance: 12.0
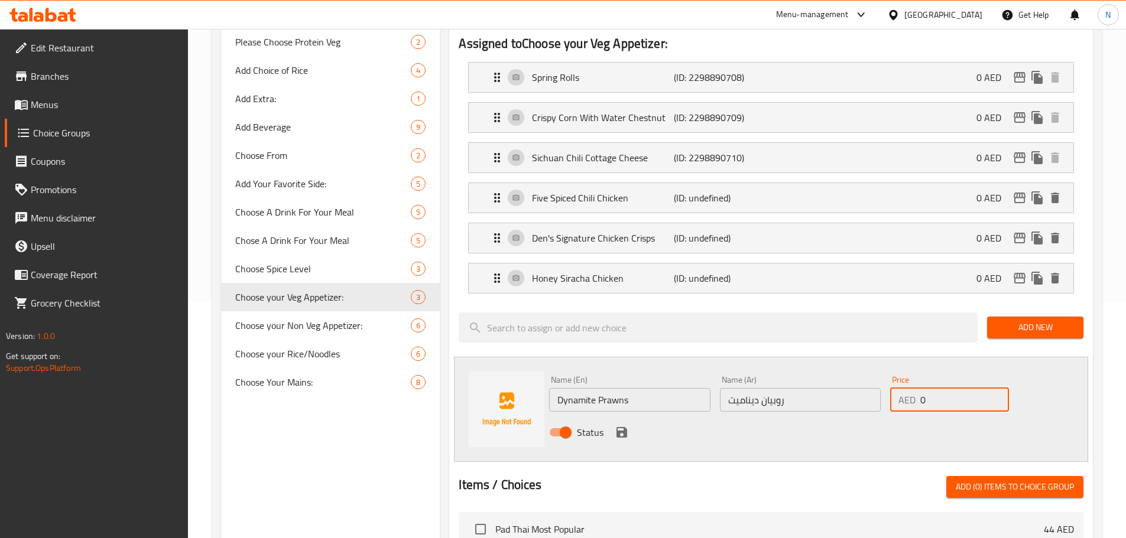
click at [916, 388] on div "AED 0 Price" at bounding box center [949, 400] width 118 height 24
type input "4"
click at [623, 427] on icon "save" at bounding box center [621, 432] width 11 height 11
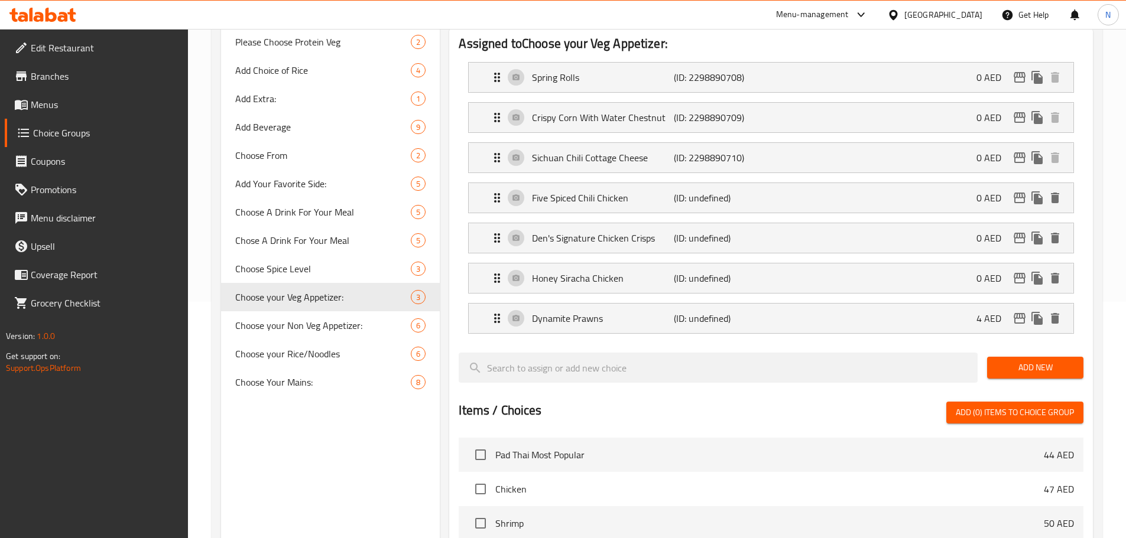
click at [1028, 360] on span "Add New" at bounding box center [1034, 367] width 77 height 15
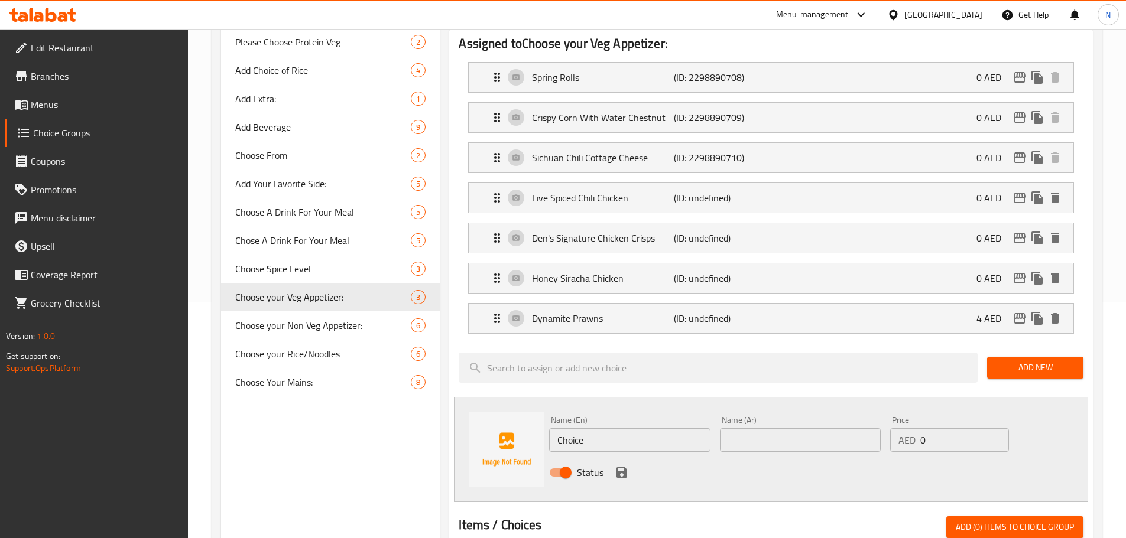
click at [607, 428] on input "Choice" at bounding box center [629, 440] width 161 height 24
paste input "runchy Chili Beef"
click at [607, 428] on input "Crunchy Chili Beef" at bounding box center [629, 440] width 161 height 24
type input "Crunchy Chili Beef"
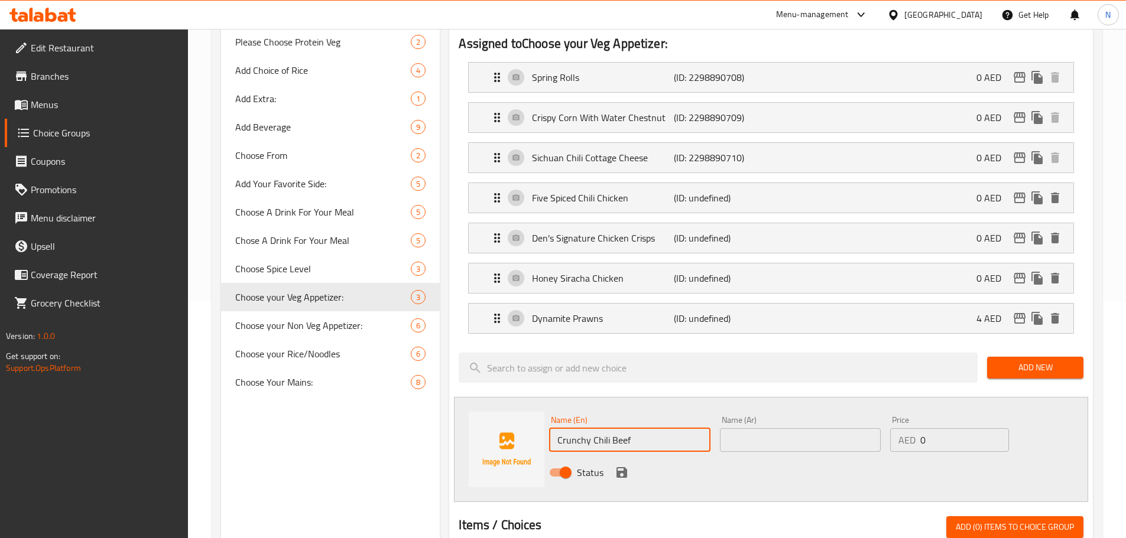
click at [788, 428] on input "text" at bounding box center [800, 440] width 161 height 24
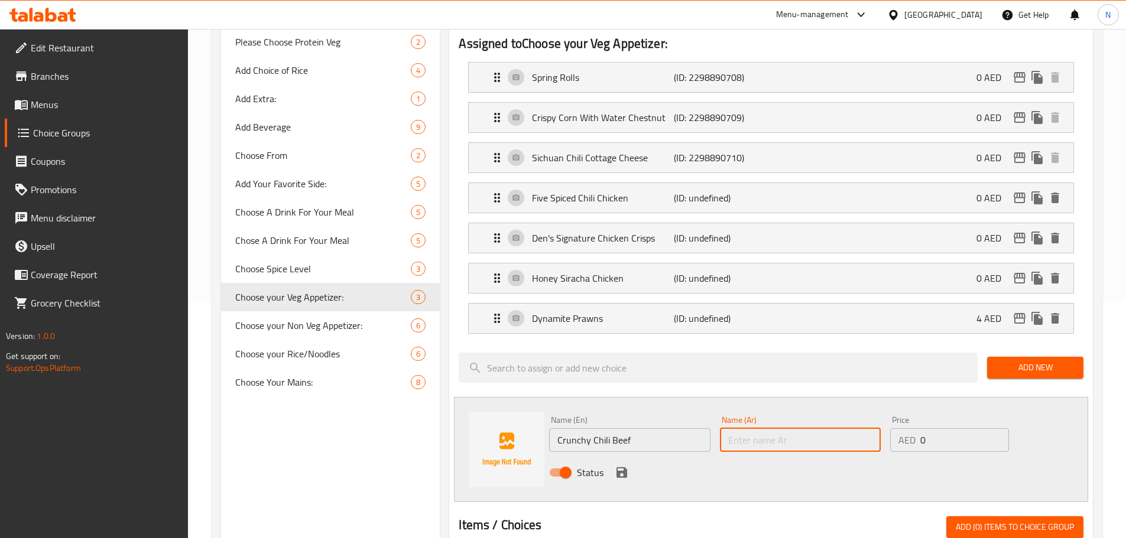
paste input "لحم بقري مقرمش بالفلفل الحار"
type input "لحم بقري مقرمش بالفلفل الحار"
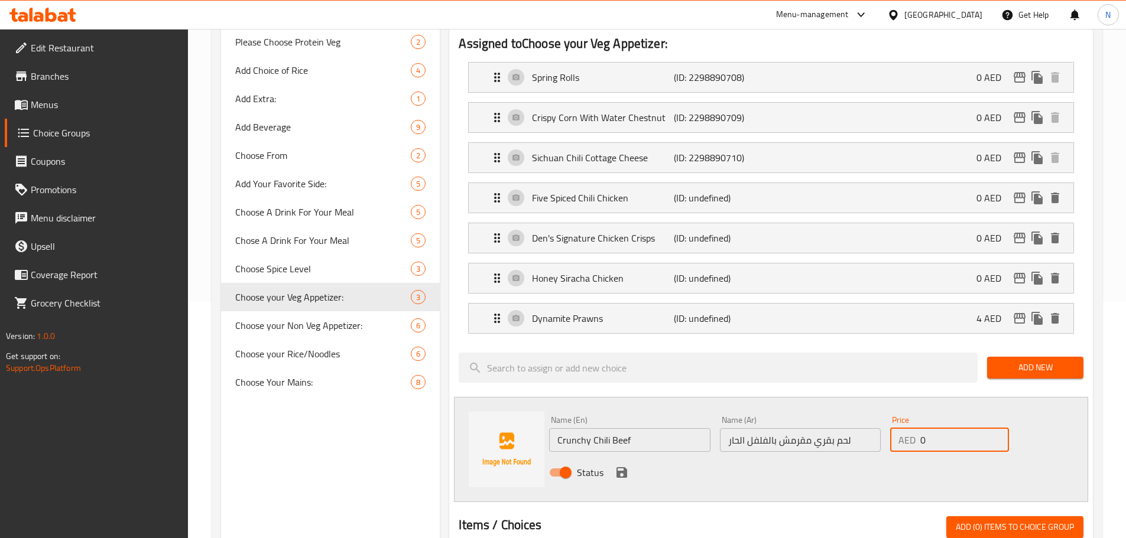
drag, startPoint x: 933, startPoint y: 406, endPoint x: 919, endPoint y: 405, distance: 13.6
click at [919, 428] on div "AED 0 Price" at bounding box center [949, 440] width 118 height 24
type input "6"
click at [779, 457] on div "Status" at bounding box center [800, 473] width 512 height 32
click at [627, 466] on icon "save" at bounding box center [622, 473] width 14 height 14
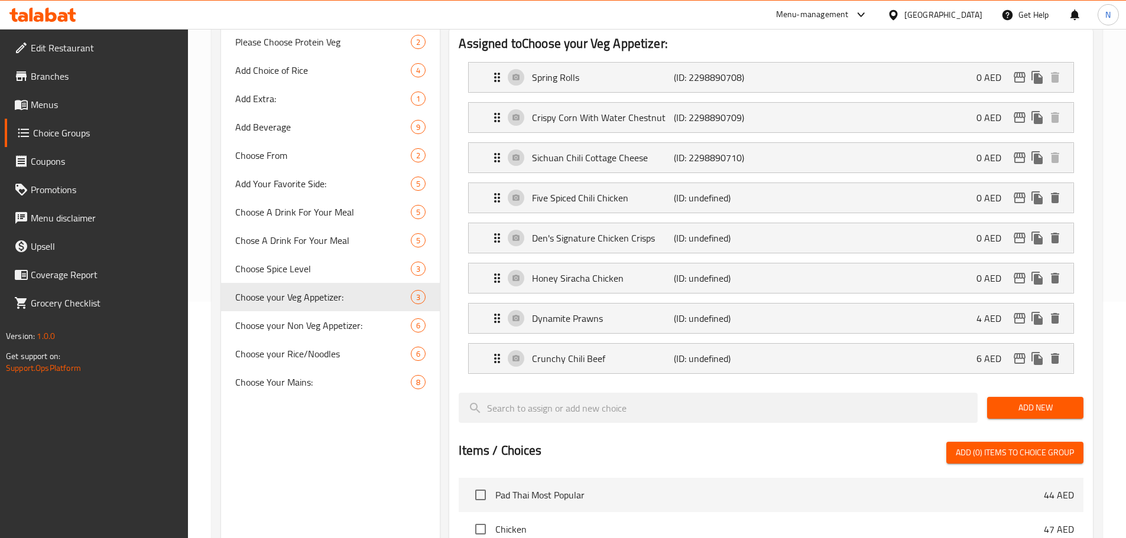
click at [1015, 401] on span "Add New" at bounding box center [1034, 408] width 77 height 15
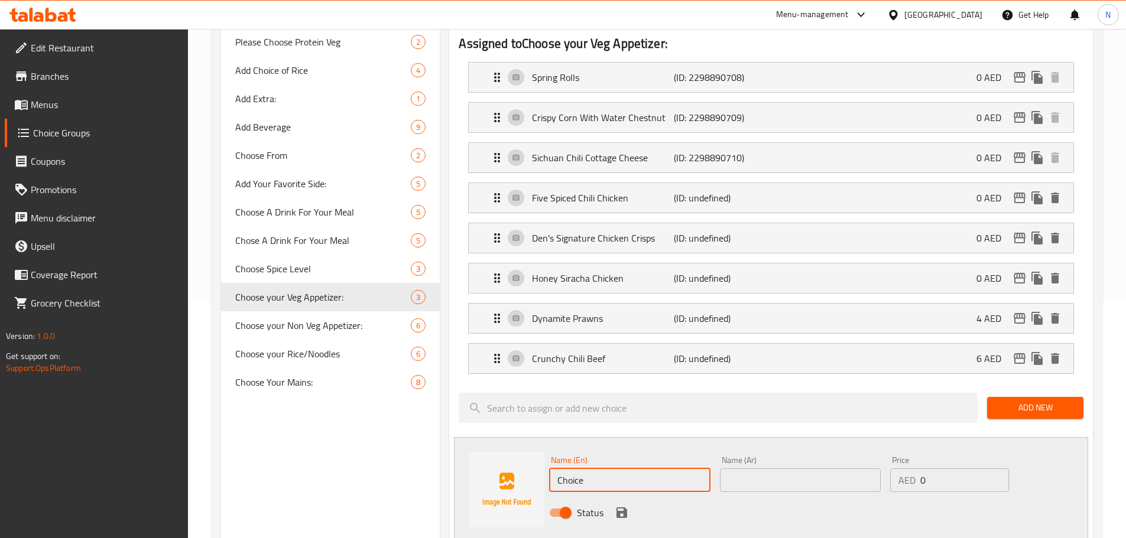
click at [587, 469] on input "Choice" at bounding box center [629, 481] width 161 height 24
paste input "Salt And Pepper Lamb"
type input "Salt And Pepper Lamb"
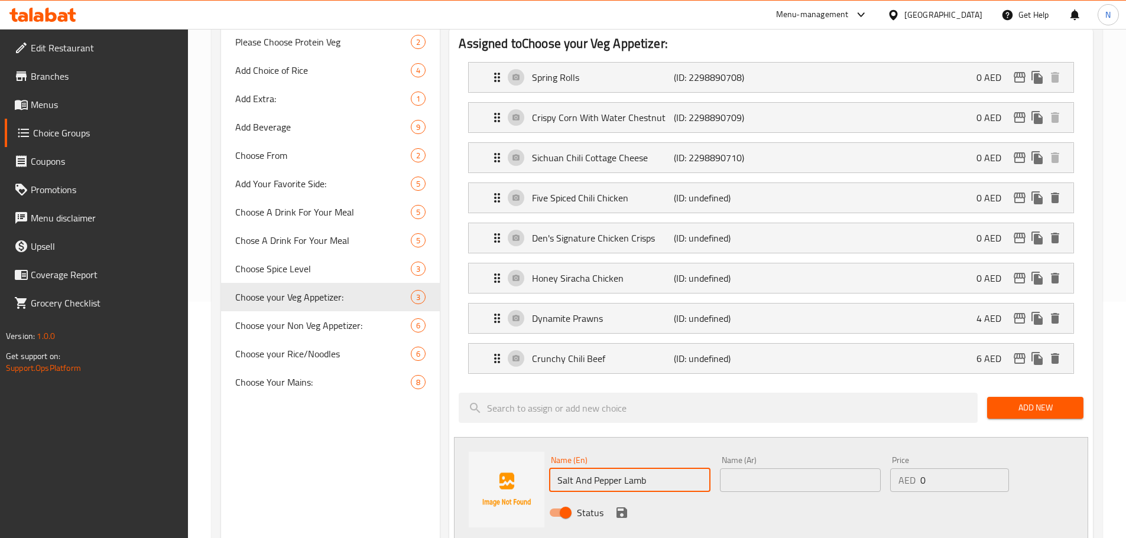
drag, startPoint x: 752, startPoint y: 441, endPoint x: 752, endPoint y: 463, distance: 21.3
click at [752, 469] on input "text" at bounding box center [800, 481] width 161 height 24
paste input "لحم الضأن بالملح وفلفل"
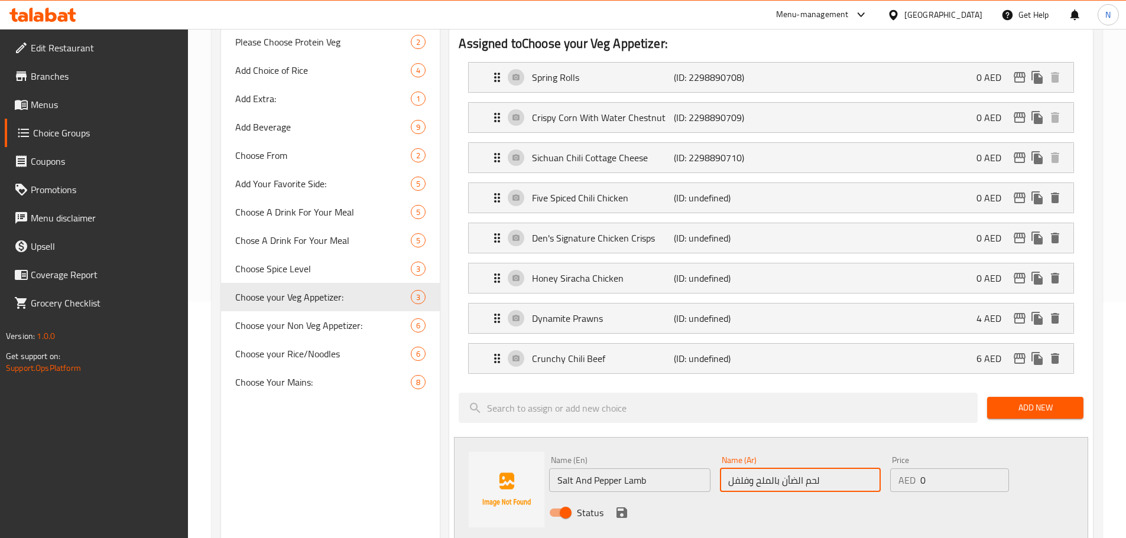
type input "لحم الضأن بالملح وفلفل"
click at [612, 497] on div "Status" at bounding box center [800, 513] width 512 height 32
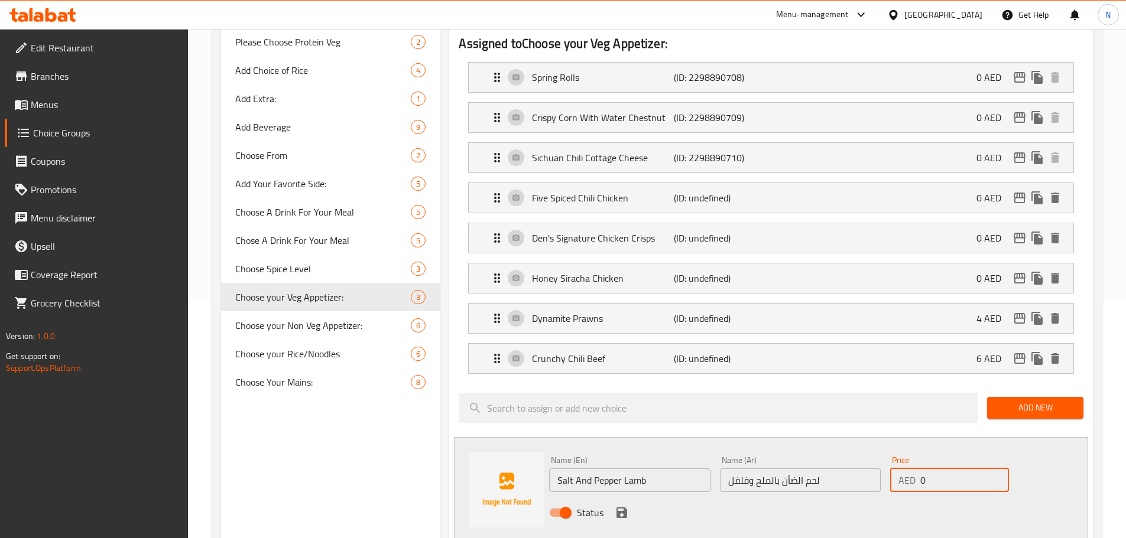
drag, startPoint x: 957, startPoint y: 448, endPoint x: 916, endPoint y: 447, distance: 40.2
click at [916, 469] on div "AED 0 Price" at bounding box center [949, 481] width 118 height 24
type input "5"
click at [753, 497] on div "Status" at bounding box center [800, 513] width 512 height 32
click at [616, 497] on div "Status" at bounding box center [800, 513] width 512 height 32
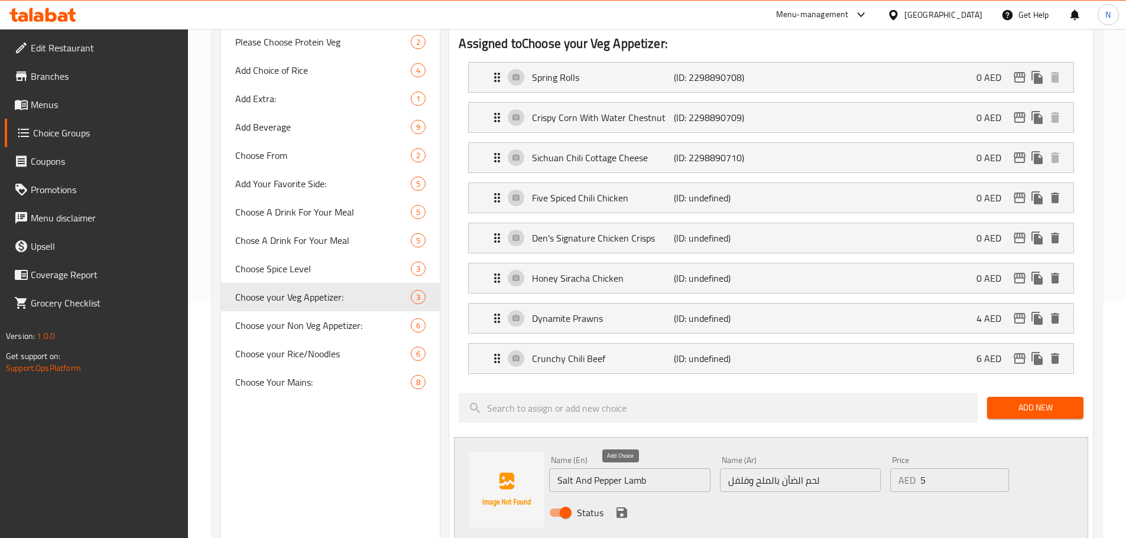
click at [618, 506] on icon "save" at bounding box center [622, 513] width 14 height 14
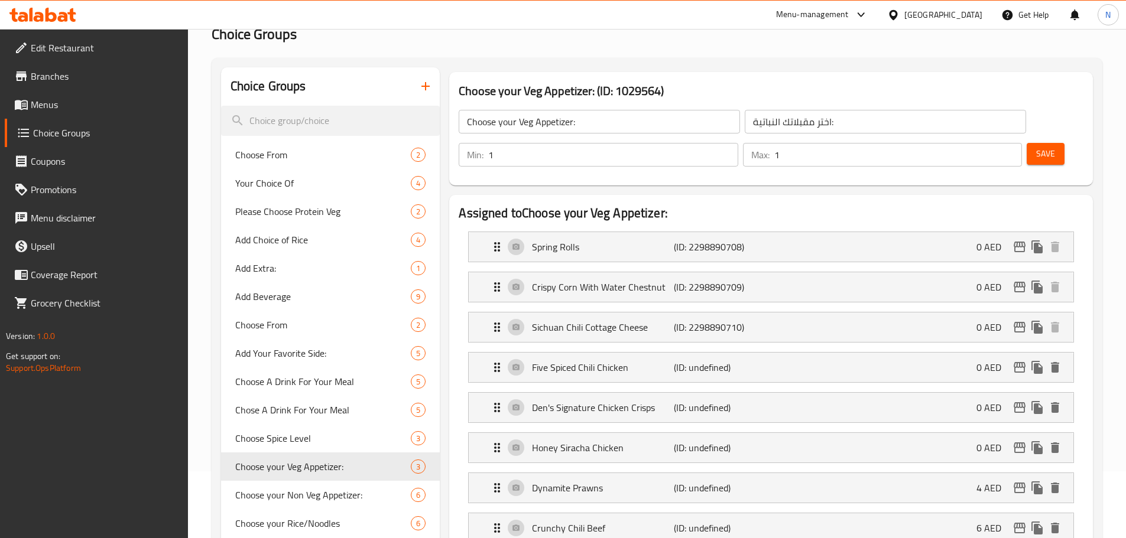
scroll to position [59, 0]
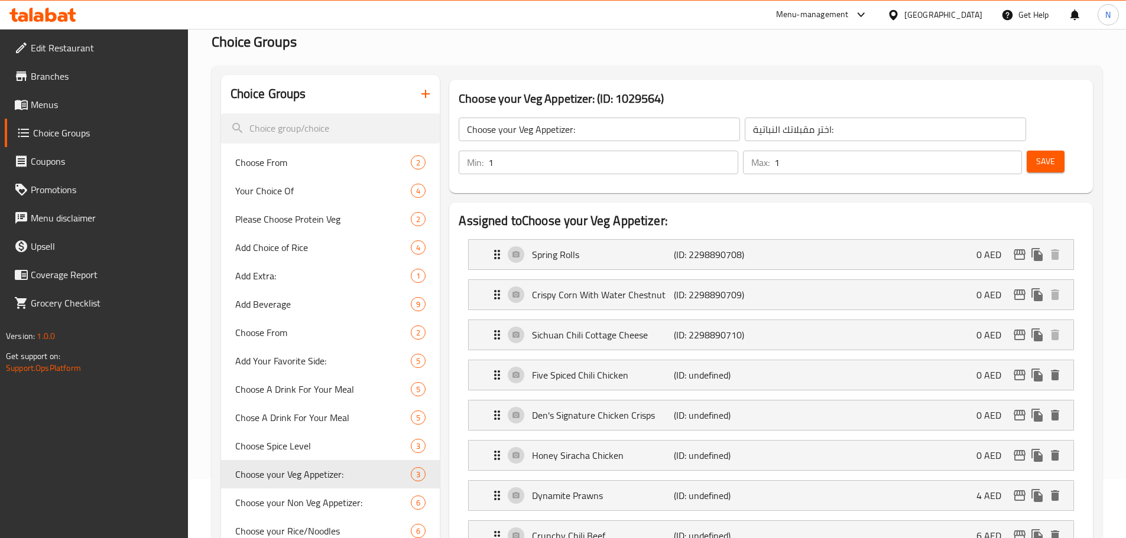
click at [1036, 154] on span "Save" at bounding box center [1045, 161] width 19 height 15
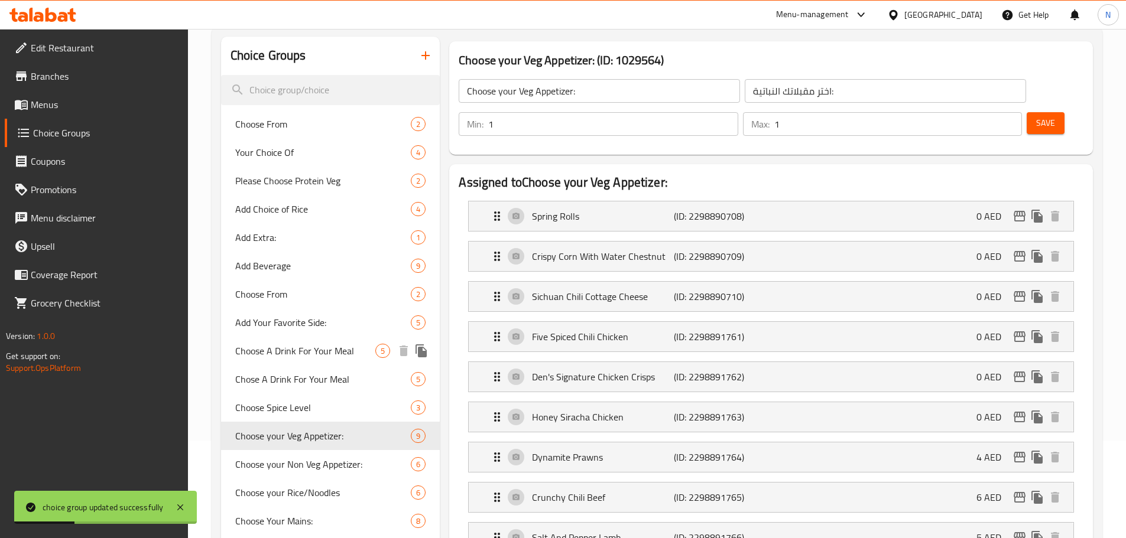
scroll to position [118, 0]
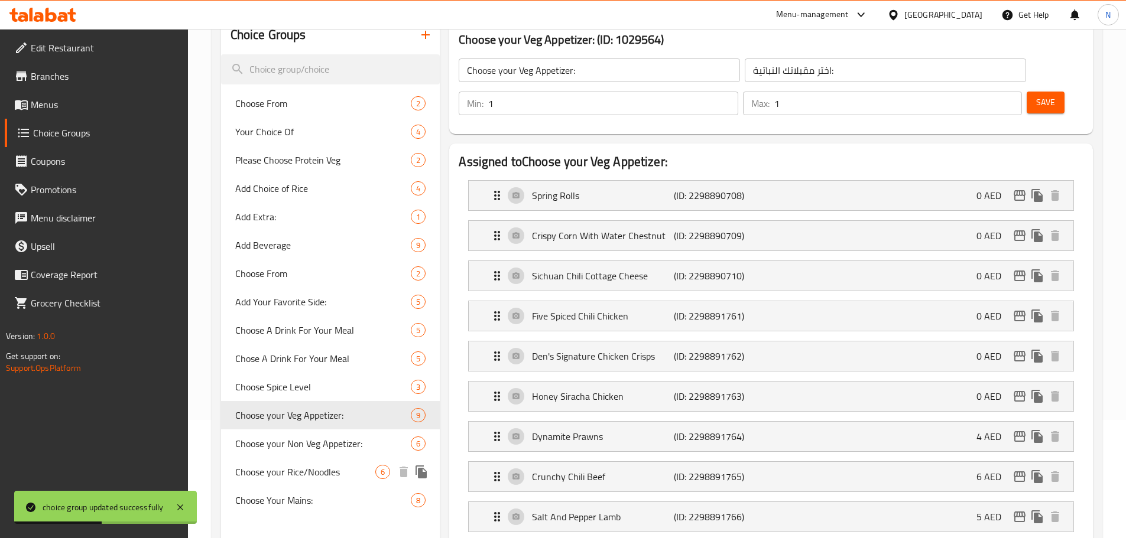
click at [309, 477] on span "Choose your Rice/Noodles" at bounding box center [305, 472] width 141 height 14
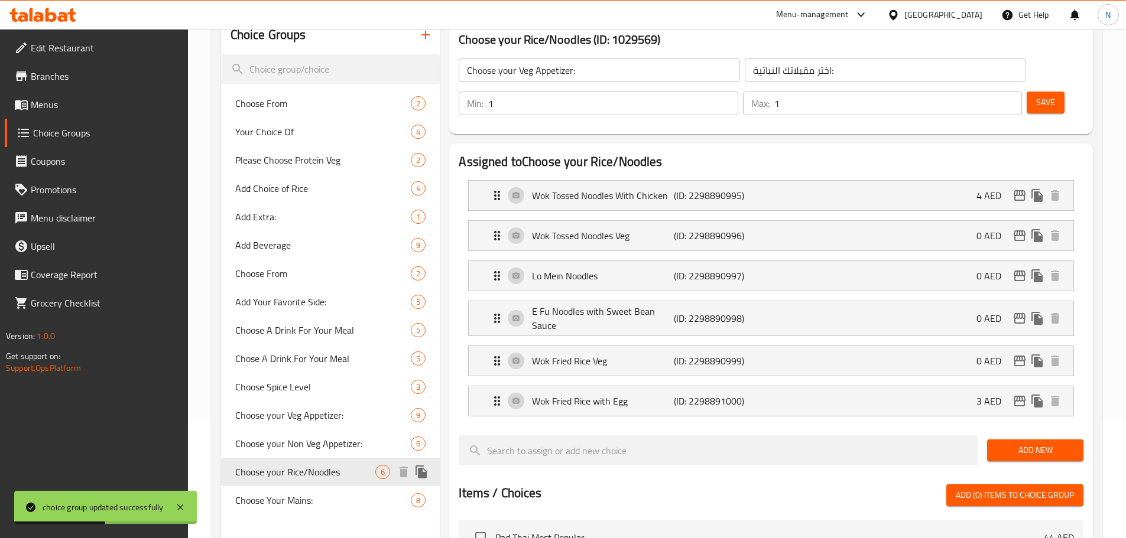
type input "Choose your Rice/Noodles"
type input "اختر الأرز/النودلز الخاص بك"
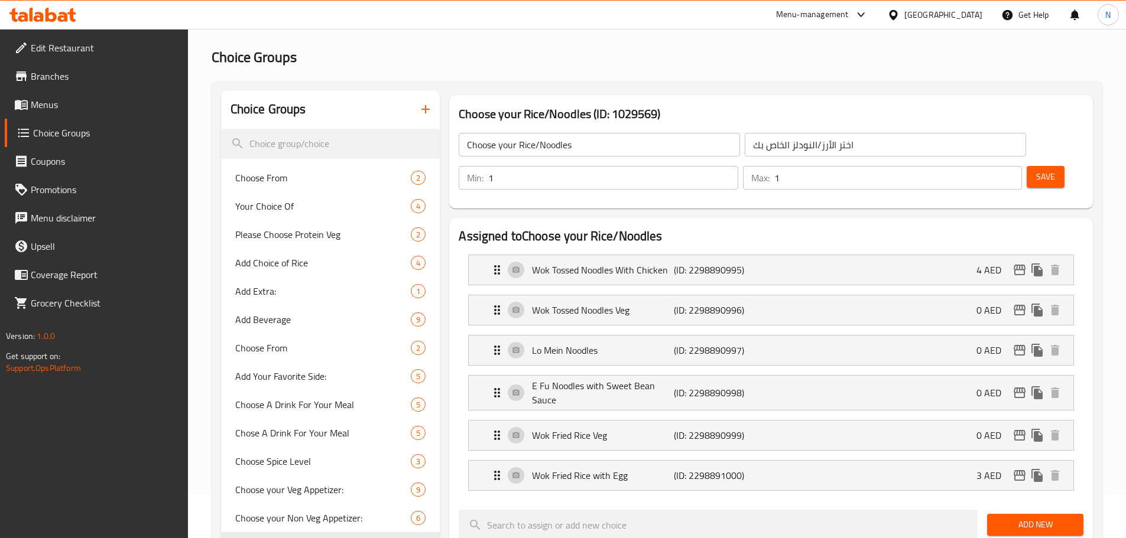
scroll to position [0, 0]
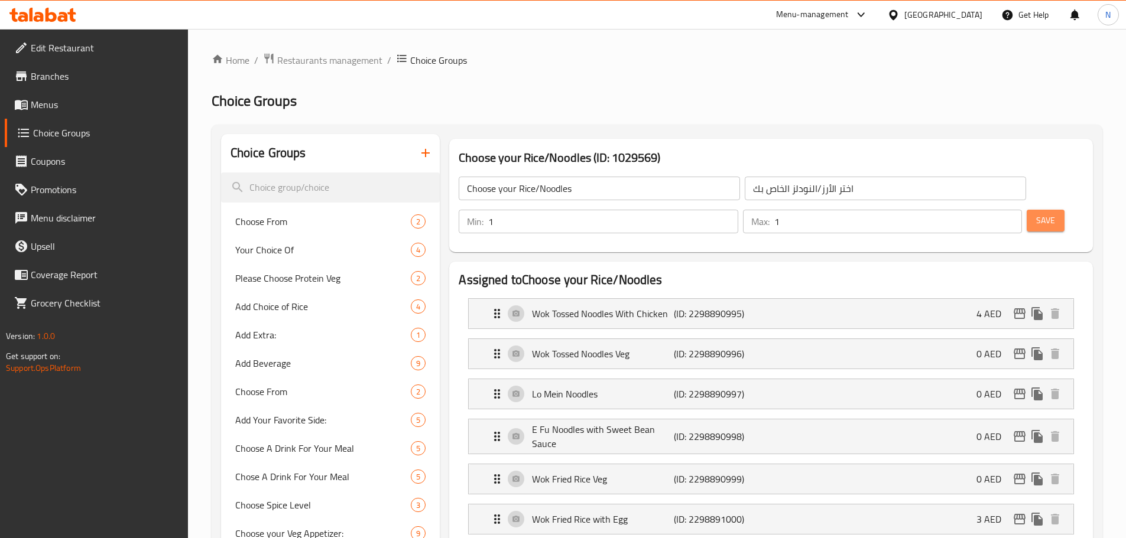
click at [1026, 210] on button "Save" at bounding box center [1045, 221] width 38 height 22
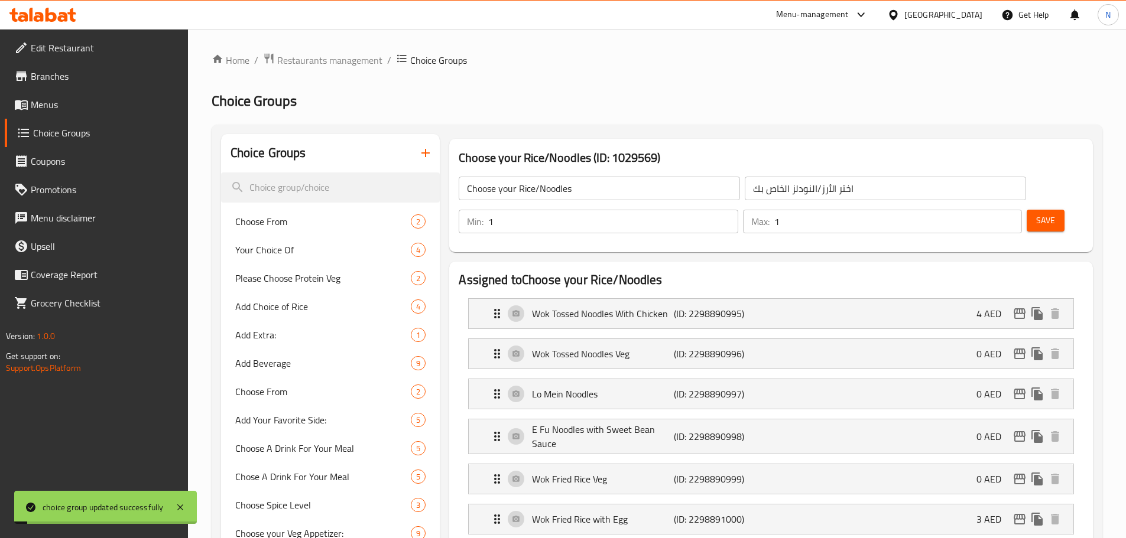
click at [431, 150] on icon "button" at bounding box center [425, 153] width 14 height 14
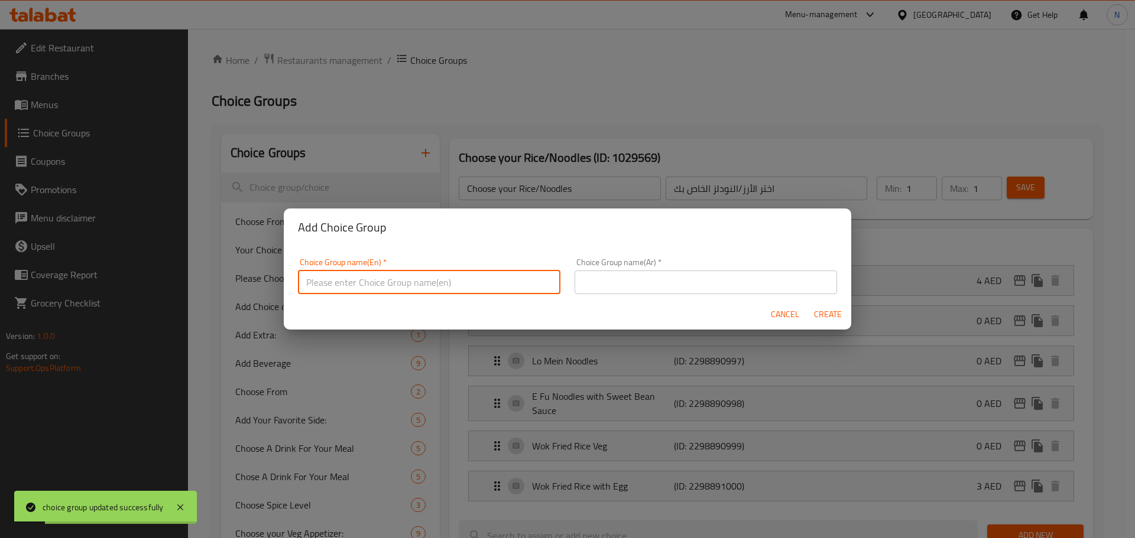
click at [500, 277] on input "text" at bounding box center [429, 283] width 262 height 24
paste input "Choose your mains:"
type input "Choose Your Mains: 1"
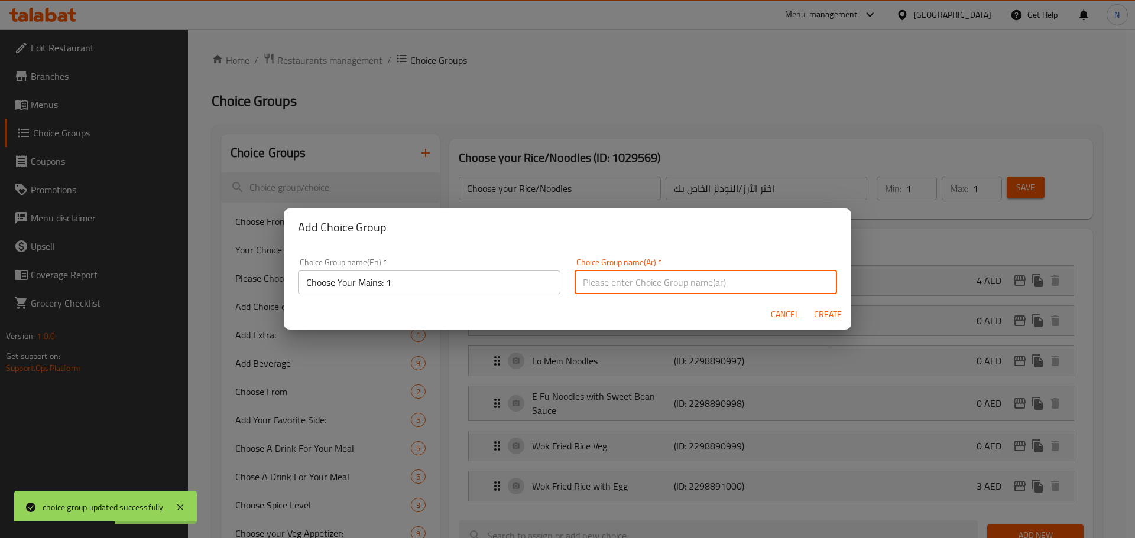
click at [593, 286] on input "text" at bounding box center [705, 283] width 262 height 24
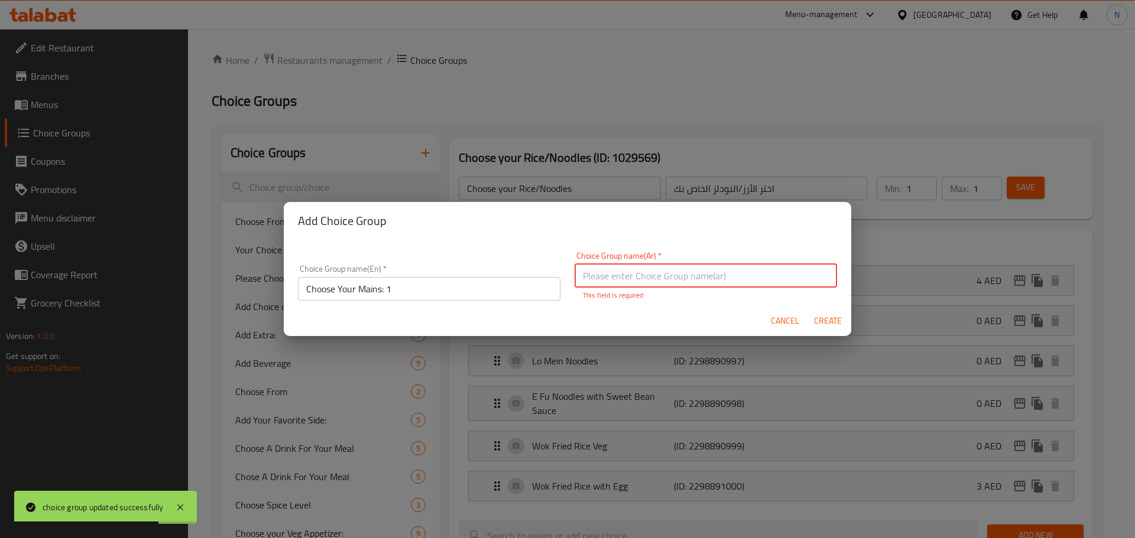
click at [681, 264] on input "text" at bounding box center [705, 276] width 262 height 24
paste input "اختر الطبق الرئيسي الخاص بك:"
type input "اختر الطبق الرئيسي الخاص بك:"
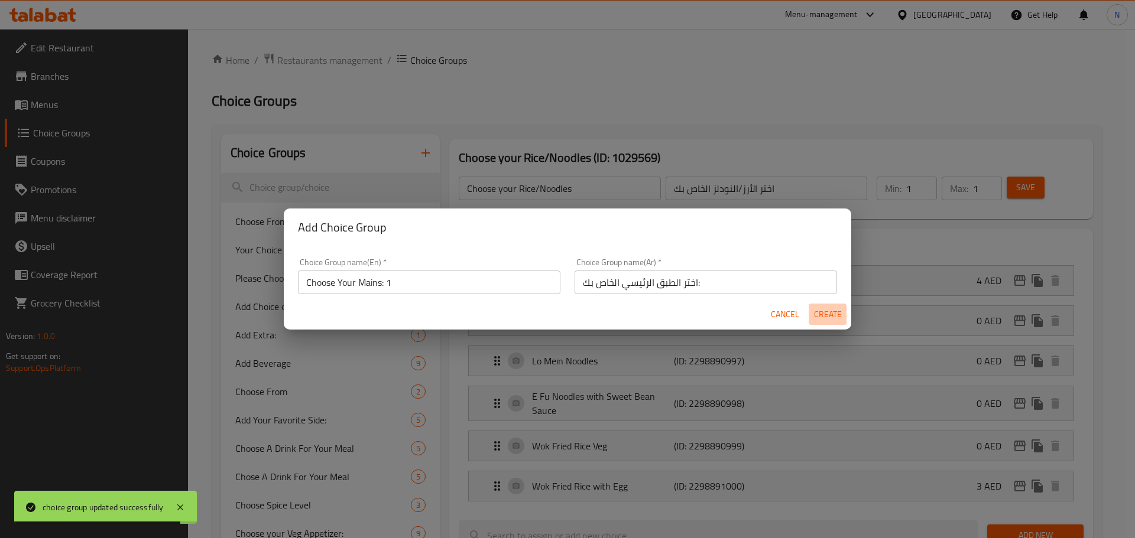
drag, startPoint x: 828, startPoint y: 315, endPoint x: 355, endPoint y: 133, distance: 507.1
click at [830, 316] on span "Create" at bounding box center [827, 314] width 28 height 15
type input "Choose Your Mains: 1"
type input "اختر الطبق الرئيسي الخاص بك:"
type input "0"
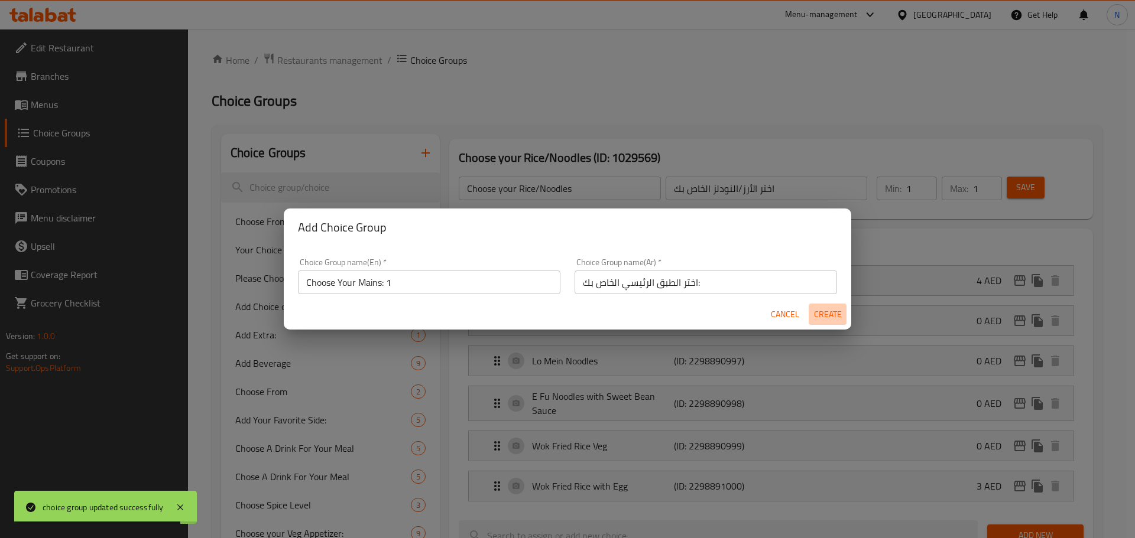
type input "0"
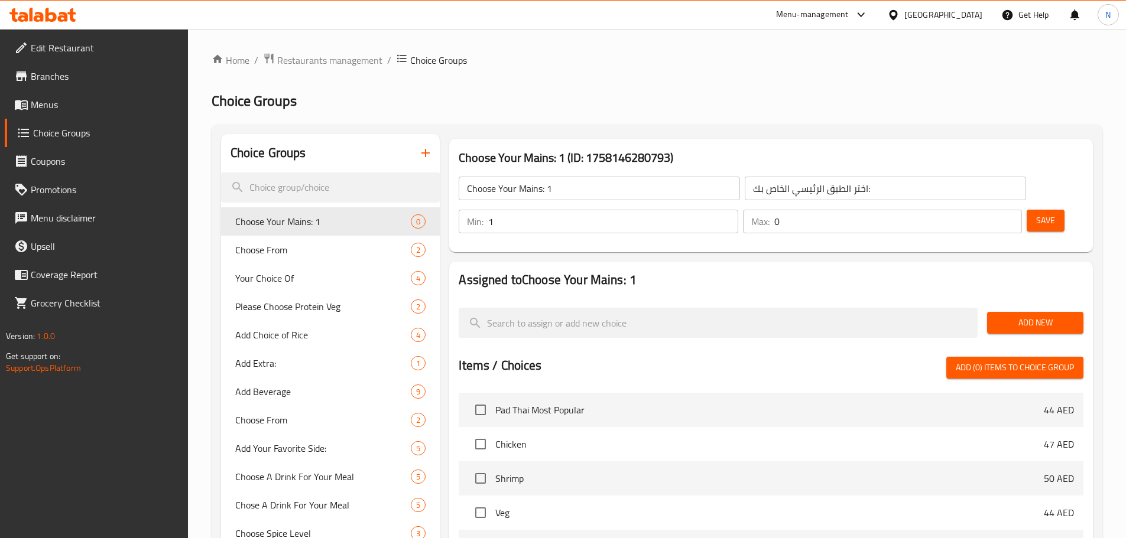
type input "1"
click at [737, 210] on input "1" at bounding box center [612, 222] width 249 height 24
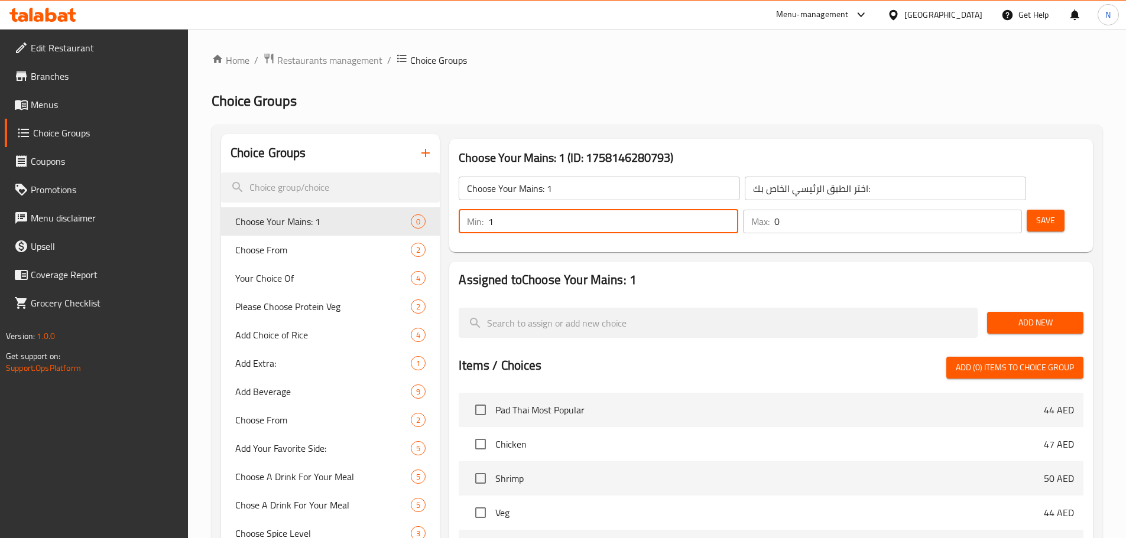
type input "1"
click at [992, 210] on input "1" at bounding box center [898, 222] width 248 height 24
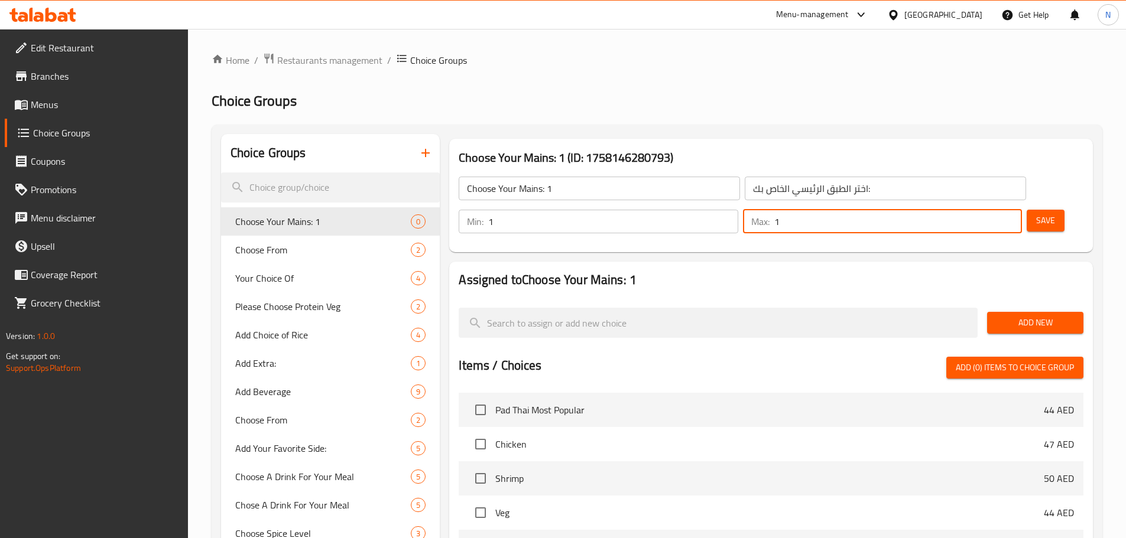
click at [1002, 312] on button "Add New" at bounding box center [1035, 323] width 96 height 22
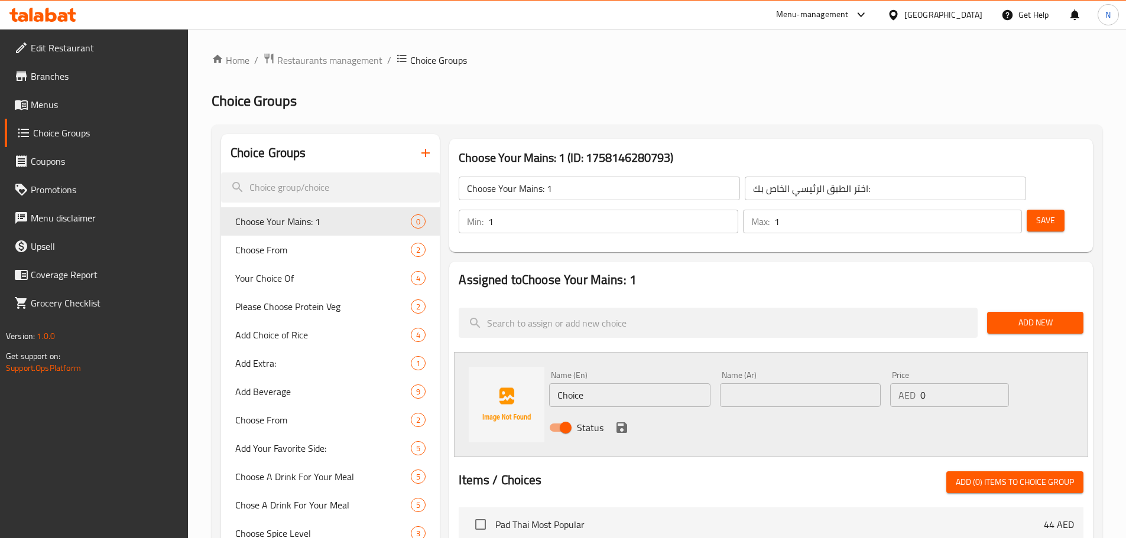
click at [615, 383] on input "Choice" at bounding box center [629, 395] width 161 height 24
paste input "Kung Pao Chicken"
type input "Kung Pao Chicken"
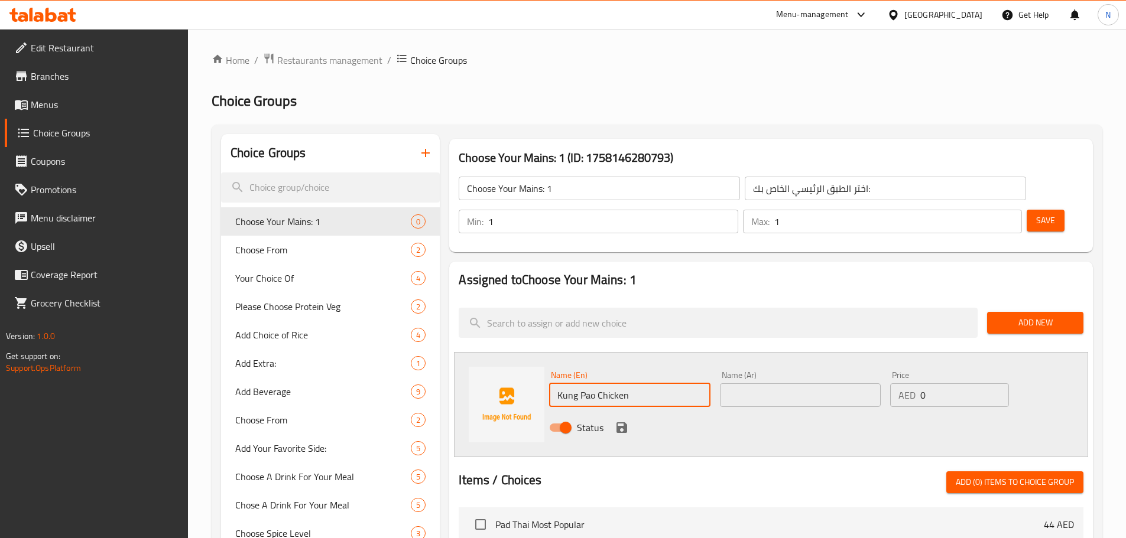
click at [755, 383] on input "text" at bounding box center [800, 395] width 161 height 24
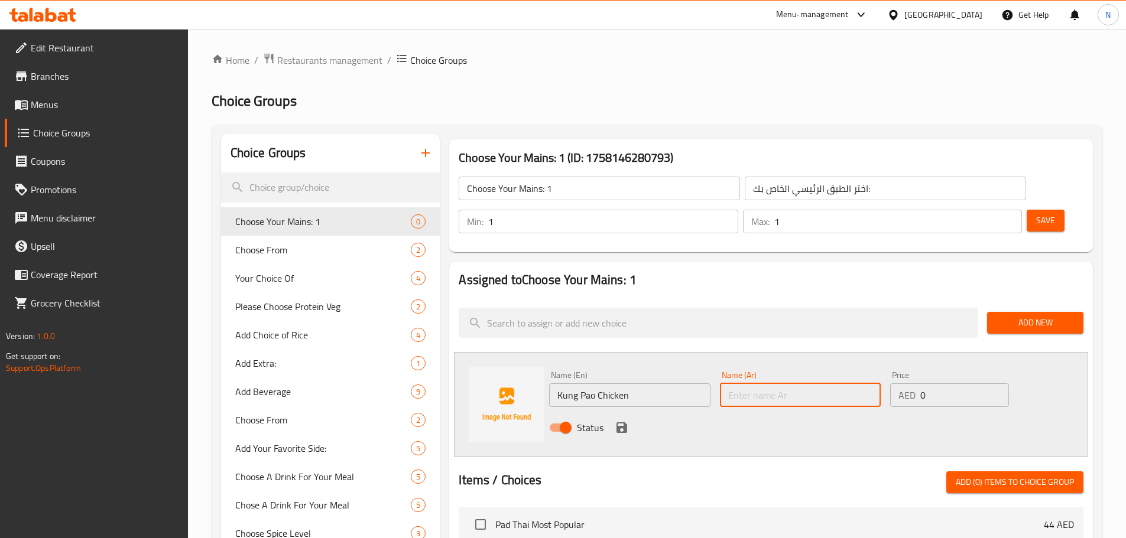
paste input "دجاج كونغ باو"
type input "دجاج كونغ باو"
click at [625, 422] on icon "save" at bounding box center [621, 427] width 11 height 11
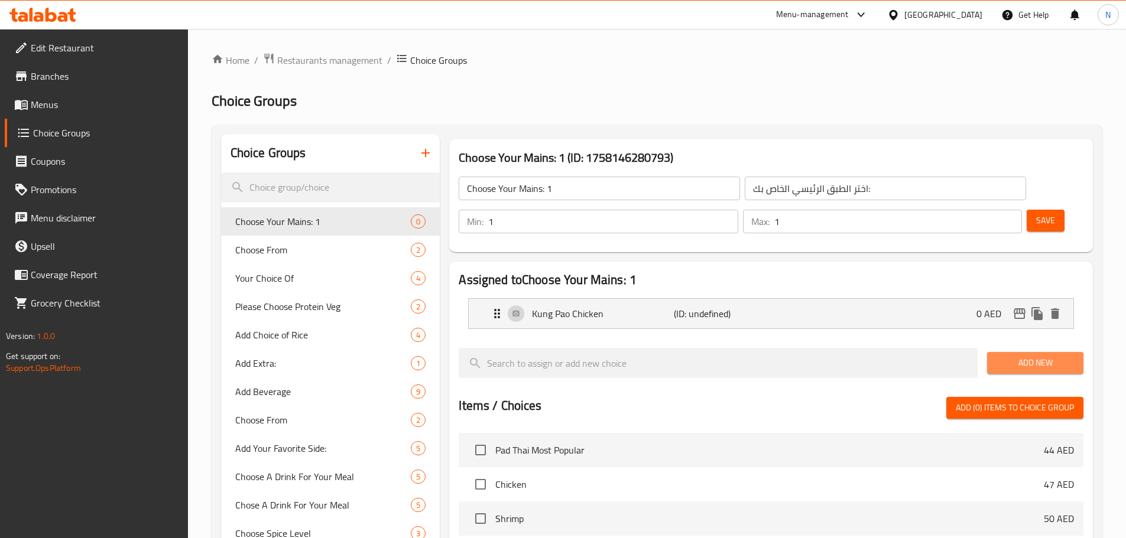
click at [990, 352] on button "Add New" at bounding box center [1035, 363] width 96 height 22
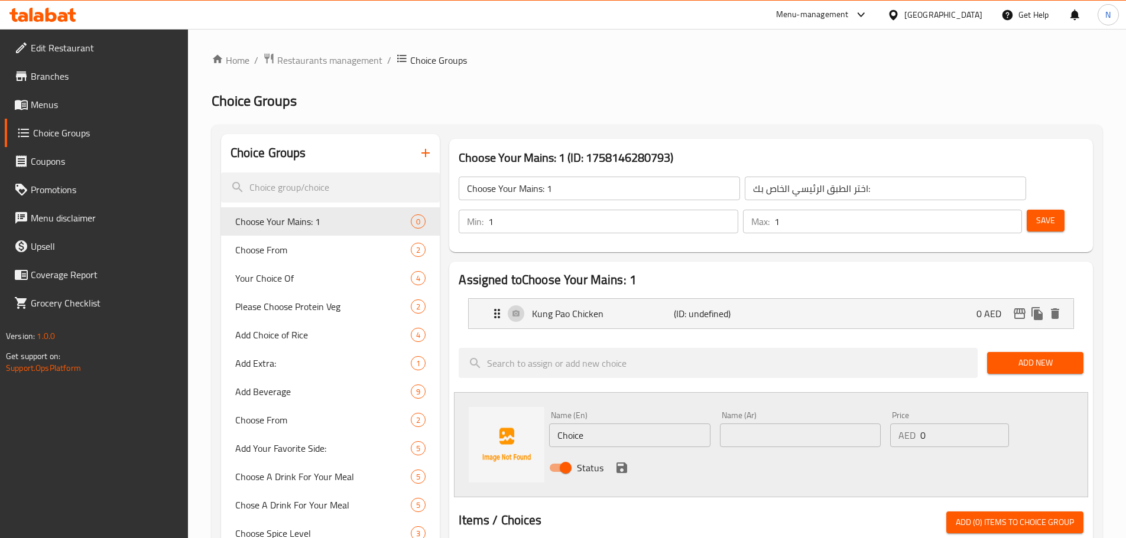
click at [579, 424] on input "Choice" at bounding box center [629, 436] width 161 height 24
paste input "ashew Chicken"
type input "Cashew Chicken"
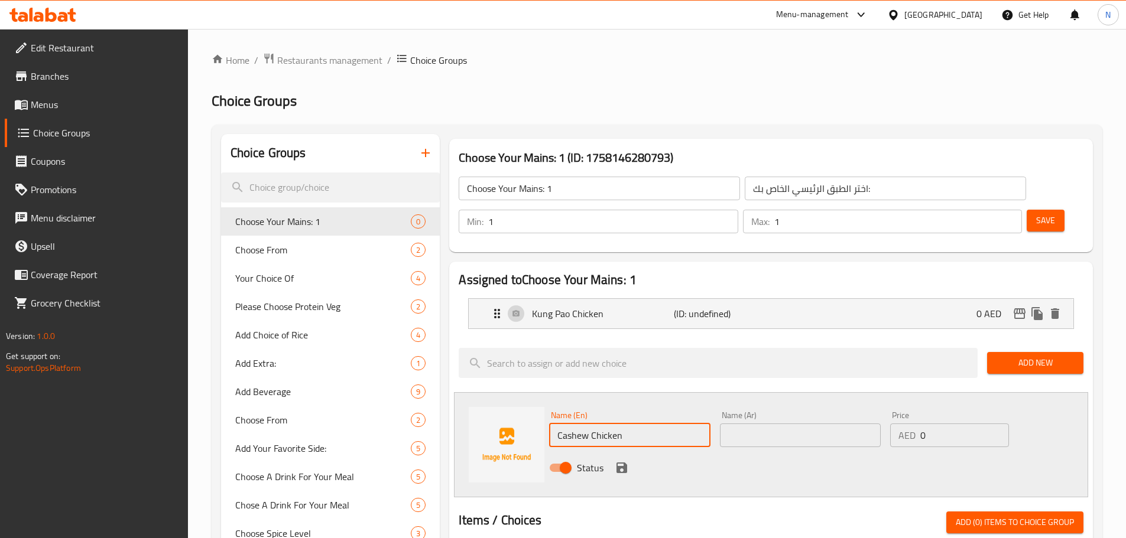
drag, startPoint x: 747, startPoint y: 401, endPoint x: 745, endPoint y: 391, distance: 9.6
click at [747, 424] on input "text" at bounding box center [800, 436] width 161 height 24
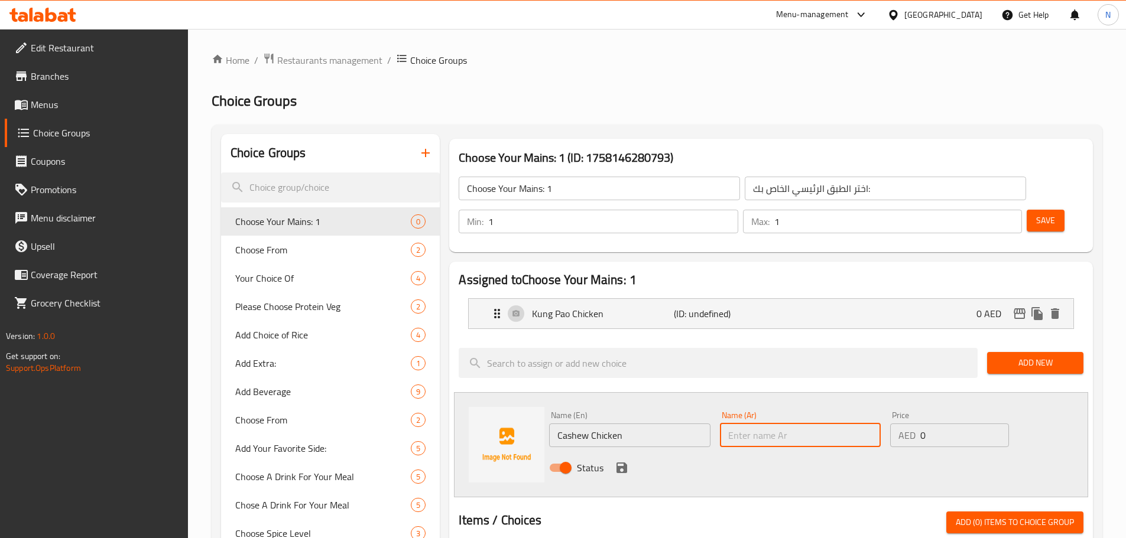
paste input "دجاج كاجو"
type input "دجاج كاجو"
drag, startPoint x: 622, startPoint y: 438, endPoint x: 954, endPoint y: 432, distance: 332.7
click at [622, 461] on icon "save" at bounding box center [622, 468] width 14 height 14
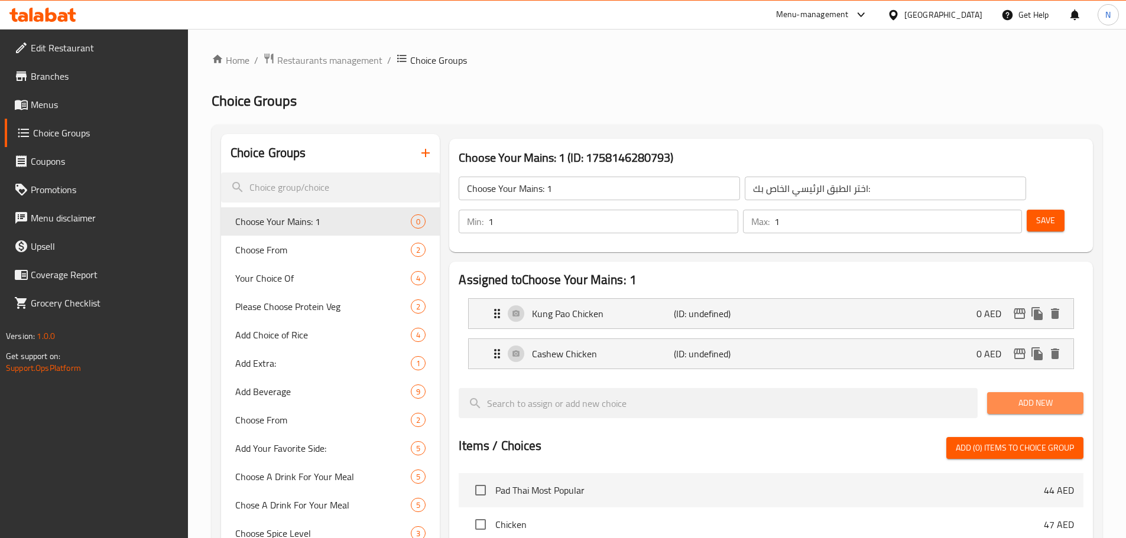
click at [1045, 396] on span "Add New" at bounding box center [1034, 403] width 77 height 15
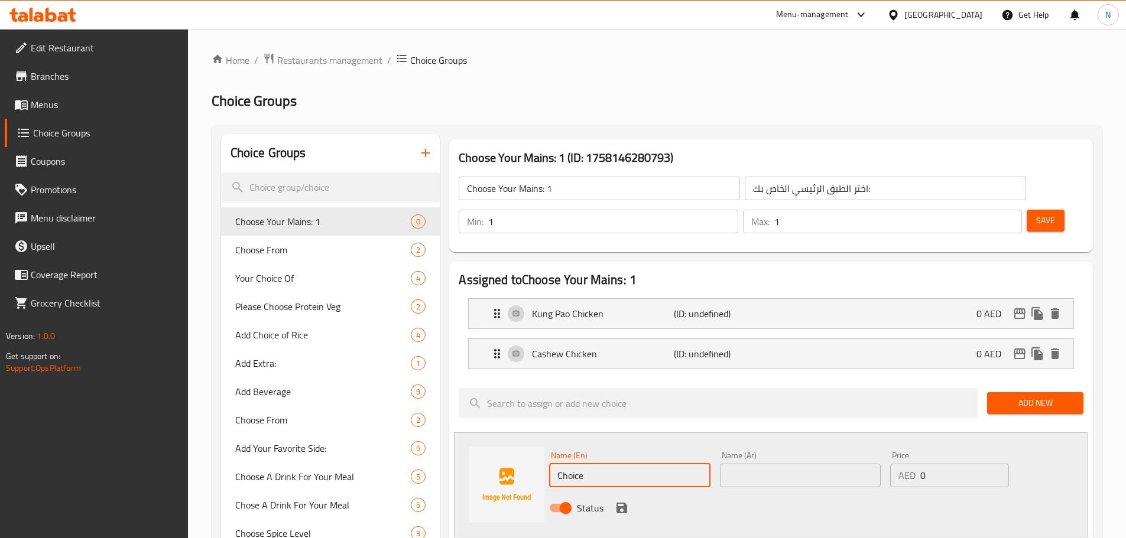
click at [606, 464] on input "Choice" at bounding box center [629, 476] width 161 height 24
paste input "Sesame Chicken"
type input "Sesame Chicken"
click at [760, 464] on input "text" at bounding box center [800, 476] width 161 height 24
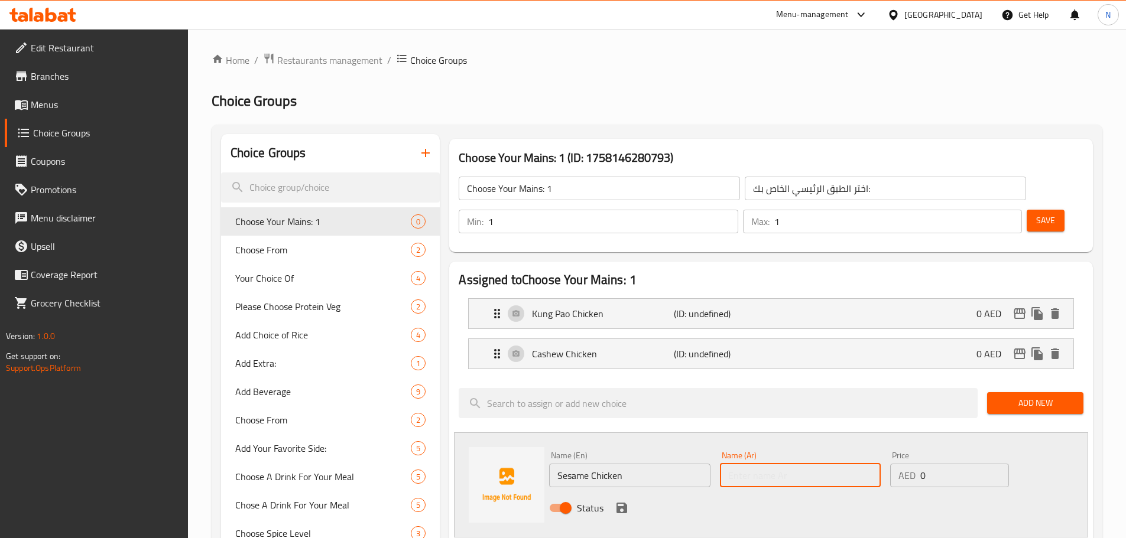
paste input "دجاج بالسمسم"
type input "دجاج بالسمسم"
drag, startPoint x: 942, startPoint y: 450, endPoint x: 915, endPoint y: 450, distance: 27.2
click at [915, 464] on div "AED 0 Price" at bounding box center [949, 476] width 118 height 24
type input "4"
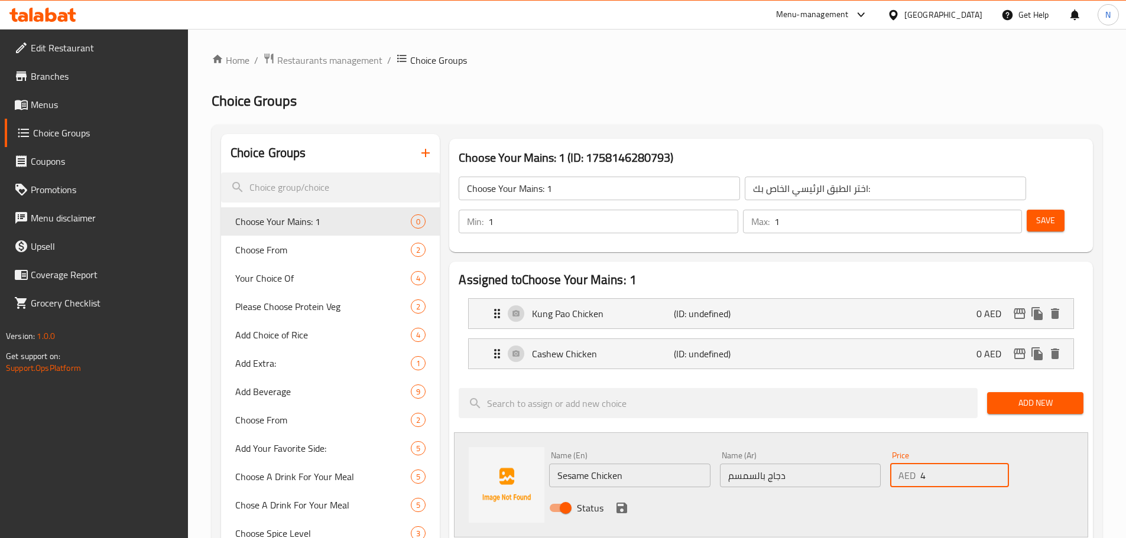
drag, startPoint x: 886, startPoint y: 473, endPoint x: 765, endPoint y: 489, distance: 122.2
click at [875, 492] on div "Status" at bounding box center [800, 508] width 512 height 32
click at [623, 503] on icon "save" at bounding box center [621, 508] width 11 height 11
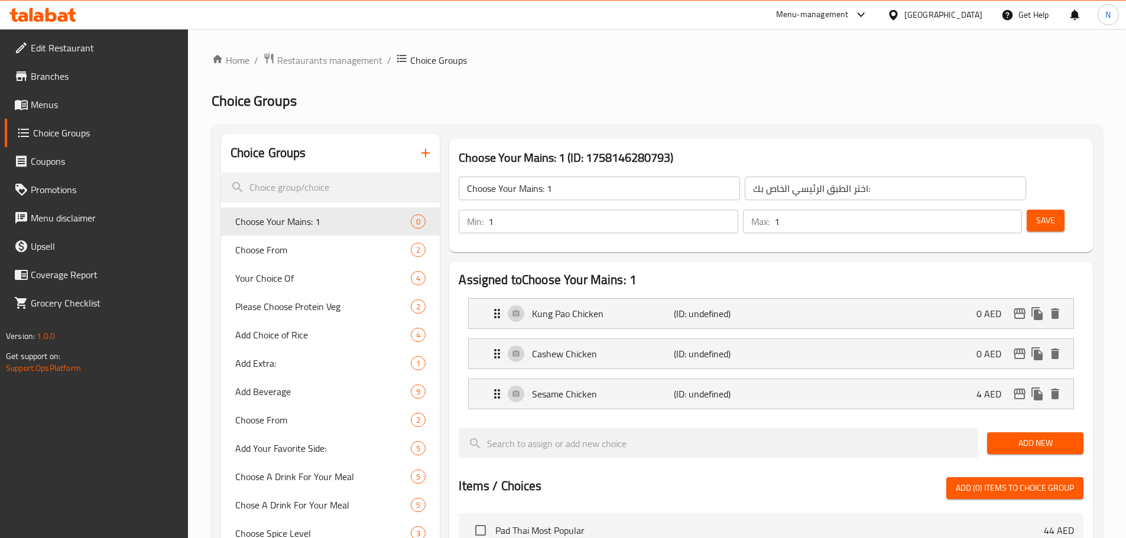
click at [1005, 436] on span "Add New" at bounding box center [1034, 443] width 77 height 15
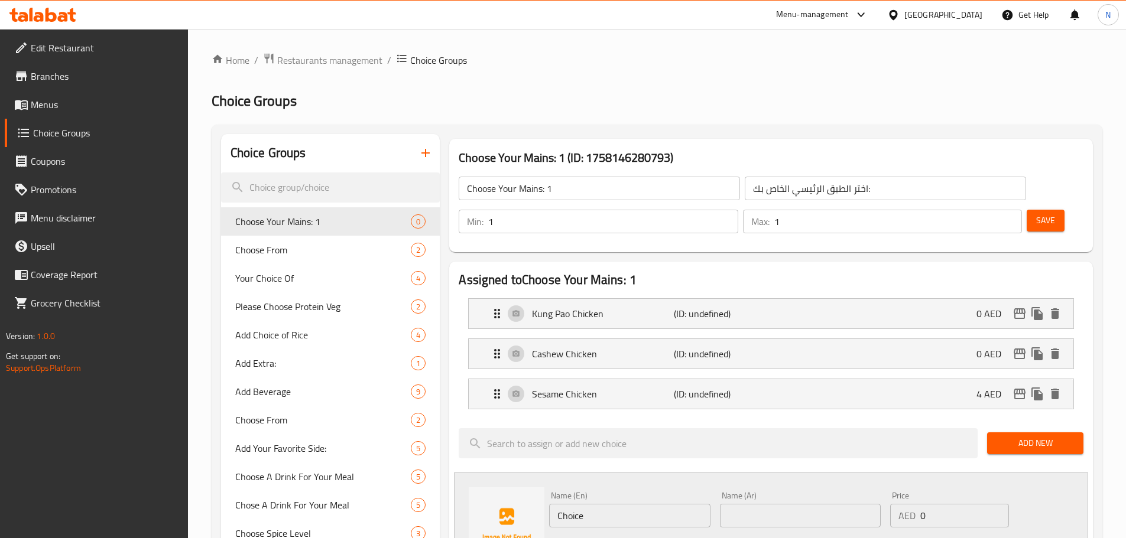
click at [590, 504] on input "Choice" at bounding box center [629, 516] width 161 height 24
paste input "Thai Basil Vegetables"
type input "Thai Basil Vegetables"
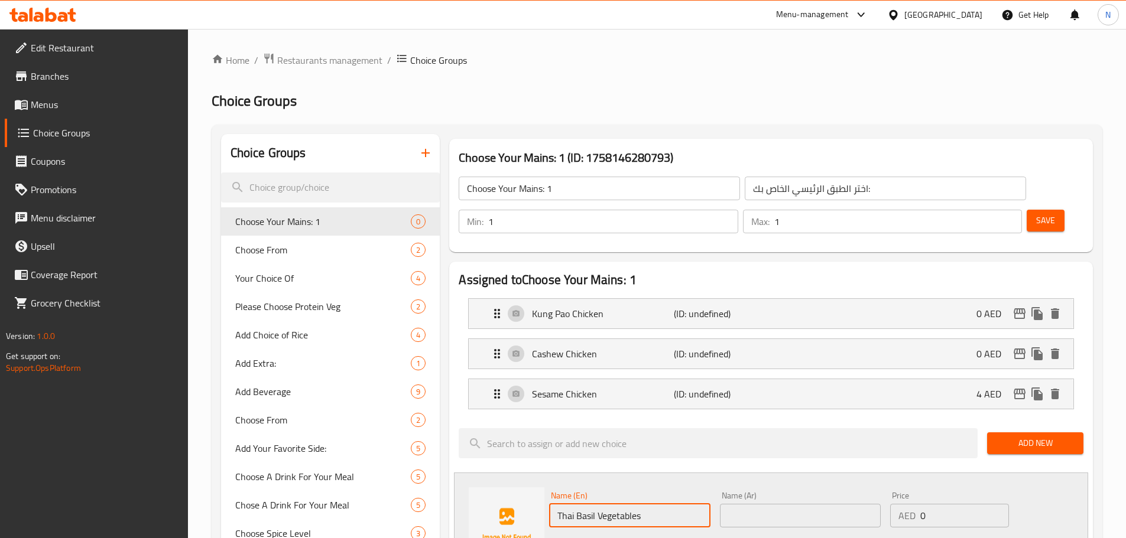
click at [733, 504] on input "text" at bounding box center [800, 516] width 161 height 24
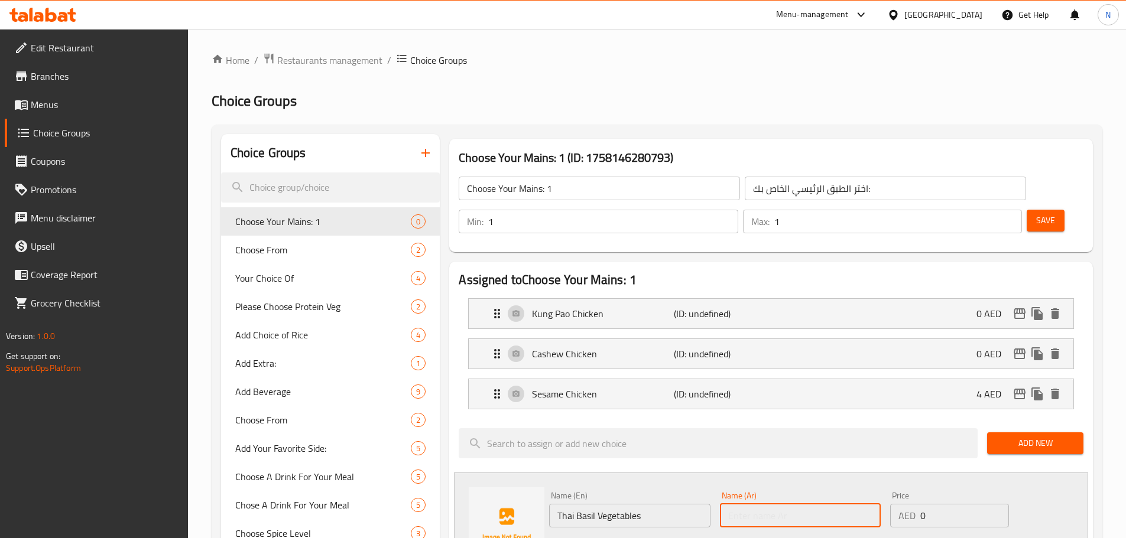
paste input "خضراوات ريحان تايلاندي"
type input "خضراوات ريحان تايلاندي"
click at [627, 538] on icon "save" at bounding box center [622, 548] width 14 height 14
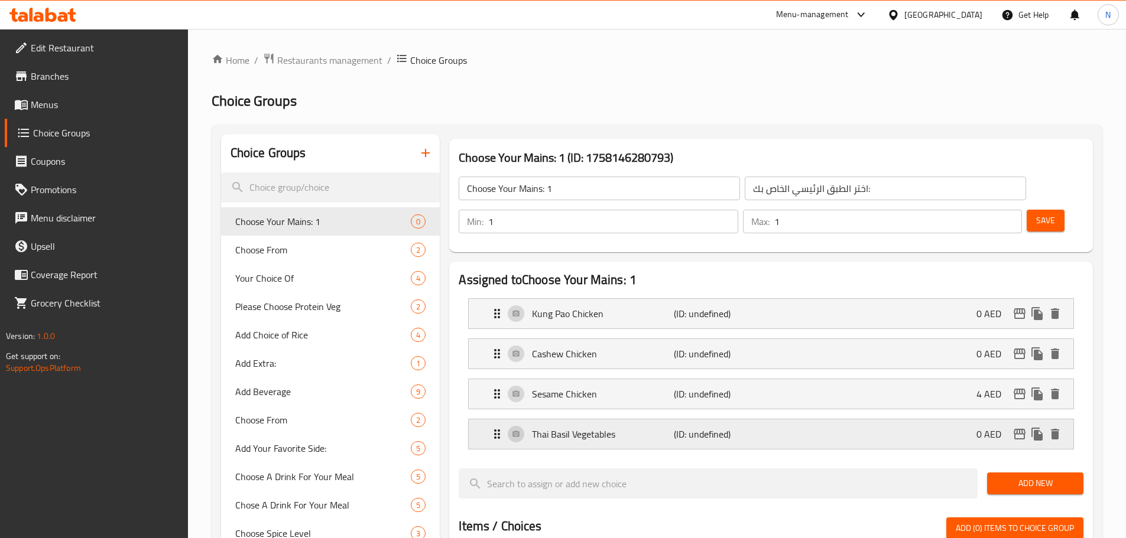
click at [802, 420] on div "Thai Basil Vegetables (ID: undefined) 0 AED" at bounding box center [774, 435] width 569 height 30
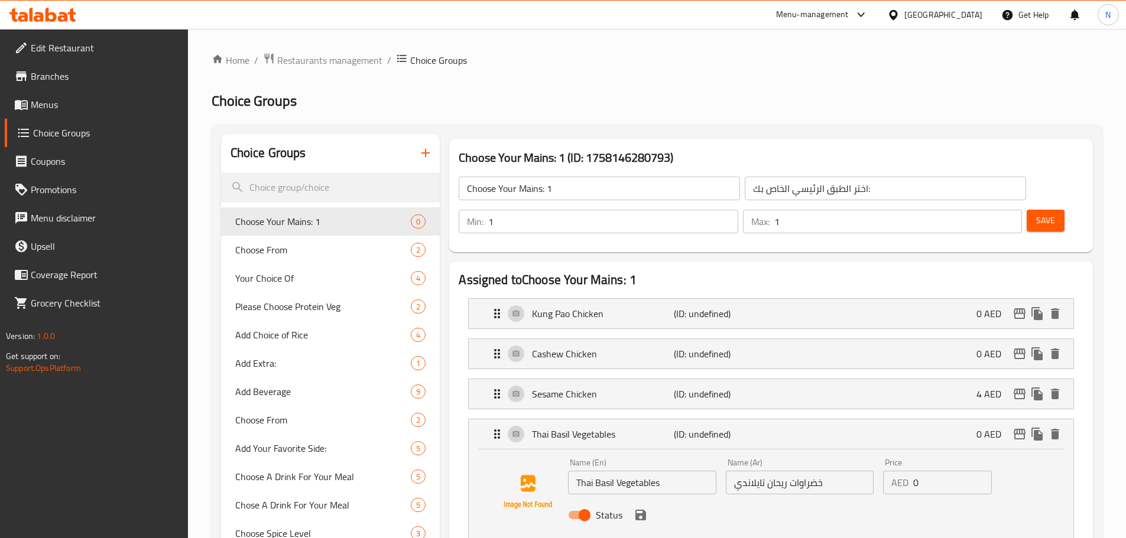
click at [811, 471] on input "خضراوات ريحان تايلاندي" at bounding box center [800, 483] width 148 height 24
click at [641, 508] on icon "save" at bounding box center [640, 515] width 14 height 14
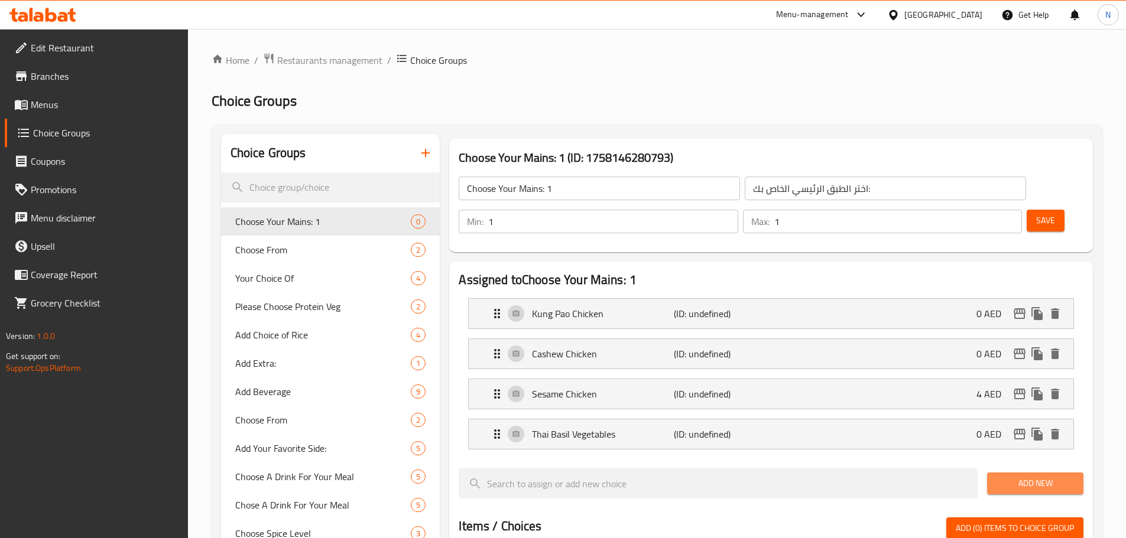
click at [1015, 476] on span "Add New" at bounding box center [1034, 483] width 77 height 15
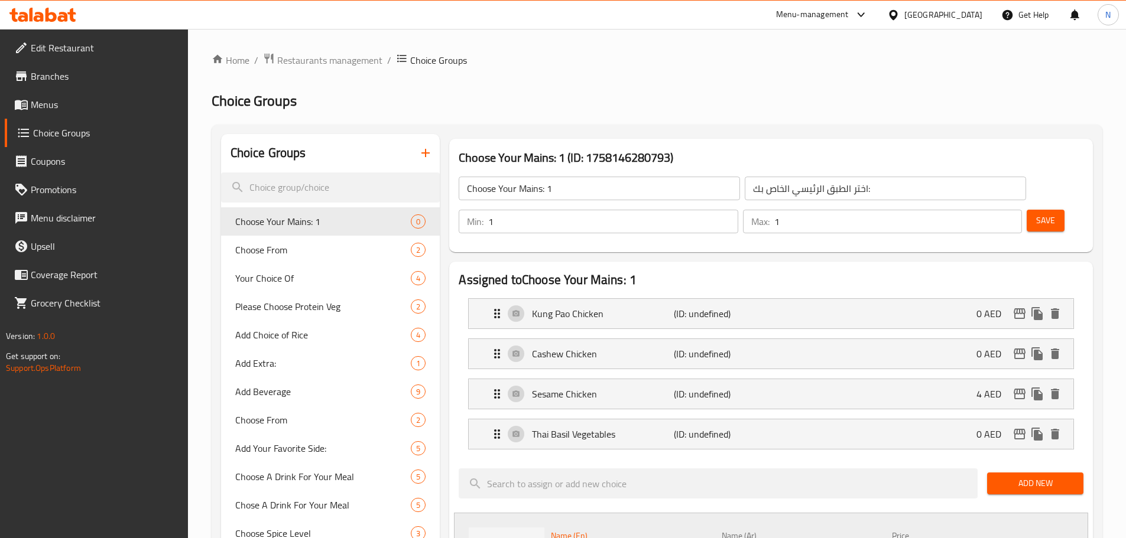
paste input "Steamed Chinese Vegetables With Tofu In Ginger Sau"
type input "Steamed Chinese Vegetables With Tofu In Ginger Sauce"
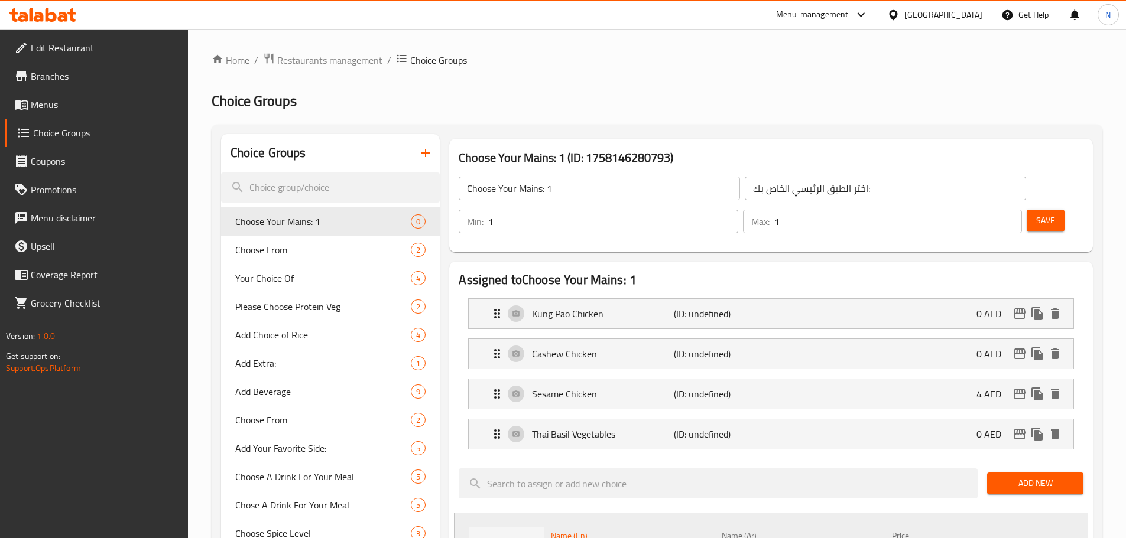
scroll to position [0, 0]
drag, startPoint x: 747, startPoint y: 519, endPoint x: 733, endPoint y: 512, distance: 15.6
paste input "خضراوات صينية مطهوة على البخار مع التوفو وصلصة الزنجبيل"
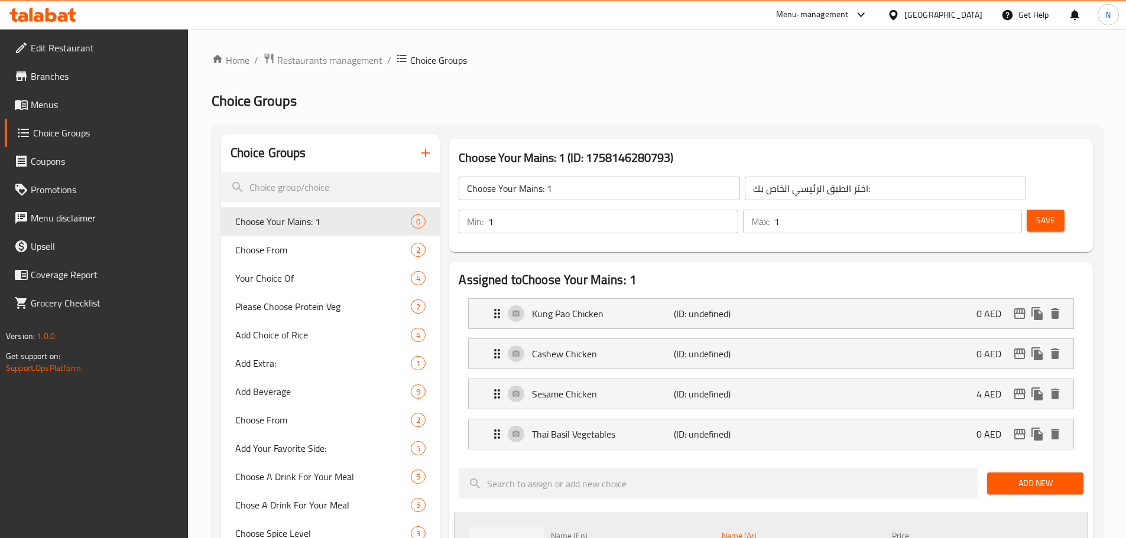
type input "خضراوات صينية مطهوة على البخار مع توفو وصلصة زنجبيل"
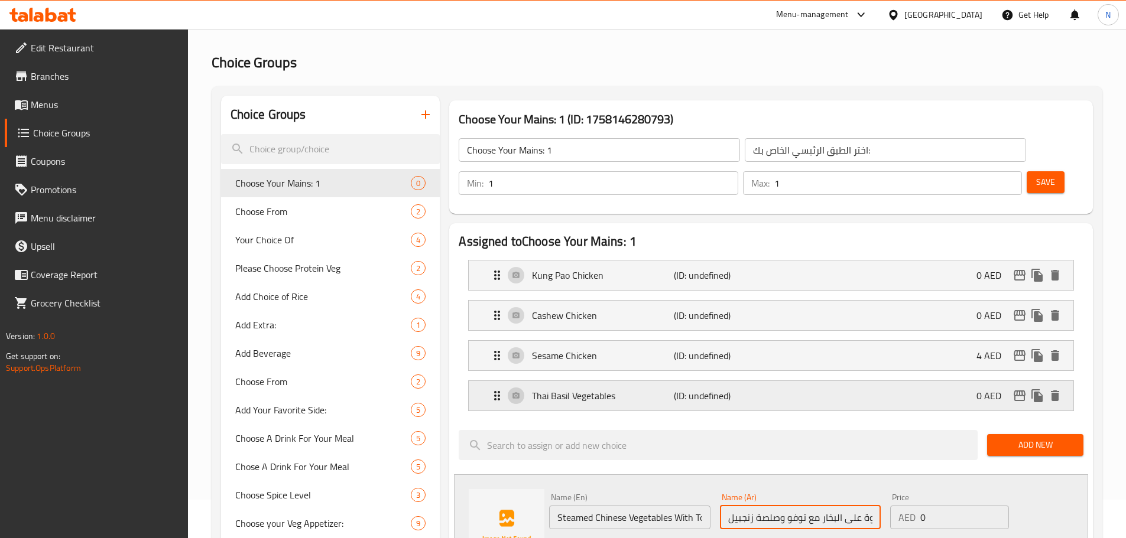
scroll to position [118, 0]
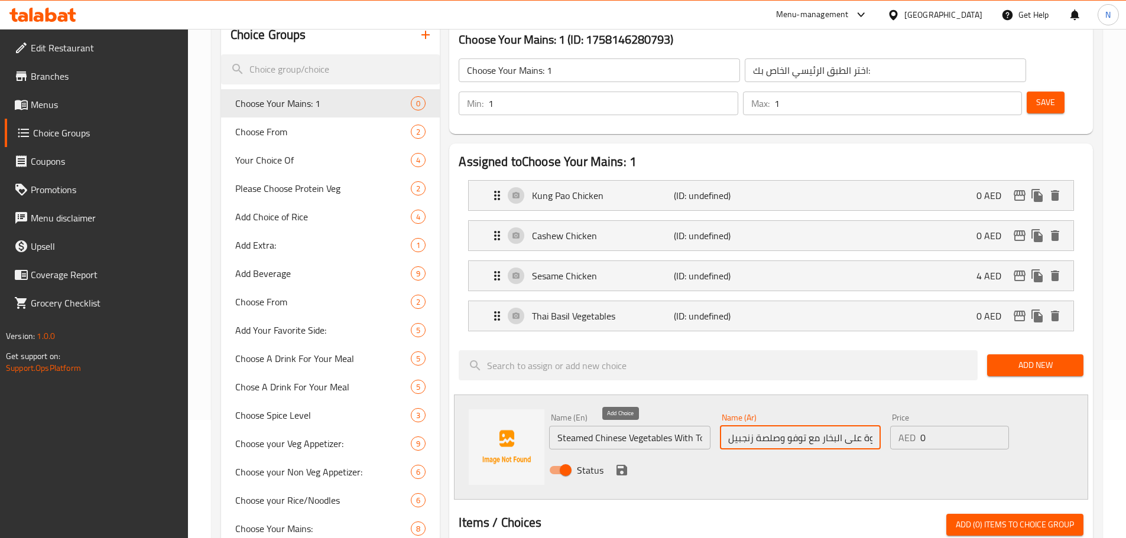
click at [618, 463] on icon "save" at bounding box center [622, 470] width 14 height 14
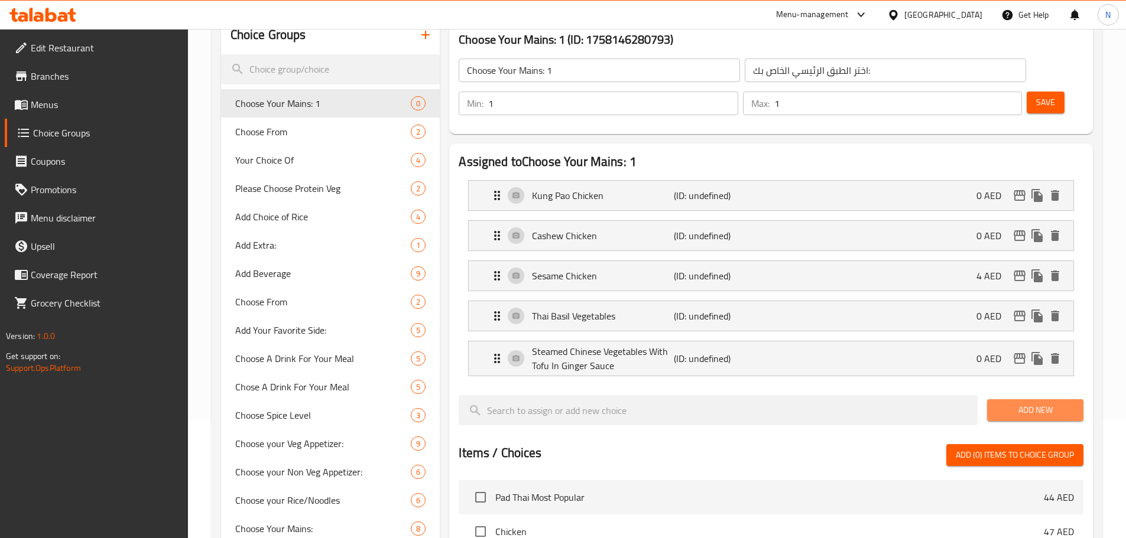
drag, startPoint x: 1033, startPoint y: 367, endPoint x: 991, endPoint y: 384, distance: 45.9
click at [1033, 399] on button "Add New" at bounding box center [1035, 410] width 96 height 22
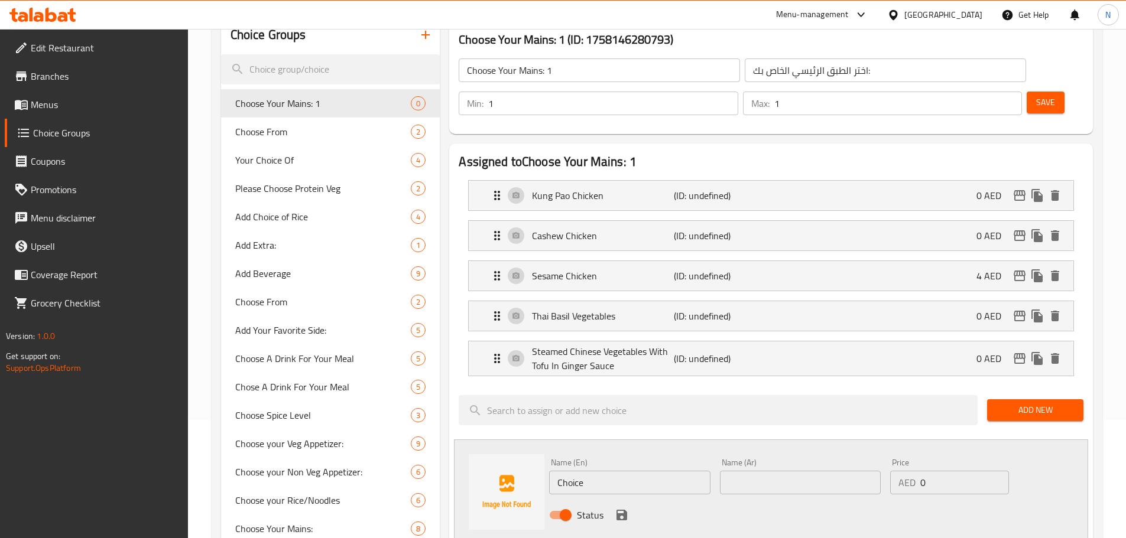
click at [614, 471] on input "Choice" at bounding box center [629, 483] width 161 height 24
paste input "Kung Pao Mushroom"
type input "Kung Pao Mushroom"
click at [767, 459] on div "Name (Ar) Name (Ar)" at bounding box center [800, 477] width 161 height 36
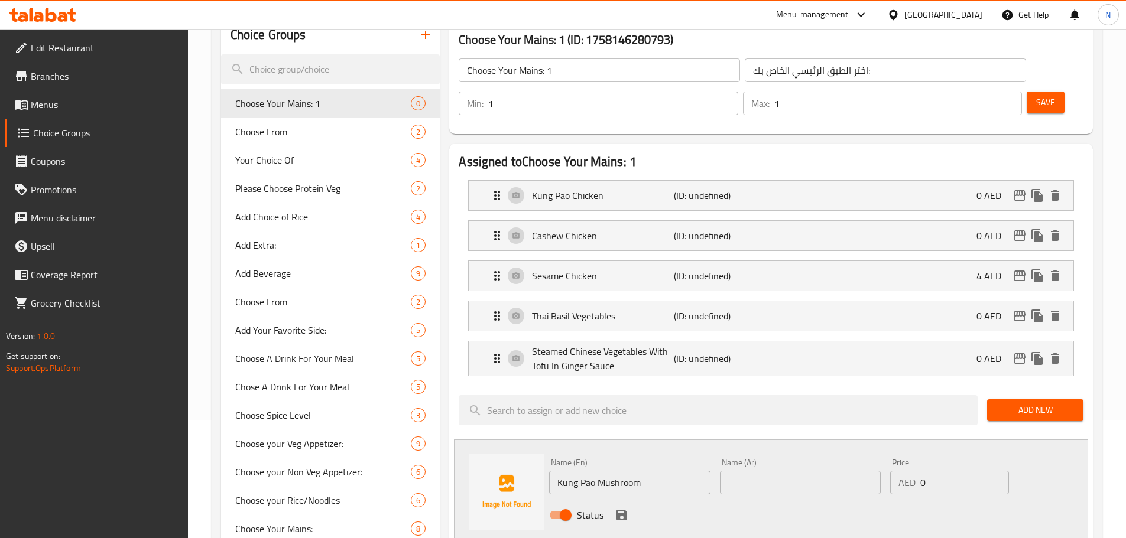
click at [765, 471] on input "text" at bounding box center [800, 483] width 161 height 24
paste input "كنغ باو مشروم"
type input "كنغ باو مشروم"
click at [633, 499] on div "Status" at bounding box center [800, 515] width 512 height 32
click at [629, 506] on button "save" at bounding box center [622, 515] width 18 height 18
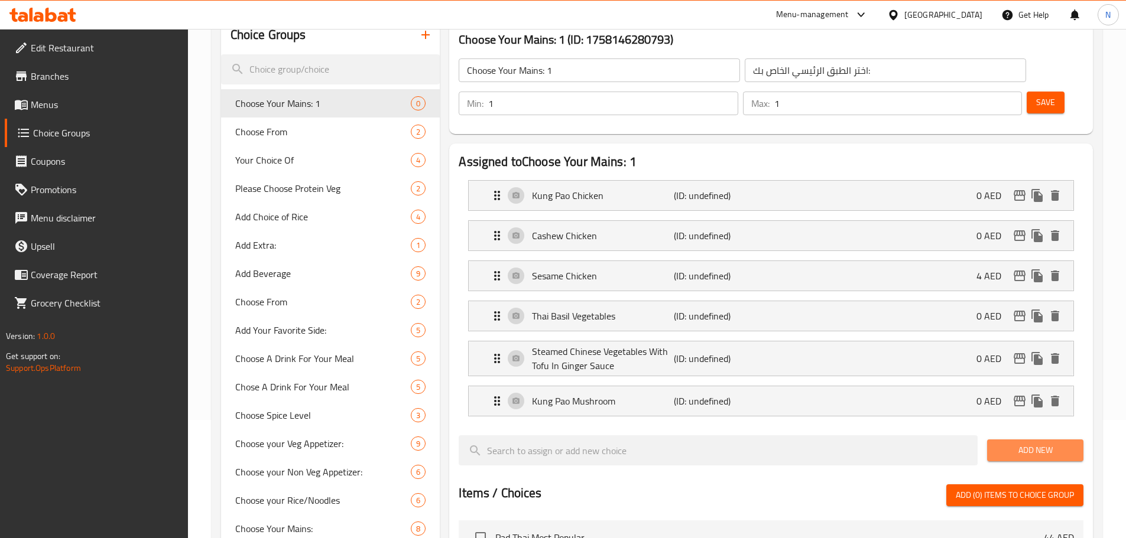
click at [1012, 443] on span "Add New" at bounding box center [1034, 450] width 77 height 15
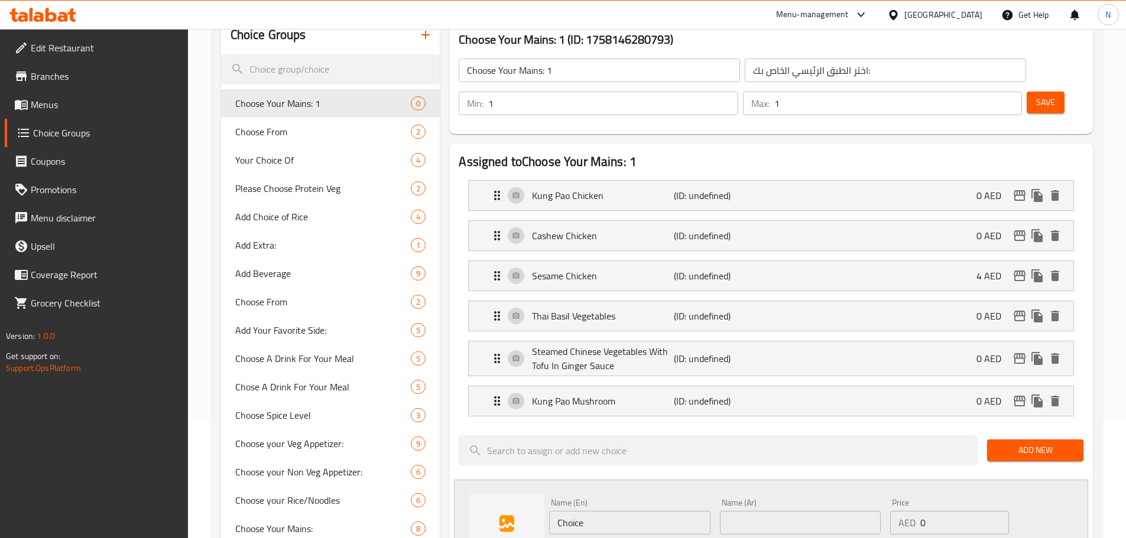
click at [648, 511] on input "Choice" at bounding box center [629, 523] width 161 height 24
paste input "General [MEDICAL_DATA] Chicken"
type input "General [MEDICAL_DATA] Chicken"
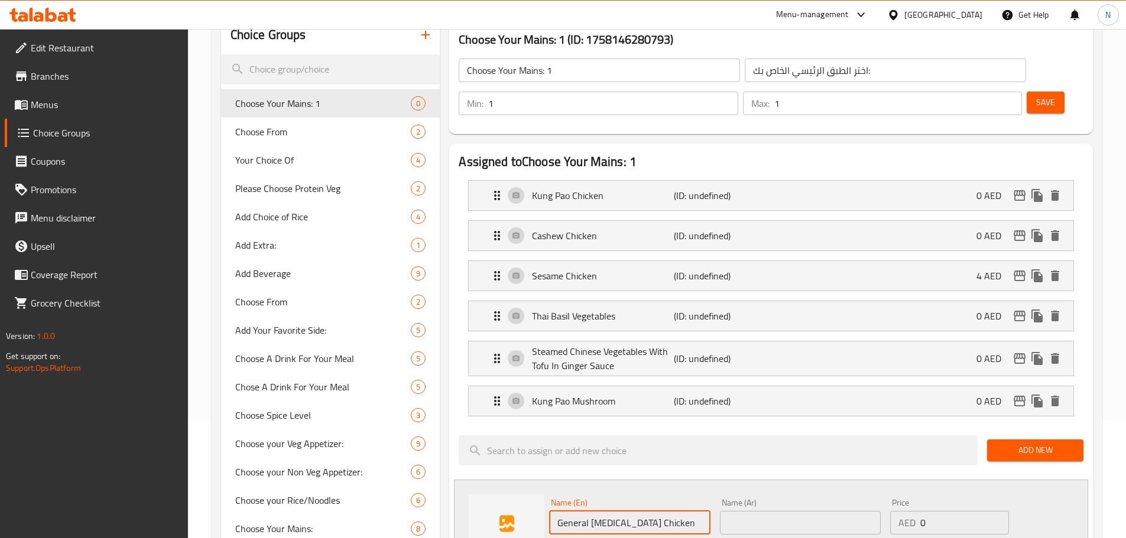
click at [851, 511] on input "text" at bounding box center [800, 523] width 161 height 24
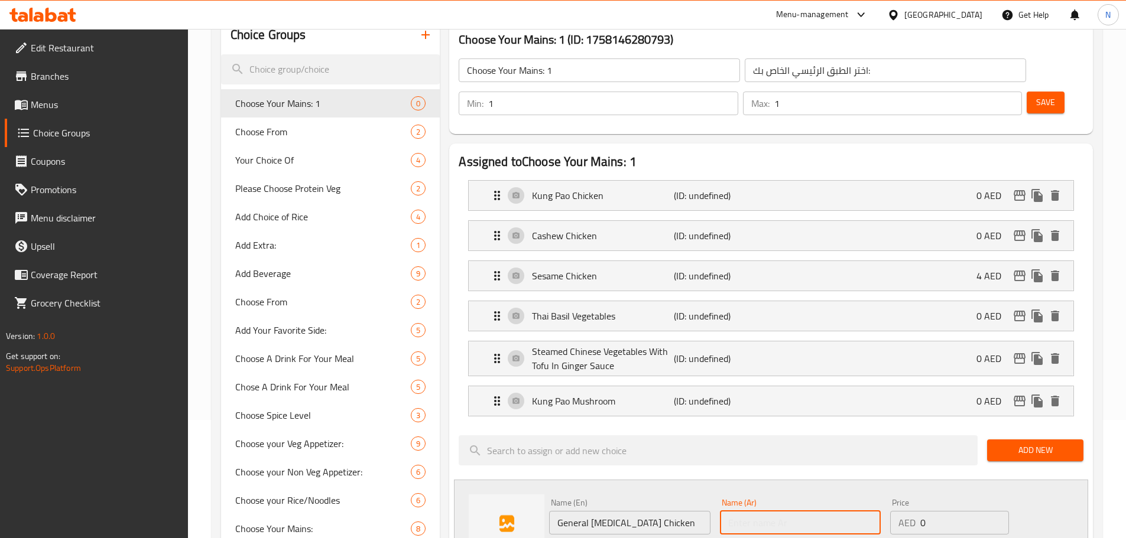
paste input "دجاج جنرال تاو"
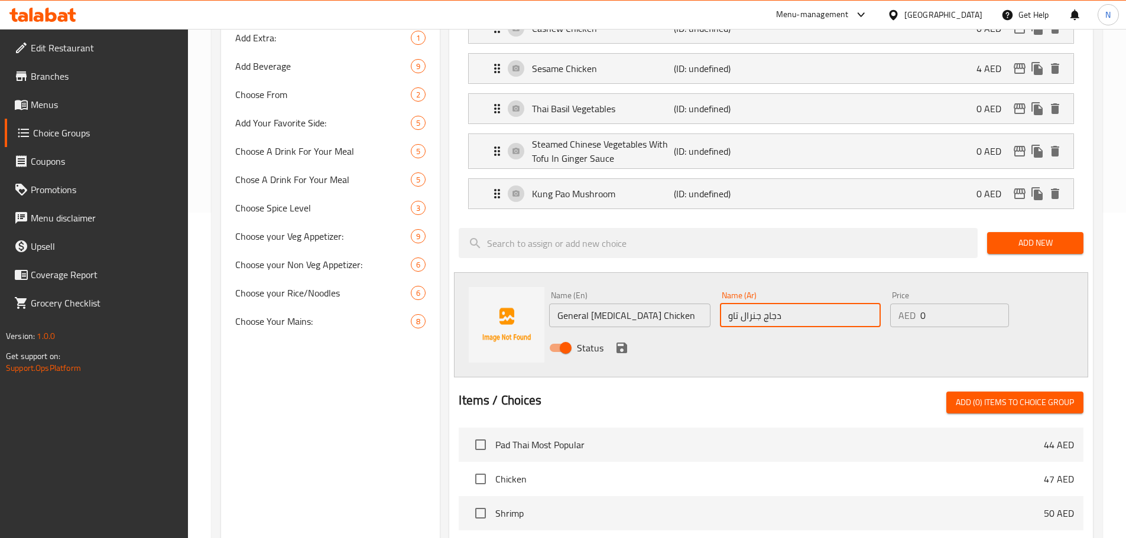
scroll to position [355, 0]
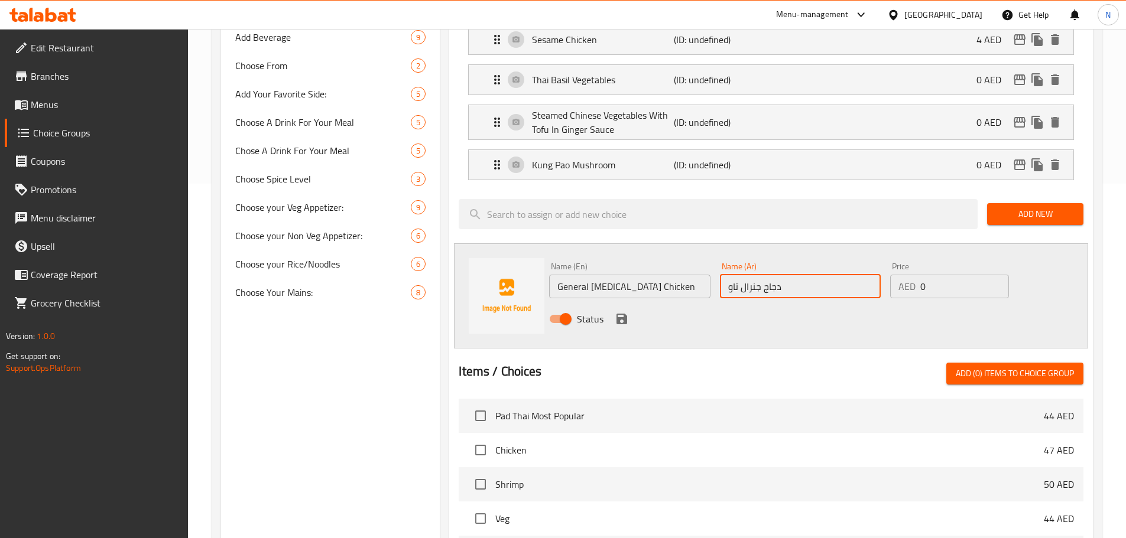
type input "دجاج جنرال تاو"
click at [620, 312] on icon "save" at bounding box center [622, 319] width 14 height 14
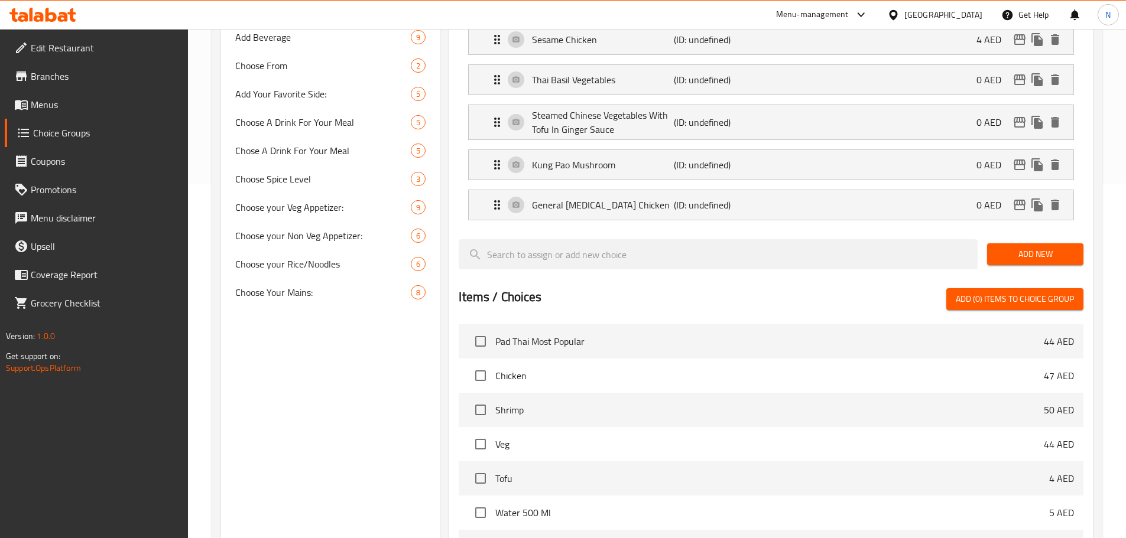
click at [1011, 247] on span "Add New" at bounding box center [1034, 254] width 77 height 15
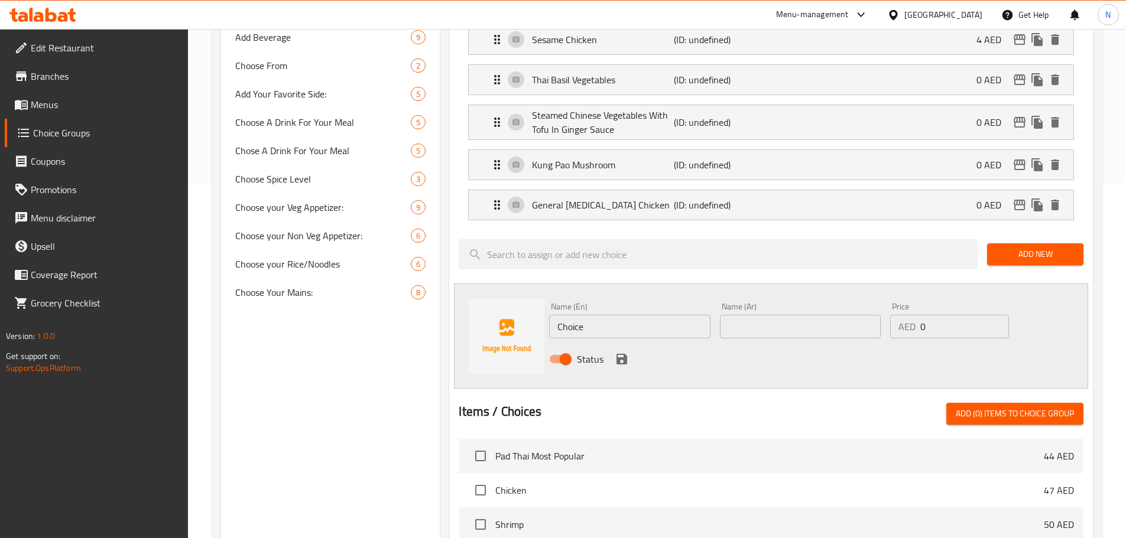
click at [619, 315] on input "Choice" at bounding box center [629, 327] width 161 height 24
paste input "lassic Orange Chicken"
type input "Classic Orange Chicken"
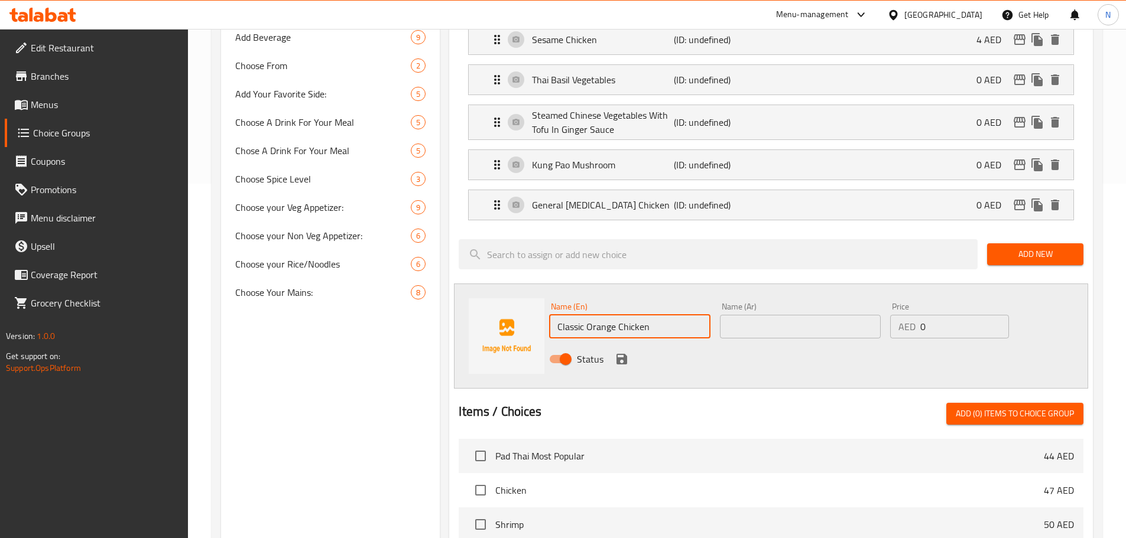
click at [812, 315] on input "text" at bounding box center [800, 327] width 161 height 24
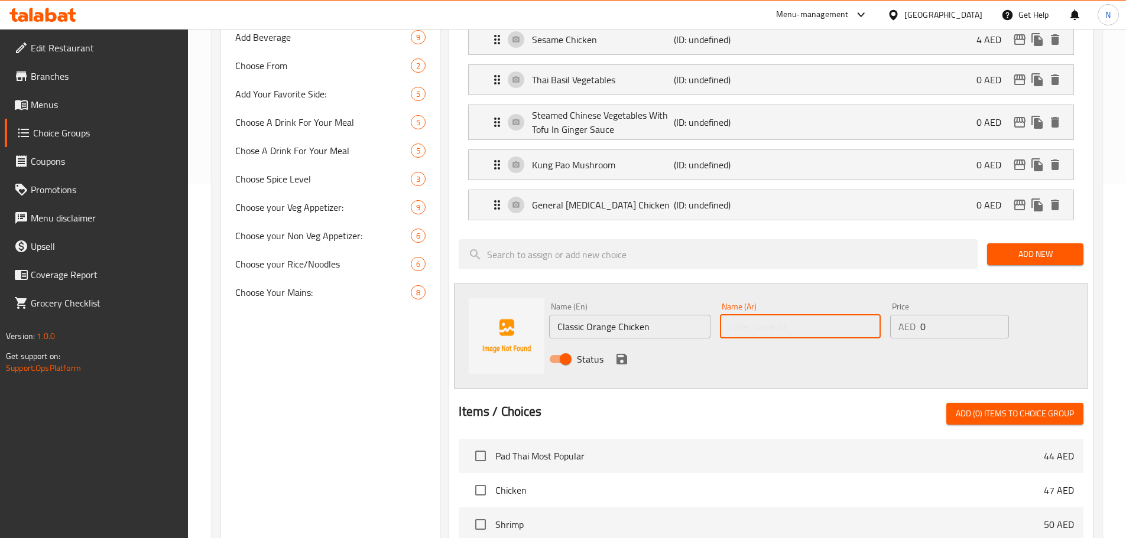
paste input "دجاج برتقال كلاسيكي"
type input "دجاج برتقال كلاسيكي"
click at [623, 352] on icon "save" at bounding box center [622, 359] width 14 height 14
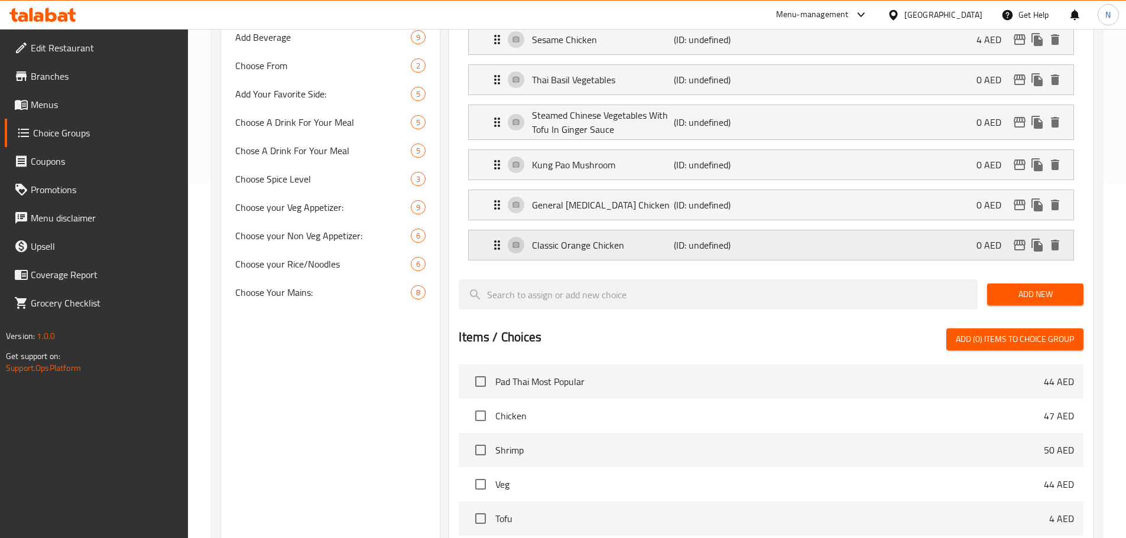
click at [914, 230] on div "Classic Orange Chicken (ID: undefined) 0 AED" at bounding box center [774, 245] width 569 height 30
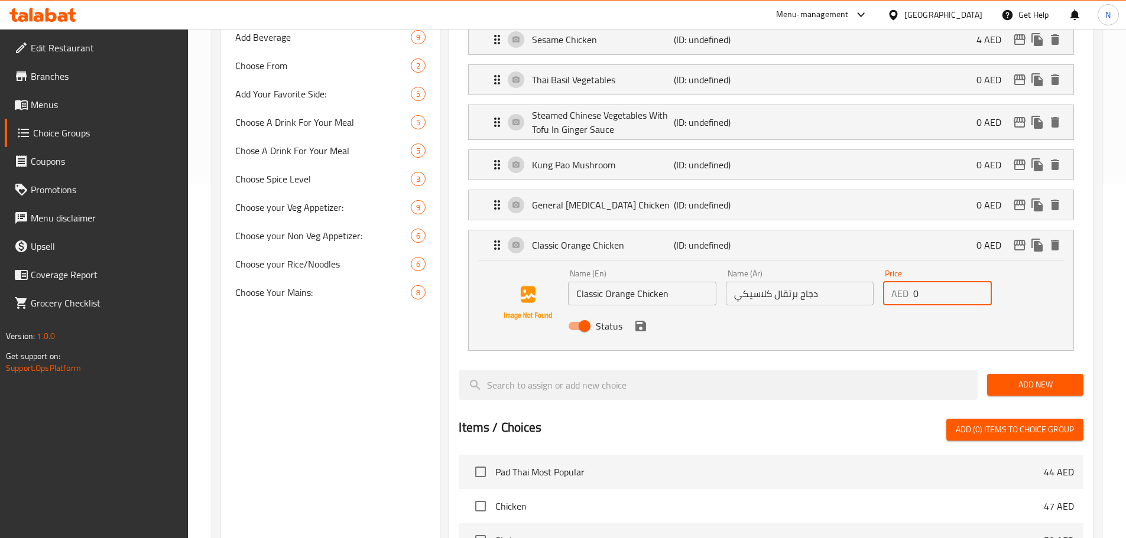
drag, startPoint x: 929, startPoint y: 259, endPoint x: 908, endPoint y: 259, distance: 21.3
click at [908, 282] on div "AED 0 Price" at bounding box center [937, 294] width 109 height 24
click at [640, 319] on icon "save" at bounding box center [640, 326] width 14 height 14
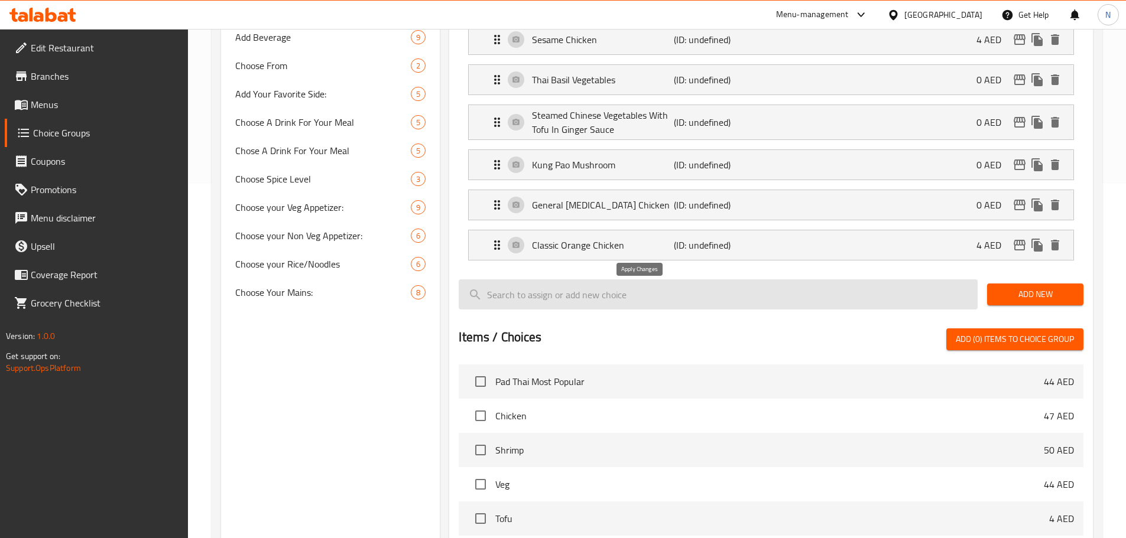
type input "4"
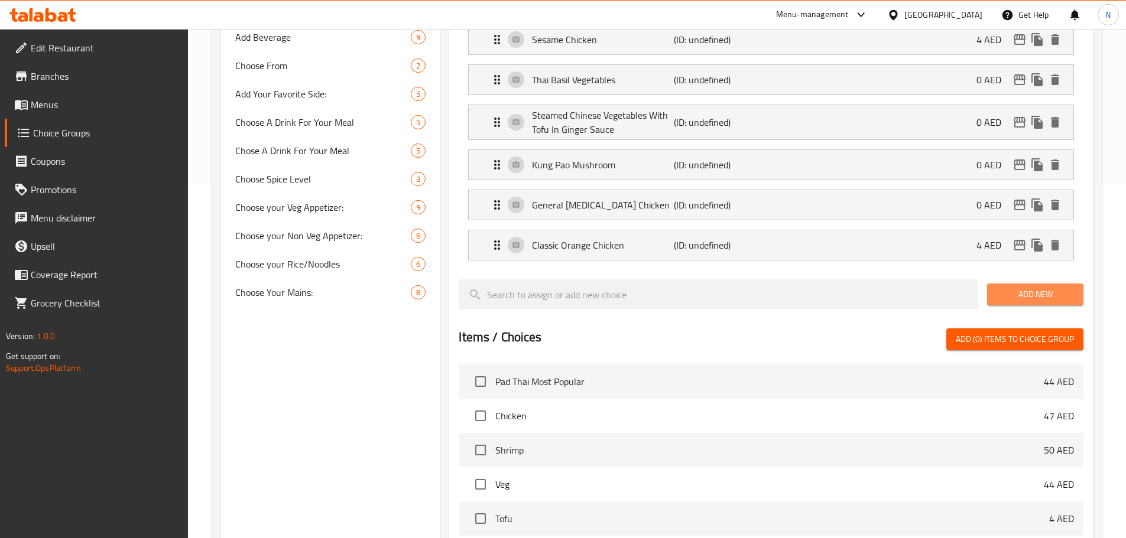
click at [1038, 287] on span "Add New" at bounding box center [1034, 294] width 77 height 15
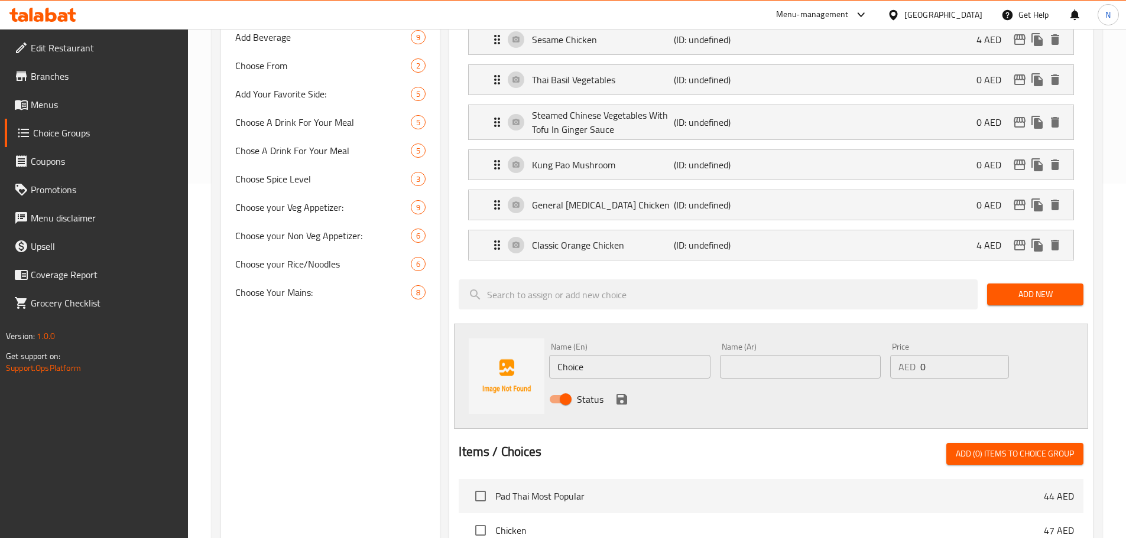
click at [646, 355] on input "Choice" at bounding box center [629, 367] width 161 height 24
paste input "Thai Basil Chicken"
type input "Thai Basil Chicken"
click at [743, 355] on input "text" at bounding box center [800, 367] width 161 height 24
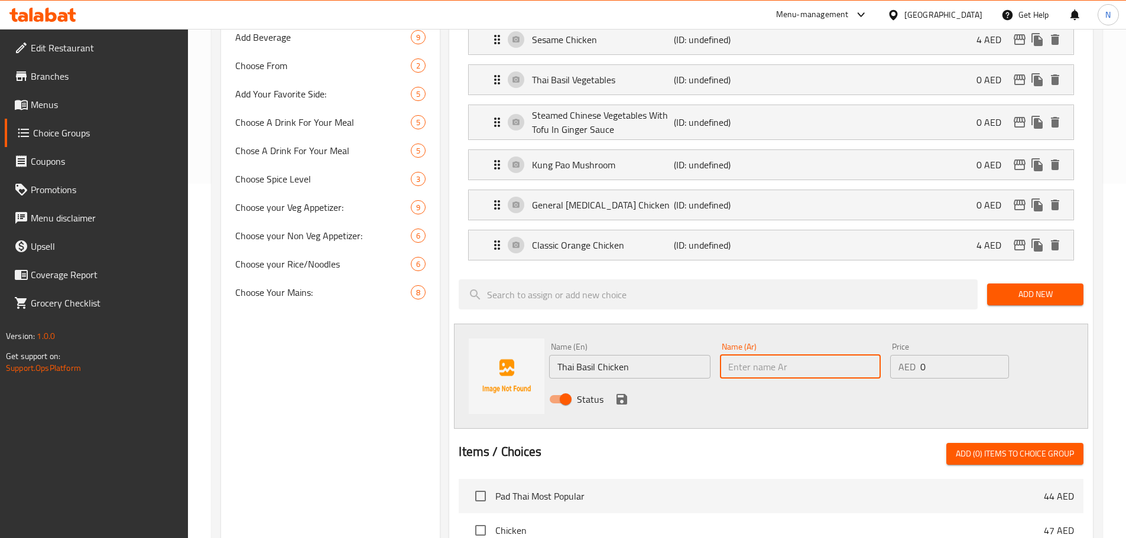
paste input "دجاج بالريحان [PERSON_NAME]"
click at [758, 355] on input "دجاج بالريحان [PERSON_NAME]" at bounding box center [800, 367] width 161 height 24
click at [781, 355] on input "دجاج بالريحان تايلاندي" at bounding box center [800, 367] width 161 height 24
type input "دجاج ريحان تايلاندي"
drag, startPoint x: 929, startPoint y: 334, endPoint x: 901, endPoint y: 333, distance: 27.8
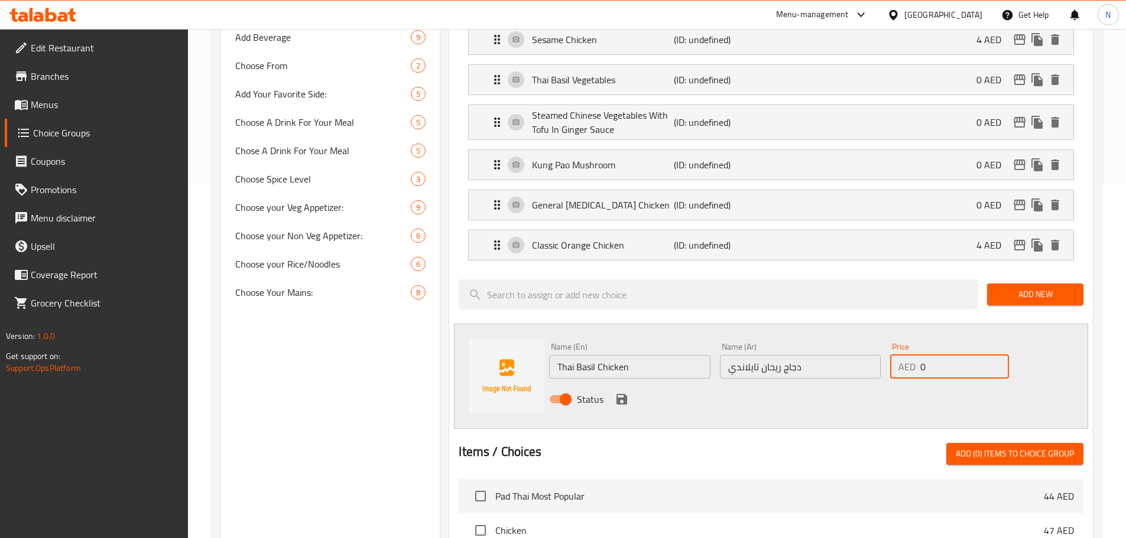
click at [901, 355] on div "AED 0 Price" at bounding box center [949, 367] width 118 height 24
type input "5"
click at [623, 394] on icon "save" at bounding box center [621, 399] width 11 height 11
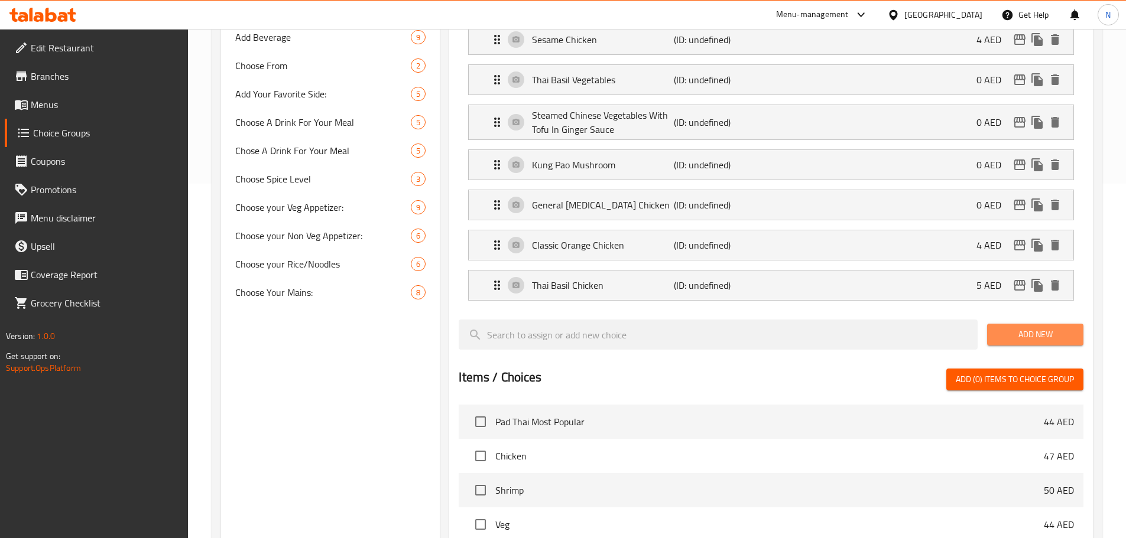
click at [1047, 327] on span "Add New" at bounding box center [1034, 334] width 77 height 15
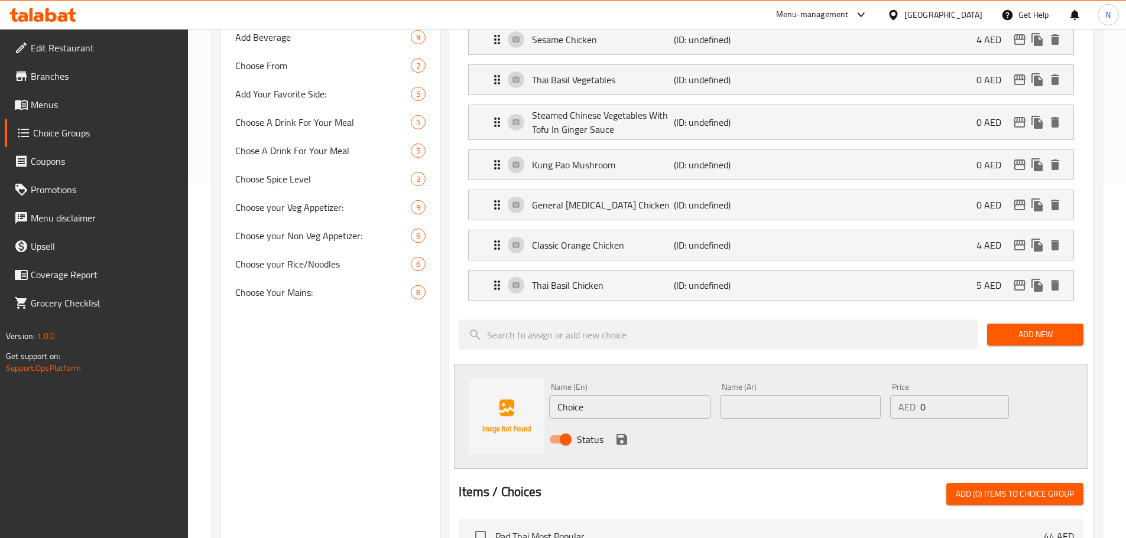
click at [589, 395] on input "Choice" at bounding box center [629, 407] width 161 height 24
paste input "lassic Beef & Brocolli Stir-Fry"
drag, startPoint x: 616, startPoint y: 372, endPoint x: 607, endPoint y: 375, distance: 8.6
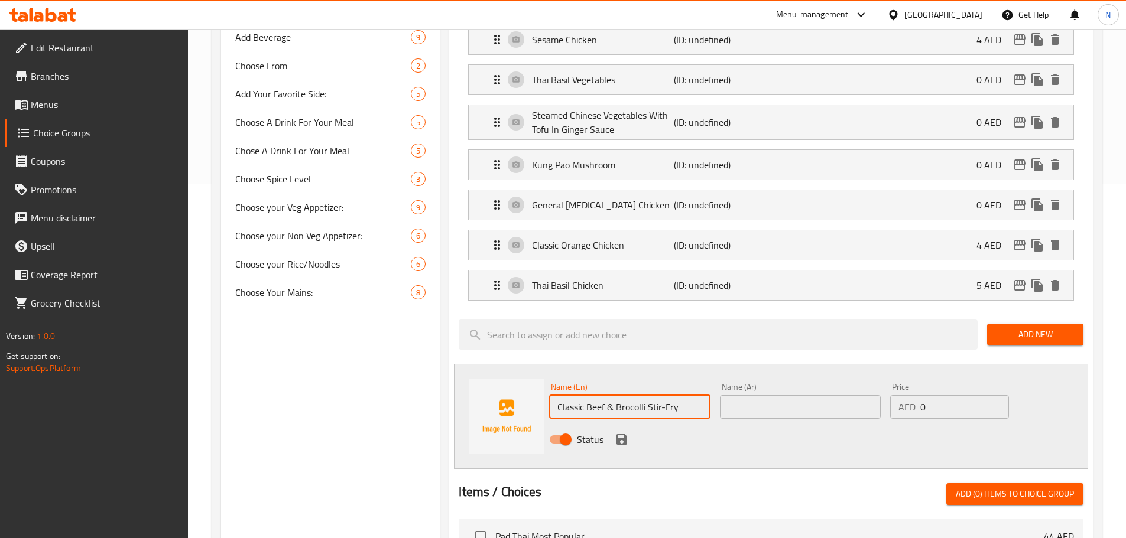
click at [607, 395] on input "Classic Beef & Brocolli Stir-Fry" at bounding box center [629, 407] width 161 height 24
click at [612, 395] on input "Classic Beef aNDBrocolli Stir-Fry" at bounding box center [629, 407] width 161 height 24
drag, startPoint x: 622, startPoint y: 376, endPoint x: 608, endPoint y: 375, distance: 14.2
click at [608, 395] on input "Classic Beef aNDBrocolli Stir-Fry" at bounding box center [629, 407] width 161 height 24
click at [622, 395] on input "Classic Beef And Brocolli Stir-Fry" at bounding box center [629, 407] width 161 height 24
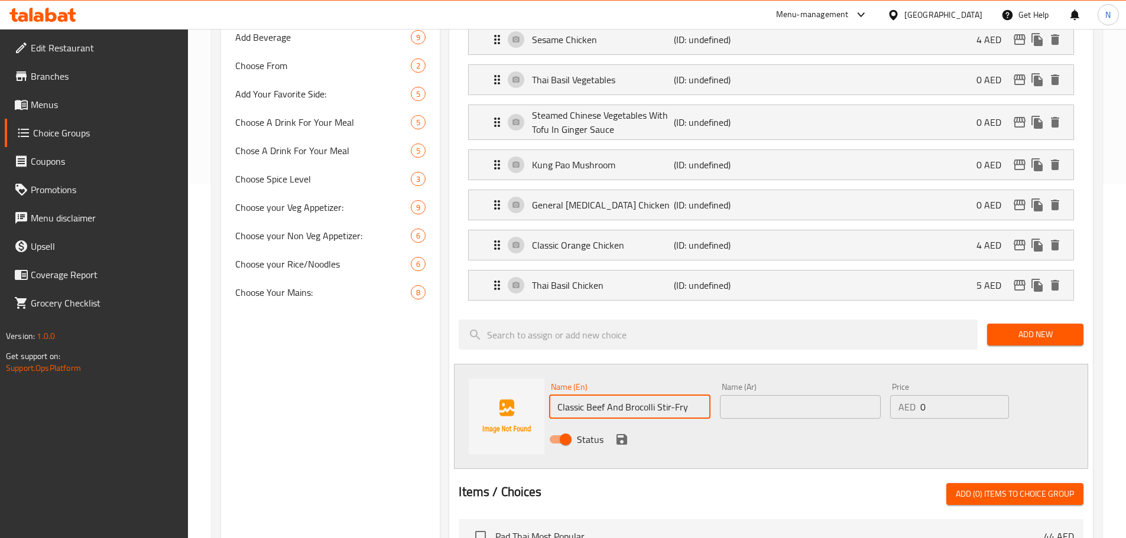
click at [622, 395] on input "Classic Beef And Brocolli Stir-Fry" at bounding box center [629, 407] width 161 height 24
type input "Classic Beef And Brocolli Stir-Fry"
click at [749, 395] on input "text" at bounding box center [800, 407] width 161 height 24
paste input "لحم البقر الكلاسيكي مع البروكلي المقلي"
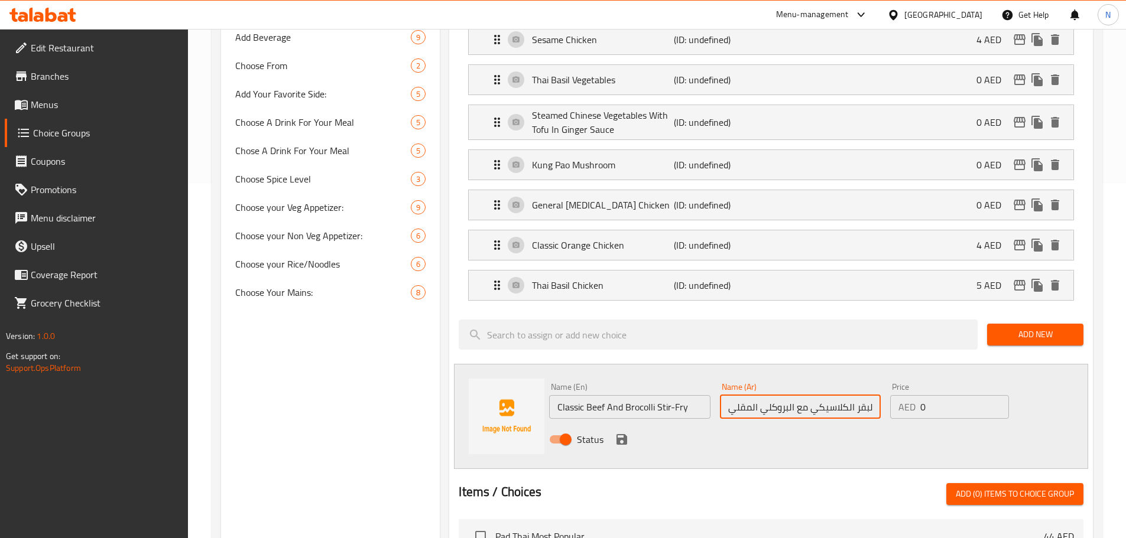
scroll to position [0, 17]
click at [850, 395] on input "لحم البقر الكلاسيكي مع البروكلي المقلي" at bounding box center [800, 407] width 161 height 24
click at [843, 395] on input "لحم بقر الكلاسيكي مع البروكلي المقلي" at bounding box center [800, 407] width 161 height 24
click at [836, 395] on input "لحم بقرى الكلاسيكي مع البروكلي المقلي" at bounding box center [800, 407] width 161 height 24
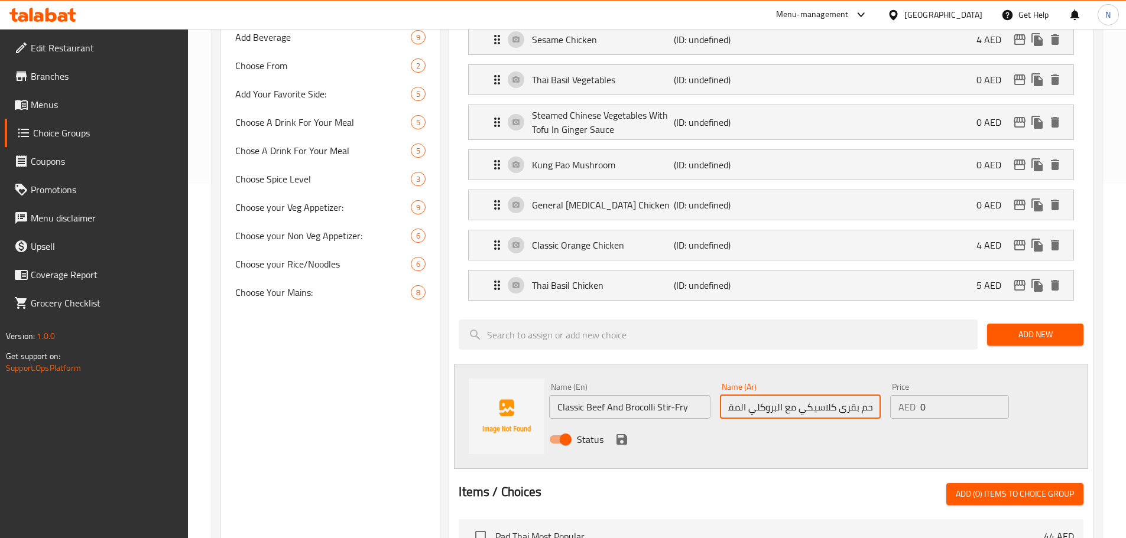
click at [776, 395] on input "لحم بقرى كلاسيكي مع البروكلي المقلي" at bounding box center [800, 407] width 161 height 24
click at [750, 395] on input "لحم بقرى كلاسيكي مع بروكلي المقلي" at bounding box center [800, 407] width 161 height 24
type input "لحم بقرى كلاسيكي مع بروكلي مقلي"
click at [924, 395] on div "AED 0 Price" at bounding box center [949, 407] width 118 height 24
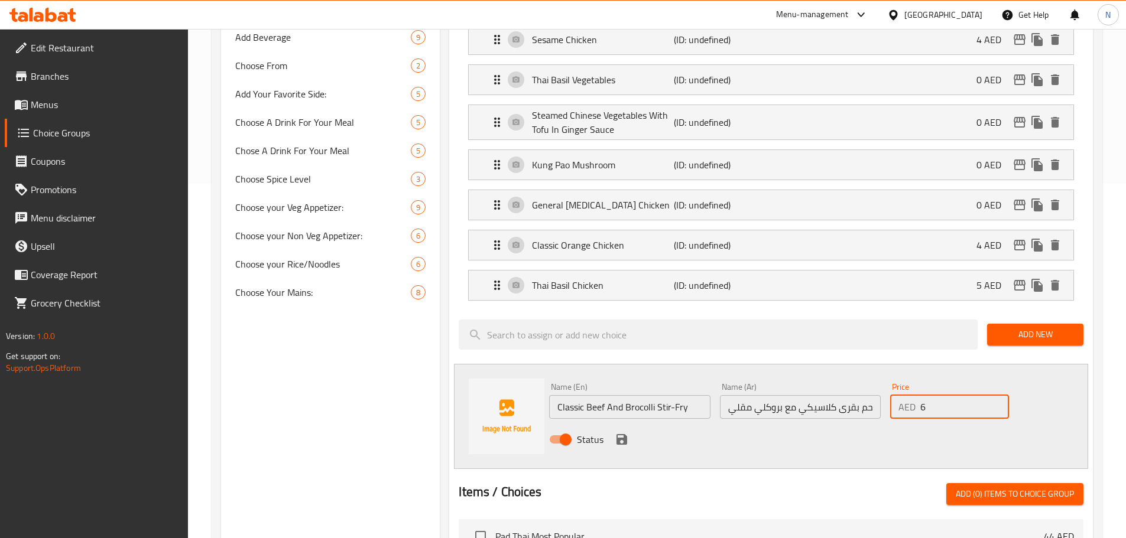
type input "6"
click at [925, 424] on div "Status" at bounding box center [800, 440] width 512 height 32
click at [624, 434] on icon "save" at bounding box center [621, 439] width 11 height 11
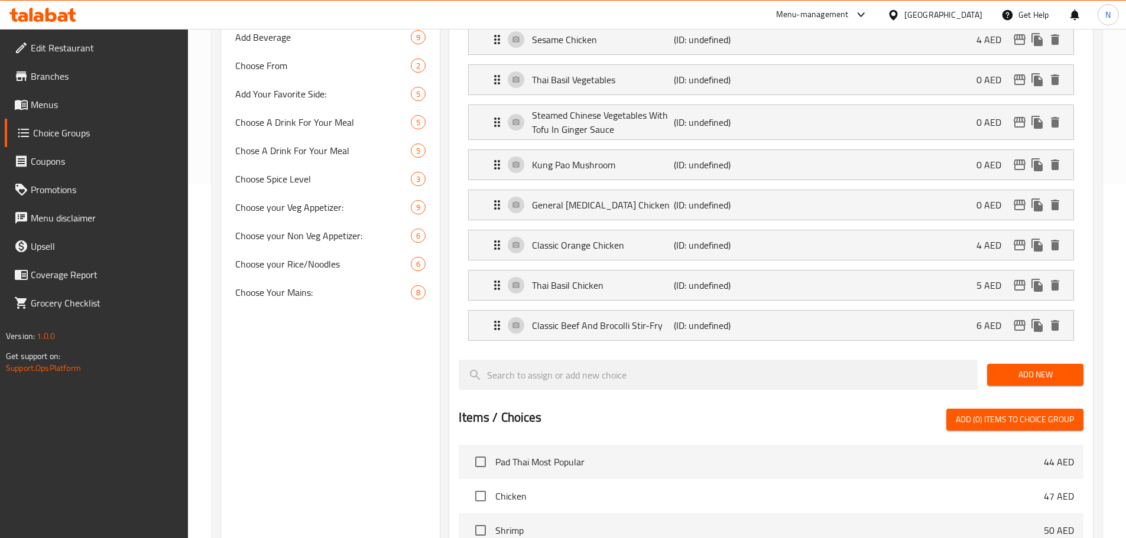
click at [1000, 364] on button "Add New" at bounding box center [1035, 375] width 96 height 22
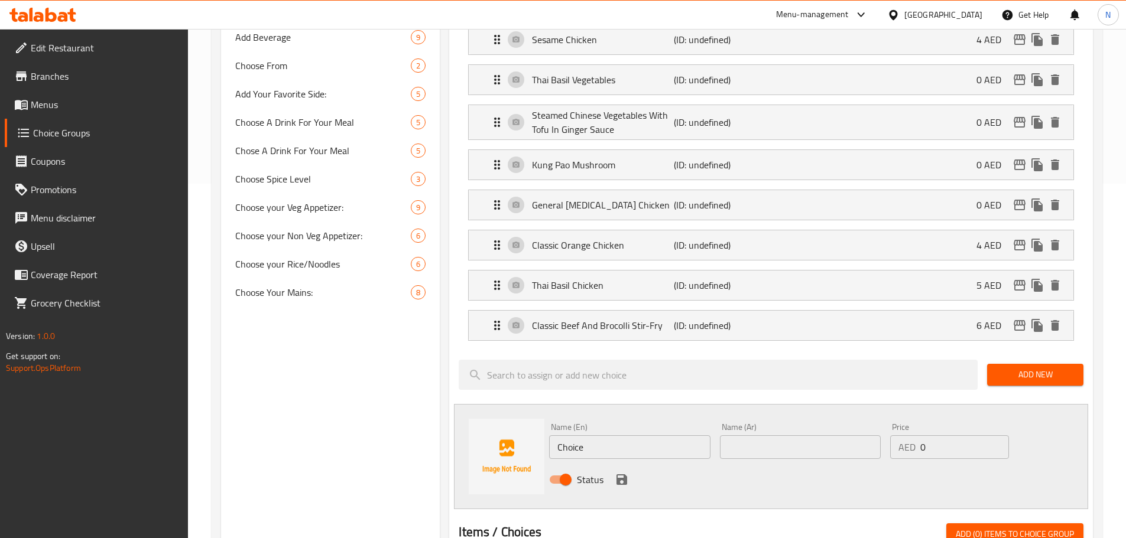
click at [681, 435] on input "Choice" at bounding box center [629, 447] width 161 height 24
paste input "Kung Pao Prawn"
type input "Kung Pao Prawn"
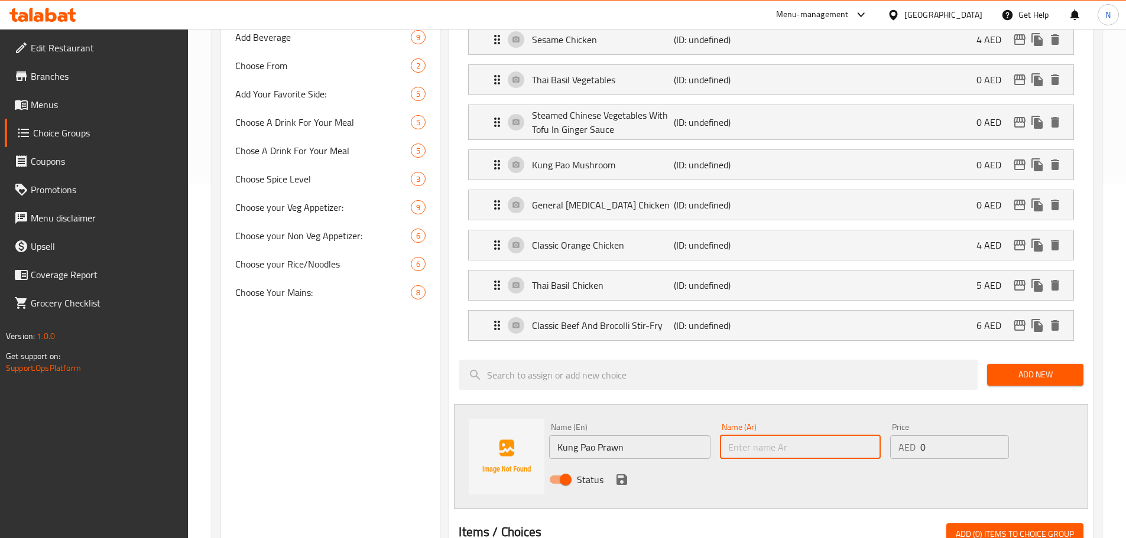
click at [752, 435] on input "text" at bounding box center [800, 447] width 161 height 24
paste input "روبيان كونغ باو"
type input "روبيان كونغ باو"
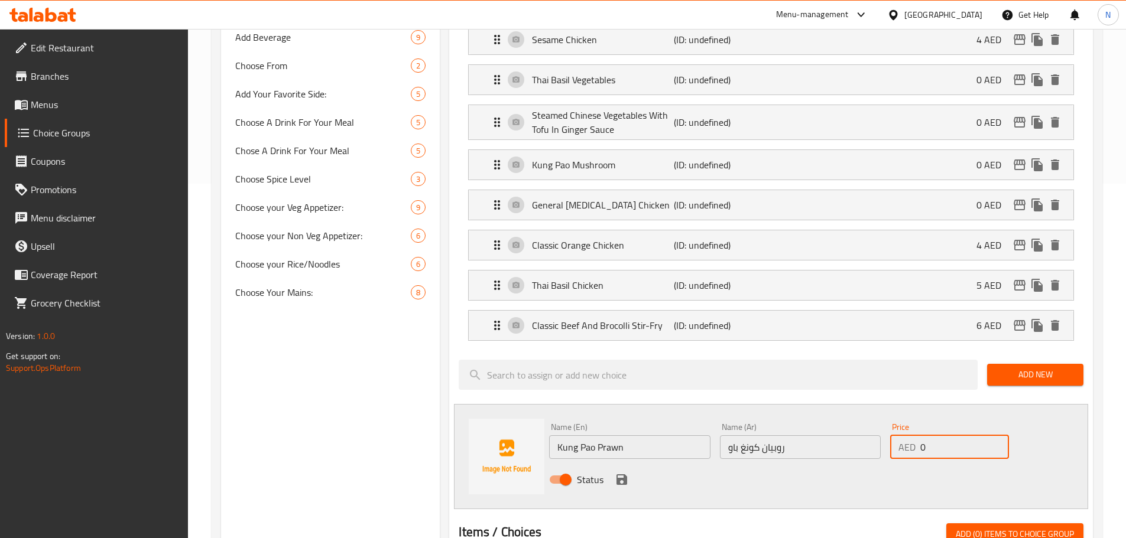
drag, startPoint x: 942, startPoint y: 417, endPoint x: 917, endPoint y: 416, distance: 24.8
click at [917, 435] on div "AED 0 Price" at bounding box center [949, 447] width 118 height 24
type input "5"
click at [918, 464] on div "Status" at bounding box center [800, 480] width 512 height 32
click at [622, 473] on icon "save" at bounding box center [622, 480] width 14 height 14
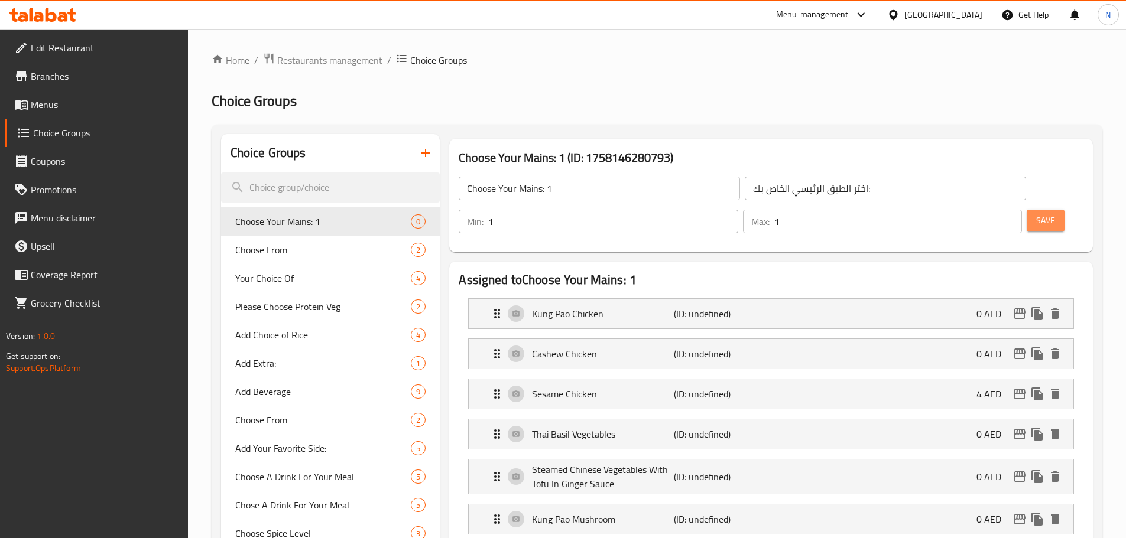
click at [1036, 213] on span "Save" at bounding box center [1045, 220] width 19 height 15
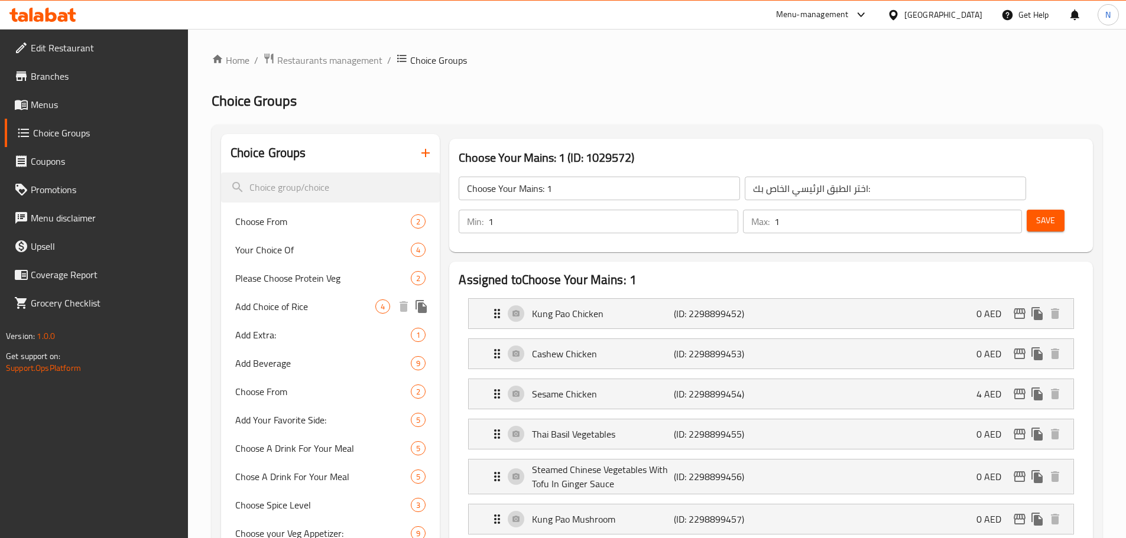
scroll to position [236, 0]
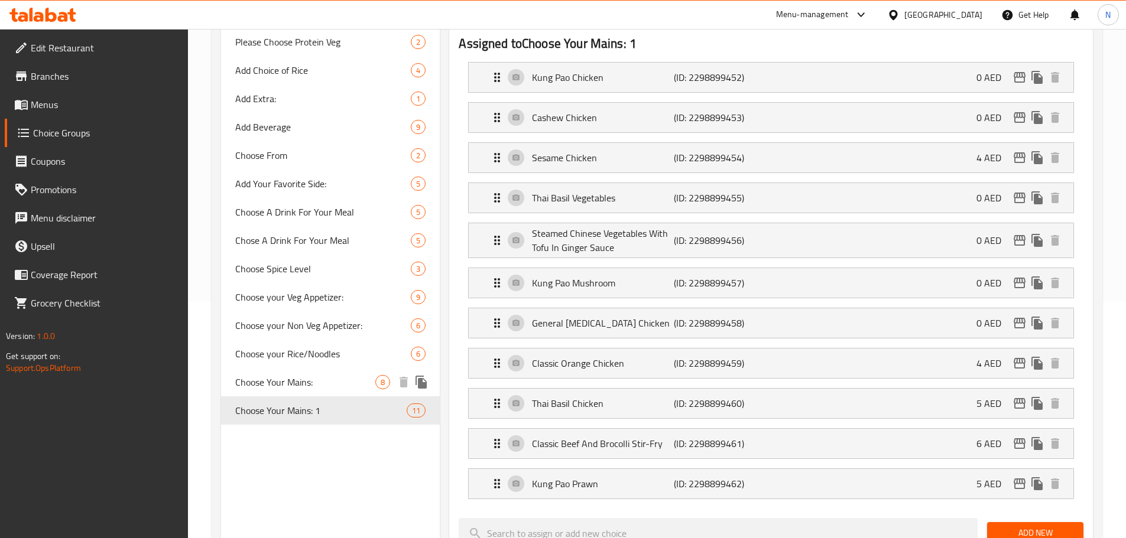
click at [320, 383] on span "Choose Your Mains:" at bounding box center [305, 382] width 141 height 14
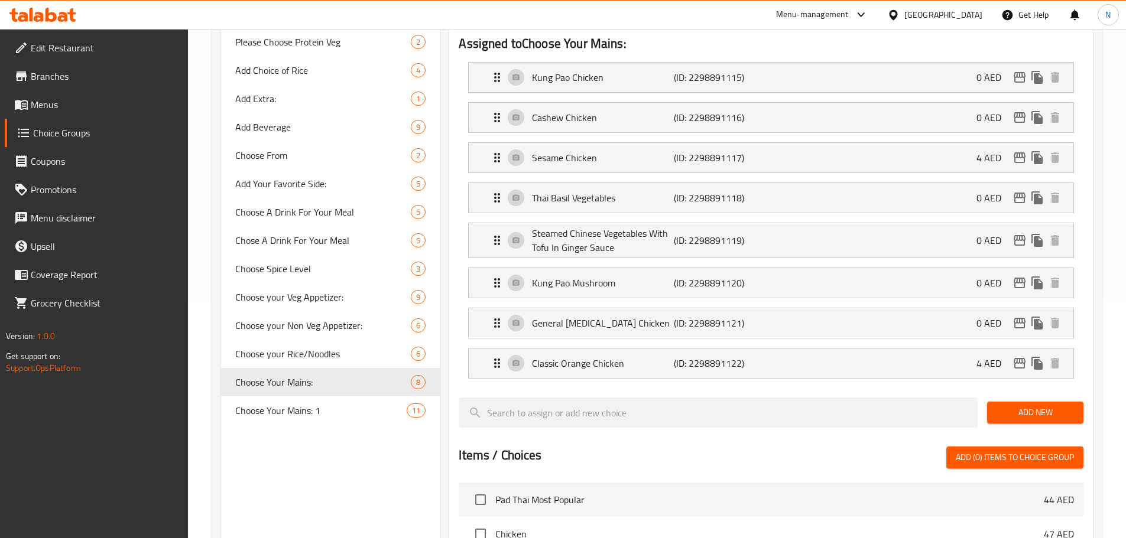
type input "Choose Your Mains:"
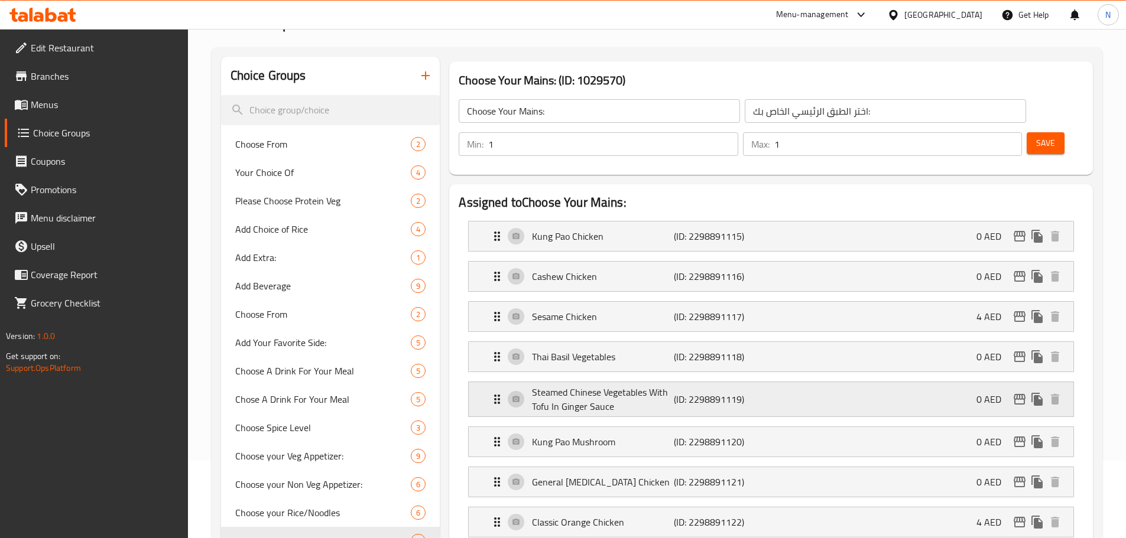
scroll to position [0, 0]
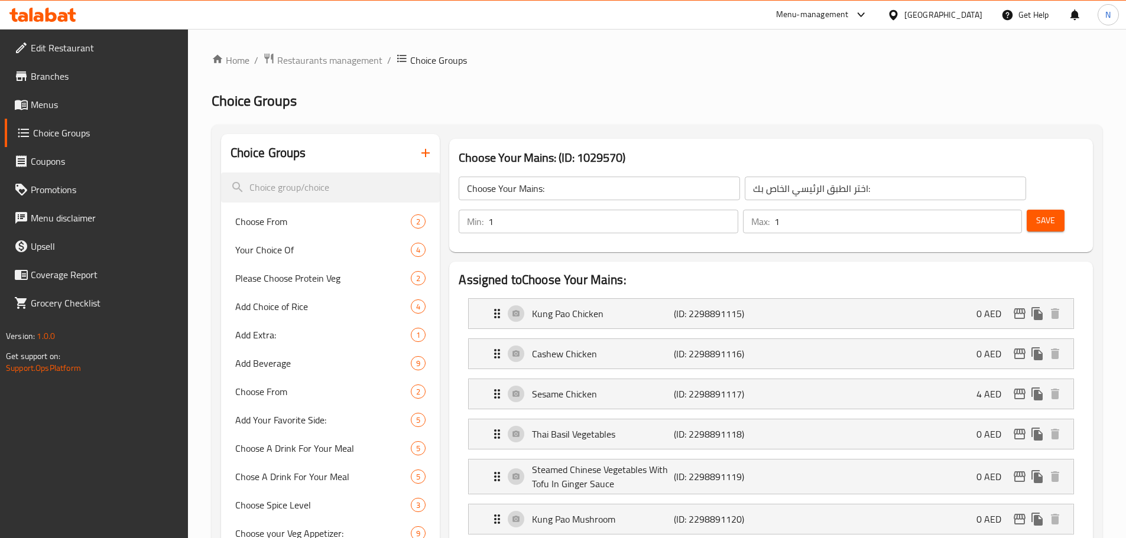
click at [427, 154] on icon "button" at bounding box center [425, 153] width 8 height 8
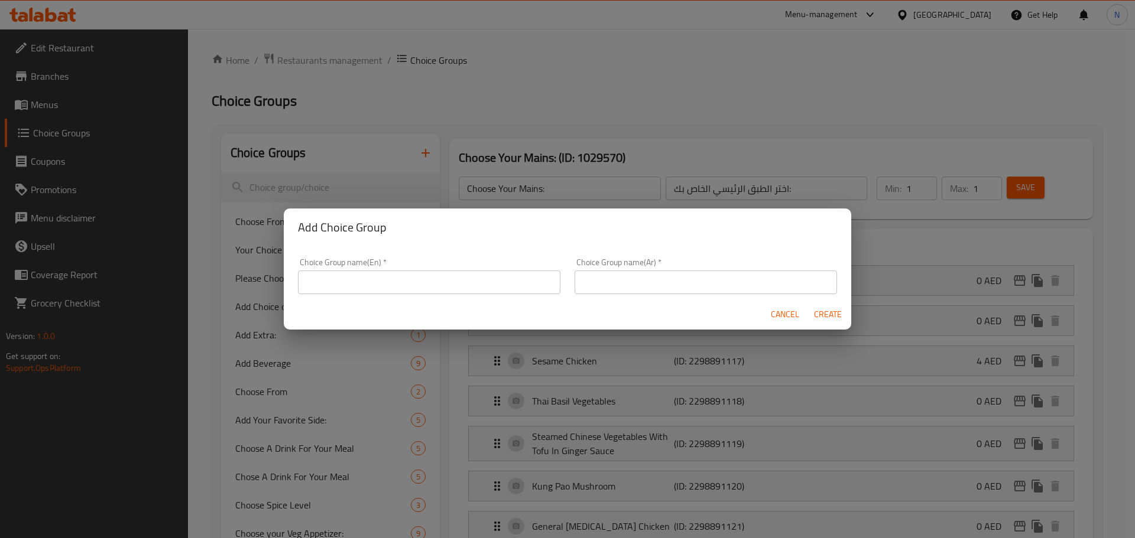
click at [486, 278] on input "text" at bounding box center [429, 283] width 262 height 24
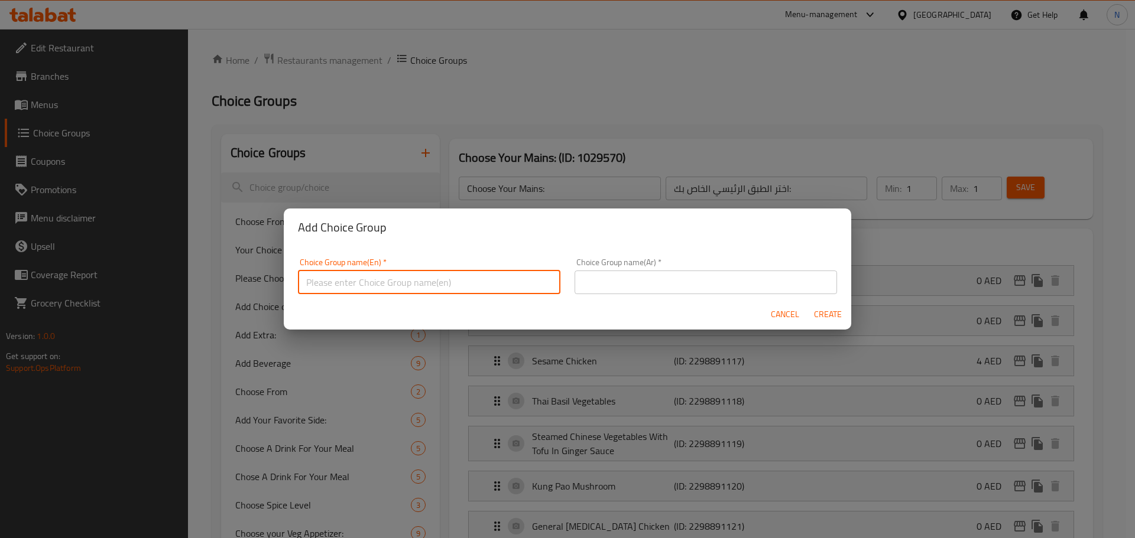
paste input "Choose Your Mains:"
type input "Choose Your Mains: 11"
click at [600, 285] on input "text" at bounding box center [705, 283] width 262 height 24
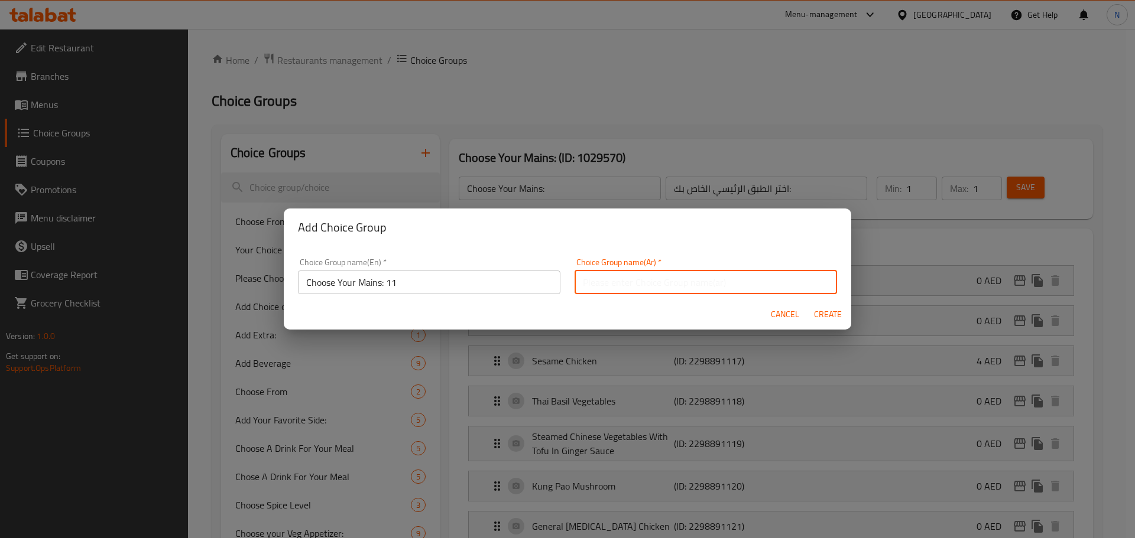
paste input "اختر الطبق الرئيسي الخاص بك:"
type input "اختر الطبق الرئيسي الخاص بك:"
click at [830, 316] on span "Create" at bounding box center [827, 314] width 28 height 15
type input "Choose Your Mains: 11"
type input "0"
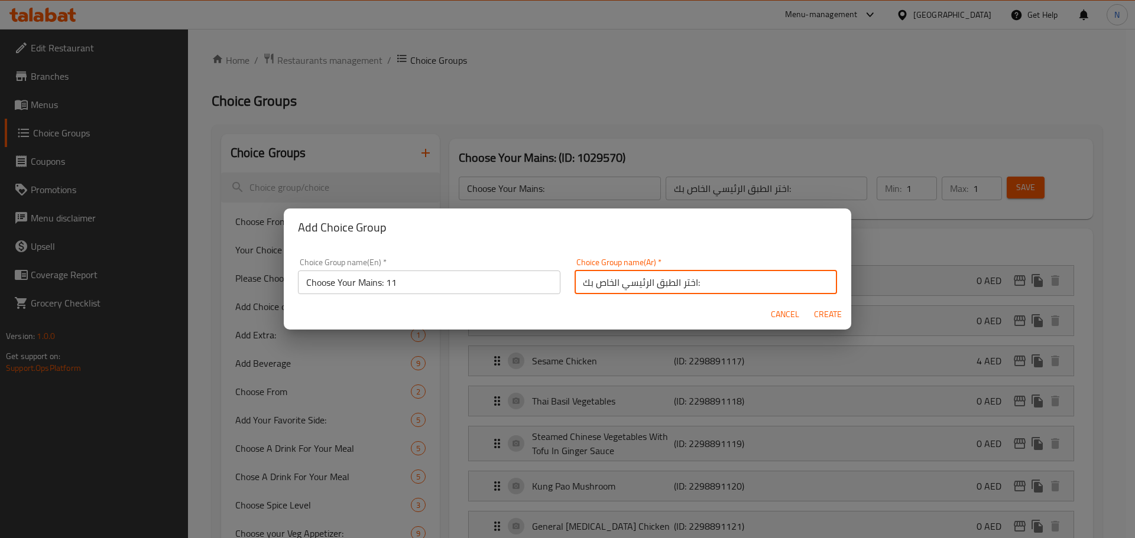
type input "0"
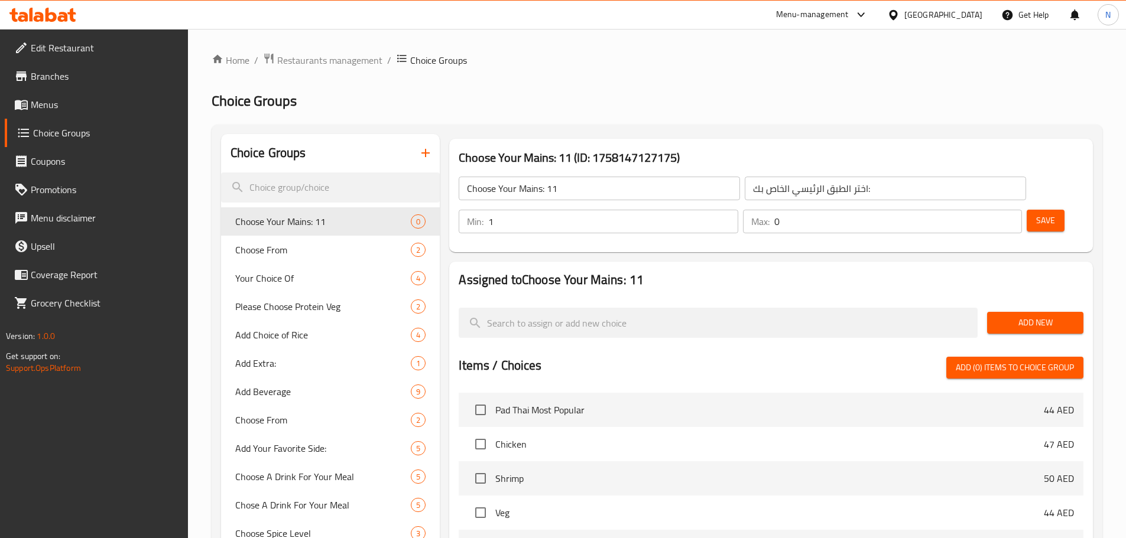
type input "1"
click at [737, 210] on input "1" at bounding box center [612, 222] width 249 height 24
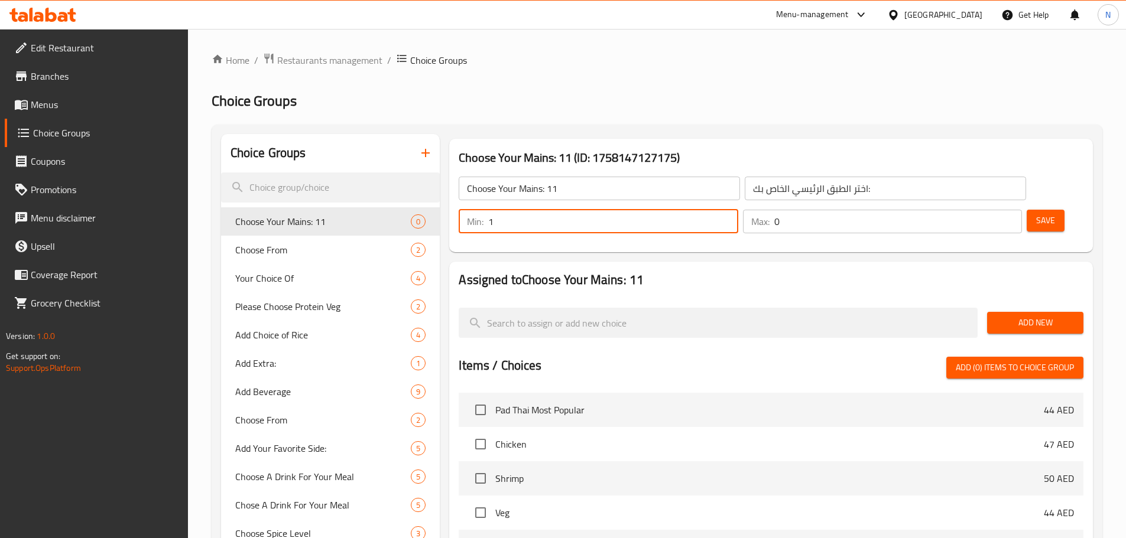
type input "1"
click at [989, 210] on input "1" at bounding box center [898, 222] width 248 height 24
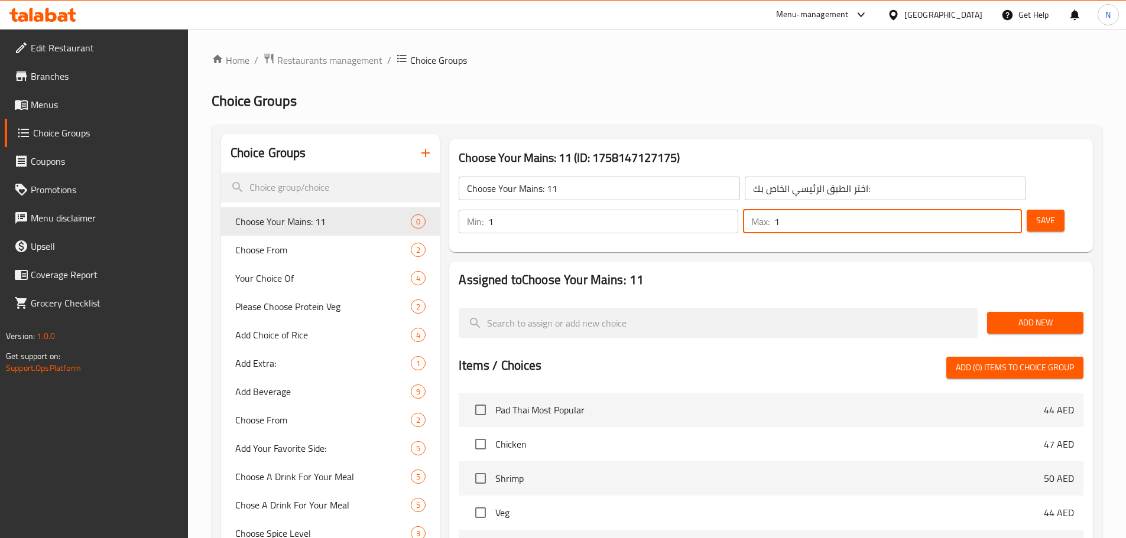
click at [1017, 312] on button "Add New" at bounding box center [1035, 323] width 96 height 22
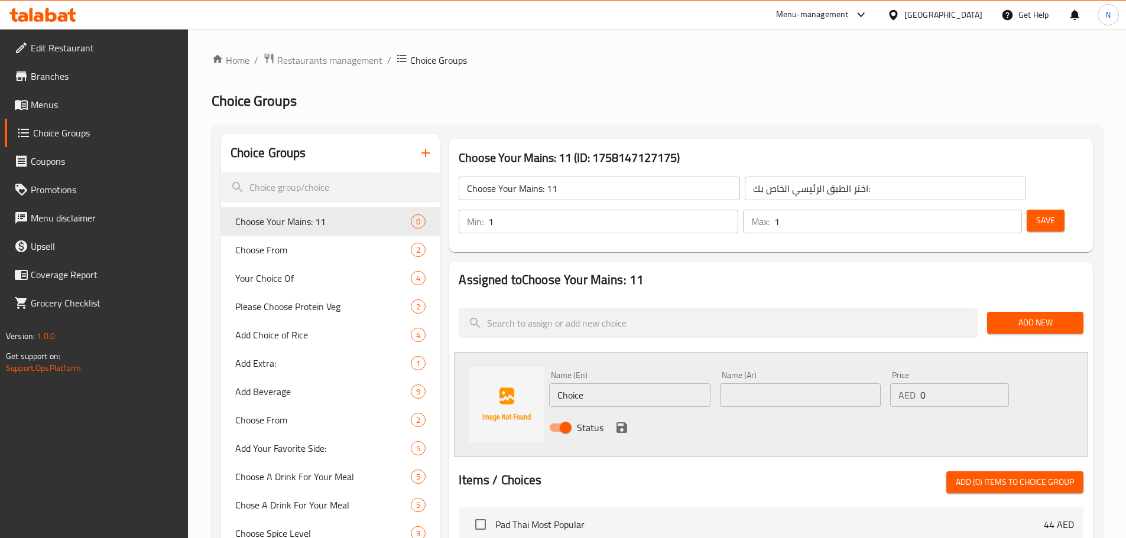
click at [618, 383] on input "Choice" at bounding box center [629, 395] width 161 height 24
paste input "Kung Pao Chicken"
click at [618, 383] on input "Choice" at bounding box center [629, 395] width 161 height 24
type input "Kung Pao Chicken"
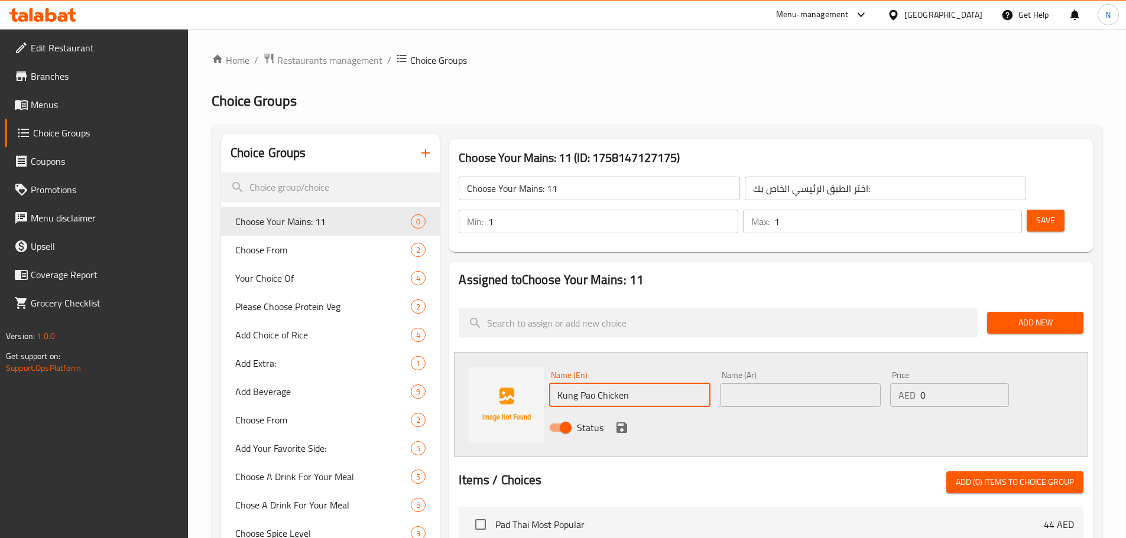
click at [818, 383] on input "text" at bounding box center [800, 395] width 161 height 24
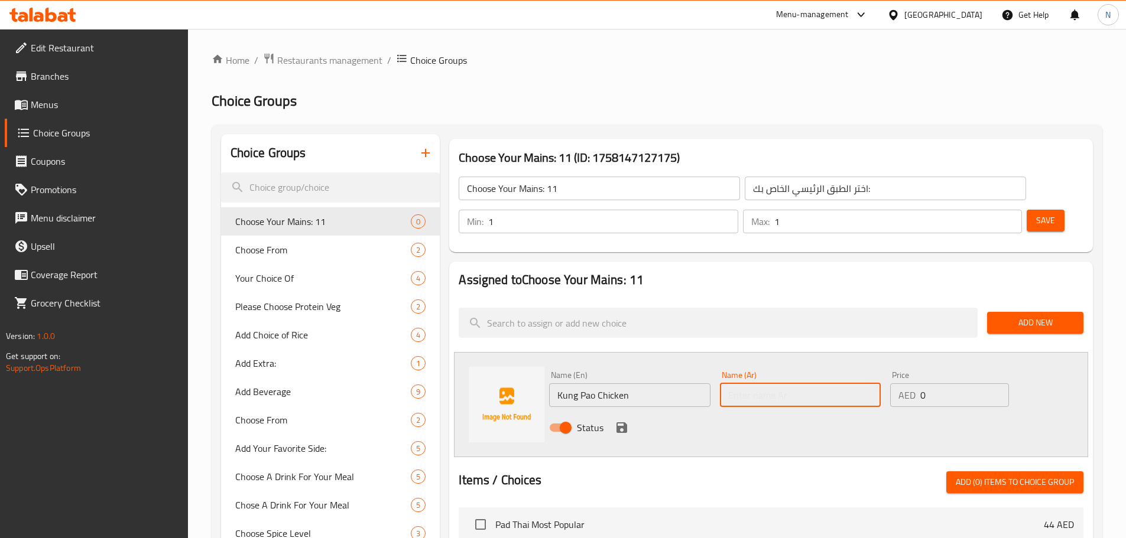
paste input "دجاج كونغ باو"
type input "دجاج كونغ باو"
click at [623, 422] on icon "save" at bounding box center [621, 427] width 11 height 11
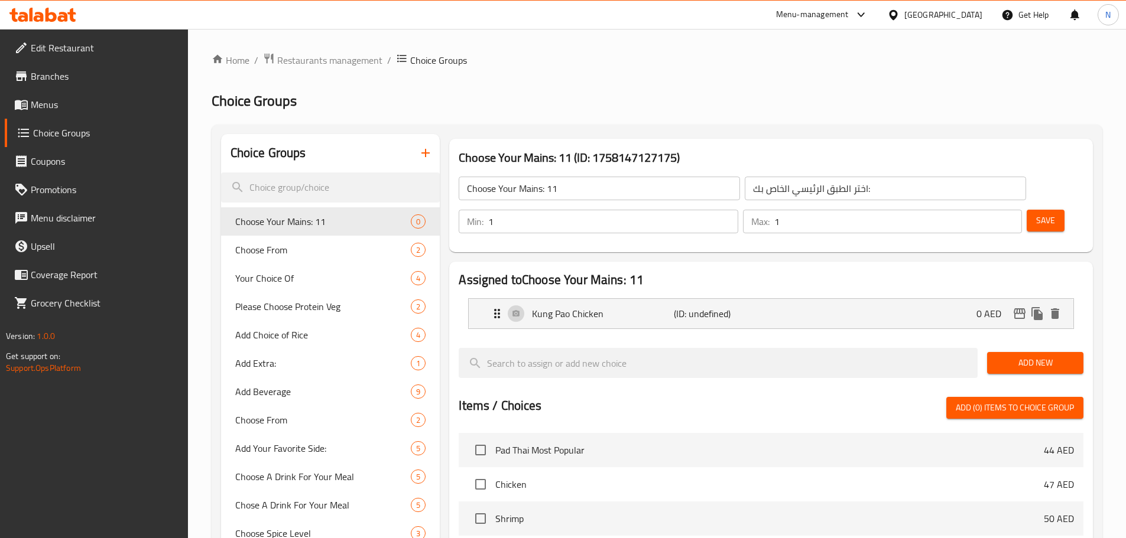
click at [1006, 356] on span "Add New" at bounding box center [1034, 363] width 77 height 15
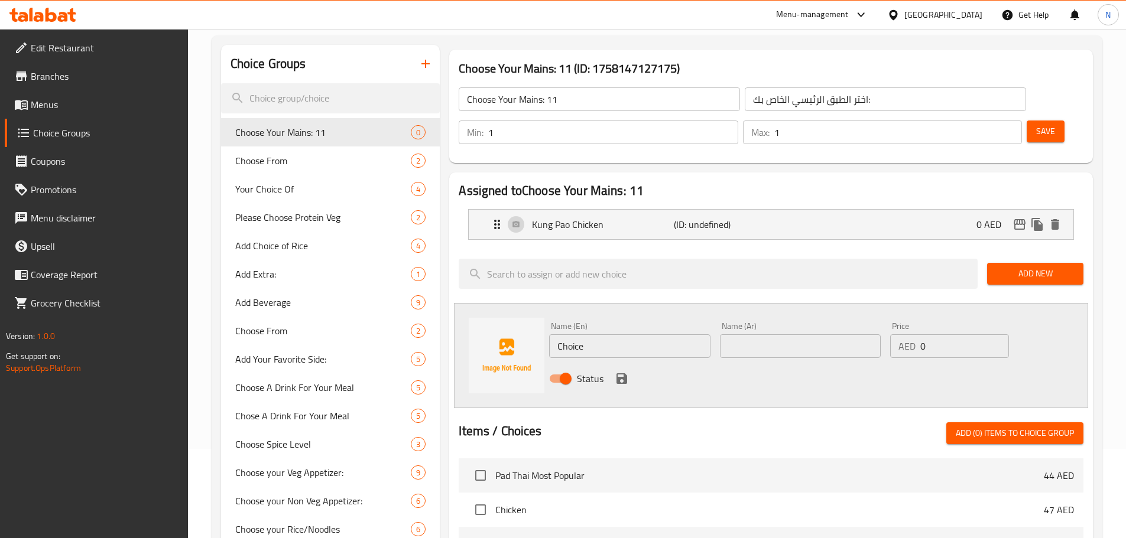
scroll to position [236, 0]
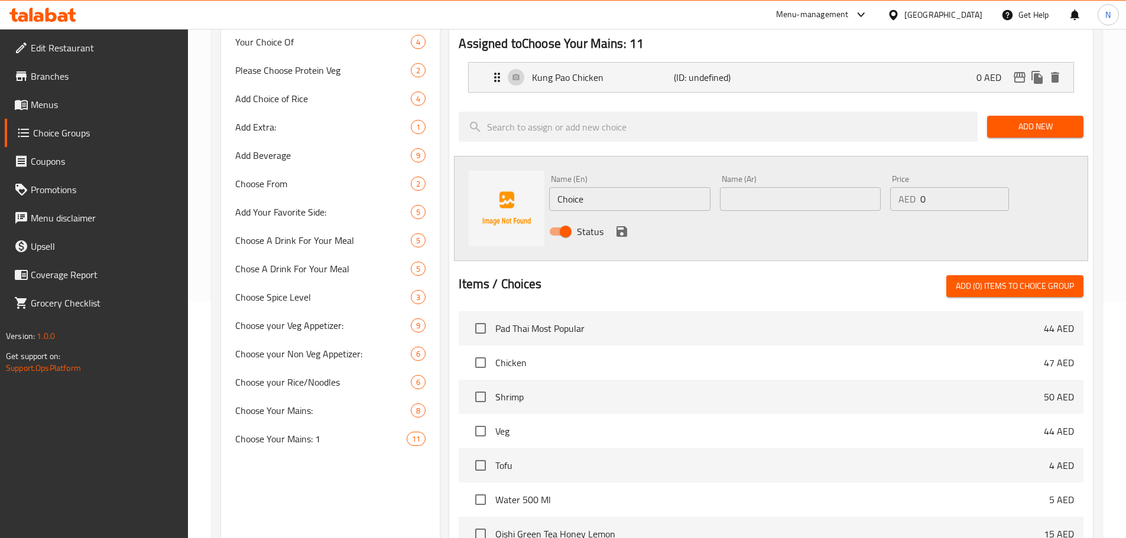
click at [630, 187] on input "Choice" at bounding box center [629, 199] width 161 height 24
paste input "ashew Chicken"
type input "Cashew Chicken"
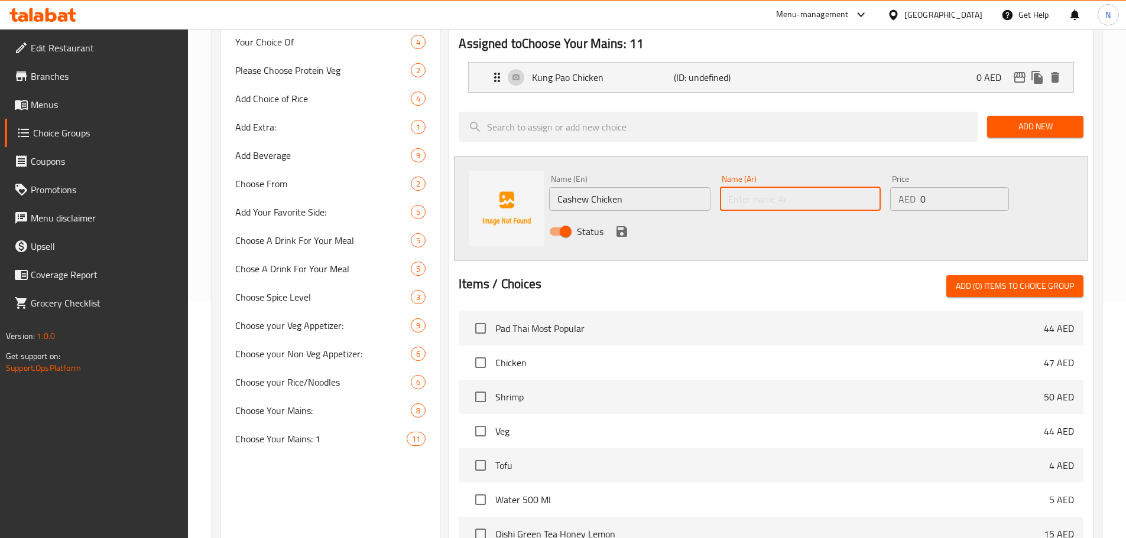
click at [802, 187] on input "text" at bounding box center [800, 199] width 161 height 24
paste input "دجاج كاجو"
type input "دجاج كاجو"
click at [622, 225] on icon "save" at bounding box center [622, 232] width 14 height 14
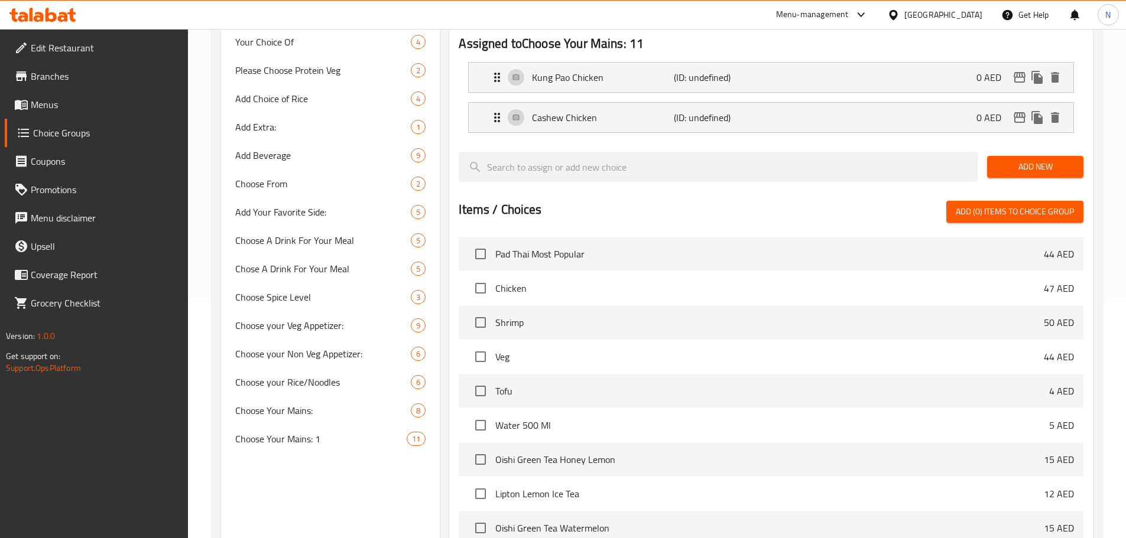
click at [1027, 160] on span "Add New" at bounding box center [1034, 167] width 77 height 15
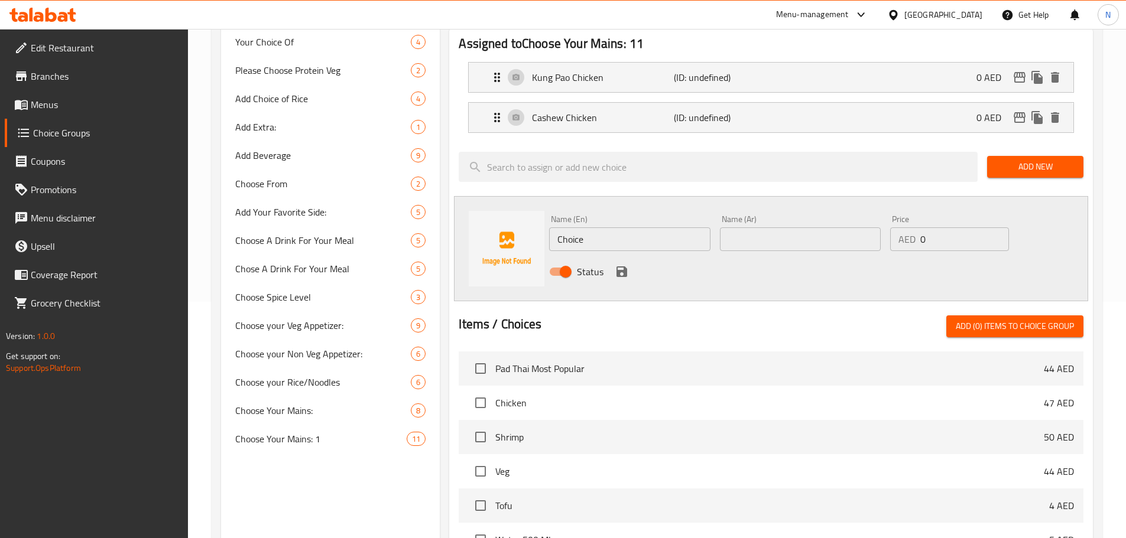
click at [609, 215] on div "Name (En) Choice Name (En)" at bounding box center [629, 233] width 161 height 36
click at [607, 227] on input "Choice" at bounding box center [629, 239] width 161 height 24
paste input "Sesame Chicken"
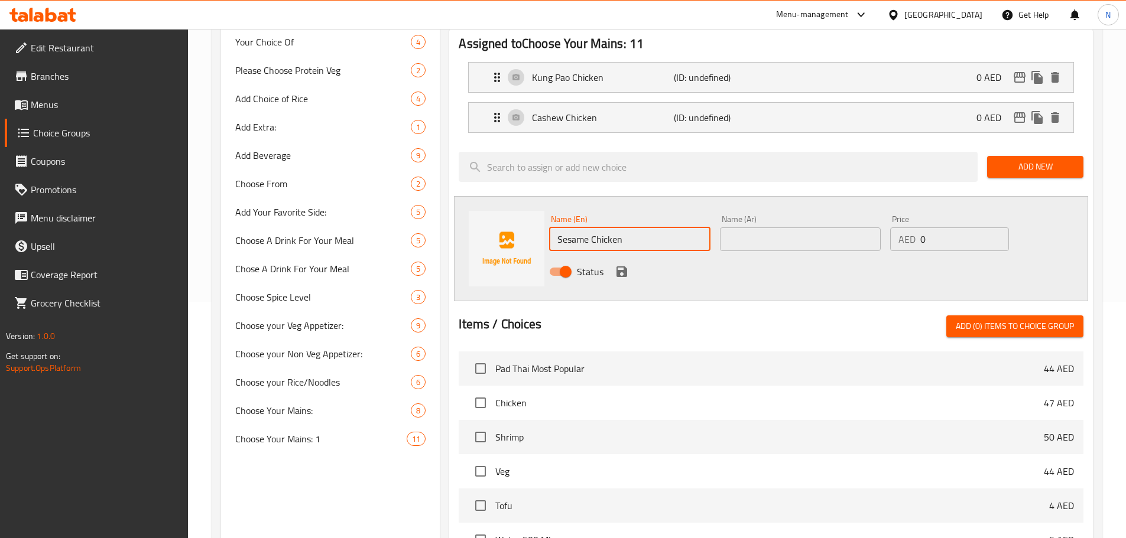
type input "Sesame Chicken"
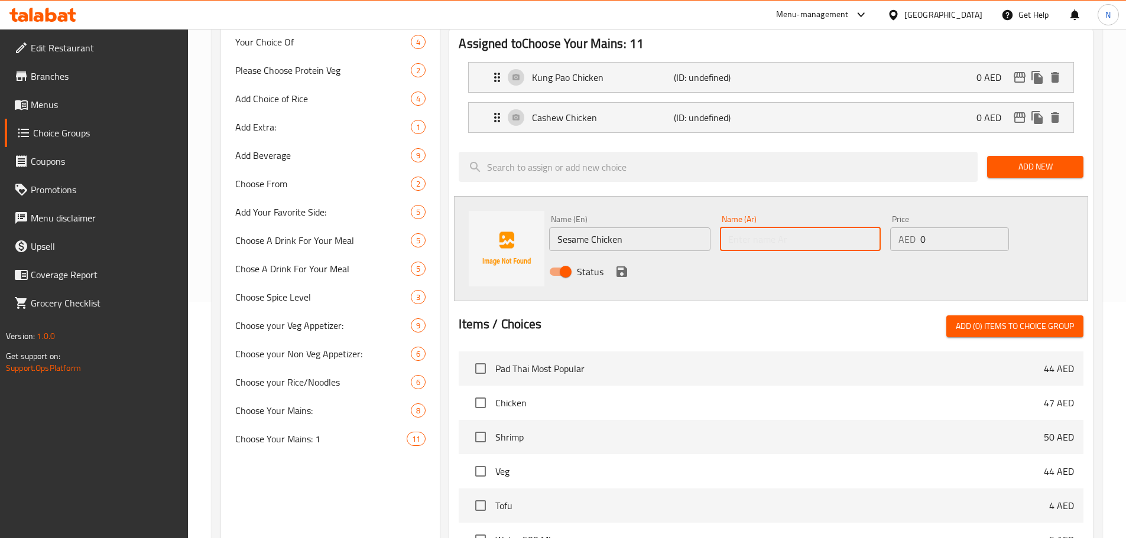
drag, startPoint x: 852, startPoint y: 197, endPoint x: 840, endPoint y: 203, distance: 13.5
click at [852, 227] on input "text" at bounding box center [800, 239] width 161 height 24
paste input "دجاج بالسمسم"
type input "دجاج بالسمسم"
drag, startPoint x: 973, startPoint y: 190, endPoint x: 921, endPoint y: 203, distance: 53.6
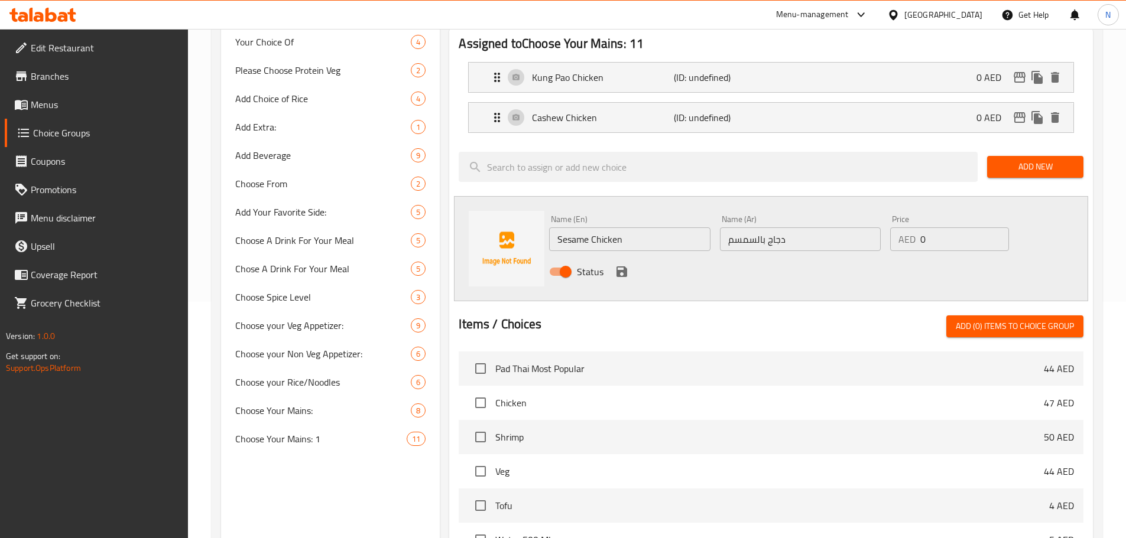
click at [921, 215] on div "Price AED 0 Price" at bounding box center [949, 233] width 118 height 36
drag, startPoint x: 932, startPoint y: 217, endPoint x: 909, endPoint y: 209, distance: 24.3
click at [909, 227] on div "AED 0 Price" at bounding box center [949, 239] width 118 height 24
type input "4"
click at [619, 265] on icon "save" at bounding box center [622, 272] width 14 height 14
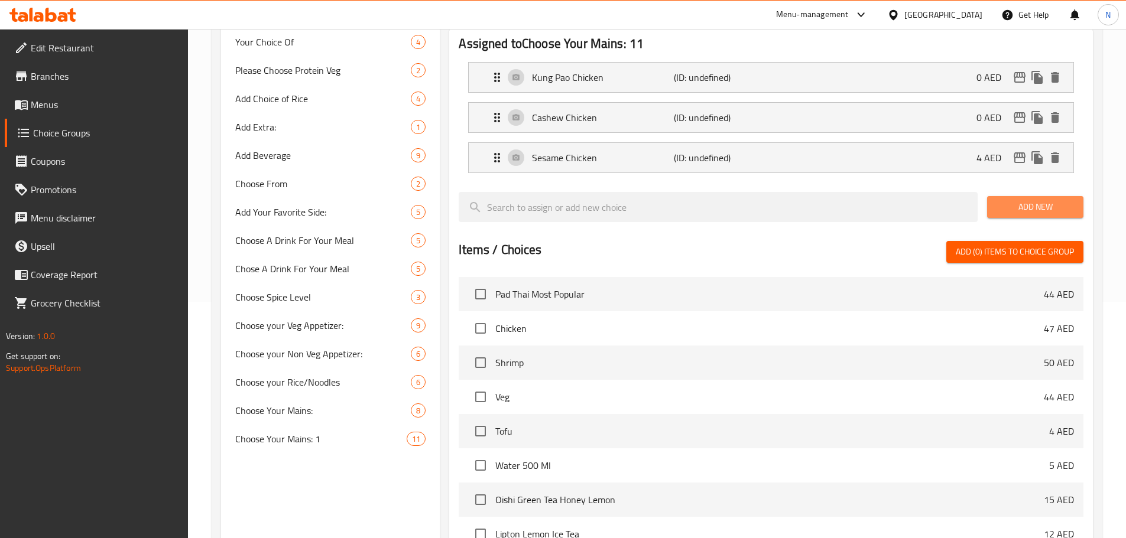
click at [1020, 196] on button "Add New" at bounding box center [1035, 207] width 96 height 22
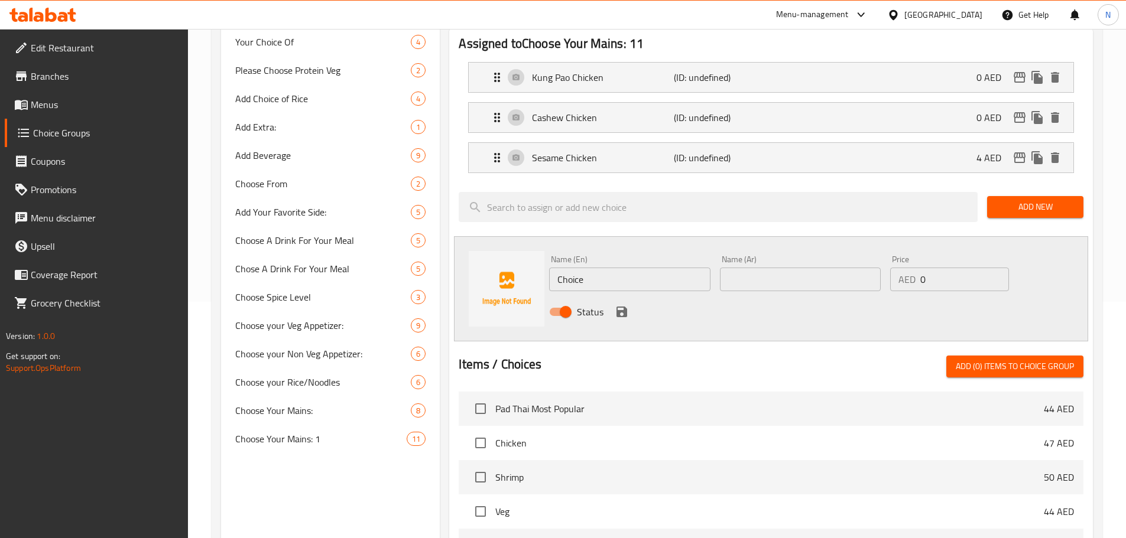
click at [672, 268] on input "Choice" at bounding box center [629, 280] width 161 height 24
paste input "Thai Basil Vegetables"
type input "Thai Basil Vegetables"
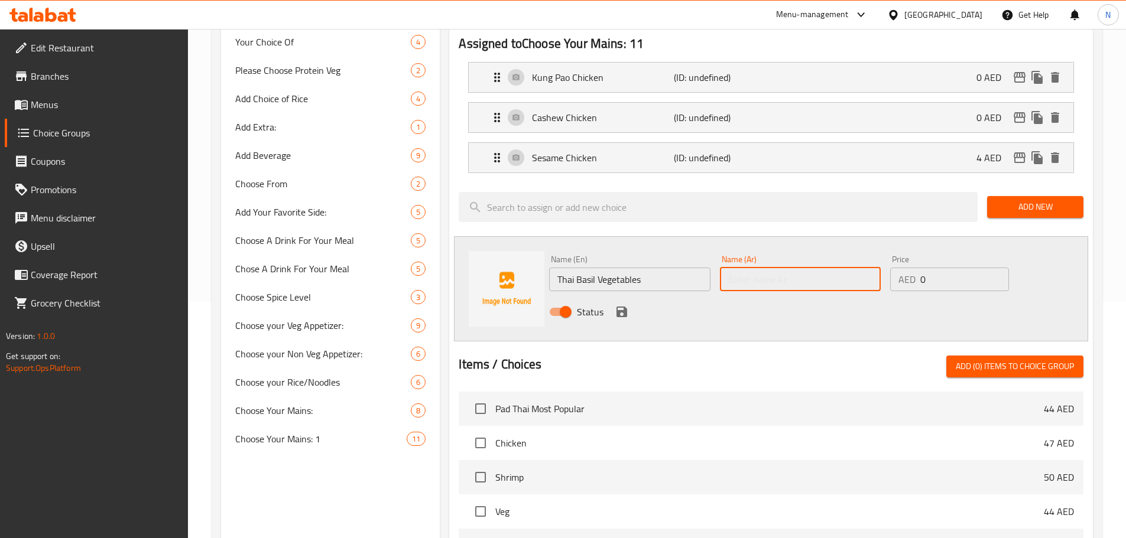
drag, startPoint x: 768, startPoint y: 251, endPoint x: 738, endPoint y: 255, distance: 29.8
click at [768, 268] on input "text" at bounding box center [800, 280] width 161 height 24
paste input "خضراوات ريحان تايلاندي"
type input "خضراوات ريحان تايلاندي"
click at [623, 307] on icon "save" at bounding box center [621, 312] width 11 height 11
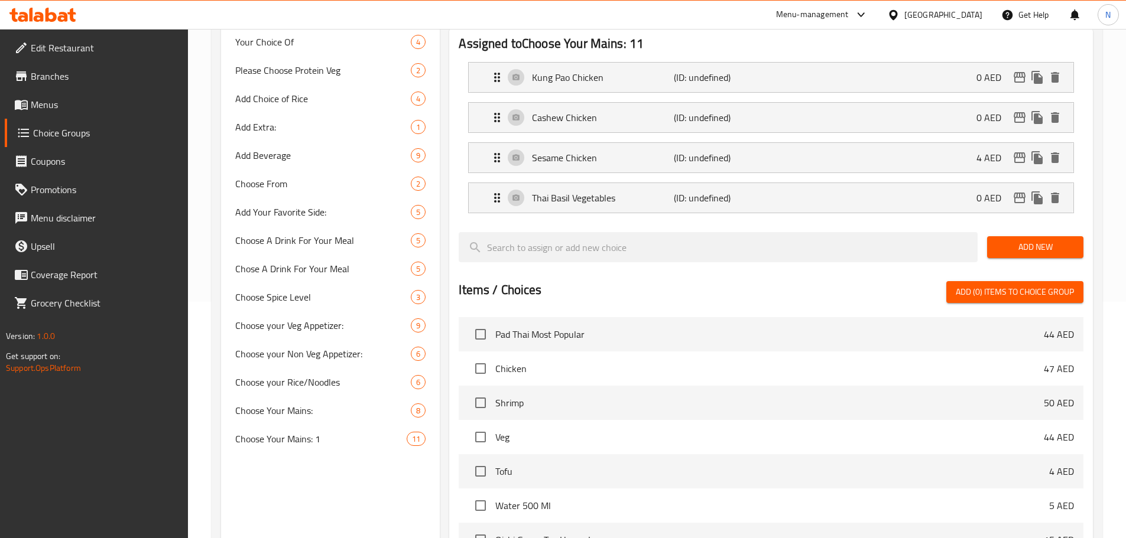
click at [1031, 240] on span "Add New" at bounding box center [1034, 247] width 77 height 15
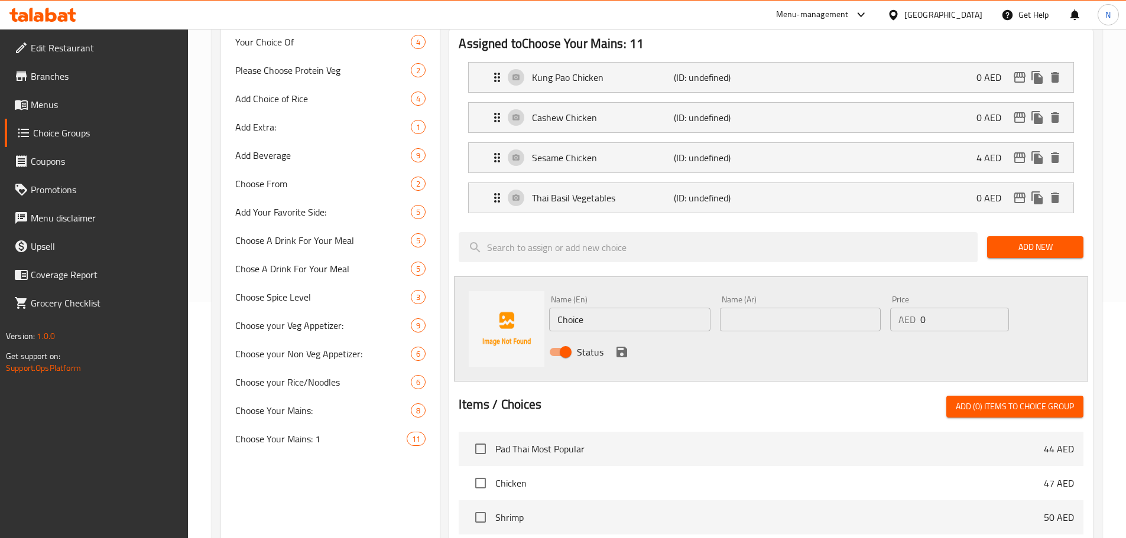
click at [622, 308] on input "Choice" at bounding box center [629, 320] width 161 height 24
paste input "Steamed Chinese Vegetables With Tofu In Ginger Sau"
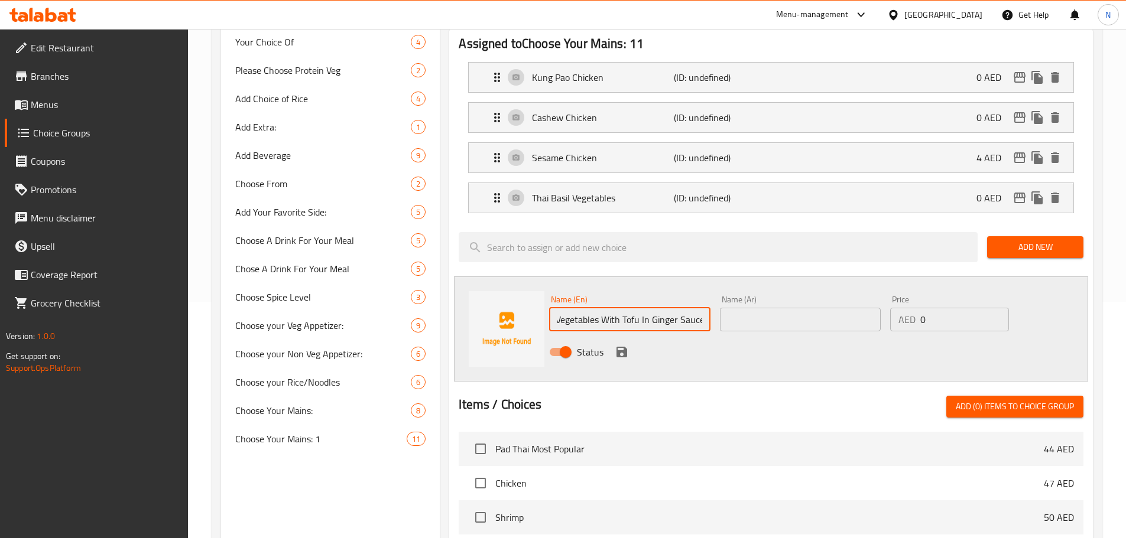
type input "Steamed Chinese Vegetables With Tofu In Ginger Sauce"
click at [801, 308] on input "text" at bounding box center [800, 320] width 161 height 24
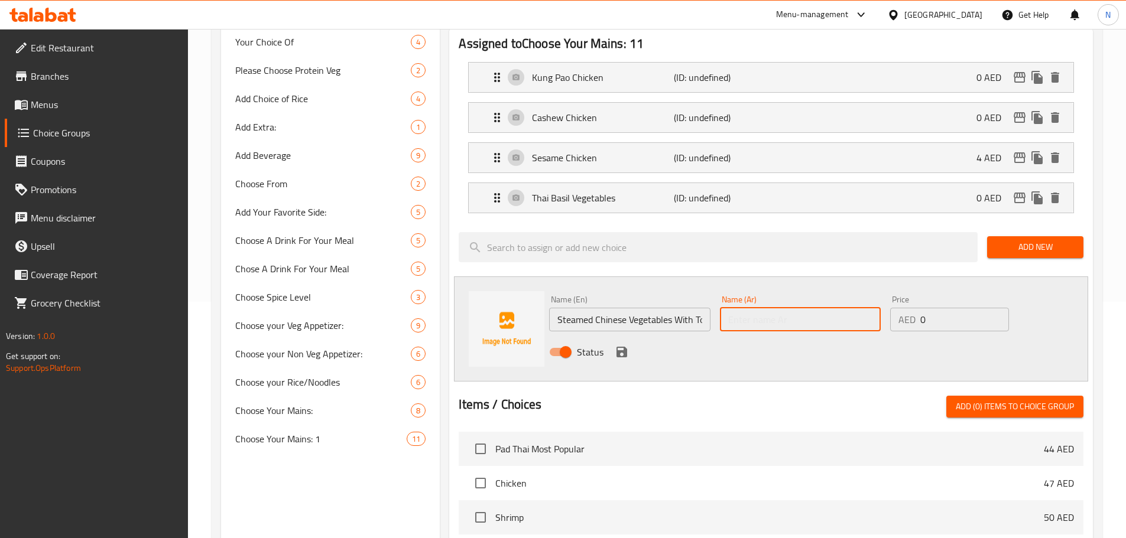
paste input "خضراوات صينية مطهوة على البخار مع توفو وصلصة زنجبيل"
type input "خضراوات صينية مطهوة على البخار مع توفو وصلصة زنجبيل"
click at [621, 345] on icon "save" at bounding box center [622, 352] width 14 height 14
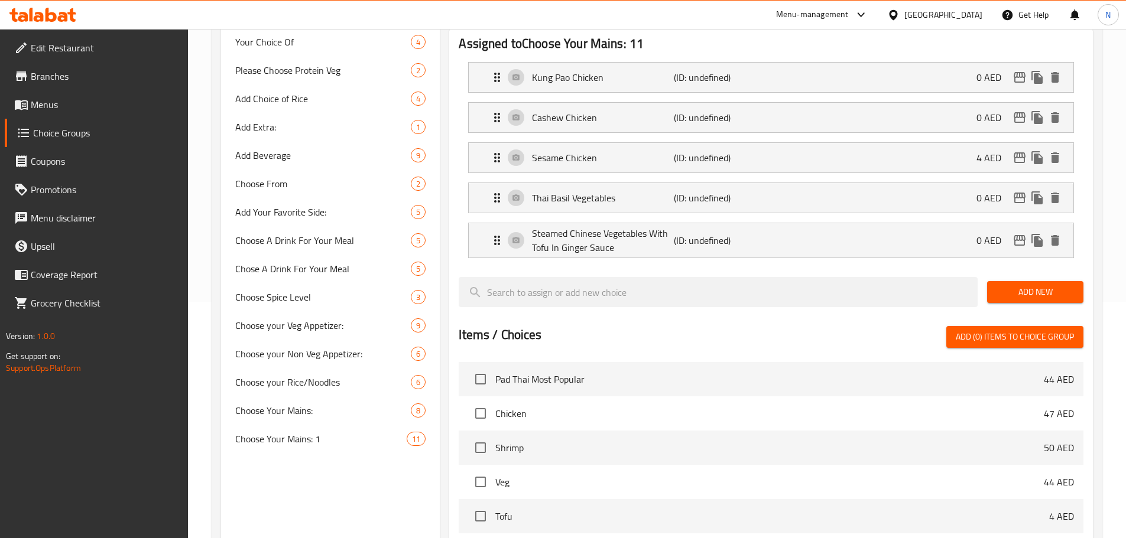
click at [1012, 285] on span "Add New" at bounding box center [1034, 292] width 77 height 15
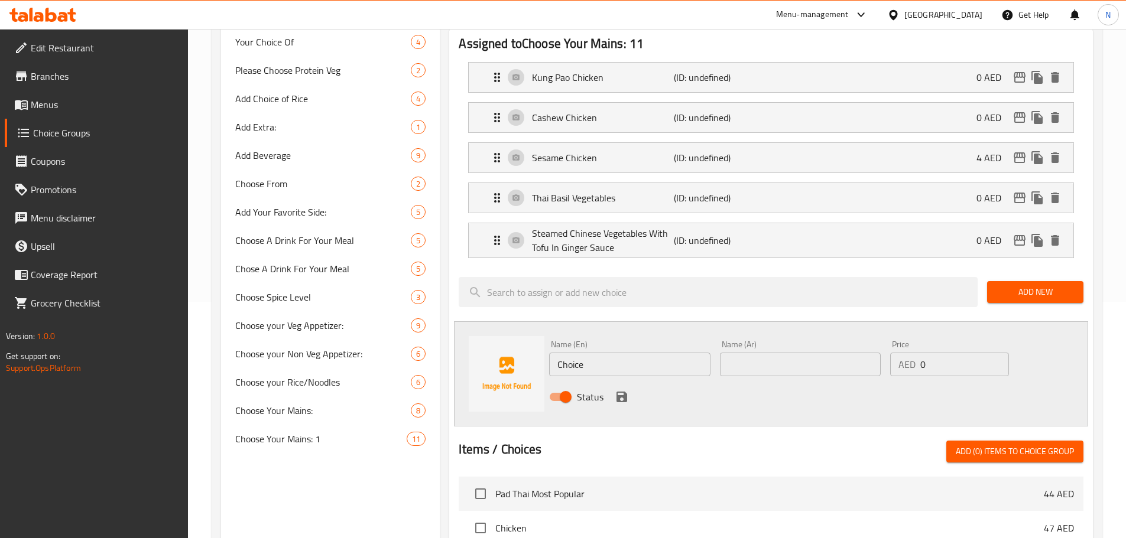
click at [564, 353] on input "Choice" at bounding box center [629, 365] width 161 height 24
paste input "Kung Pao Mushroom"
type input "Kung Pao Mushroom"
click at [745, 340] on div "Name (Ar) Name (Ar)" at bounding box center [800, 358] width 161 height 36
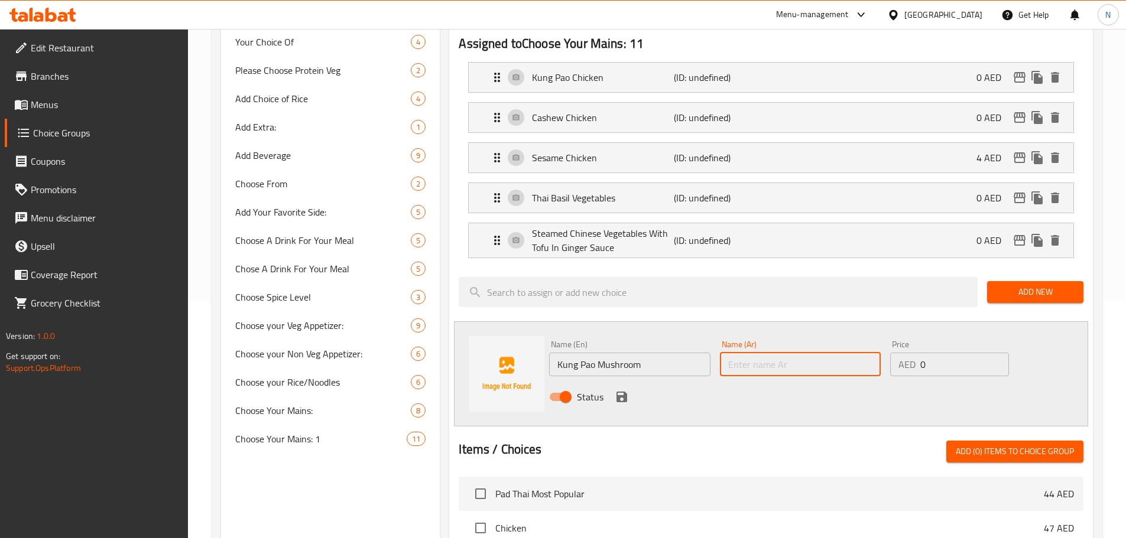
click at [743, 353] on input "text" at bounding box center [800, 365] width 161 height 24
paste input "كنغ باو مشروم"
type input "كنغ باو مشروم"
click at [618, 392] on icon "save" at bounding box center [621, 397] width 11 height 11
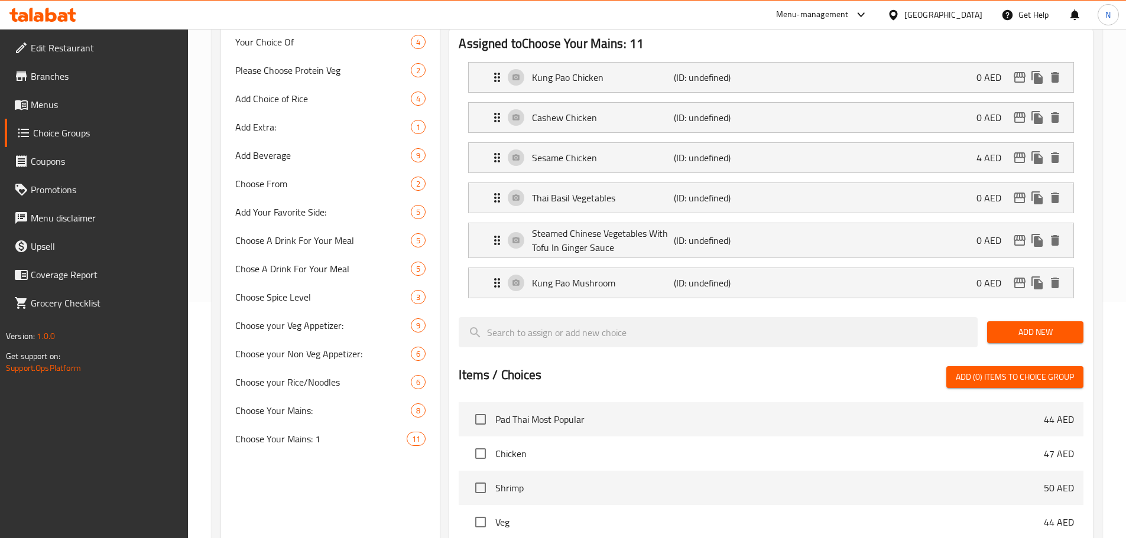
click at [1015, 325] on span "Add New" at bounding box center [1034, 332] width 77 height 15
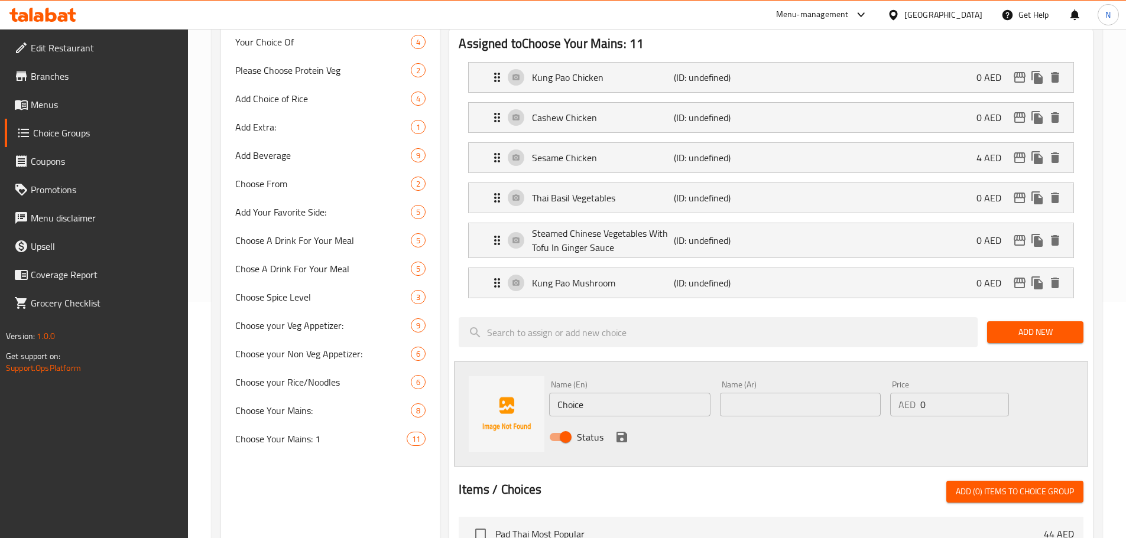
click at [669, 393] on input "Choice" at bounding box center [629, 405] width 161 height 24
paste input "General [MEDICAL_DATA] Chicken"
type input "General [MEDICAL_DATA] Chicken"
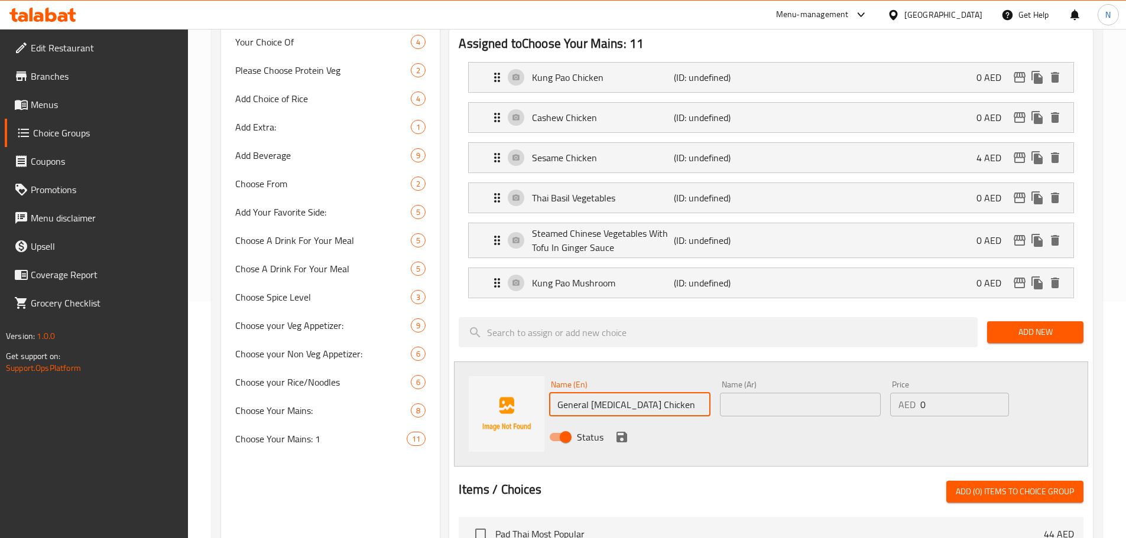
drag, startPoint x: 784, startPoint y: 371, endPoint x: 760, endPoint y: 372, distance: 23.6
click at [784, 393] on input "text" at bounding box center [800, 405] width 161 height 24
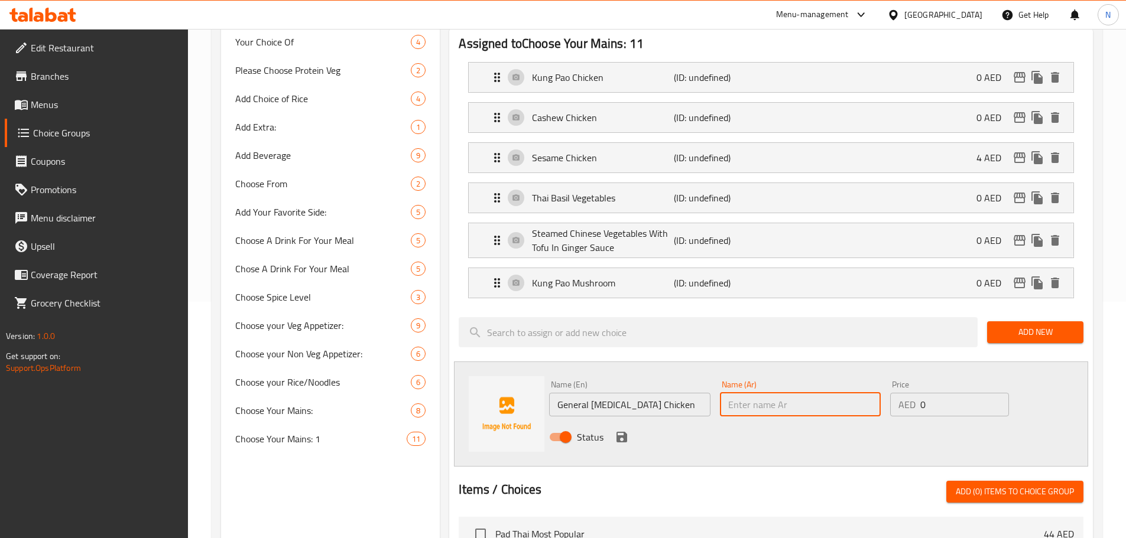
paste input "دجاج جنرال تاو"
type input "دجاج جنرال تاو"
click at [624, 432] on icon "save" at bounding box center [621, 437] width 11 height 11
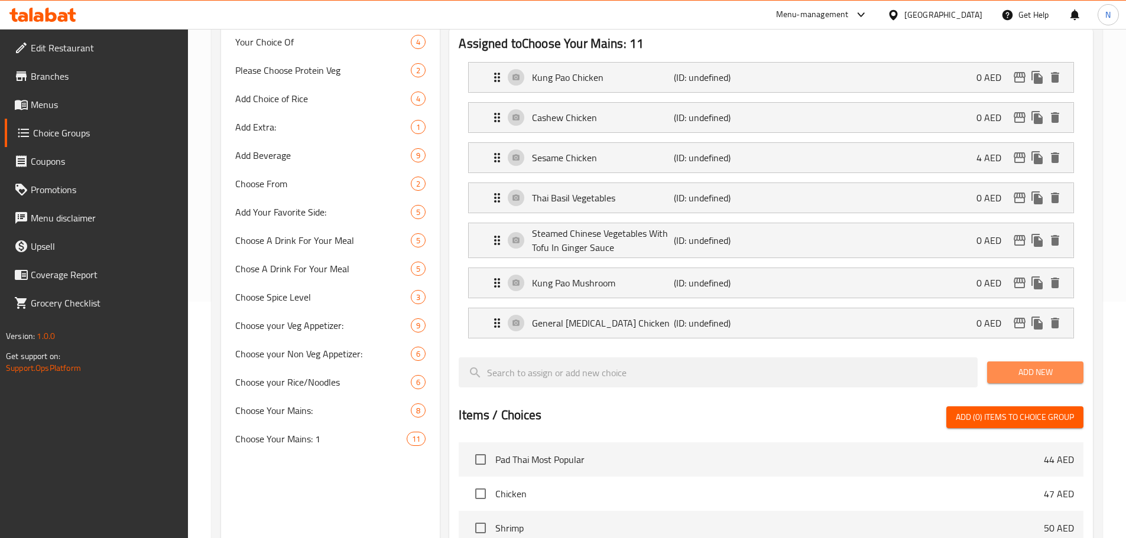
drag, startPoint x: 1039, startPoint y: 341, endPoint x: 994, endPoint y: 347, distance: 45.4
click at [1039, 365] on span "Add New" at bounding box center [1034, 372] width 77 height 15
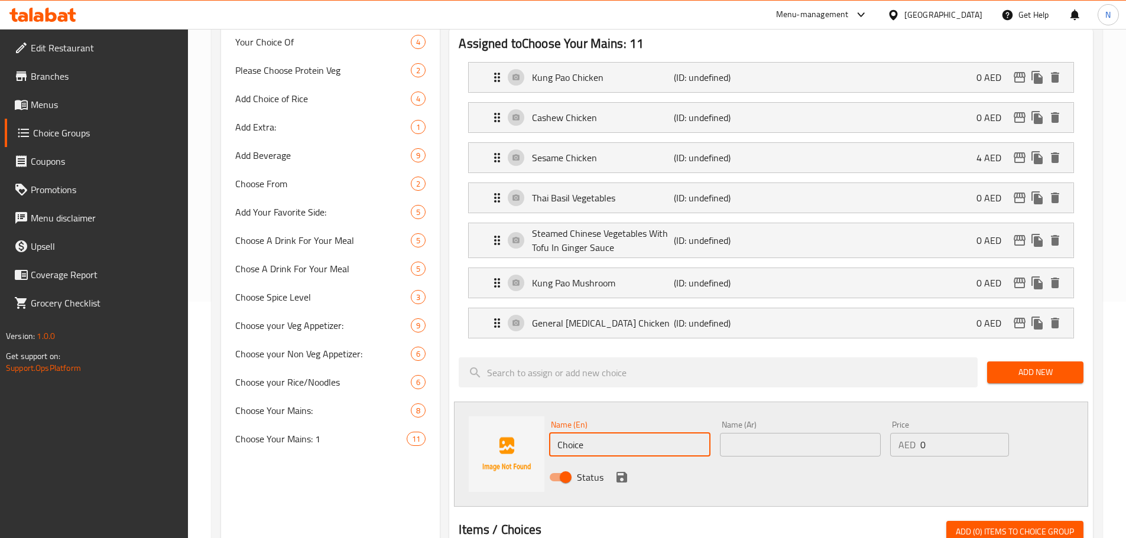
click at [665, 433] on input "Choice" at bounding box center [629, 445] width 161 height 24
paste input "lassic Orange Chicken"
type input "Classic Orange Chicken"
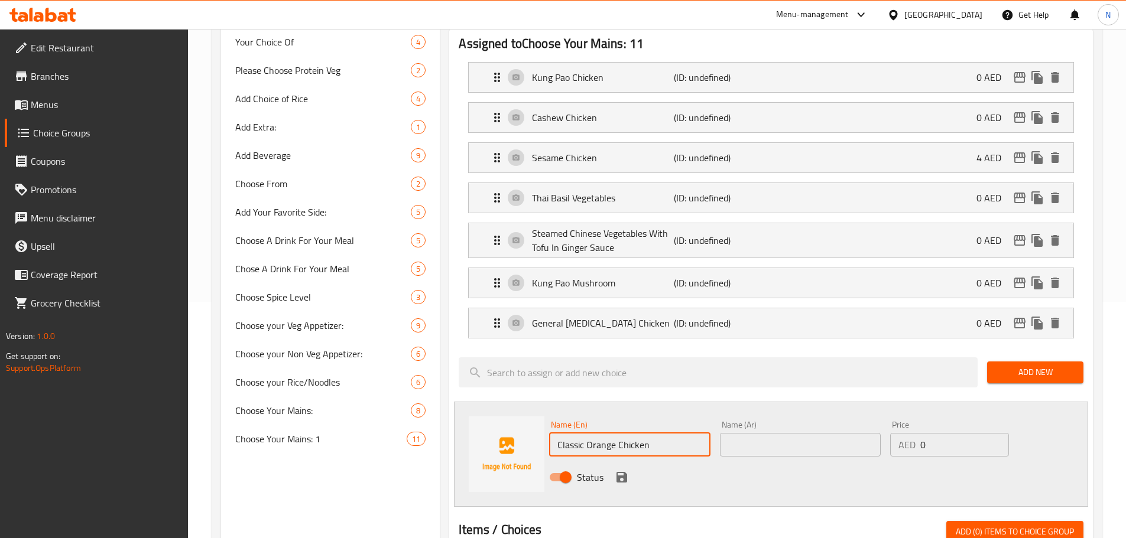
click at [832, 433] on input "text" at bounding box center [800, 445] width 161 height 24
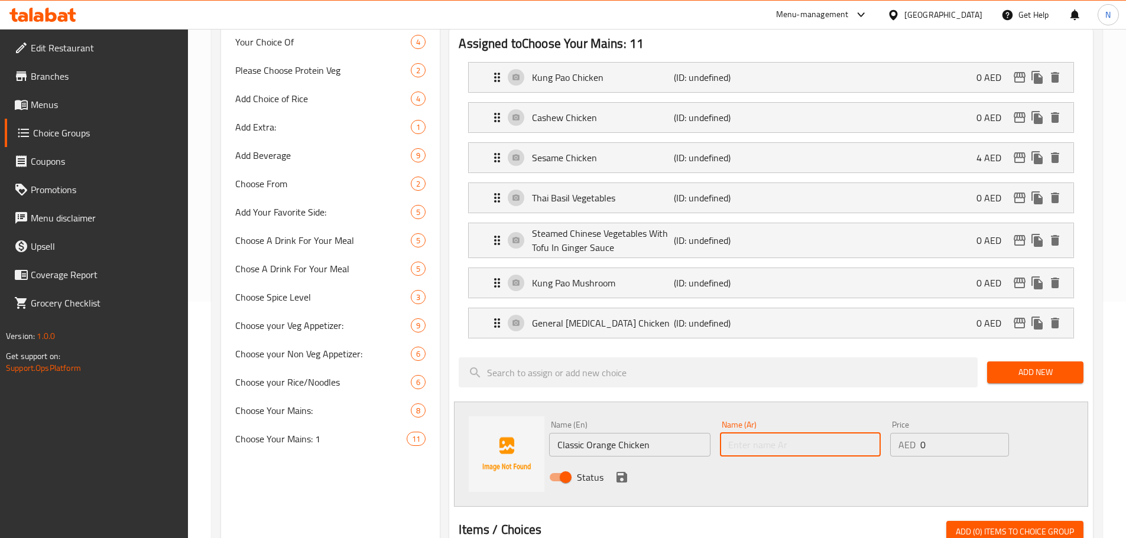
paste input "دجاج برتقال كلاسيكي"
type input "دجاج برتقال كلاسيكي"
drag, startPoint x: 916, startPoint y: 411, endPoint x: 911, endPoint y: 408, distance: 6.1
click at [911, 416] on div "Price AED 0 Price" at bounding box center [949, 438] width 128 height 45
click at [927, 433] on input "0" at bounding box center [964, 445] width 88 height 24
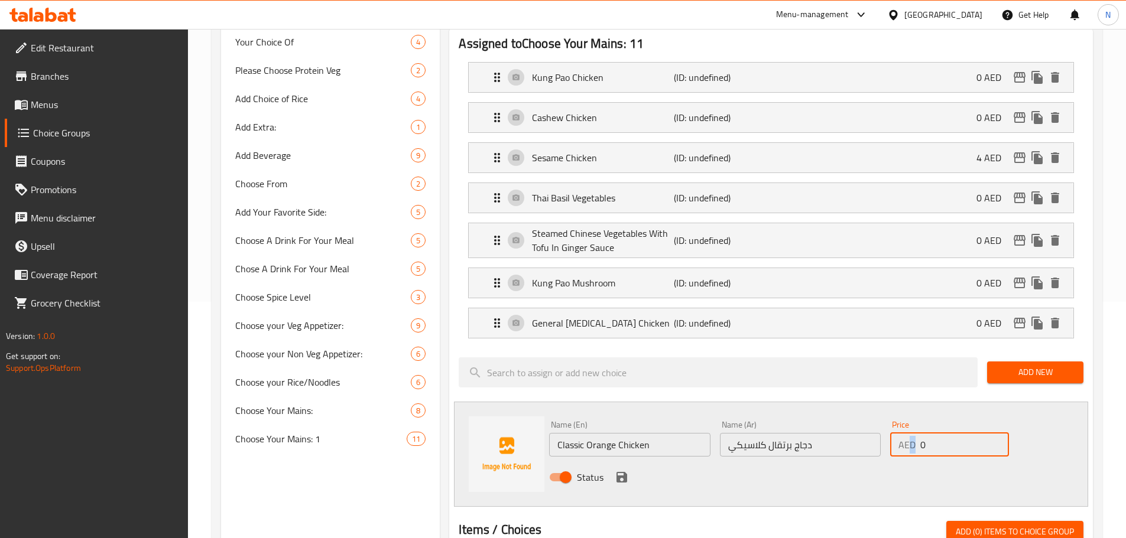
click at [938, 433] on input "0" at bounding box center [964, 445] width 88 height 24
click at [941, 433] on input "0" at bounding box center [964, 445] width 88 height 24
click at [955, 433] on input "0" at bounding box center [964, 445] width 88 height 24
drag, startPoint x: 942, startPoint y: 405, endPoint x: 918, endPoint y: 411, distance: 25.5
click at [918, 433] on div "AED 0 Price" at bounding box center [949, 445] width 118 height 24
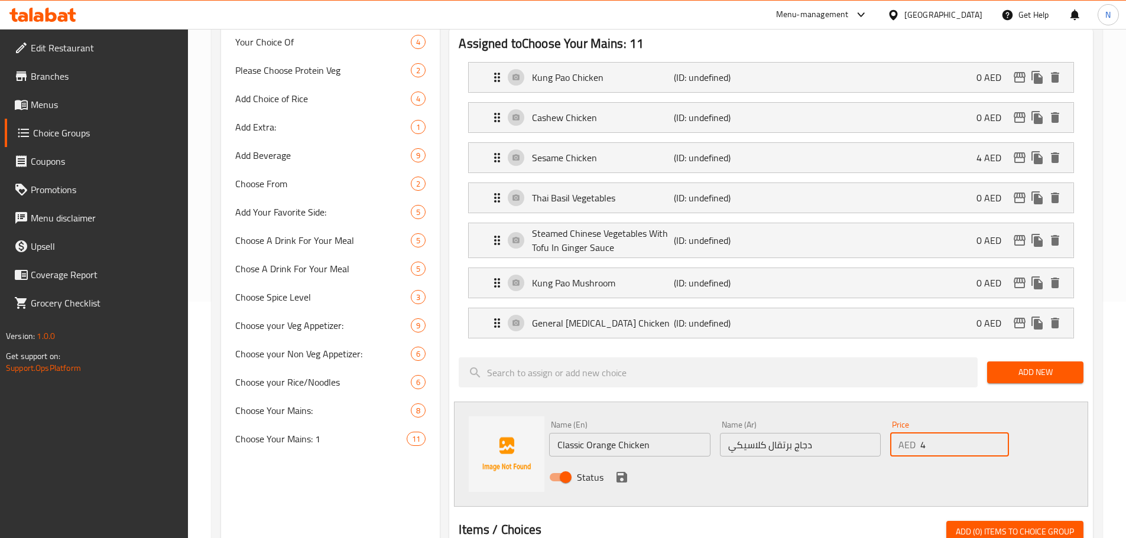
type input "4"
click at [877, 502] on div at bounding box center [771, 506] width 625 height 9
click at [626, 472] on icon "save" at bounding box center [621, 477] width 11 height 11
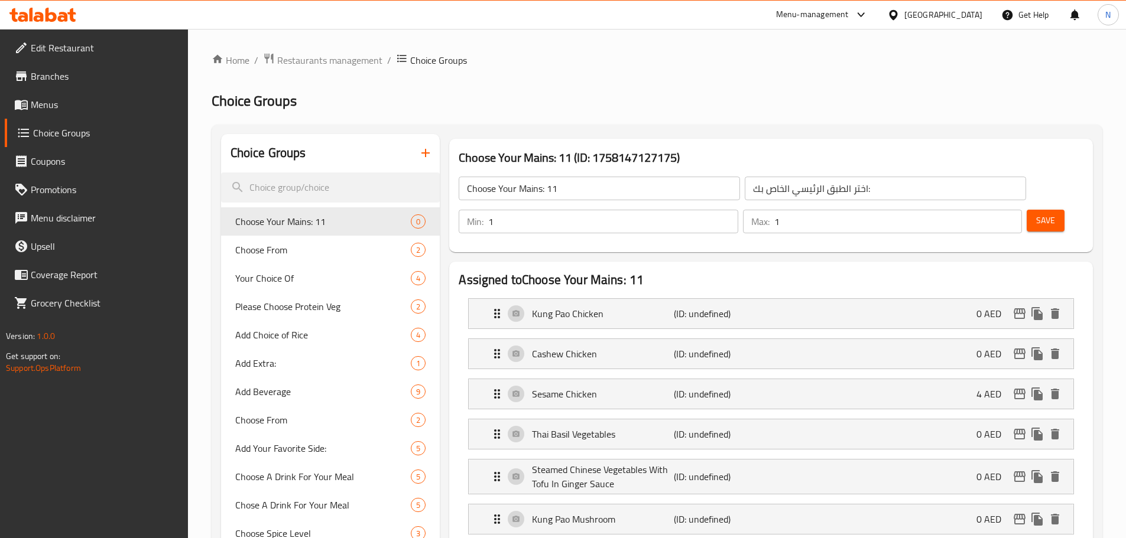
click at [1036, 213] on span "Save" at bounding box center [1045, 220] width 19 height 15
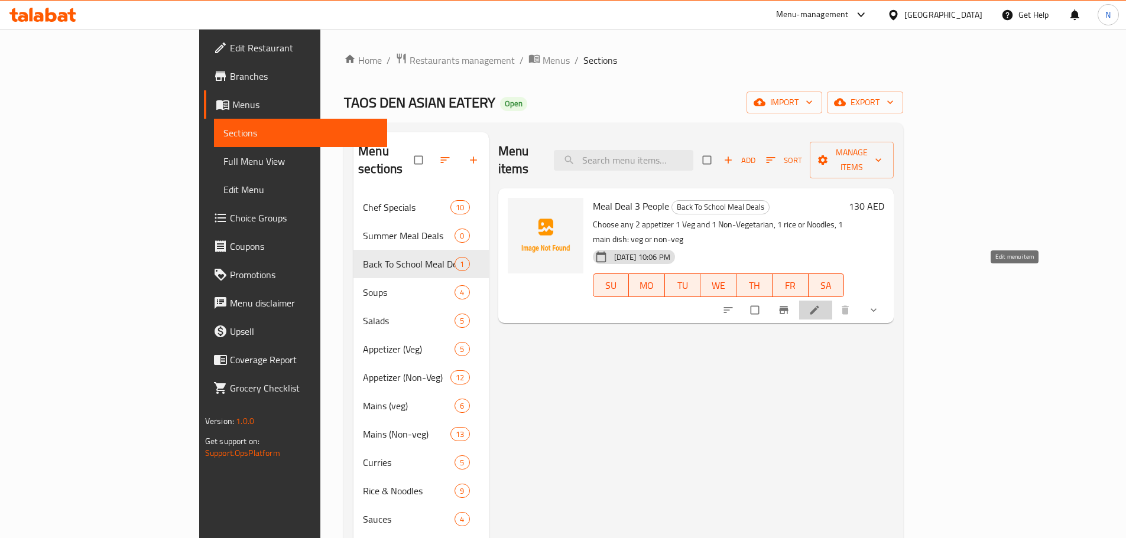
click at [820, 304] on icon at bounding box center [814, 310] width 12 height 12
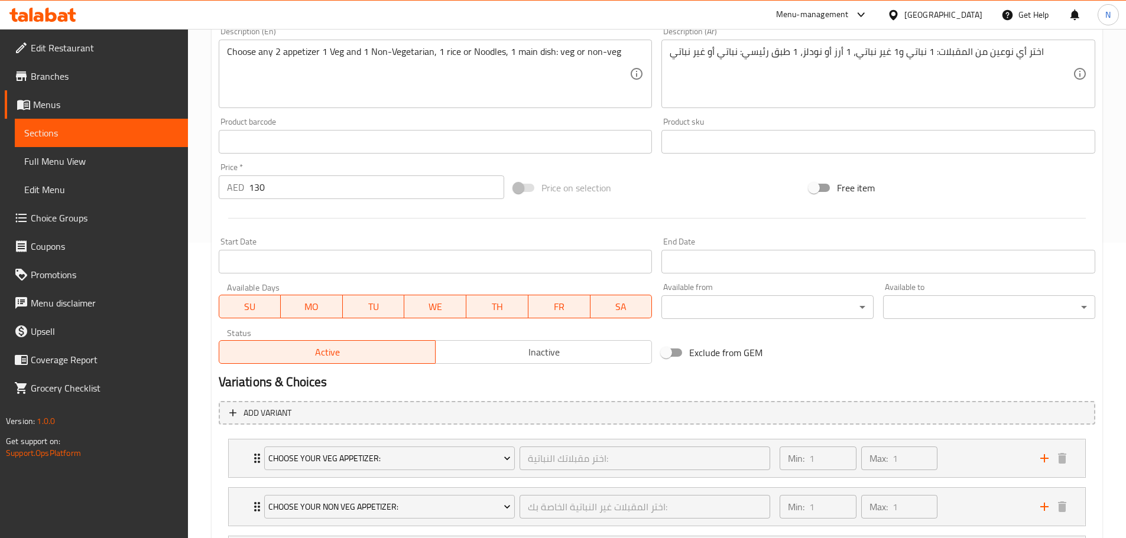
scroll to position [461, 0]
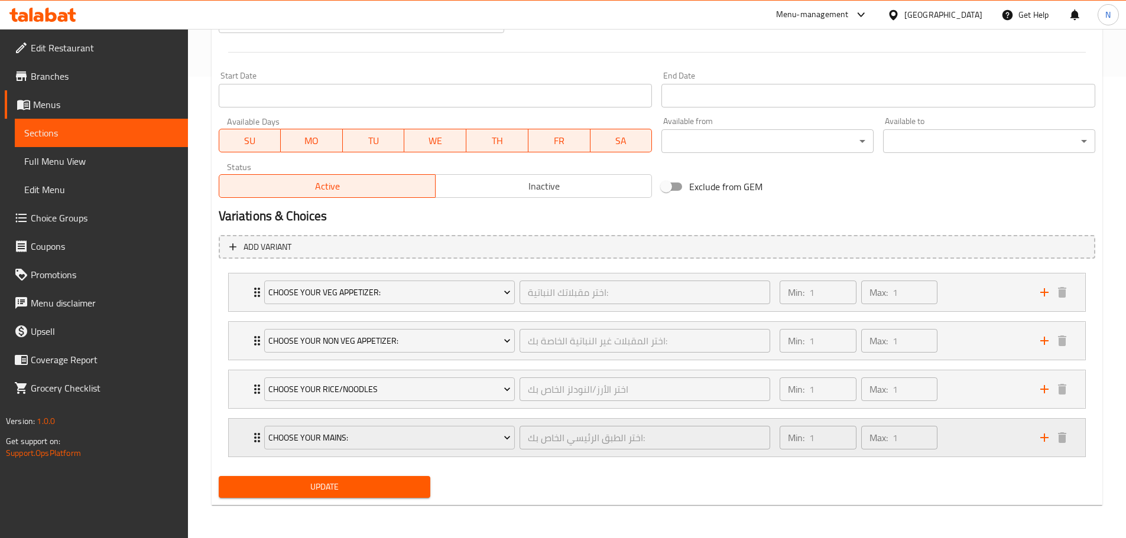
click at [1002, 438] on div "Min: 1 ​ Max: 1 ​" at bounding box center [902, 438] width 260 height 38
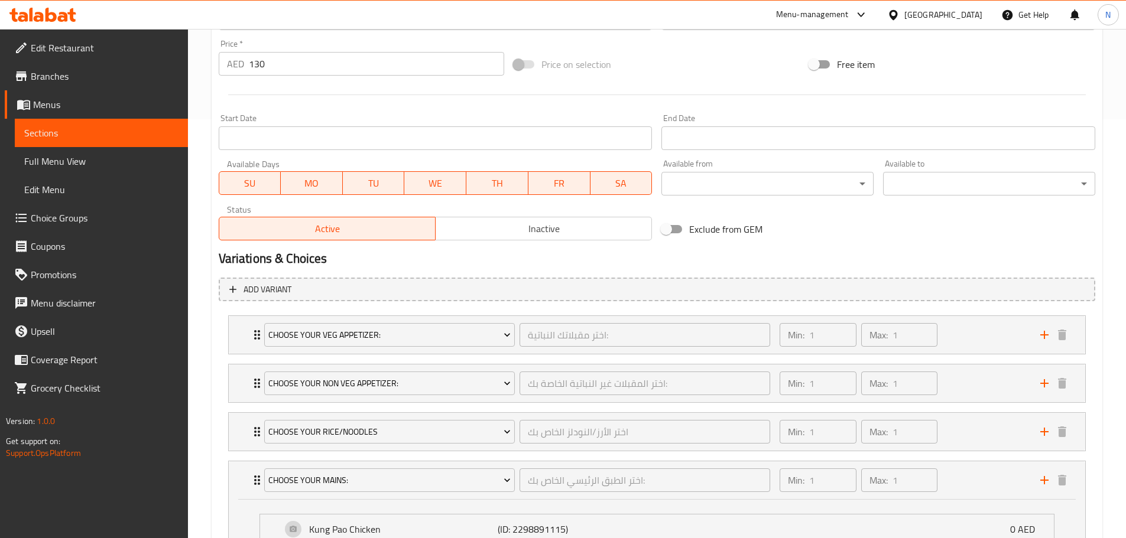
scroll to position [402, 0]
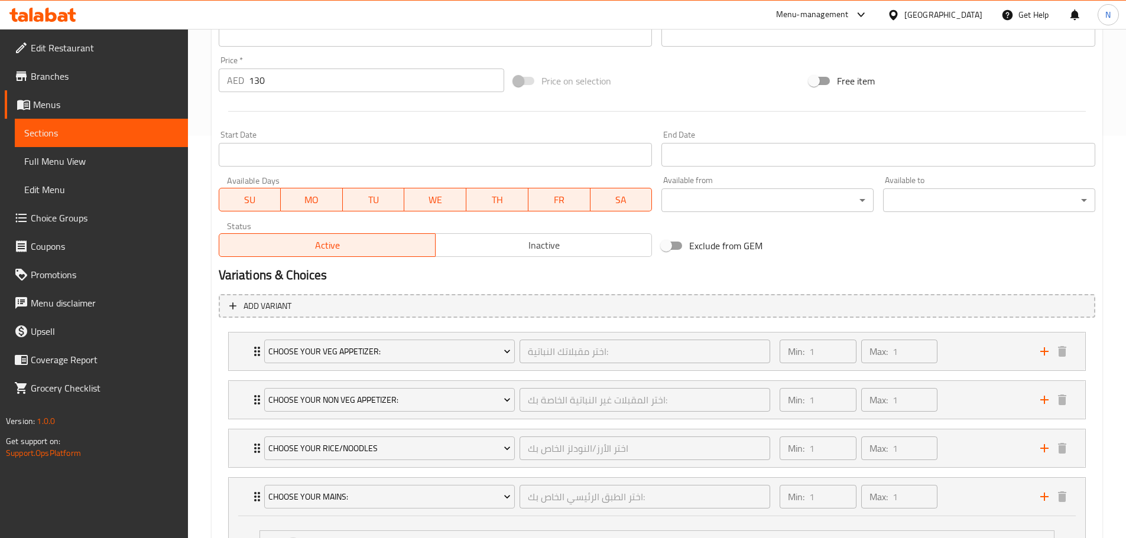
click at [912, 262] on div "Variations & Choices" at bounding box center [657, 275] width 886 height 27
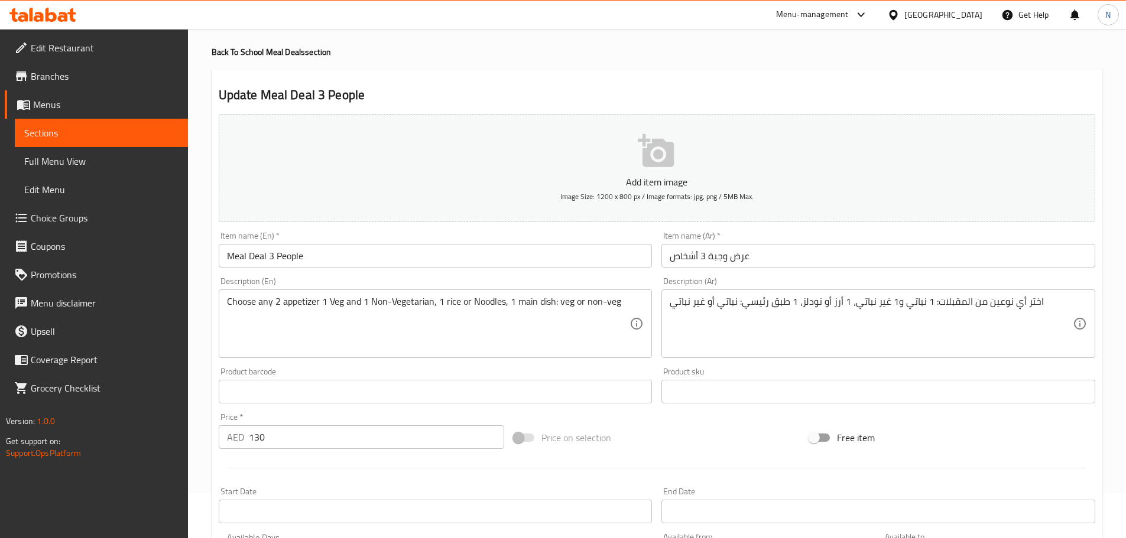
scroll to position [0, 0]
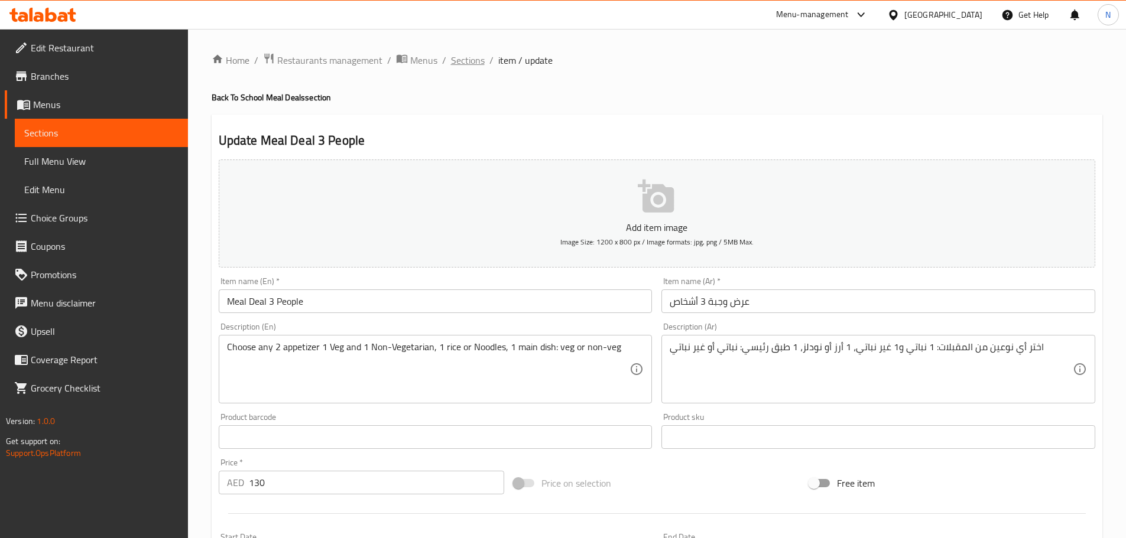
click at [467, 55] on span "Sections" at bounding box center [468, 60] width 34 height 14
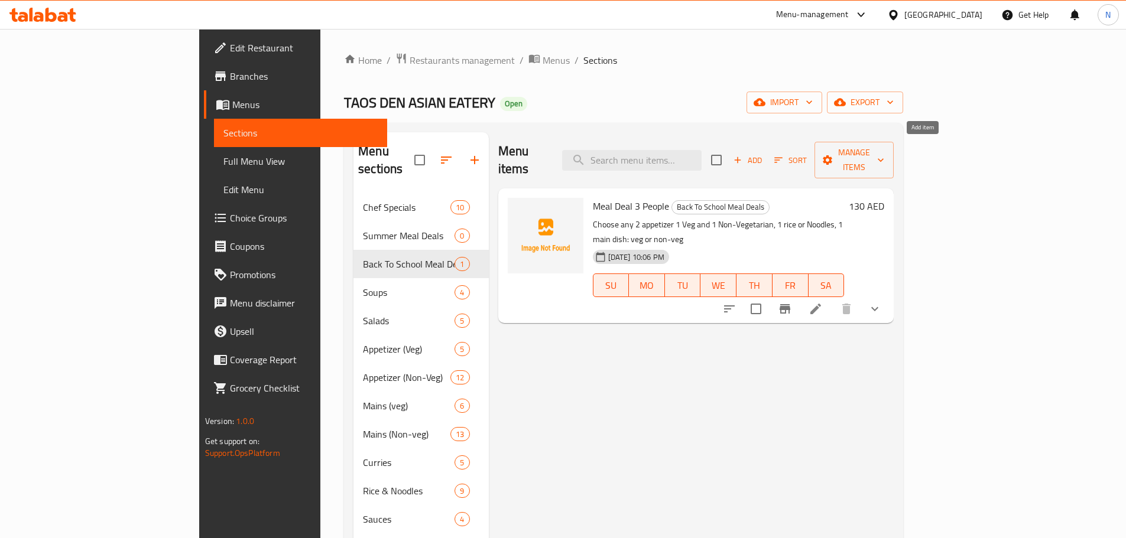
click at [763, 154] on span "Add" at bounding box center [748, 161] width 32 height 14
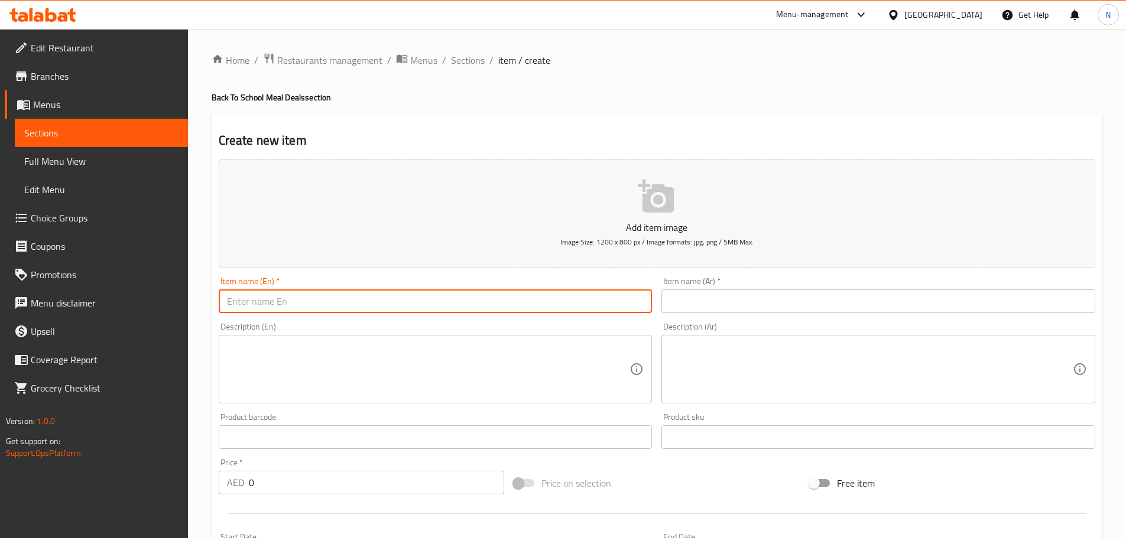
click at [636, 302] on input "text" at bounding box center [436, 302] width 434 height 24
paste input "Meal Deal (5 People)"
click at [272, 301] on input "Meal Deal (5 People" at bounding box center [436, 302] width 434 height 24
click at [268, 303] on input "Meal Deal 5 People" at bounding box center [436, 302] width 434 height 24
click at [267, 304] on input "Meal Deal 5 People" at bounding box center [436, 302] width 434 height 24
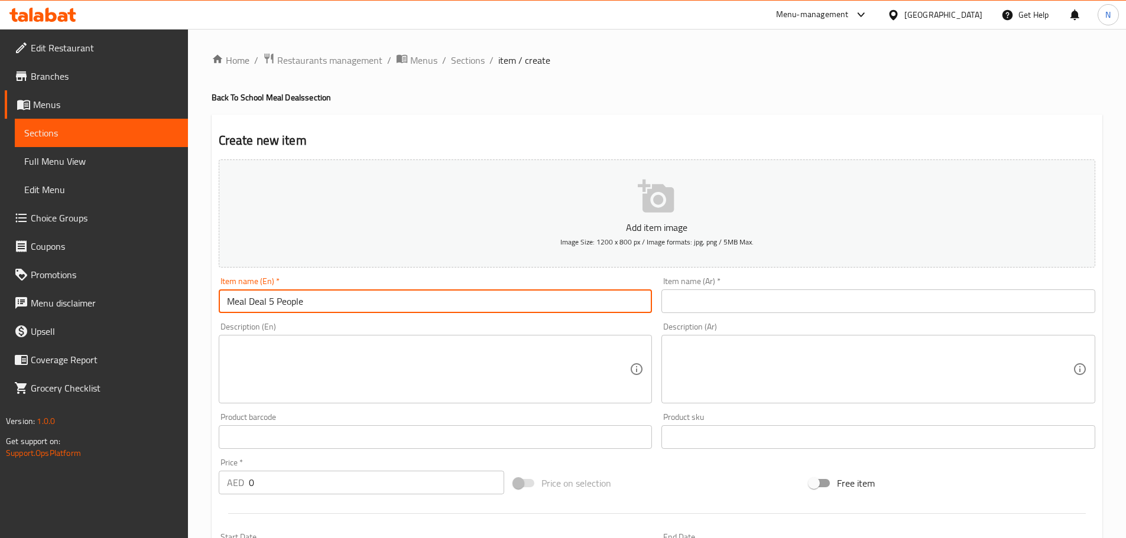
click at [267, 304] on input "Meal Deal 5 People" at bounding box center [436, 302] width 434 height 24
type input "Meal Deal 5 People"
click at [765, 297] on input "text" at bounding box center [878, 302] width 434 height 24
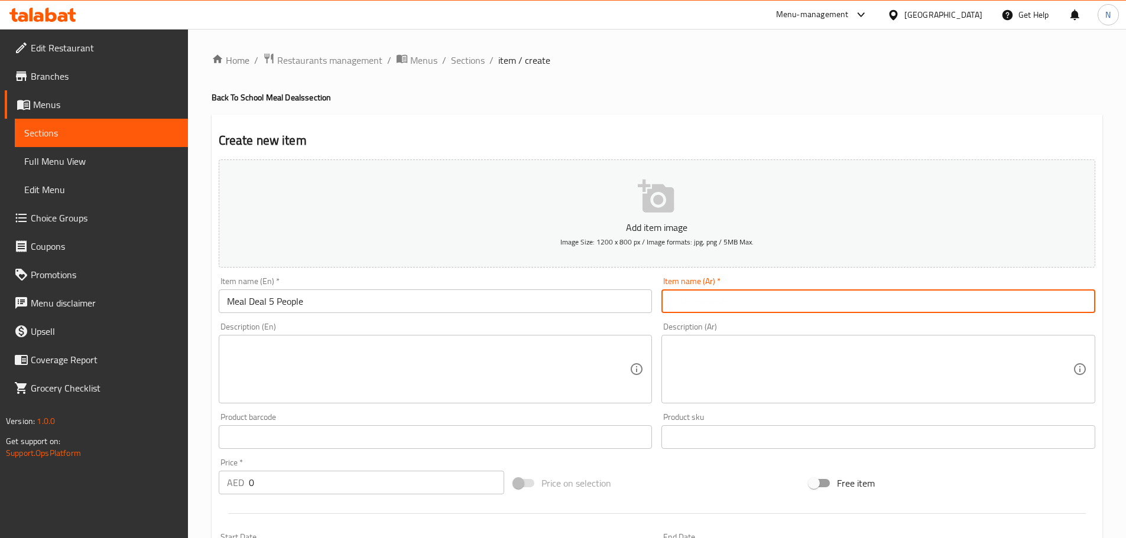
paste input "عرض وجبة لخمسة أشخاص"
click at [711, 303] on input "عرض وجبة لخمسة أشخاص" at bounding box center [878, 302] width 434 height 24
type input "عرض وجبة 5 أشخاص"
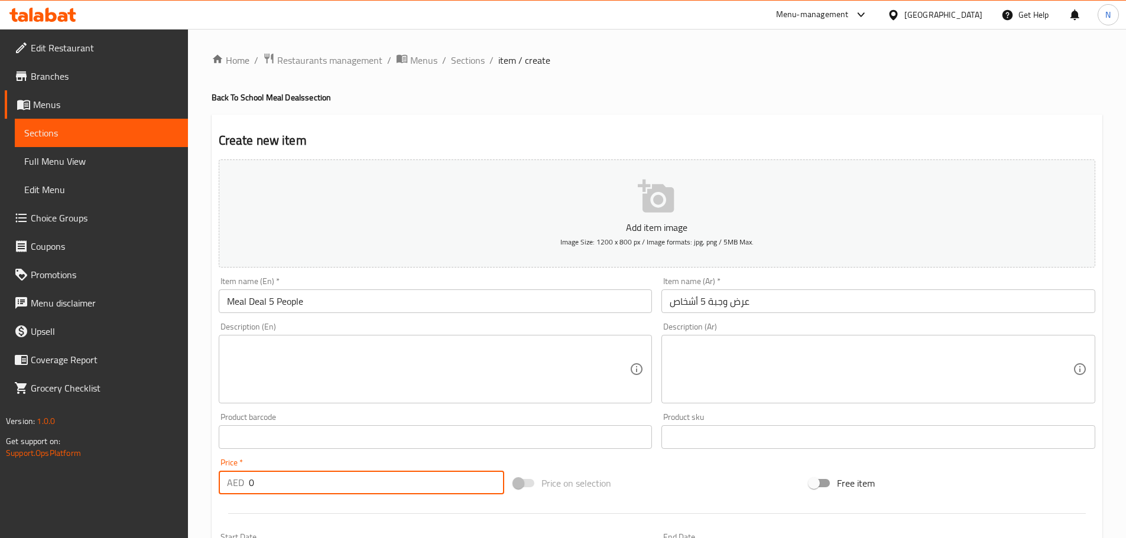
drag, startPoint x: 255, startPoint y: 478, endPoint x: 229, endPoint y: 483, distance: 27.1
click at [229, 483] on div "AED 0 Price *" at bounding box center [362, 483] width 286 height 24
type input "205"
click at [284, 367] on textarea at bounding box center [428, 370] width 403 height 56
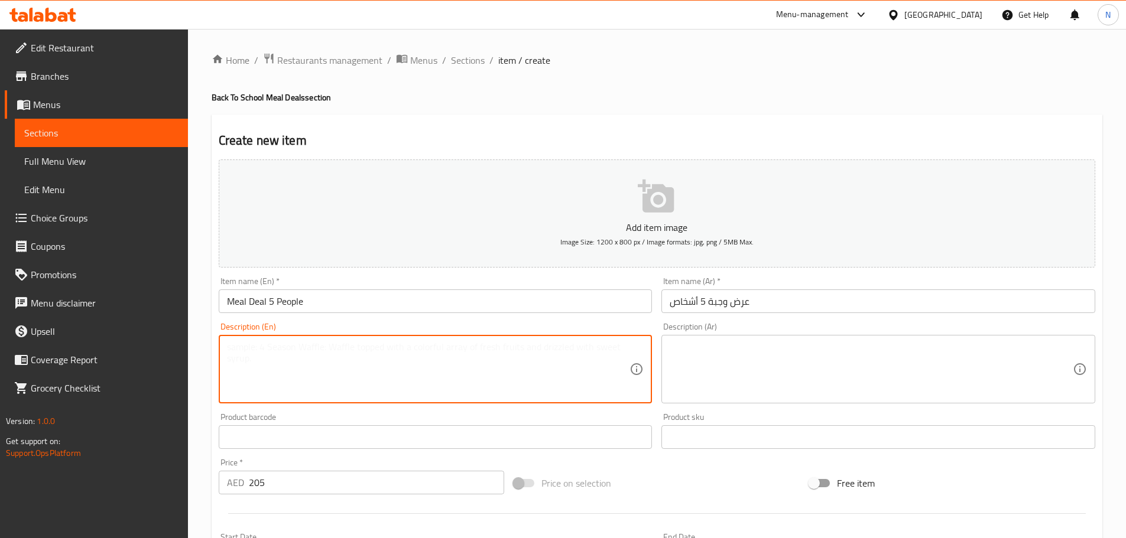
paste textarea "Choose any 2 appetizers: 1 vegetarian and 1 Non-Vegetarian"
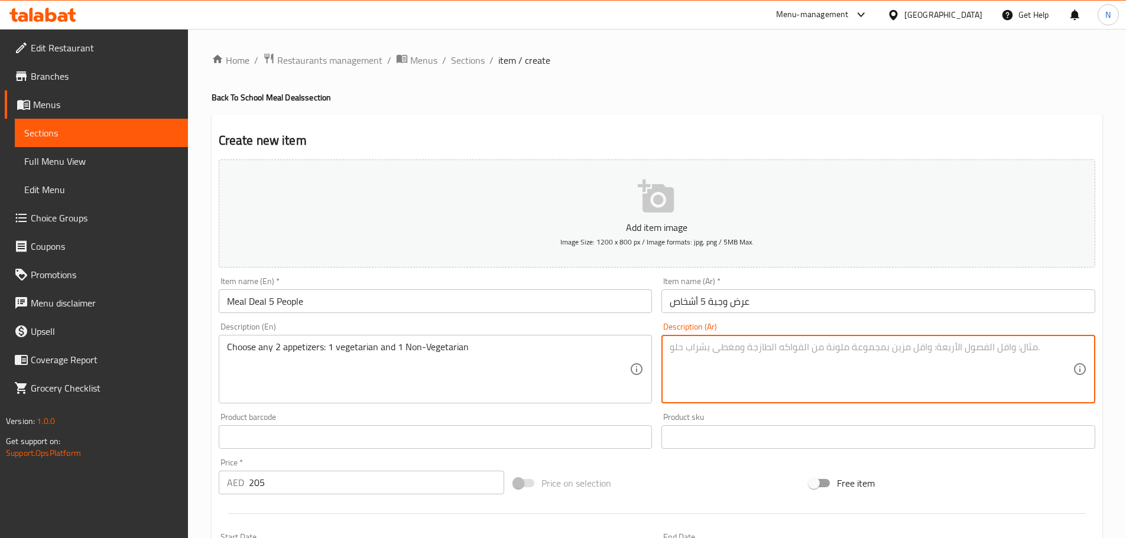
click at [739, 357] on textarea at bounding box center [870, 370] width 403 height 56
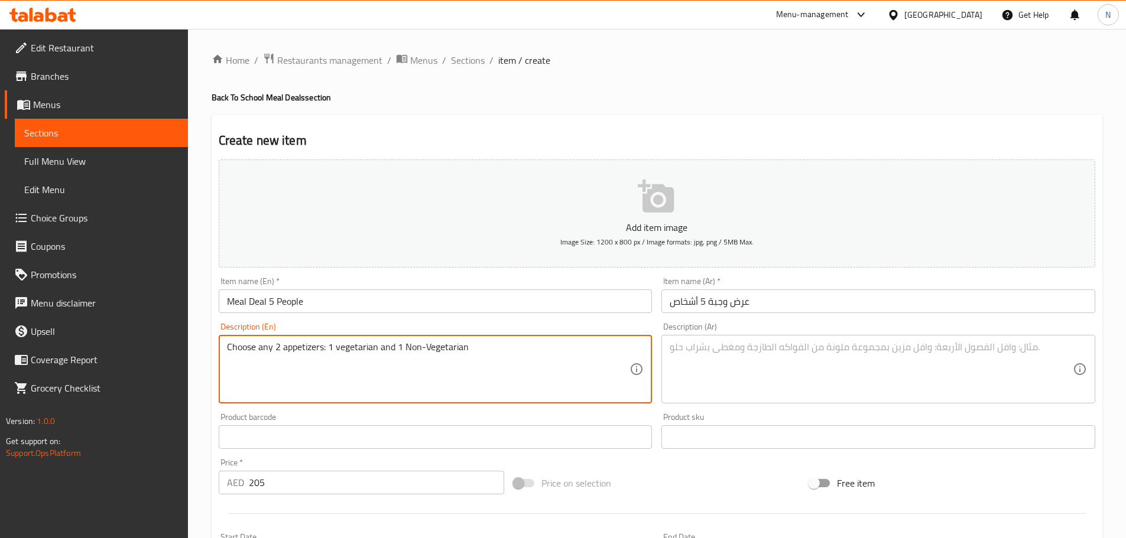
paste textarea "2 Rice or noodles, 2 main dishes"
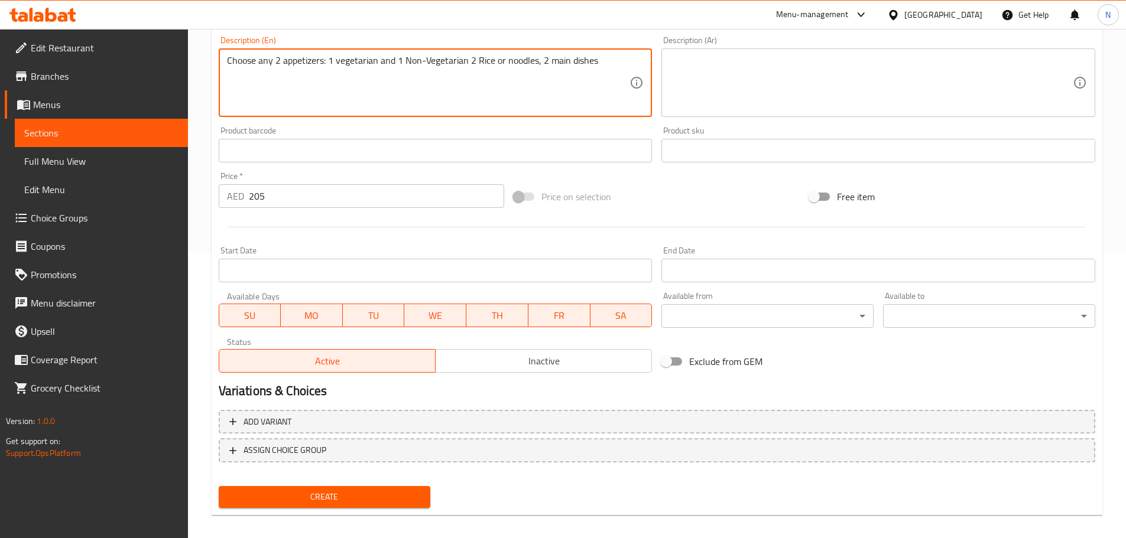
scroll to position [297, 0]
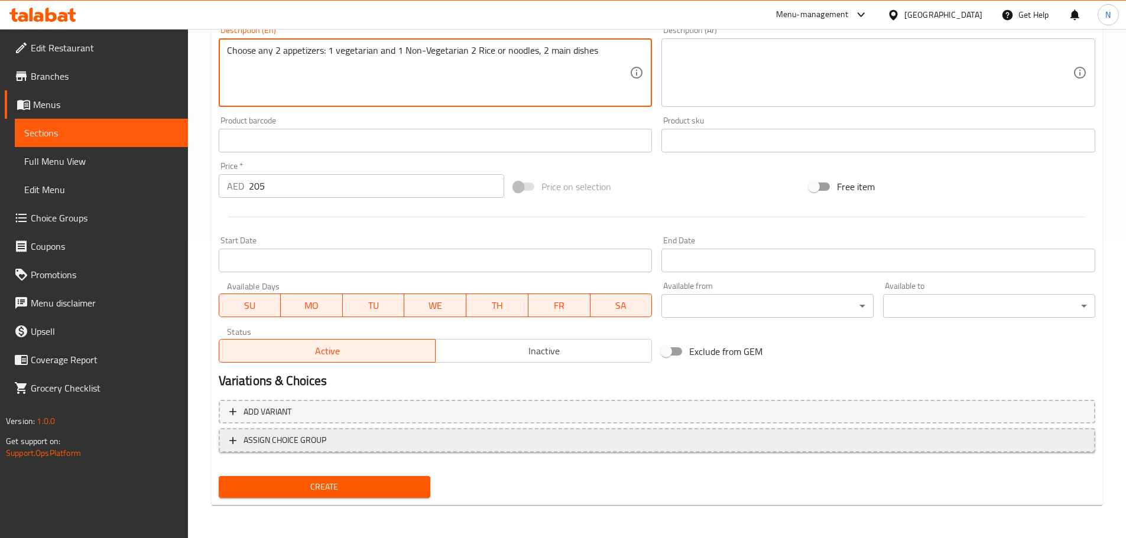
type textarea "Choose any 2 appetizers: 1 vegetarian and 1 Non-Vegetarian 2 Rice or noodles, 2…"
click at [992, 438] on span "ASSIGN CHOICE GROUP" at bounding box center [656, 440] width 855 height 15
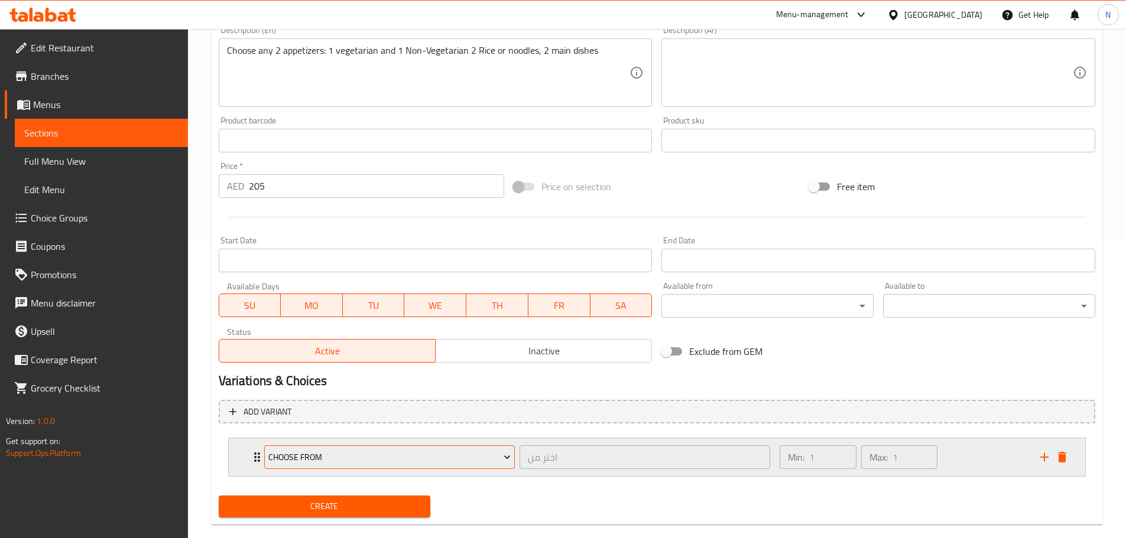
click at [477, 459] on span "Choose From" at bounding box center [389, 457] width 242 height 15
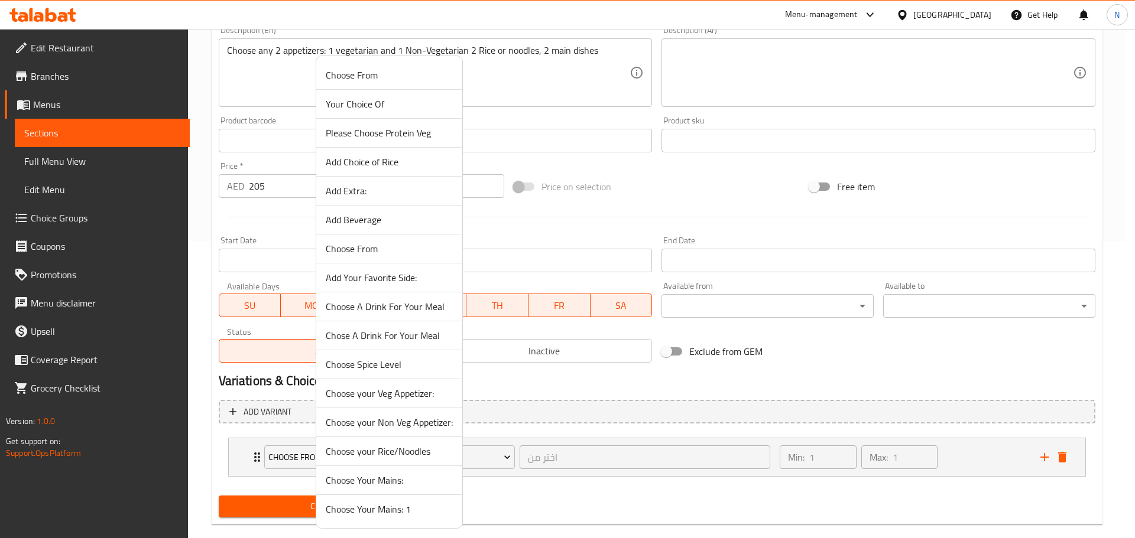
click at [418, 390] on span "Choose your Veg Appetizer:" at bounding box center [389, 393] width 127 height 14
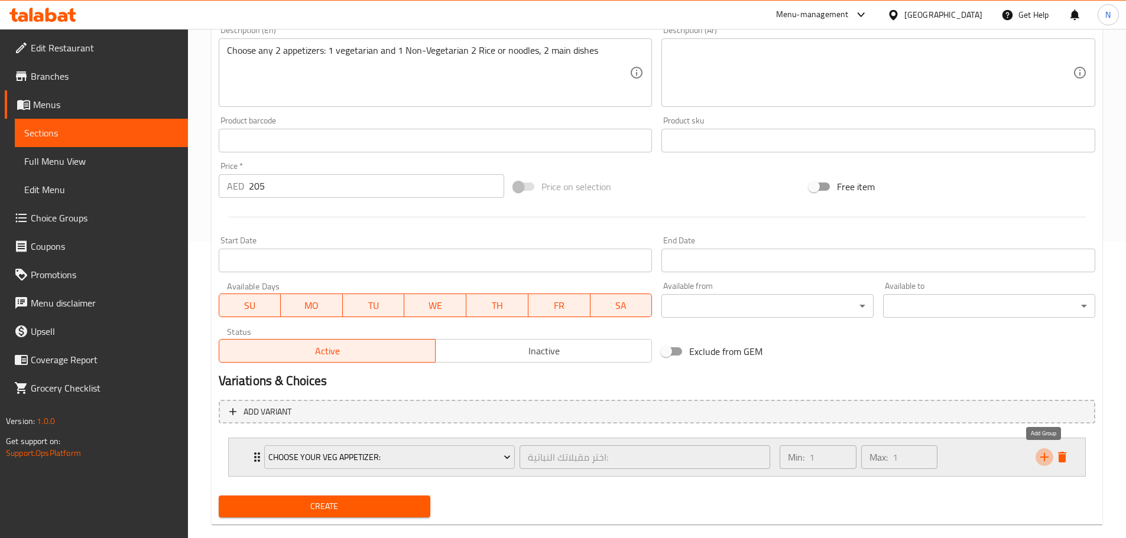
click at [1046, 461] on icon "add" at bounding box center [1044, 457] width 14 height 14
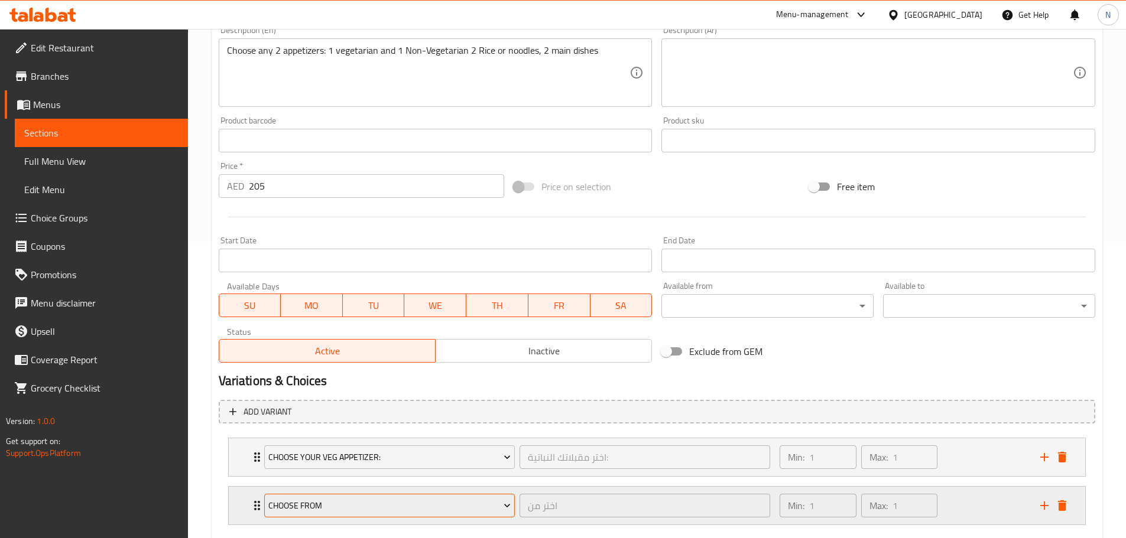
click at [360, 502] on span "Choose From" at bounding box center [389, 506] width 242 height 15
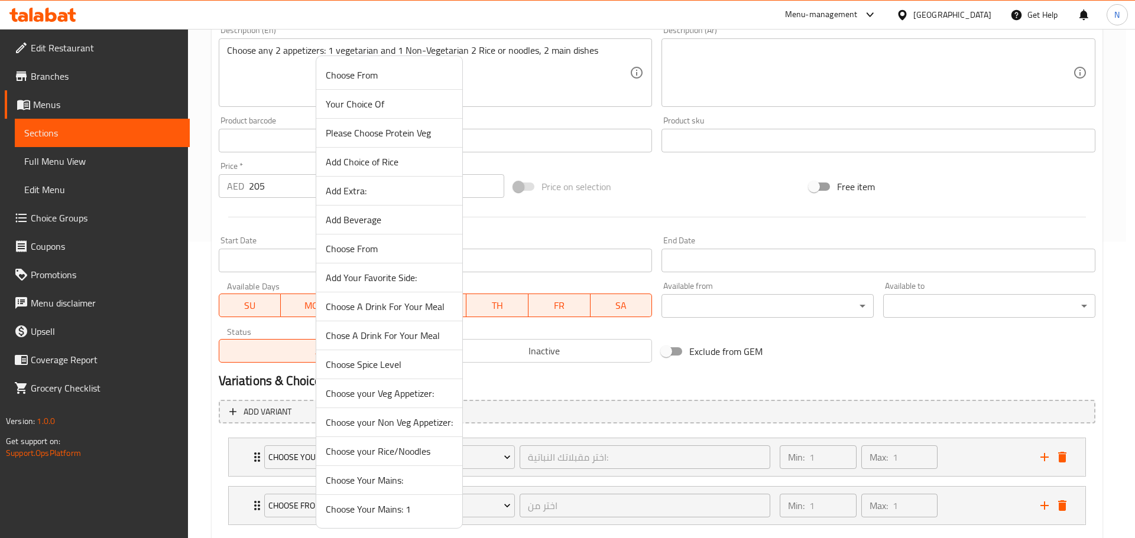
click at [393, 424] on span "Choose your Non Veg Appetizer:" at bounding box center [389, 422] width 127 height 14
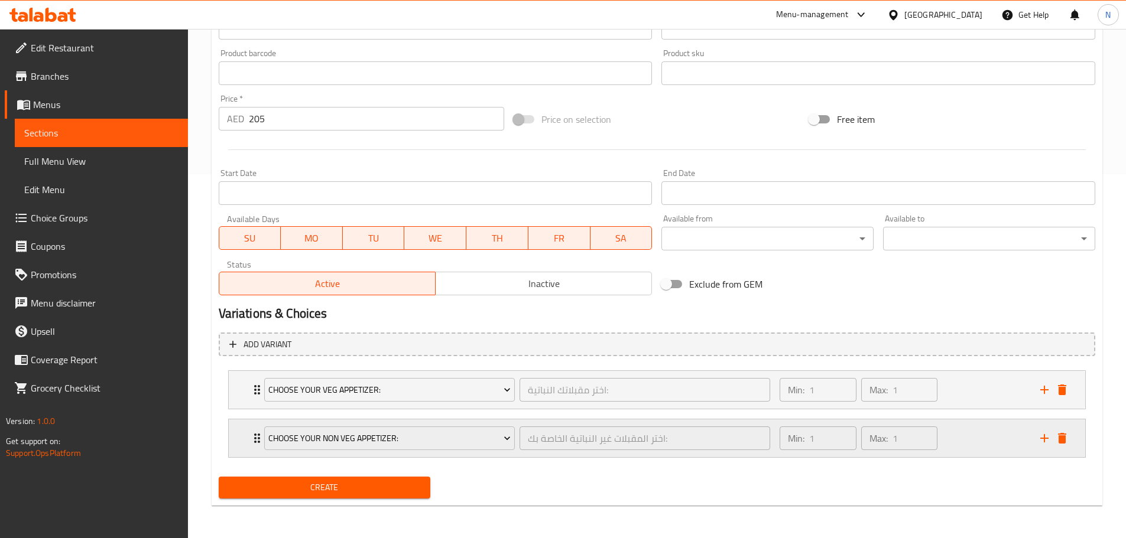
scroll to position [365, 0]
drag, startPoint x: 1044, startPoint y: 444, endPoint x: 567, endPoint y: 536, distance: 485.6
click at [1044, 444] on icon "add" at bounding box center [1044, 438] width 14 height 14
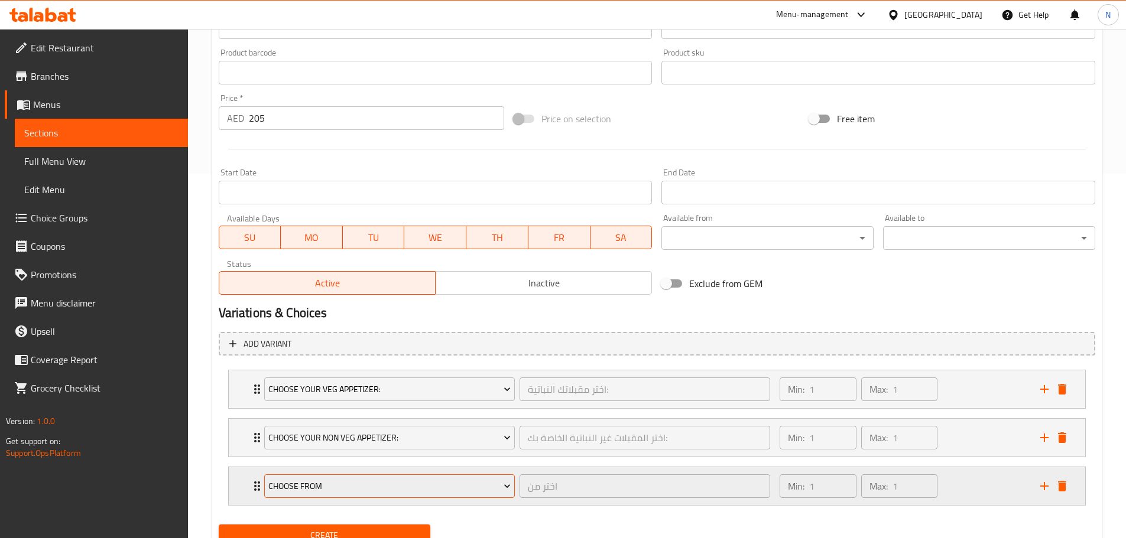
click at [404, 478] on button "Choose From" at bounding box center [389, 486] width 251 height 24
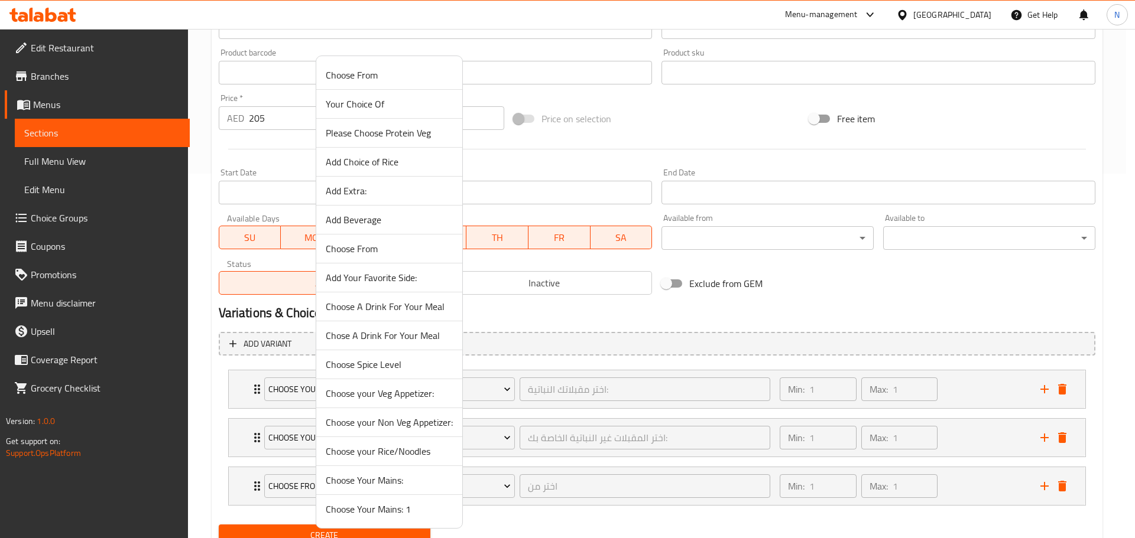
click at [399, 456] on span "Choose your Rice/Noodles" at bounding box center [389, 451] width 127 height 14
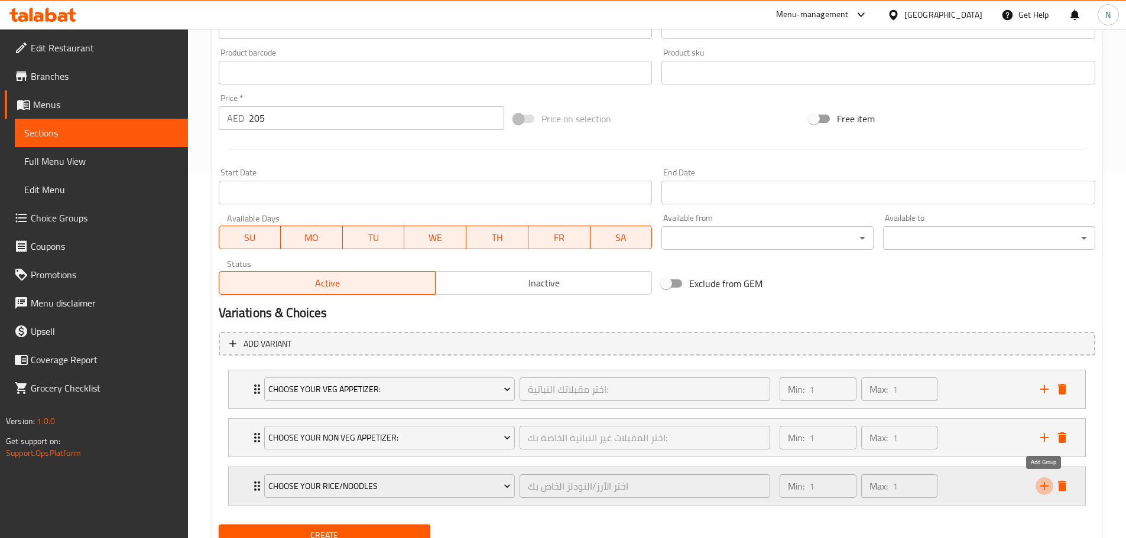
click at [1046, 493] on icon "add" at bounding box center [1044, 486] width 14 height 14
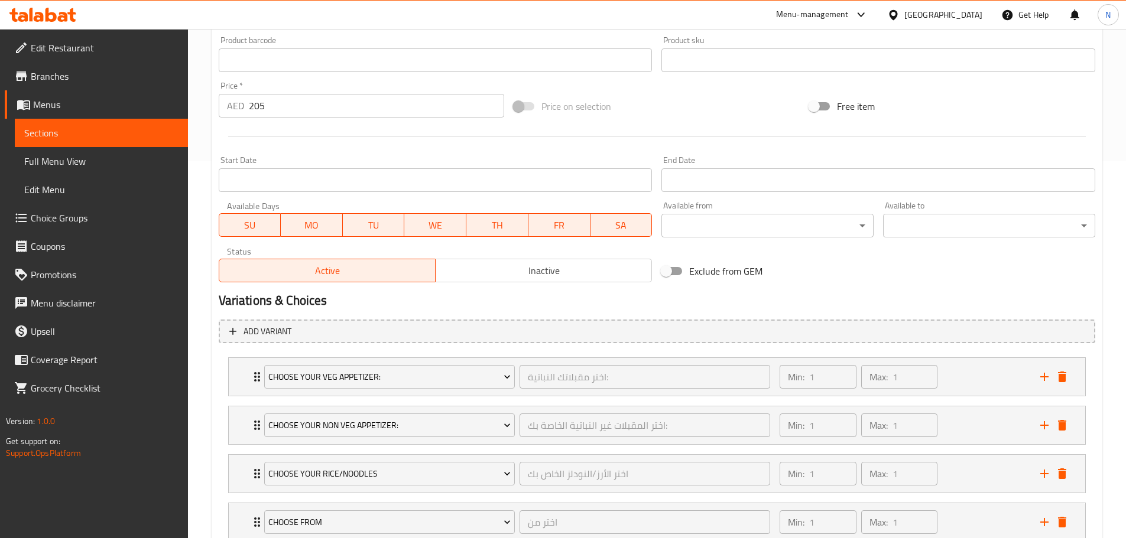
scroll to position [461, 0]
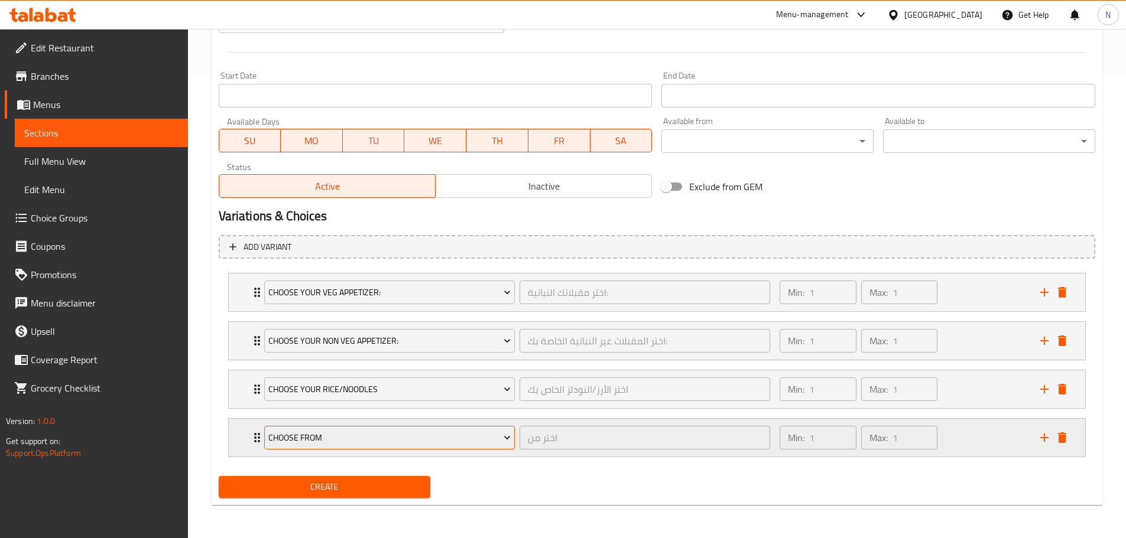
click at [438, 439] on span "Choose From" at bounding box center [389, 438] width 242 height 15
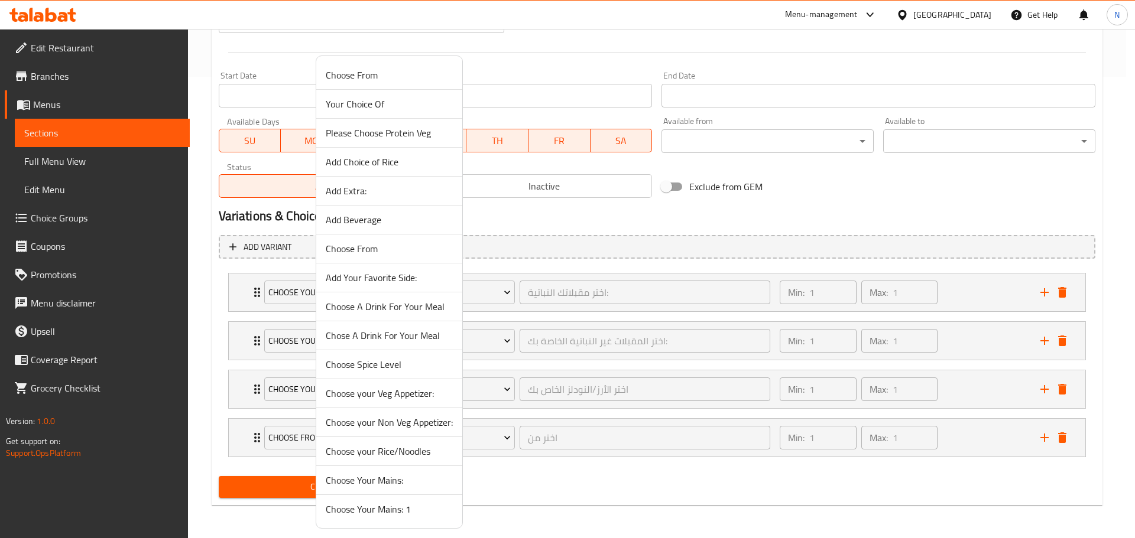
click at [402, 485] on span "Choose Your Mains:" at bounding box center [389, 480] width 127 height 14
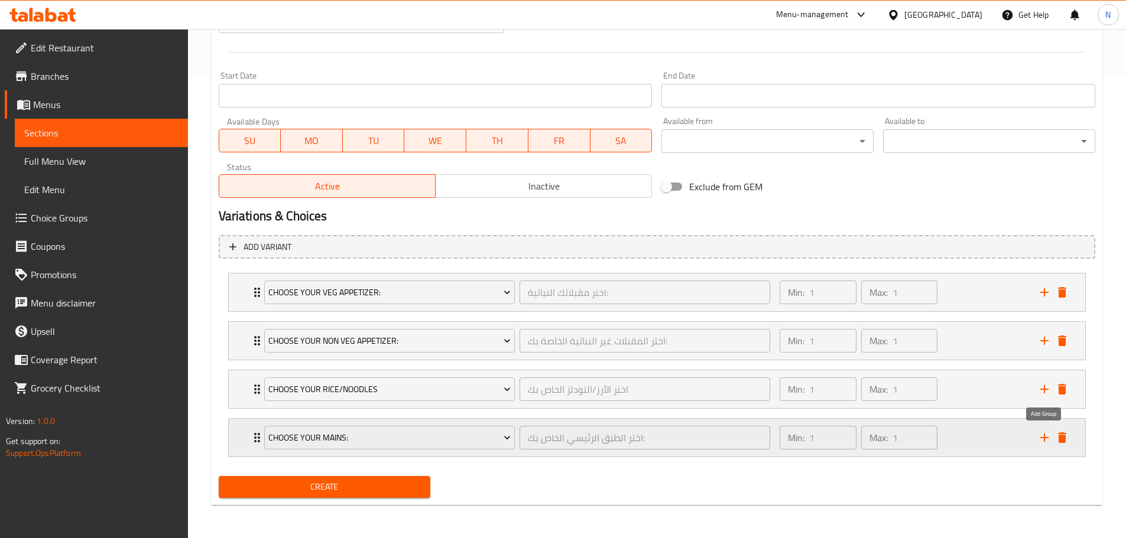
click at [1041, 435] on icon "add" at bounding box center [1044, 438] width 14 height 14
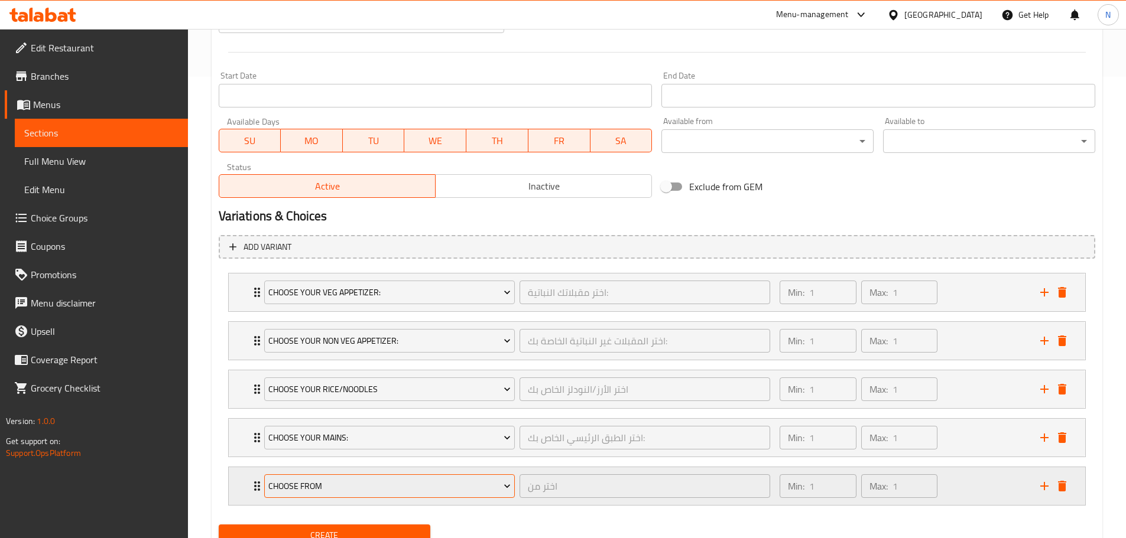
click at [403, 483] on span "Choose From" at bounding box center [389, 486] width 242 height 15
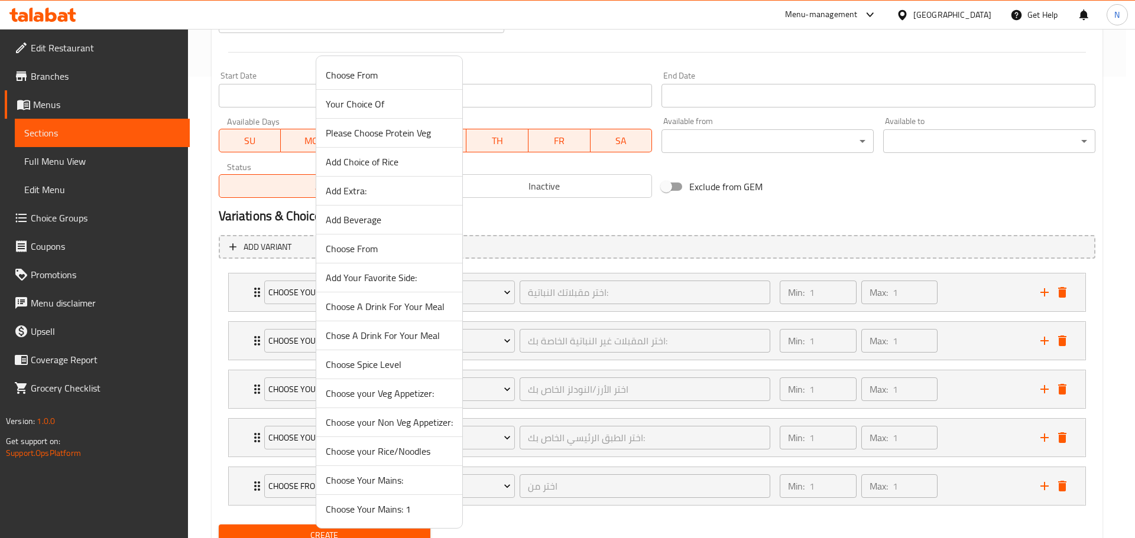
click at [403, 479] on span "Choose Your Mains:" at bounding box center [389, 480] width 127 height 14
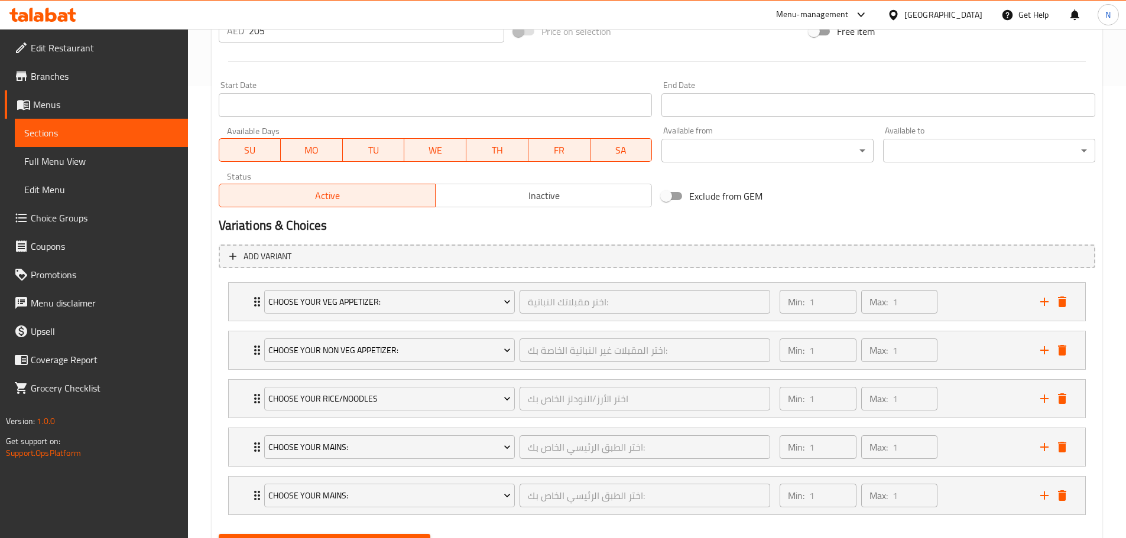
scroll to position [274, 0]
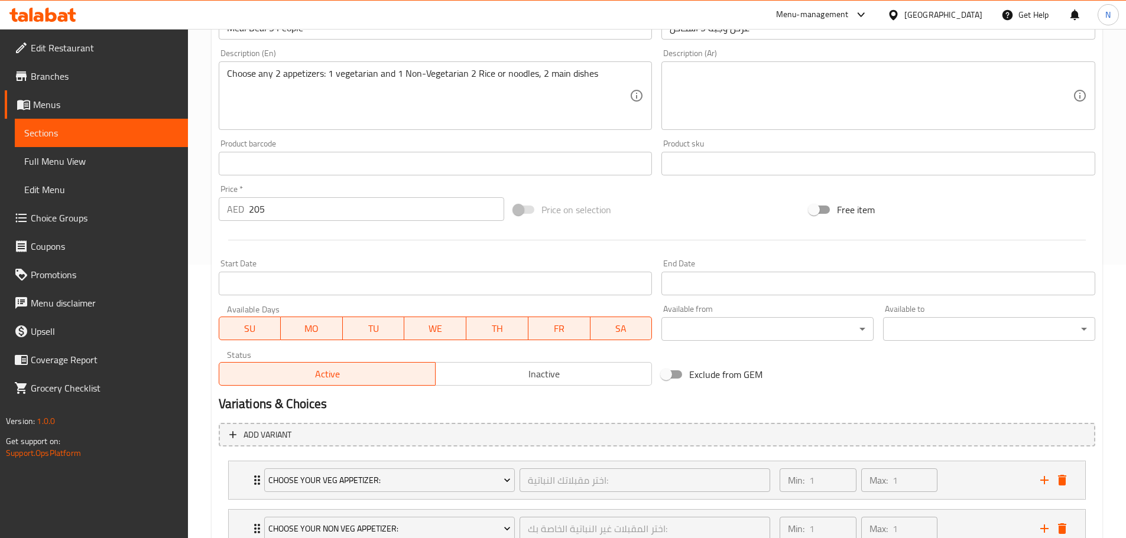
click at [490, 368] on span "Inactive" at bounding box center [543, 374] width 207 height 17
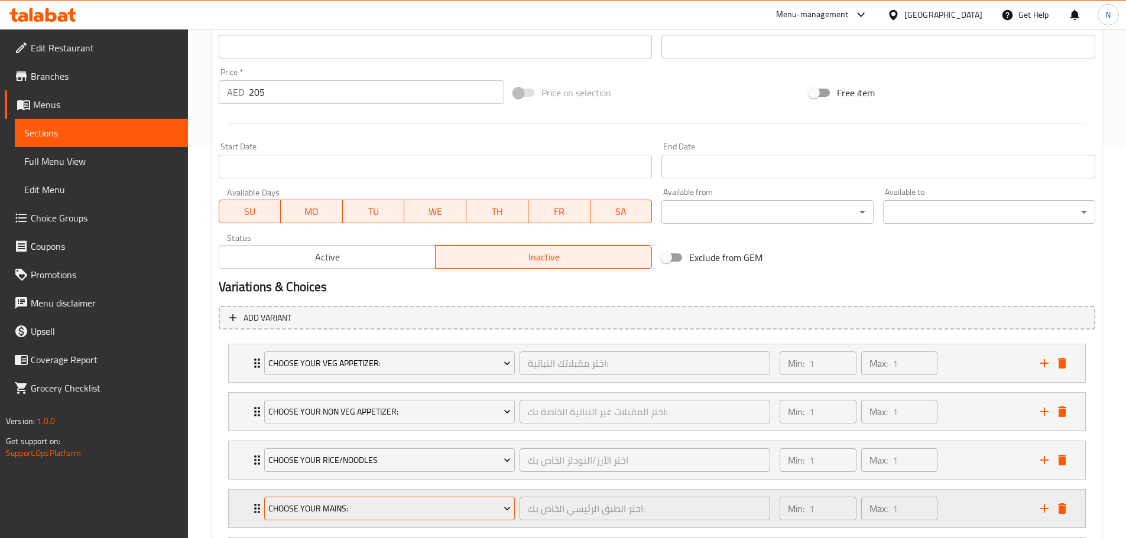
scroll to position [510, 0]
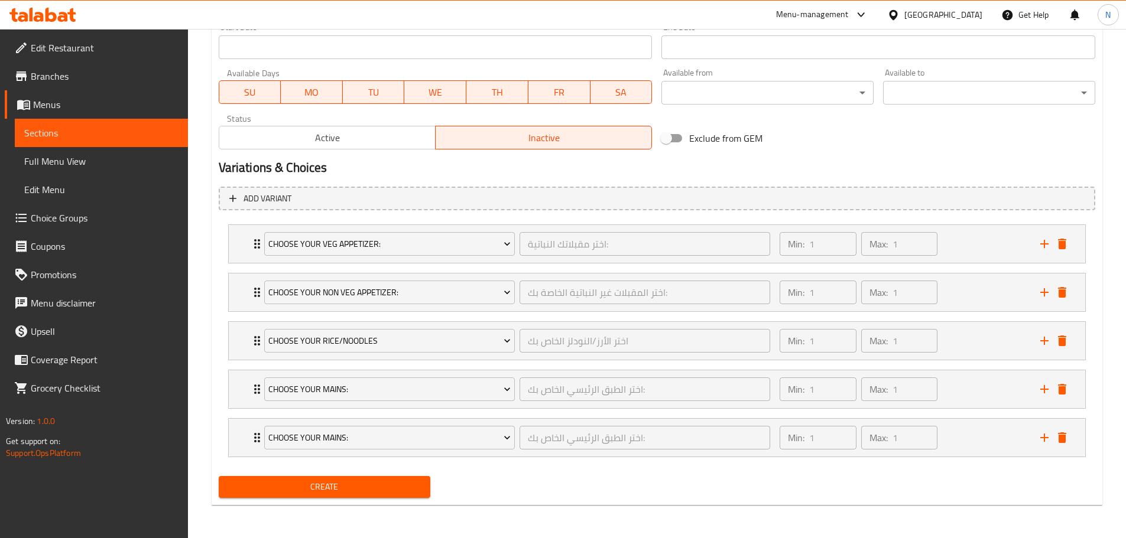
click at [342, 482] on span "Create" at bounding box center [324, 487] width 193 height 15
click at [340, 483] on span "Create" at bounding box center [324, 487] width 193 height 15
click at [505, 440] on icon "Expand" at bounding box center [507, 438] width 12 height 12
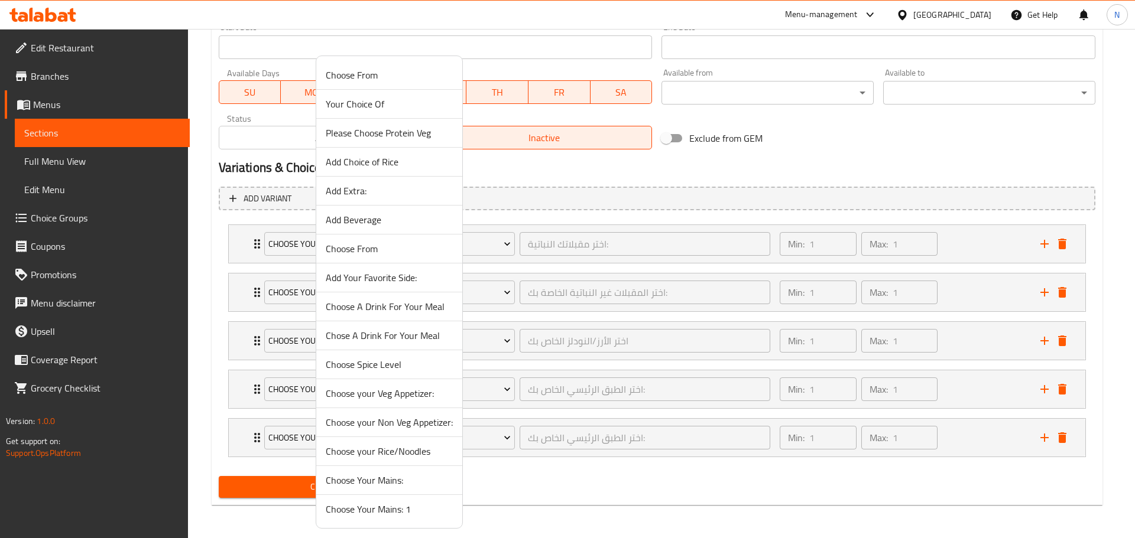
click at [389, 401] on span "Choose your Veg Appetizer:" at bounding box center [389, 393] width 127 height 14
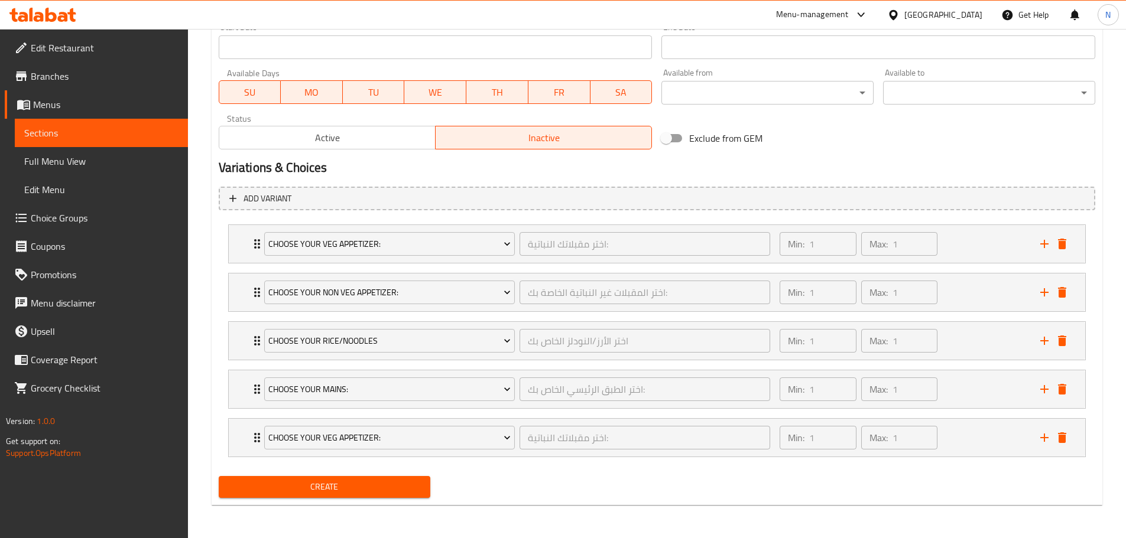
click at [362, 483] on span "Create" at bounding box center [324, 487] width 193 height 15
click at [1064, 431] on icon "delete" at bounding box center [1062, 438] width 14 height 14
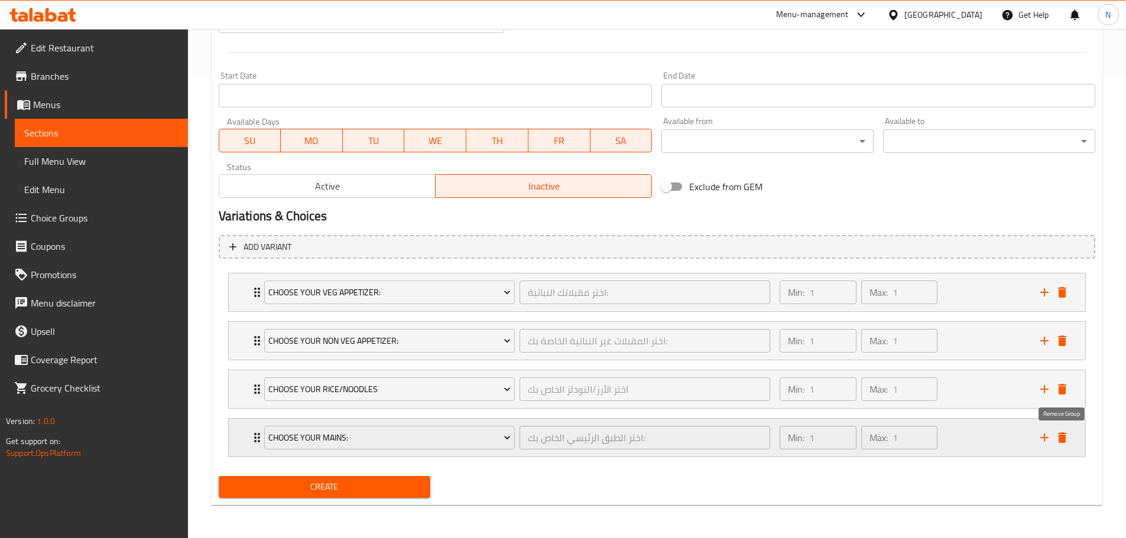
scroll to position [461, 0]
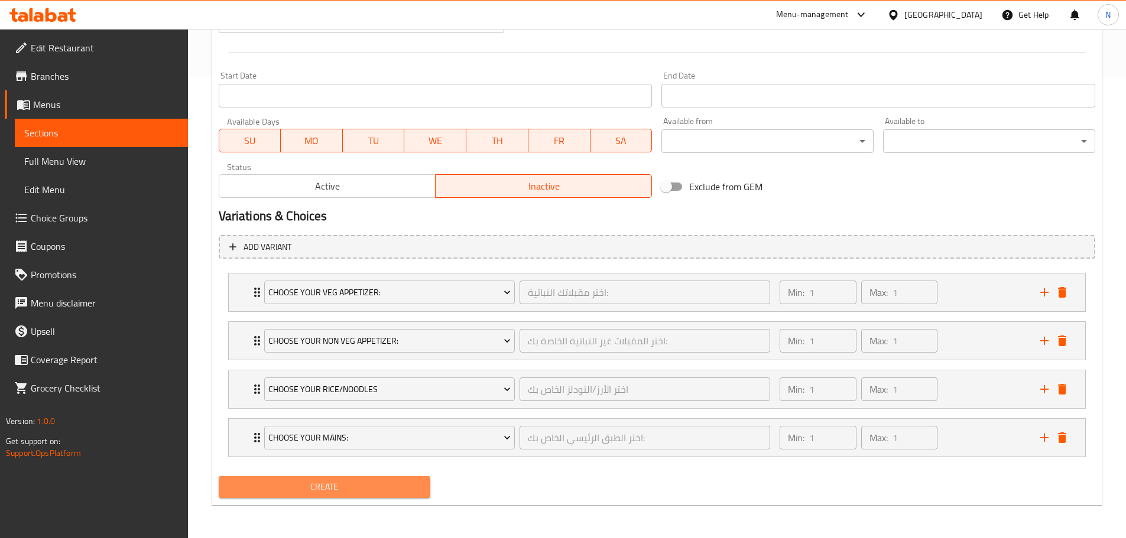
click at [358, 496] on button "Create" at bounding box center [325, 487] width 212 height 22
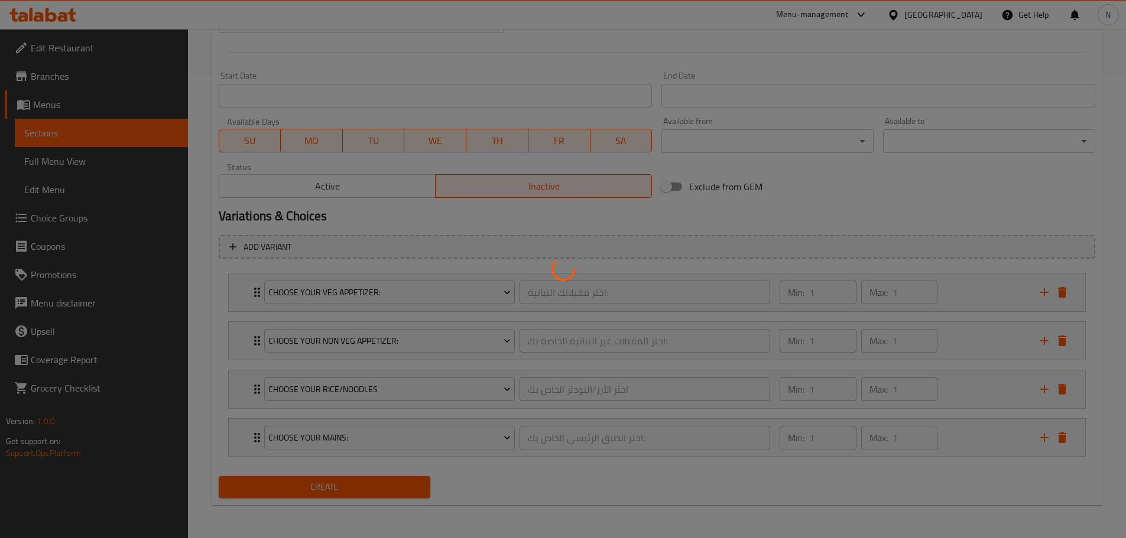
type input "0"
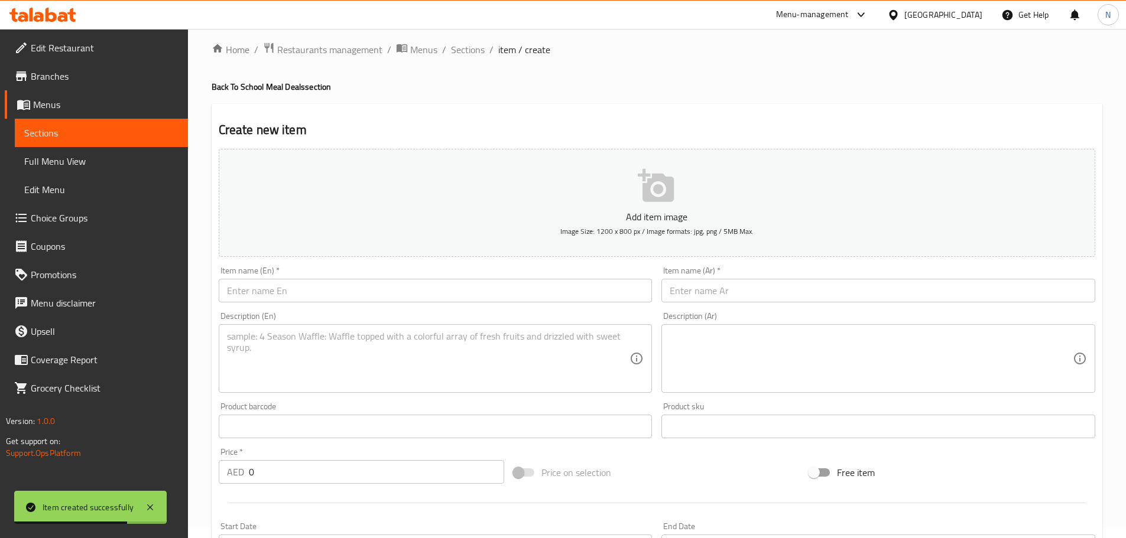
scroll to position [0, 0]
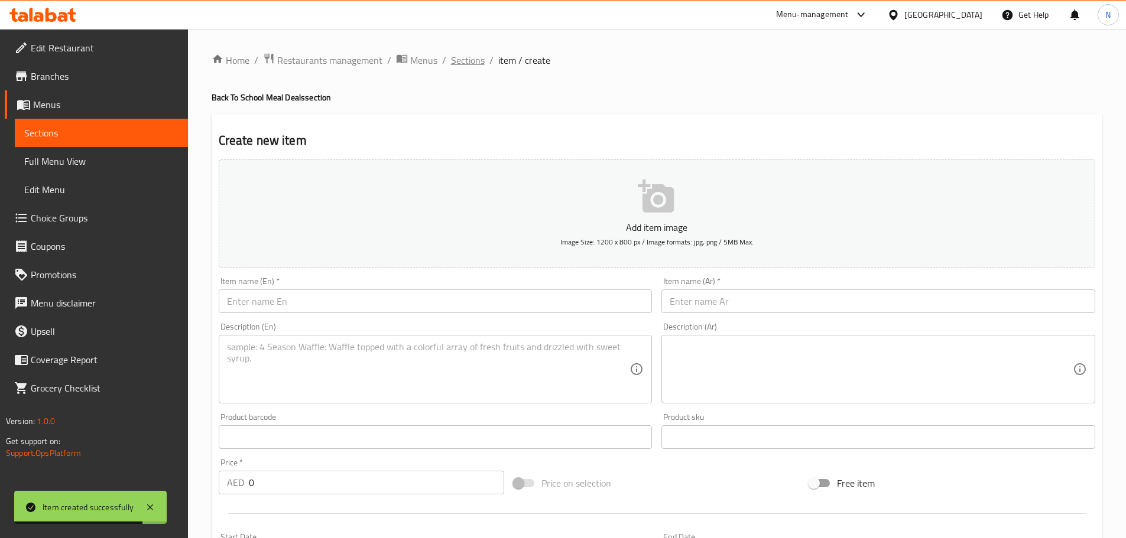
click at [474, 62] on span "Sections" at bounding box center [468, 60] width 34 height 14
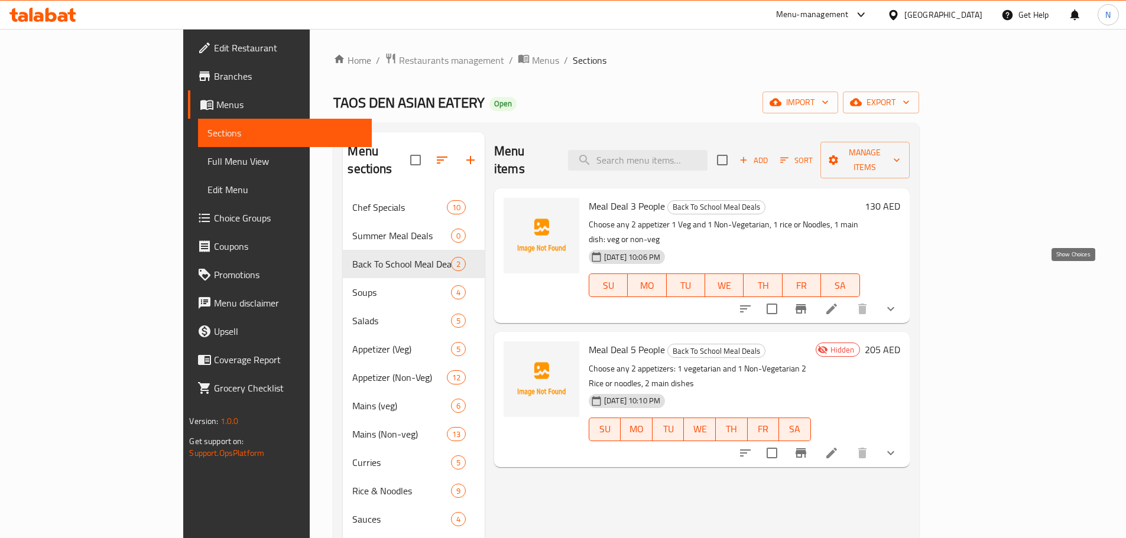
click at [898, 302] on icon "show more" at bounding box center [890, 309] width 14 height 14
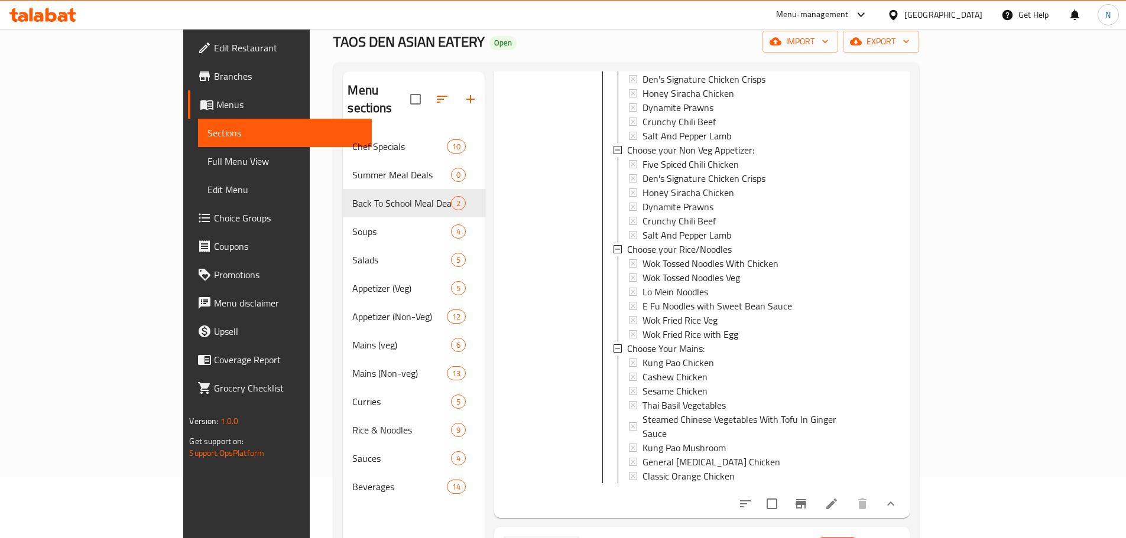
scroll to position [165, 0]
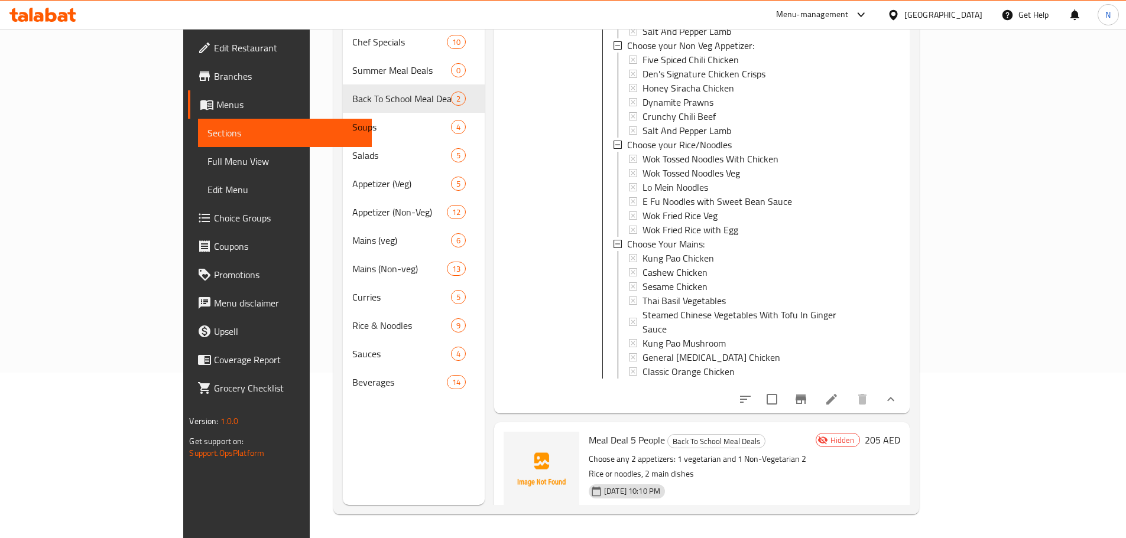
click at [837, 538] on icon at bounding box center [831, 543] width 11 height 11
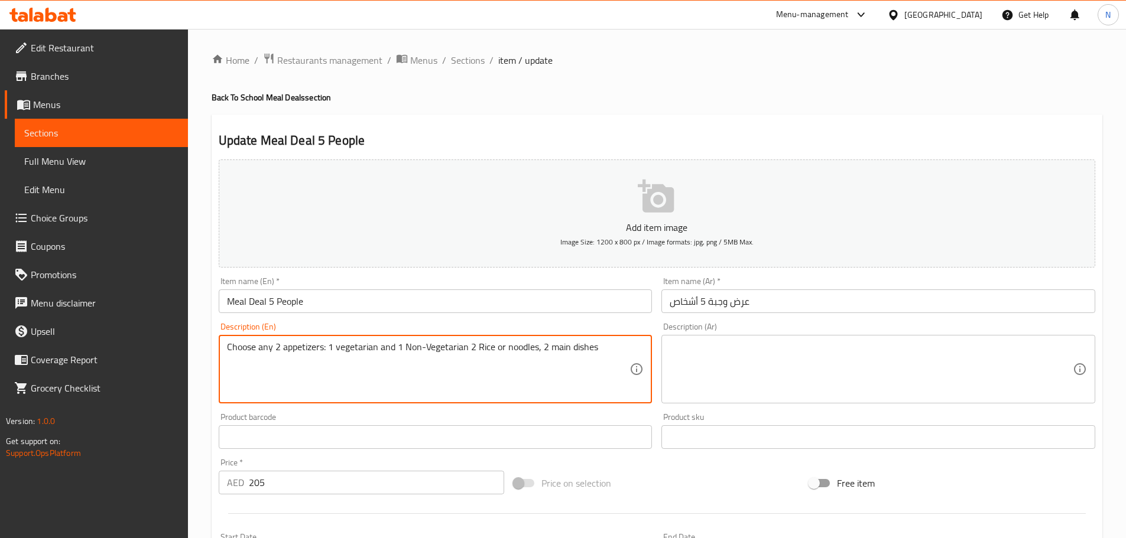
click at [356, 347] on textarea "Choose any 2 appetizers: 1 vegetarian and 1 Non-Vegetarian 2 Rice or noodles, 2…" at bounding box center [428, 370] width 403 height 56
click at [750, 389] on textarea at bounding box center [870, 370] width 403 height 56
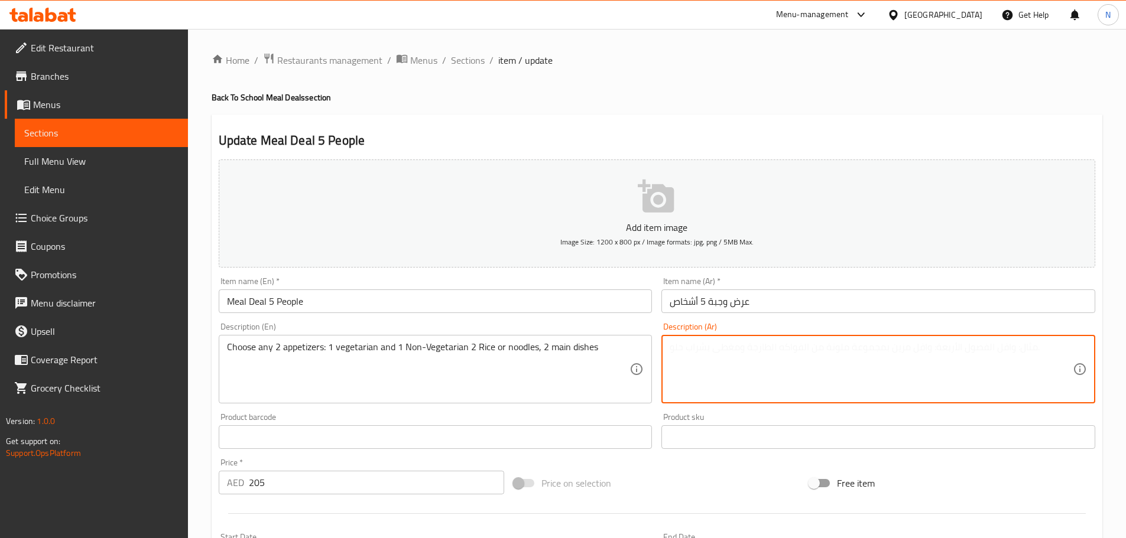
paste textarea "اختر أي 2 من المقبلات: 1 نباتي و 1 غير نباتي، 2 أرز أو نودلز، 2 طبق رئيسي"
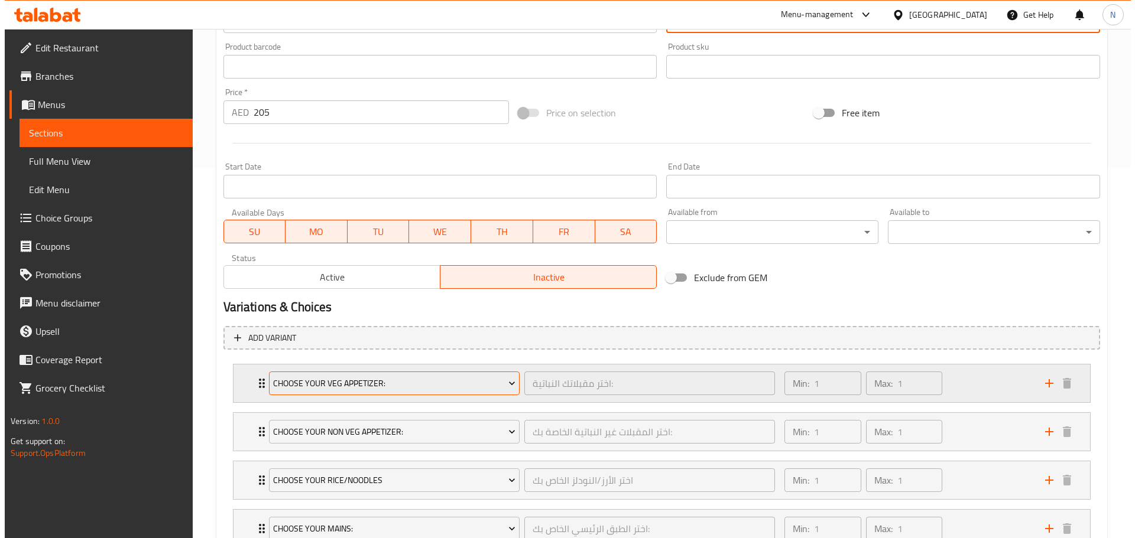
scroll to position [461, 0]
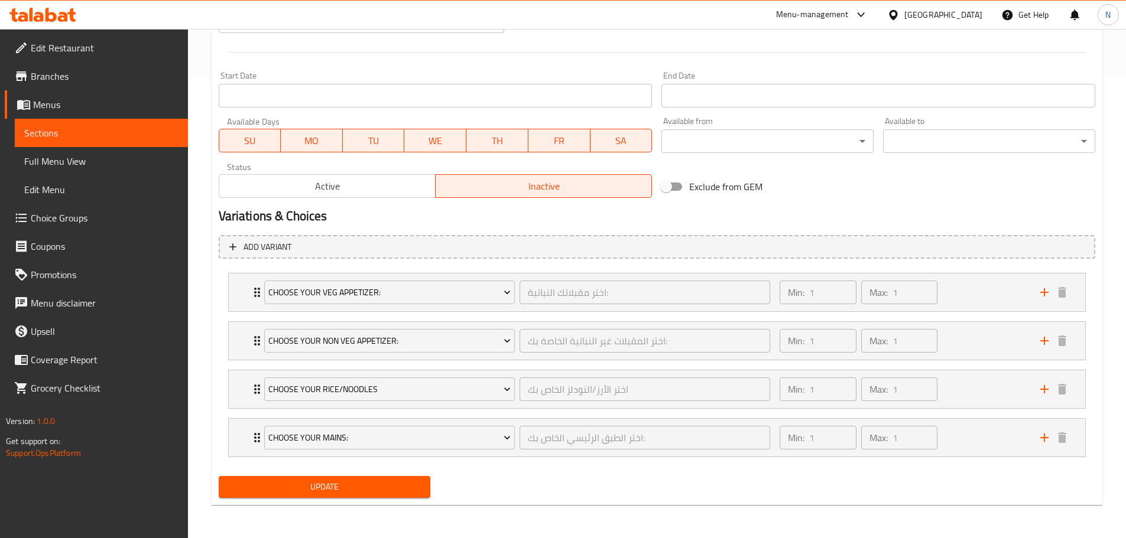
type textarea "اختر أي 2 من المقبلات: 1 نباتي و 1 غير نباتي، 2 أرز أو نودلز، 2 طبق رئيسي"
click at [1038, 436] on icon "add" at bounding box center [1044, 438] width 14 height 14
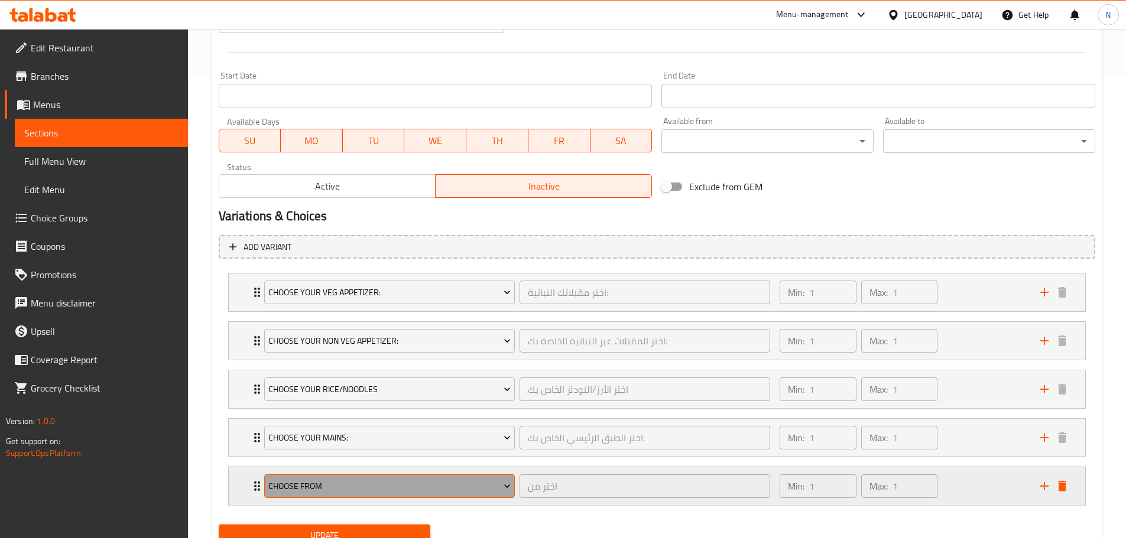
click at [434, 492] on span "Choose From" at bounding box center [389, 486] width 242 height 15
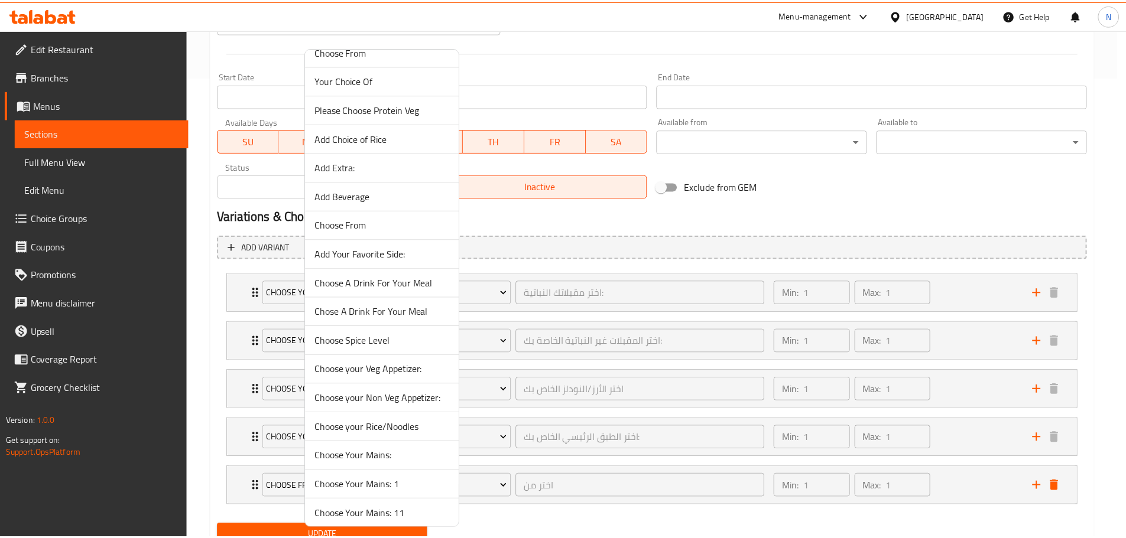
scroll to position [21, 0]
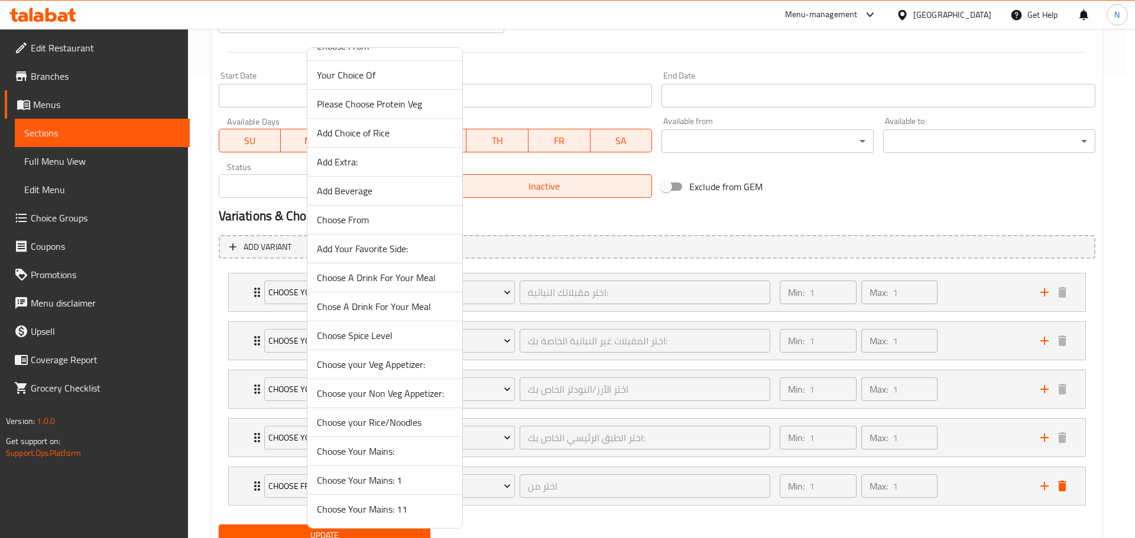
click at [382, 502] on span "Choose Your Mains: 11" at bounding box center [385, 509] width 136 height 14
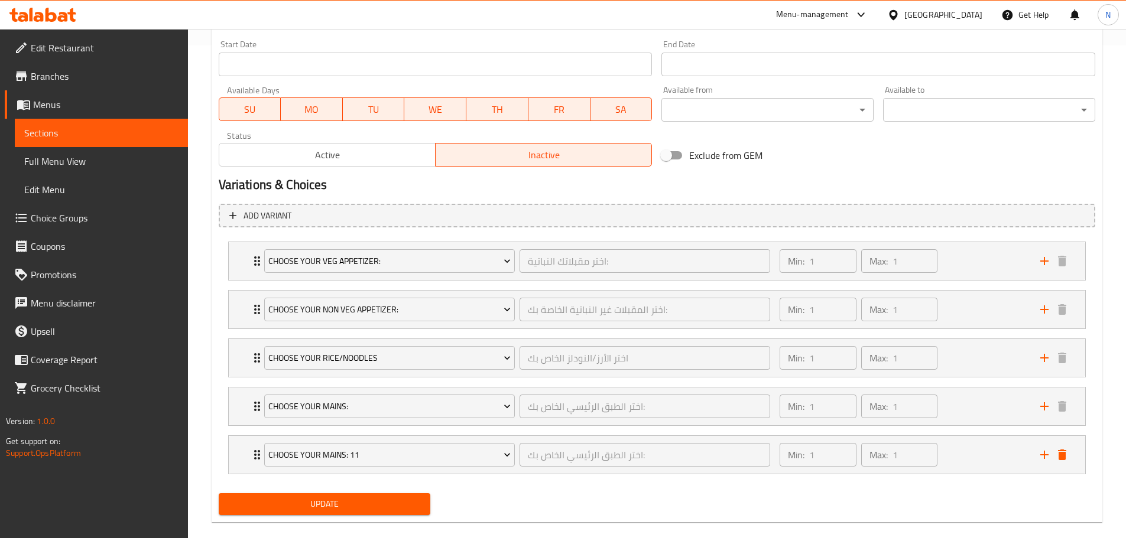
scroll to position [510, 0]
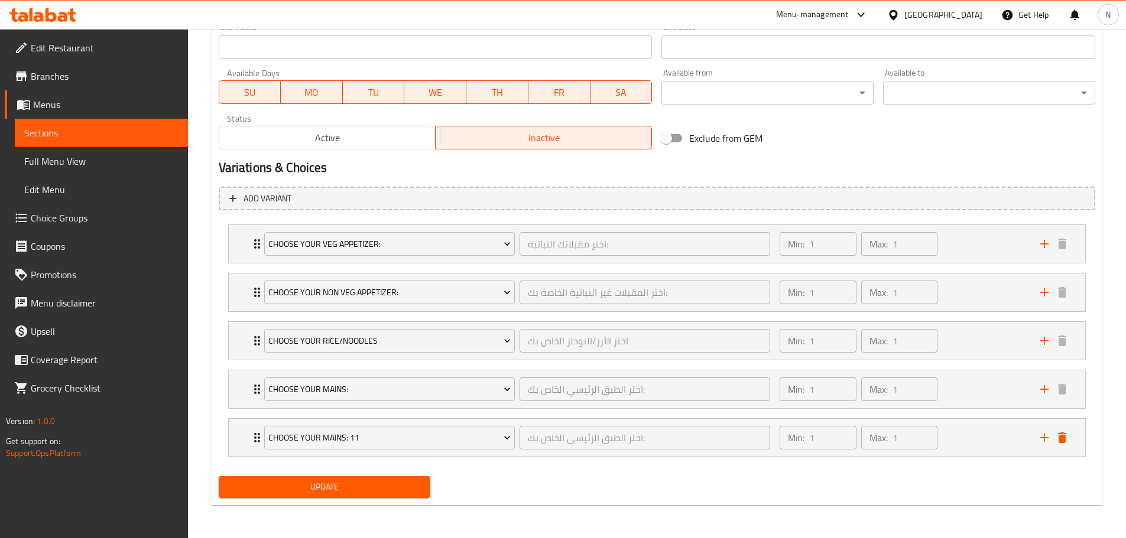
click at [360, 483] on span "Update" at bounding box center [324, 487] width 193 height 15
